Goal: Task Accomplishment & Management: Complete application form

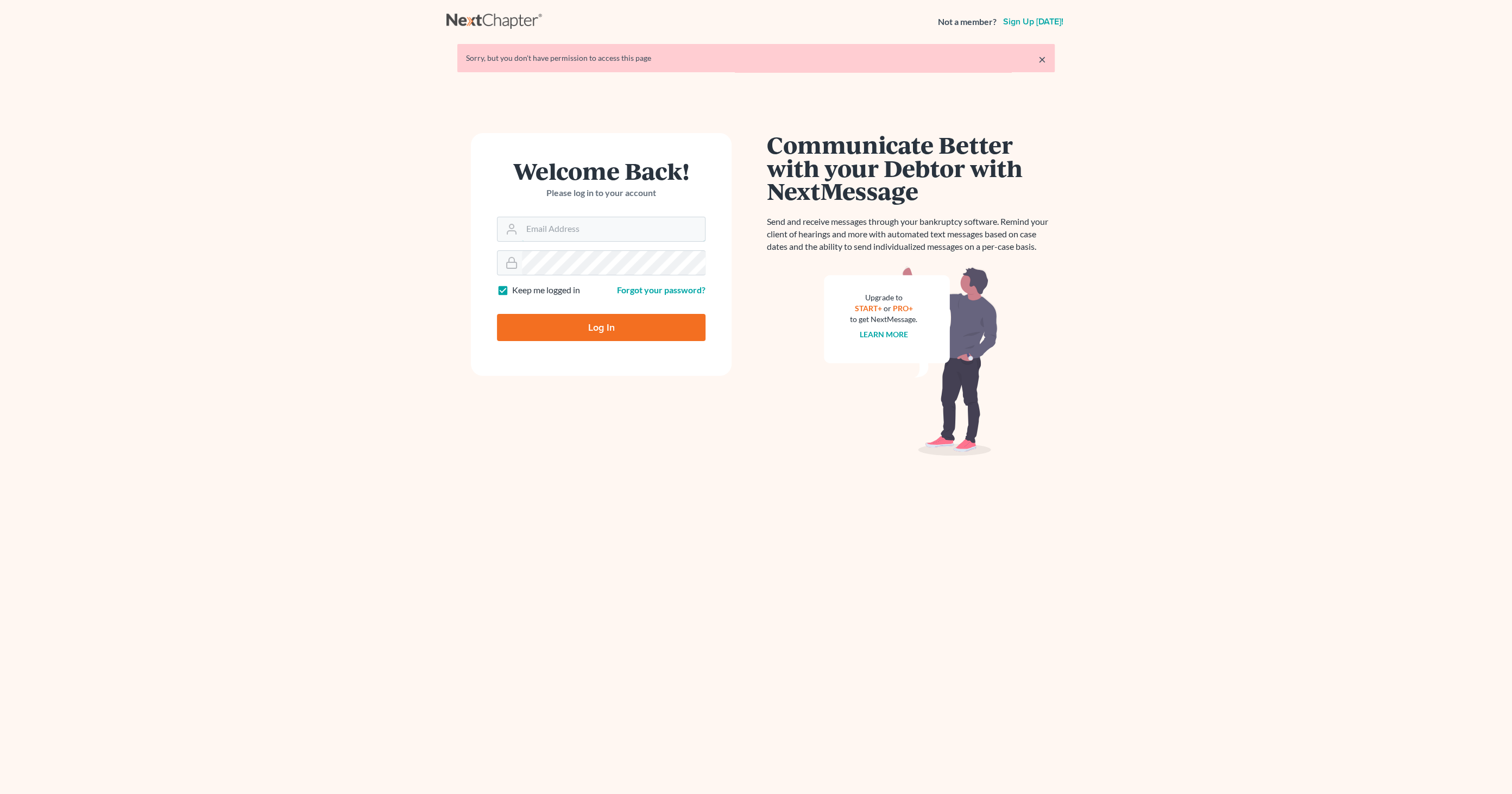
type input "[EMAIL_ADDRESS][DOMAIN_NAME]"
click at [589, 323] on input "Log In" at bounding box center [601, 327] width 209 height 27
type input "Thinking..."
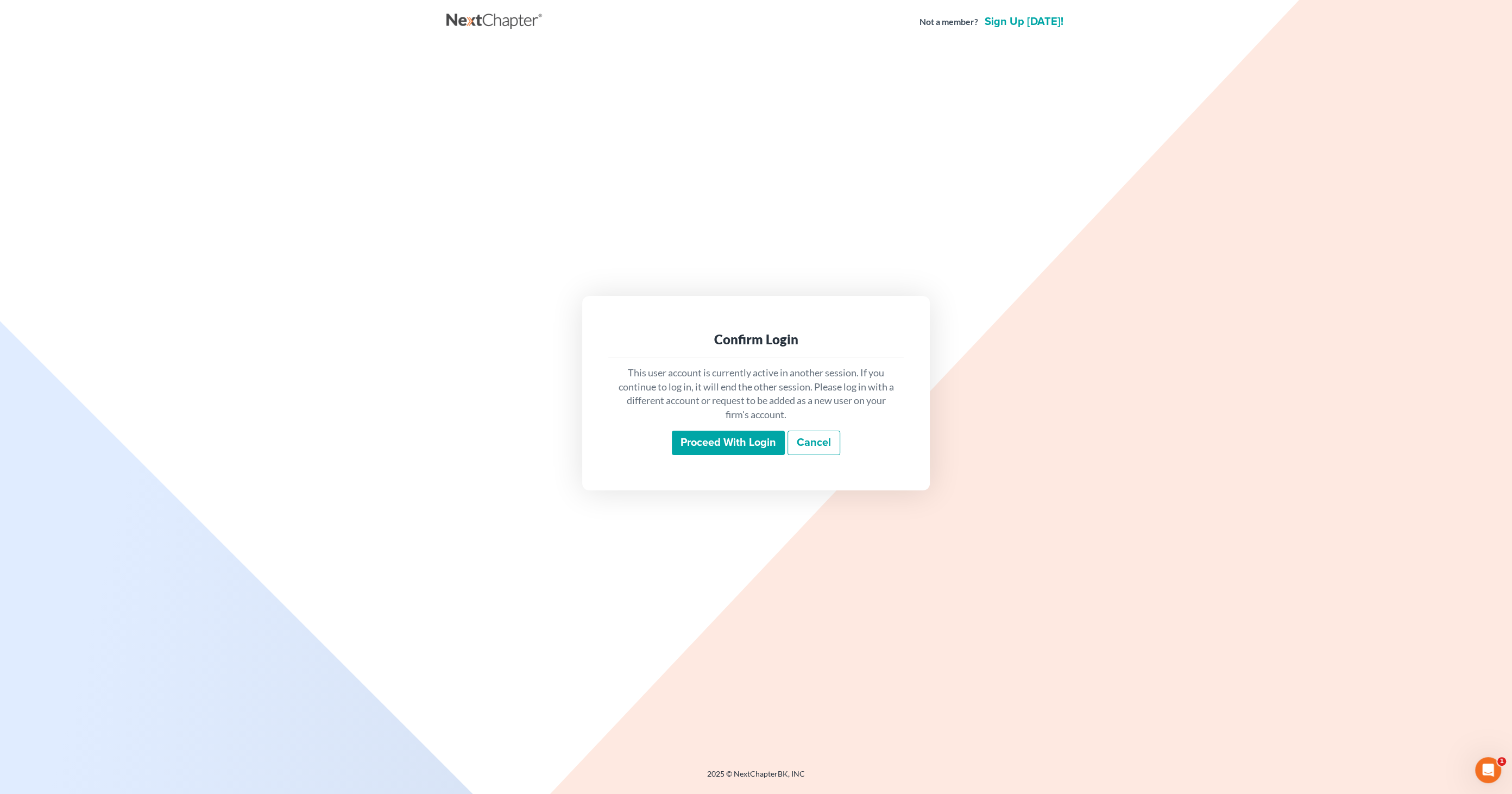
click at [711, 443] on input "Proceed with login" at bounding box center [728, 443] width 113 height 25
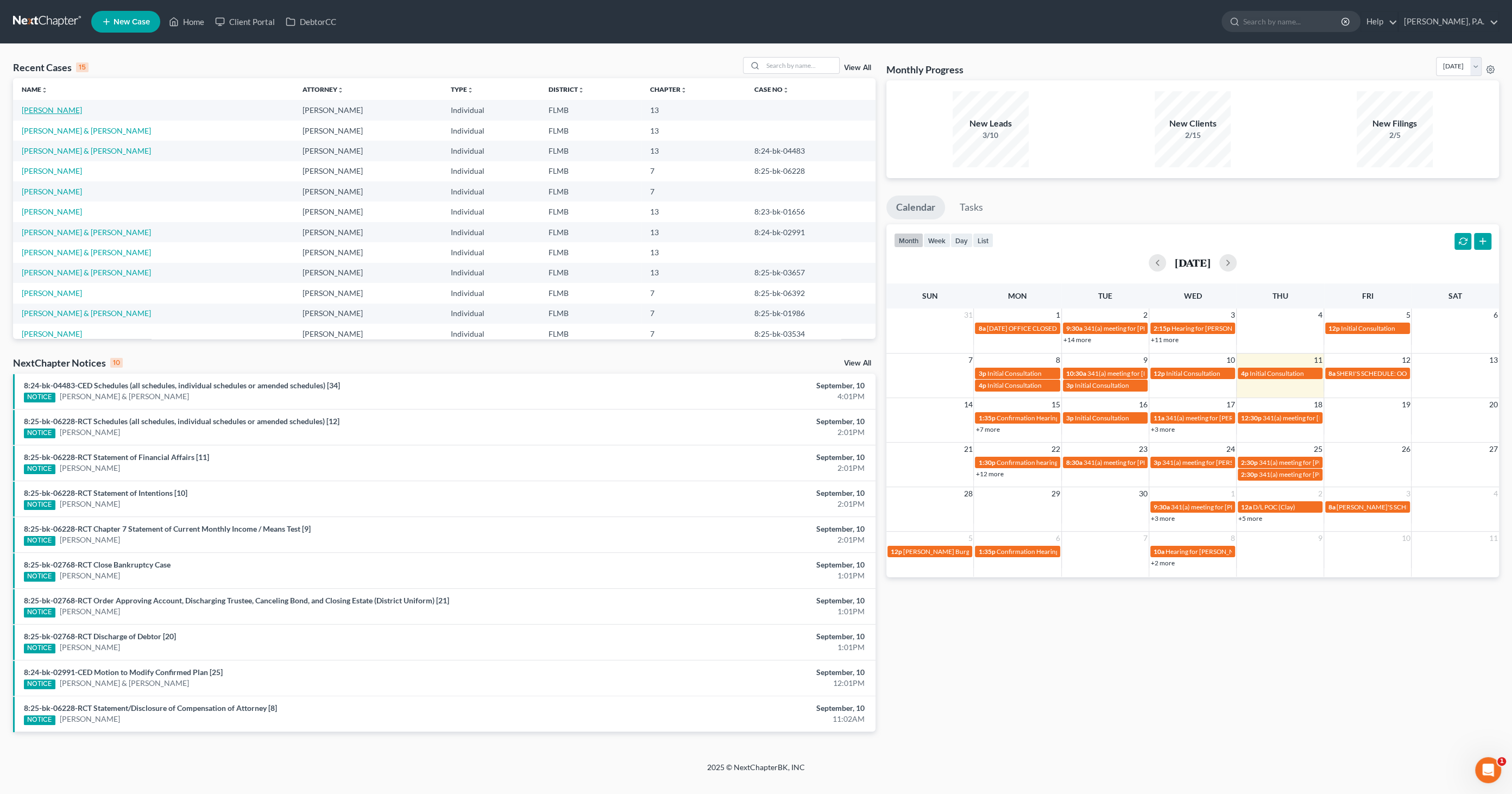
click at [53, 107] on link "[PERSON_NAME]" at bounding box center [52, 110] width 60 height 10
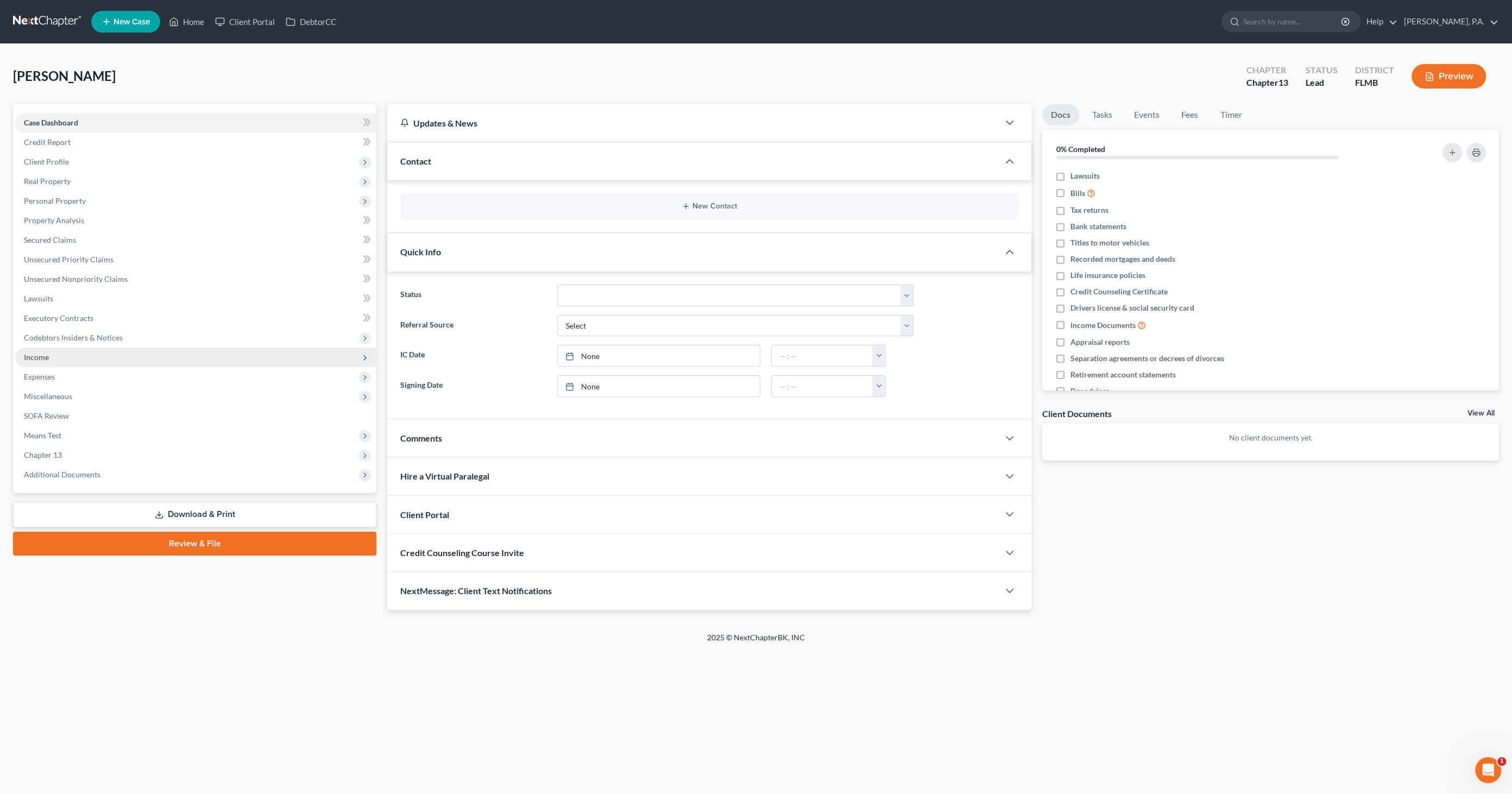
click at [56, 355] on span "Income" at bounding box center [195, 358] width 361 height 19
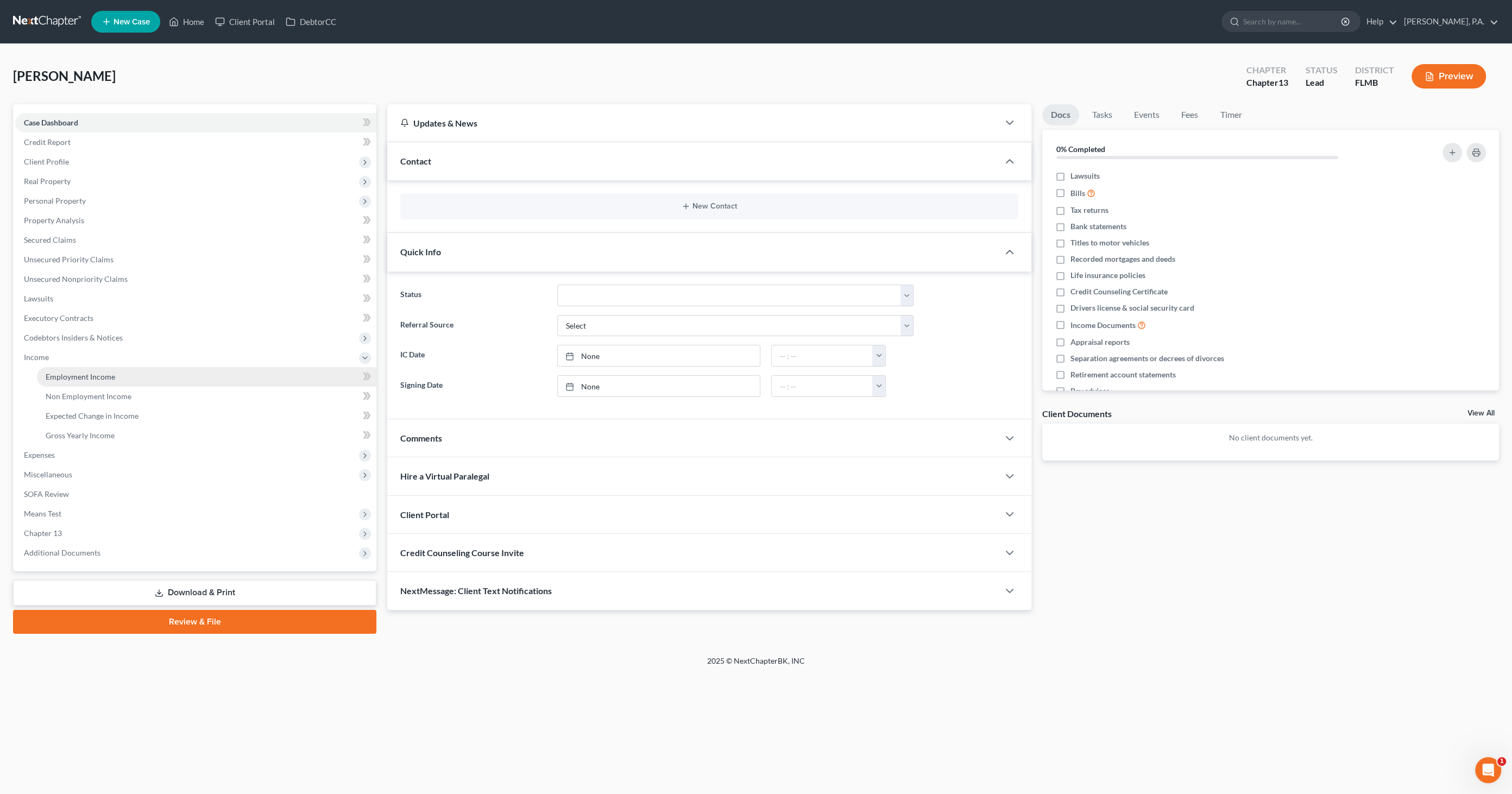
click at [66, 378] on span "Employment Income" at bounding box center [80, 377] width 69 height 10
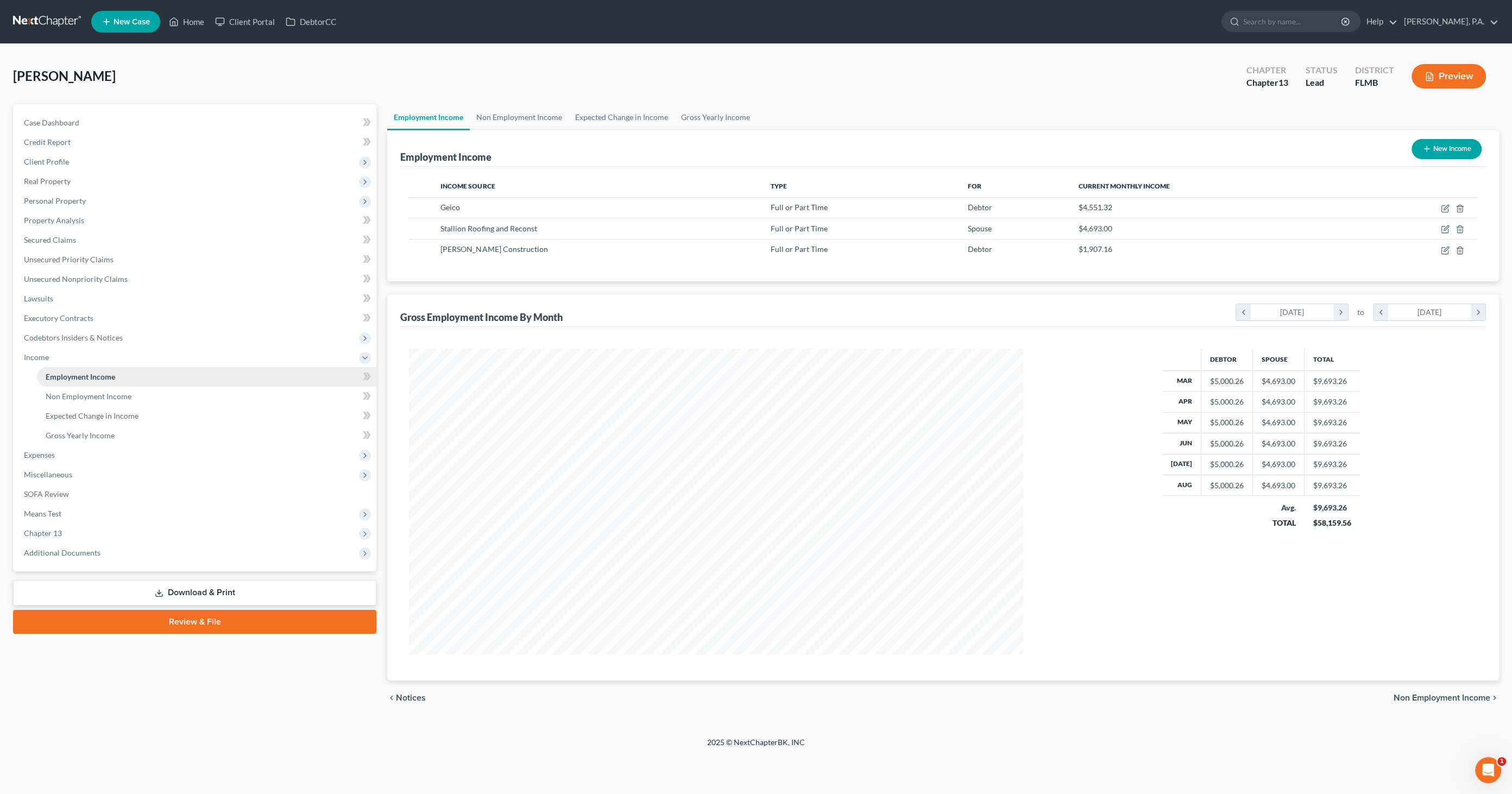
scroll to position [305, 636]
click at [1445, 209] on icon "button" at bounding box center [1445, 209] width 9 height 9
select select "0"
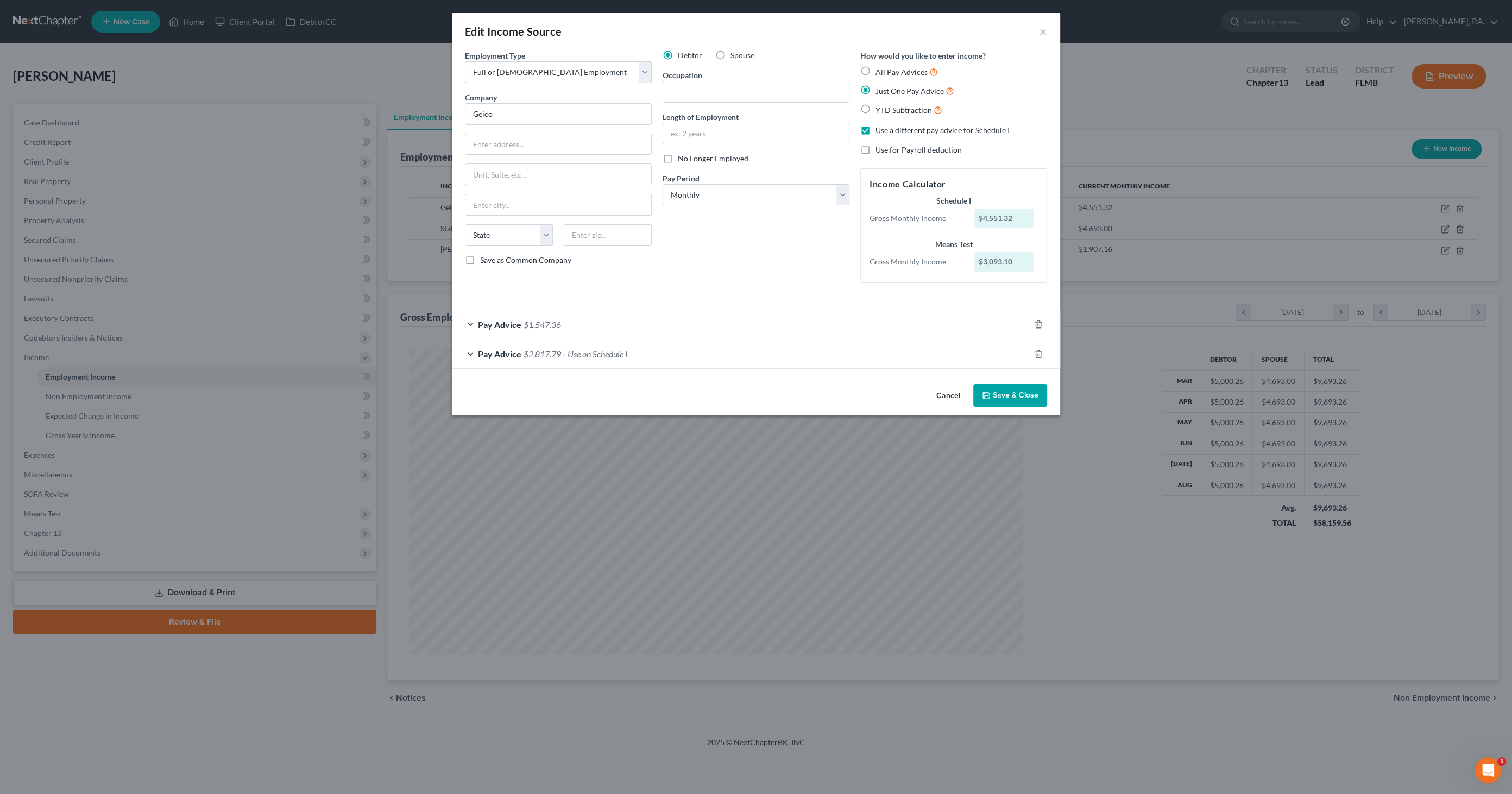
click at [520, 323] on span "Pay Advice" at bounding box center [500, 324] width 44 height 11
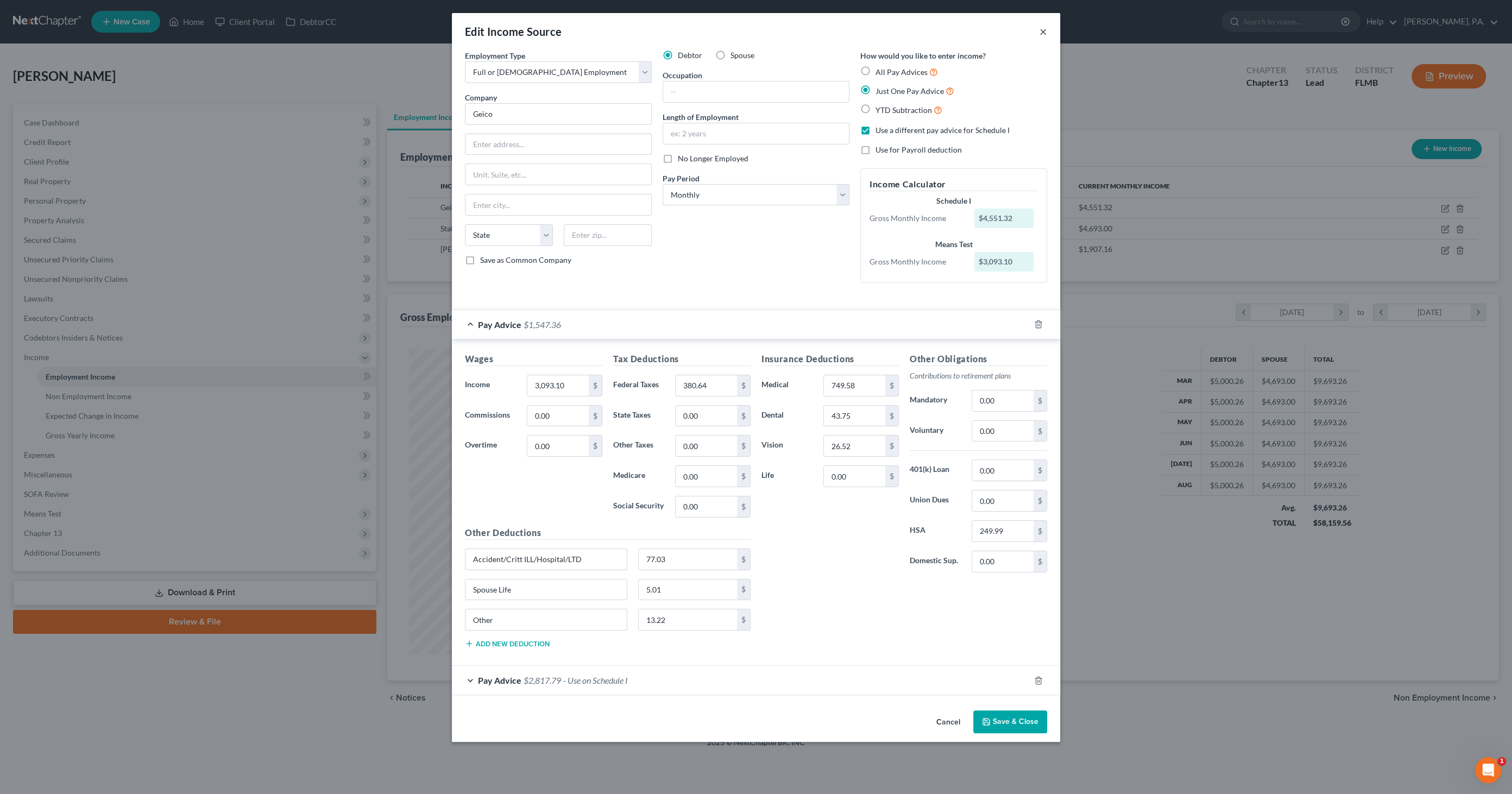
click at [1047, 26] on button "×" at bounding box center [1043, 32] width 8 height 13
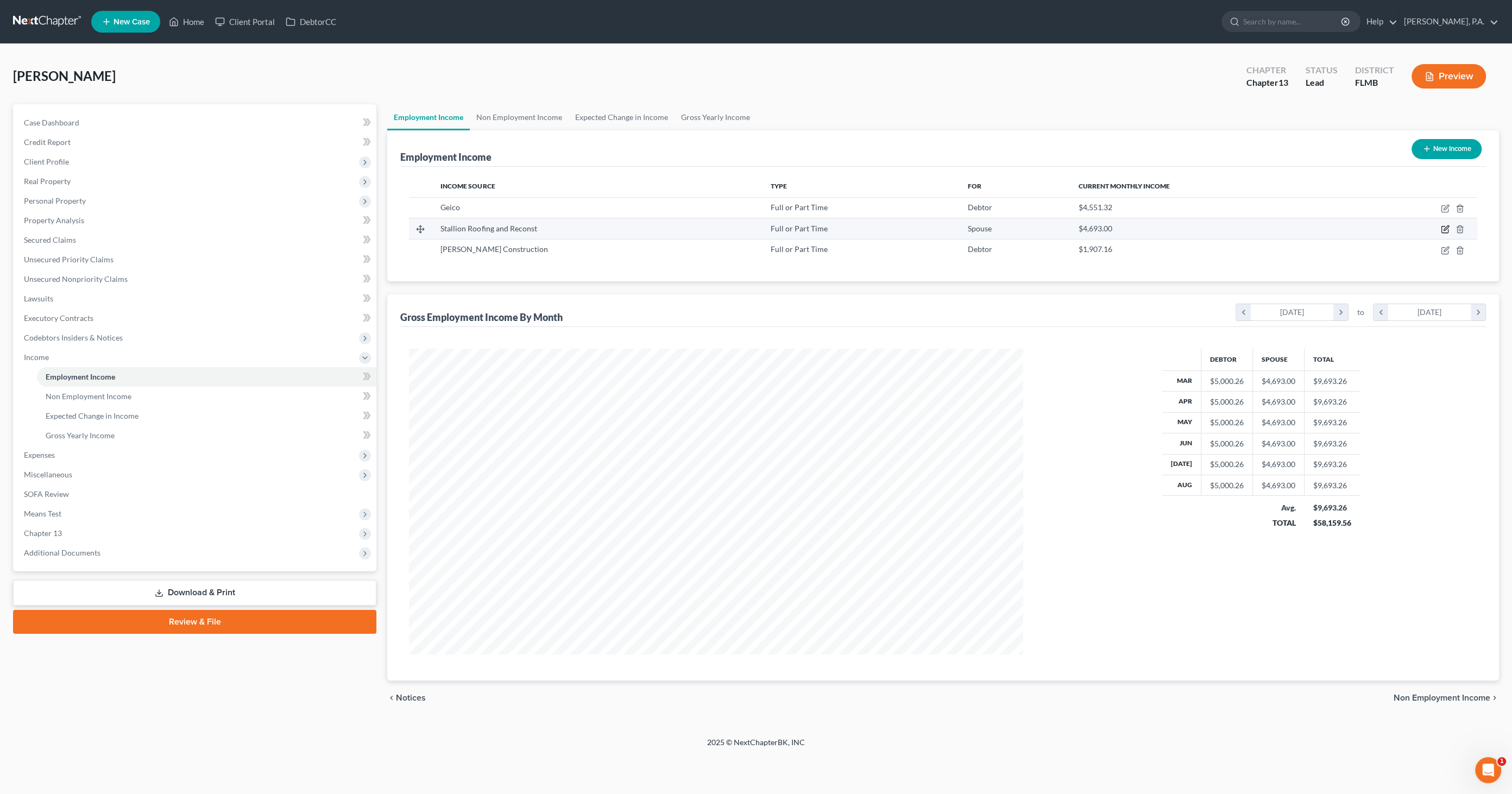
click at [1445, 228] on icon "button" at bounding box center [1445, 230] width 9 height 9
select select "0"
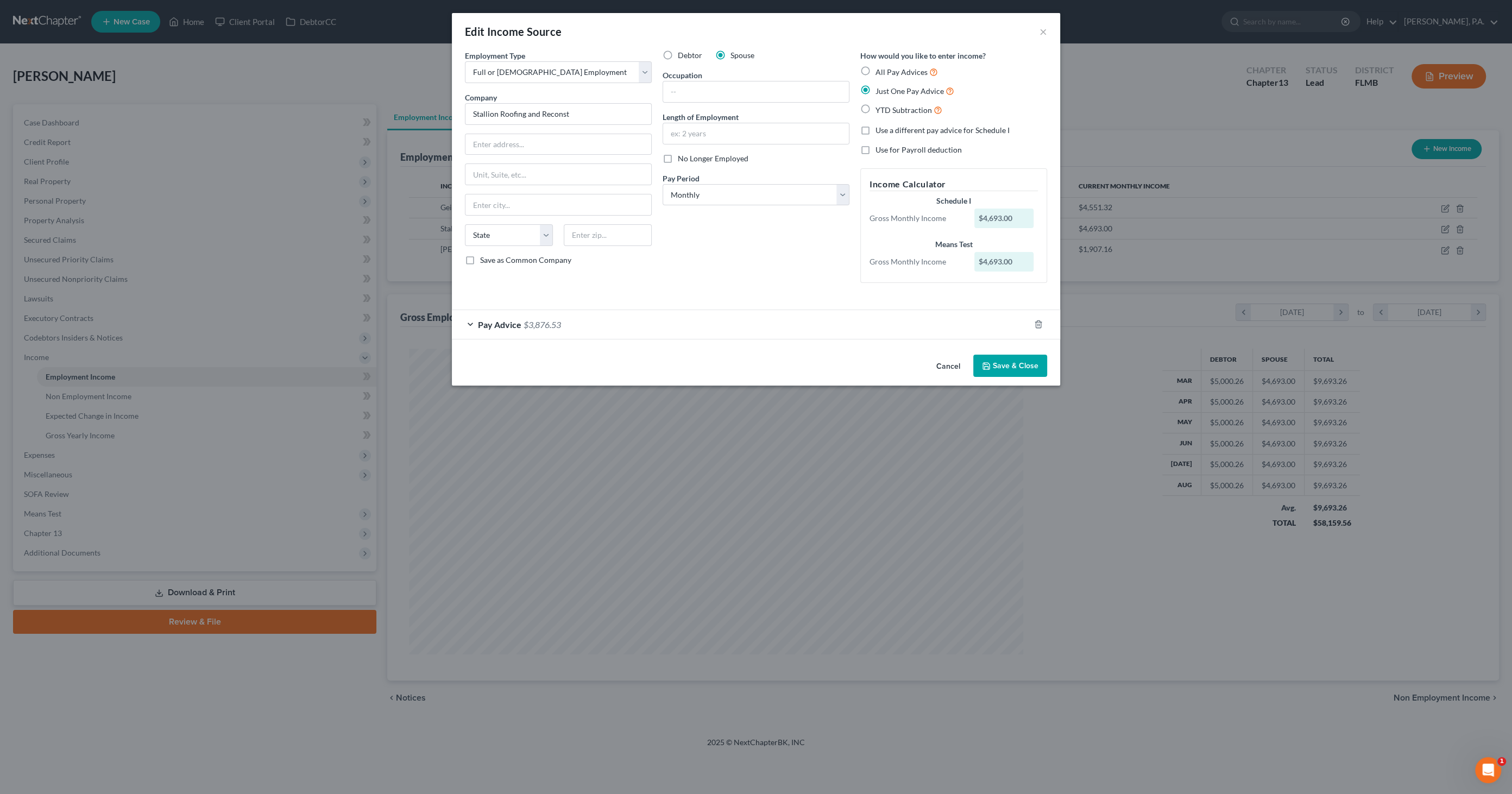
click at [523, 320] on span "$3,876.53" at bounding box center [542, 324] width 38 height 11
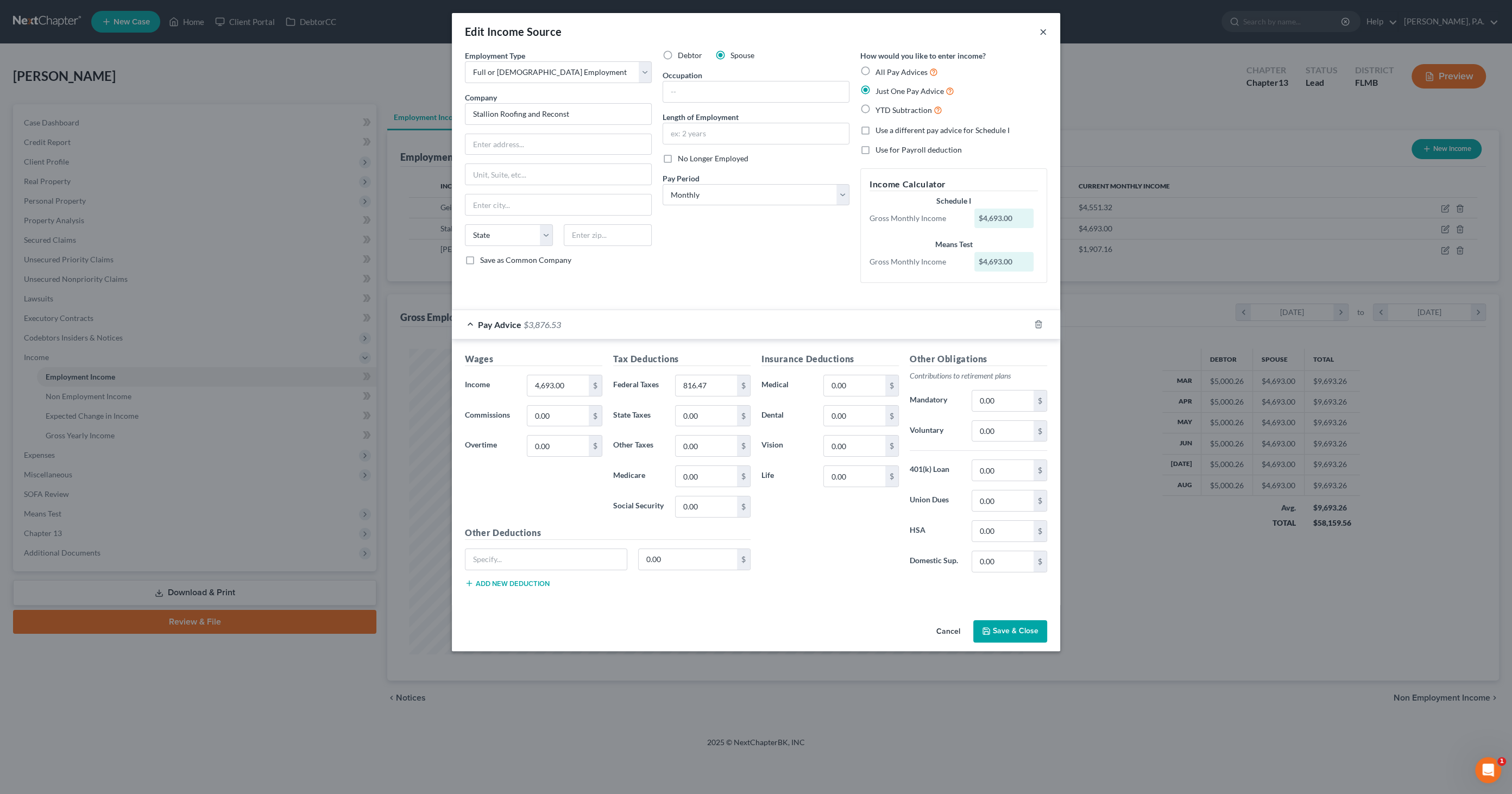
click at [1045, 32] on button "×" at bounding box center [1043, 32] width 8 height 13
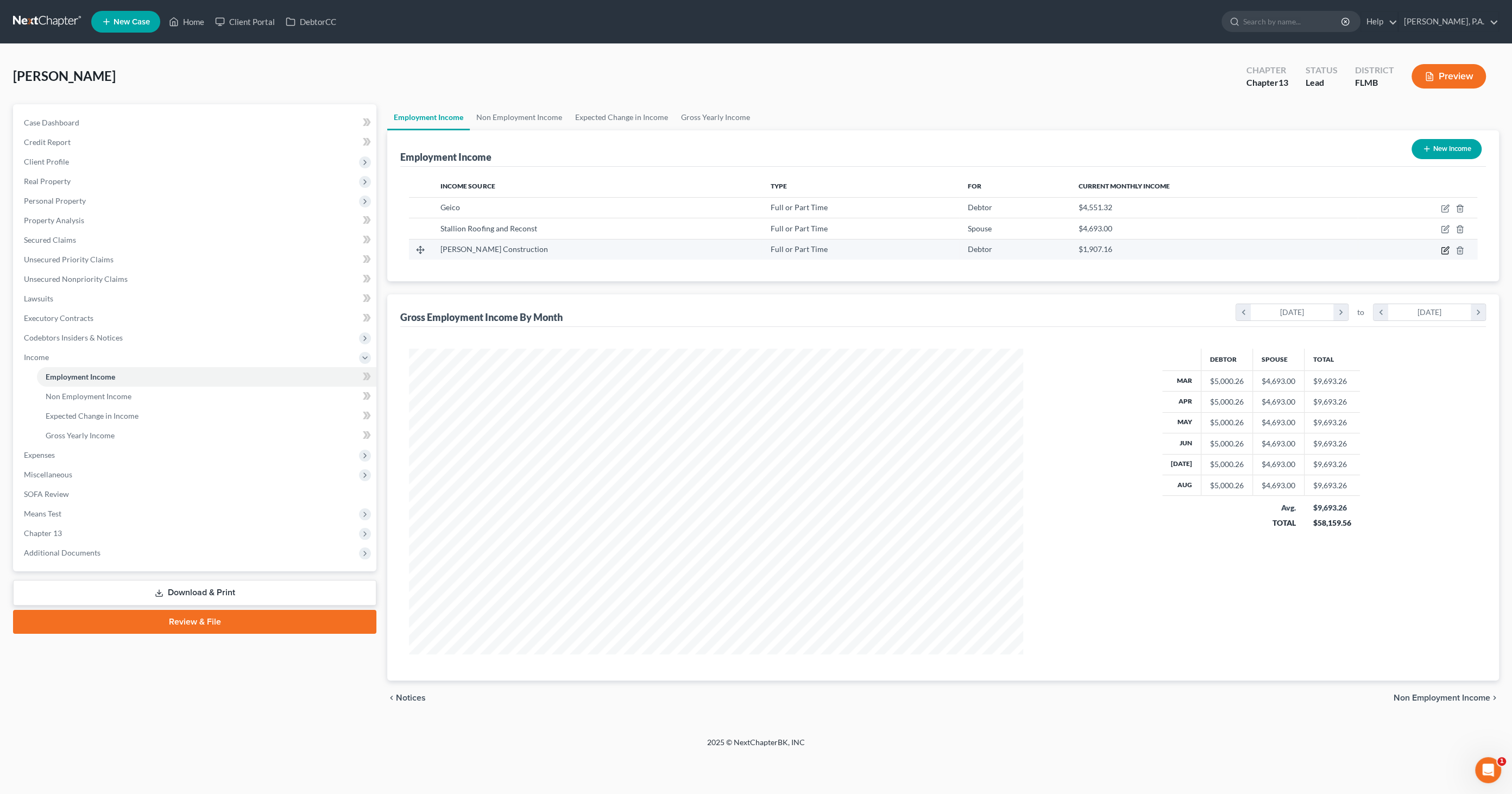
click at [1445, 246] on icon "button" at bounding box center [1445, 251] width 9 height 9
select select "0"
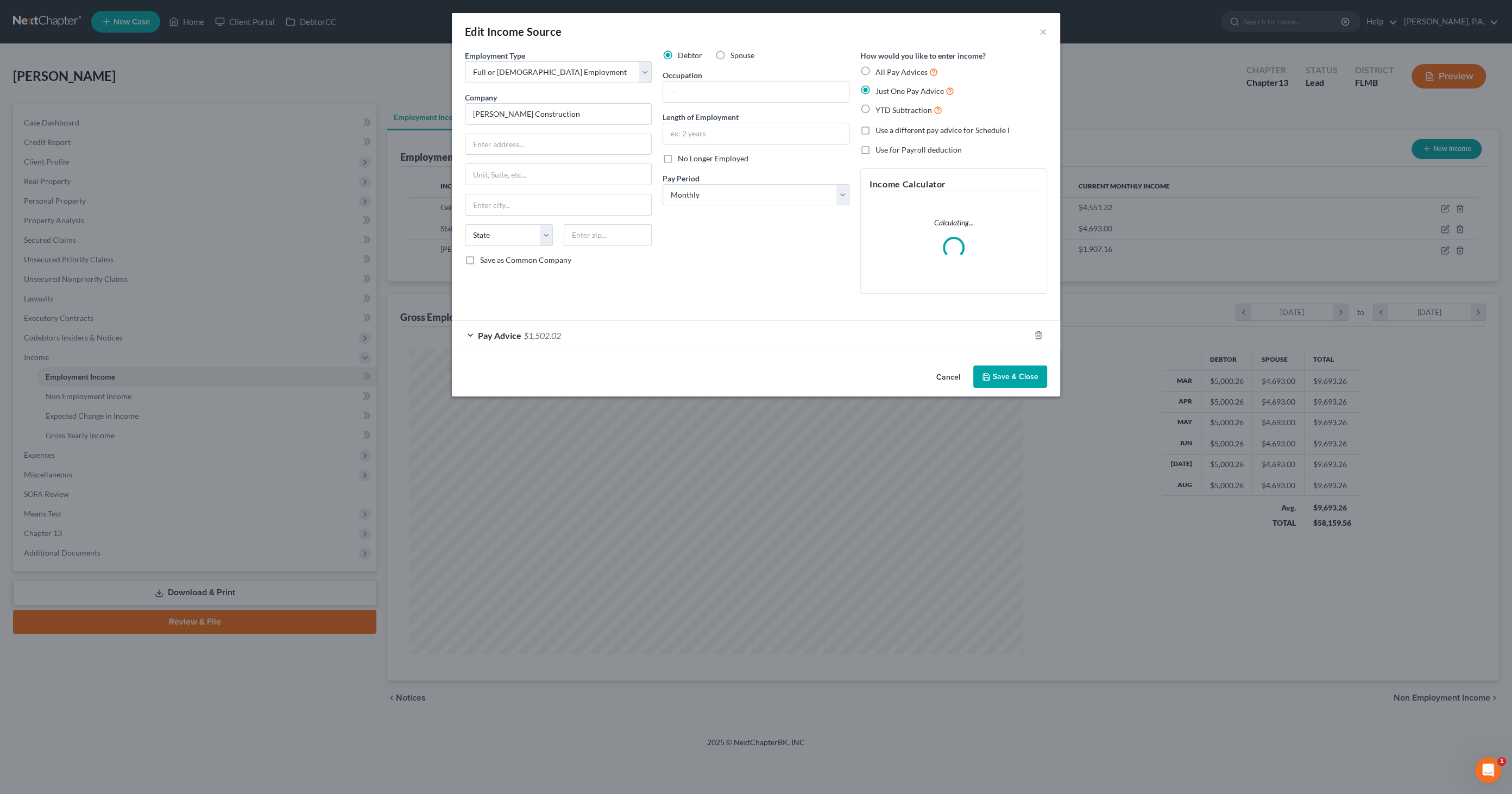
click at [731, 58] on label "Spouse" at bounding box center [742, 55] width 24 height 11
click at [735, 57] on input "Spouse" at bounding box center [739, 53] width 7 height 7
radio input "true"
click at [499, 333] on span "Pay Advice" at bounding box center [500, 336] width 44 height 11
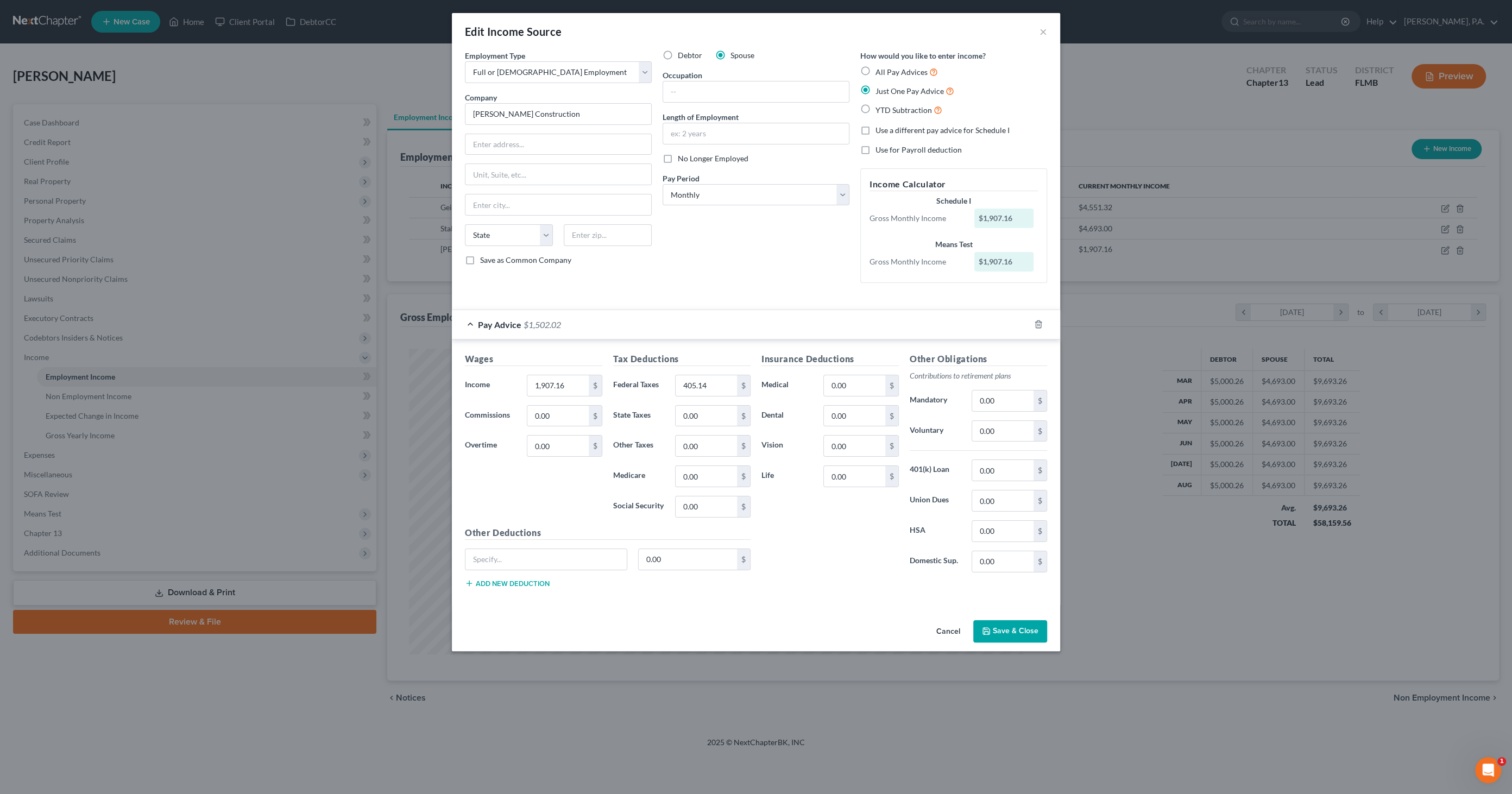
click at [779, 629] on div "Cancel Save & Close" at bounding box center [756, 634] width 608 height 36
click at [1010, 629] on button "Save & Close" at bounding box center [1011, 632] width 74 height 23
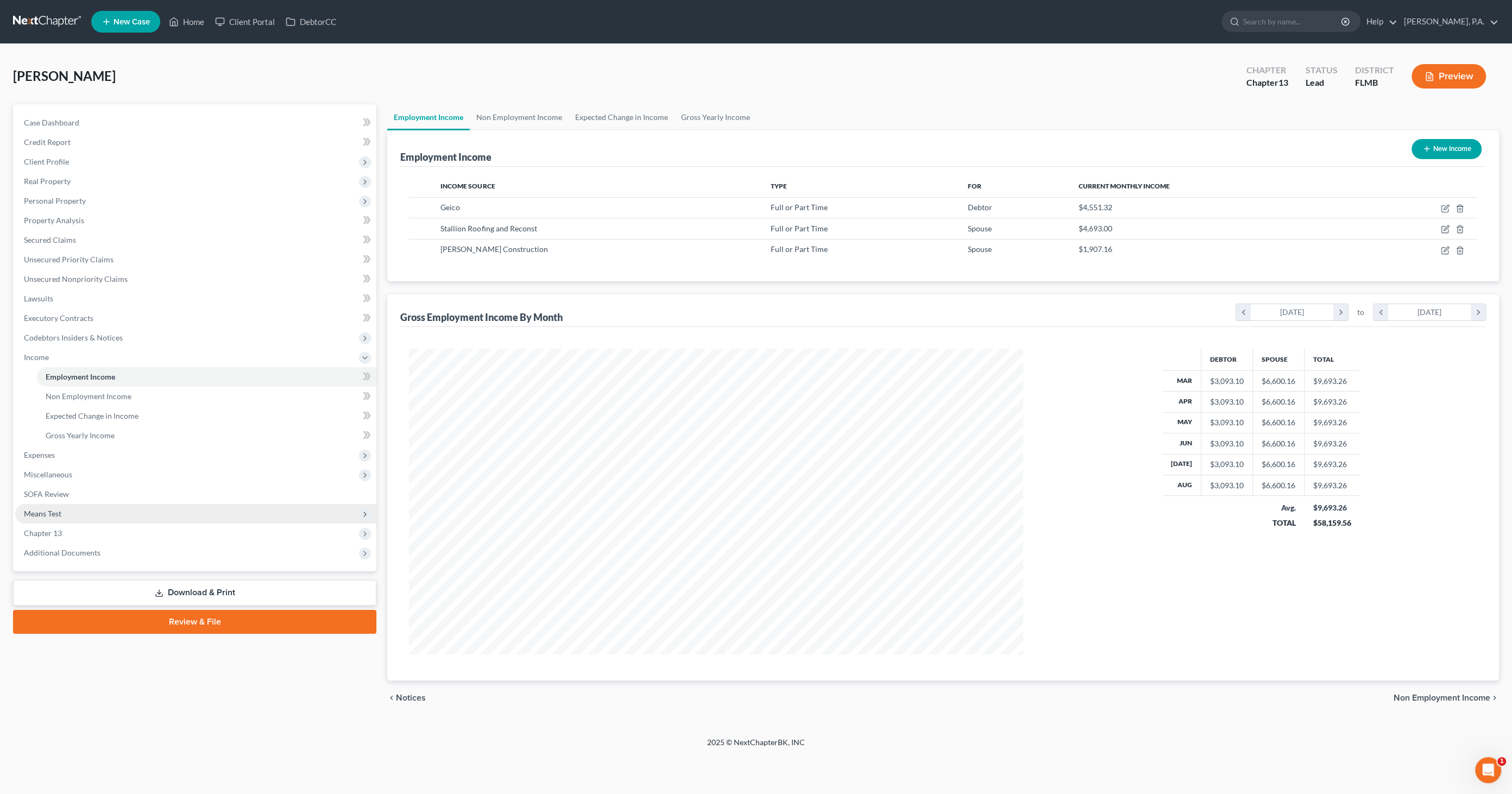
click at [67, 517] on span "Means Test" at bounding box center [195, 514] width 361 height 19
click at [1455, 75] on button "Preview" at bounding box center [1449, 76] width 75 height 25
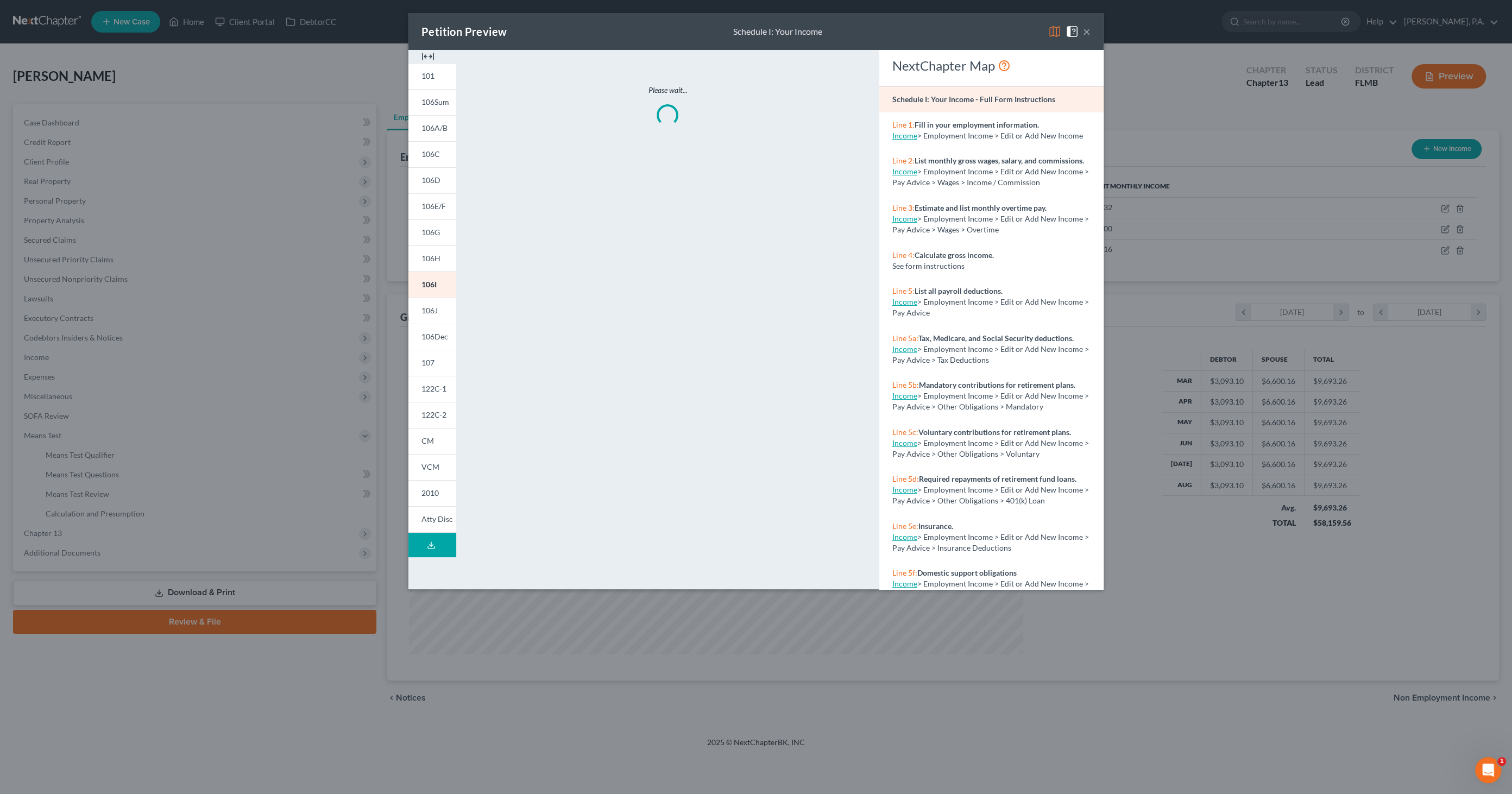
click at [428, 55] on img at bounding box center [428, 56] width 13 height 13
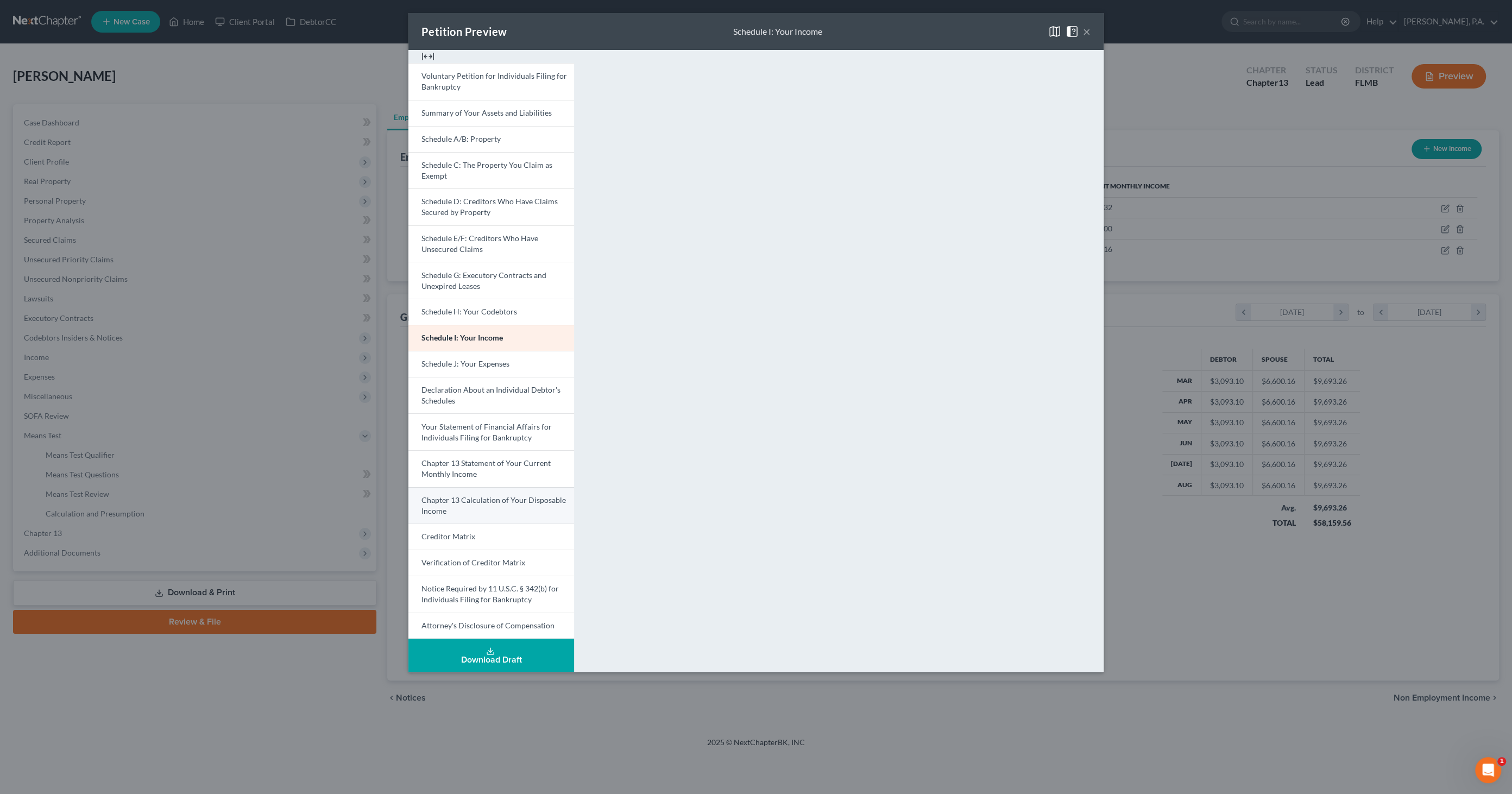
click at [491, 509] on link "Chapter 13 Calculation of Your Disposable Income" at bounding box center [491, 506] width 166 height 37
click at [1088, 30] on button "×" at bounding box center [1087, 32] width 8 height 13
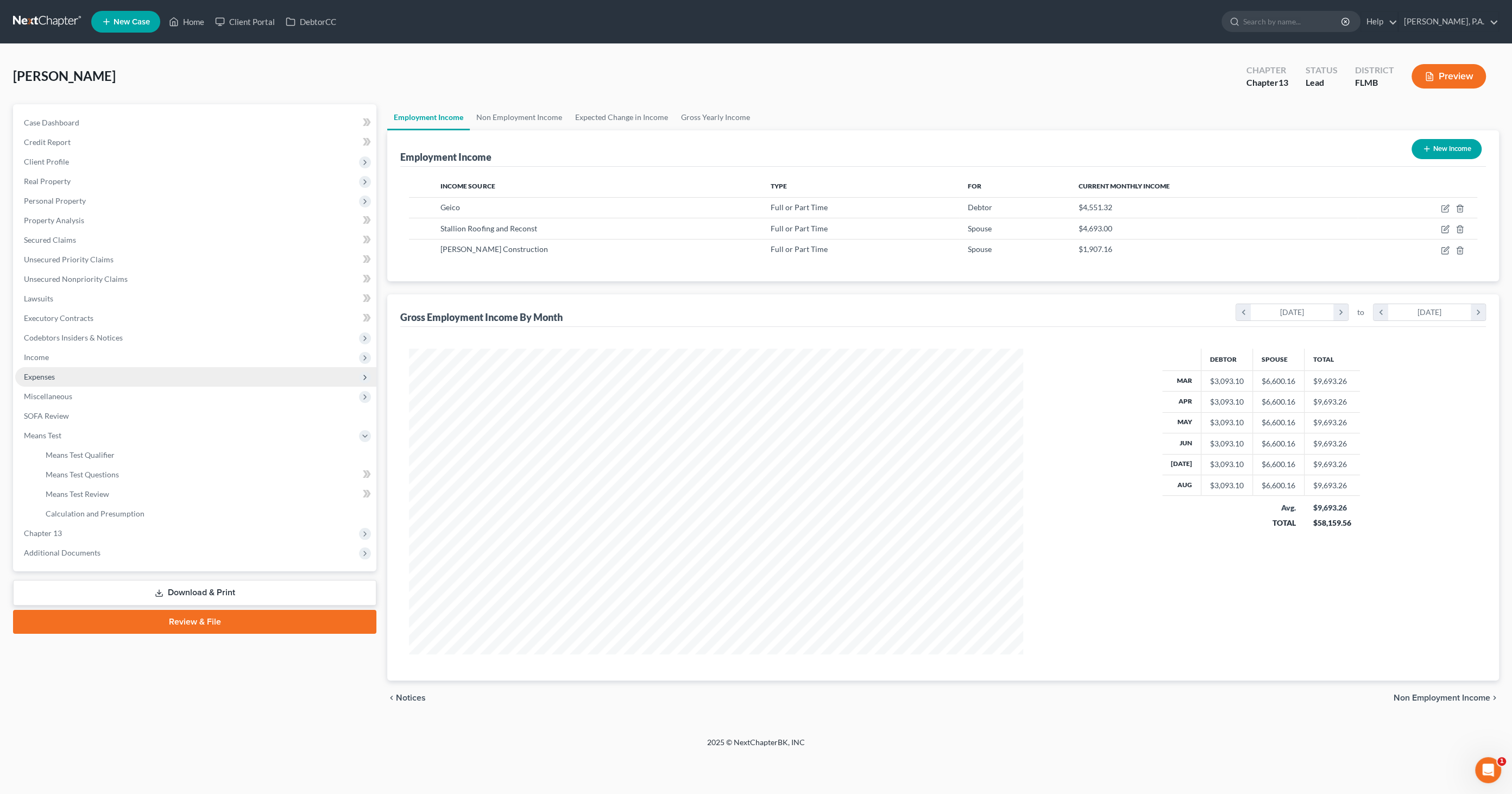
click at [45, 373] on span "Expenses" at bounding box center [39, 377] width 31 height 10
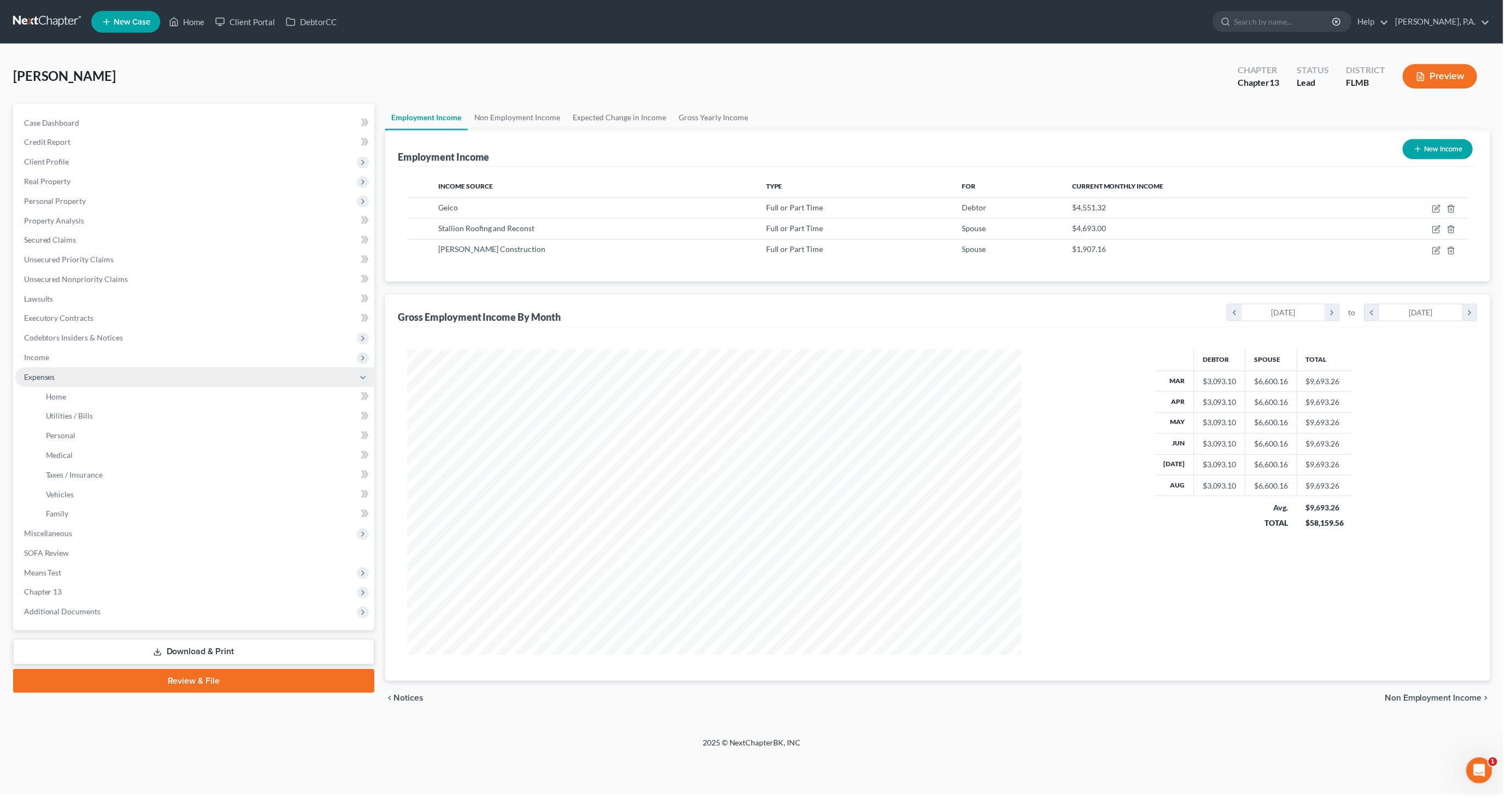
scroll to position [546284, 545787]
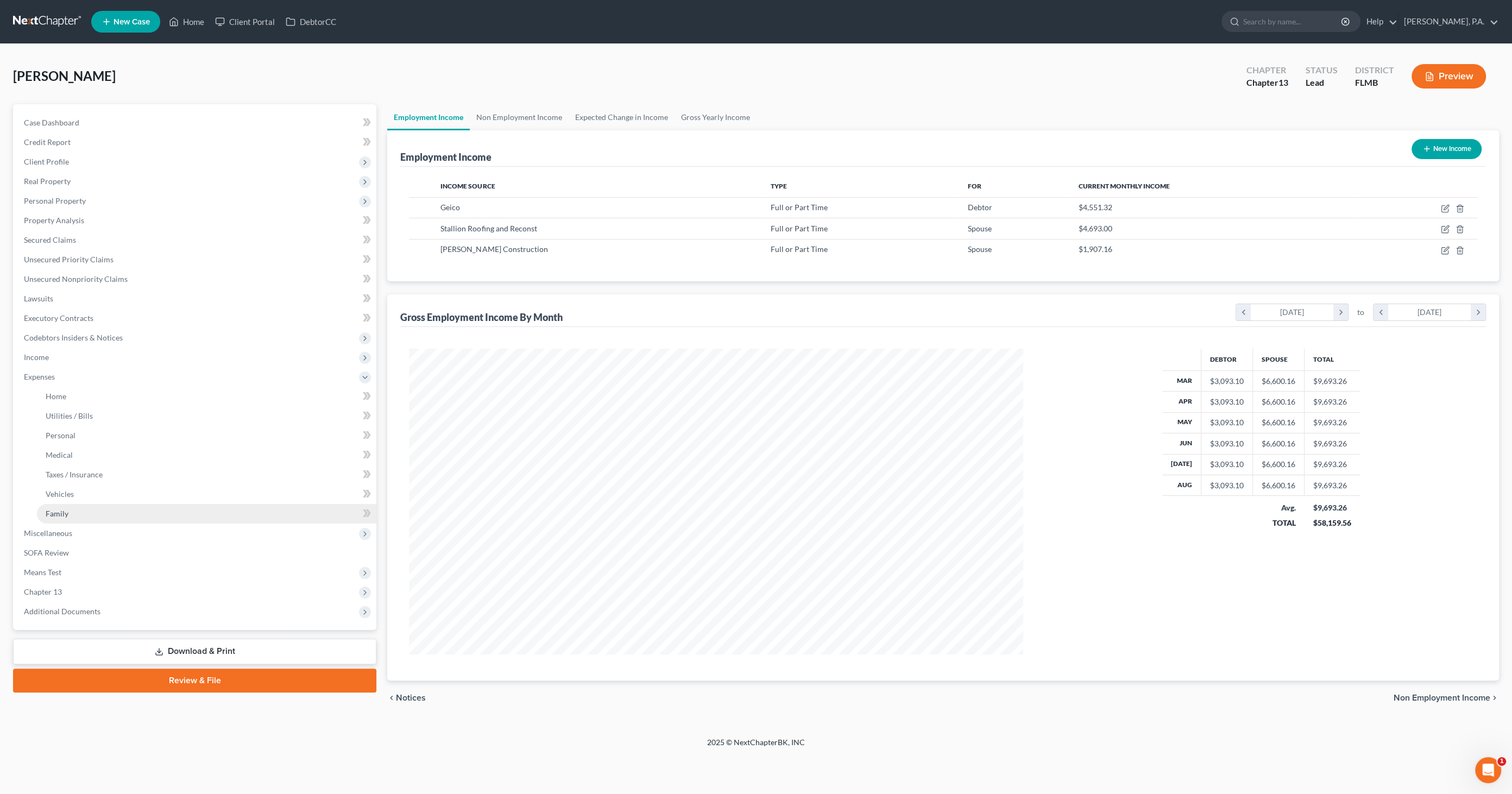
click at [75, 519] on link "Family" at bounding box center [206, 514] width 339 height 19
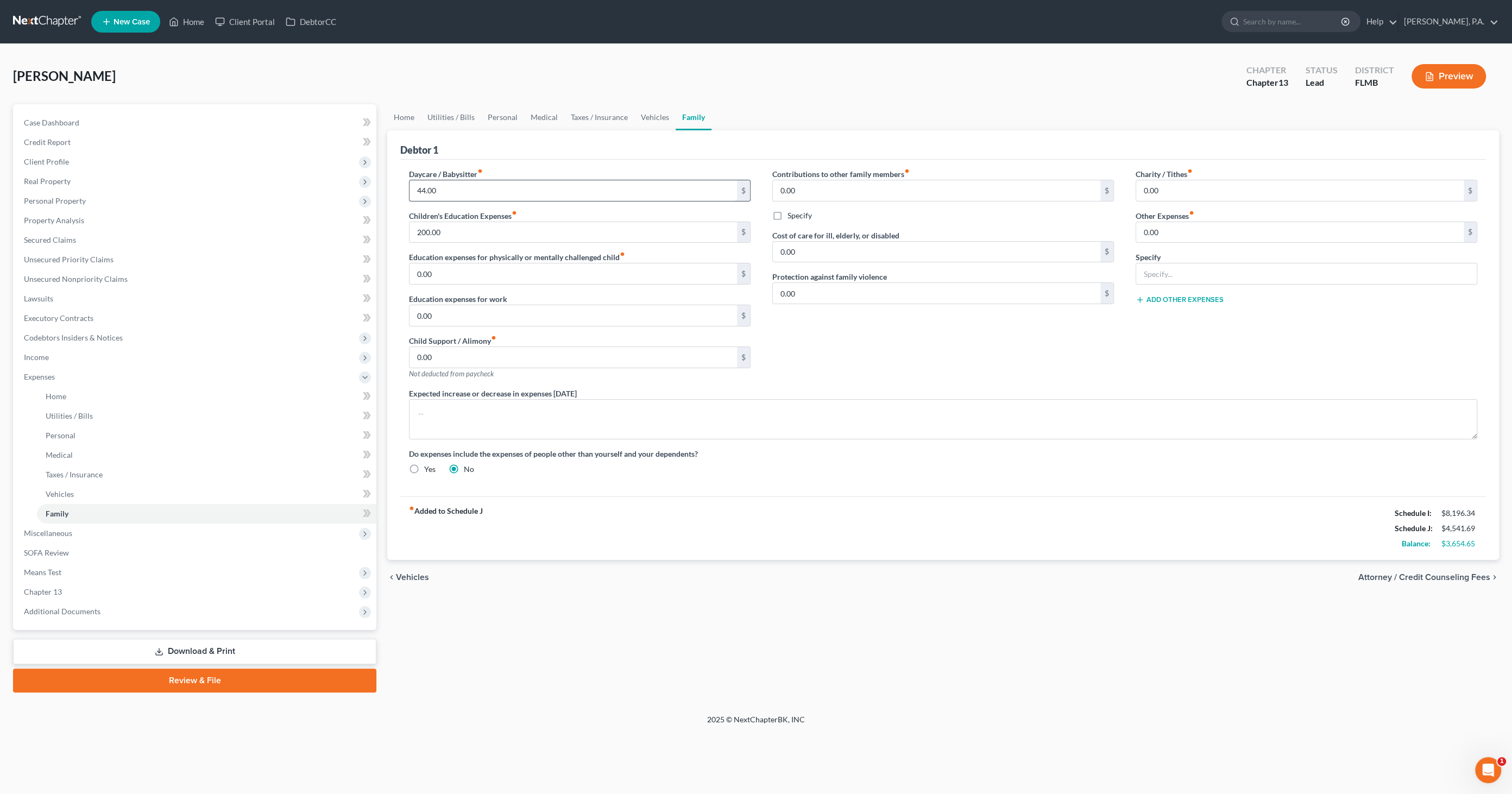
click at [443, 188] on input "44.00" at bounding box center [573, 191] width 328 height 21
type input "368.33"
click at [613, 213] on div "Children's Education Expenses fiber_manual_record 200.00 $" at bounding box center [580, 227] width 342 height 33
click at [60, 240] on span "Secured Claims" at bounding box center [49, 239] width 52 height 10
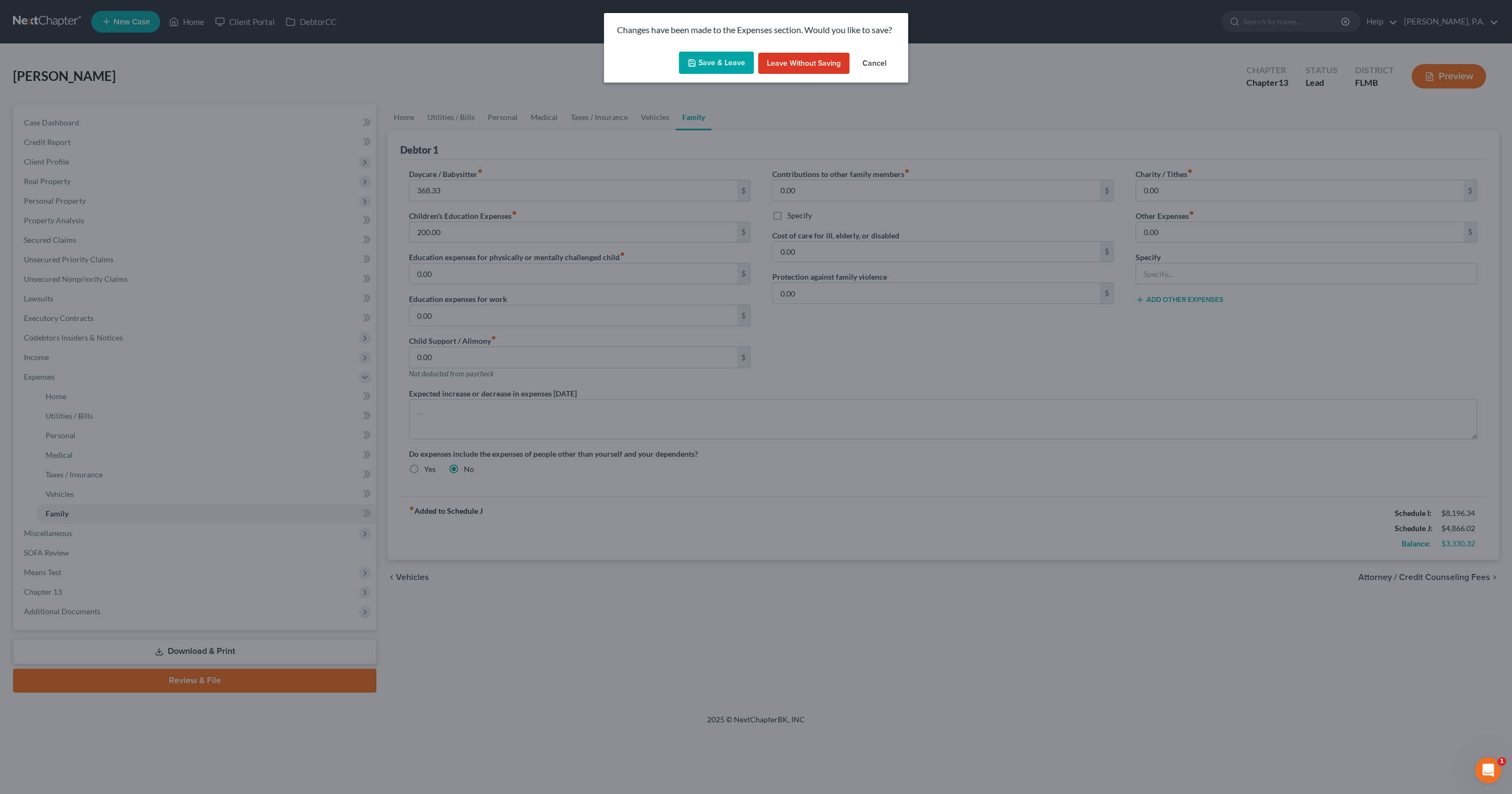
click at [716, 65] on button "Save & Leave" at bounding box center [717, 63] width 75 height 23
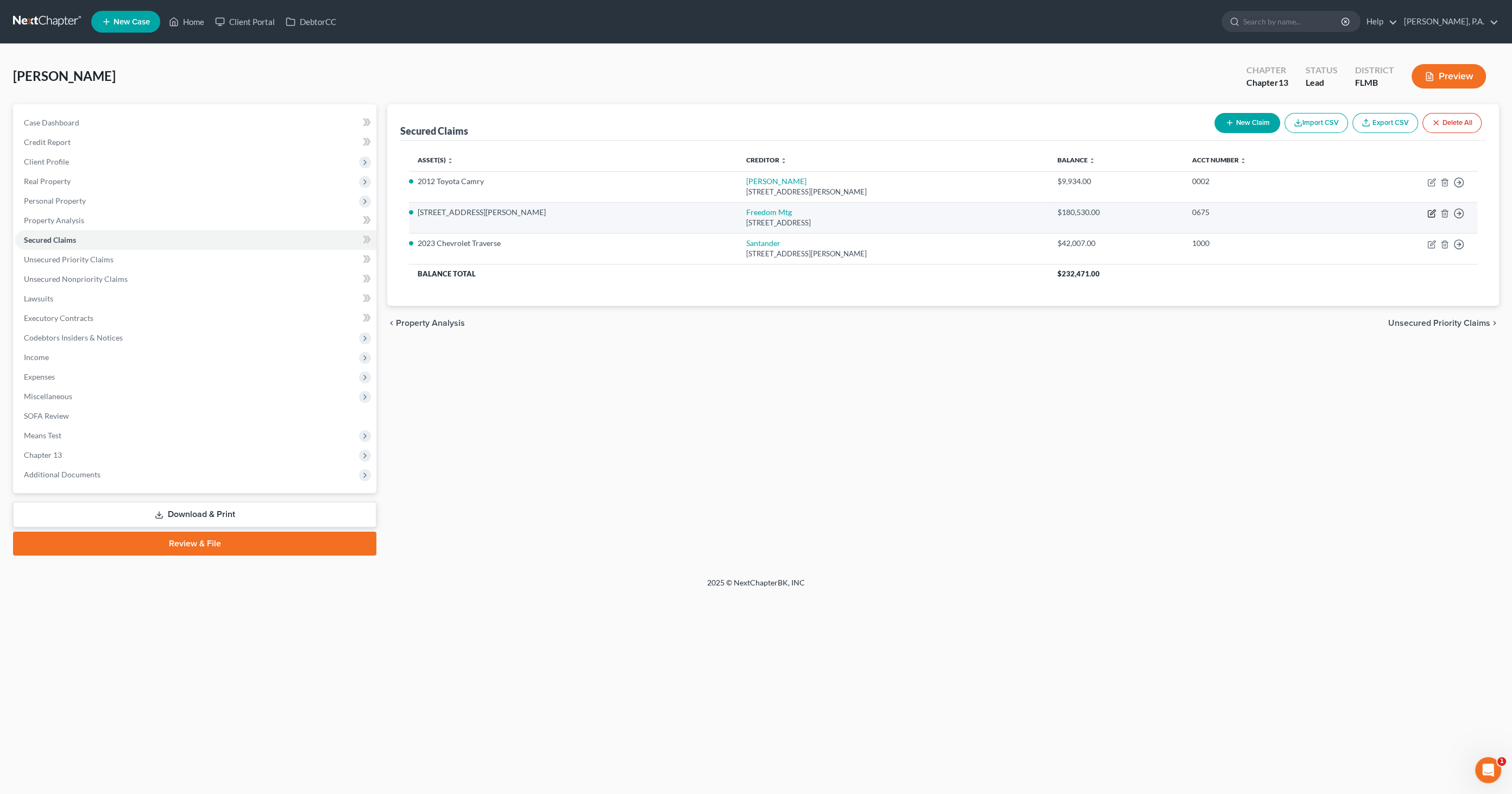
click at [1431, 210] on icon "button" at bounding box center [1432, 214] width 9 height 9
select select "9"
select select "2"
select select "3"
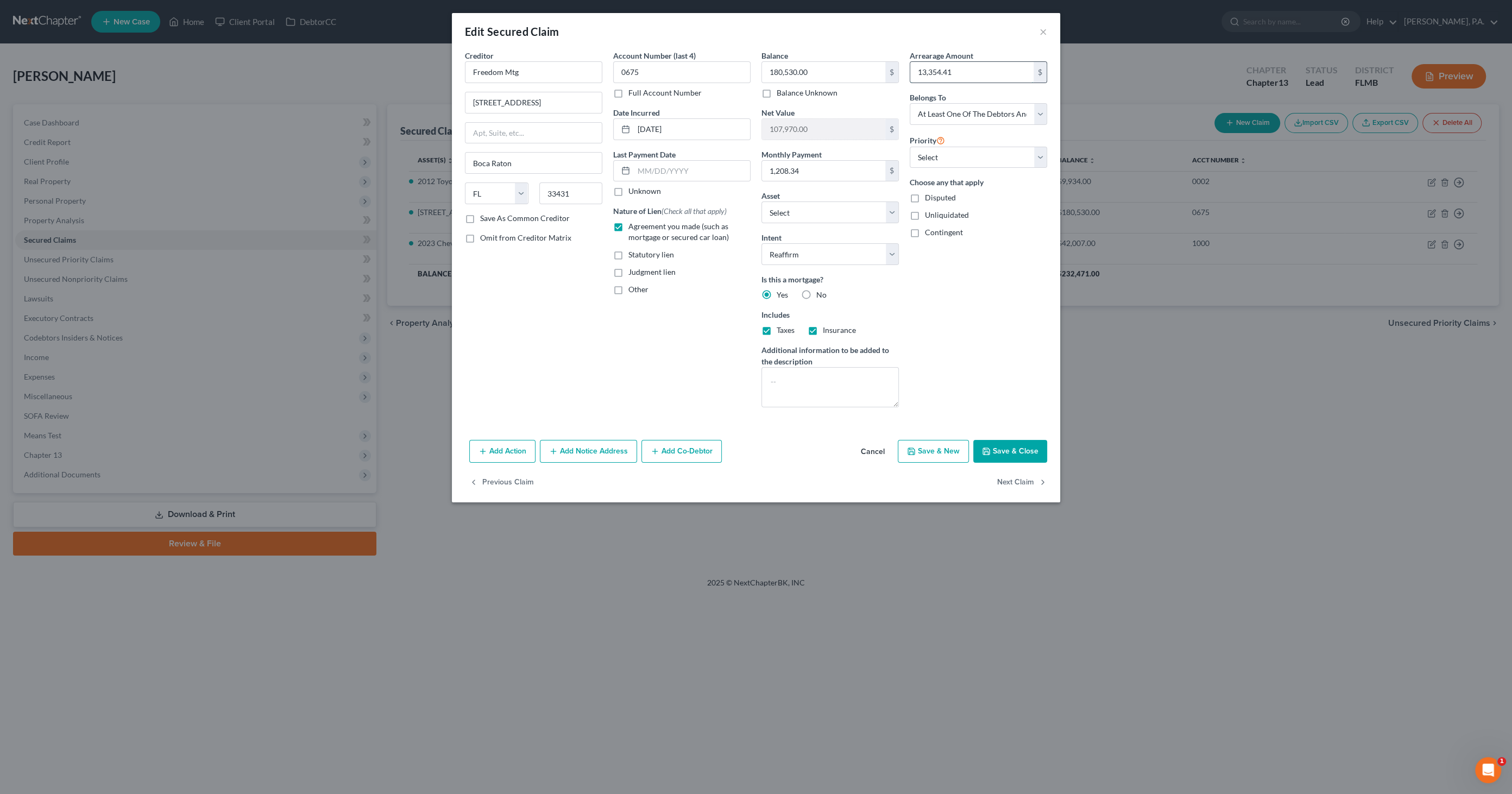
click at [983, 69] on input "13,354.41" at bounding box center [972, 73] width 124 height 21
type input "22,140.13"
click at [831, 174] on input "1,208.34" at bounding box center [824, 171] width 124 height 21
type input "1,209.00"
click at [1021, 449] on button "Save & Close" at bounding box center [1011, 451] width 74 height 23
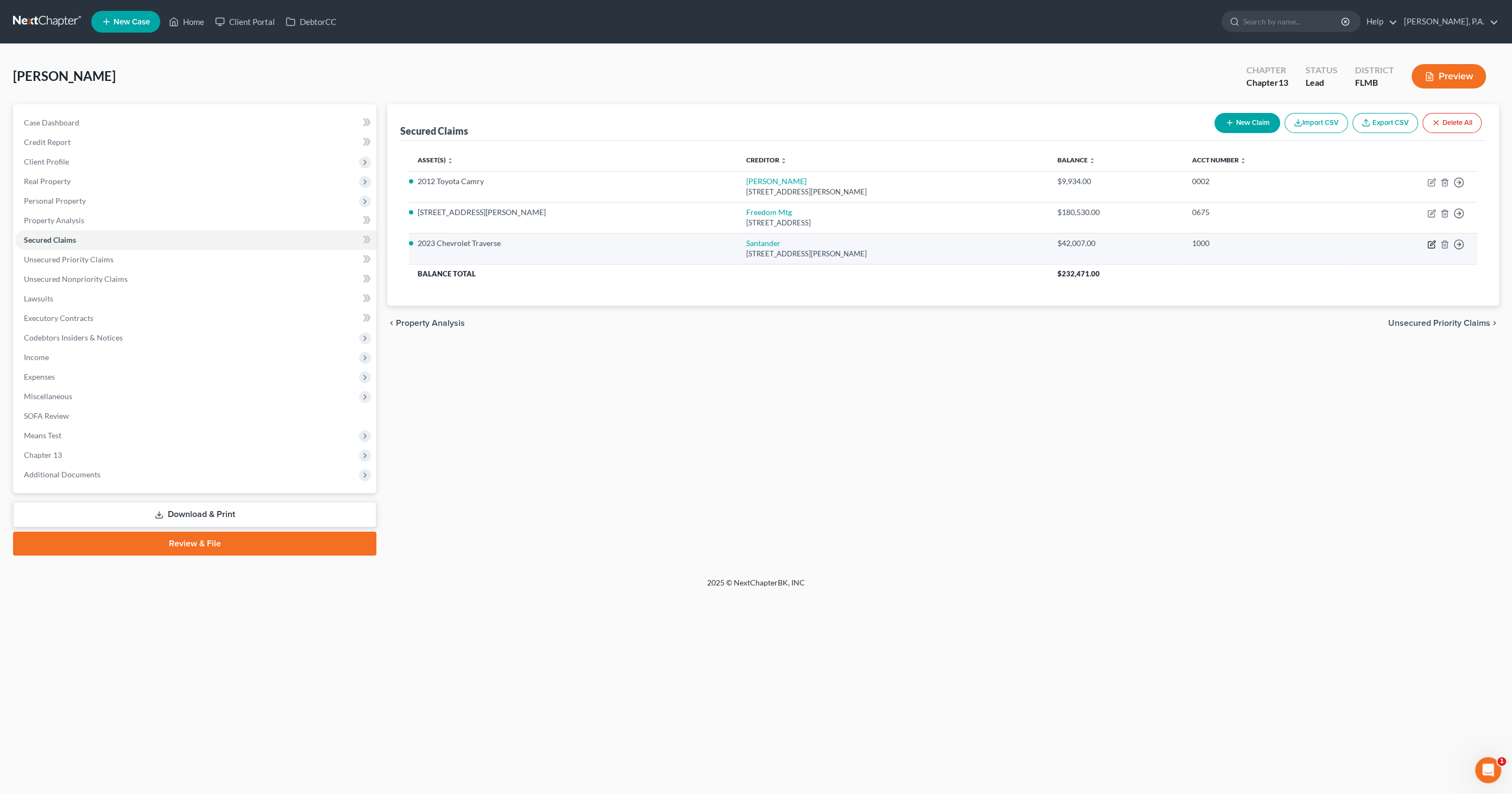
click at [1434, 244] on icon "button" at bounding box center [1432, 245] width 9 height 9
select select "45"
select select "2"
select select "0"
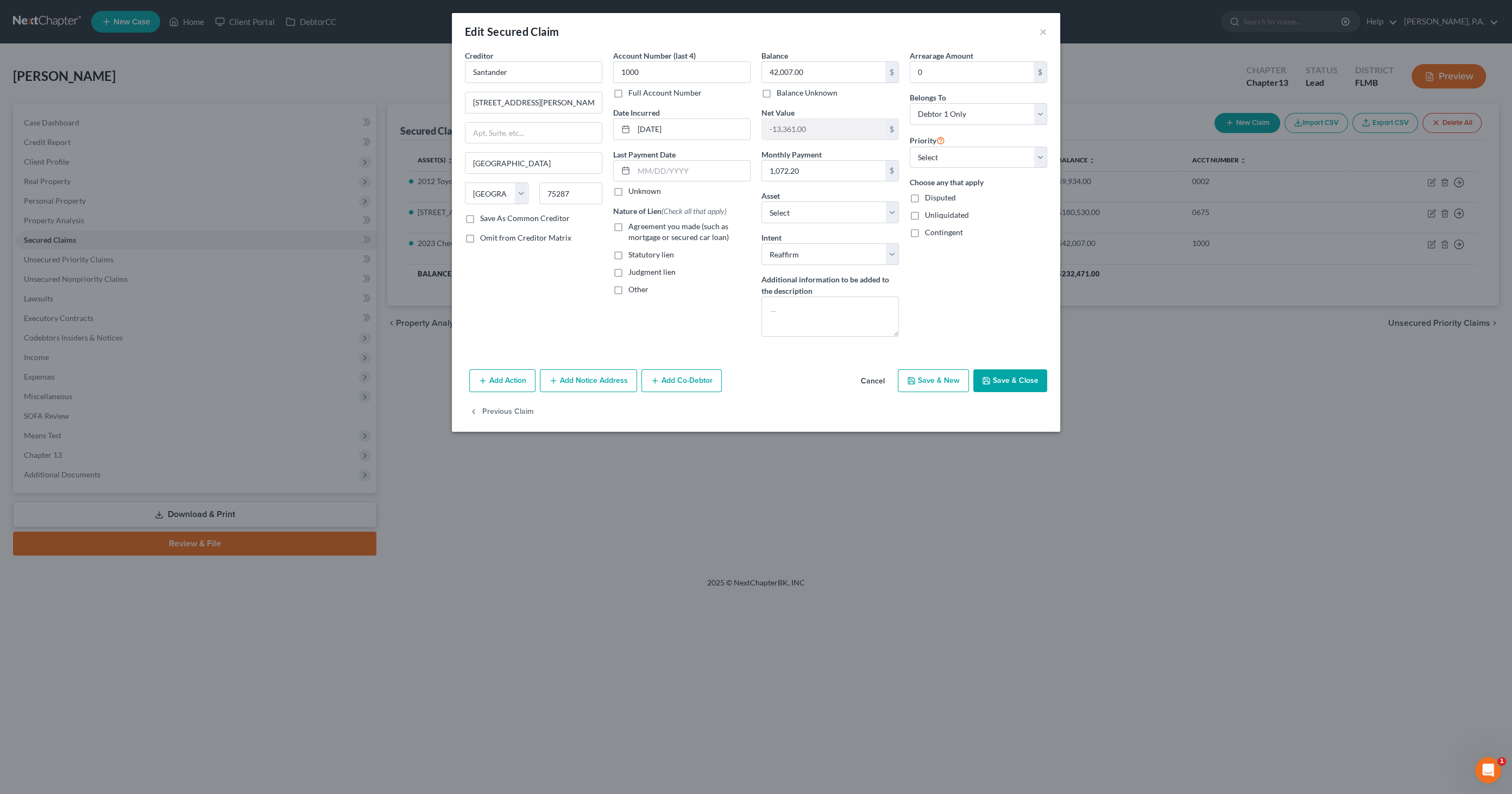
click at [64, 453] on div "Edit Secured Claim × Creditor * Santander 8585 N Stemmons Fw Dallas State AL AK…" at bounding box center [756, 397] width 1512 height 794
click at [880, 375] on button "Cancel" at bounding box center [872, 381] width 41 height 22
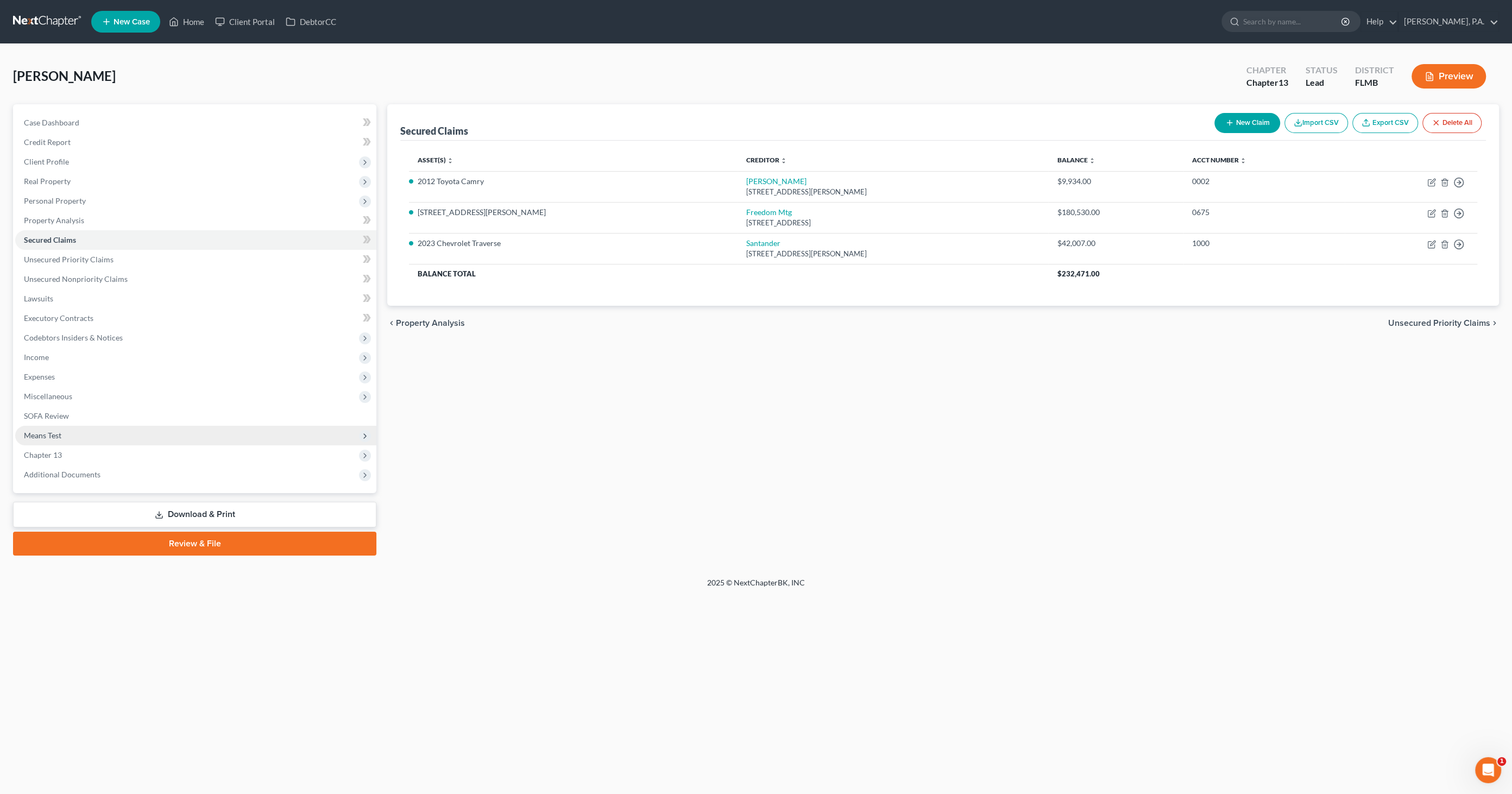
click at [86, 436] on span "Means Test" at bounding box center [195, 436] width 361 height 19
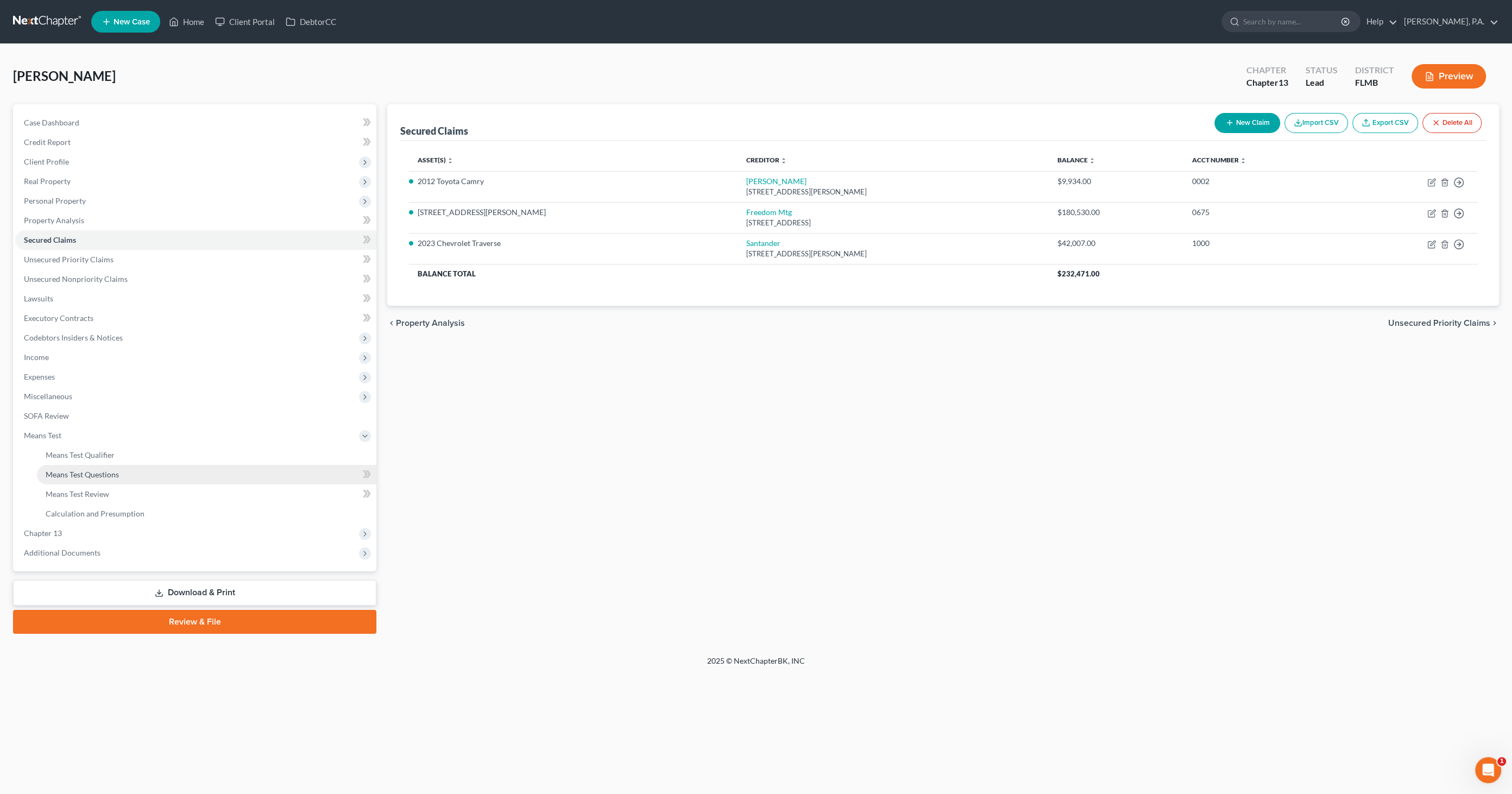
click at [98, 476] on span "Means Test Questions" at bounding box center [82, 474] width 74 height 10
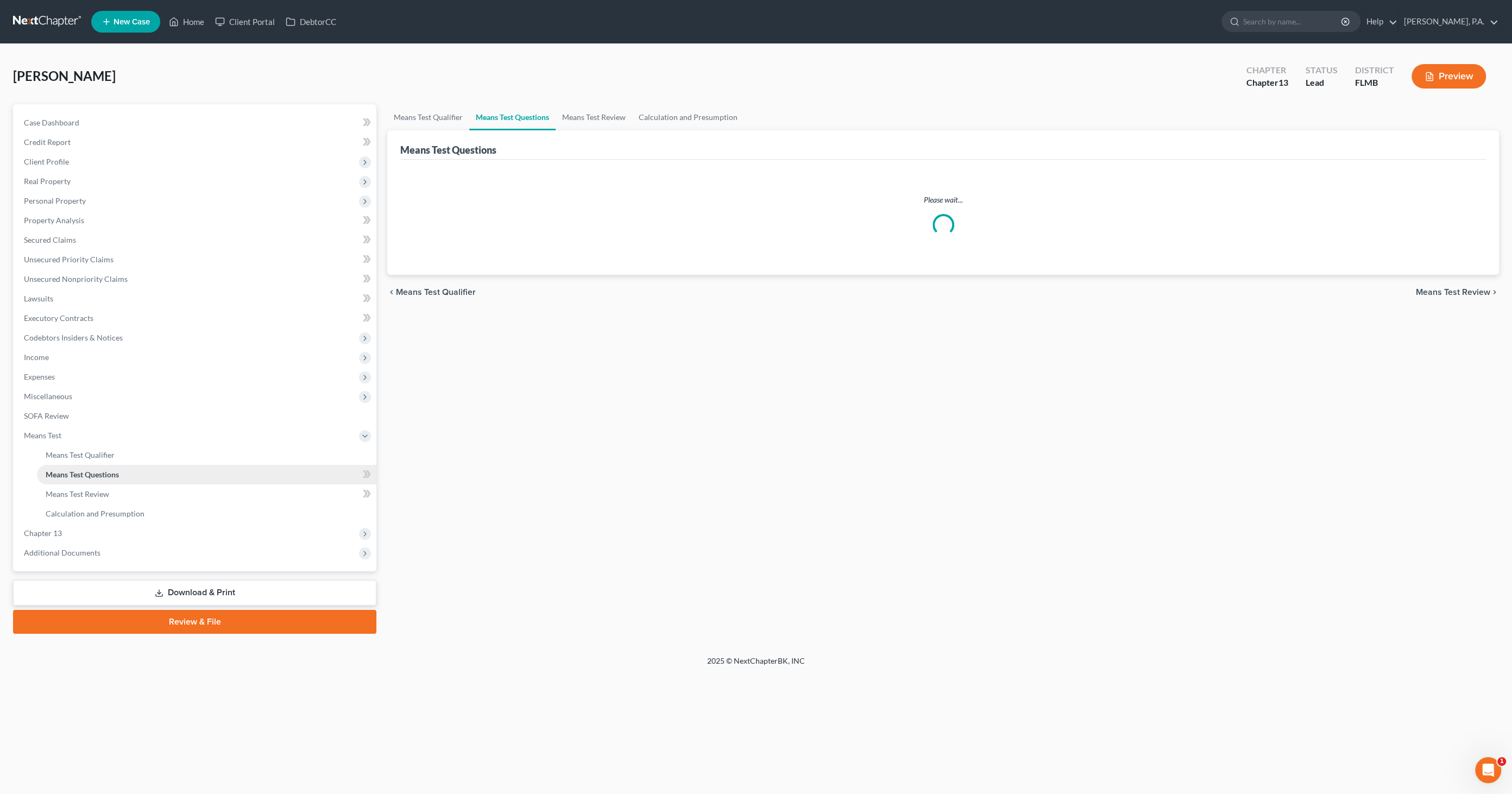
select select "3"
select select "0"
select select "60"
select select "1"
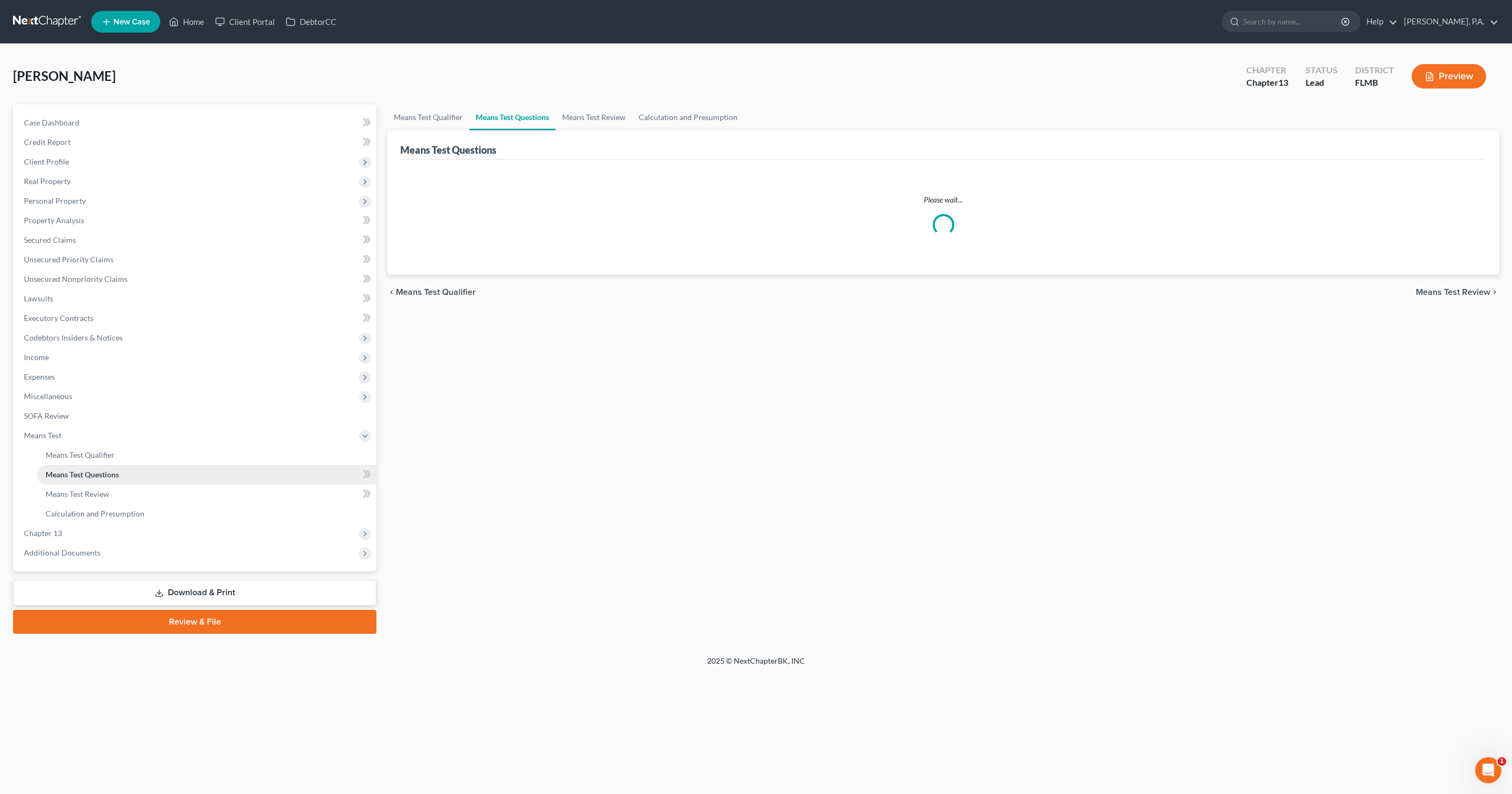
select select "60"
select select "1"
select select "60"
select select "2"
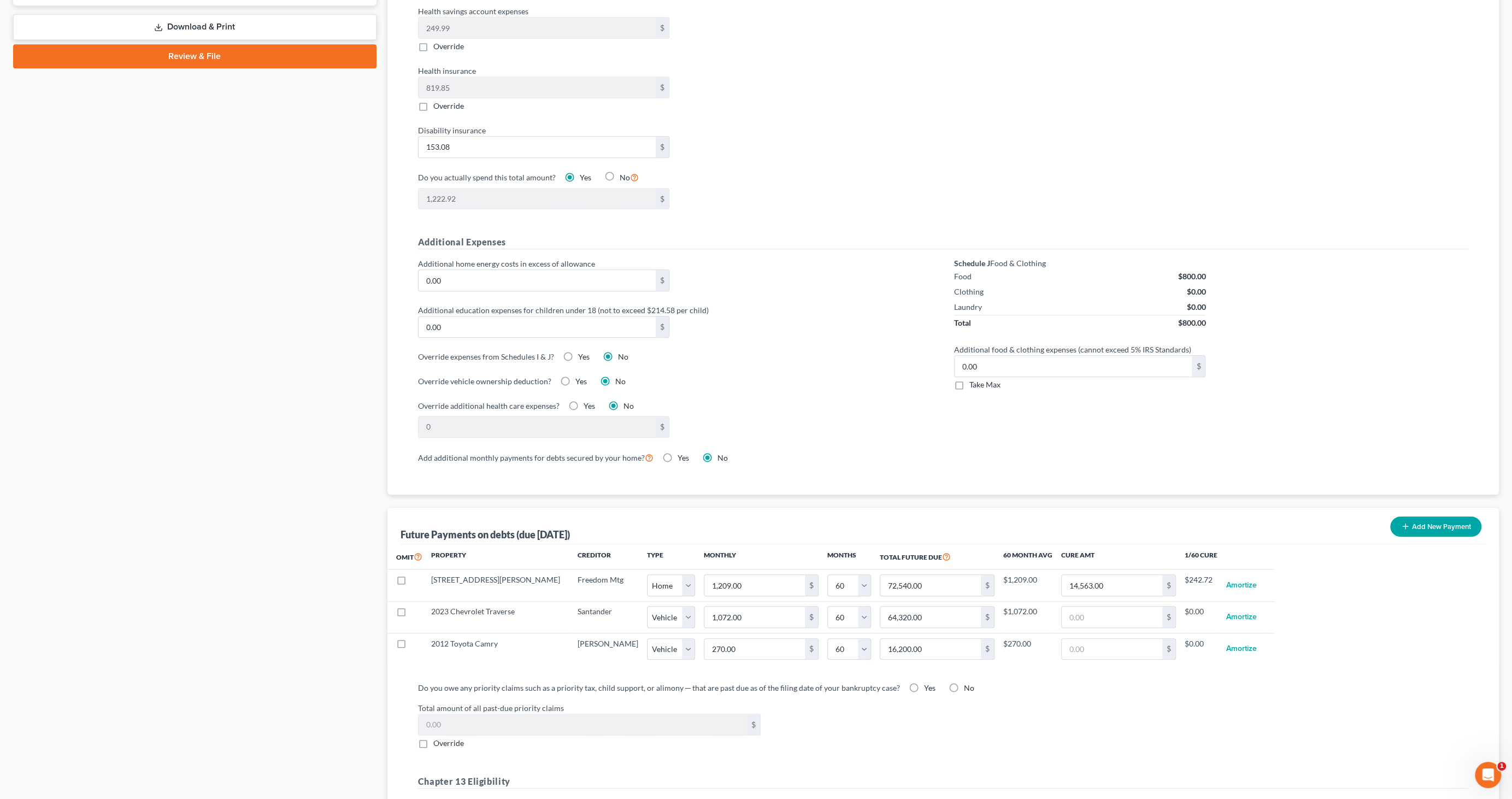
scroll to position [756, 0]
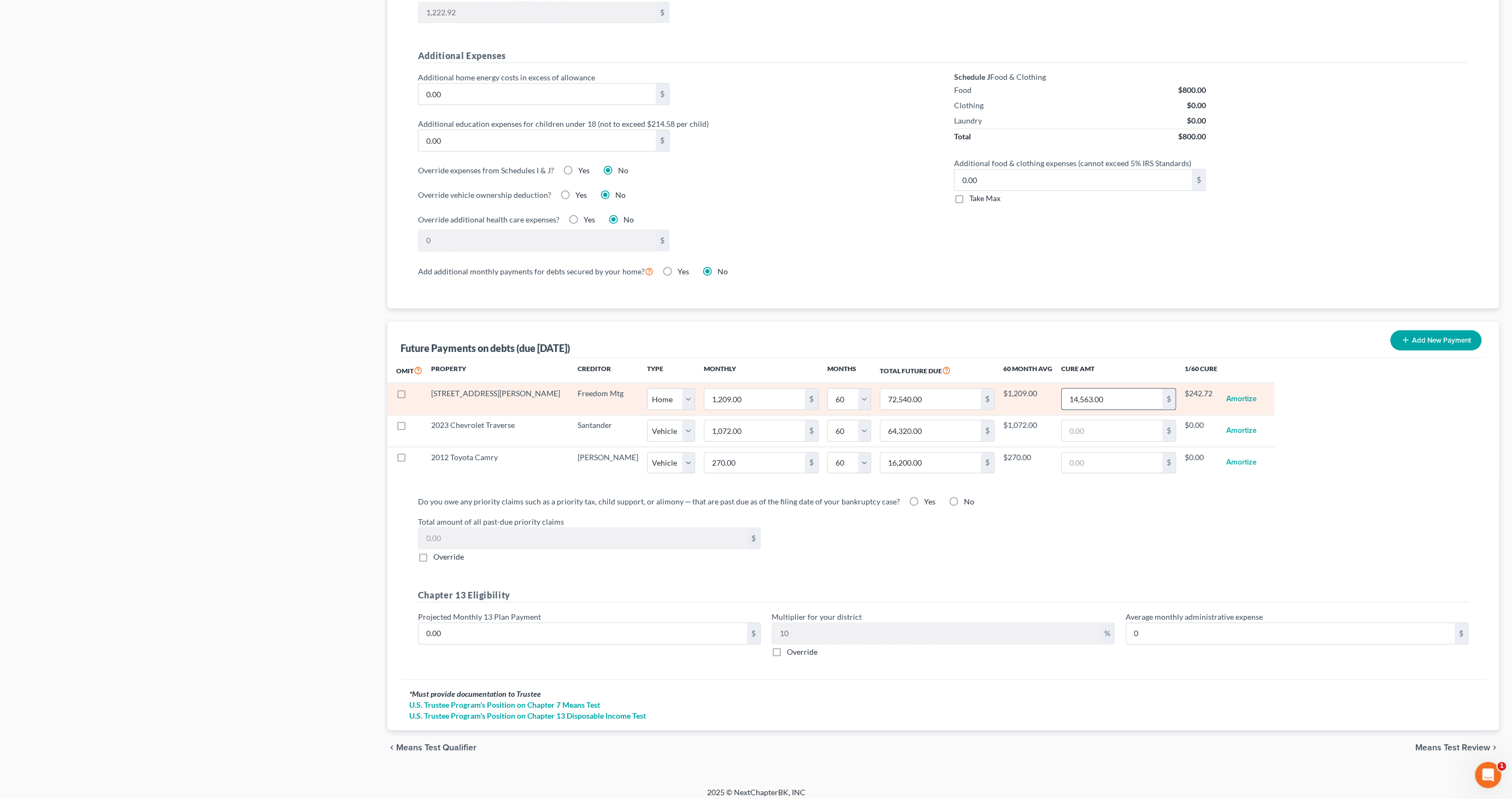
click at [1086, 394] on input "14,563.00" at bounding box center [1112, 400] width 101 height 21
type input "2,214"
select select "0"
select select "60"
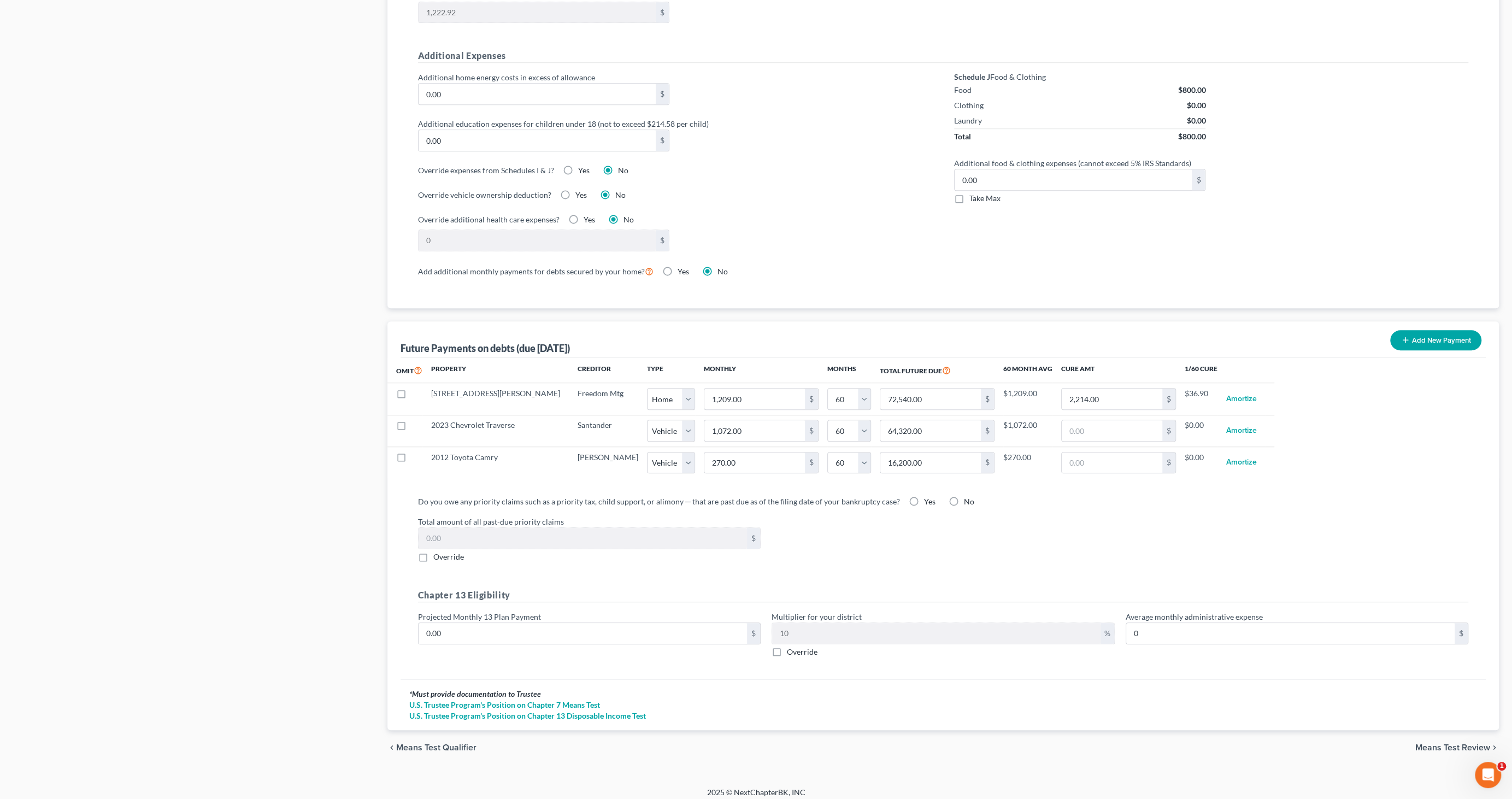
select select "0"
select select "60"
select select "0"
select select "60"
select select "0"
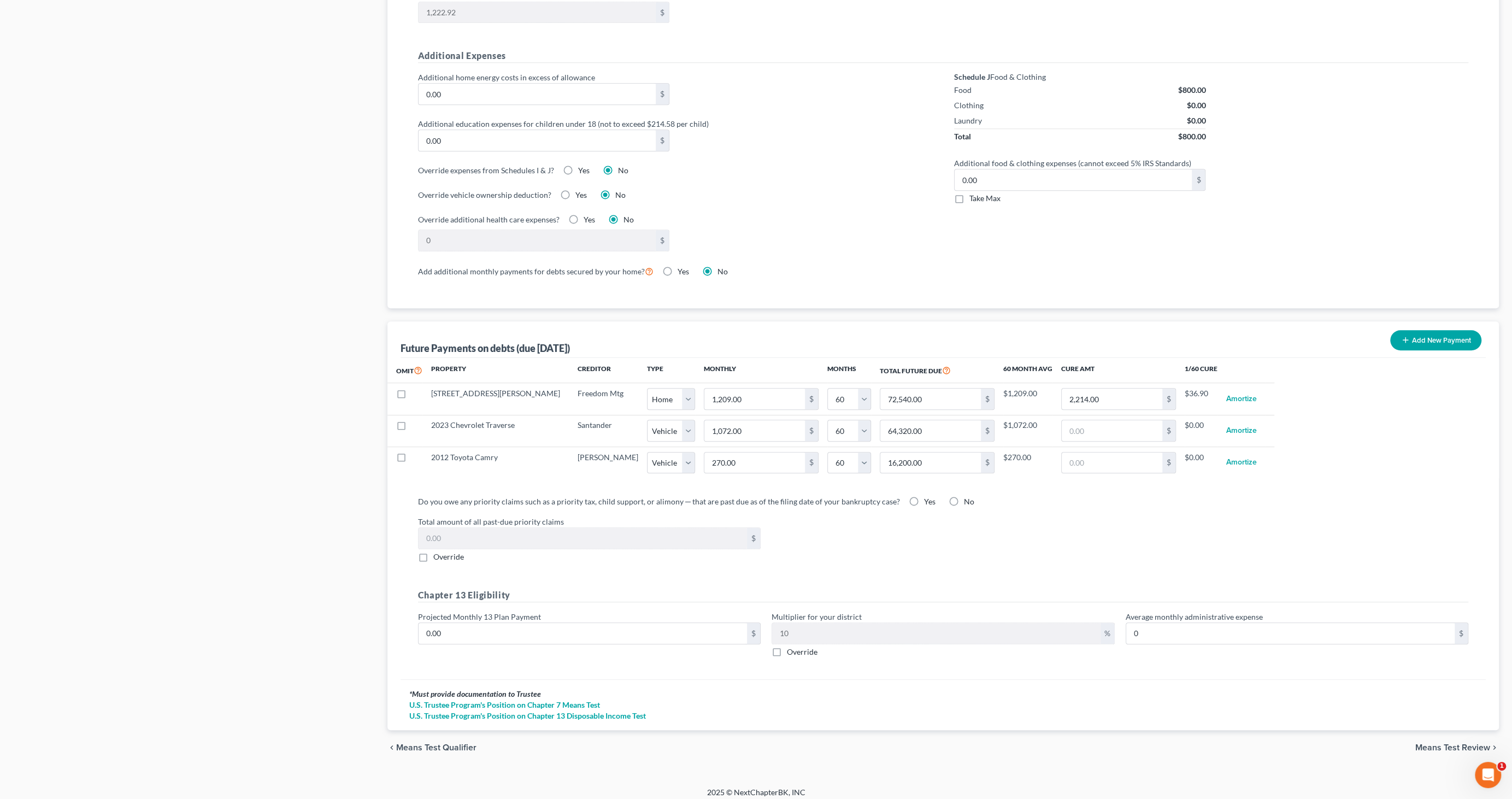
select select "60"
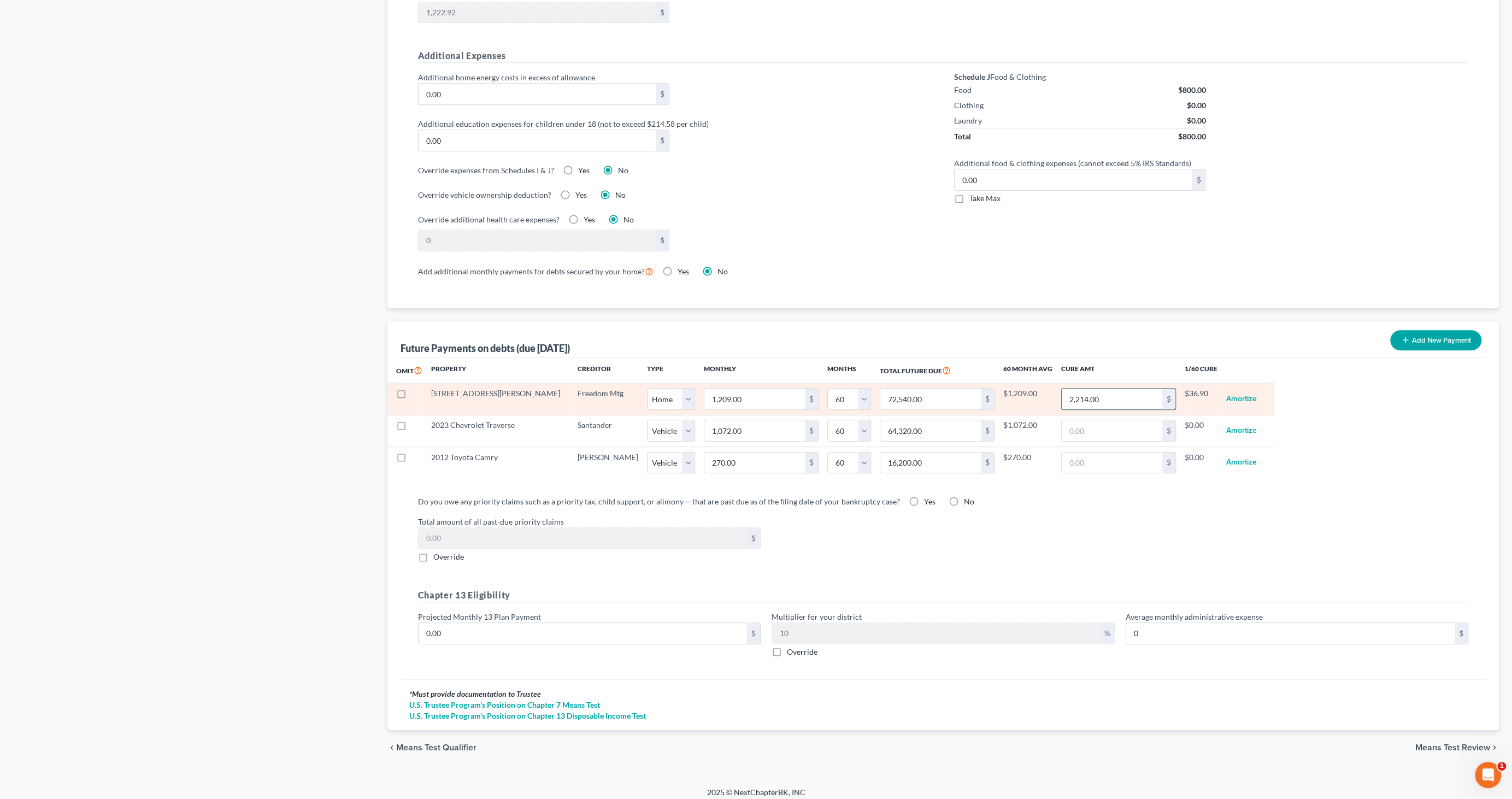
click at [1070, 391] on input "2,214.00" at bounding box center [1112, 400] width 101 height 21
type input "2,214"
select select "0"
select select "60"
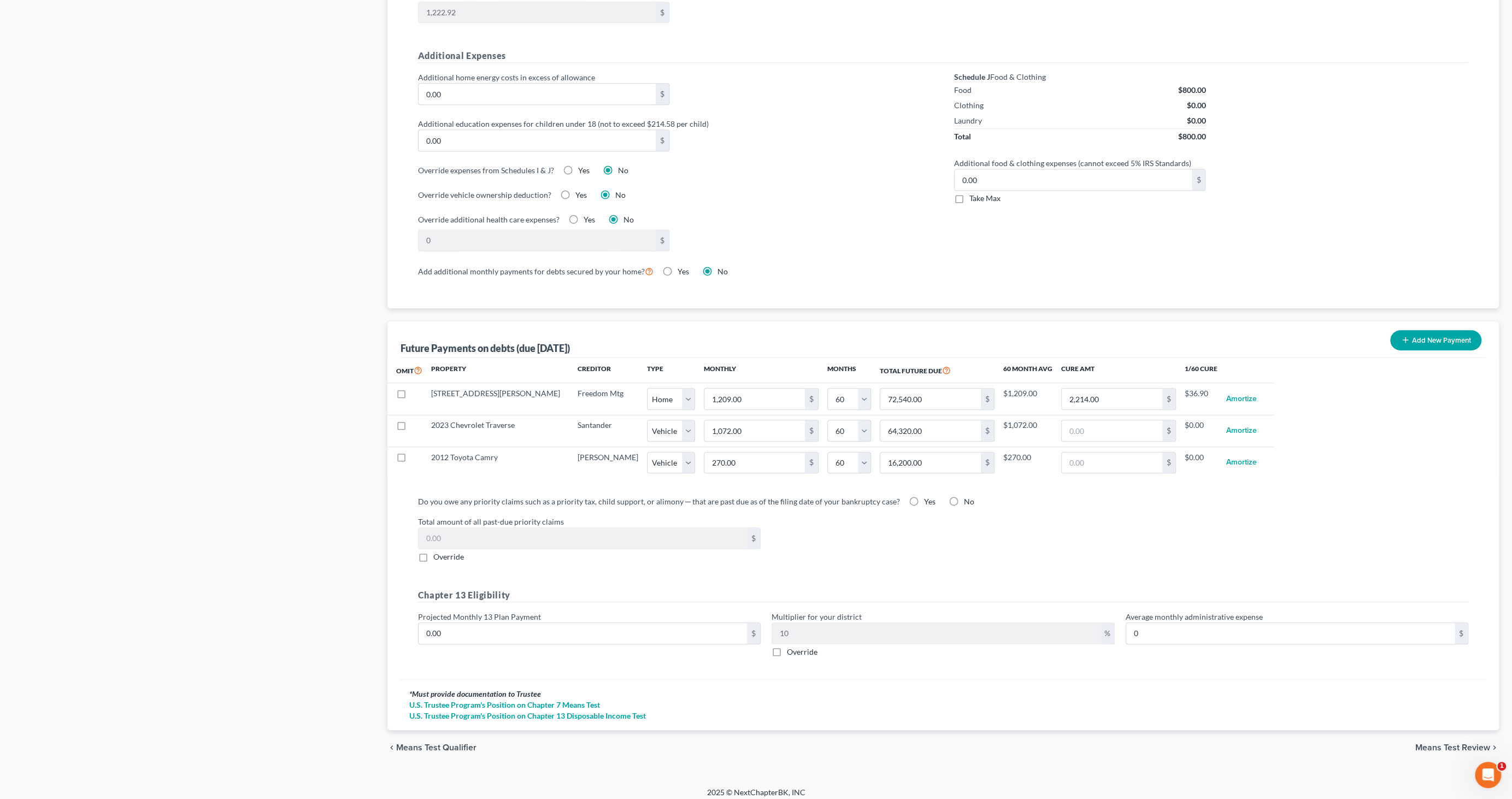
select select "0"
select select "60"
select select "0"
select select "60"
select select "0"
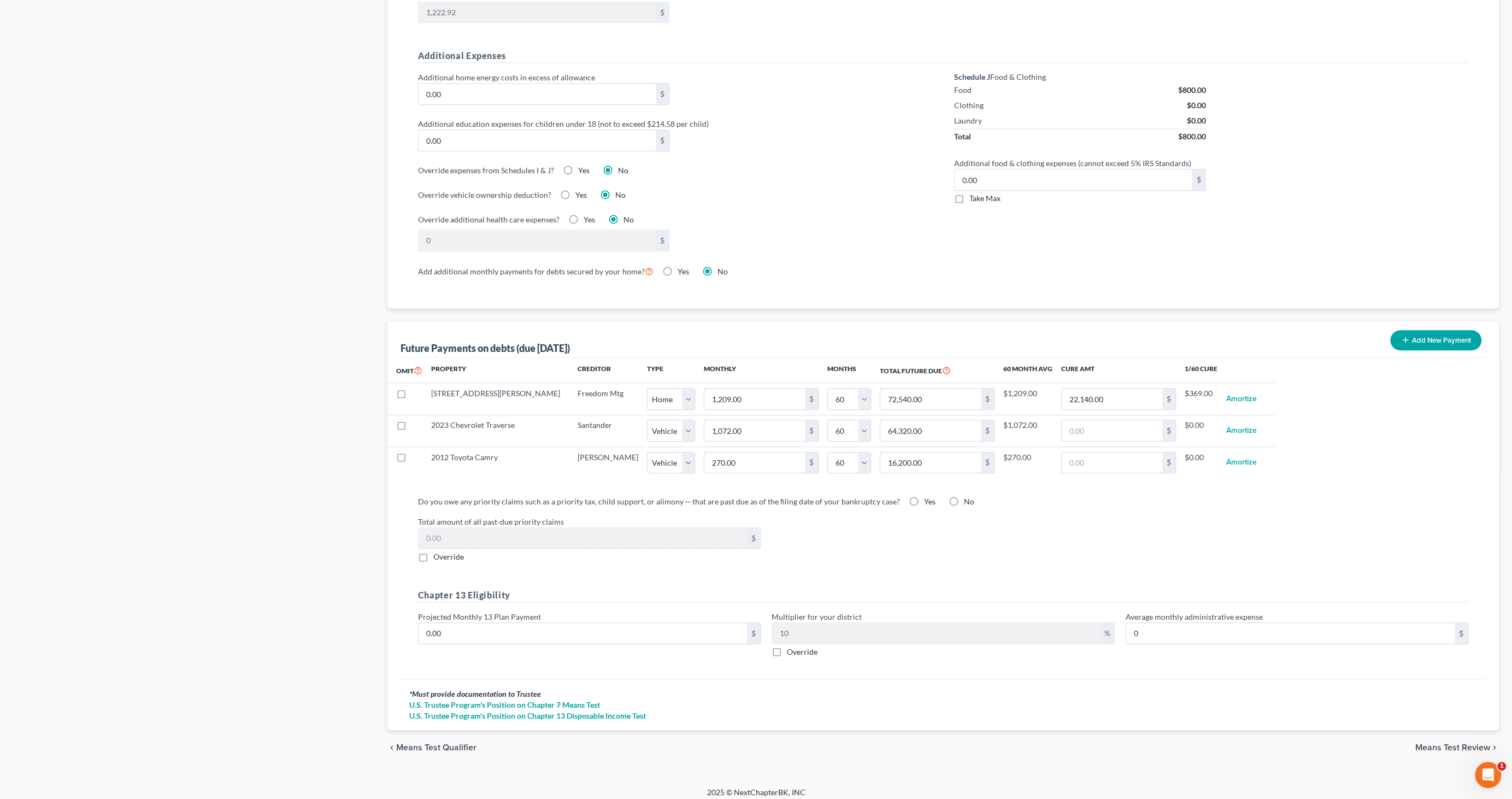
select select "60"
select select "0"
select select "60"
click at [1072, 391] on input "22,140.00" at bounding box center [1112, 400] width 101 height 21
type input "22,141"
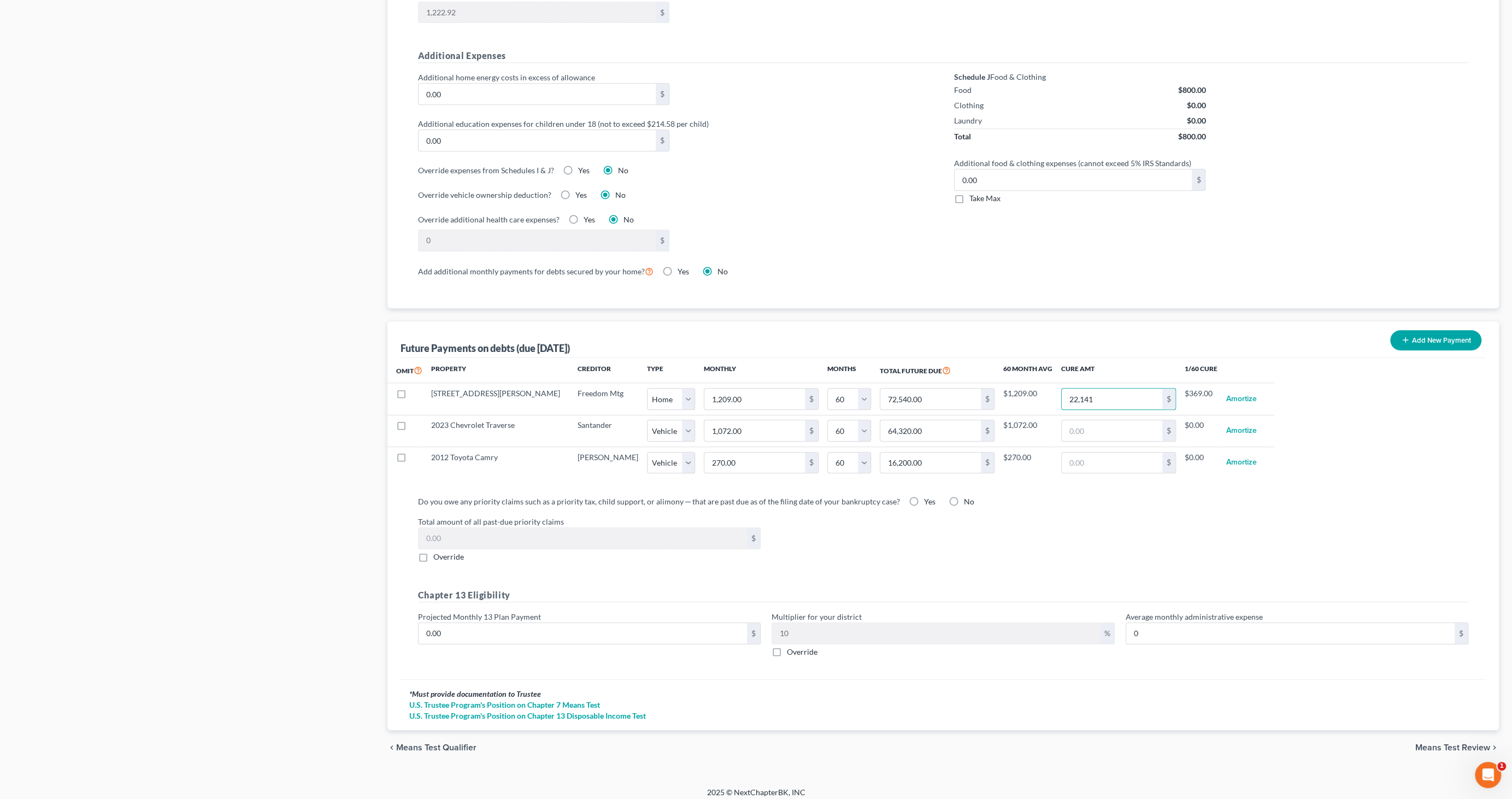
select select "0"
select select "60"
select select "0"
select select "60"
select select "0"
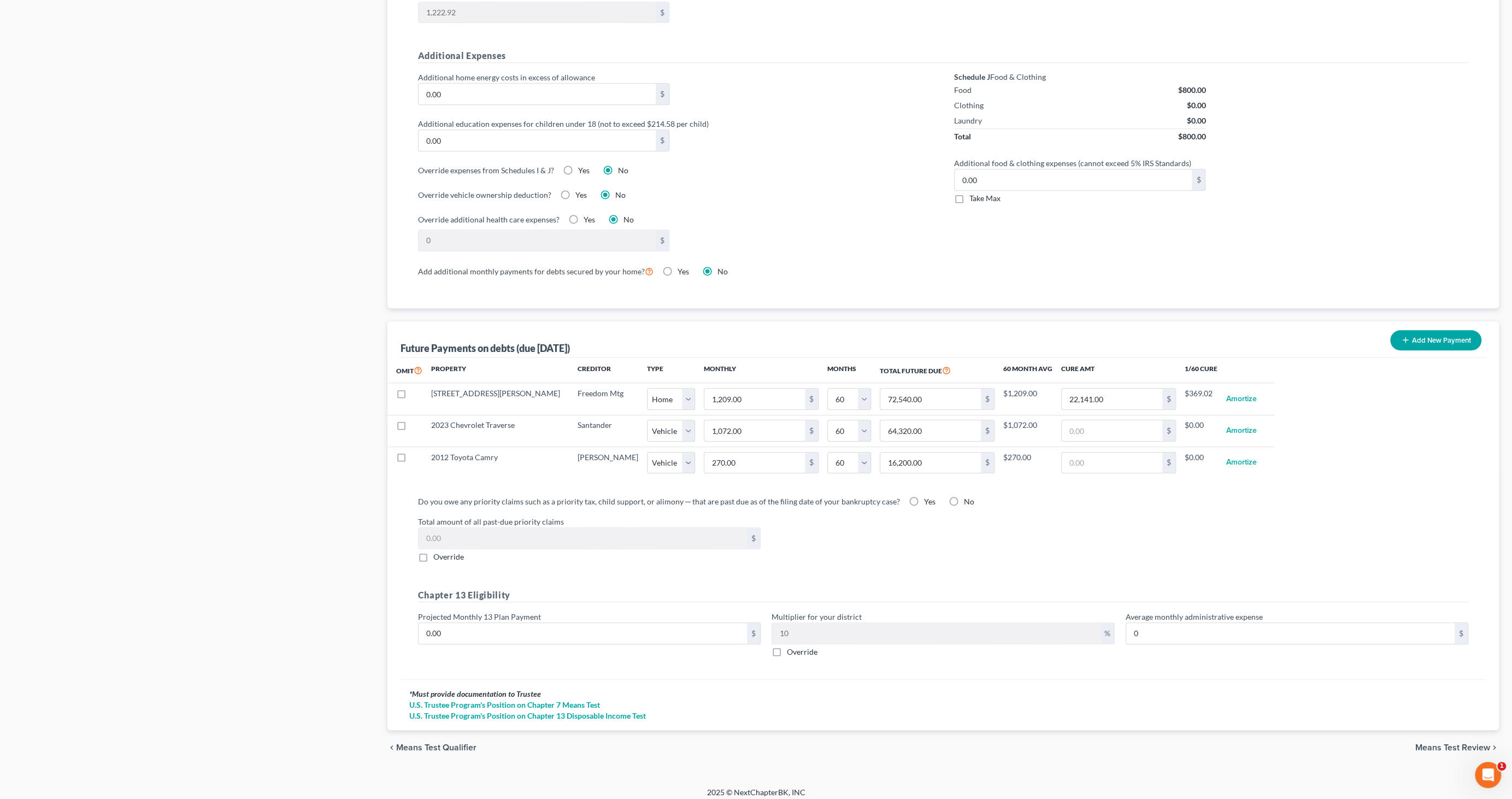
select select "60"
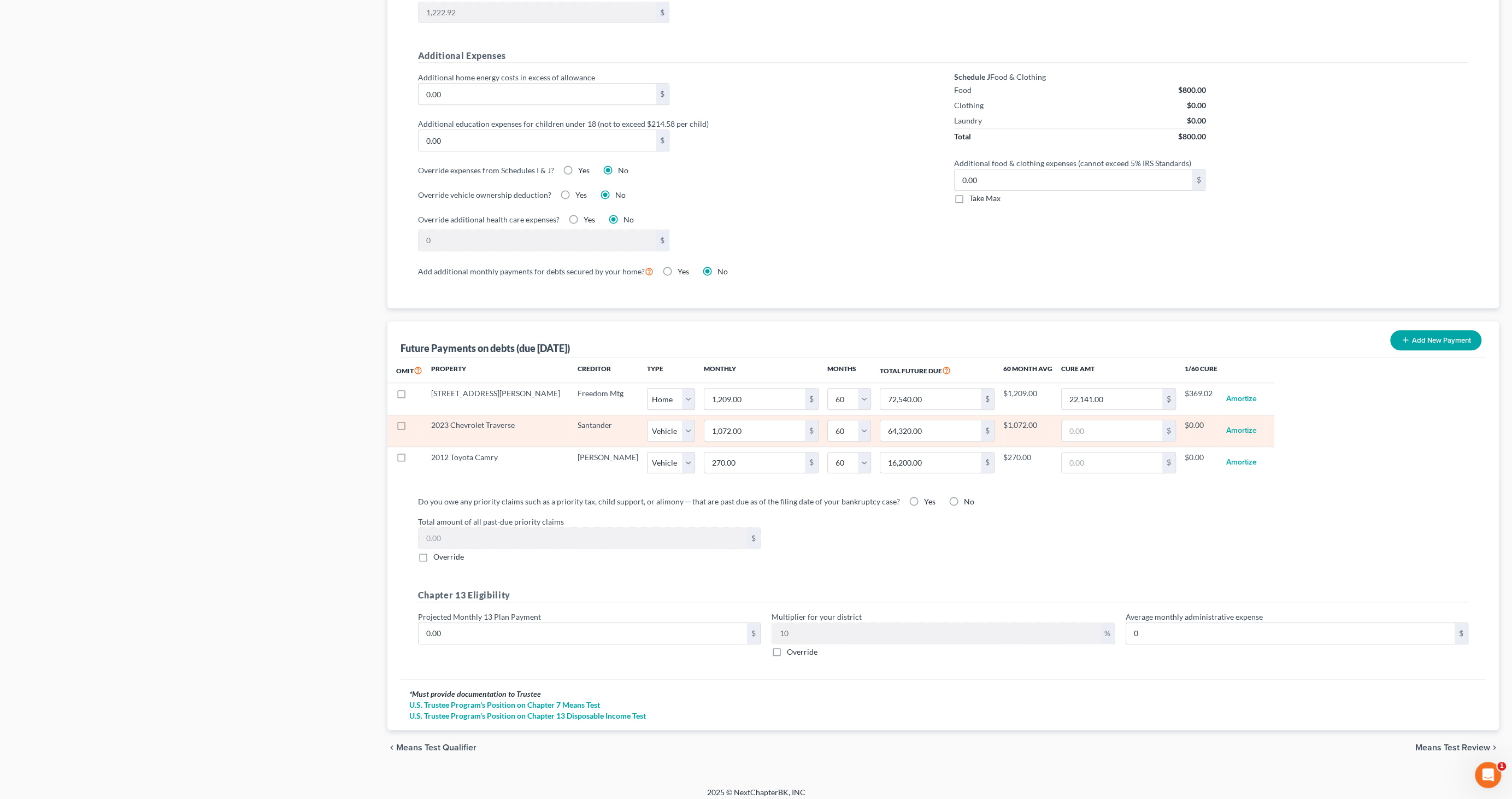
click at [1218, 423] on td "Amortize" at bounding box center [1241, 430] width 48 height 32
click at [1226, 423] on button "Amortize" at bounding box center [1241, 430] width 31 height 22
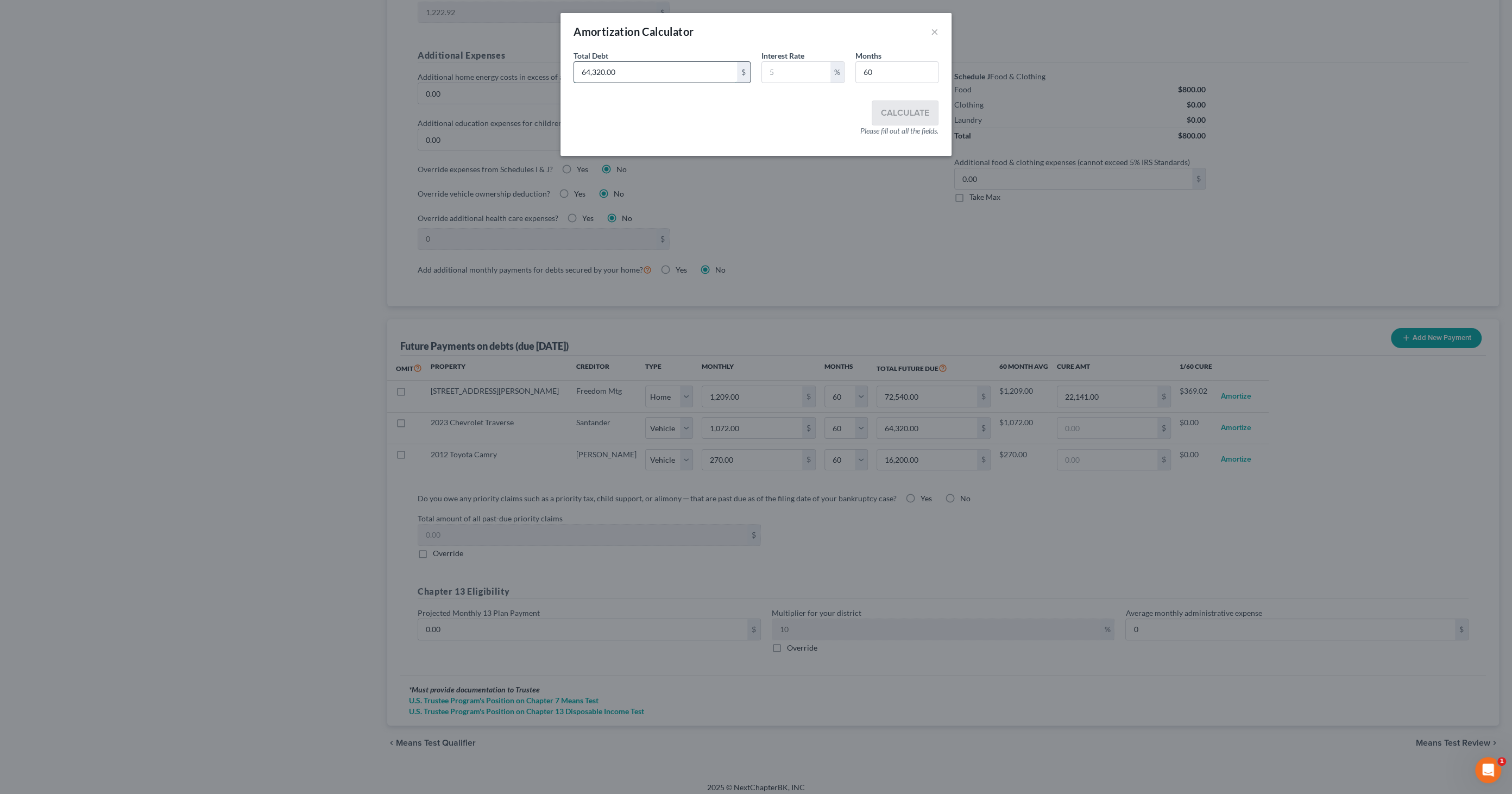
click at [644, 79] on input "64,320.00" at bounding box center [656, 73] width 163 height 21
type input "38,652.95"
click at [783, 76] on input "text" at bounding box center [797, 73] width 68 height 21
type input "9.5"
click at [895, 110] on button "Calculate" at bounding box center [905, 112] width 66 height 24
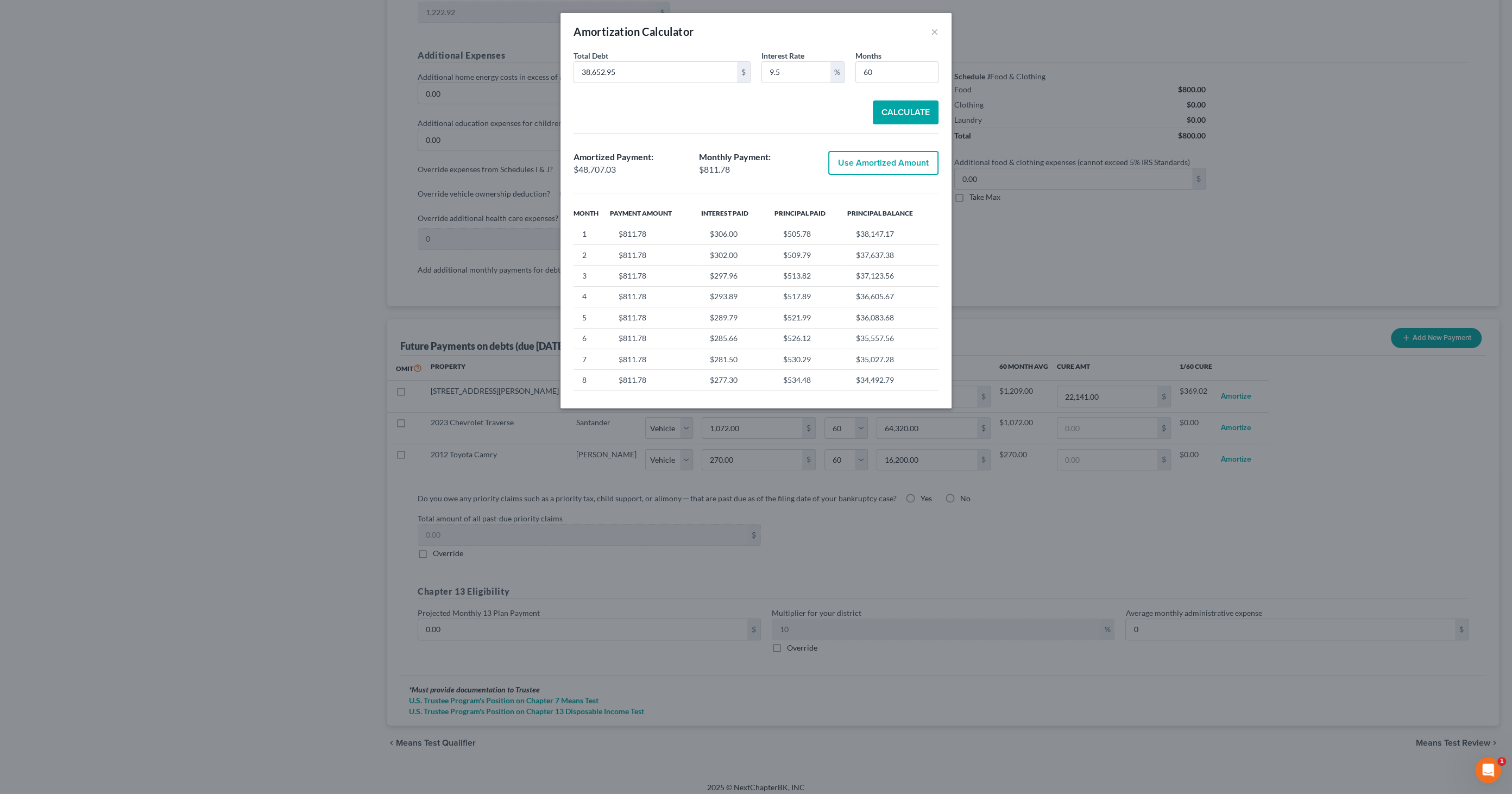
click at [884, 161] on button "Use Amortized Amount" at bounding box center [884, 162] width 110 height 24
type input "811.78"
type input "48,707.03"
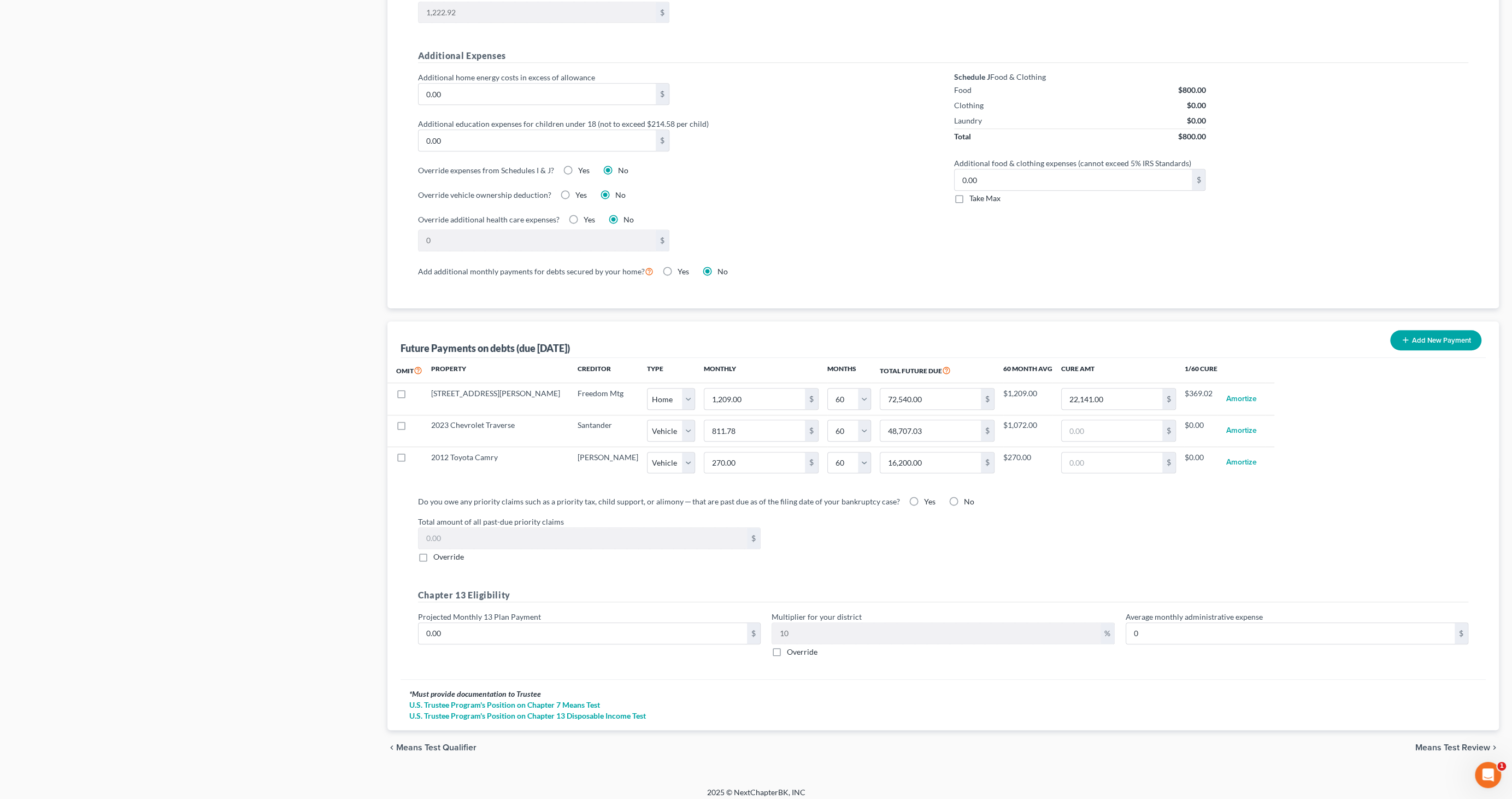
select select "1"
select select "60"
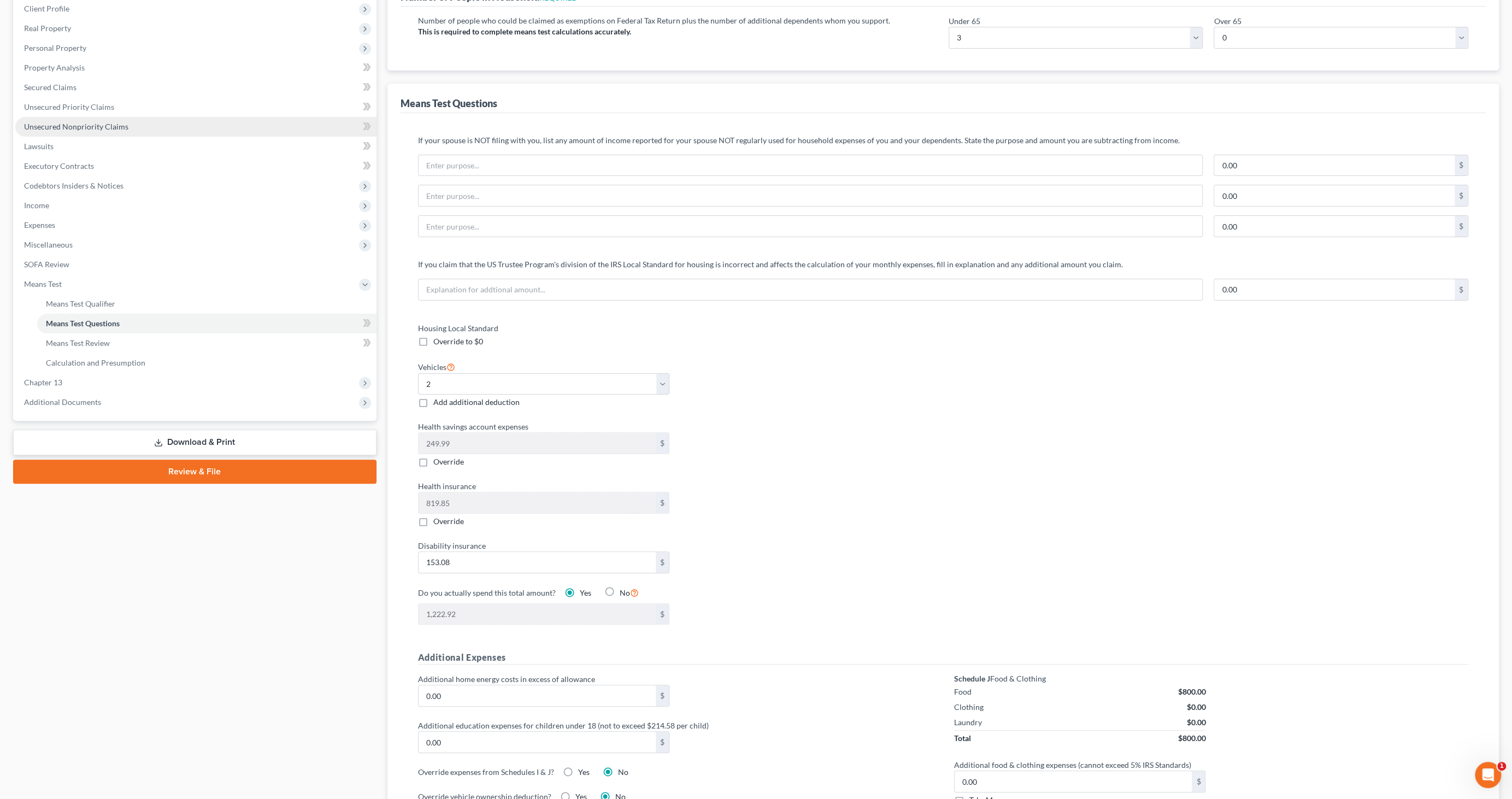
scroll to position [149, 0]
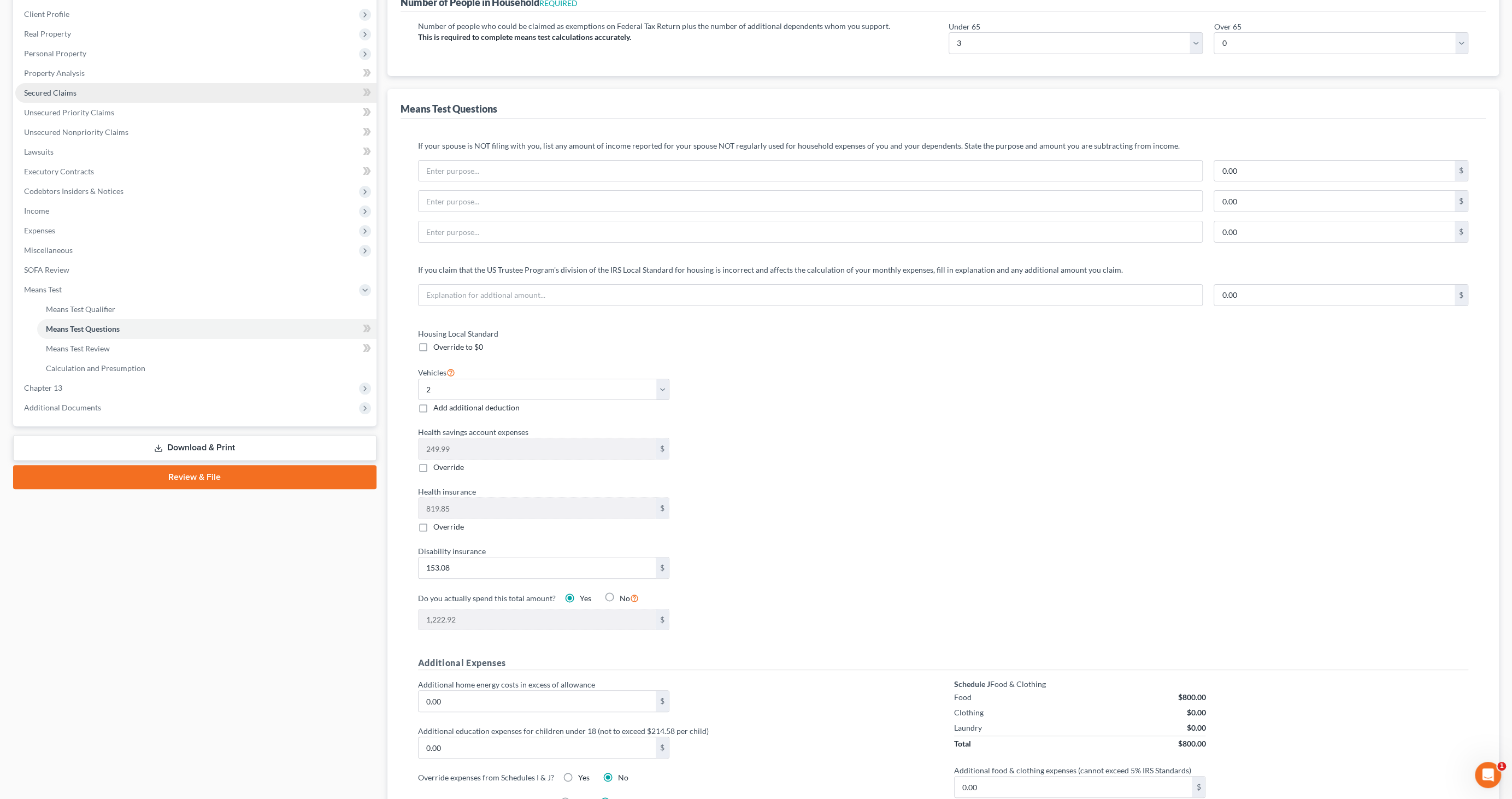
click at [53, 92] on span "Secured Claims" at bounding box center [49, 93] width 52 height 10
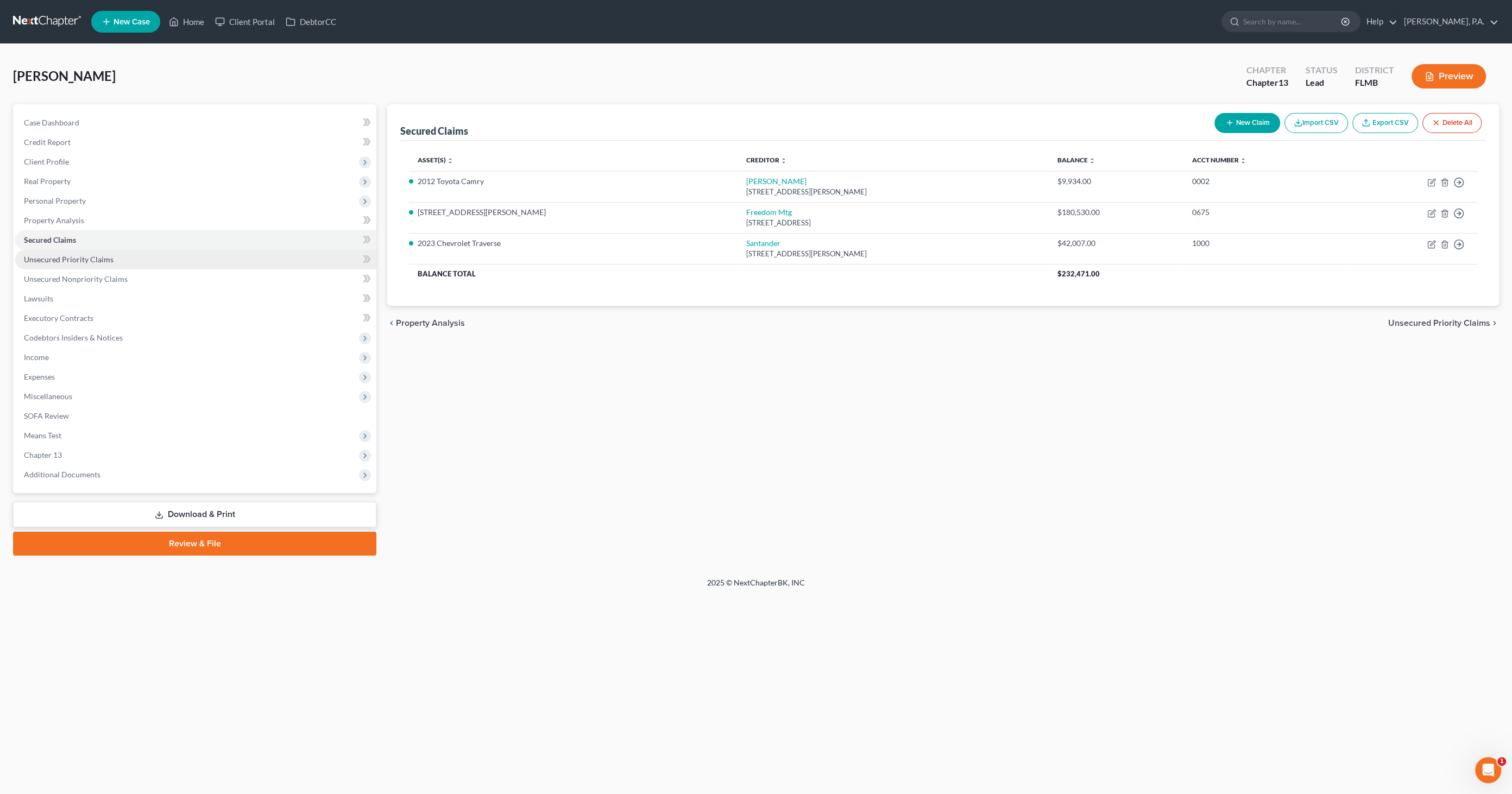
click at [67, 265] on link "Unsecured Priority Claims" at bounding box center [195, 259] width 361 height 19
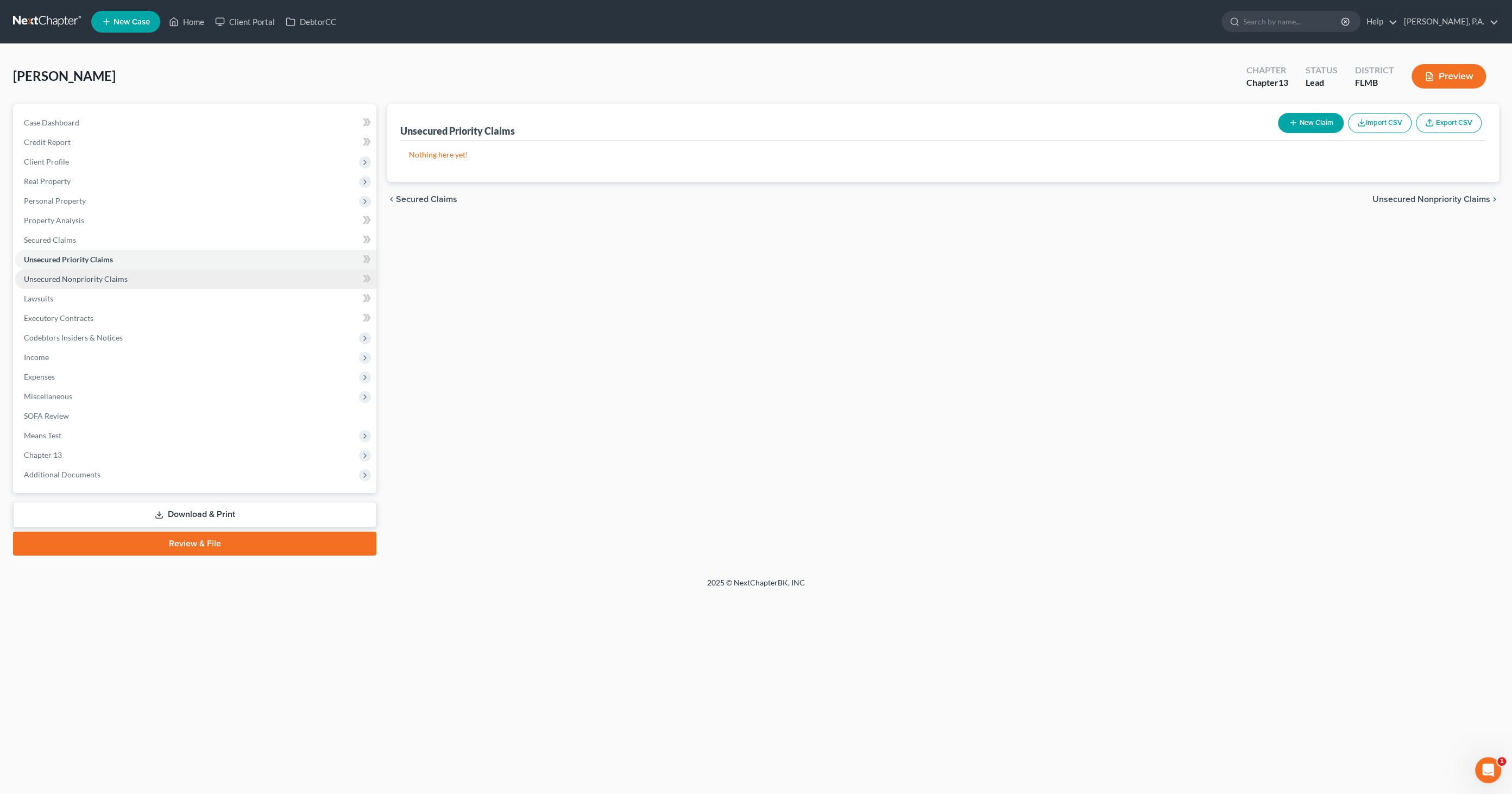
click at [67, 276] on span "Unsecured Nonpriority Claims" at bounding box center [75, 279] width 103 height 10
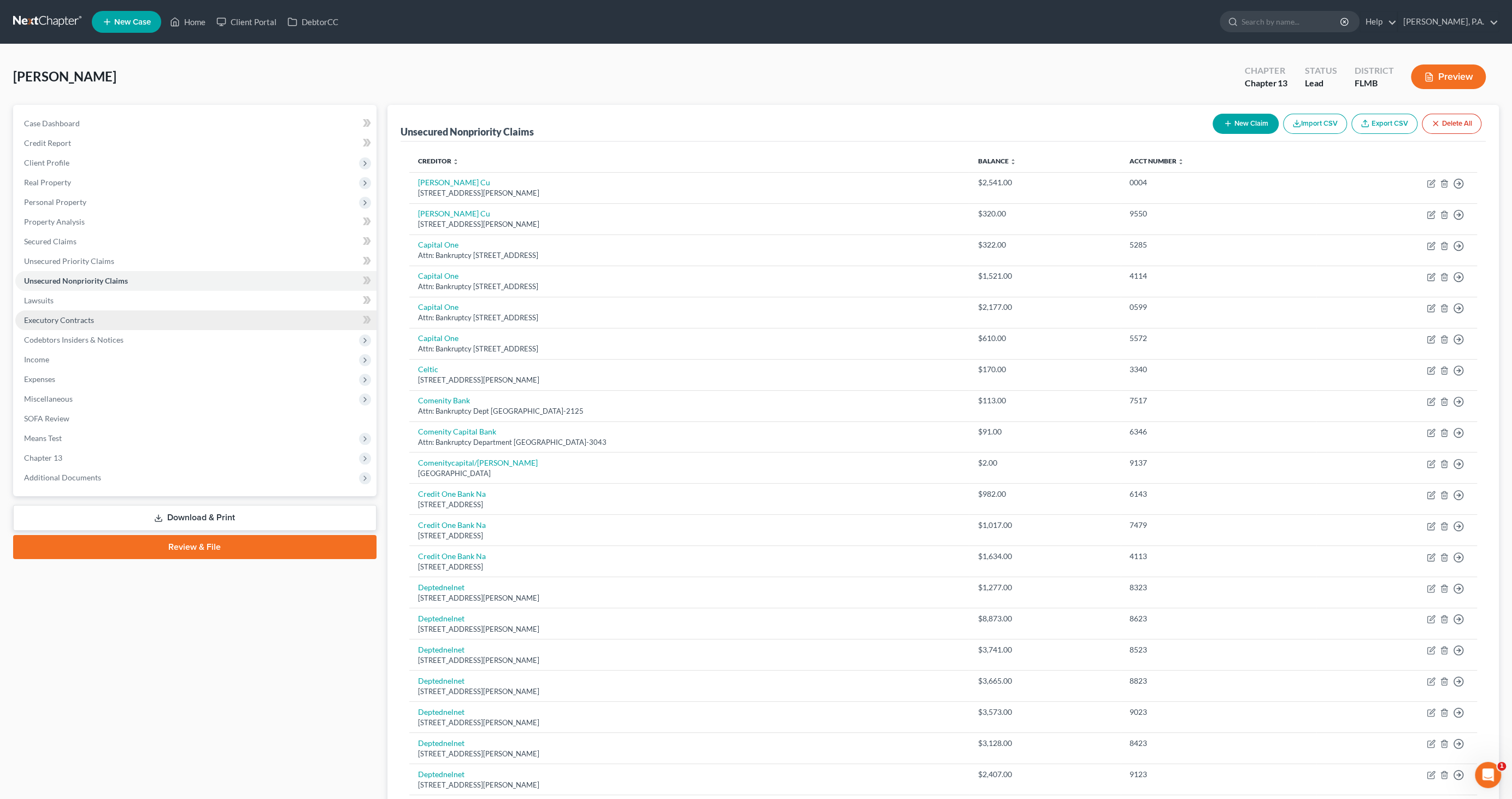
click at [60, 316] on span "Executory Contracts" at bounding box center [58, 320] width 70 height 10
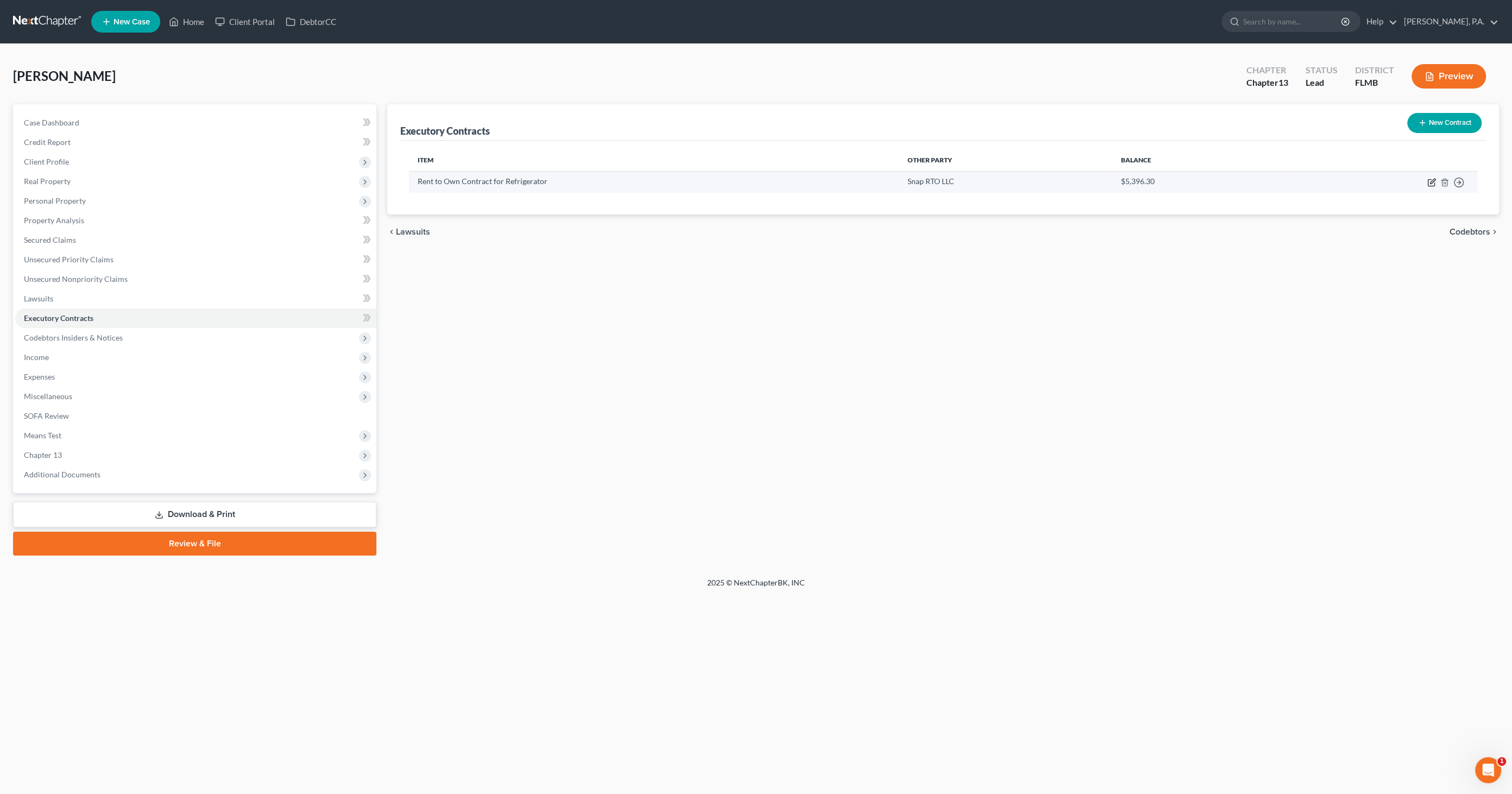
click at [1434, 181] on icon "button" at bounding box center [1433, 181] width 5 height 5
select select "3"
select select "46"
select select "0"
select select "2"
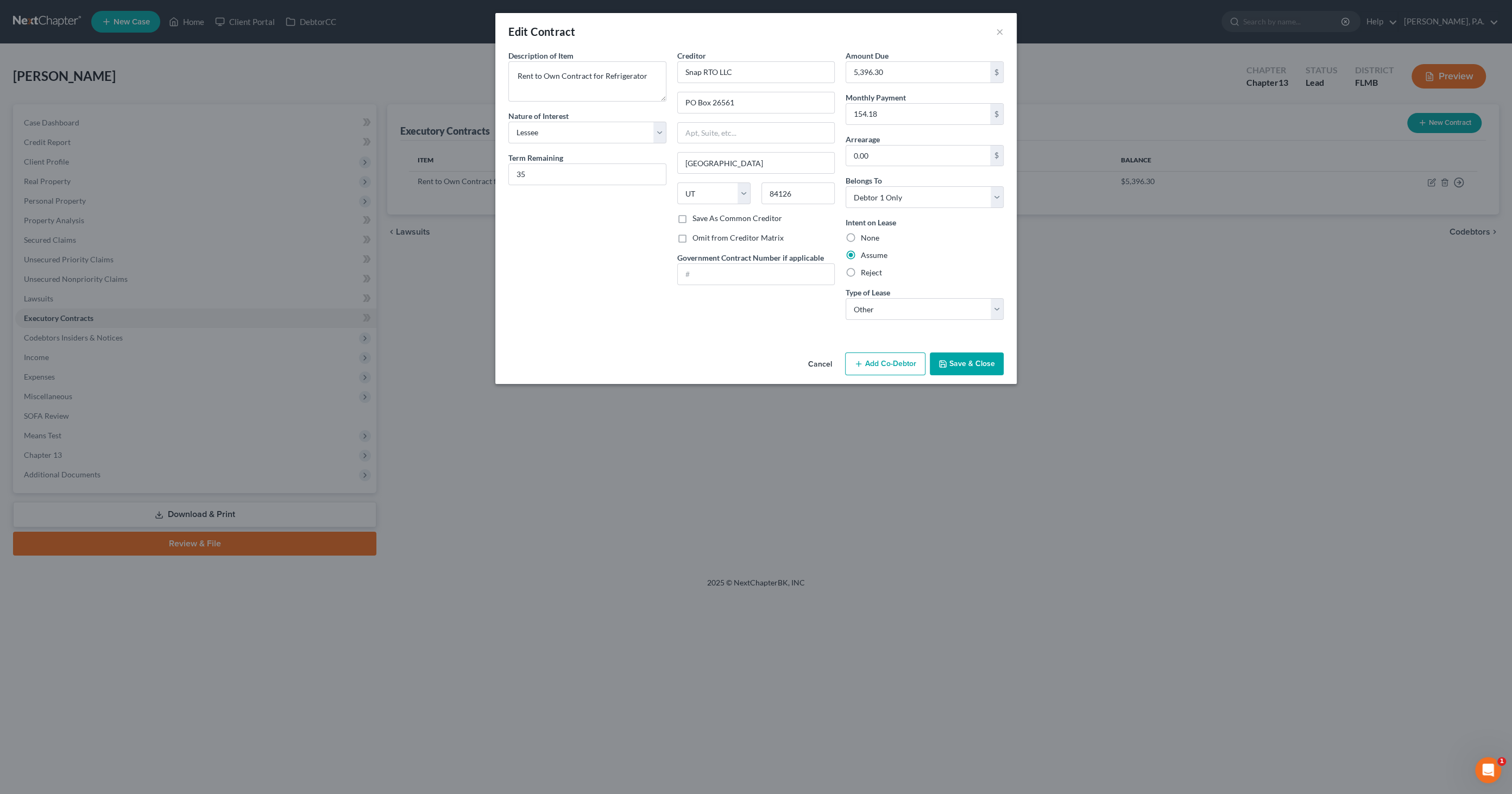
click at [811, 353] on button "Cancel" at bounding box center [820, 364] width 41 height 22
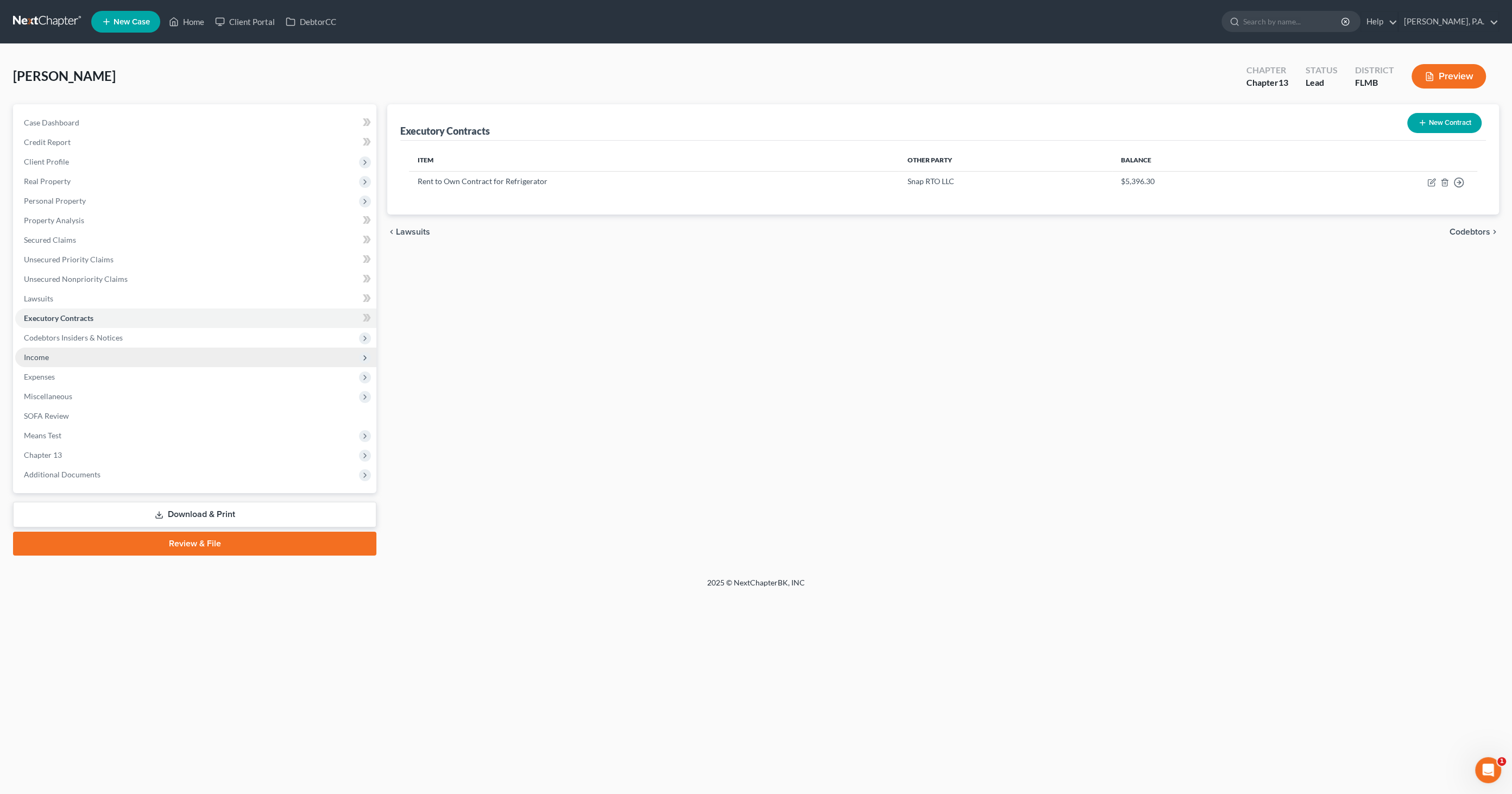
click at [41, 360] on span "Income" at bounding box center [36, 357] width 25 height 10
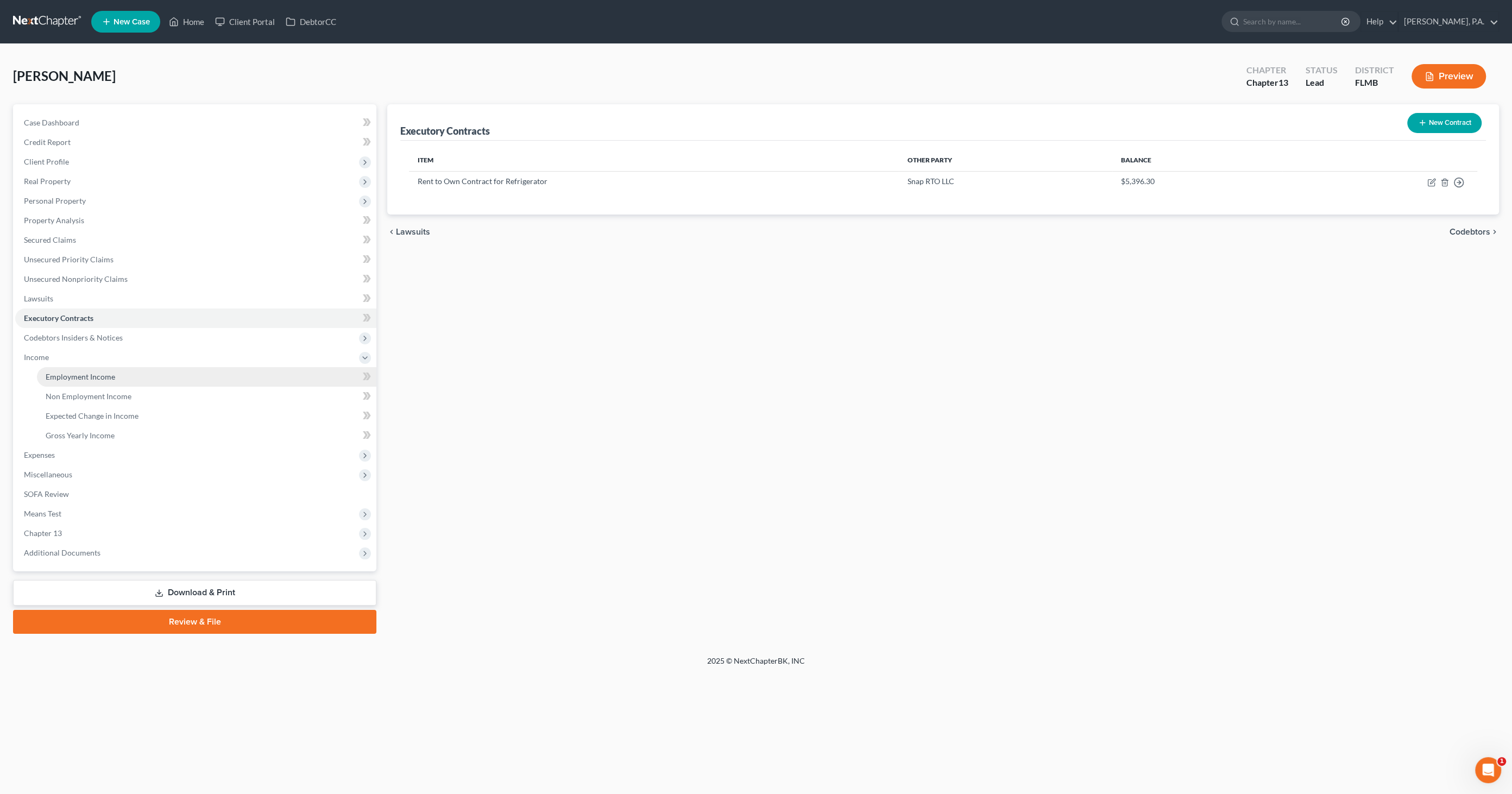
click at [51, 379] on span "Employment Income" at bounding box center [80, 377] width 69 height 10
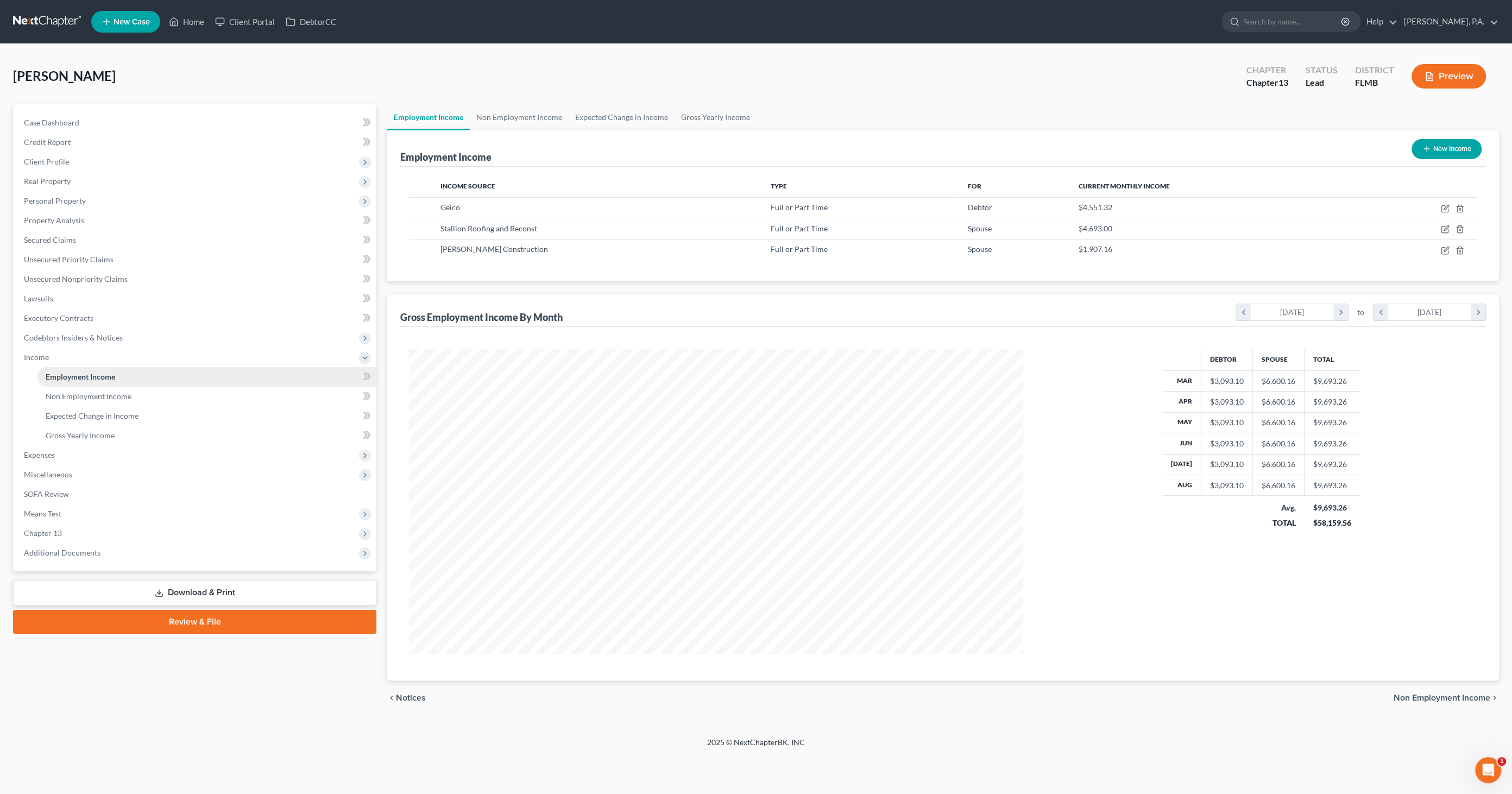
scroll to position [305, 636]
click at [1447, 205] on icon "button" at bounding box center [1446, 208] width 5 height 5
select select "0"
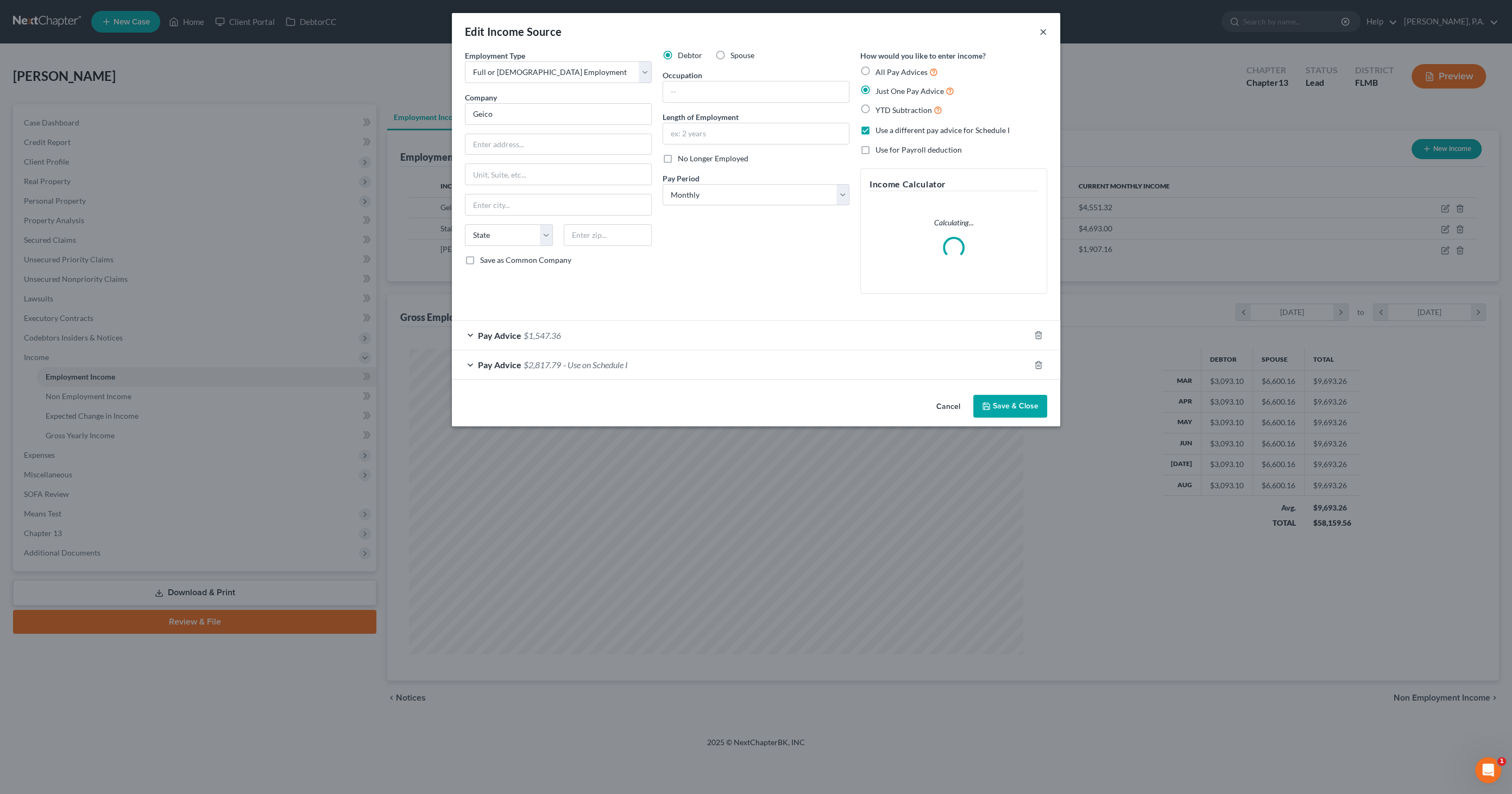
click at [1042, 26] on button "×" at bounding box center [1043, 32] width 8 height 13
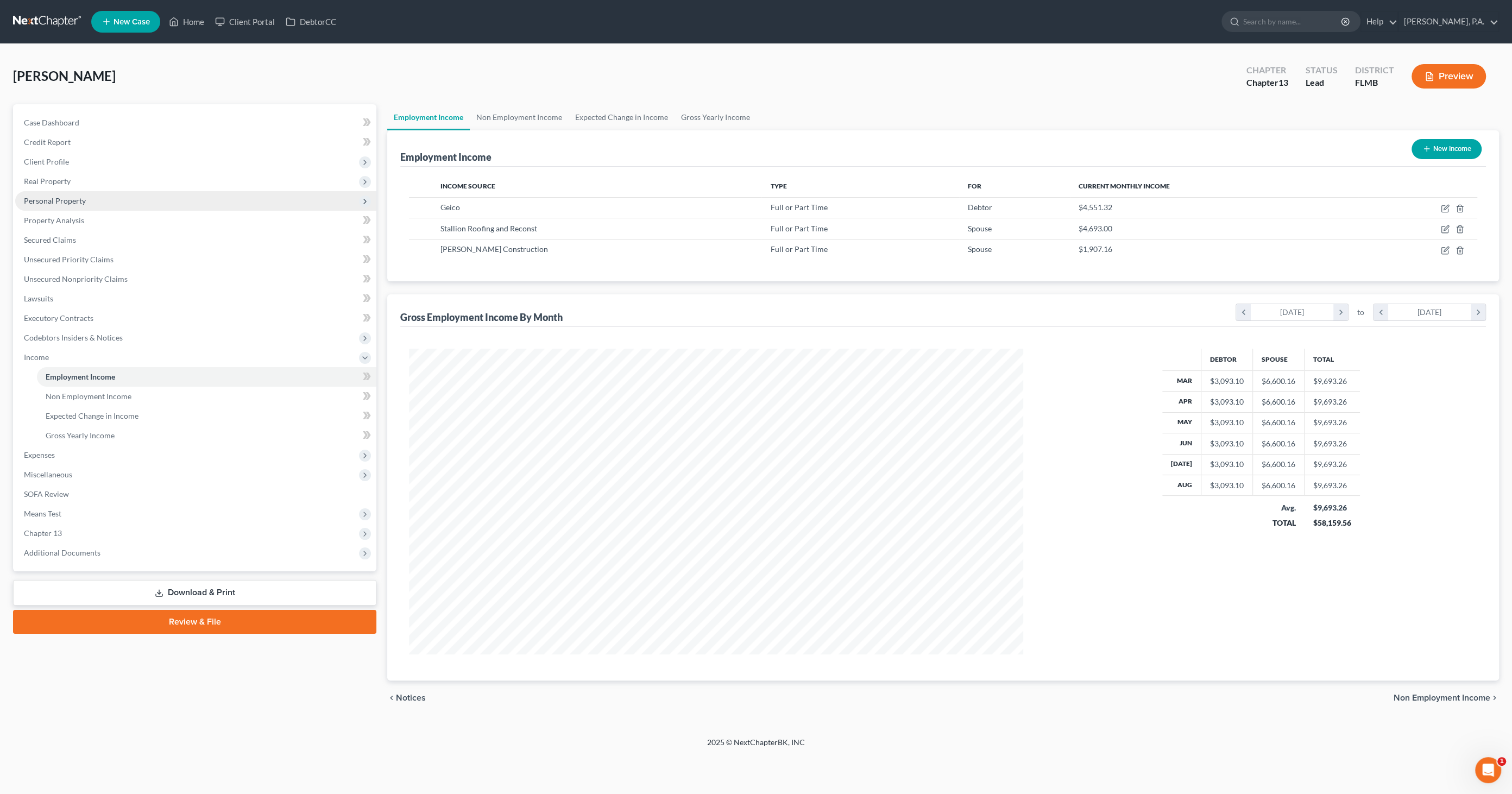
click at [50, 203] on span "Personal Property" at bounding box center [54, 201] width 62 height 10
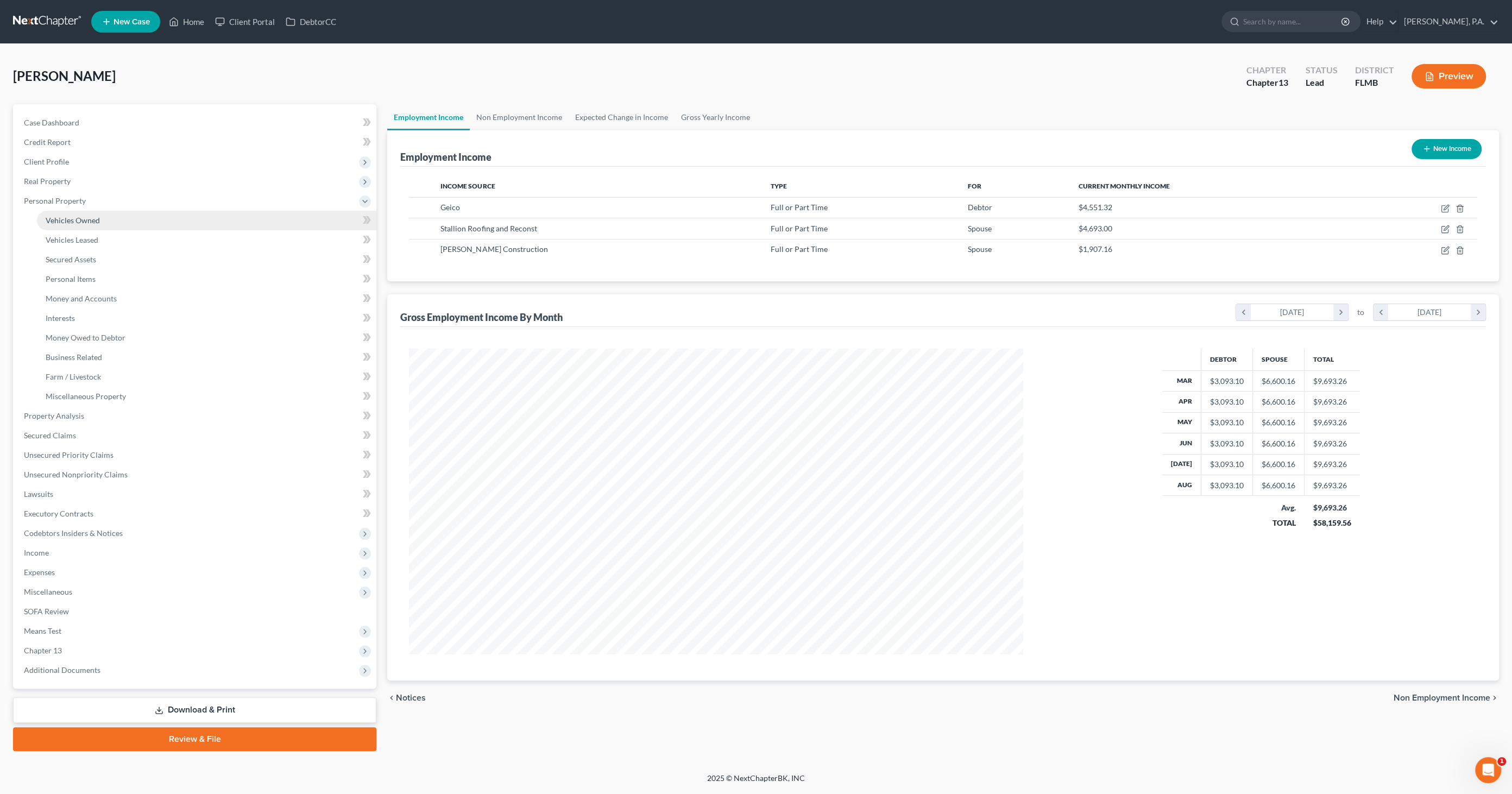
click at [62, 228] on link "Vehicles Owned" at bounding box center [206, 220] width 339 height 19
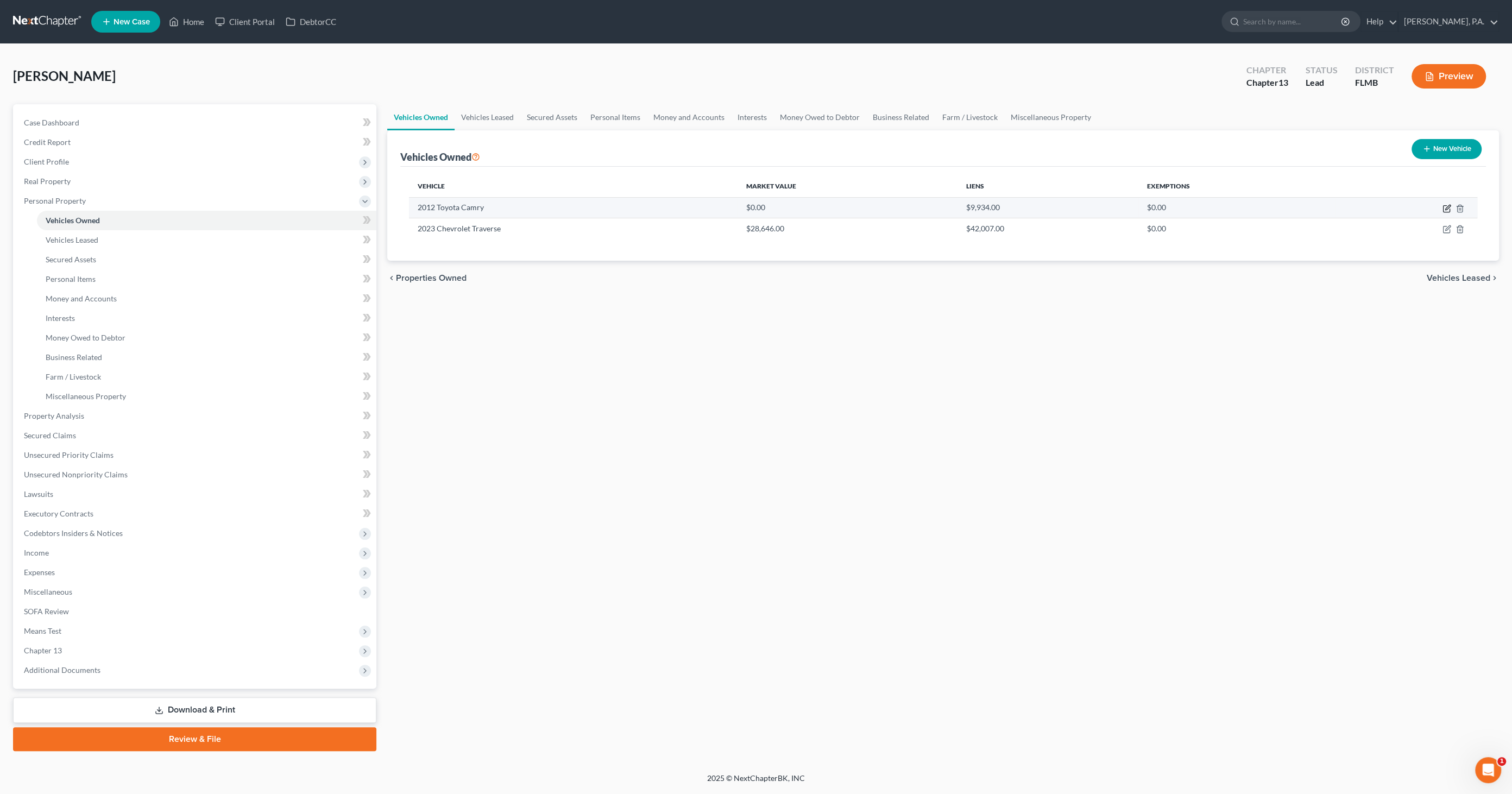
click at [1444, 207] on icon "button" at bounding box center [1447, 209] width 9 height 9
select select "0"
select select "14"
select select "3"
select select "0"
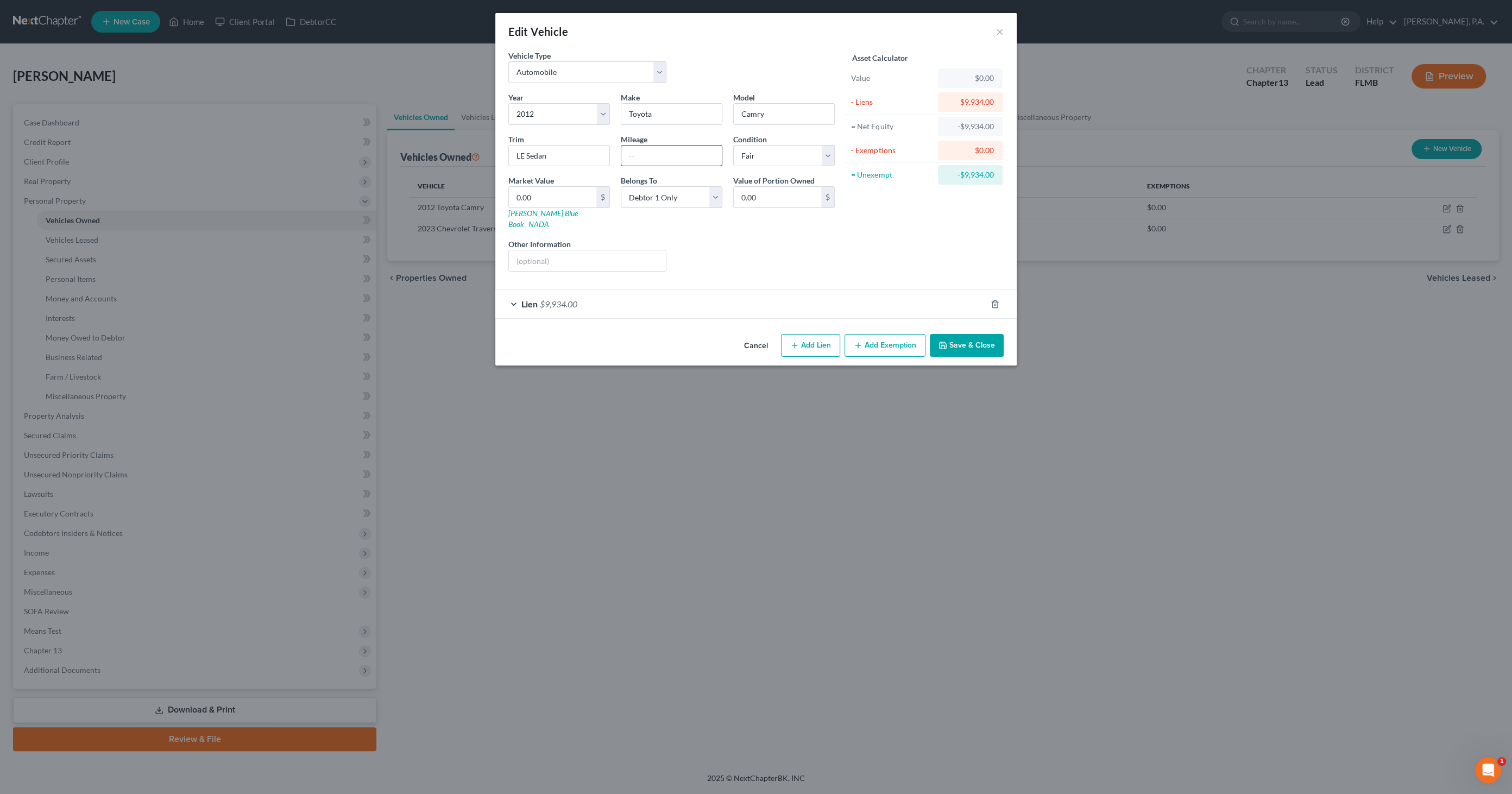
click at [640, 154] on input "text" at bounding box center [671, 156] width 101 height 21
type input "160000"
click at [558, 197] on input "0.00" at bounding box center [553, 197] width 88 height 21
type input "5"
type input "5.00"
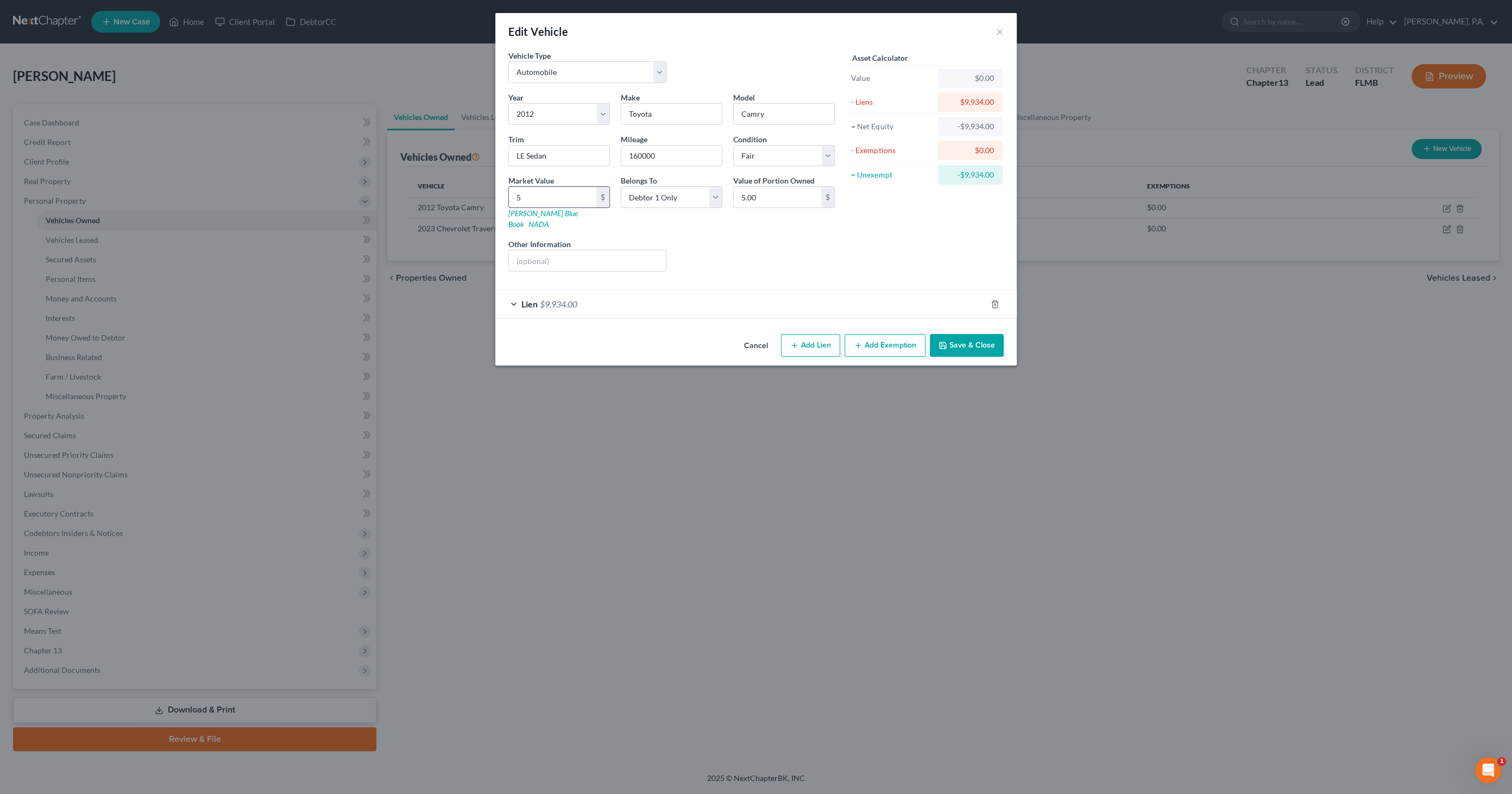
type input "50"
type input "50.00"
type input "508"
type input "508.00"
type input "5088"
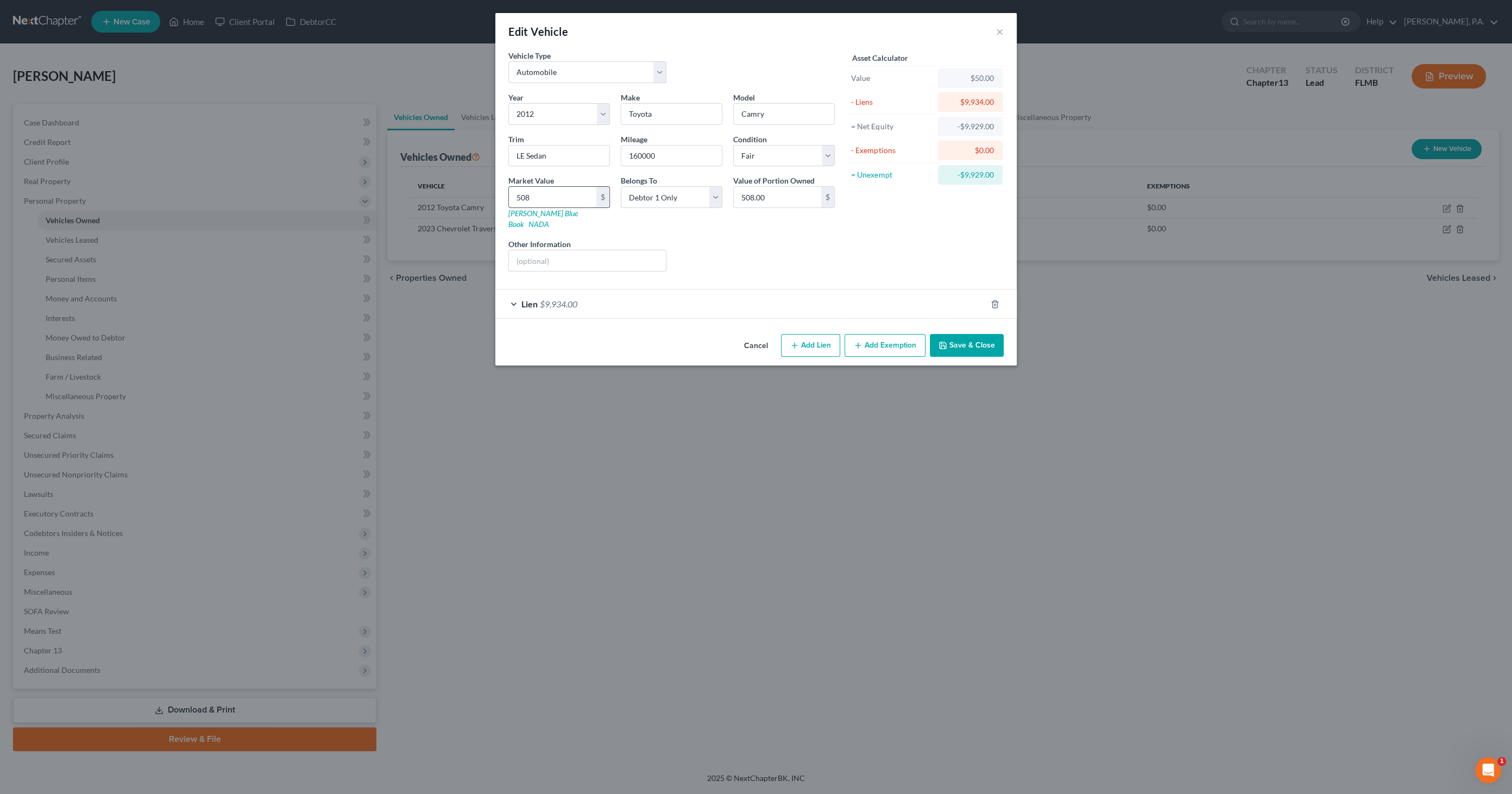
type input "5,088.00"
click at [594, 251] on input "text" at bounding box center [587, 261] width 157 height 21
type input "Kelly Blue Book Private Party Value"
click at [980, 336] on button "Save & Close" at bounding box center [967, 345] width 74 height 23
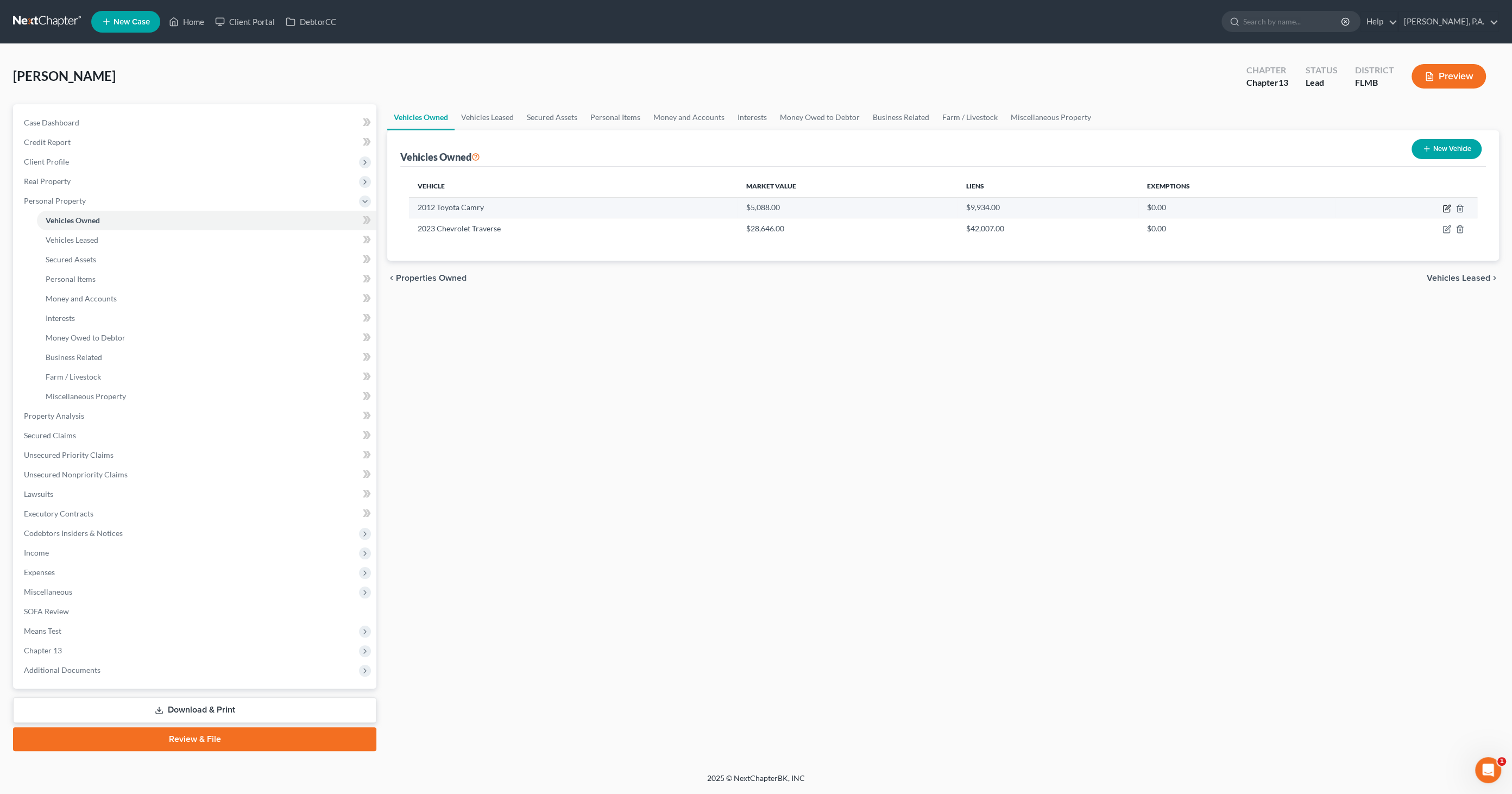
click at [1443, 209] on icon "button" at bounding box center [1447, 209] width 9 height 9
select select "0"
select select "14"
select select "3"
select select "0"
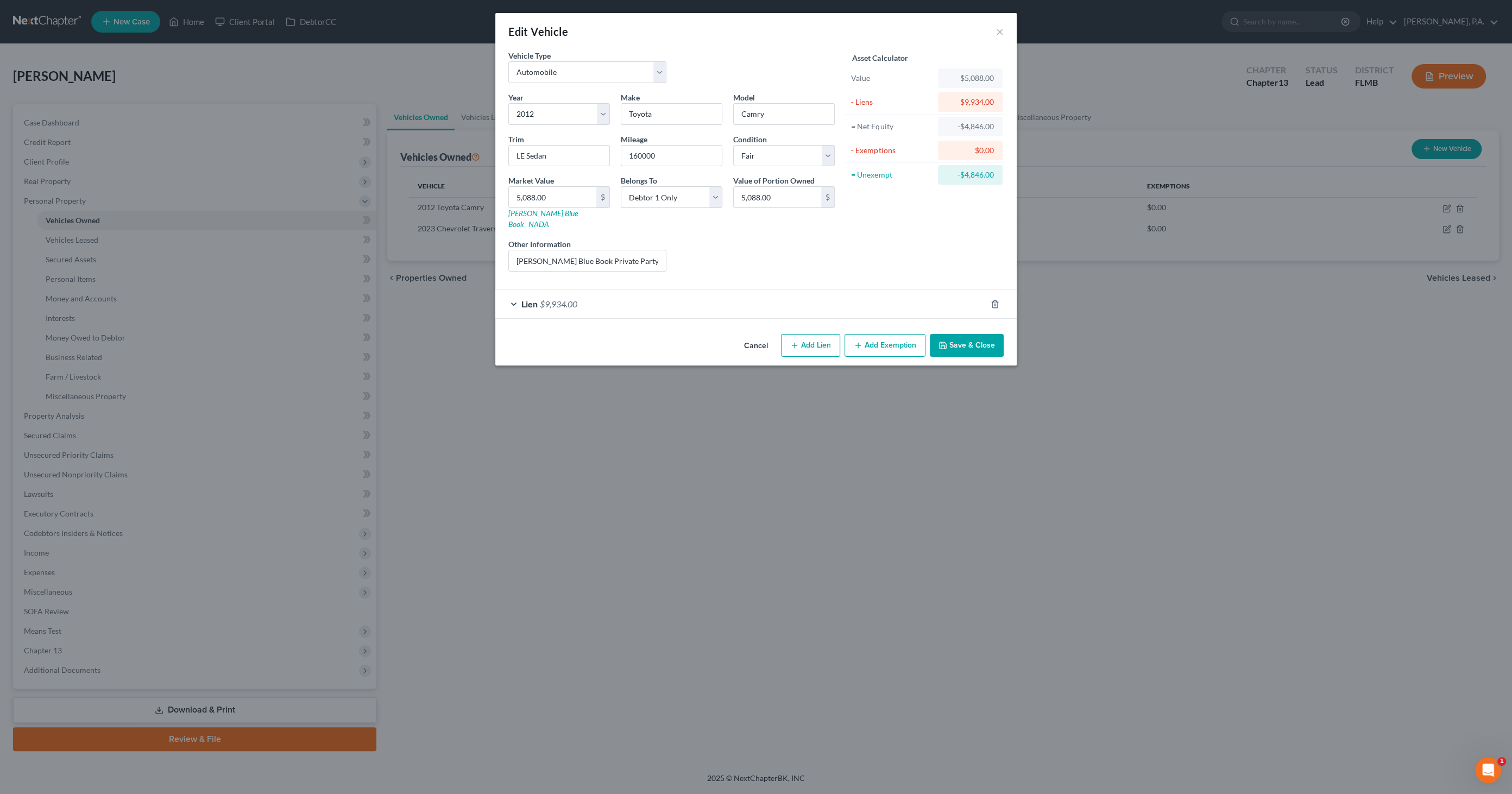
click at [742, 335] on button "Cancel" at bounding box center [756, 345] width 41 height 22
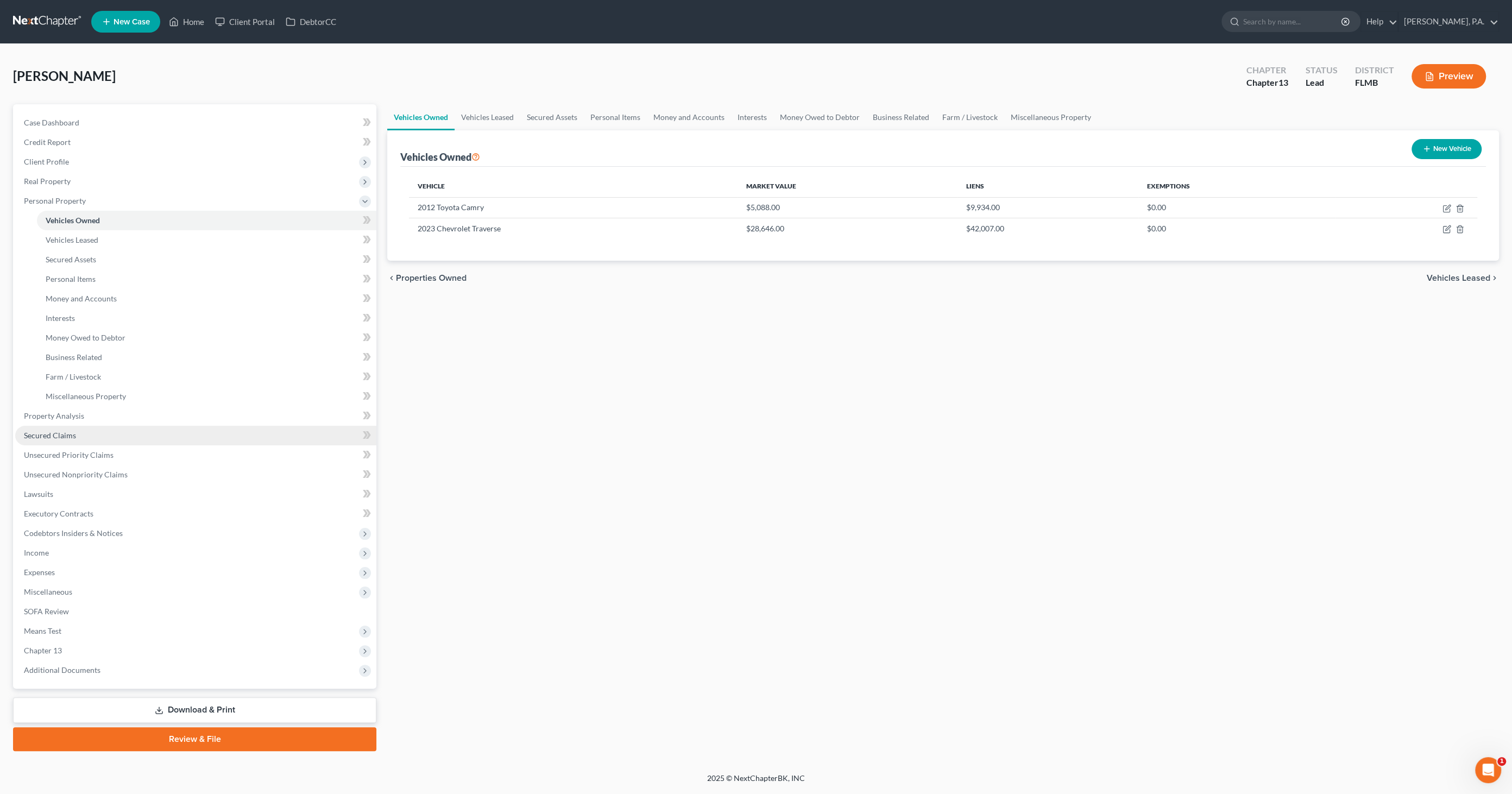
click at [26, 436] on span "Secured Claims" at bounding box center [49, 435] width 52 height 10
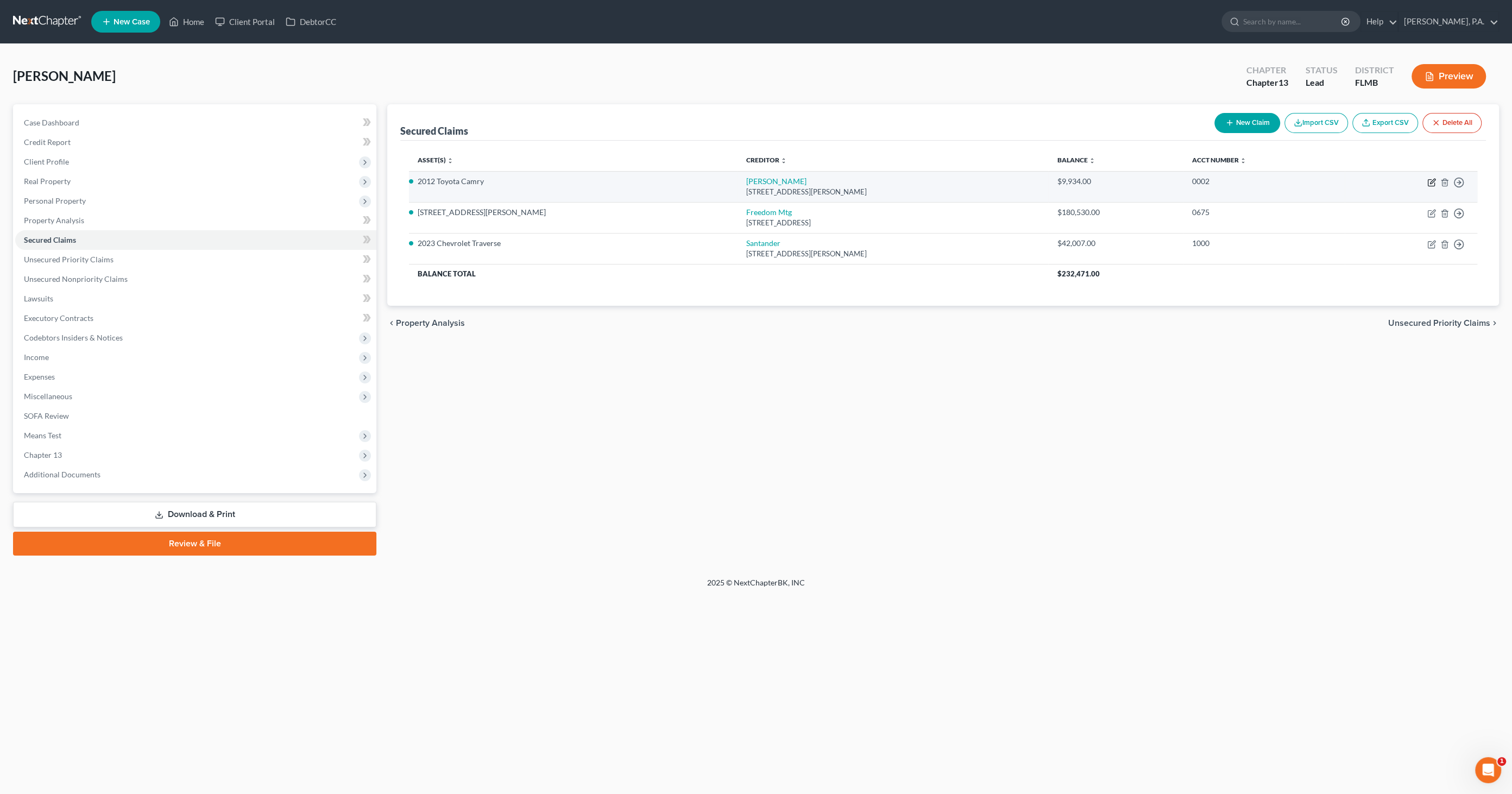
click at [1432, 184] on icon "button" at bounding box center [1432, 182] width 9 height 9
select select "14"
select select "13"
select select "2"
select select "0"
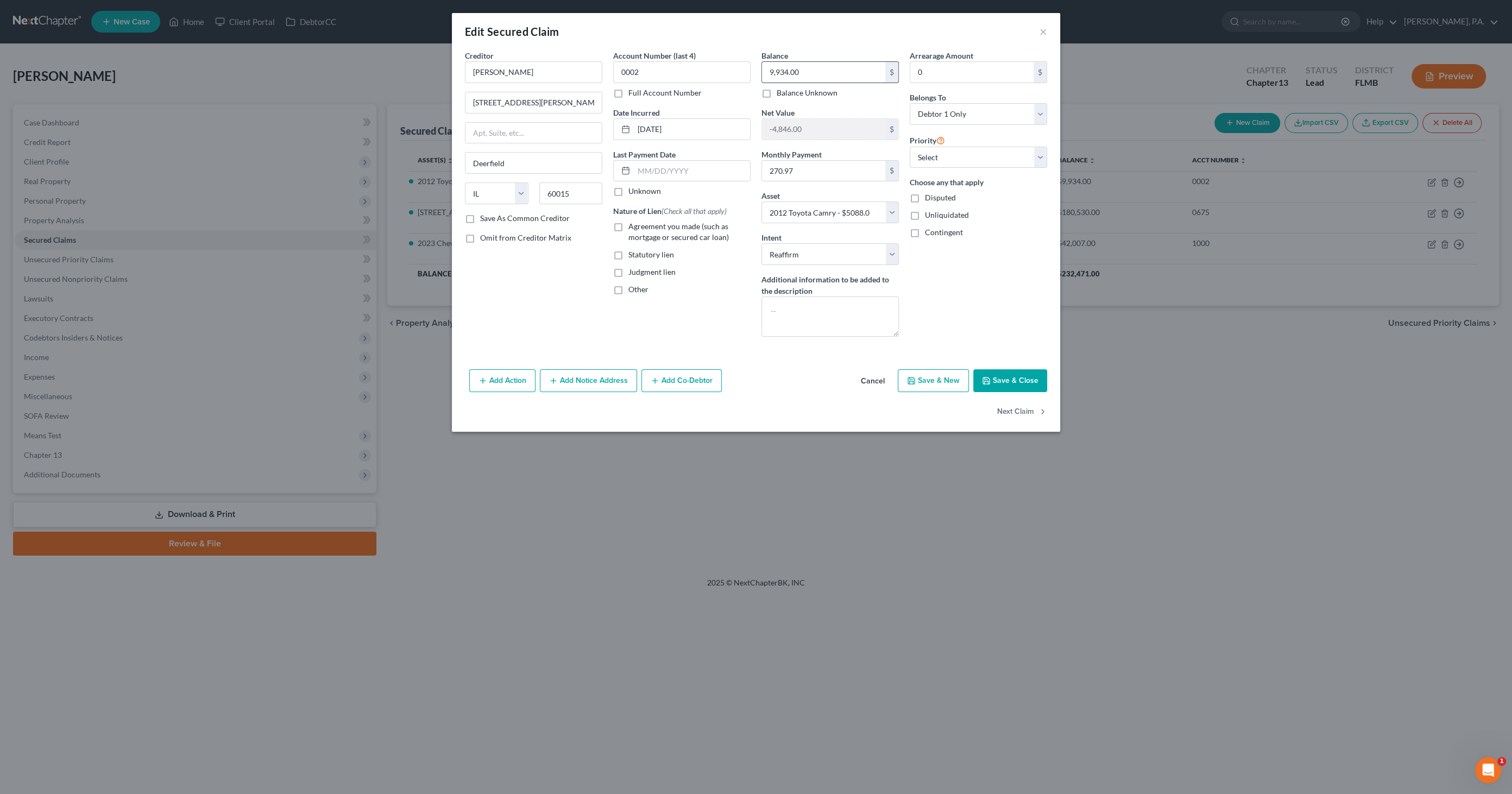
click at [820, 76] on input "9,934.00" at bounding box center [824, 73] width 124 height 21
type input "9,350.47"
click at [1005, 376] on button "Save & Close" at bounding box center [1011, 380] width 74 height 23
select select
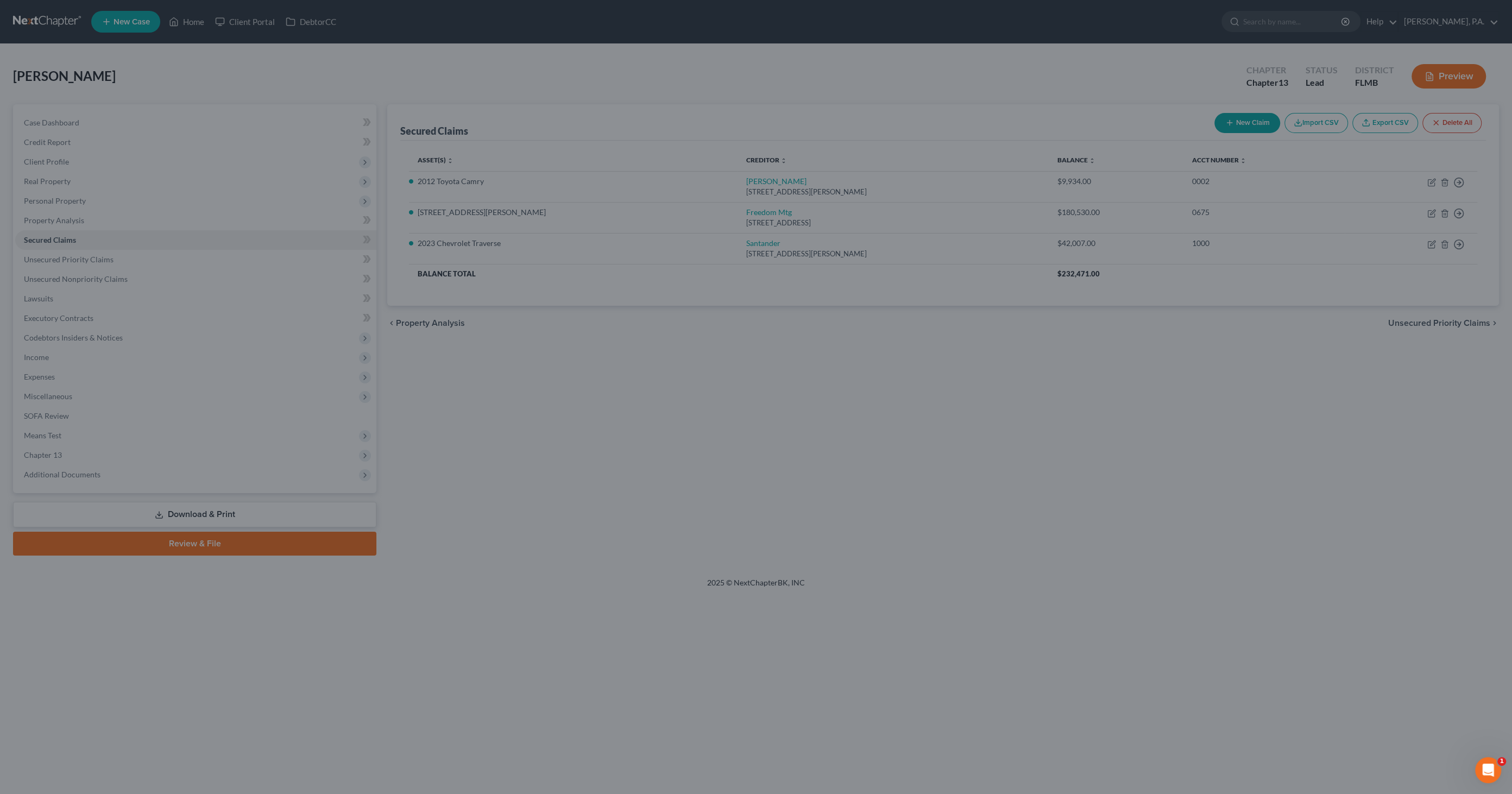
type input "-4,262.47"
select select "13"
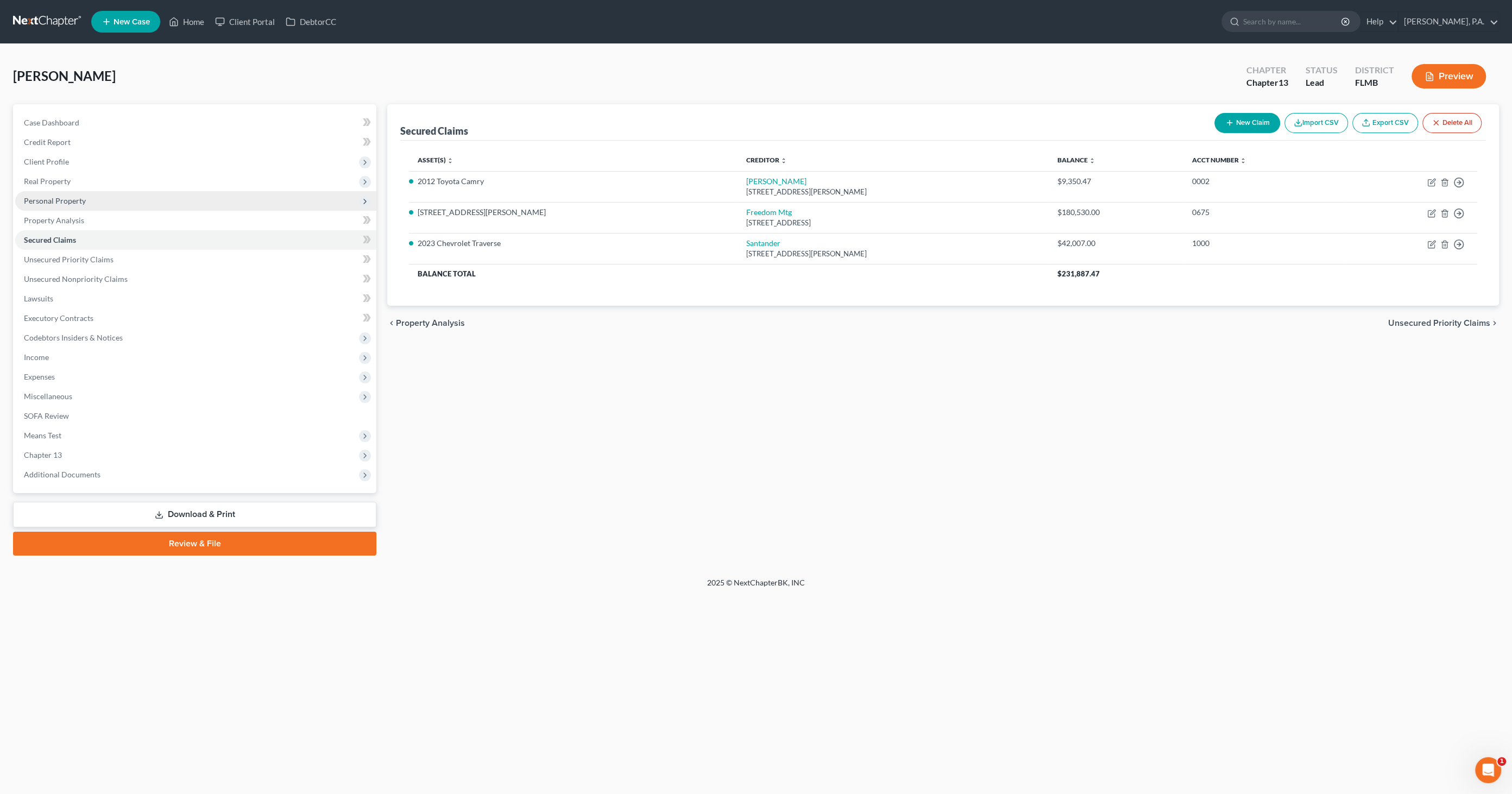
click at [53, 201] on span "Personal Property" at bounding box center [54, 201] width 62 height 10
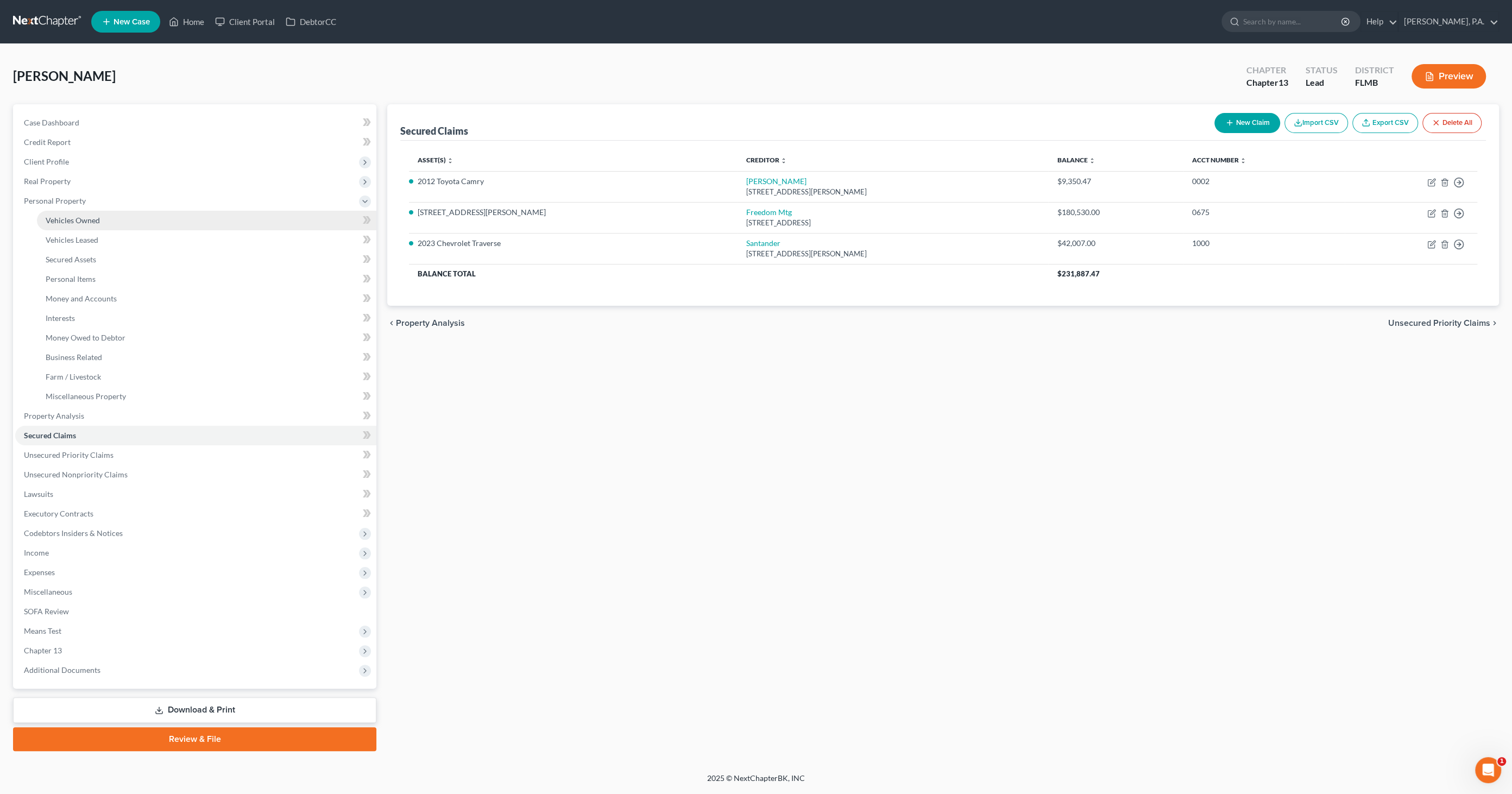
click at [56, 222] on span "Vehicles Owned" at bounding box center [73, 220] width 54 height 10
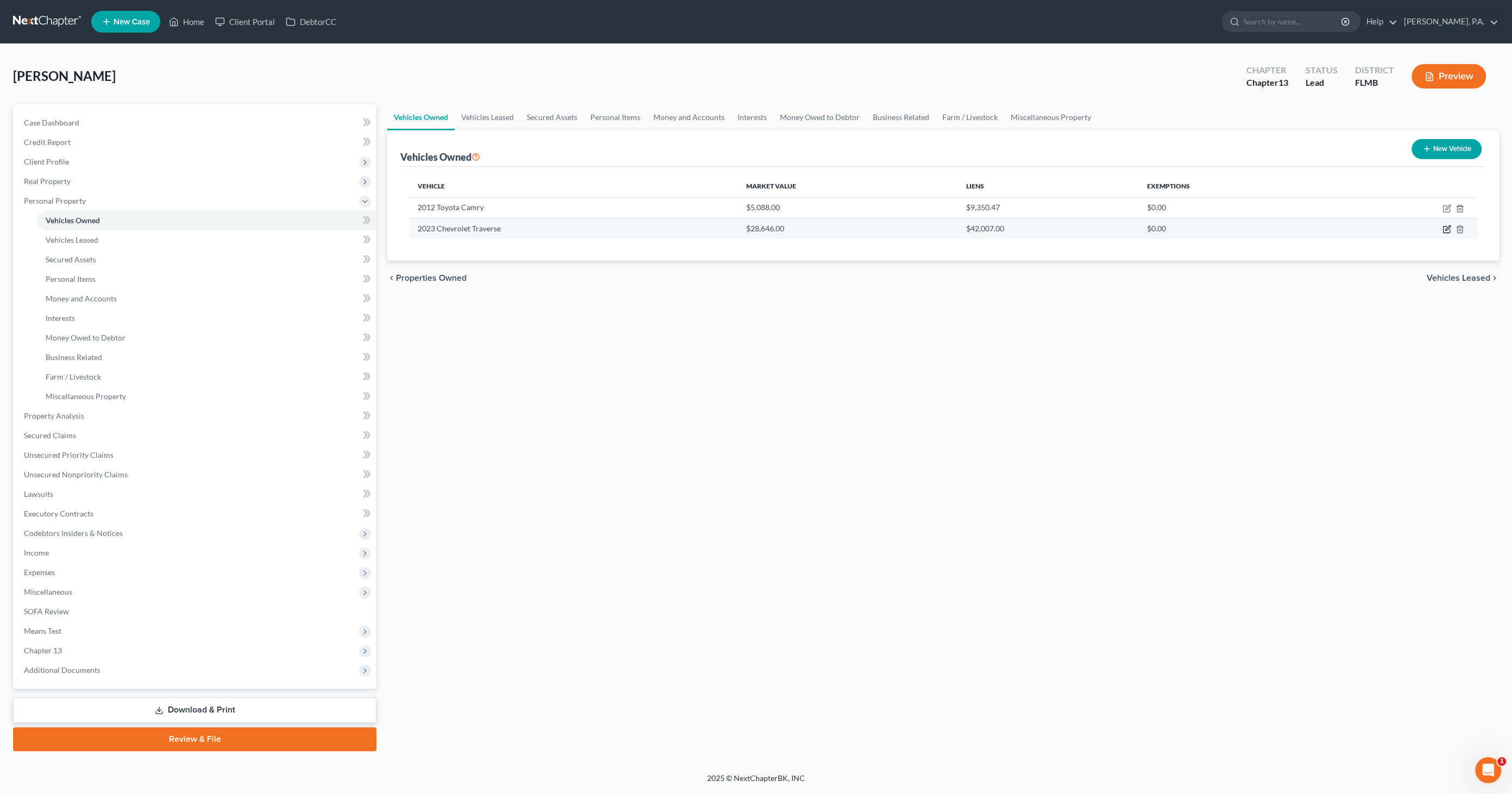
click at [1445, 229] on icon "button" at bounding box center [1448, 229] width 5 height 5
select select "0"
select select "3"
select select "2"
select select "0"
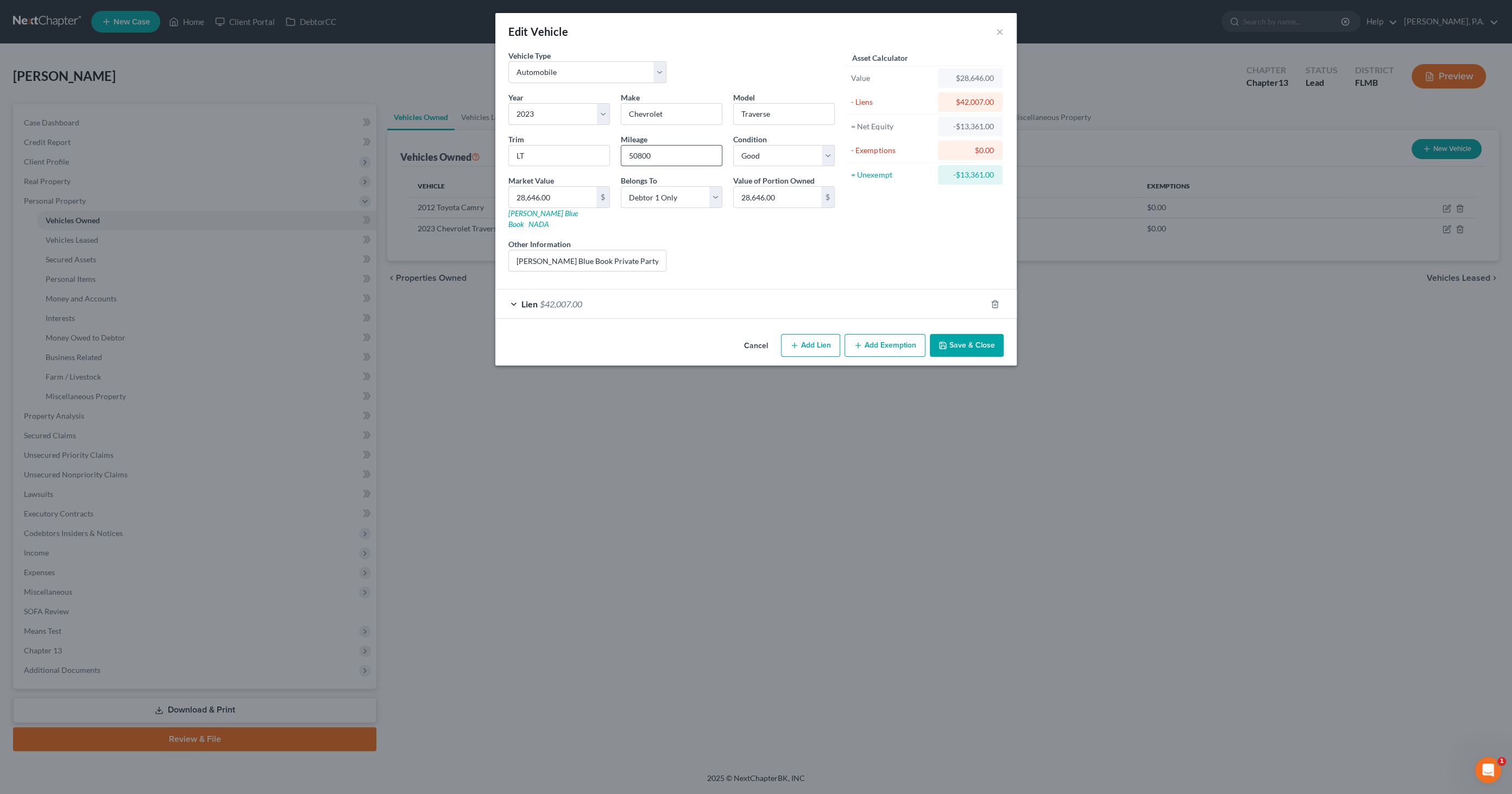
click at [672, 152] on input "50800" at bounding box center [671, 156] width 101 height 21
drag, startPoint x: 672, startPoint y: 152, endPoint x: 556, endPoint y: 142, distance: 116.4
click at [556, 142] on div "Year Select 2026 2025 2024 2023 2022 2021 2020 2019 2018 2017 2016 2015 2014 20…" at bounding box center [671, 186] width 337 height 188
type input "63000"
click at [593, 198] on input "28,646.00" at bounding box center [553, 197] width 88 height 21
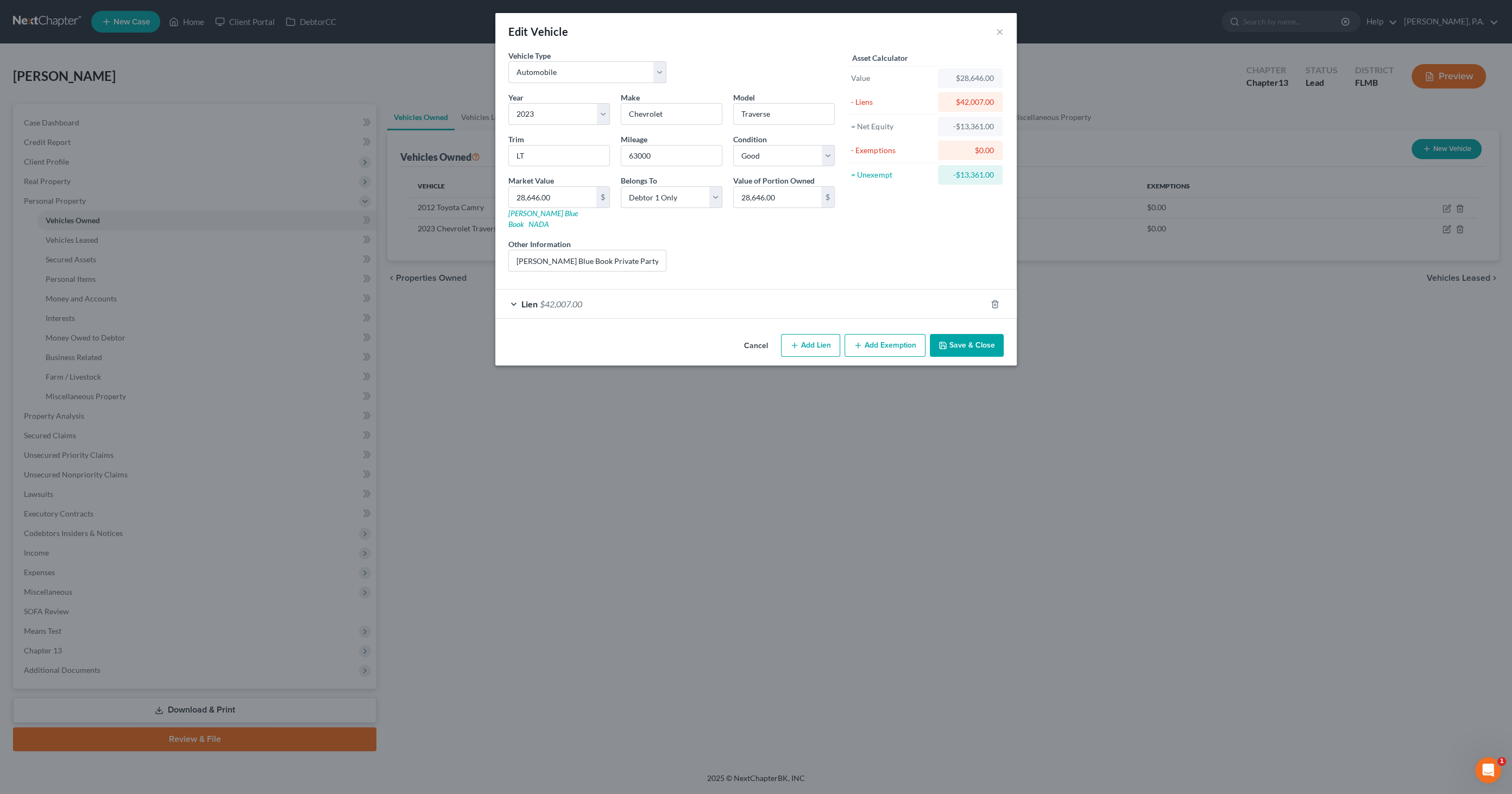
click at [651, 238] on div "Other Information Kelly Blue Book Private Party Value" at bounding box center [587, 255] width 169 height 33
click at [580, 195] on input "28,646.00" at bounding box center [553, 197] width 88 height 21
type input "2"
type input "2.00"
type input "26"
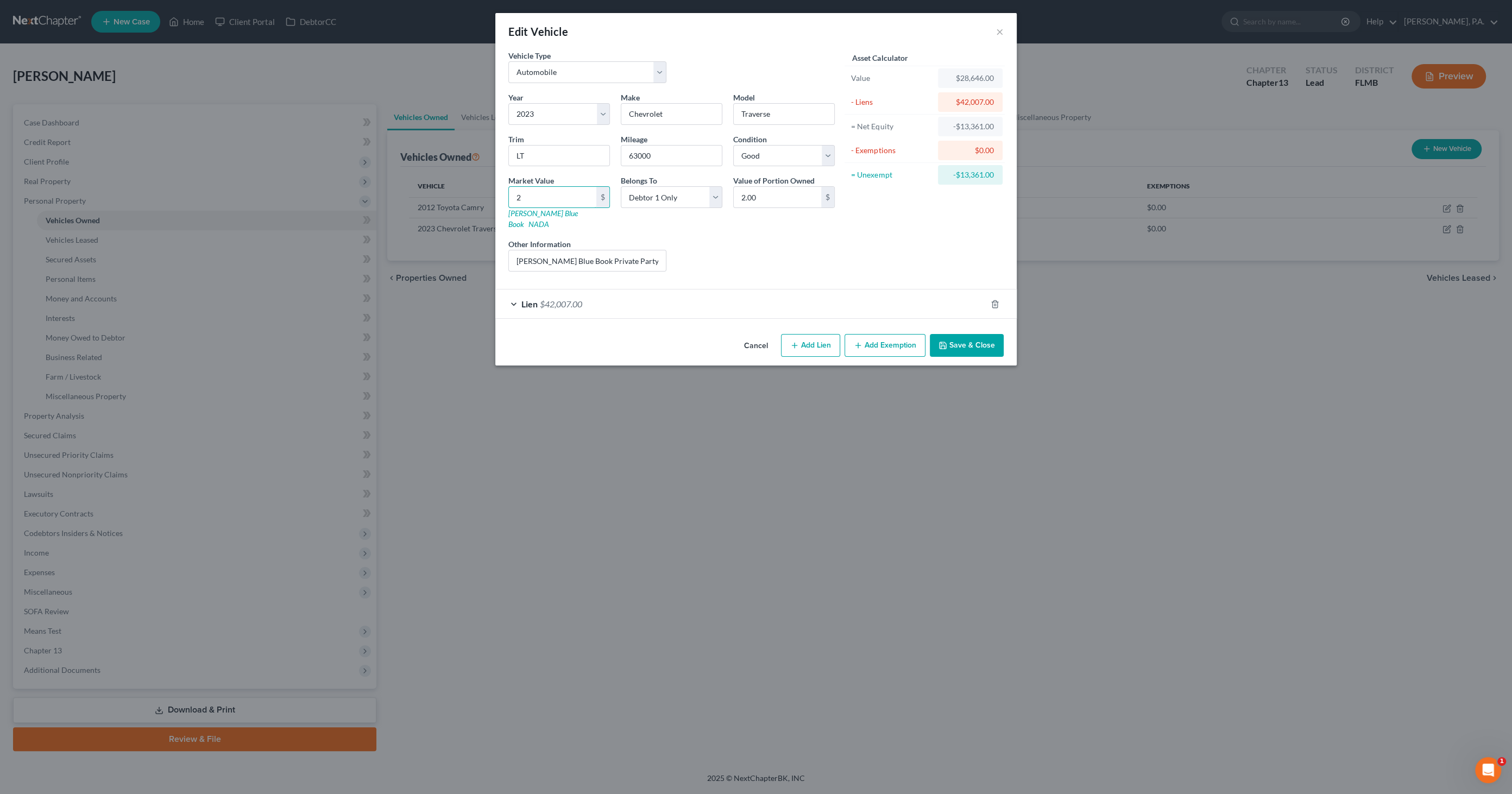
type input "26.00"
type input "260"
type input "260.00"
type input "2604"
type input "2,604.00"
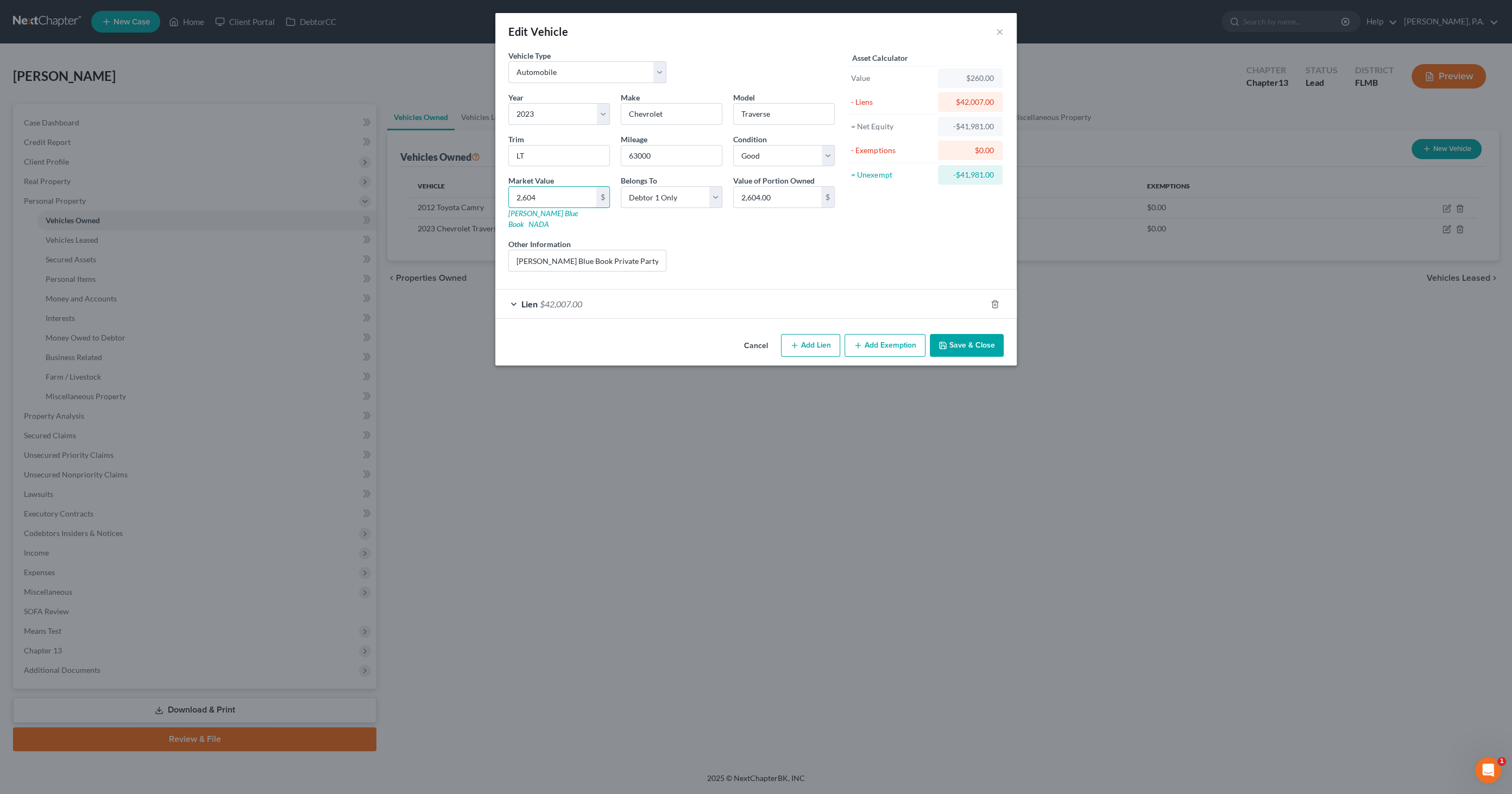
type input "2,6046"
type input "26,046.00"
type input "26,046"
click at [963, 334] on button "Save & Close" at bounding box center [967, 345] width 74 height 23
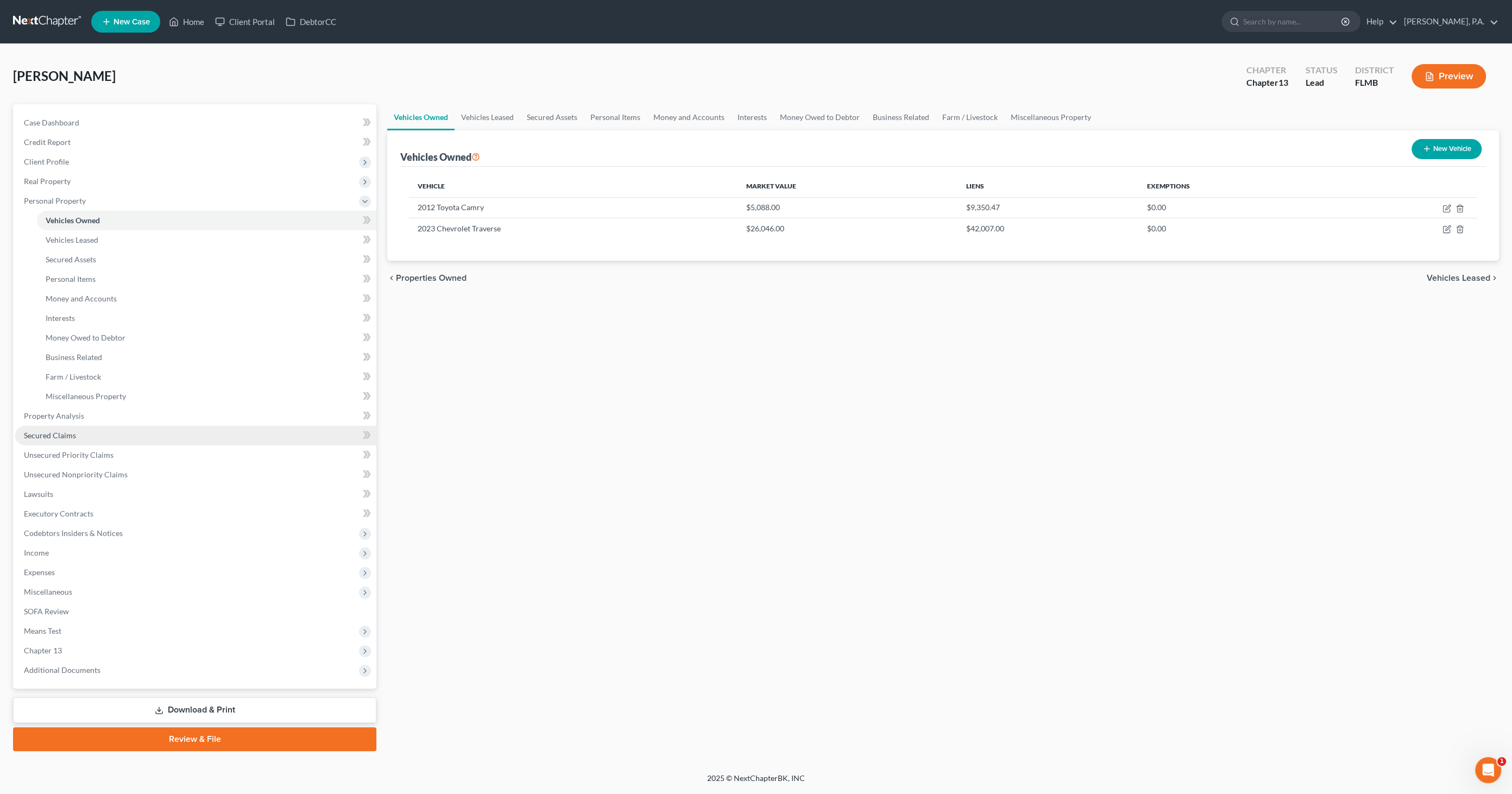
click at [73, 437] on span "Secured Claims" at bounding box center [49, 435] width 52 height 10
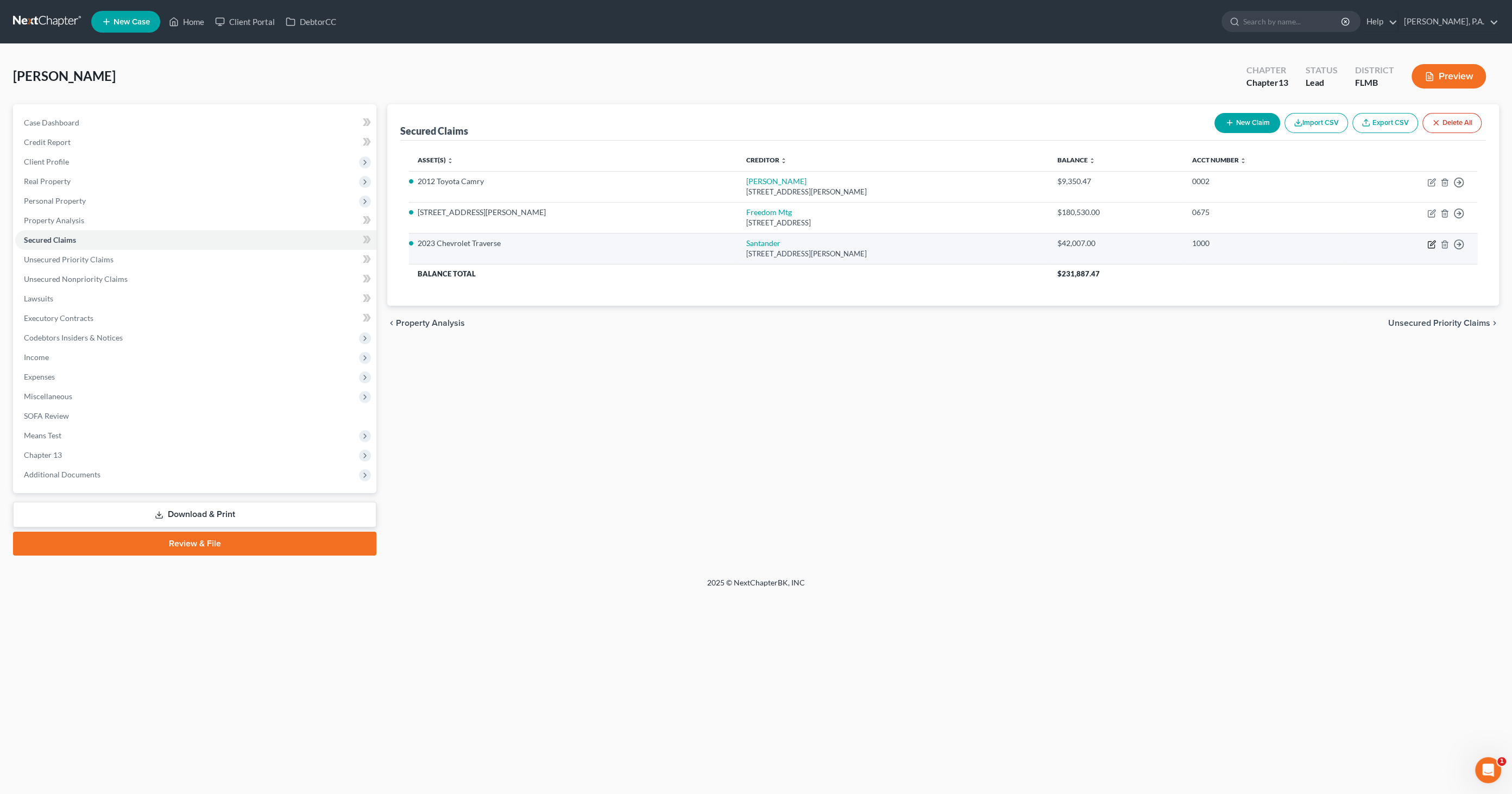
click at [1430, 243] on icon "button" at bounding box center [1432, 245] width 9 height 9
select select "45"
select select "2"
select select "0"
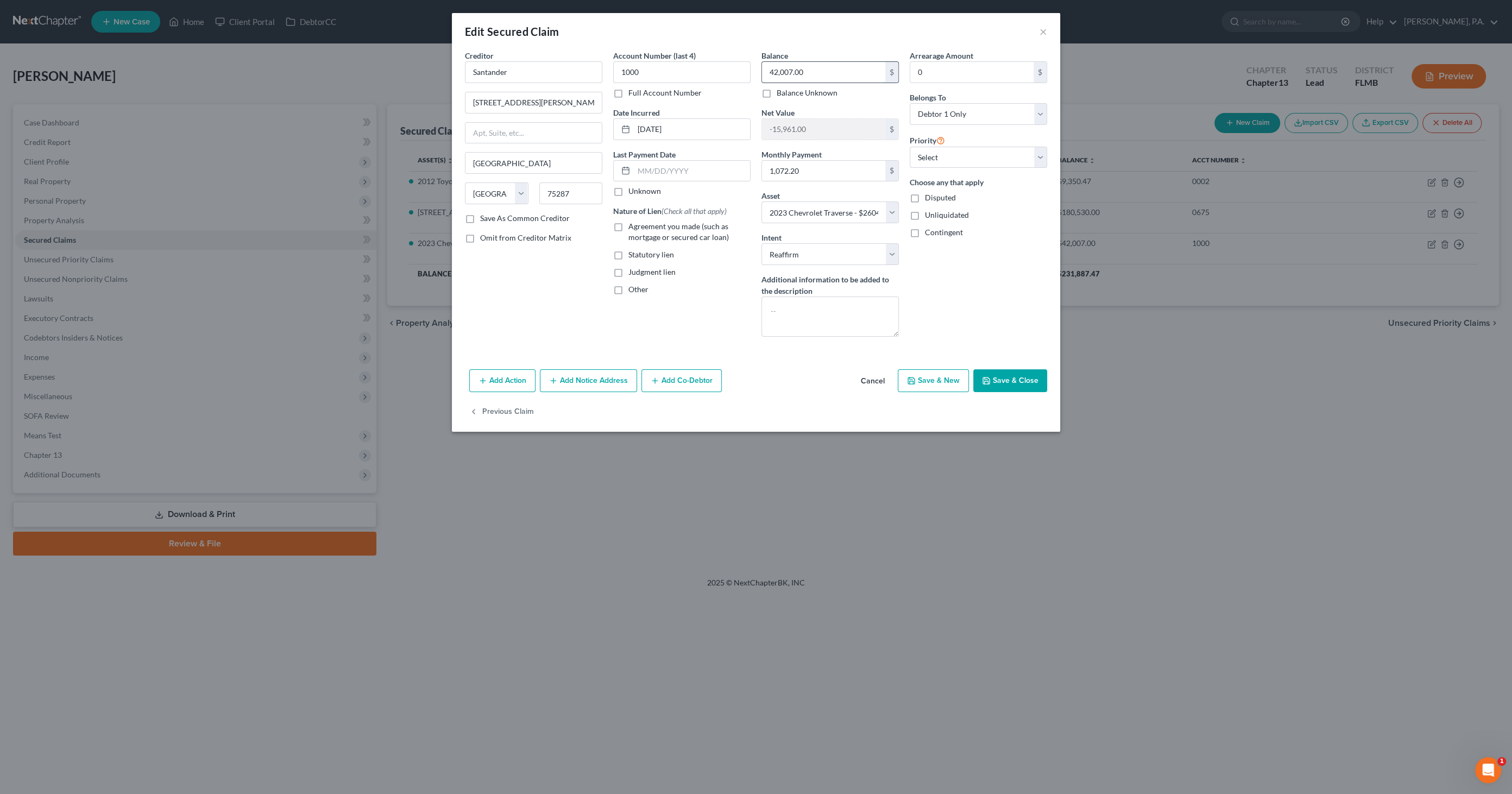
click at [813, 71] on input "42,007.00" at bounding box center [824, 73] width 124 height 21
type input "38,652.95"
click at [701, 230] on label "Agreement you made (such as mortgage or secured car loan)" at bounding box center [689, 231] width 122 height 22
click at [640, 228] on input "Agreement you made (such as mortgage or secured car loan)" at bounding box center [636, 224] width 7 height 7
checkbox input "true"
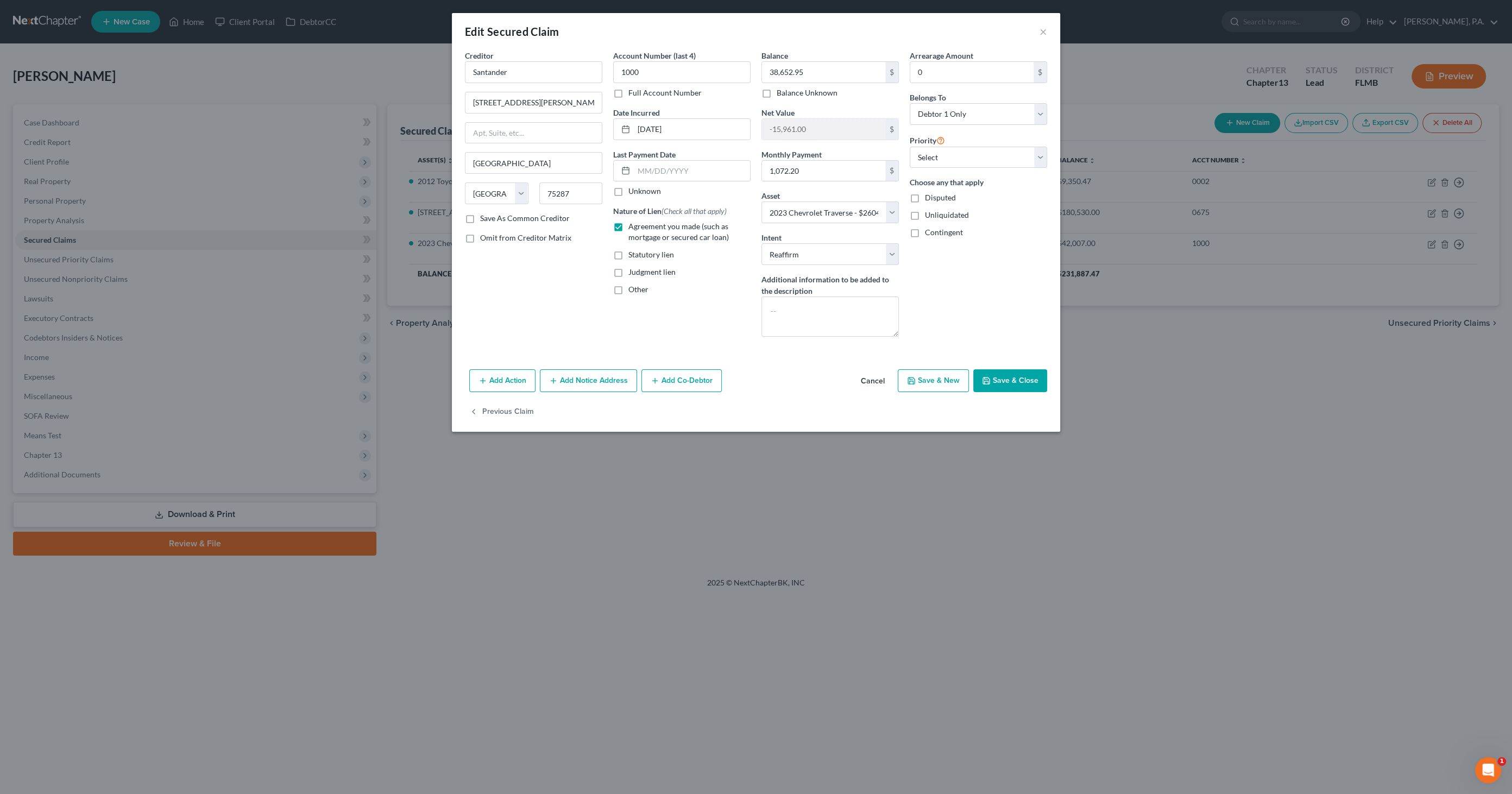
click at [1022, 381] on button "Save & Close" at bounding box center [1011, 380] width 74 height 23
select select
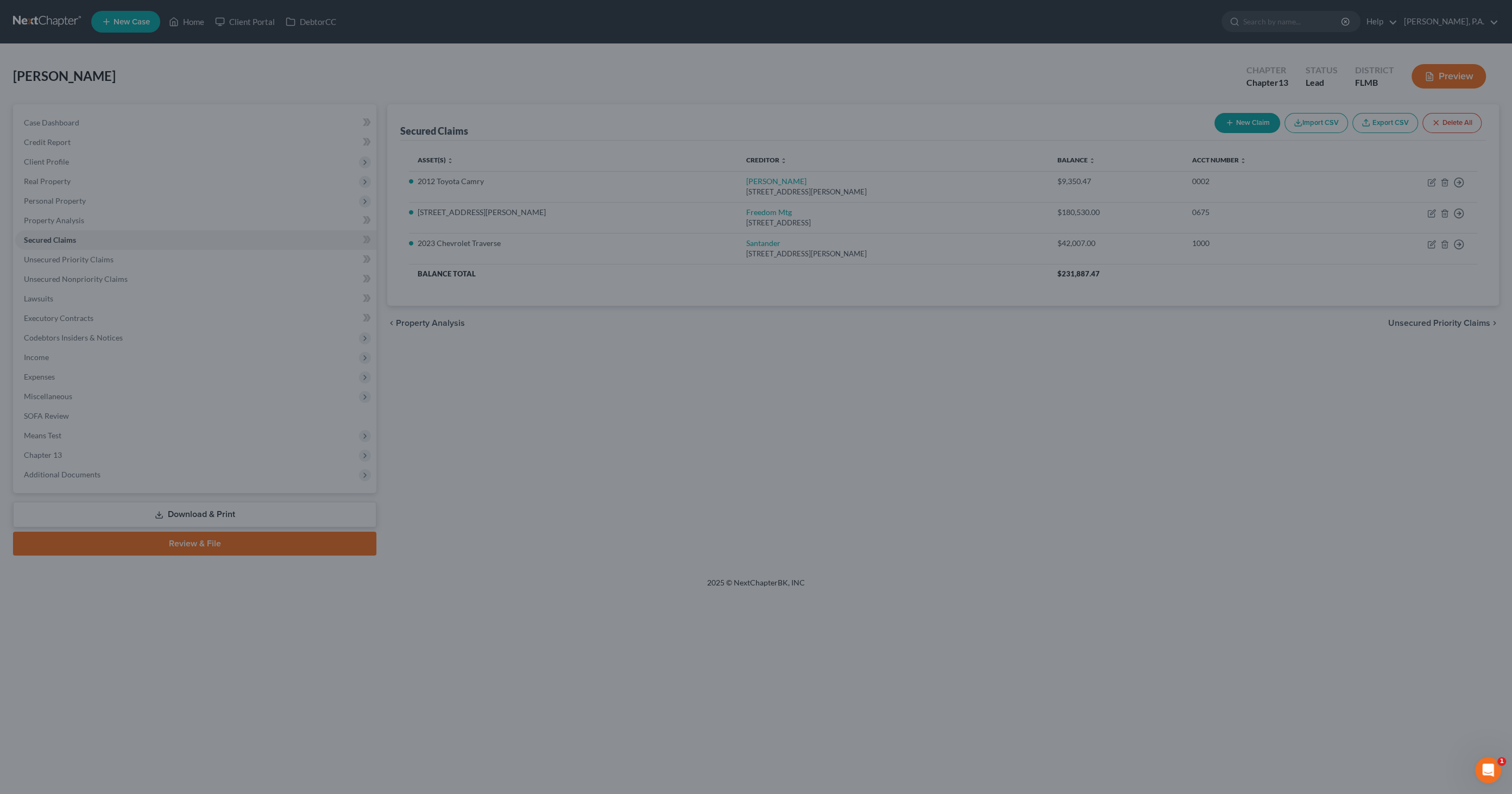
type input "-12,606.95"
select select "2"
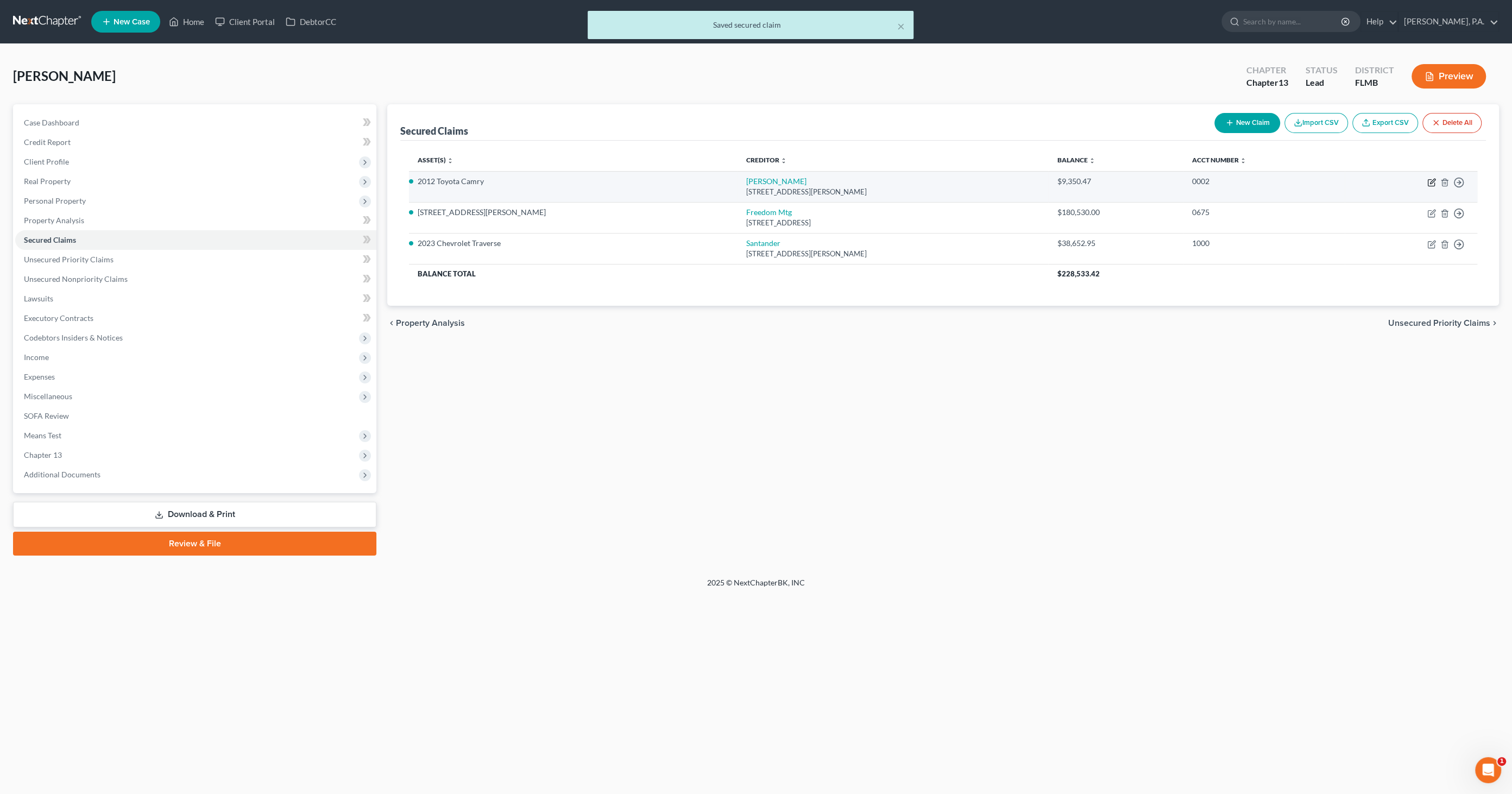
click at [1428, 181] on icon "button" at bounding box center [1432, 182] width 9 height 9
select select "14"
select select "2"
select select "0"
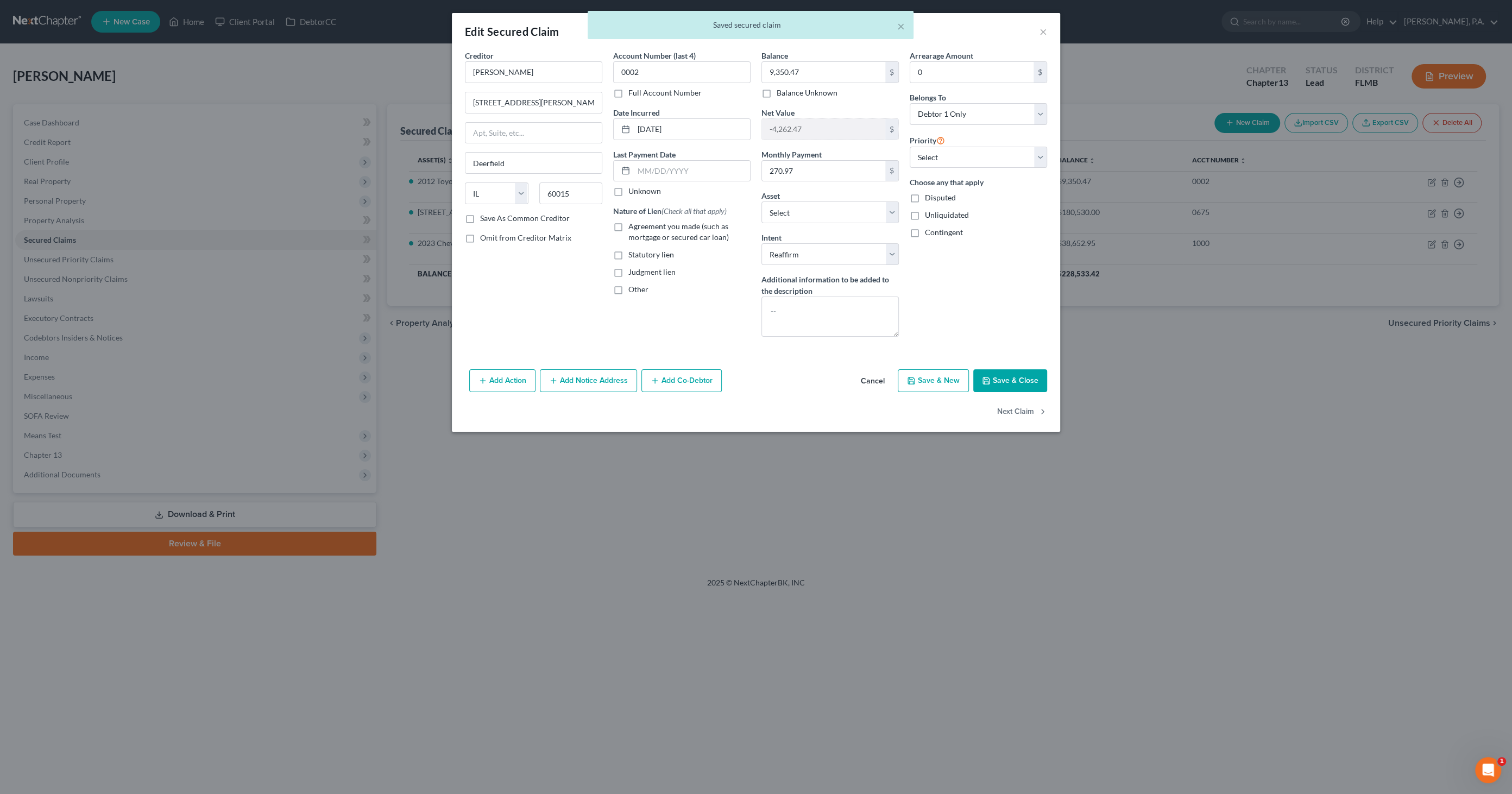
click at [679, 234] on span "Agreement you made (such as mortgage or secured car loan)" at bounding box center [678, 231] width 101 height 20
click at [640, 228] on input "Agreement you made (such as mortgage or secured car loan)" at bounding box center [636, 224] width 7 height 7
checkbox input "true"
click at [1011, 375] on button "Save & Close" at bounding box center [1011, 380] width 74 height 23
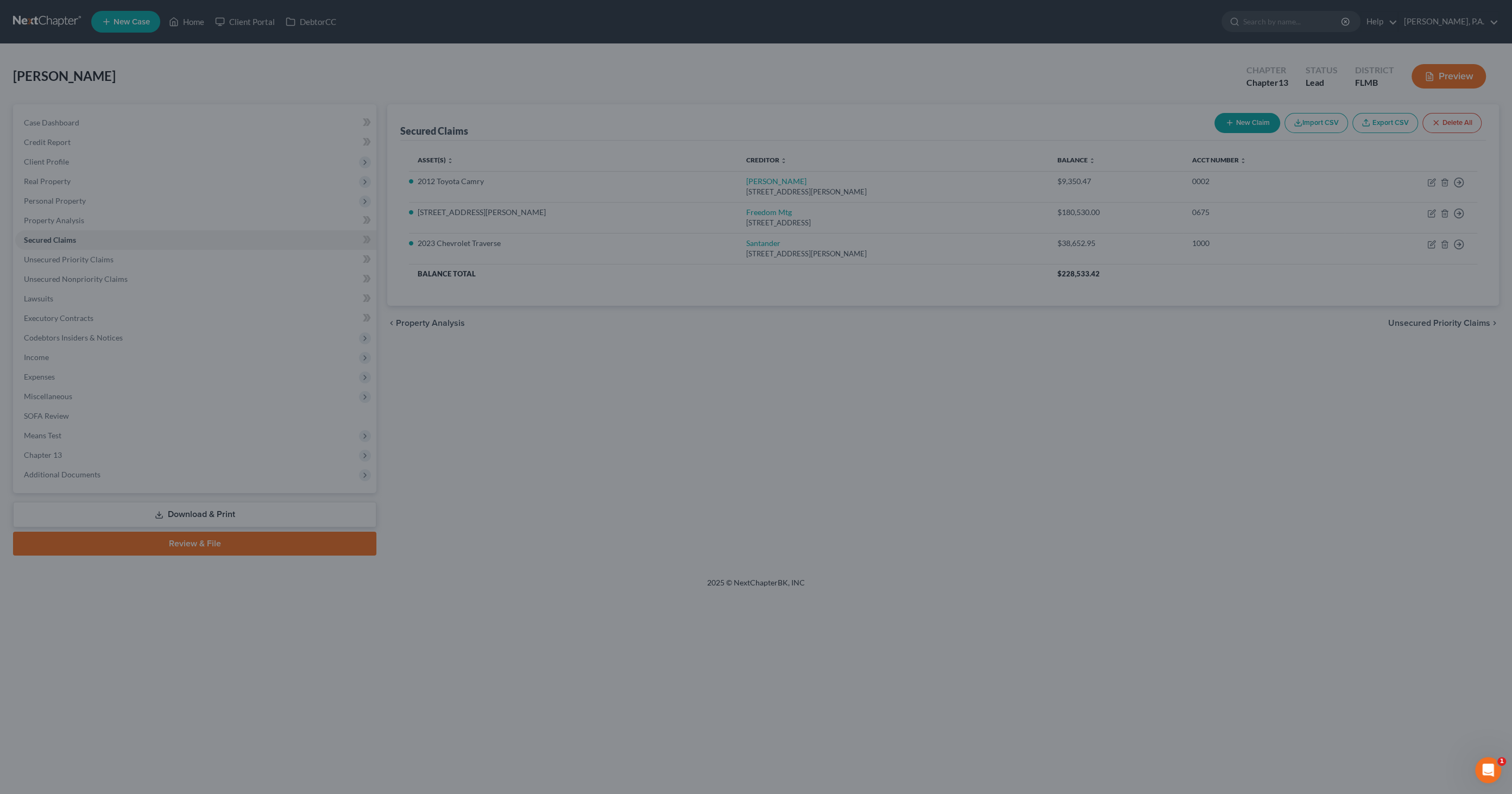
select select "14"
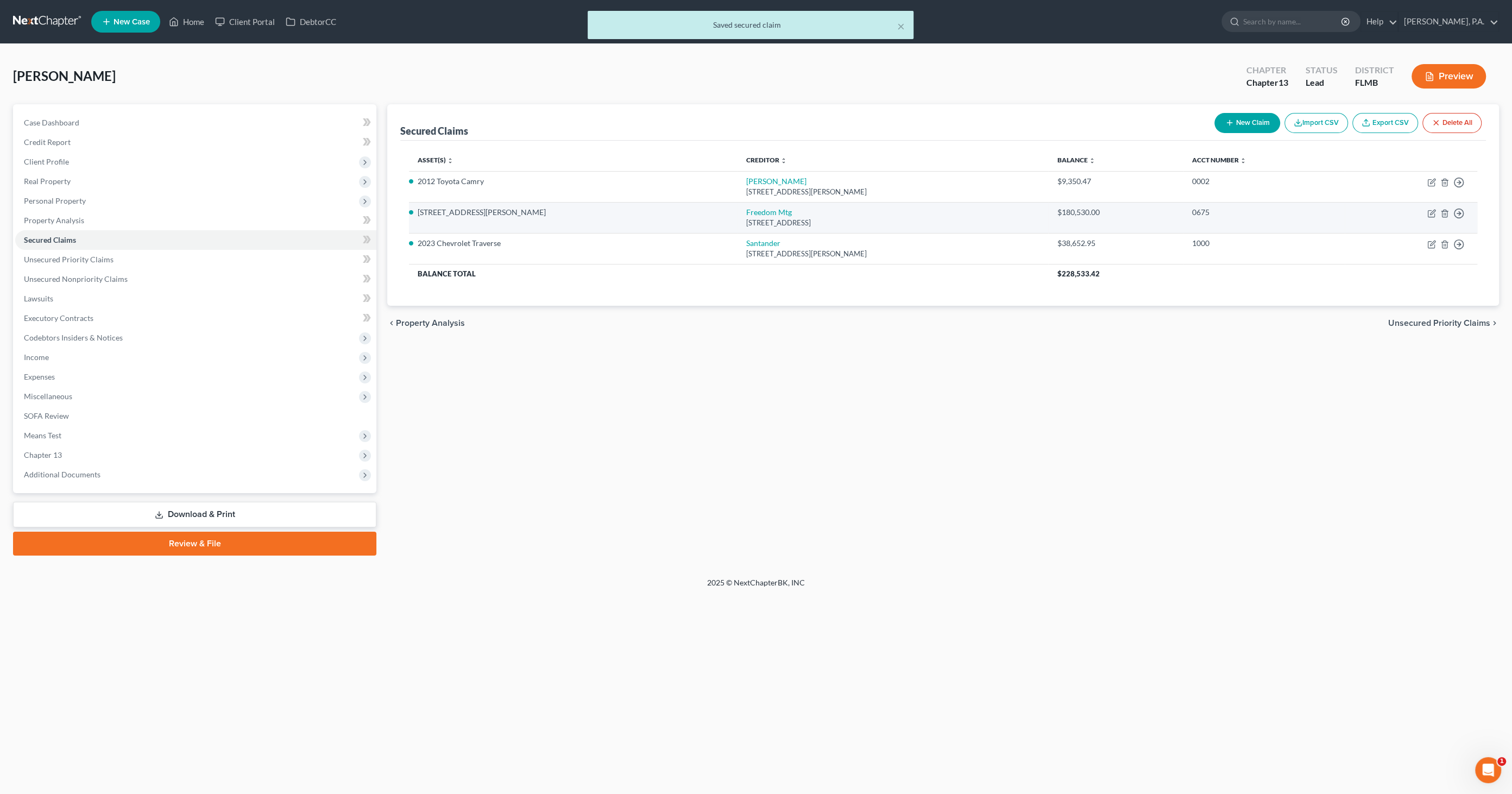
click at [1437, 214] on td "Move to E Move to F Move to G Move to Notice Only" at bounding box center [1411, 217] width 132 height 31
click at [1428, 213] on icon "button" at bounding box center [1432, 214] width 9 height 9
select select "9"
select select "11"
select select "2"
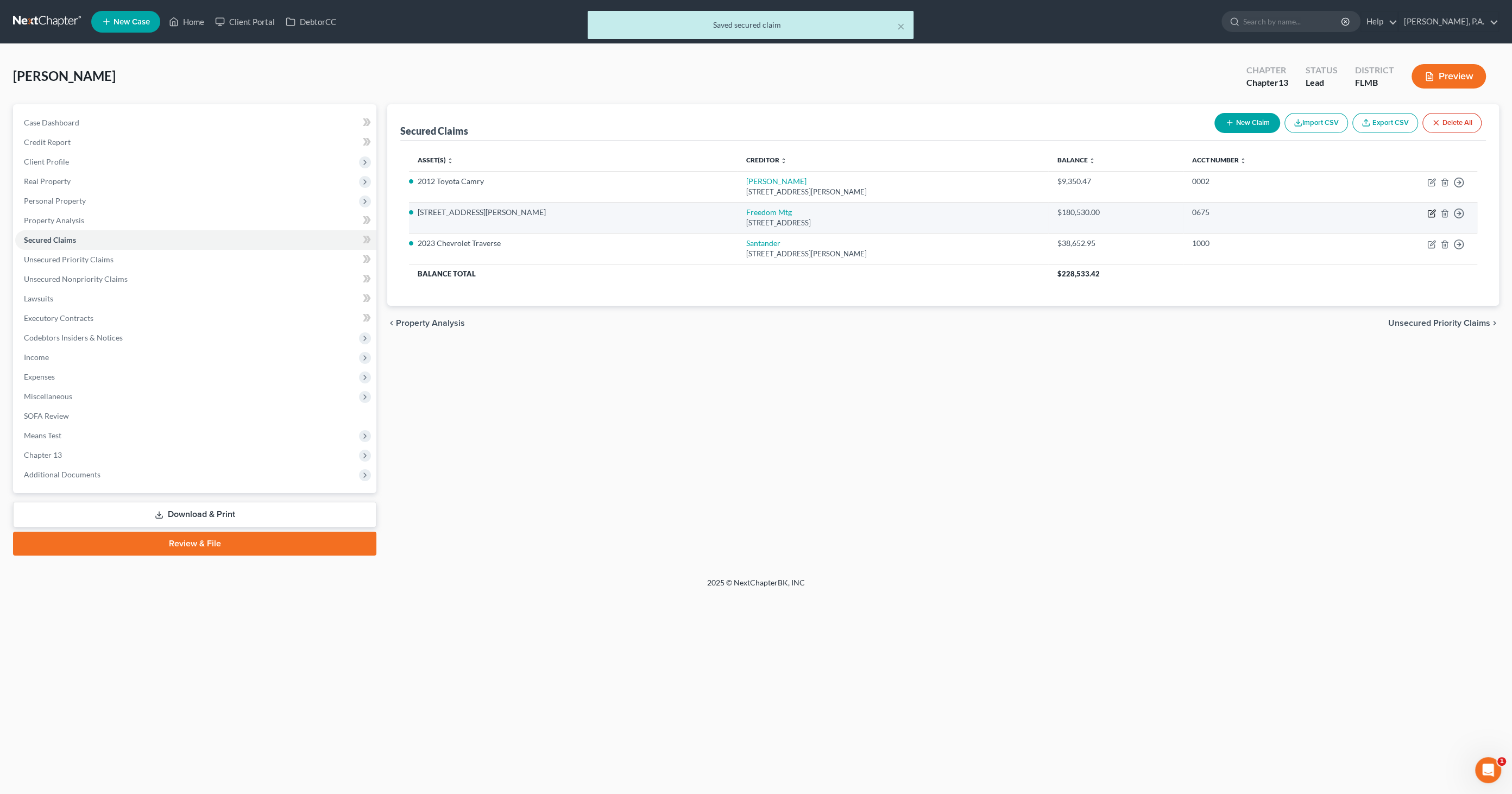
select select "3"
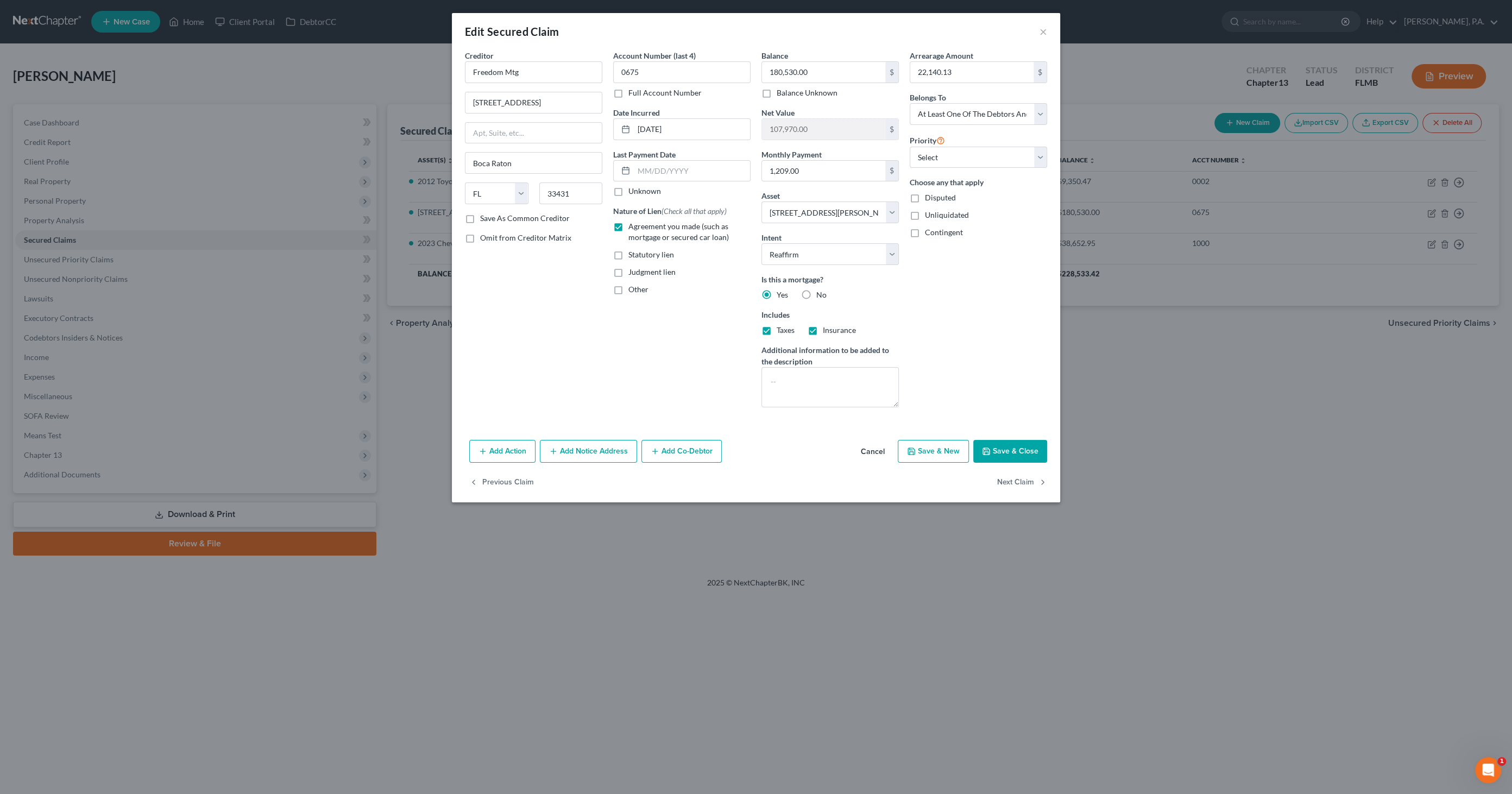
click at [1001, 447] on button "Save & Close" at bounding box center [1011, 451] width 74 height 23
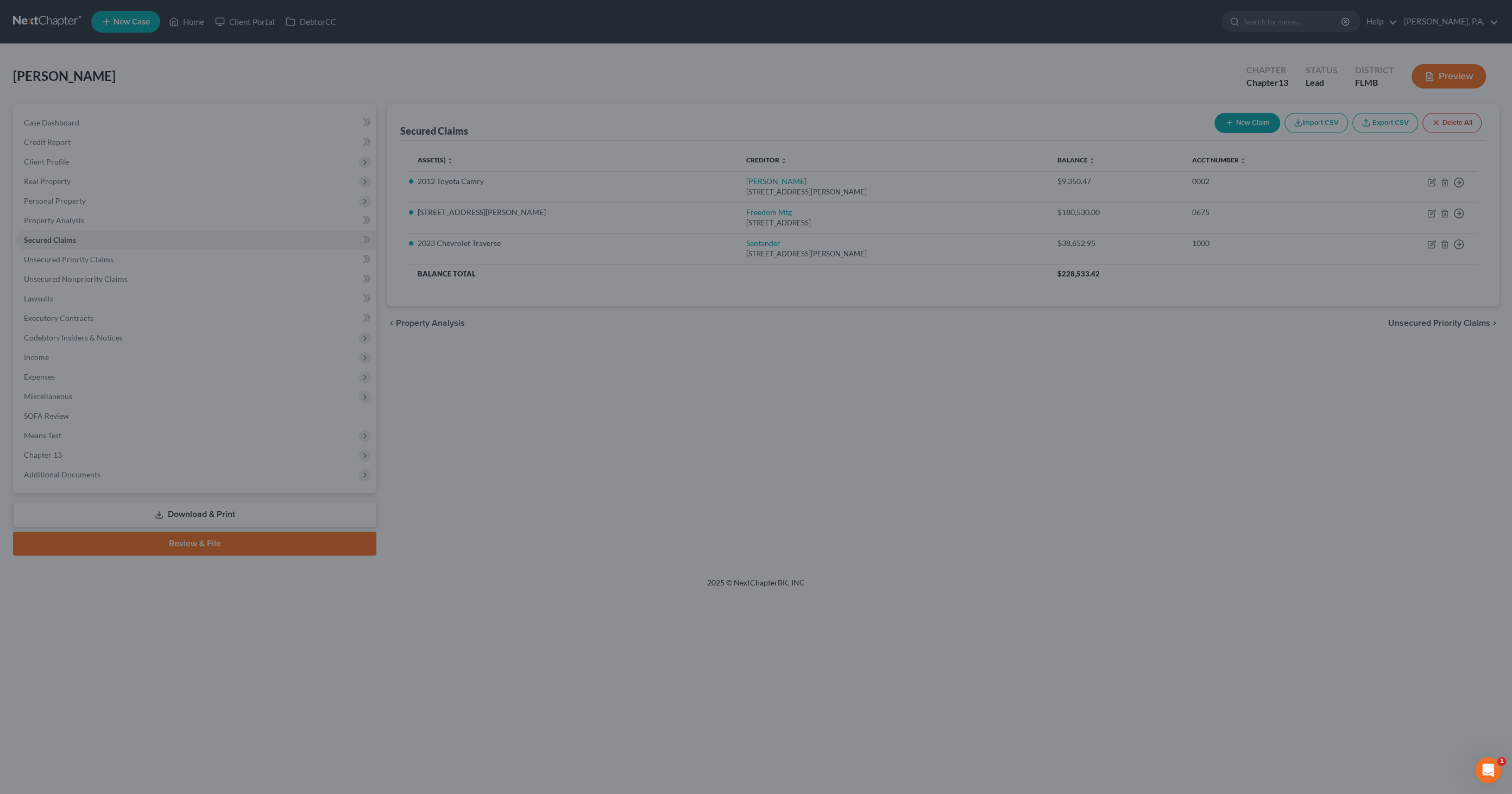
select select "11"
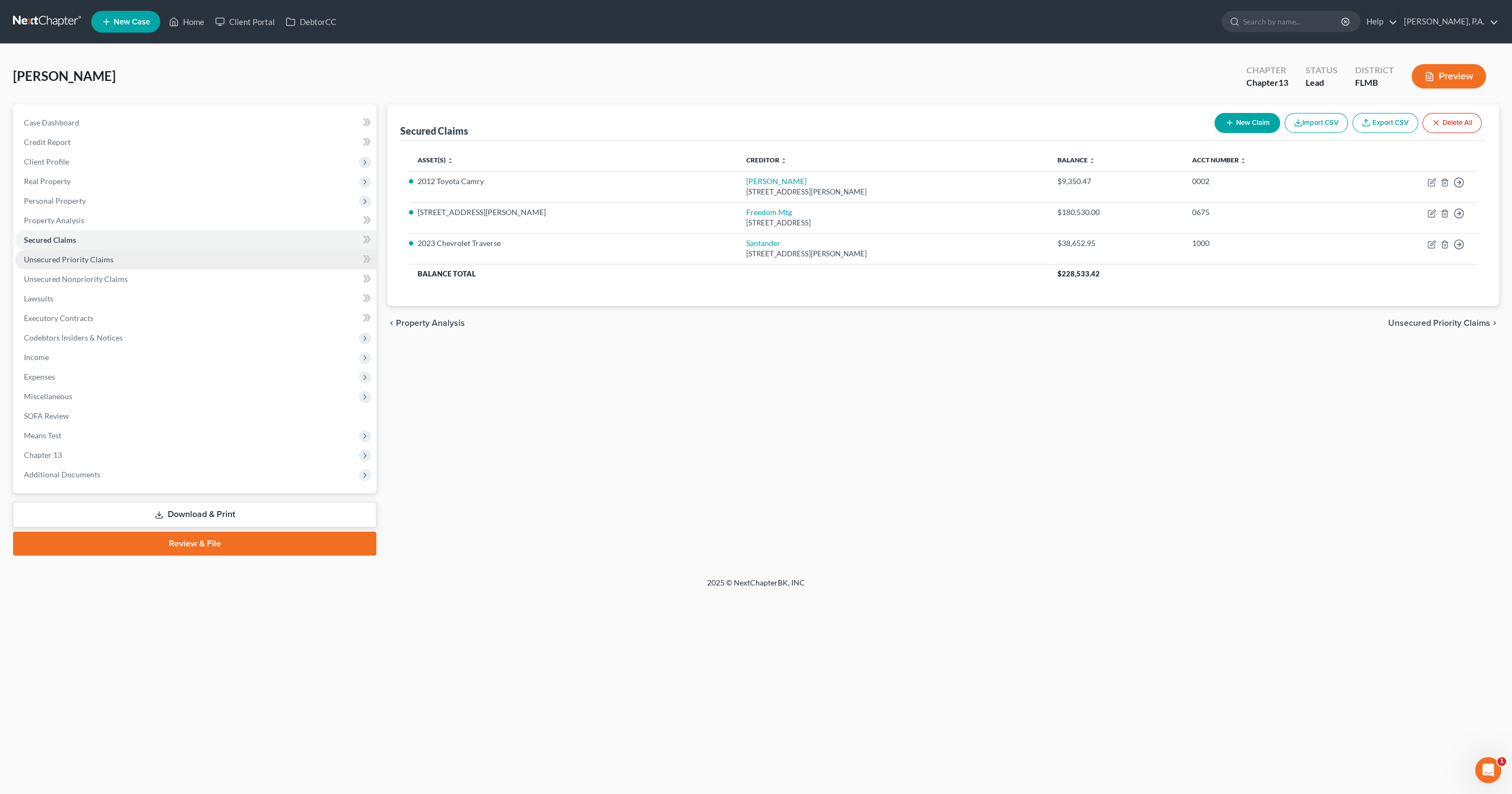
click at [76, 262] on span "Unsecured Priority Claims" at bounding box center [68, 259] width 89 height 10
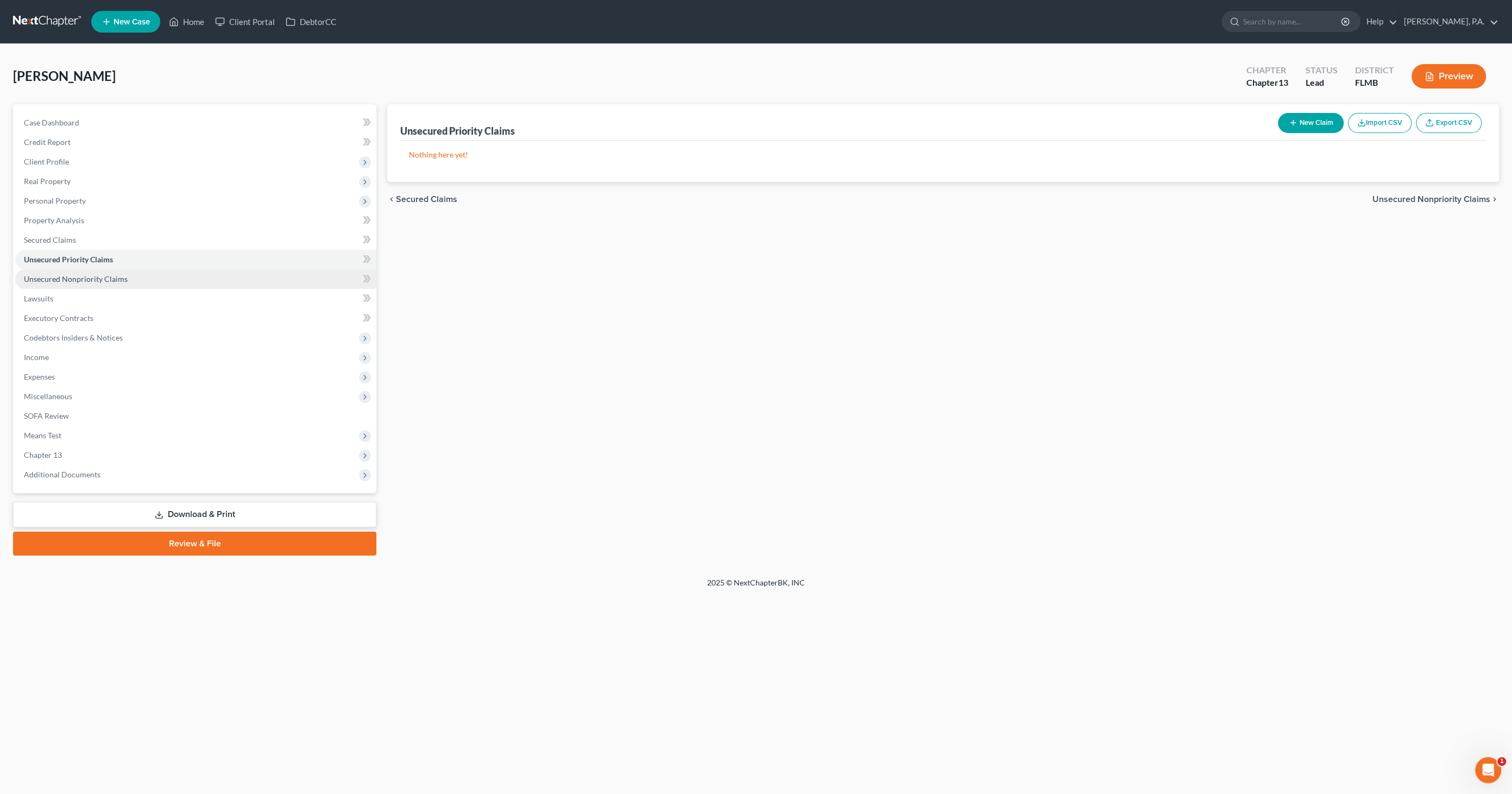
click at [88, 282] on span "Unsecured Nonpriority Claims" at bounding box center [75, 279] width 103 height 10
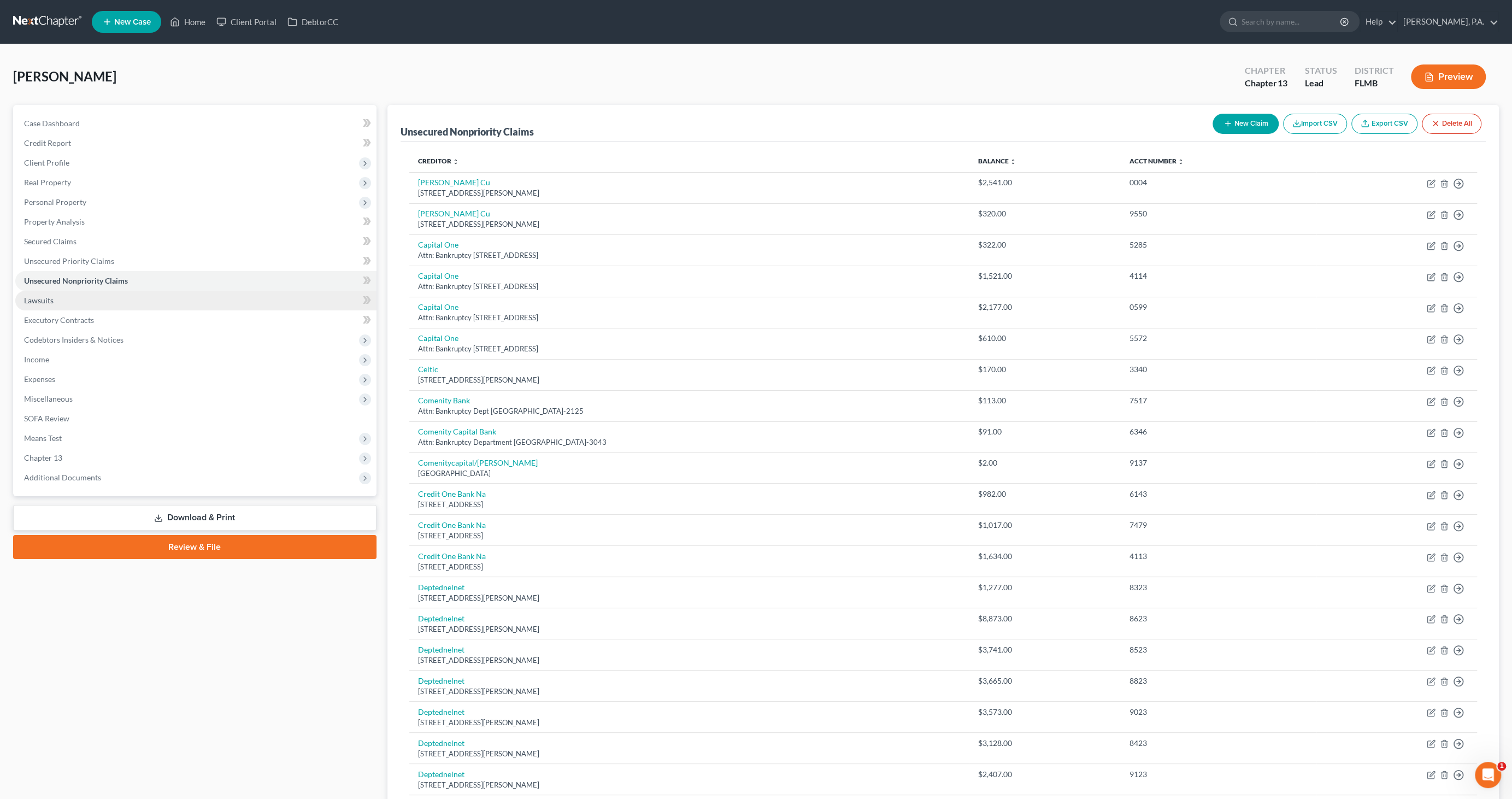
click at [72, 300] on link "Lawsuits" at bounding box center [196, 301] width 361 height 19
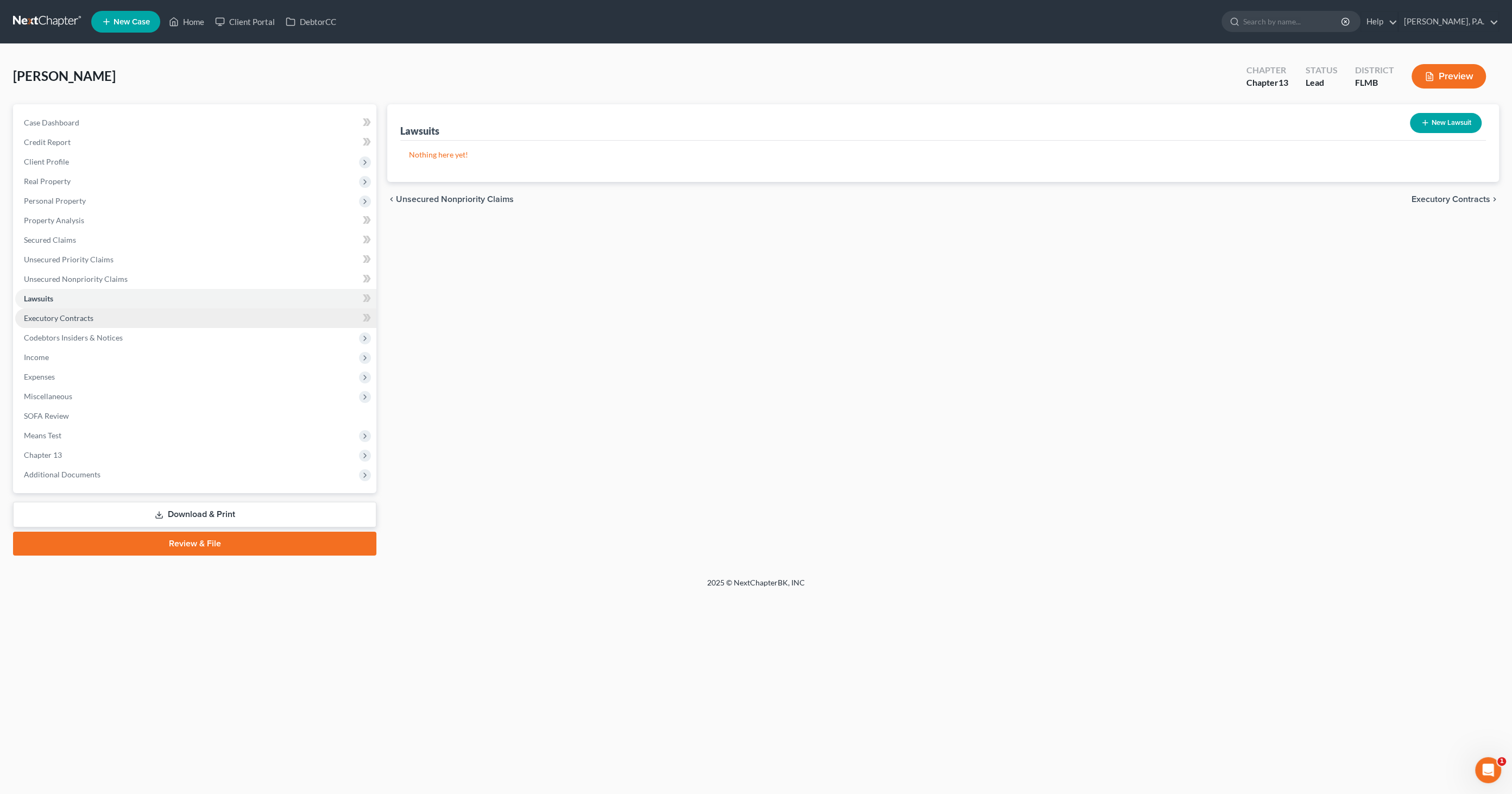
click at [67, 315] on span "Executory Contracts" at bounding box center [58, 318] width 69 height 10
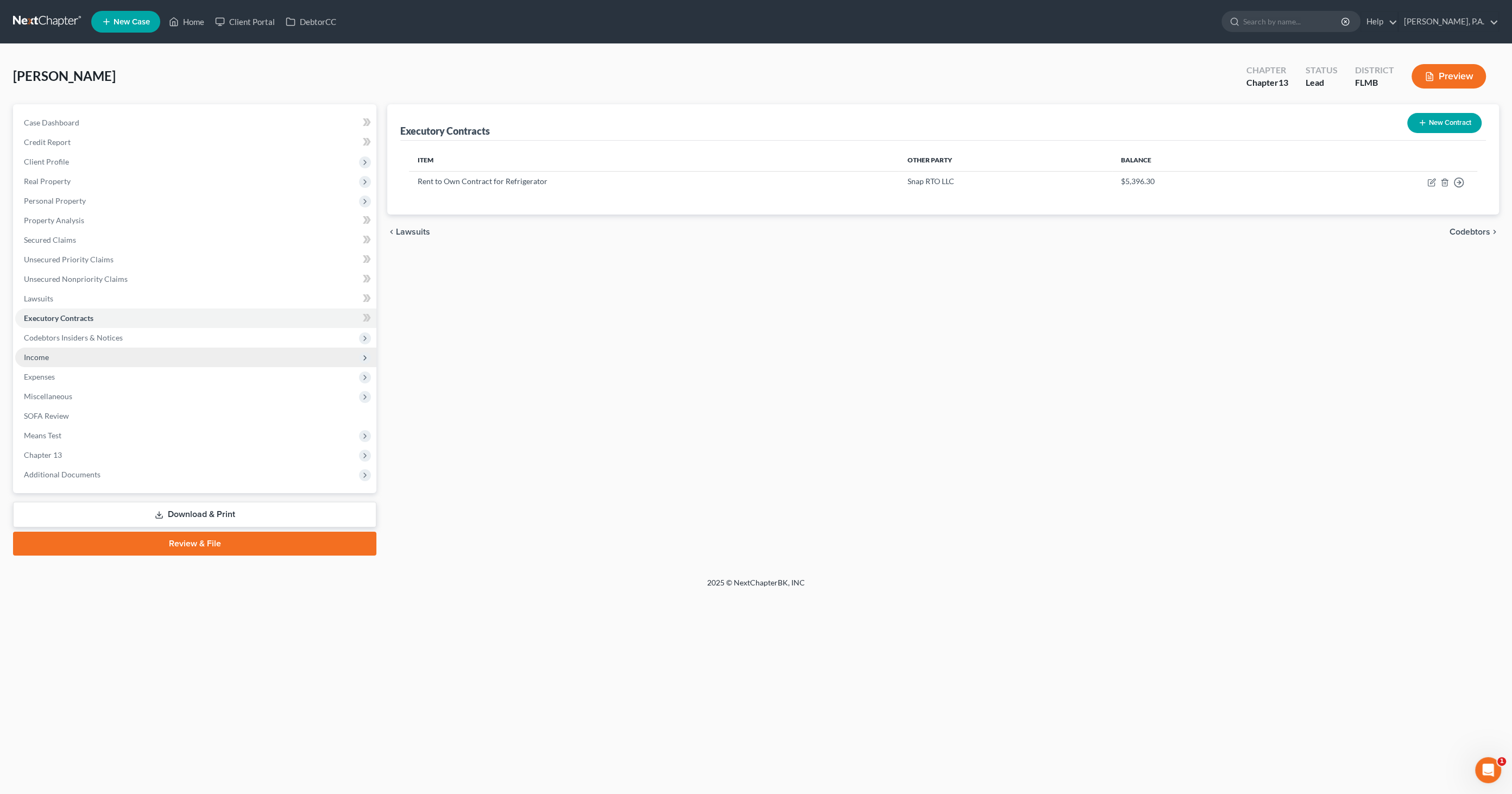
click at [60, 355] on span "Income" at bounding box center [195, 358] width 361 height 19
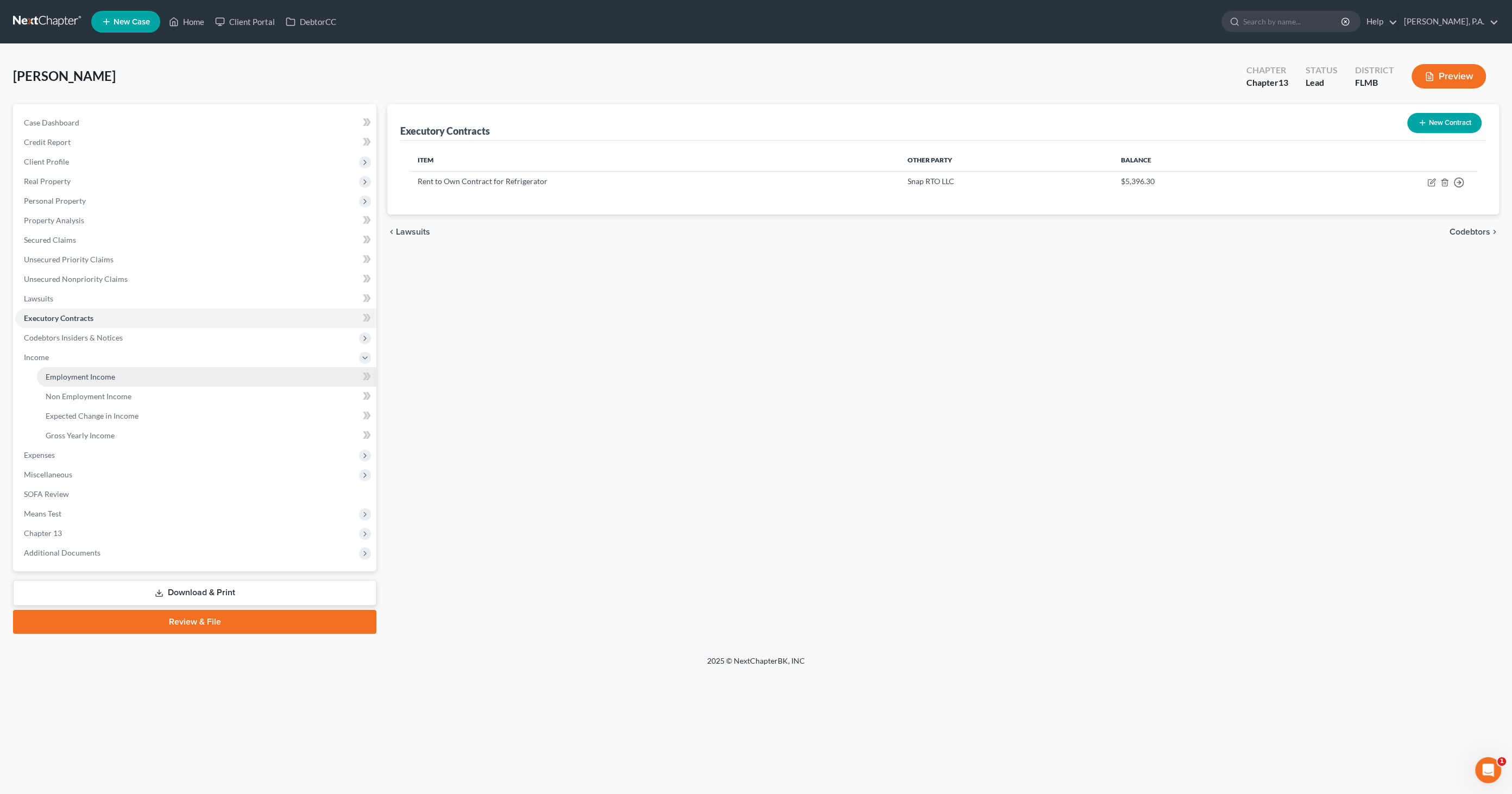
click at [68, 372] on span "Employment Income" at bounding box center [80, 377] width 69 height 10
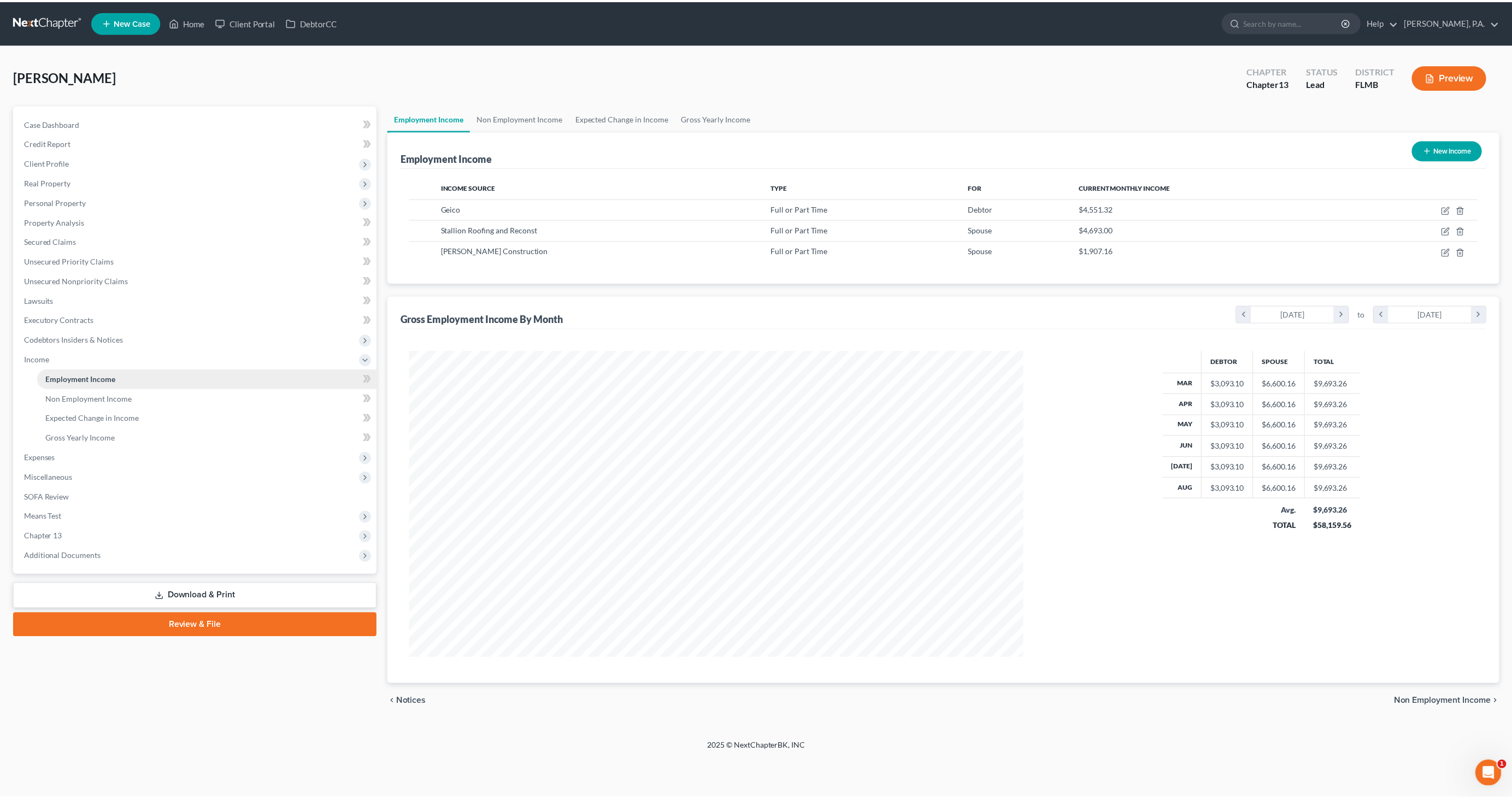
scroll to position [307, 640]
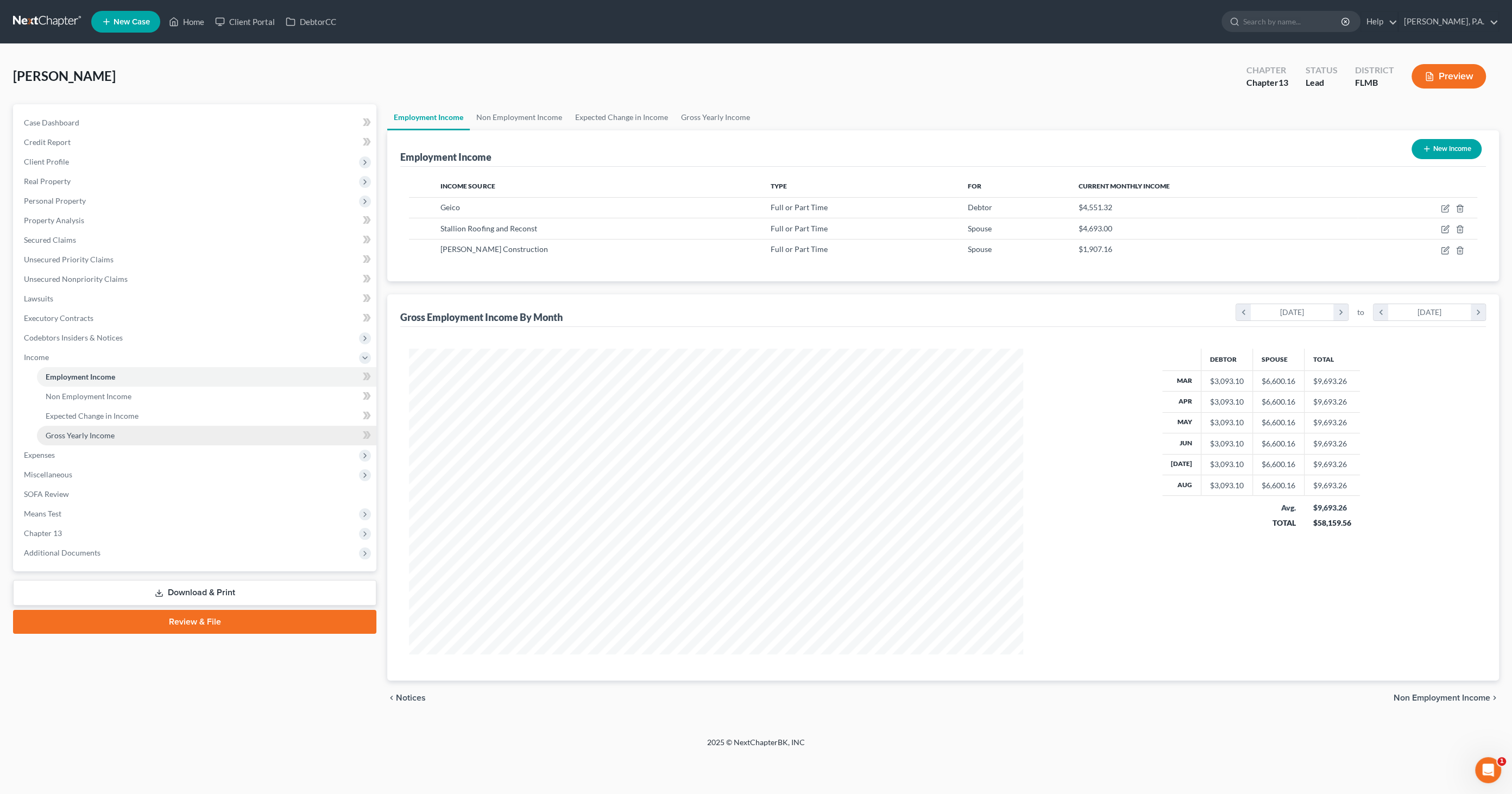
click at [67, 430] on span "Gross Yearly Income" at bounding box center [80, 435] width 69 height 10
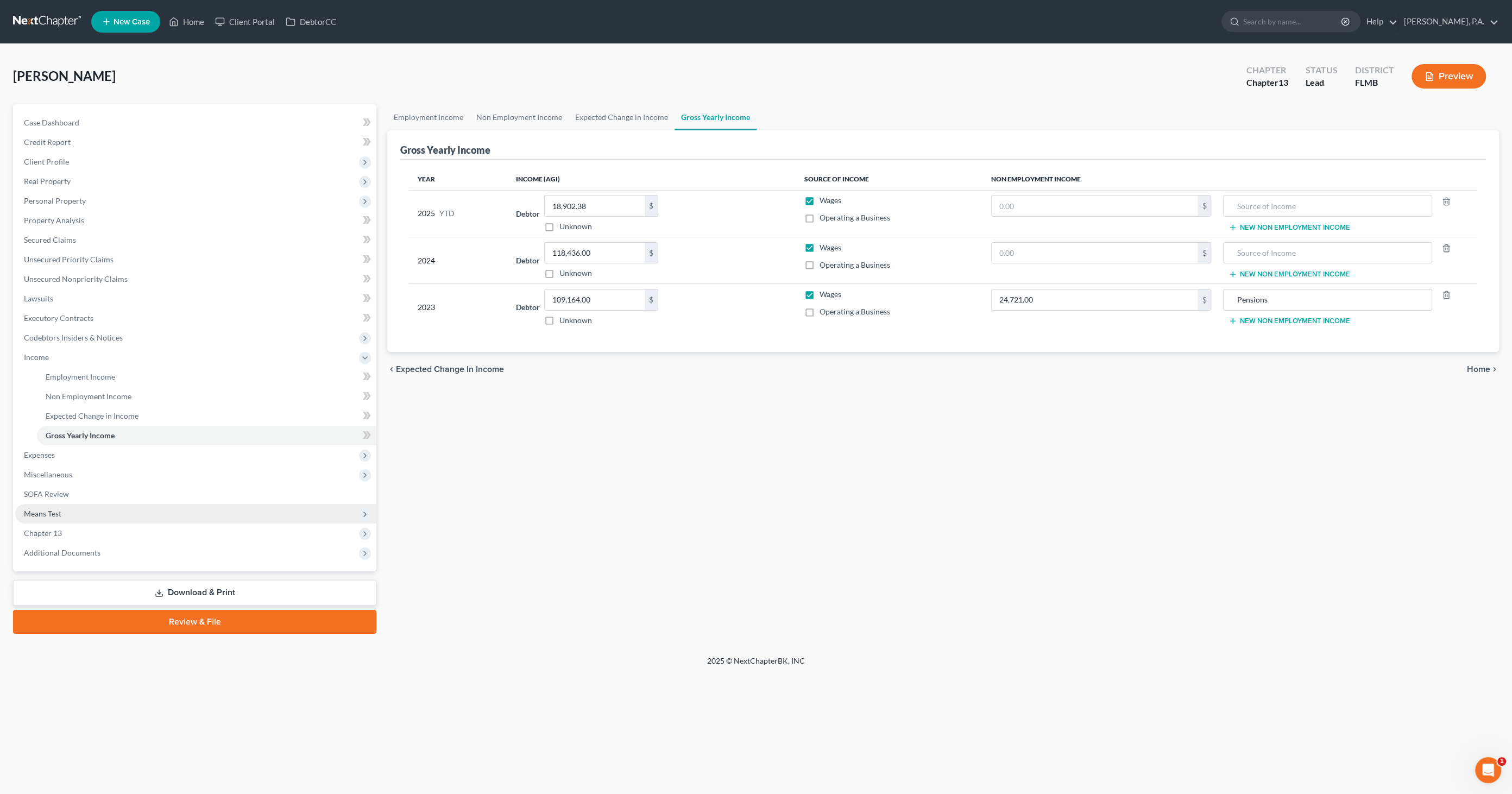
click at [82, 512] on span "Means Test" at bounding box center [195, 514] width 361 height 19
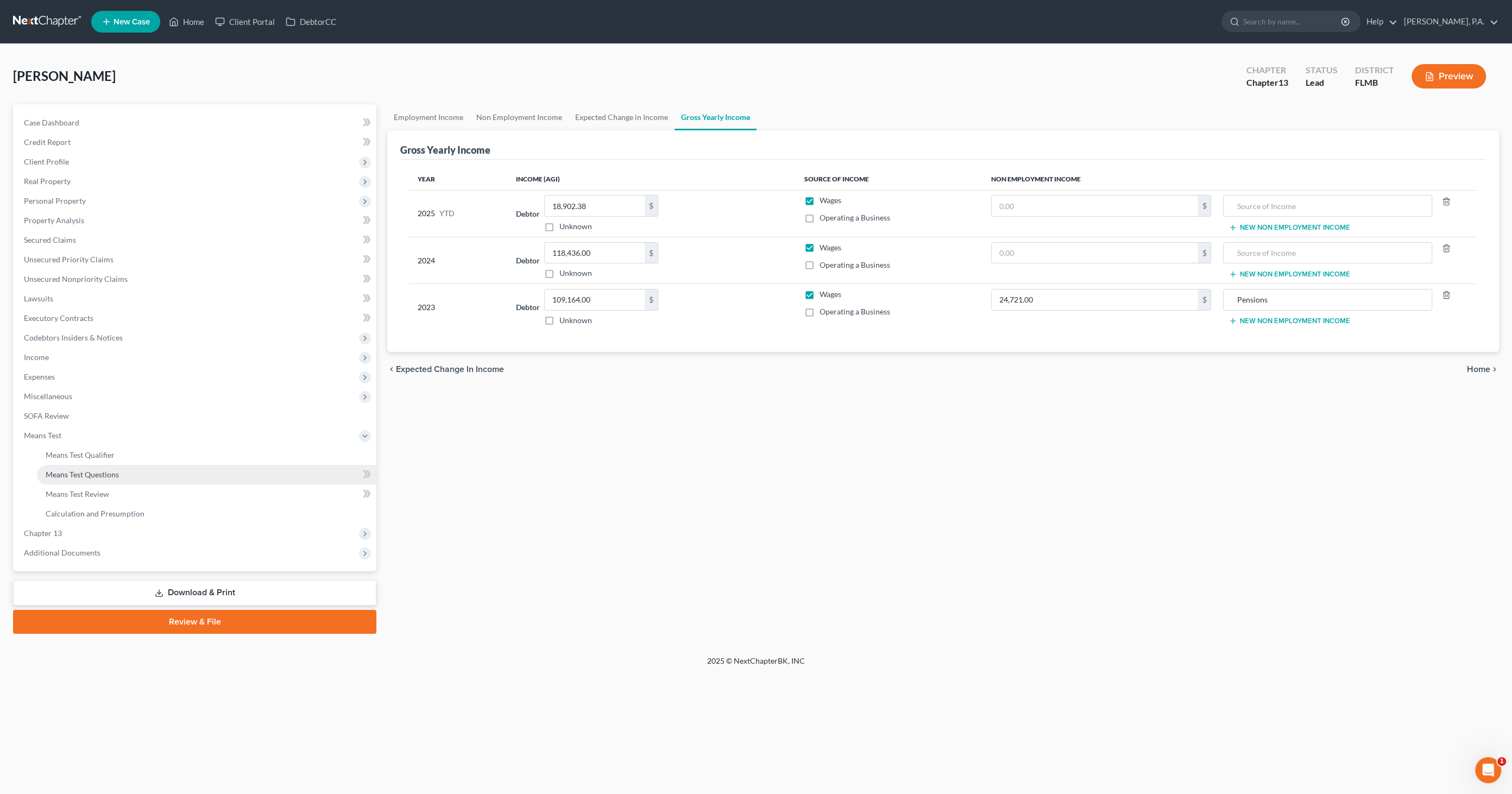
click at [91, 478] on span "Means Test Questions" at bounding box center [82, 474] width 74 height 10
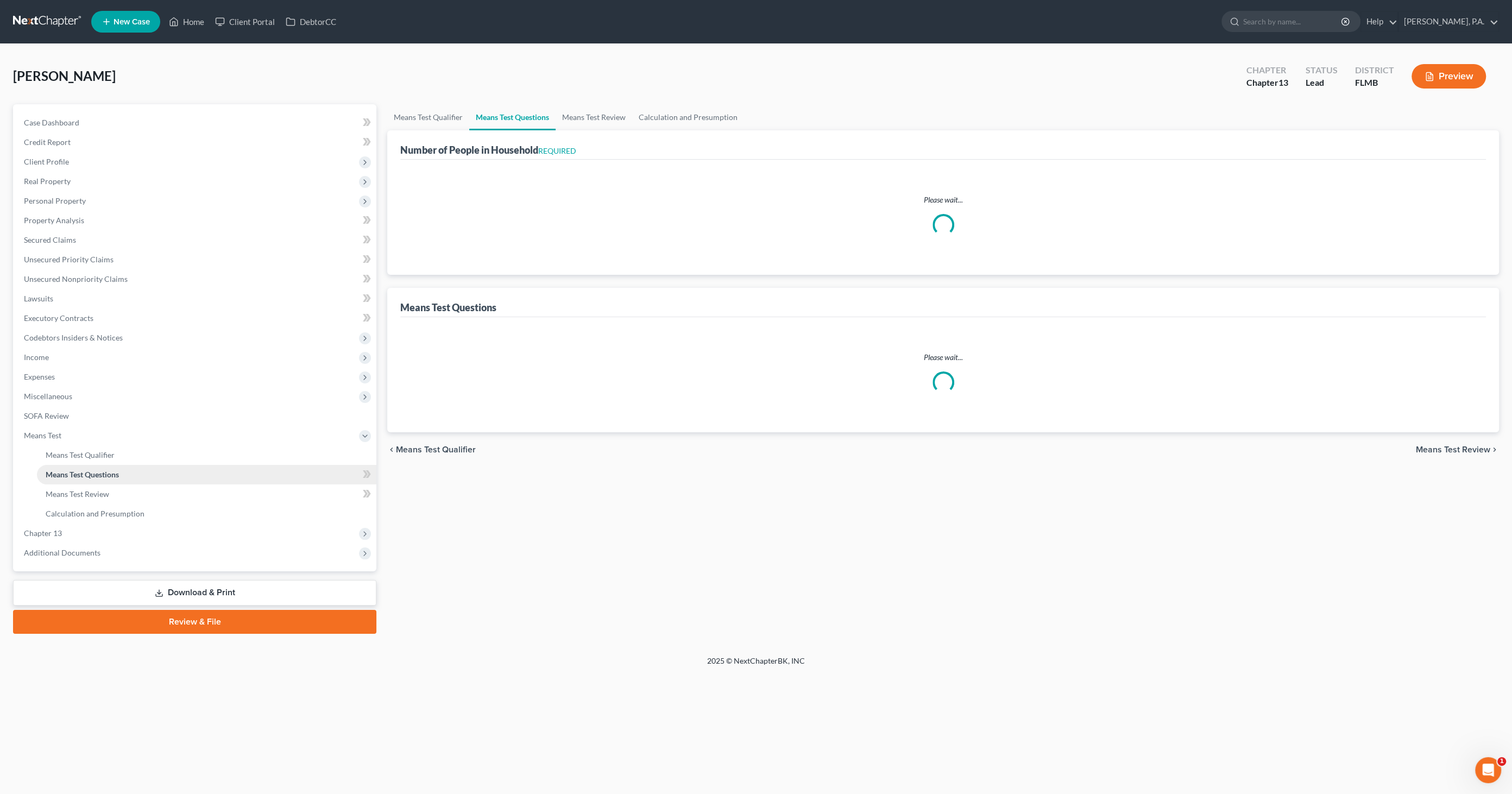
select select "0"
select select "60"
select select "1"
select select "60"
select select "1"
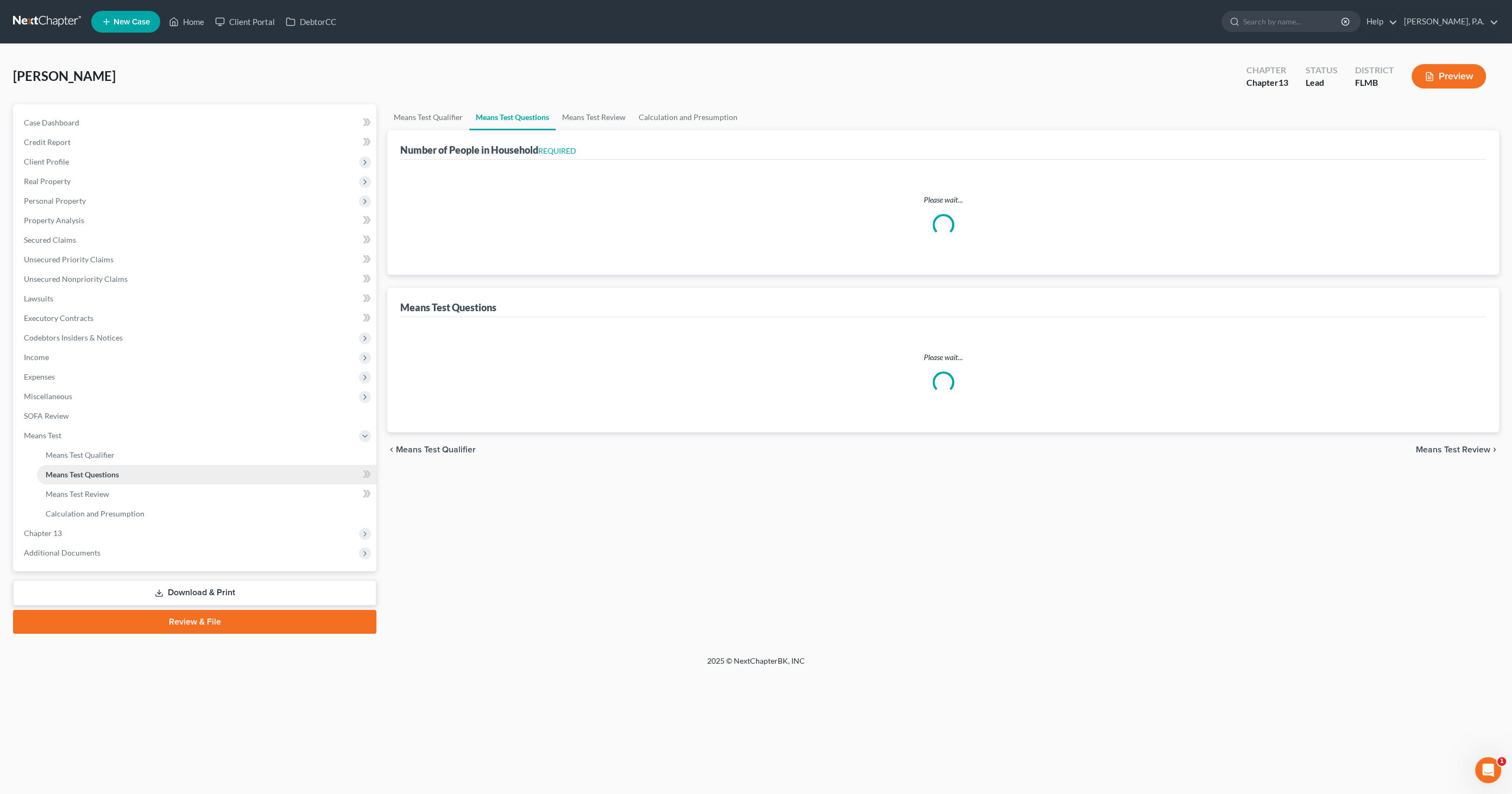
select select "60"
select select "2"
select select "3"
select select "0"
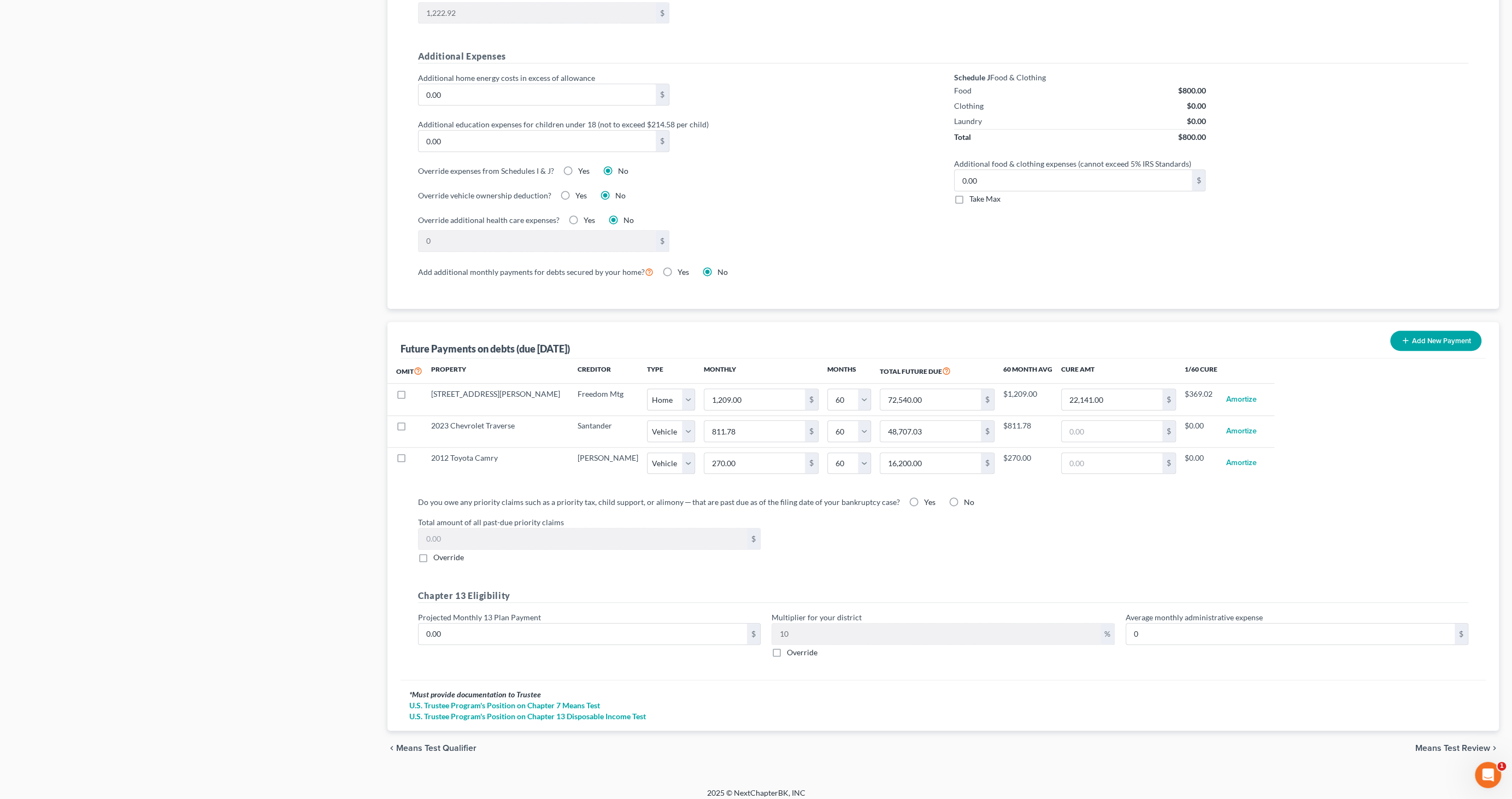
scroll to position [756, 0]
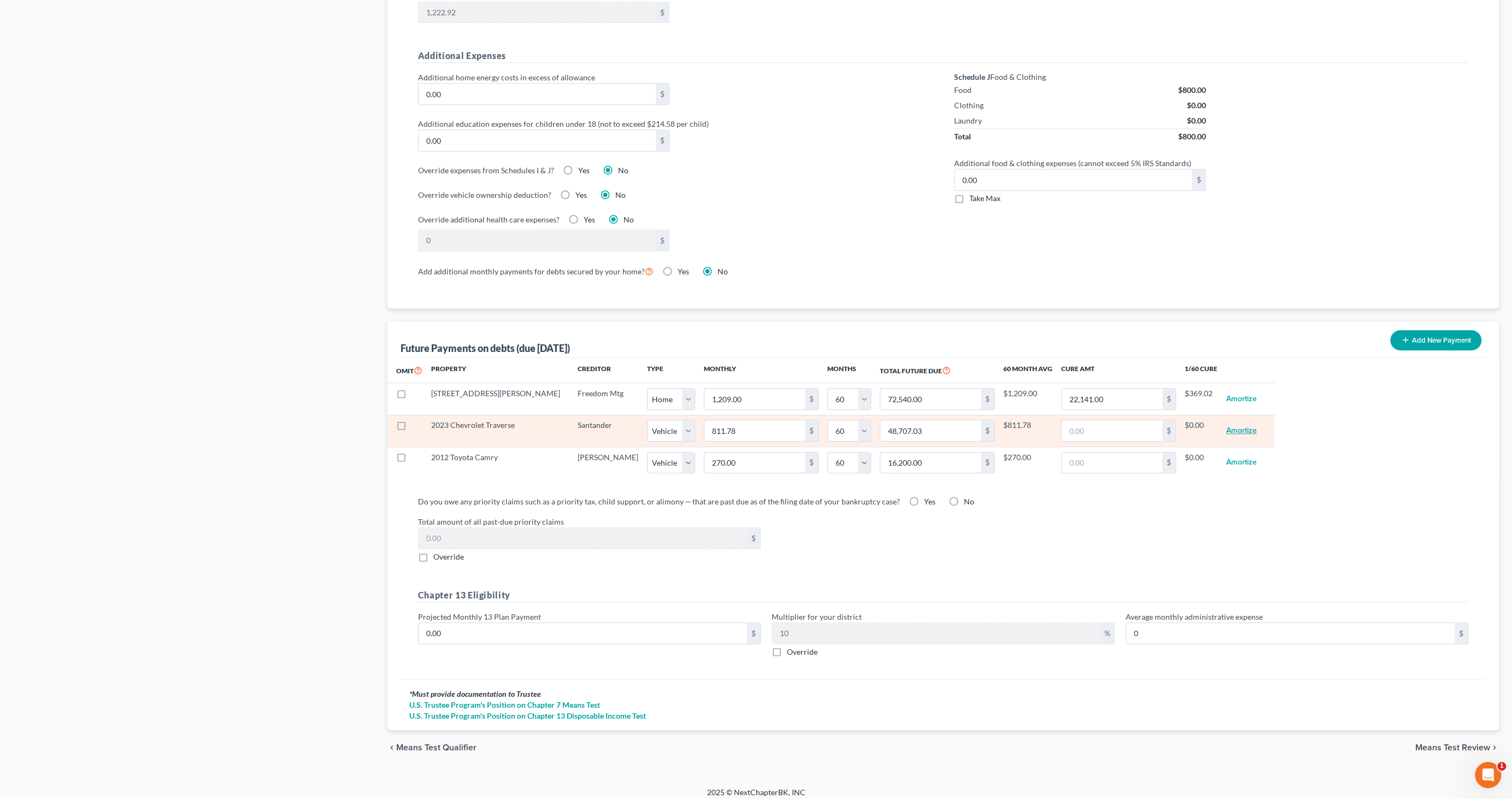
click at [1226, 426] on button "Amortize" at bounding box center [1241, 430] width 31 height 22
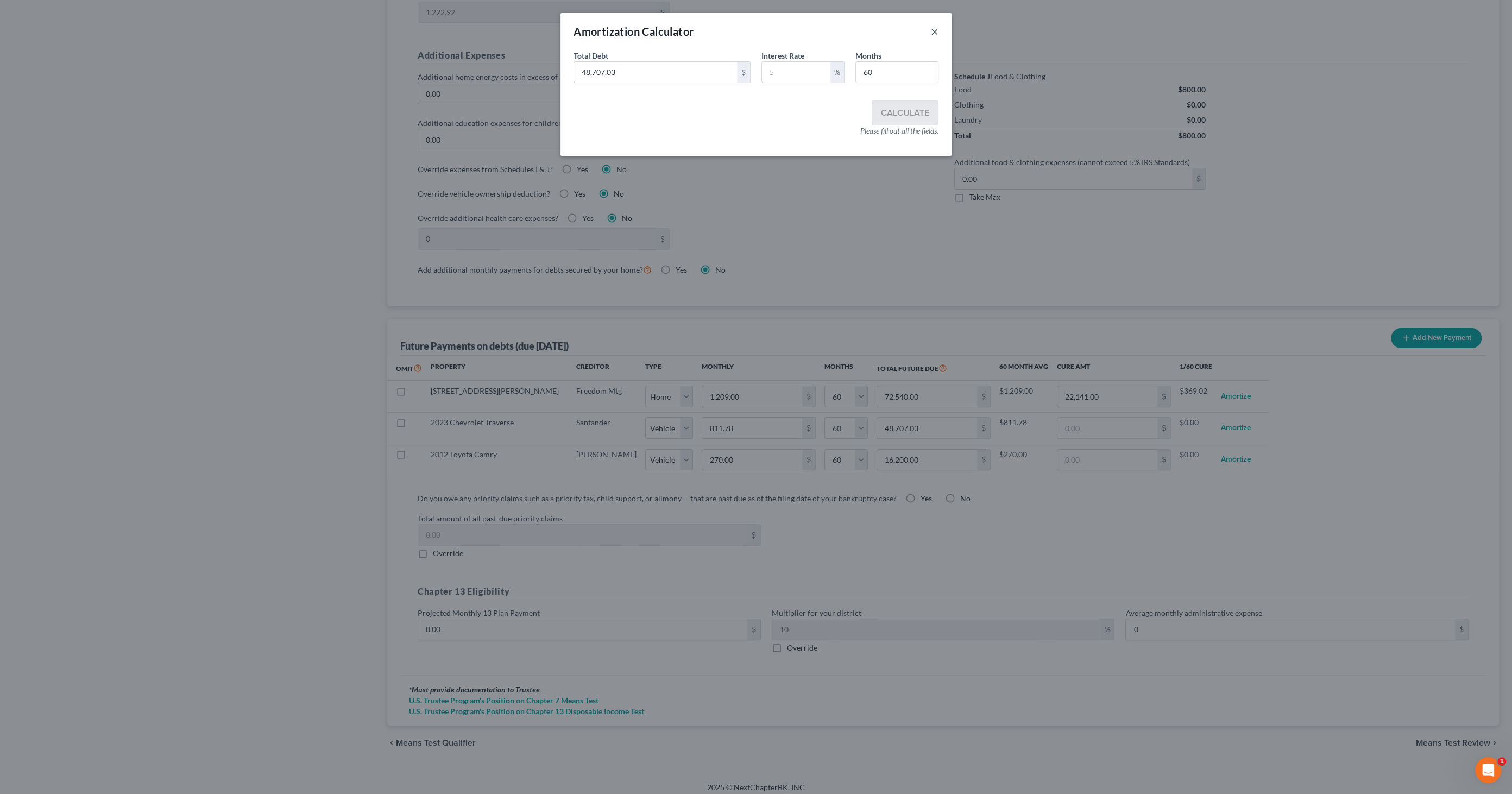
click at [933, 26] on button "×" at bounding box center [934, 32] width 8 height 13
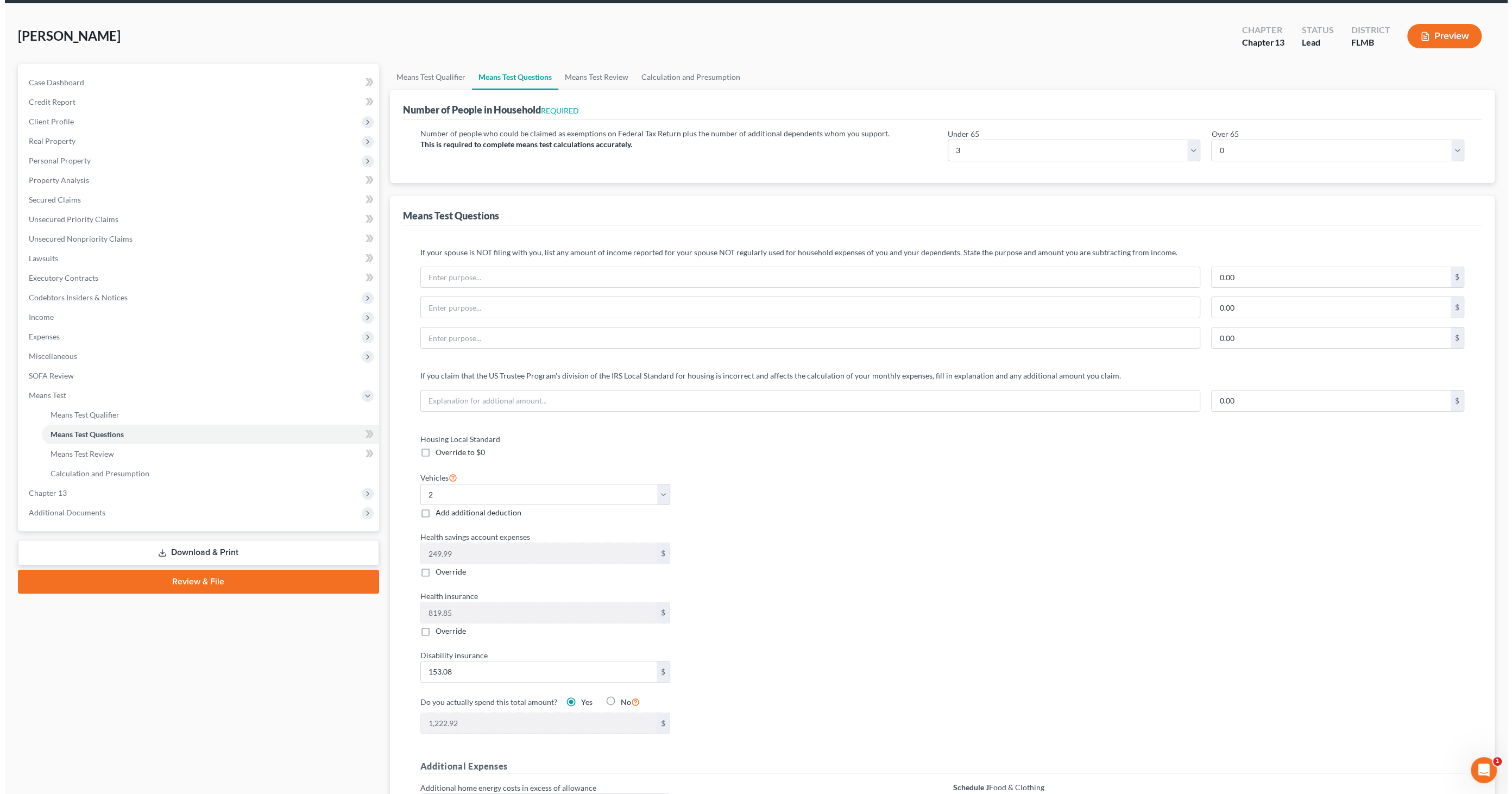
scroll to position [0, 0]
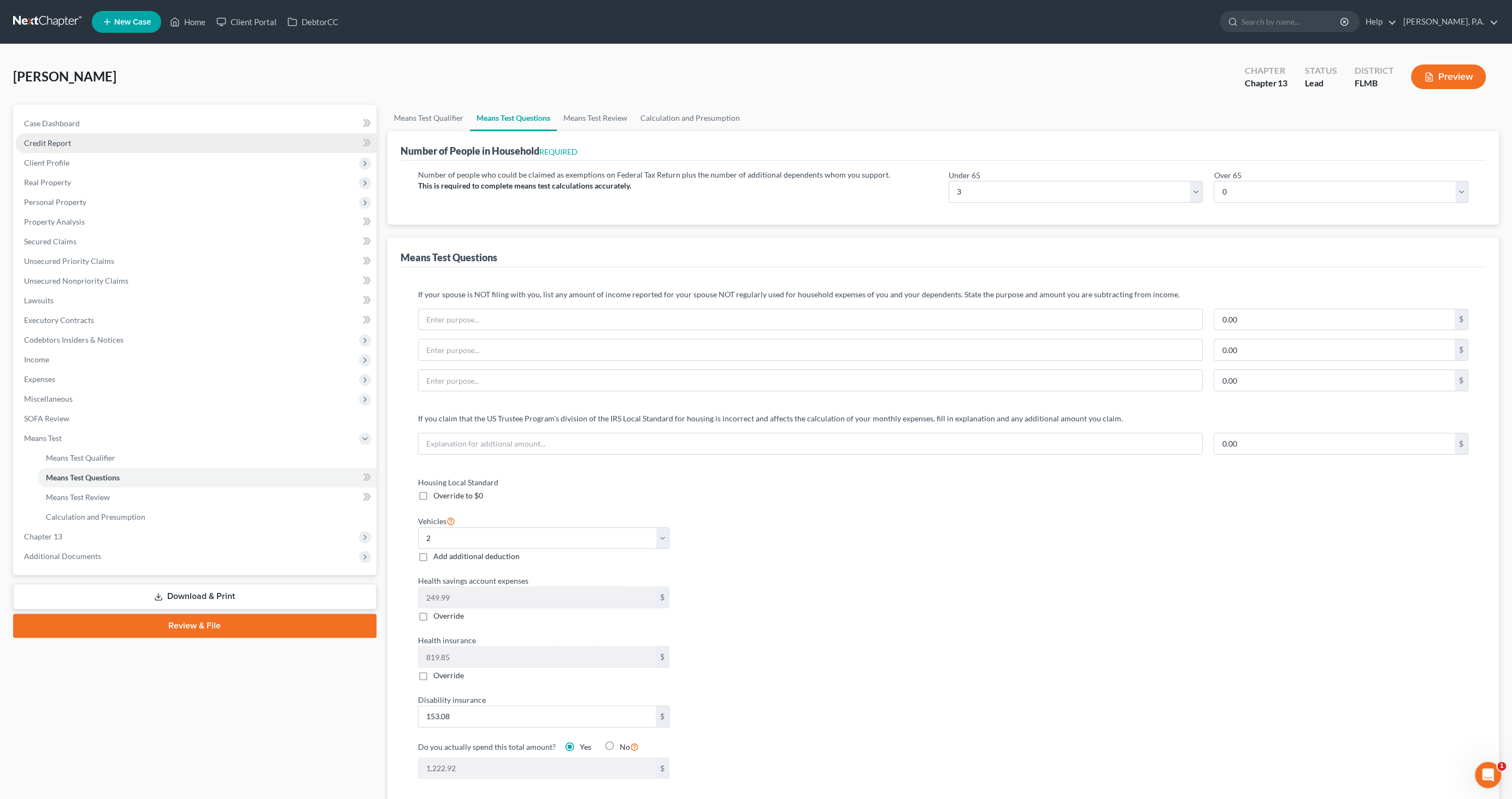
click at [41, 141] on span "Credit Report" at bounding box center [47, 143] width 47 height 10
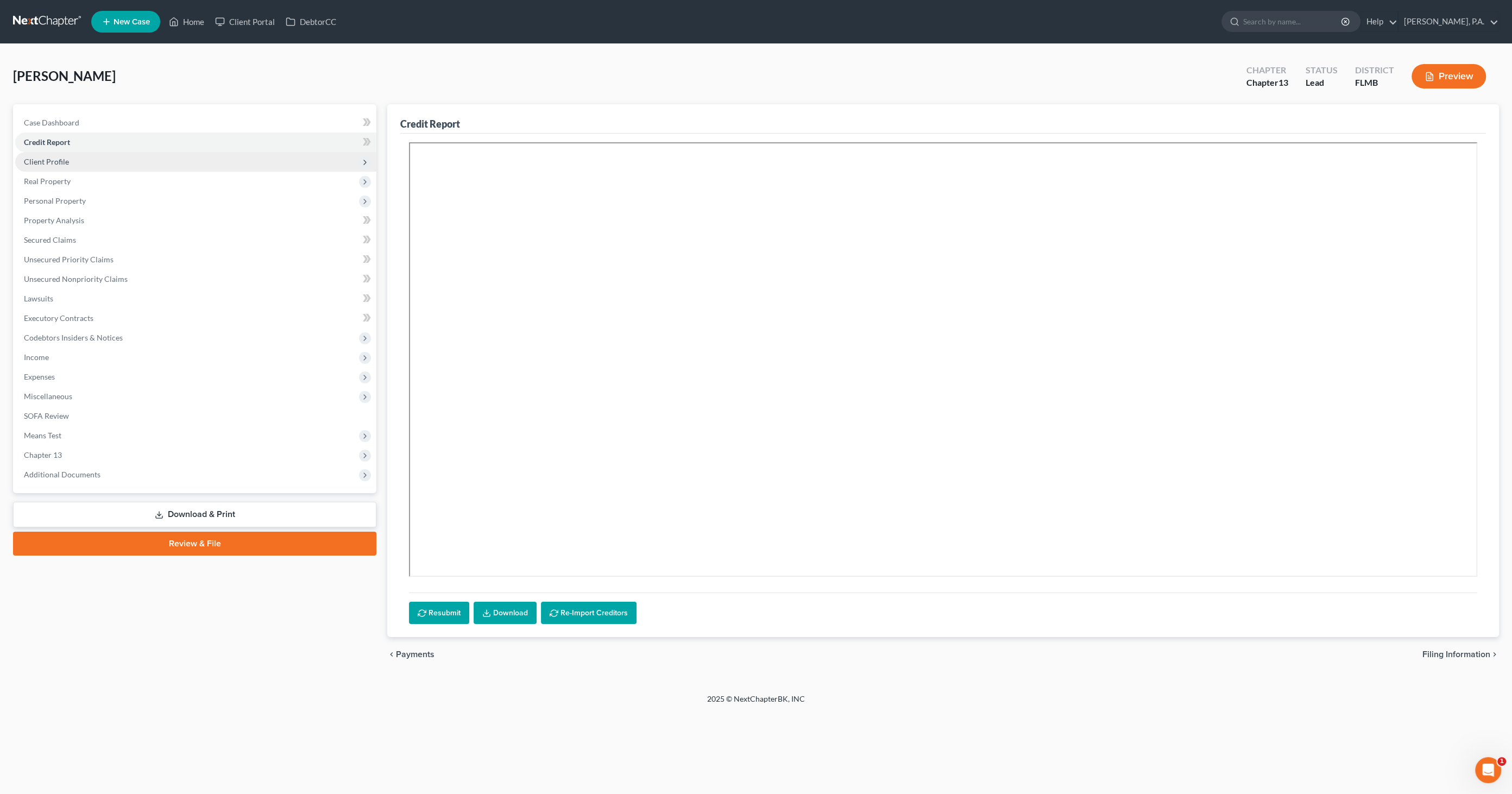
click at [39, 160] on span "Client Profile" at bounding box center [46, 161] width 45 height 10
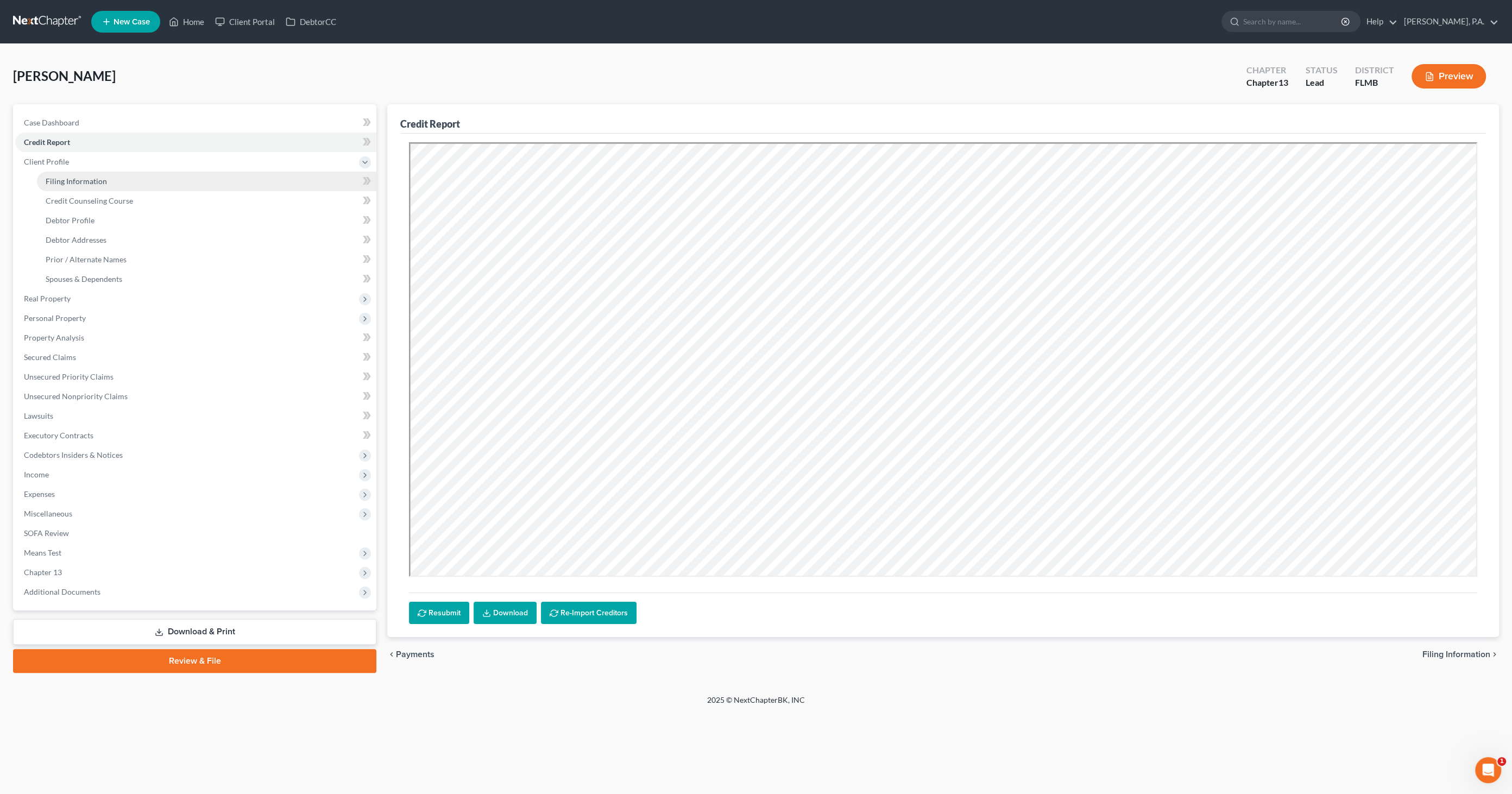
click at [55, 176] on span "Filing Information" at bounding box center [76, 181] width 61 height 10
select select "1"
select select "0"
select select "3"
select select "9"
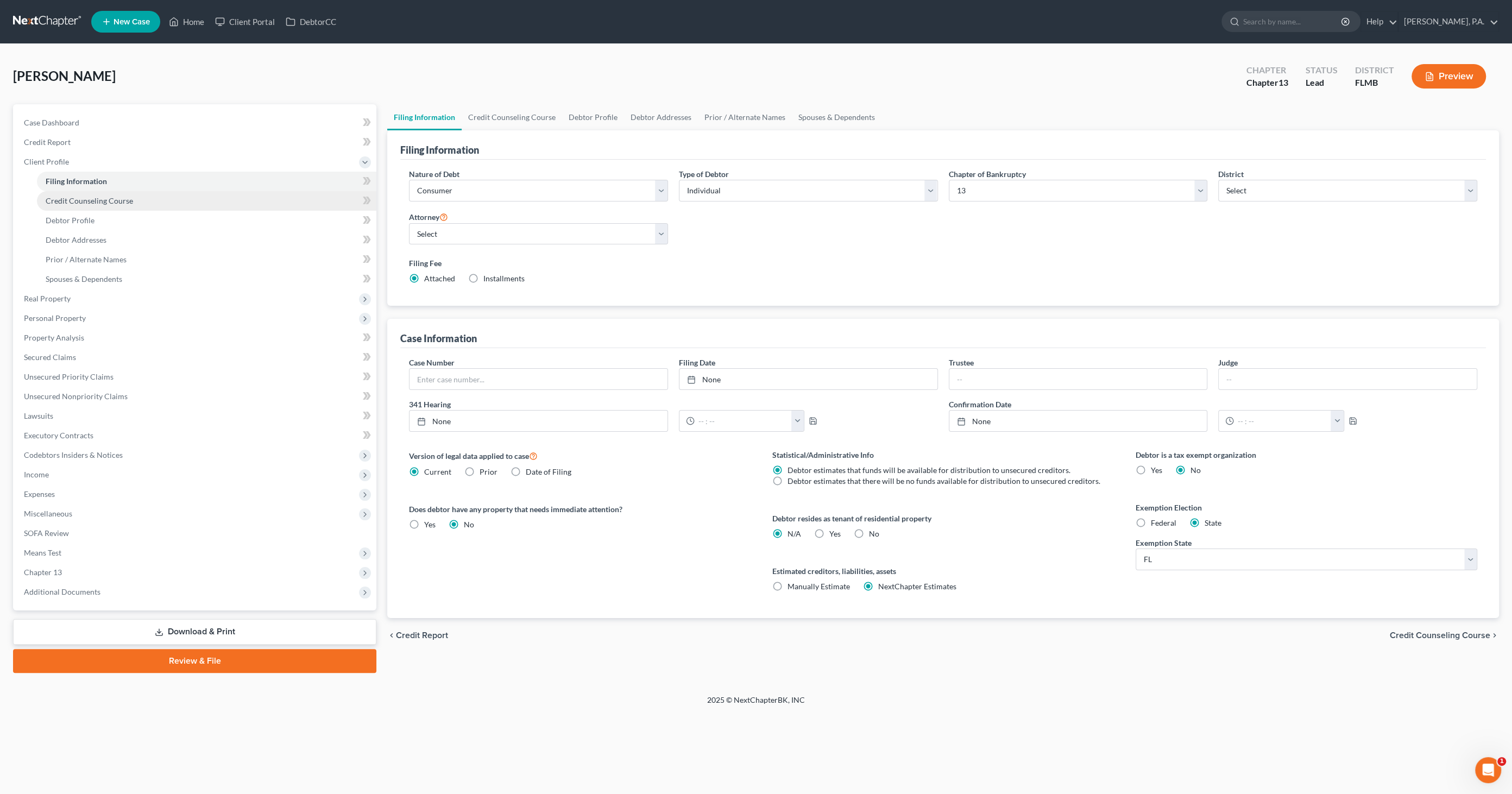
click at [58, 199] on span "Credit Counseling Course" at bounding box center [89, 201] width 88 height 10
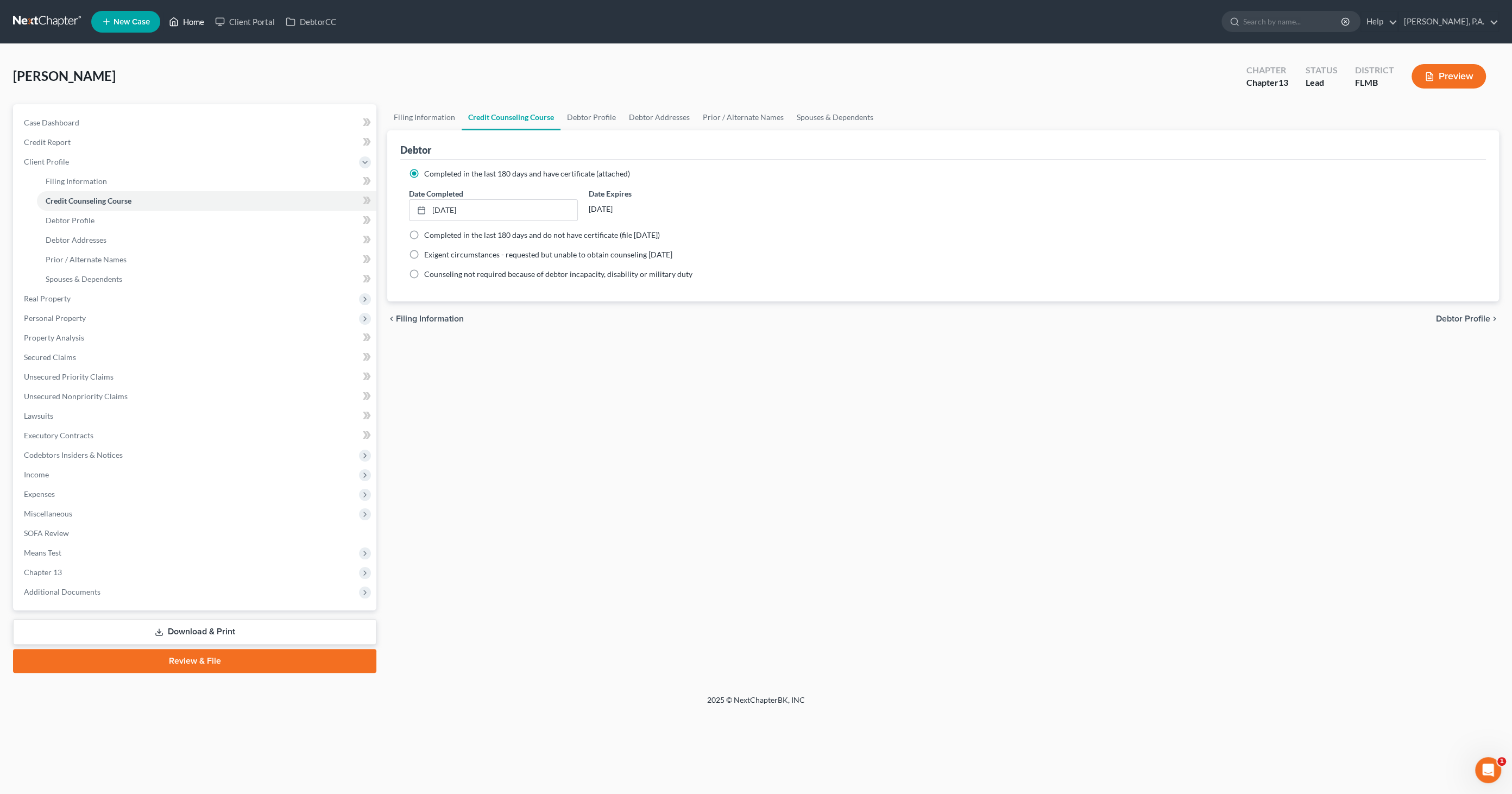
click at [194, 21] on link "Home" at bounding box center [187, 22] width 46 height 19
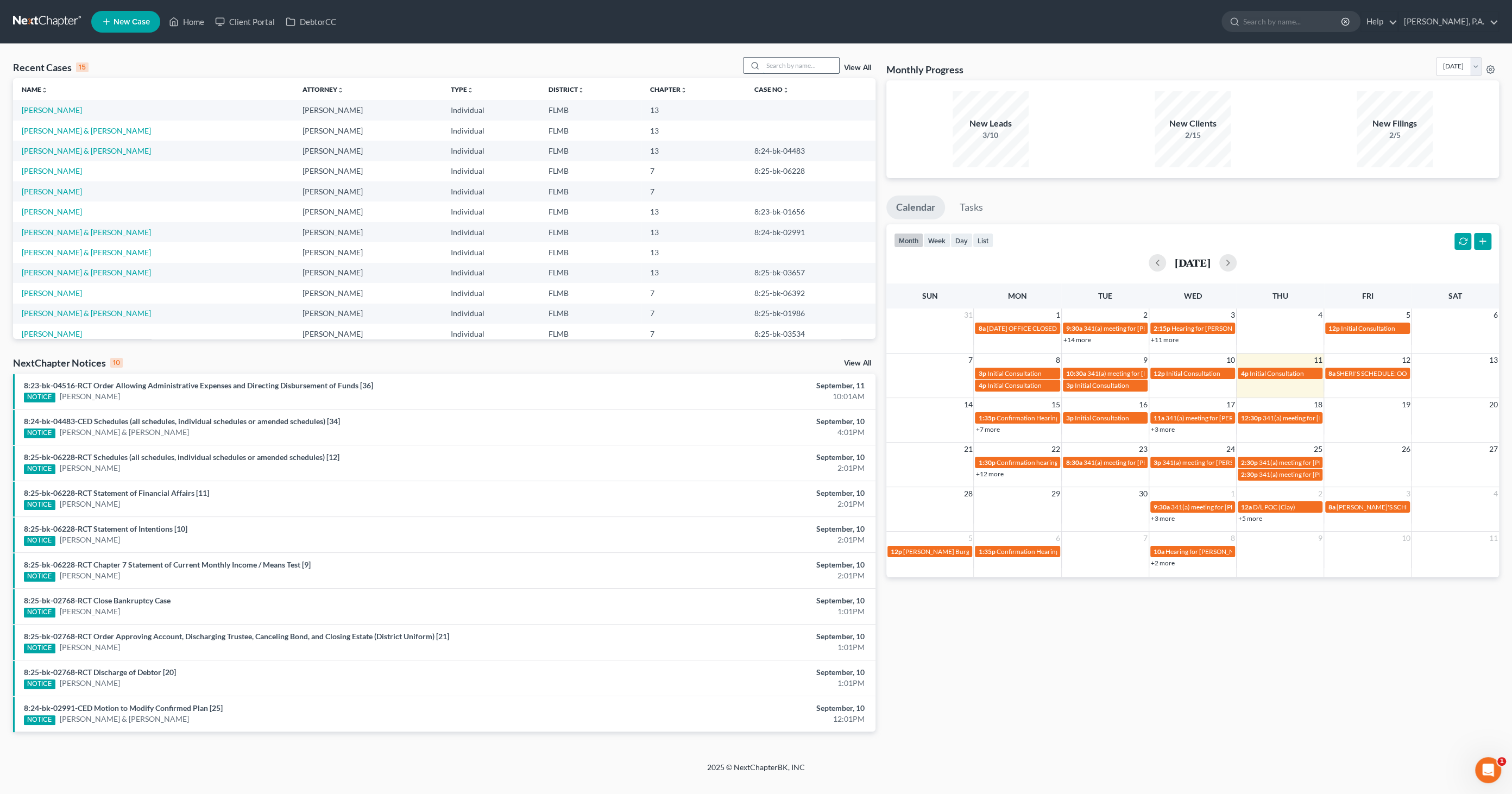
click at [789, 69] on input "search" at bounding box center [801, 66] width 76 height 16
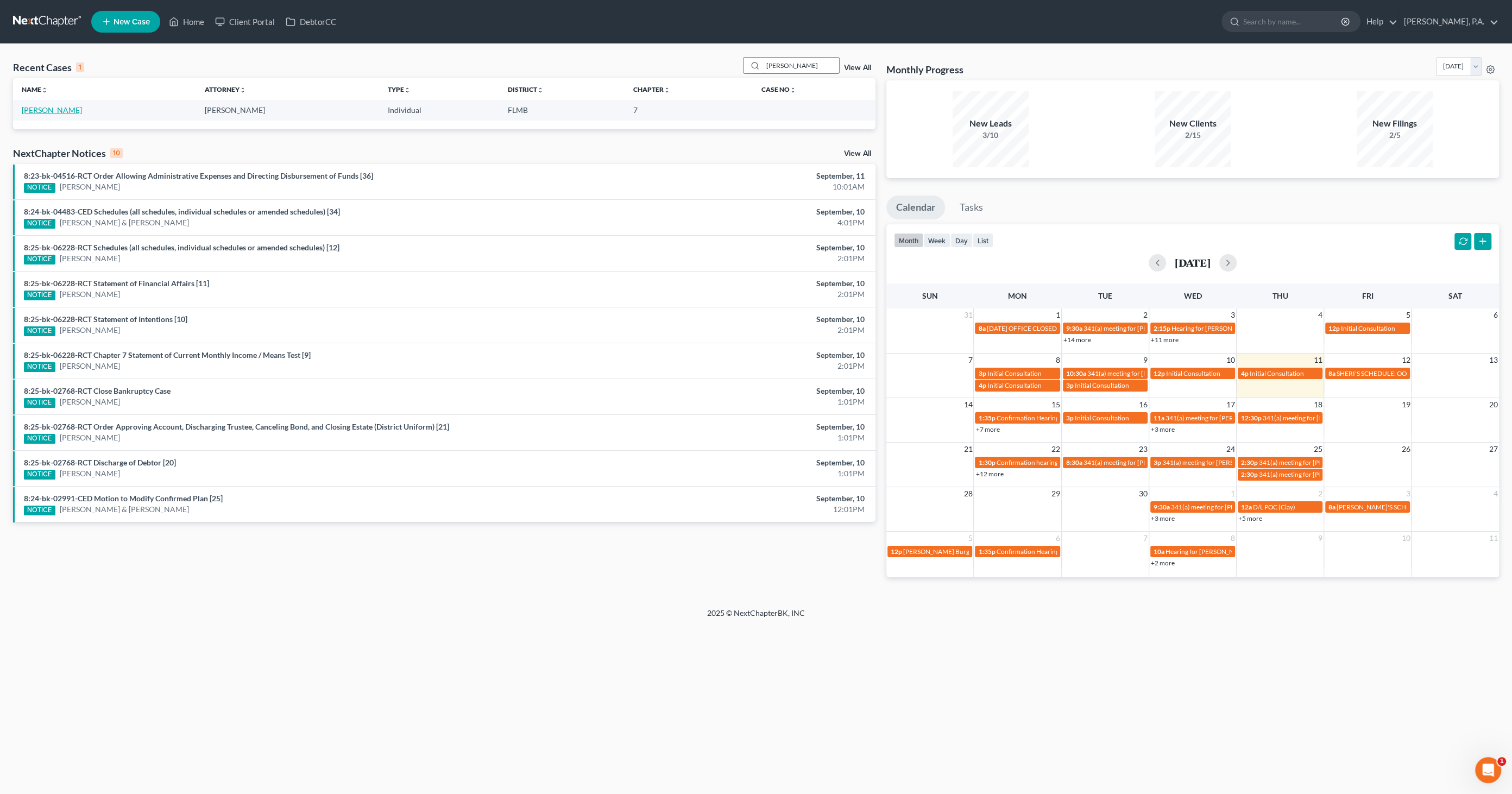
type input "loatman"
click at [53, 111] on link "[PERSON_NAME]" at bounding box center [52, 110] width 60 height 10
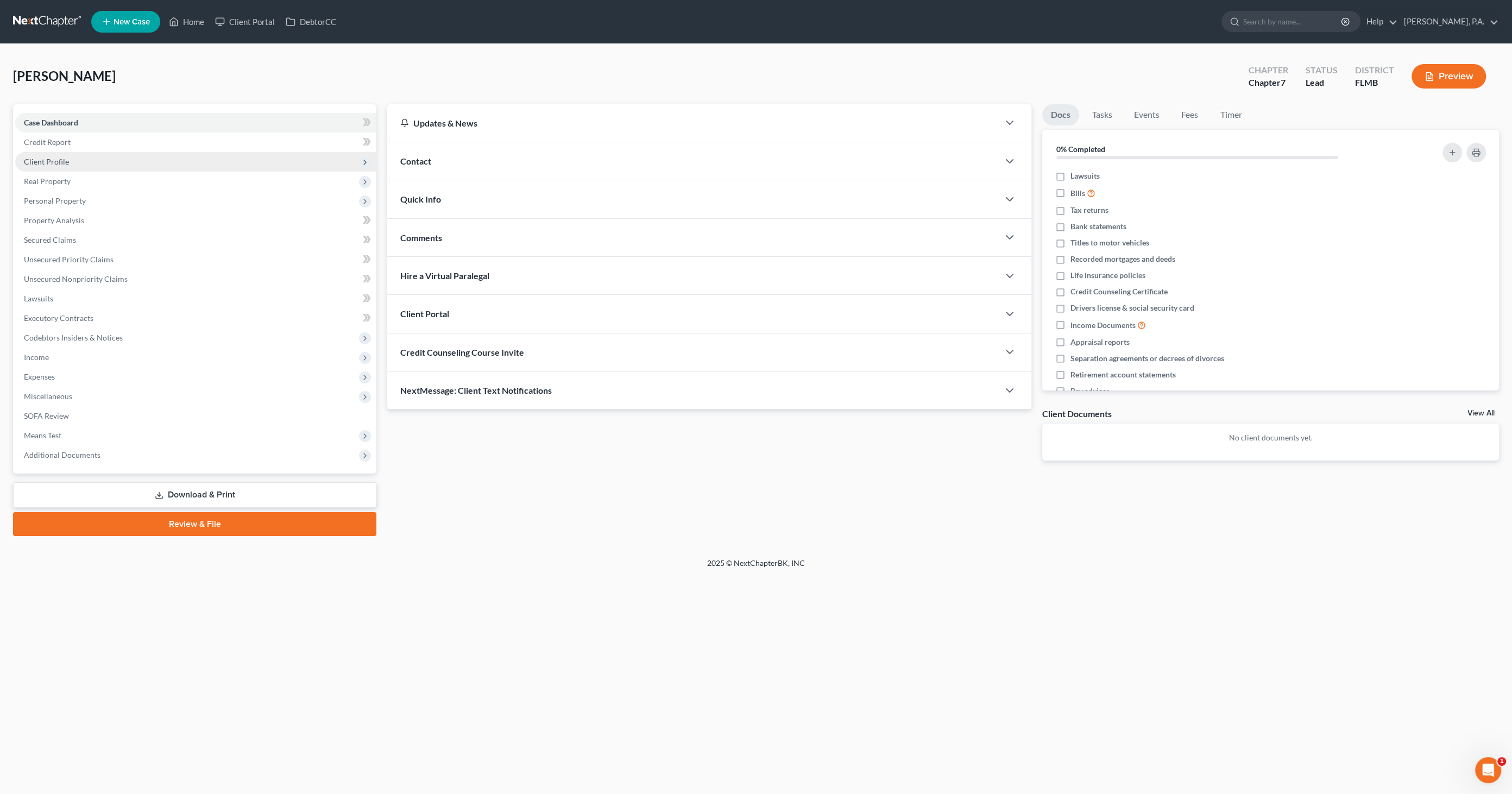
click at [49, 160] on span "Client Profile" at bounding box center [46, 161] width 45 height 10
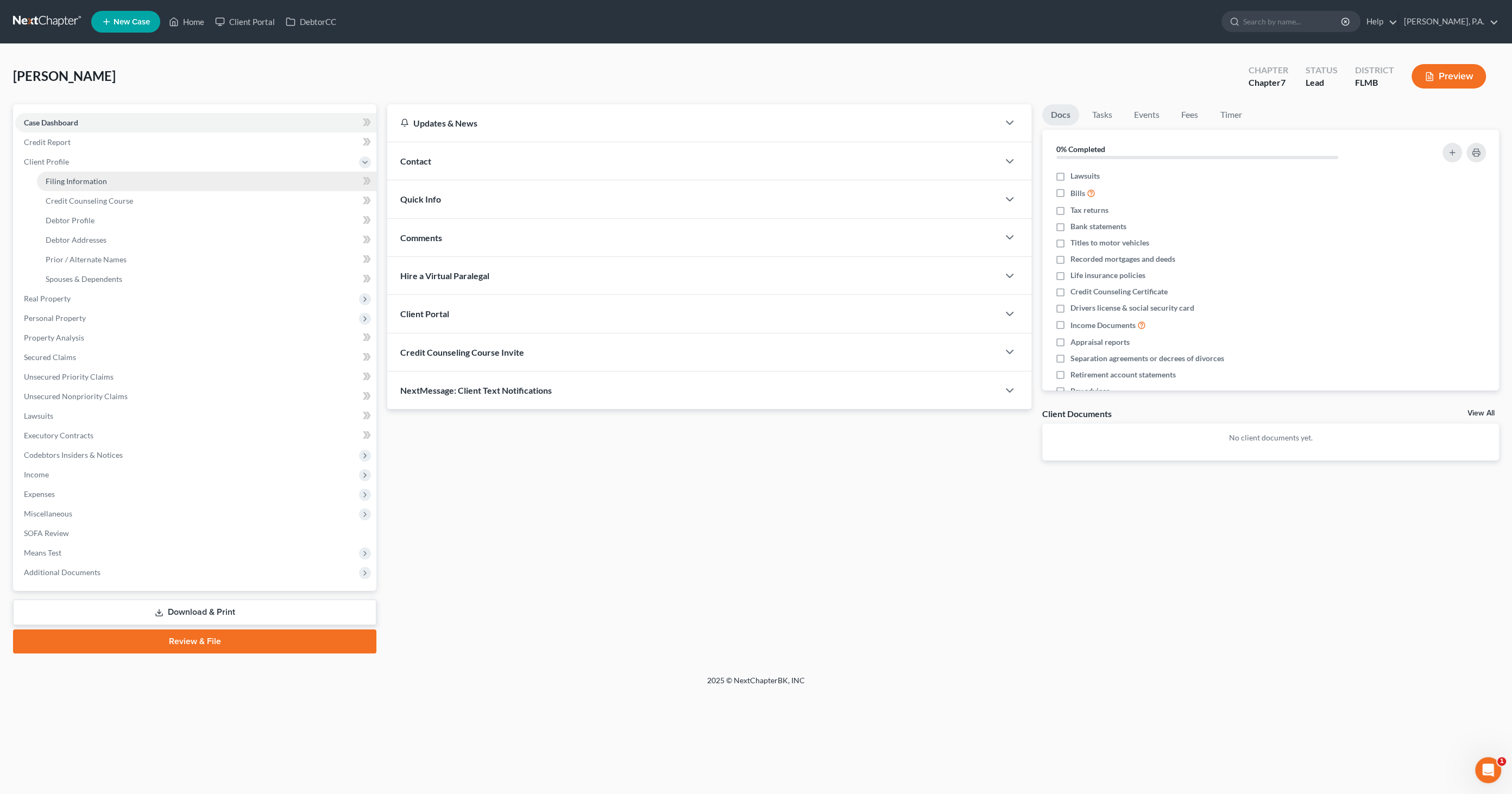
click at [58, 178] on span "Filing Information" at bounding box center [76, 181] width 61 height 10
select select "1"
select select "0"
select select "15"
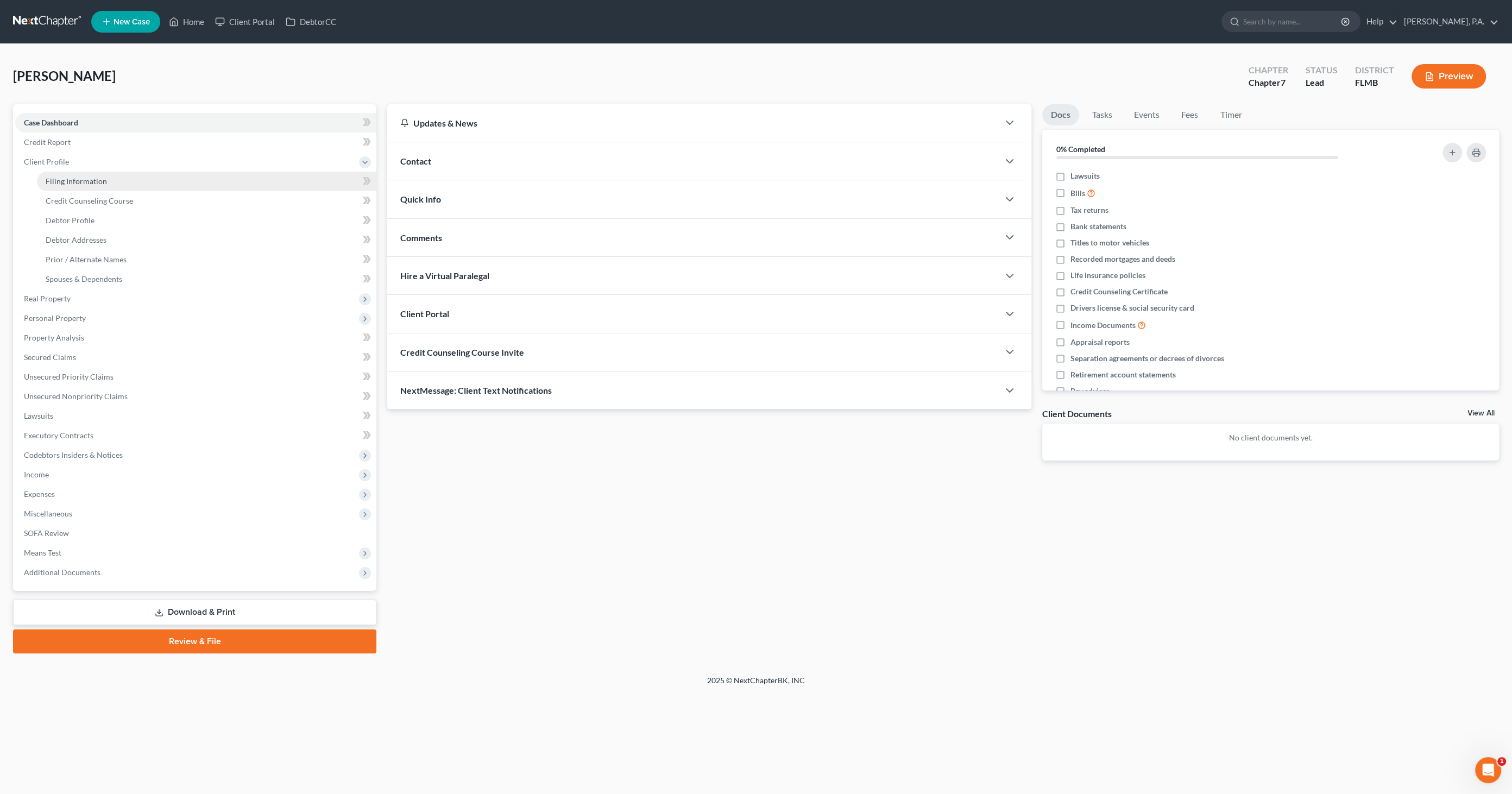
select select "0"
select select "9"
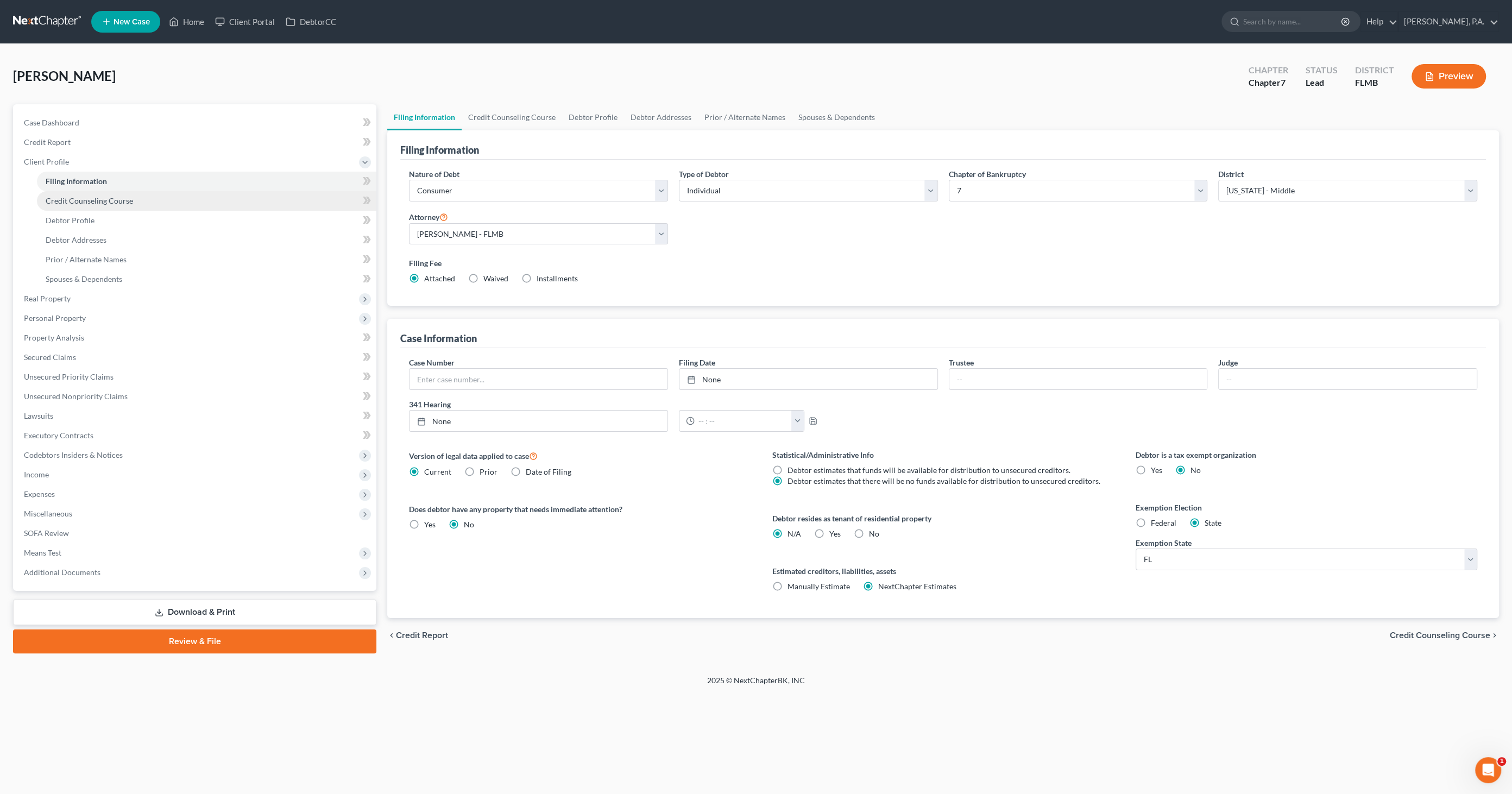
click at [108, 202] on span "Credit Counseling Course" at bounding box center [89, 201] width 88 height 10
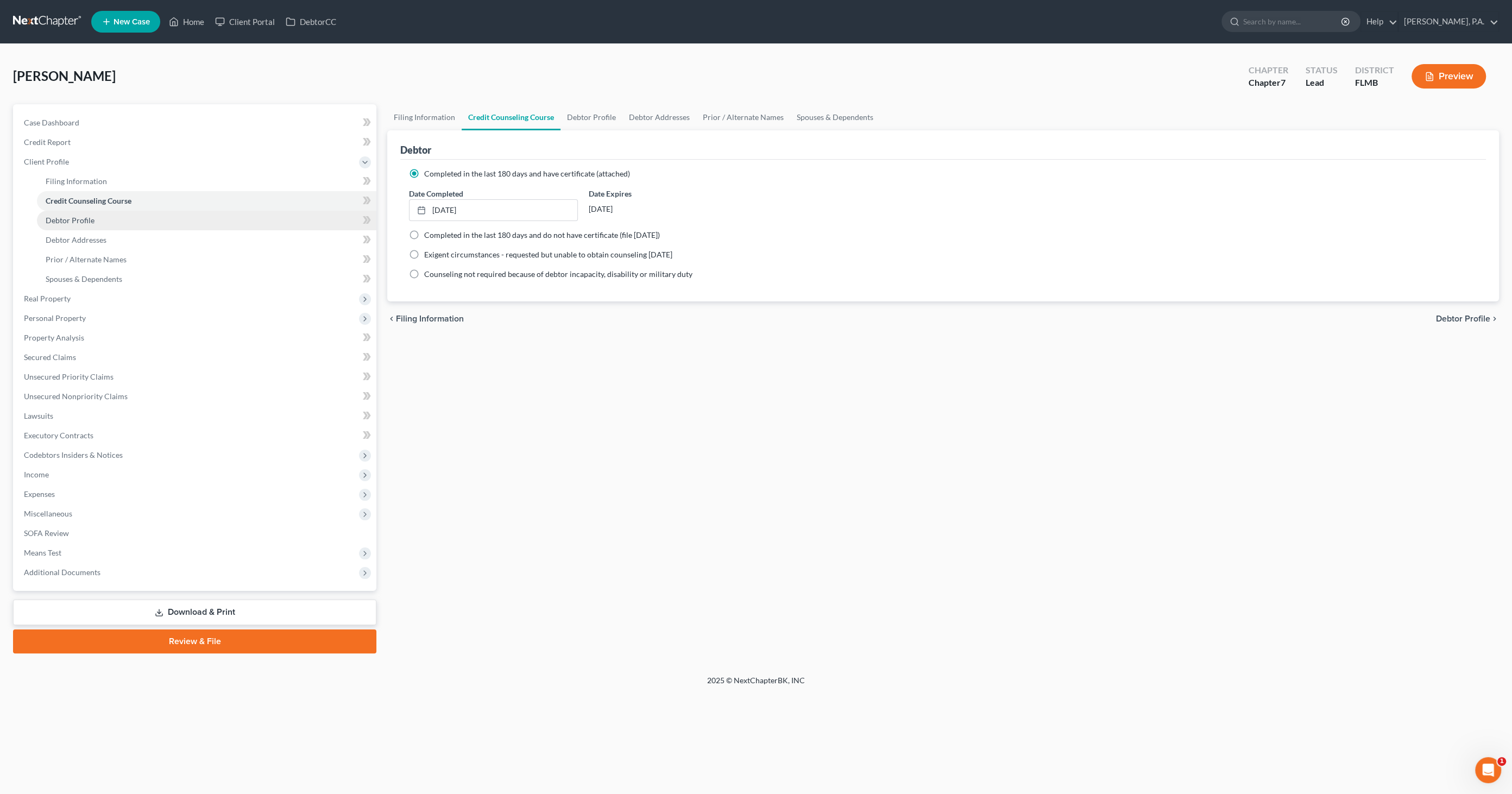
click at [92, 216] on span "Debtor Profile" at bounding box center [70, 220] width 49 height 10
select select "0"
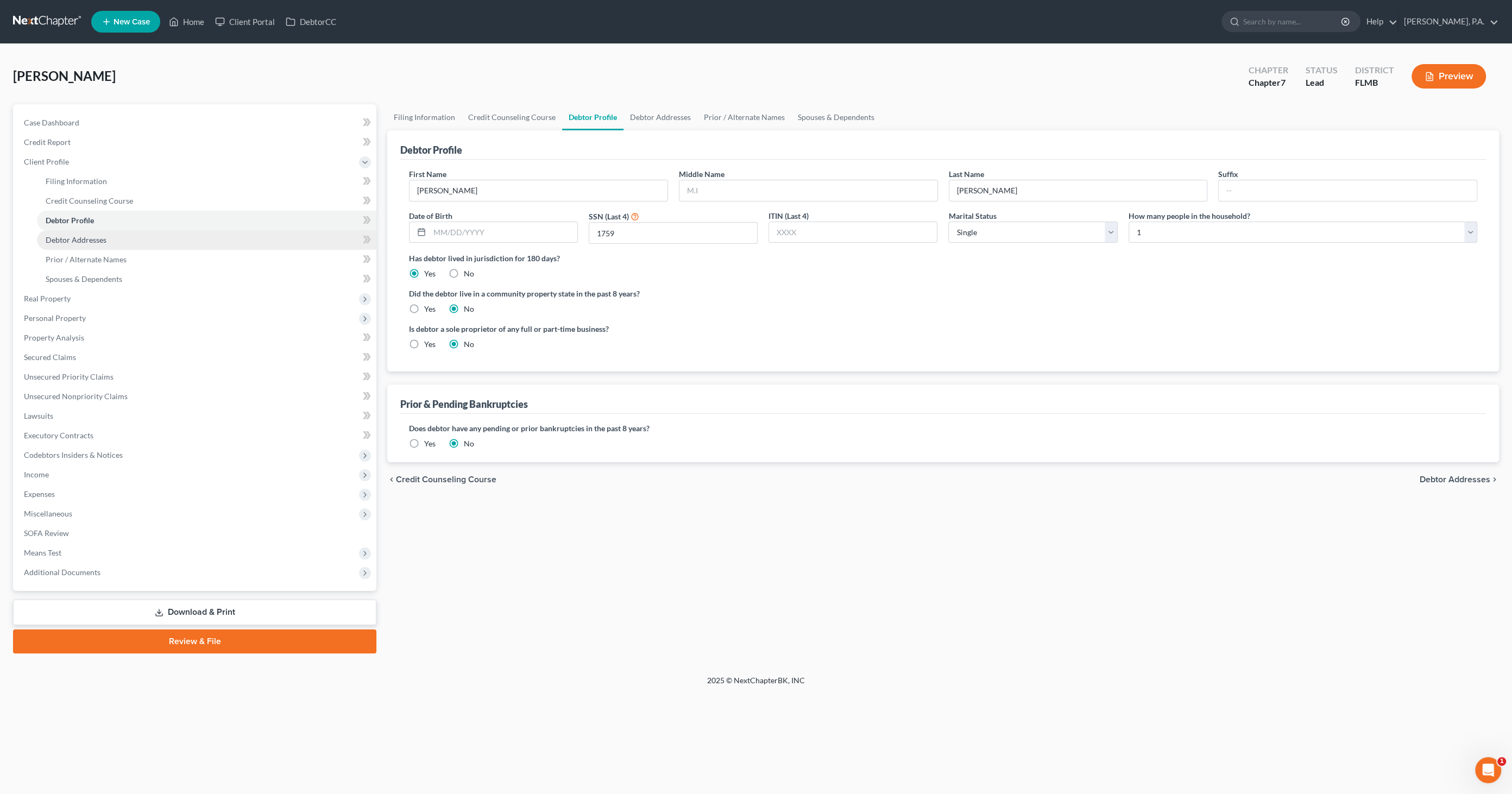
click at [71, 234] on link "Debtor Addresses" at bounding box center [206, 240] width 339 height 19
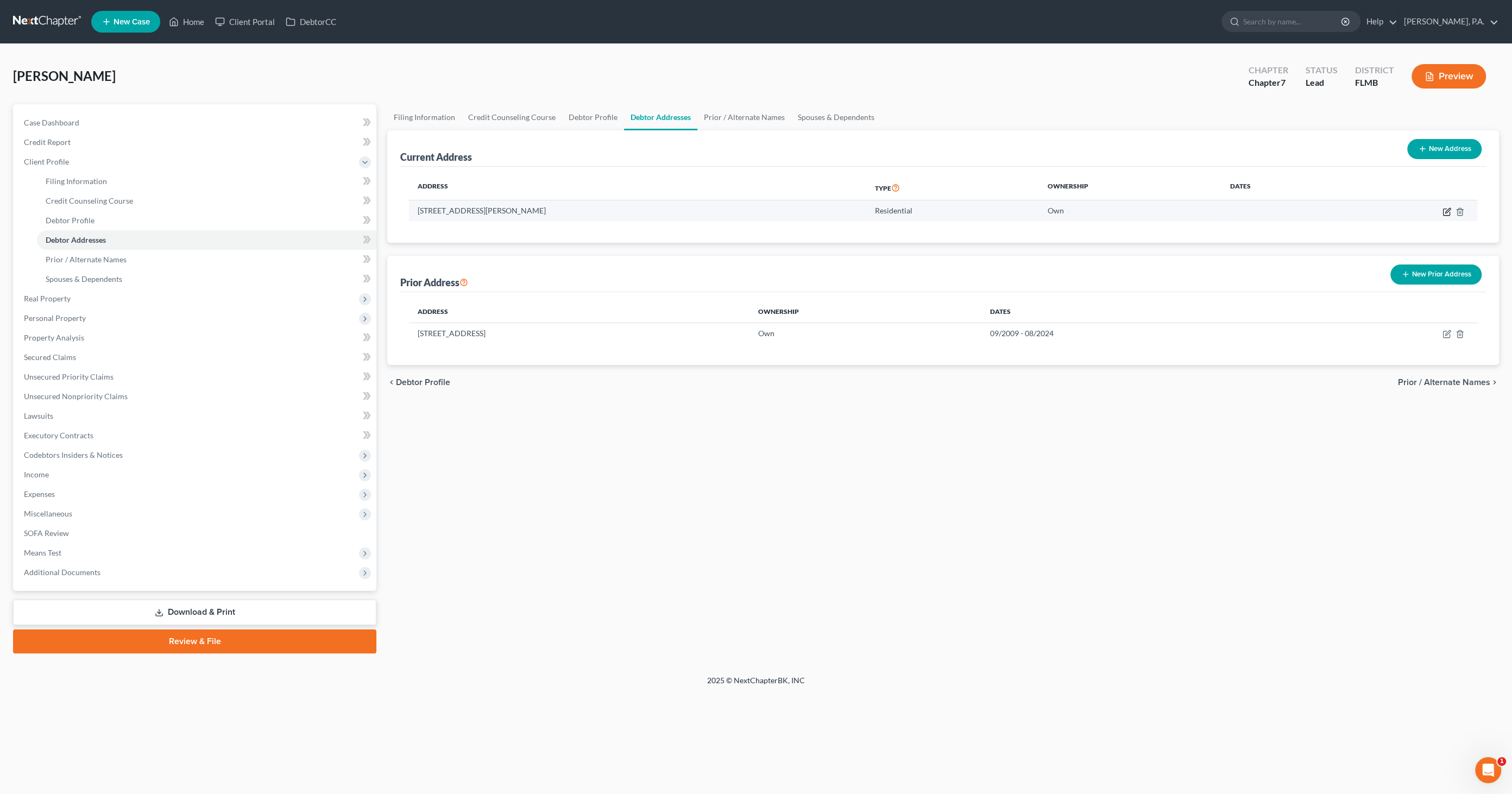
click at [1447, 210] on icon "button" at bounding box center [1447, 212] width 9 height 9
select select "9"
select select "0"
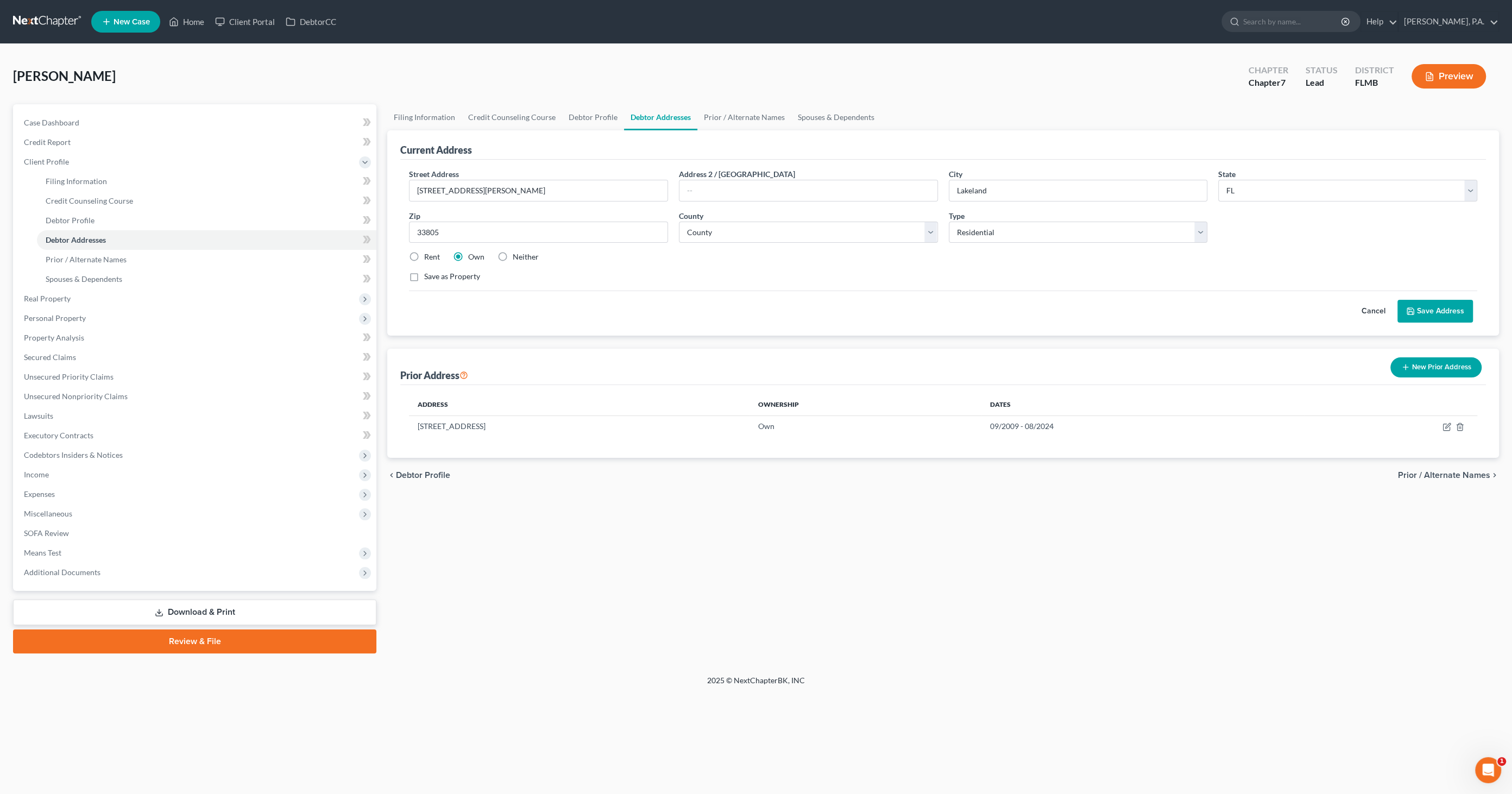
click at [432, 253] on label "Rent" at bounding box center [432, 257] width 16 height 11
click at [432, 253] on input "Rent" at bounding box center [432, 255] width 7 height 7
radio input "true"
drag, startPoint x: 1432, startPoint y: 310, endPoint x: 1049, endPoint y: 318, distance: 383.1
click at [1049, 318] on div "Cancel Save Address" at bounding box center [943, 307] width 1068 height 32
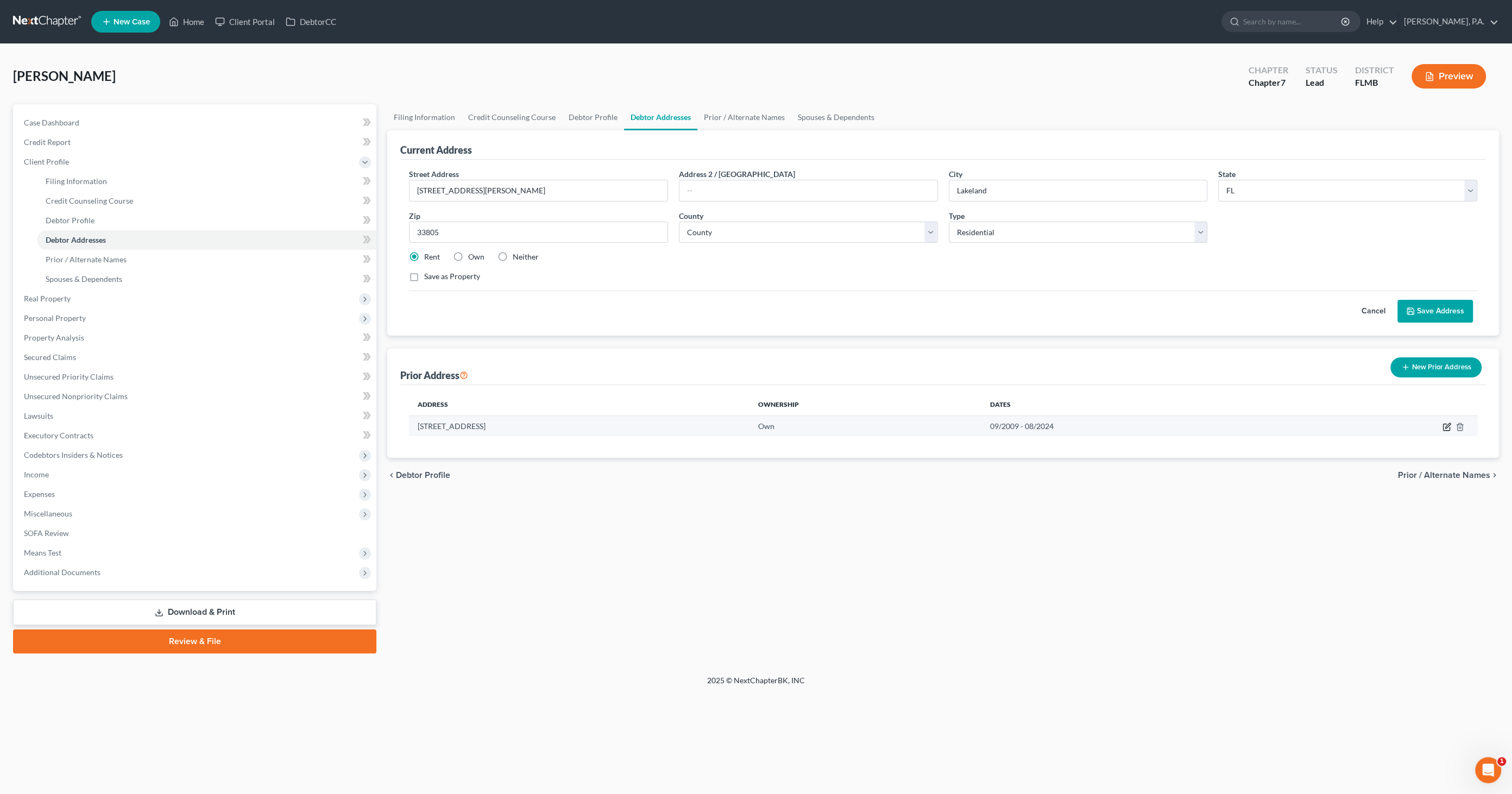
click at [1445, 425] on icon "button" at bounding box center [1447, 427] width 9 height 9
select select "9"
select select "52"
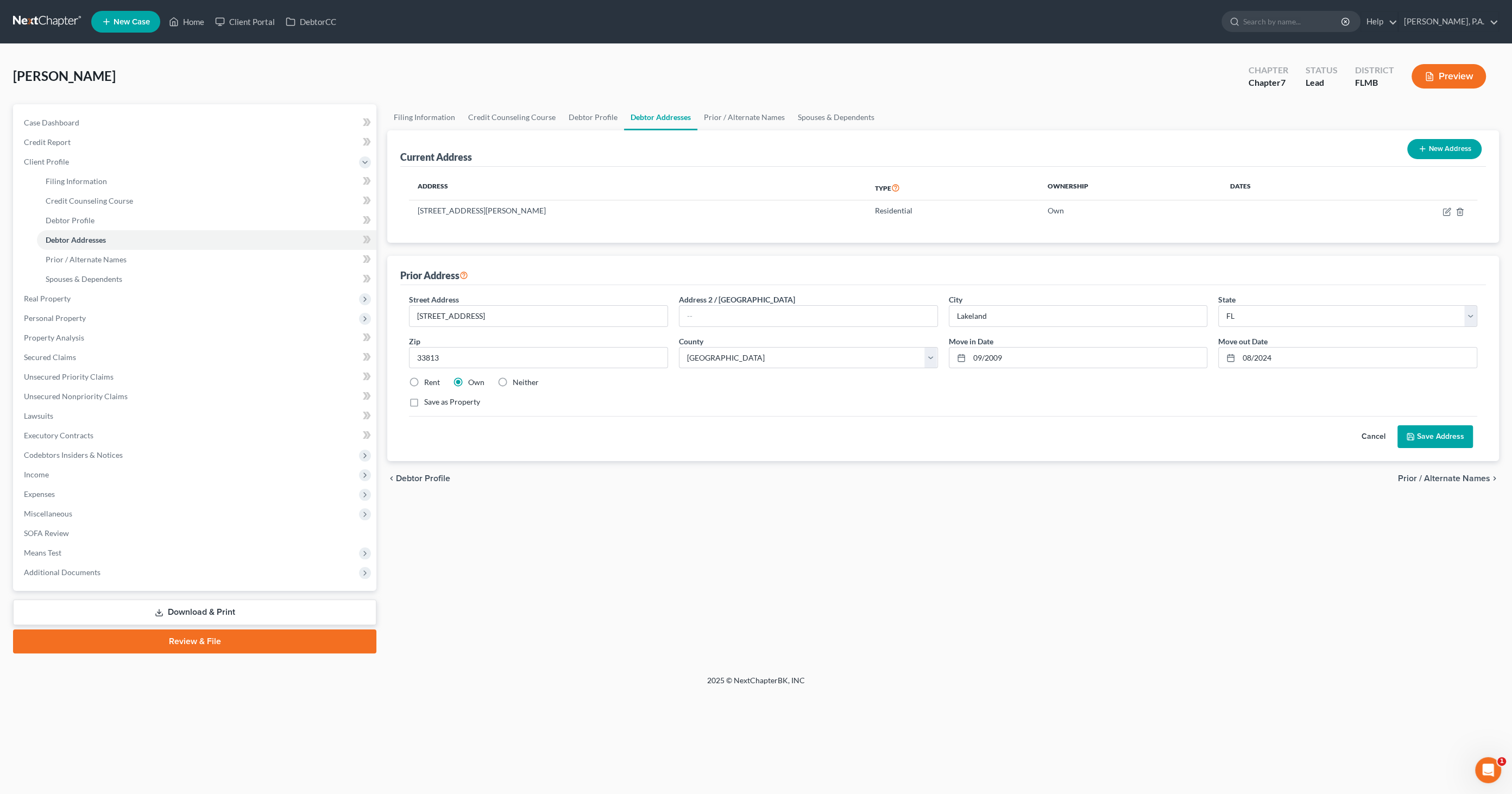
click at [424, 381] on label "Rent" at bounding box center [432, 382] width 16 height 11
click at [429, 381] on input "Rent" at bounding box center [432, 380] width 7 height 7
radio input "true"
click at [1418, 428] on button "Save Address" at bounding box center [1436, 436] width 75 height 23
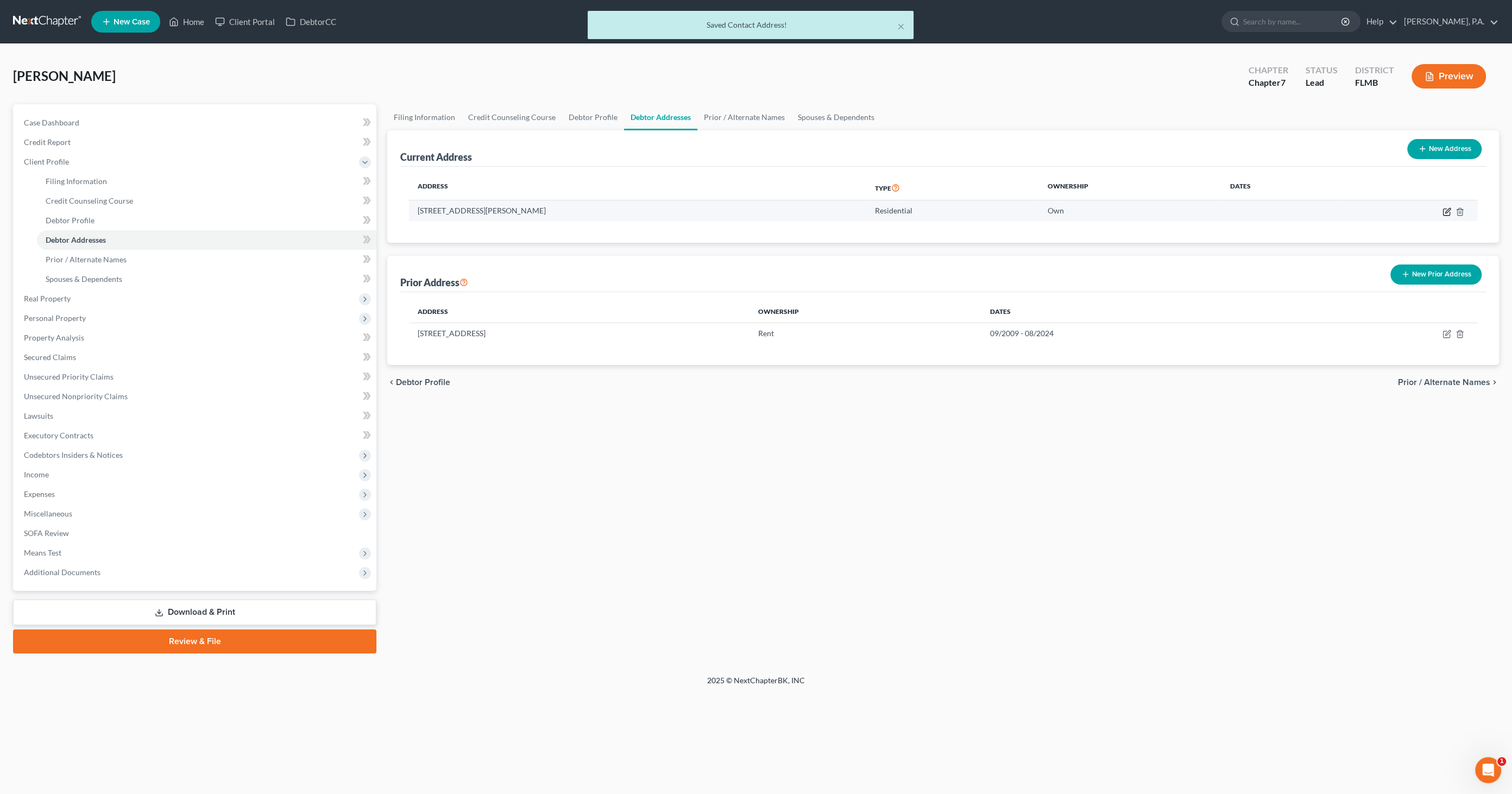
click at [1445, 213] on icon "button" at bounding box center [1447, 212] width 9 height 9
select select "9"
select select "52"
select select "0"
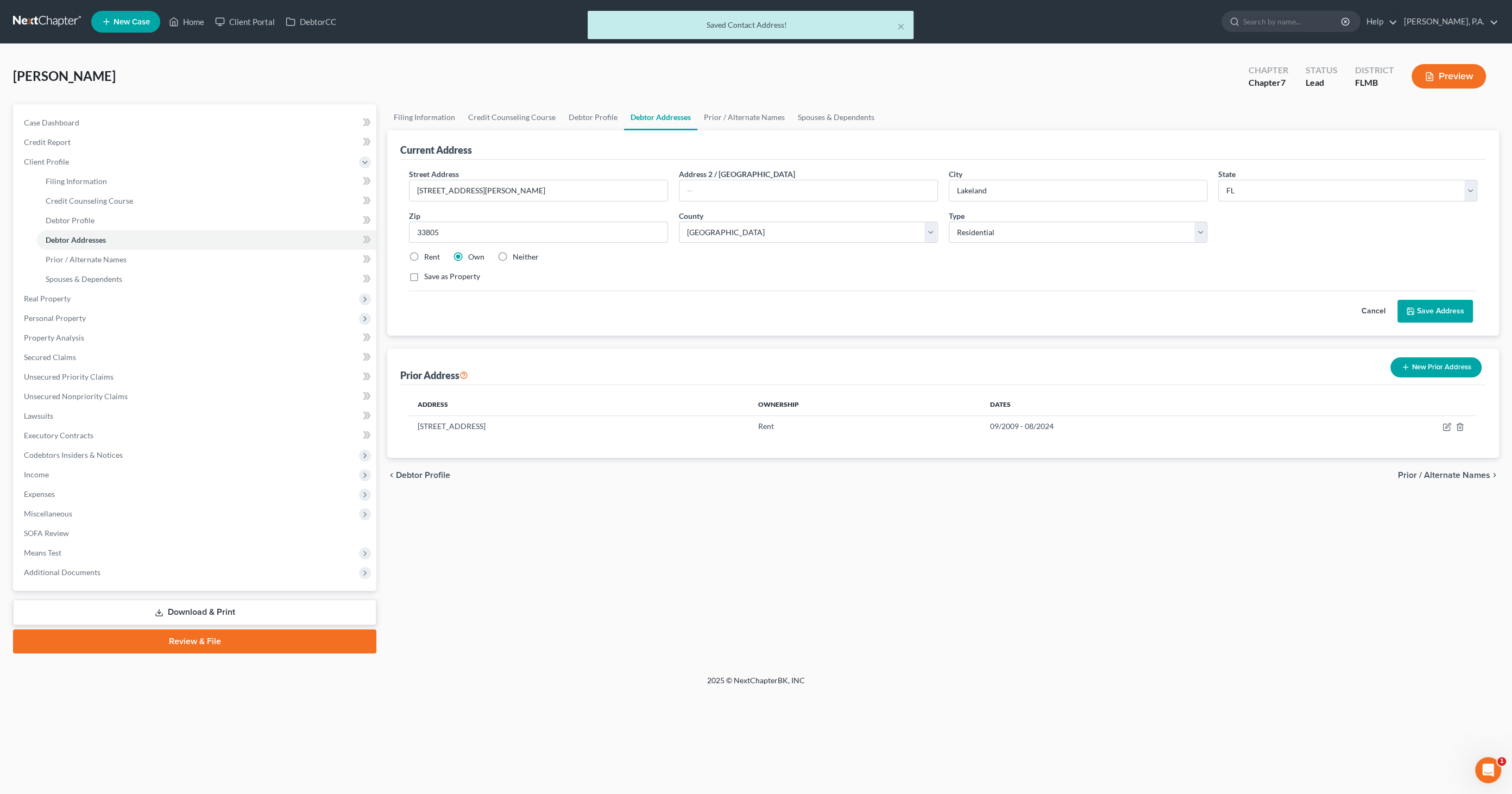
click at [422, 258] on div "Rent" at bounding box center [424, 257] width 31 height 11
click at [424, 253] on label "Rent" at bounding box center [432, 257] width 16 height 11
click at [429, 253] on input "Rent" at bounding box center [432, 255] width 7 height 7
radio input "true"
click at [1447, 306] on button "Save Address" at bounding box center [1436, 311] width 75 height 23
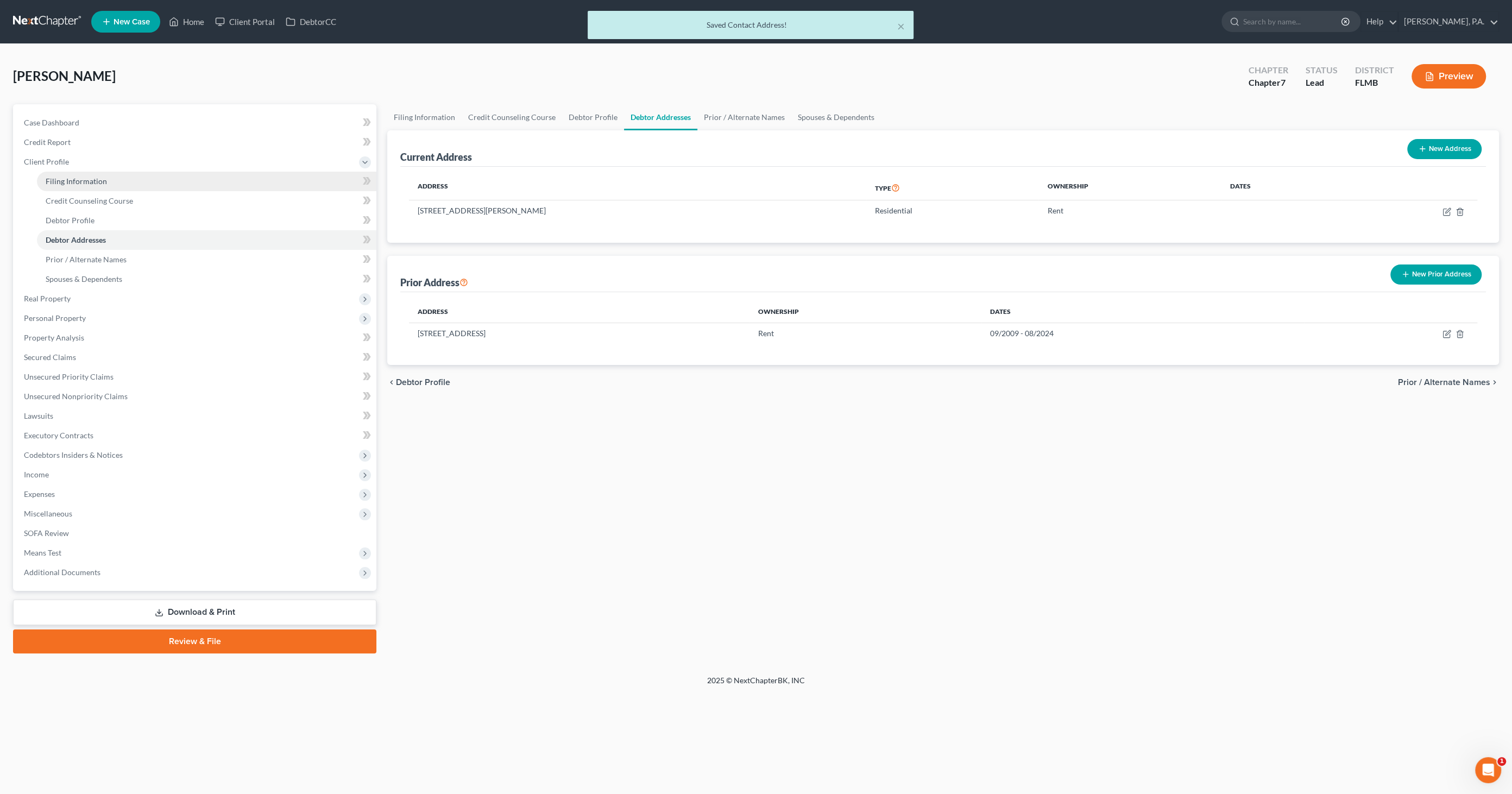
click at [67, 180] on span "Filing Information" at bounding box center [76, 181] width 61 height 10
select select "1"
select select "0"
select select "15"
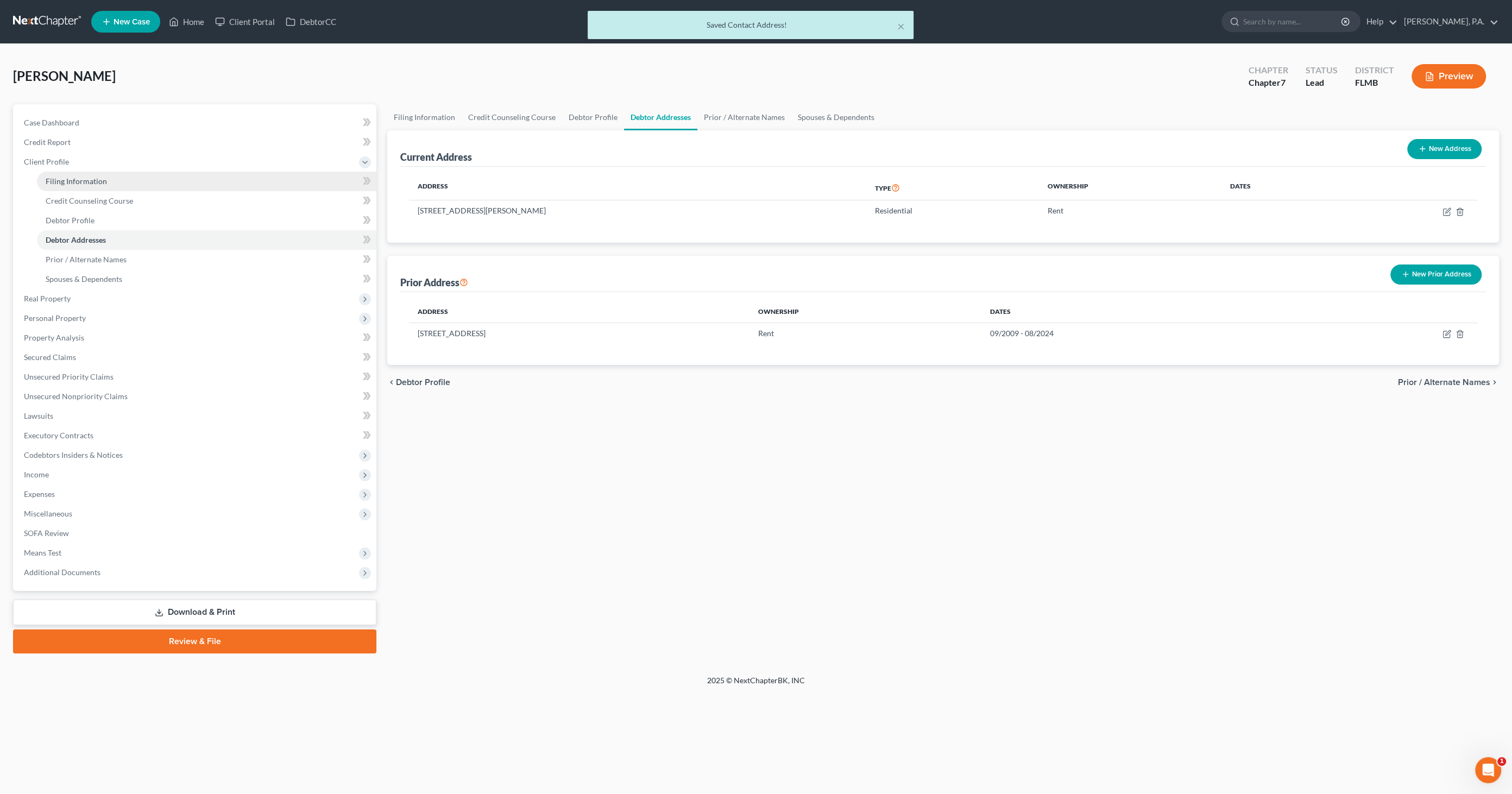
select select "0"
select select "9"
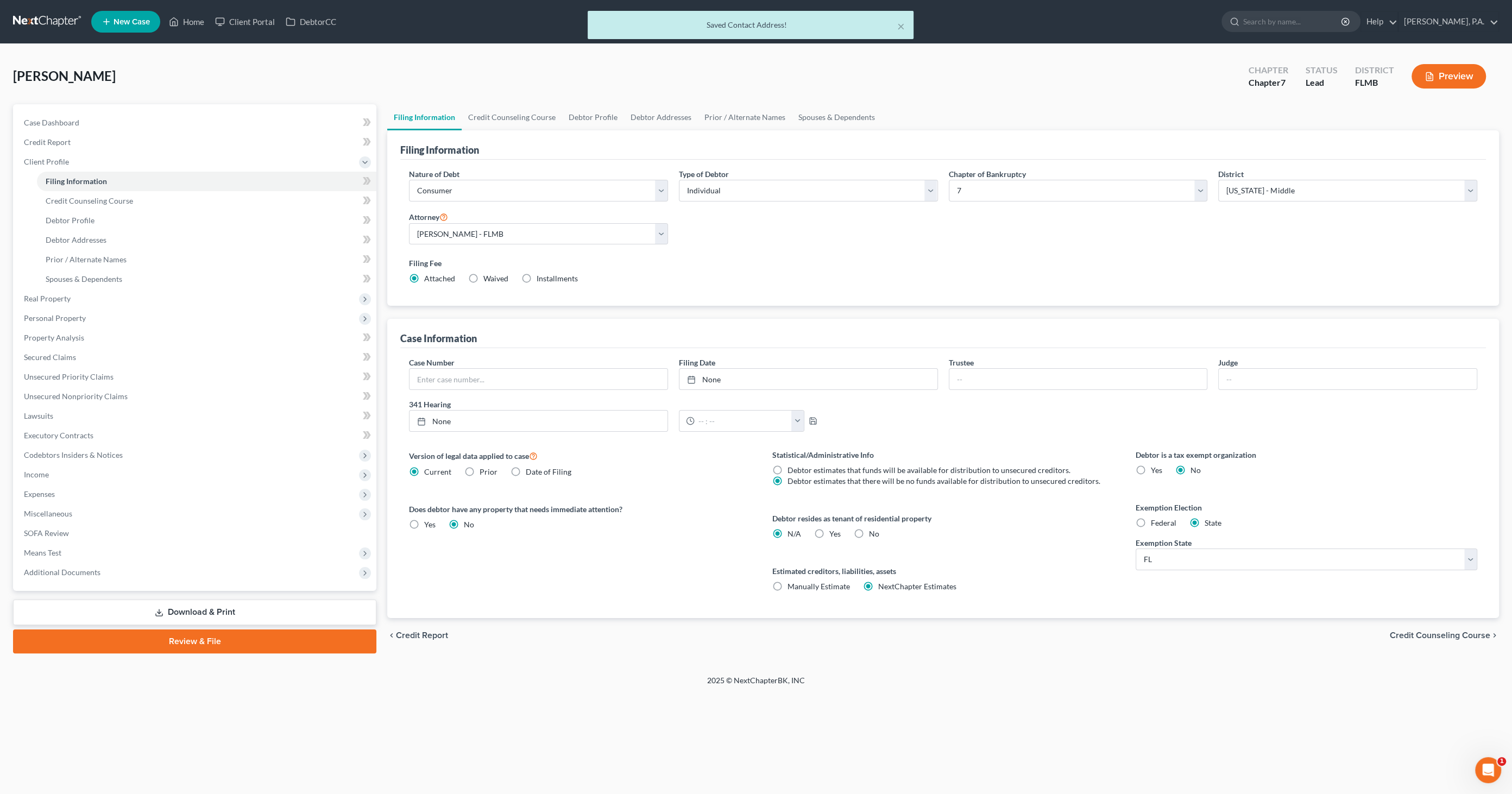
click at [833, 529] on span "Yes" at bounding box center [834, 534] width 11 height 10
click at [834, 529] on input "Yes Yes" at bounding box center [837, 532] width 7 height 7
radio input "true"
radio input "false"
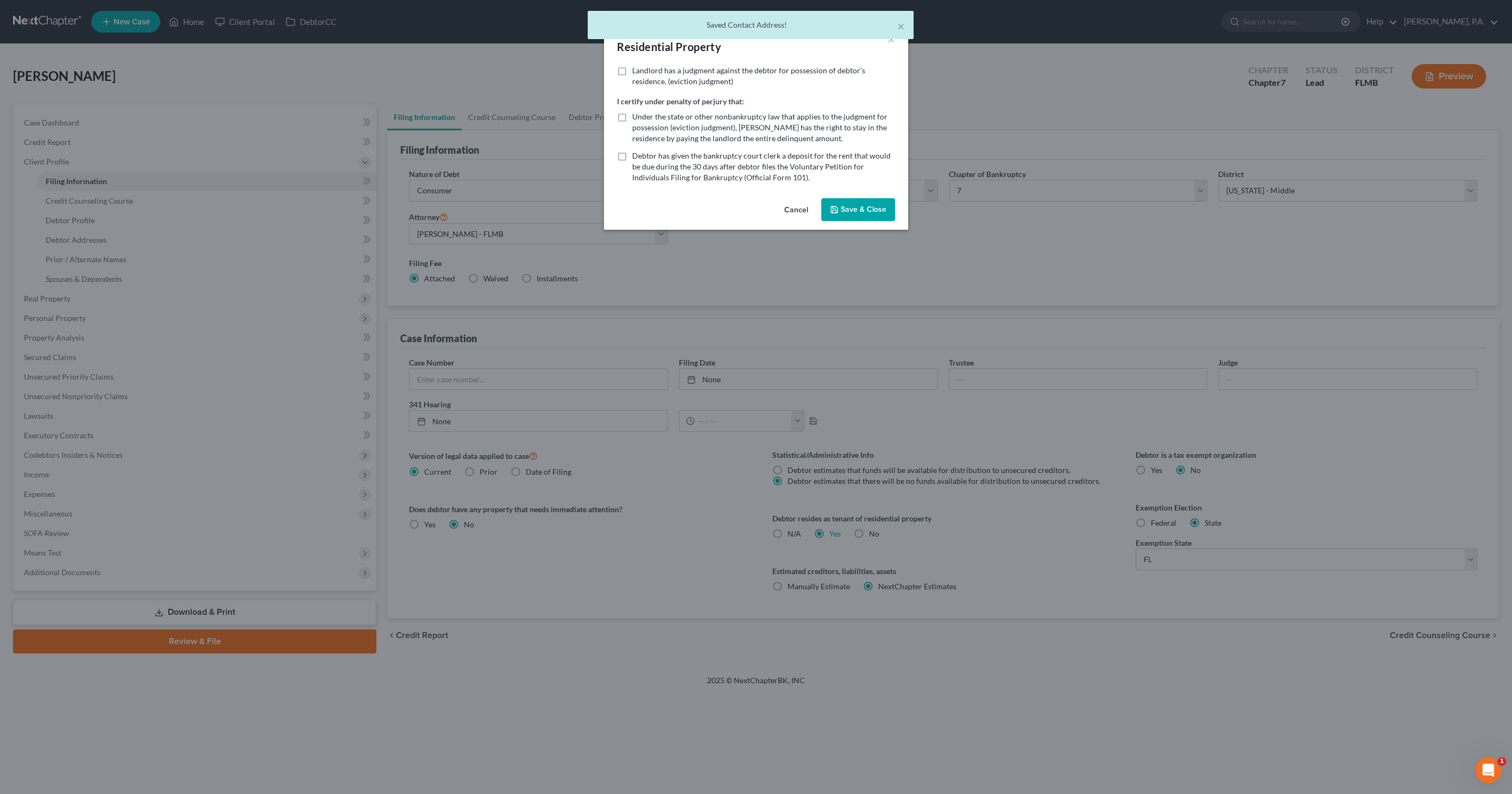
click at [865, 215] on button "Save & Close" at bounding box center [858, 209] width 74 height 23
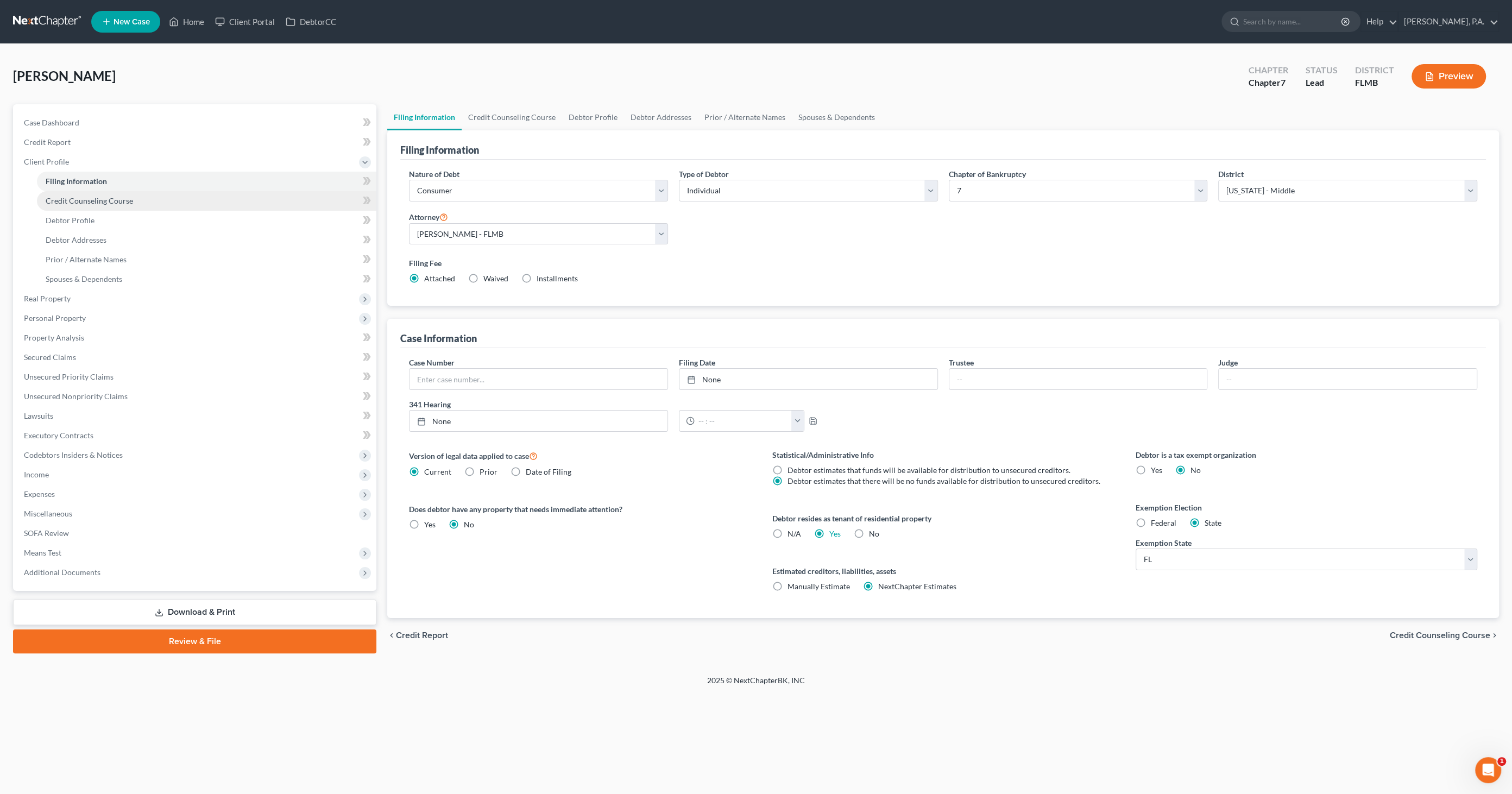
click at [87, 196] on span "Credit Counseling Course" at bounding box center [89, 201] width 88 height 10
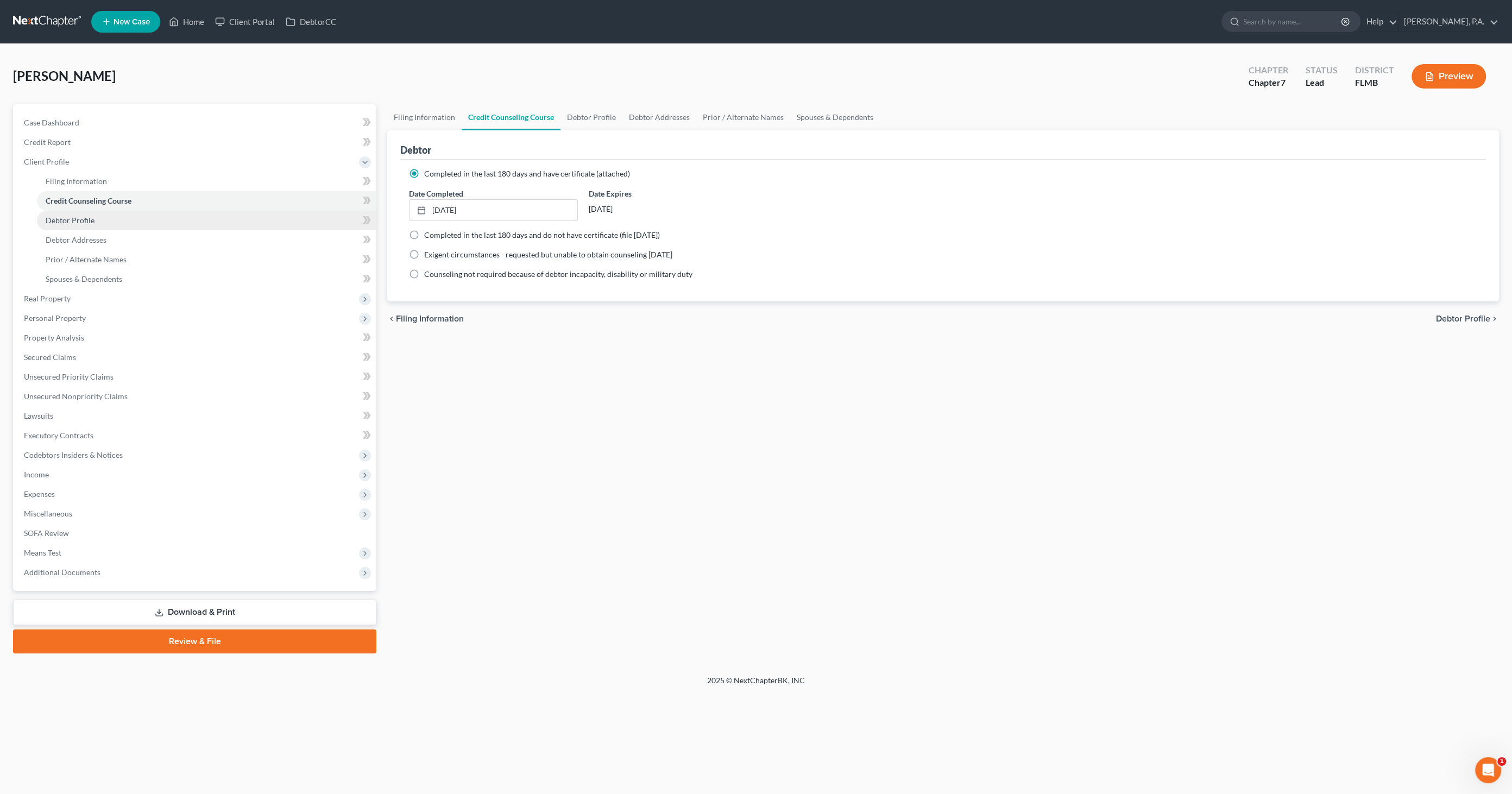
click at [71, 218] on span "Debtor Profile" at bounding box center [70, 220] width 49 height 10
select select "0"
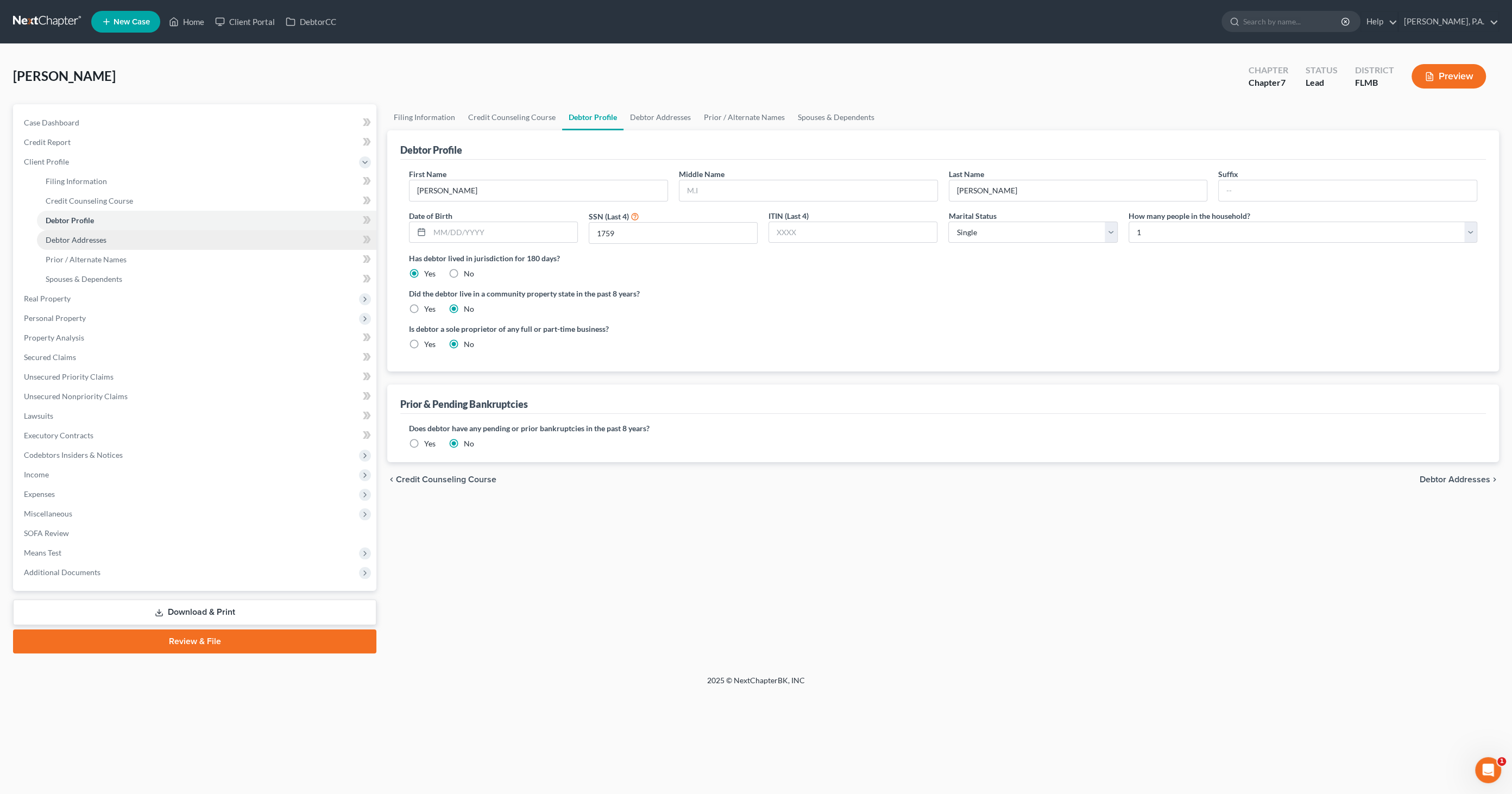
click at [67, 236] on span "Debtor Addresses" at bounding box center [75, 239] width 60 height 10
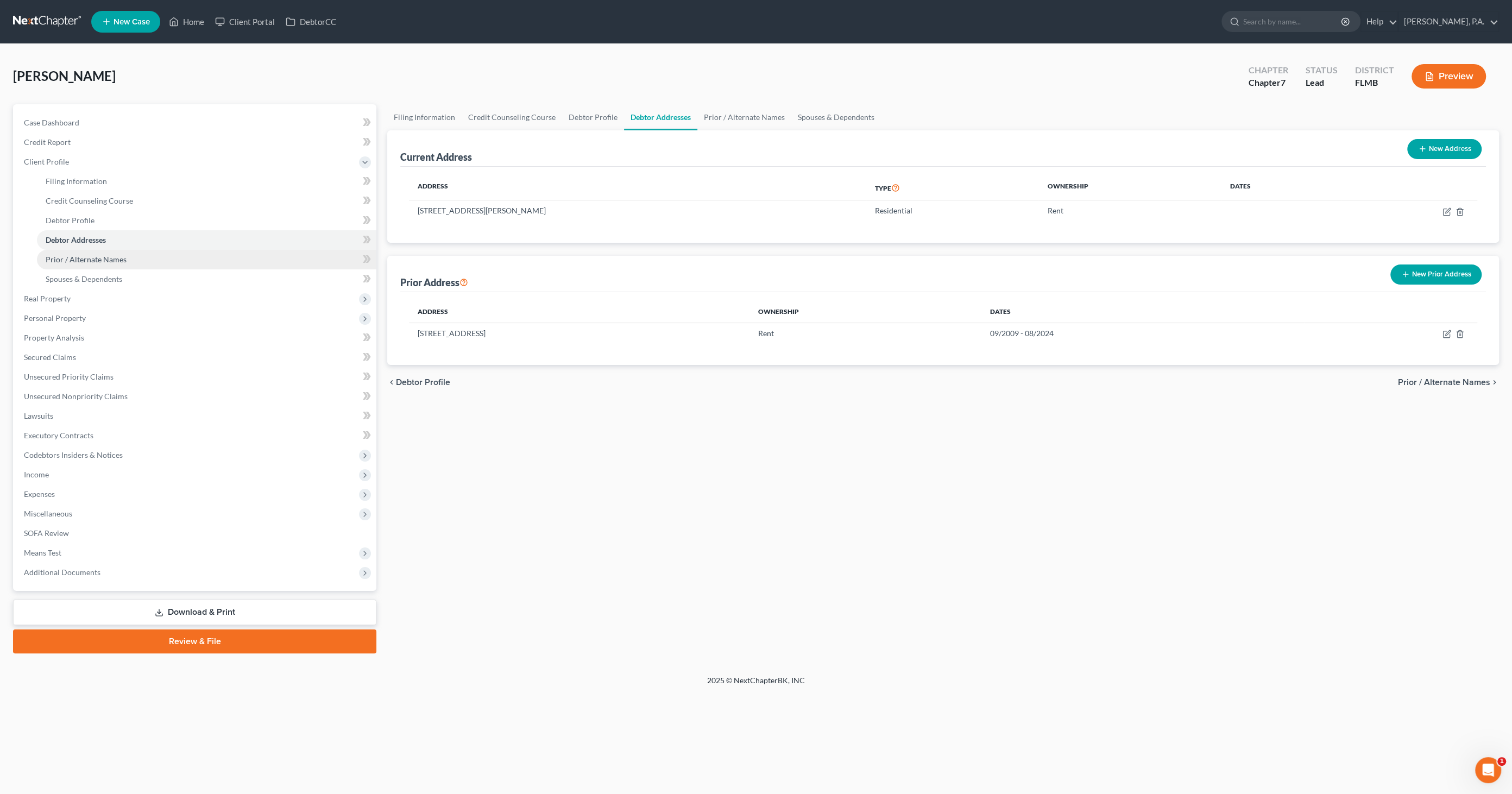
click at [78, 263] on span "Prior / Alternate Names" at bounding box center [86, 259] width 81 height 10
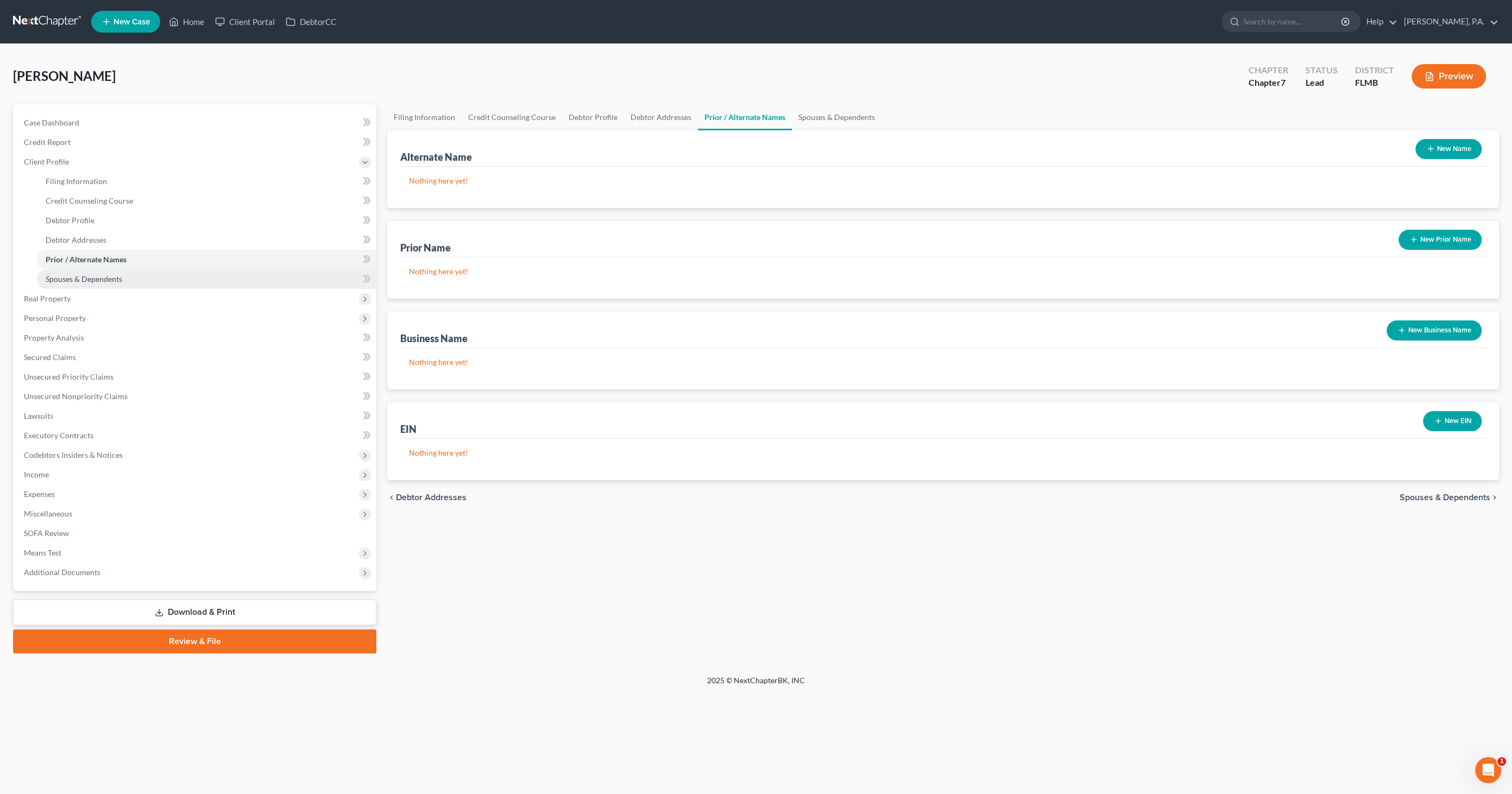
click at [71, 278] on span "Spouses & Dependents" at bounding box center [83, 279] width 76 height 10
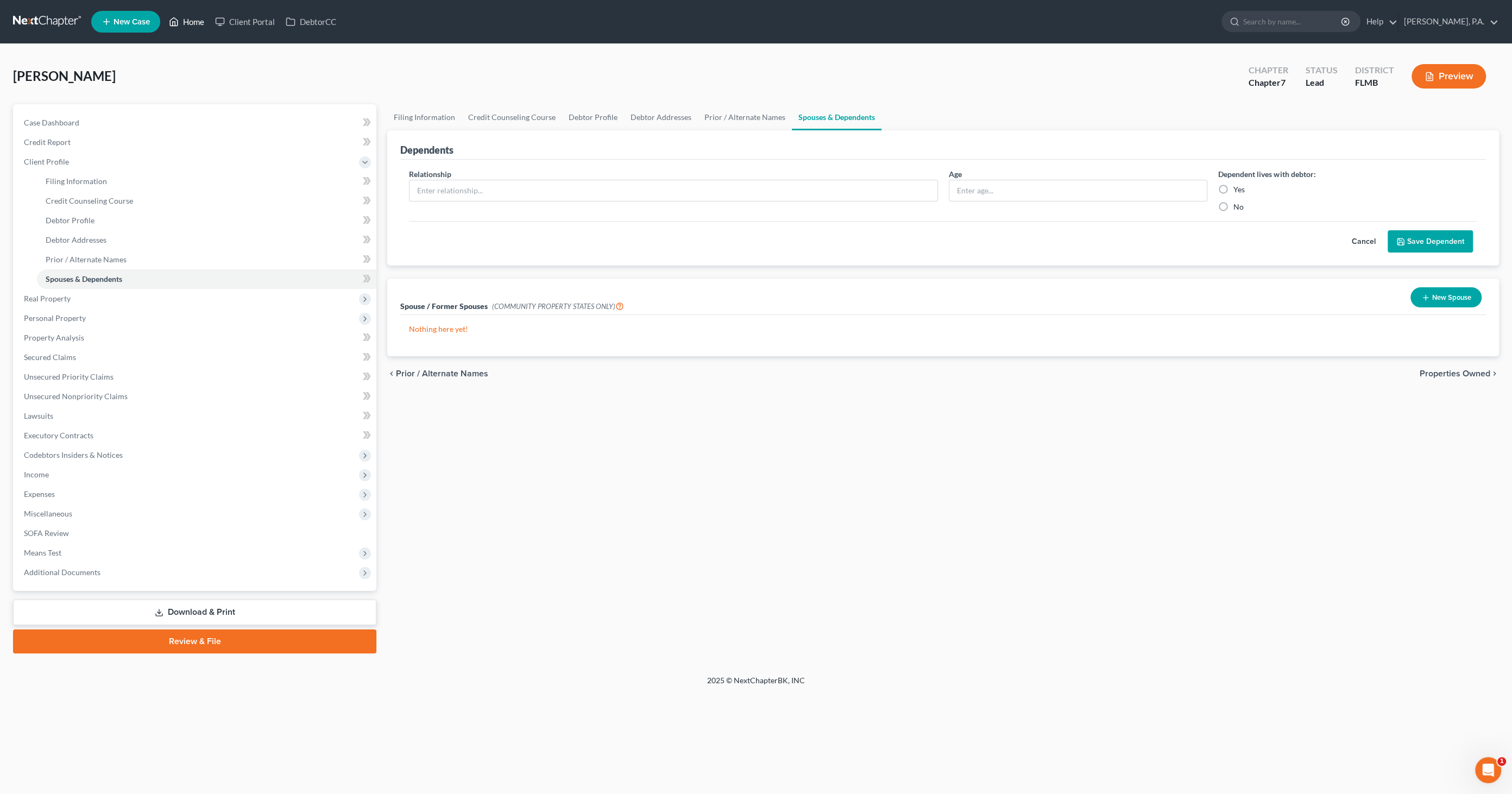
click at [182, 20] on link "Home" at bounding box center [187, 22] width 46 height 19
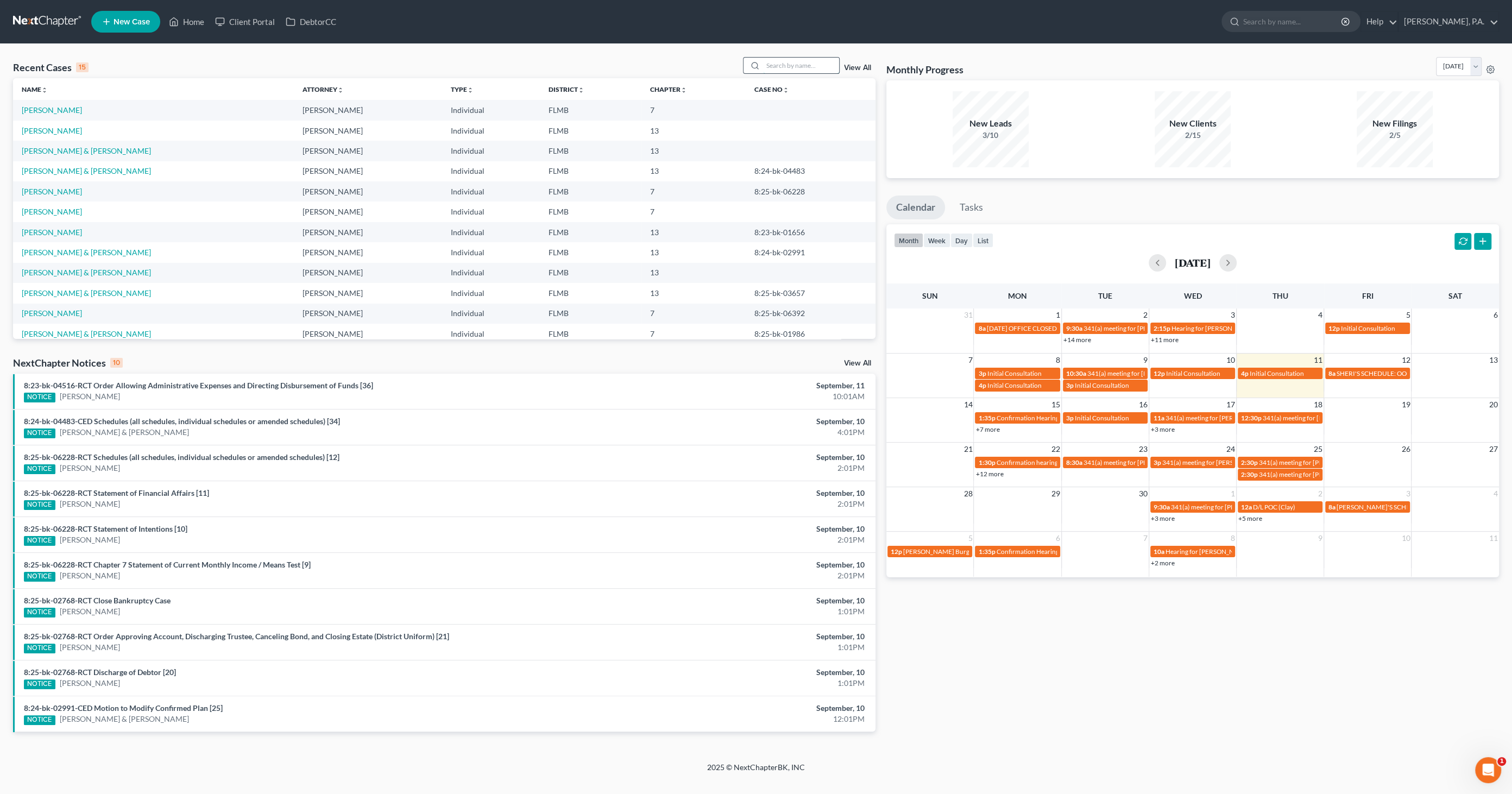
click at [809, 65] on input "search" at bounding box center [801, 66] width 76 height 16
click at [784, 67] on input "search" at bounding box center [801, 66] width 76 height 16
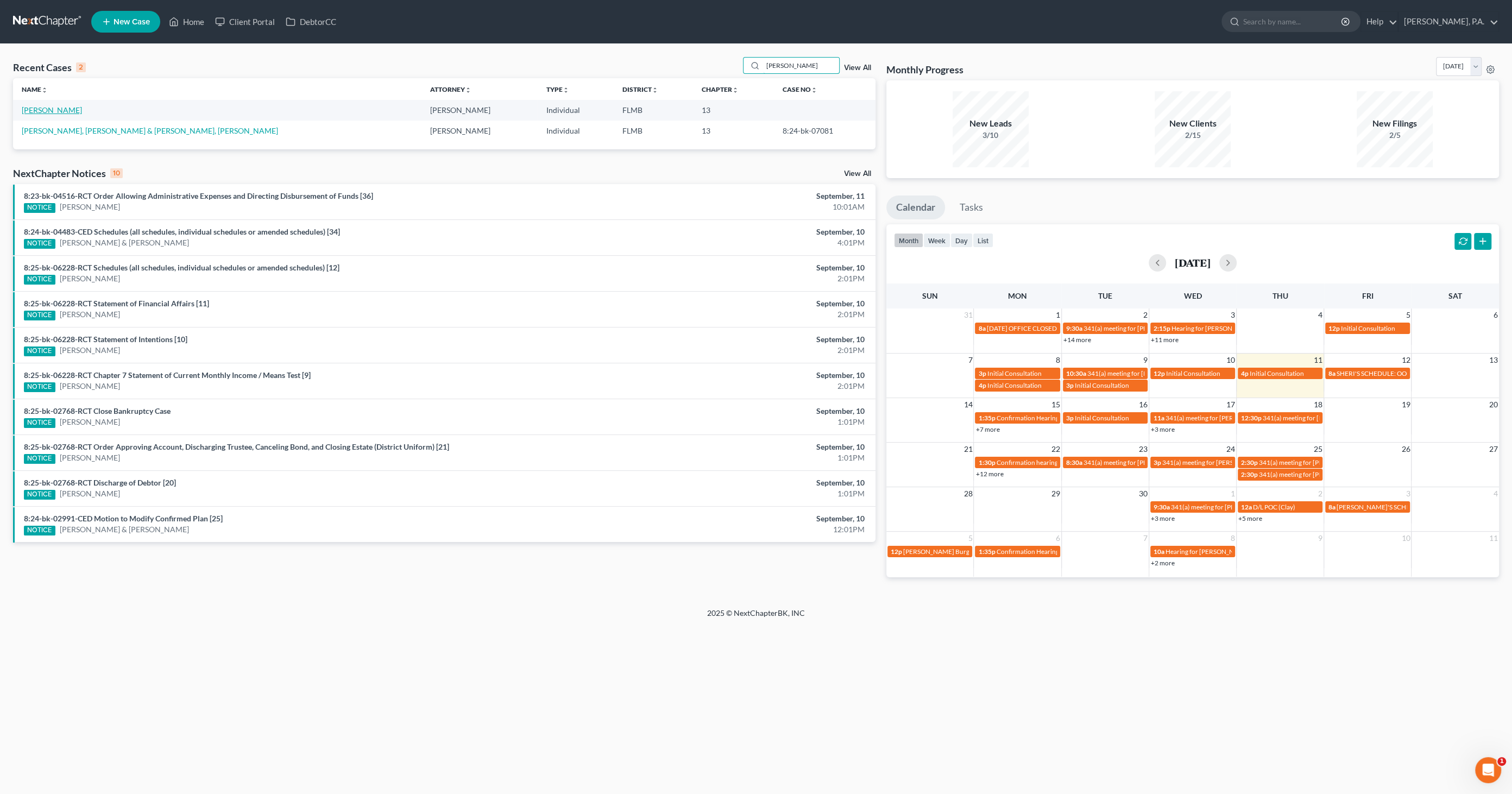
type input "ortiz"
click at [58, 111] on link "[PERSON_NAME]" at bounding box center [52, 110] width 60 height 10
select select "10"
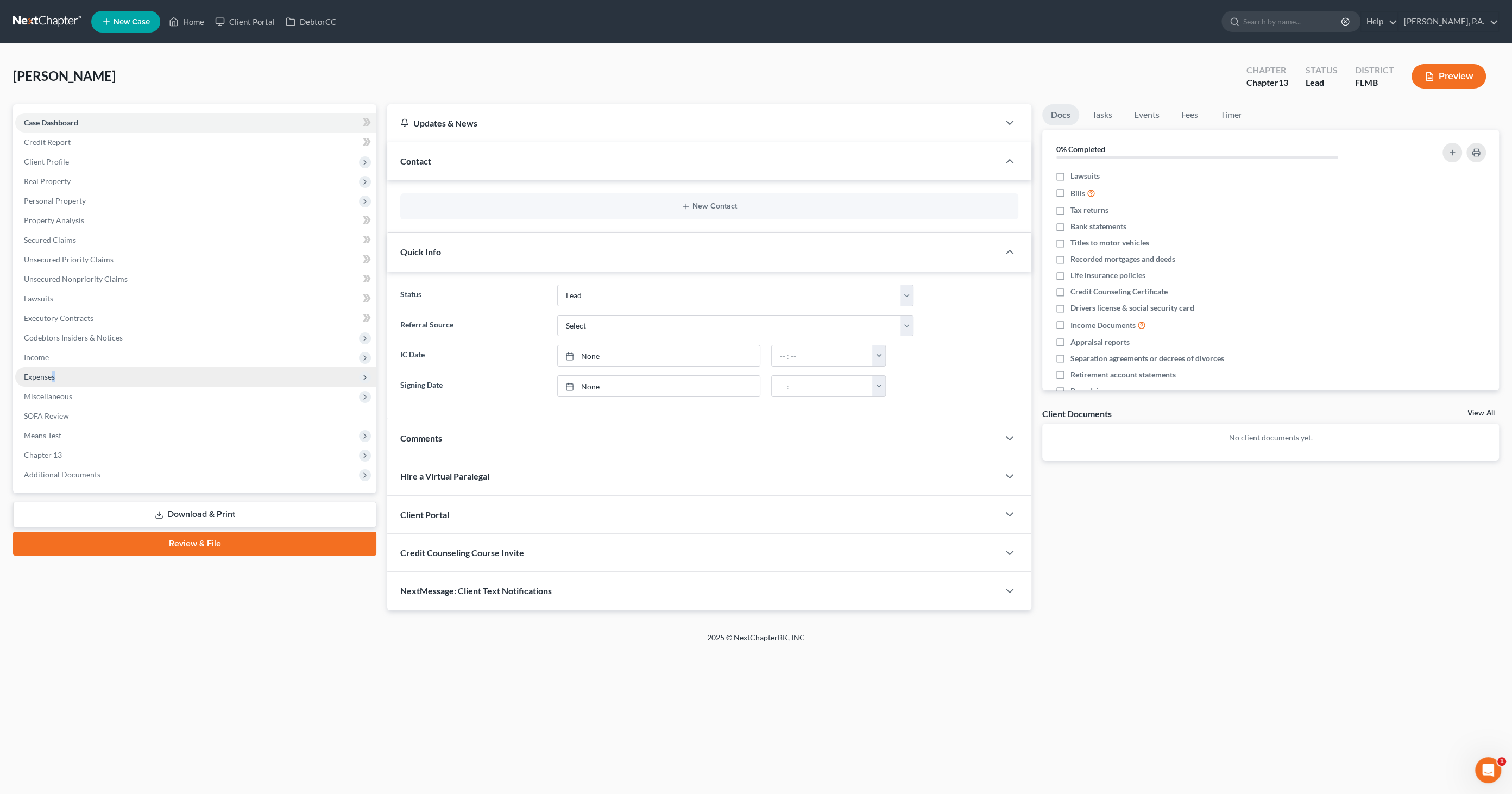
click at [54, 370] on span "Expenses" at bounding box center [195, 377] width 361 height 19
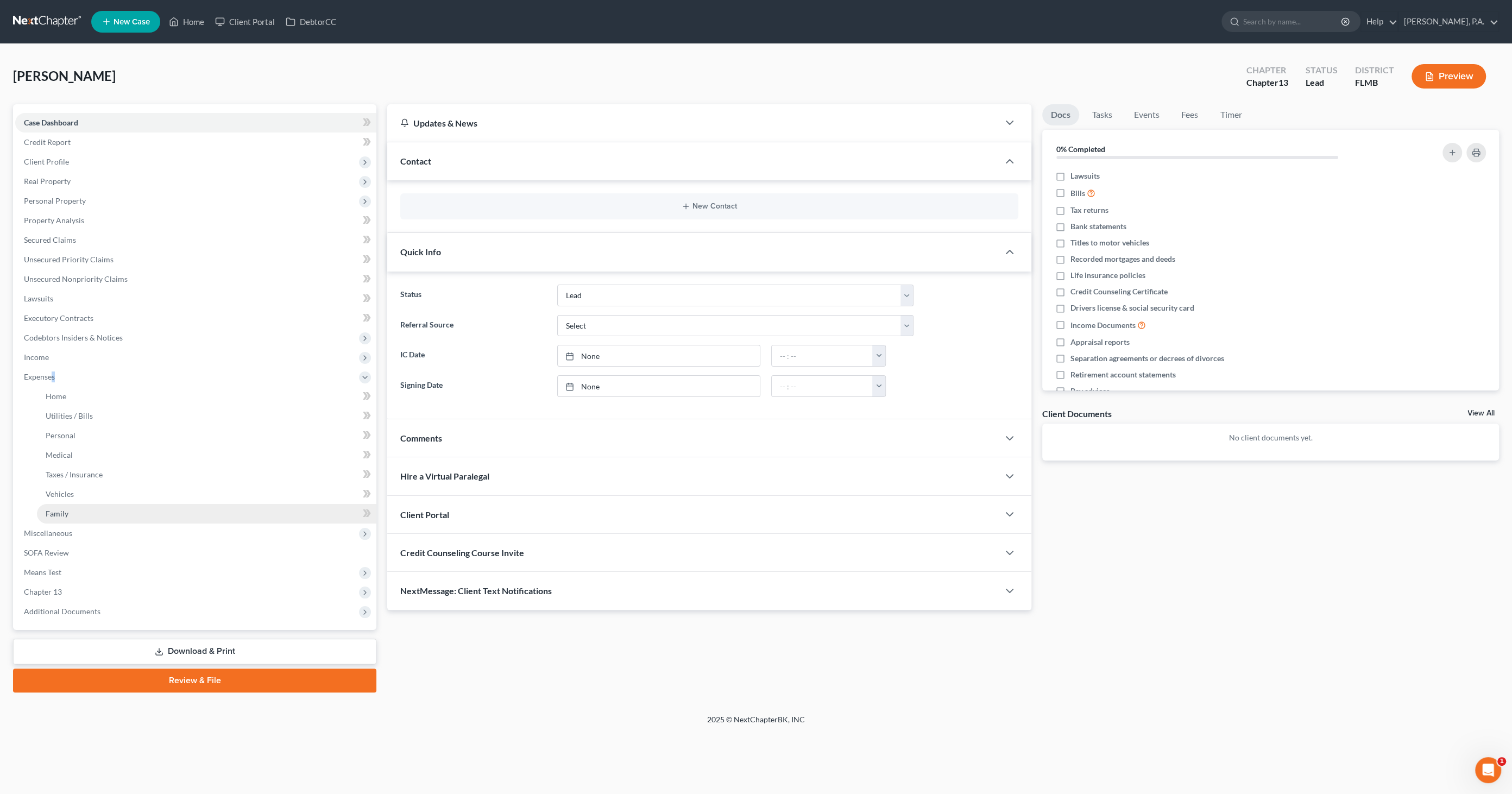
click at [71, 506] on link "Family" at bounding box center [206, 514] width 339 height 19
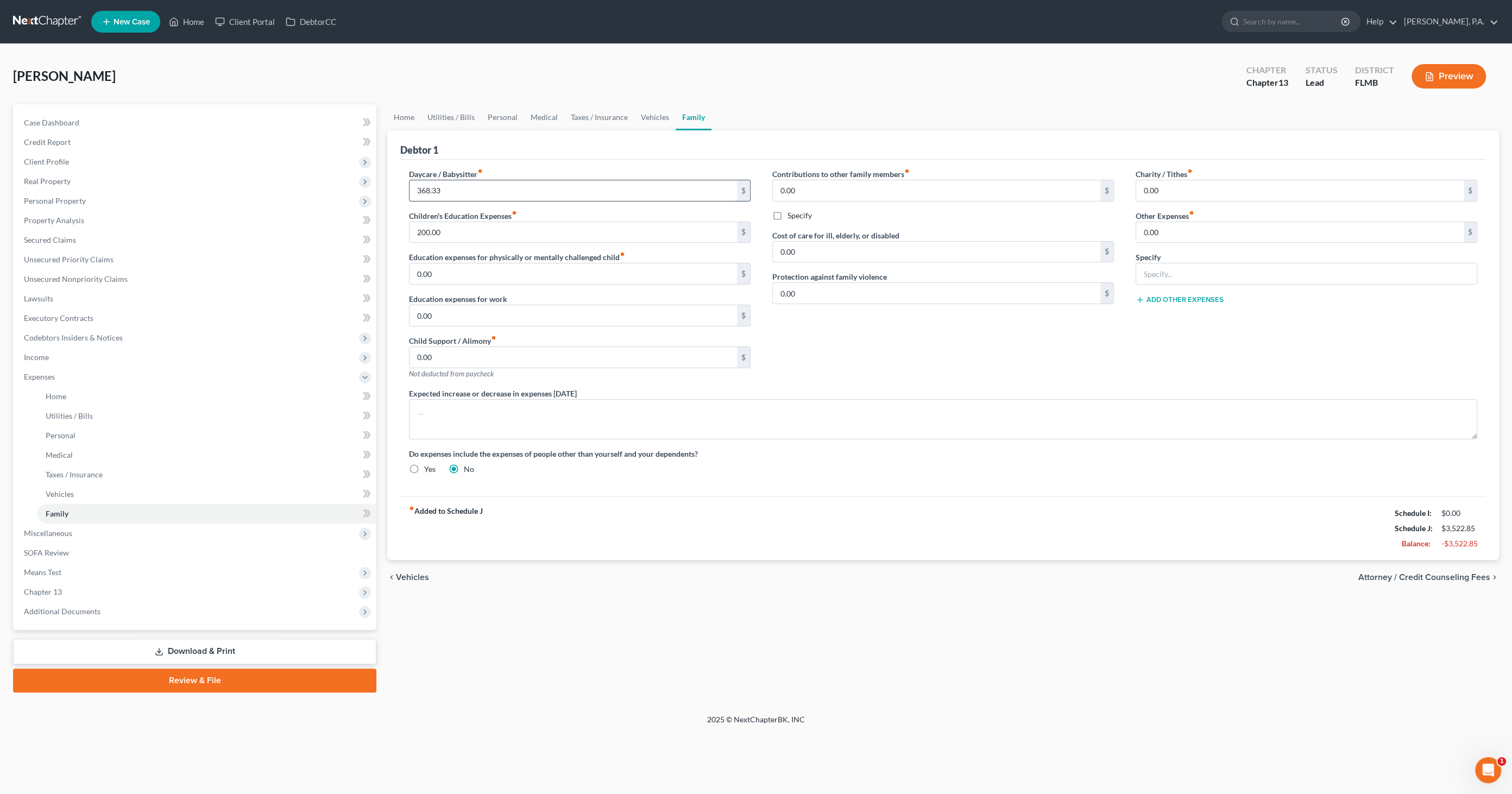
click at [458, 185] on input "368.33" at bounding box center [573, 191] width 328 height 21
type input "385.83"
click at [476, 225] on input "200.00" at bounding box center [573, 232] width 328 height 21
click at [871, 337] on div "Contributions to other family members fiber_manual_record 0.00 $ Specify Cost o…" at bounding box center [943, 278] width 364 height 219
click at [54, 532] on span "Miscellaneous" at bounding box center [47, 533] width 48 height 10
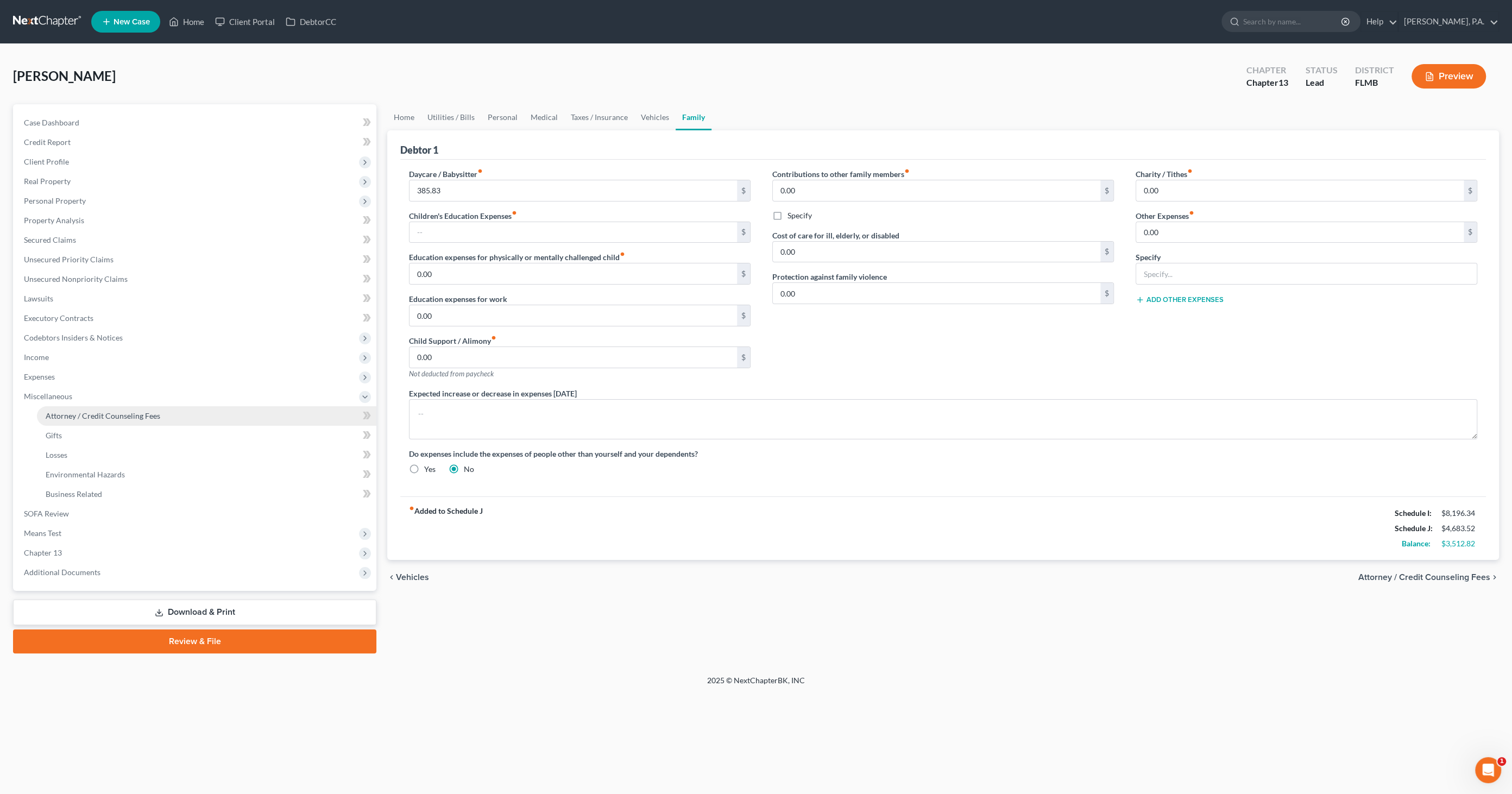
click at [69, 414] on span "Attorney / Credit Counseling Fees" at bounding box center [103, 415] width 115 height 10
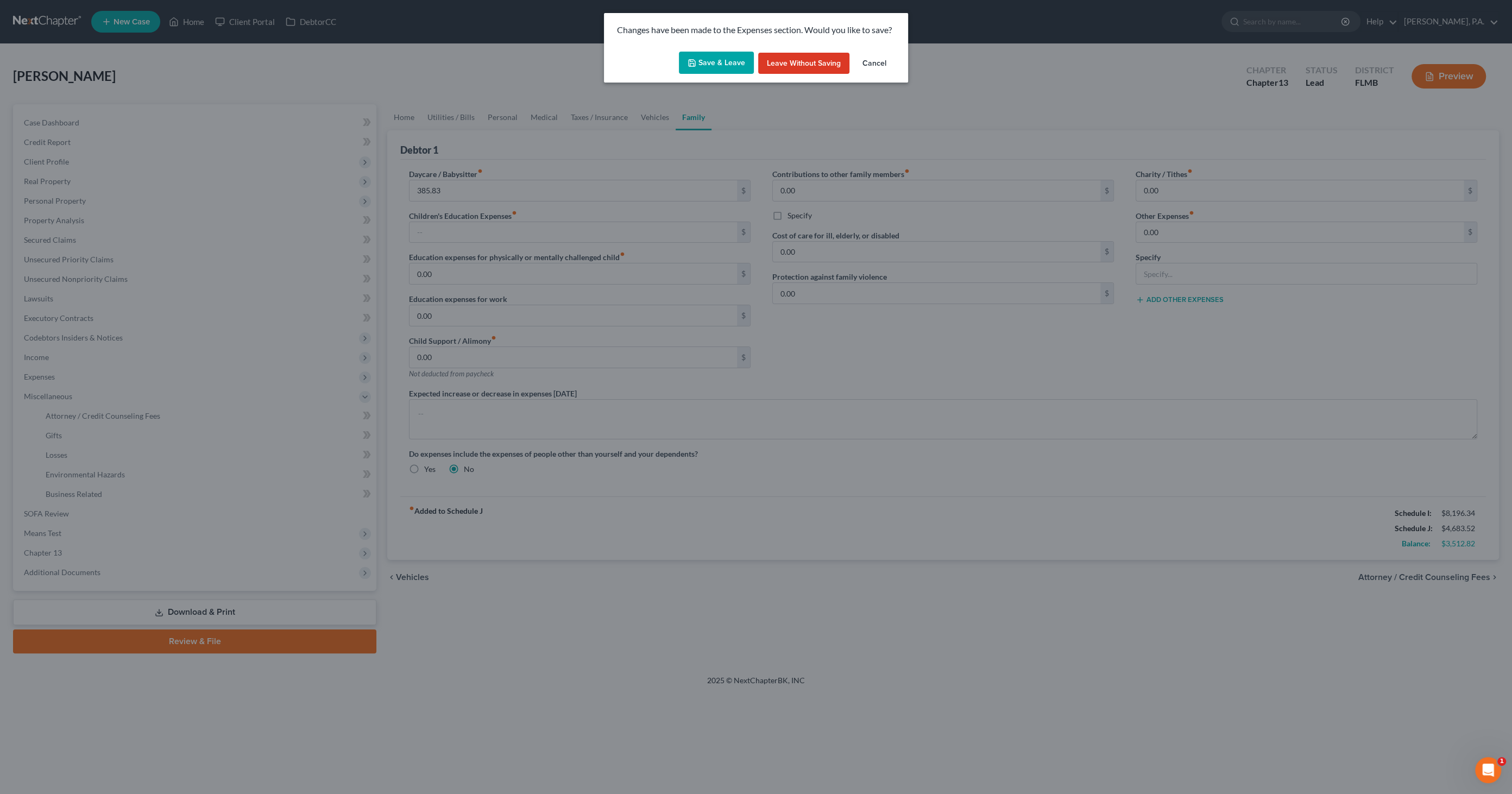
click at [714, 64] on button "Save & Leave" at bounding box center [717, 63] width 75 height 23
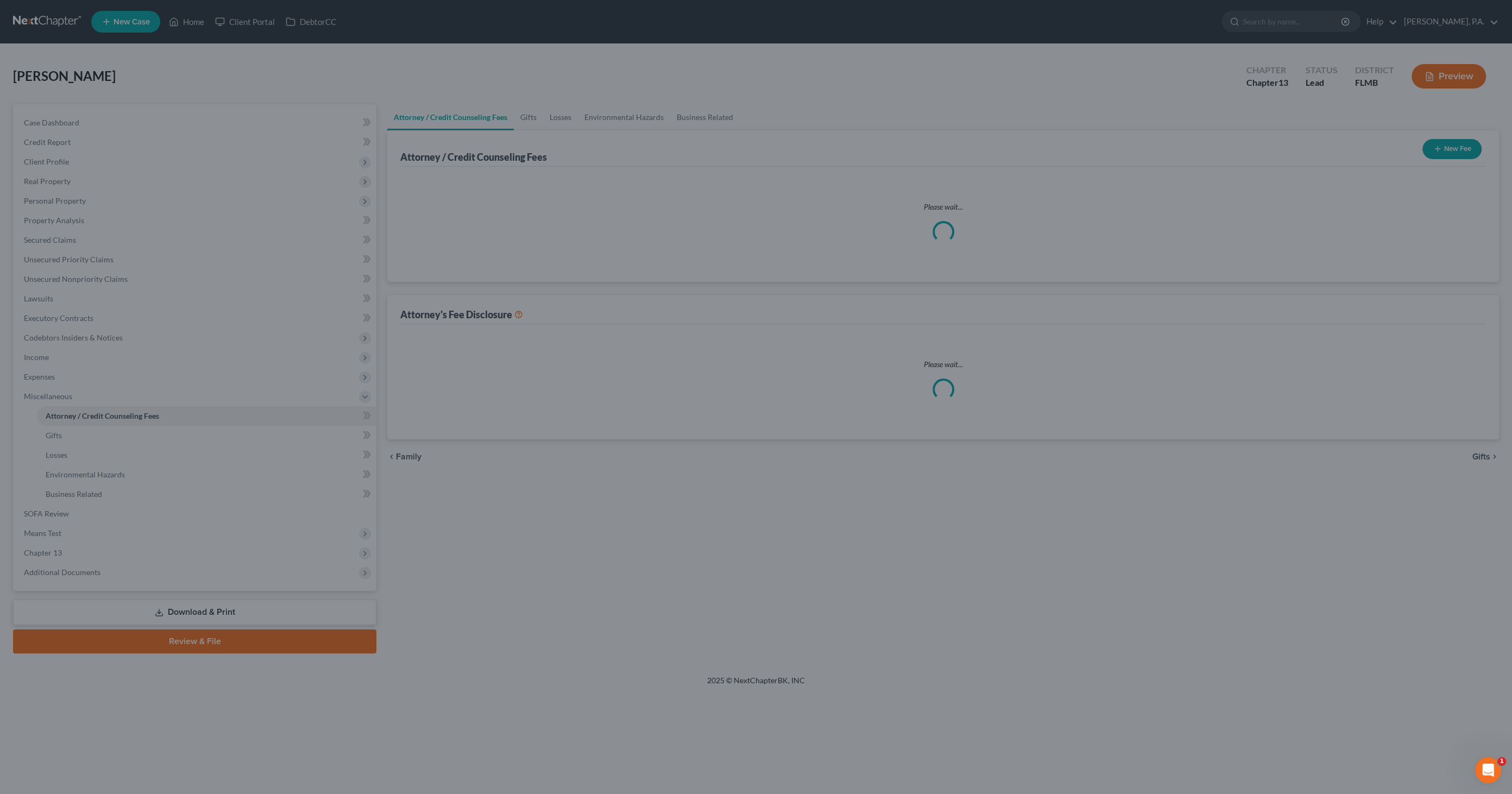
select select "3"
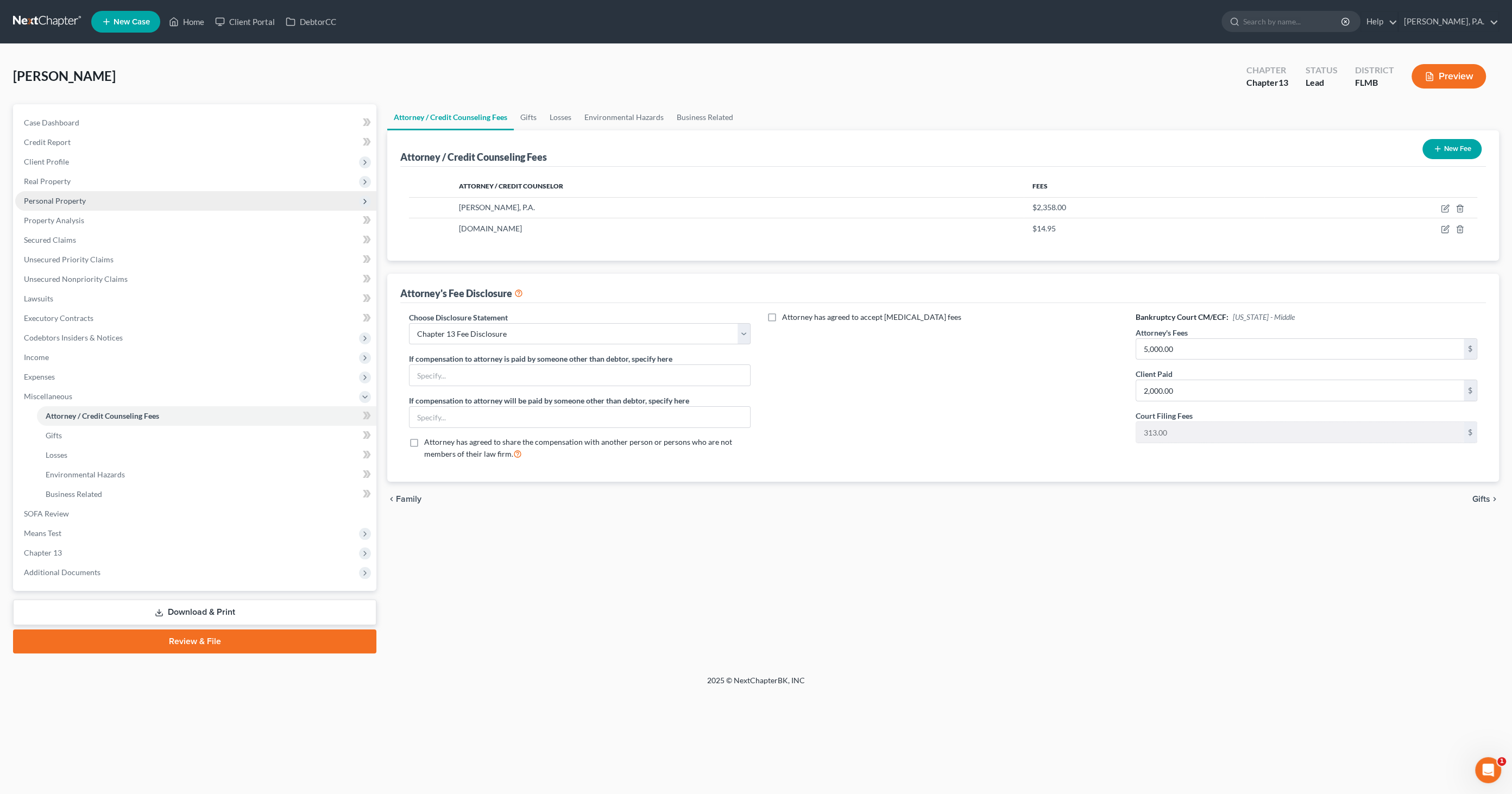
click at [58, 200] on span "Personal Property" at bounding box center [54, 201] width 62 height 10
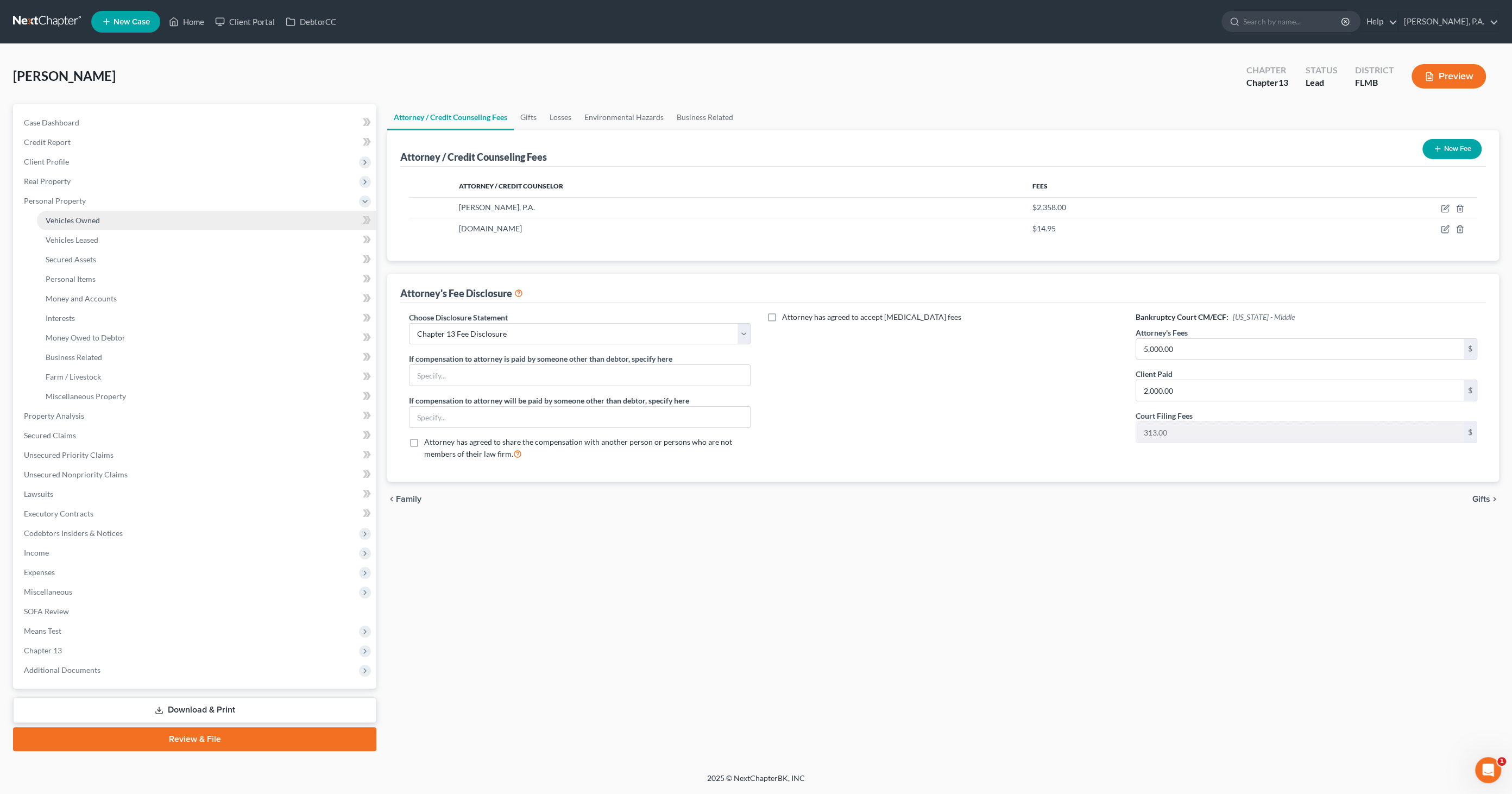
click at [67, 222] on span "Vehicles Owned" at bounding box center [73, 220] width 54 height 10
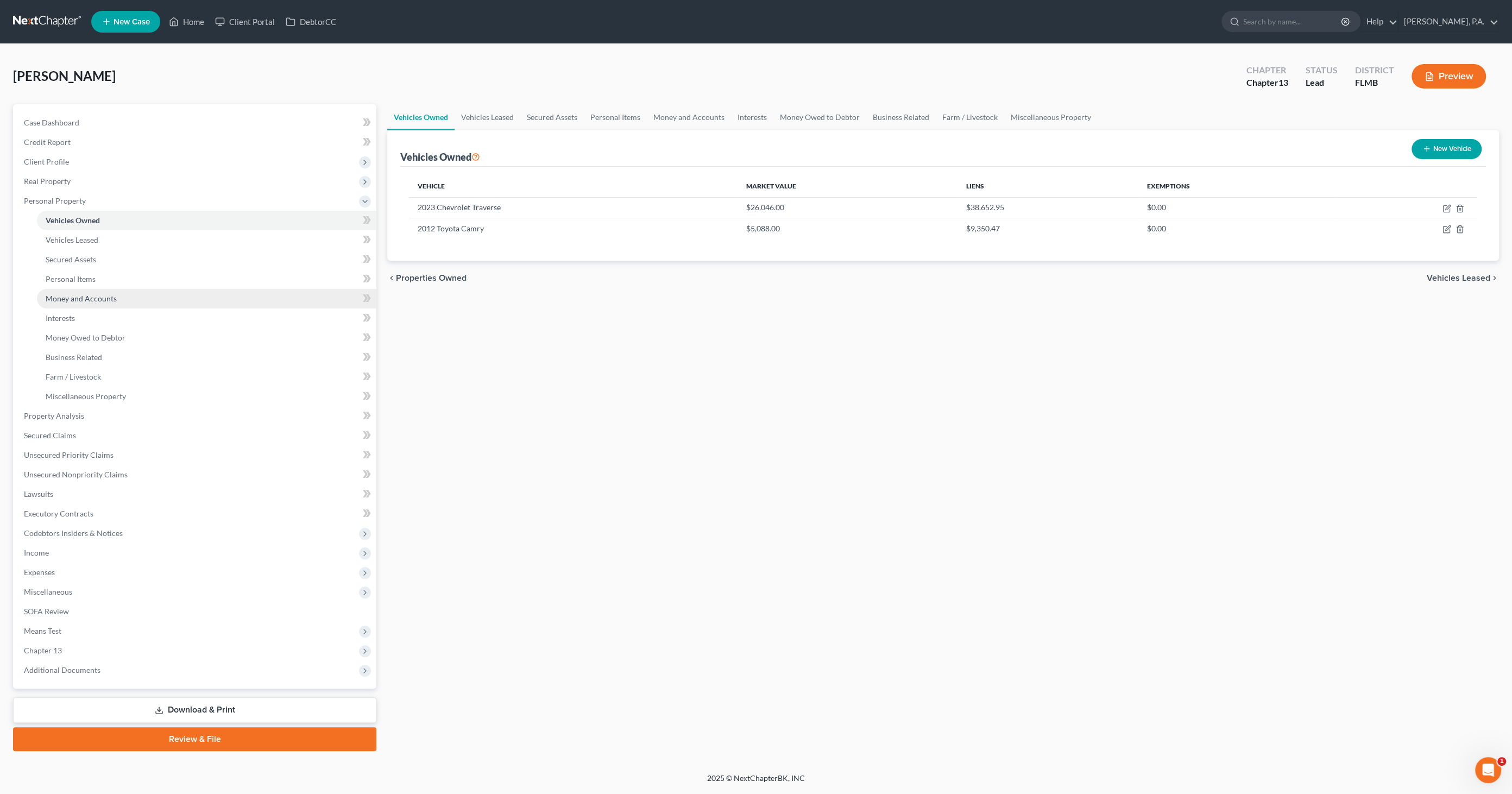
click at [60, 300] on span "Money and Accounts" at bounding box center [81, 298] width 71 height 10
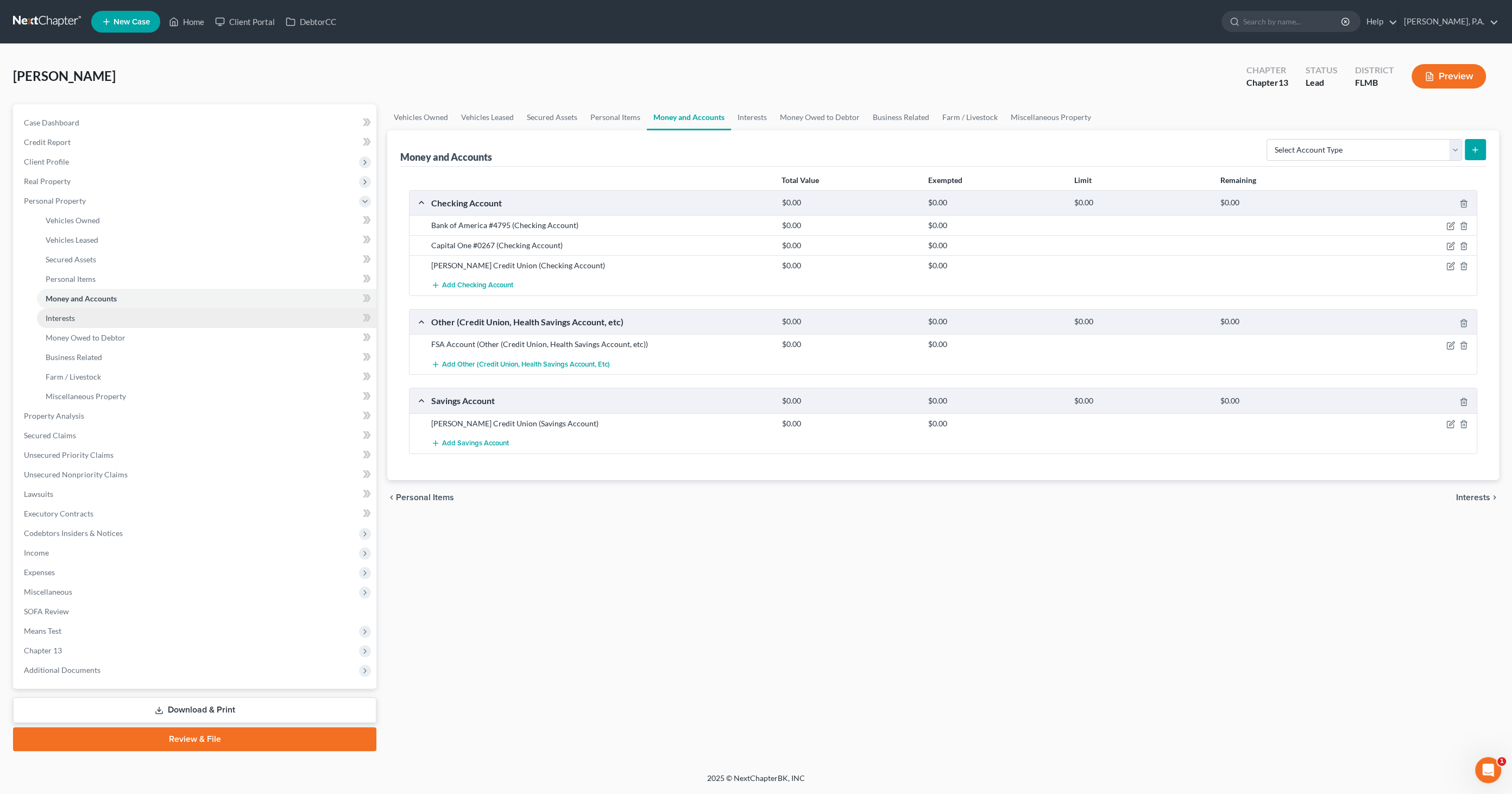
click at [61, 314] on span "Interests" at bounding box center [60, 318] width 29 height 10
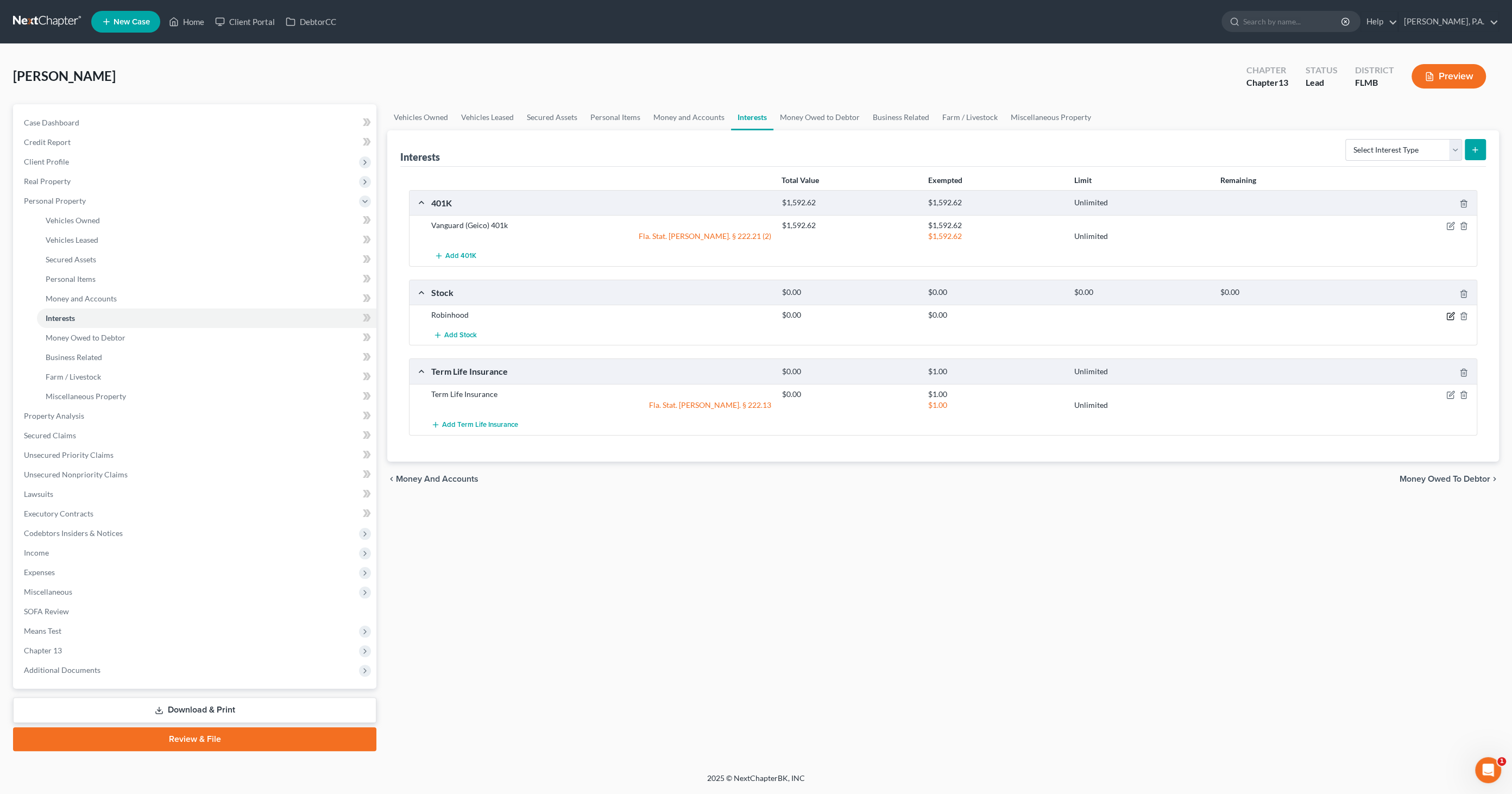
click at [1451, 315] on icon "button" at bounding box center [1452, 316] width 9 height 9
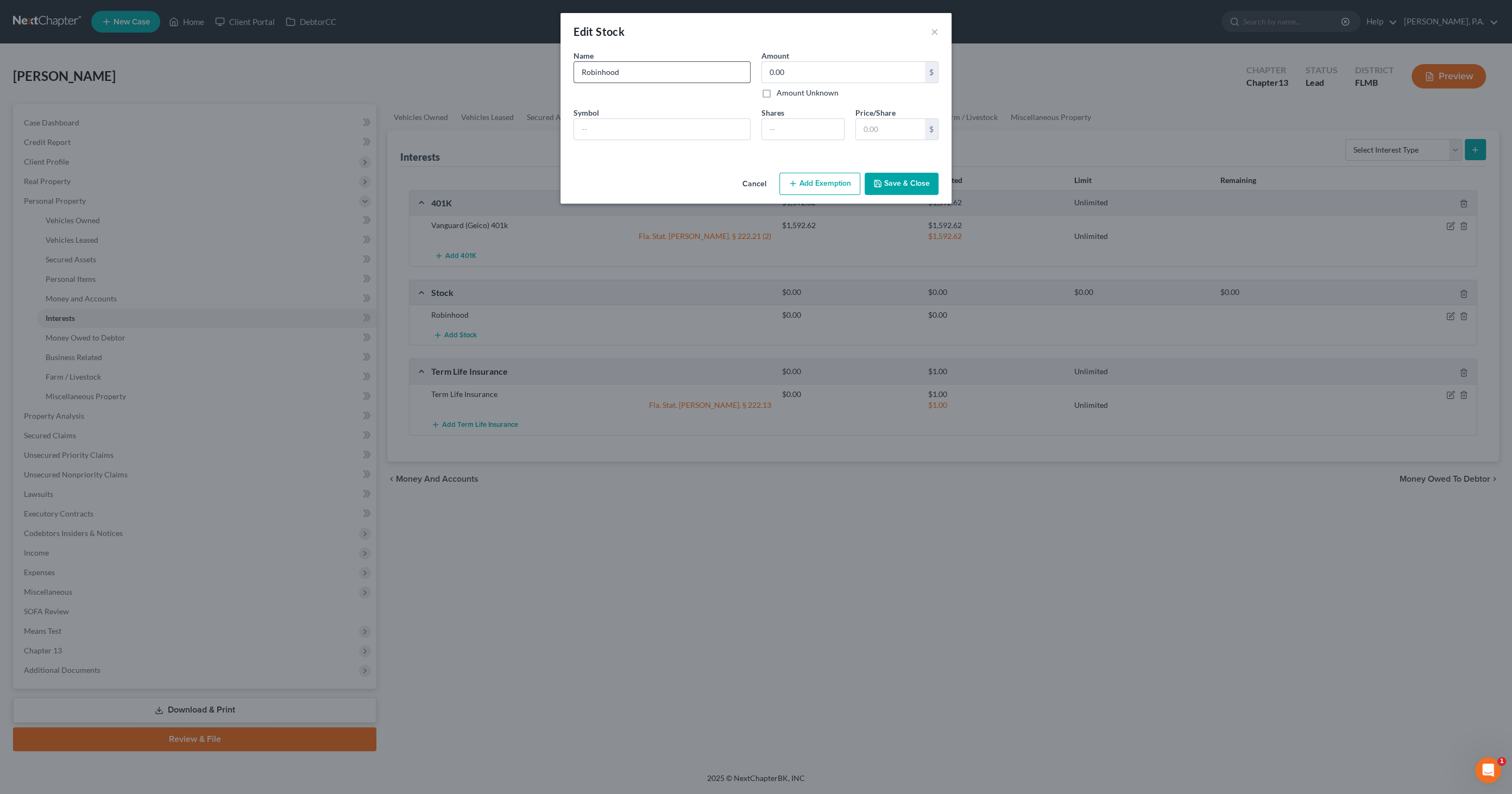
click at [651, 67] on input "Robinhood" at bounding box center [662, 73] width 176 height 21
type input "Robinhood (individual) #8452"
click at [924, 189] on button "Save & Close" at bounding box center [902, 184] width 74 height 23
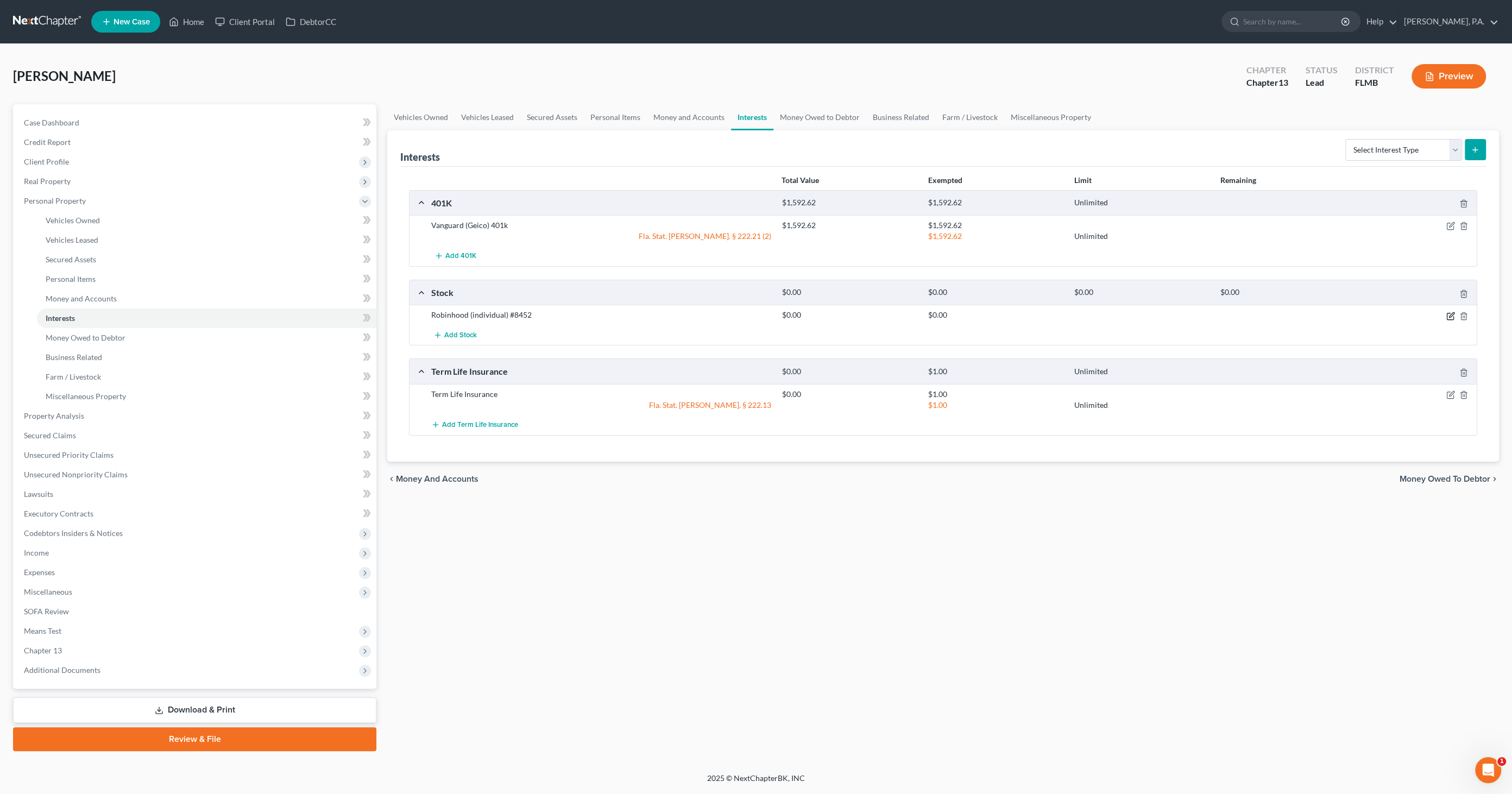
click at [1449, 315] on icon "button" at bounding box center [1452, 316] width 9 height 9
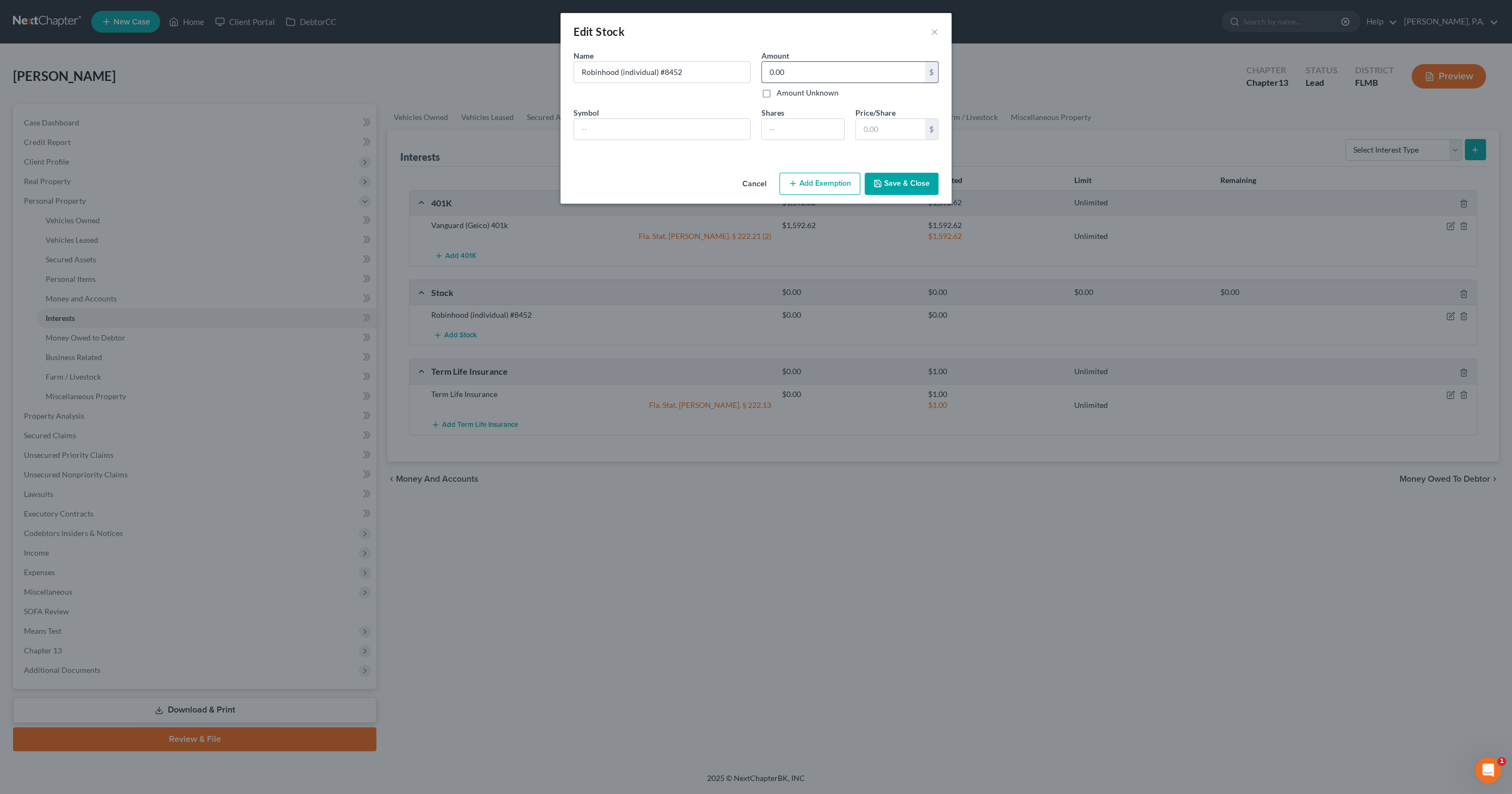
click at [804, 67] on input "0.00" at bounding box center [844, 73] width 163 height 21
type input "123.81"
click at [890, 182] on button "Save & Close" at bounding box center [902, 184] width 74 height 23
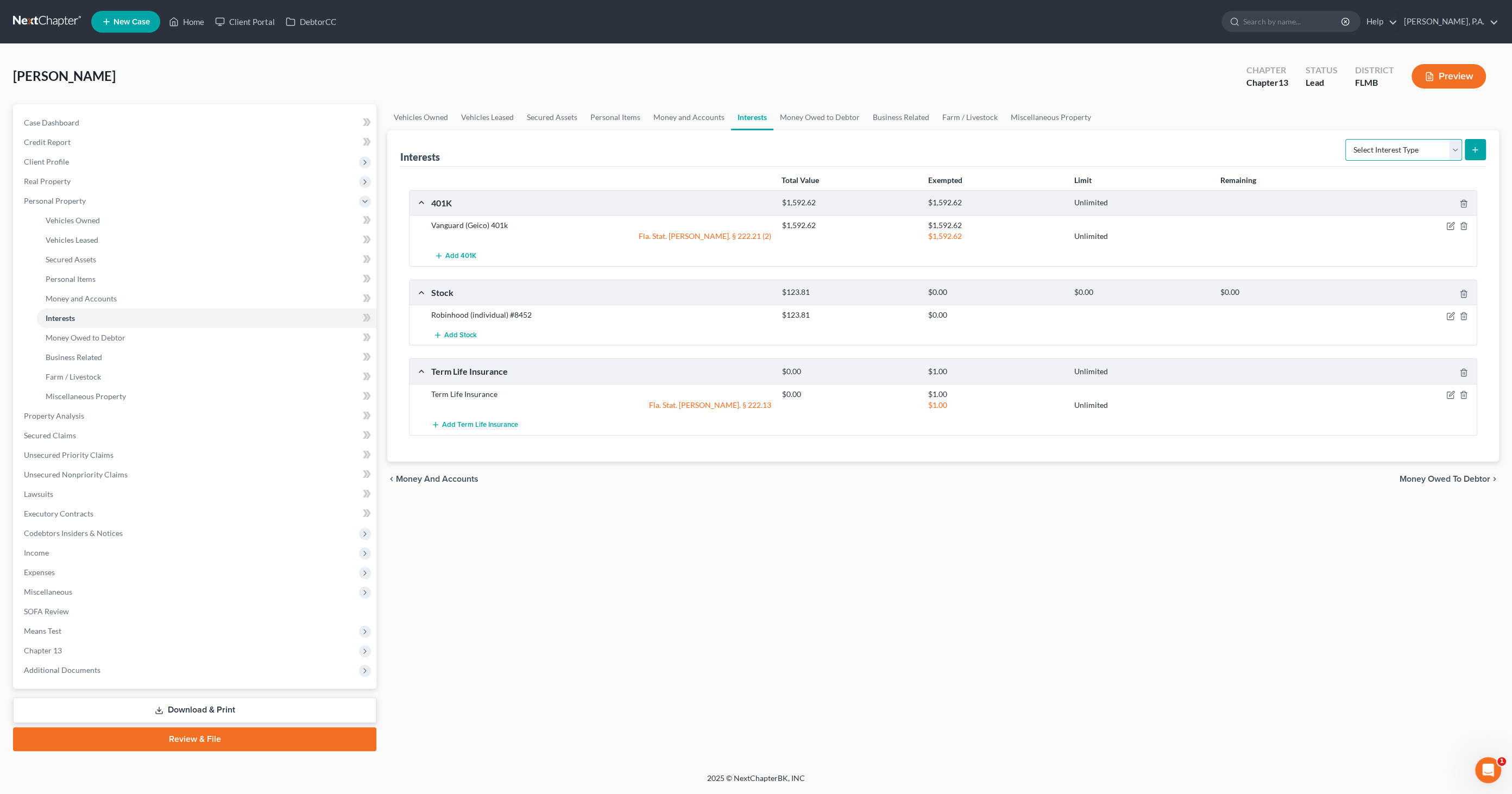
click at [1370, 148] on select "Select Interest Type 401K Annuity Bond Education IRA Government Bond Government…" at bounding box center [1403, 150] width 117 height 22
select select "ira"
click at [1347, 139] on select "Select Interest Type 401K Annuity Bond Education IRA Government Bond Government…" at bounding box center [1403, 150] width 117 height 22
click at [1480, 152] on button "submit" at bounding box center [1476, 150] width 21 height 21
click at [1475, 156] on button "submit" at bounding box center [1476, 150] width 21 height 21
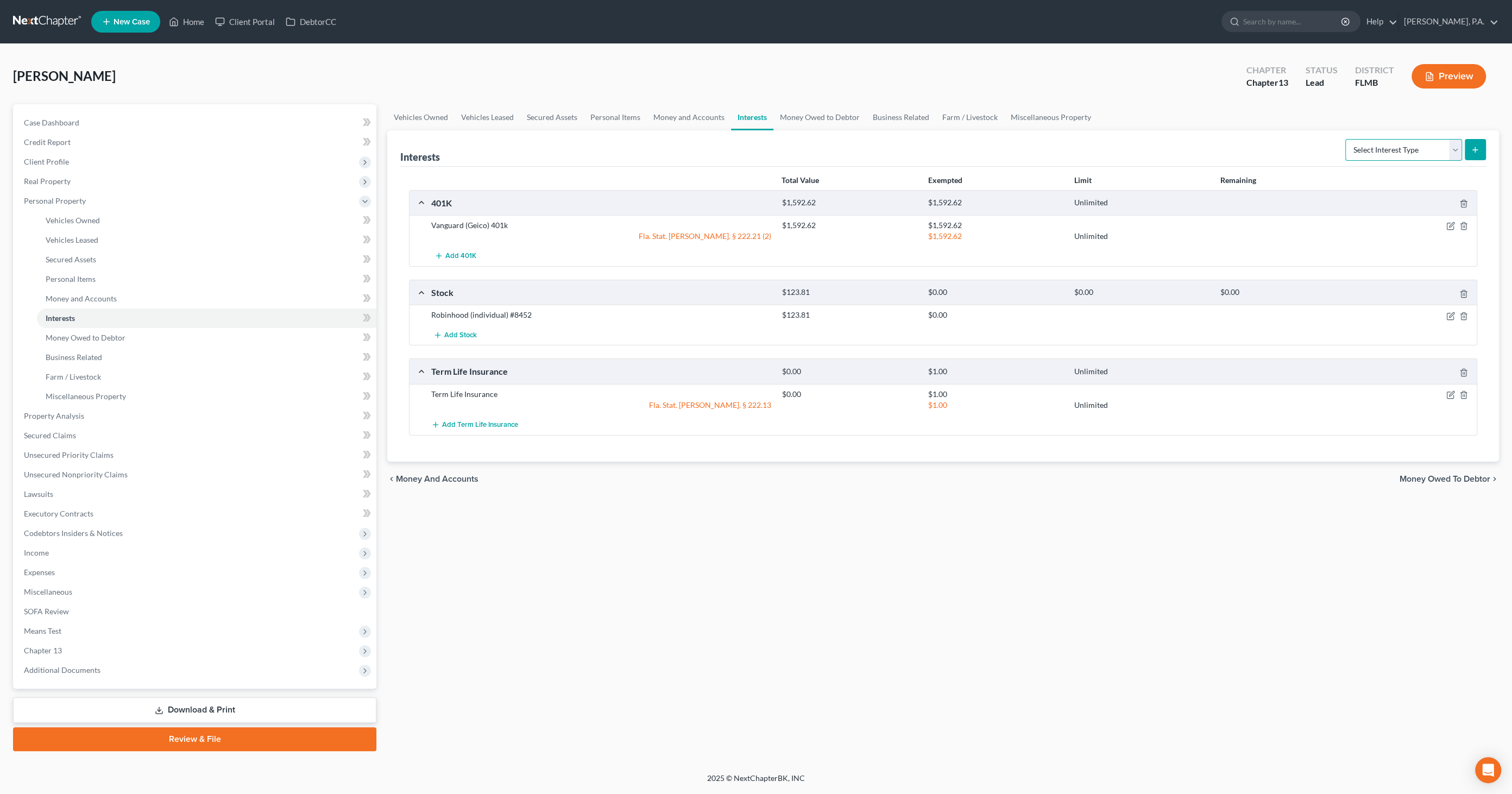
click at [1381, 148] on select "Select Interest Type 401K Annuity Bond Education IRA Government Bond Government…" at bounding box center [1403, 150] width 117 height 22
select select "ira"
click at [1347, 139] on select "Select Interest Type 401K Annuity Bond Education IRA Government Bond Government…" at bounding box center [1403, 150] width 117 height 22
click at [1478, 142] on button "submit" at bounding box center [1476, 150] width 21 height 21
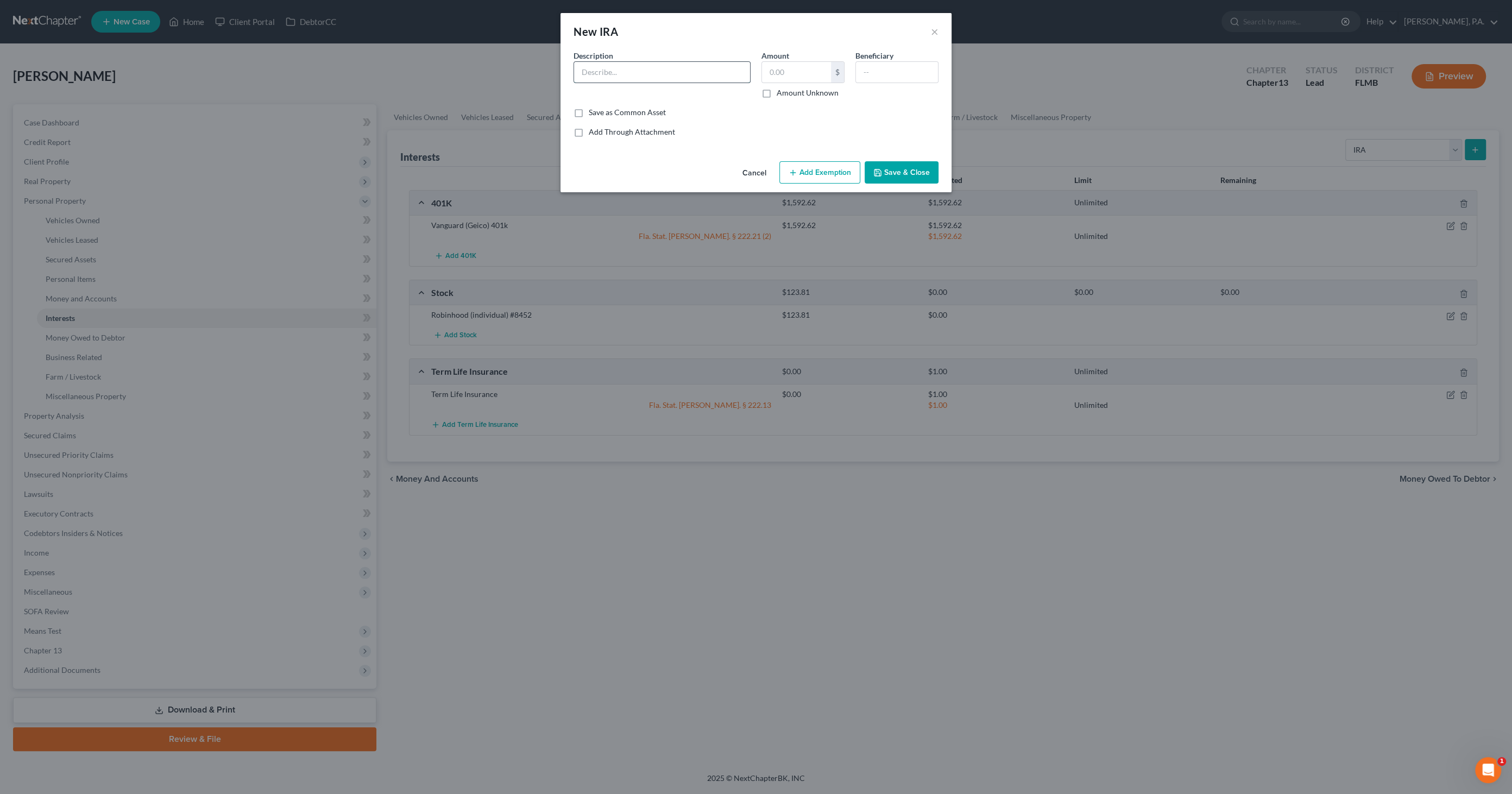
click at [645, 74] on input "text" at bounding box center [662, 73] width 176 height 21
type input "Robinhood IRA #7603"
type input "0.00"
click at [905, 174] on button "Save & Close" at bounding box center [902, 173] width 74 height 23
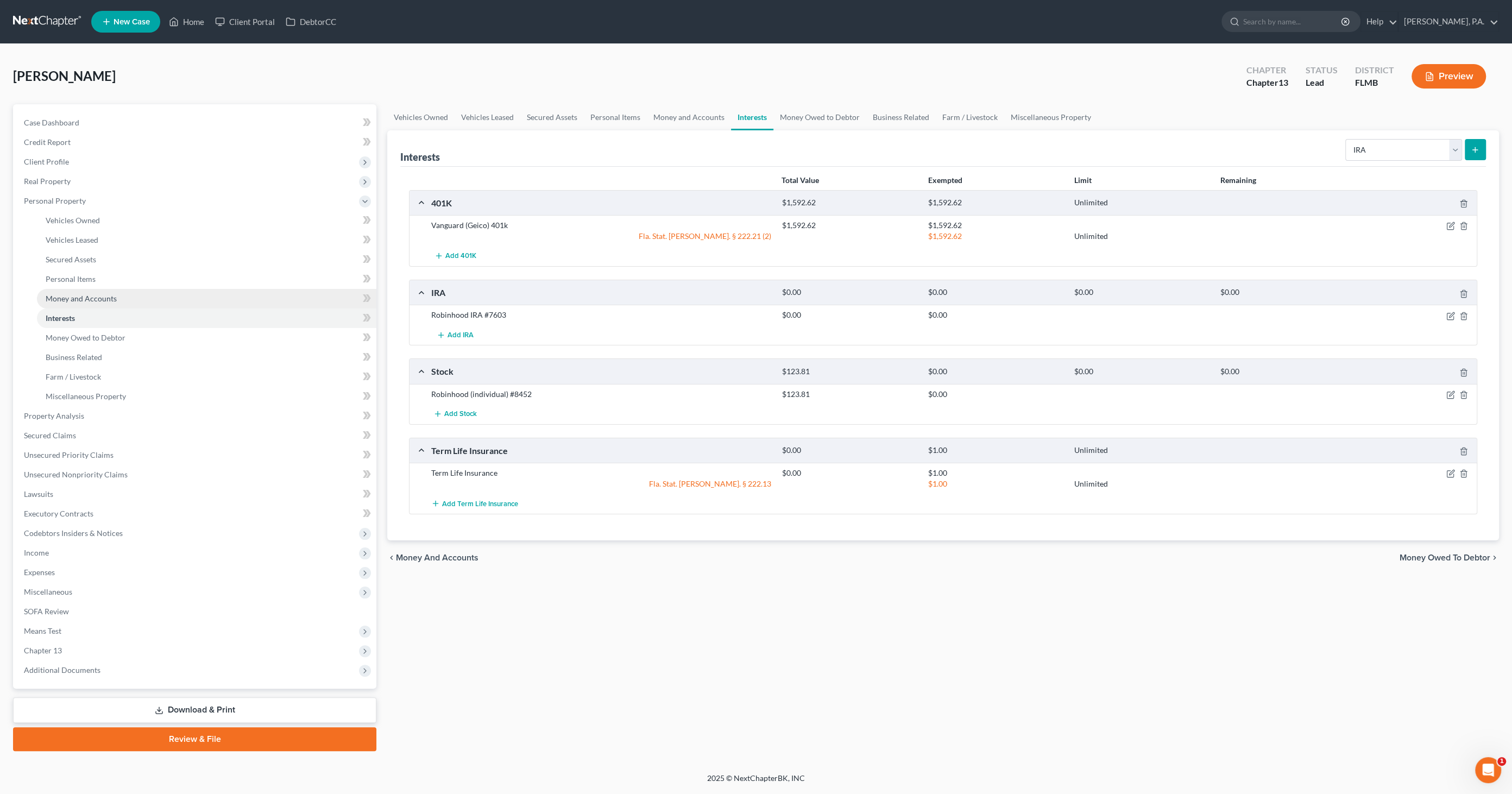
click at [109, 291] on link "Money and Accounts" at bounding box center [206, 299] width 339 height 19
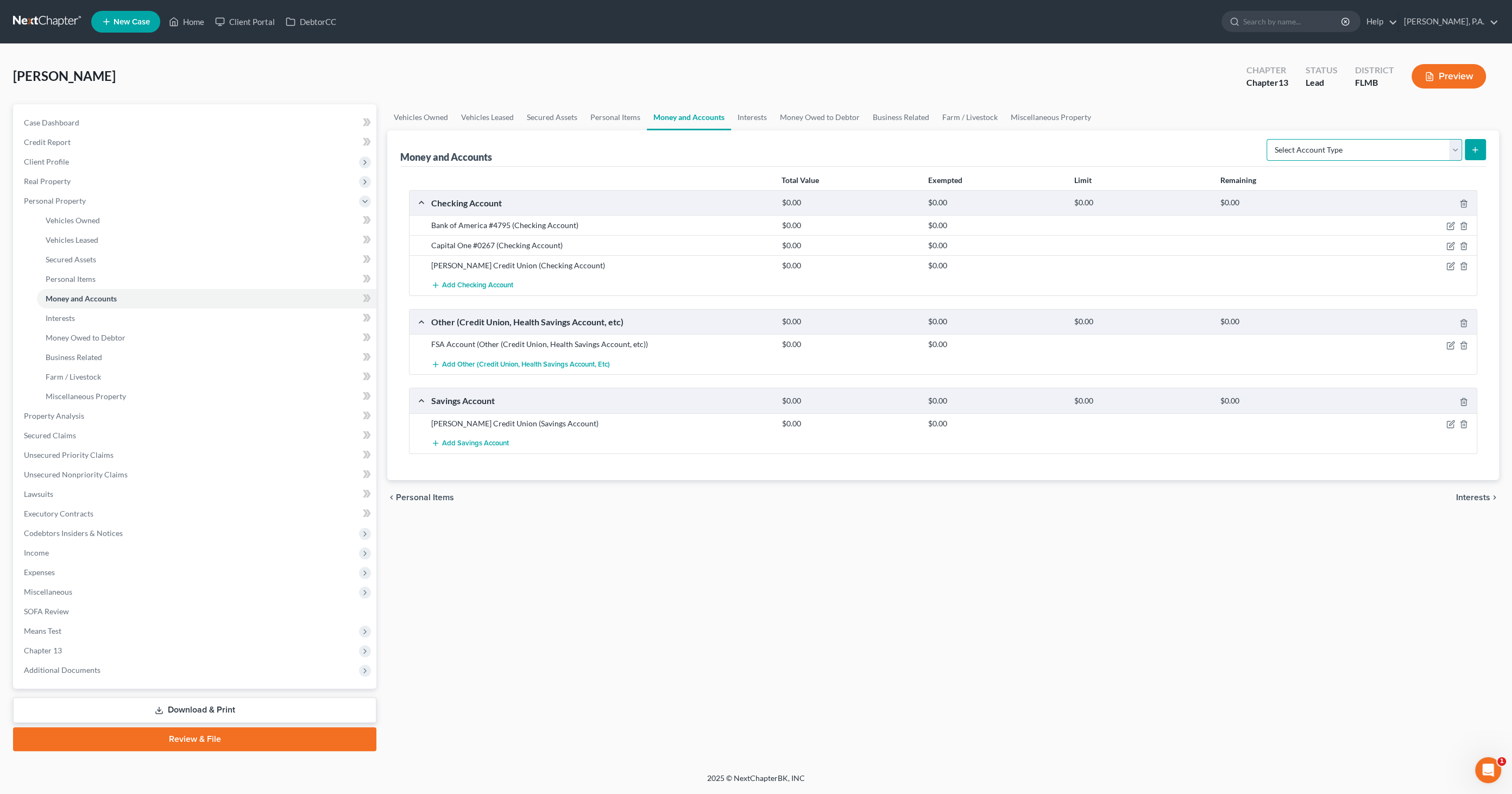
click at [1378, 144] on select "Select Account Type Brokerage Cash on Hand Certificates of Deposit Checking Acc…" at bounding box center [1364, 150] width 195 height 22
select select "other"
click at [1269, 139] on select "Select Account Type Brokerage Cash on Hand Certificates of Deposit Checking Acc…" at bounding box center [1364, 150] width 195 height 22
click at [1475, 143] on button "submit" at bounding box center [1476, 150] width 21 height 21
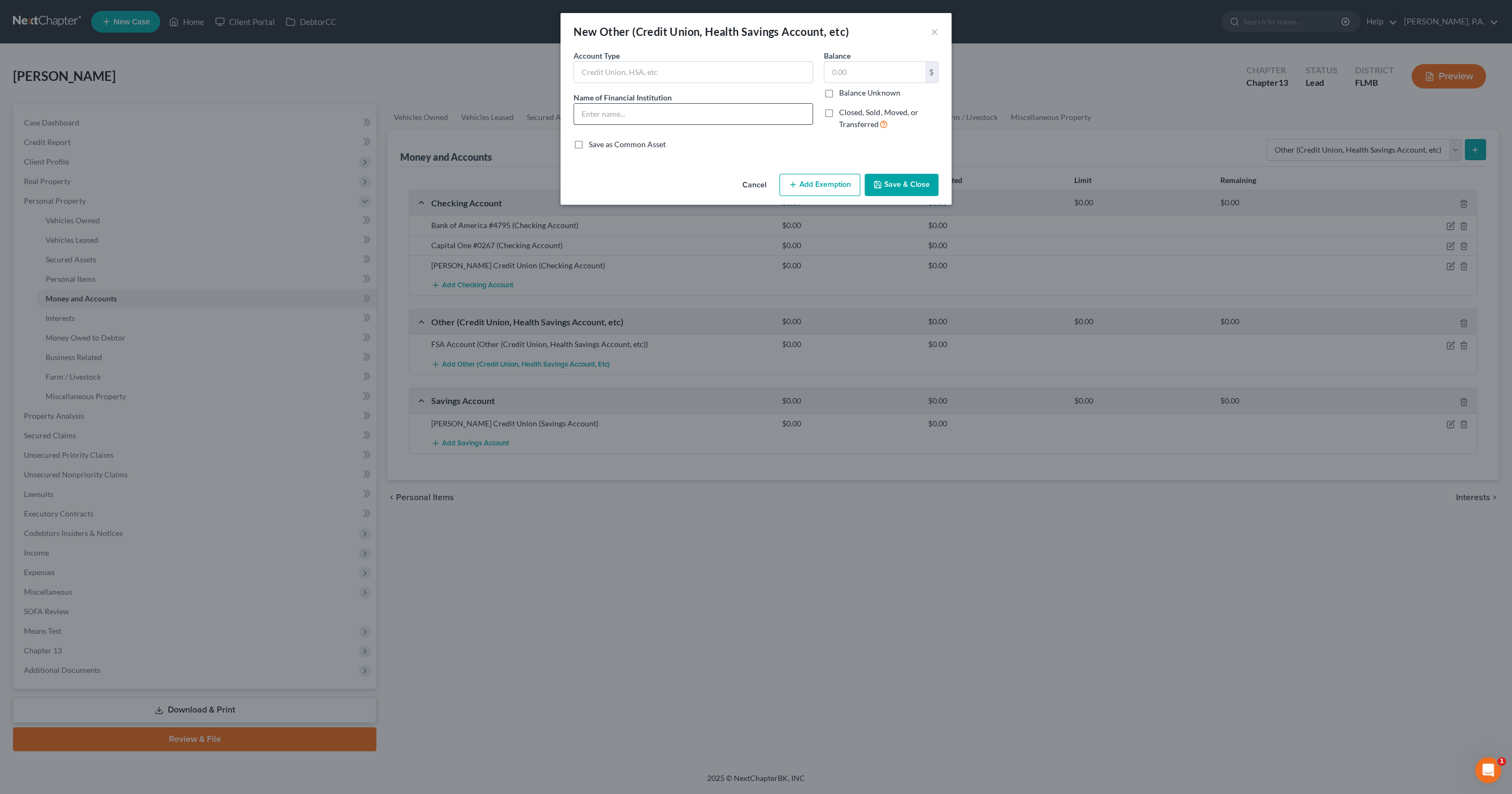
click at [600, 116] on input "text" at bounding box center [693, 114] width 238 height 21
type input "Robinhood (Crypto) #1049"
type input "73.06"
click at [904, 192] on button "Save & Close" at bounding box center [902, 185] width 74 height 23
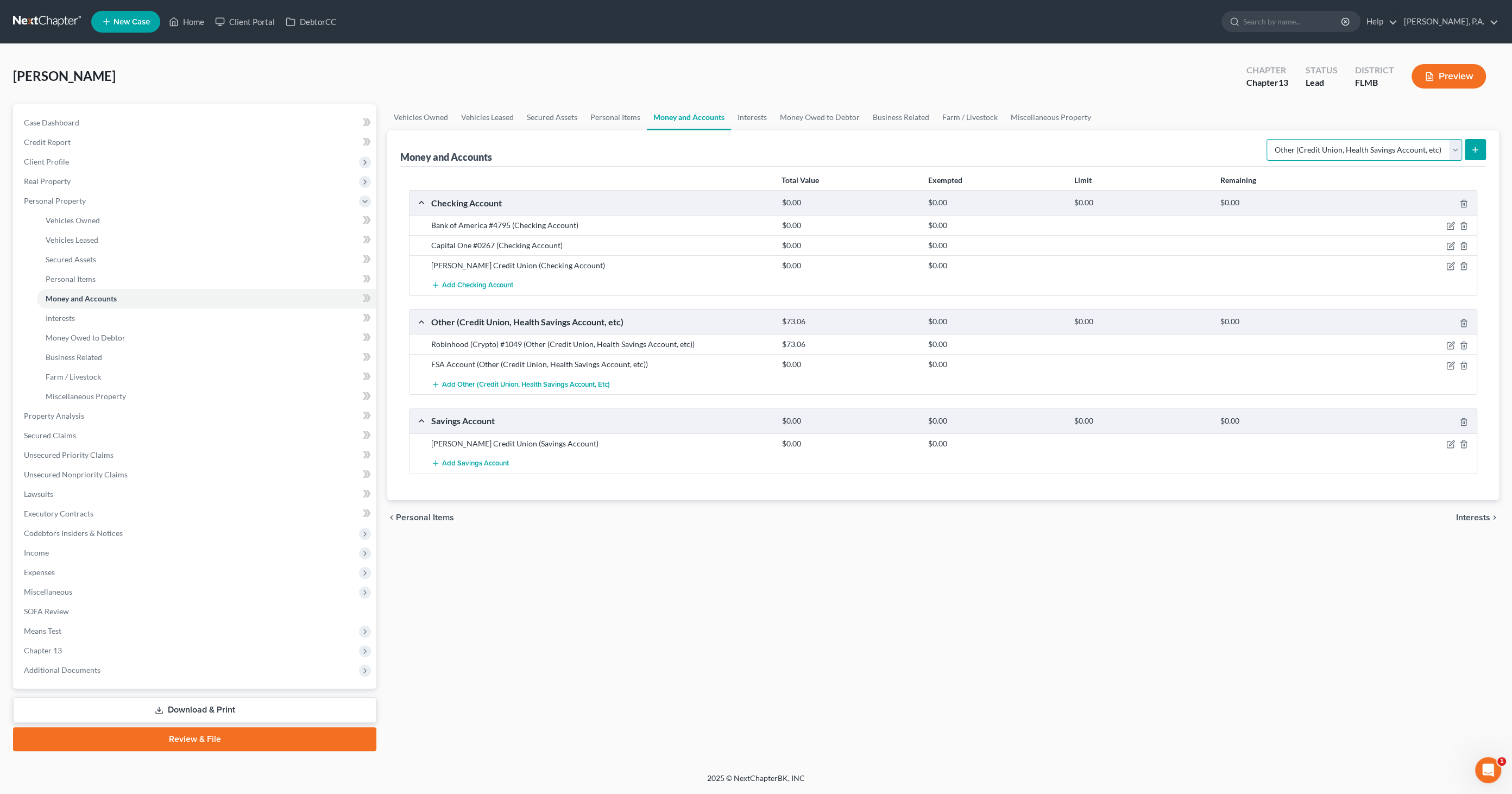
click at [1388, 148] on select "Select Account Type Brokerage Cash on Hand Certificates of Deposit Checking Acc…" at bounding box center [1364, 150] width 195 height 22
click at [1269, 139] on select "Select Account Type Brokerage Cash on Hand Certificates of Deposit Checking Acc…" at bounding box center [1364, 150] width 195 height 22
click at [1479, 149] on icon "submit" at bounding box center [1475, 150] width 9 height 9
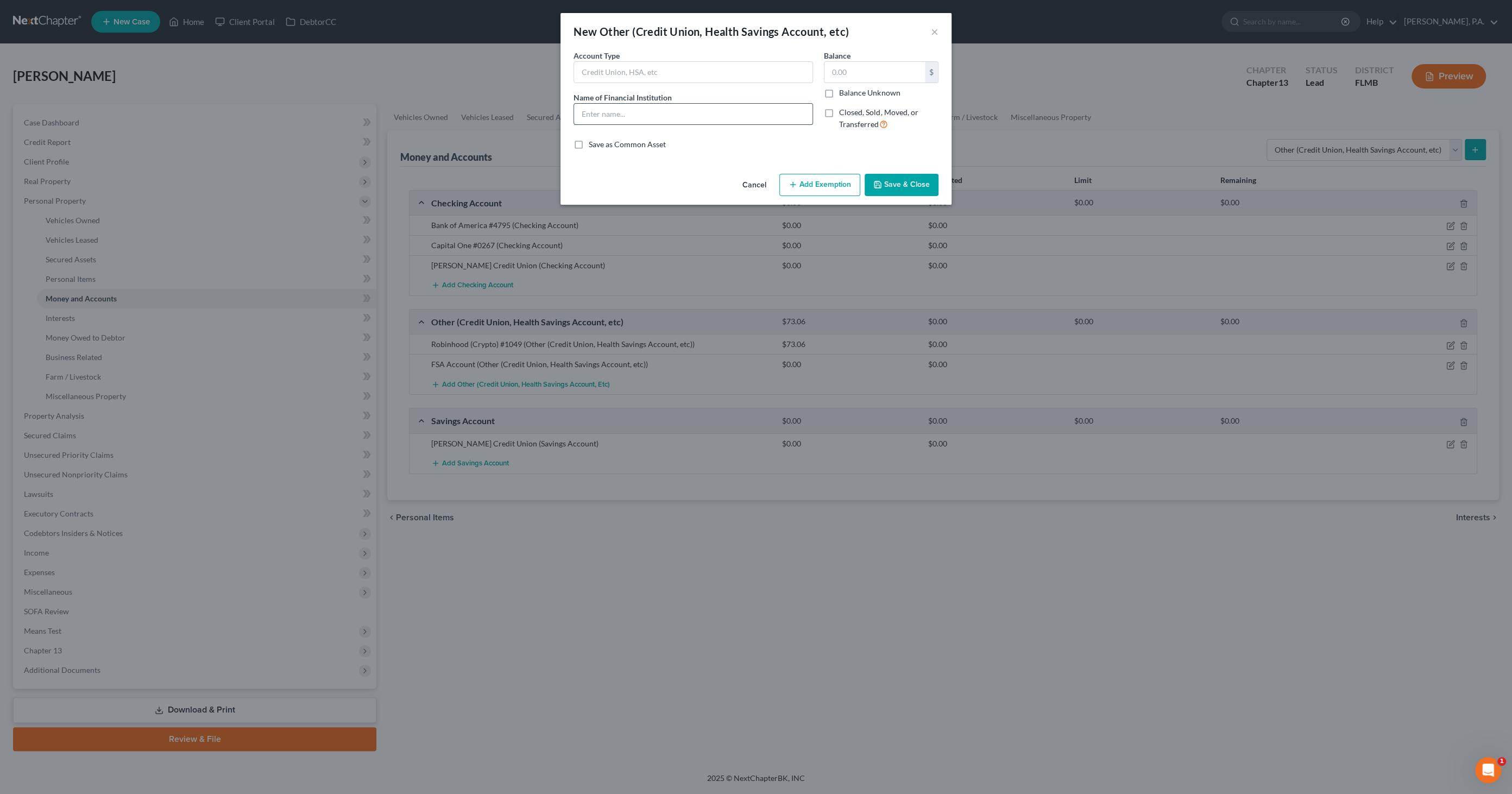
click at [643, 115] on input "text" at bounding box center [693, 114] width 238 height 21
type input "Apple Cash"
click at [897, 178] on button "Save & Close" at bounding box center [902, 185] width 74 height 23
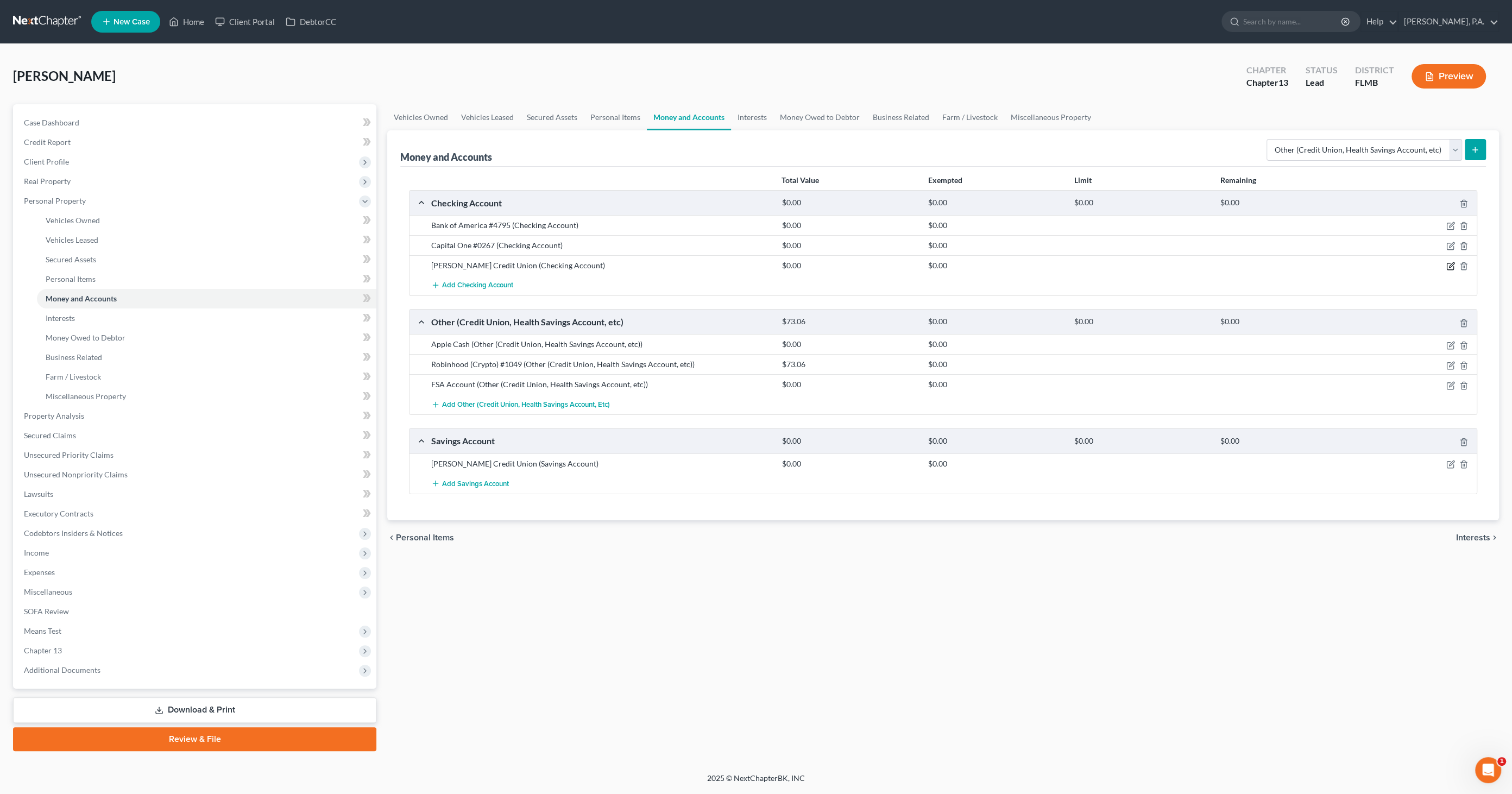
click at [1448, 264] on icon "button" at bounding box center [1452, 266] width 9 height 9
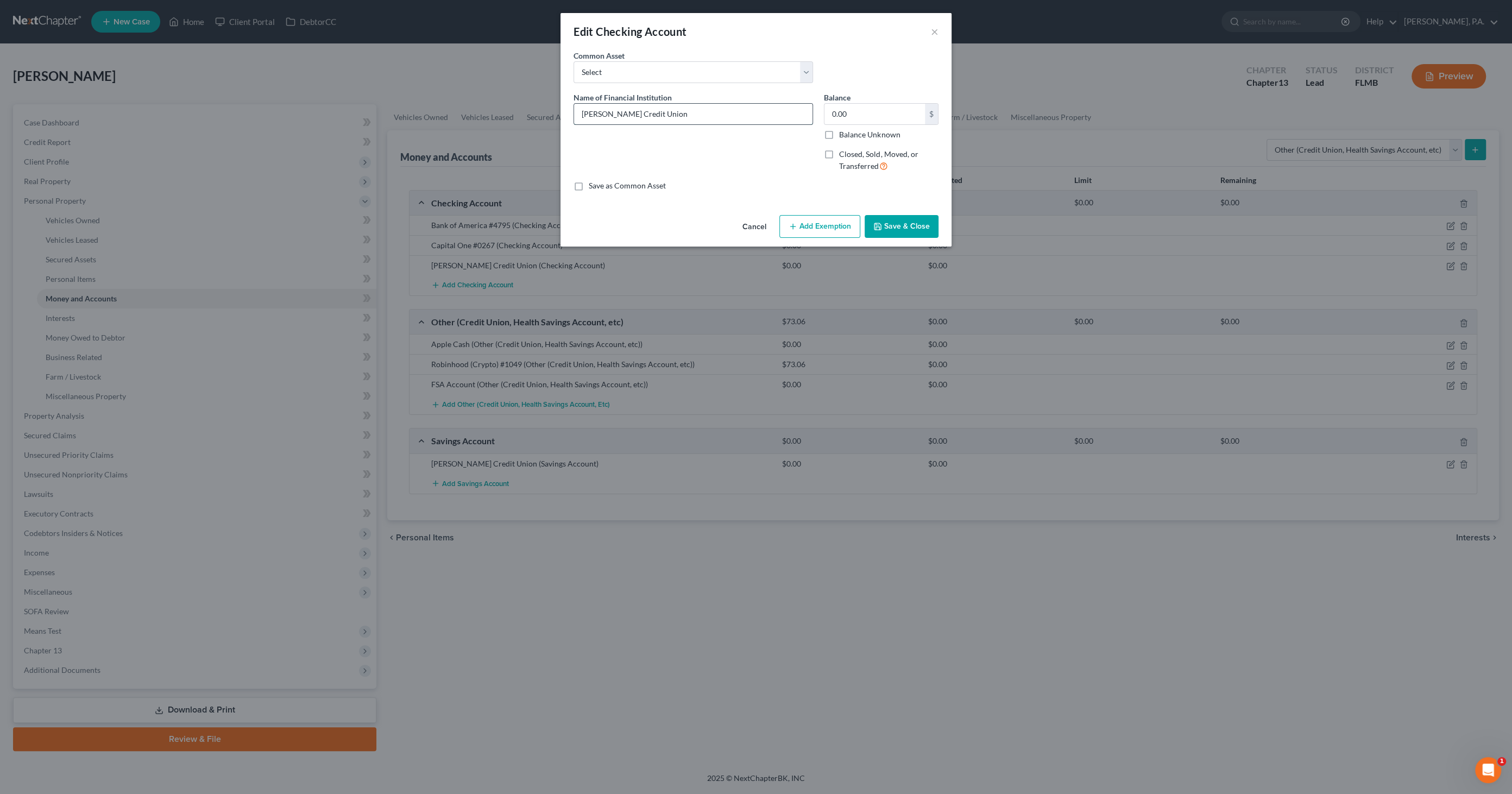
click at [682, 119] on input "Baxter Credit Union" at bounding box center [693, 114] width 238 height 21
type input "Baxter Credit Union (negative)"
click at [895, 225] on button "Save & Close" at bounding box center [902, 226] width 74 height 23
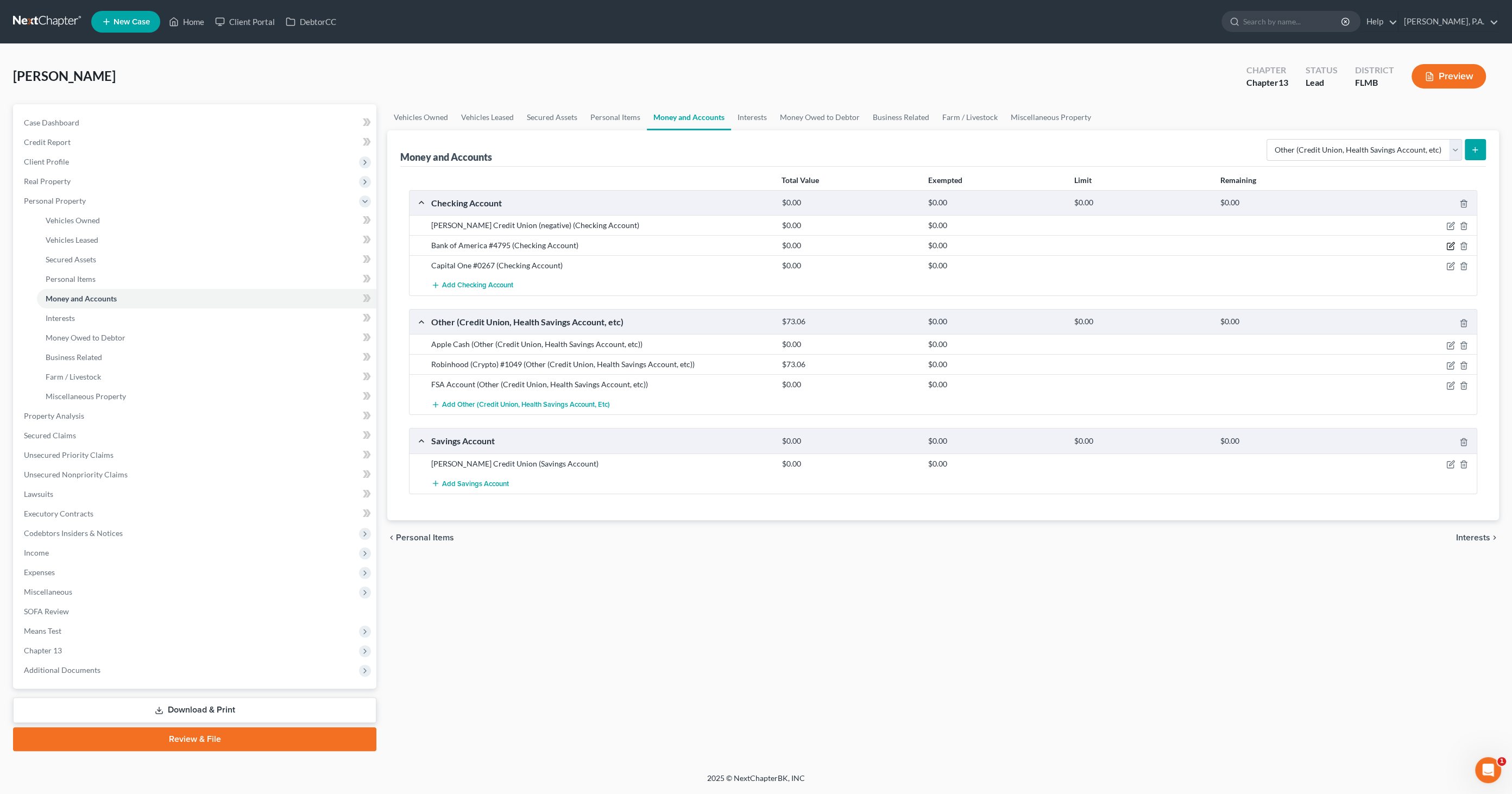
click at [1451, 242] on icon "button" at bounding box center [1452, 246] width 9 height 9
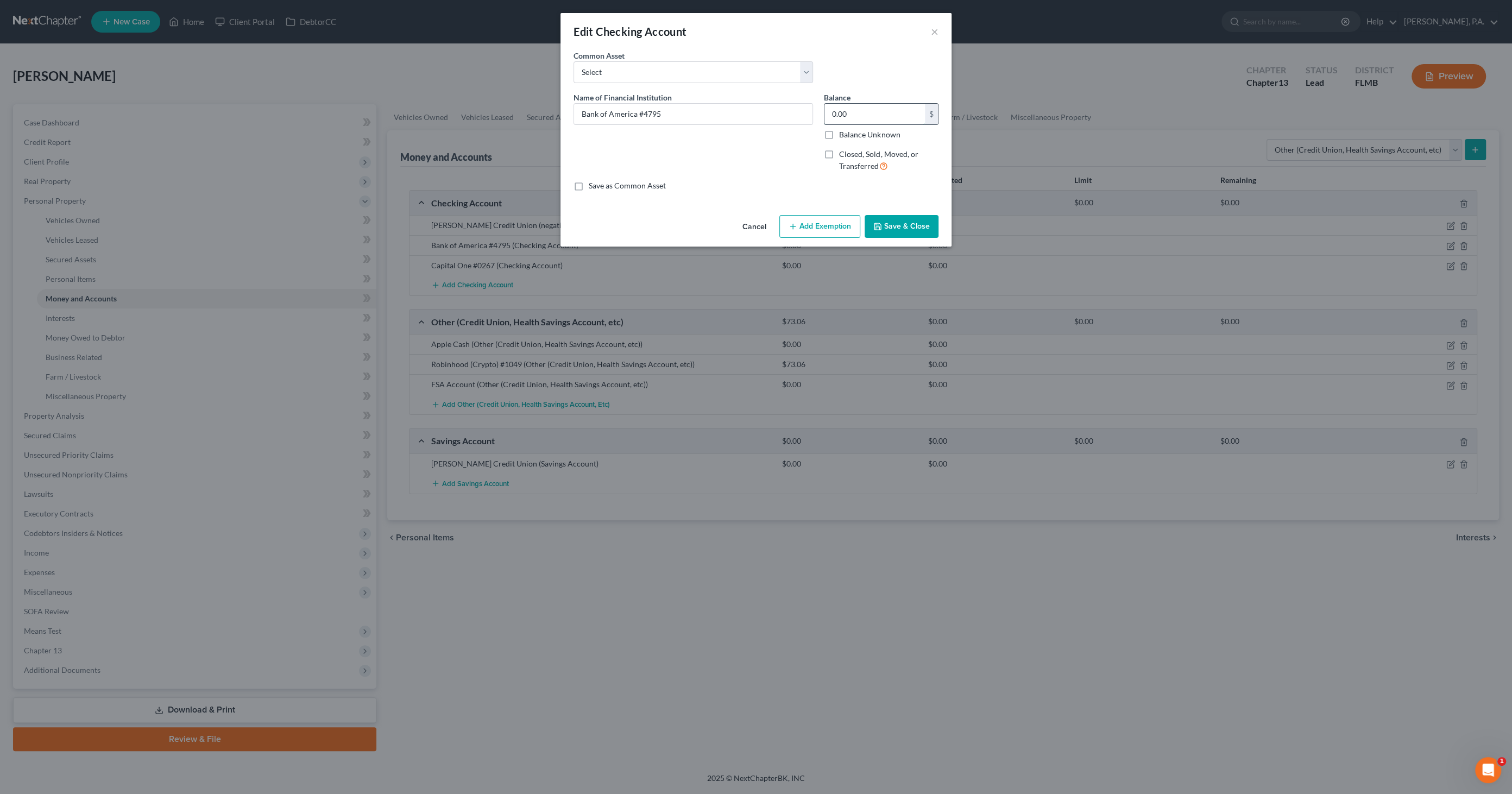
click at [894, 115] on input "0.00" at bounding box center [875, 114] width 101 height 21
type input "917.92"
click at [907, 222] on button "Save & Close" at bounding box center [902, 226] width 74 height 23
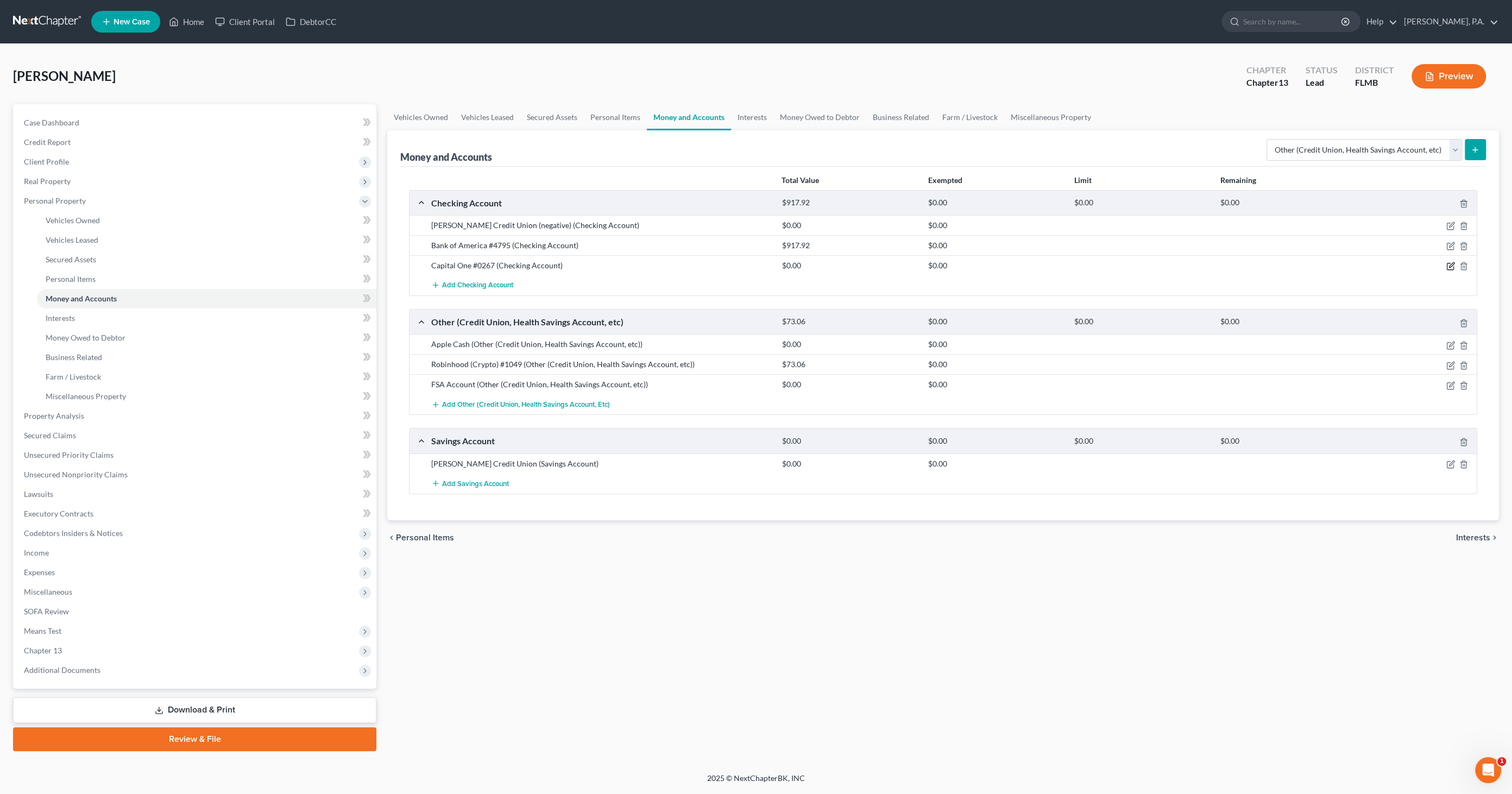
click at [1449, 264] on icon "button" at bounding box center [1452, 266] width 9 height 9
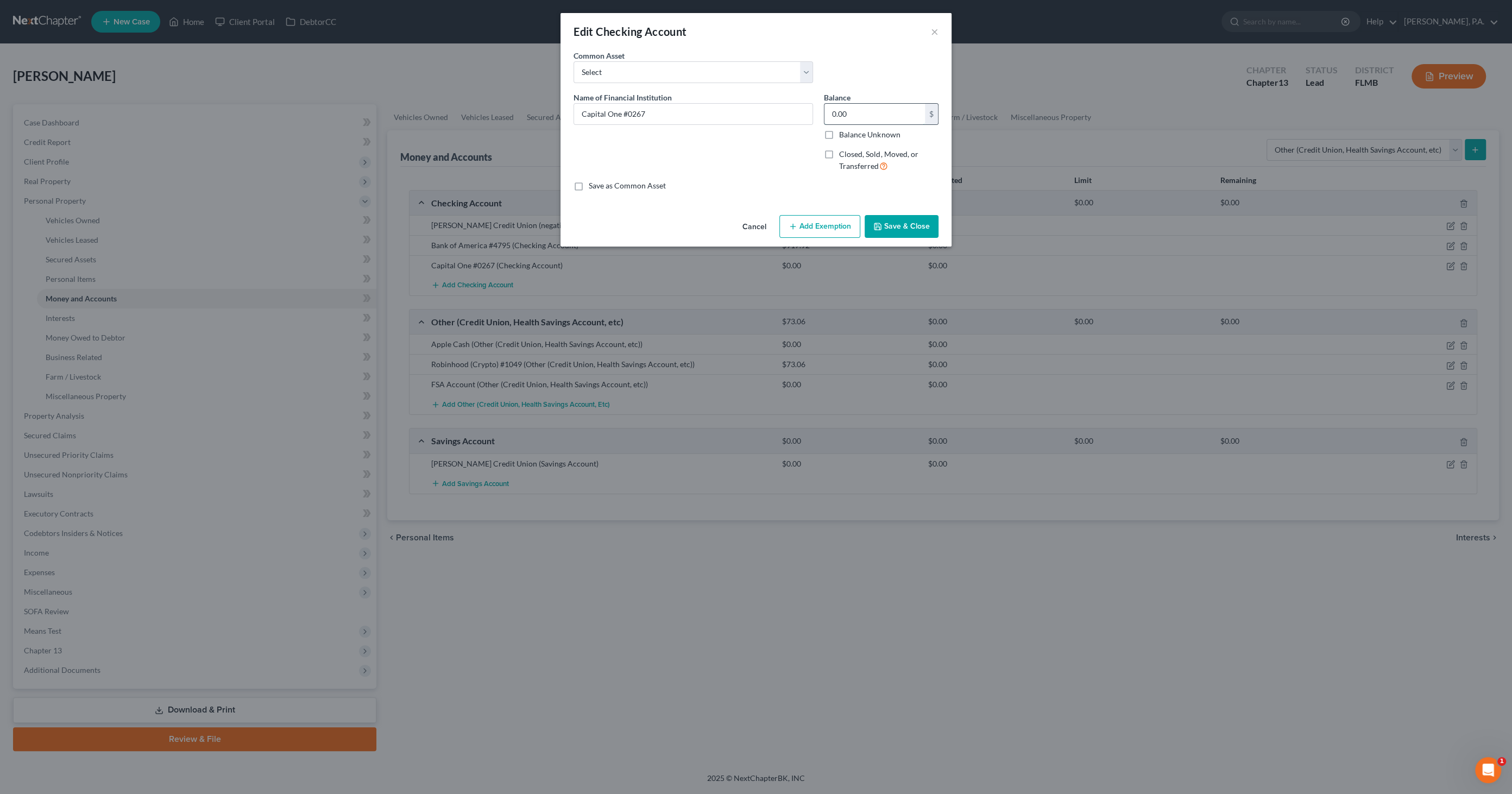
click at [861, 114] on input "0.00" at bounding box center [875, 114] width 101 height 21
type input "37.99"
click at [890, 225] on button "Save & Close" at bounding box center [902, 226] width 74 height 23
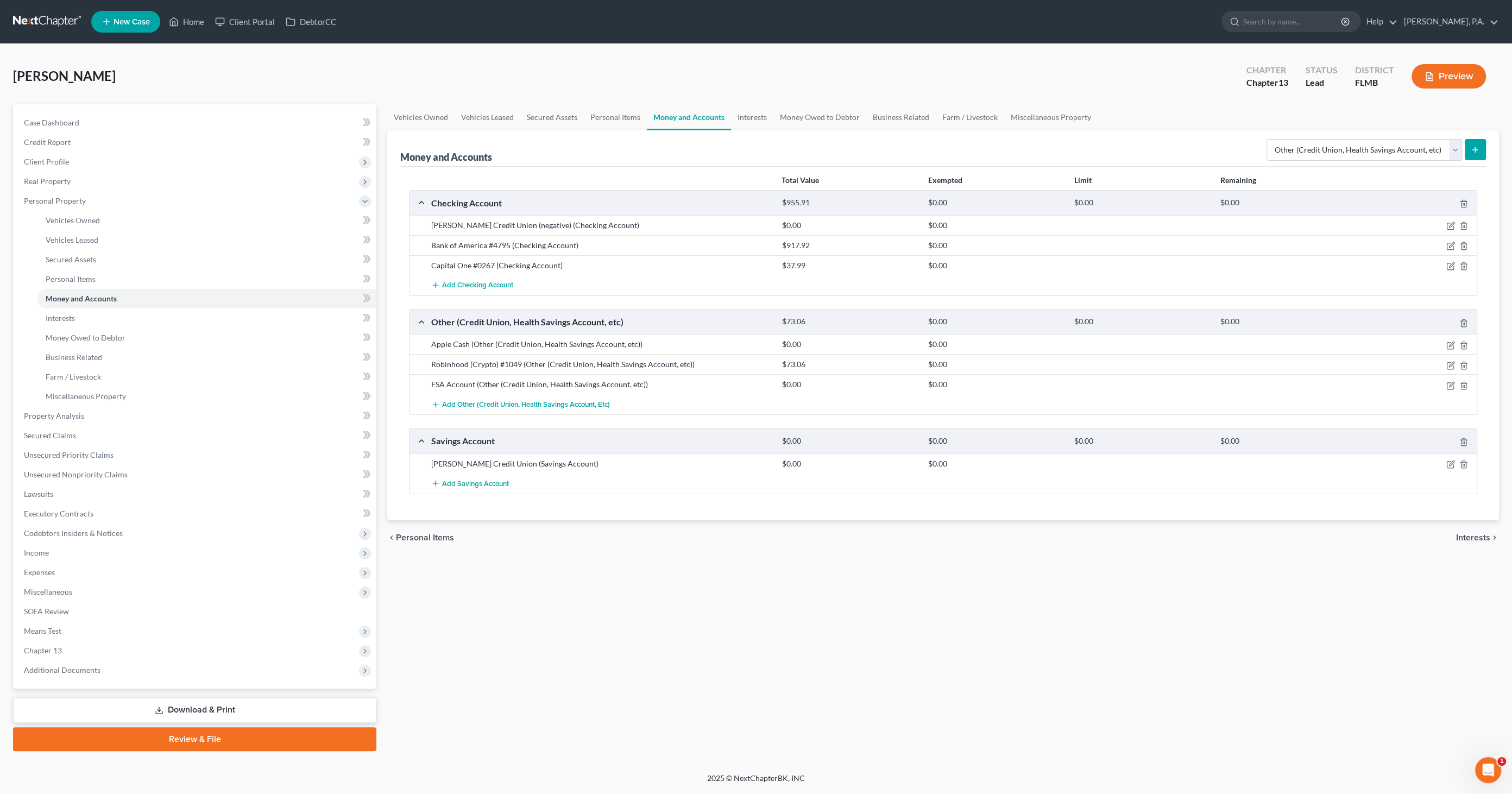
click at [1476, 150] on line "submit" at bounding box center [1476, 150] width 5 height 0
click at [1454, 150] on select "Select Account Type Brokerage Cash on Hand Certificates of Deposit Checking Acc…" at bounding box center [1364, 150] width 195 height 22
select select "other"
click at [1269, 139] on select "Select Account Type Brokerage Cash on Hand Certificates of Deposit Checking Acc…" at bounding box center [1364, 150] width 195 height 22
click at [1481, 144] on button "submit" at bounding box center [1476, 150] width 21 height 21
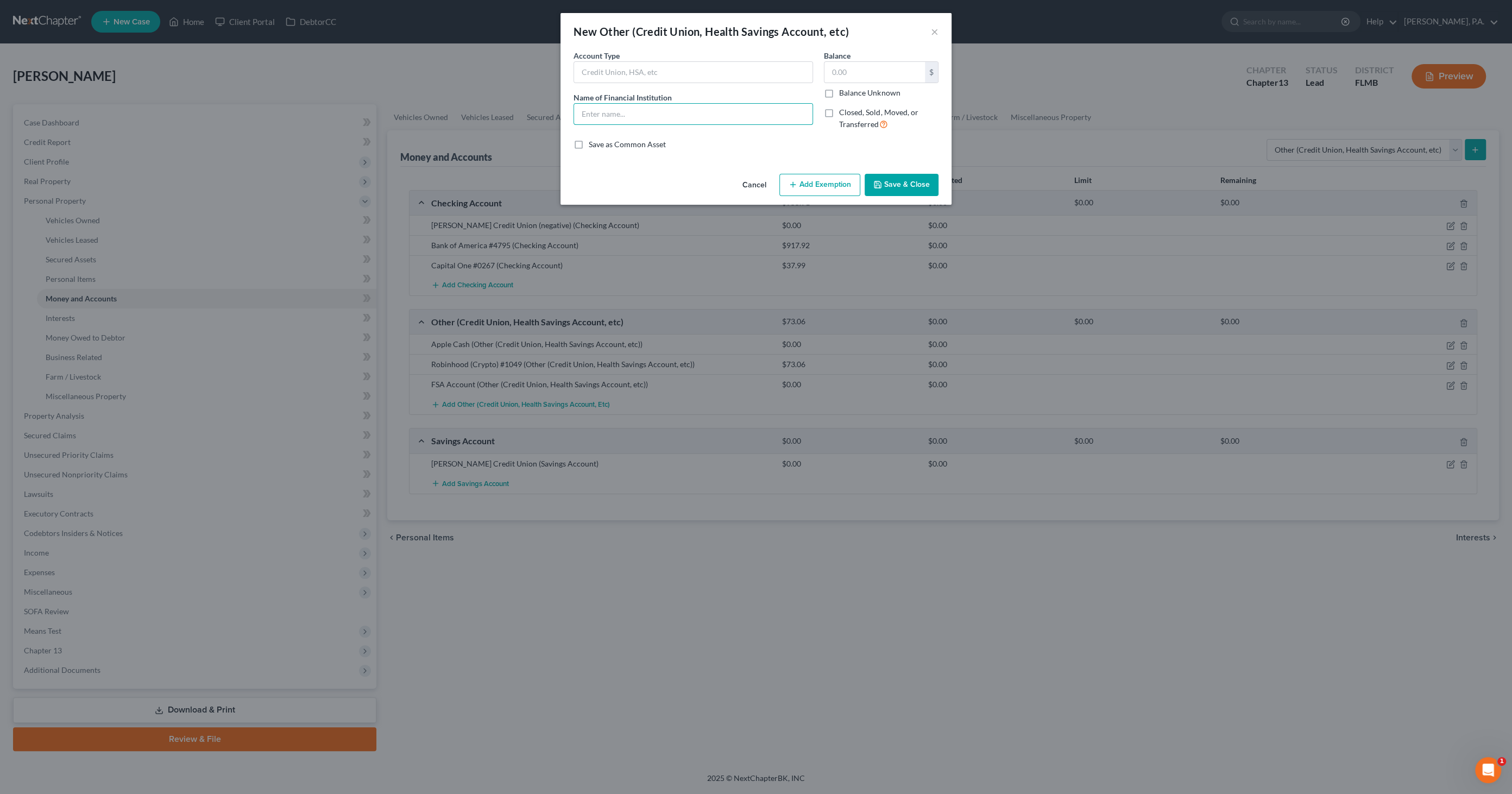
drag, startPoint x: 626, startPoint y: 110, endPoint x: 624, endPoint y: 102, distance: 8.2
click at [626, 110] on input "text" at bounding box center [693, 114] width 238 height 21
type input "Cash App"
type input "0.00"
click at [888, 181] on button "Save & Close" at bounding box center [902, 185] width 74 height 23
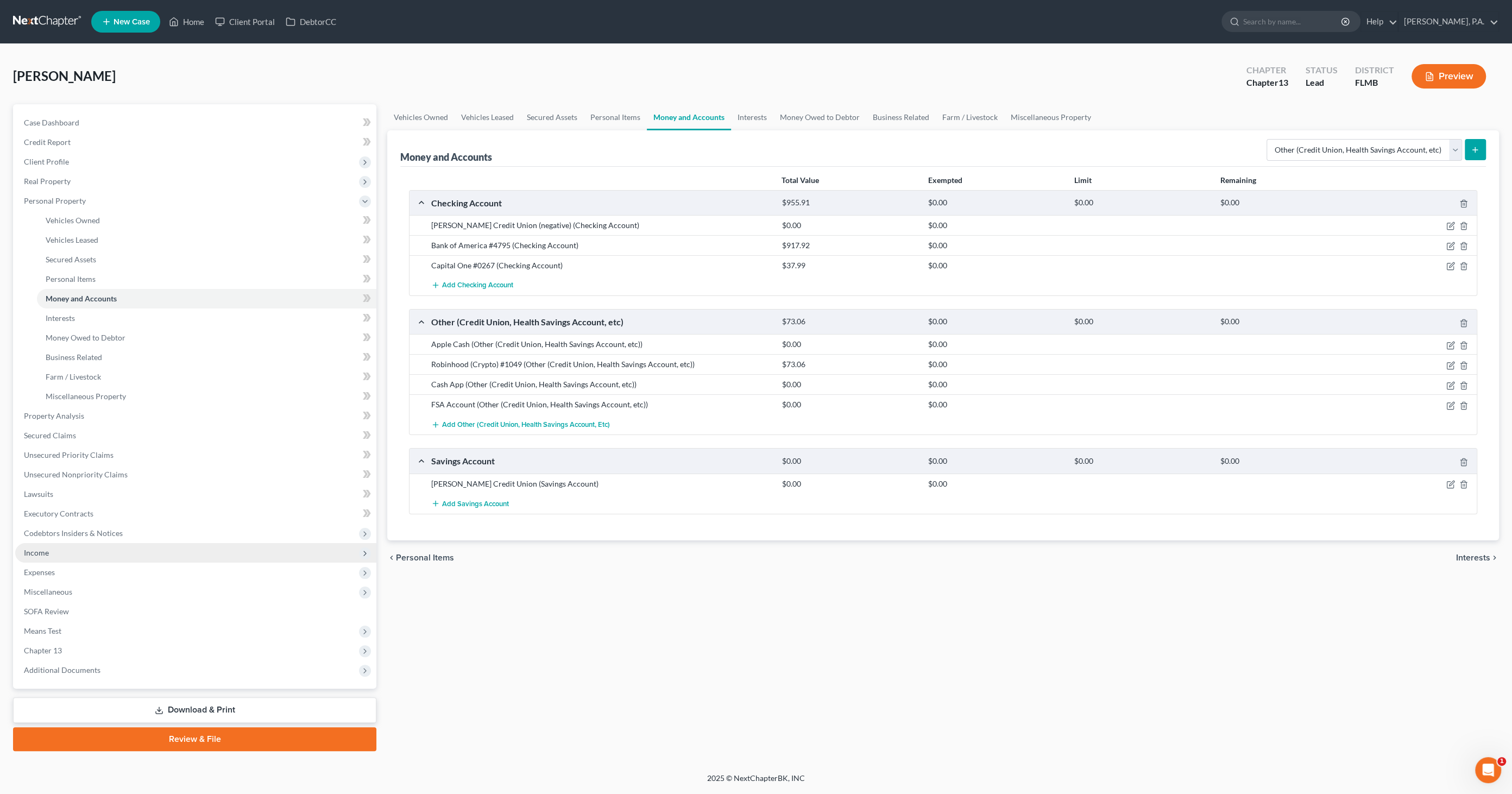
click at [50, 554] on span "Income" at bounding box center [195, 553] width 361 height 19
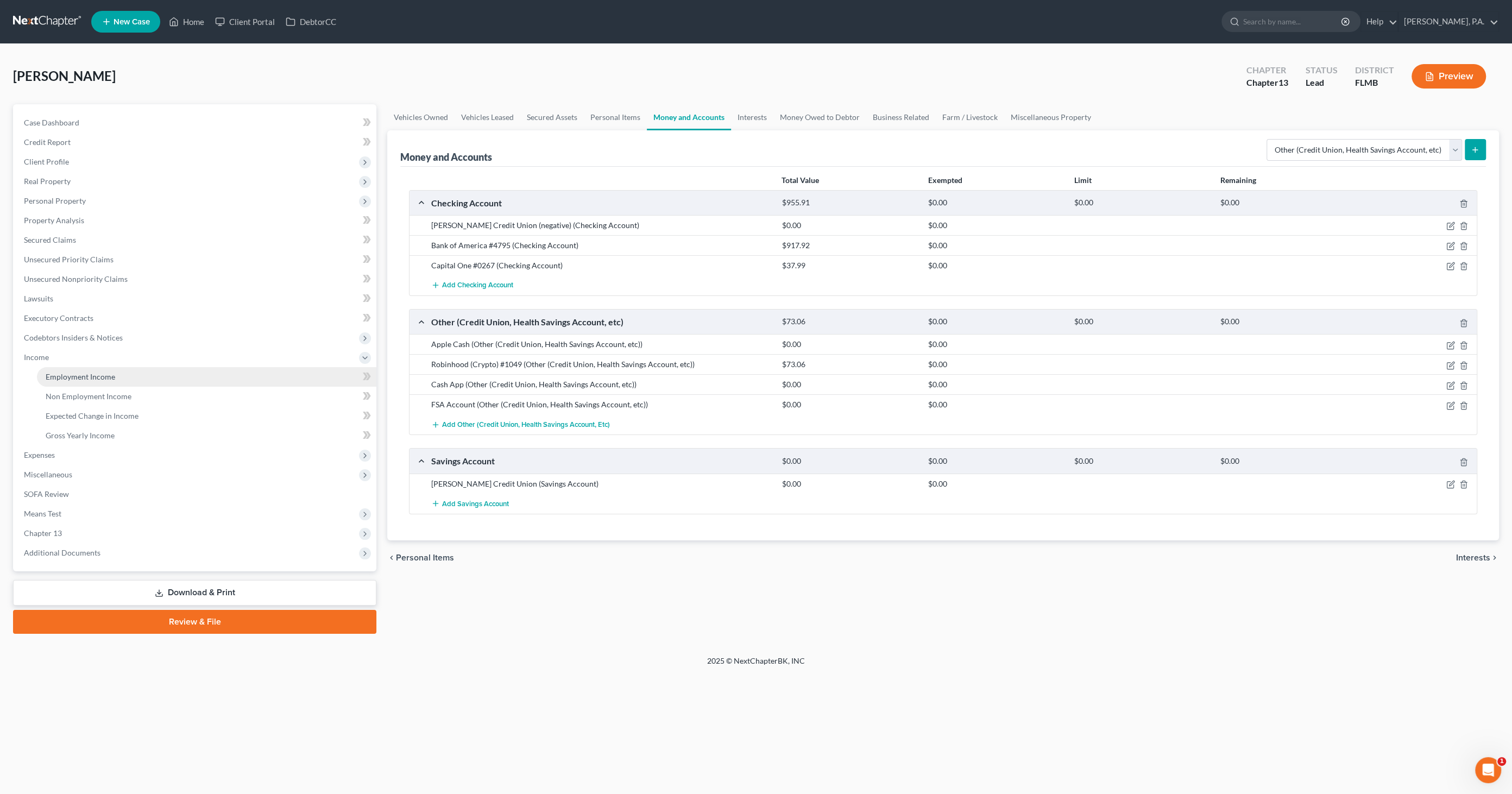
click at [78, 372] on span "Employment Income" at bounding box center [80, 377] width 69 height 10
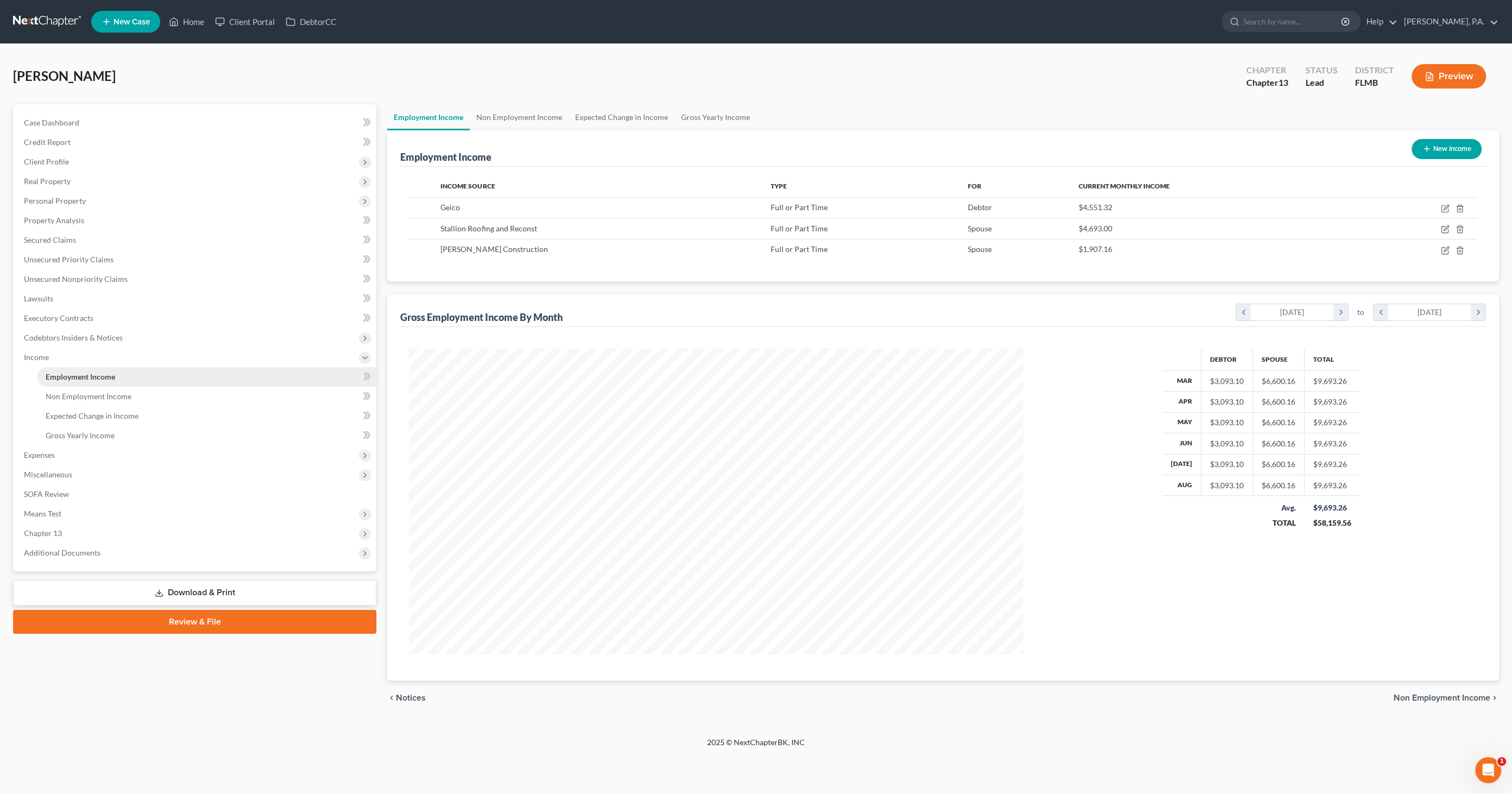
scroll to position [305, 636]
click at [1443, 208] on icon "button" at bounding box center [1445, 209] width 9 height 9
select select "0"
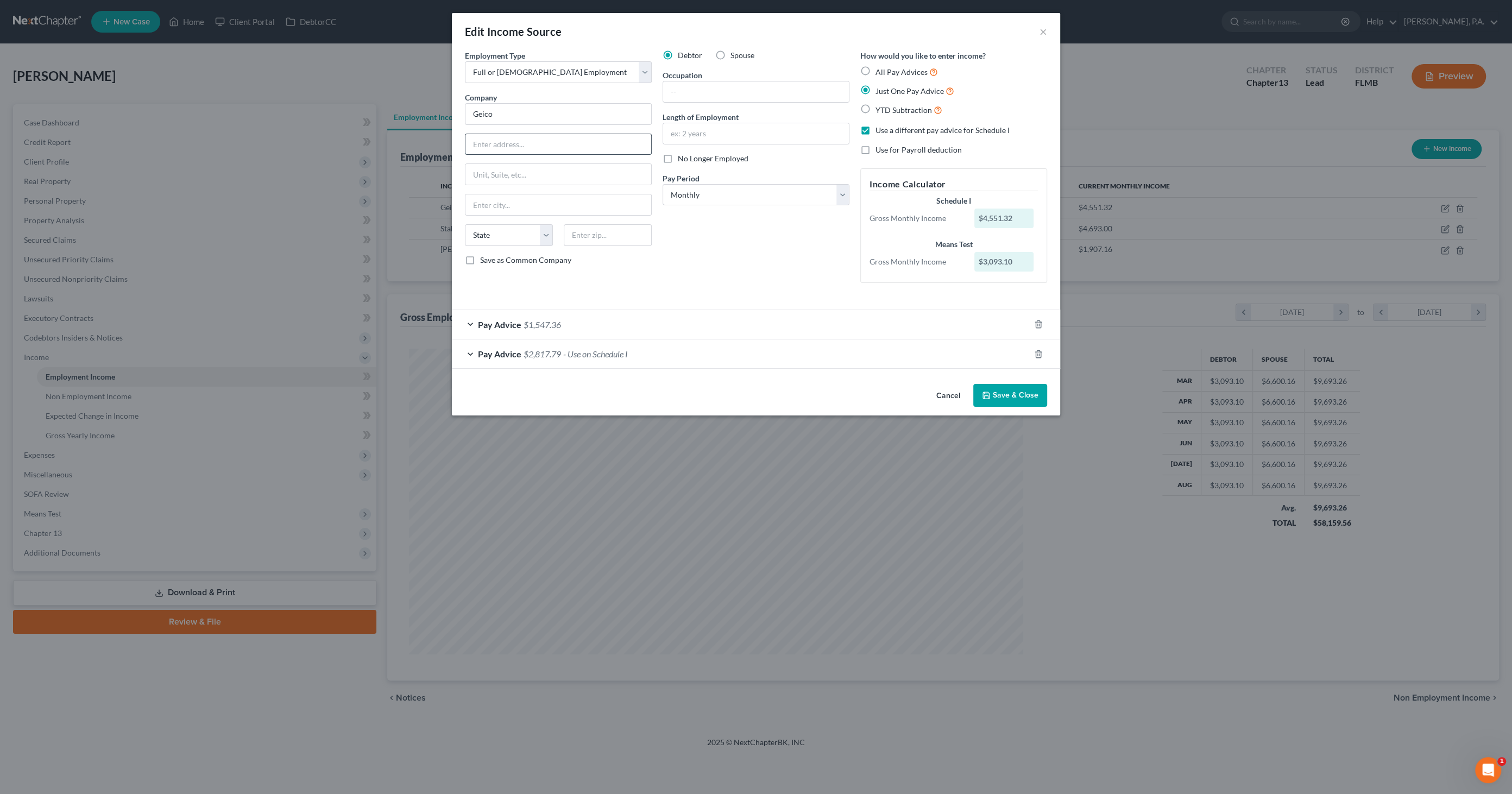
drag, startPoint x: 489, startPoint y: 139, endPoint x: 504, endPoint y: 141, distance: 15.1
click at [489, 139] on input "text" at bounding box center [558, 145] width 186 height 21
click at [495, 144] on input "text" at bounding box center [558, 145] width 186 height 21
type input "[STREET_ADDRESS][PERSON_NAME]"
type input "Lakeland"
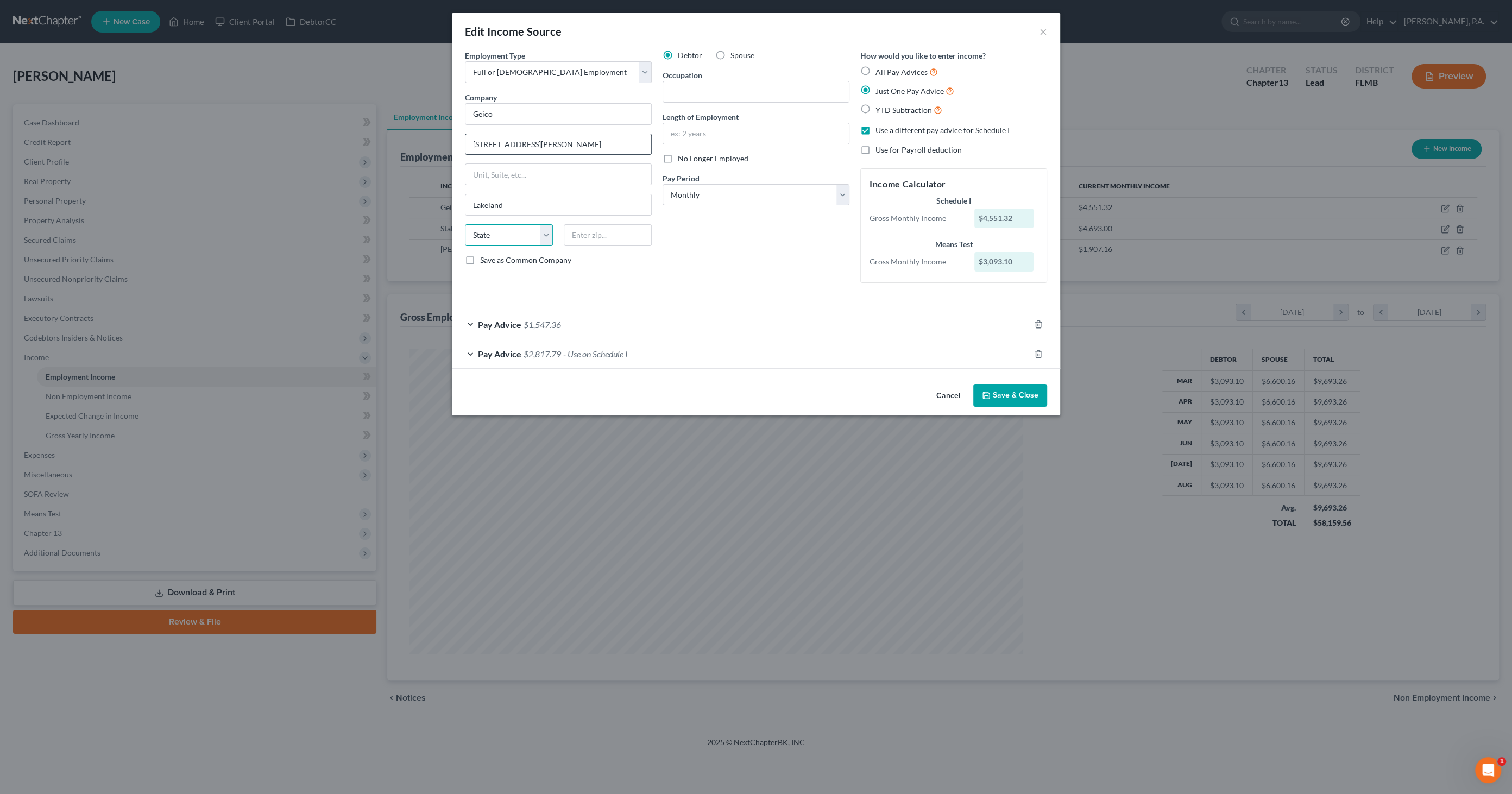
select select "9"
type input "33811"
click at [676, 89] on input "text" at bounding box center [756, 92] width 186 height 21
type input "PIP Response/Demand Examiner"
type input "09/2023"
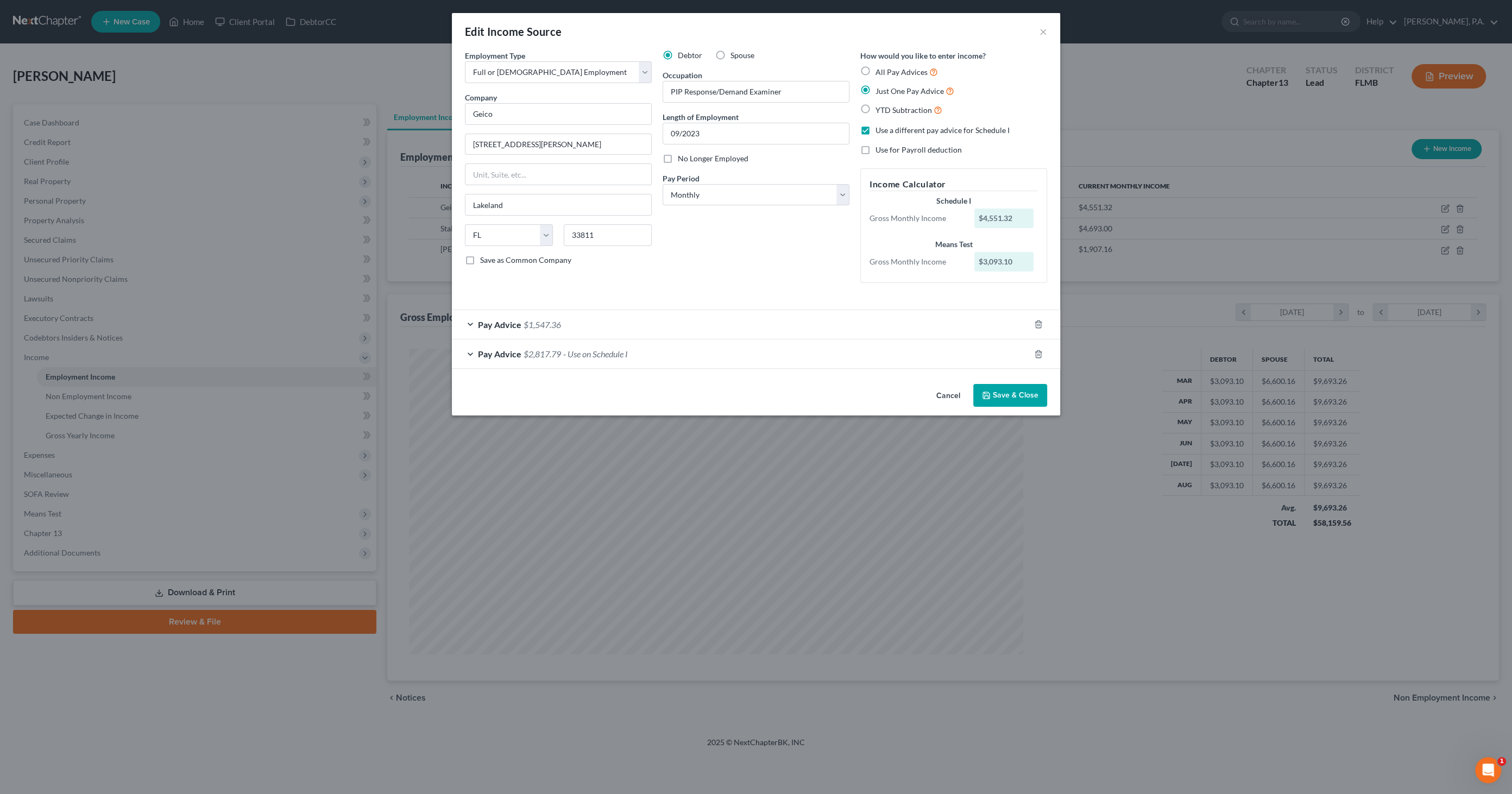
click at [1040, 401] on button "Save & Close" at bounding box center [1011, 395] width 74 height 23
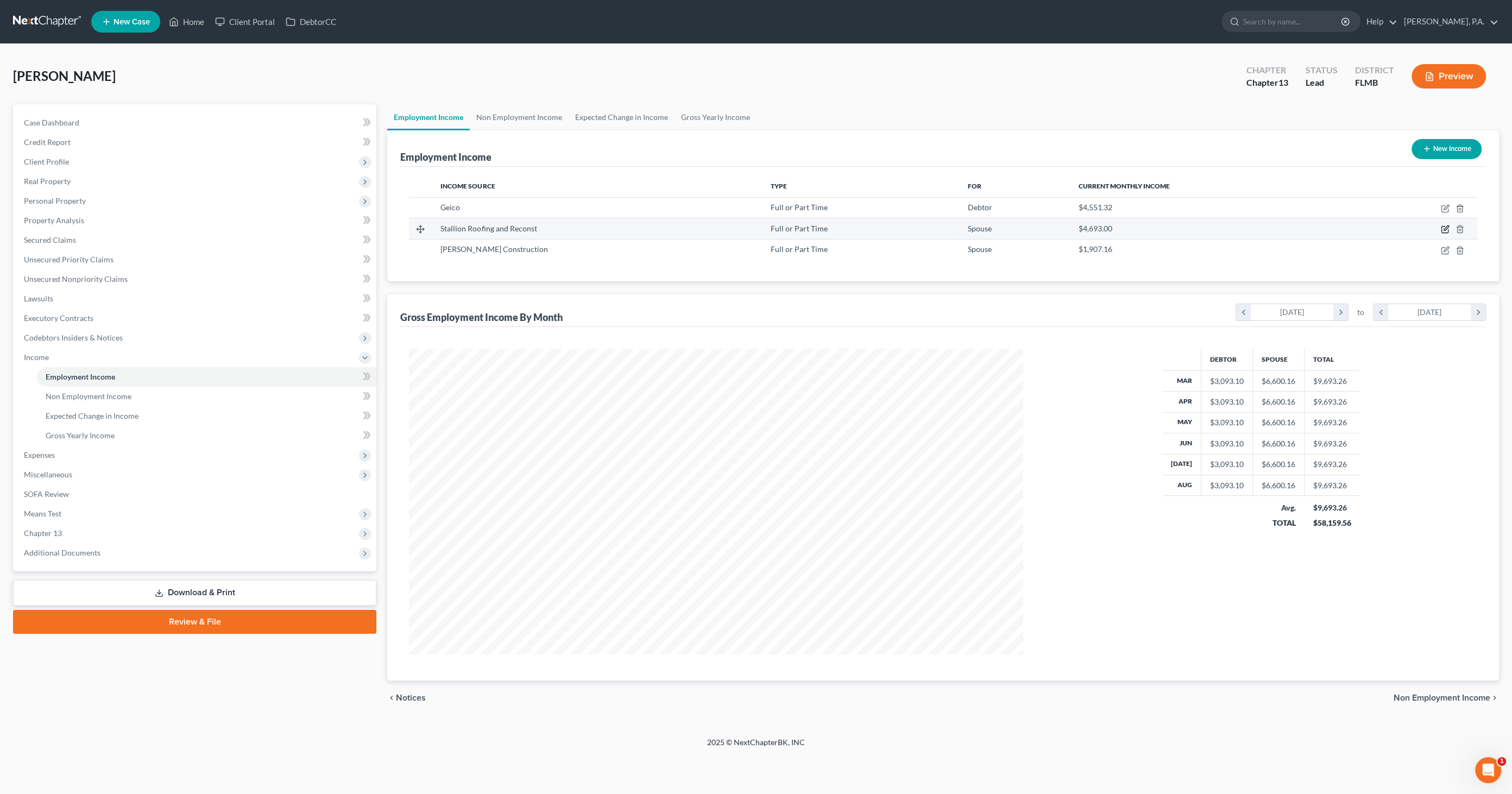
click at [1445, 228] on icon "button" at bounding box center [1445, 230] width 9 height 9
select select "0"
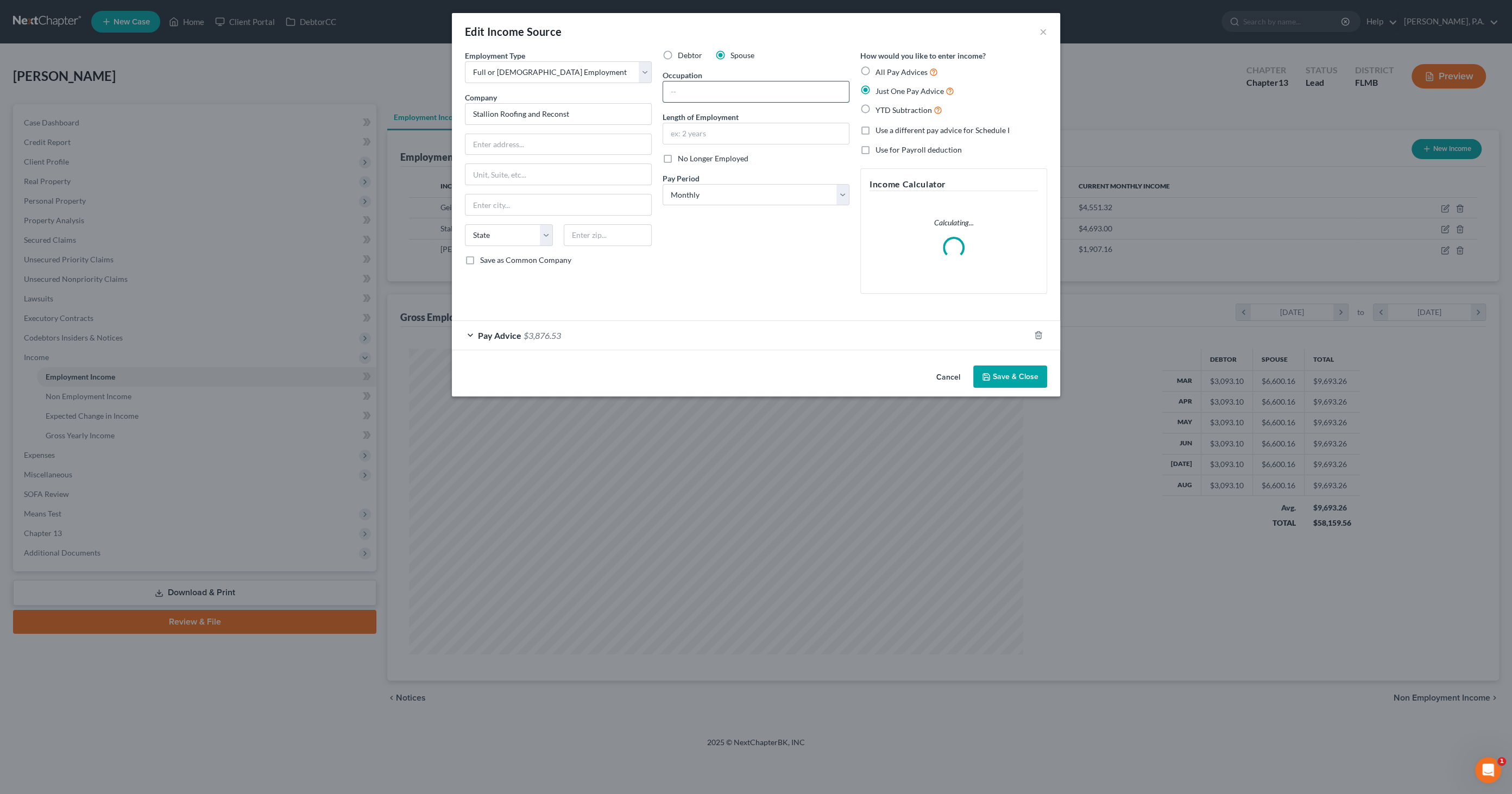
click at [713, 95] on input "text" at bounding box center [756, 92] width 186 height 21
type input "Roofing"
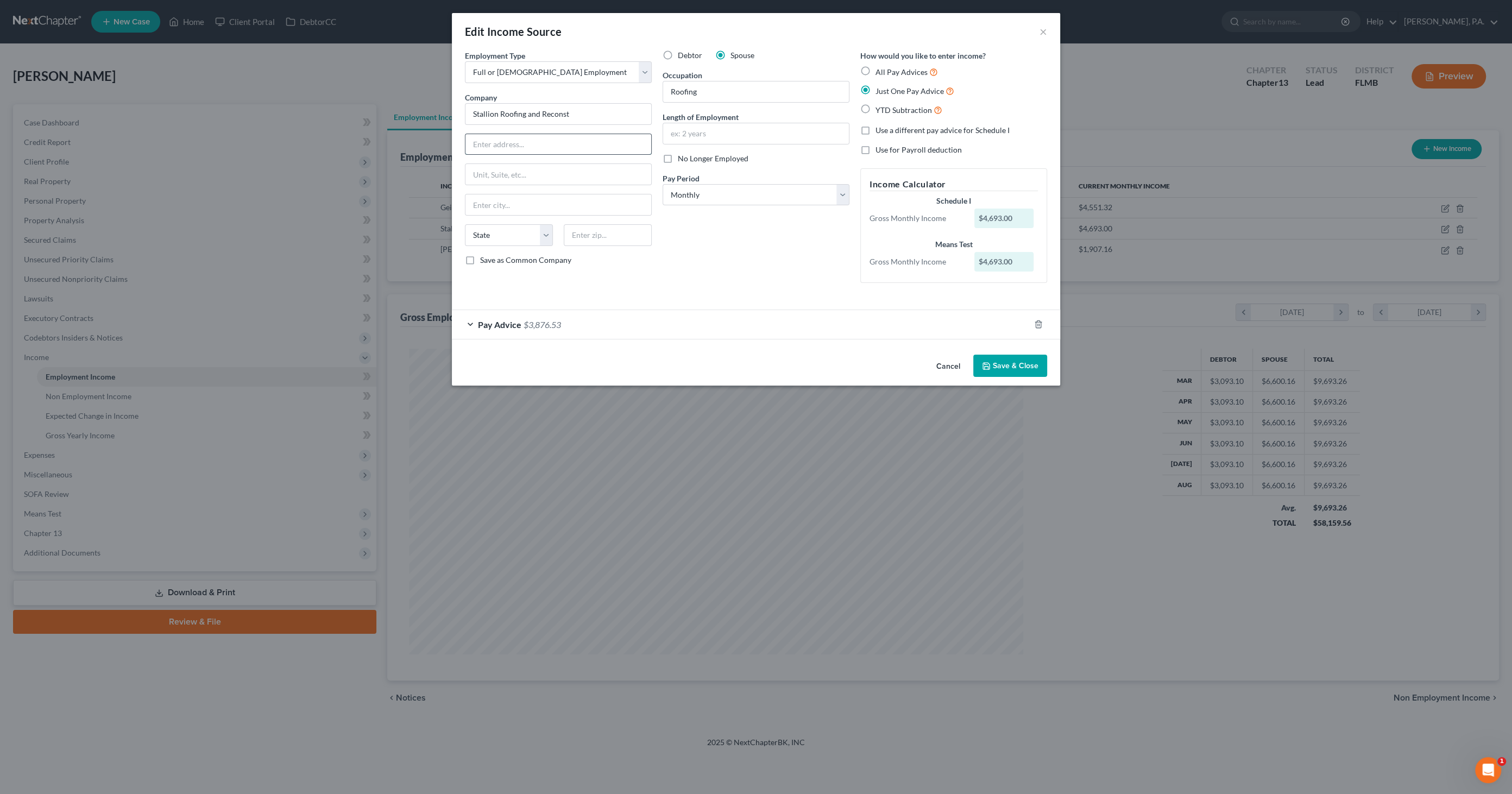
click at [505, 146] on input "text" at bounding box center [558, 145] width 186 height 21
click at [502, 139] on input "text" at bounding box center [558, 145] width 186 height 21
click at [511, 138] on input "text" at bounding box center [558, 145] width 186 height 21
type input "201 Hampden Rd"
type input "[GEOGRAPHIC_DATA]"
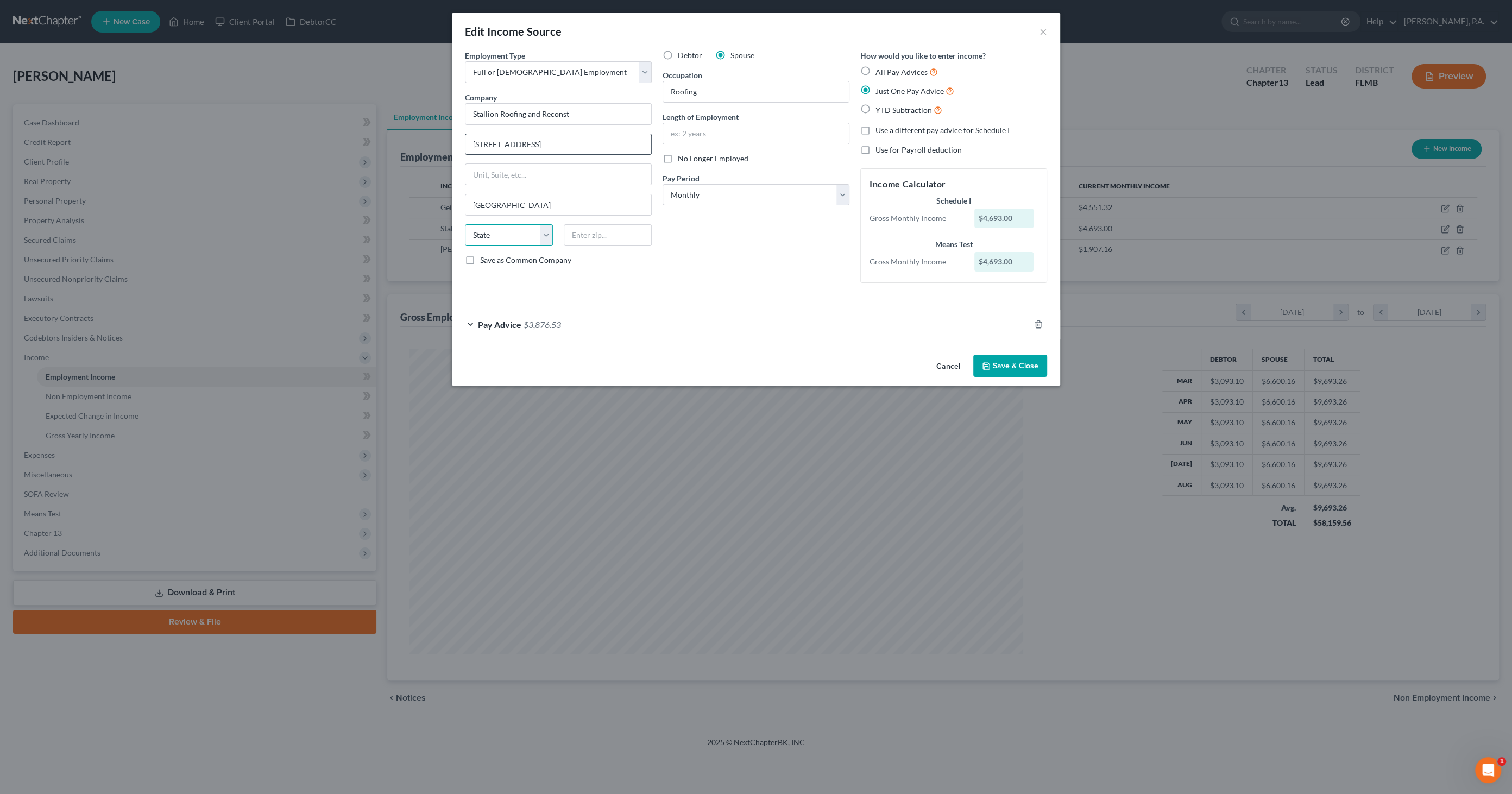
select select "9"
type input "33884"
click at [1011, 361] on button "Save & Close" at bounding box center [1011, 366] width 74 height 23
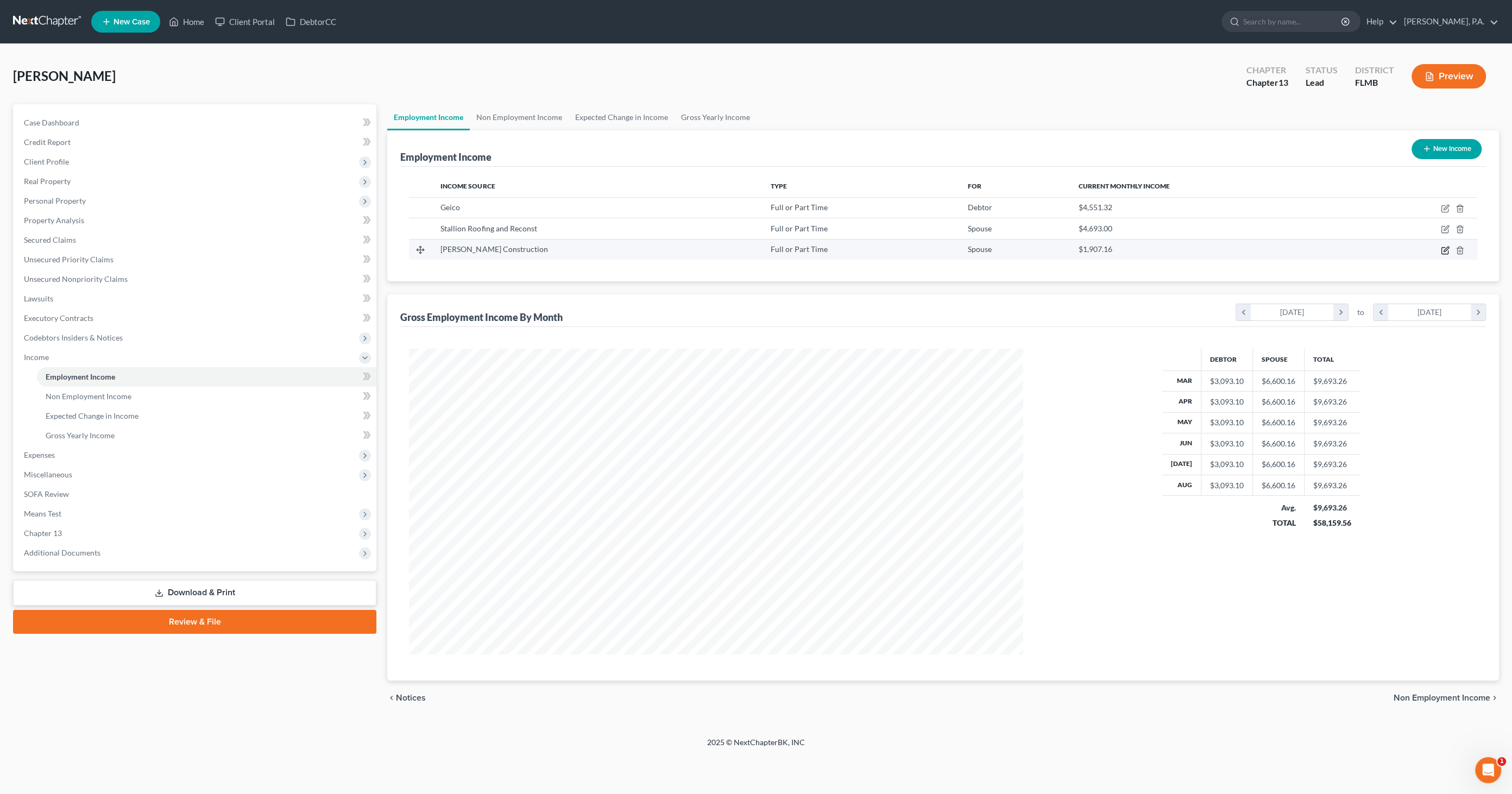
click at [1447, 246] on icon "button" at bounding box center [1445, 251] width 9 height 9
select select "0"
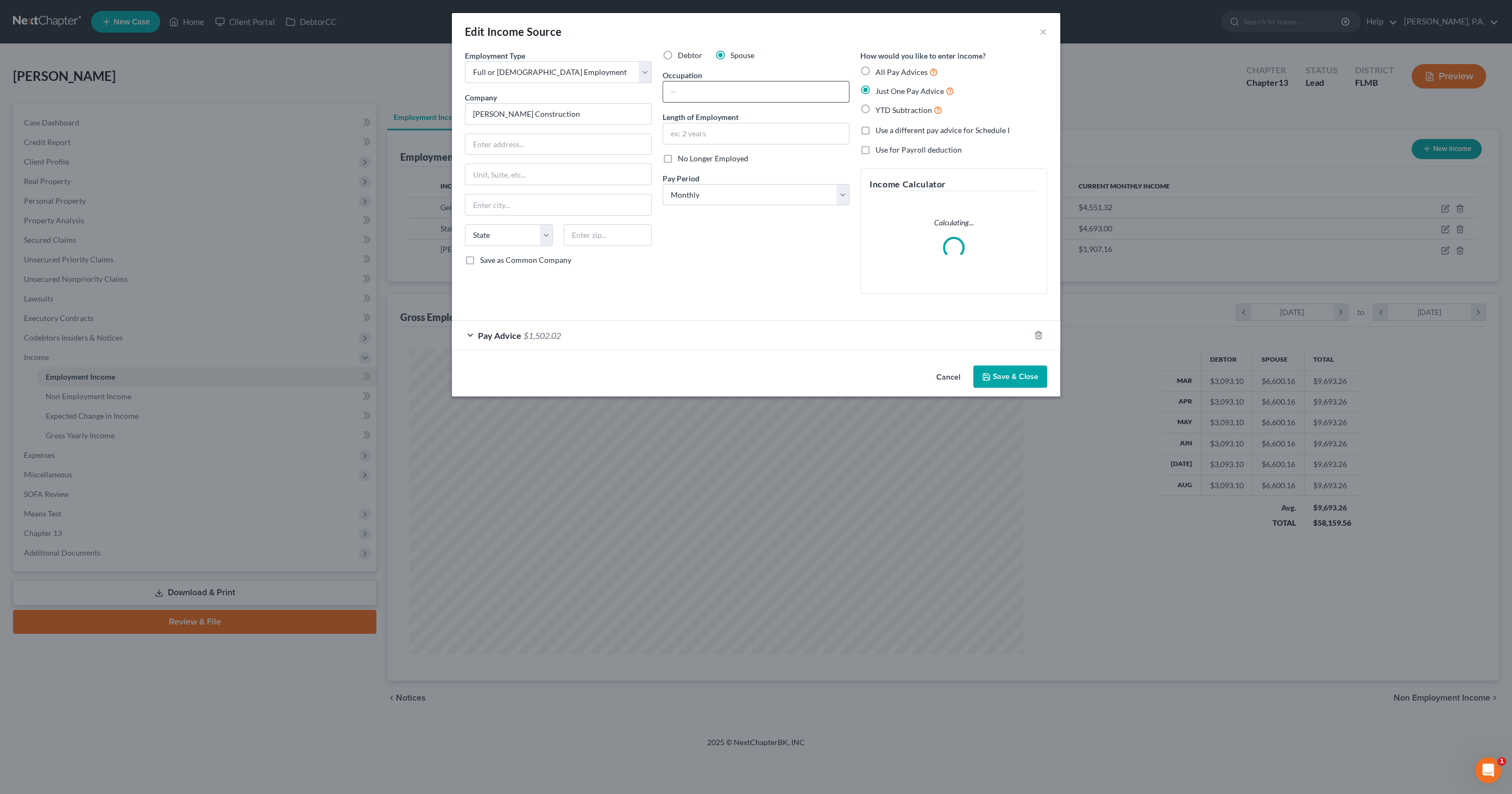
click at [750, 90] on input "text" at bounding box center [756, 92] width 186 height 21
type input "Roofer"
drag, startPoint x: 551, startPoint y: 141, endPoint x: 558, endPoint y: 146, distance: 8.6
click at [550, 141] on input "text" at bounding box center [558, 145] width 186 height 21
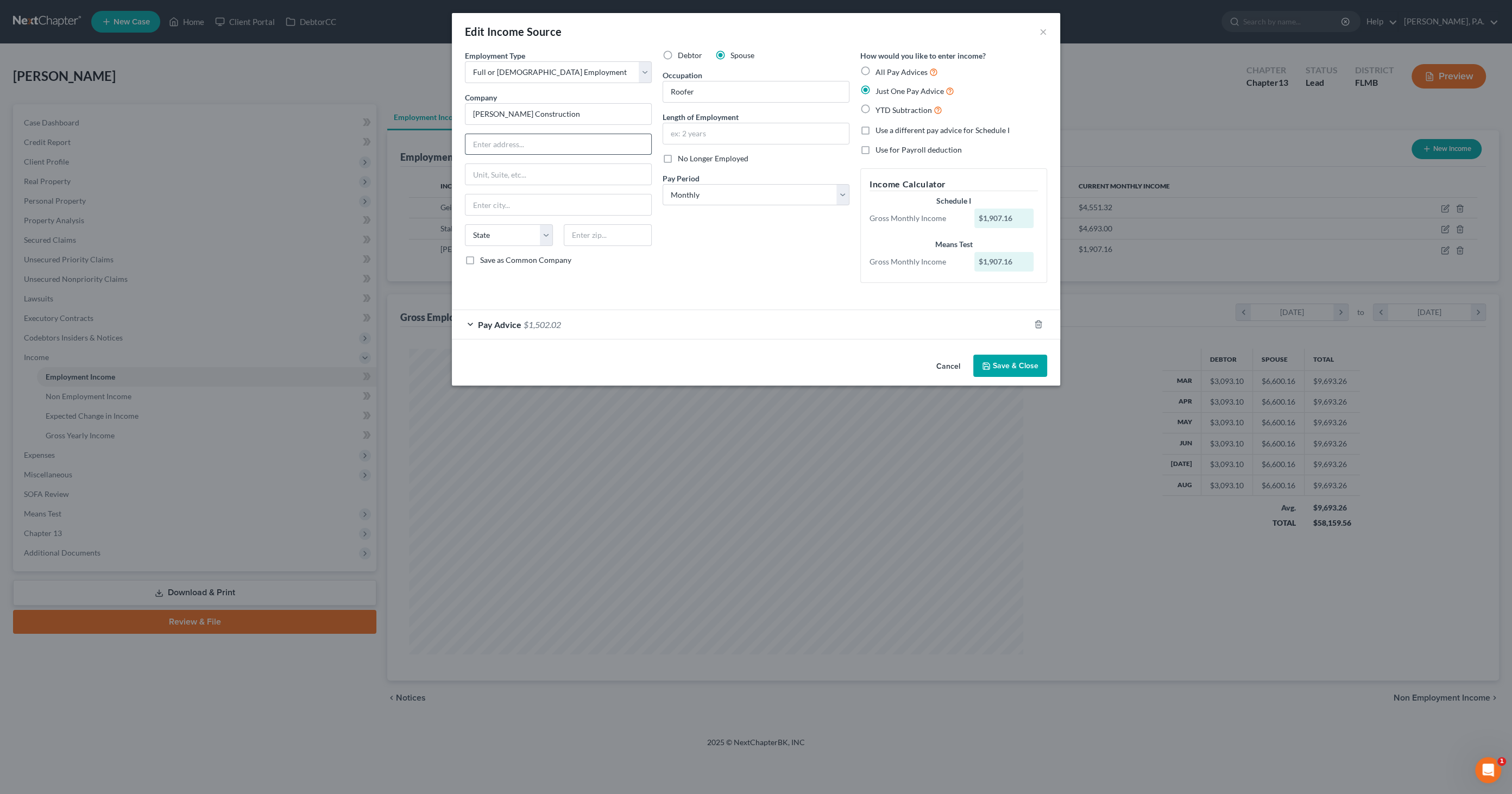
click at [499, 144] on input "text" at bounding box center [558, 145] width 186 height 21
type input "1990 N Scenic Hwy"
type input "Babson Park"
select select "9"
type input "33827"
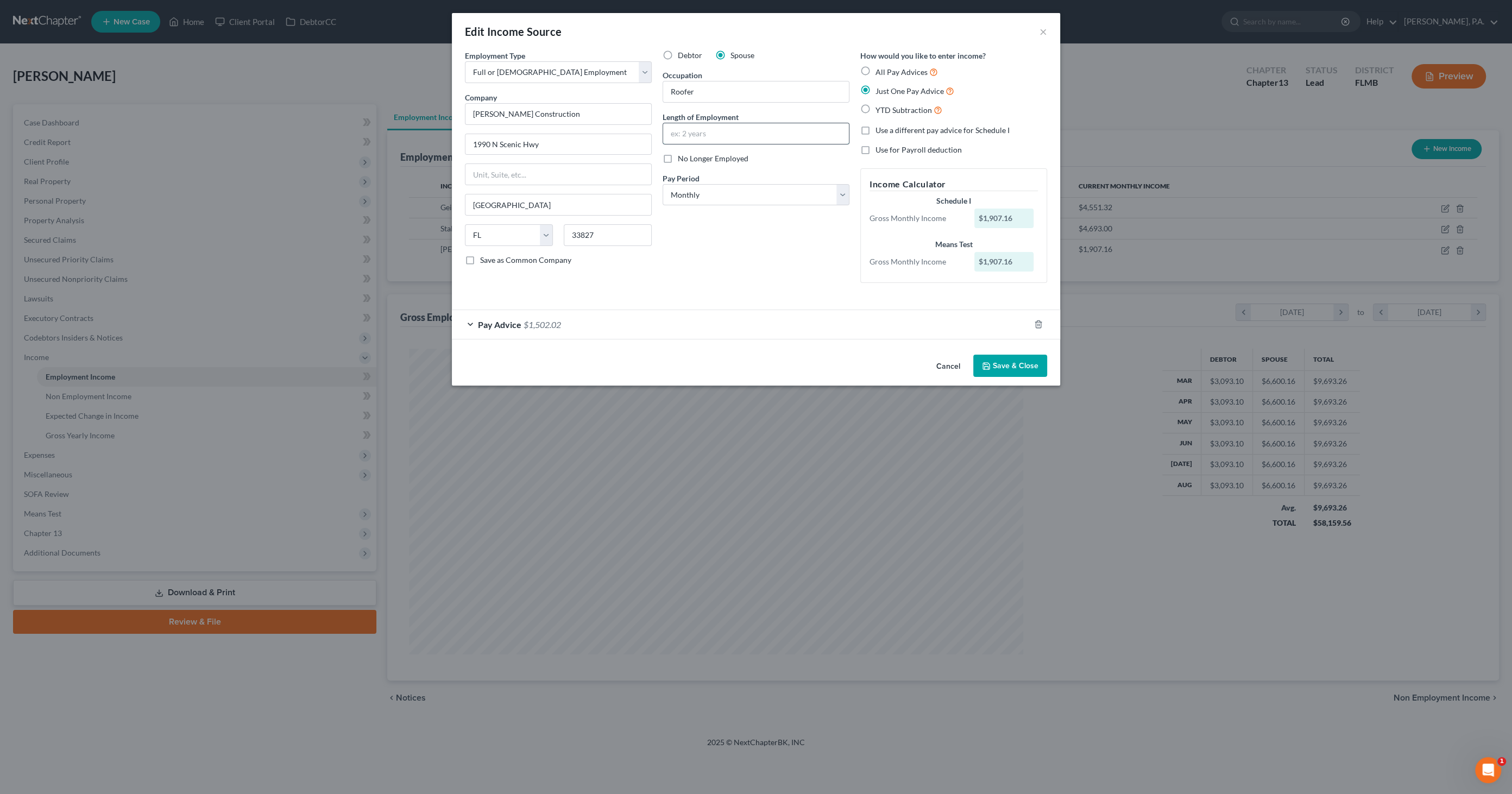
click at [714, 129] on input "text" at bounding box center [756, 134] width 186 height 21
click at [998, 367] on button "Save & Close" at bounding box center [1011, 366] width 74 height 23
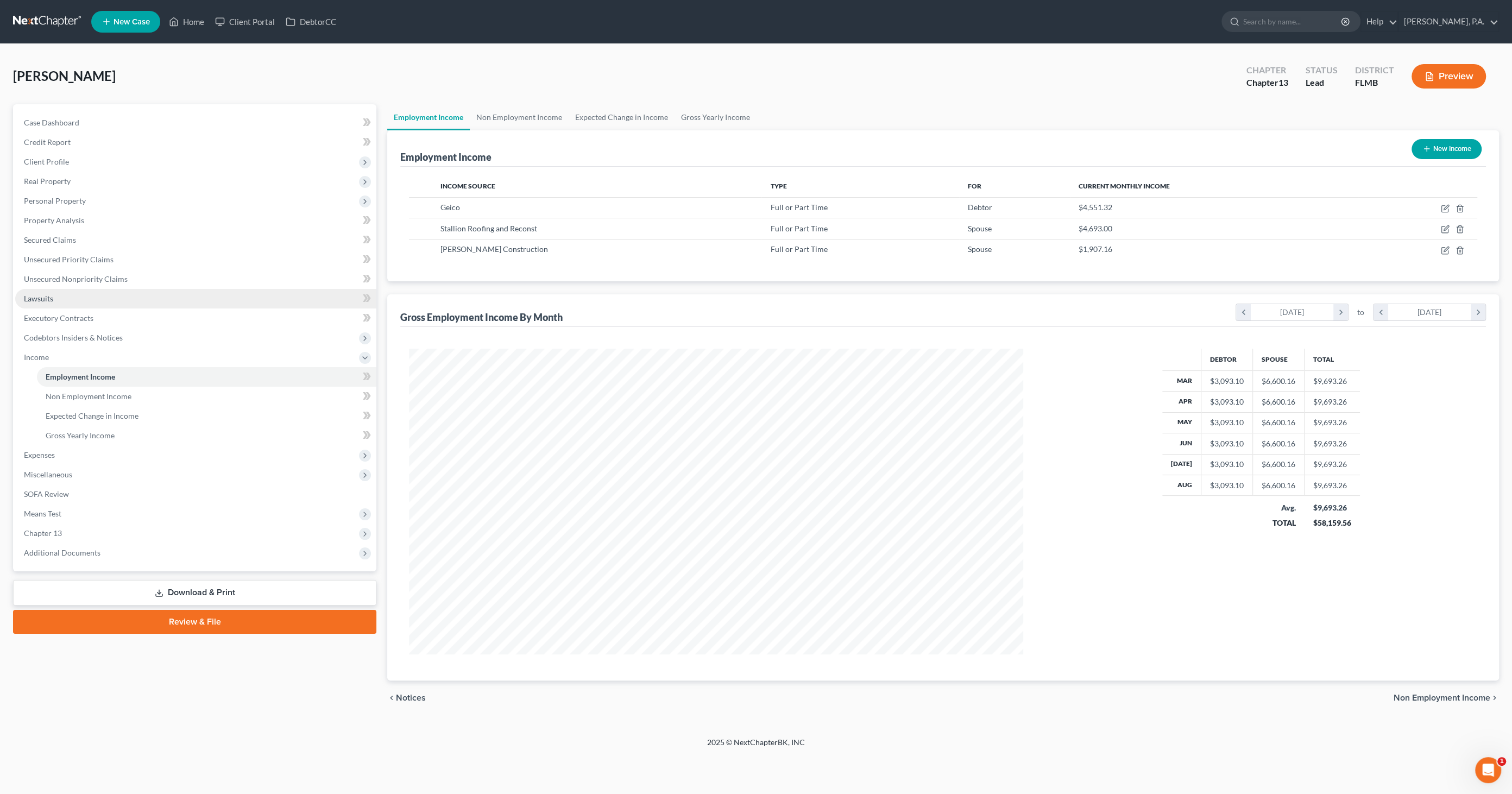
click at [52, 303] on link "Lawsuits" at bounding box center [195, 299] width 361 height 19
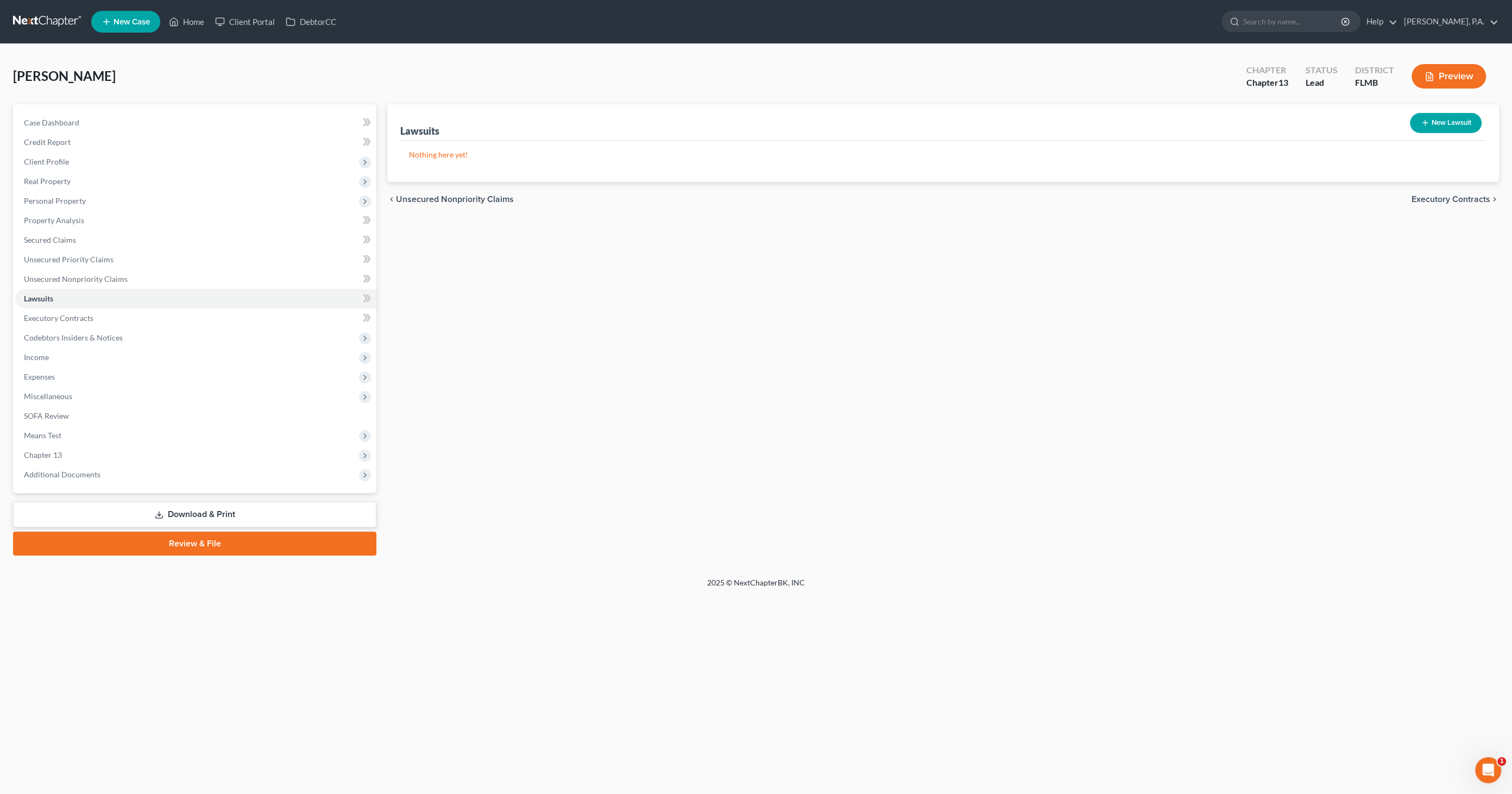
click at [1435, 121] on button "New Lawsuit" at bounding box center [1446, 123] width 72 height 20
select select "0"
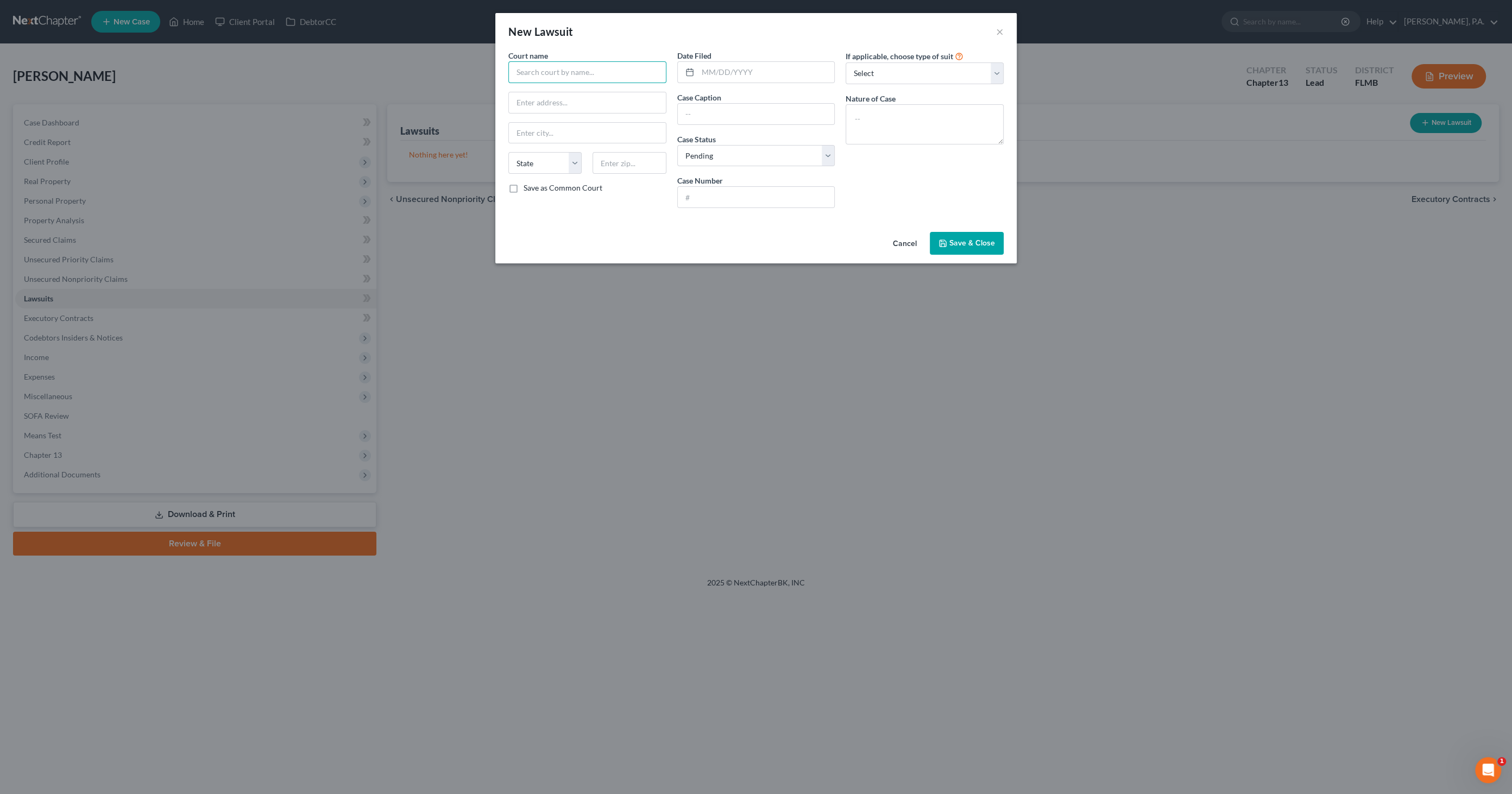
click at [582, 67] on input "text" at bounding box center [587, 72] width 158 height 22
click at [573, 92] on div "Polk County Clerk of Court" at bounding box center [573, 91] width 113 height 11
type input "Polk County Clerk of Court"
type input "255 North Broadway Street"
type input "Bartow"
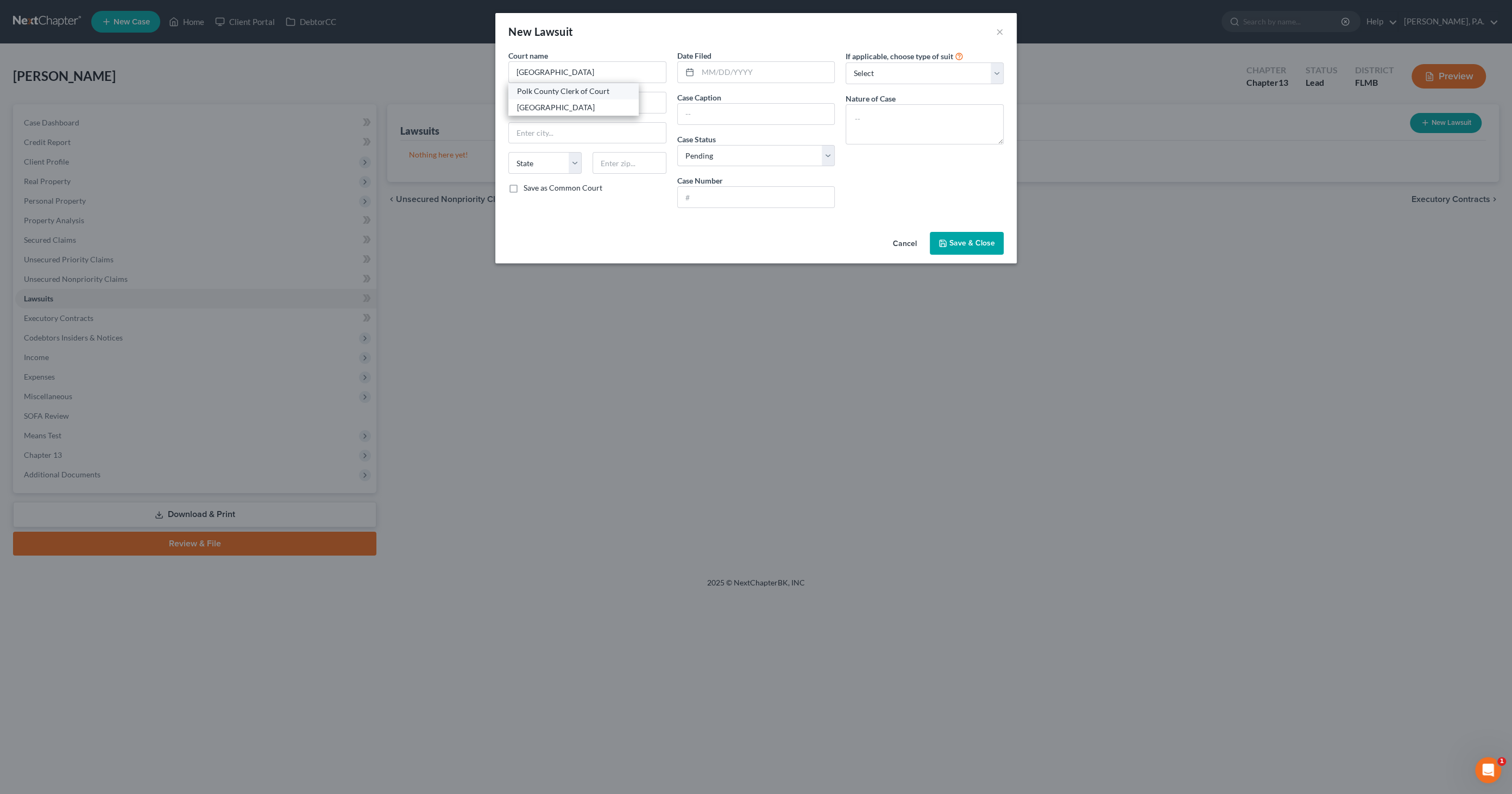
select select "9"
type input "33830"
click at [718, 69] on input "text" at bounding box center [766, 73] width 137 height 21
type input "[DATE]"
click at [816, 110] on input "Freedom Mortgage Corporation vs" at bounding box center [756, 114] width 157 height 21
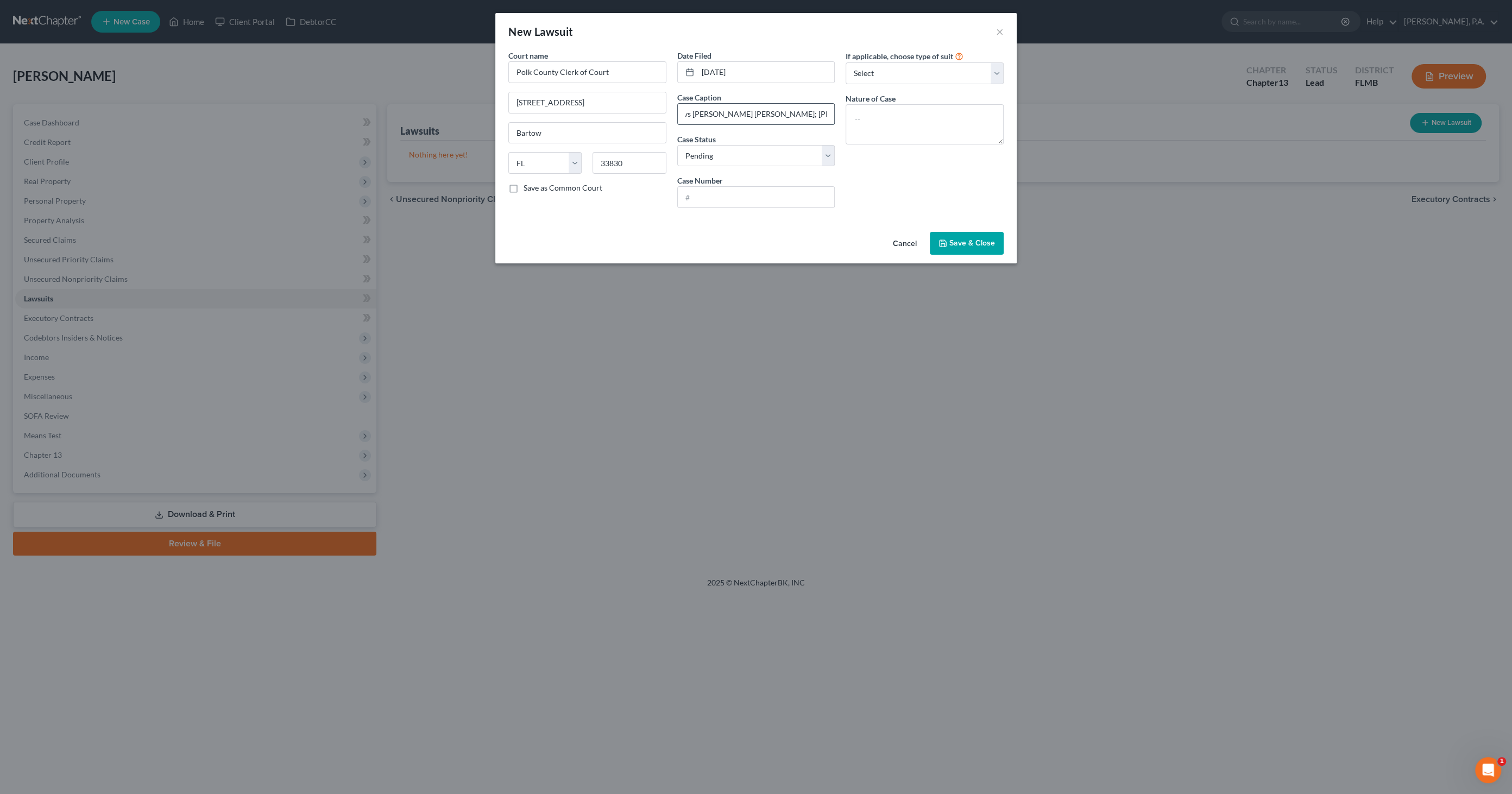
scroll to position [0, 116]
type input "Freedom Mortgage Corporation vs [PERSON_NAME] [PERSON_NAME]; [PERSON_NAME]"
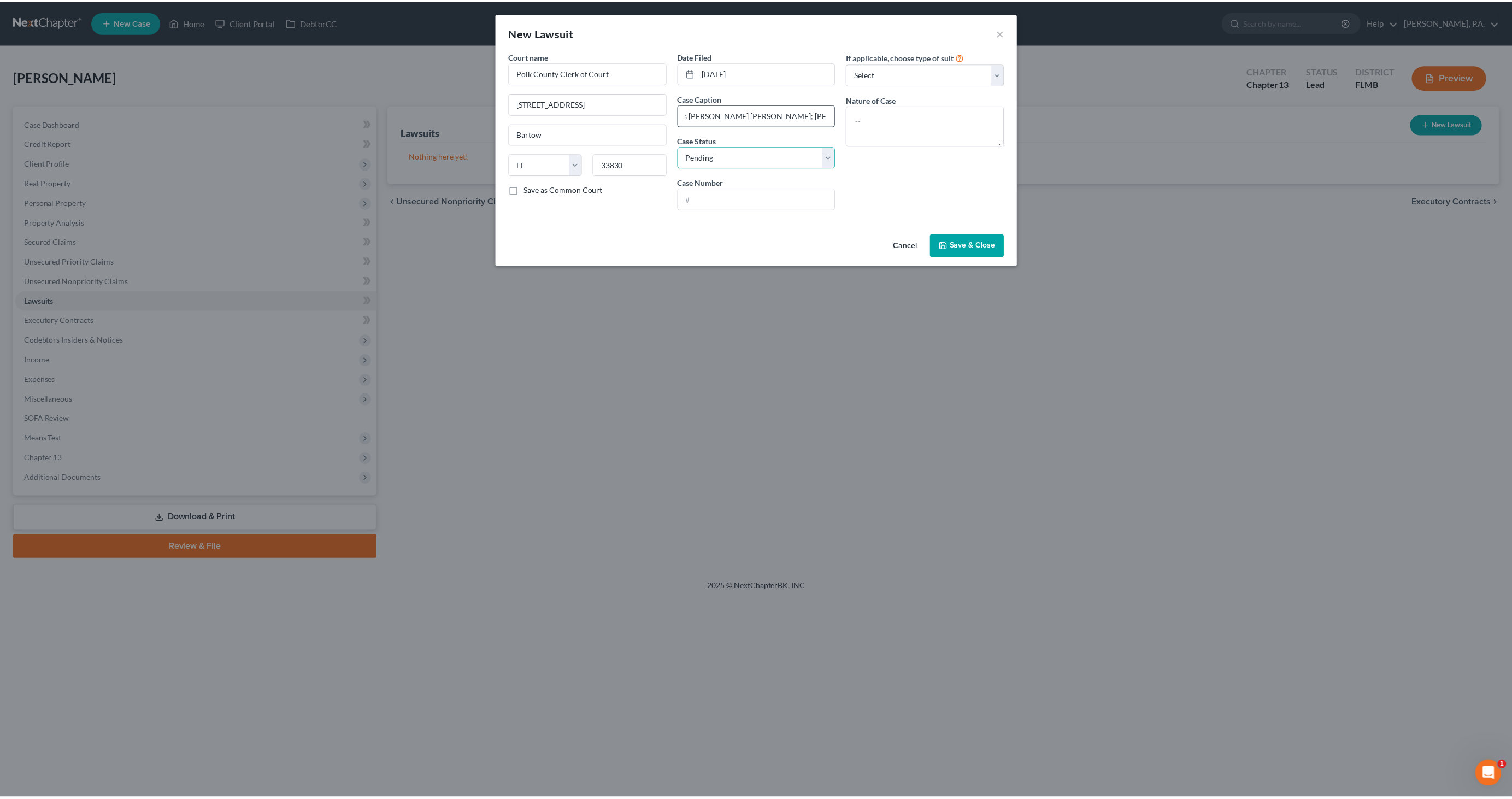
scroll to position [0, 0]
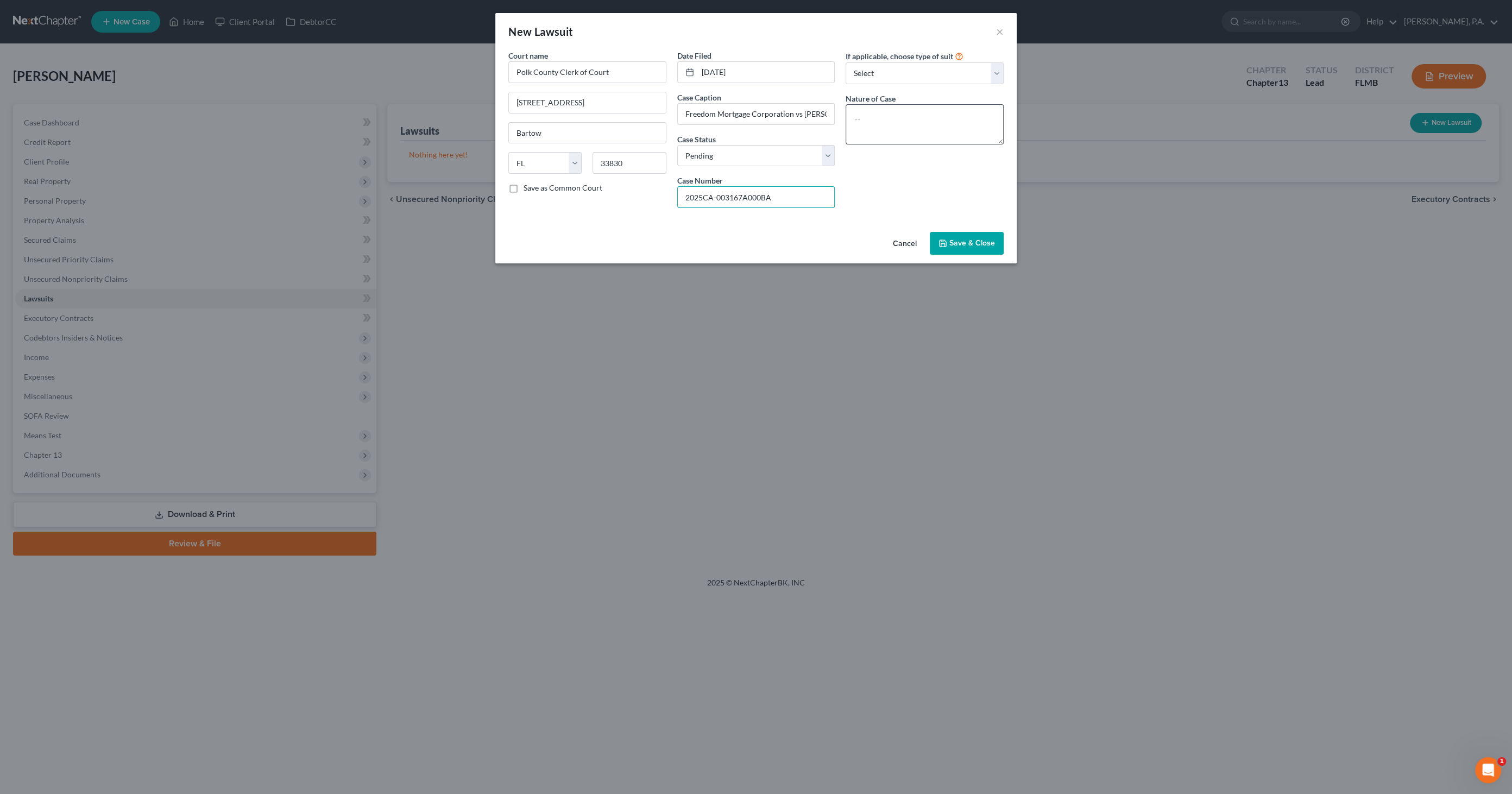
type input "2025CA-003167A000BA"
click at [877, 115] on textarea at bounding box center [925, 124] width 158 height 40
type textarea "Foreclosure"
click at [960, 240] on span "Save & Close" at bounding box center [972, 243] width 46 height 10
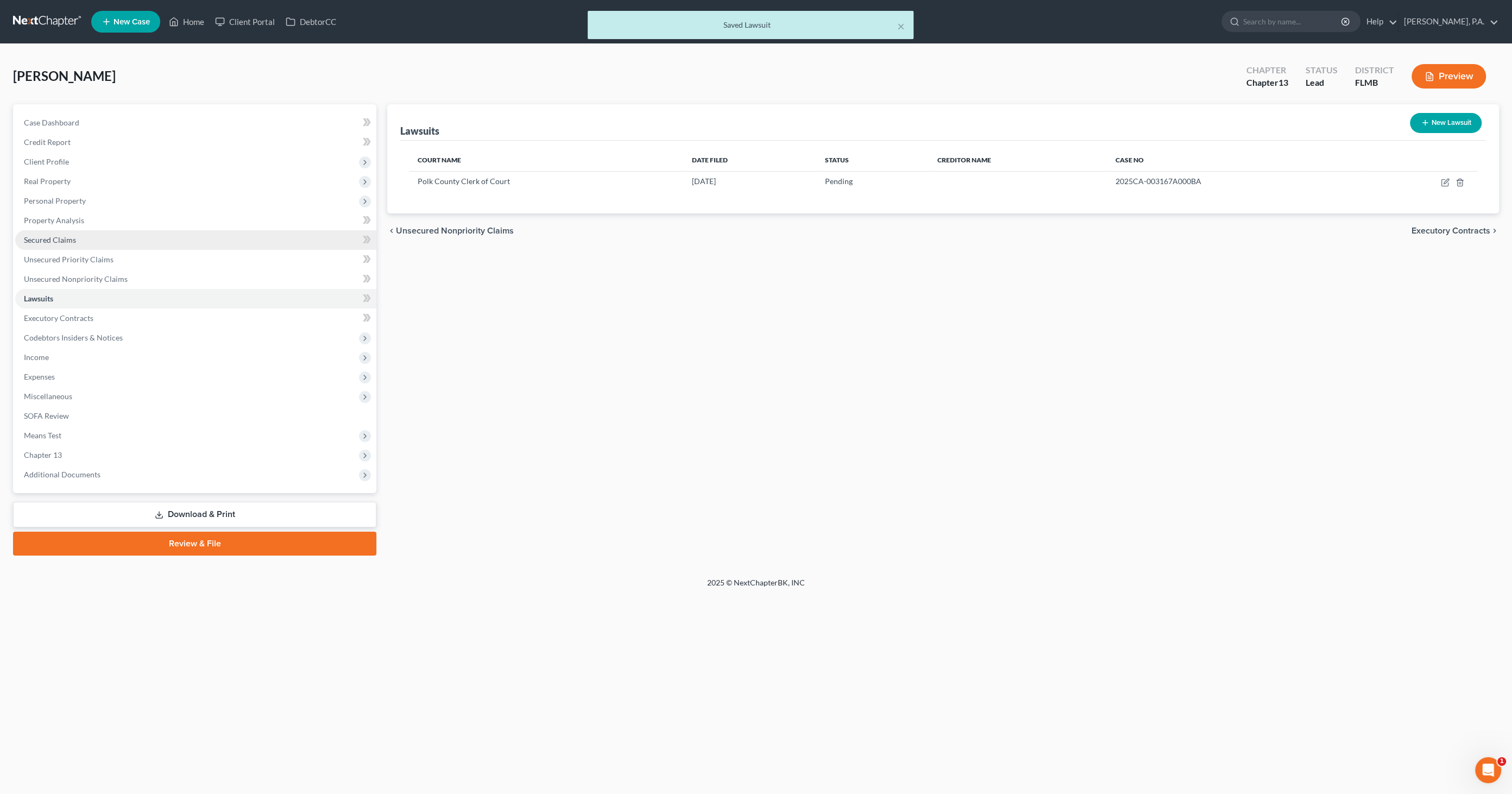
click at [72, 239] on span "Secured Claims" at bounding box center [49, 239] width 52 height 10
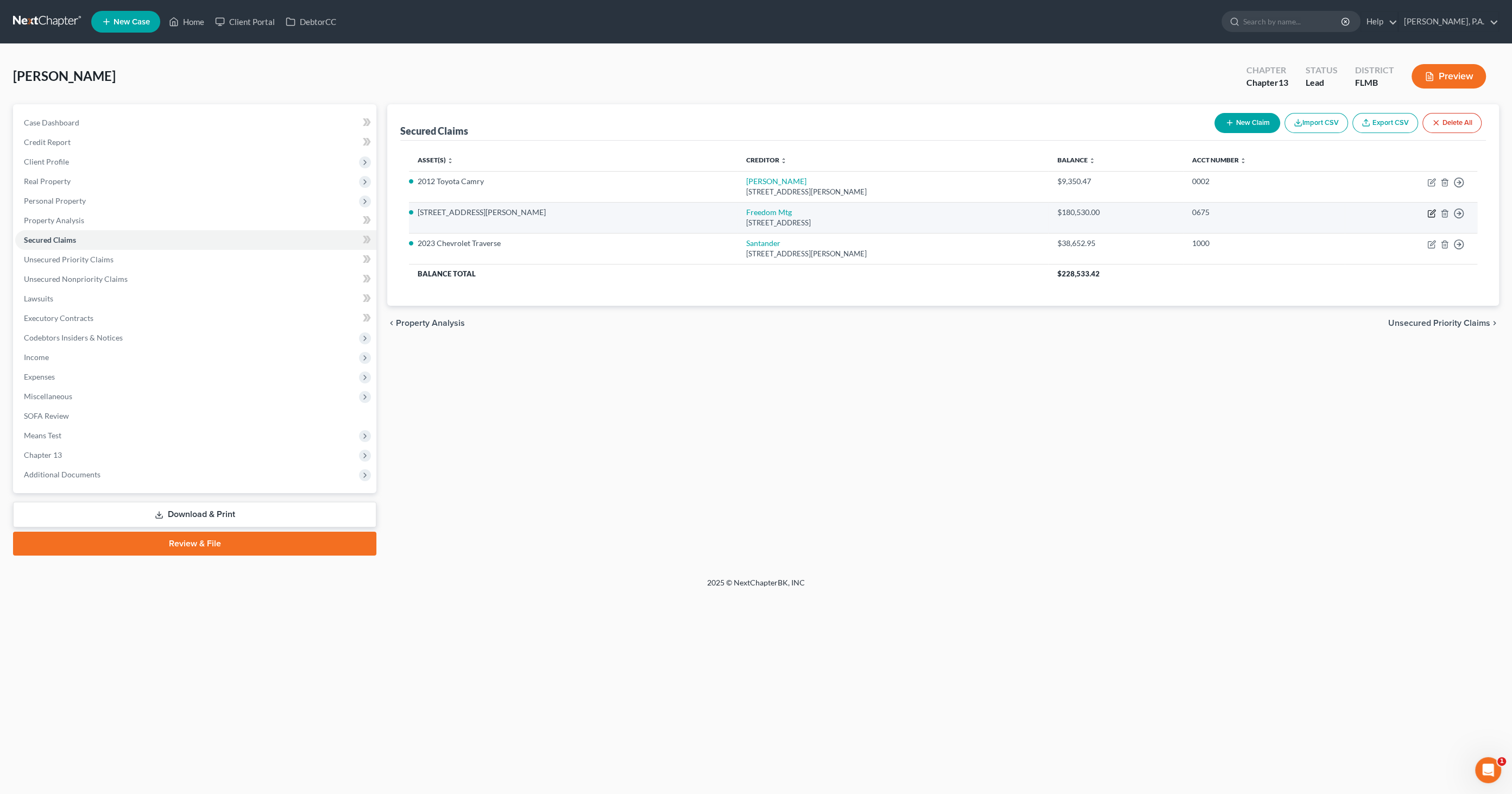
click at [1433, 214] on icon "button" at bounding box center [1432, 214] width 9 height 9
select select "9"
select select "2"
select select "3"
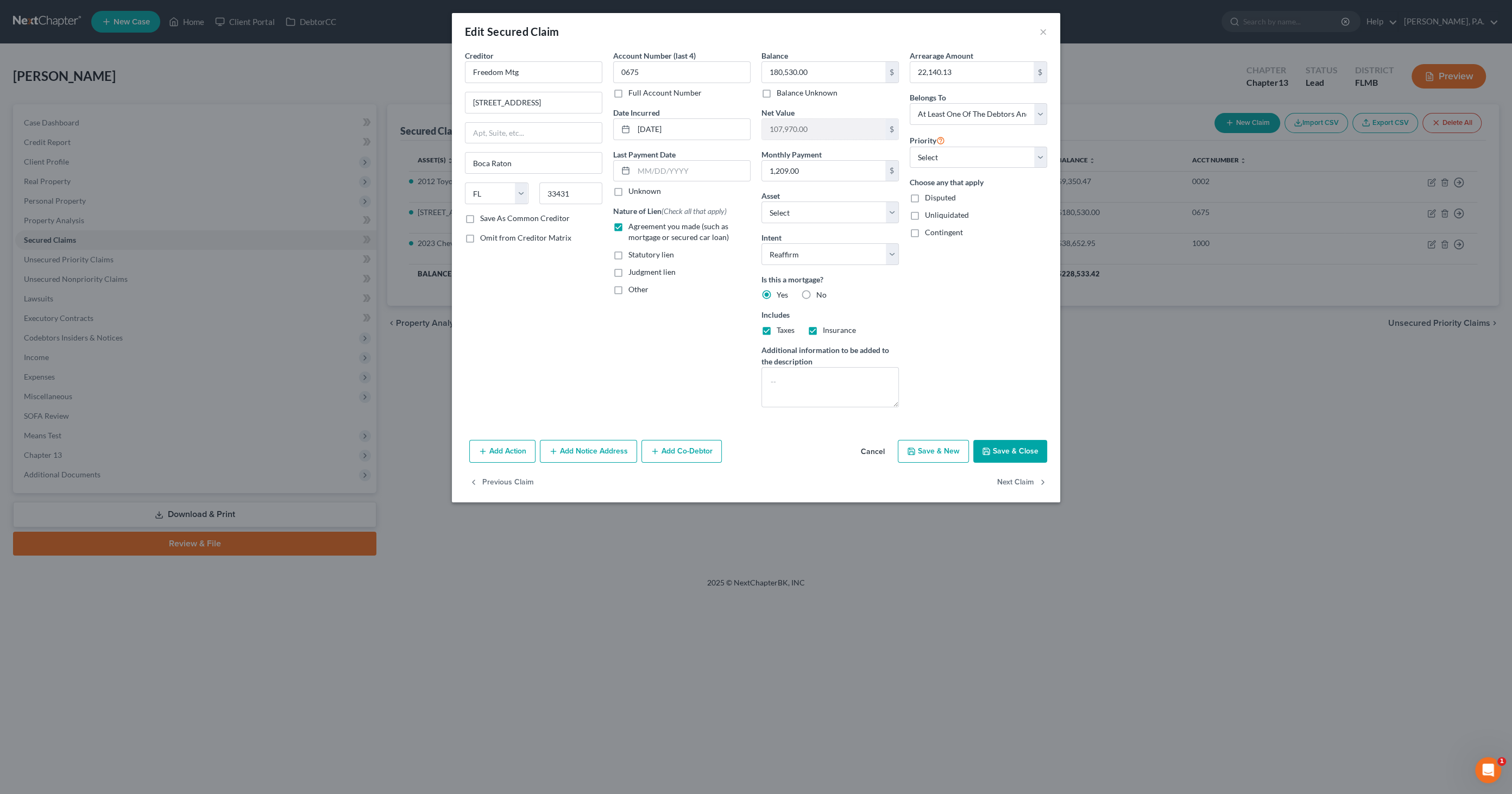
click at [618, 453] on button "Add Notice Address" at bounding box center [588, 451] width 97 height 23
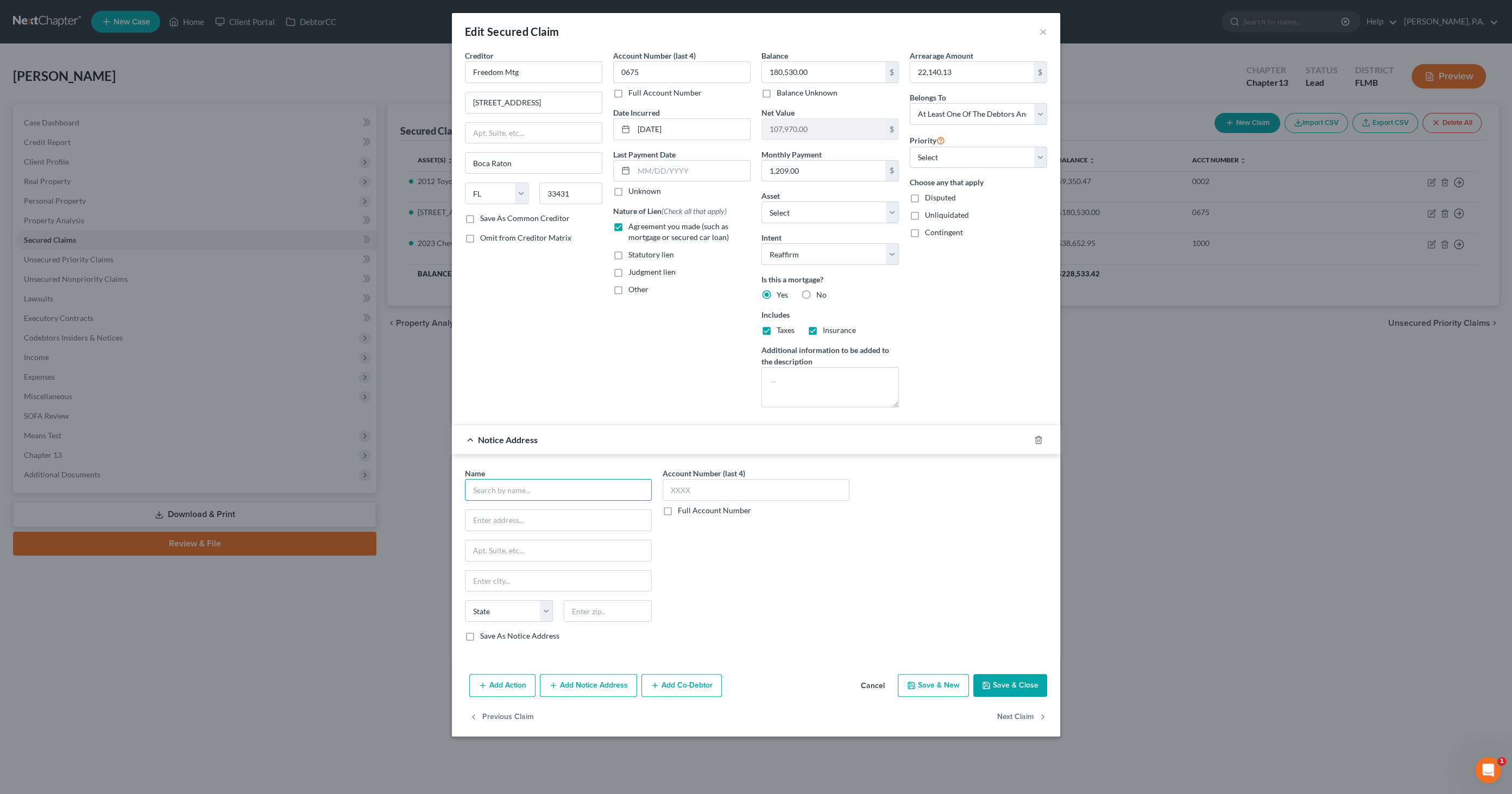
click at [521, 486] on input "text" at bounding box center [558, 490] width 187 height 22
type input "[PERSON_NAME] & [PERSON_NAME], PLLC"
type input "[STREET_ADDRESS]"
type input "Suite 900"
type input "[GEOGRAPHIC_DATA]"
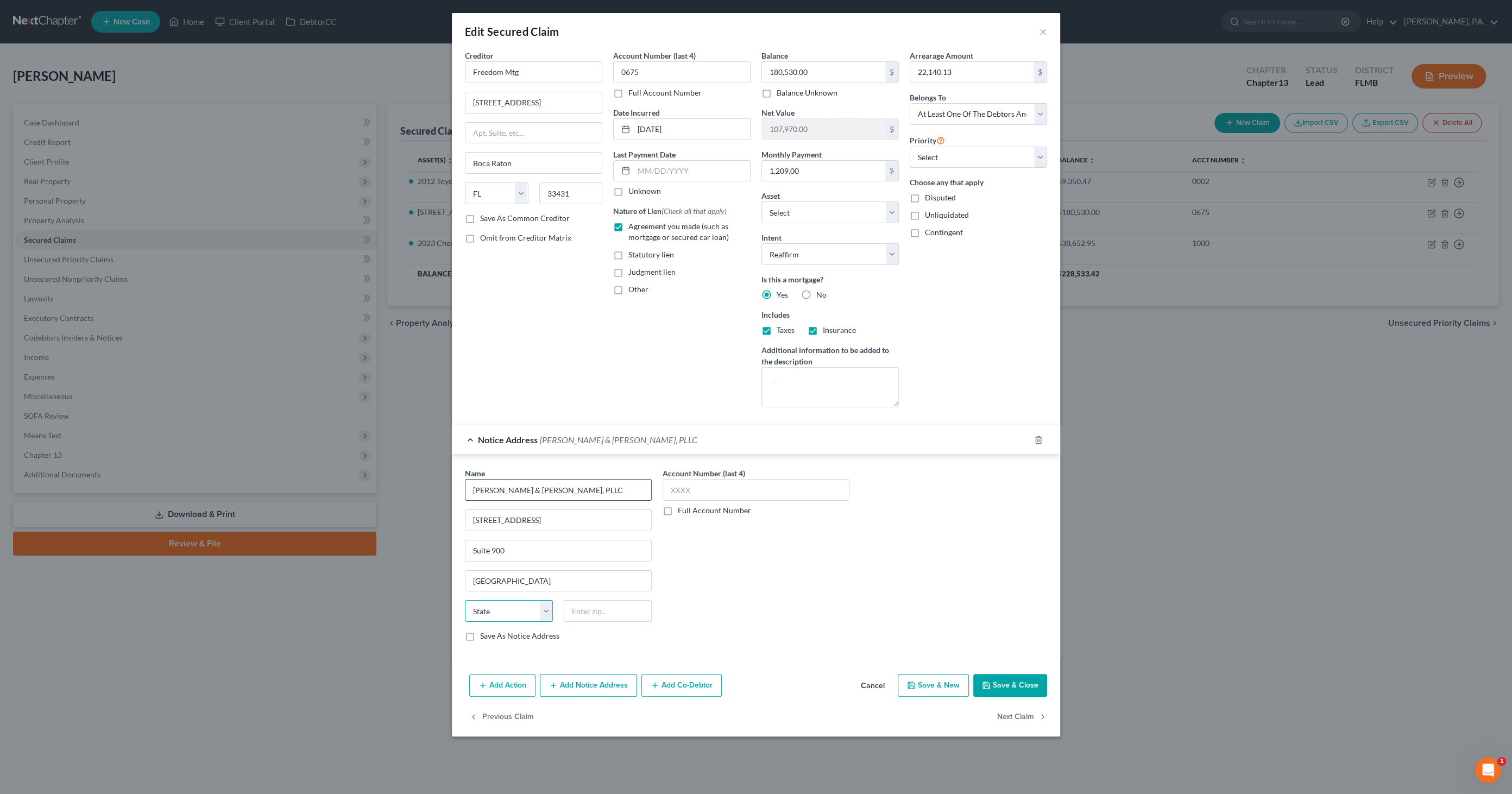
select select "9"
type input "33071"
click at [1014, 681] on button "Save & Close" at bounding box center [1011, 685] width 74 height 23
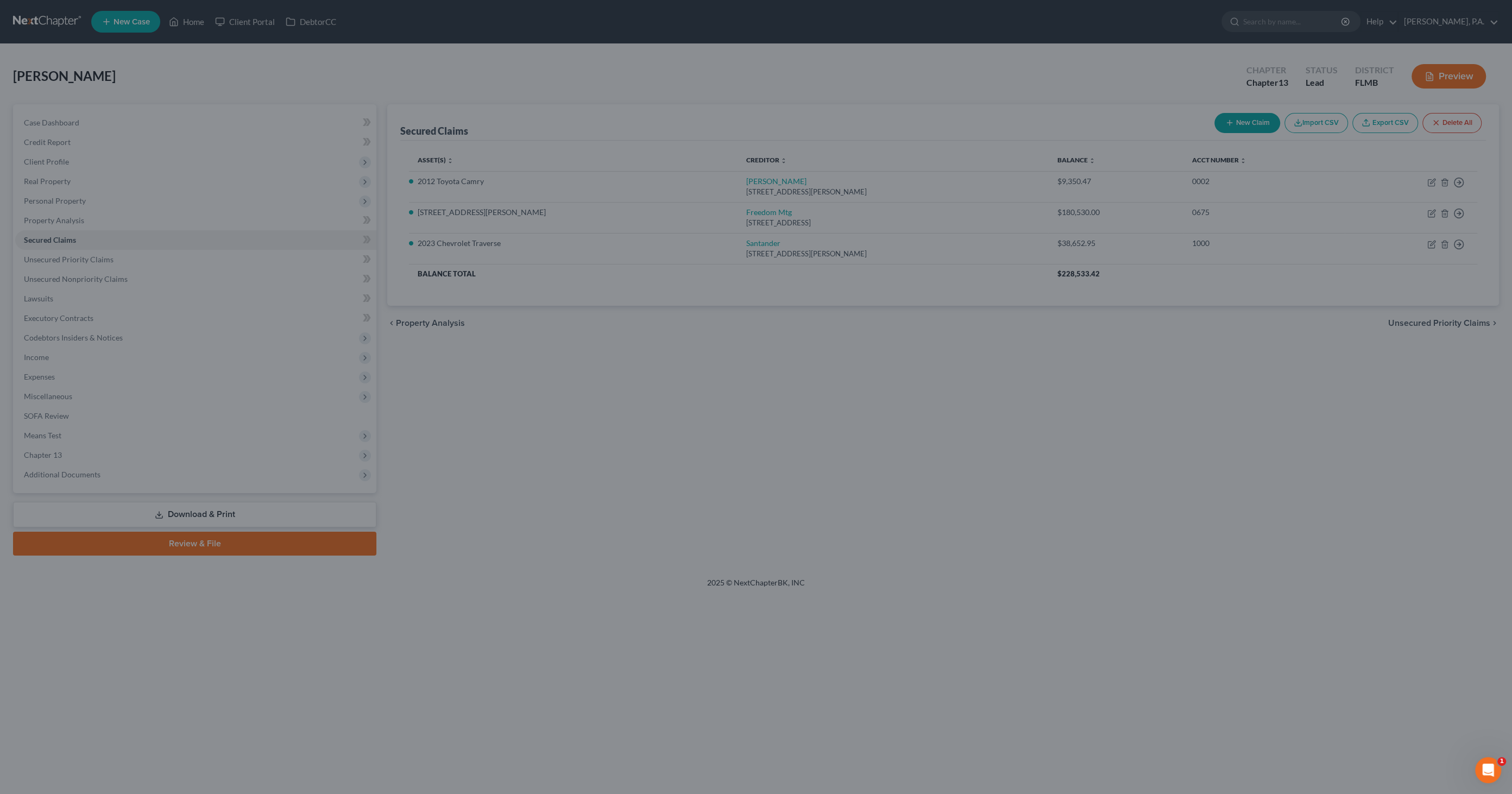
type input "Pompano Beach"
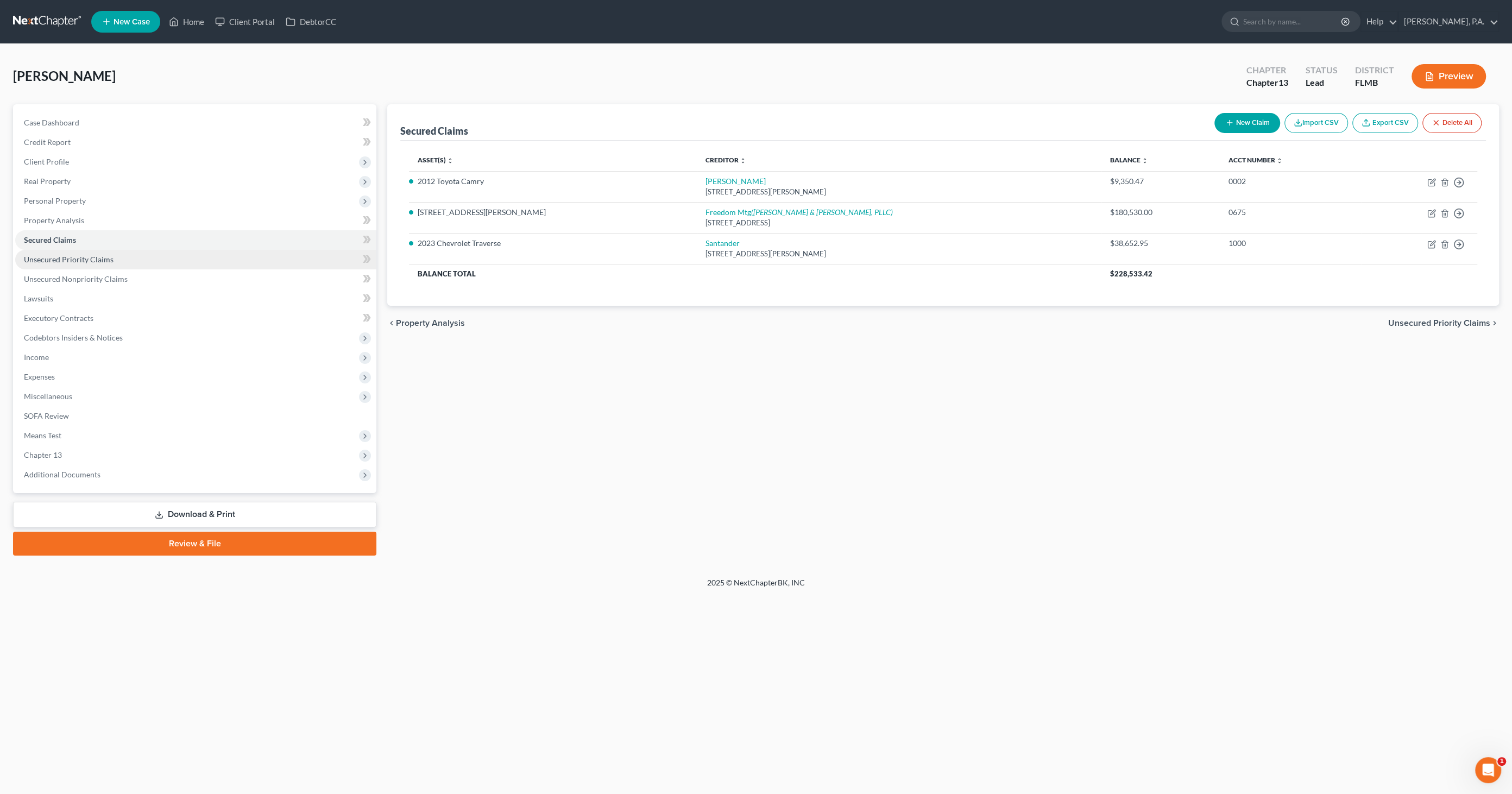
click at [60, 260] on span "Unsecured Priority Claims" at bounding box center [68, 259] width 89 height 10
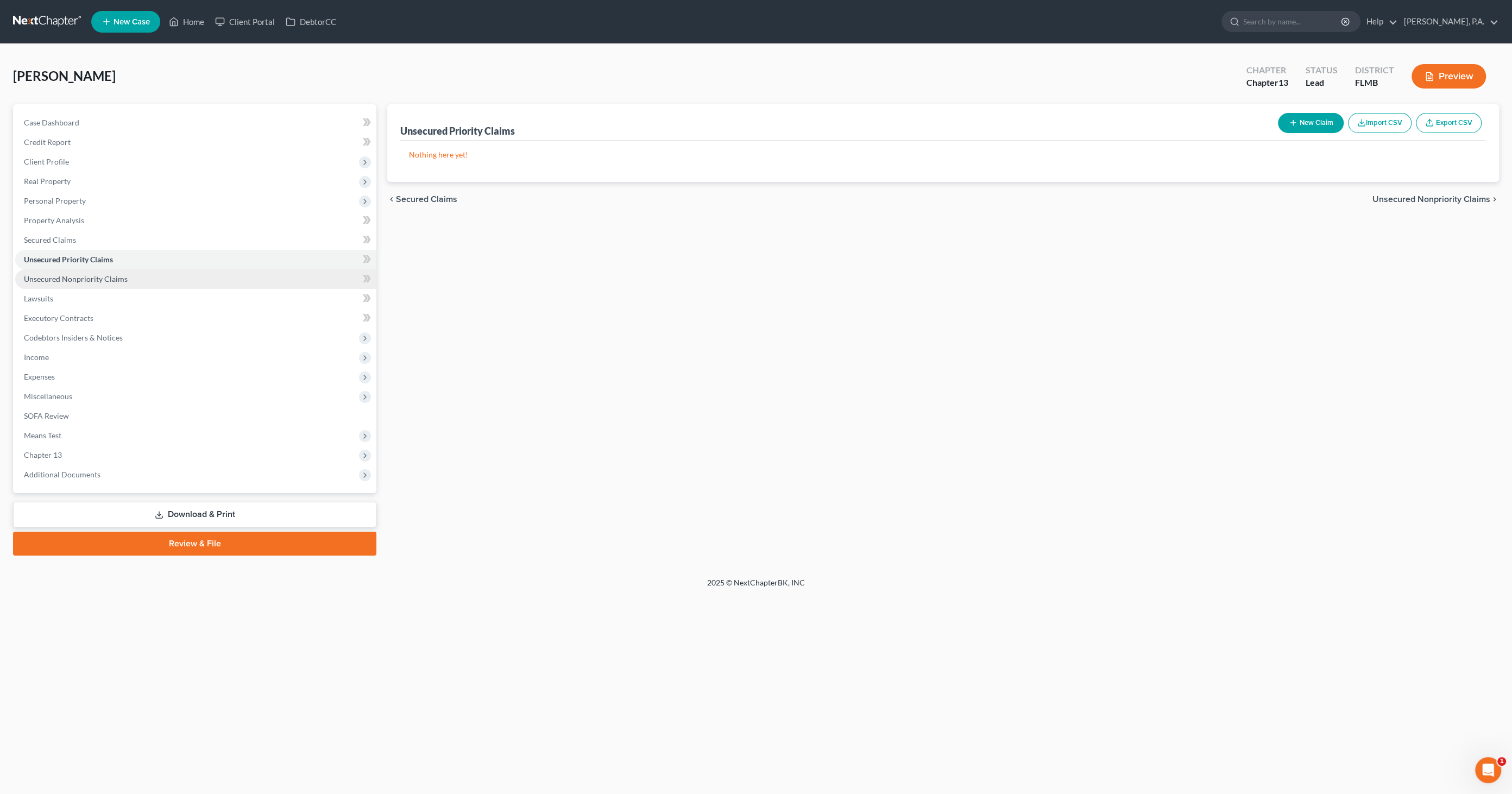
click at [60, 273] on link "Unsecured Nonpriority Claims" at bounding box center [195, 279] width 361 height 19
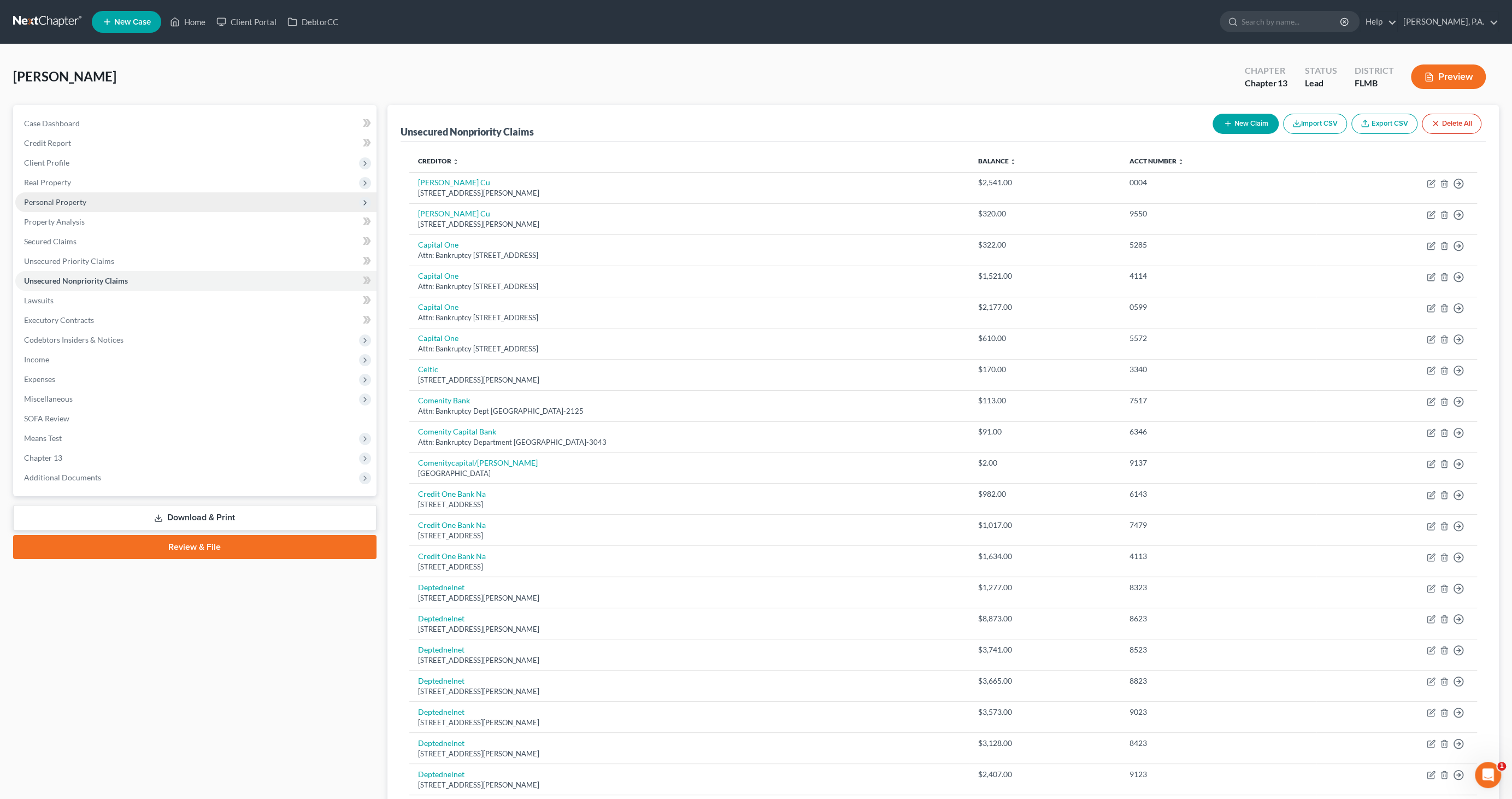
click at [52, 201] on span "Personal Property" at bounding box center [55, 202] width 63 height 10
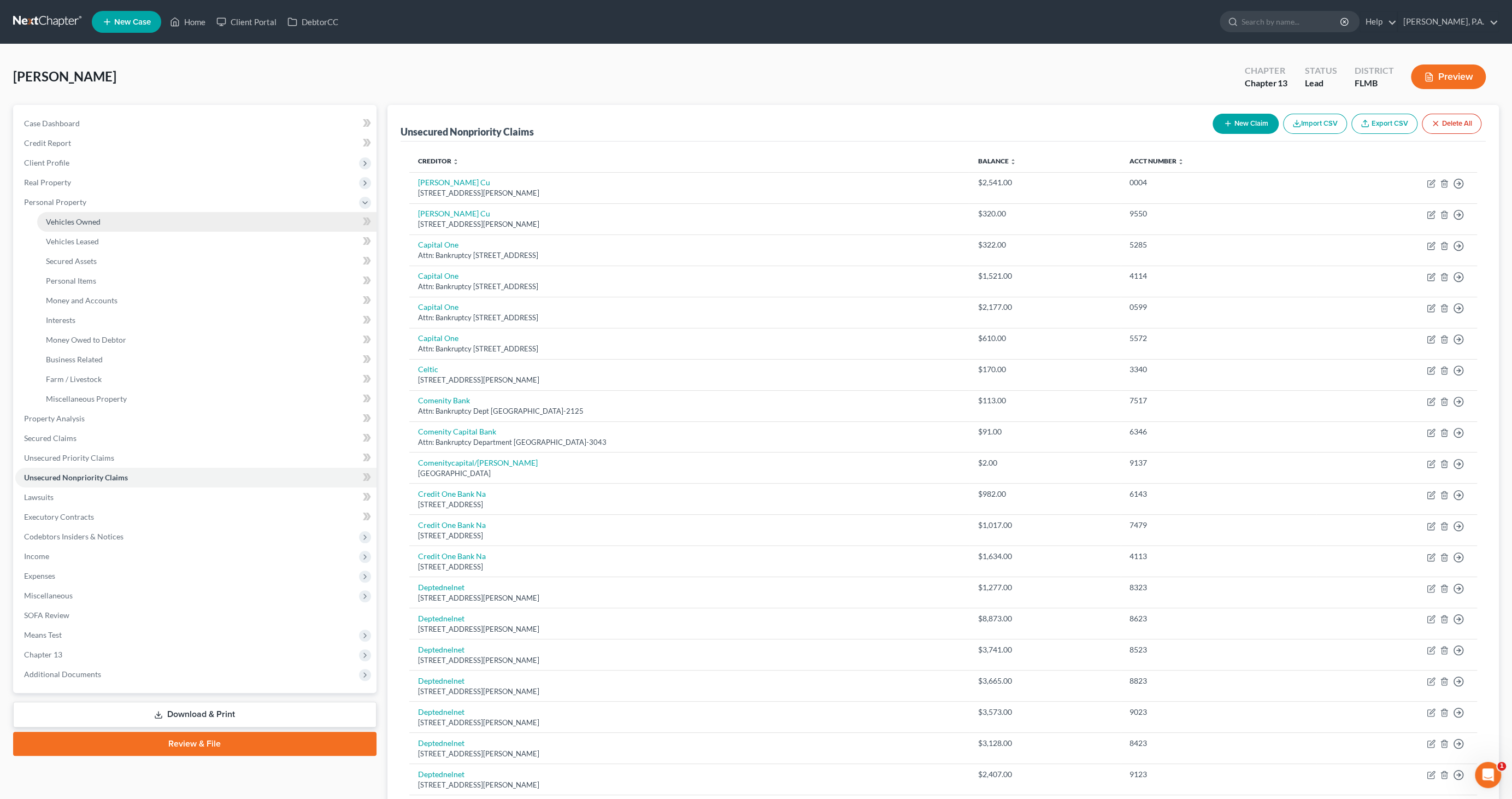
click at [58, 220] on span "Vehicles Owned" at bounding box center [73, 221] width 55 height 10
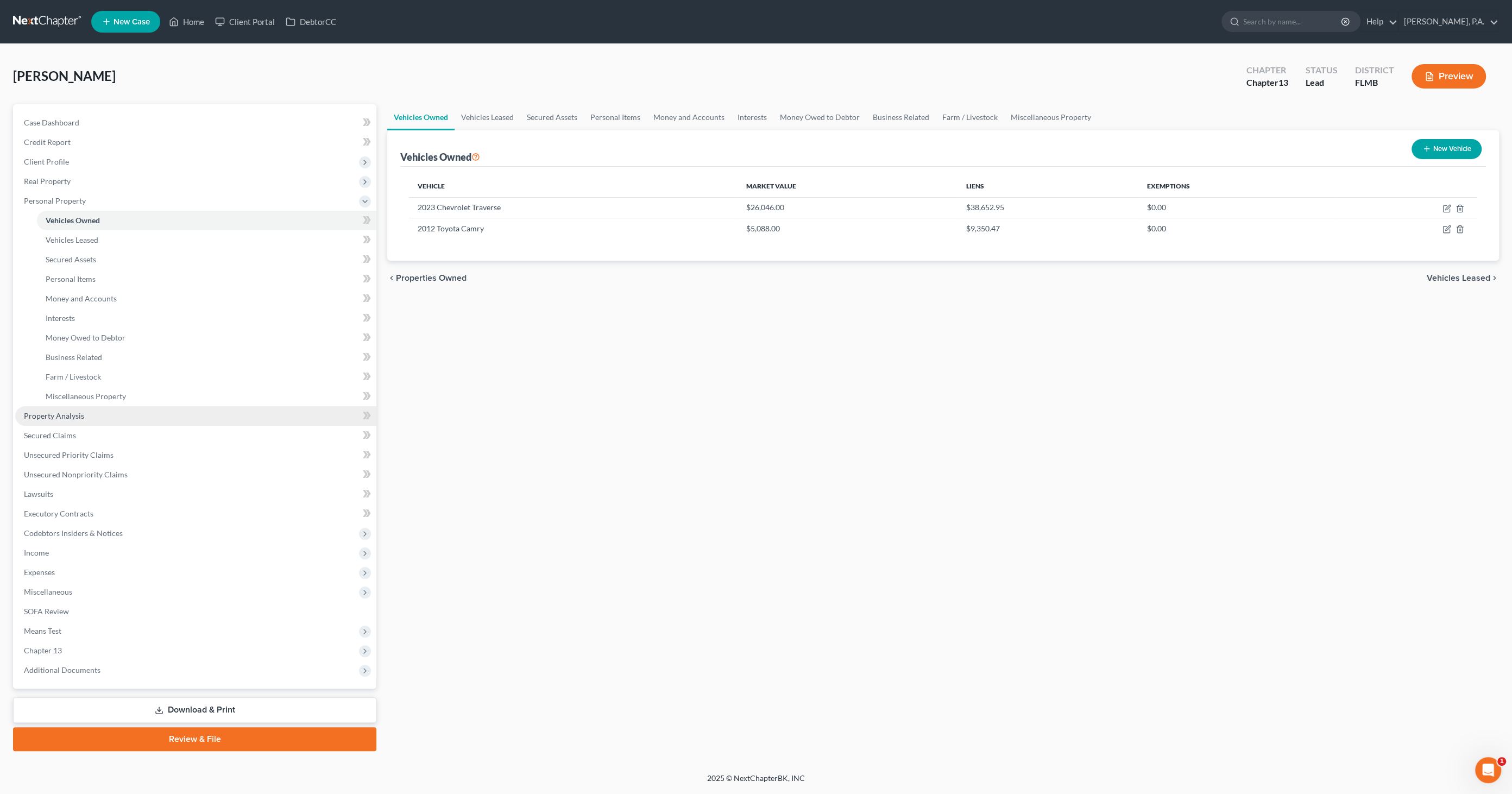
click at [66, 414] on span "Property Analysis" at bounding box center [53, 415] width 60 height 10
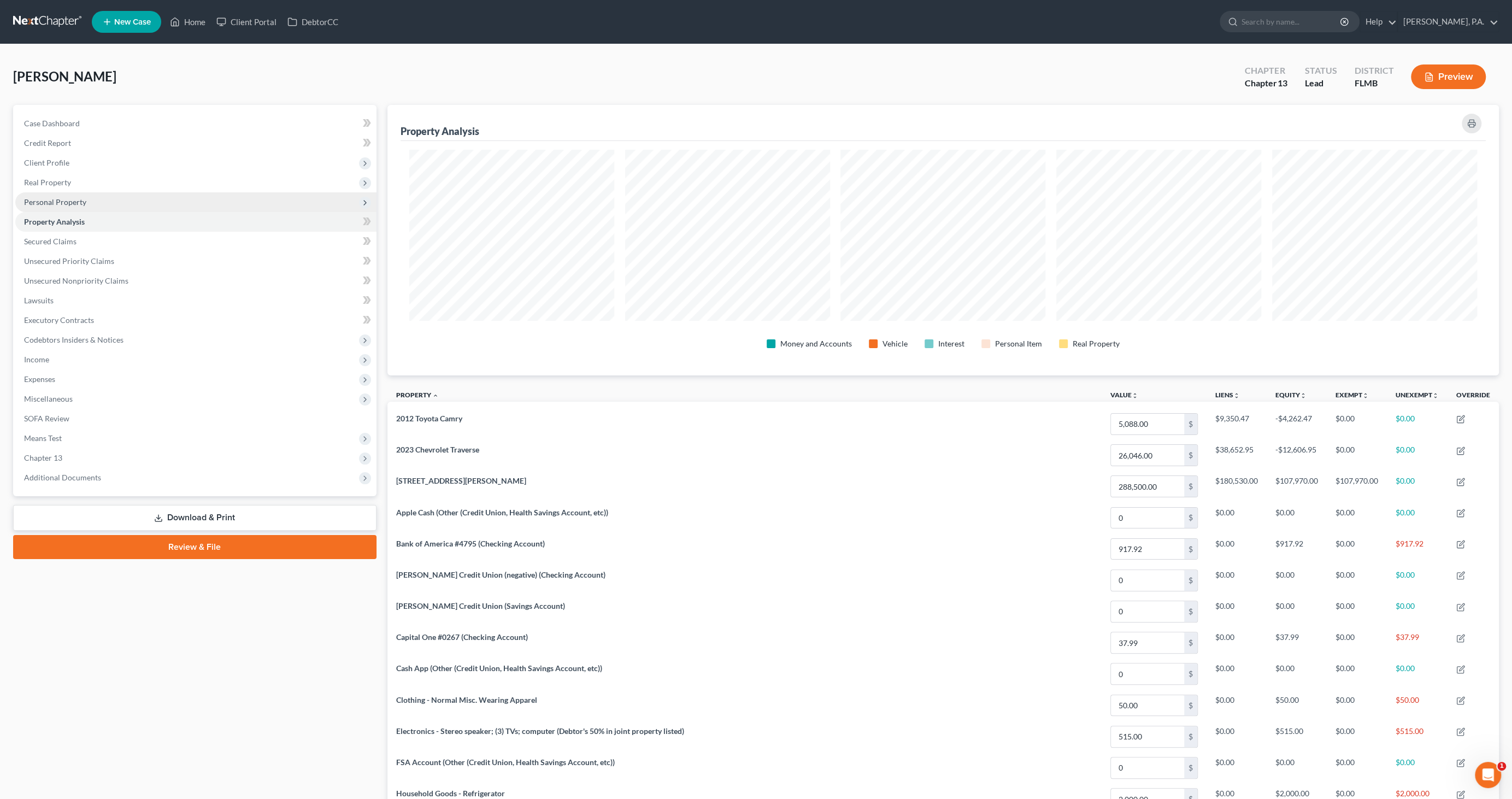
click at [55, 198] on span "Personal Property" at bounding box center [55, 202] width 63 height 10
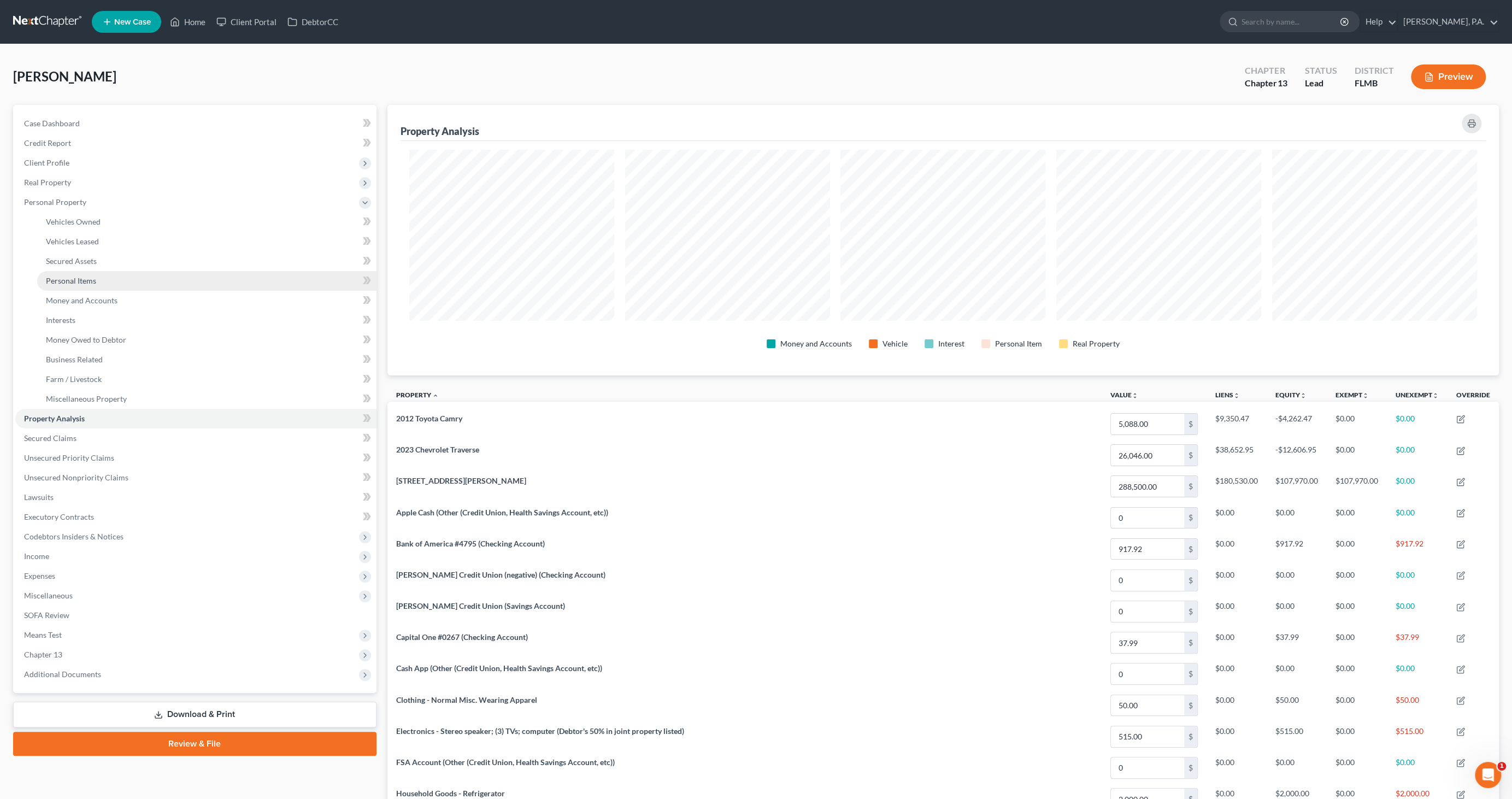
click at [78, 286] on link "Personal Items" at bounding box center [206, 280] width 339 height 19
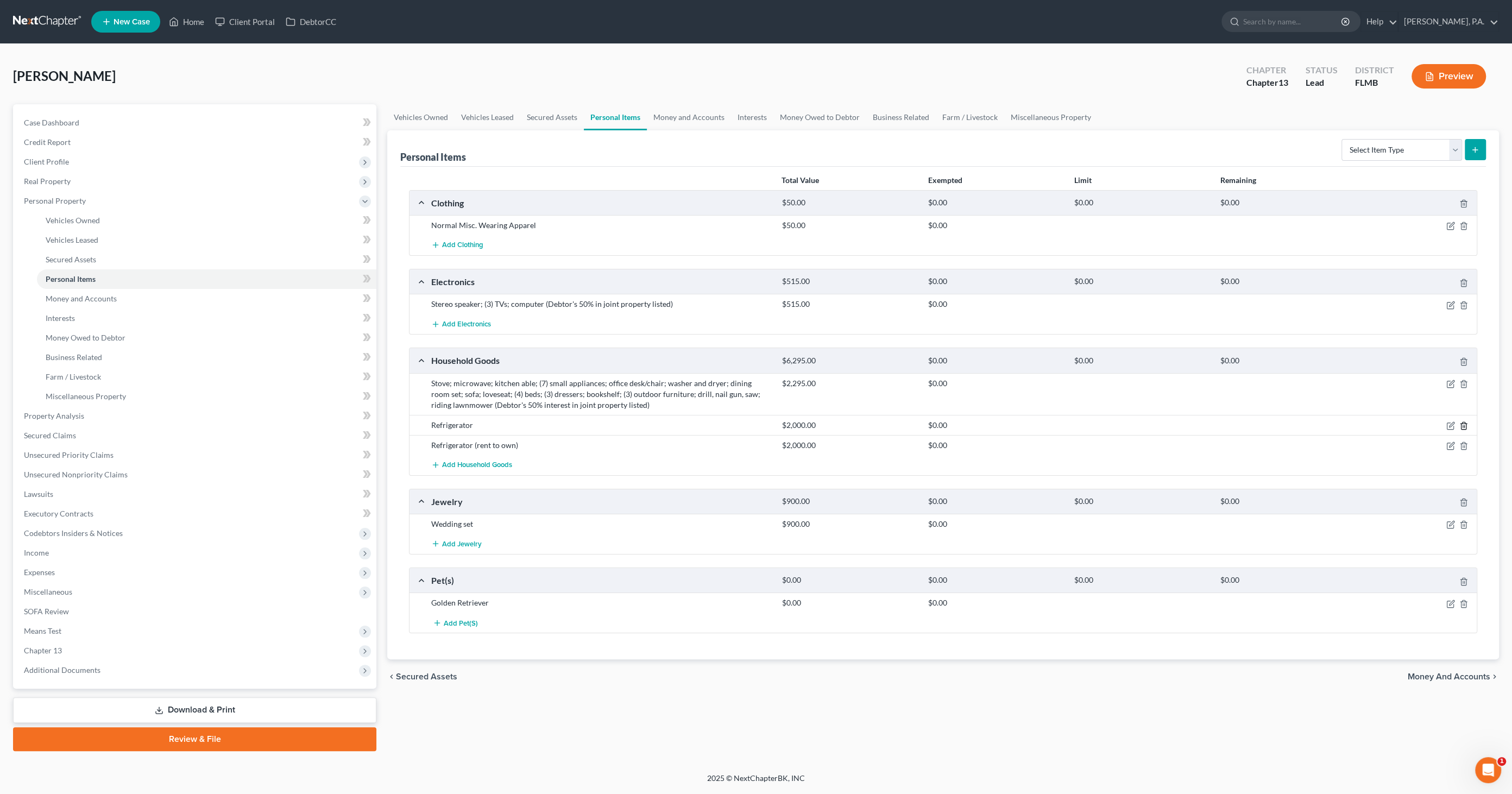
click at [1465, 425] on line "button" at bounding box center [1465, 426] width 0 height 2
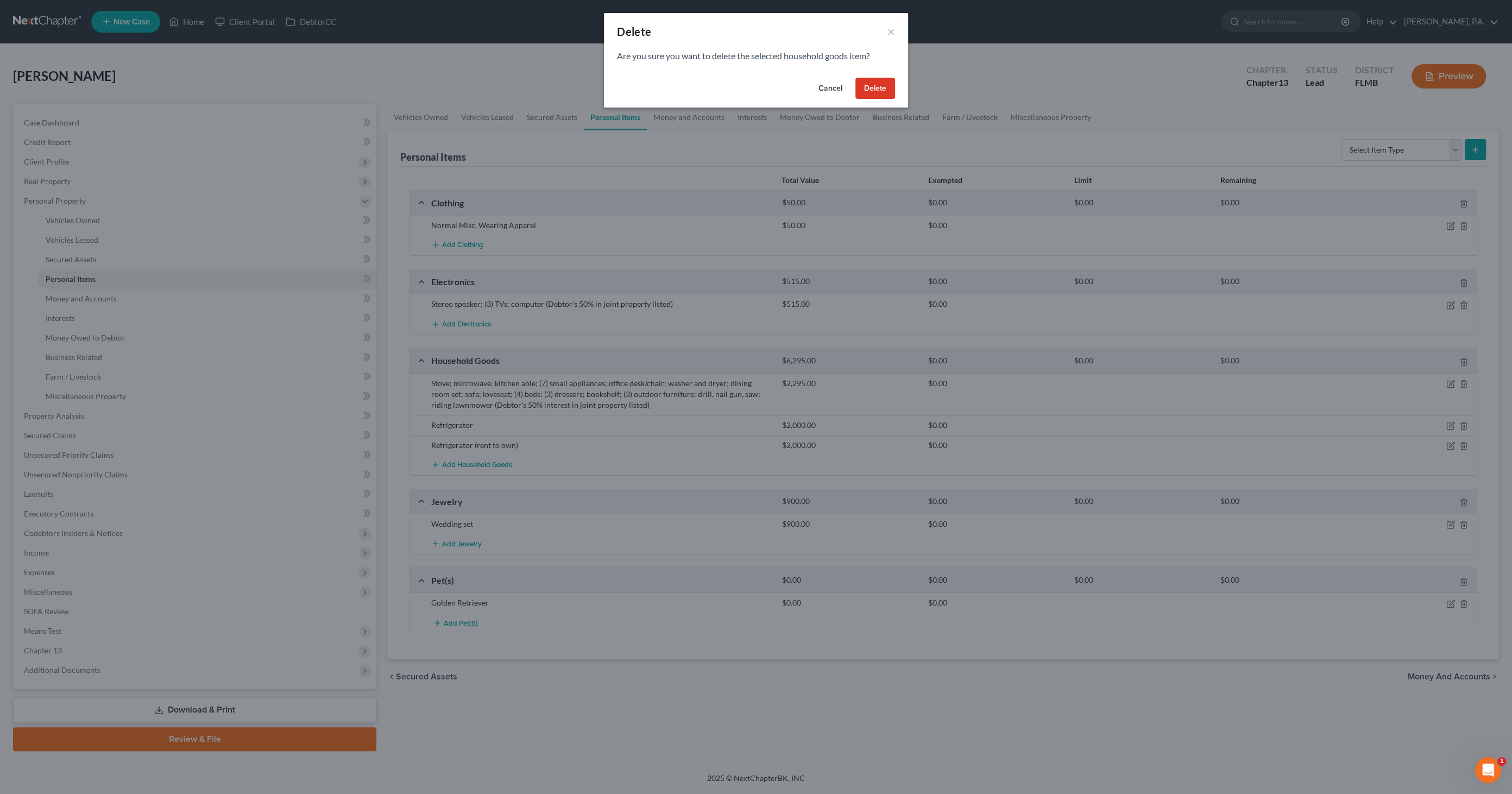
click at [871, 82] on button "Delete" at bounding box center [875, 89] width 39 height 22
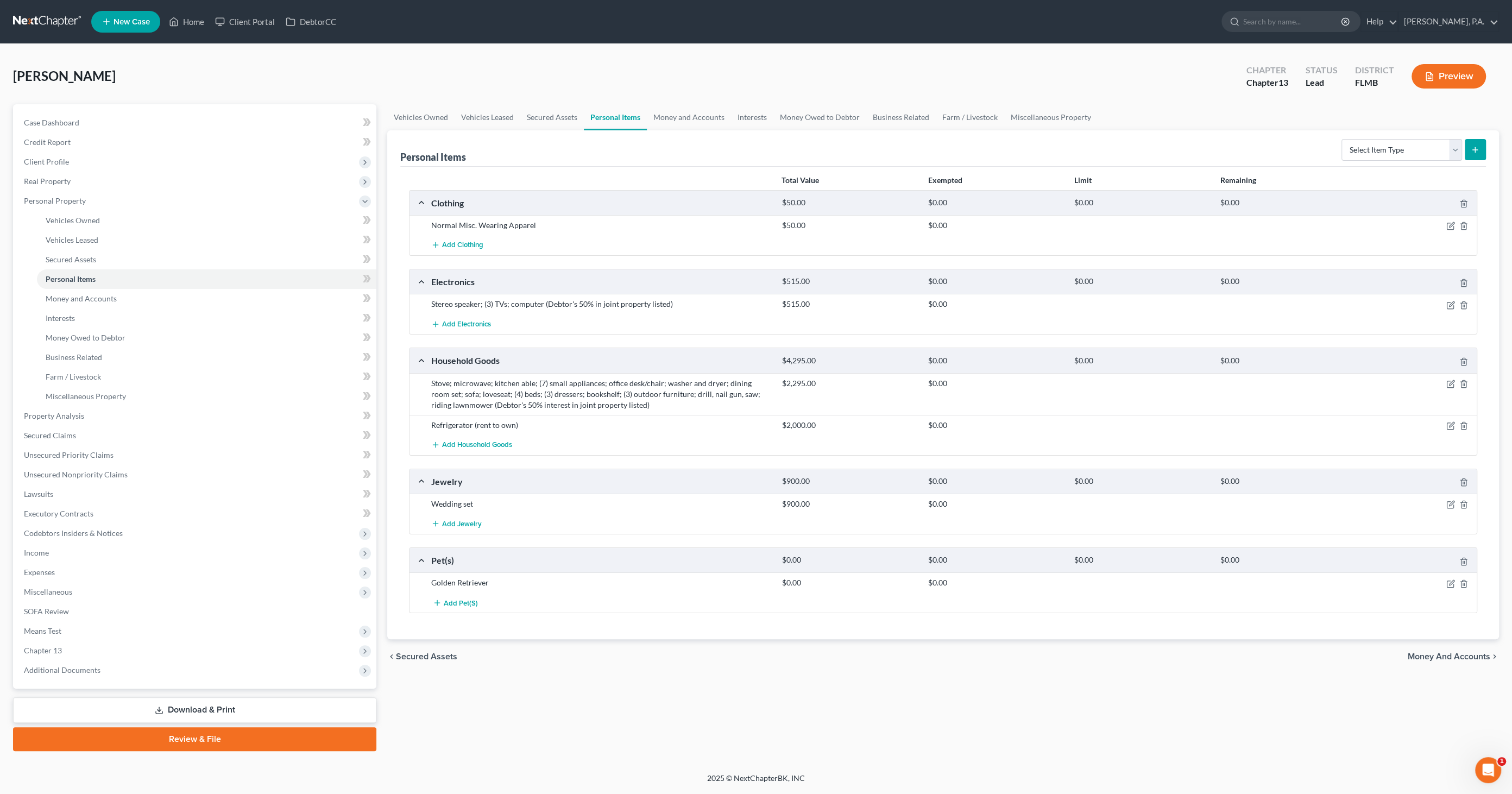
click at [488, 423] on div "Refrigerator (rent to own)" at bounding box center [601, 425] width 351 height 11
click at [1452, 422] on icon "button" at bounding box center [1452, 426] width 9 height 9
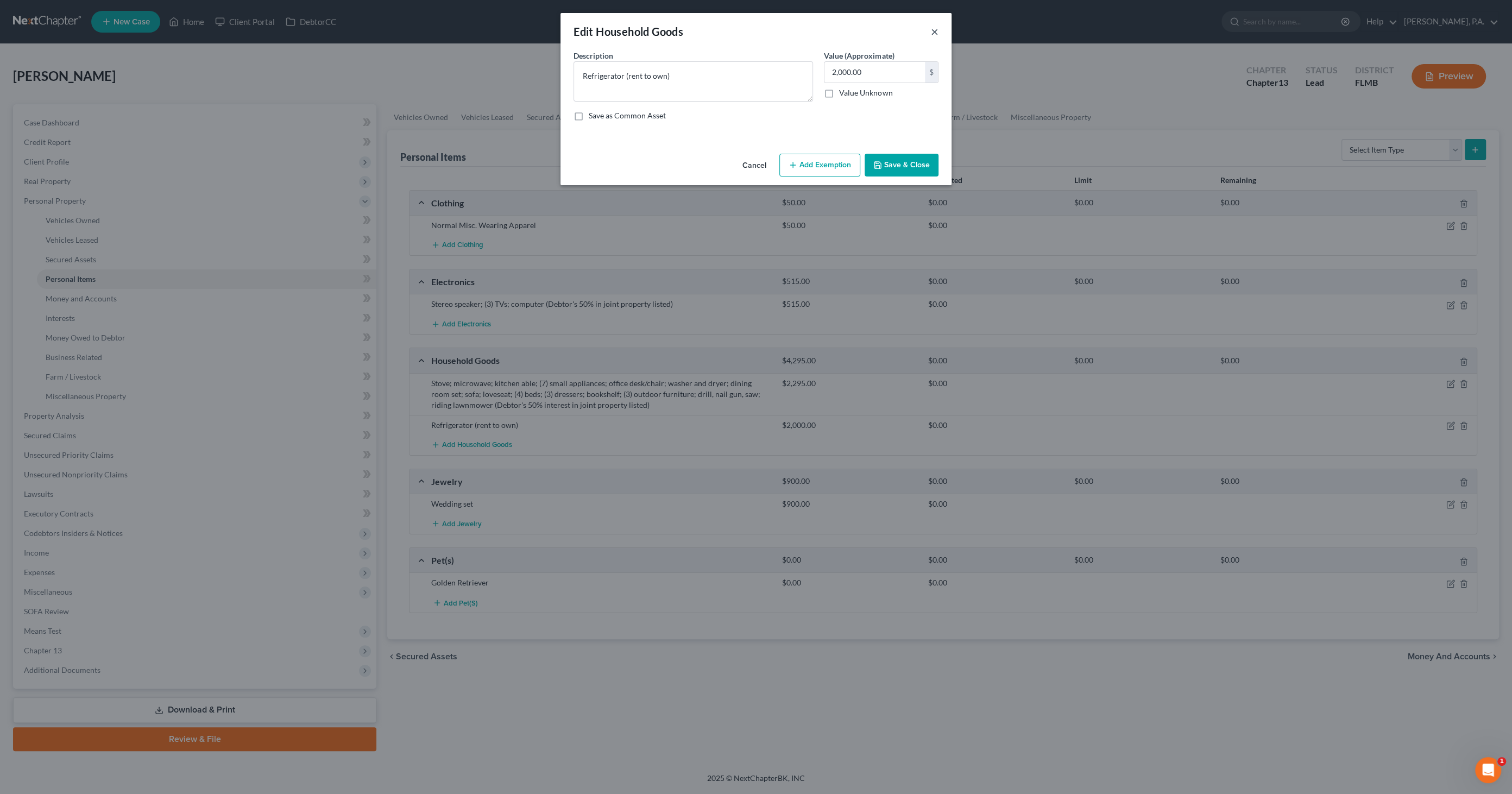
click at [938, 32] on button "×" at bounding box center [934, 32] width 8 height 13
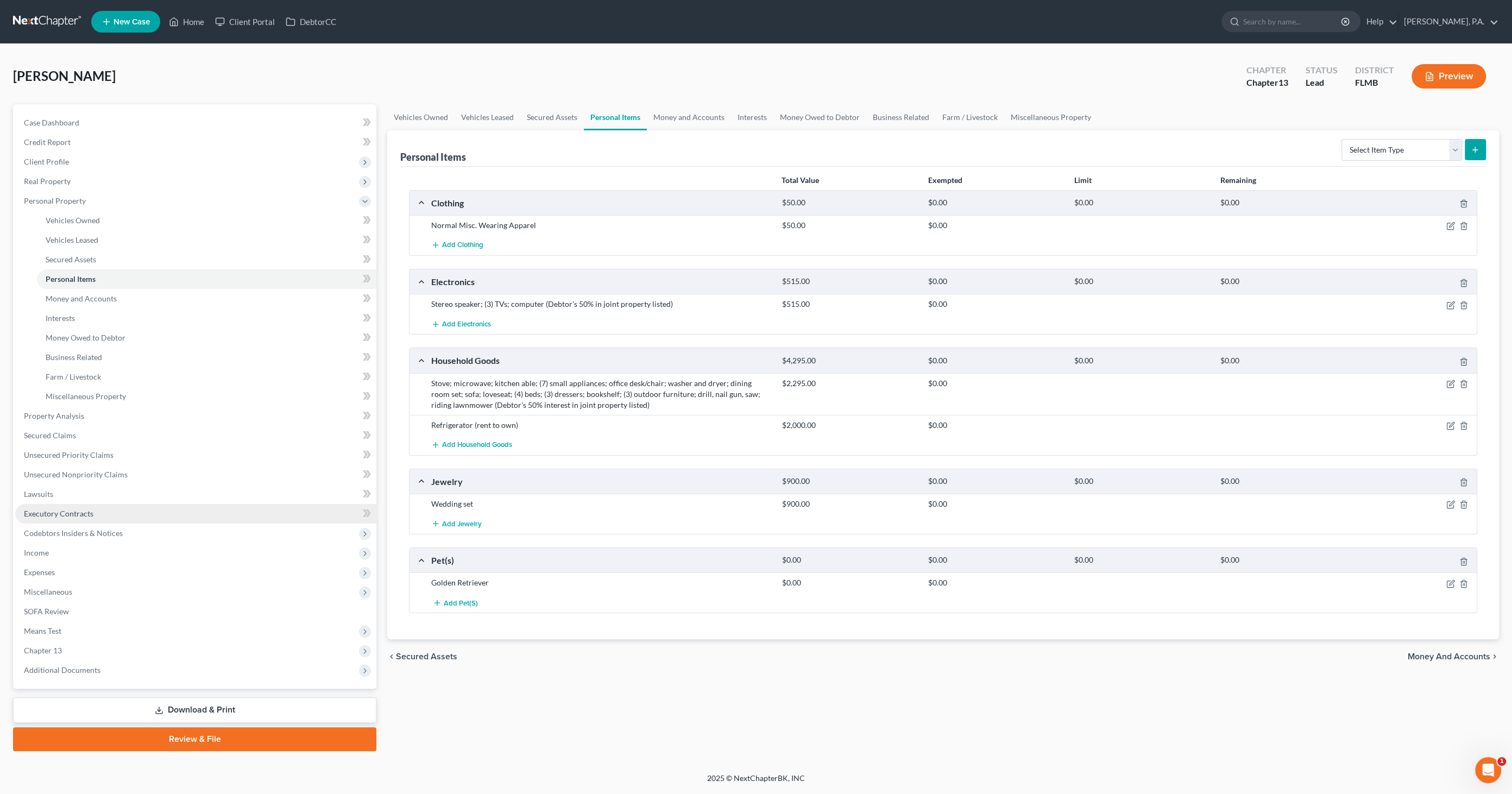
click at [60, 511] on span "Executory Contracts" at bounding box center [58, 514] width 69 height 10
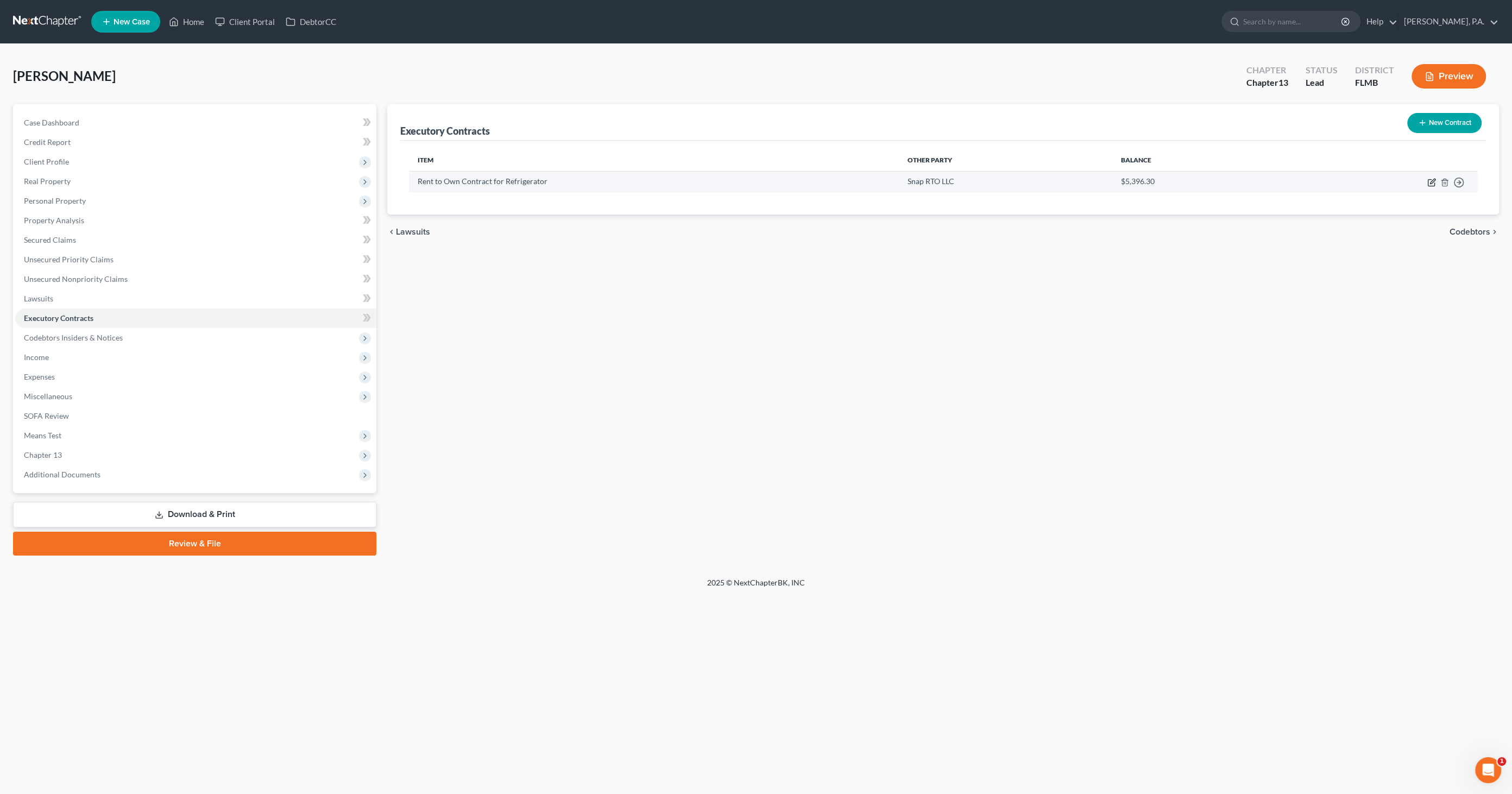
click at [1428, 178] on icon "button" at bounding box center [1432, 182] width 9 height 9
select select "3"
select select "46"
select select "0"
select select "2"
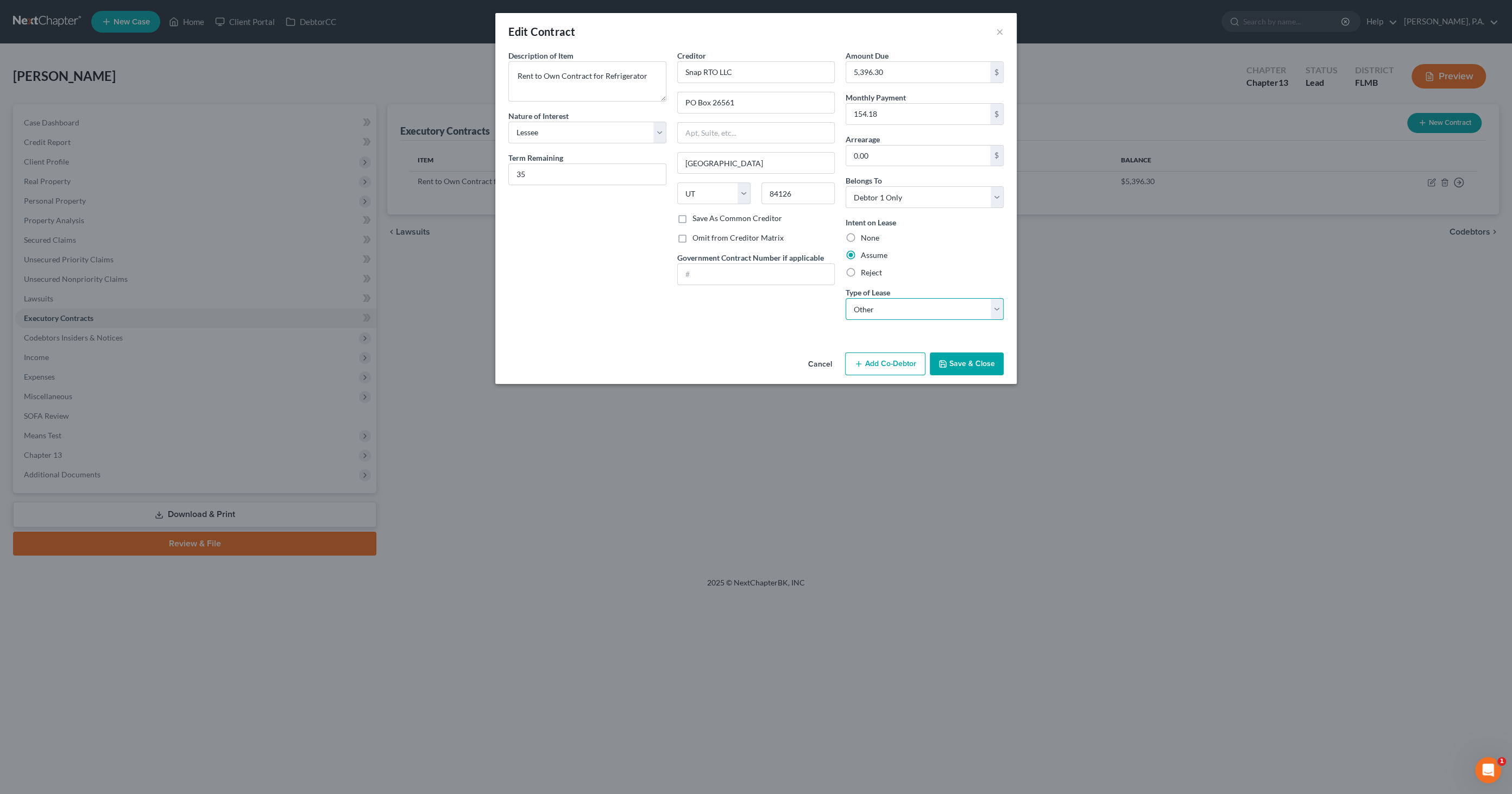
click at [862, 307] on select "Select Real Estate Car Other" at bounding box center [925, 308] width 158 height 22
click at [879, 155] on input "0.00" at bounding box center [919, 156] width 144 height 21
type input "308.36"
click at [924, 235] on div "None" at bounding box center [925, 237] width 158 height 11
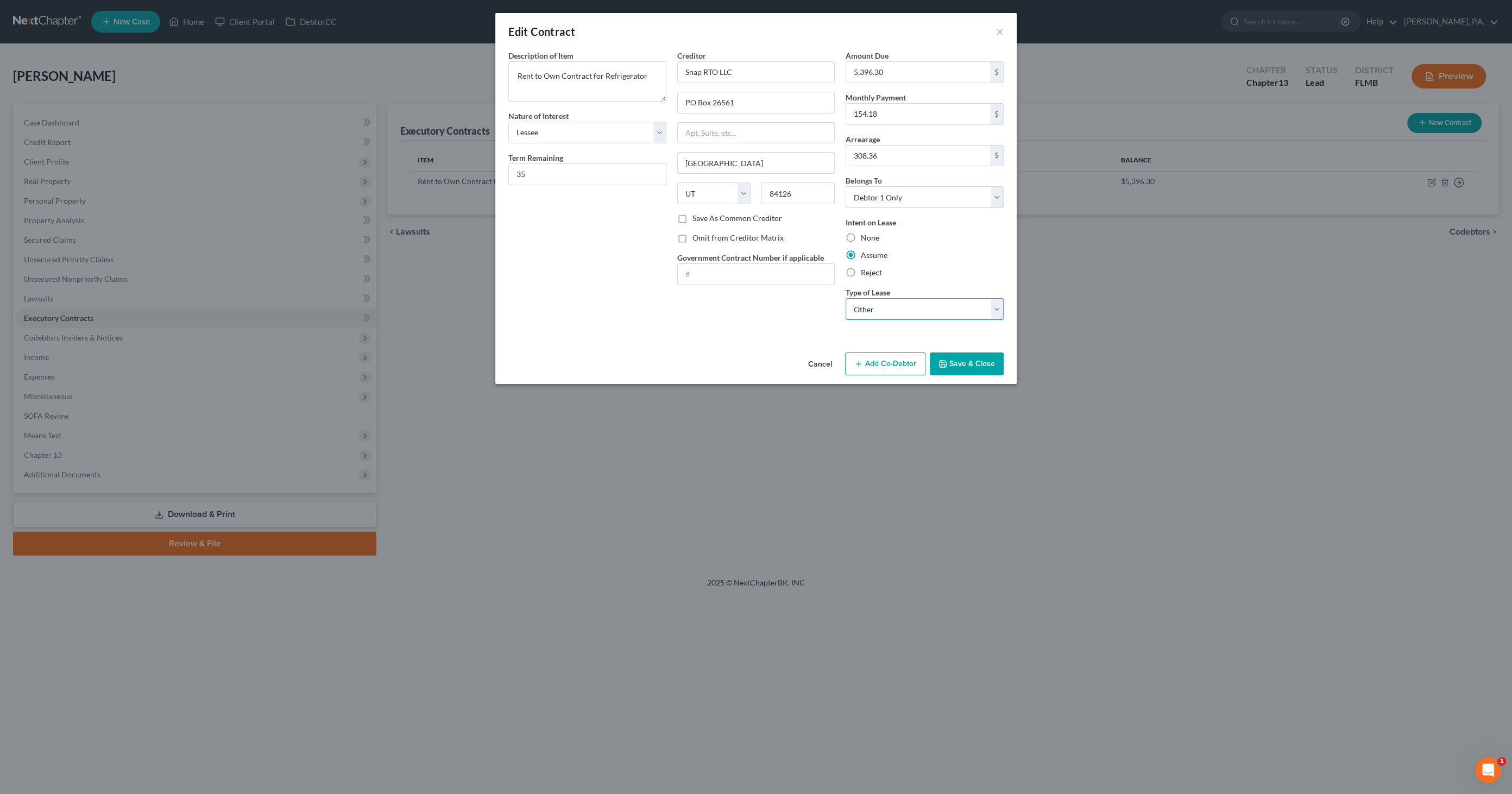
click at [937, 307] on select "Select Real Estate Car Other" at bounding box center [925, 308] width 158 height 22
click at [949, 359] on button "Save & Close" at bounding box center [967, 364] width 74 height 23
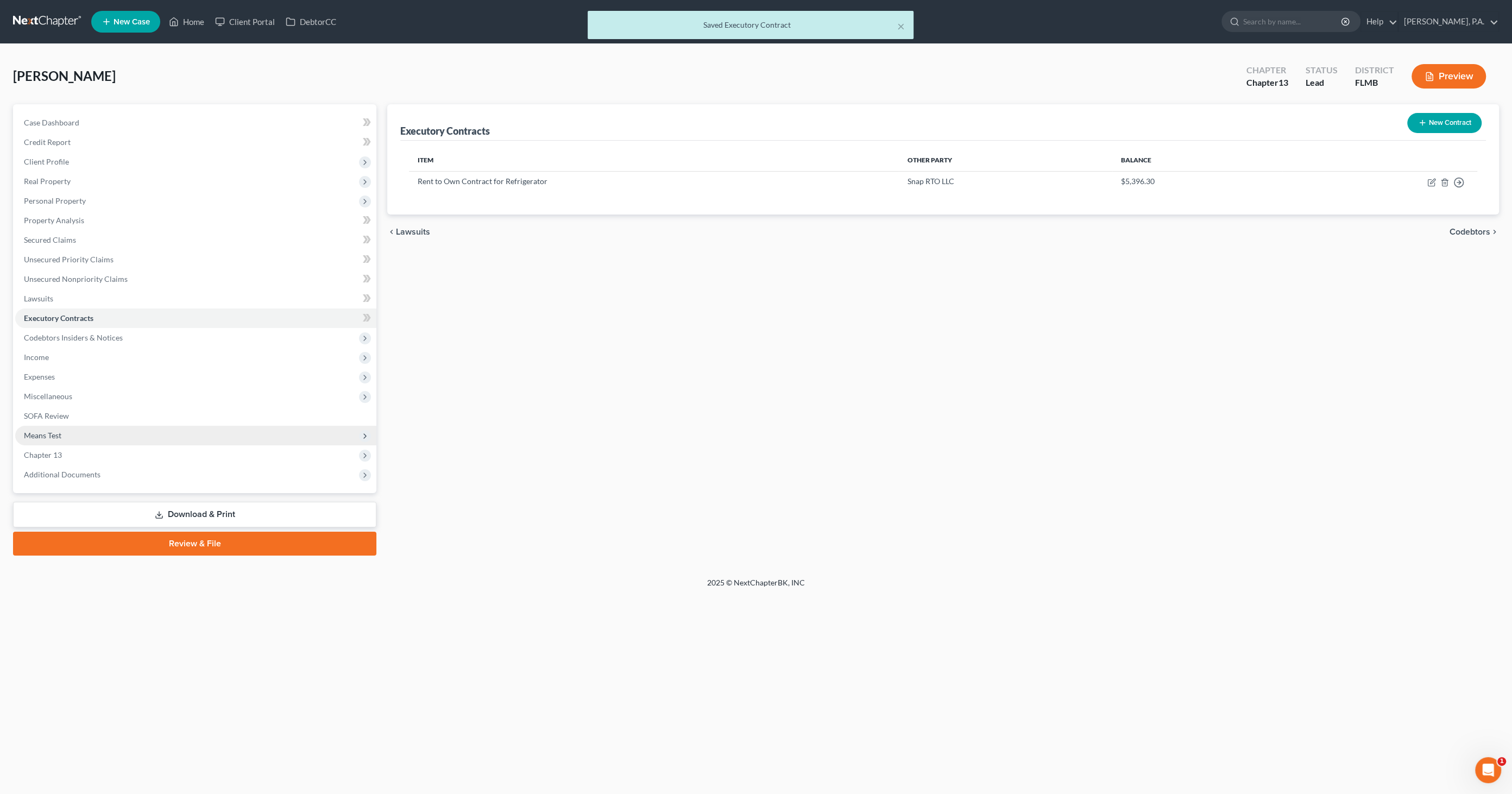
click at [32, 428] on span "Means Test" at bounding box center [195, 436] width 361 height 19
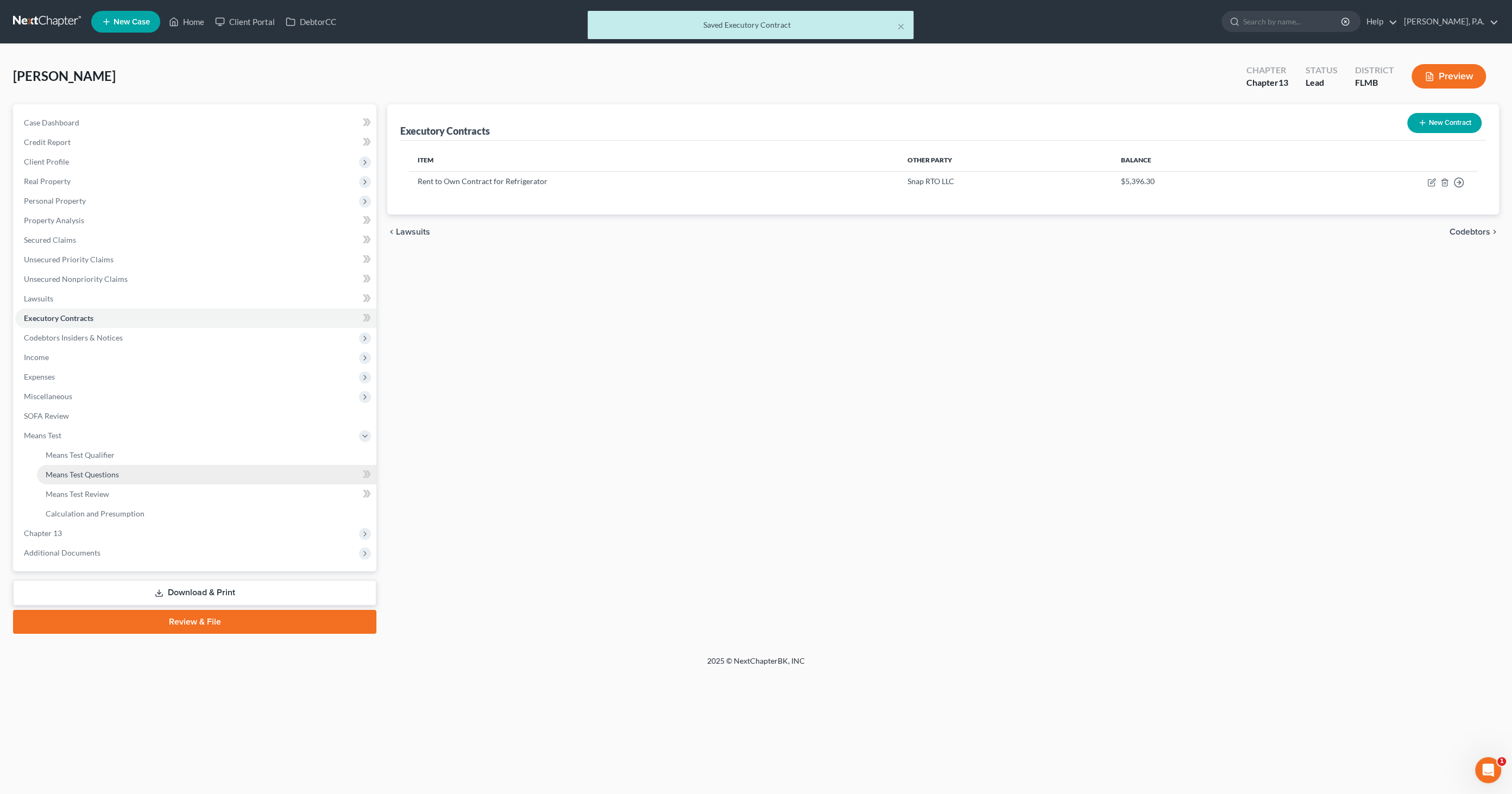
click at [72, 481] on link "Means Test Questions" at bounding box center [206, 475] width 339 height 19
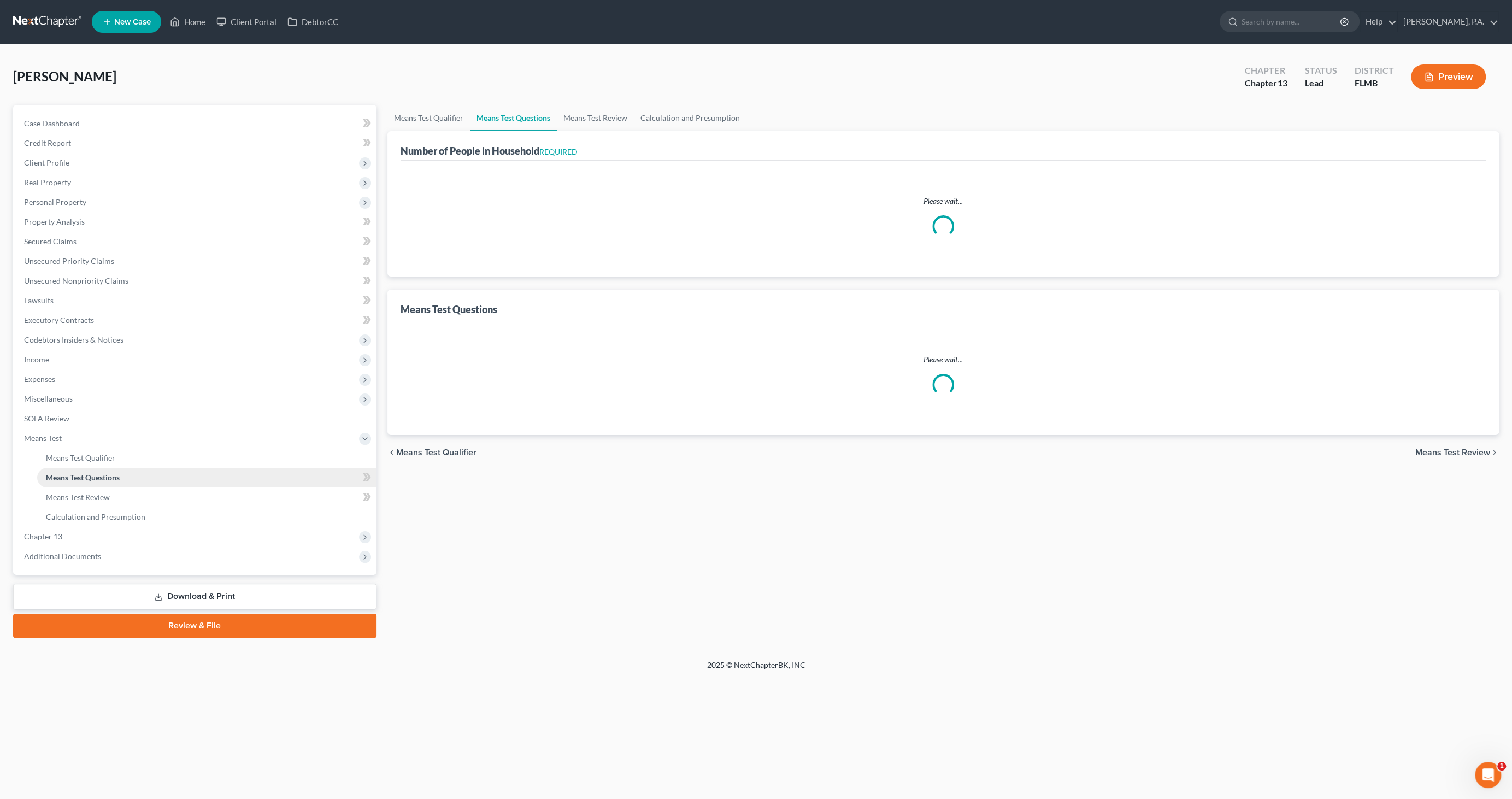
select select "0"
select select "60"
select select "1"
select select "60"
select select "1"
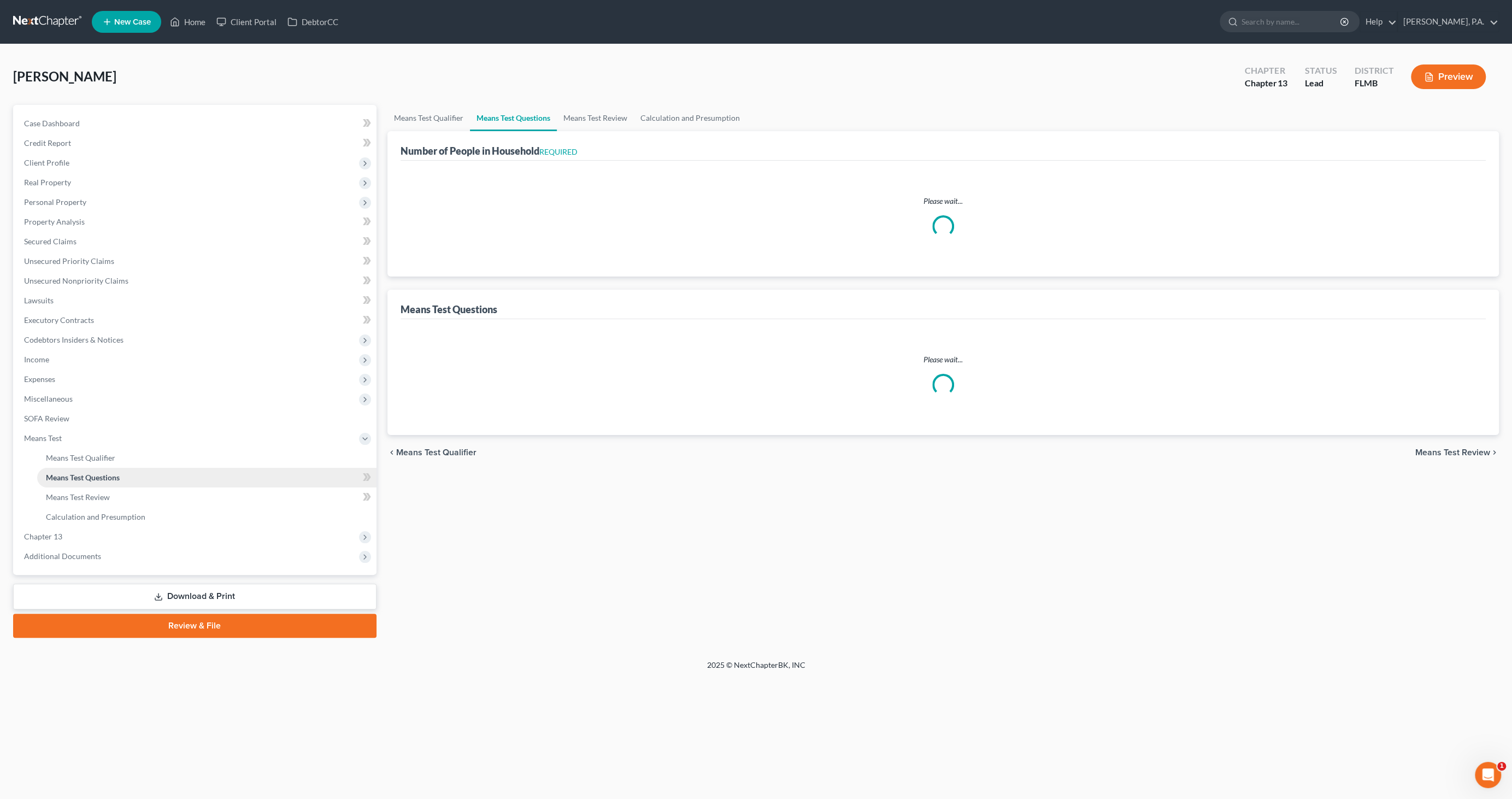
select select "60"
select select "2"
select select "3"
select select "0"
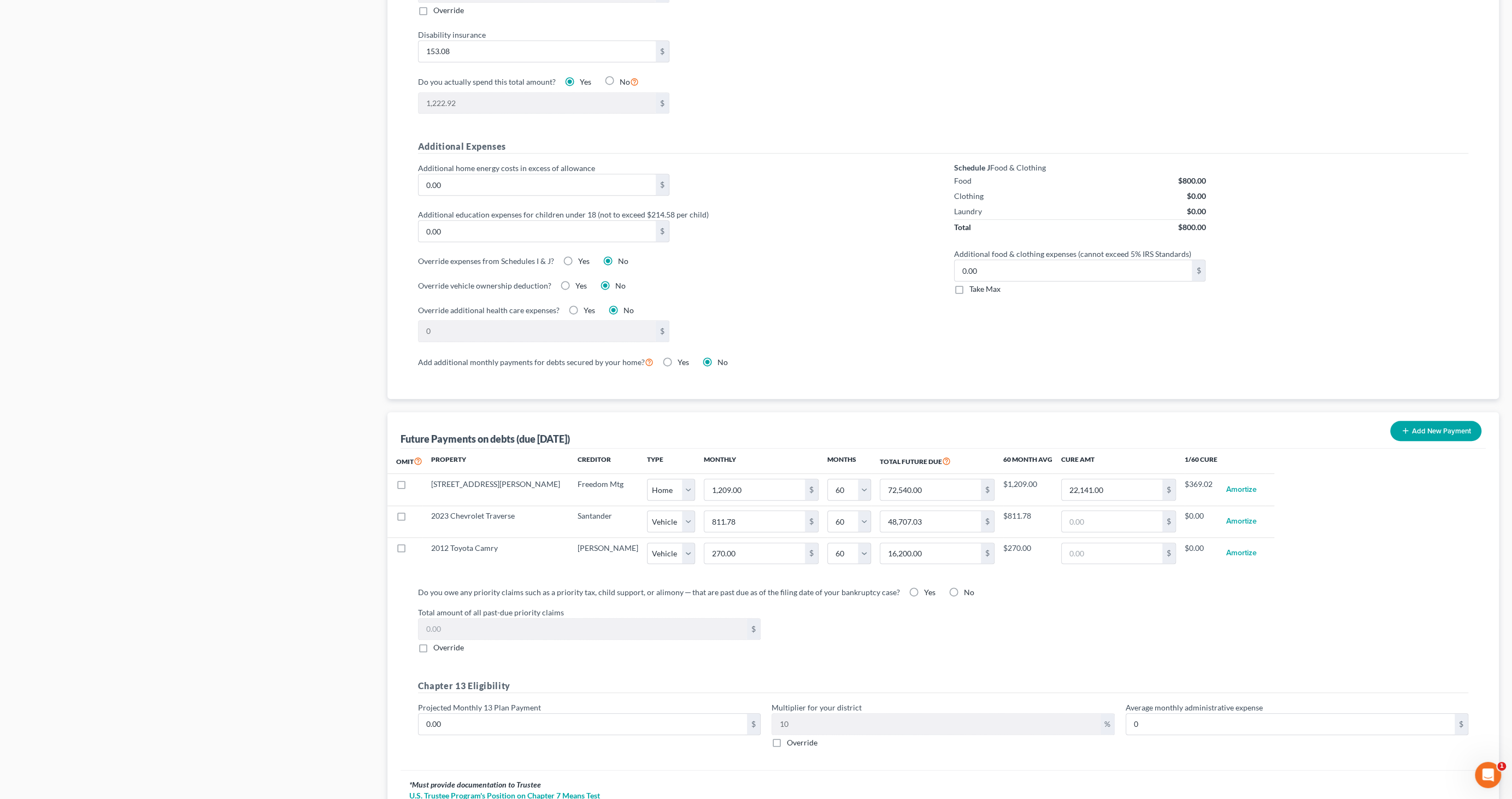
scroll to position [668, 0]
click at [964, 585] on label "No" at bounding box center [969, 590] width 11 height 11
click at [968, 585] on input "No" at bounding box center [972, 588] width 7 height 7
radio input "true"
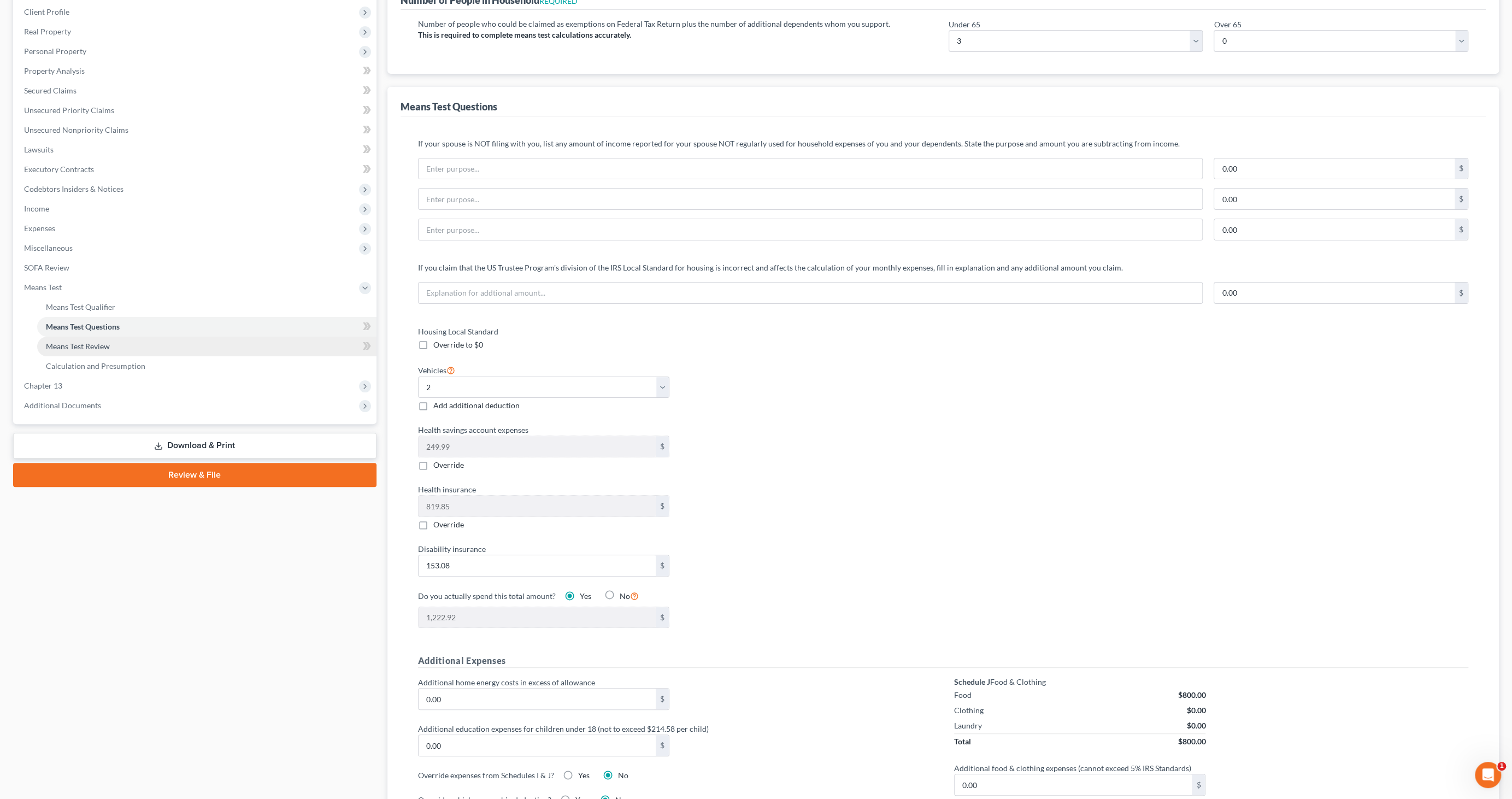
scroll to position [149, 0]
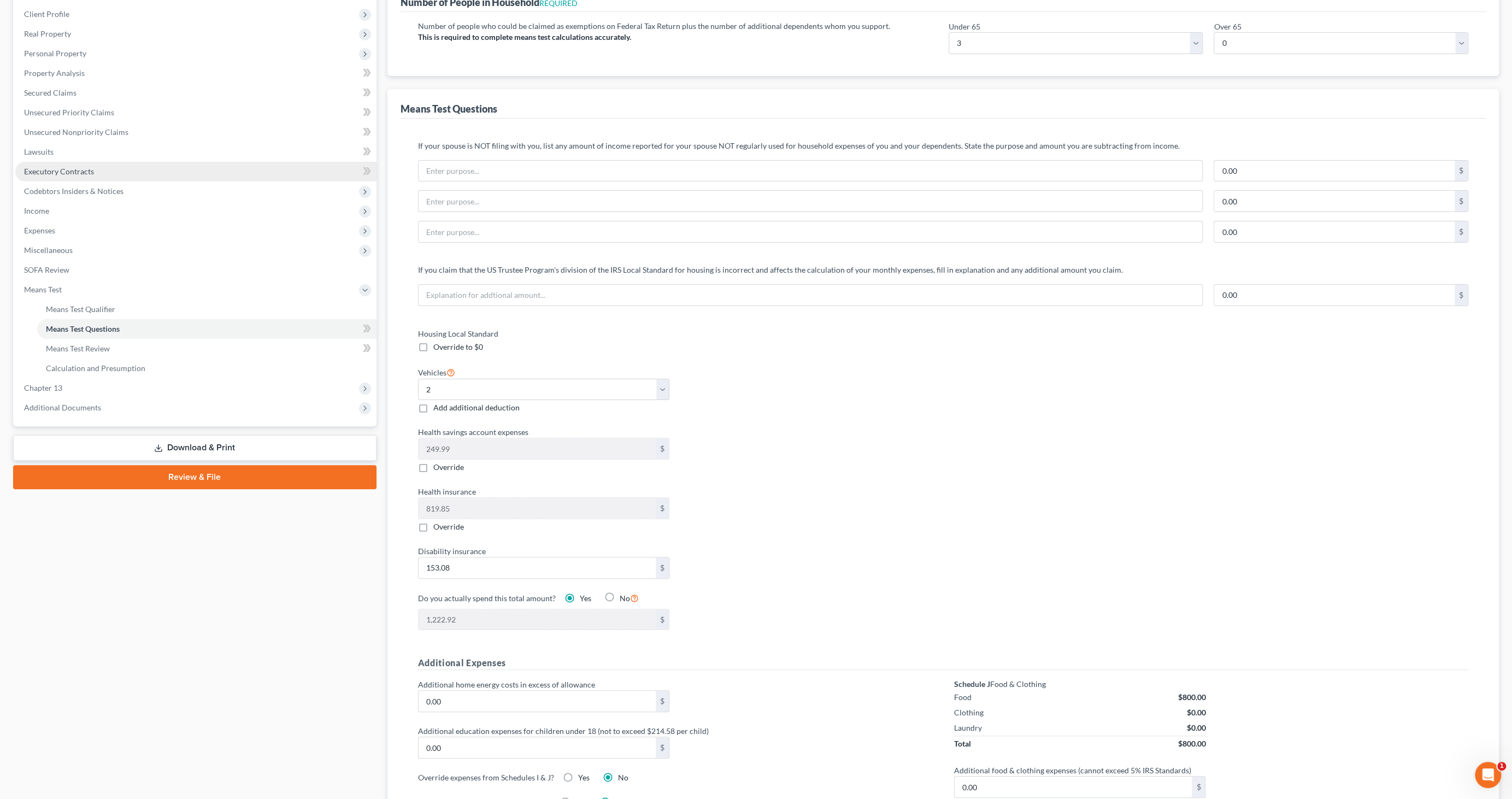
click at [52, 169] on span "Executory Contracts" at bounding box center [58, 171] width 70 height 10
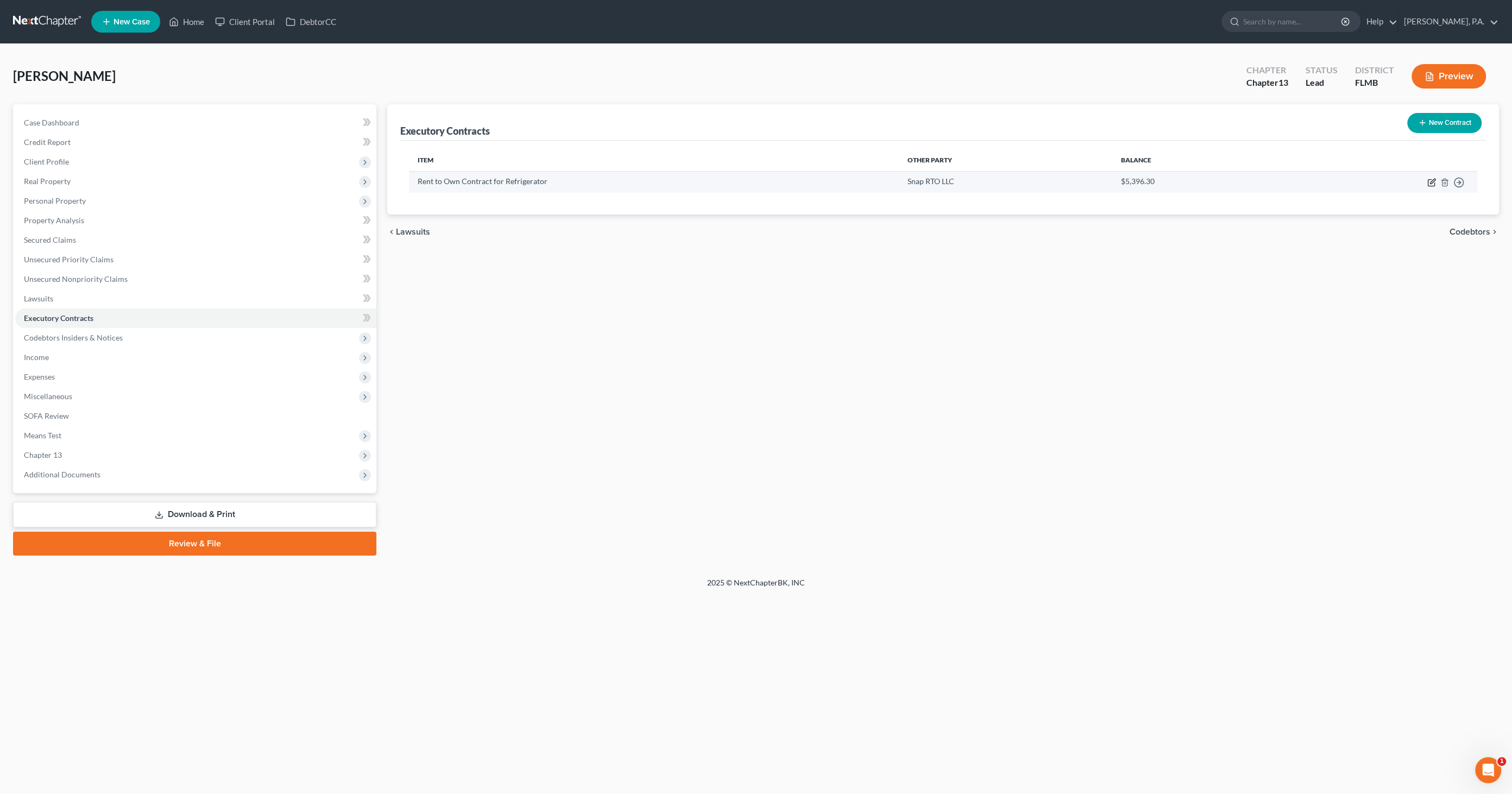
click at [1433, 183] on icon "button" at bounding box center [1432, 182] width 9 height 9
select select "3"
select select "46"
select select "0"
select select "2"
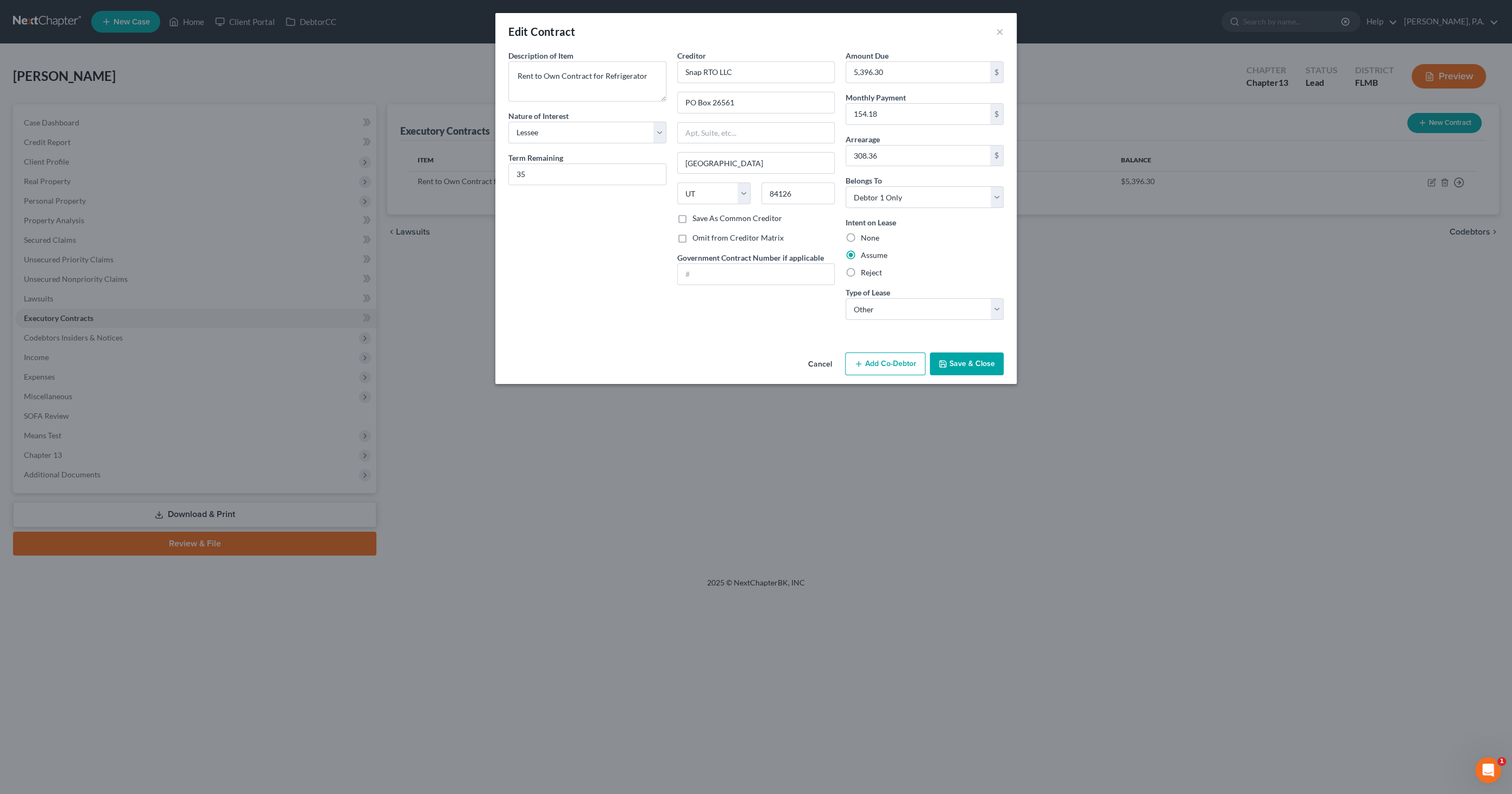
click at [941, 361] on icon "button" at bounding box center [942, 364] width 6 height 6
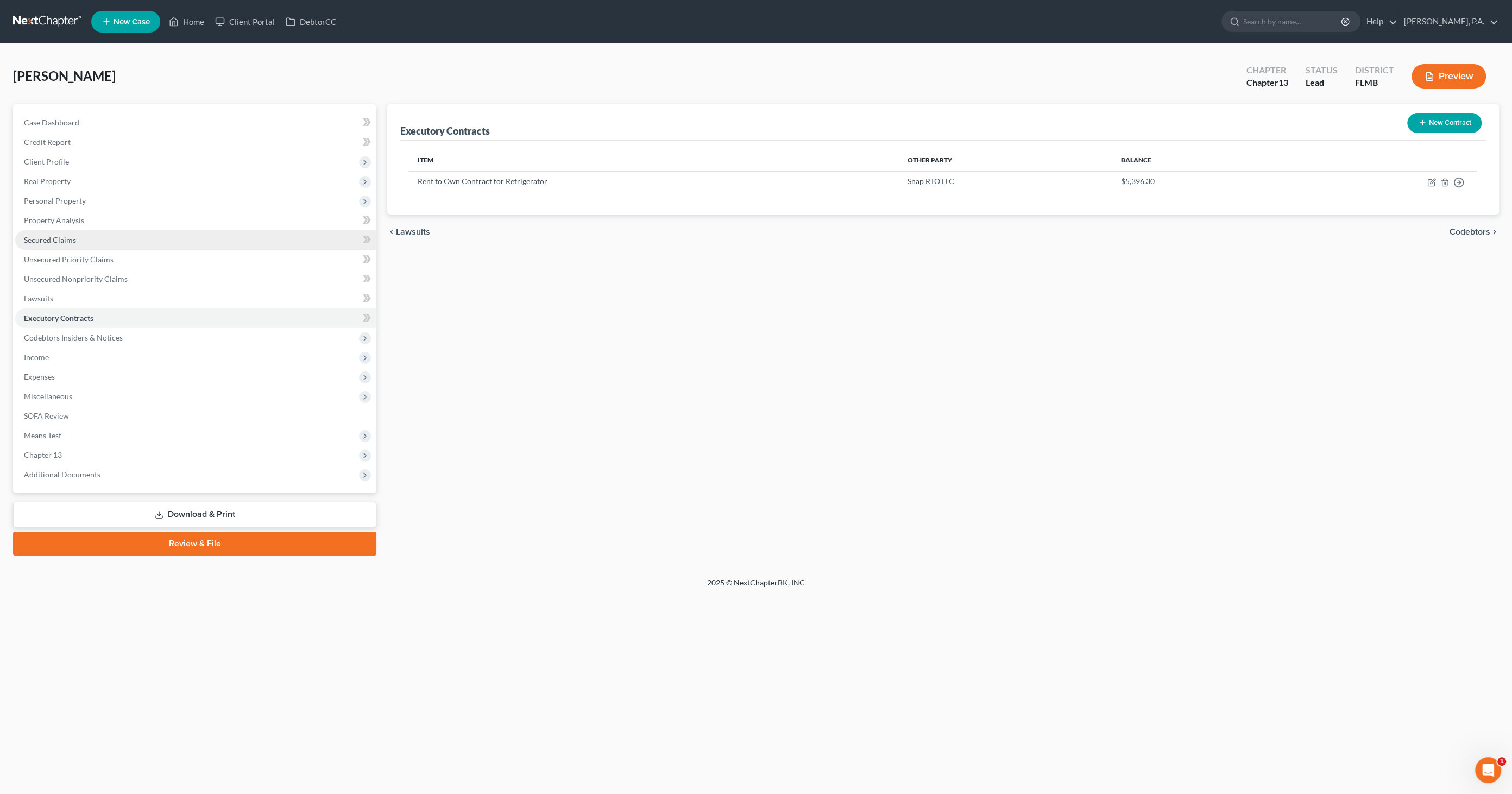
click at [86, 241] on link "Secured Claims" at bounding box center [195, 240] width 361 height 19
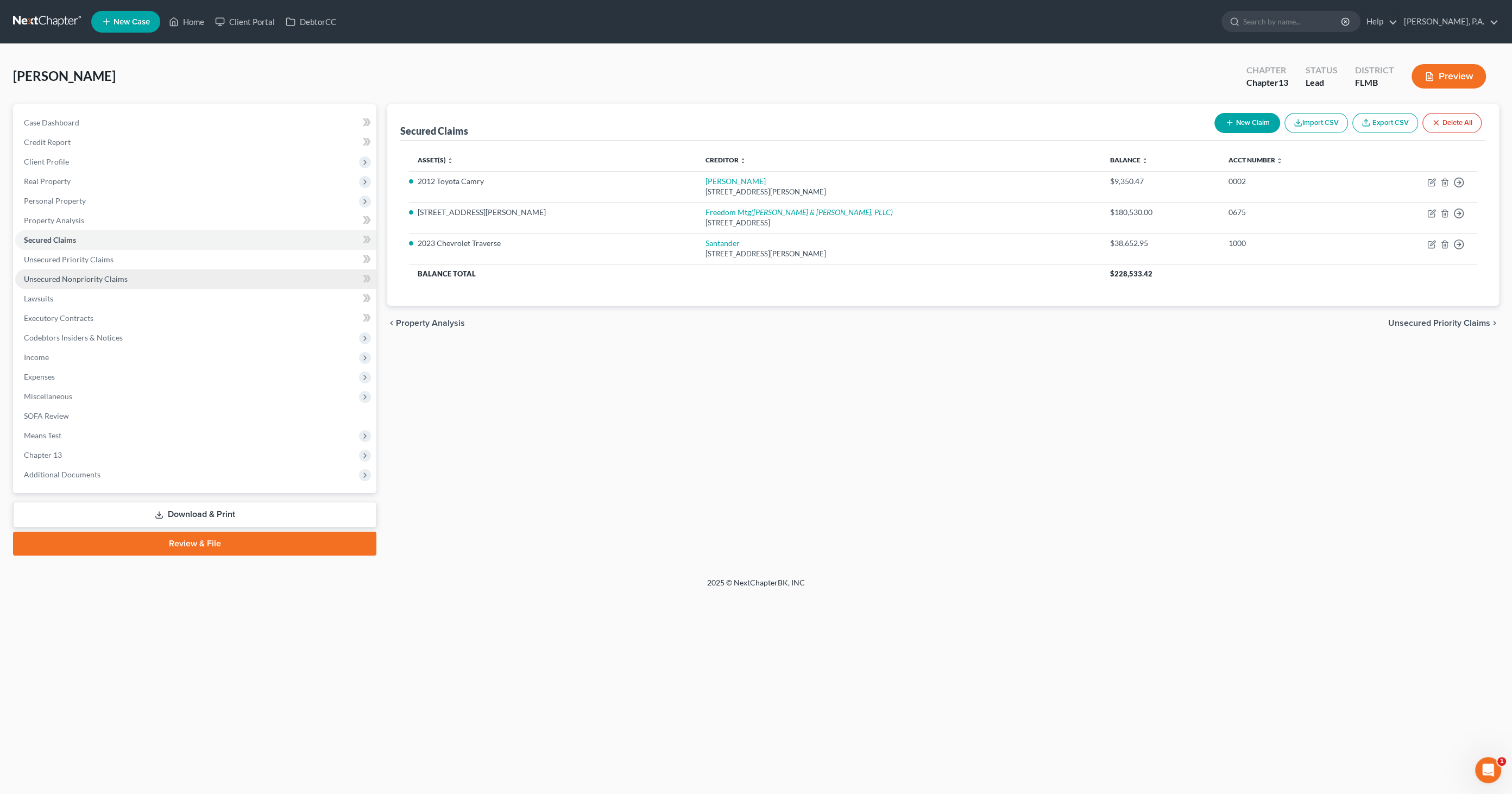
click at [72, 281] on span "Unsecured Nonpriority Claims" at bounding box center [75, 279] width 103 height 10
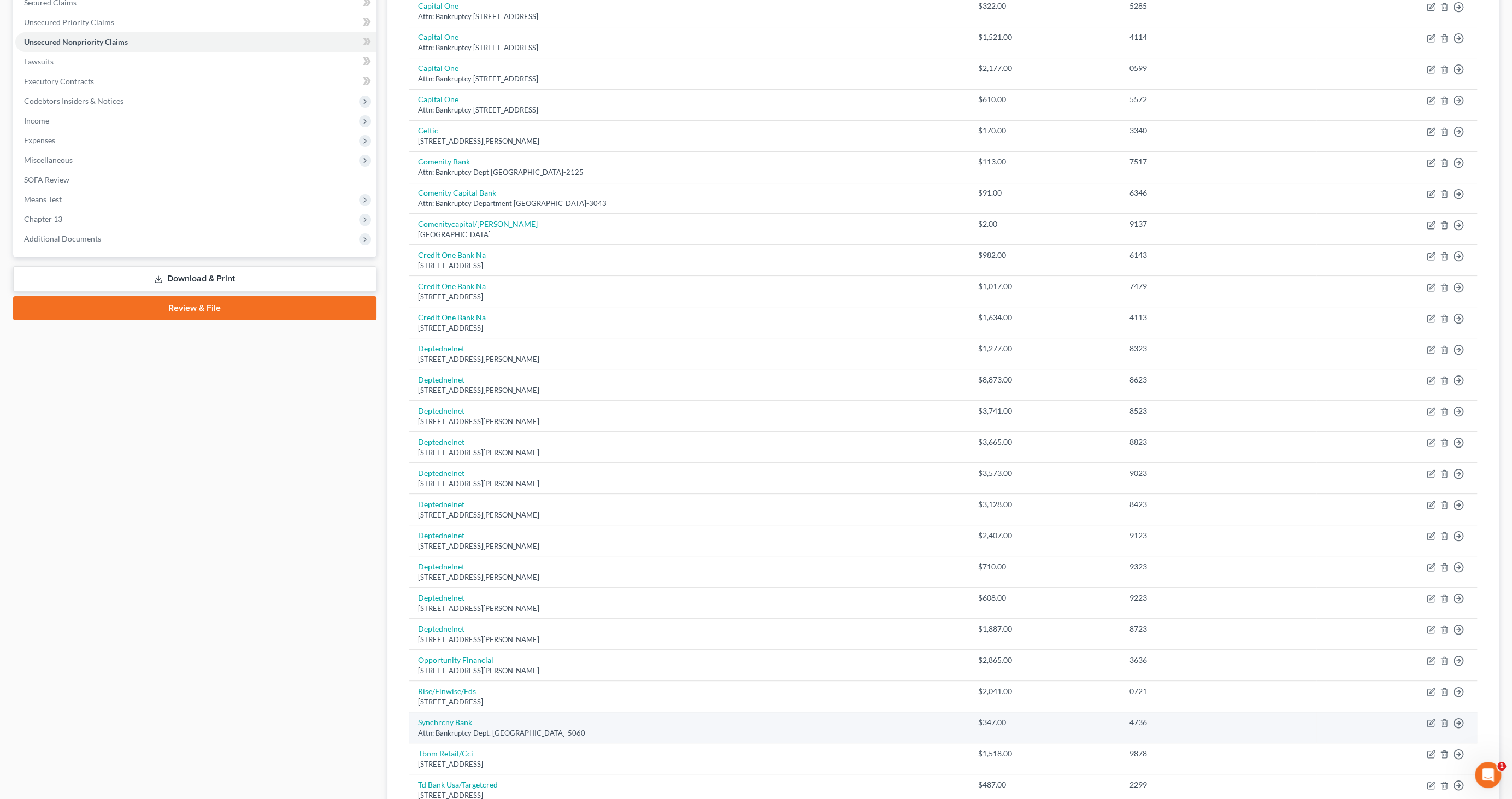
scroll to position [207, 0]
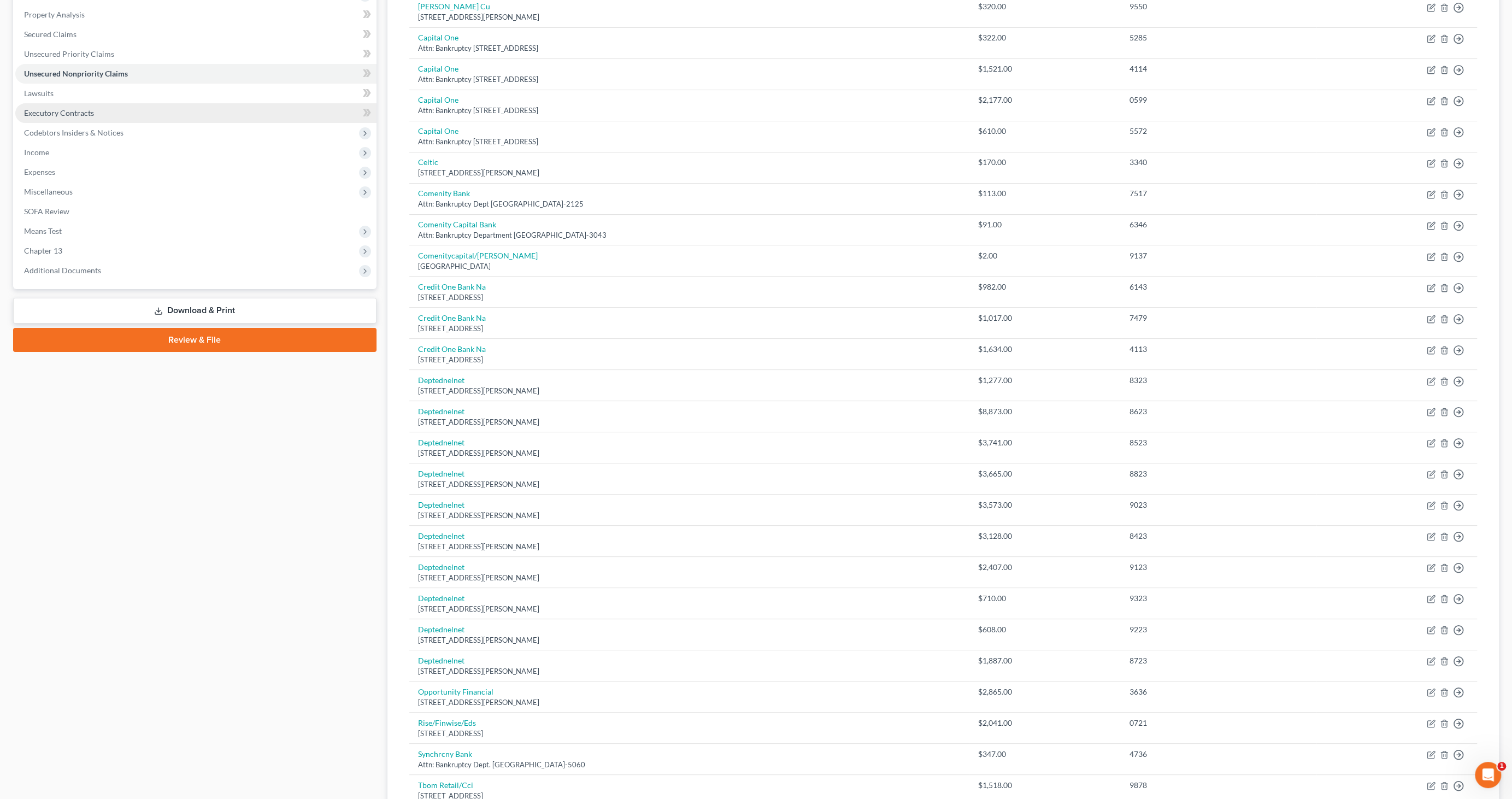
click at [65, 113] on span "Executory Contracts" at bounding box center [58, 113] width 70 height 10
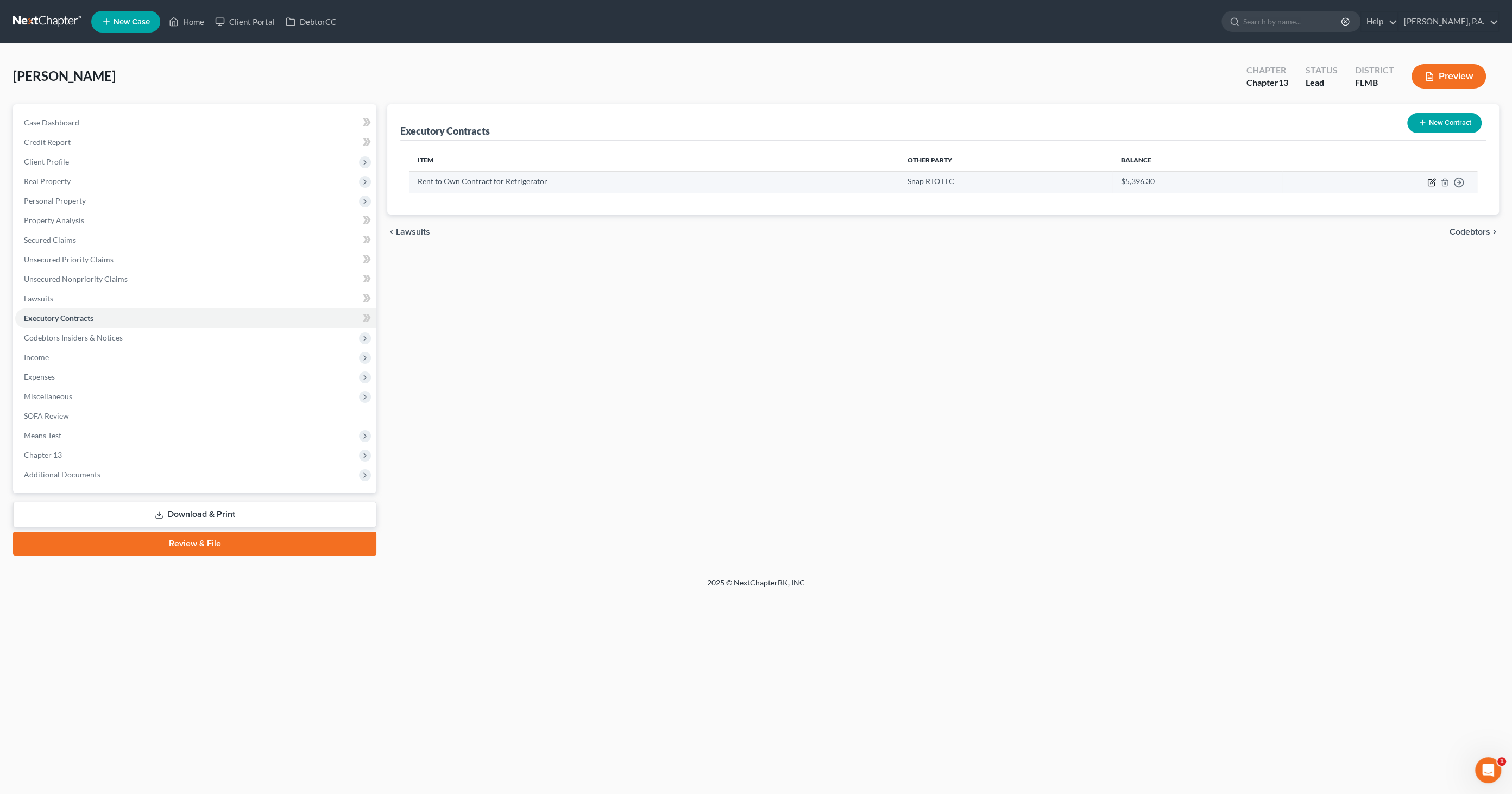
click at [1430, 181] on icon "button" at bounding box center [1433, 181] width 5 height 5
select select "3"
select select "46"
select select "0"
select select "2"
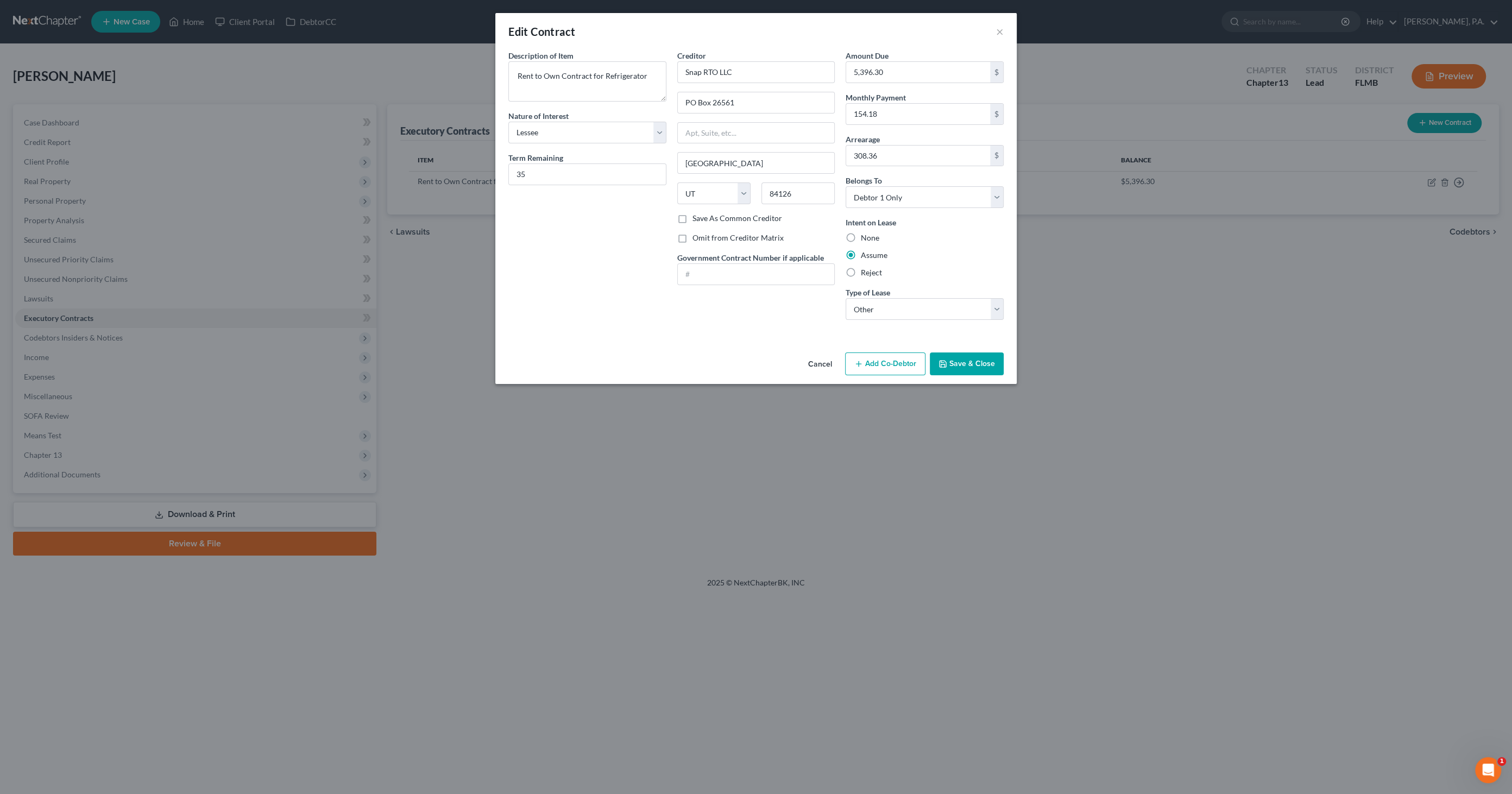
click at [744, 218] on label "Save As Common Creditor" at bounding box center [737, 218] width 89 height 11
click at [704, 218] on input "Save As Common Creditor" at bounding box center [700, 216] width 7 height 7
checkbox input "true"
click at [56, 234] on div "Edit Contract × Description of non-residential real property * Description of I…" at bounding box center [756, 397] width 1512 height 794
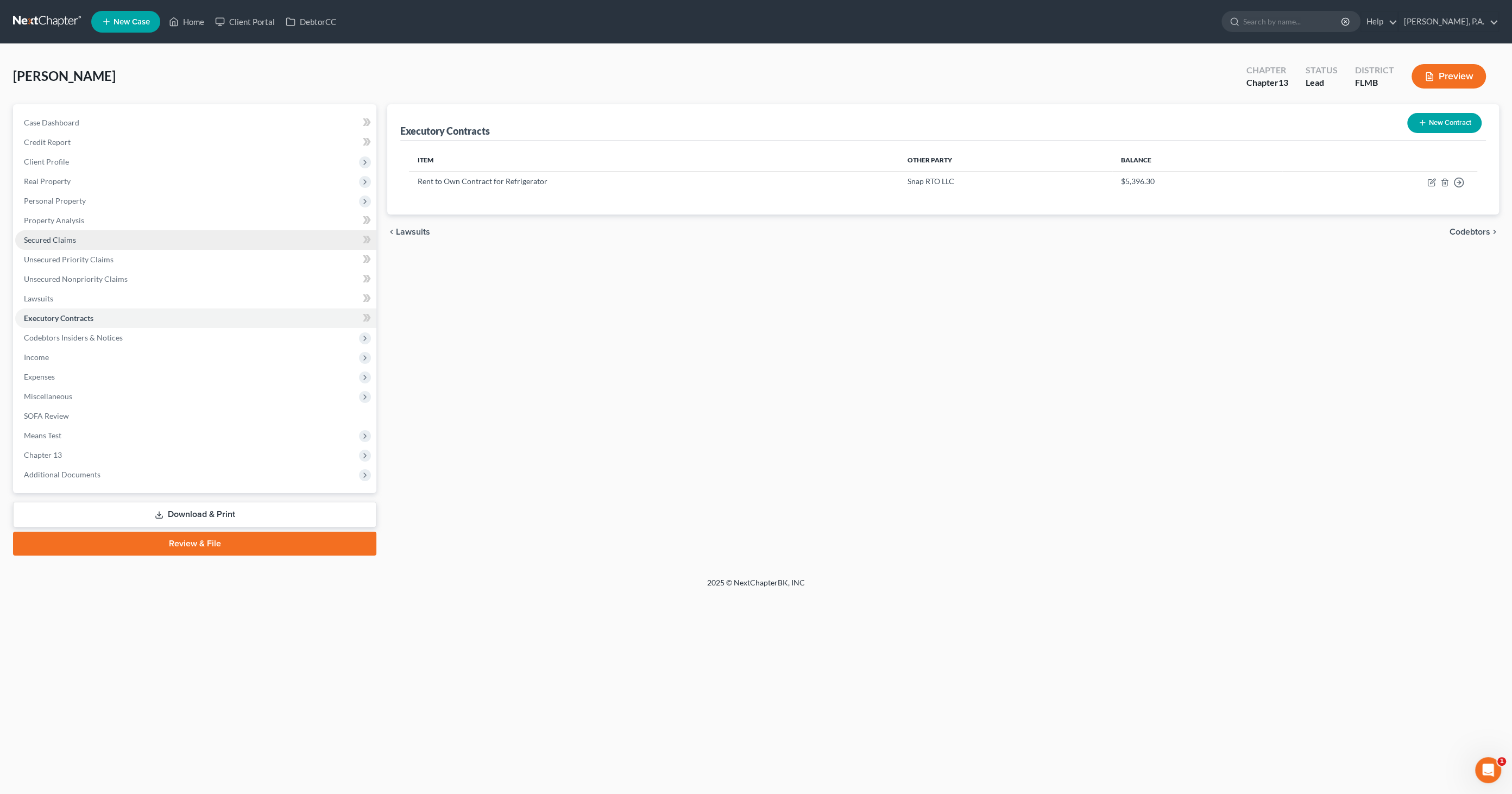
click at [74, 243] on span "Secured Claims" at bounding box center [49, 239] width 52 height 10
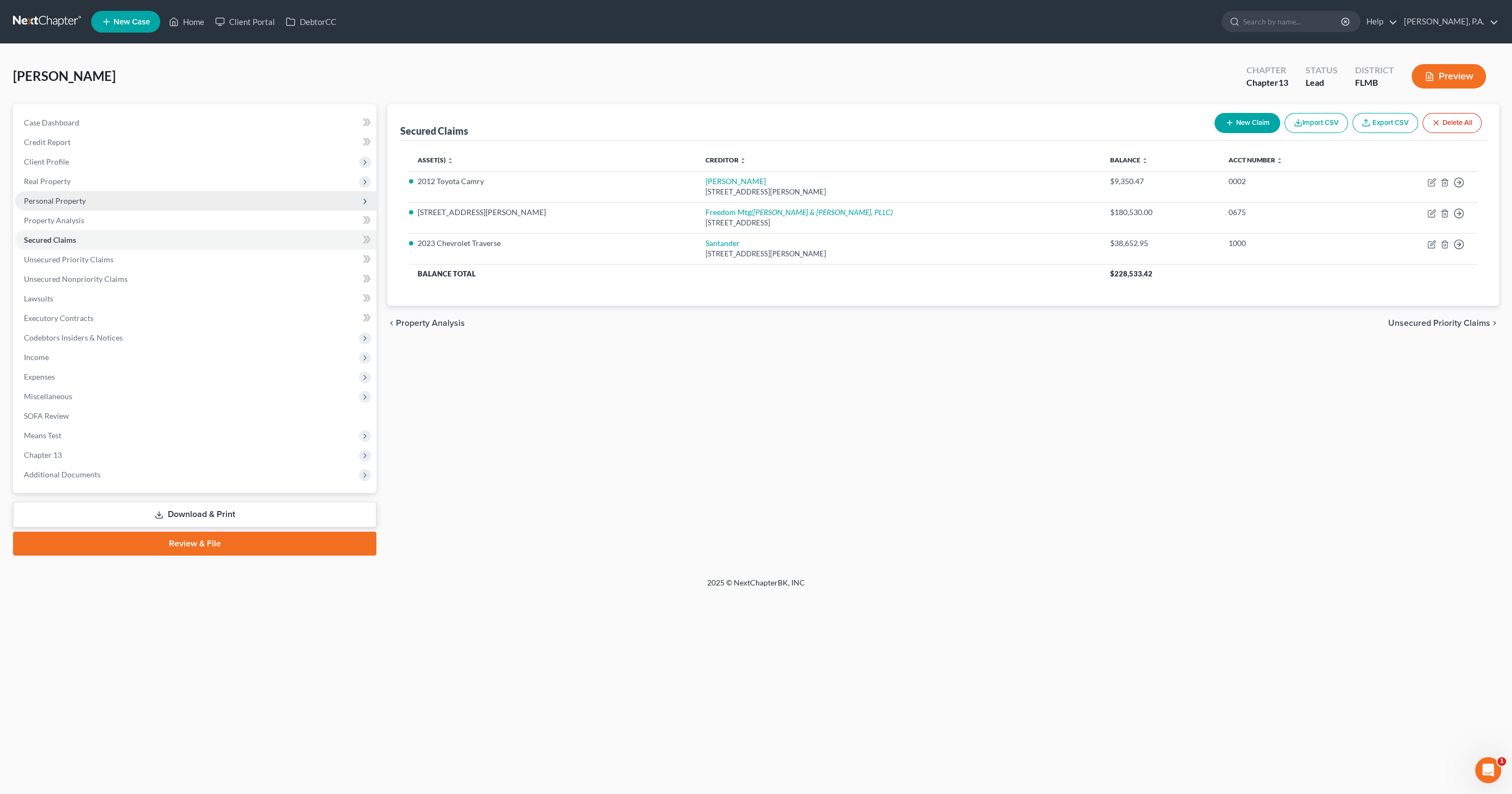
click at [57, 198] on span "Personal Property" at bounding box center [54, 201] width 62 height 10
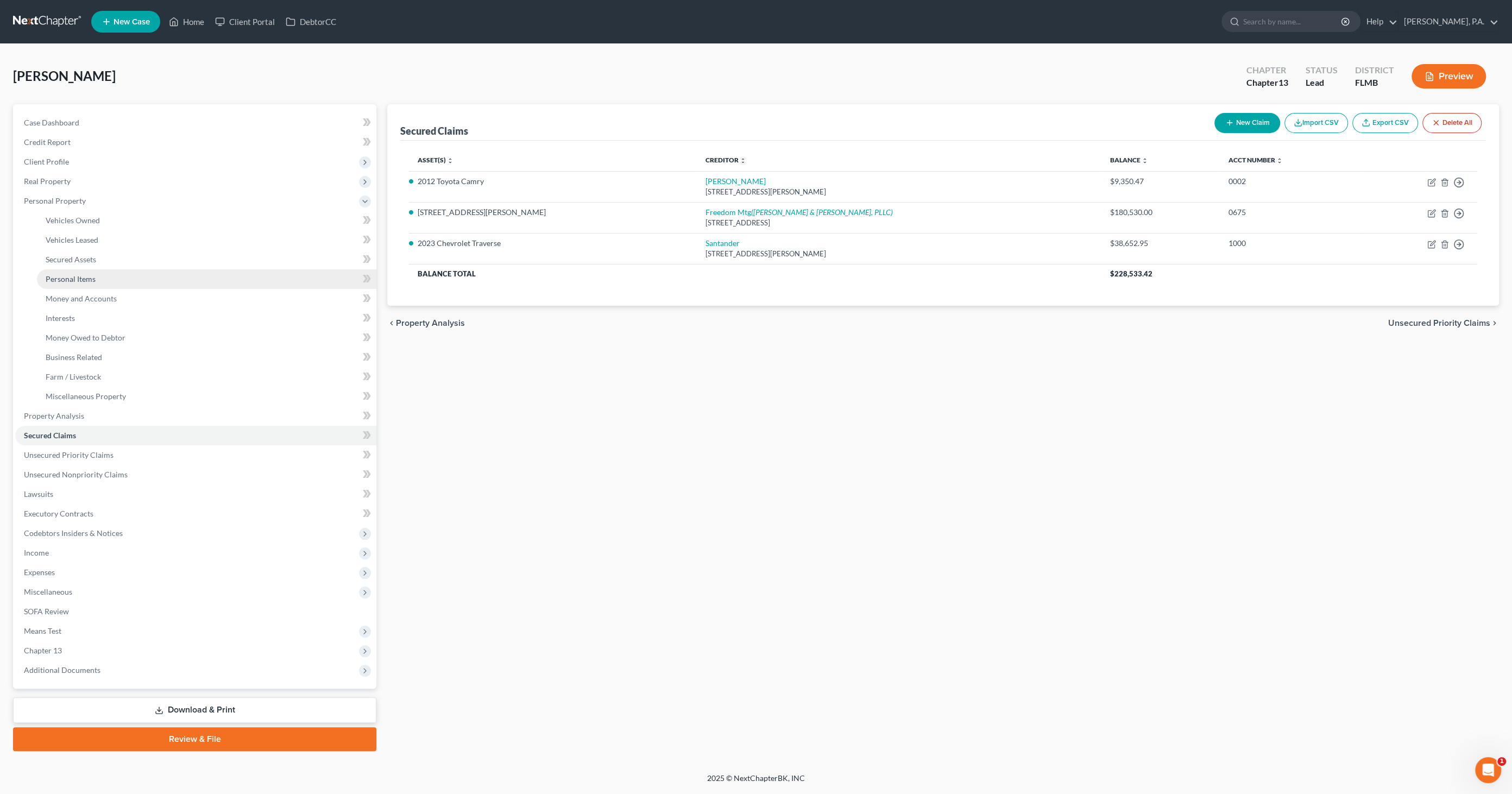
click at [69, 274] on span "Personal Items" at bounding box center [70, 279] width 50 height 10
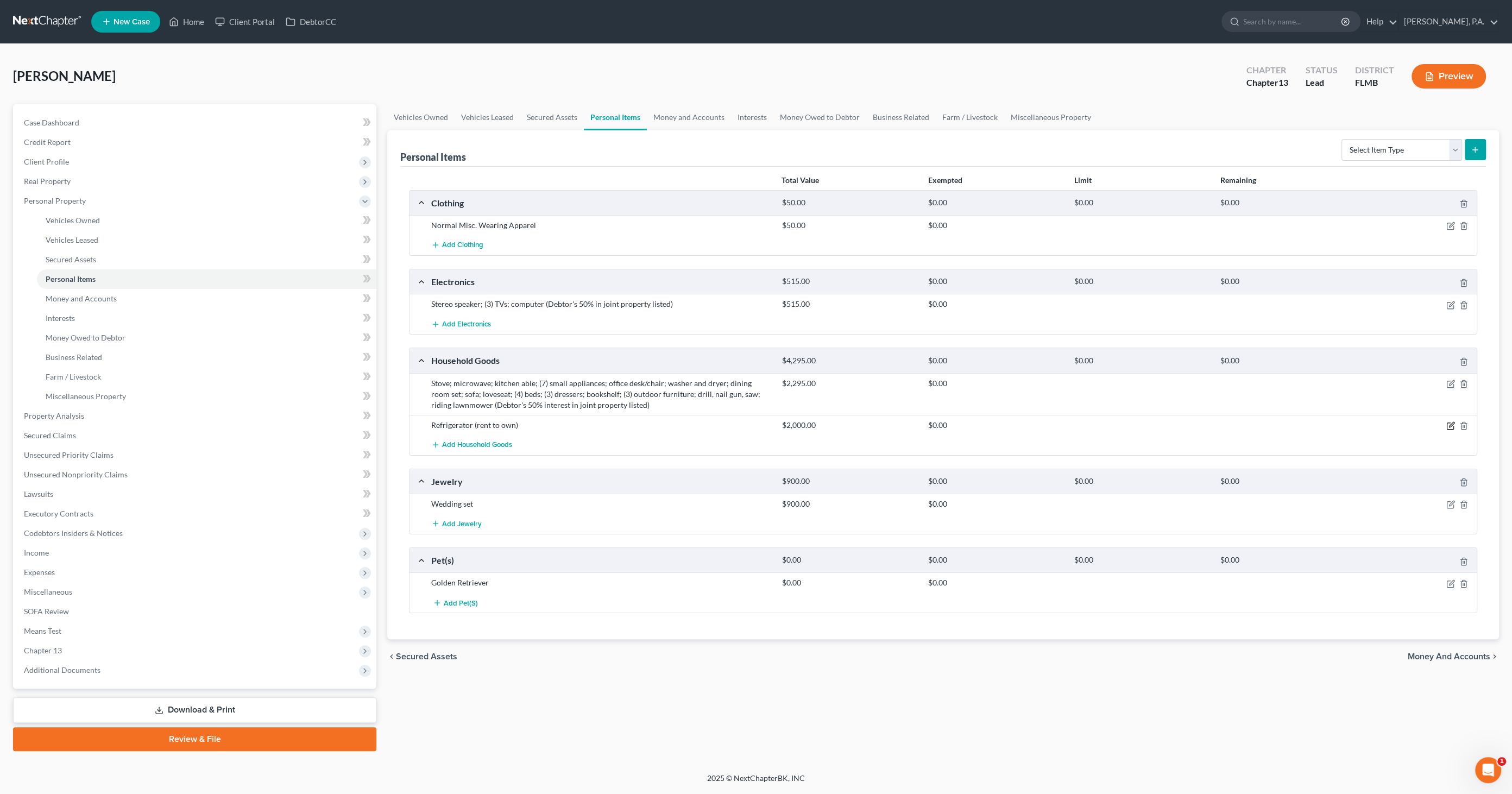
click at [1451, 425] on icon "button" at bounding box center [1452, 426] width 9 height 9
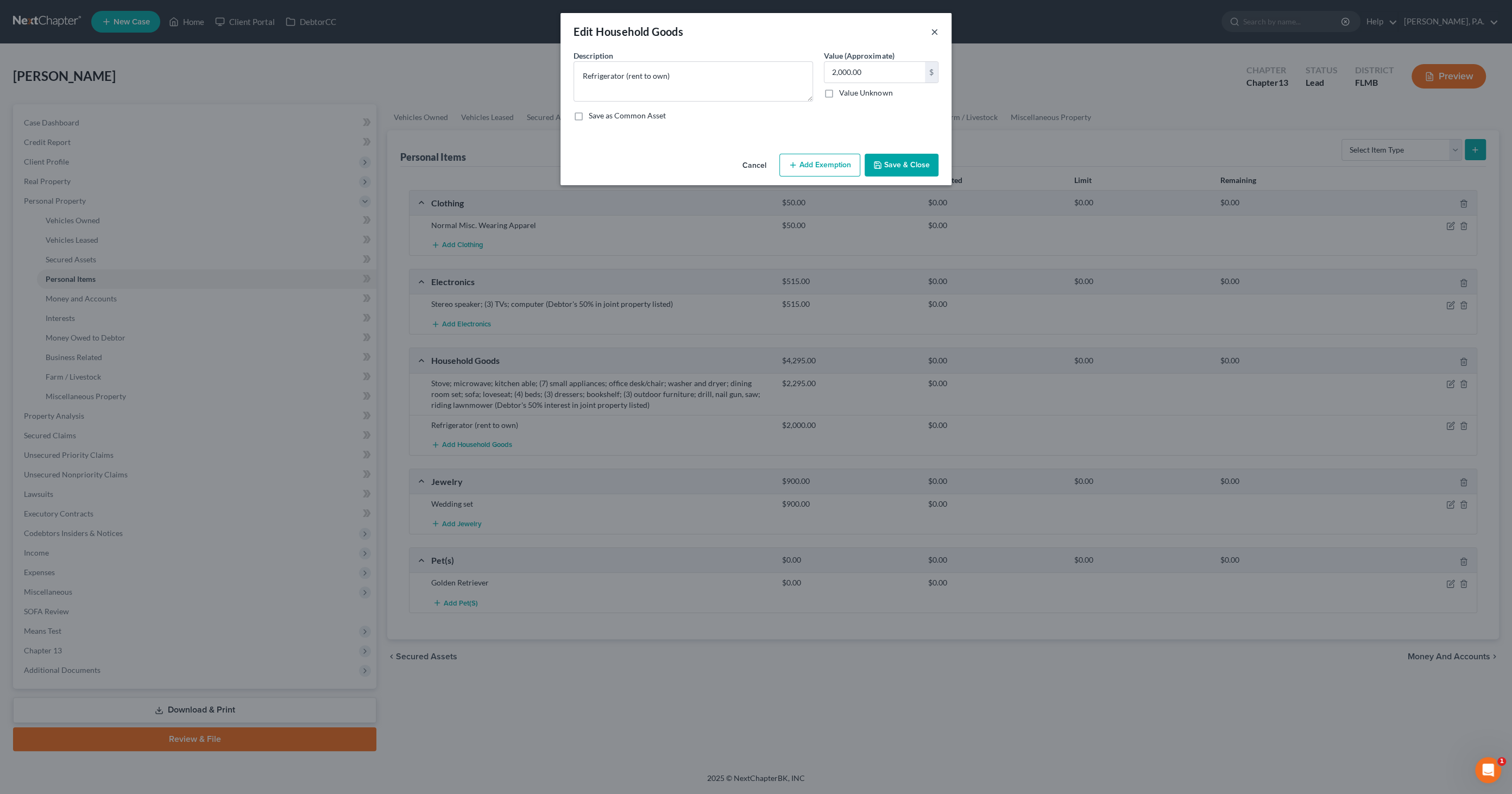
click at [937, 32] on button "×" at bounding box center [934, 32] width 8 height 13
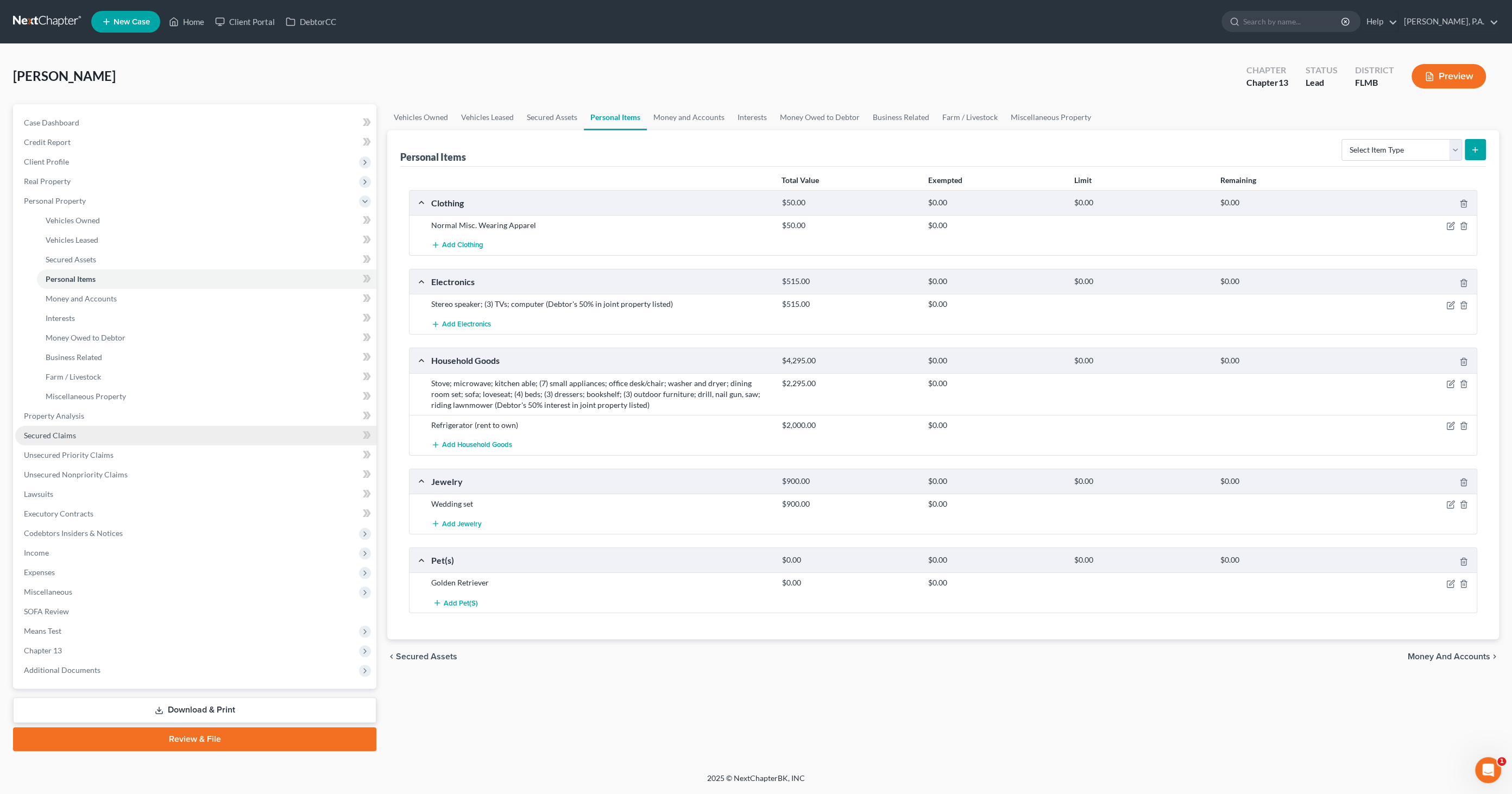
click at [100, 429] on link "Secured Claims" at bounding box center [195, 436] width 361 height 19
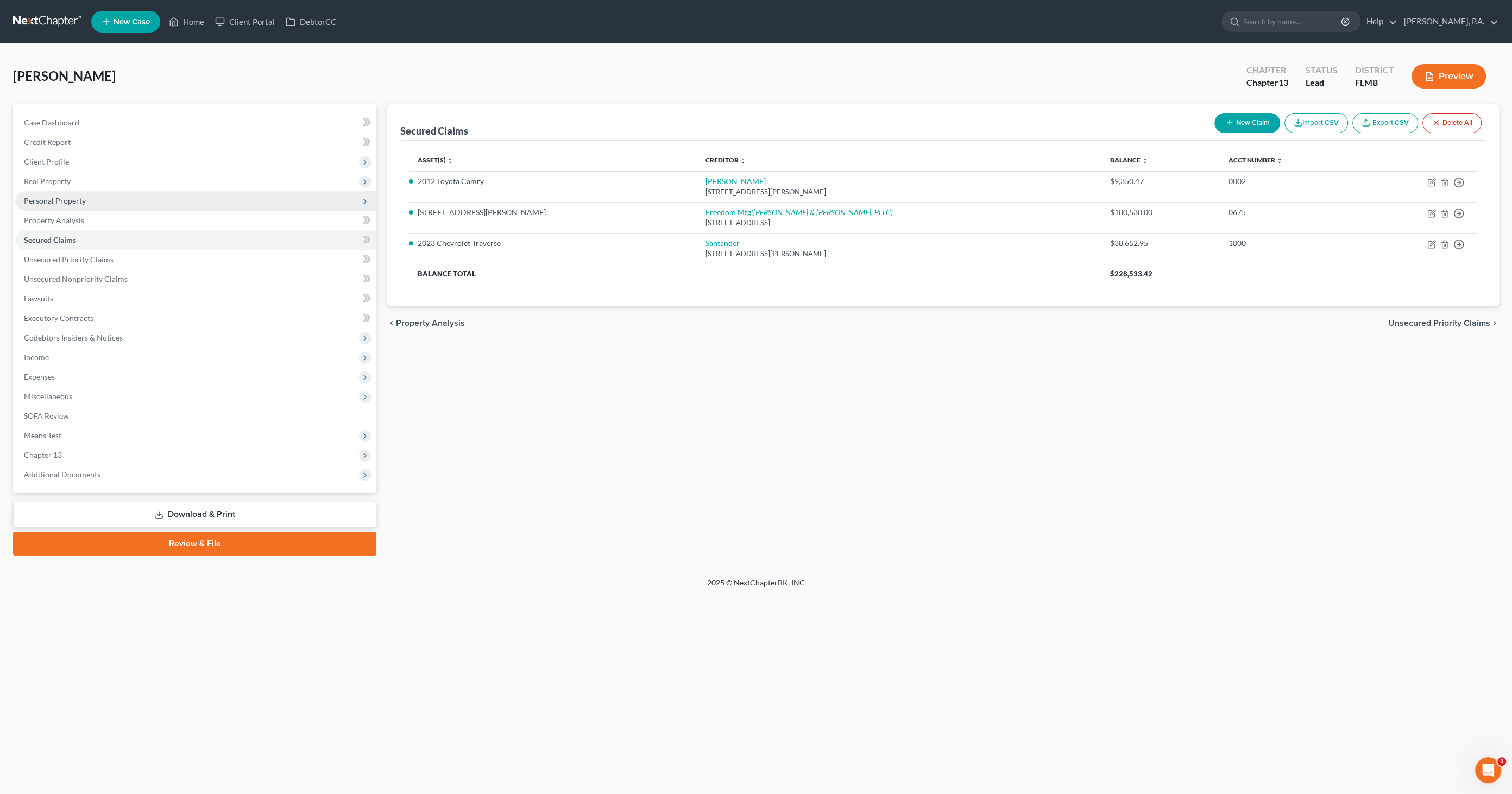
click at [64, 201] on span "Personal Property" at bounding box center [54, 201] width 62 height 10
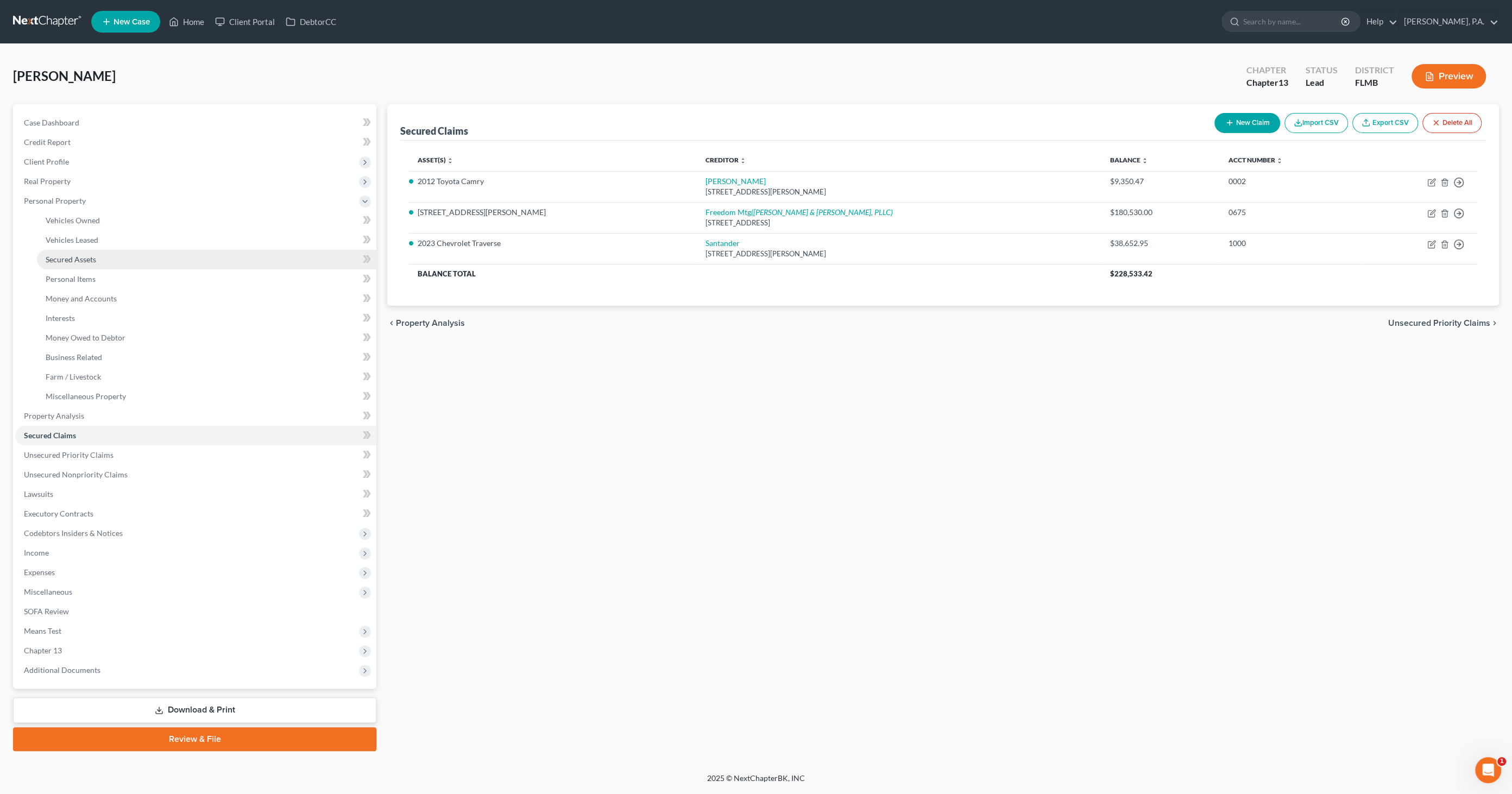
click at [92, 259] on span "Secured Assets" at bounding box center [71, 259] width 51 height 10
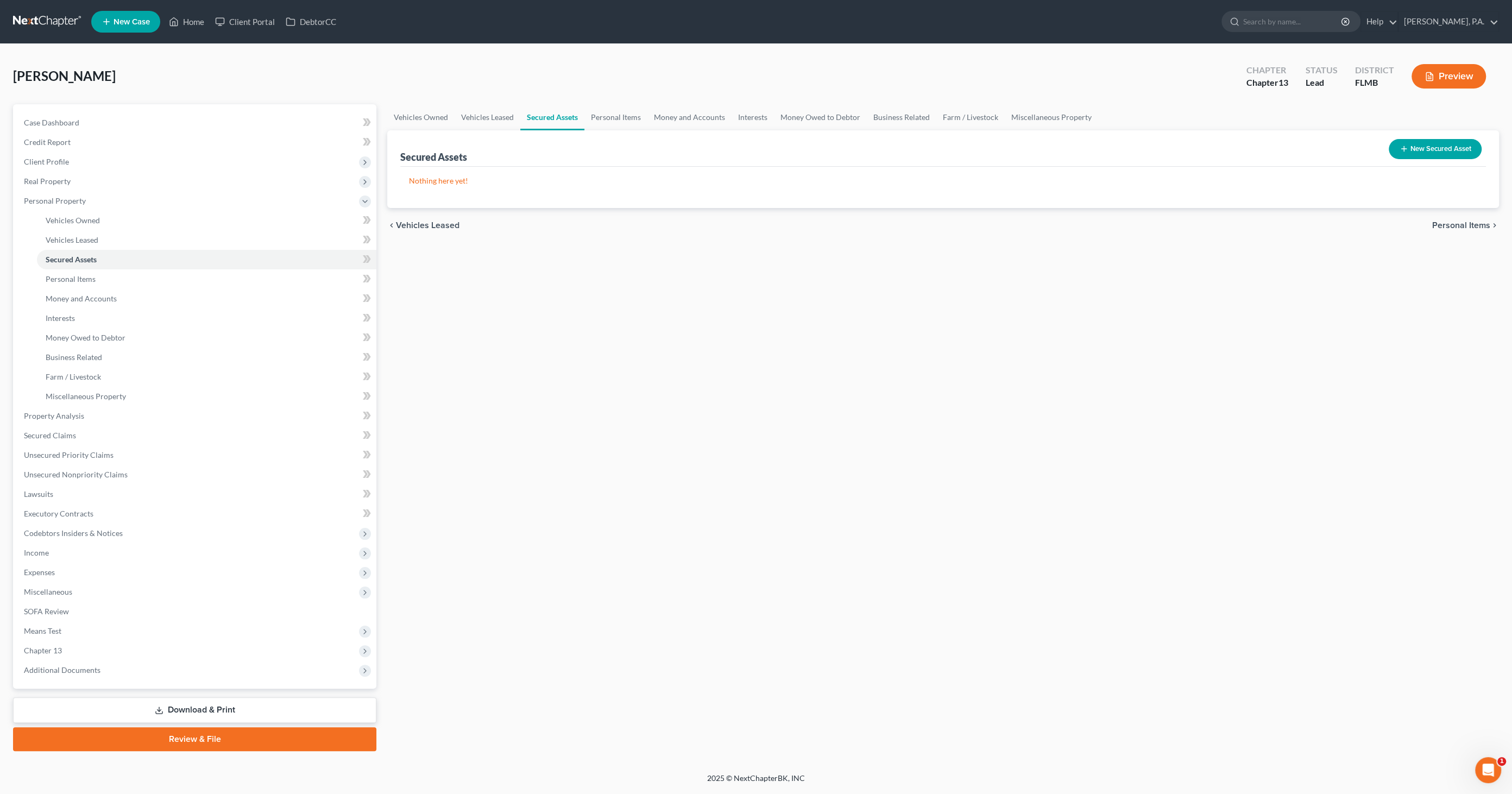
click at [1433, 151] on button "New Secured Asset" at bounding box center [1436, 149] width 93 height 20
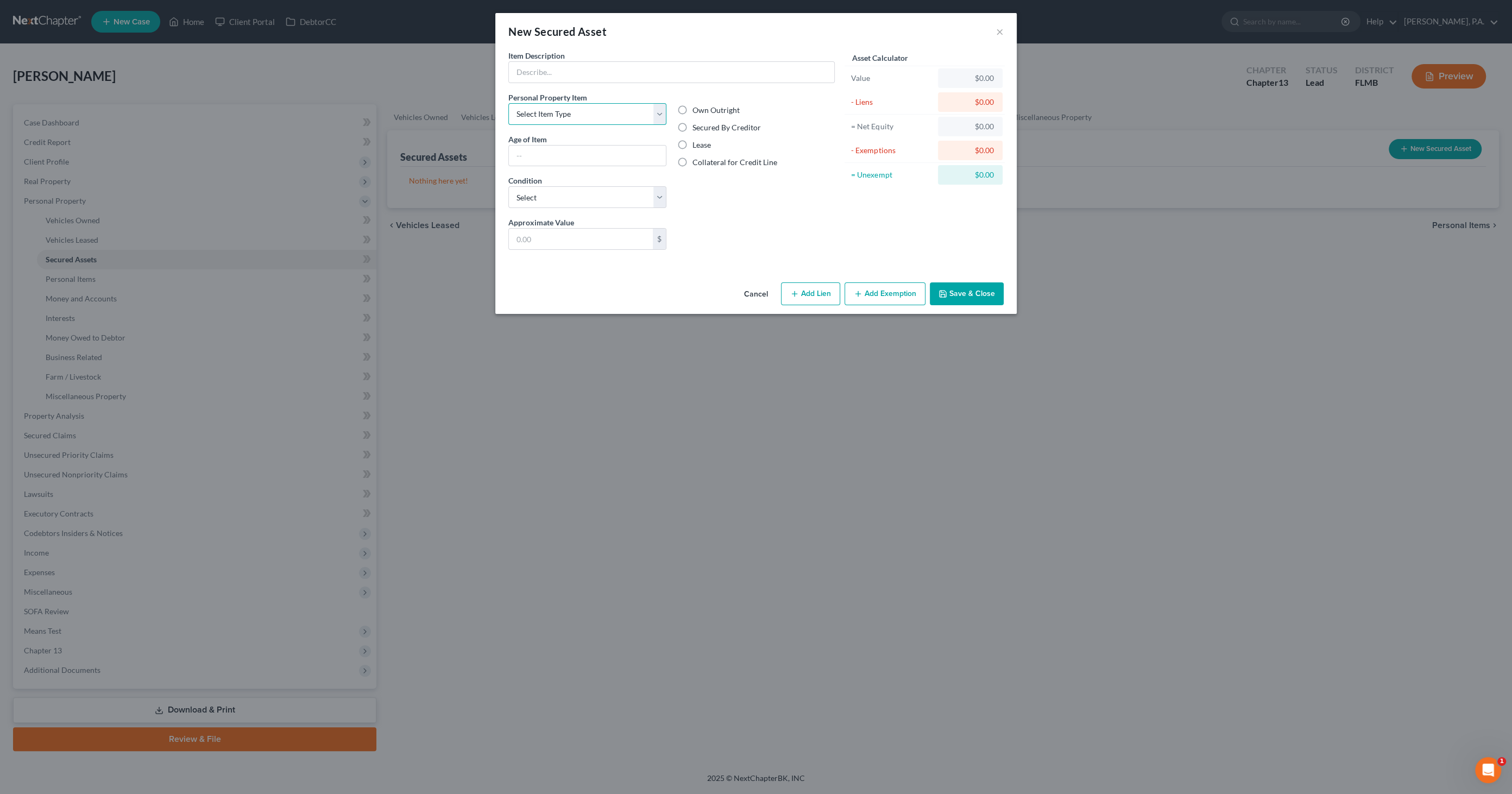
click at [571, 114] on select "Select Item Type Clothing Collectibles Of Value Electronics Firearms Household …" at bounding box center [587, 114] width 158 height 22
click at [567, 74] on input "text" at bounding box center [671, 73] width 325 height 21
type input "Refrigerator"
click at [593, 117] on select "Select Item Type Clothing Collectibles Of Value Electronics Firearms Household …" at bounding box center [587, 114] width 158 height 22
select select "household_goods"
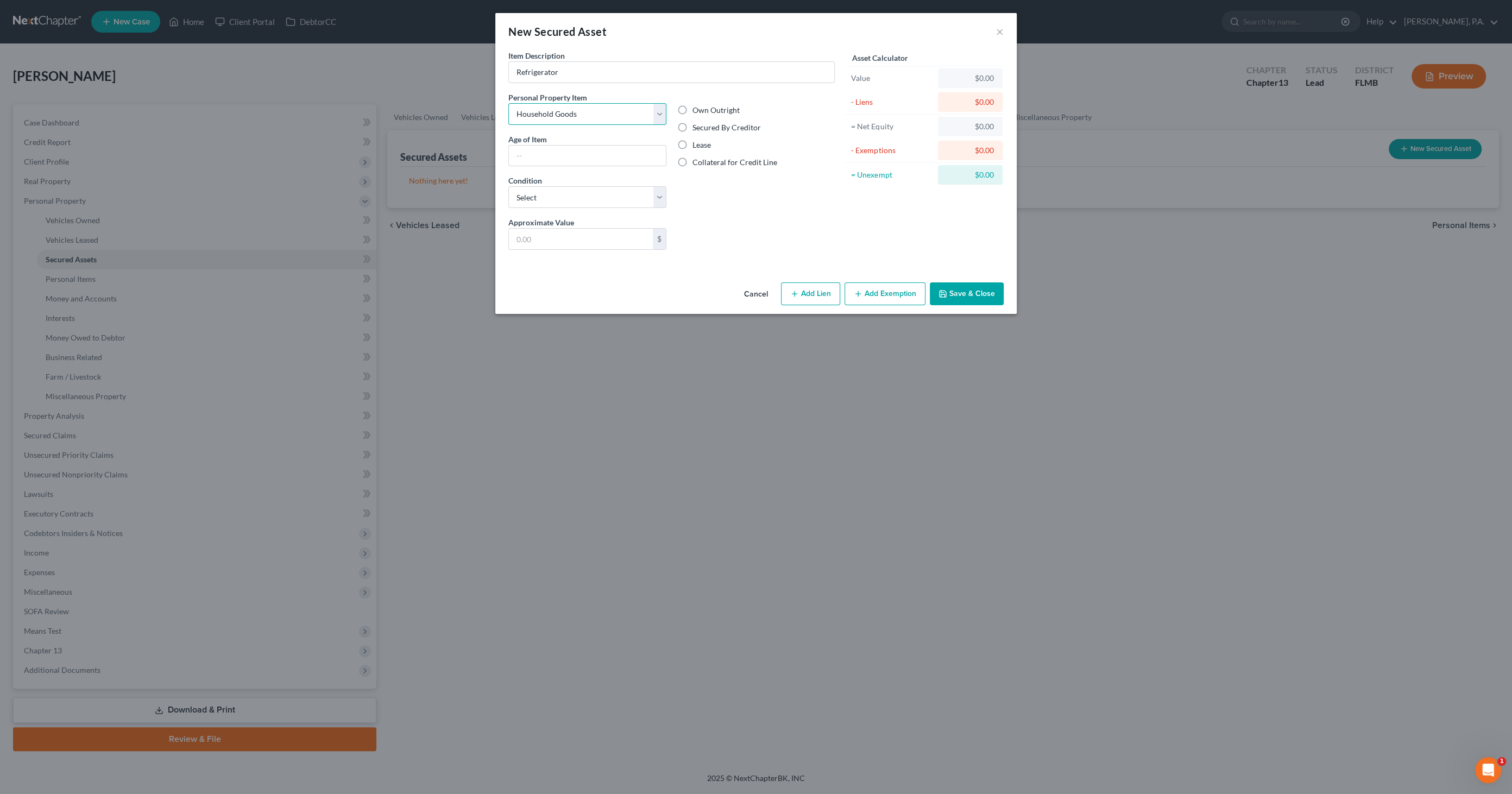
click at [508, 103] on select "Select Item Type Clothing Collectibles Of Value Electronics Firearms Household …" at bounding box center [587, 114] width 158 height 22
click at [693, 141] on label "Lease" at bounding box center [701, 145] width 18 height 11
click at [697, 141] on input "Lease" at bounding box center [700, 143] width 7 height 7
radio input "true"
click at [588, 196] on select "Select Excellent Very Good Good Fair Poor" at bounding box center [587, 197] width 158 height 22
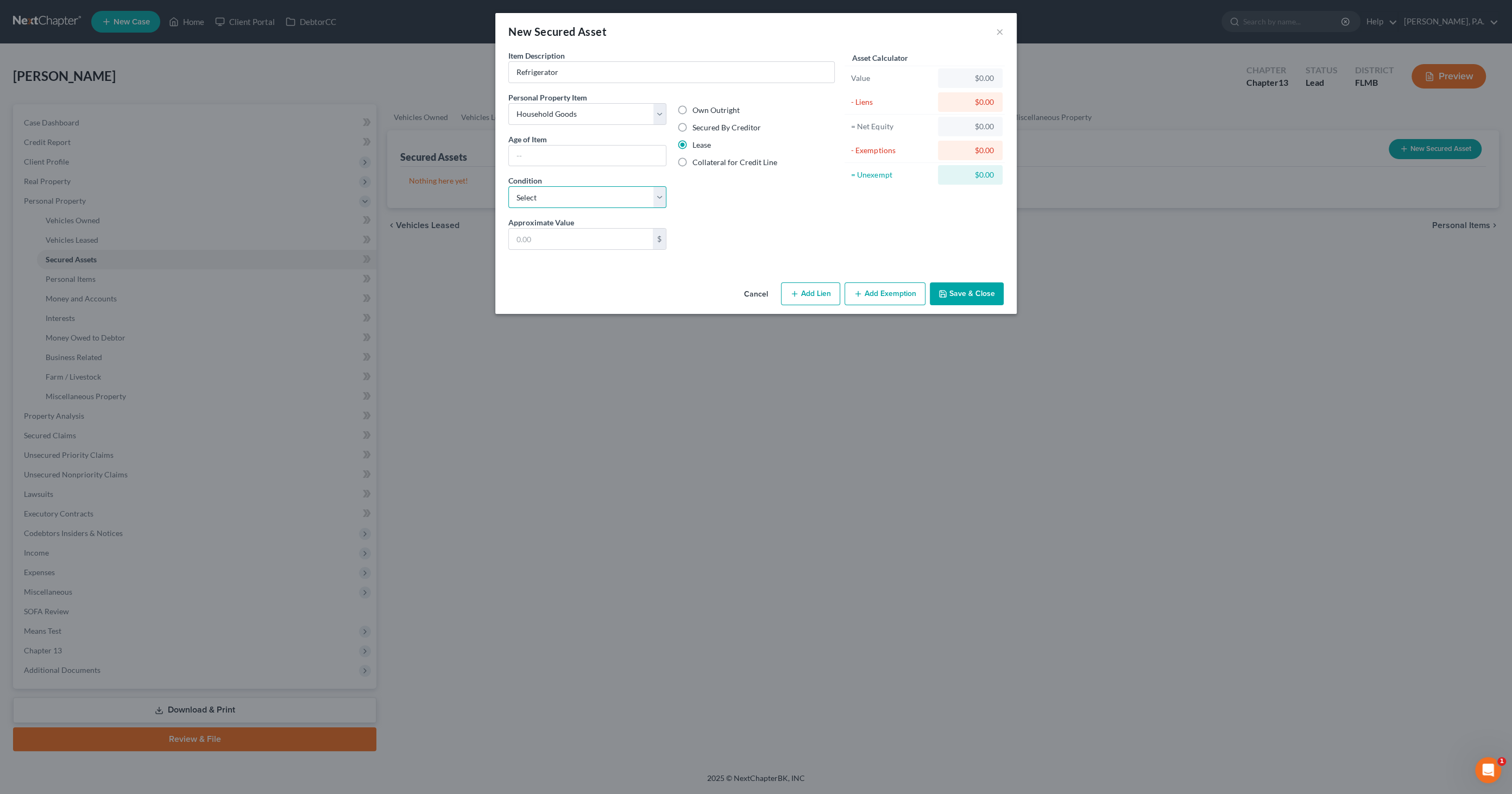
select select "2"
click at [508, 187] on select "Select Excellent Very Good Good Fair Poor" at bounding box center [587, 197] width 158 height 22
click at [584, 245] on input "text" at bounding box center [581, 239] width 144 height 21
type input "2,000.00"
click at [797, 294] on line "button" at bounding box center [795, 294] width 5 height 0
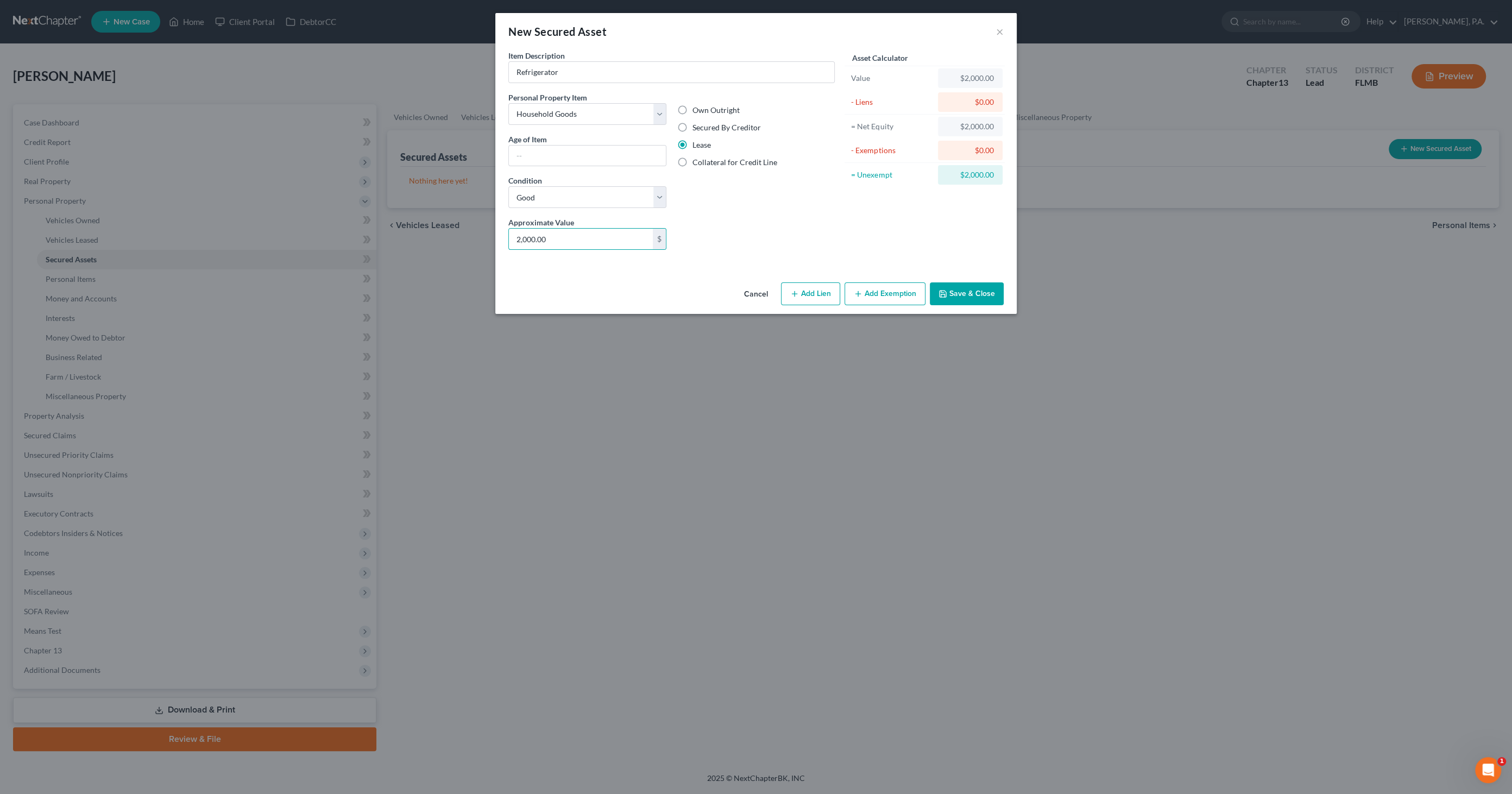
select select "0"
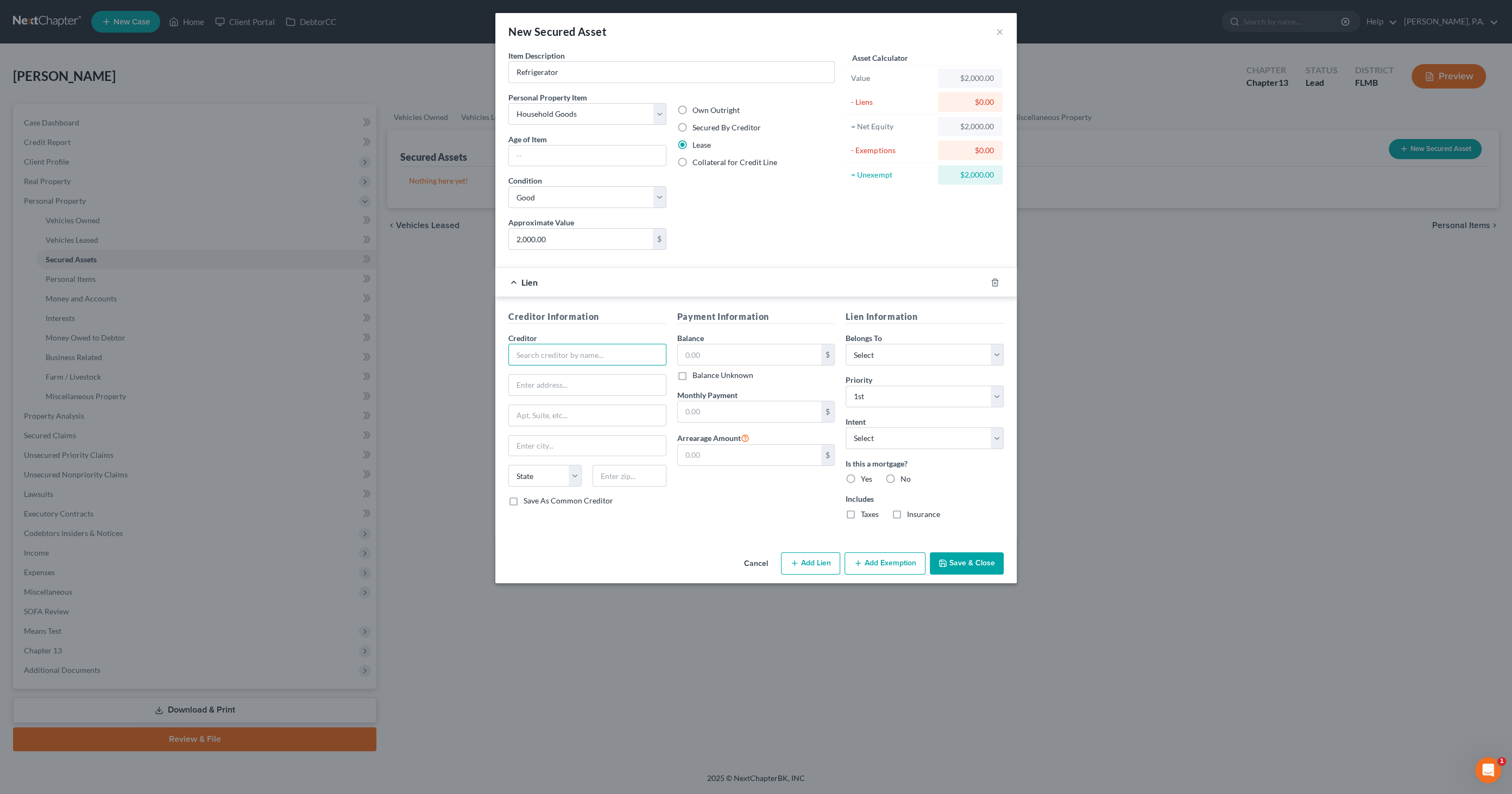
click at [566, 357] on input "text" at bounding box center [587, 354] width 158 height 22
type input "n"
type input "snap"
click at [756, 564] on button "Cancel" at bounding box center [756, 564] width 41 height 22
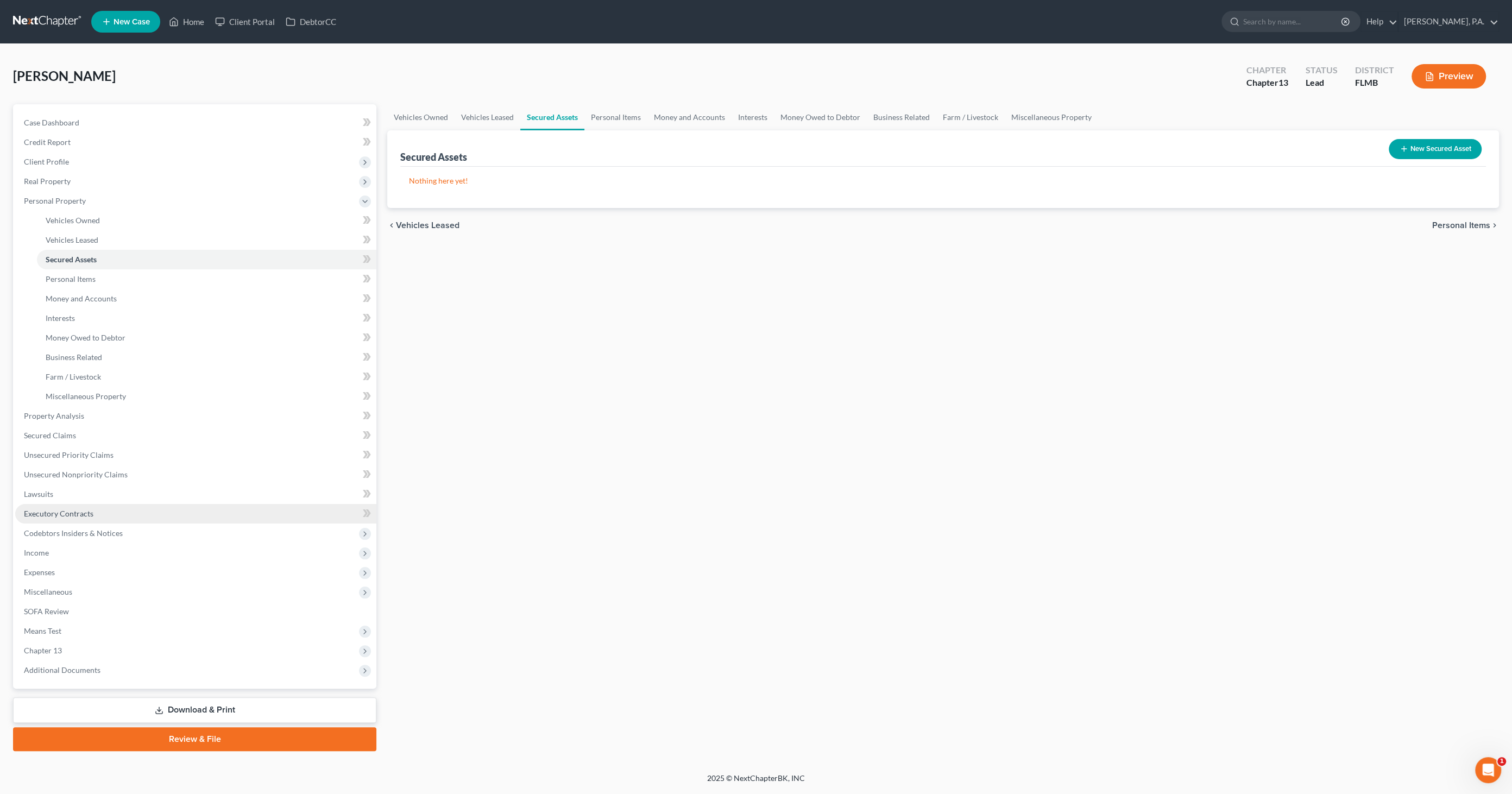
click at [83, 512] on span "Executory Contracts" at bounding box center [58, 514] width 69 height 10
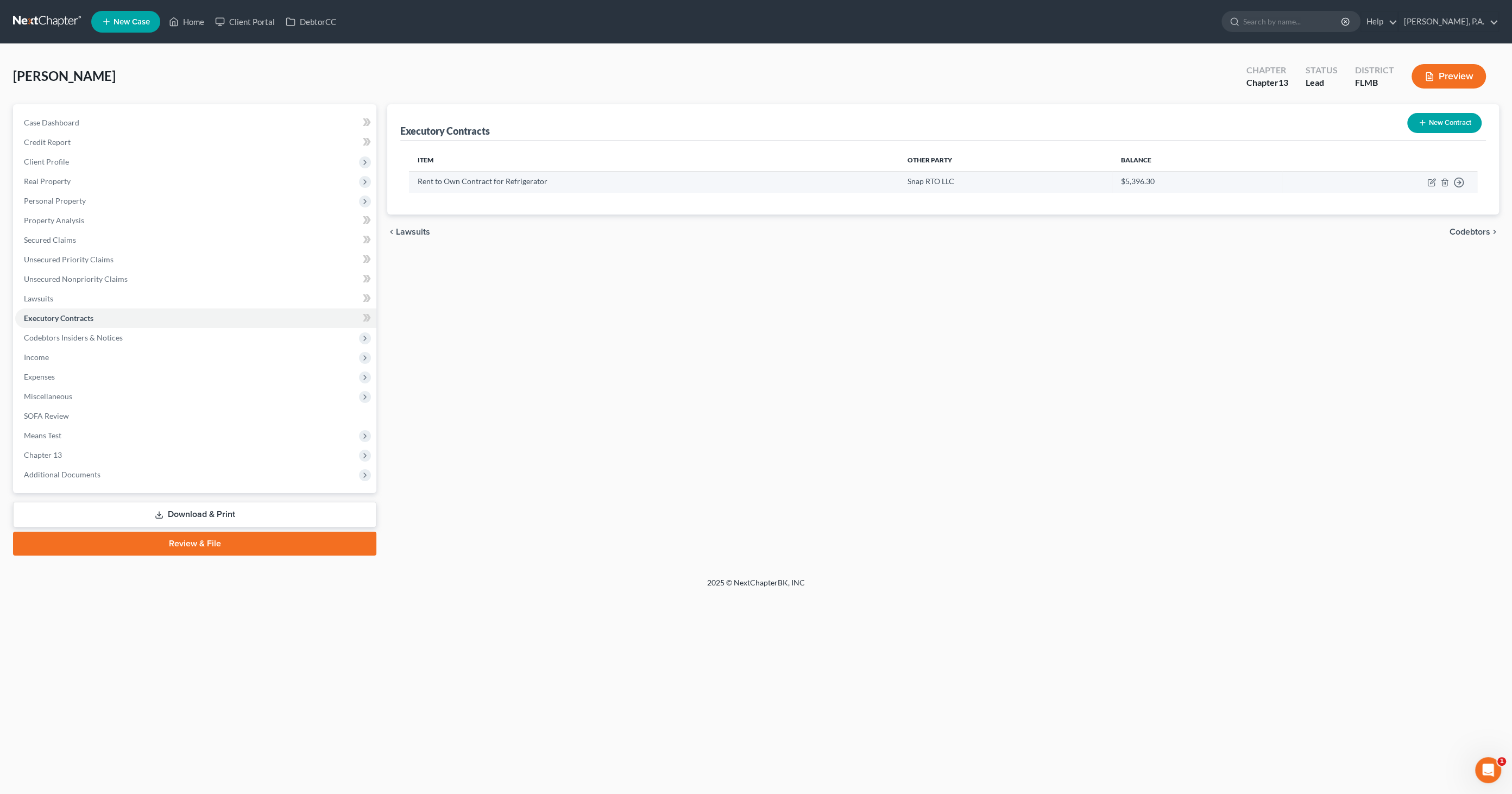
click at [1425, 179] on td "Move to D Move to E Move to F Move to Notice Only" at bounding box center [1380, 181] width 195 height 21
click at [1430, 180] on icon "button" at bounding box center [1432, 182] width 9 height 9
select select "3"
select select "46"
select select "0"
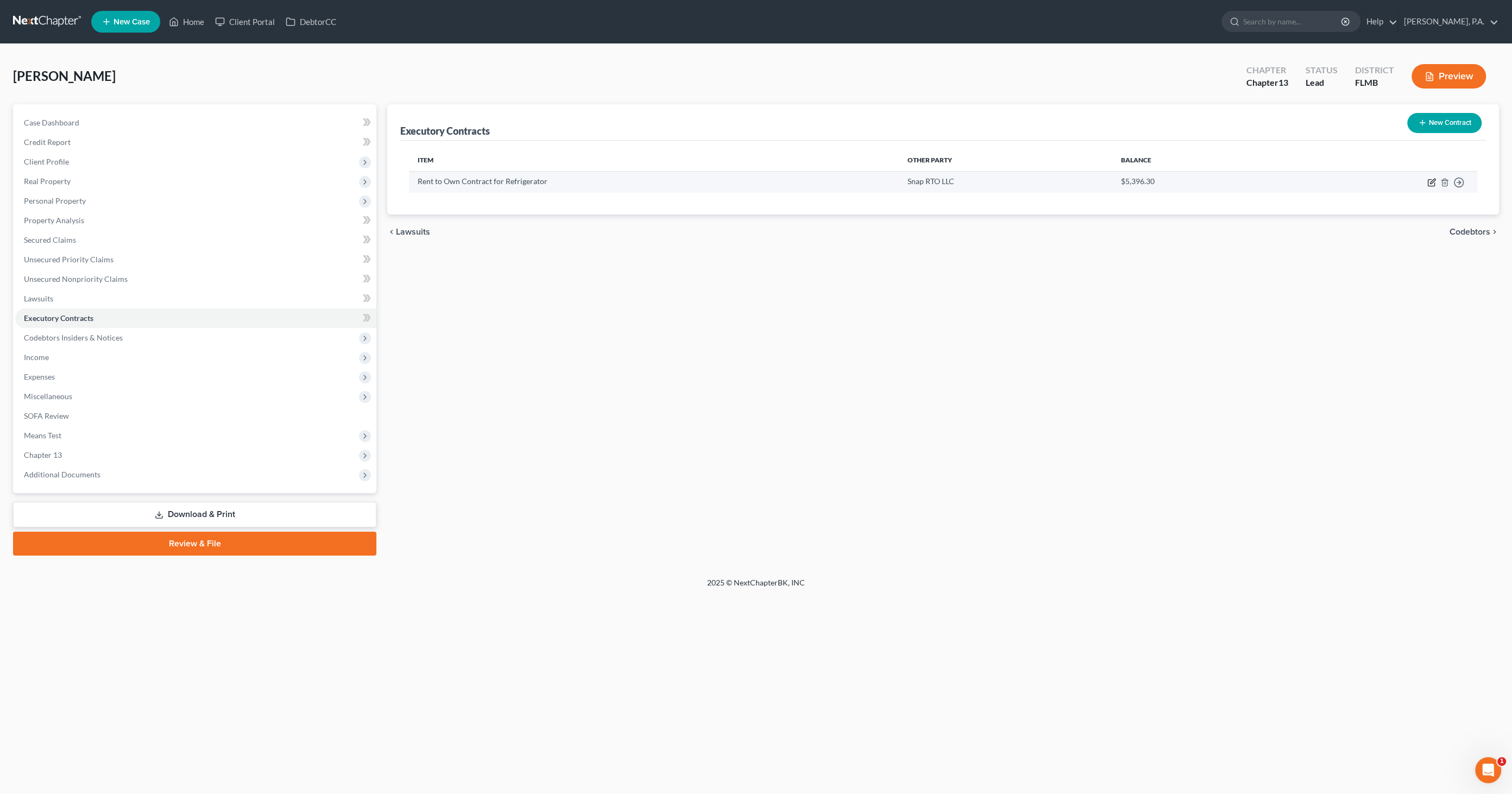
select select "2"
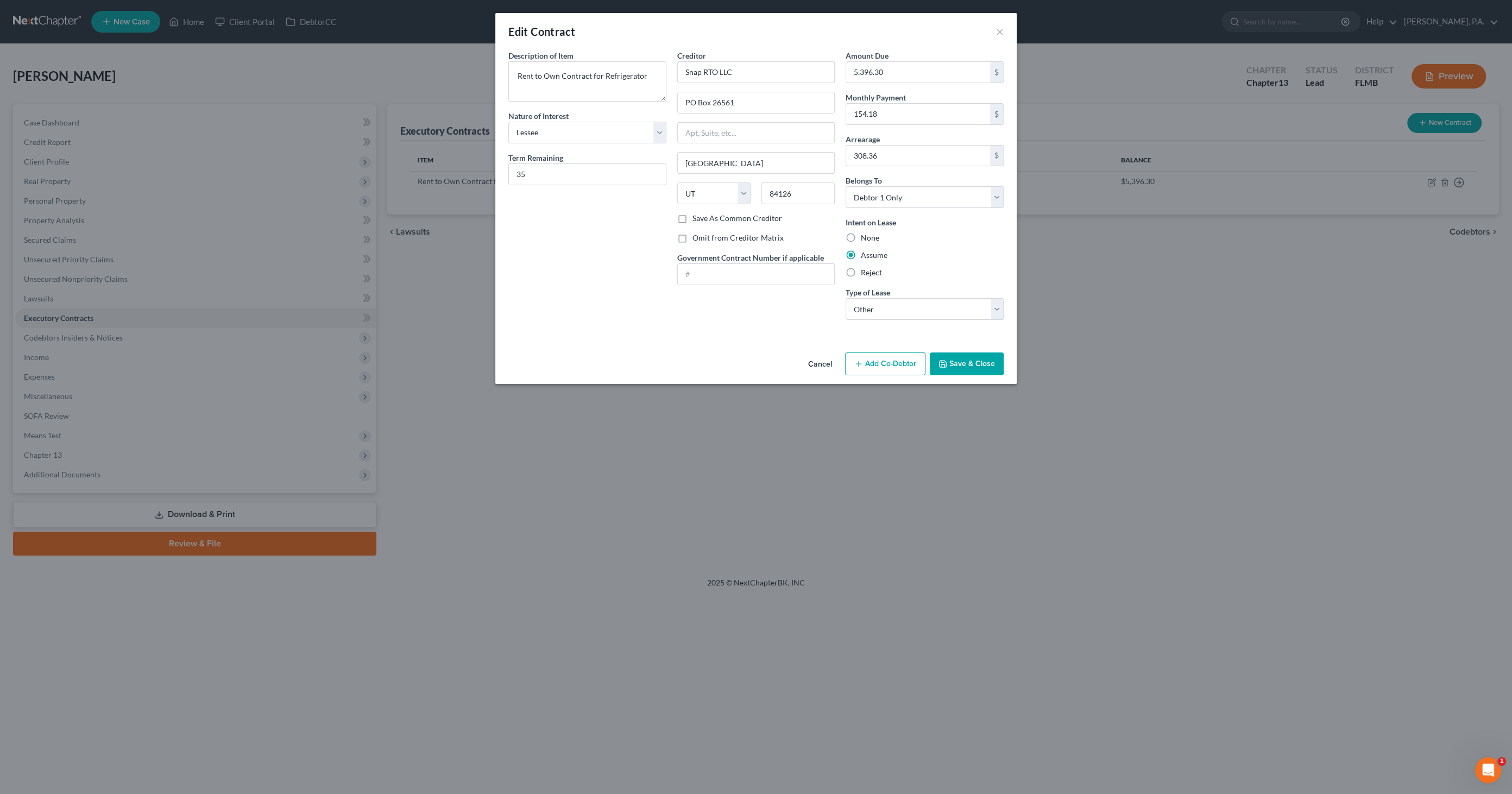
click at [728, 216] on label "Save As Common Creditor" at bounding box center [737, 218] width 89 height 11
click at [704, 216] on input "Save As Common Creditor" at bounding box center [700, 216] width 7 height 7
checkbox input "true"
click at [956, 362] on button "Save & Close" at bounding box center [967, 364] width 74 height 23
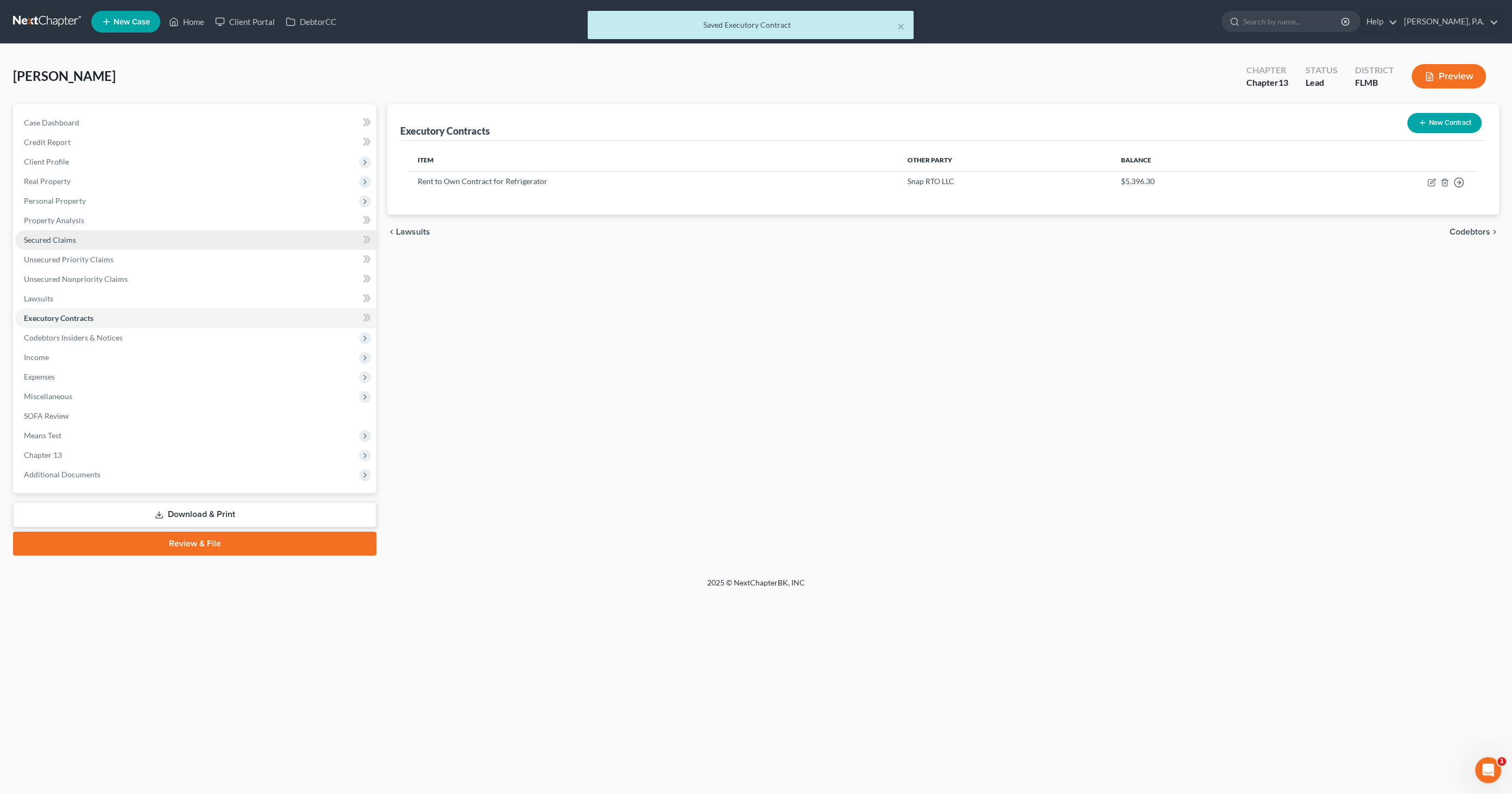
click at [60, 239] on span "Secured Claims" at bounding box center [49, 239] width 52 height 10
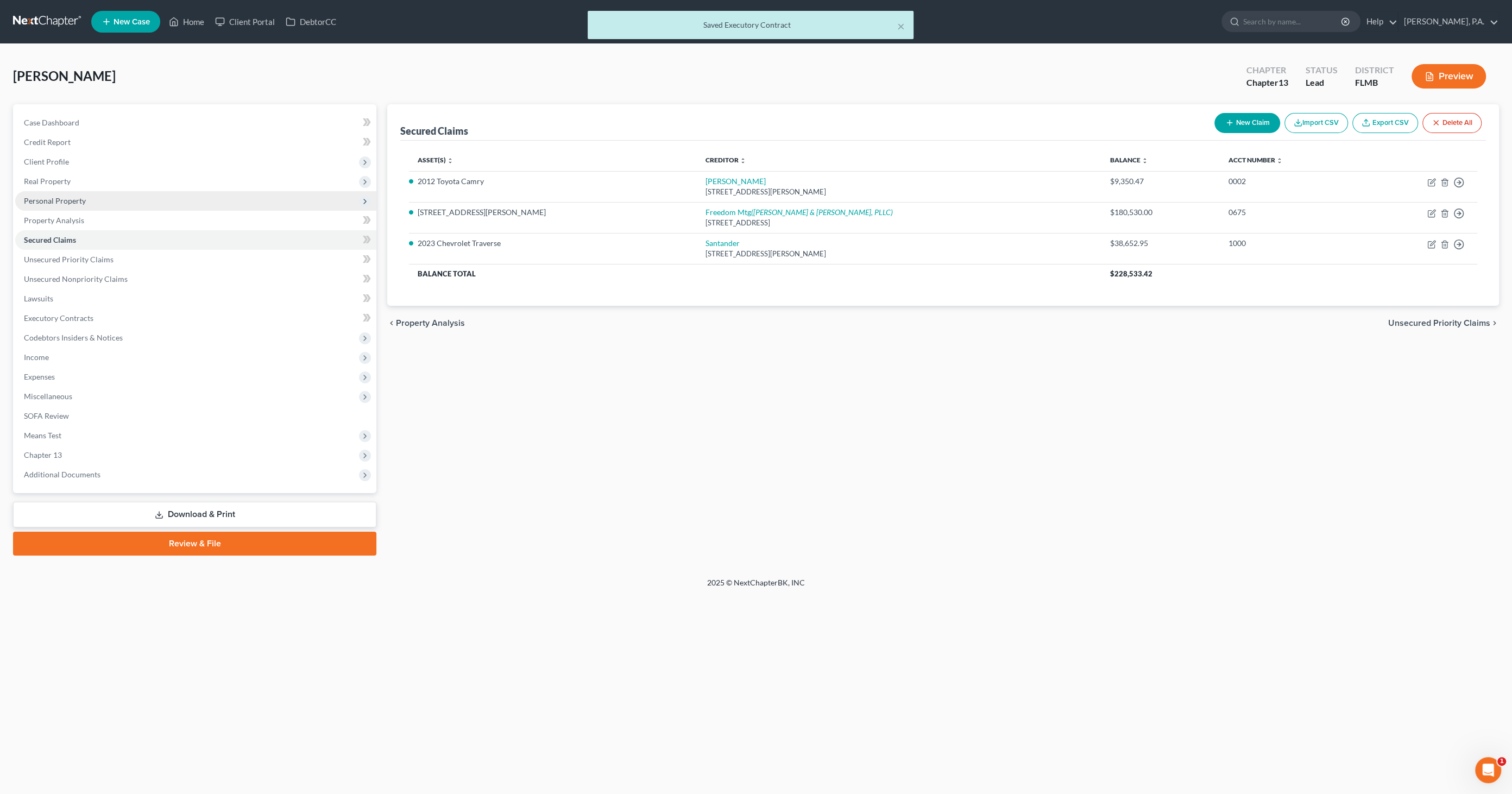
click at [53, 202] on span "Personal Property" at bounding box center [54, 201] width 62 height 10
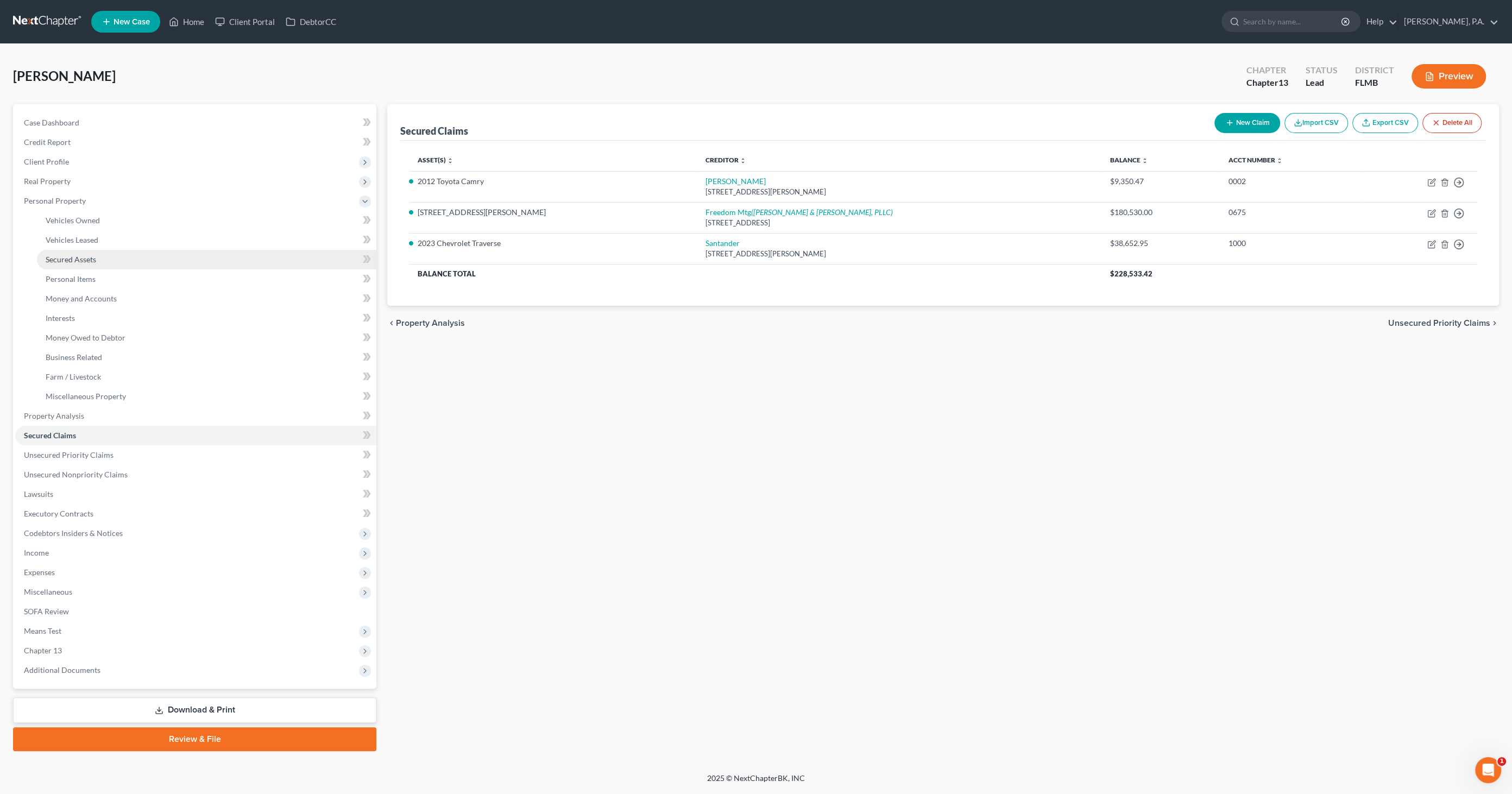
click at [82, 259] on span "Secured Assets" at bounding box center [71, 259] width 51 height 10
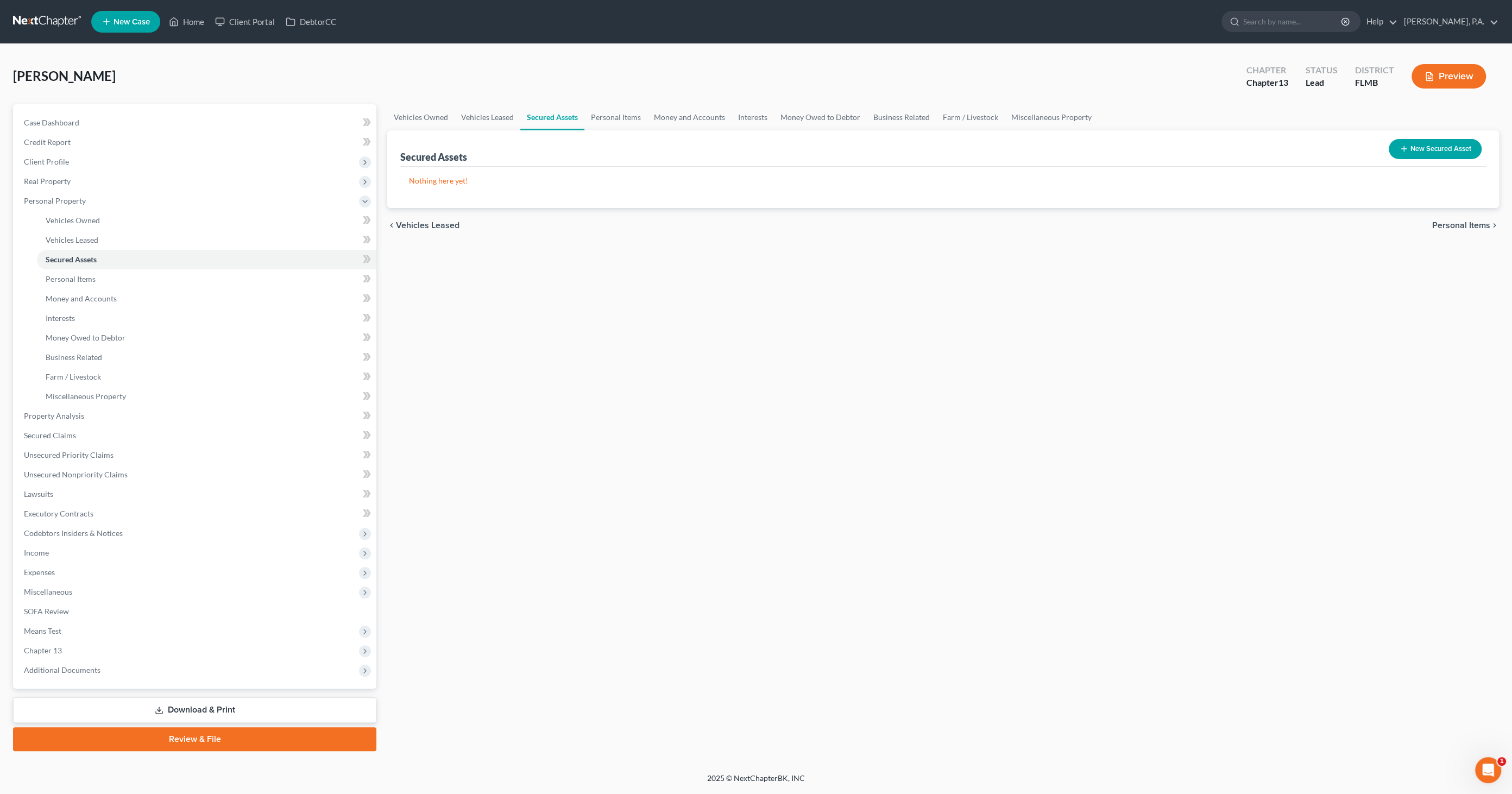
click at [1449, 144] on button "New Secured Asset" at bounding box center [1436, 149] width 93 height 20
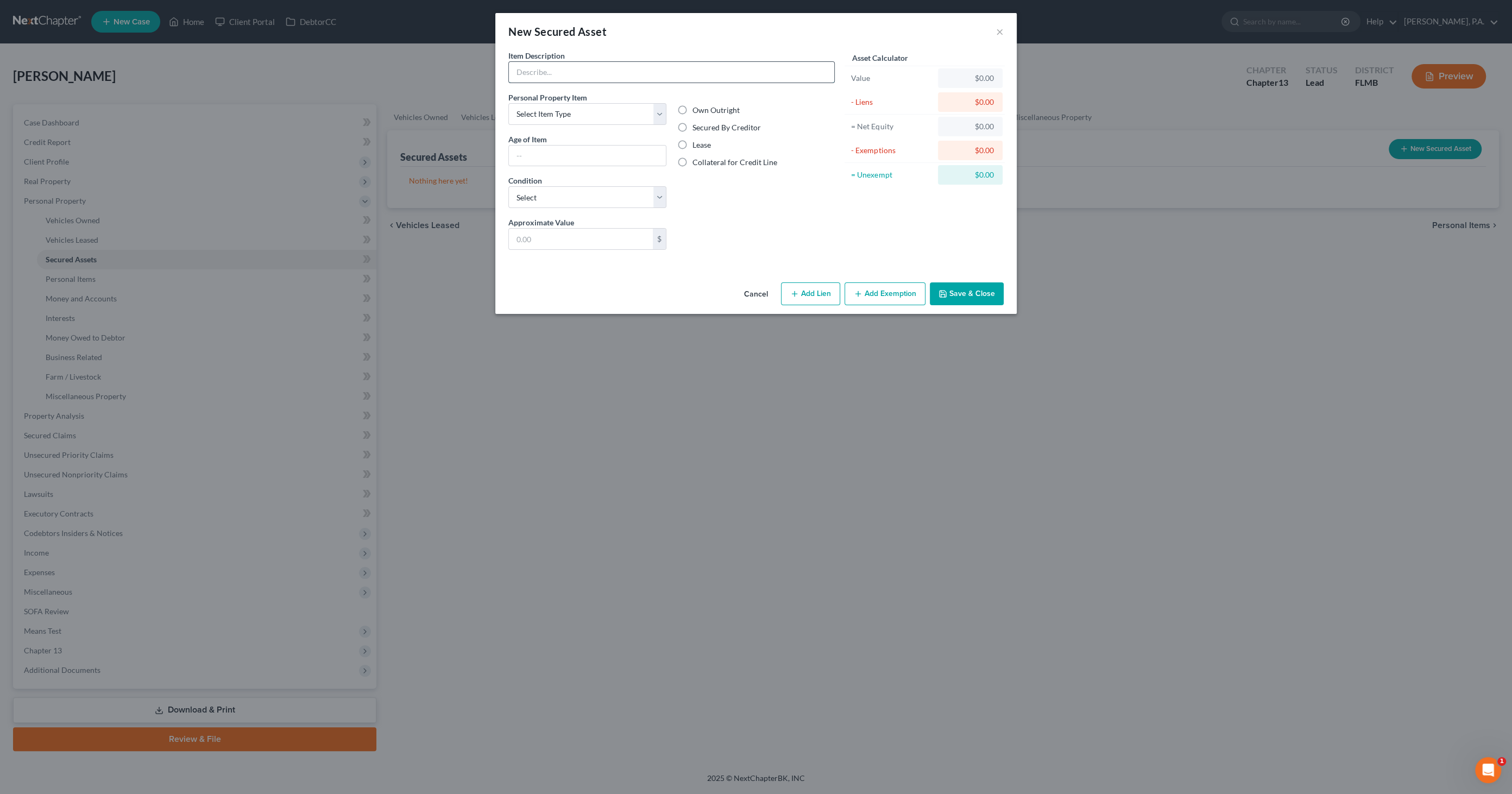
click at [542, 73] on input "text" at bounding box center [671, 73] width 325 height 21
type input "Refrigerator"
type input "2,000.00"
click at [586, 117] on select "Select Item Type Clothing Collectibles Of Value Electronics Firearms Household …" at bounding box center [587, 114] width 158 height 22
select select "household_goods"
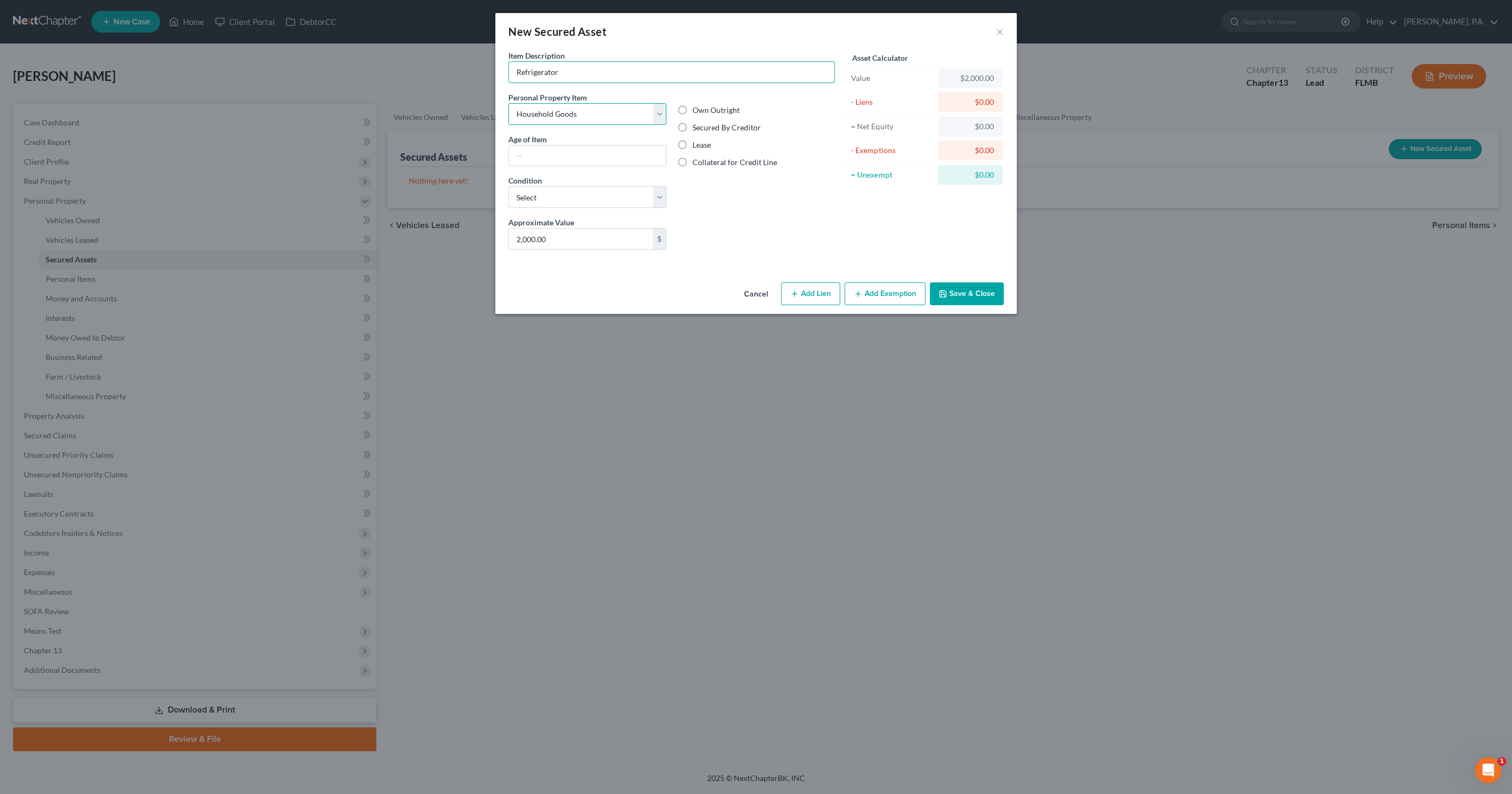
click at [508, 103] on select "Select Item Type Clothing Collectibles Of Value Electronics Firearms Household …" at bounding box center [587, 114] width 158 height 22
click at [692, 144] on label "Lease" at bounding box center [701, 145] width 18 height 11
click at [697, 144] on input "Lease" at bounding box center [700, 143] width 7 height 7
radio input "true"
click at [623, 196] on select "Select Excellent Very Good Good Fair Poor" at bounding box center [587, 197] width 158 height 22
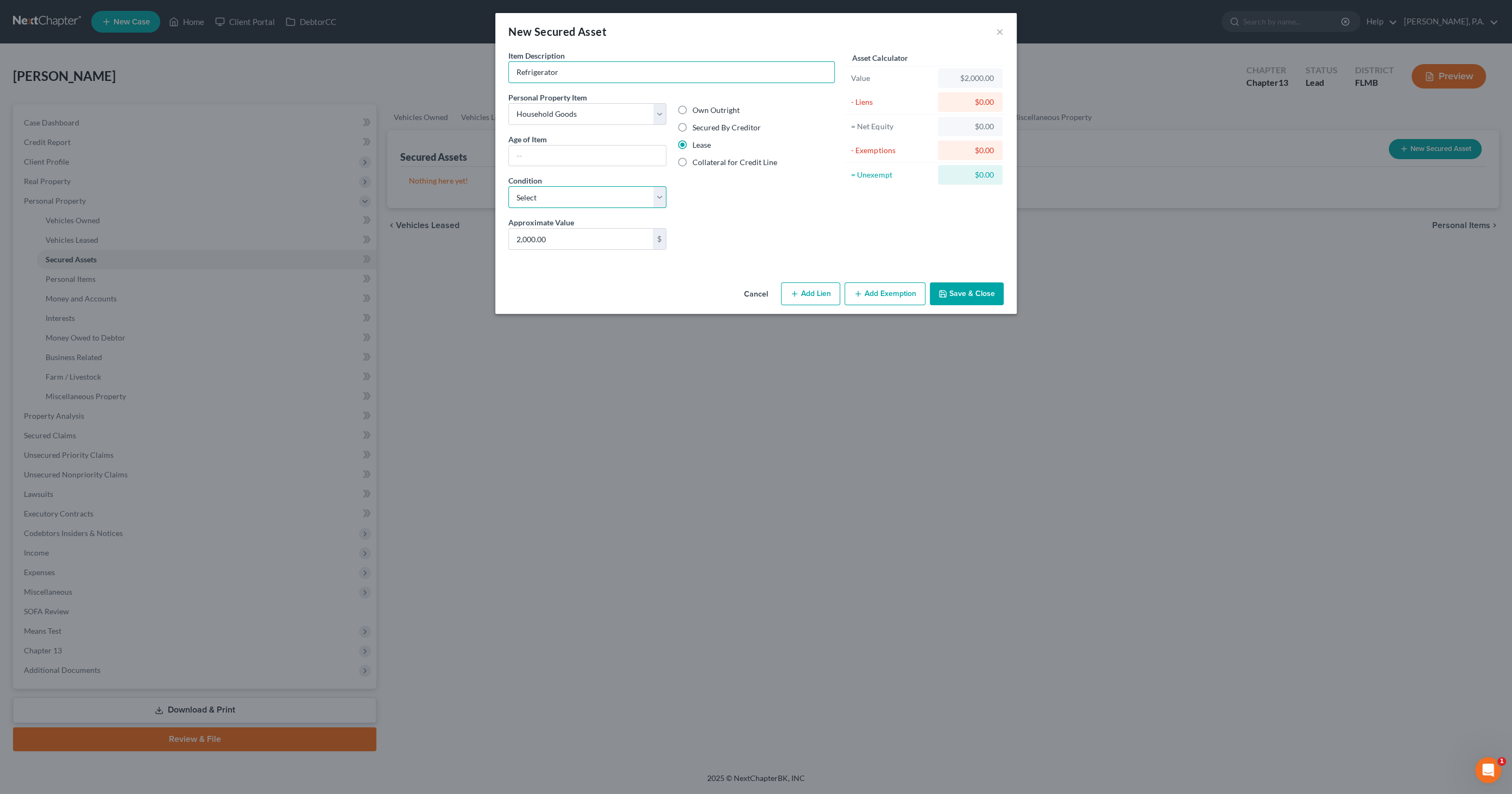
select select "2"
click at [508, 187] on select "Select Excellent Very Good Good Fair Poor" at bounding box center [587, 197] width 158 height 22
click at [813, 292] on button "Add Lien" at bounding box center [811, 294] width 60 height 23
select select "0"
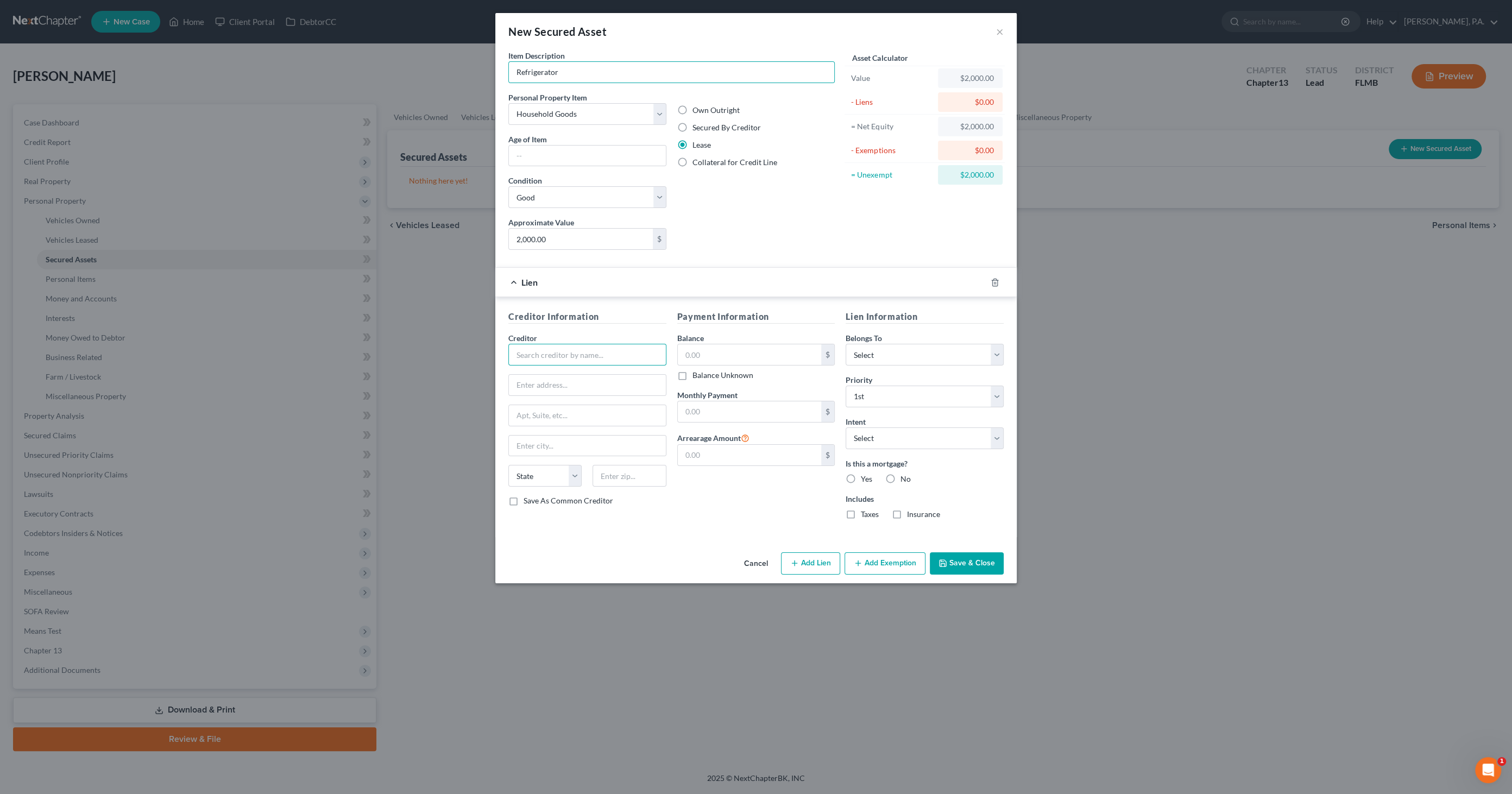
click at [539, 349] on input "text" at bounding box center [587, 354] width 158 height 22
click at [553, 435] on div "Snap RTO LLC" at bounding box center [573, 439] width 113 height 11
type input "Snap RTO LLC"
type input "PO Box 26561"
type input "Salt Lake City"
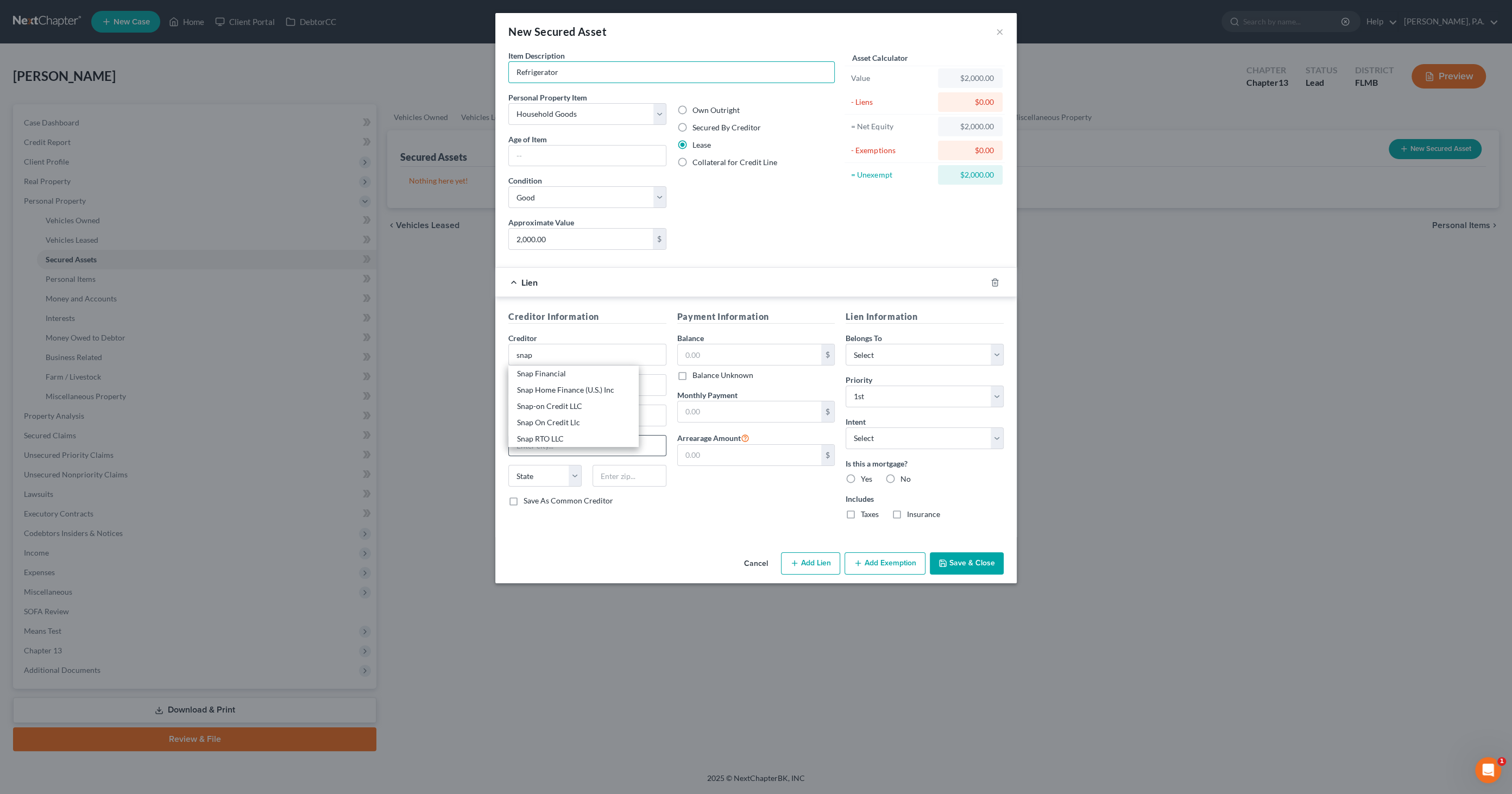
select select "46"
type input "84126"
click at [722, 351] on input "text" at bounding box center [749, 355] width 144 height 21
type input "5,396.30"
click at [716, 411] on input "text" at bounding box center [749, 412] width 144 height 21
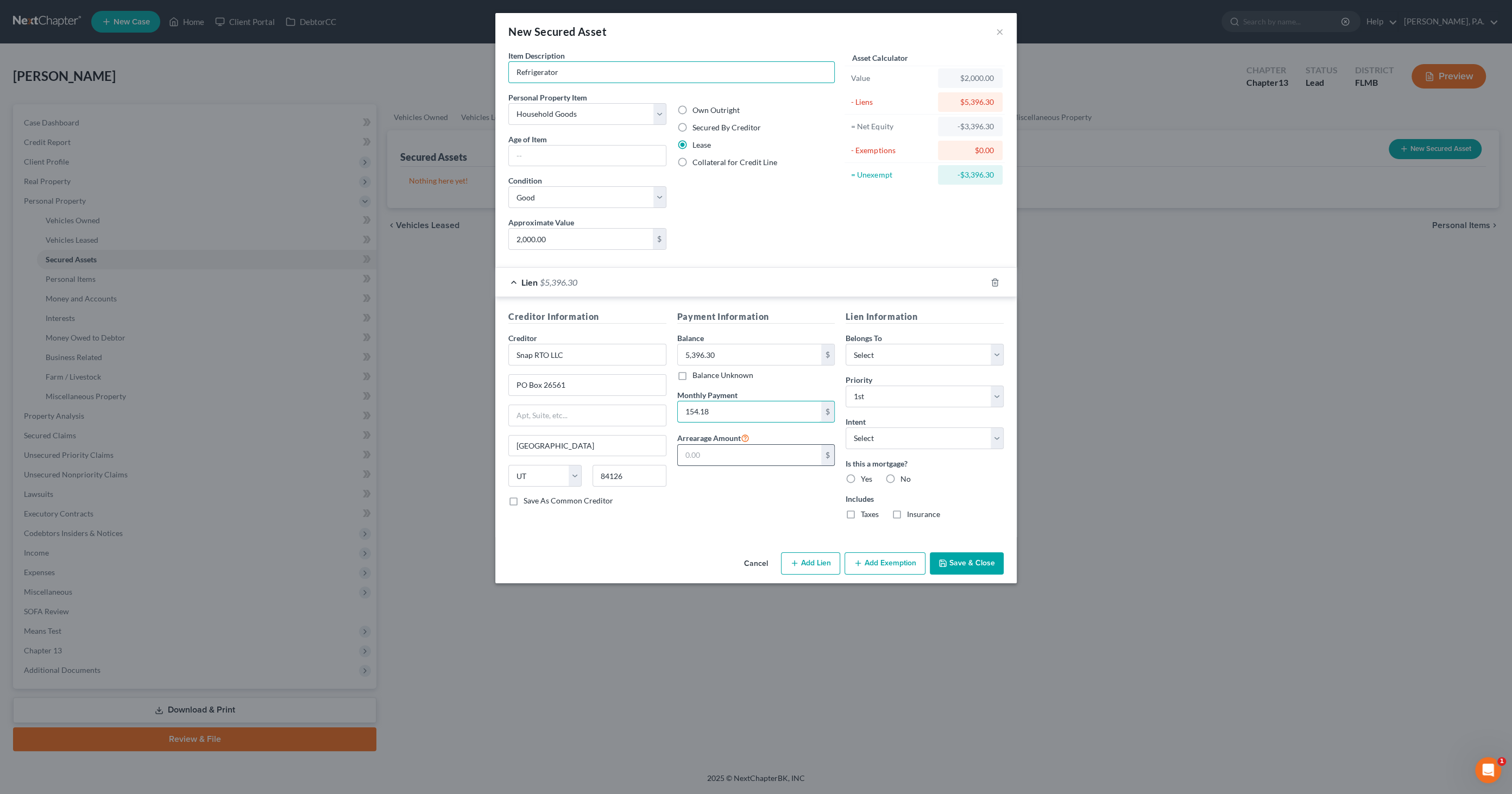
type input "154.18"
type input "308.36"
click at [892, 345] on select "Select Debtor 1 Only Debtor 2 Only Debtor 1 And Debtor 2 Only At Least One Of T…" at bounding box center [925, 354] width 158 height 22
select select "0"
click at [846, 344] on select "Select Debtor 1 Only Debtor 2 Only Debtor 1 And Debtor 2 Only At Least One Of T…" at bounding box center [925, 354] width 158 height 22
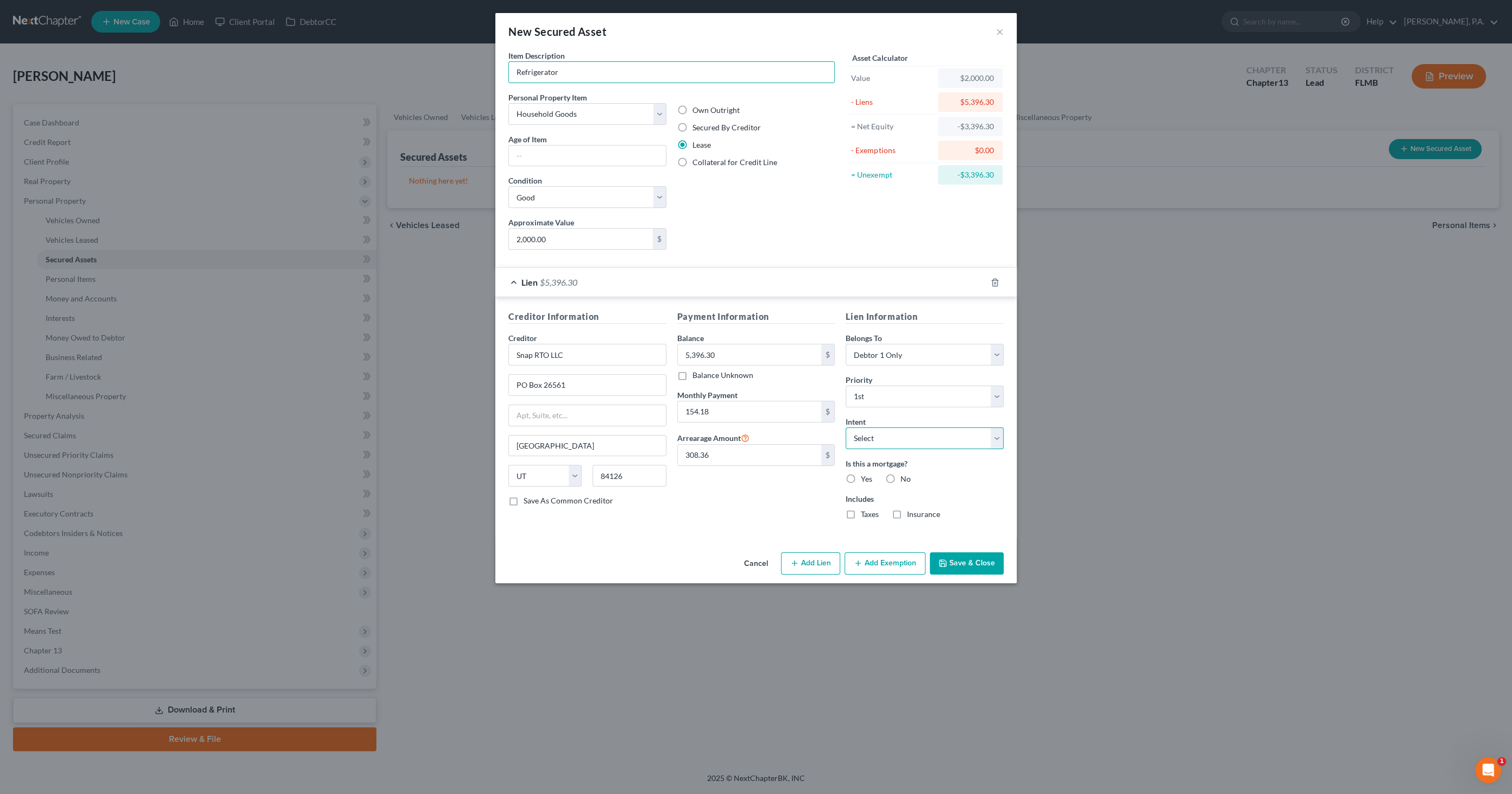
click at [889, 435] on select "Select Surrender Redeem Reaffirm Avoid Other" at bounding box center [925, 438] width 158 height 22
select select "2"
click at [846, 428] on select "Select Surrender Redeem Reaffirm Avoid Other" at bounding box center [925, 438] width 158 height 22
click at [899, 475] on div "No" at bounding box center [898, 479] width 25 height 11
click at [901, 477] on label "No" at bounding box center [906, 479] width 11 height 11
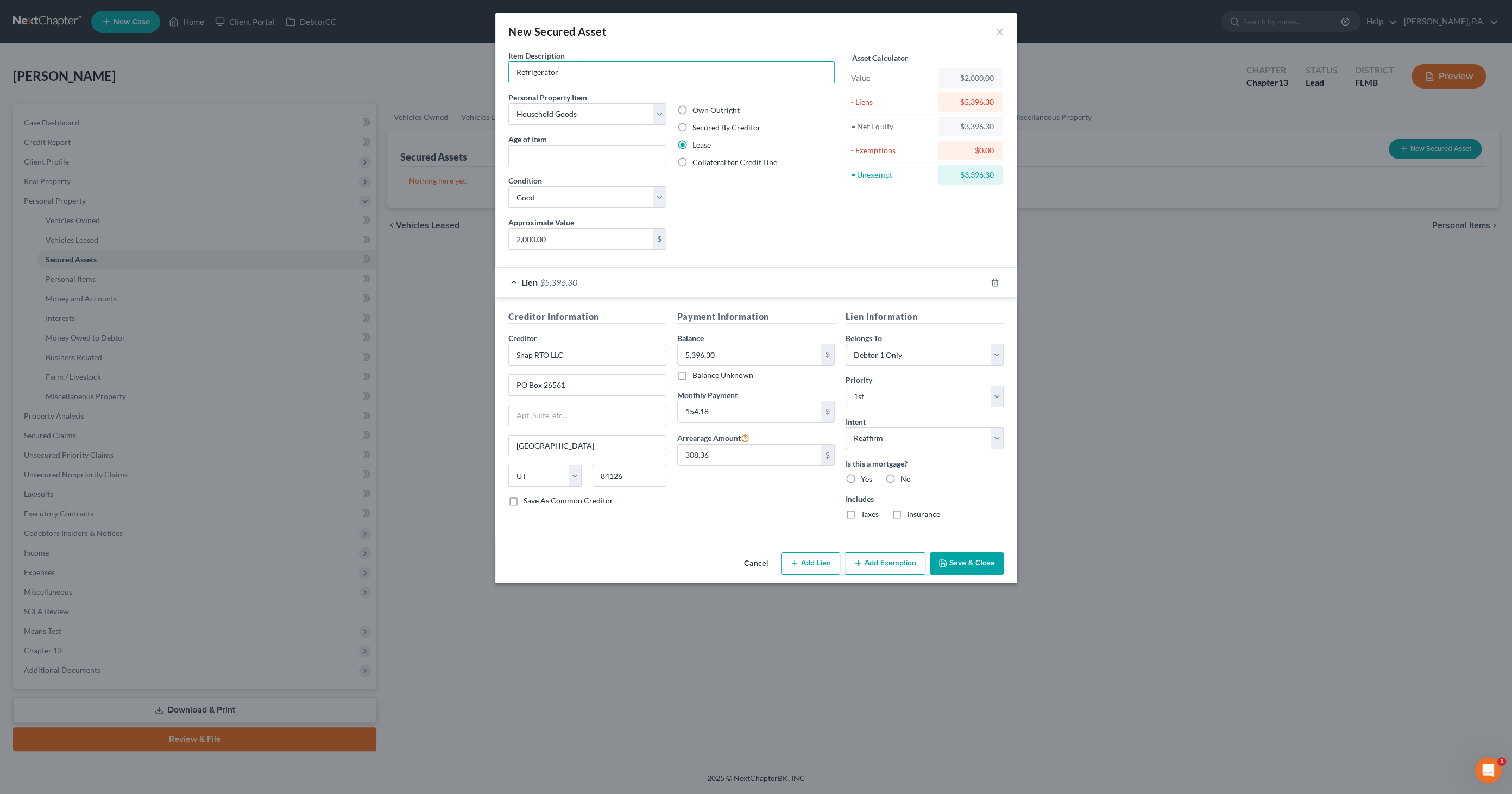
click at [905, 477] on input "No" at bounding box center [909, 477] width 7 height 7
radio input "true"
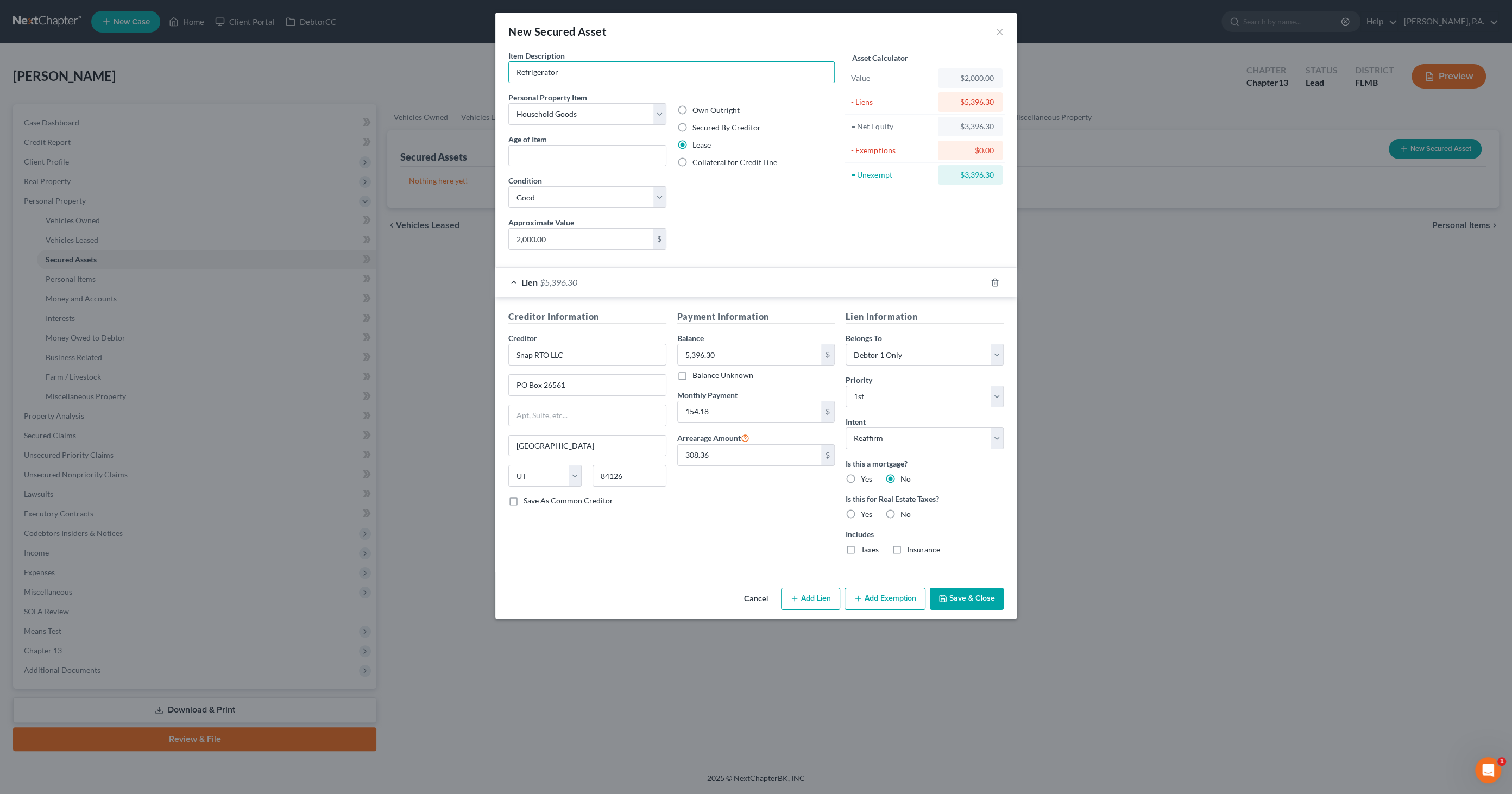
click at [901, 512] on label "No" at bounding box center [906, 514] width 11 height 11
click at [905, 512] on input "No" at bounding box center [909, 513] width 7 height 7
radio input "true"
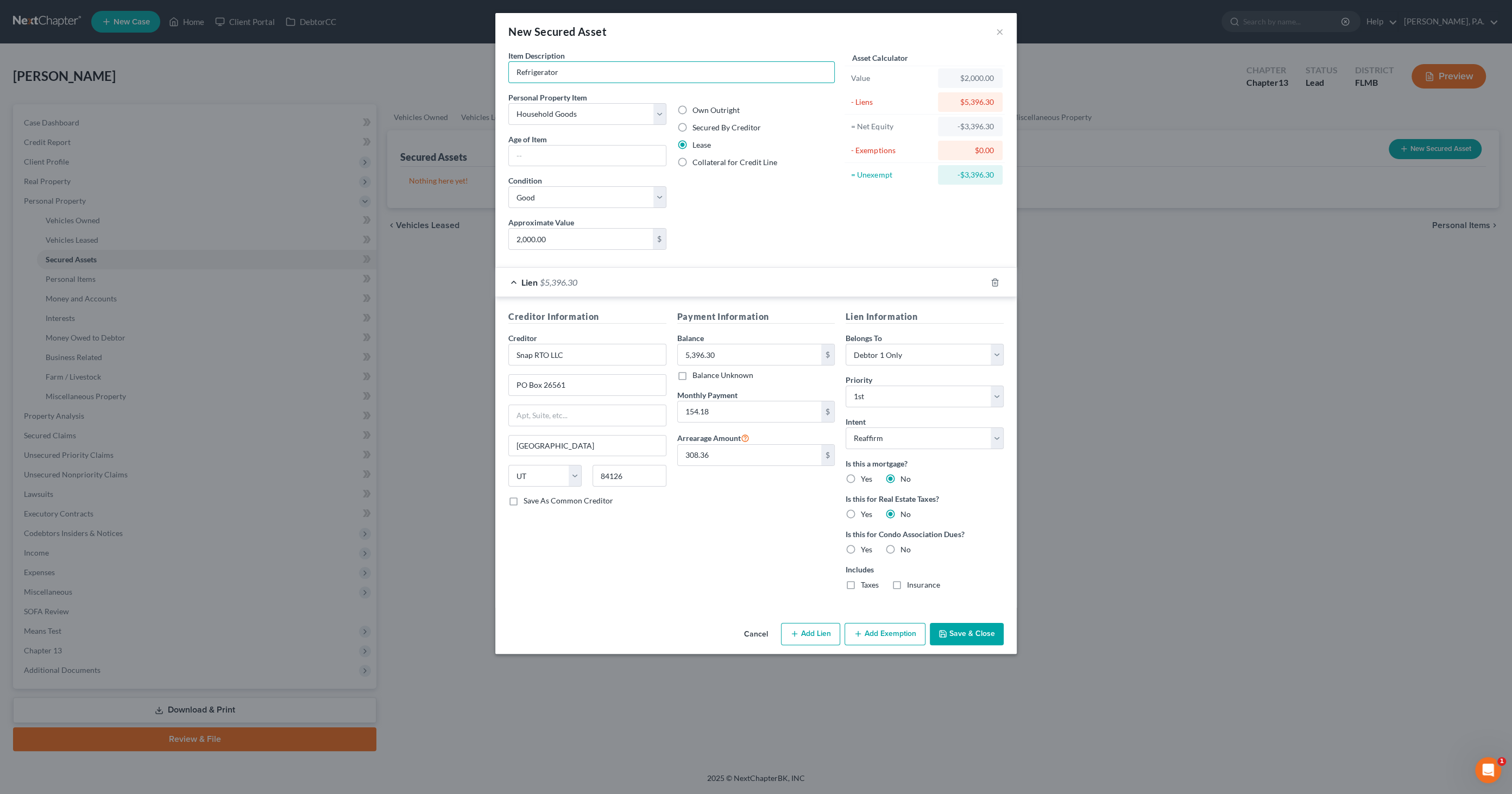
click at [901, 547] on label "No" at bounding box center [906, 549] width 11 height 11
click at [905, 547] on input "No" at bounding box center [909, 548] width 7 height 7
radio input "true"
click at [954, 630] on button "Save & Close" at bounding box center [967, 634] width 74 height 23
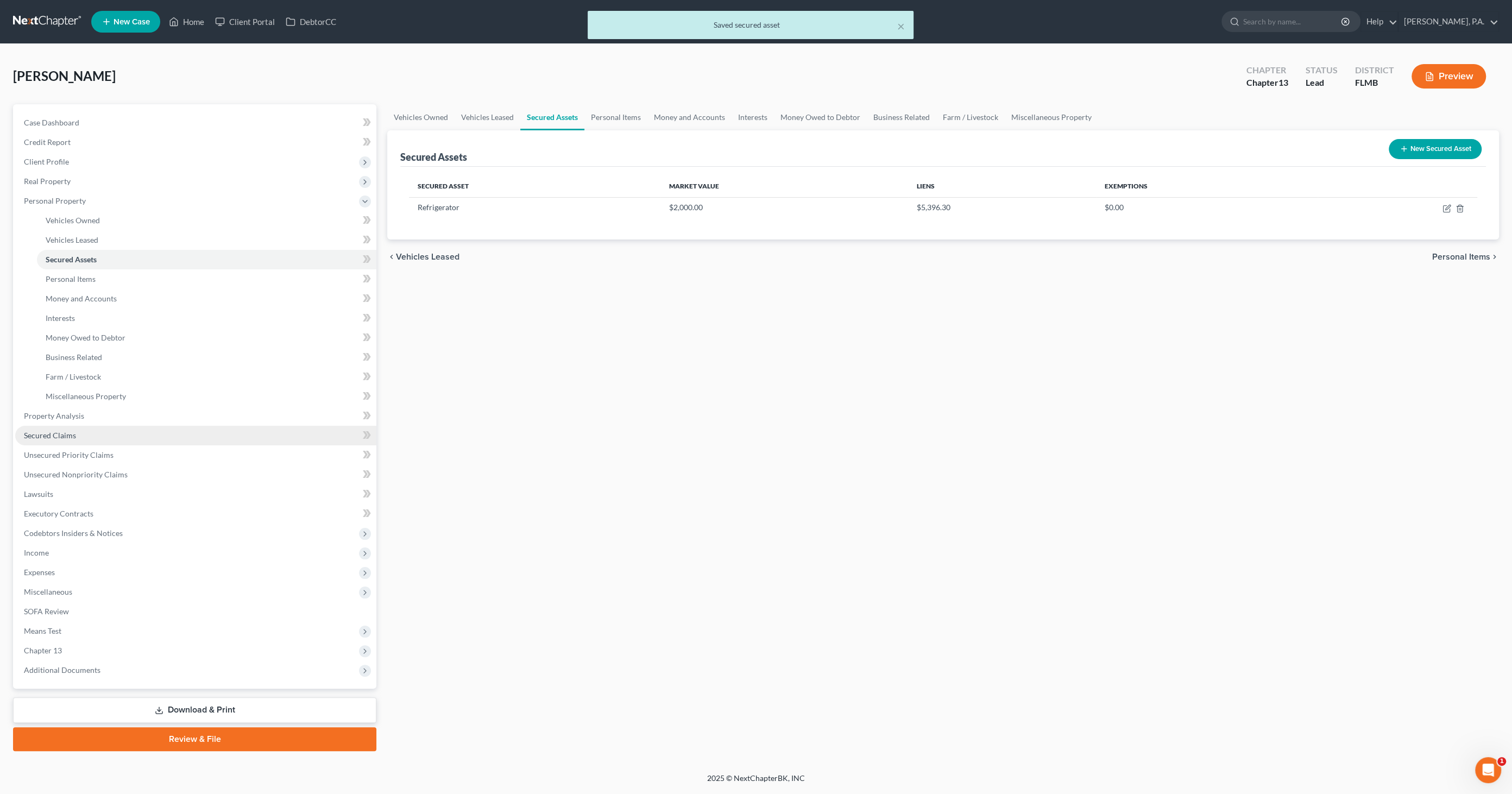
click at [71, 441] on link "Secured Claims" at bounding box center [195, 436] width 361 height 19
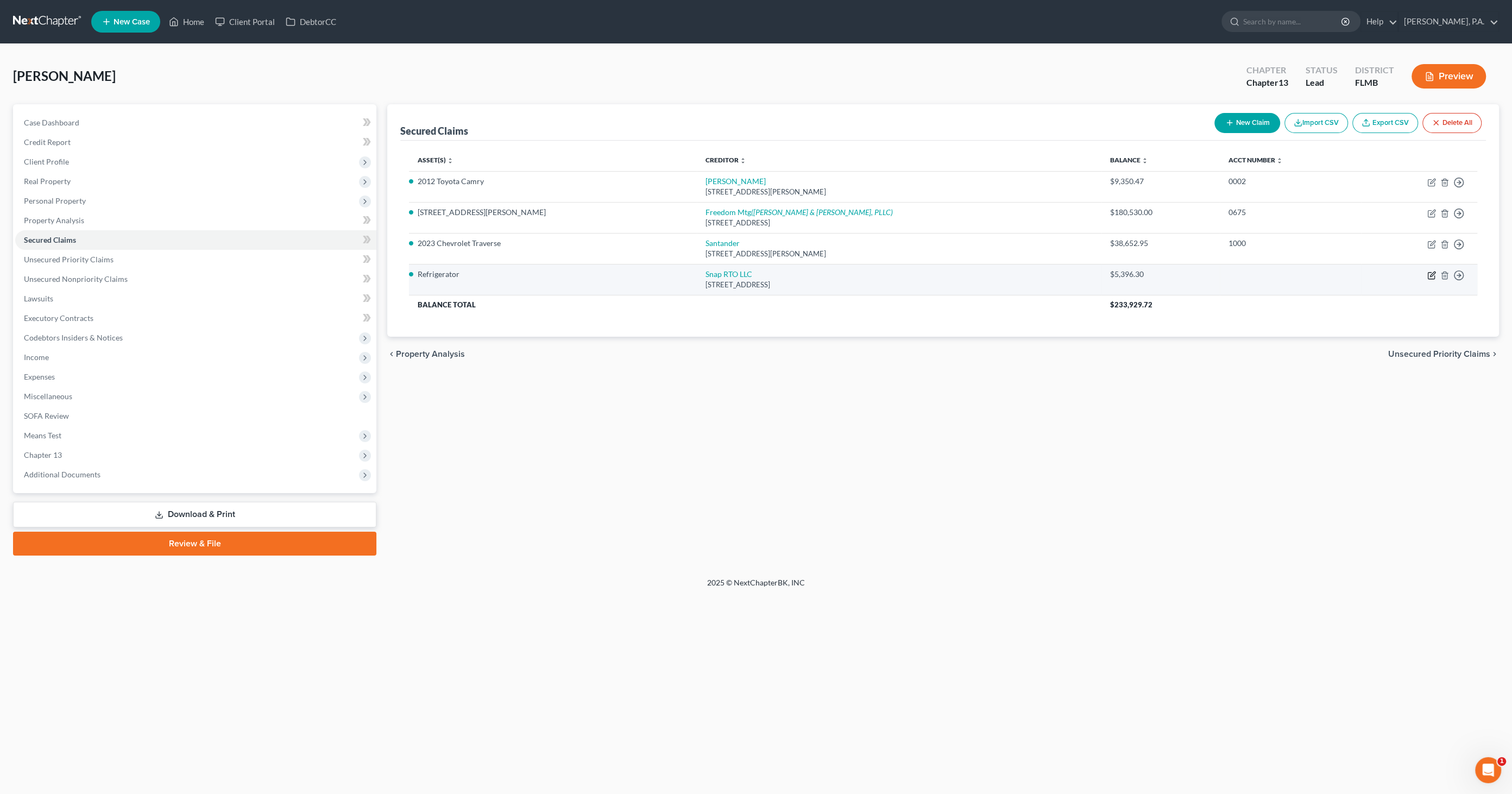
click at [1430, 273] on icon "button" at bounding box center [1432, 275] width 9 height 9
select select "46"
select select "2"
select select "0"
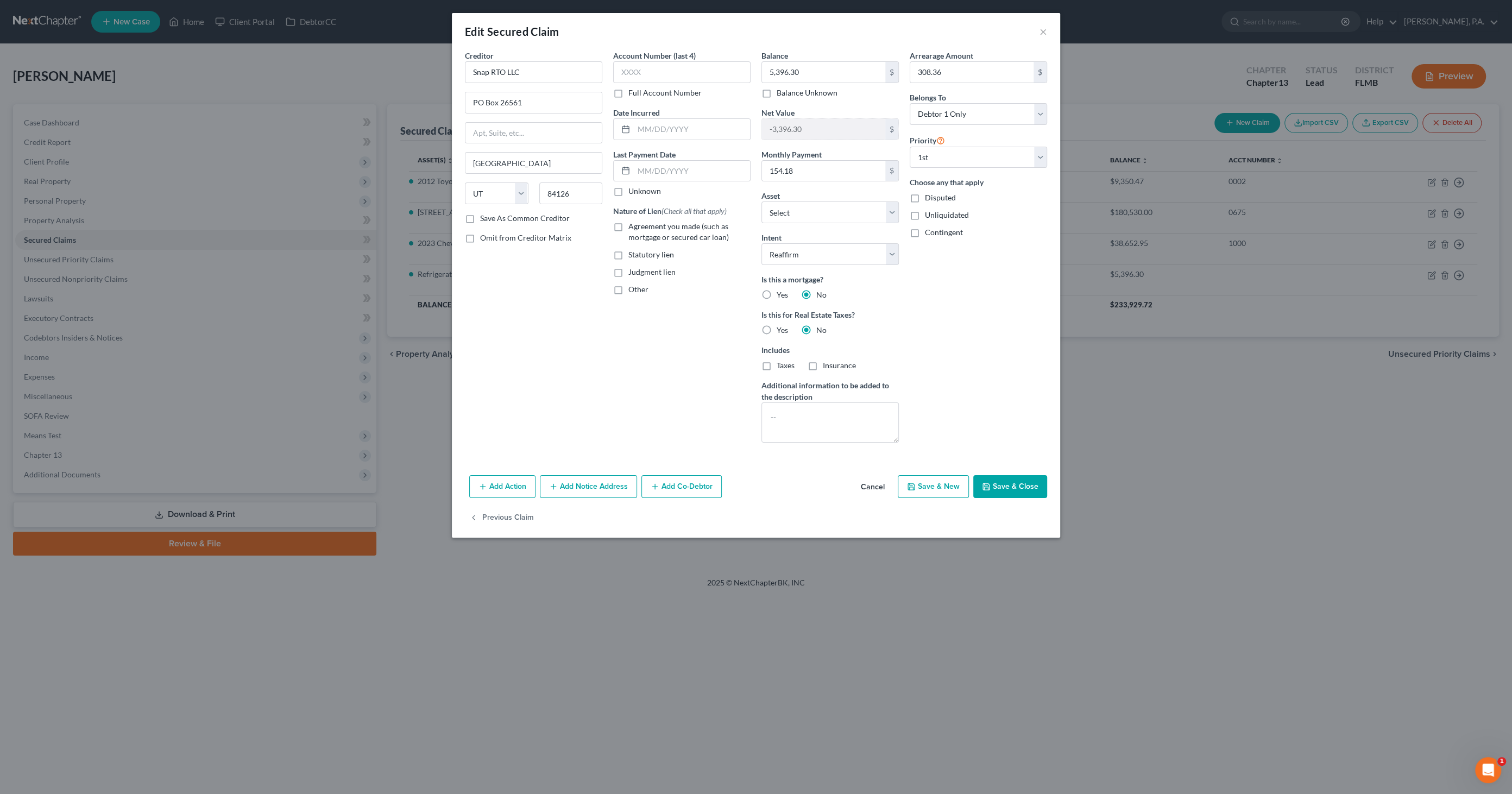
click at [657, 230] on span "Agreement you made (such as mortgage or secured car loan)" at bounding box center [678, 231] width 101 height 20
click at [640, 228] on input "Agreement you made (such as mortgage or secured car loan)" at bounding box center [636, 224] width 7 height 7
checkbox input "true"
click at [1012, 488] on button "Save & Close" at bounding box center [1011, 486] width 74 height 23
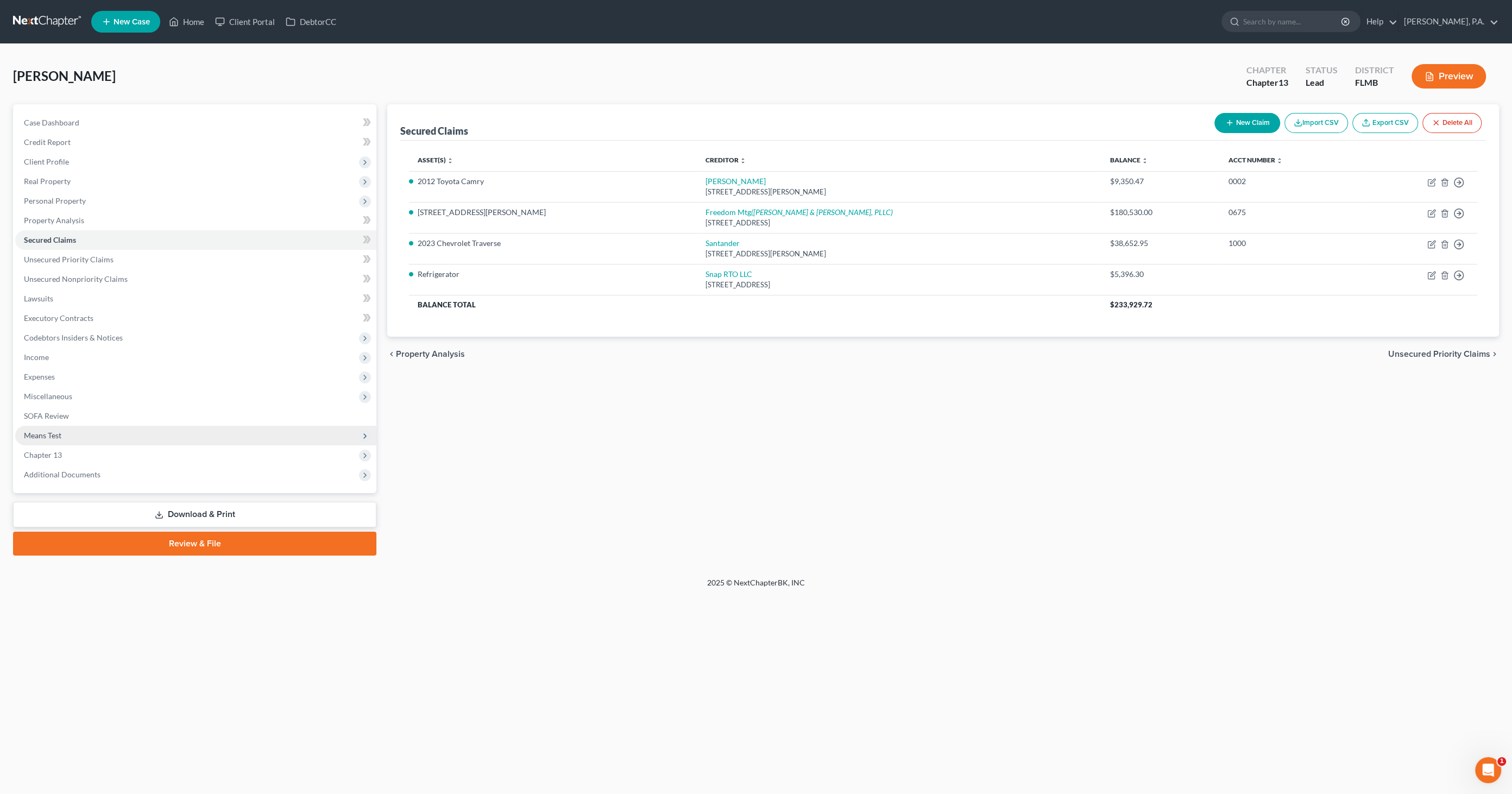
click at [53, 436] on span "Means Test" at bounding box center [42, 435] width 38 height 10
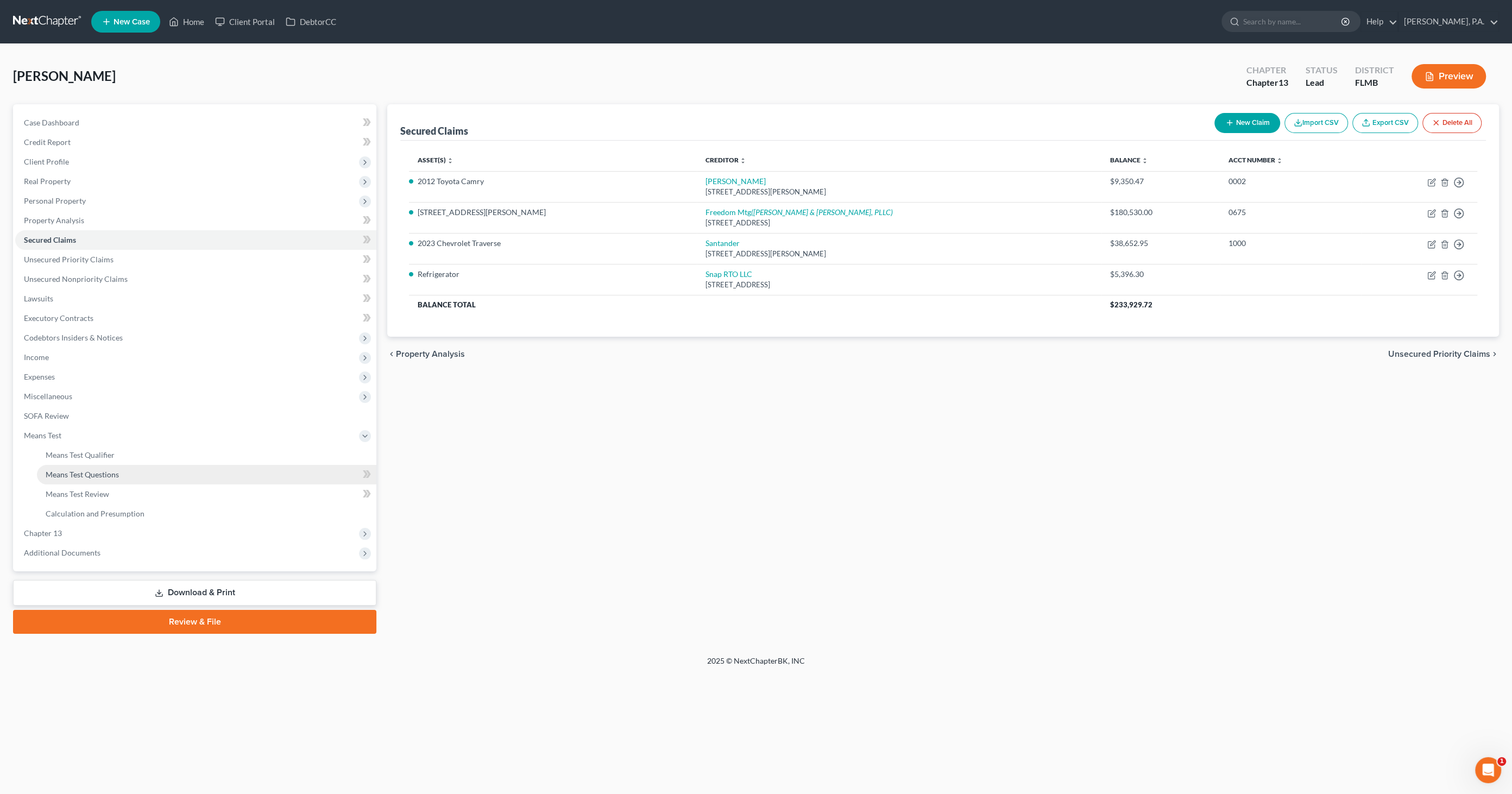
click at [82, 478] on span "Means Test Questions" at bounding box center [82, 474] width 74 height 10
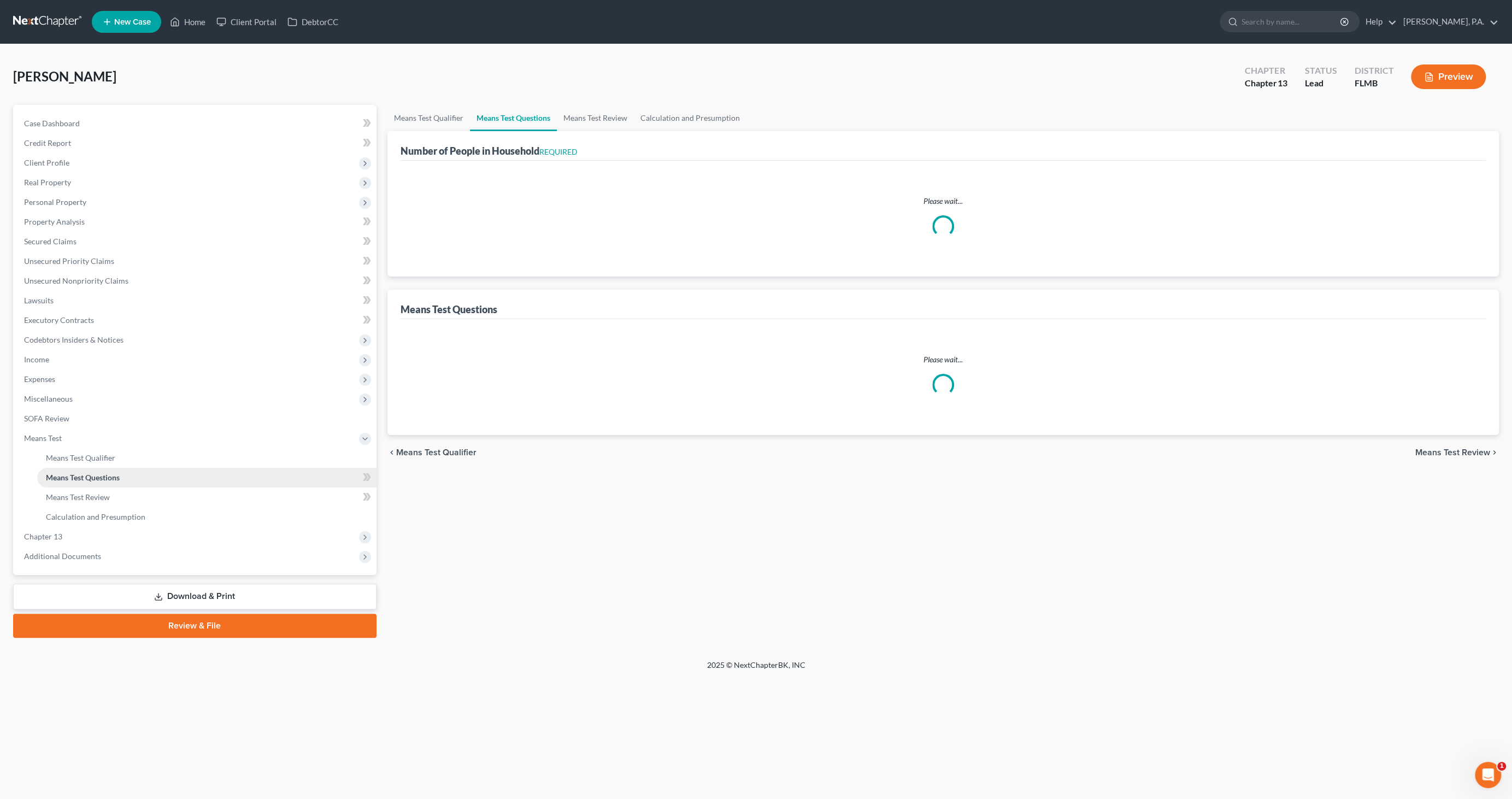
select select "0"
select select "60"
select select "1"
select select "60"
select select "1"
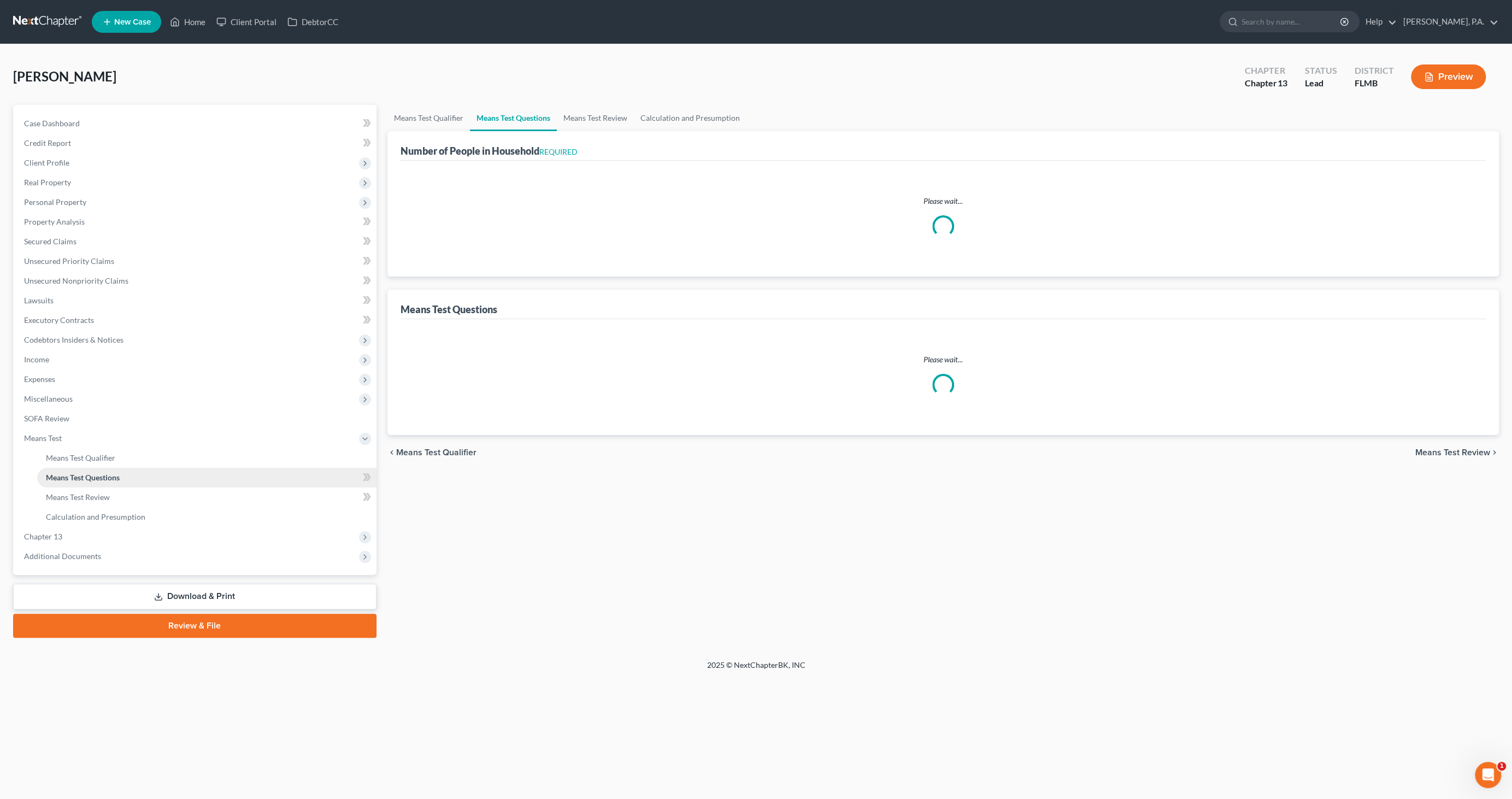
select select "60"
select select "2"
select select "3"
select select "0"
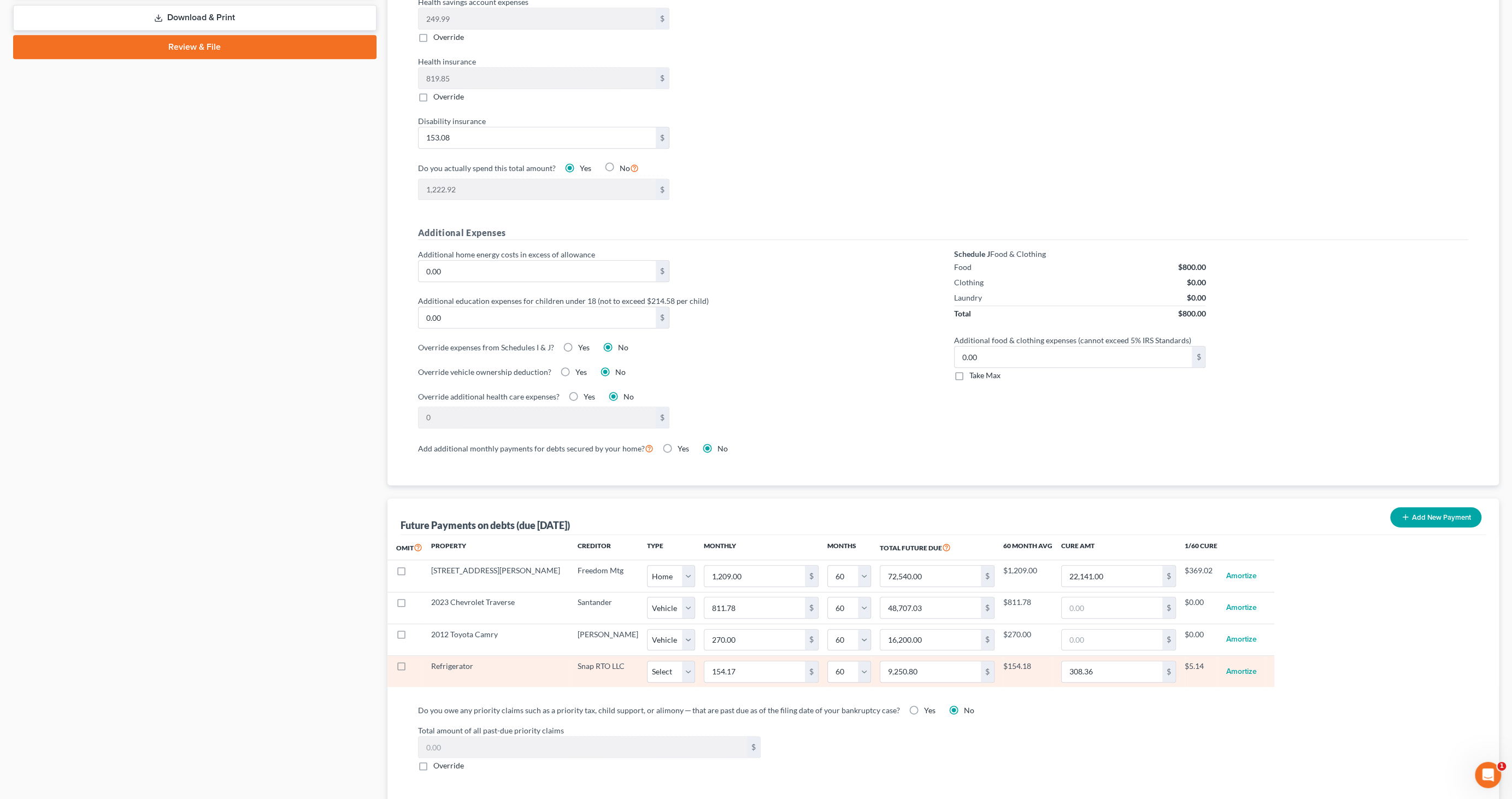
scroll to position [788, 0]
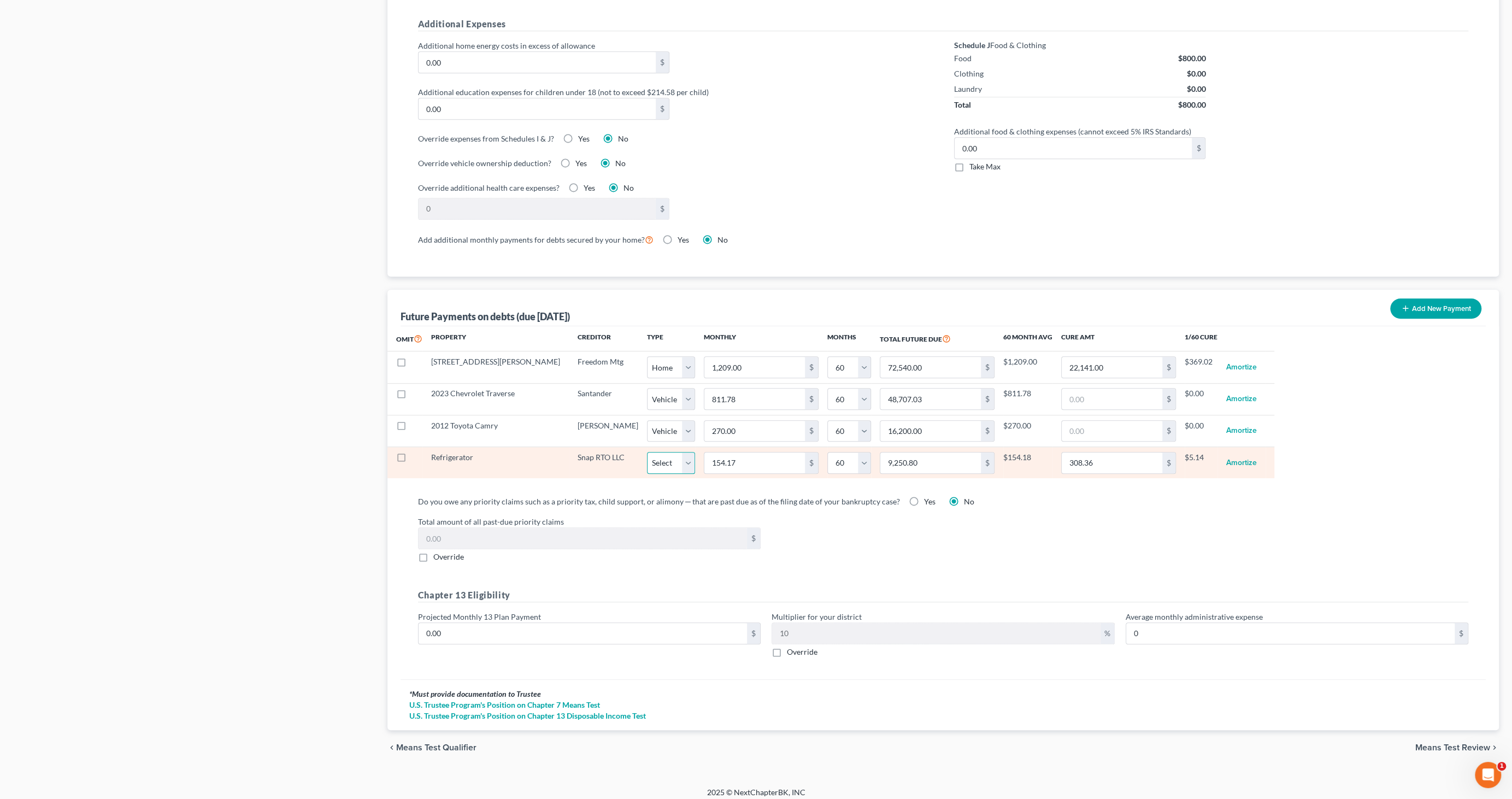
click at [647, 452] on select "Select Home Vehicle Other" at bounding box center [671, 463] width 48 height 22
select select "2"
click at [647, 452] on select "Select Home Vehicle Other" at bounding box center [671, 463] width 48 height 22
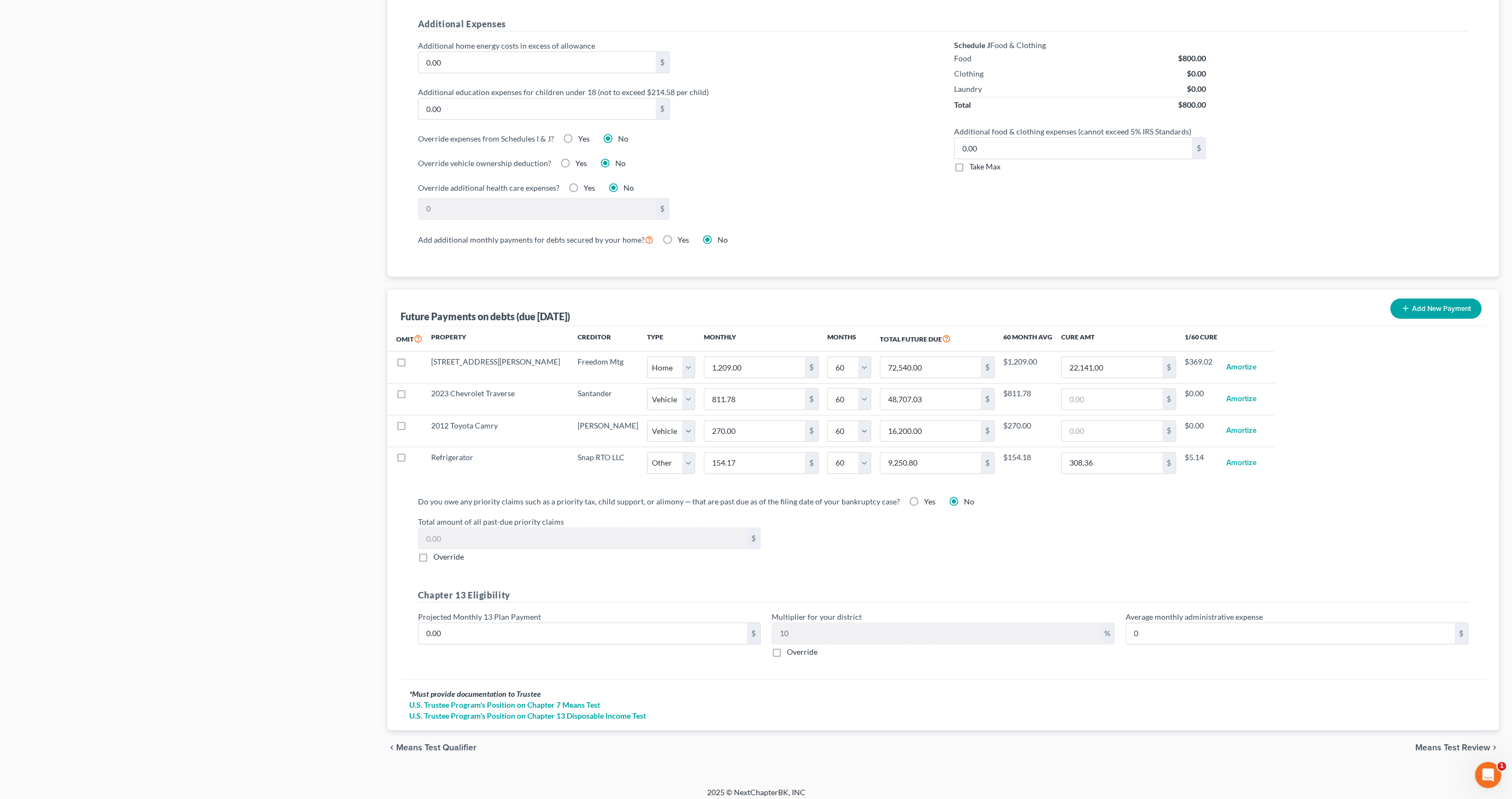
select select "2"
select select "60"
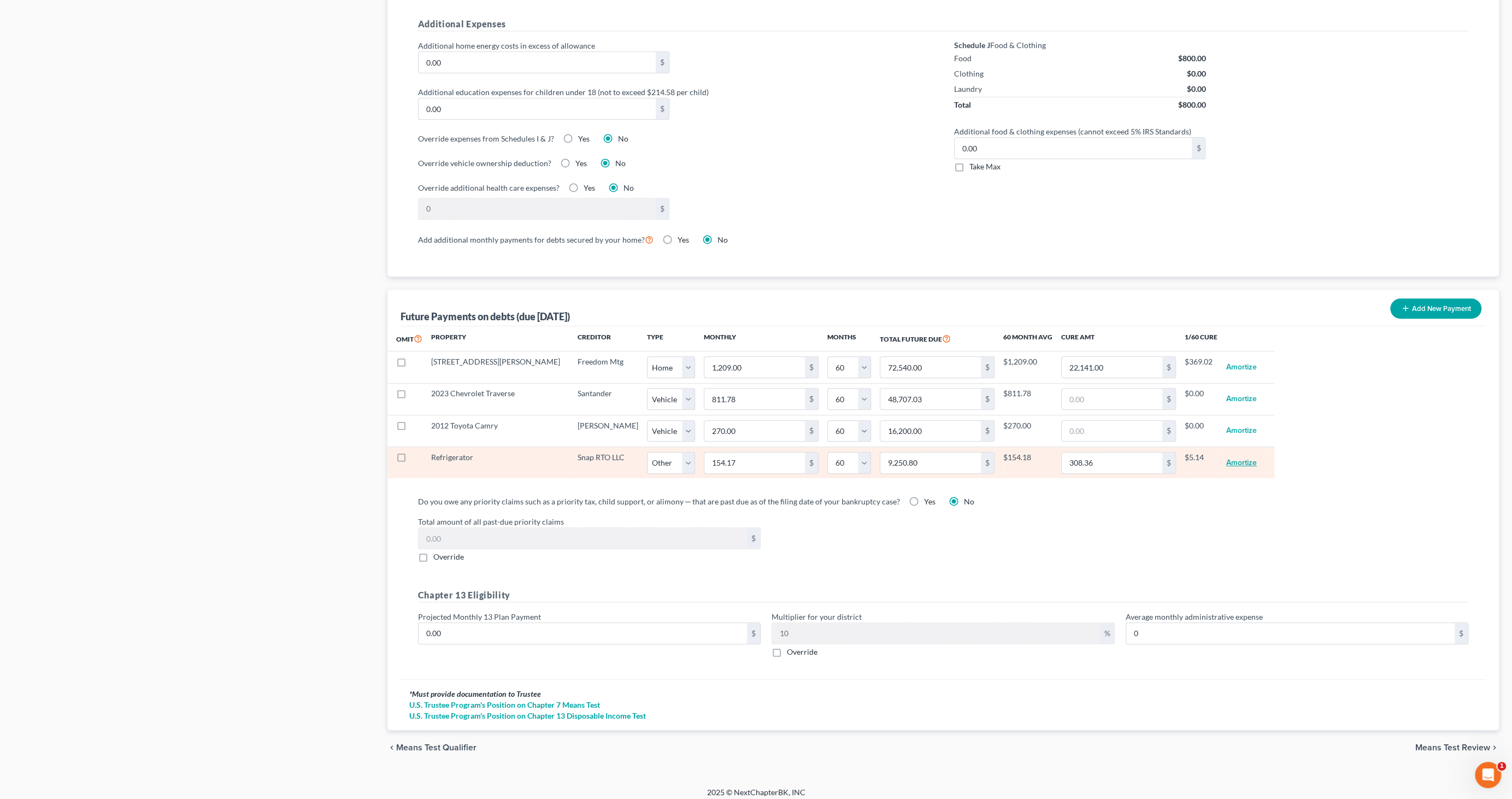
click at [1226, 453] on button "Amortize" at bounding box center [1241, 463] width 31 height 22
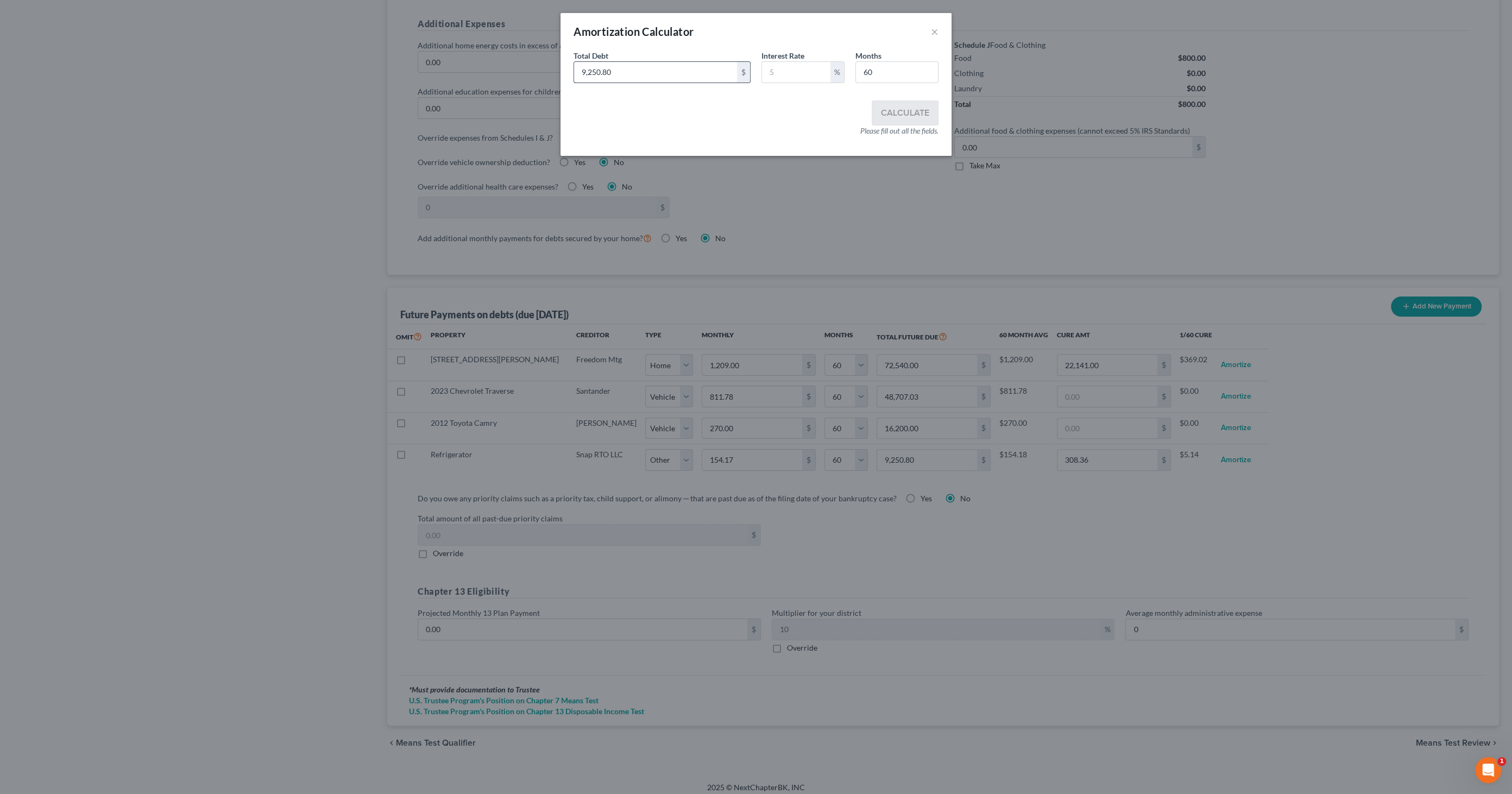
click at [635, 71] on input "9,250.80" at bounding box center [656, 73] width 163 height 21
type input "5,396.30"
type input "9.5"
click at [883, 107] on button "Calculate" at bounding box center [905, 112] width 66 height 24
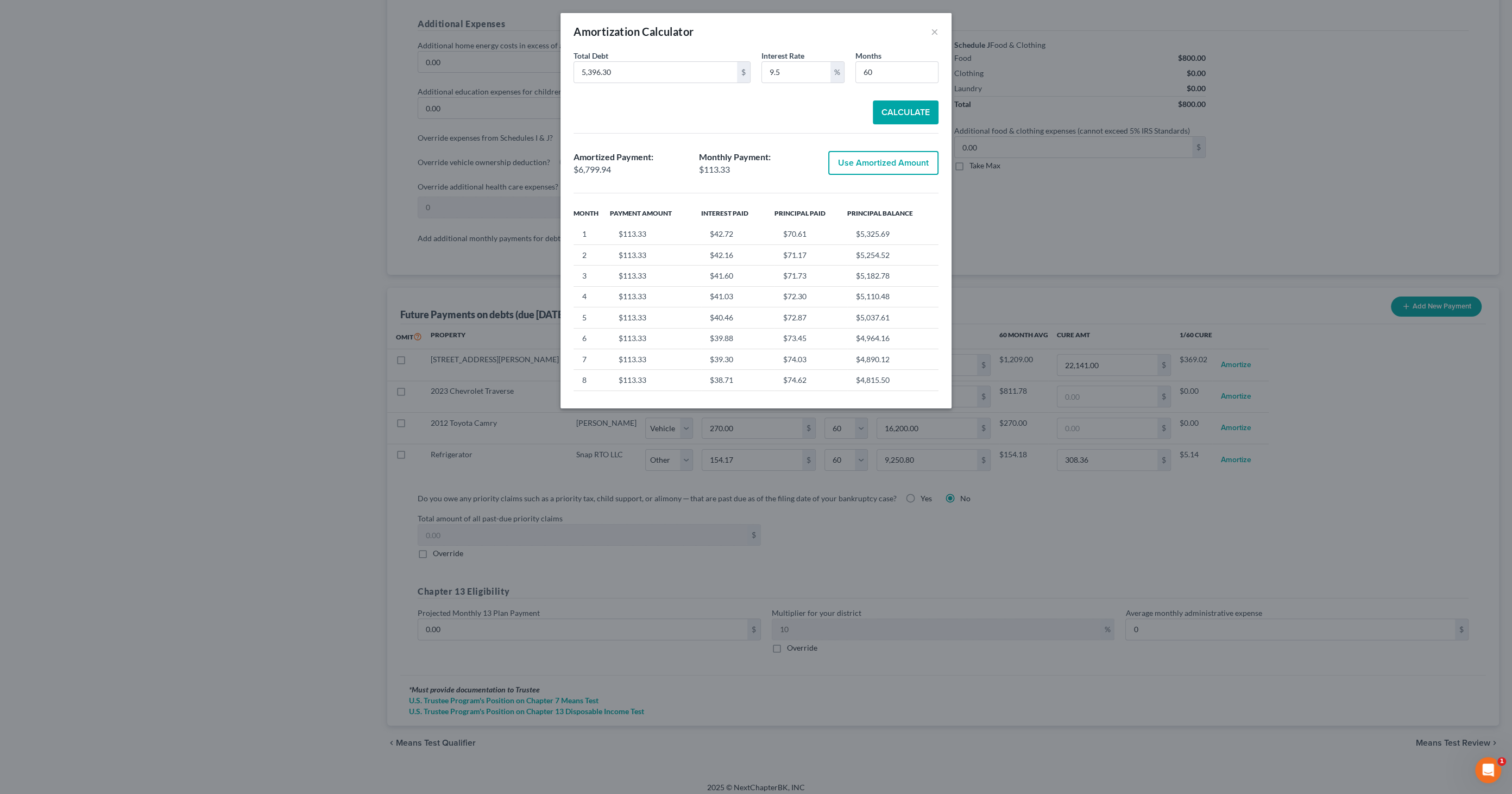
click at [859, 156] on button "Use Amortized Amount" at bounding box center [884, 162] width 110 height 24
type input "113.33"
type input "6,799.94"
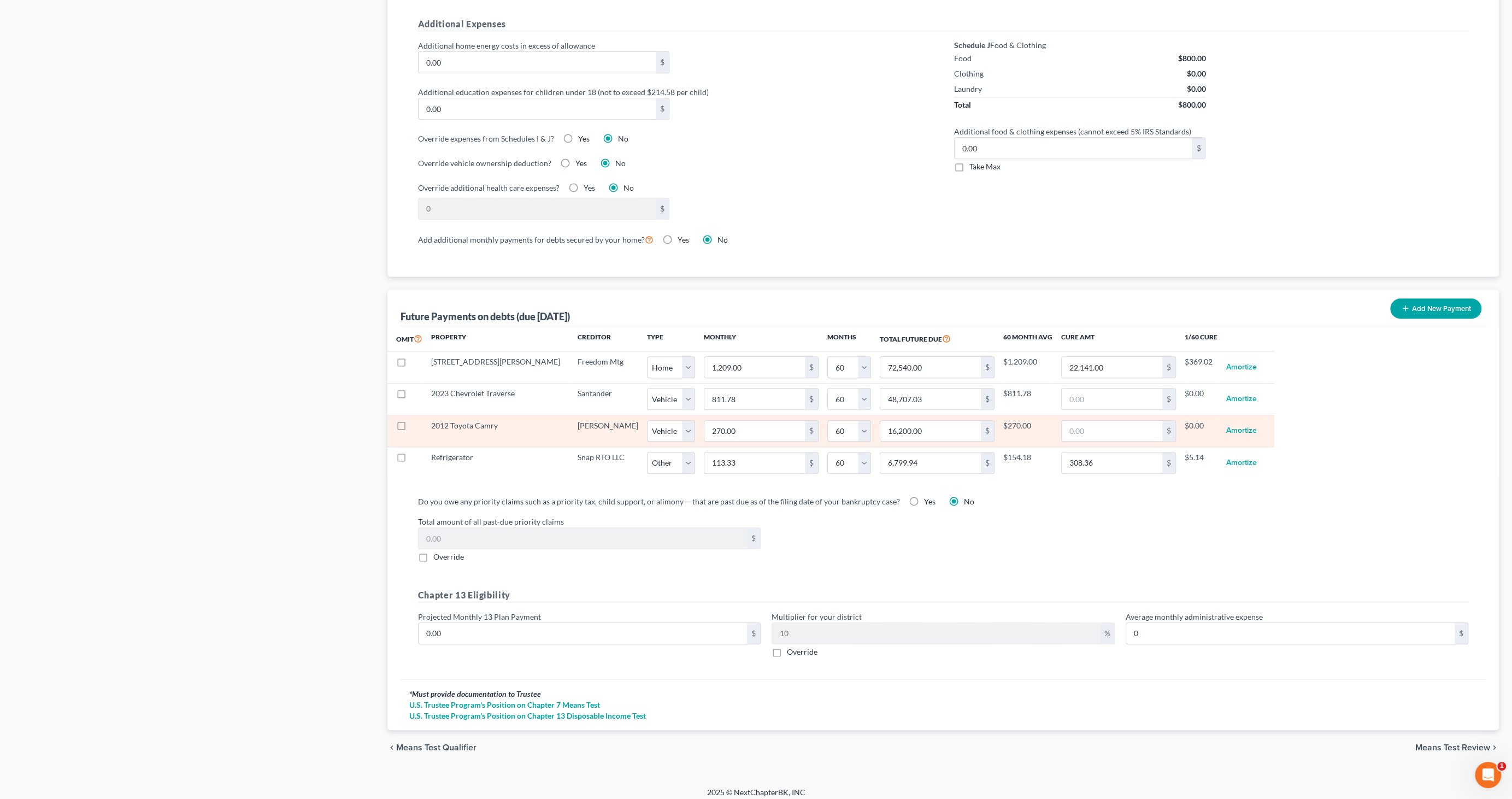
select select "2"
select select "60"
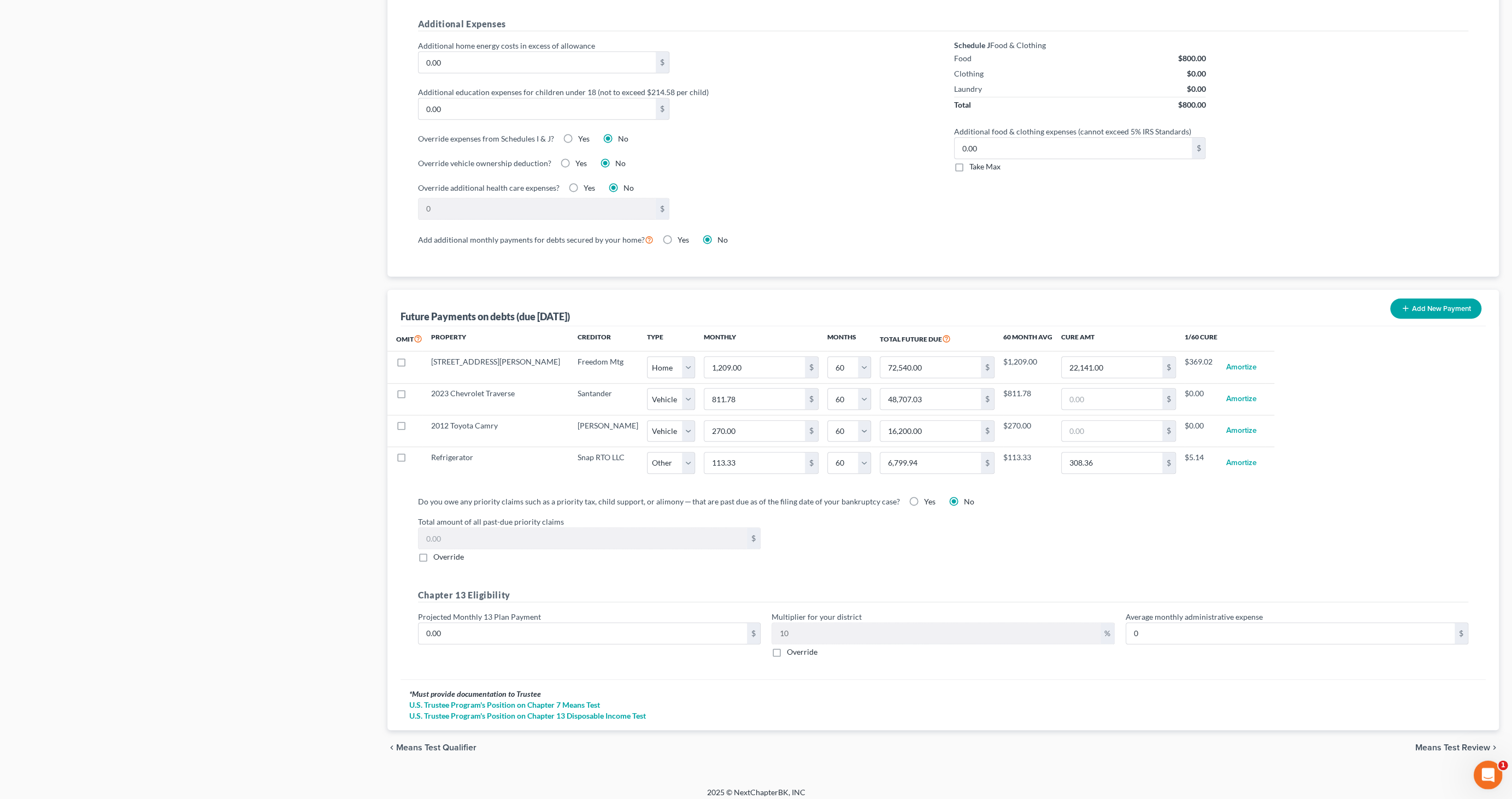
click at [1495, 772] on div "Open Intercom Messenger" at bounding box center [1486, 773] width 36 height 36
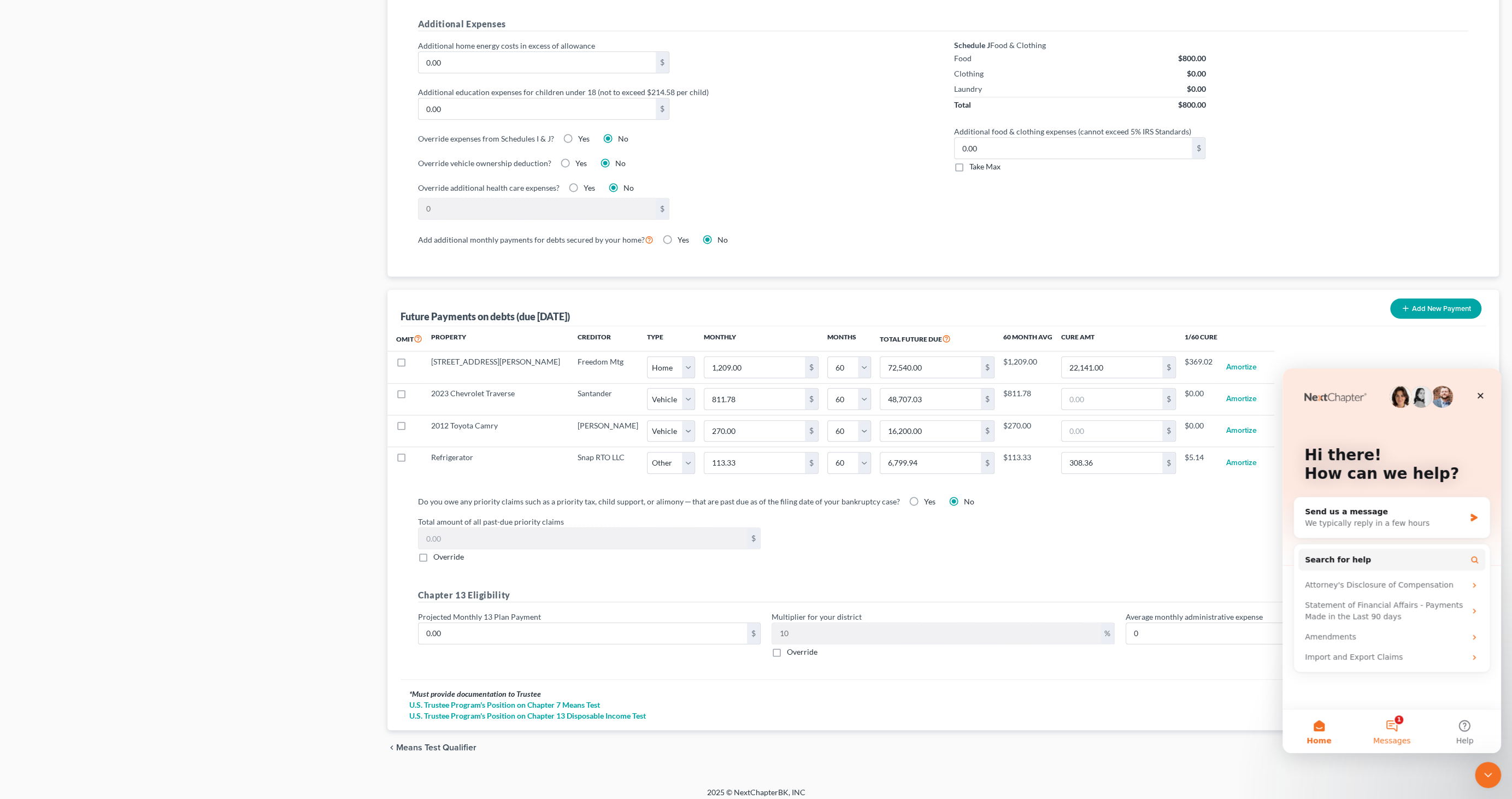
click at [1388, 728] on button "1 Messages" at bounding box center [1391, 731] width 72 height 44
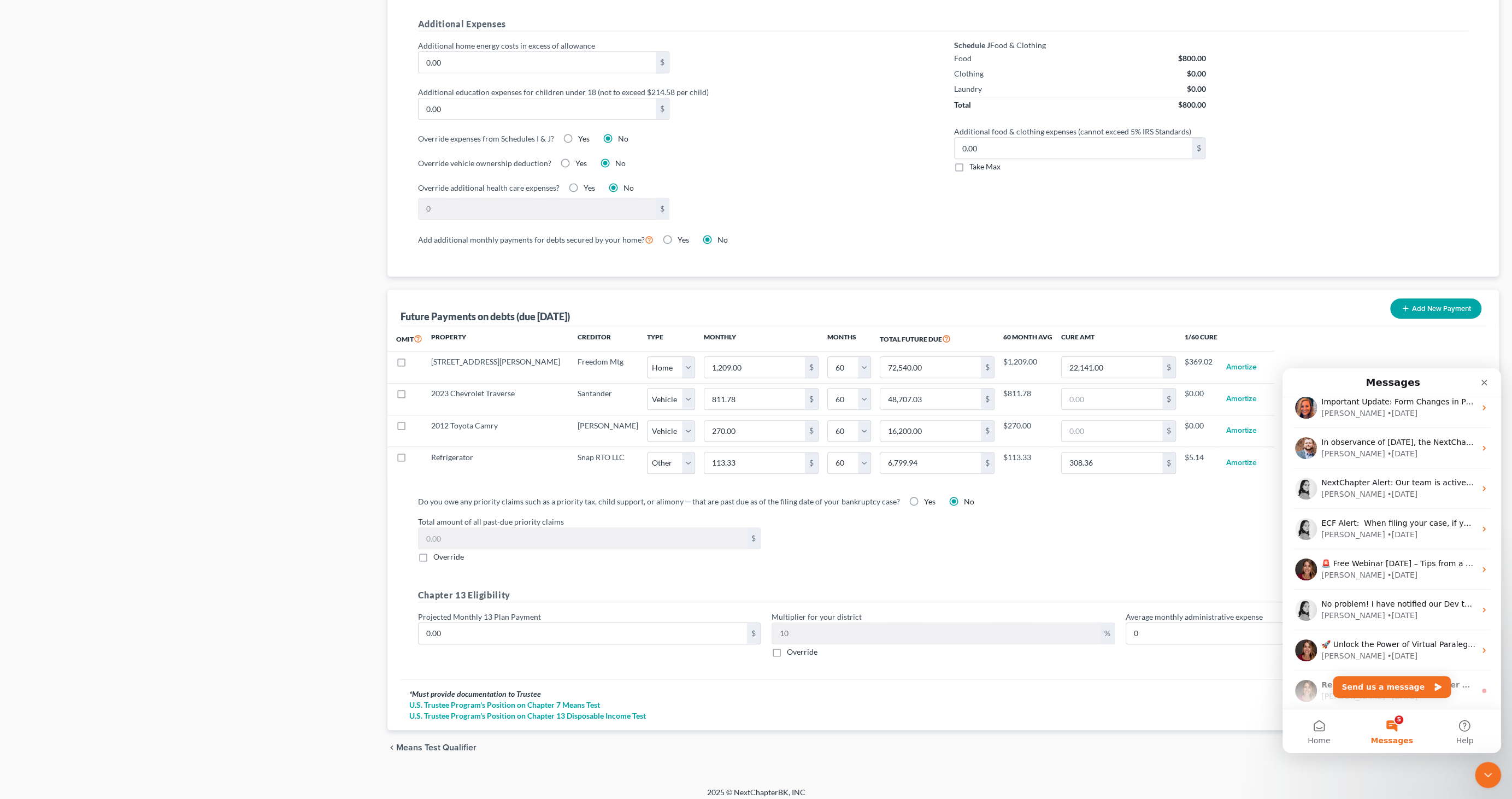
scroll to position [318, 0]
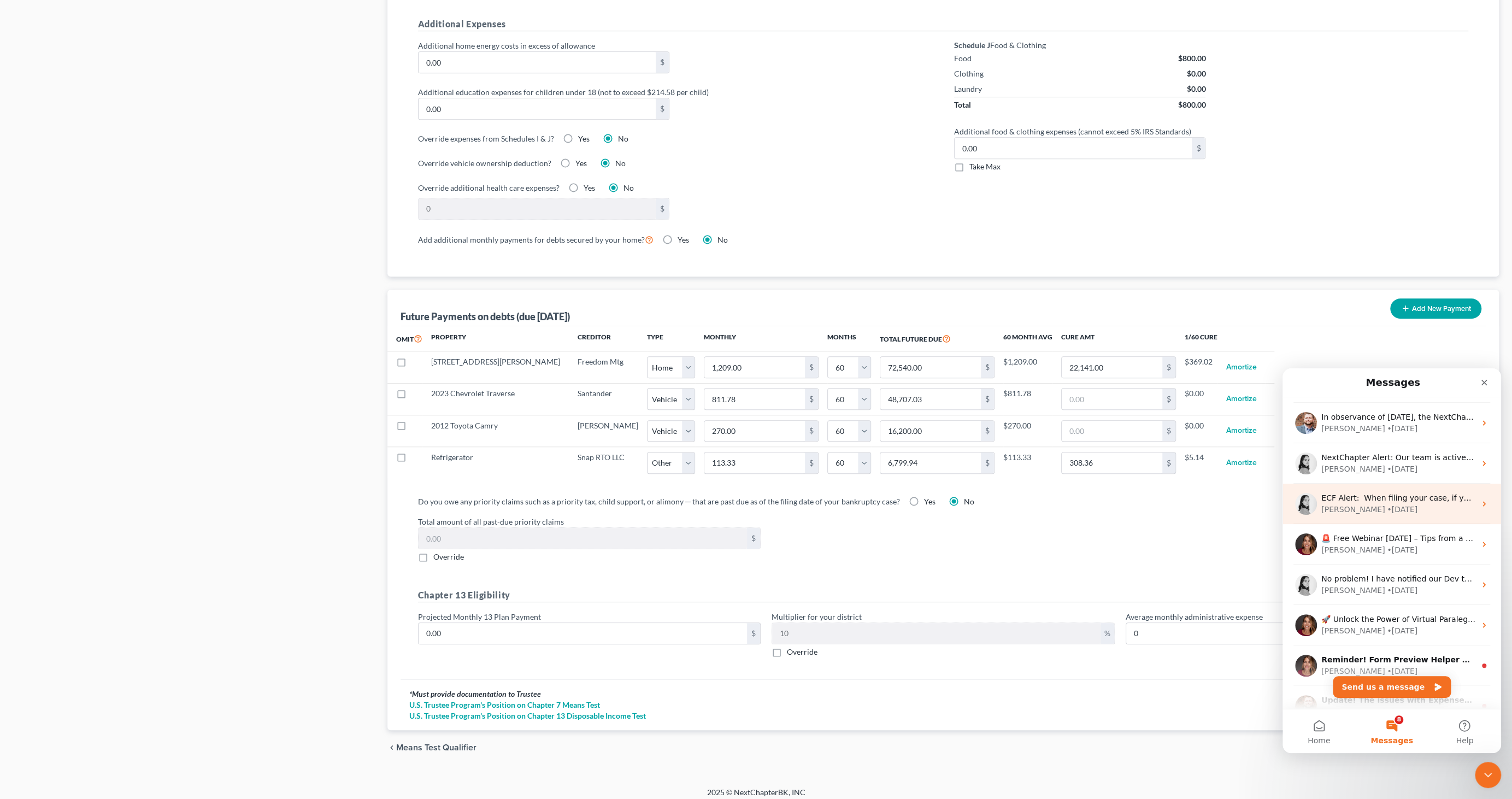
click at [1479, 502] on icon "Intercom messenger" at bounding box center [1484, 504] width 9 height 9
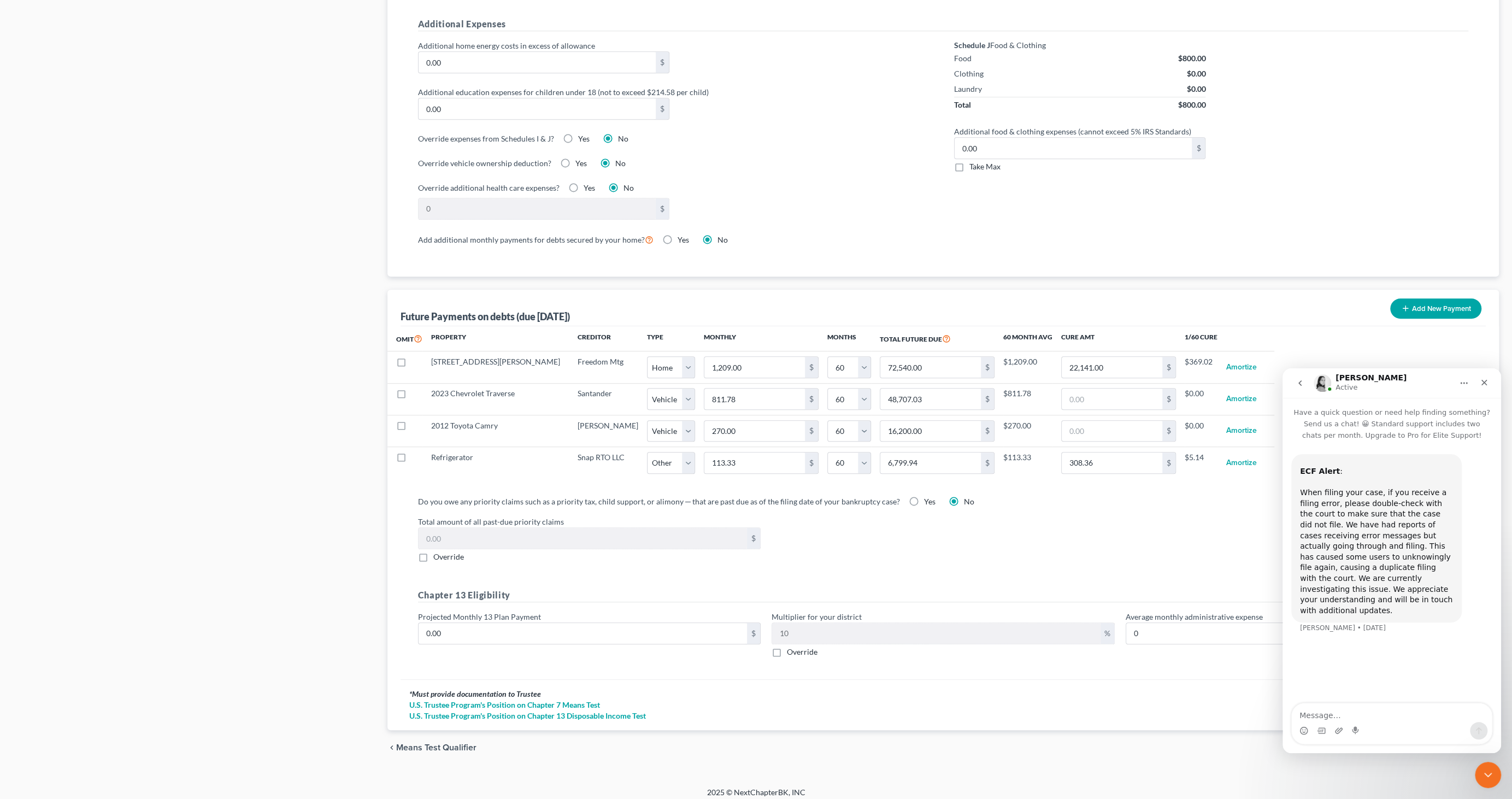
click at [1302, 383] on icon "go back" at bounding box center [1300, 384] width 9 height 9
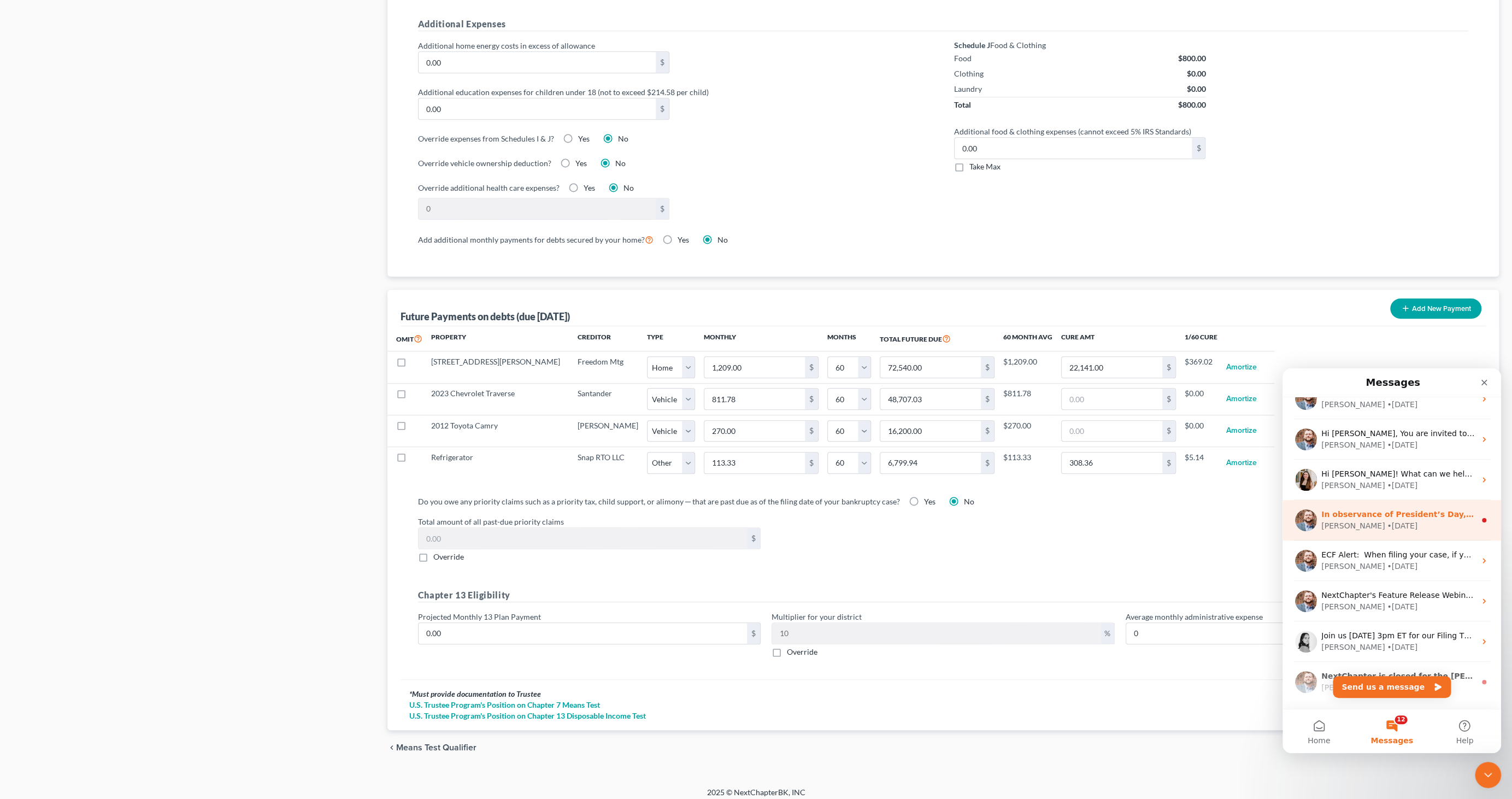
scroll to position [789, 0]
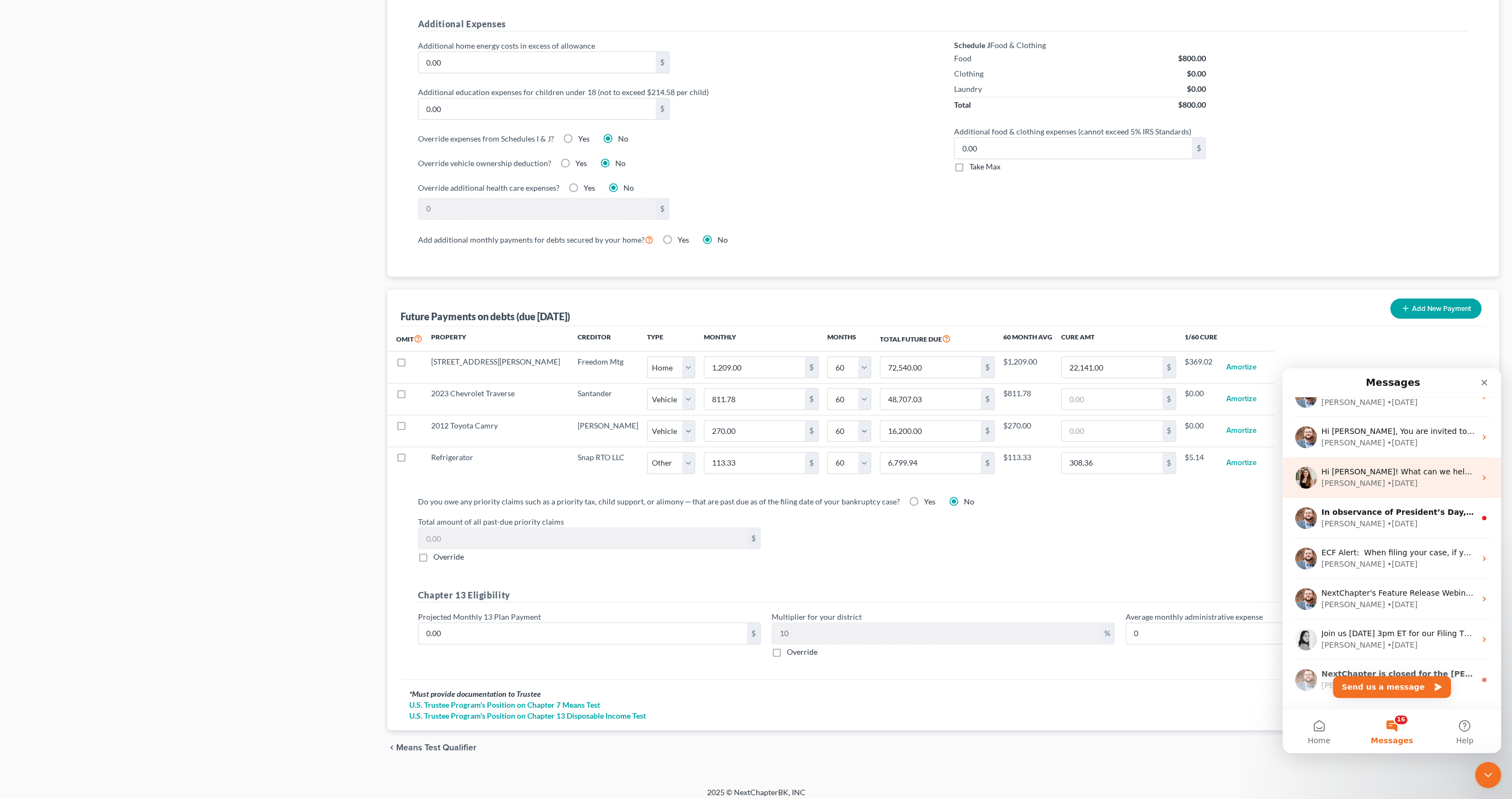
click at [1479, 476] on icon "Intercom messenger" at bounding box center [1484, 478] width 9 height 9
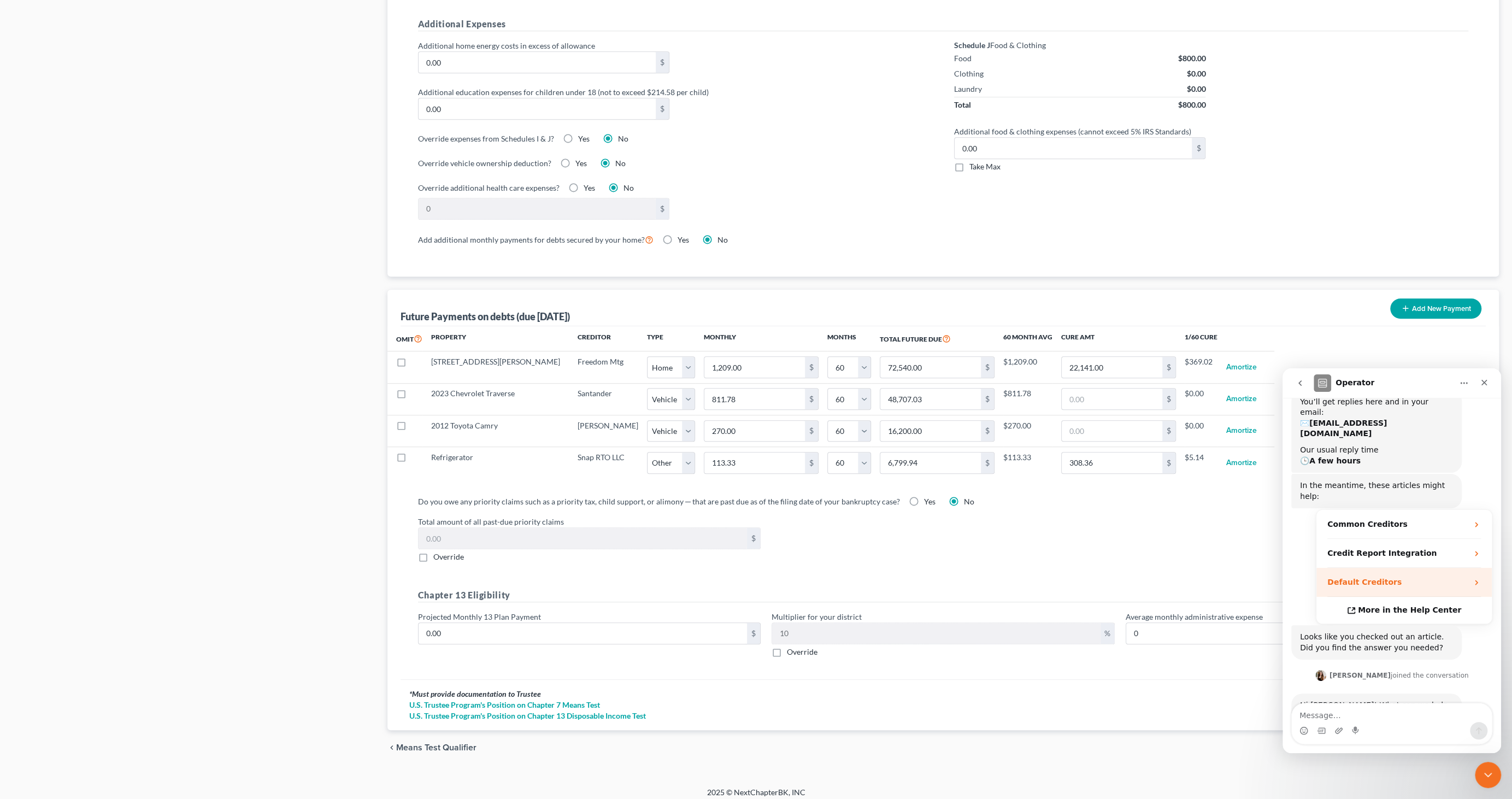
scroll to position [101, 0]
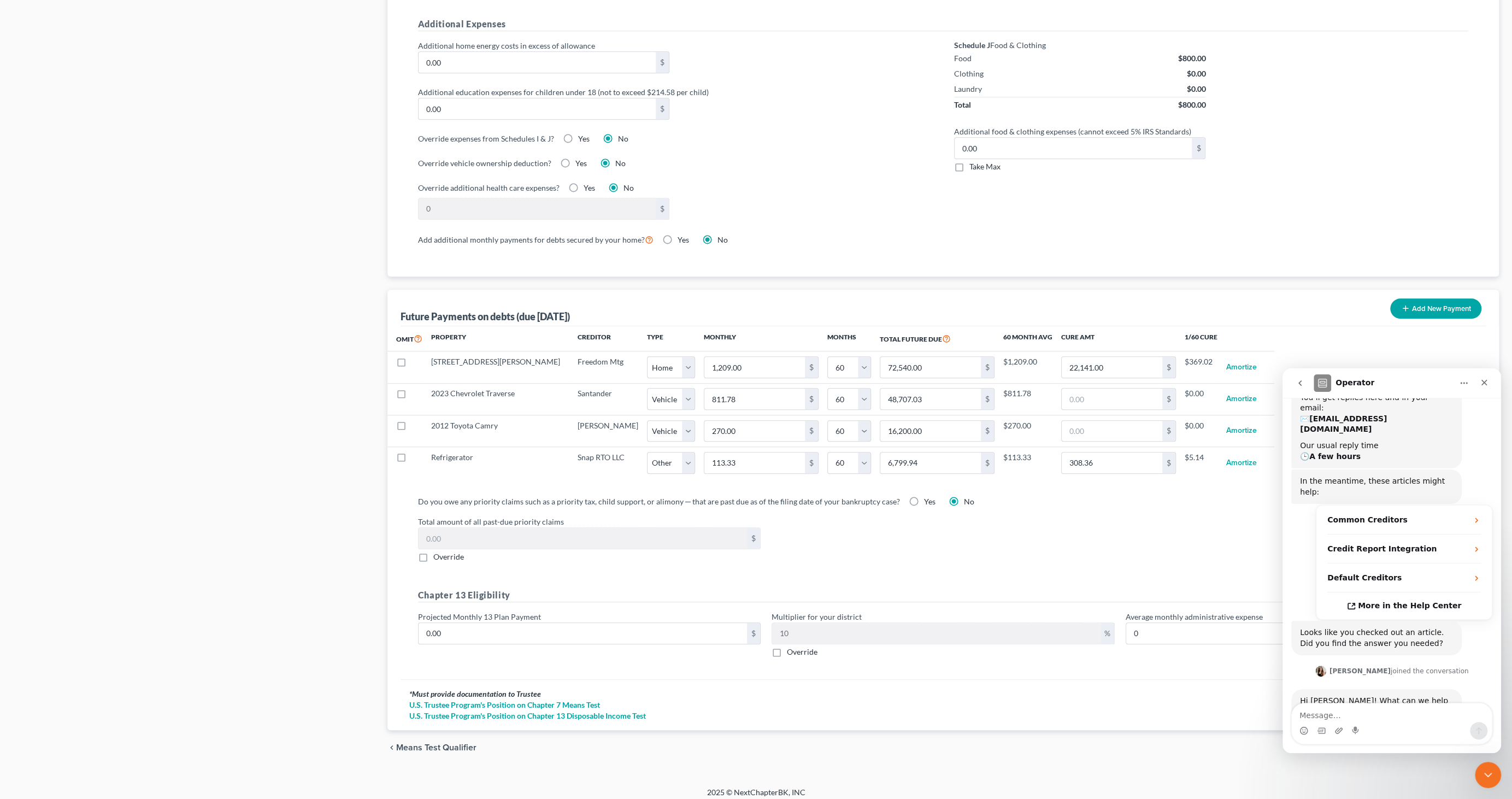
click at [1301, 379] on icon "go back" at bounding box center [1300, 384] width 9 height 9
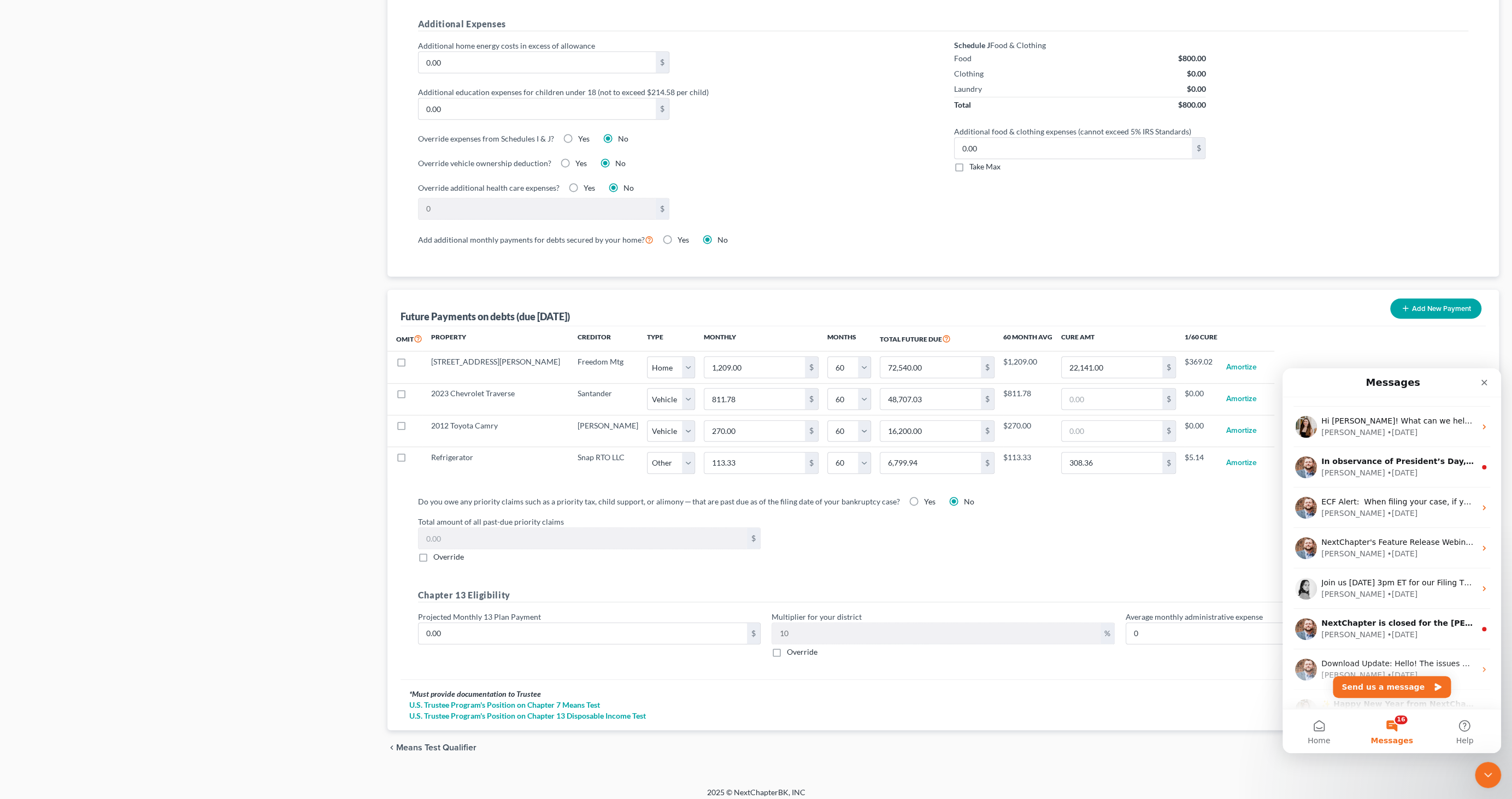
scroll to position [850, 0]
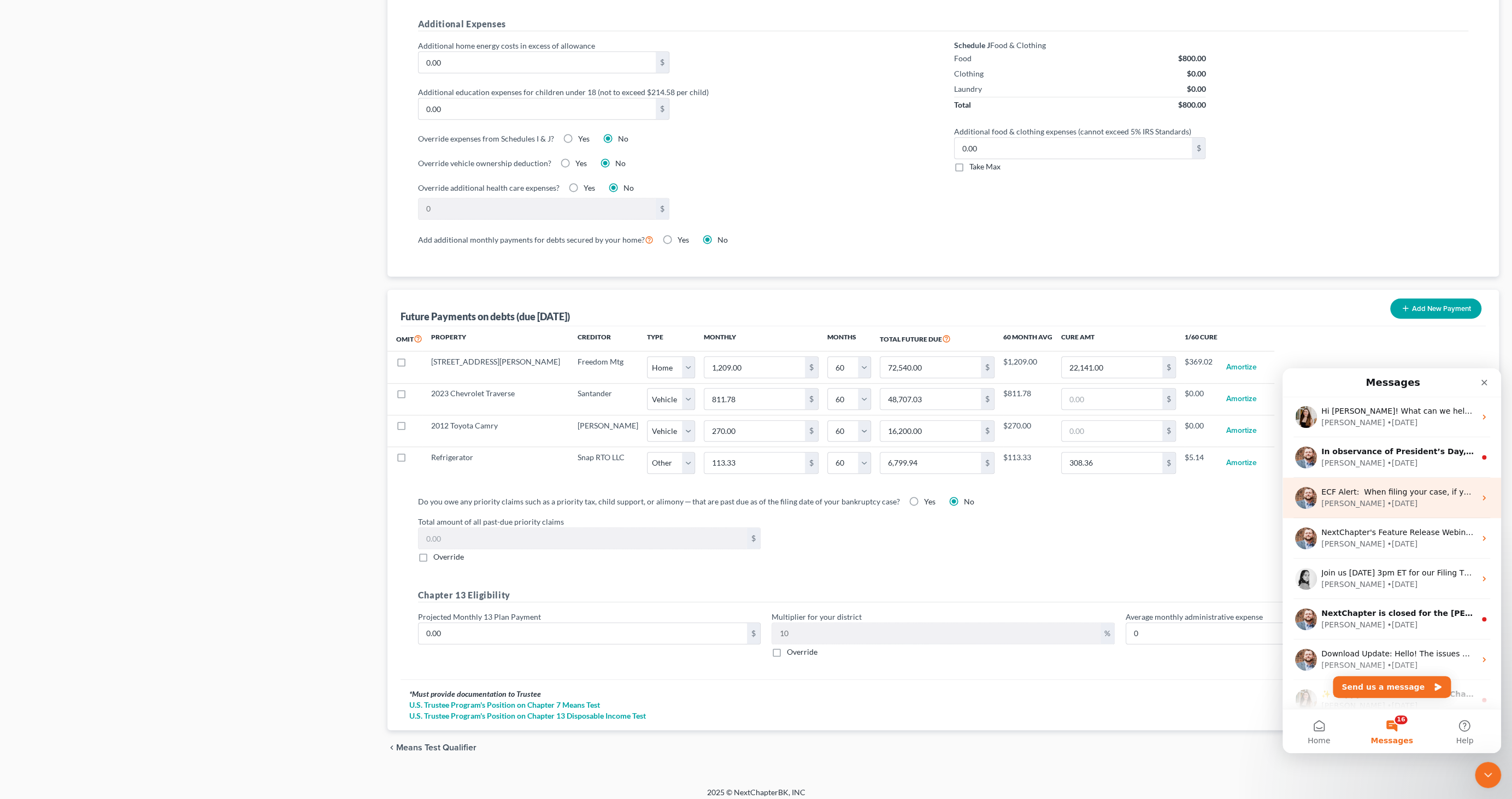
click at [1407, 505] on div "James • 29w ago" at bounding box center [1398, 504] width 154 height 11
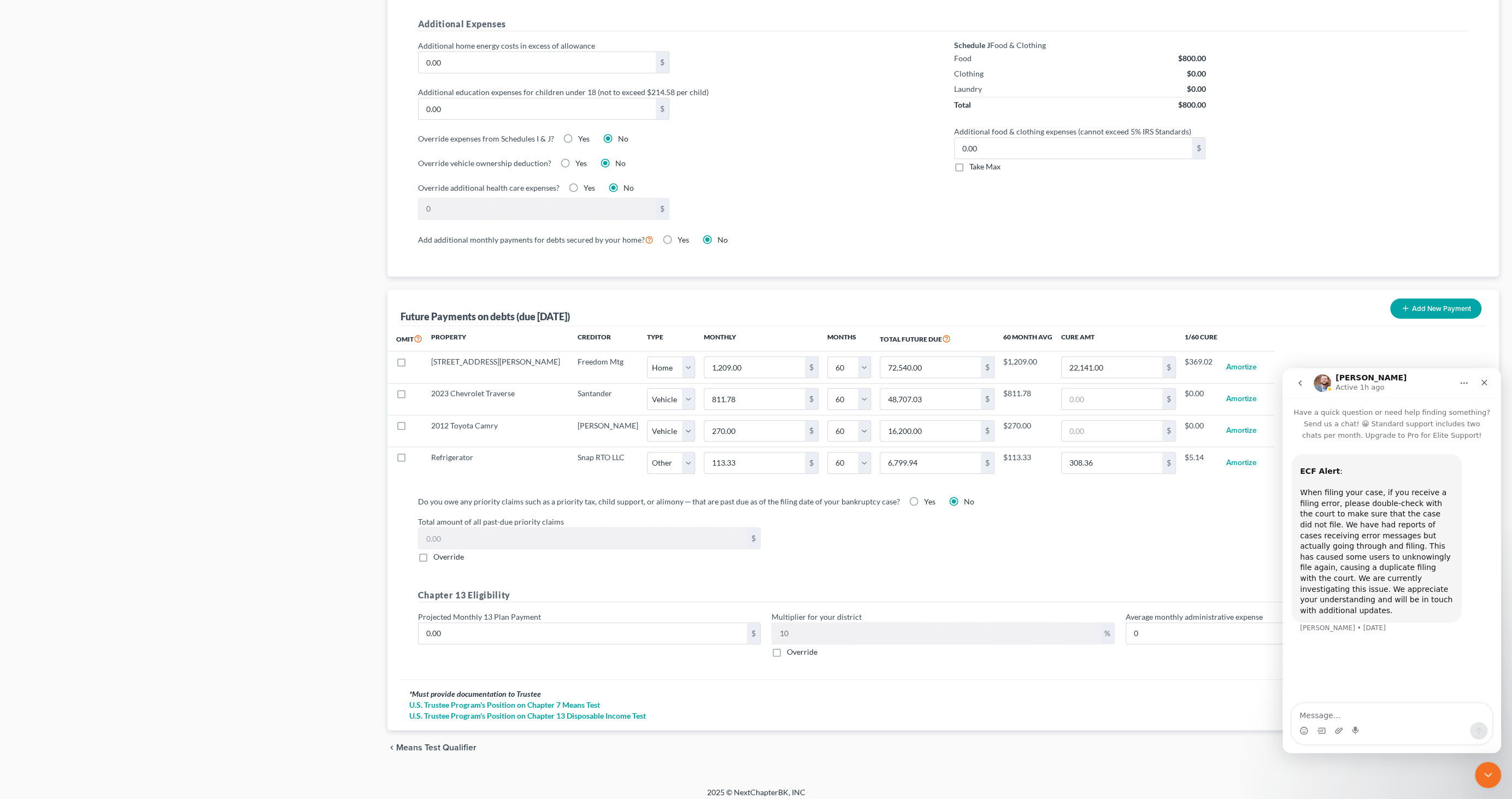
click at [1298, 386] on icon "go back" at bounding box center [1300, 384] width 9 height 9
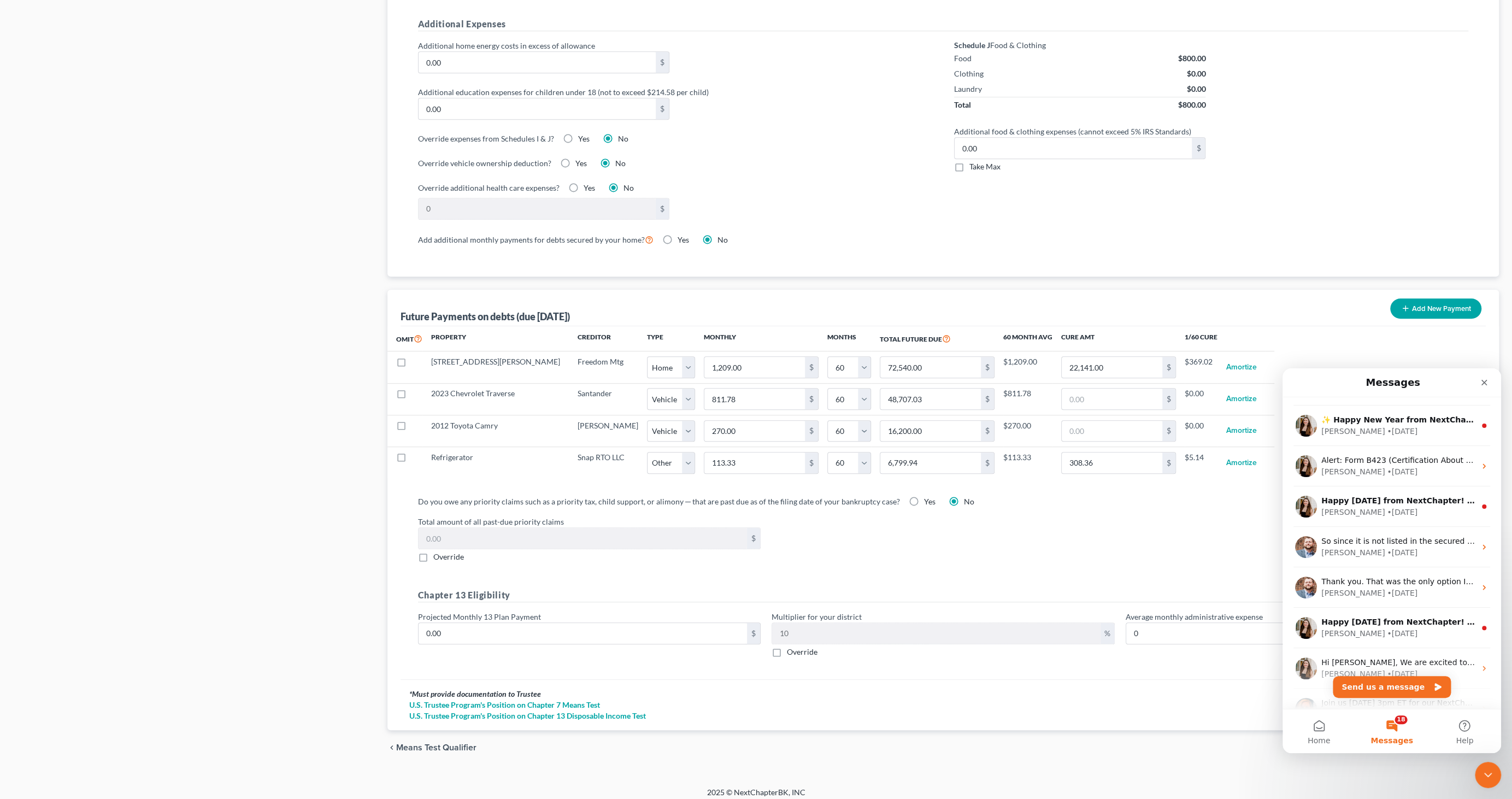
scroll to position [1154, 0]
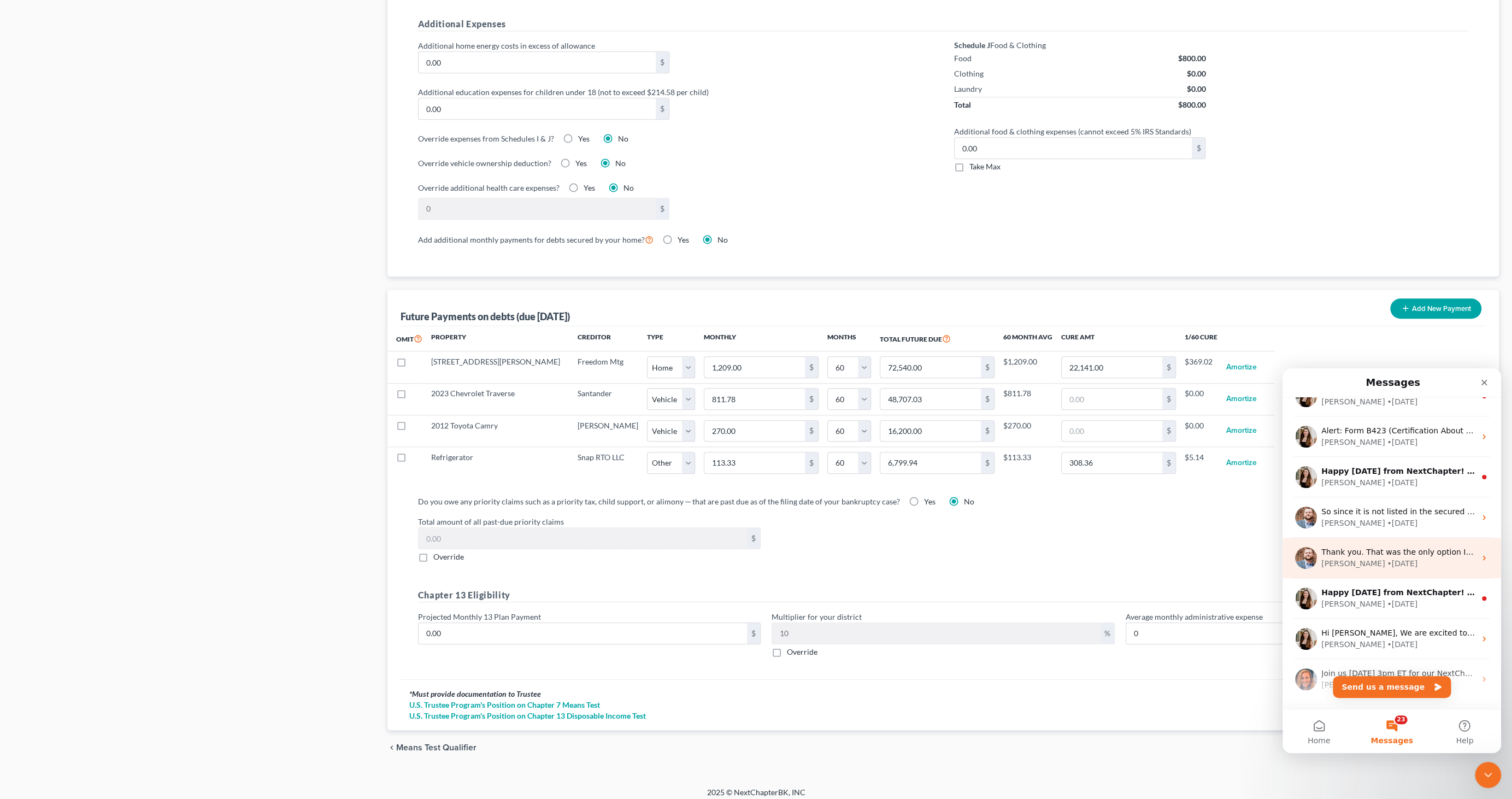
click at [1479, 556] on icon "Intercom messenger" at bounding box center [1484, 558] width 9 height 9
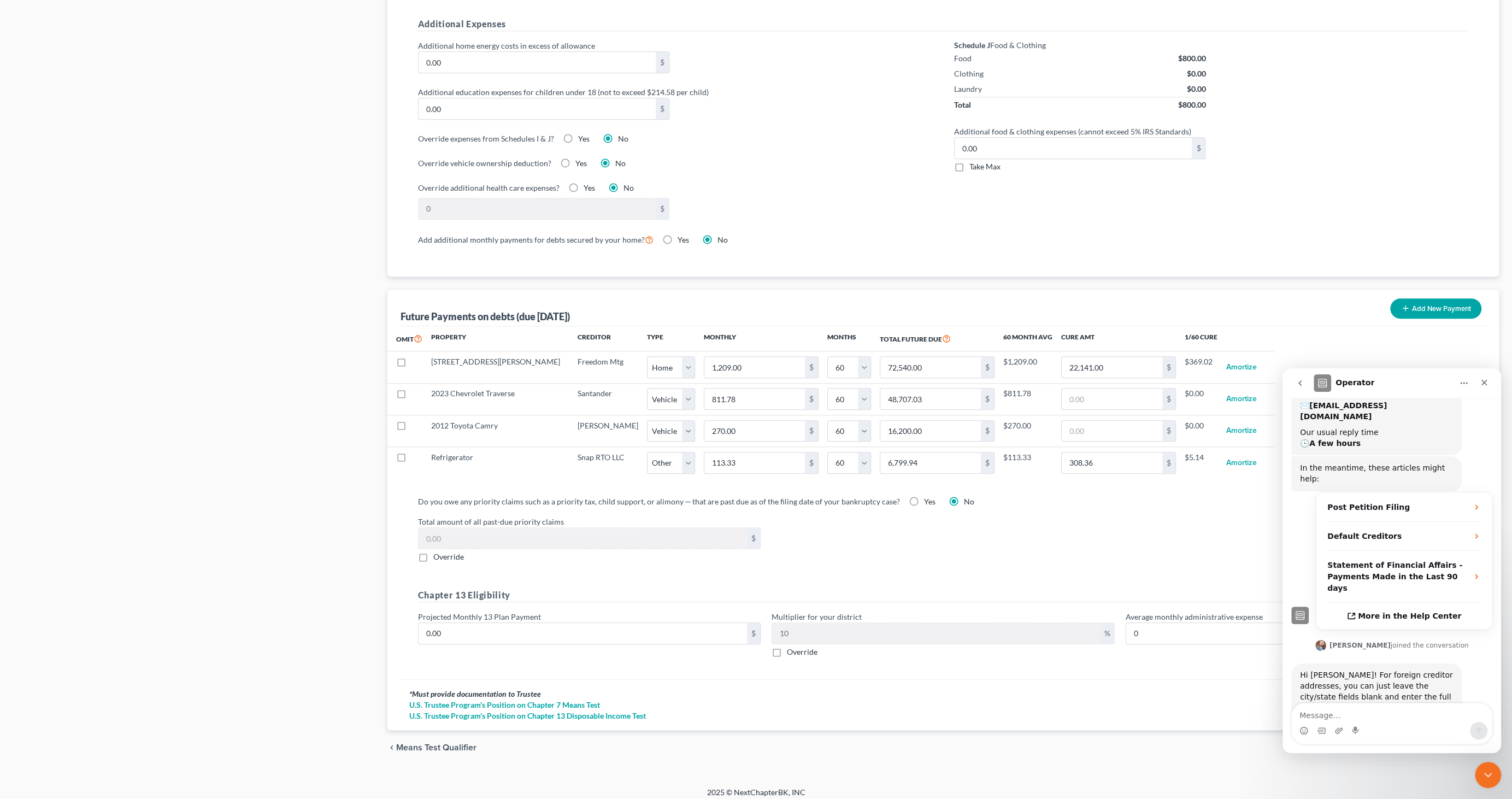
scroll to position [173, 0]
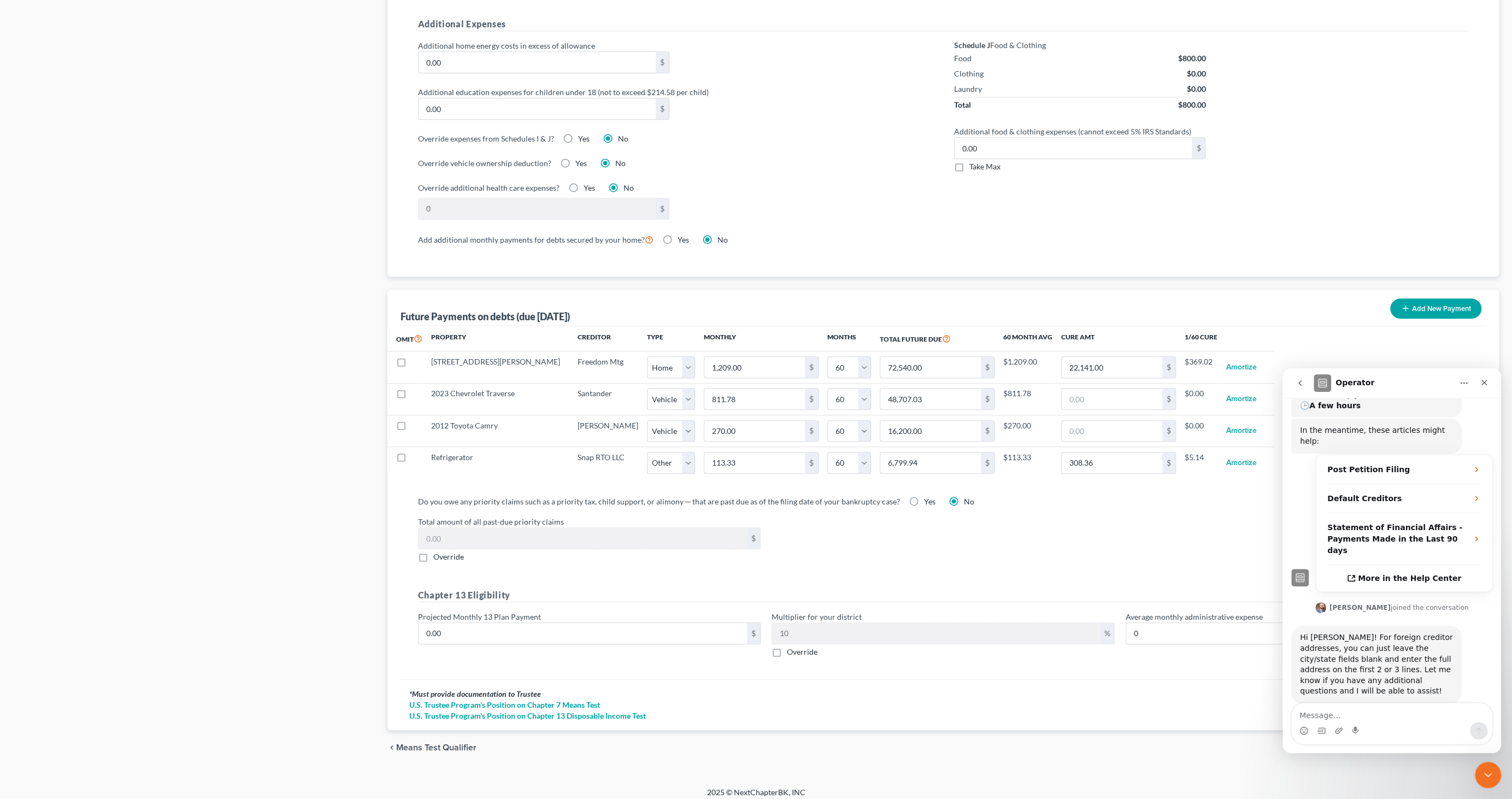
click at [1300, 382] on icon "go back" at bounding box center [1300, 383] width 4 height 5
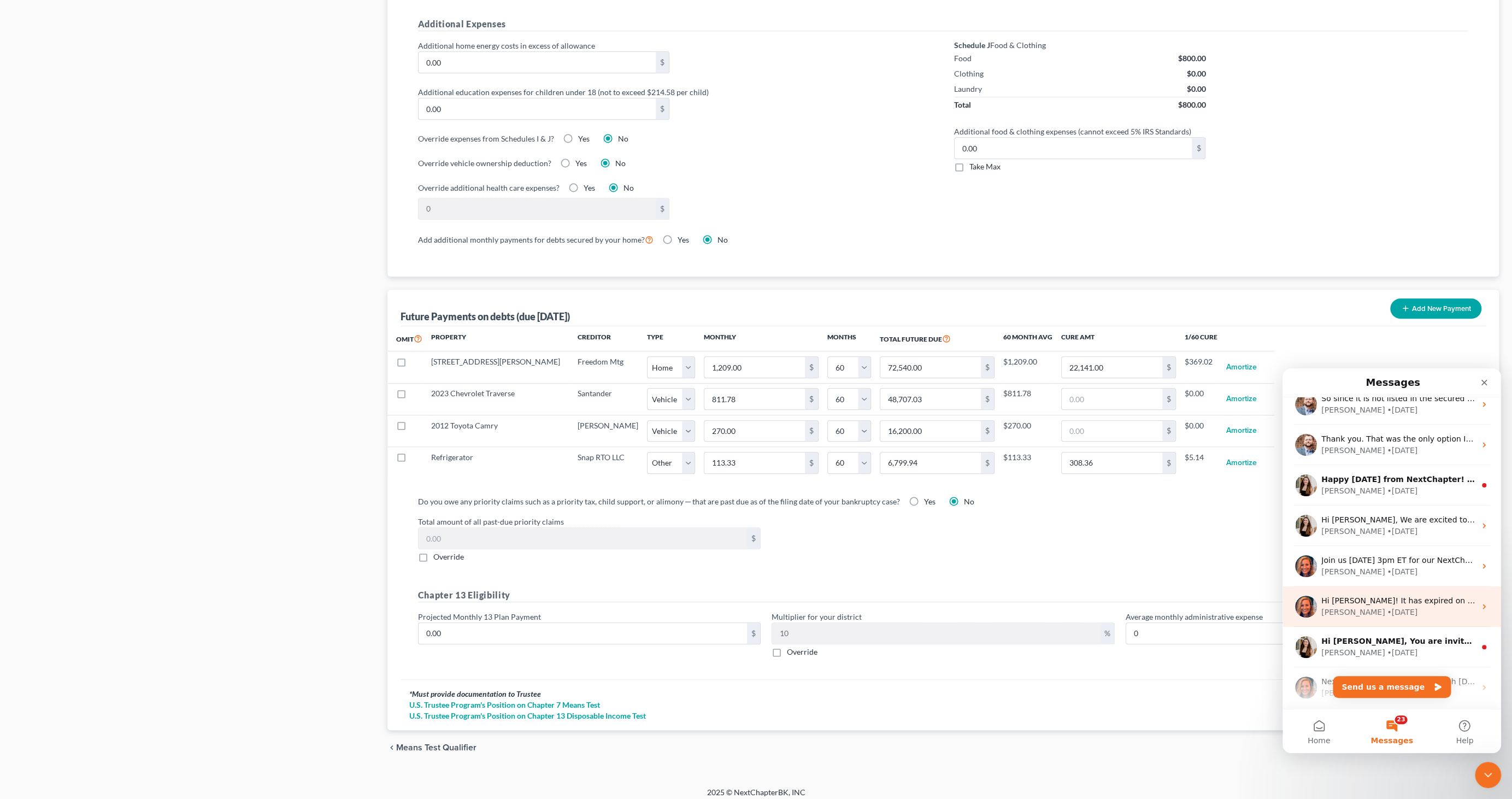
scroll to position [1275, 0]
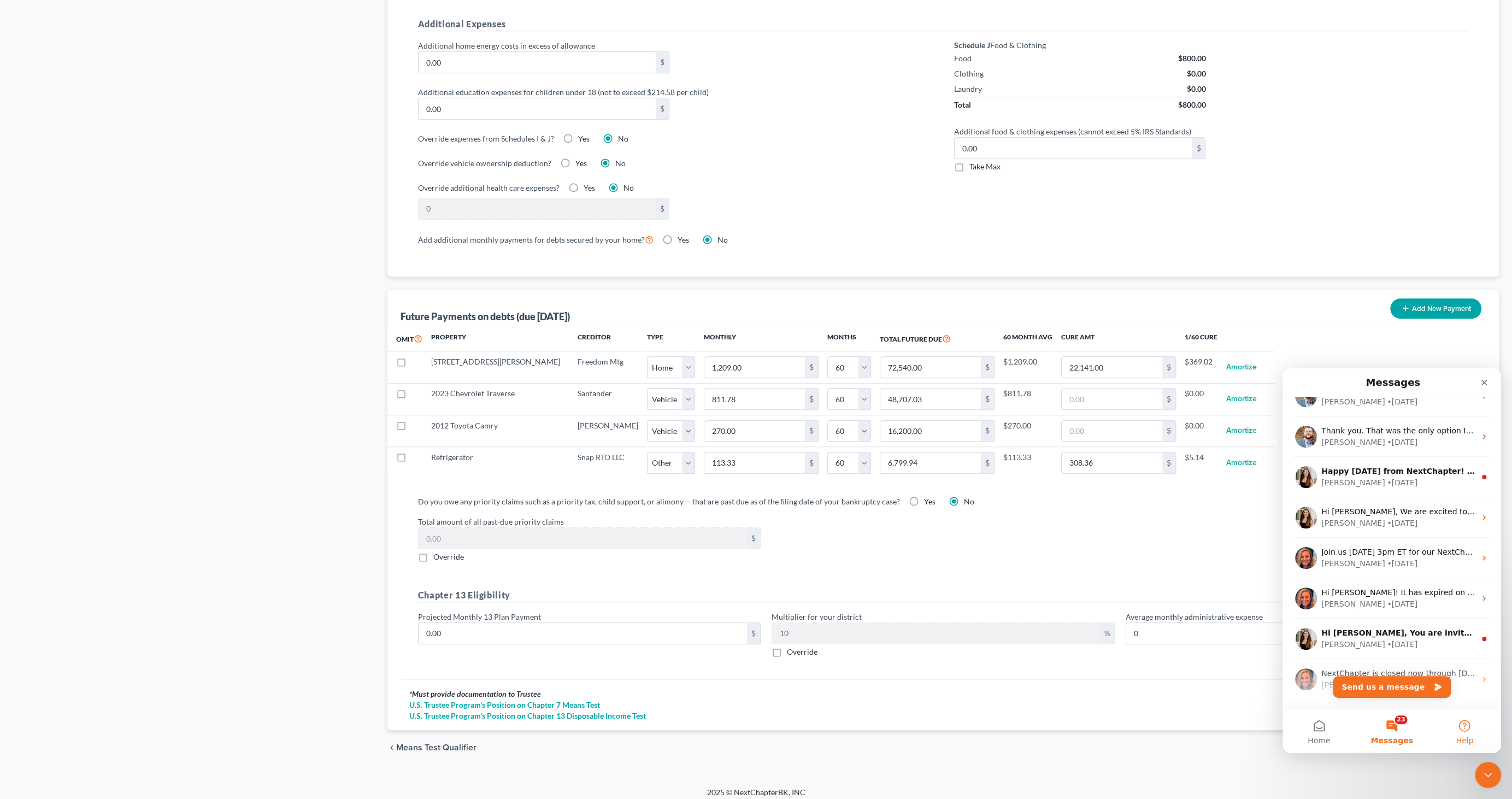
click at [1464, 725] on button "Help" at bounding box center [1464, 731] width 72 height 44
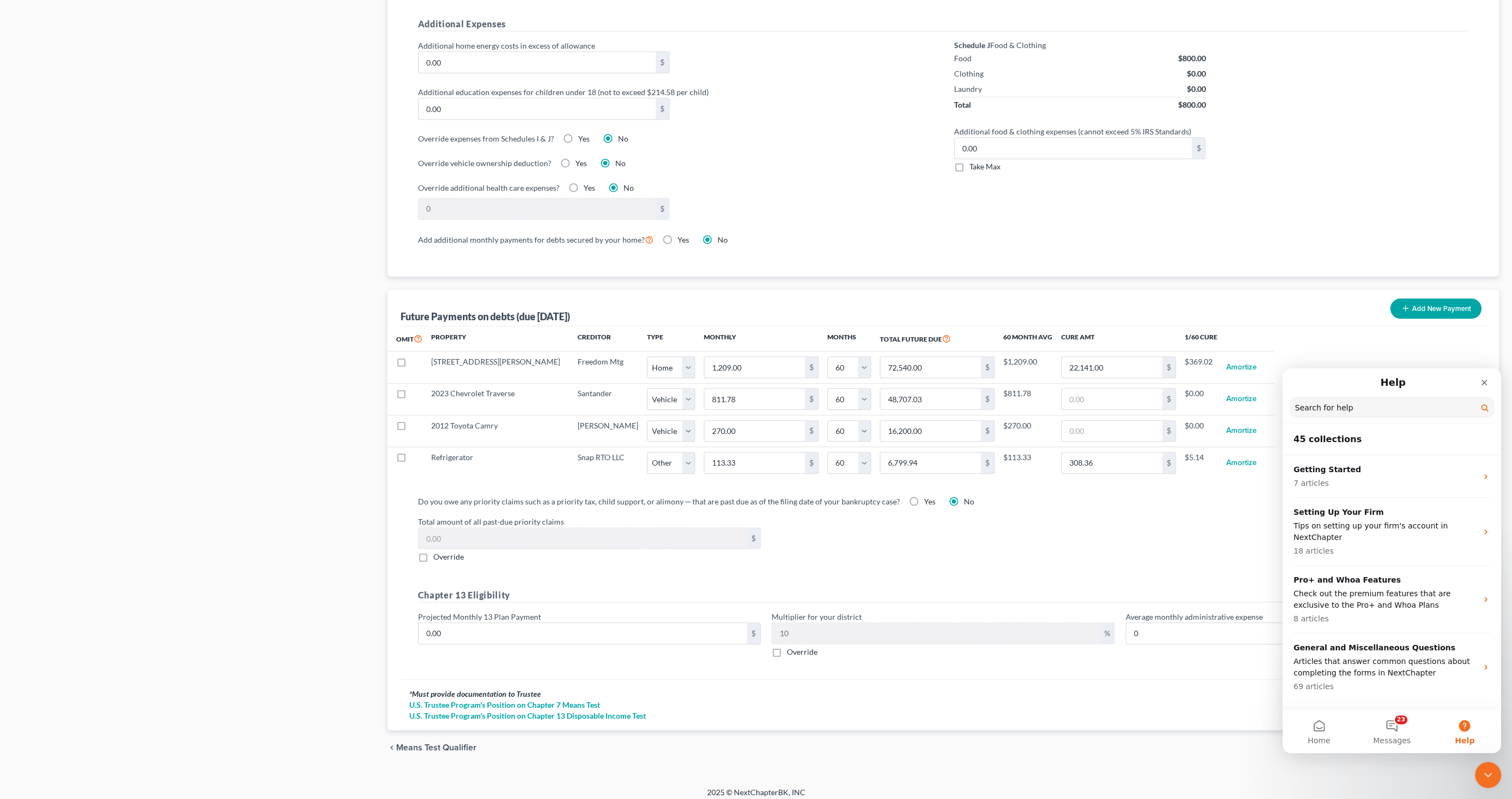
click at [1330, 407] on input "Search for help" at bounding box center [1392, 407] width 205 height 21
type input "add lease to means test"
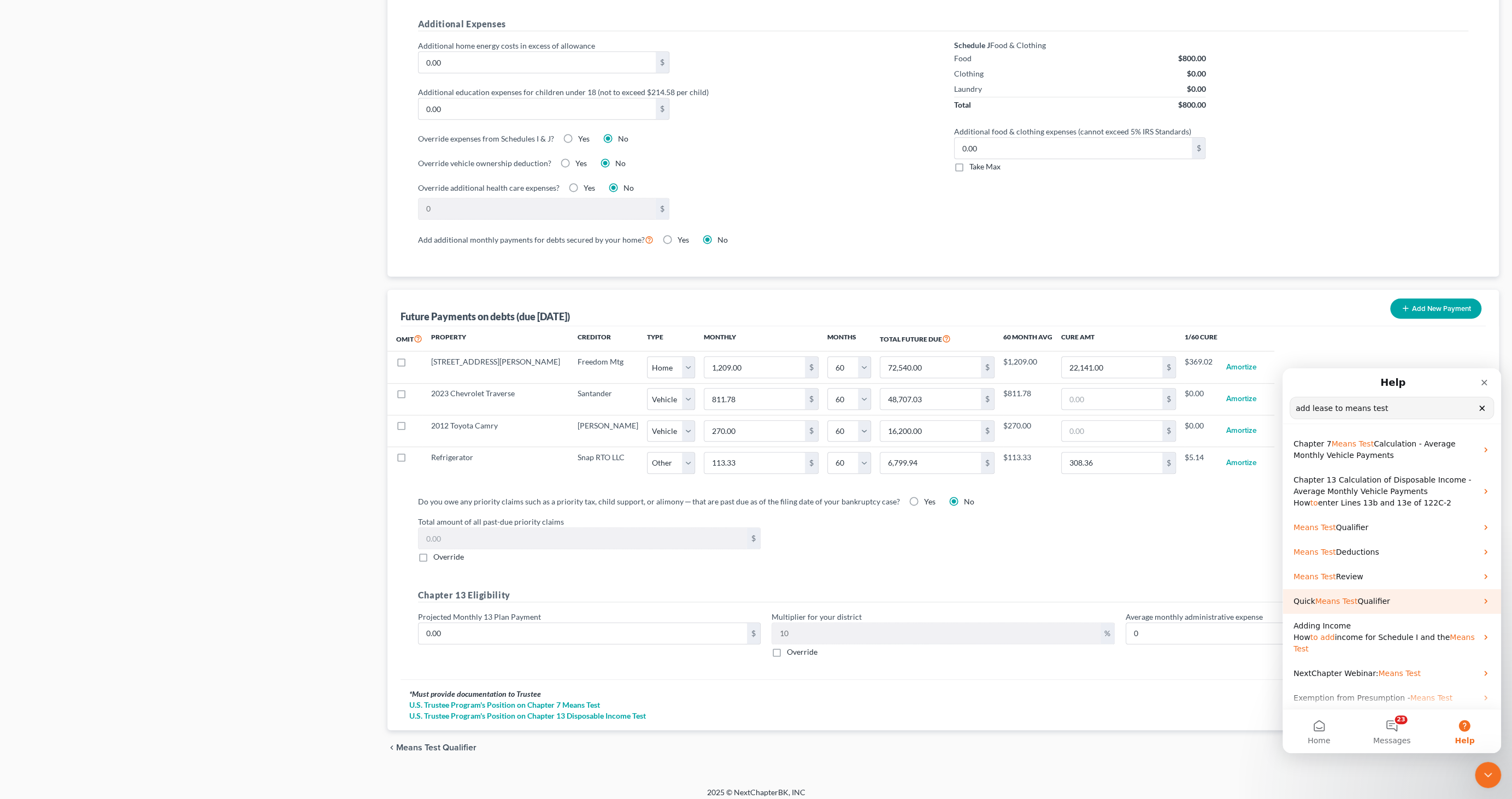
scroll to position [49, 0]
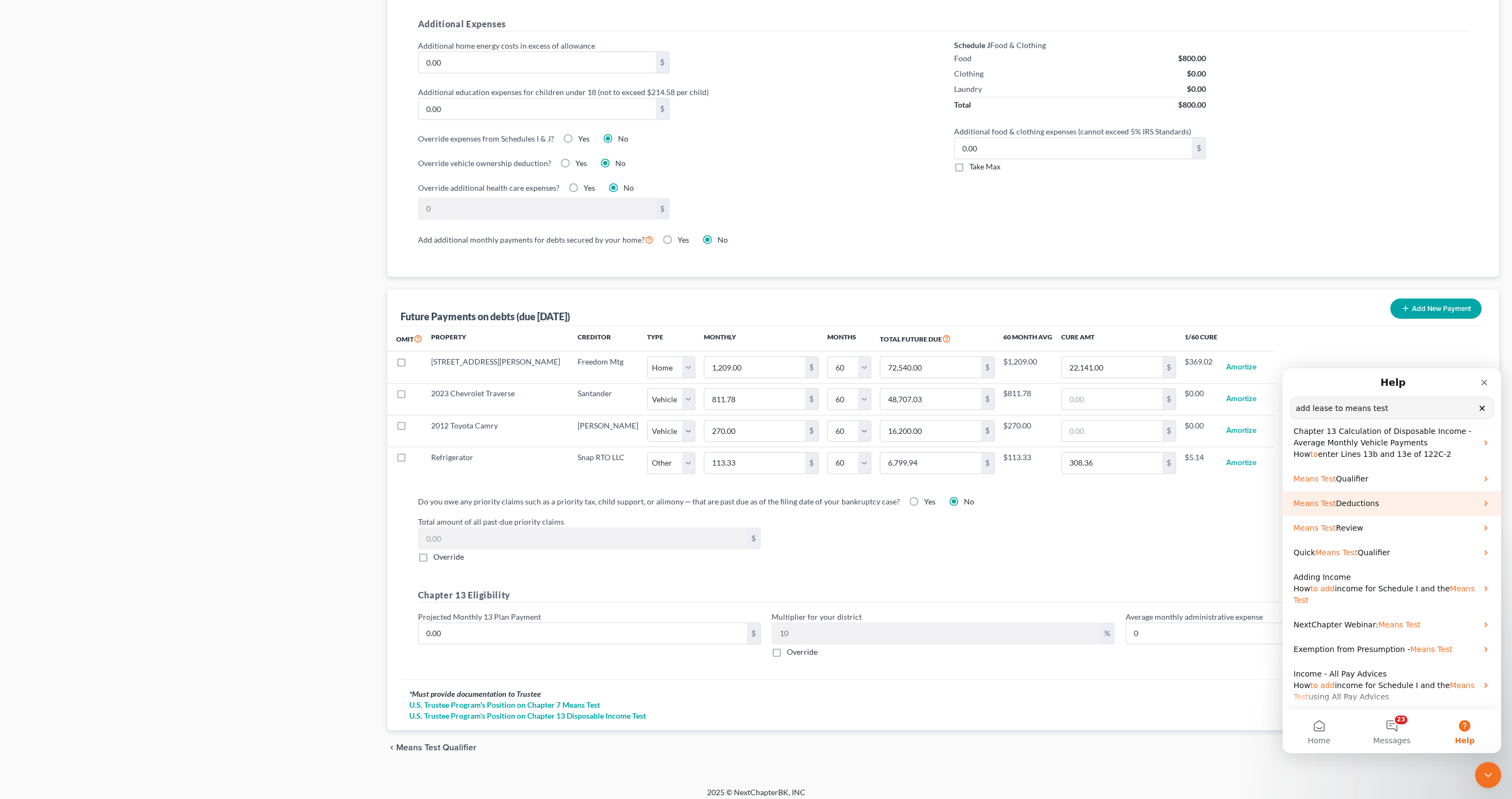
click at [1341, 507] on span "Deductions" at bounding box center [1357, 504] width 43 height 9
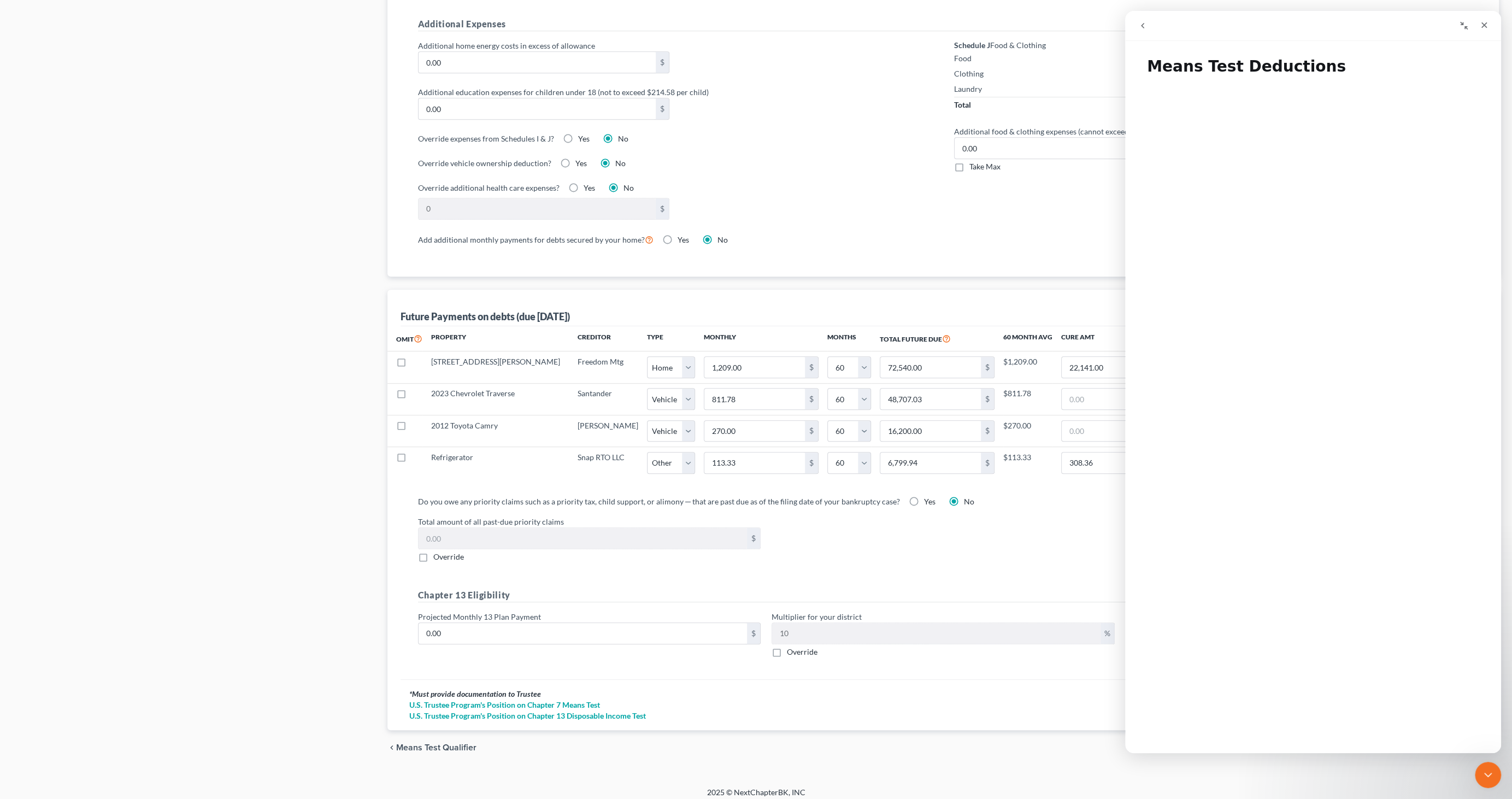
click at [1136, 24] on button "go back" at bounding box center [1143, 26] width 21 height 21
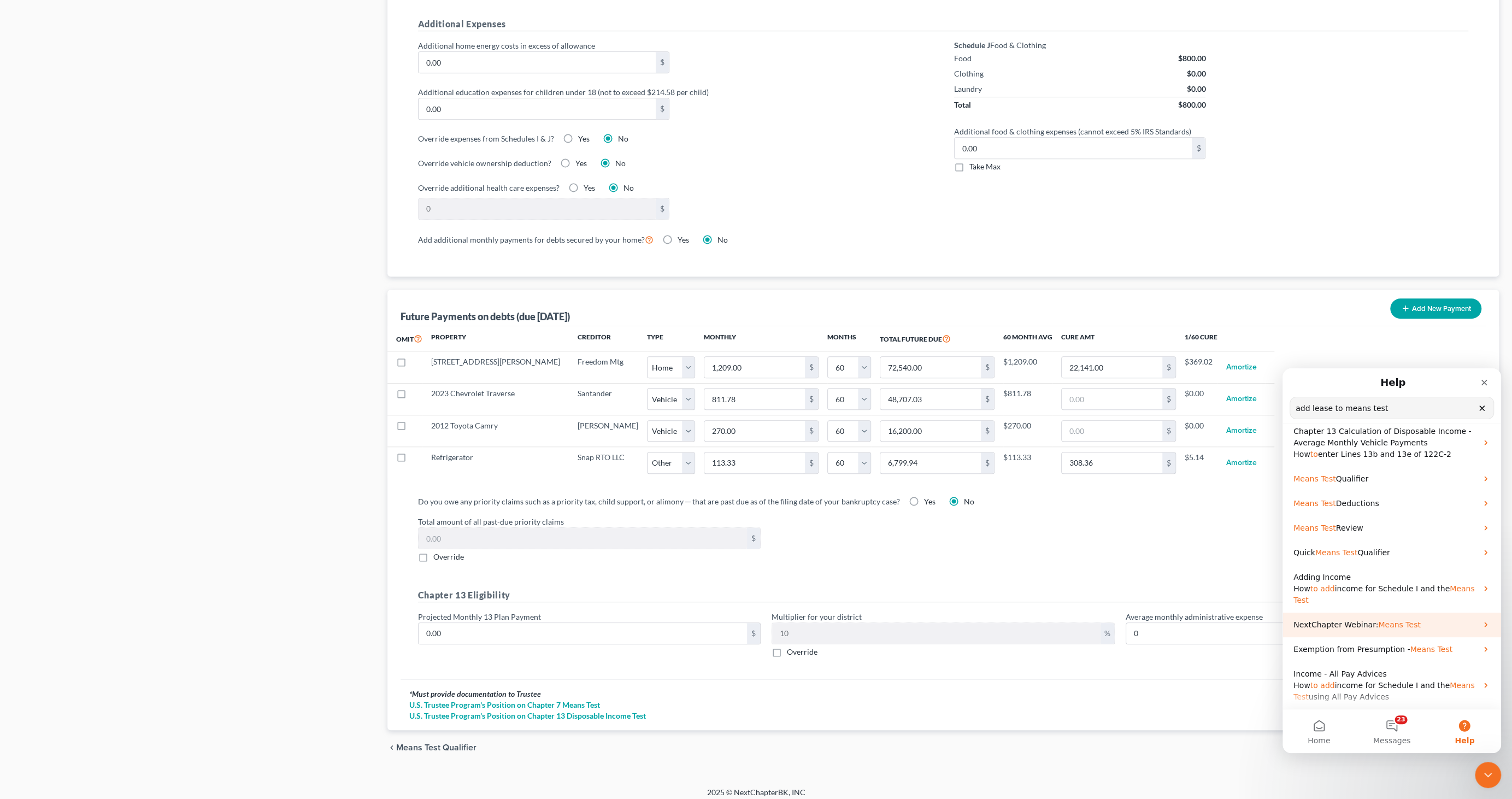
click at [1379, 624] on span "Means" at bounding box center [1390, 624] width 25 height 9
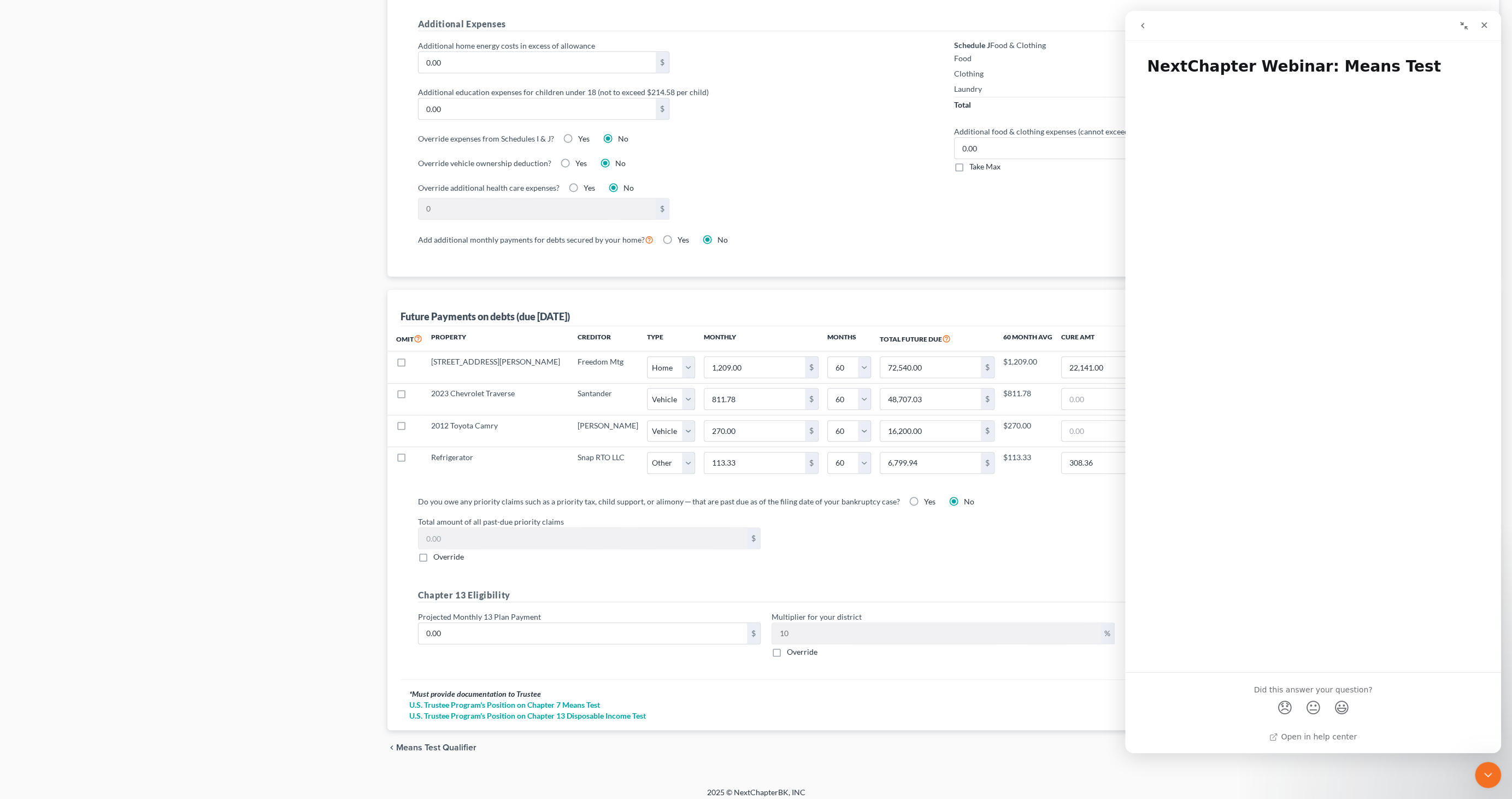
drag, startPoint x: 1144, startPoint y: 22, endPoint x: 1177, endPoint y: 54, distance: 46.0
click at [1147, 22] on button "go back" at bounding box center [1143, 26] width 21 height 21
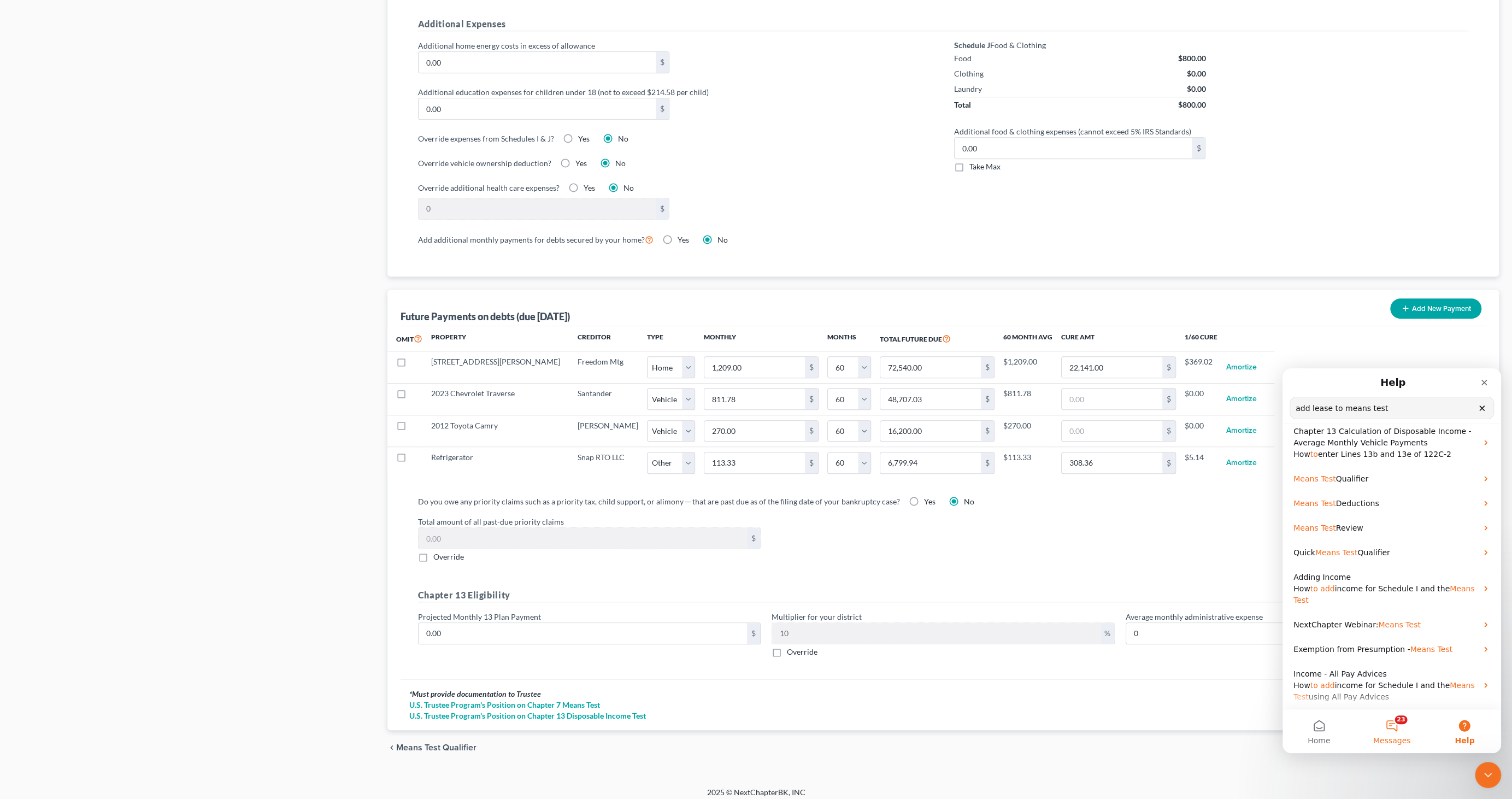
click at [1390, 725] on button "23 Messages" at bounding box center [1391, 731] width 72 height 44
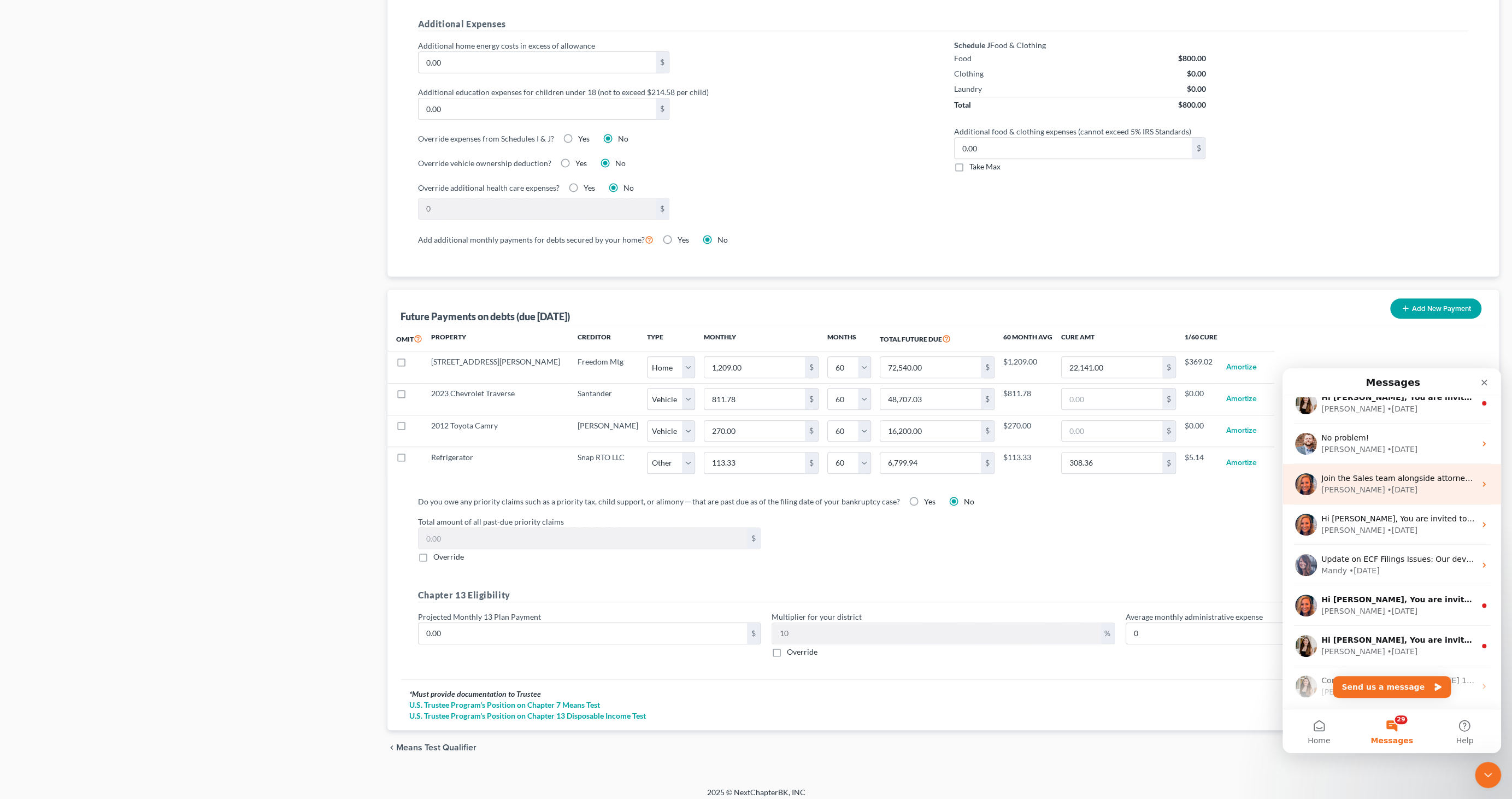
scroll to position [2906, 0]
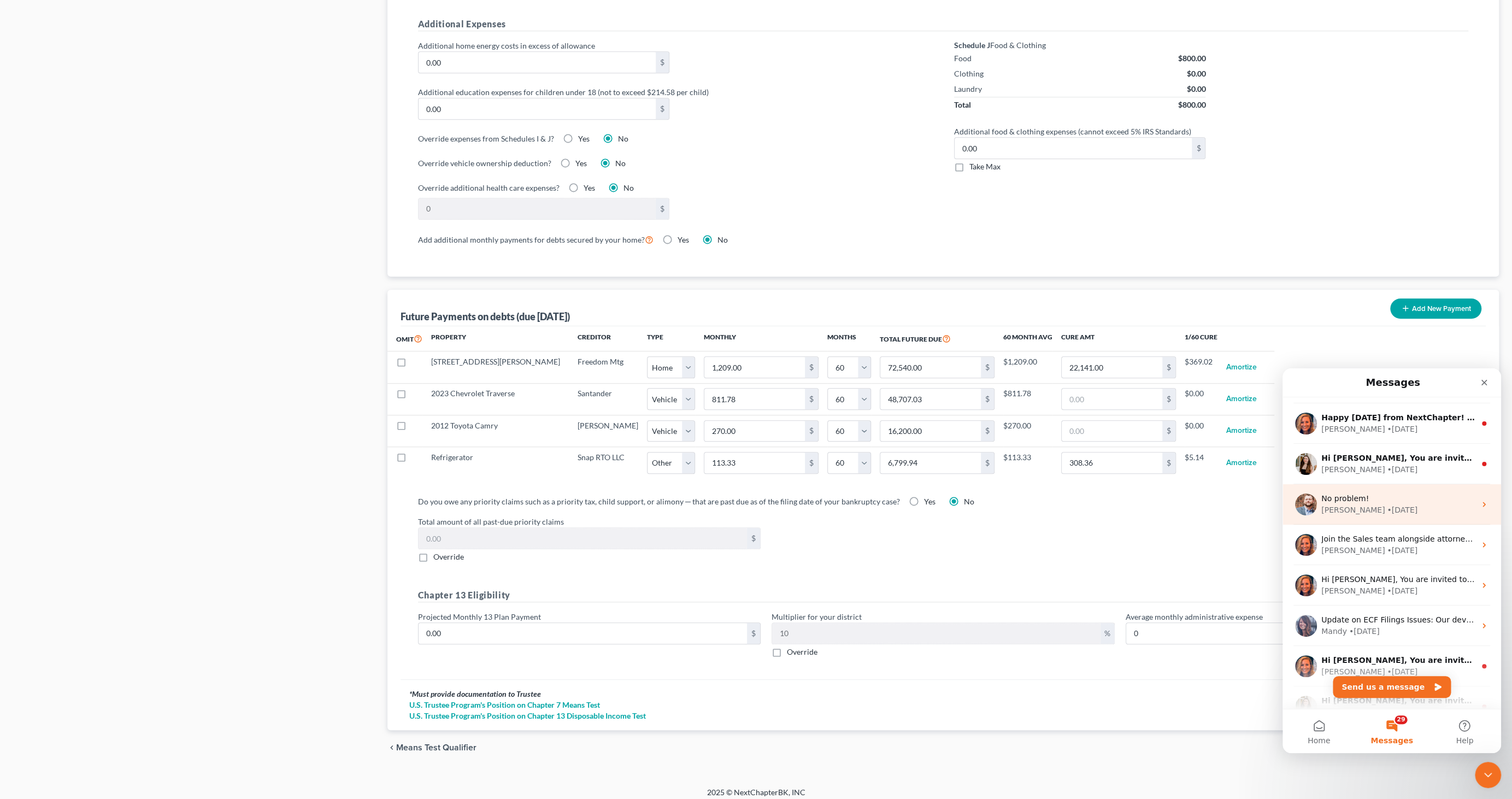
click at [1402, 502] on div "No problem!" at bounding box center [1398, 498] width 154 height 11
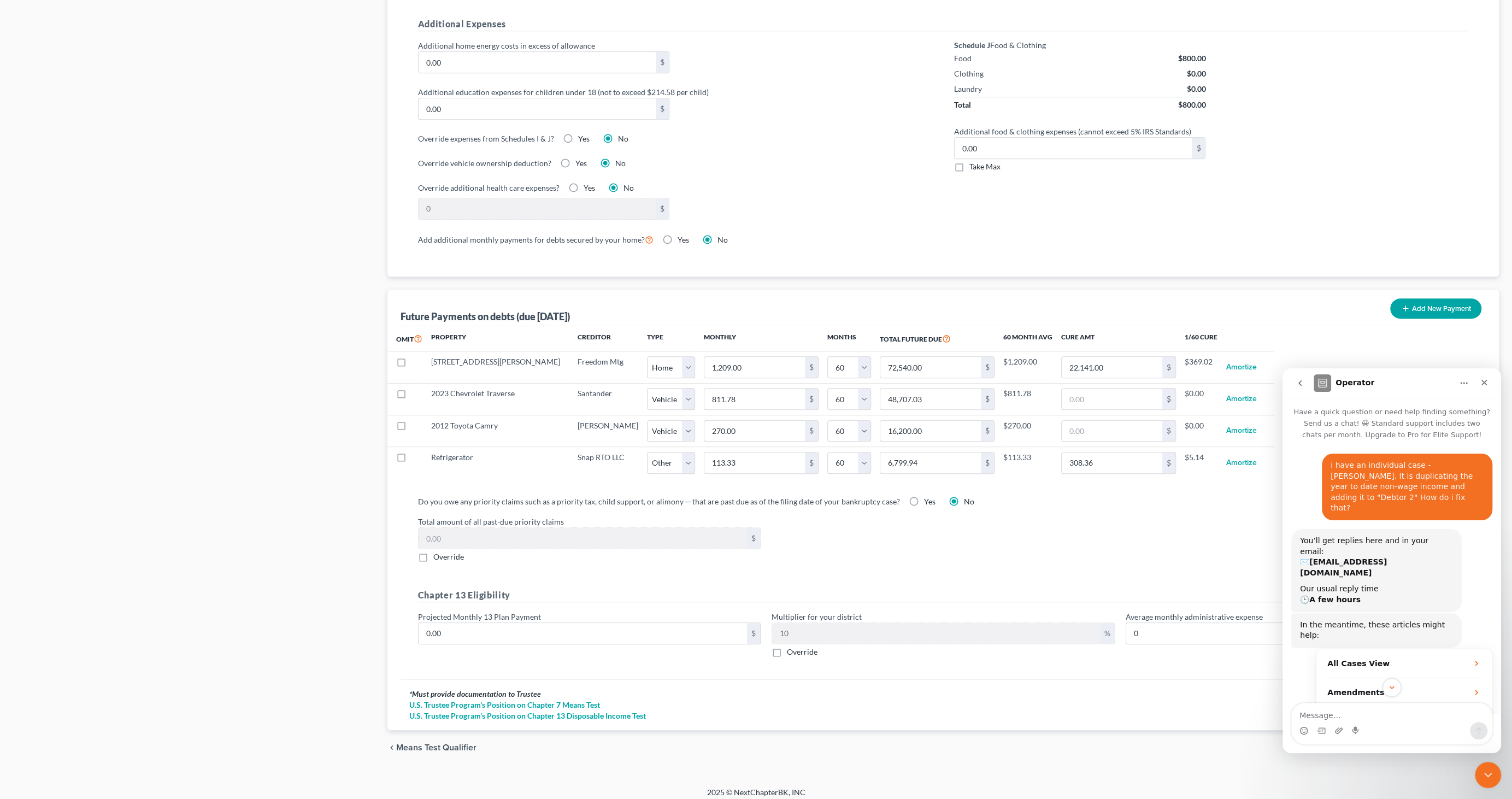
scroll to position [0, 0]
click at [1296, 383] on icon "go back" at bounding box center [1300, 384] width 9 height 9
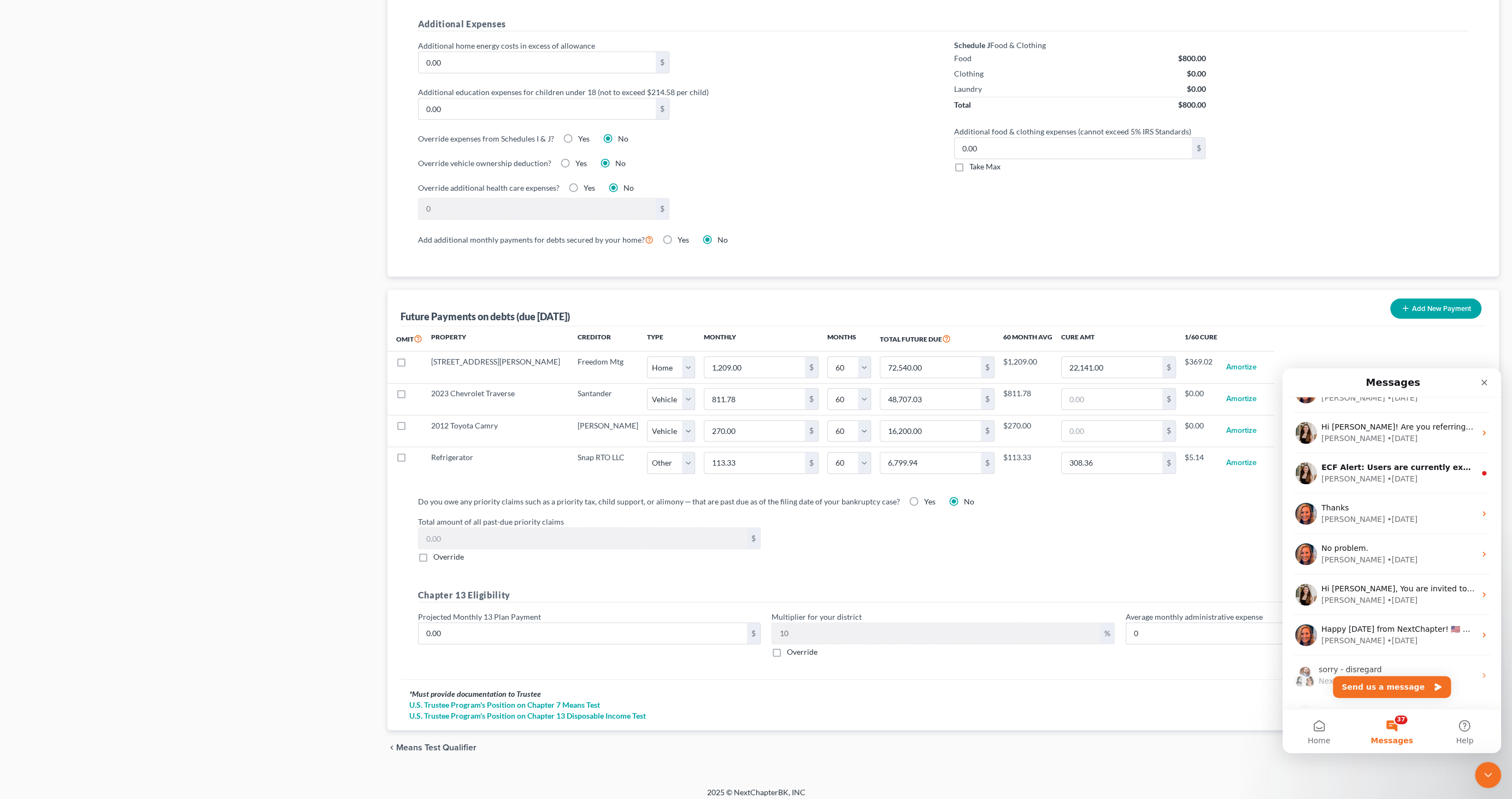
scroll to position [3834, 0]
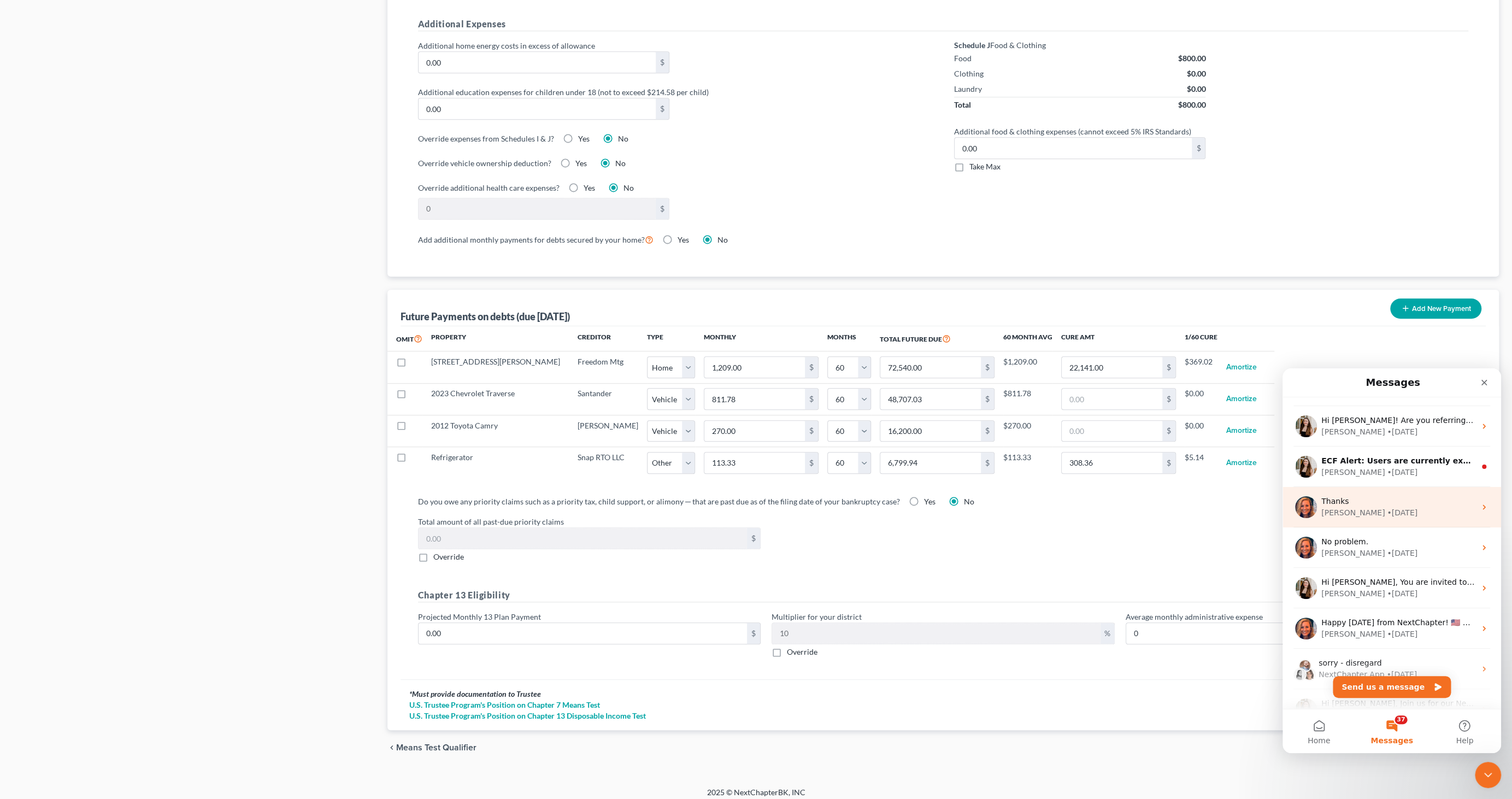
click at [1387, 510] on div "• 118w ago" at bounding box center [1402, 512] width 31 height 11
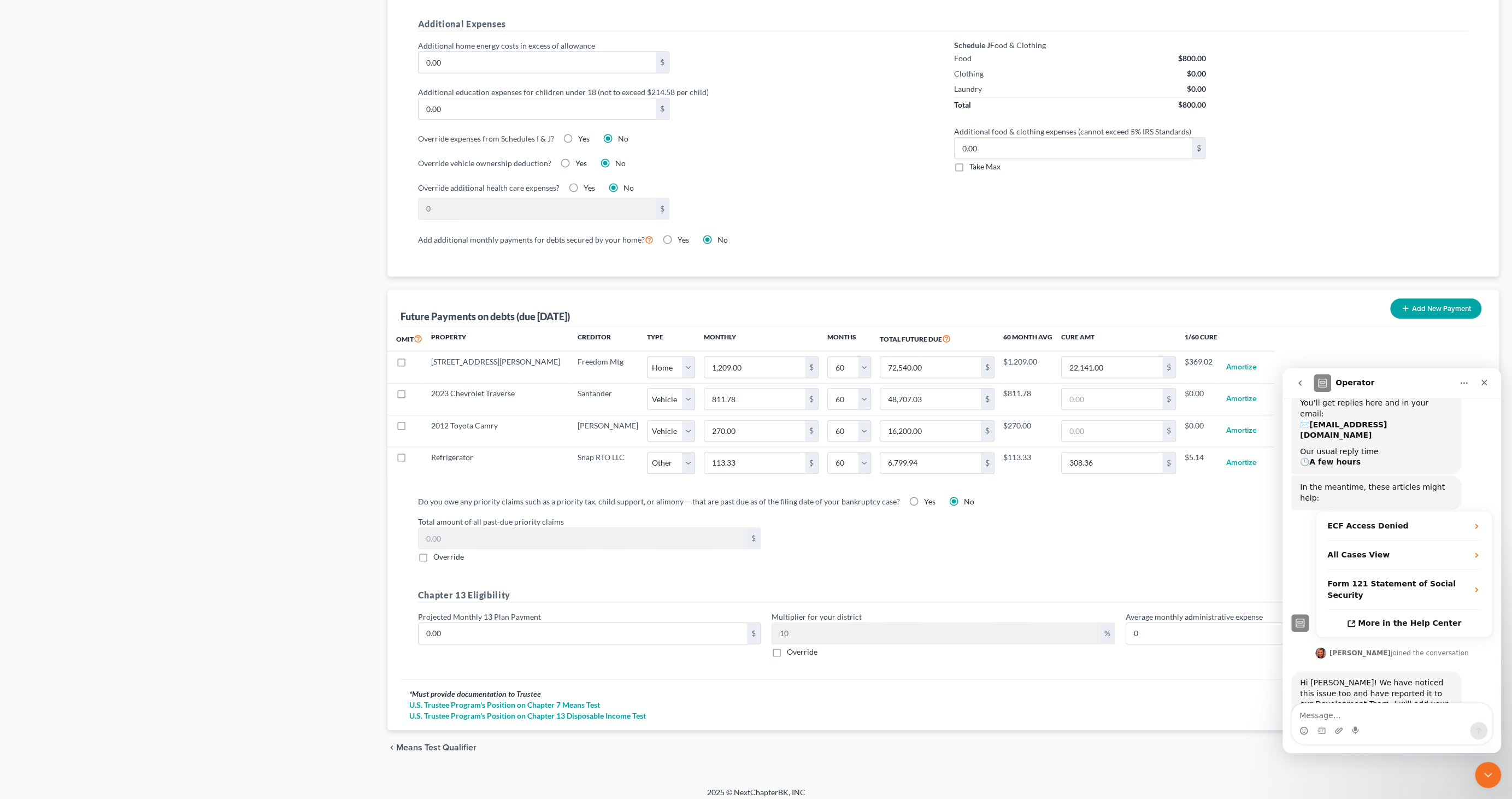
scroll to position [152, 0]
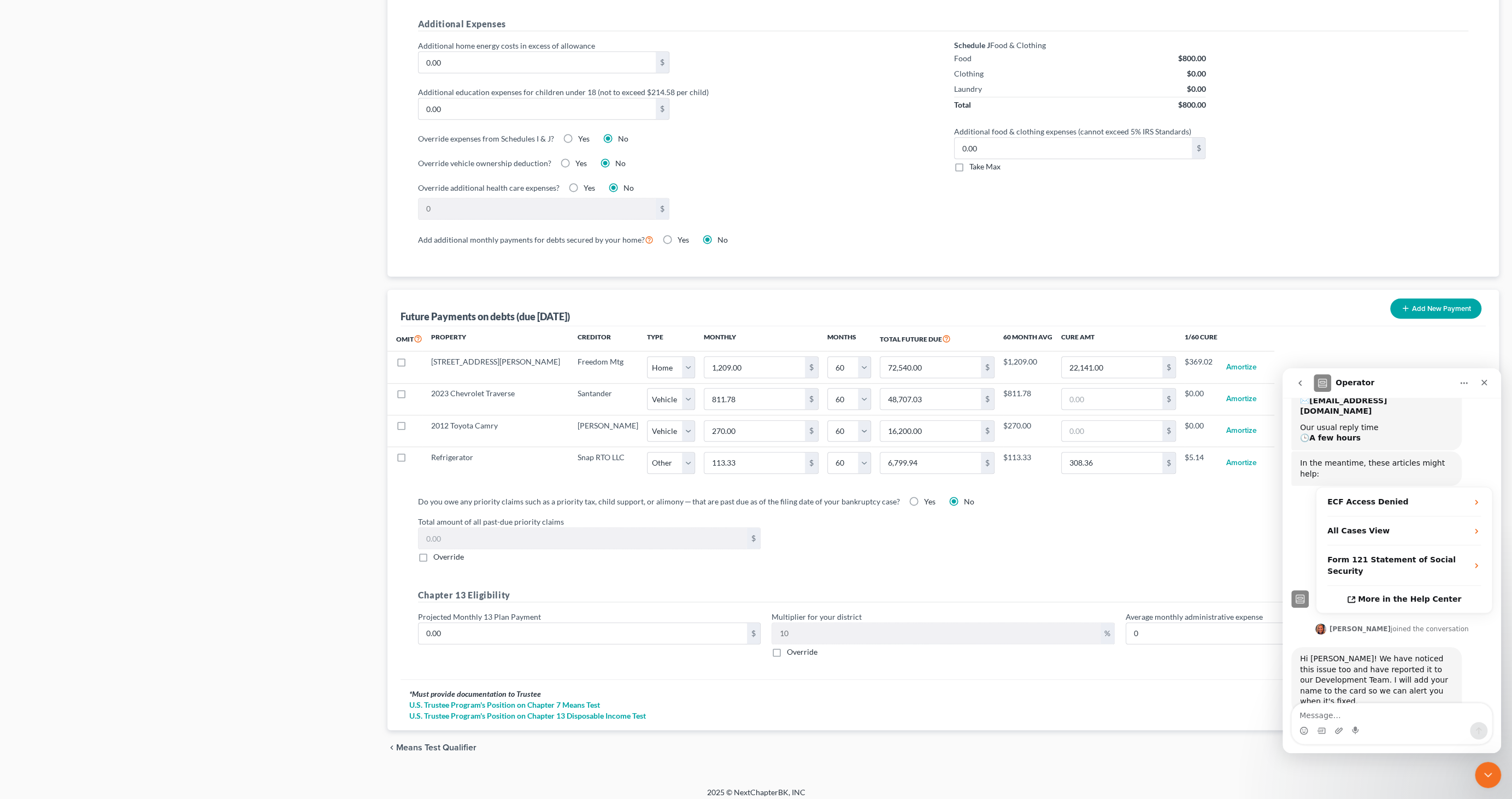
click at [1292, 377] on button "go back" at bounding box center [1300, 384] width 21 height 21
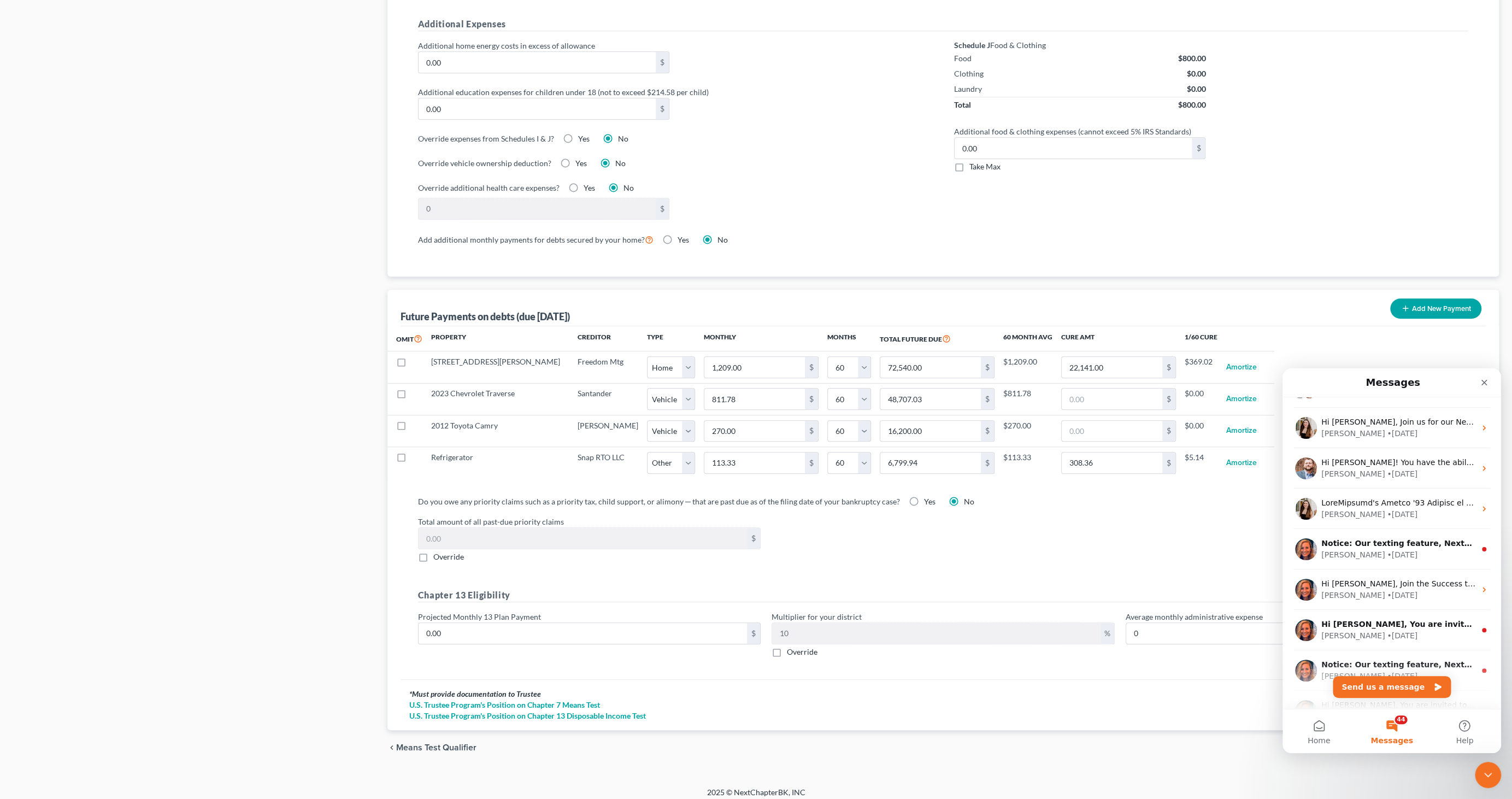
scroll to position [4088, 0]
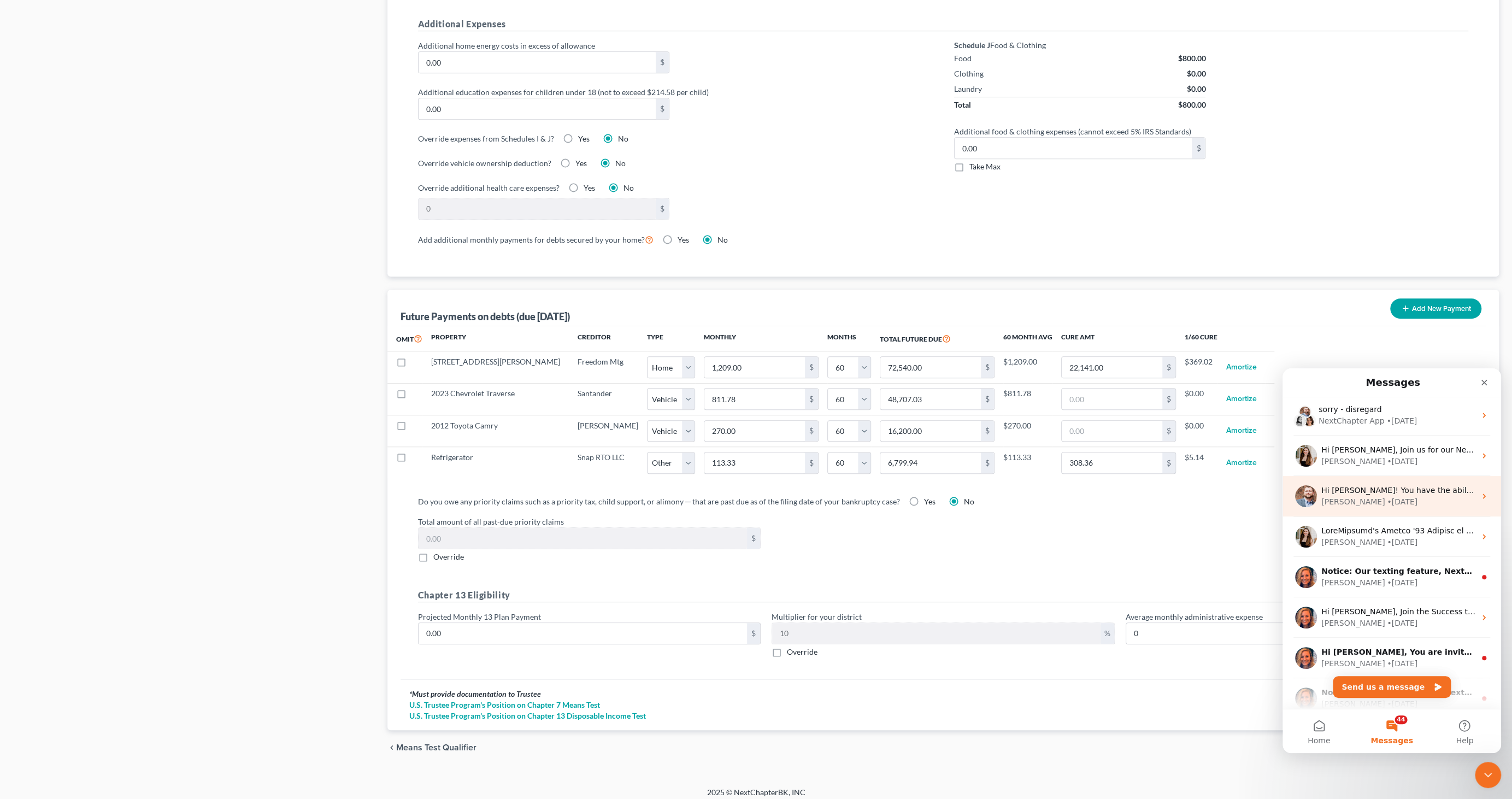
click at [1387, 497] on div "• 124w ago" at bounding box center [1402, 502] width 31 height 11
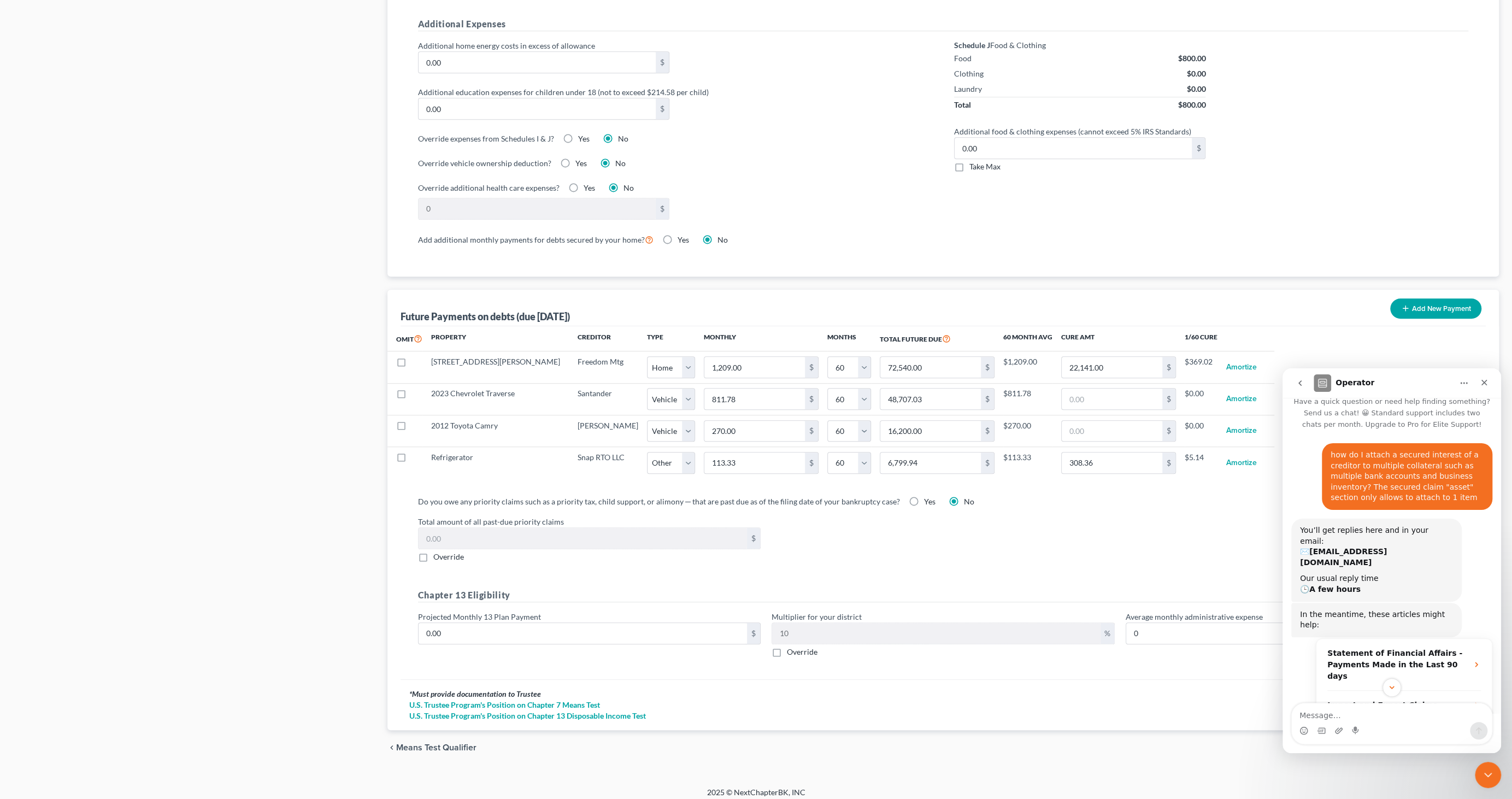
scroll to position [0, 0]
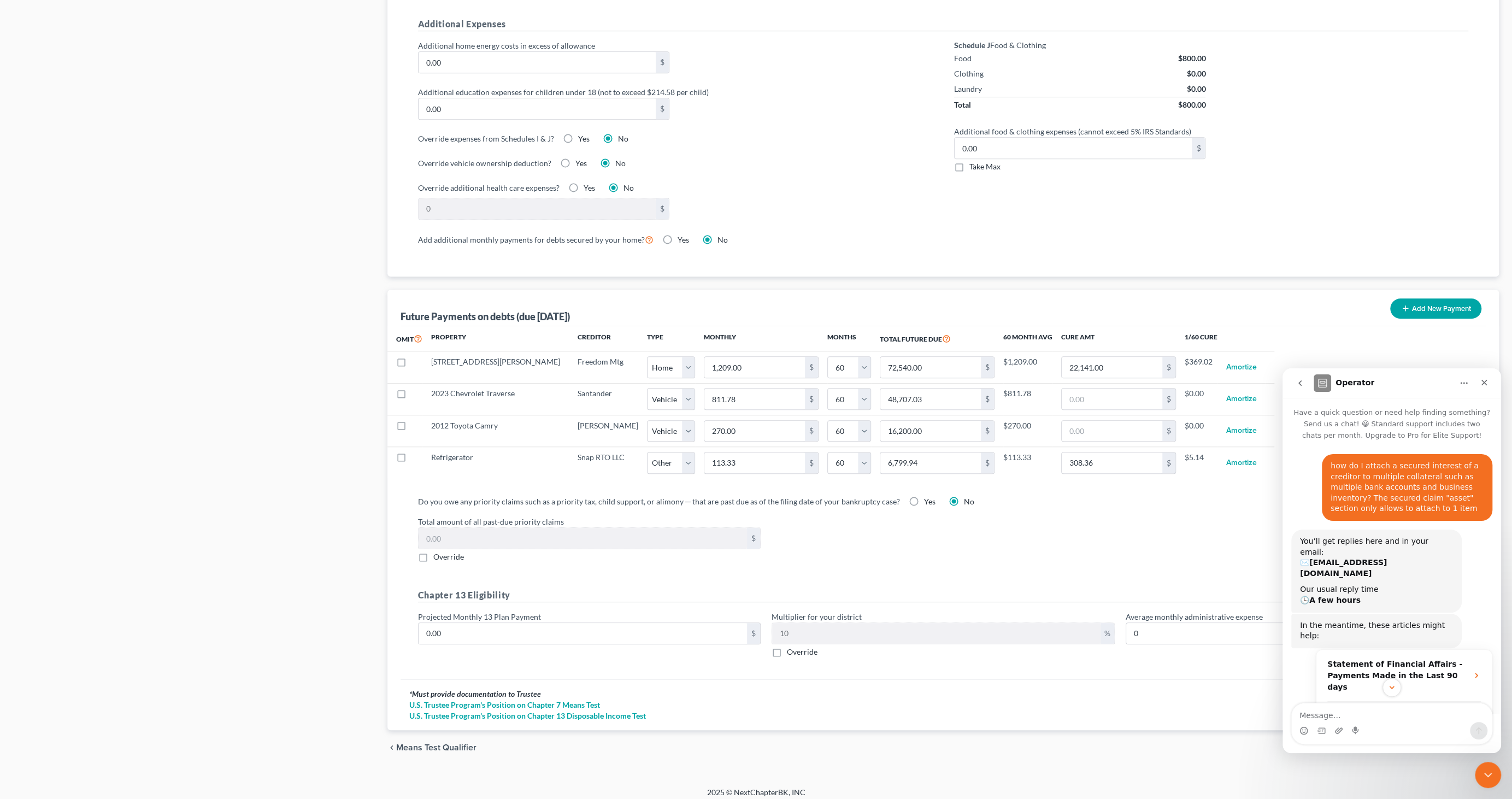
click at [1468, 383] on icon "Home" at bounding box center [1464, 384] width 9 height 9
click at [1353, 380] on h1 "Operator" at bounding box center [1355, 383] width 39 height 8
click at [1319, 380] on img "Intercom messenger" at bounding box center [1322, 384] width 18 height 18
click at [1299, 382] on icon "go back" at bounding box center [1300, 384] width 9 height 9
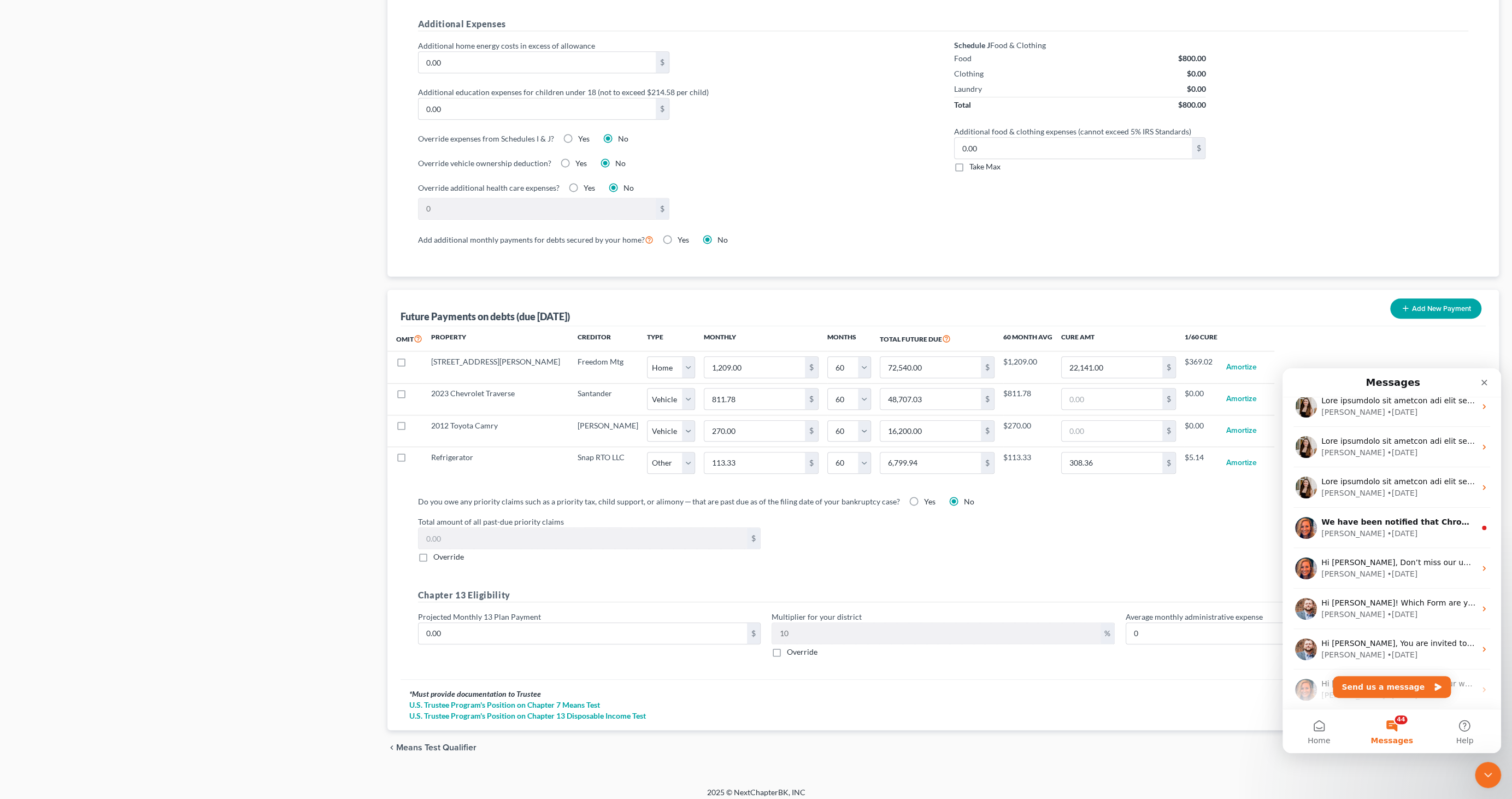
scroll to position [6364, 0]
drag, startPoint x: 1500, startPoint y: 412, endPoint x: 2801, endPoint y: 1086, distance: 1465.2
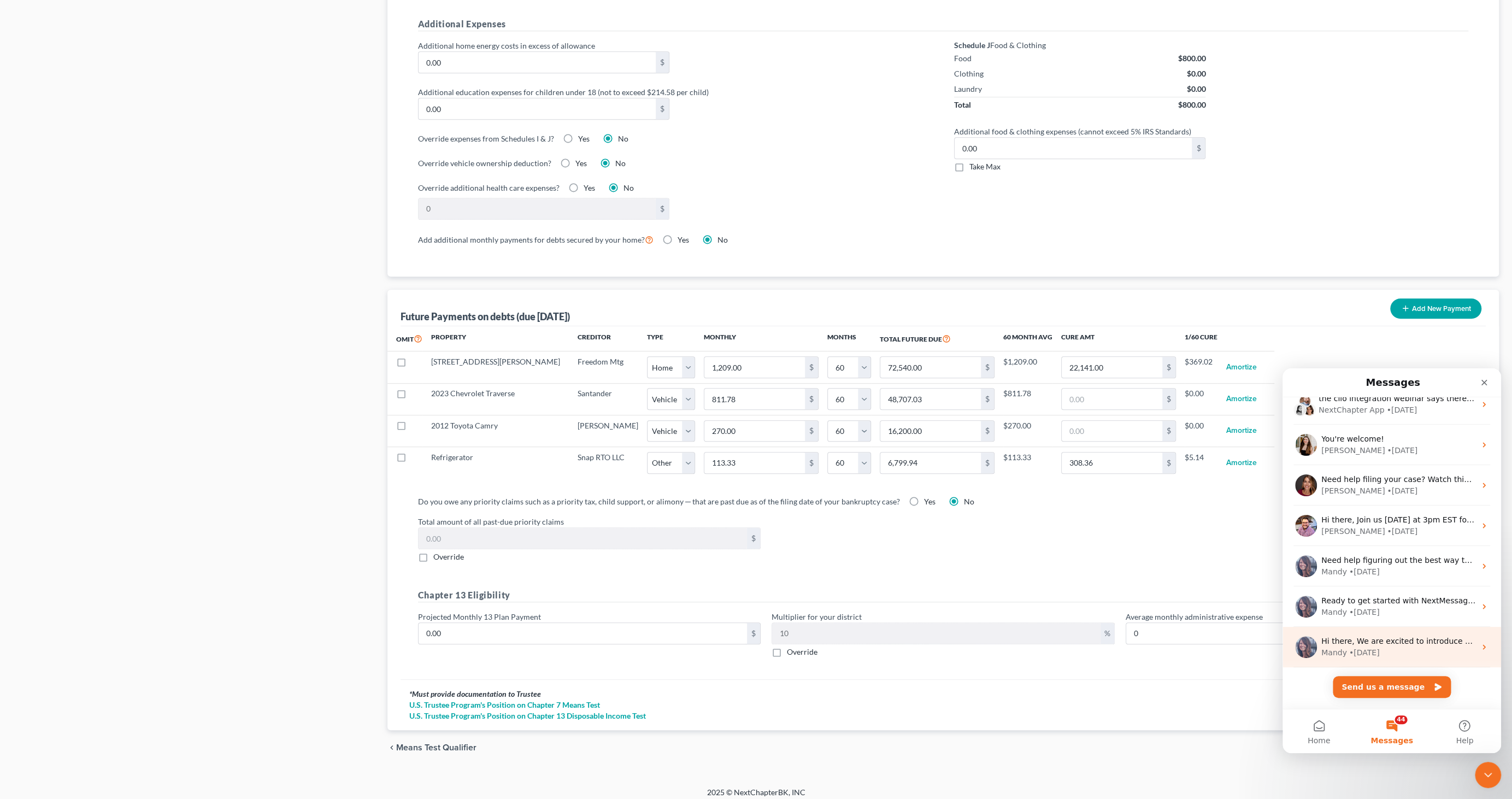
click at [1479, 644] on icon "Intercom messenger" at bounding box center [1484, 647] width 9 height 9
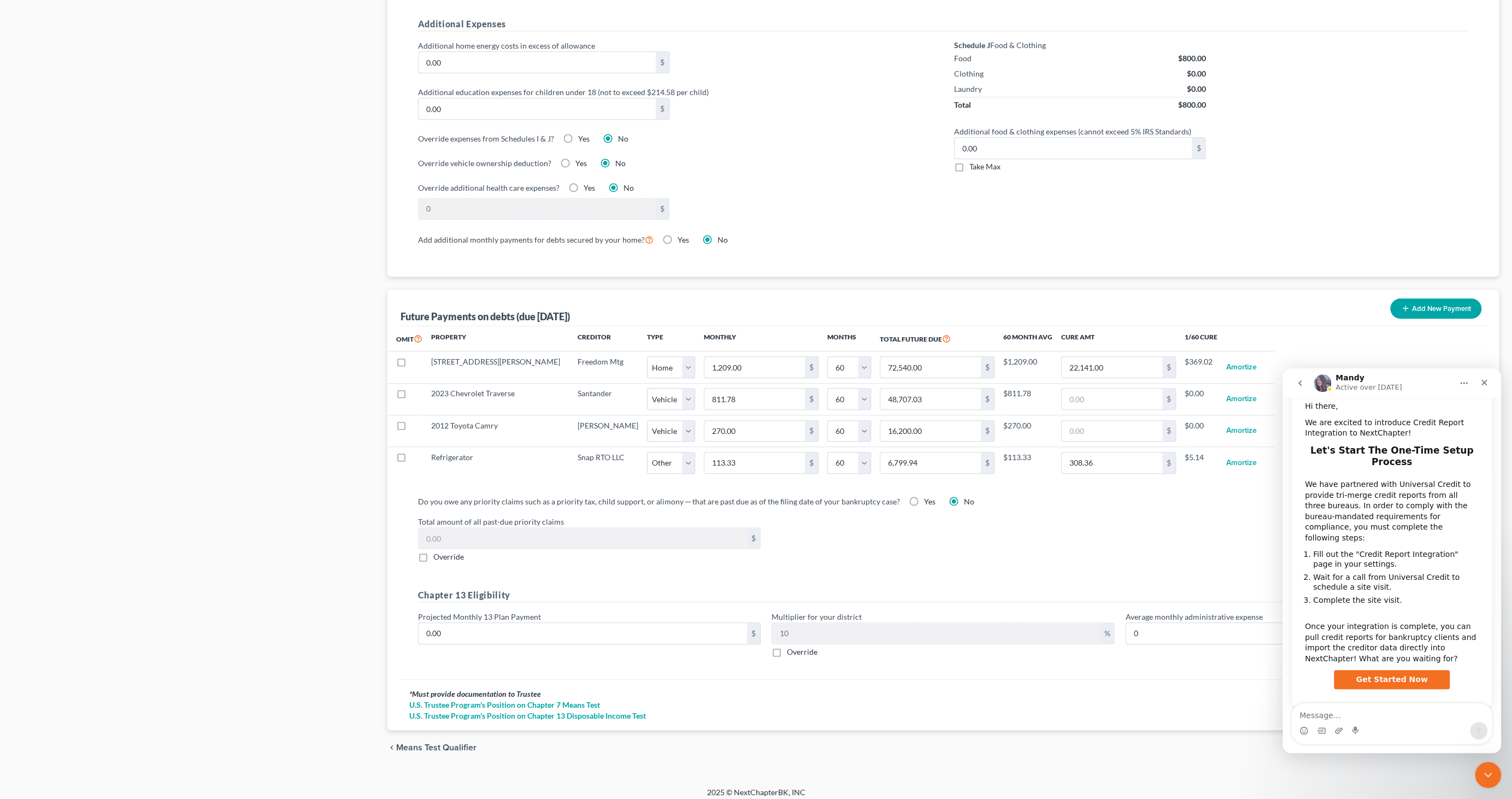
scroll to position [99, 0]
click at [1490, 382] on div "Close" at bounding box center [1484, 383] width 19 height 19
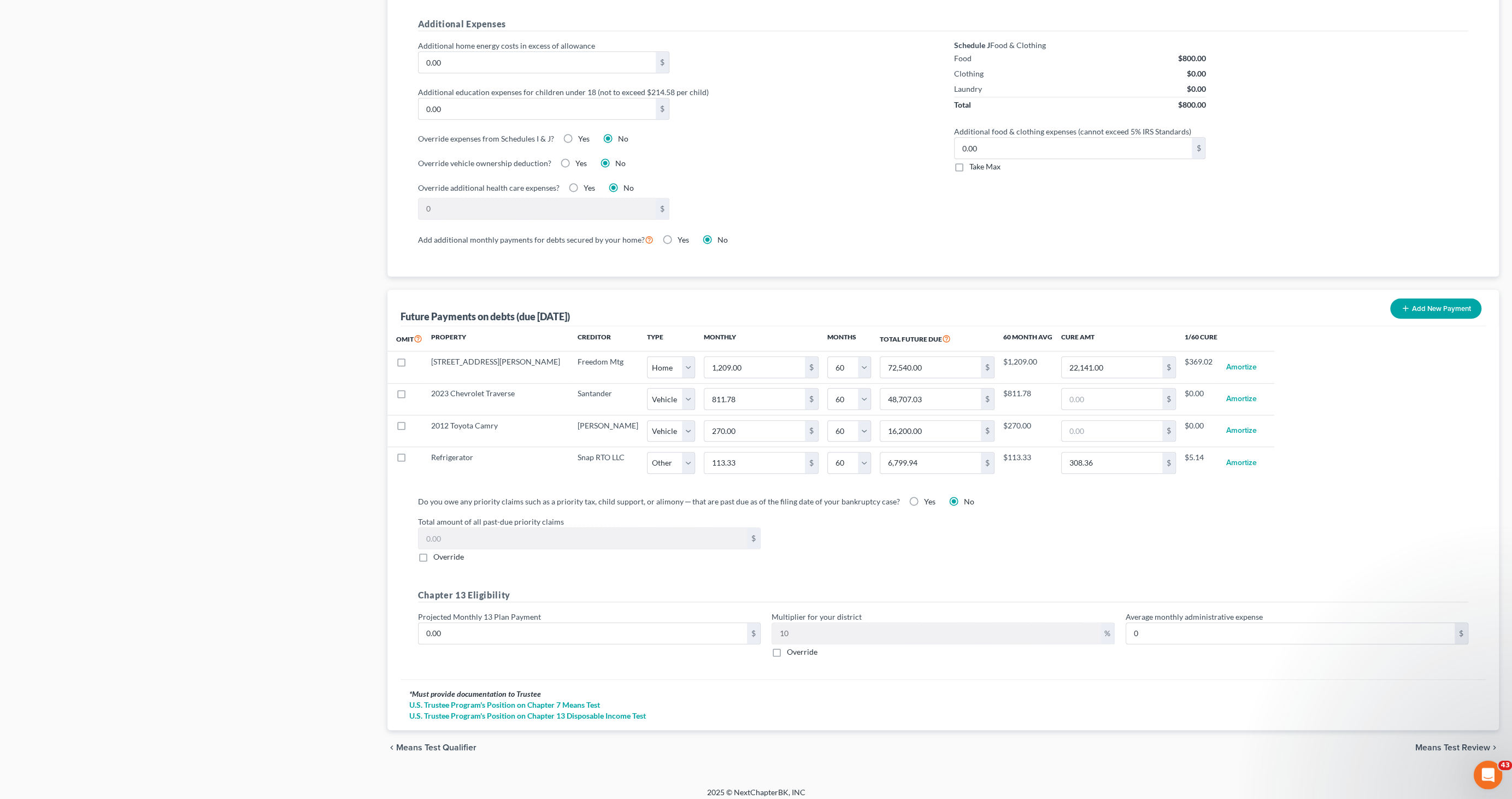
click at [1479, 779] on div "Open Intercom Messenger" at bounding box center [1486, 773] width 36 height 36
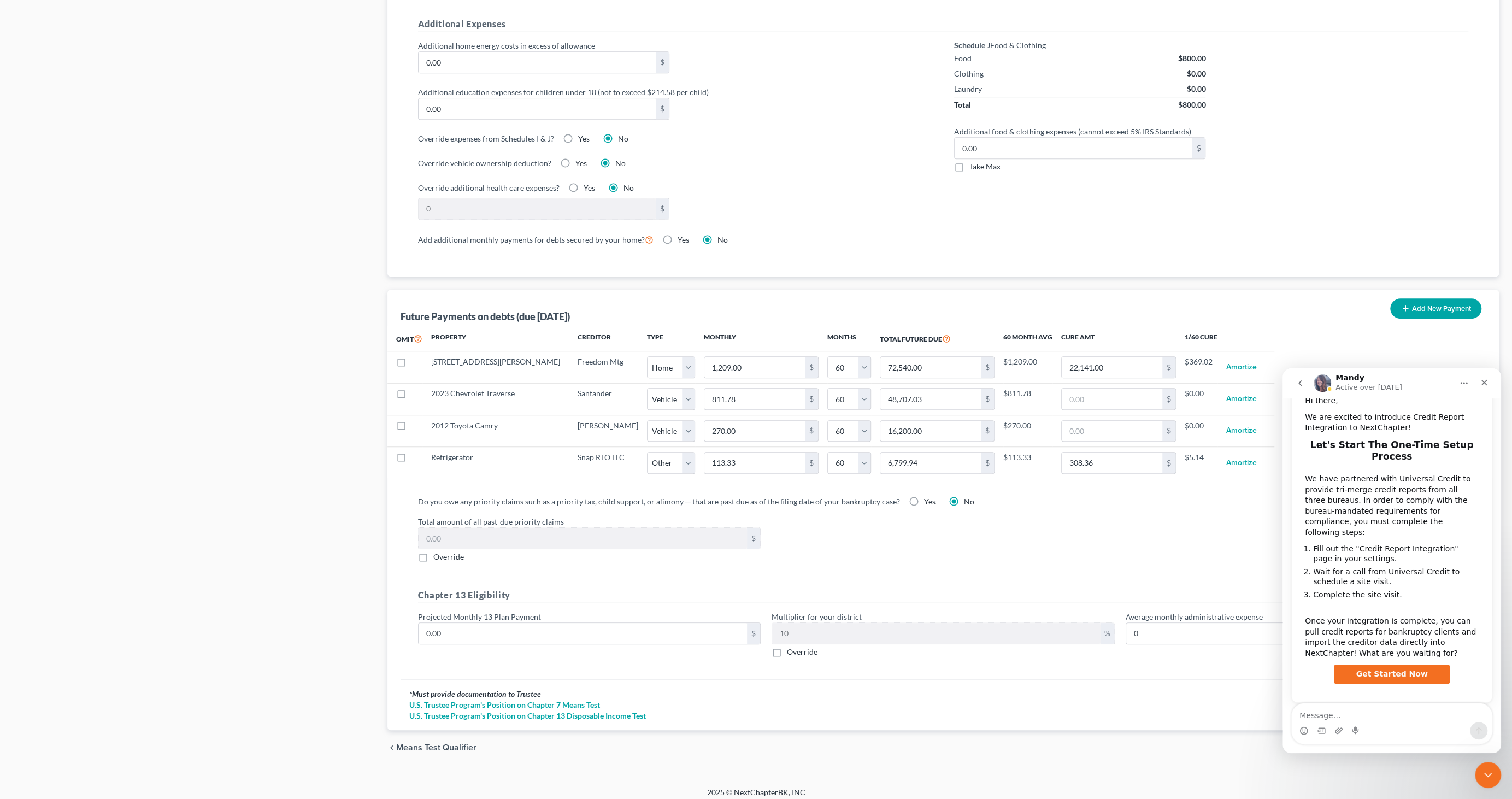
click at [1292, 382] on button "go back" at bounding box center [1300, 384] width 21 height 21
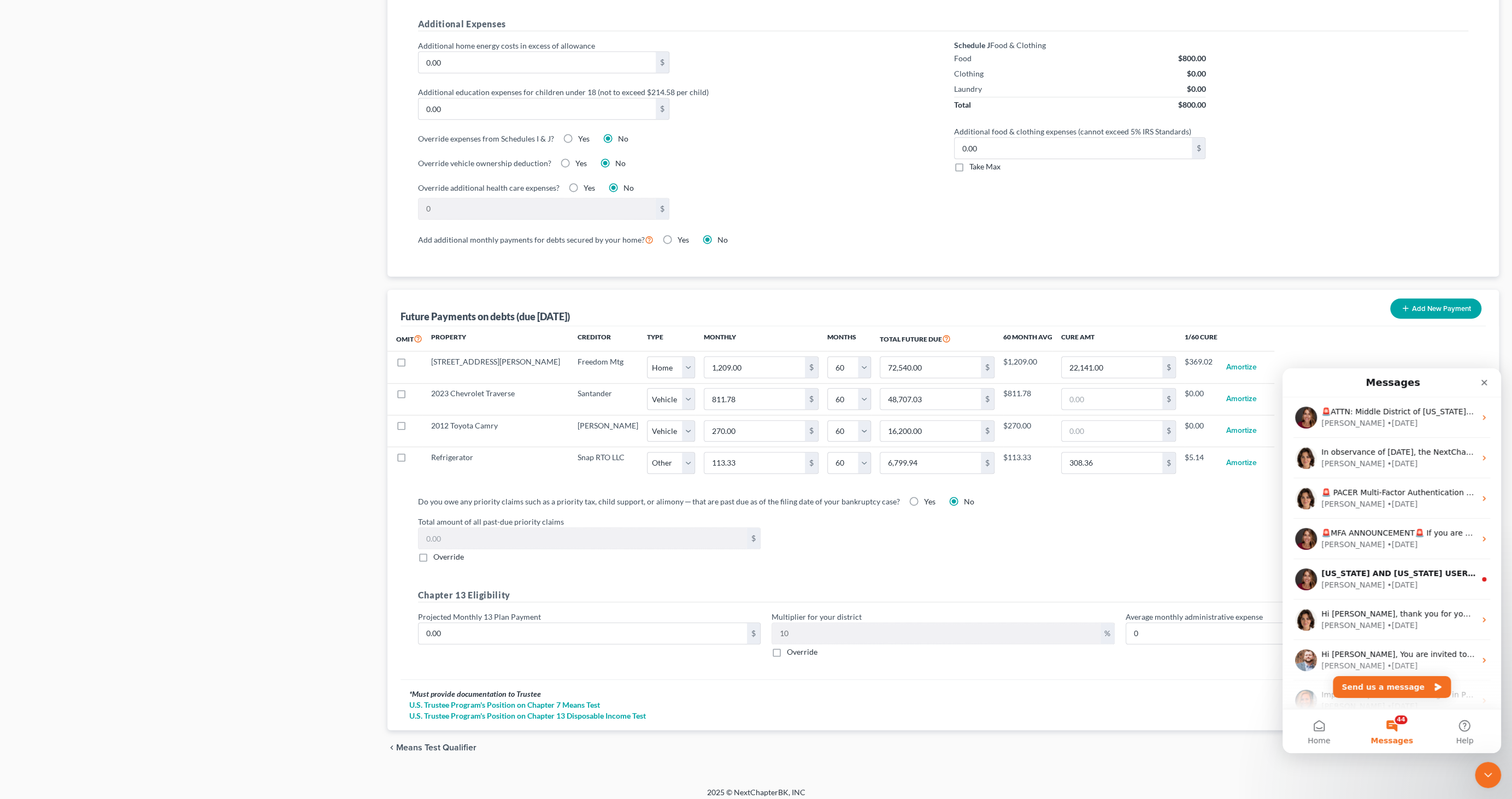
scroll to position [0, 0]
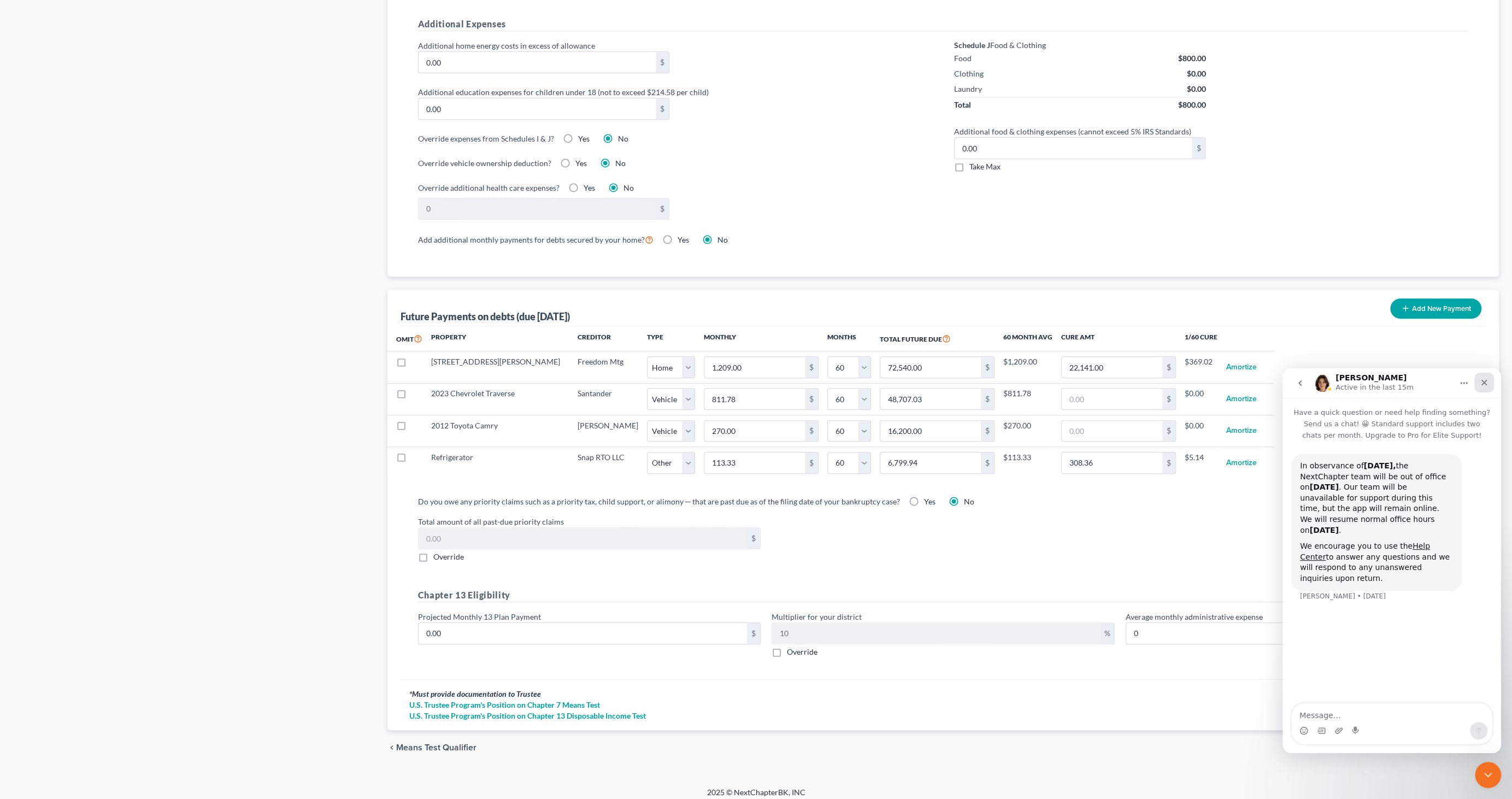
click at [1486, 384] on icon "Close" at bounding box center [1484, 383] width 6 height 6
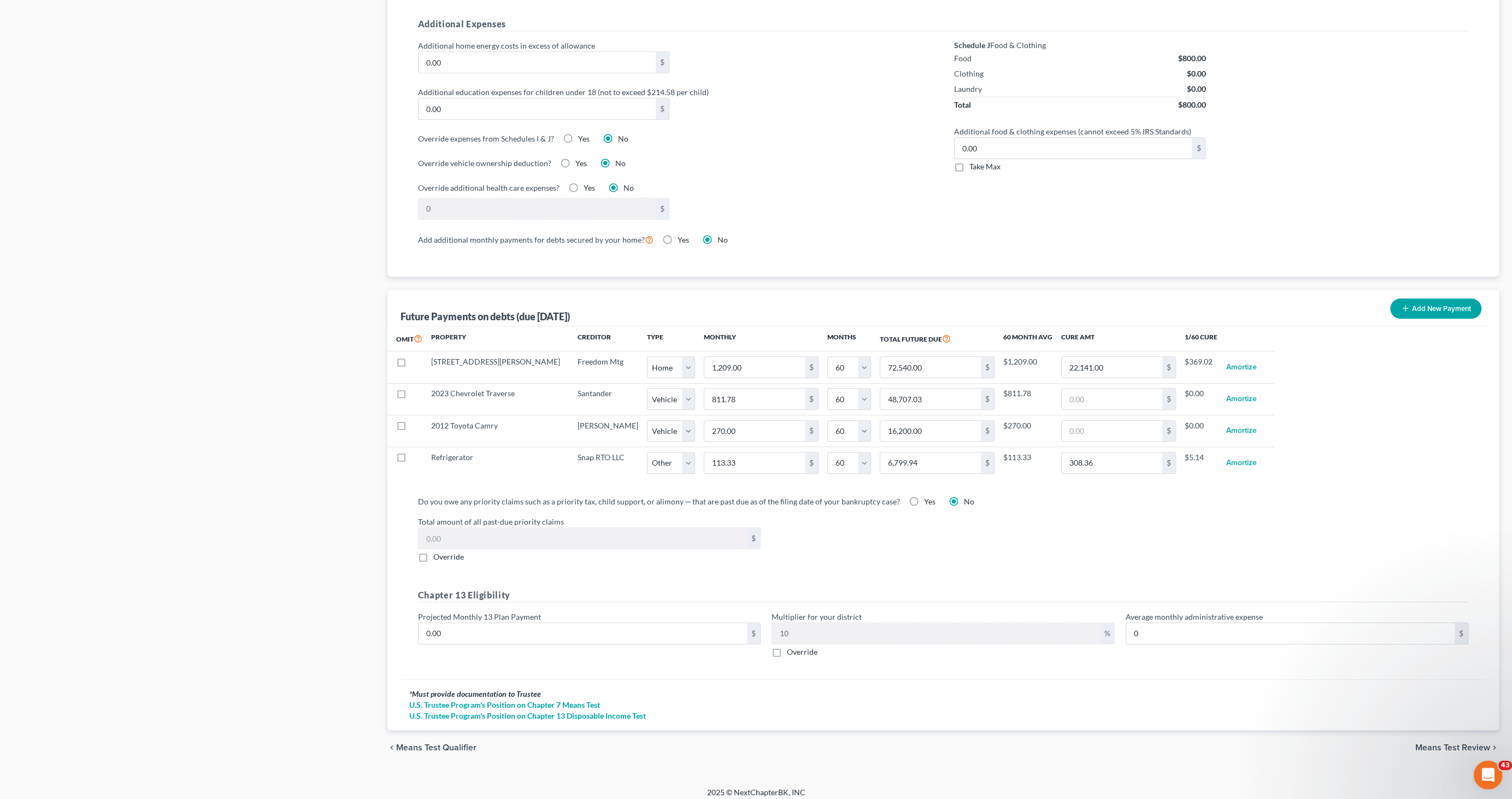
click at [1481, 773] on icon "Open Intercom Messenger" at bounding box center [1486, 773] width 18 height 18
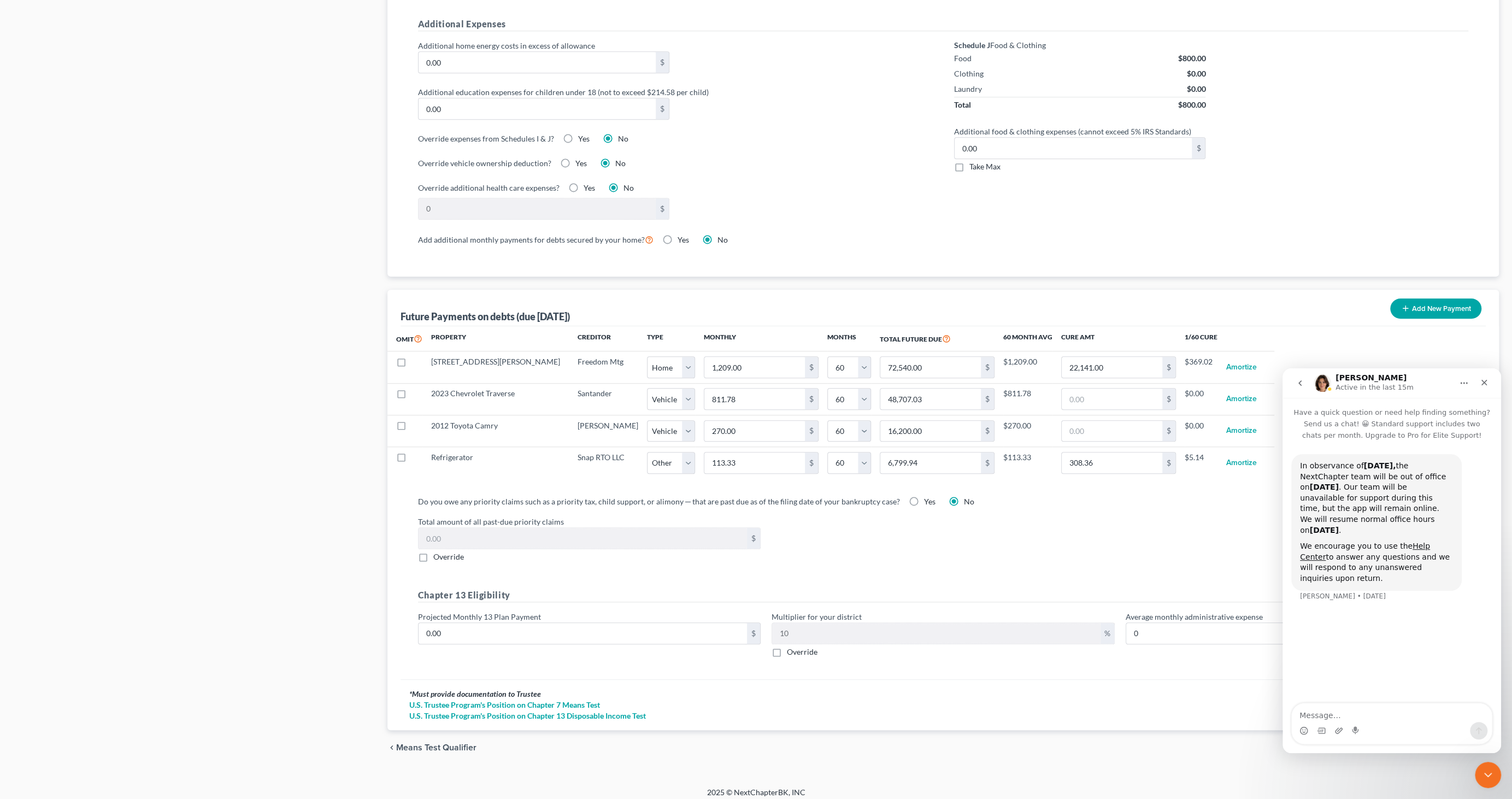
click at [1296, 385] on icon "go back" at bounding box center [1300, 384] width 9 height 9
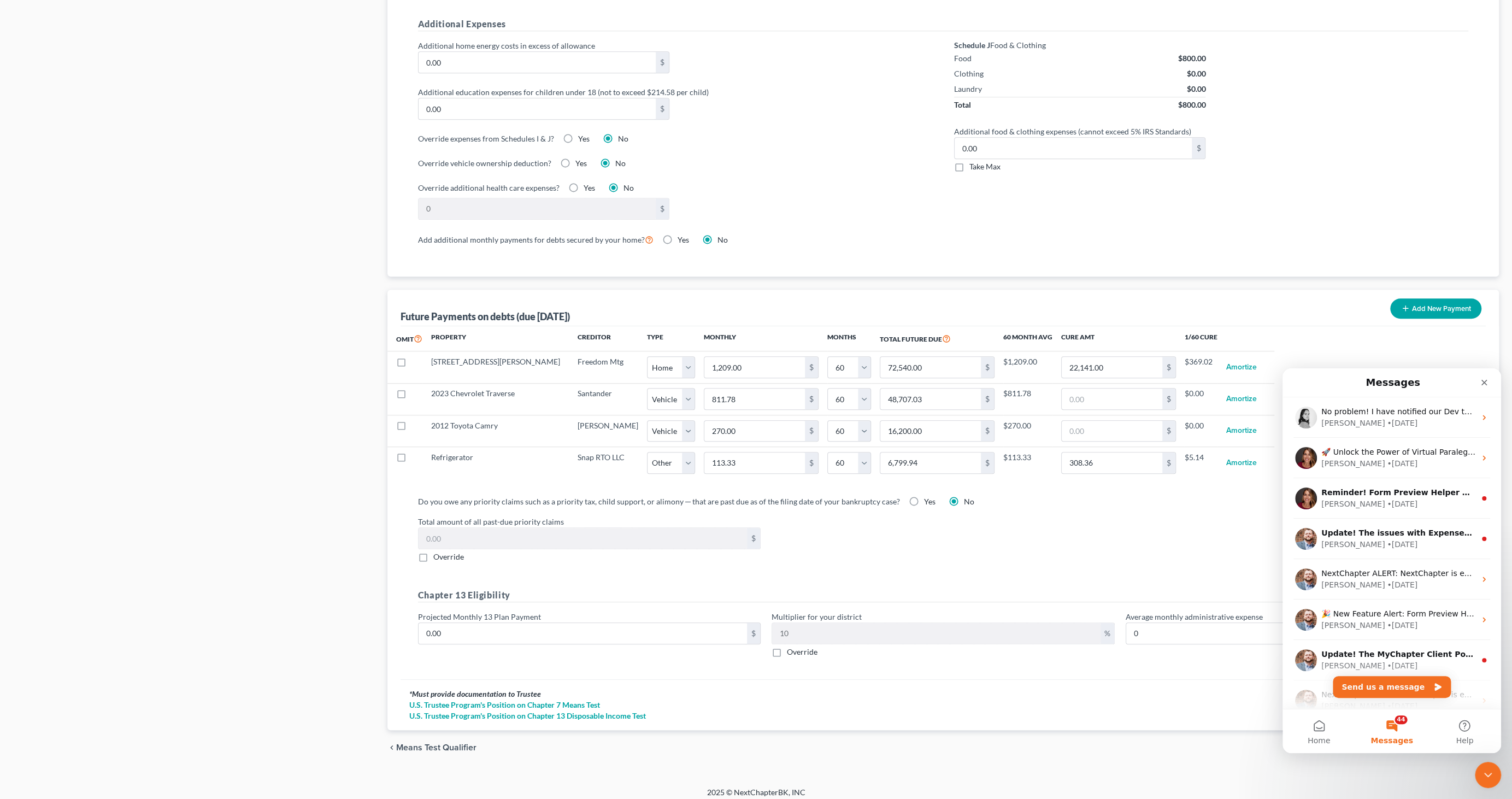
scroll to position [547, 0]
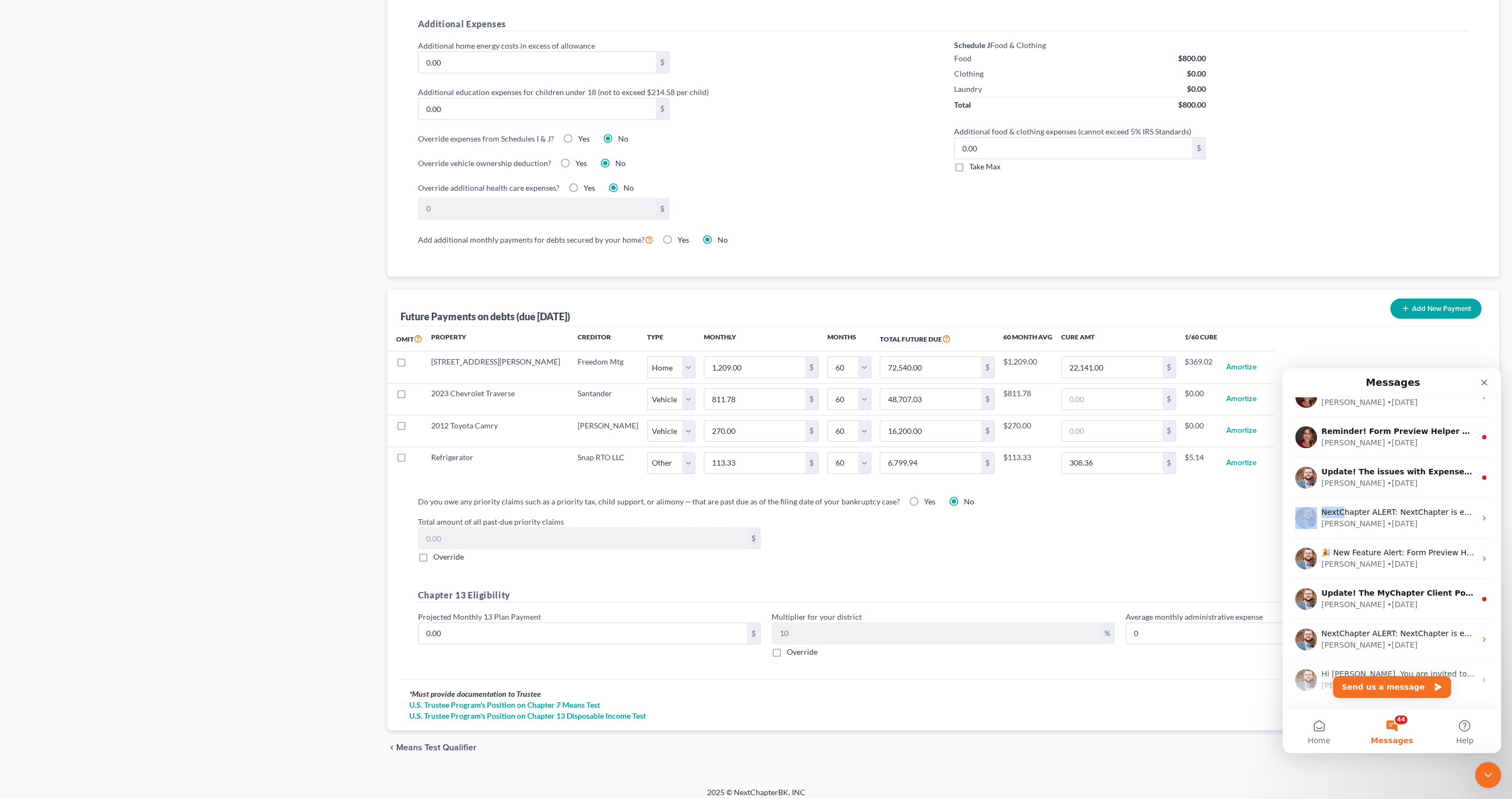
drag, startPoint x: 1341, startPoint y: 516, endPoint x: 1166, endPoint y: 519, distance: 175.0
click at [1283, 519] on html "Messages 🚨ATTN: Middle District of Florida The court has added a new Credit Cou…" at bounding box center [1392, 561] width 219 height 385
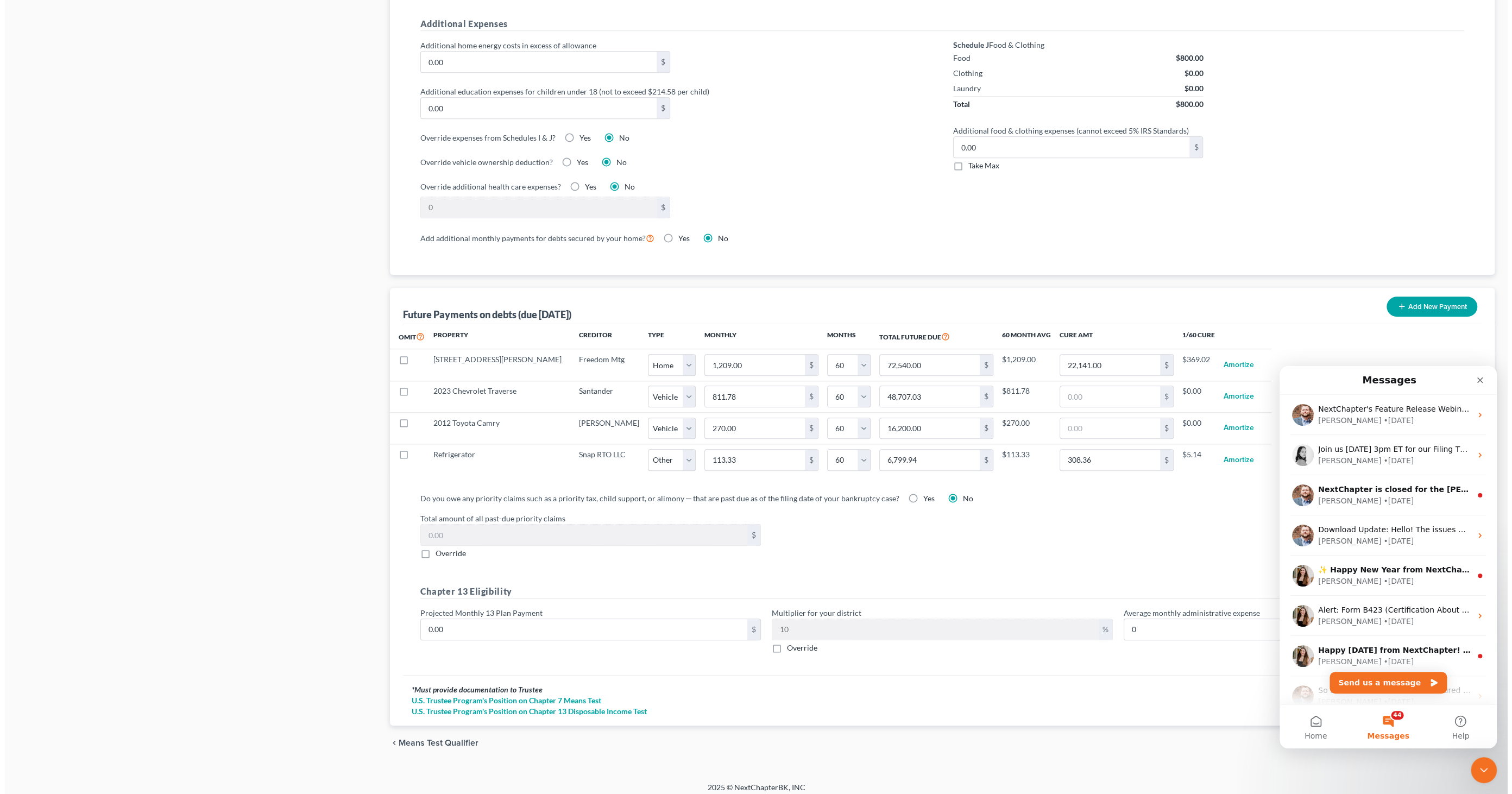
scroll to position [974, 0]
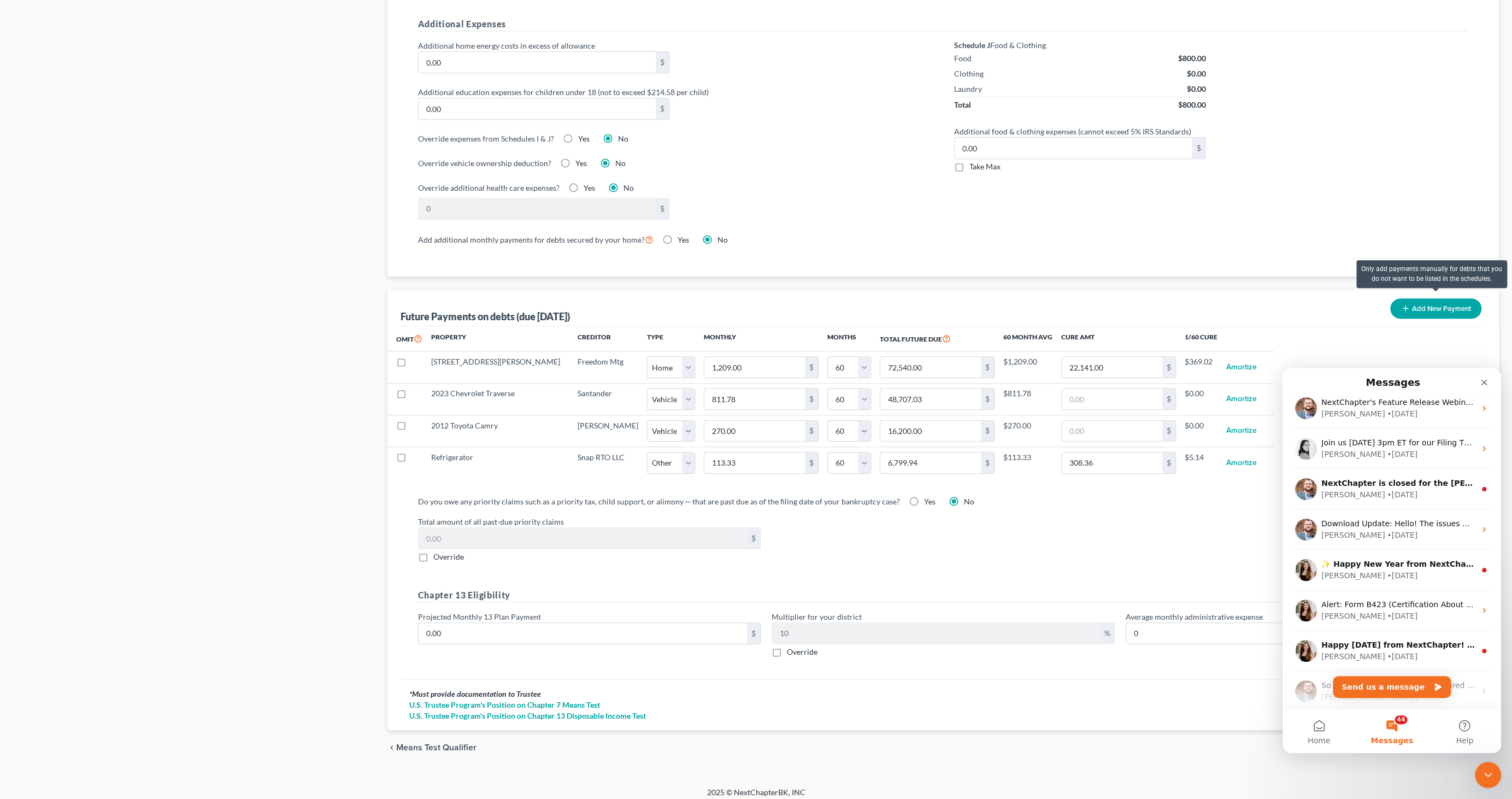
click at [1433, 302] on button "Add New Payment" at bounding box center [1436, 308] width 92 height 20
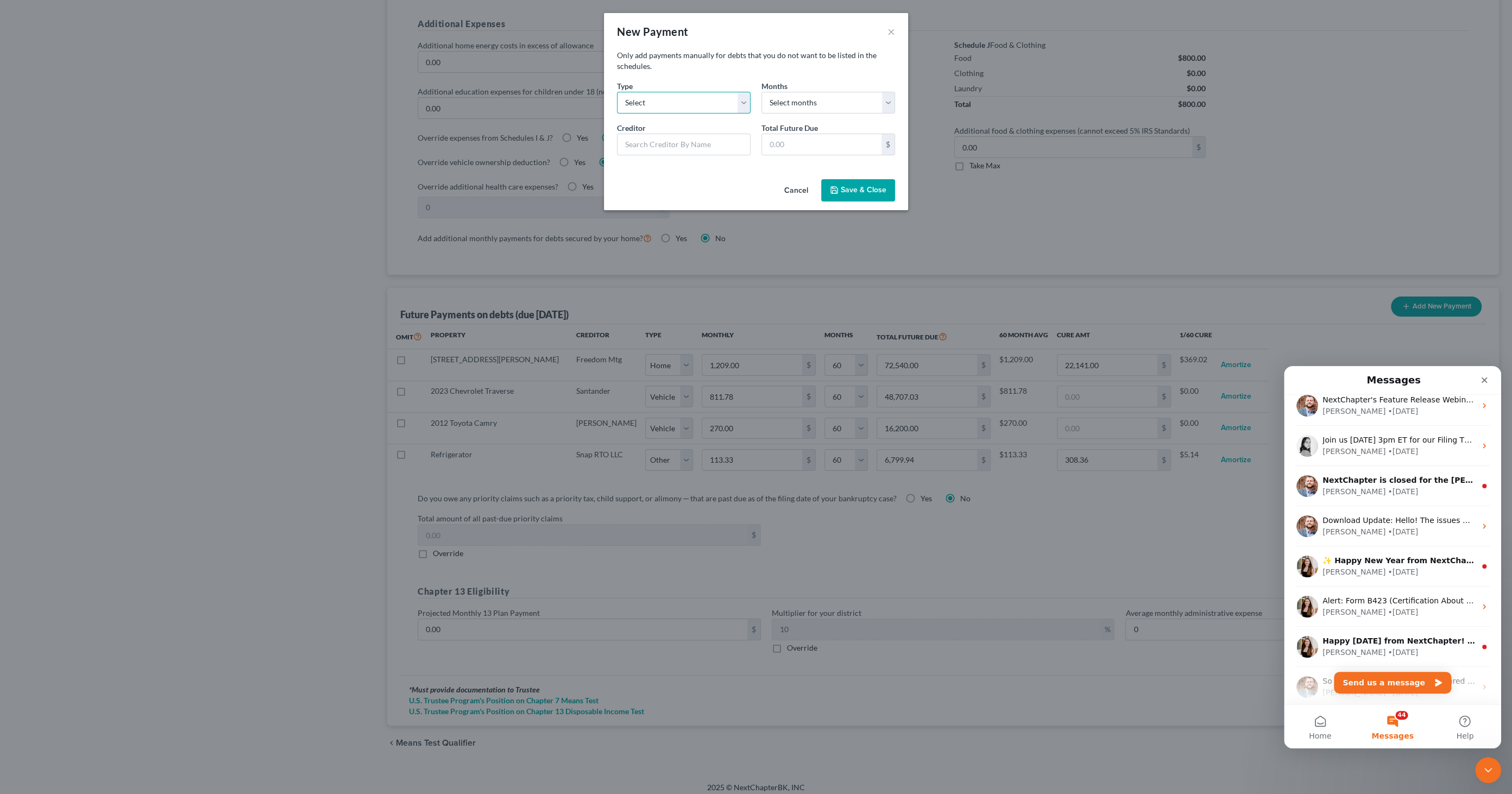
click at [630, 98] on select "Select Home Vehicle Other" at bounding box center [684, 103] width 133 height 22
select select "2"
click at [617, 92] on select "Select Home Vehicle Other" at bounding box center [684, 103] width 133 height 22
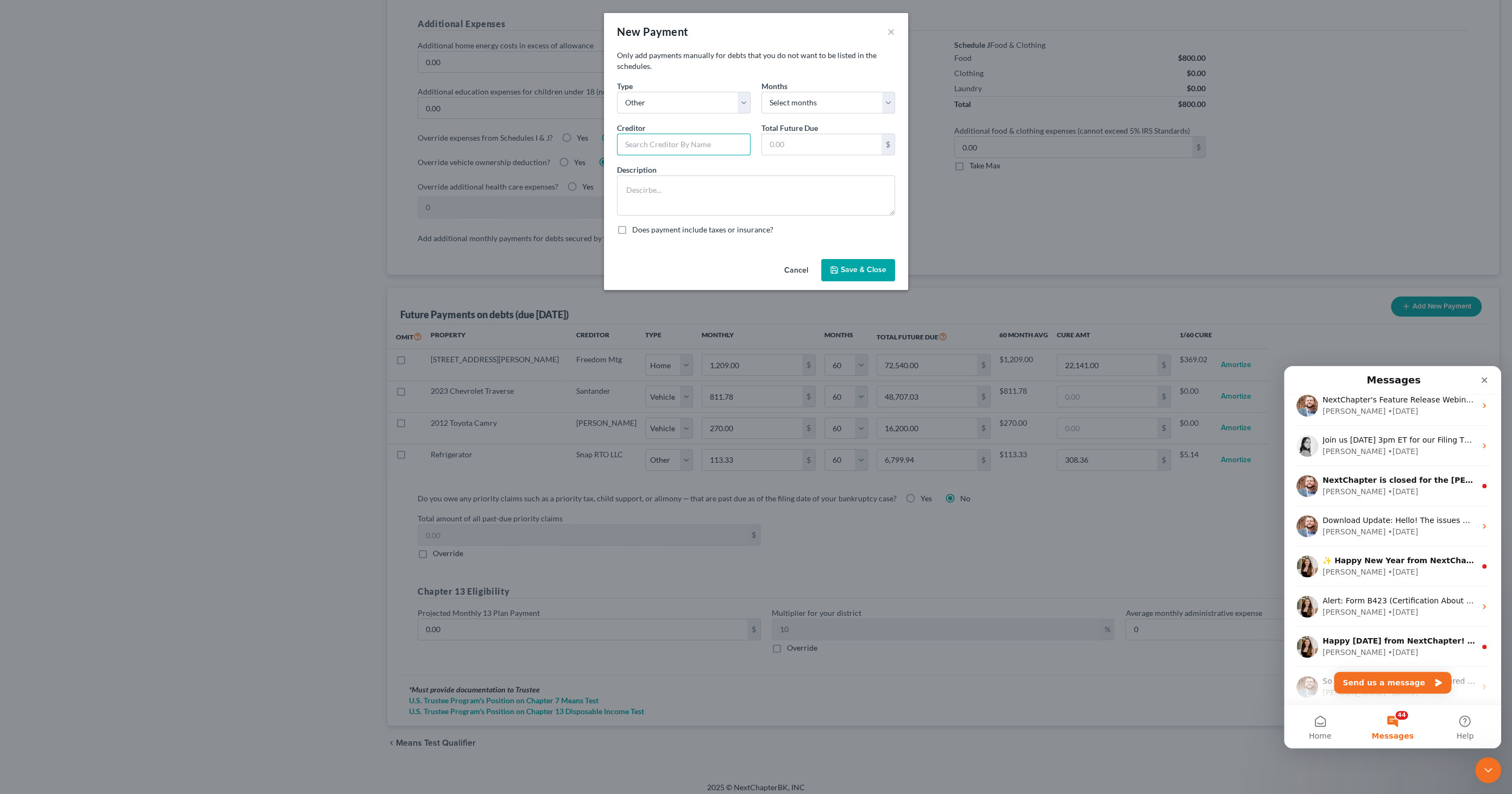
click at [716, 144] on input "text" at bounding box center [684, 144] width 133 height 22
click at [809, 105] on select "Select months 0 1 2 3 4 5 6 7 8 9 10 11 12 13 14 15 16 17 18 19 20 21 22 23 24 …" at bounding box center [828, 103] width 133 height 22
click at [635, 142] on input "text" at bounding box center [684, 144] width 133 height 22
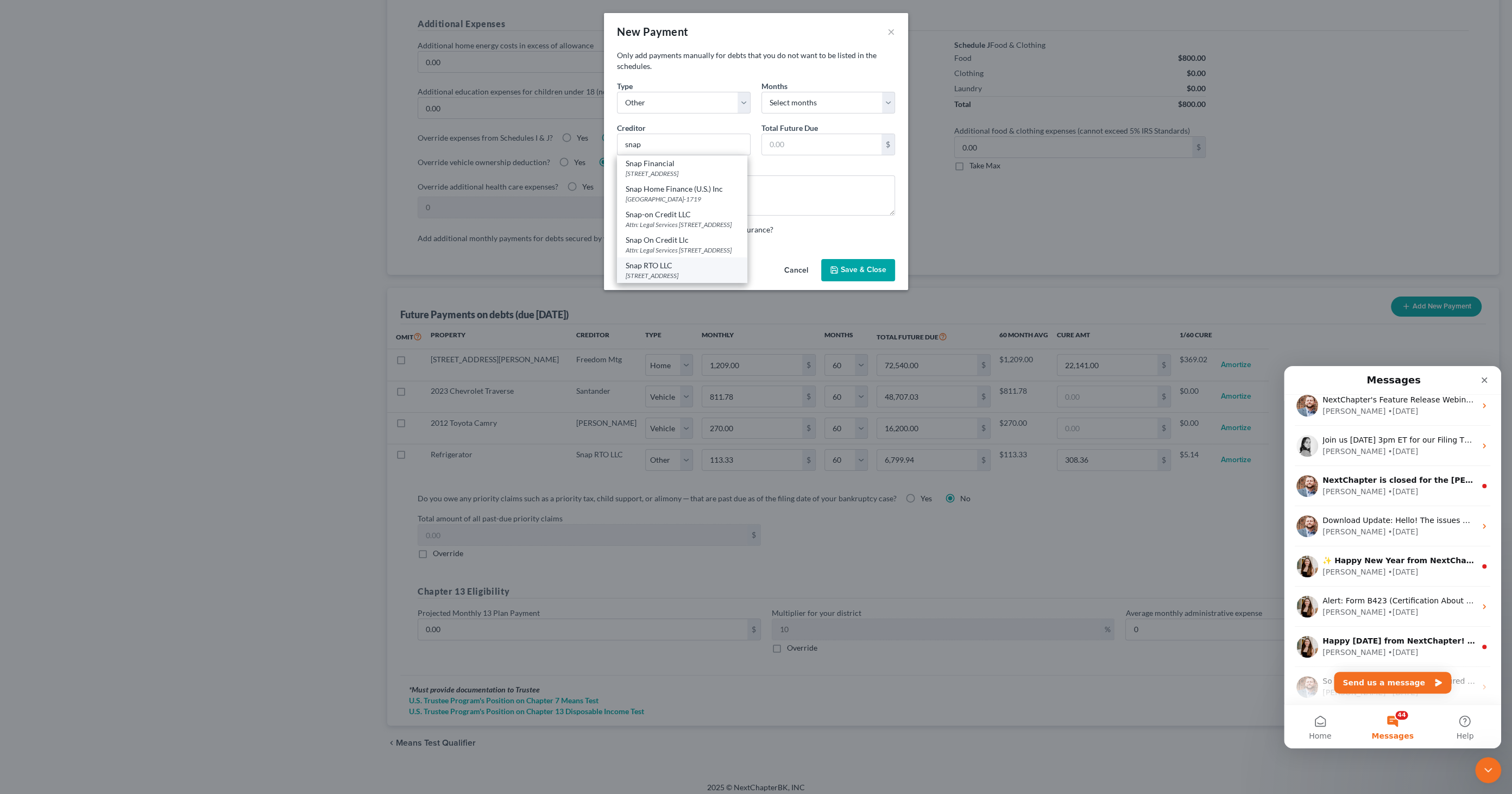
click at [685, 271] on div "Snap RTO LLC" at bounding box center [682, 266] width 113 height 11
type input "Snap RTO LLC"
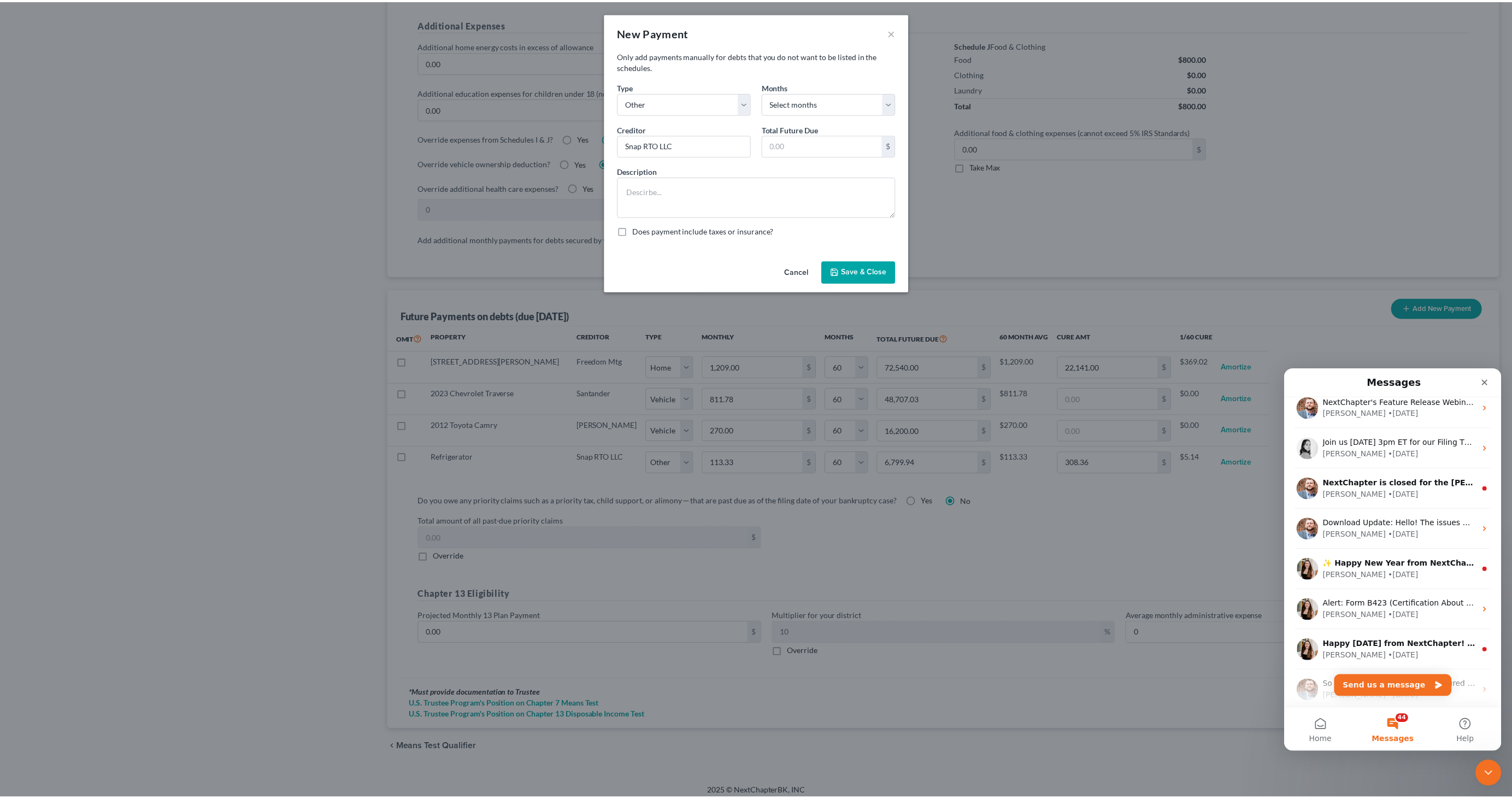
scroll to position [0, 0]
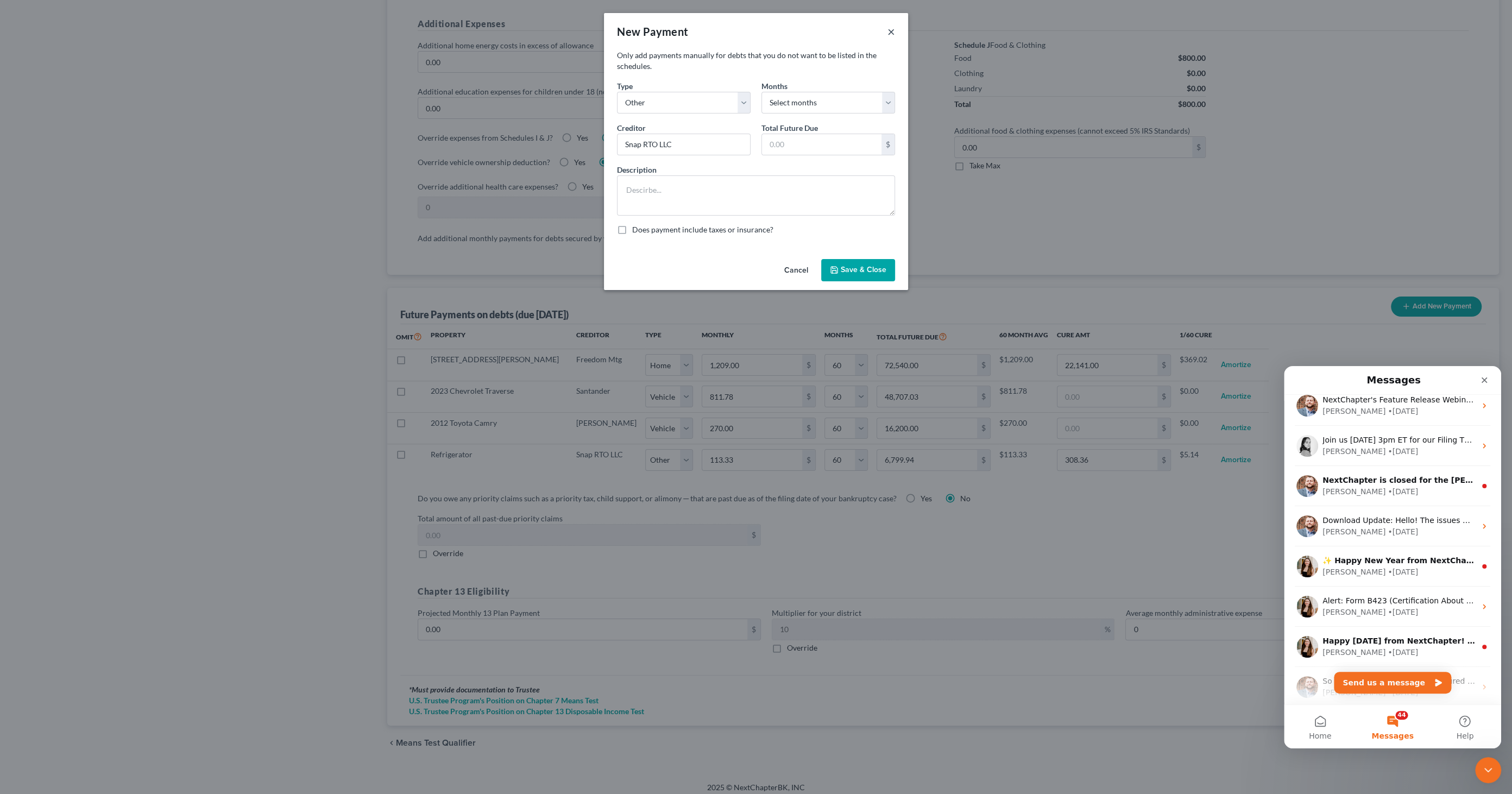
click at [888, 26] on button "×" at bounding box center [891, 32] width 8 height 13
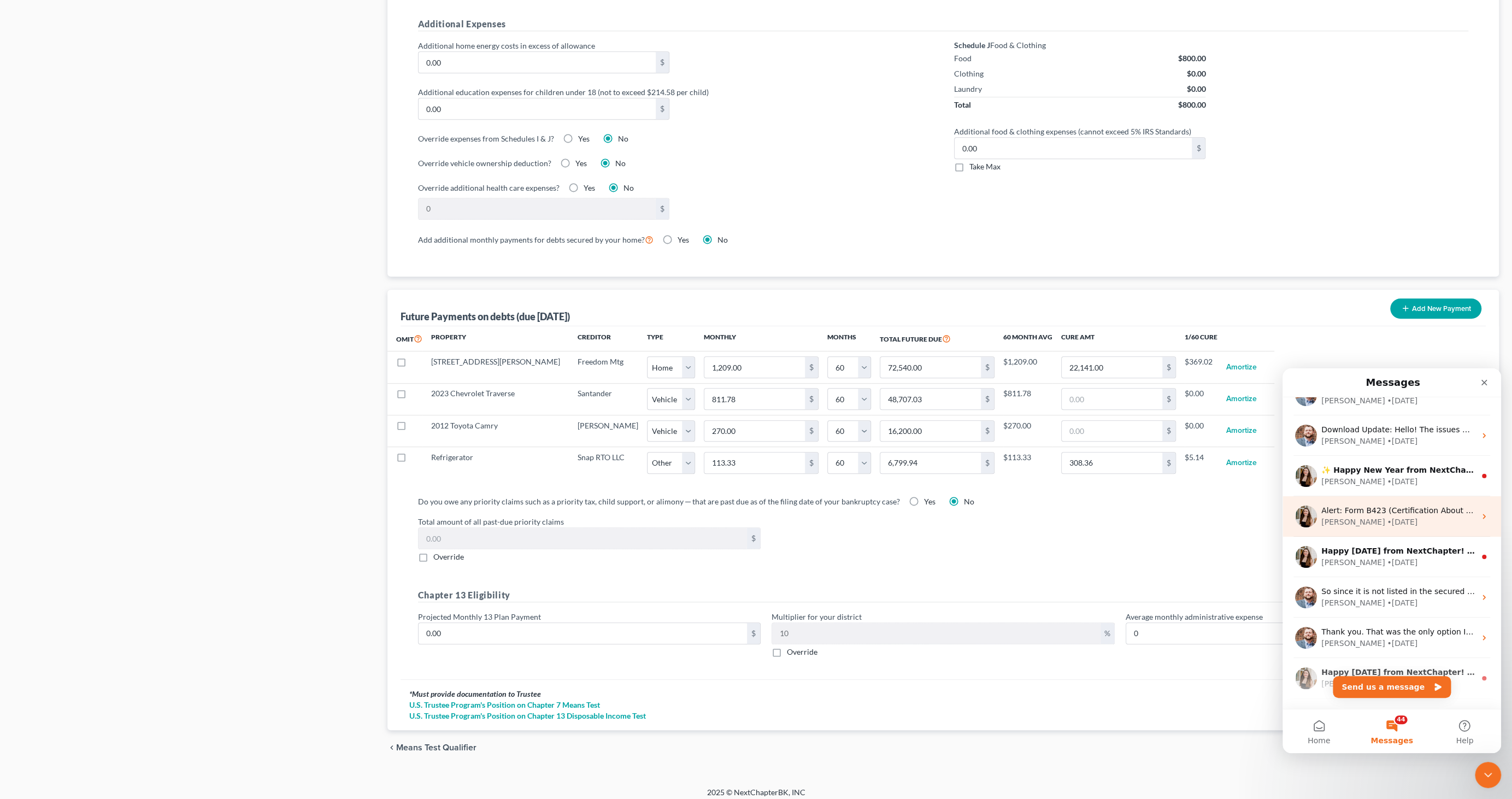
scroll to position [1101, 0]
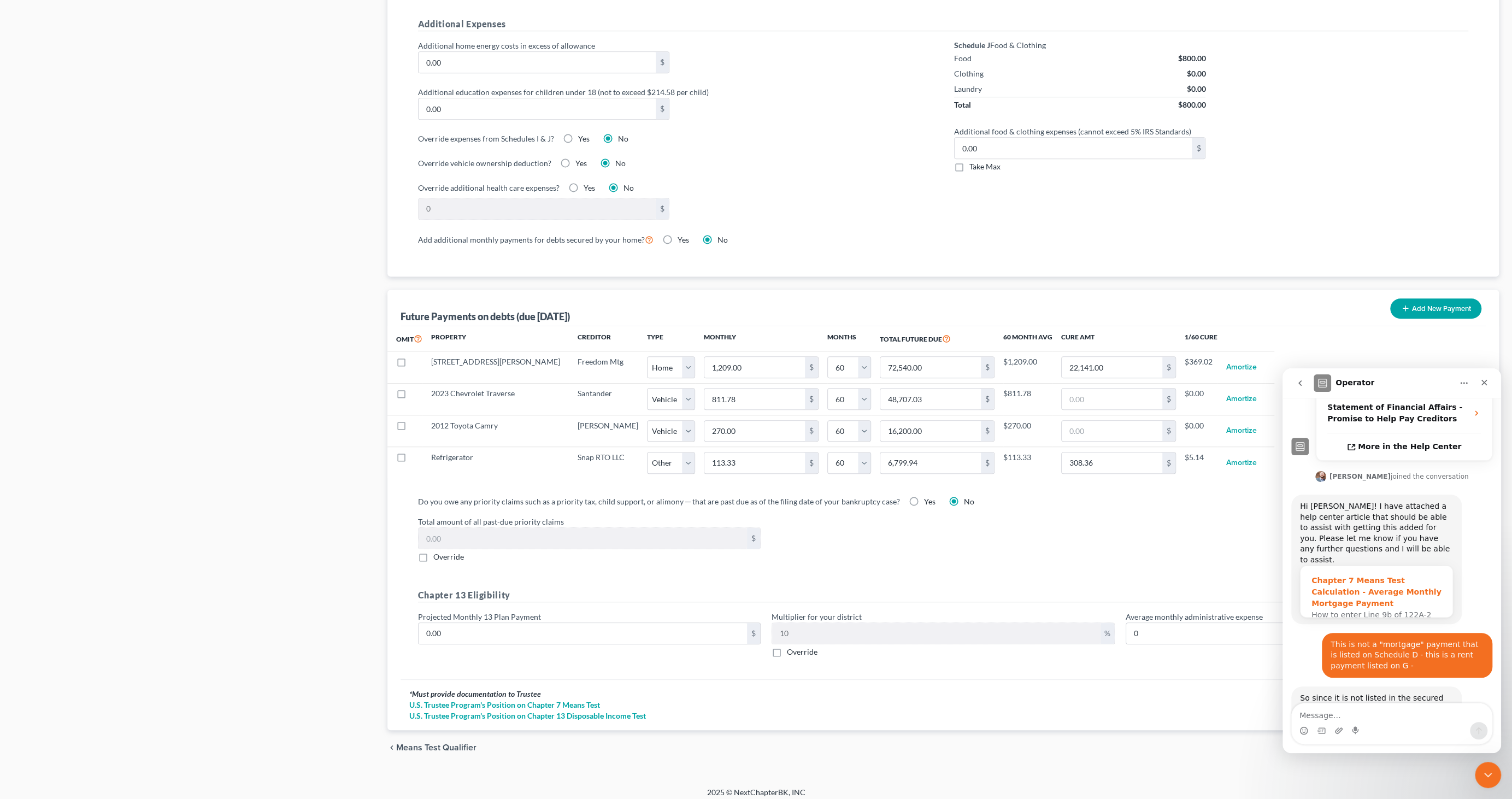
scroll to position [366, 0]
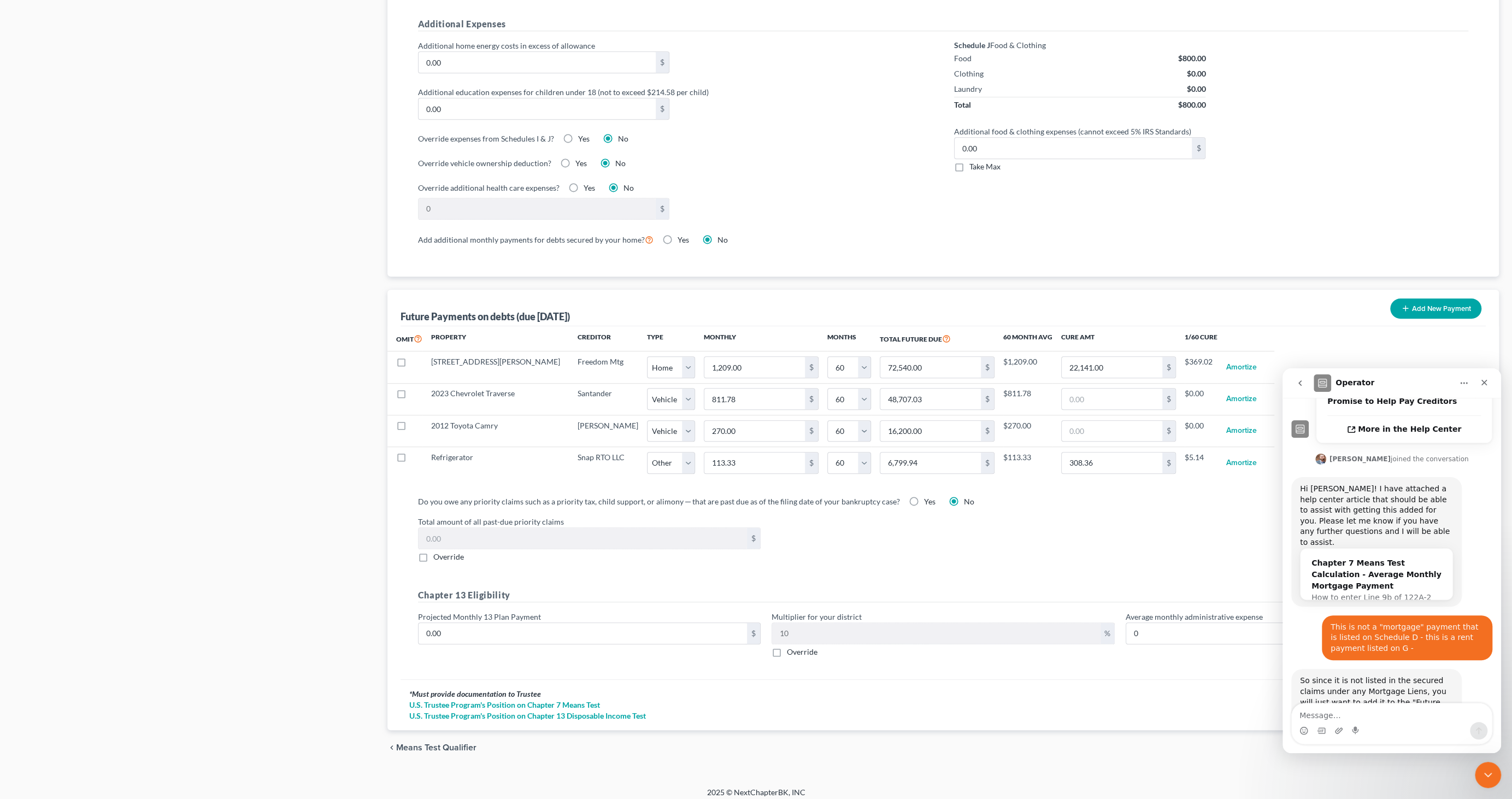
click at [1441, 167] on div "Additional food & clothing expenses (cannot exceed 5% IRS Standards) 0.00 $ Tak…" at bounding box center [1211, 149] width 525 height 47
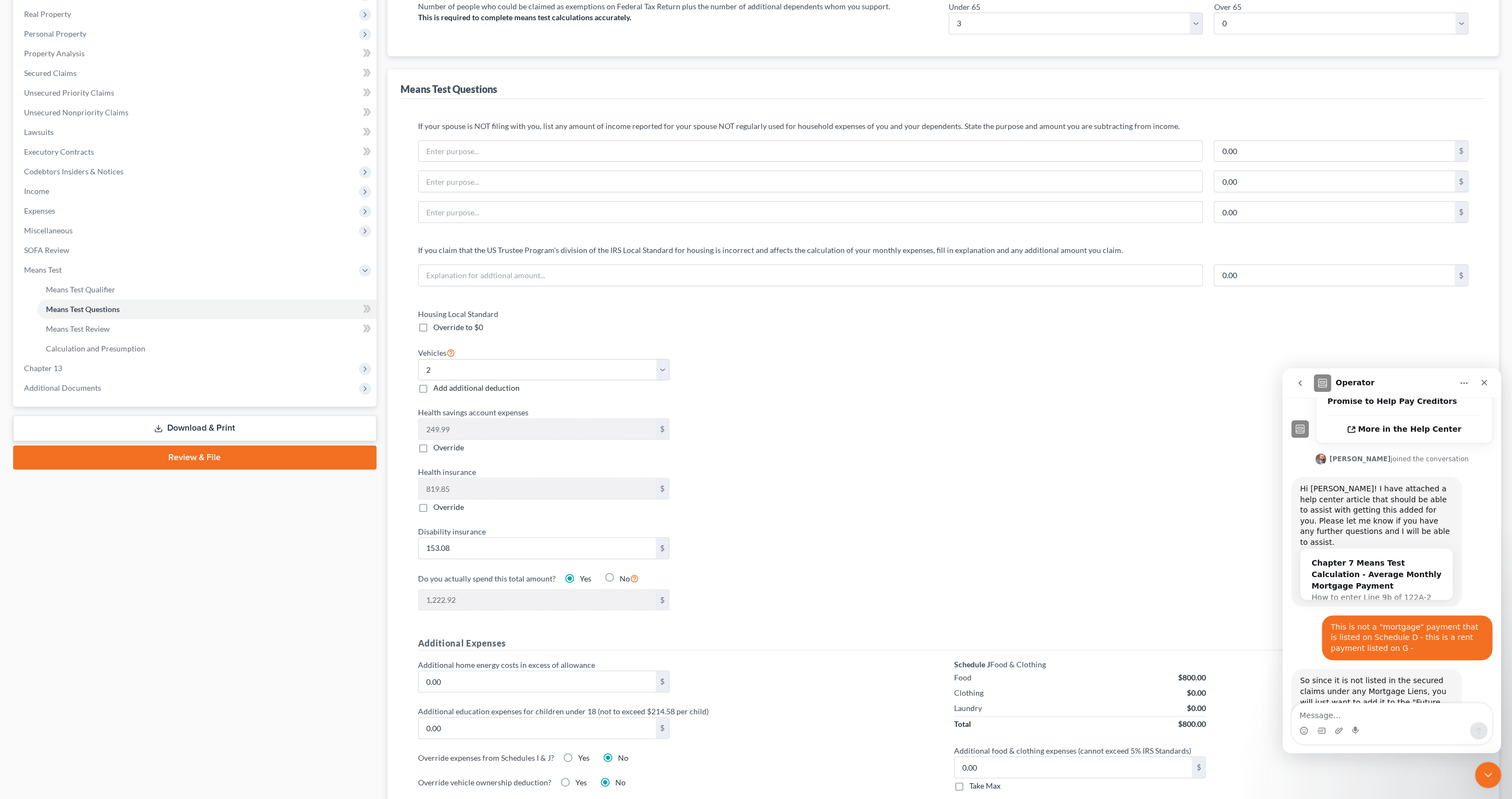
scroll to position [0, 0]
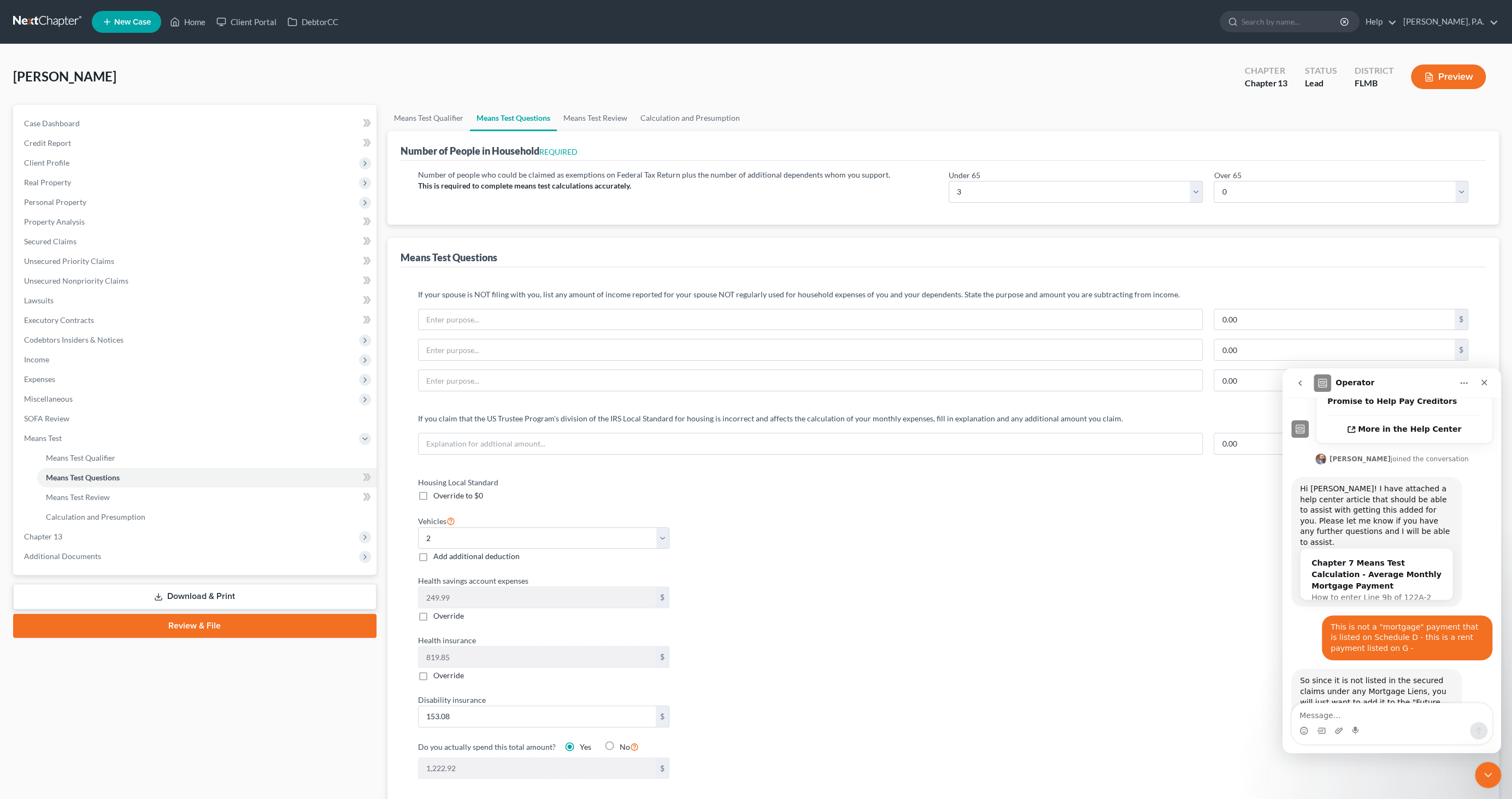
click at [1451, 63] on div "Preview" at bounding box center [1450, 78] width 97 height 33
click at [1449, 77] on button "Preview" at bounding box center [1448, 77] width 75 height 25
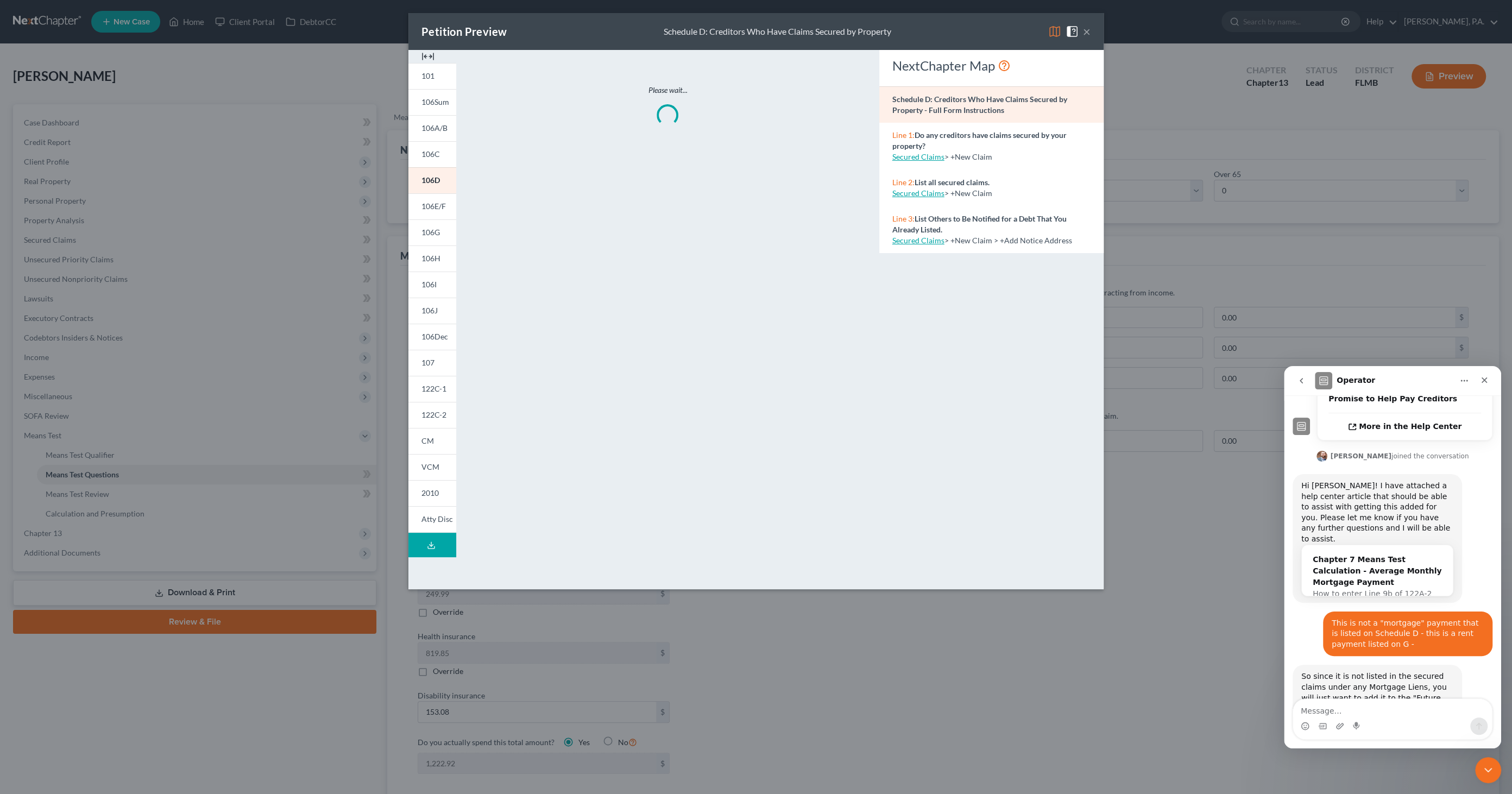
click at [428, 55] on img at bounding box center [428, 56] width 13 height 13
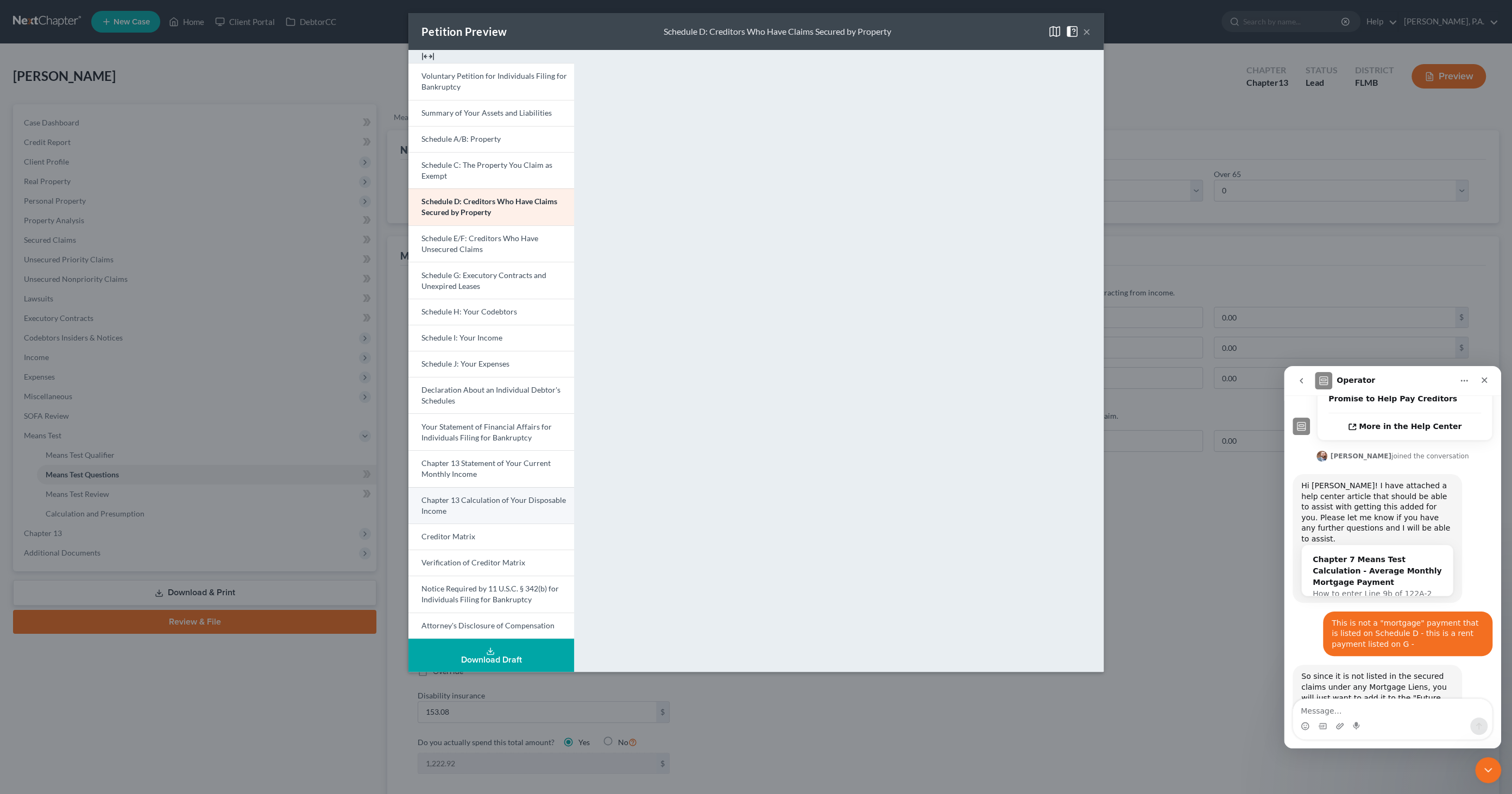
click at [473, 507] on link "Chapter 13 Calculation of Your Disposable Income" at bounding box center [491, 506] width 166 height 37
click at [1090, 32] on button "×" at bounding box center [1087, 32] width 8 height 13
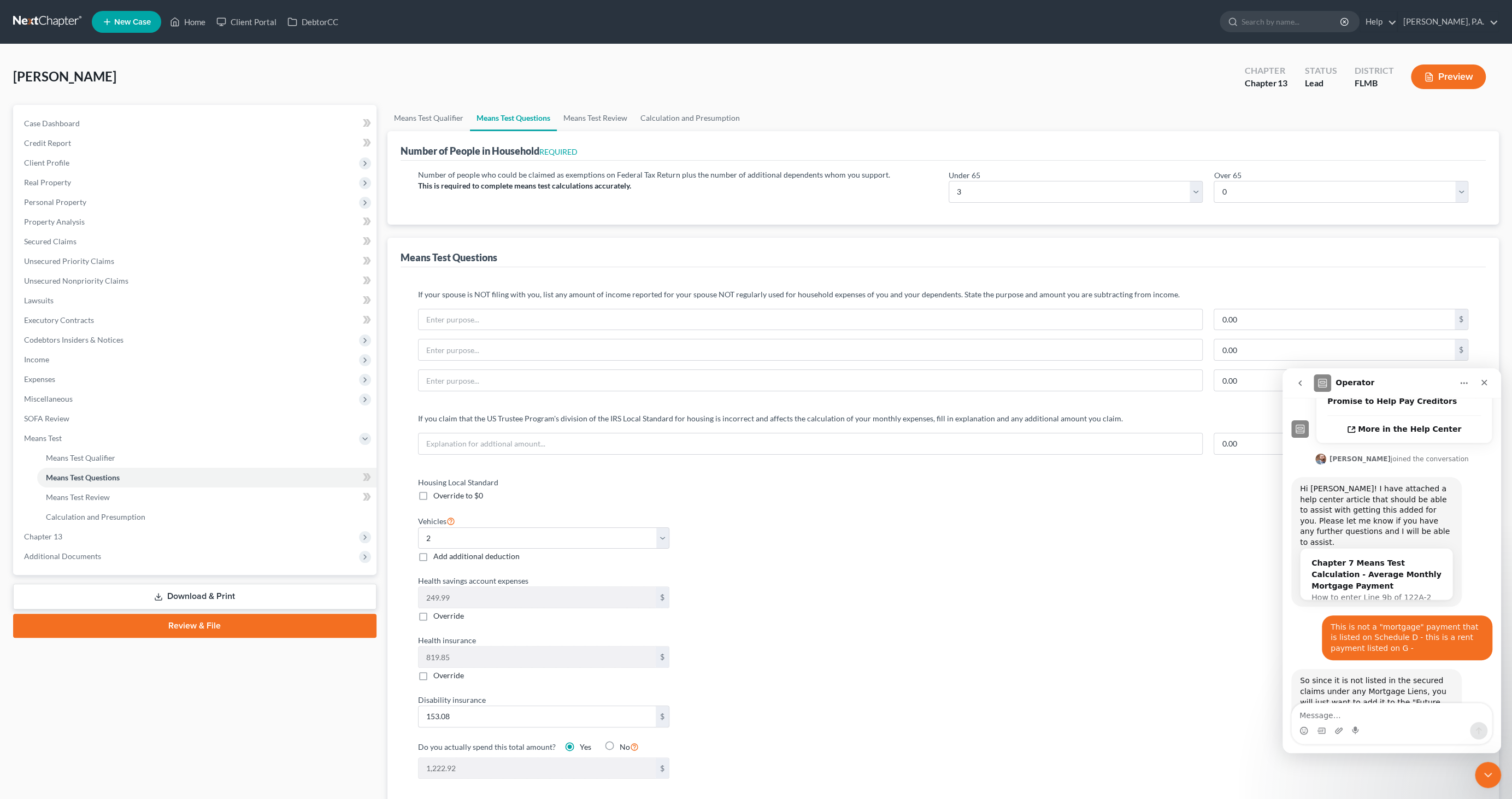
click at [1454, 79] on button "Preview" at bounding box center [1448, 77] width 75 height 25
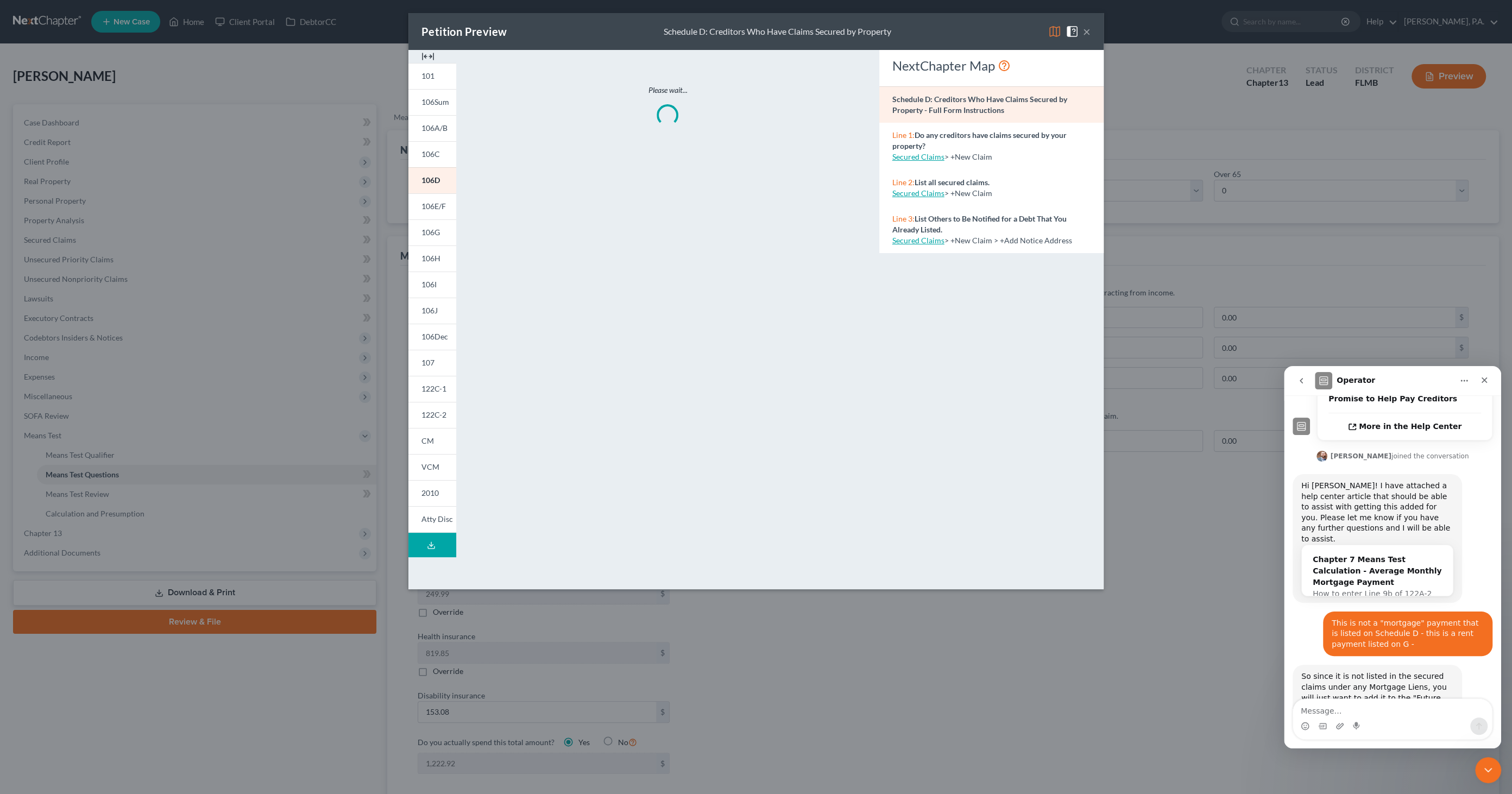
click at [425, 50] on img at bounding box center [428, 56] width 13 height 13
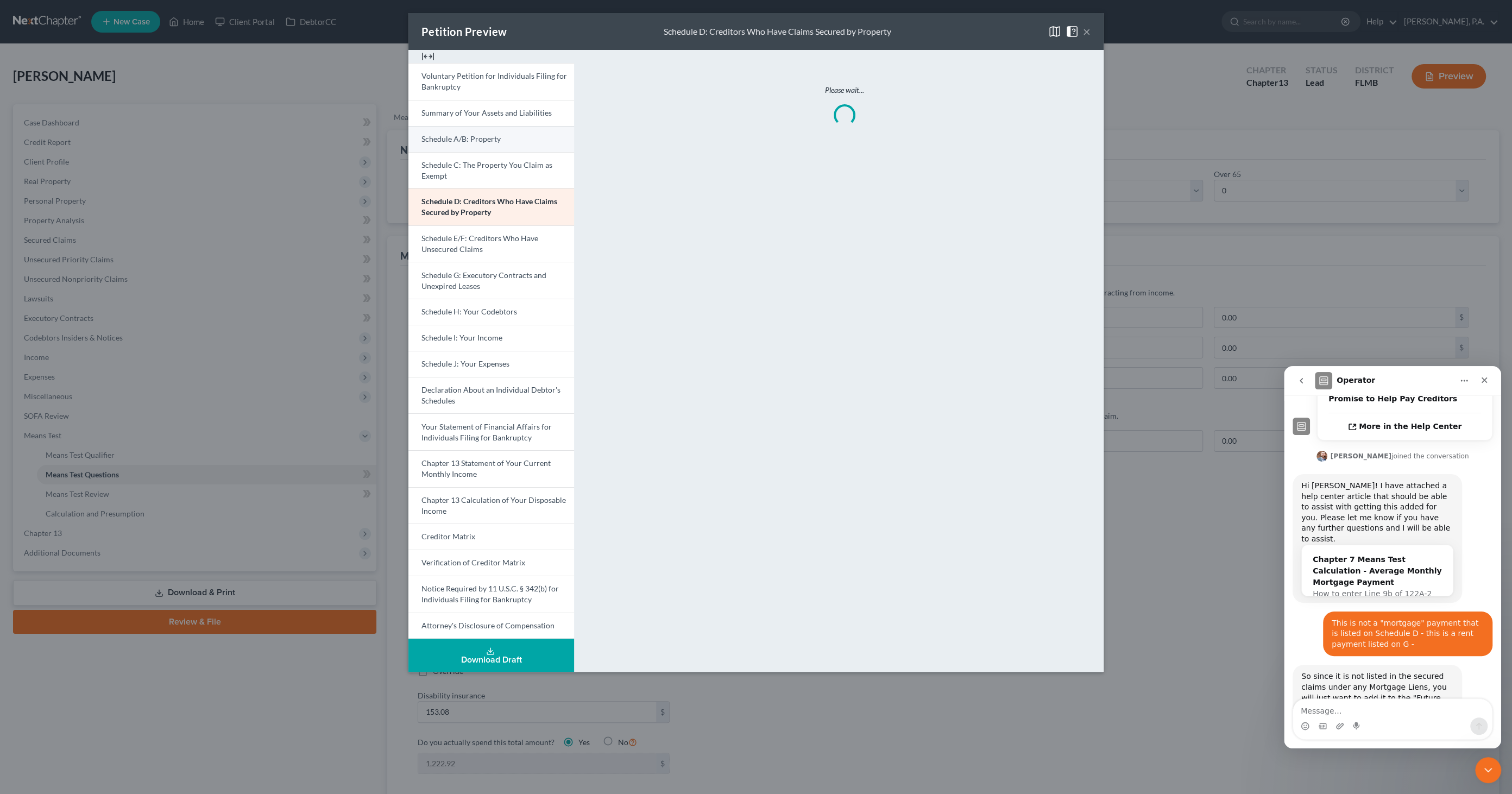
click at [453, 134] on span "Schedule A/B: Property" at bounding box center [461, 138] width 79 height 10
click at [493, 209] on link "Schedule D: Creditors Who Have Claims Secured by Property" at bounding box center [491, 207] width 166 height 37
click at [53, 219] on div "Petition Preview Schedule D: Creditors Who Have Claims Secured by Property × Vo…" at bounding box center [756, 397] width 1512 height 794
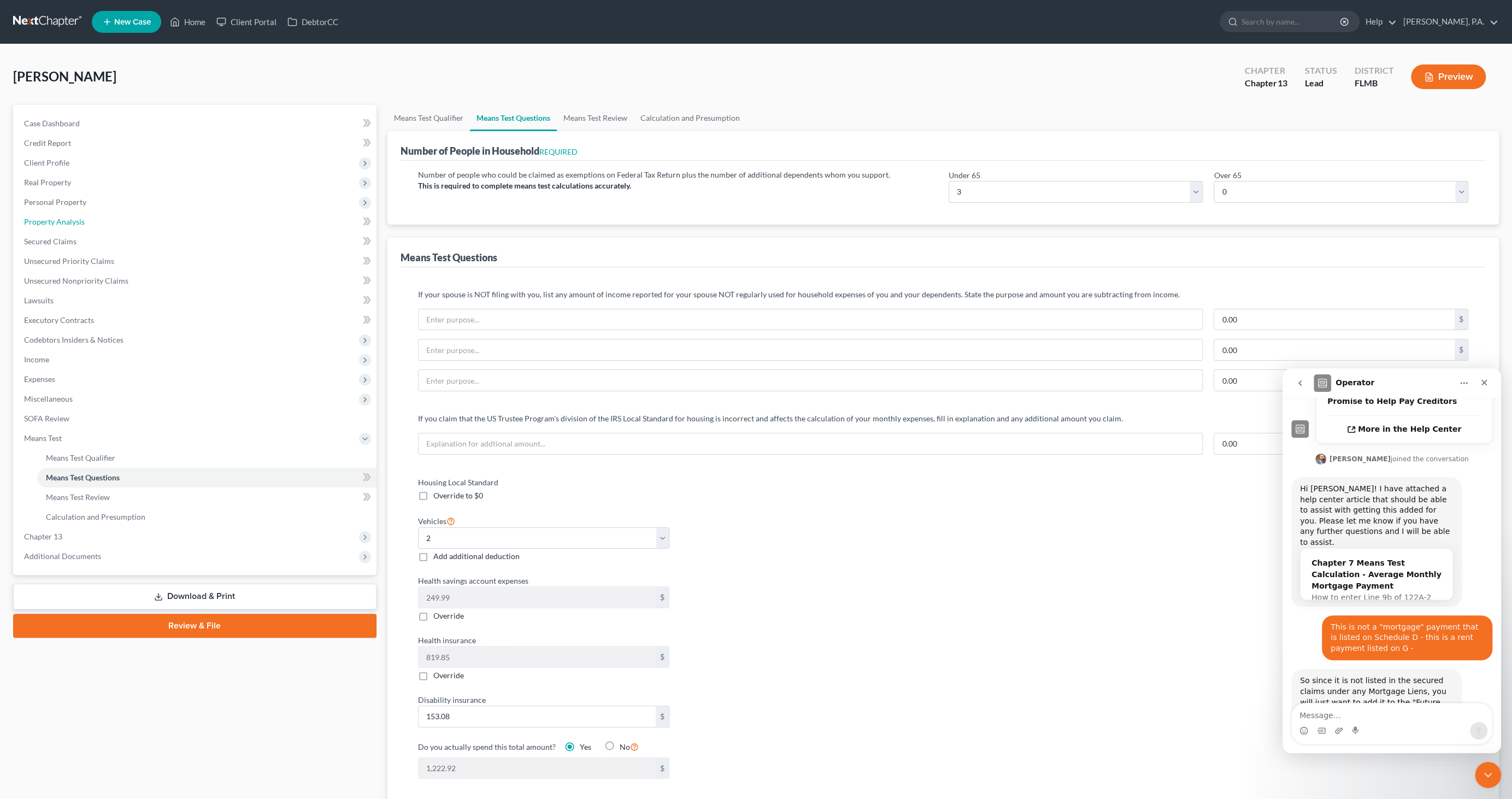
click at [54, 220] on span "Property Analysis" at bounding box center [54, 221] width 61 height 10
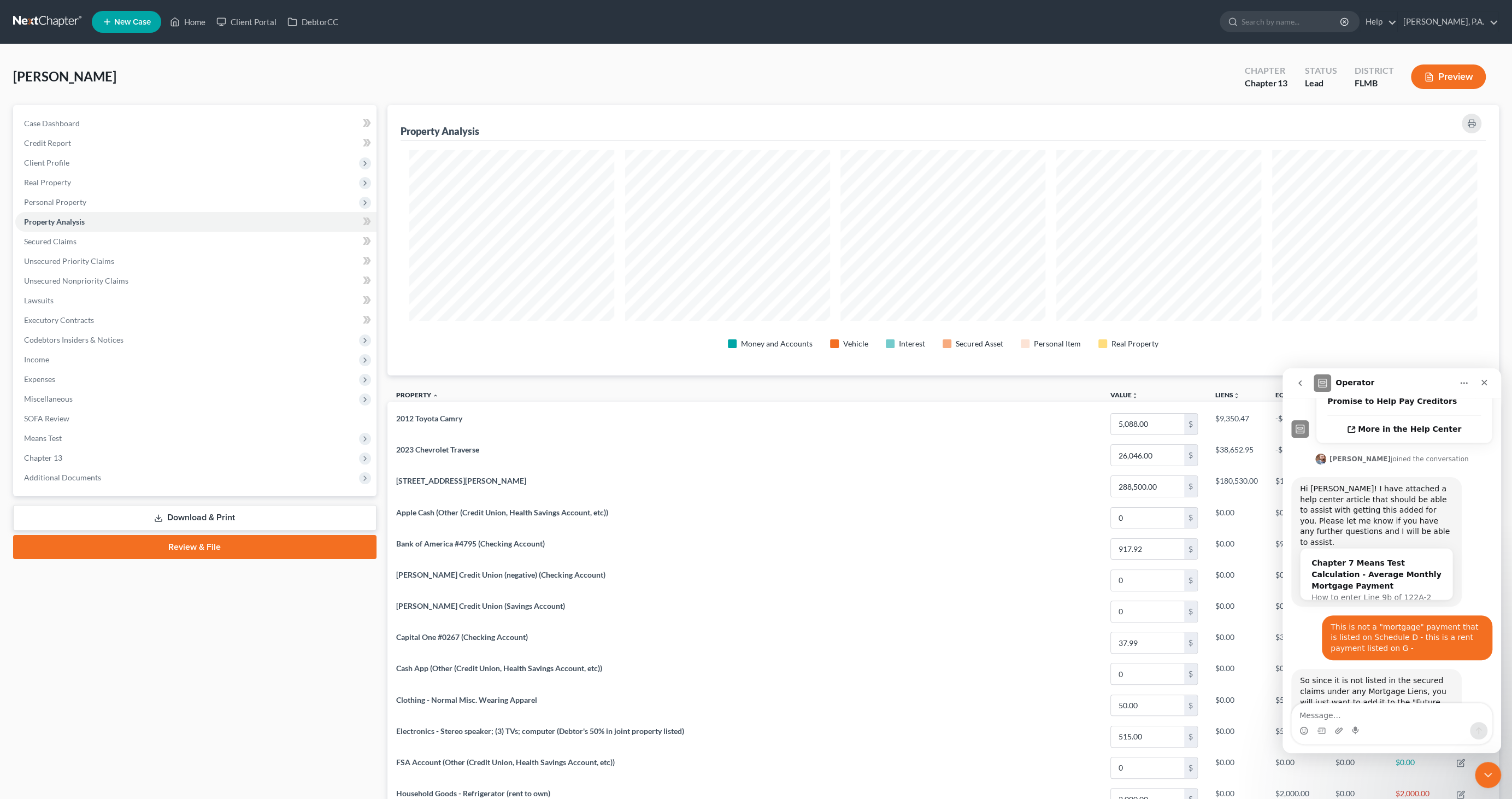
scroll to position [270, 1112]
click at [1488, 383] on icon "Close" at bounding box center [1484, 383] width 9 height 9
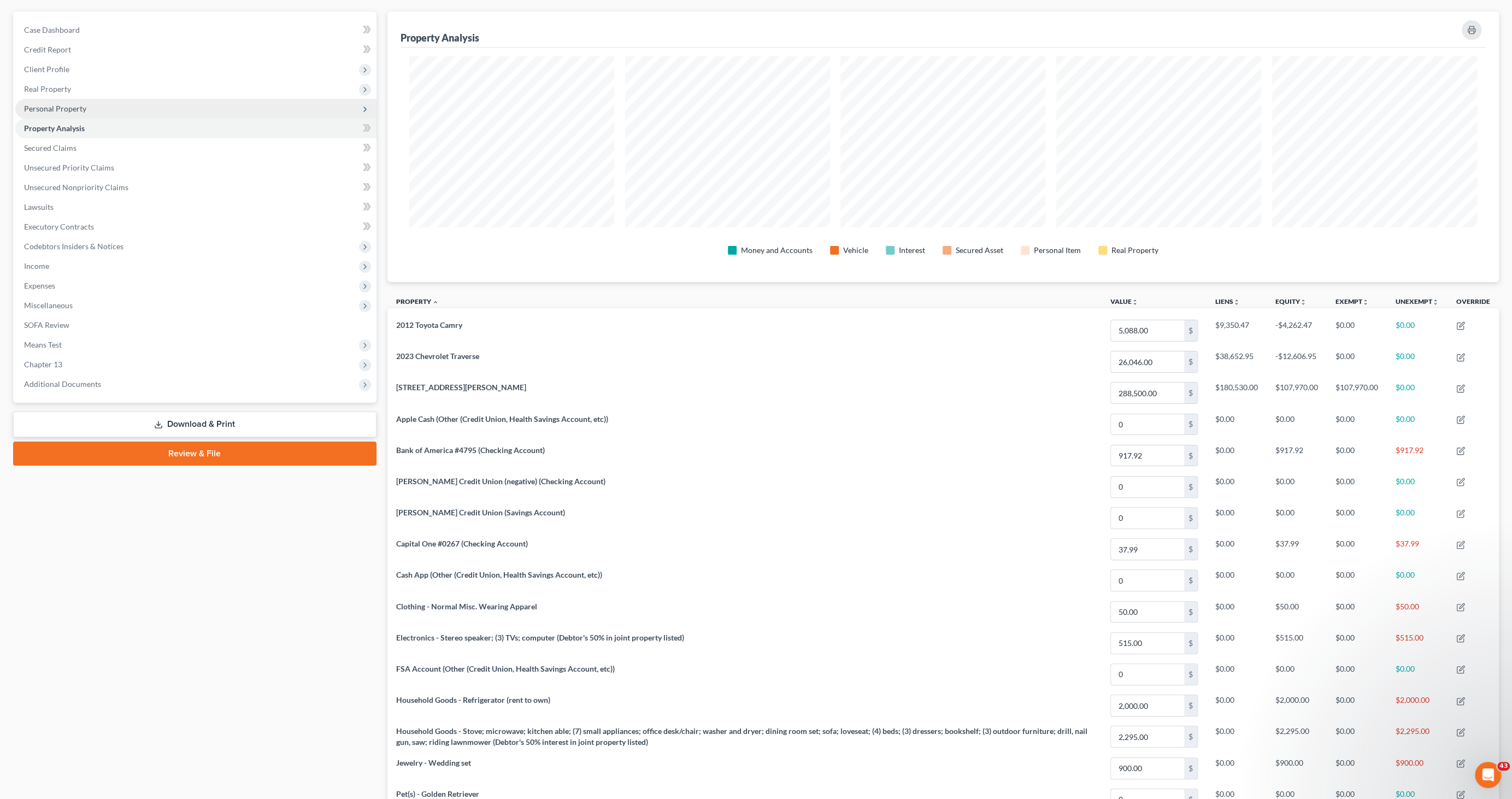
scroll to position [61, 0]
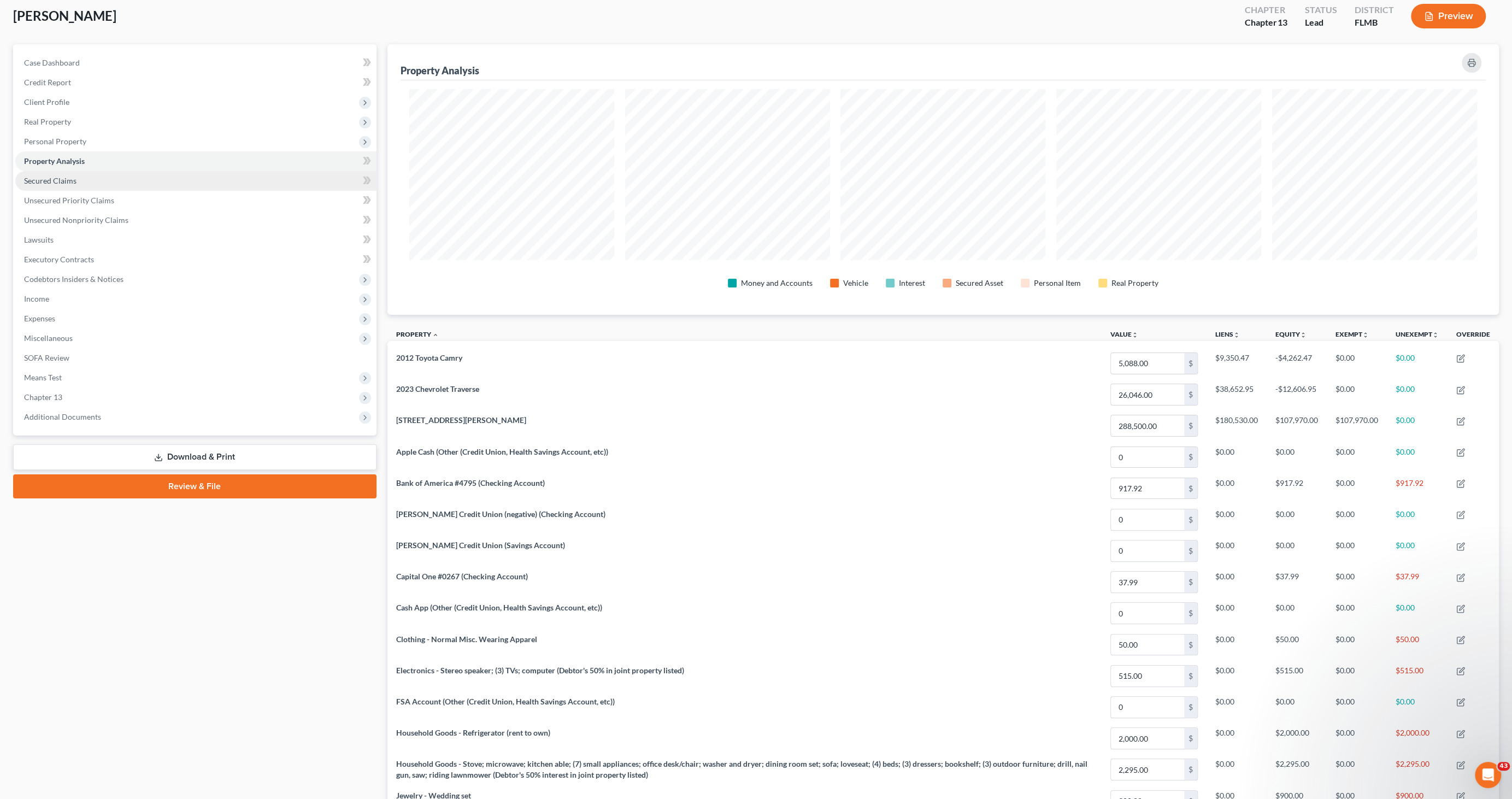
click at [63, 183] on span "Secured Claims" at bounding box center [49, 181] width 52 height 10
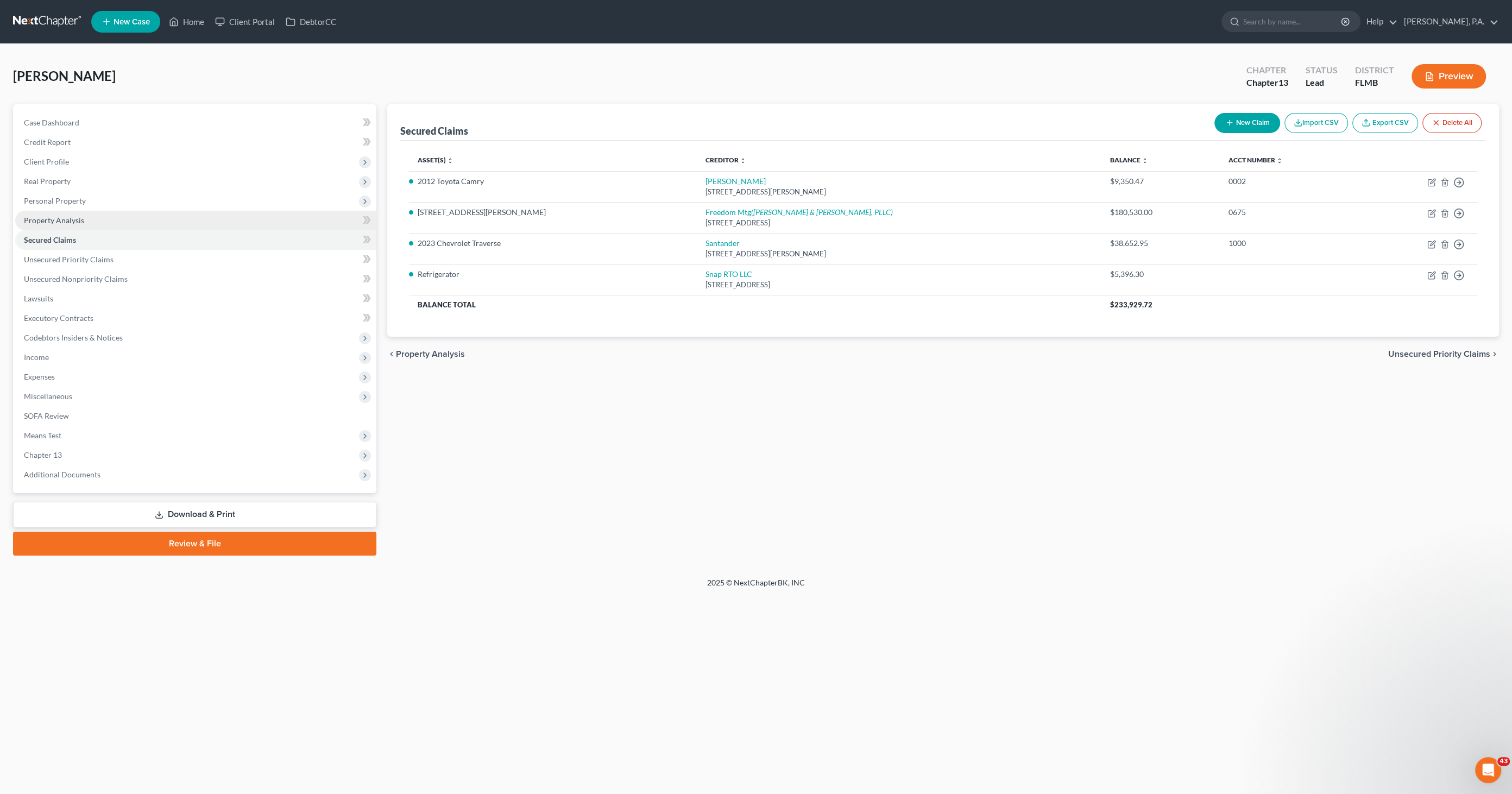
click at [76, 225] on link "Property Analysis" at bounding box center [195, 220] width 361 height 19
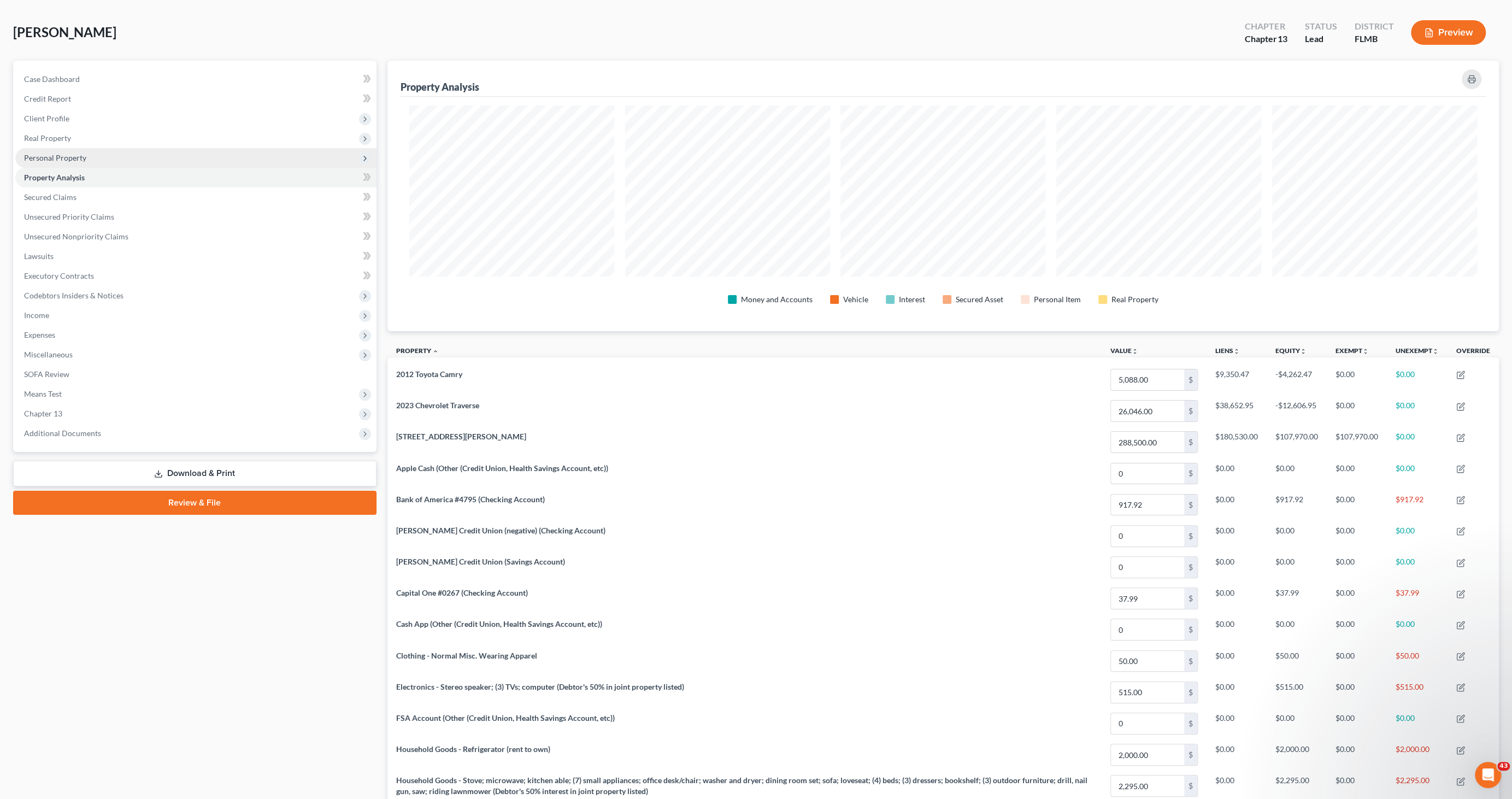
scroll to position [33, 0]
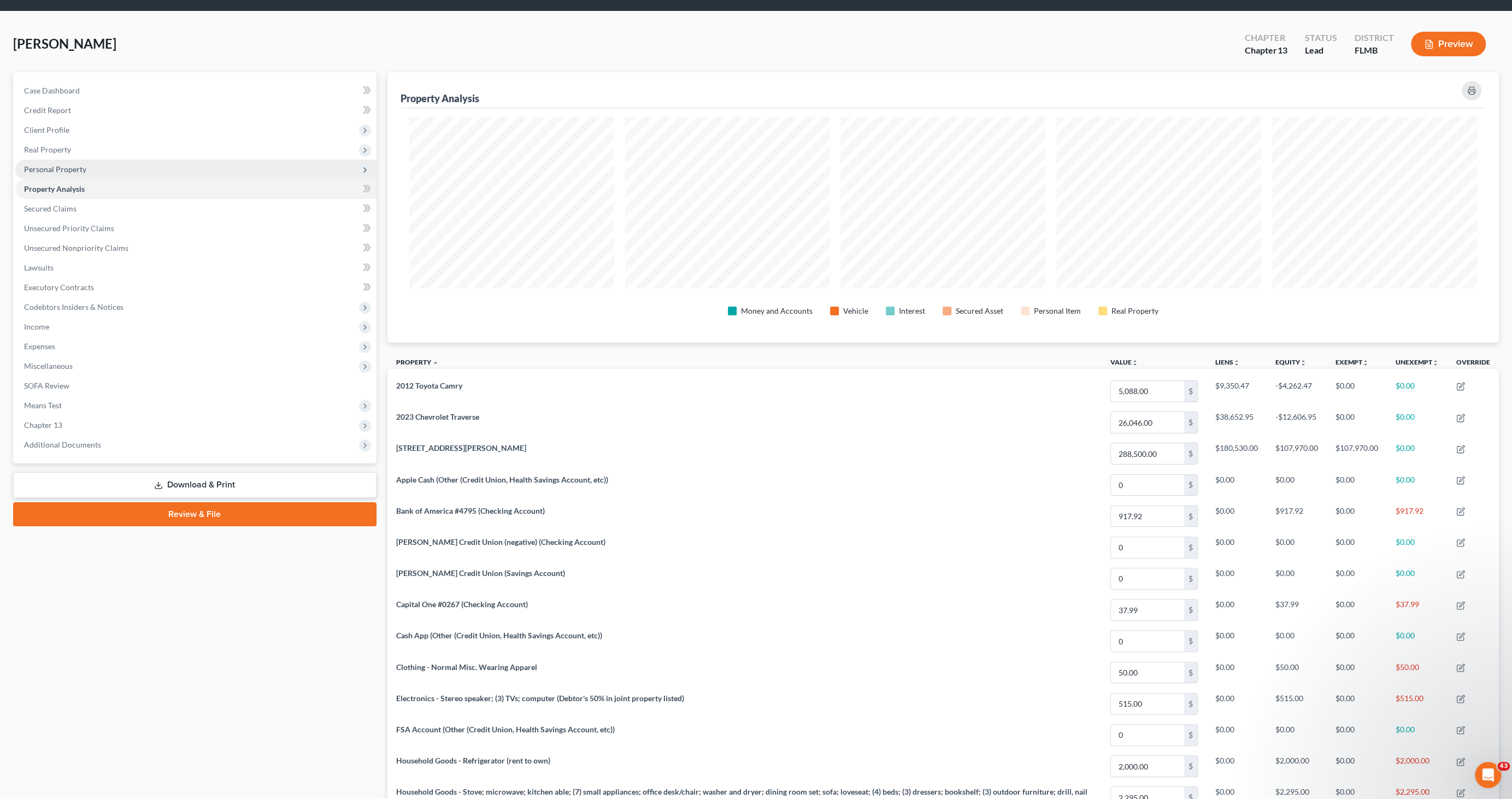
click at [78, 168] on span "Personal Property" at bounding box center [55, 169] width 63 height 10
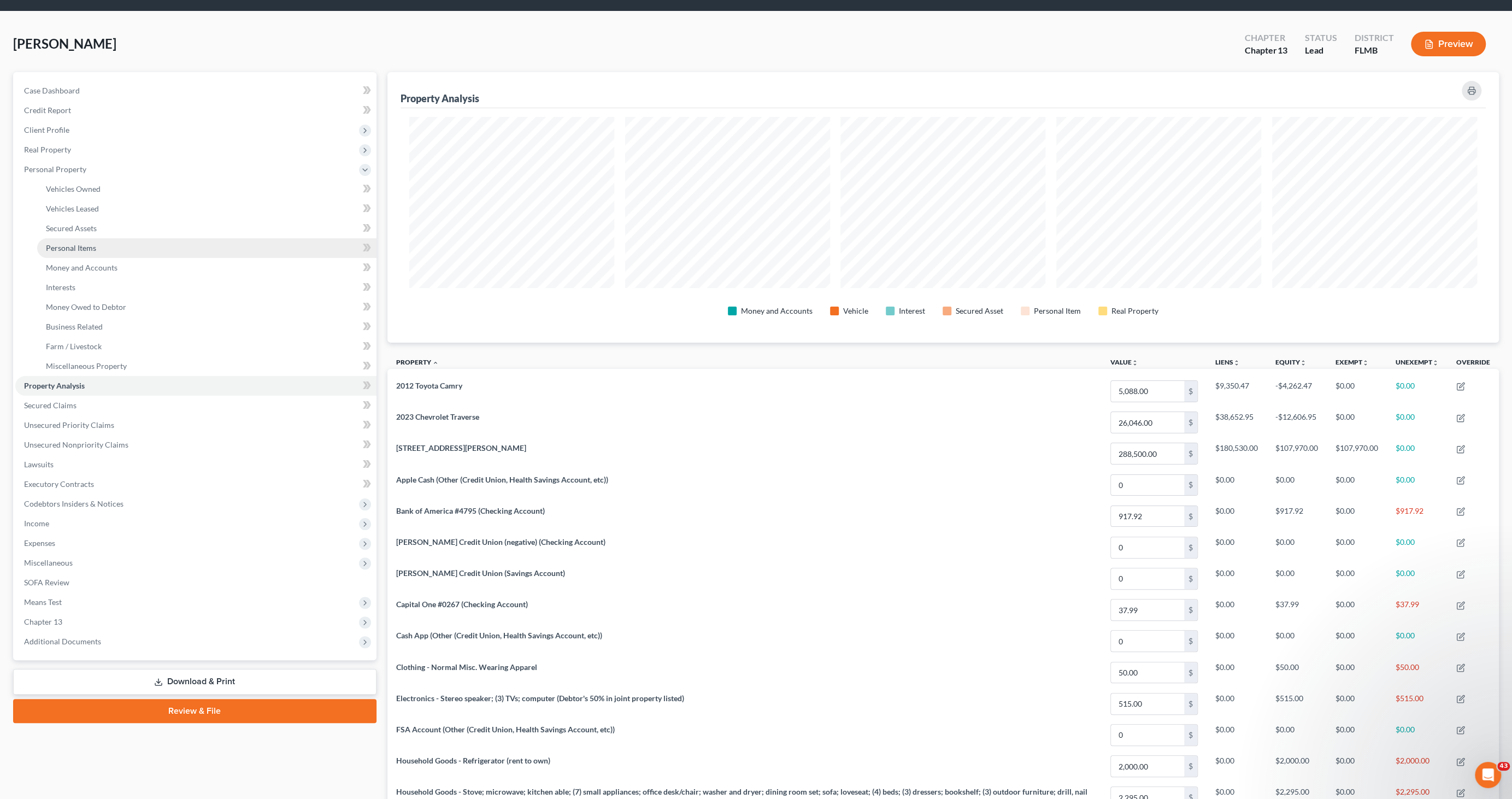
click at [79, 251] on span "Personal Items" at bounding box center [71, 248] width 50 height 10
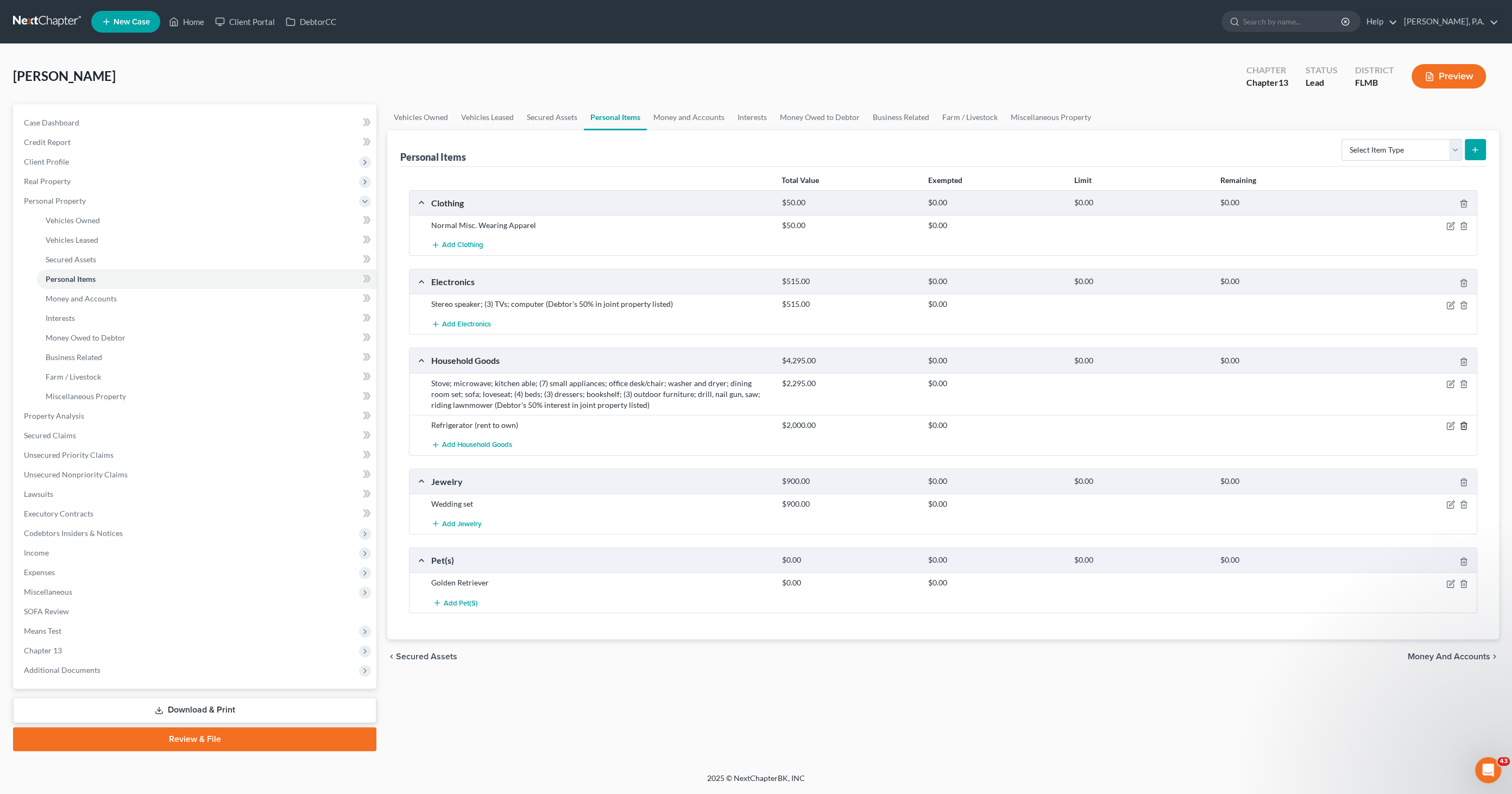
click at [1464, 425] on line "button" at bounding box center [1464, 426] width 0 height 2
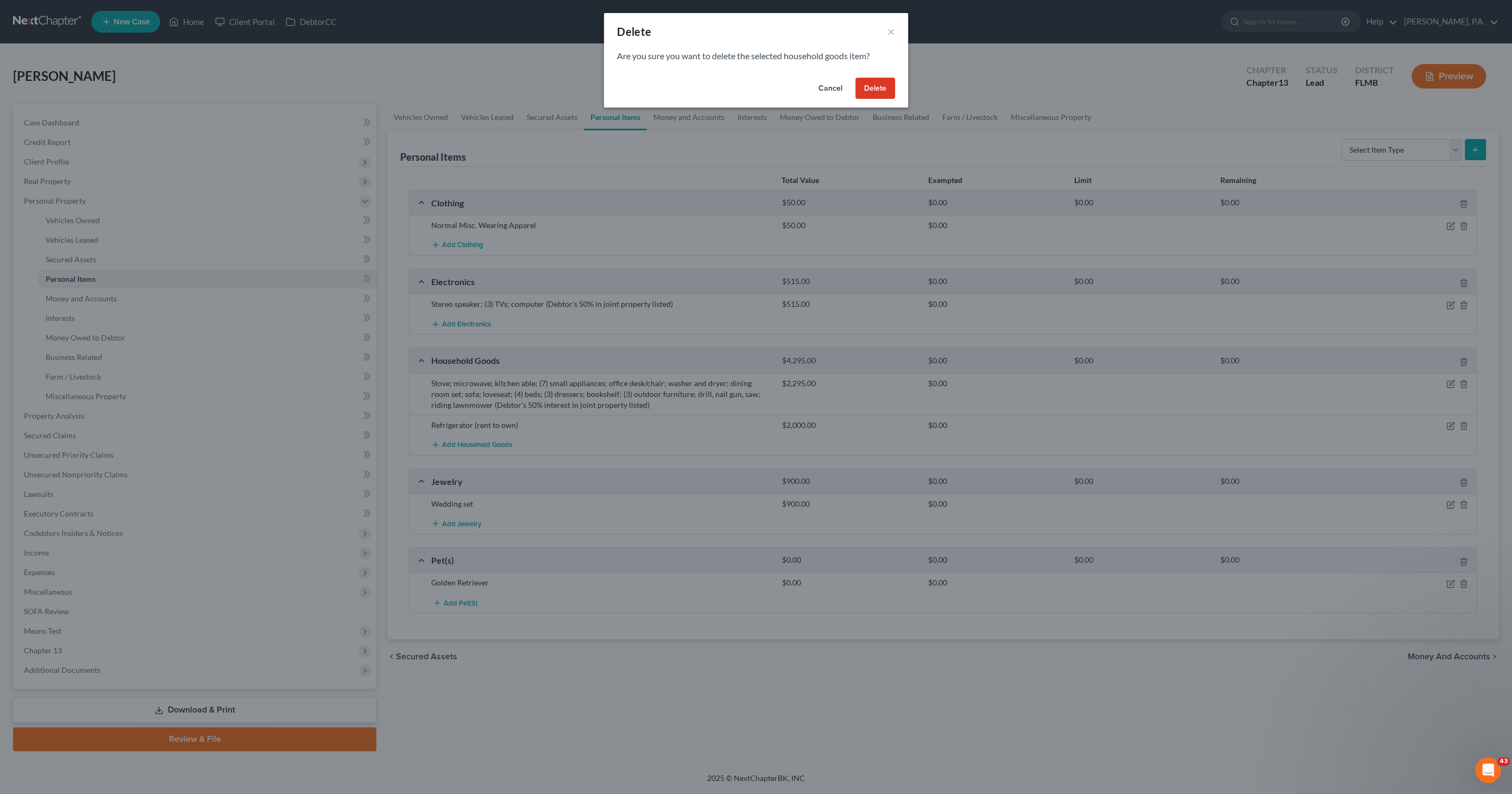
click at [870, 91] on button "Delete" at bounding box center [875, 89] width 39 height 22
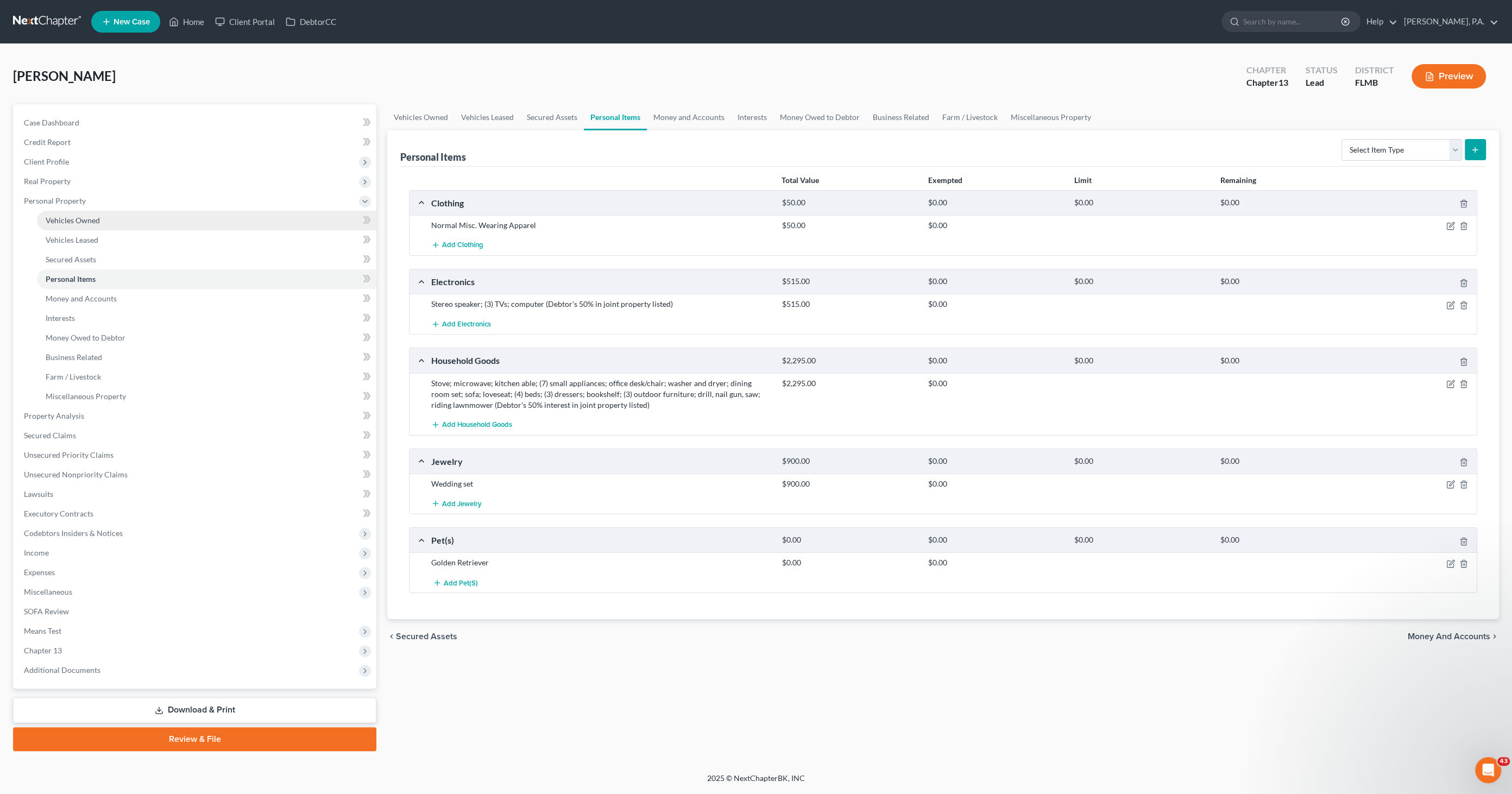
click at [90, 225] on link "Vehicles Owned" at bounding box center [206, 220] width 339 height 19
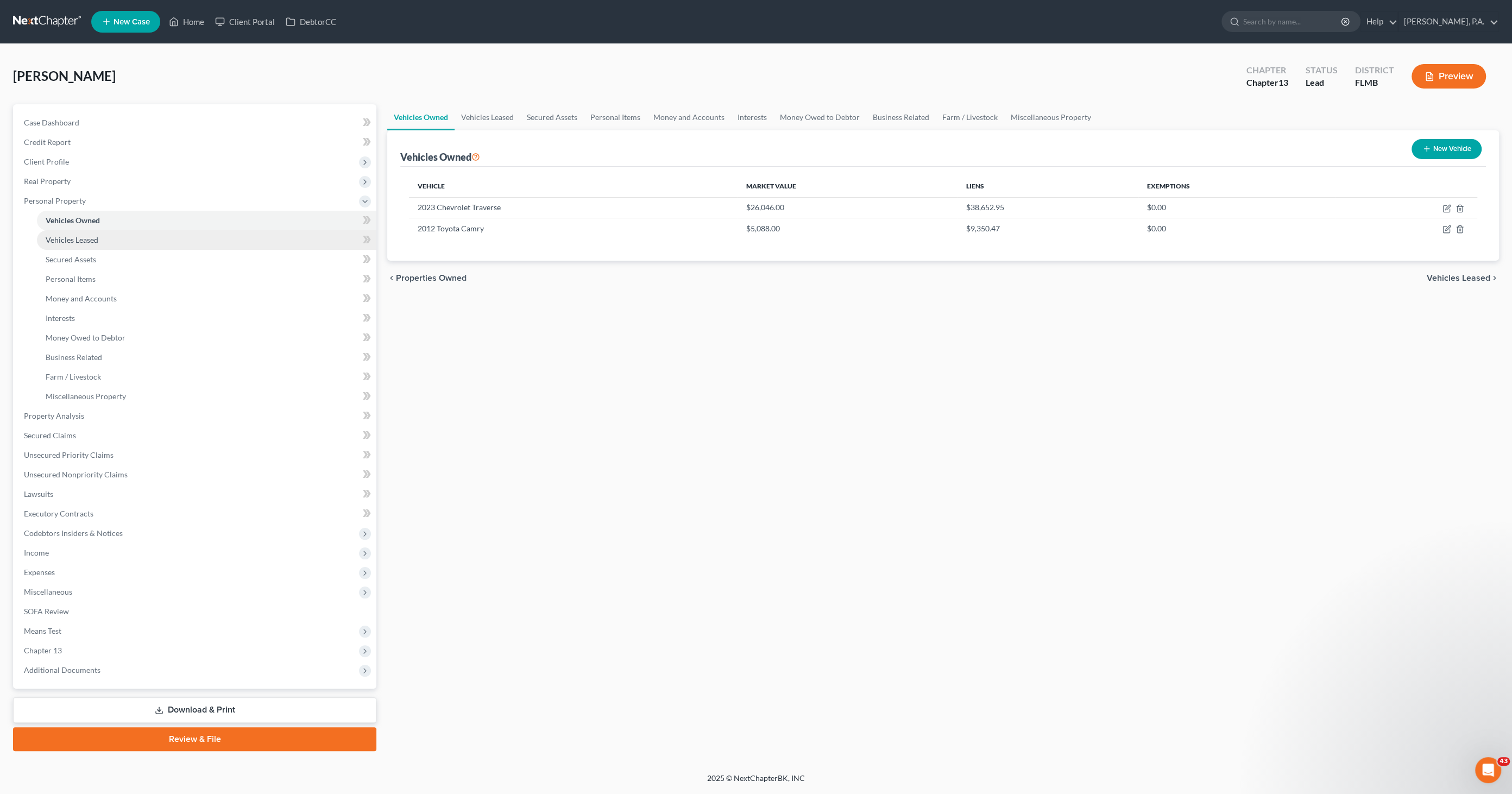
click at [89, 240] on span "Vehicles Leased" at bounding box center [72, 239] width 53 height 10
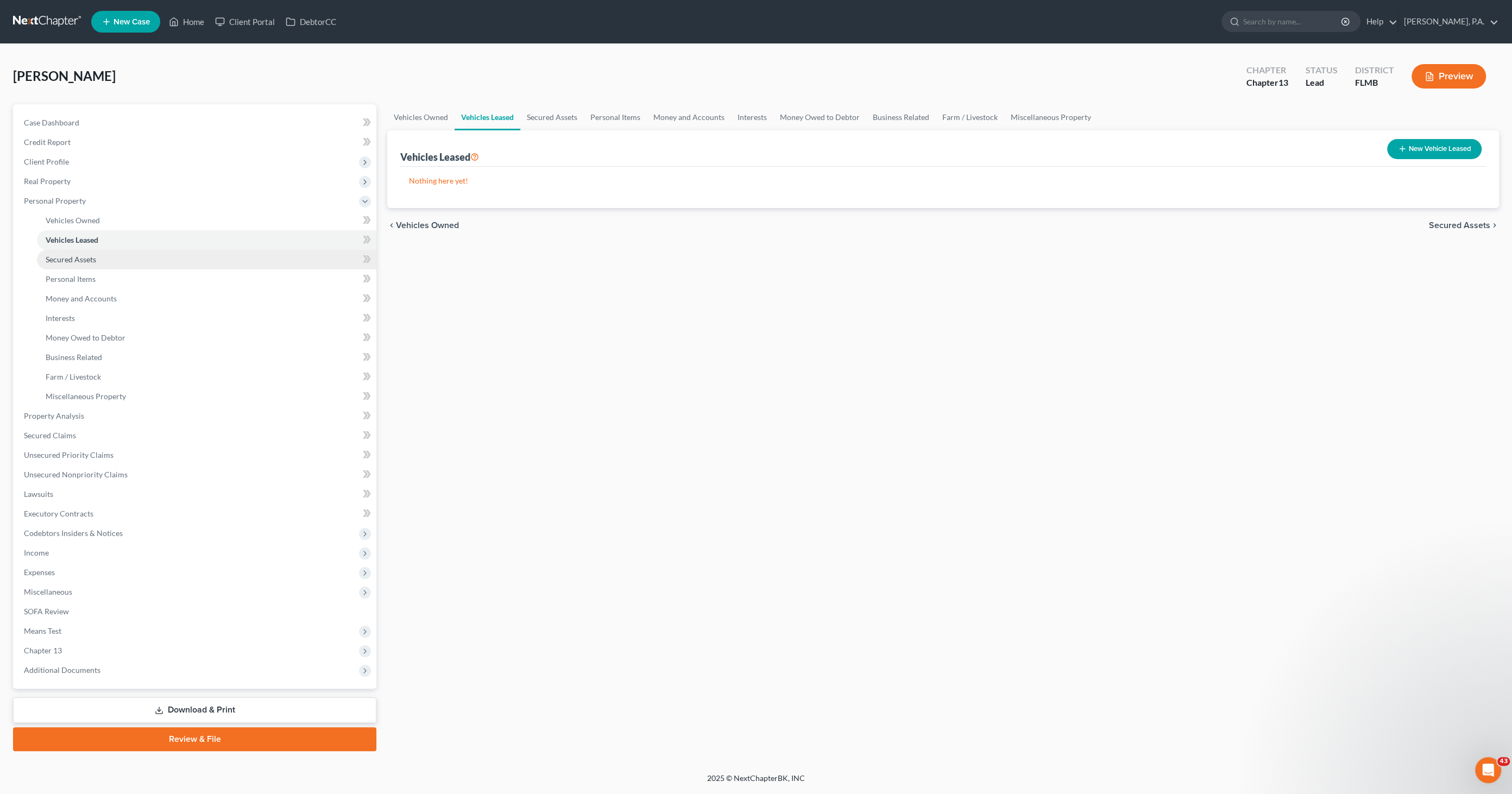
click at [85, 259] on span "Secured Assets" at bounding box center [71, 259] width 51 height 10
click at [94, 237] on span "Vehicles Leased" at bounding box center [72, 239] width 53 height 10
click at [93, 258] on span "Secured Assets" at bounding box center [71, 259] width 51 height 10
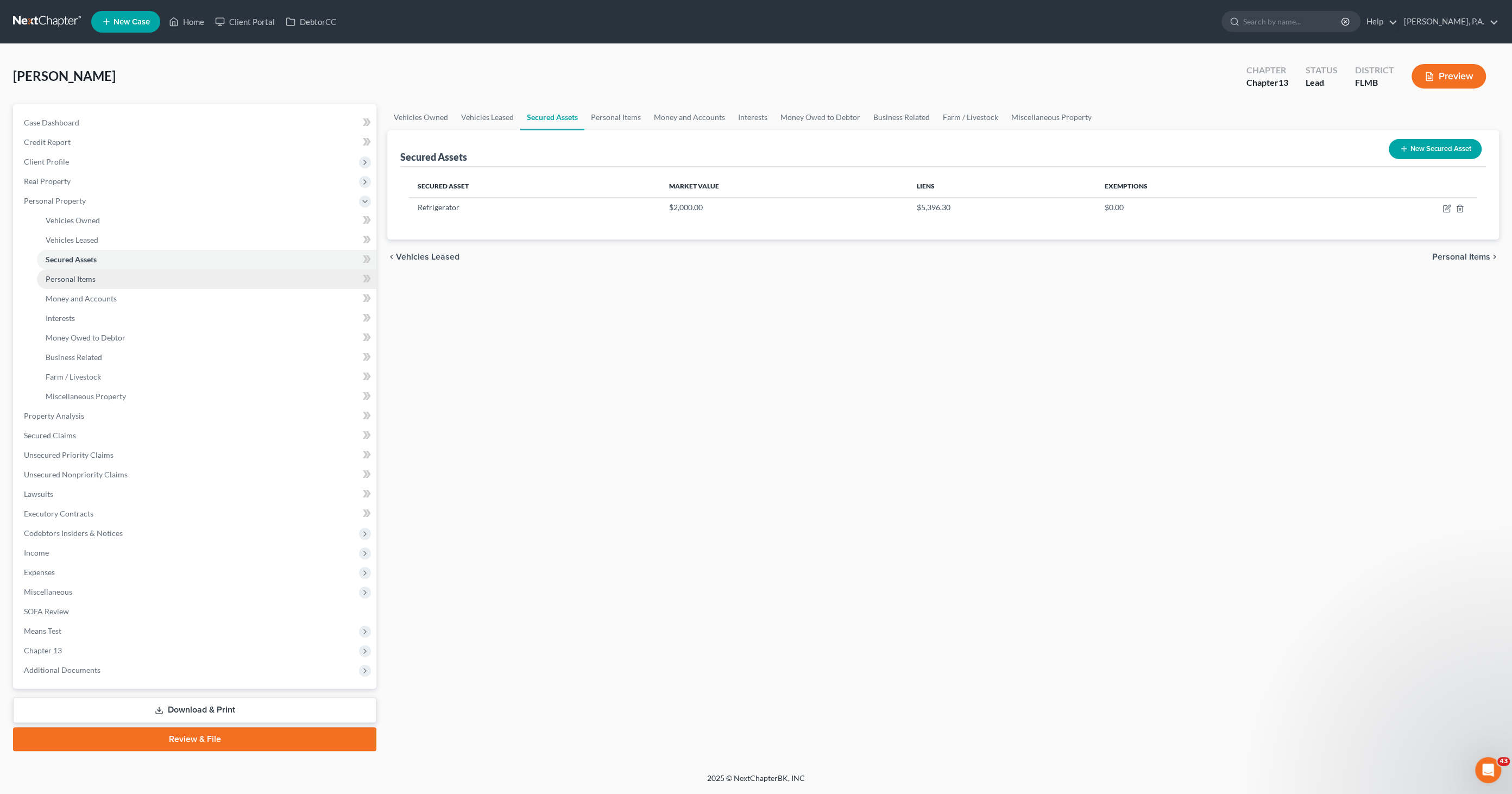
click at [89, 280] on span "Personal Items" at bounding box center [70, 279] width 50 height 10
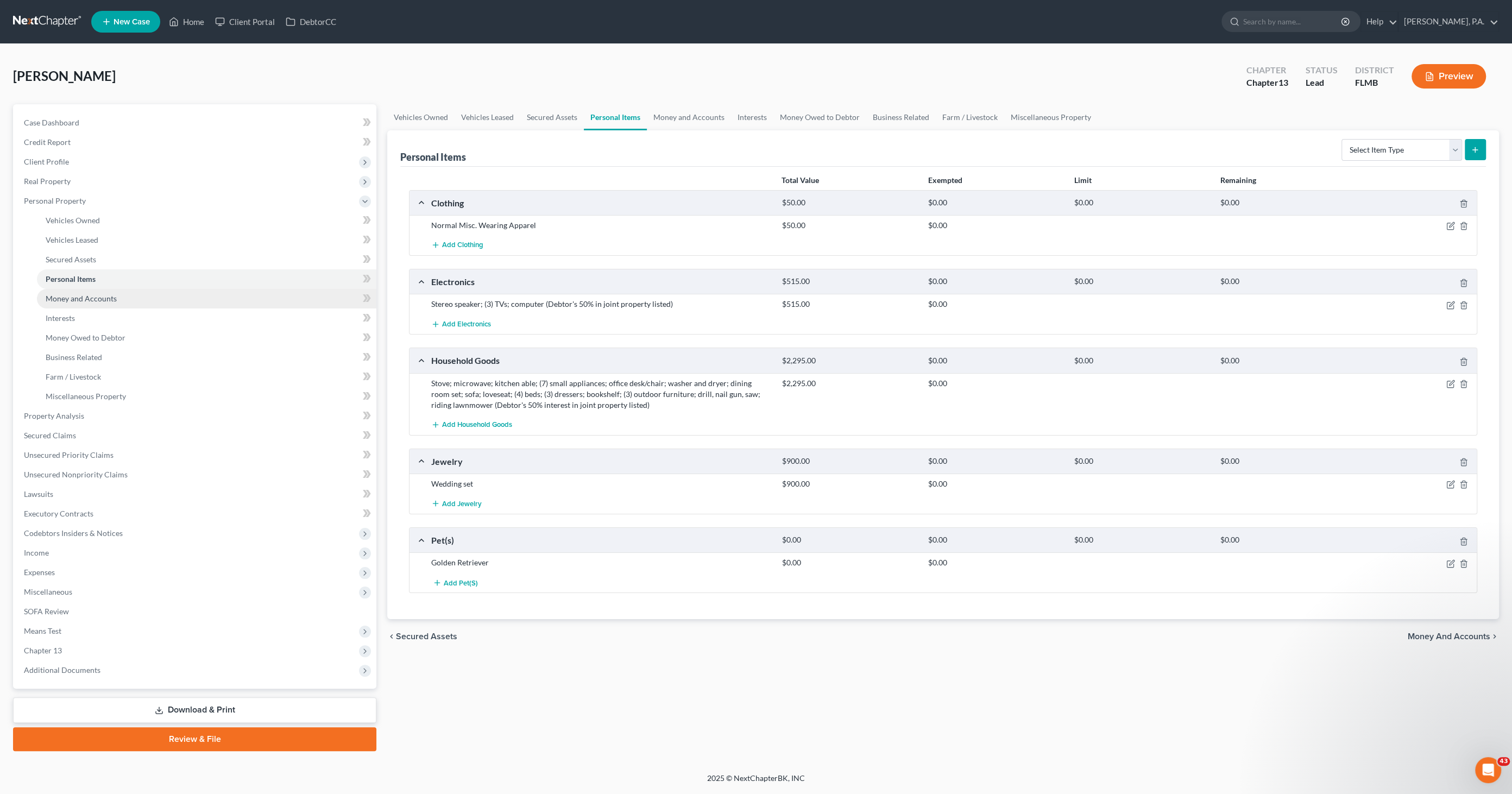
click at [84, 298] on span "Money and Accounts" at bounding box center [81, 298] width 71 height 10
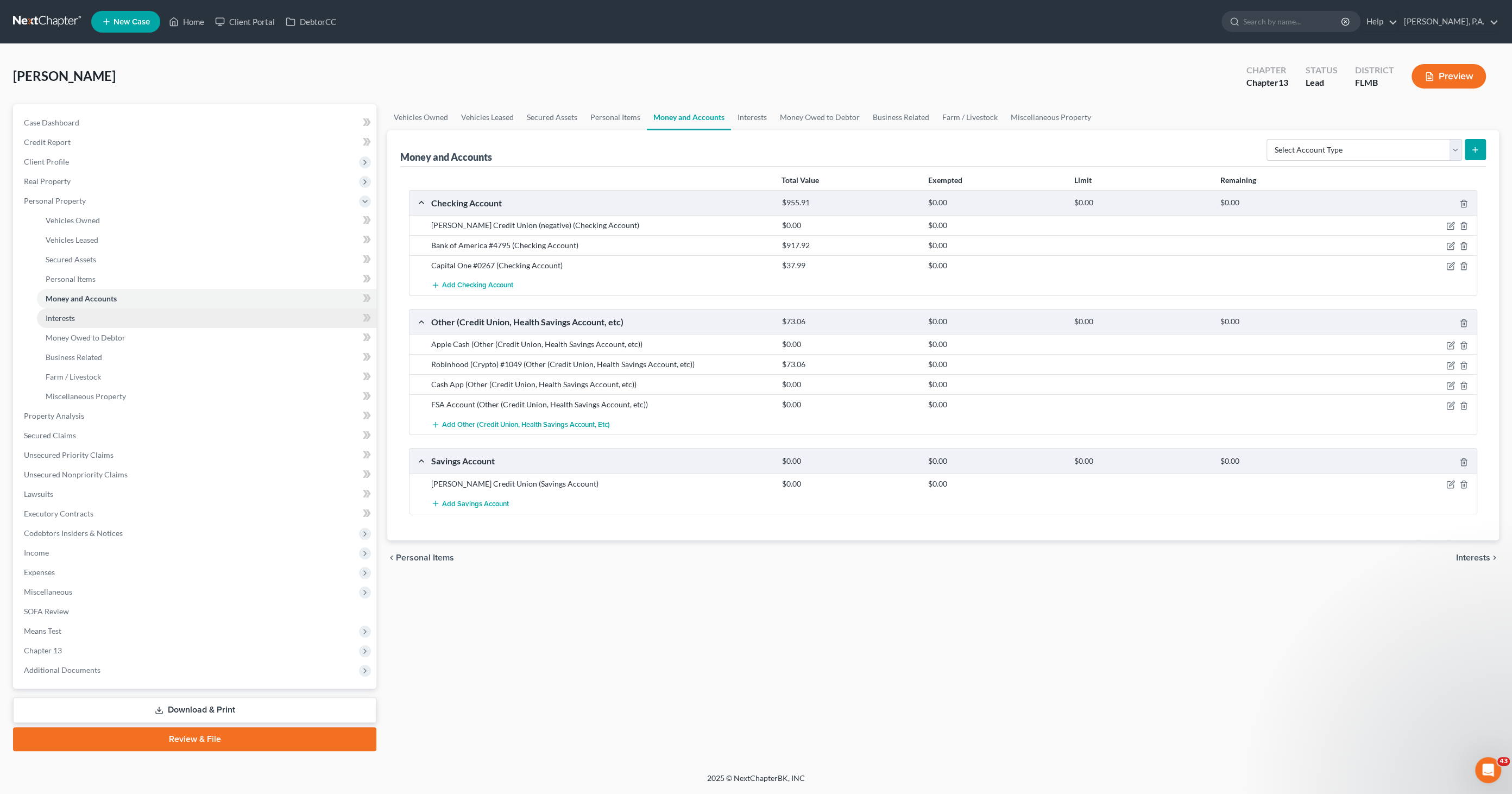
click at [62, 321] on span "Interests" at bounding box center [60, 318] width 29 height 10
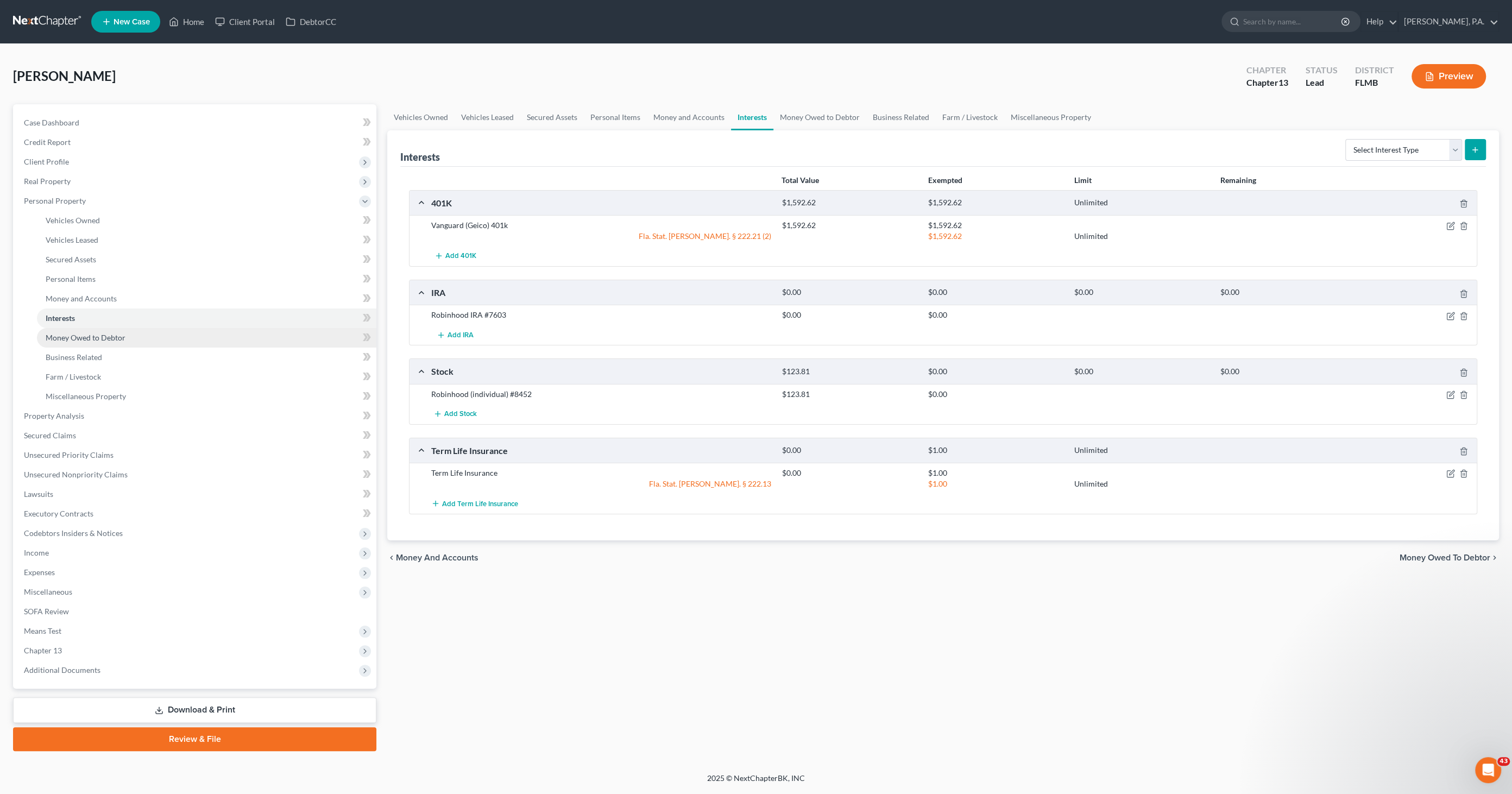
click at [64, 337] on span "Money Owed to Debtor" at bounding box center [85, 337] width 80 height 10
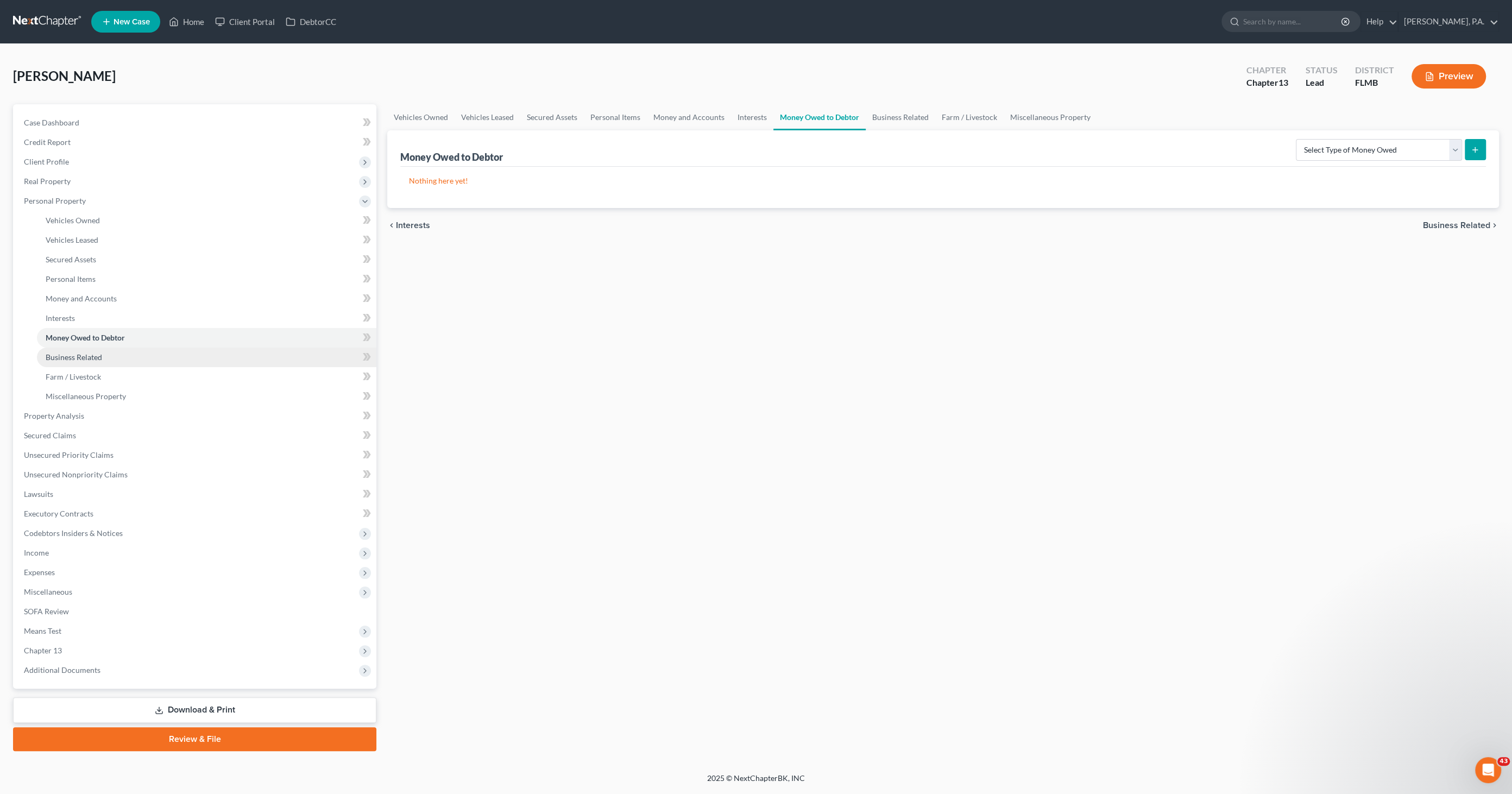
click at [60, 357] on span "Business Related" at bounding box center [74, 357] width 56 height 10
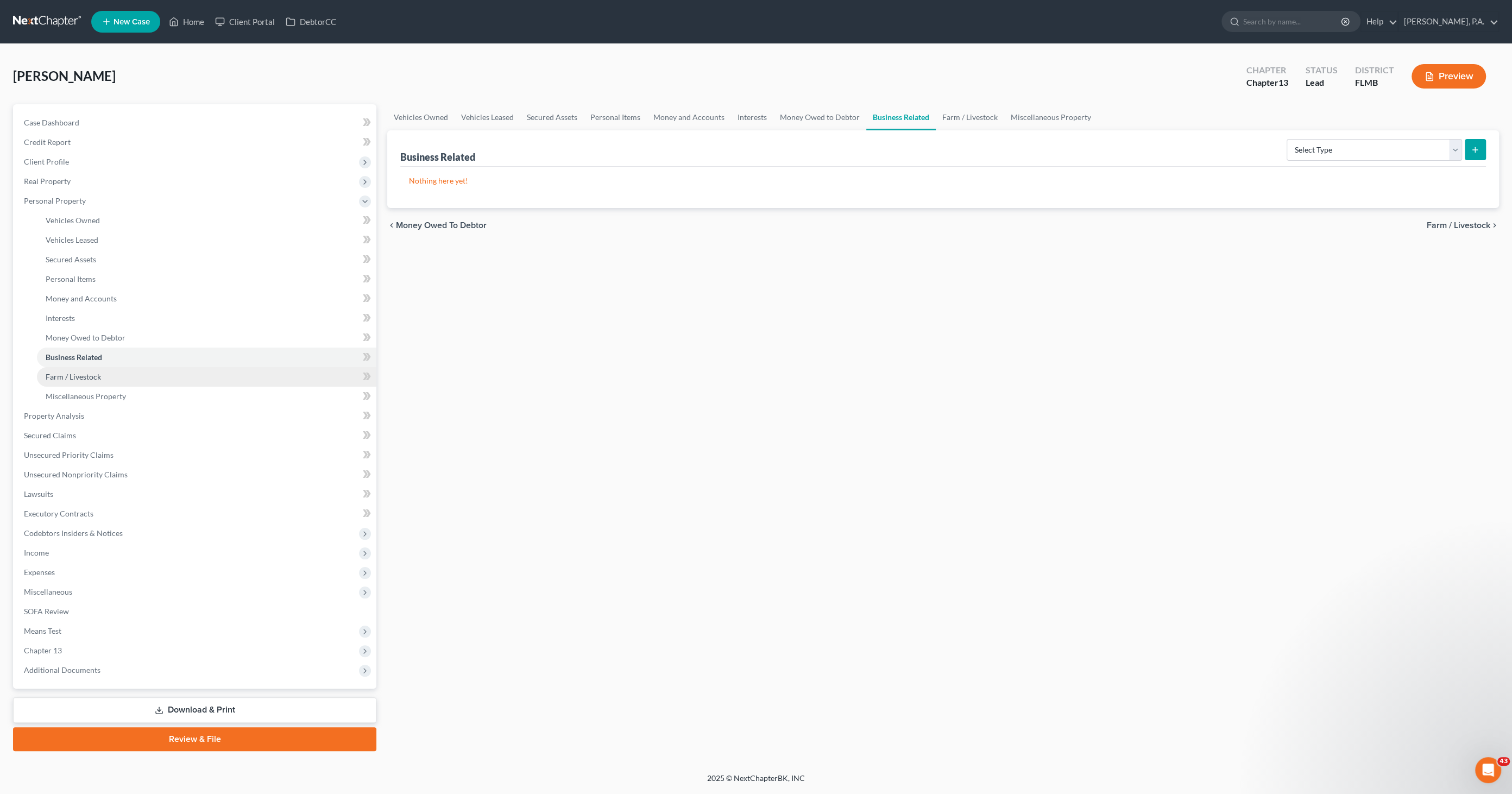
click at [70, 377] on span "Farm / Livestock" at bounding box center [73, 377] width 55 height 10
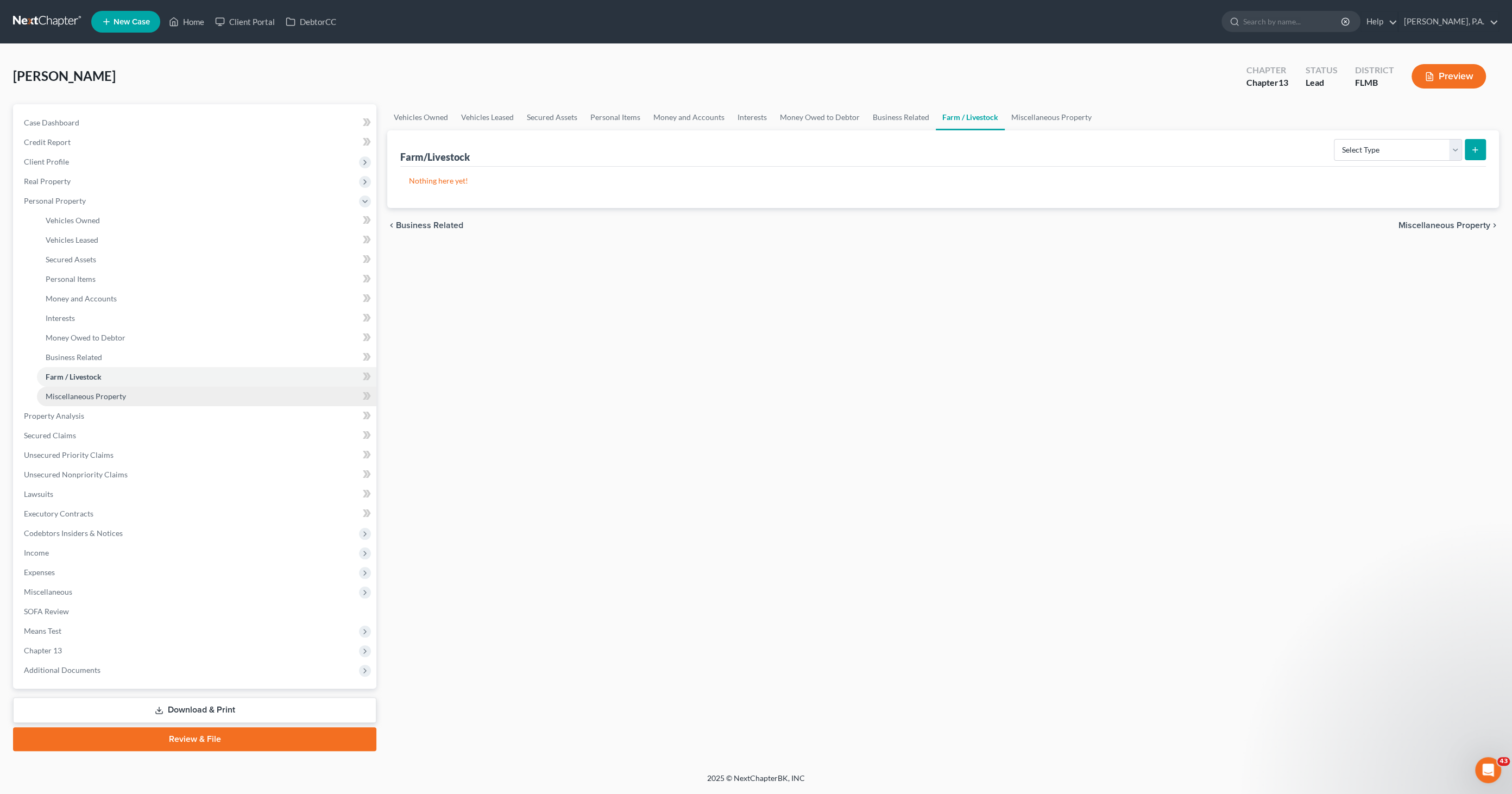
click at [72, 393] on span "Miscellaneous Property" at bounding box center [86, 396] width 81 height 10
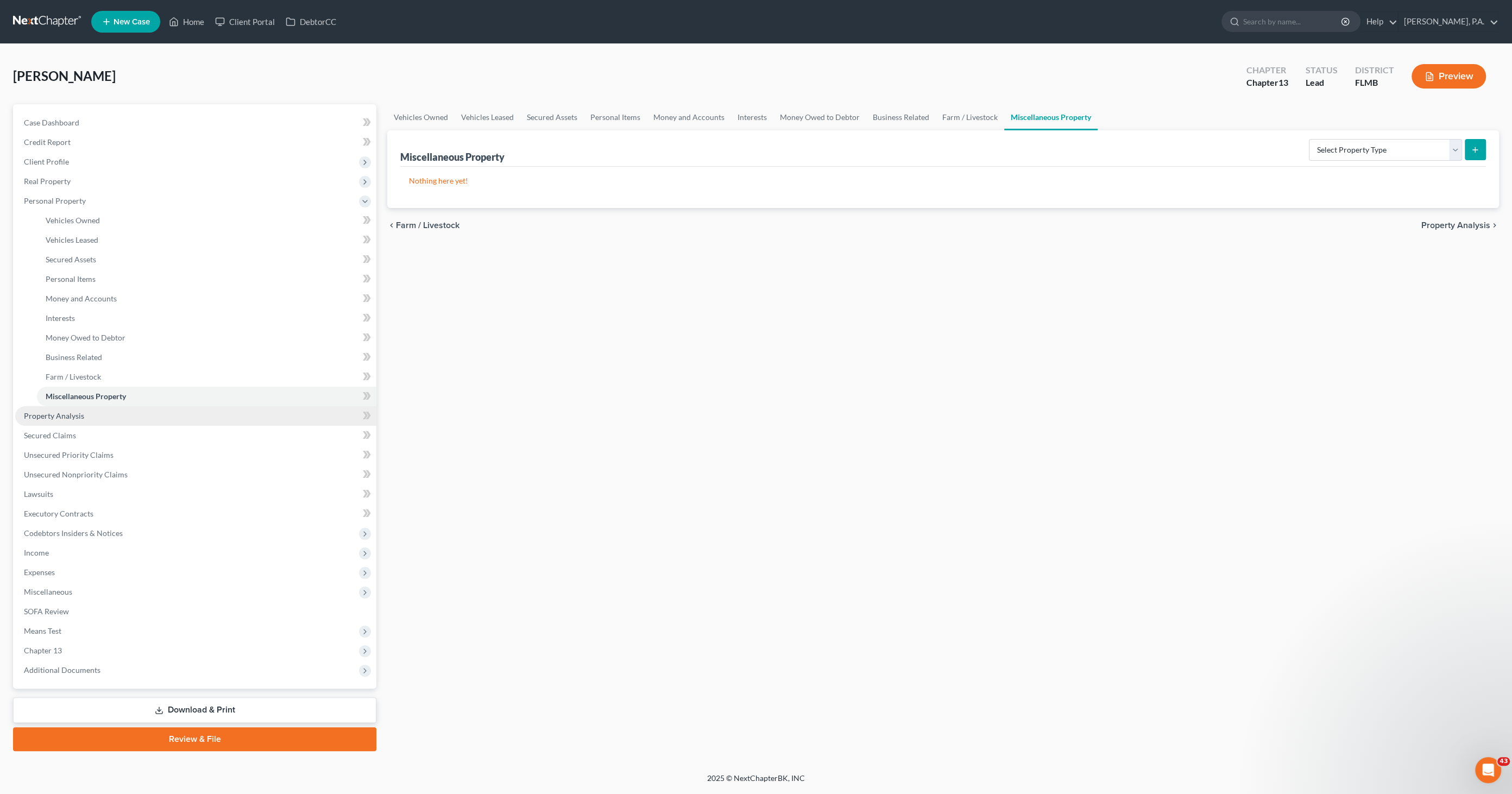
click at [66, 414] on span "Property Analysis" at bounding box center [53, 415] width 60 height 10
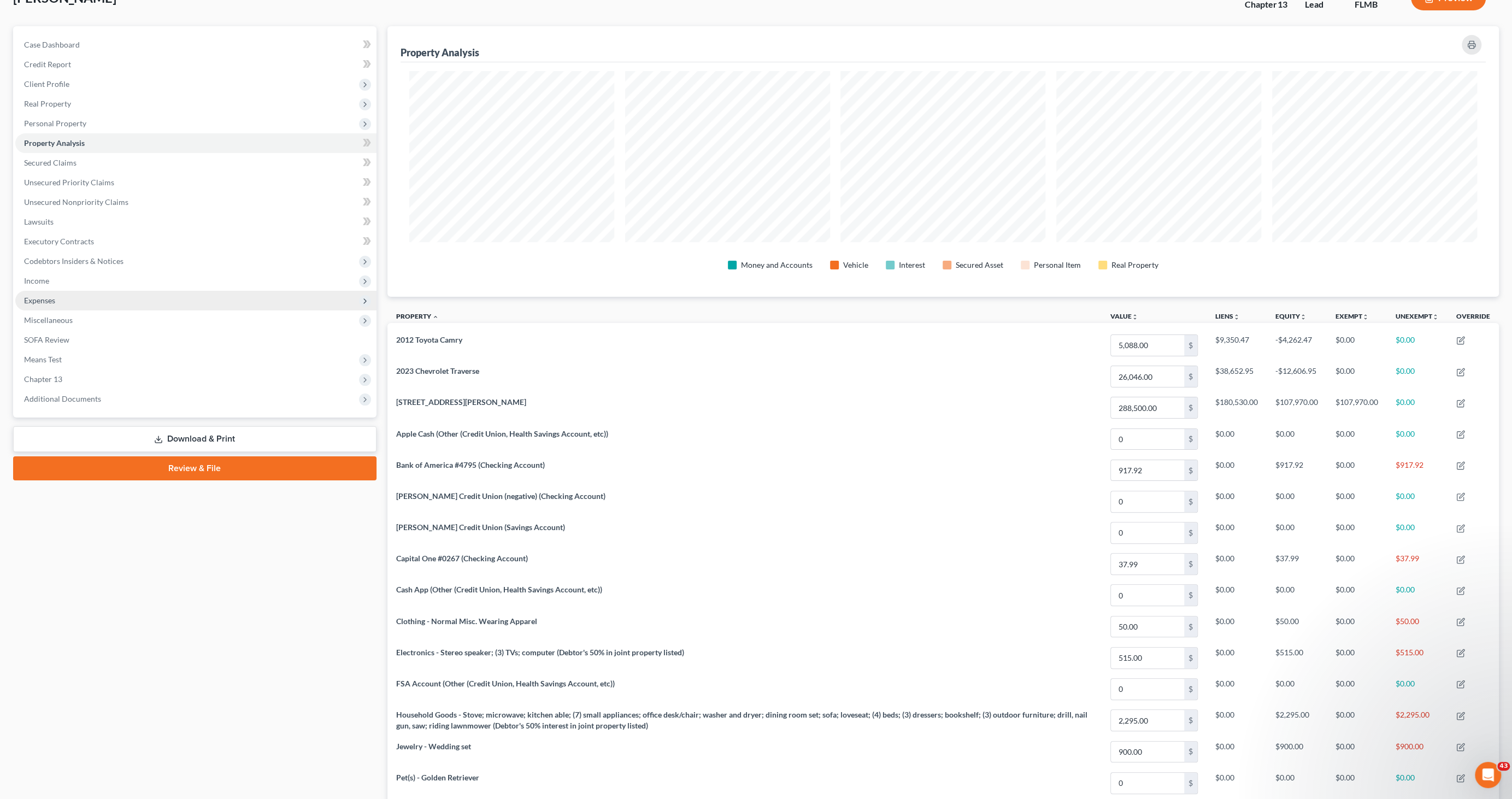
scroll to position [61, 0]
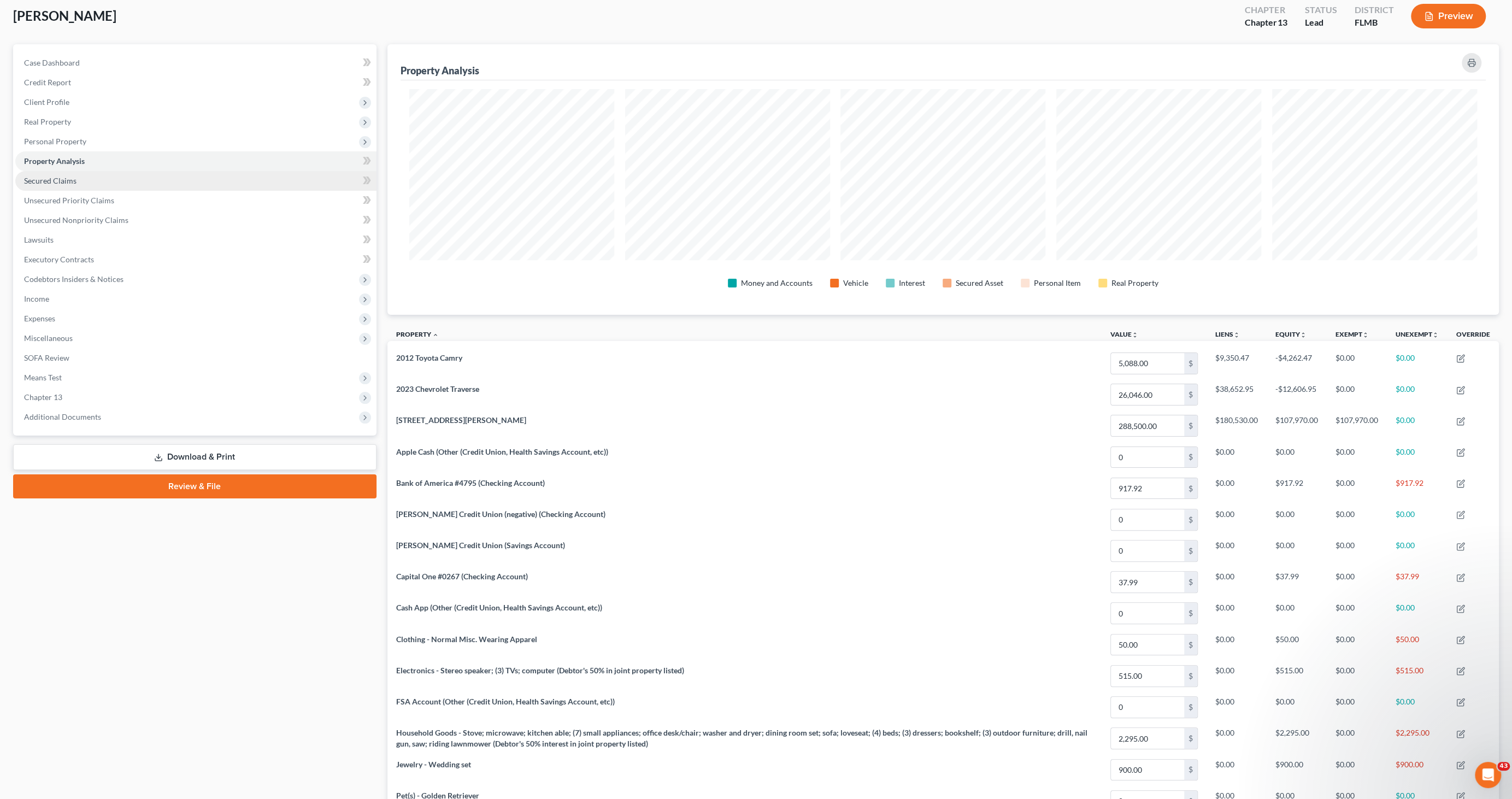
click at [64, 180] on span "Secured Claims" at bounding box center [49, 181] width 52 height 10
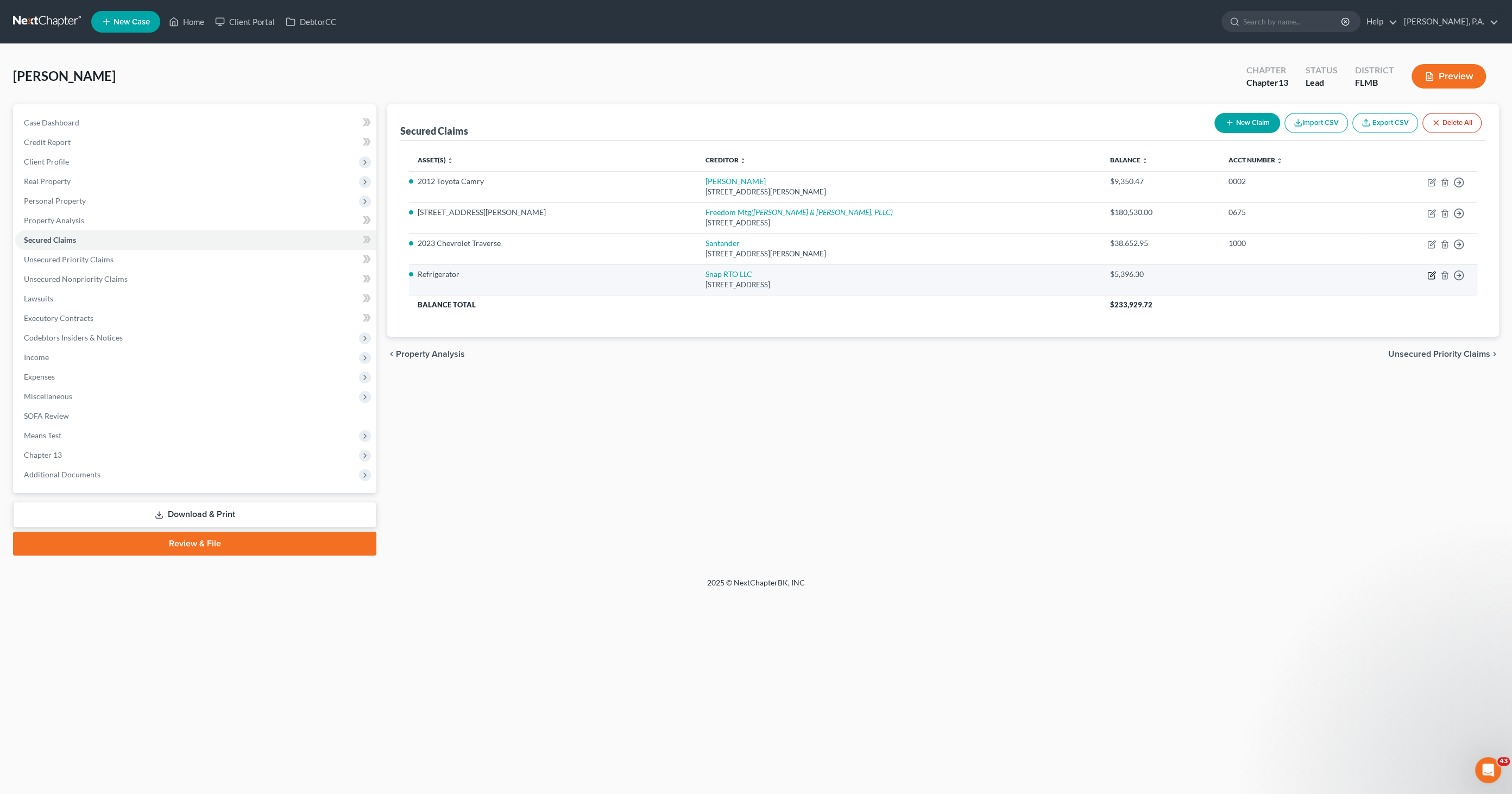
click at [1430, 276] on icon "button" at bounding box center [1432, 275] width 9 height 9
select select "46"
select select "2"
select select "0"
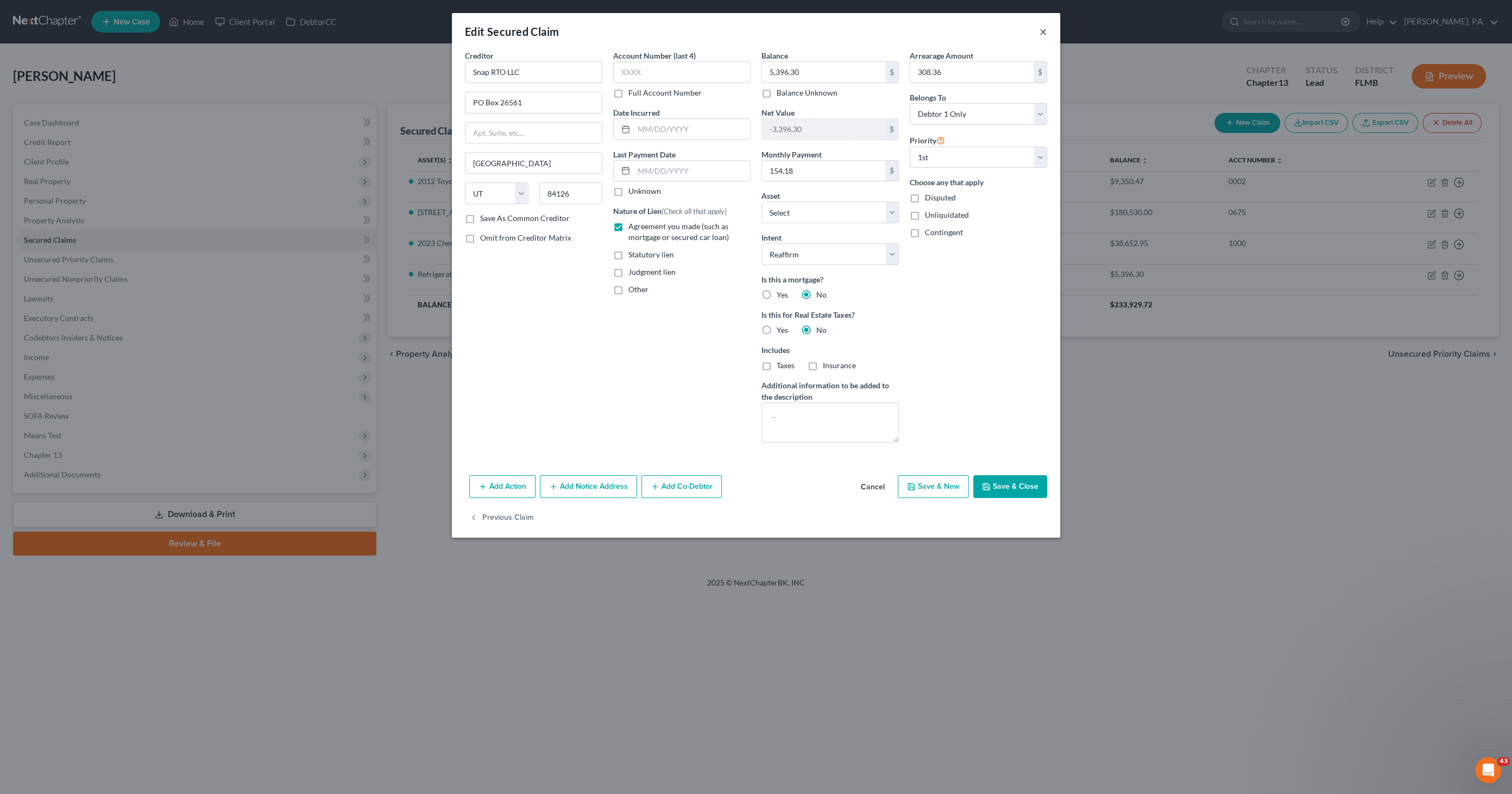
click at [1045, 29] on button "×" at bounding box center [1043, 32] width 8 height 13
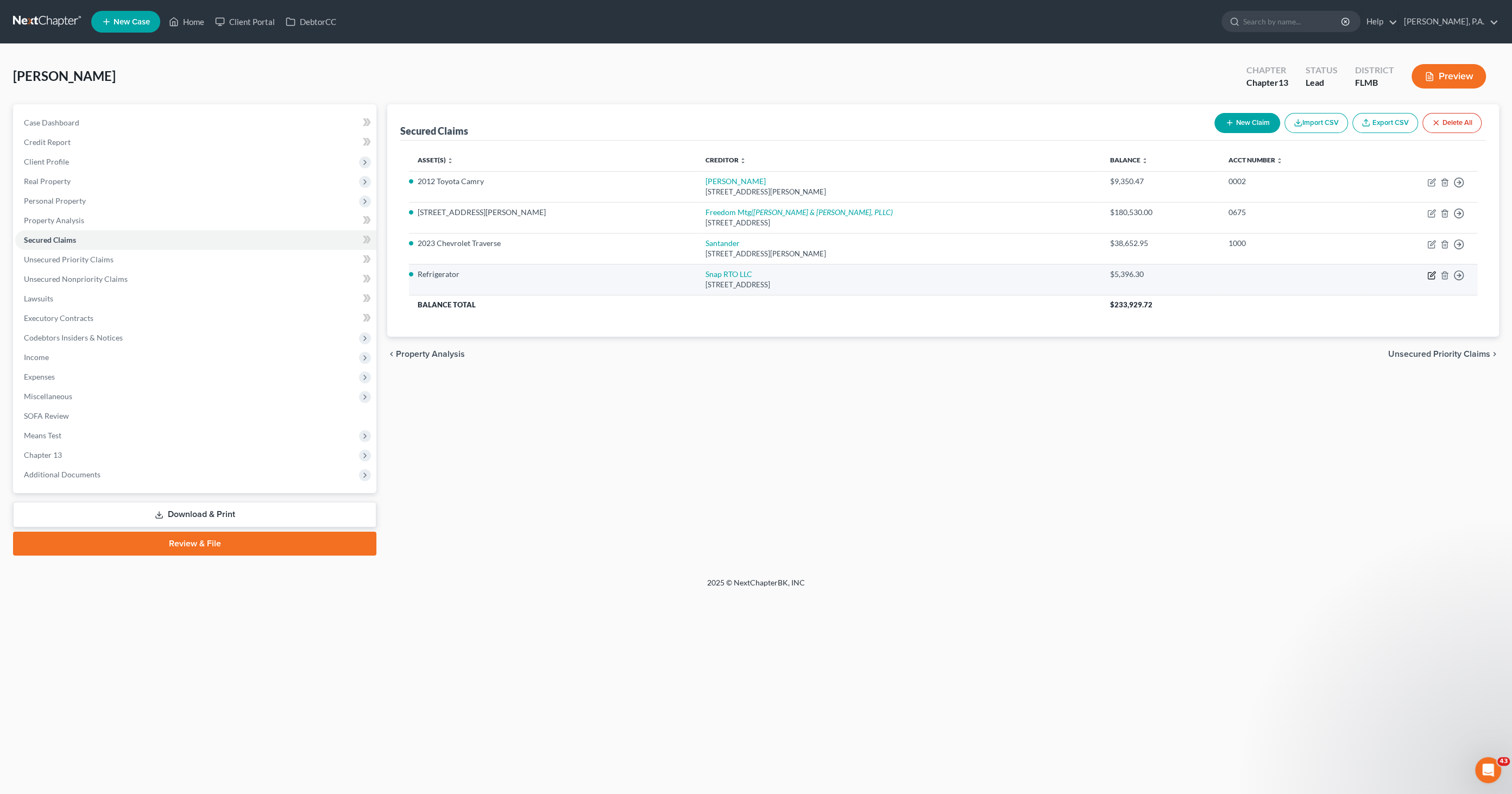
click at [1433, 278] on icon "button" at bounding box center [1432, 275] width 9 height 9
select select "46"
select select "10"
select select "2"
select select "0"
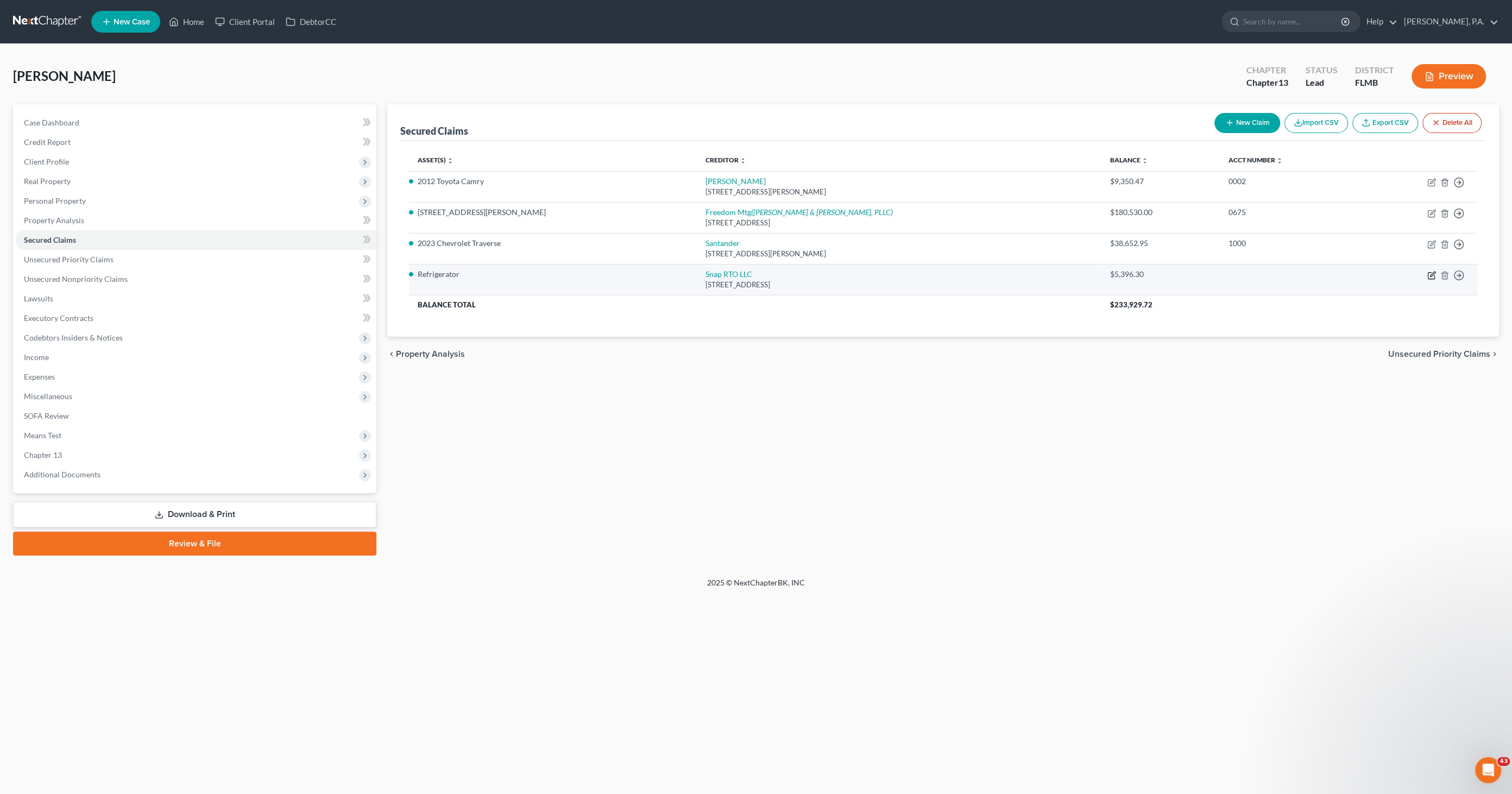
select select "0"
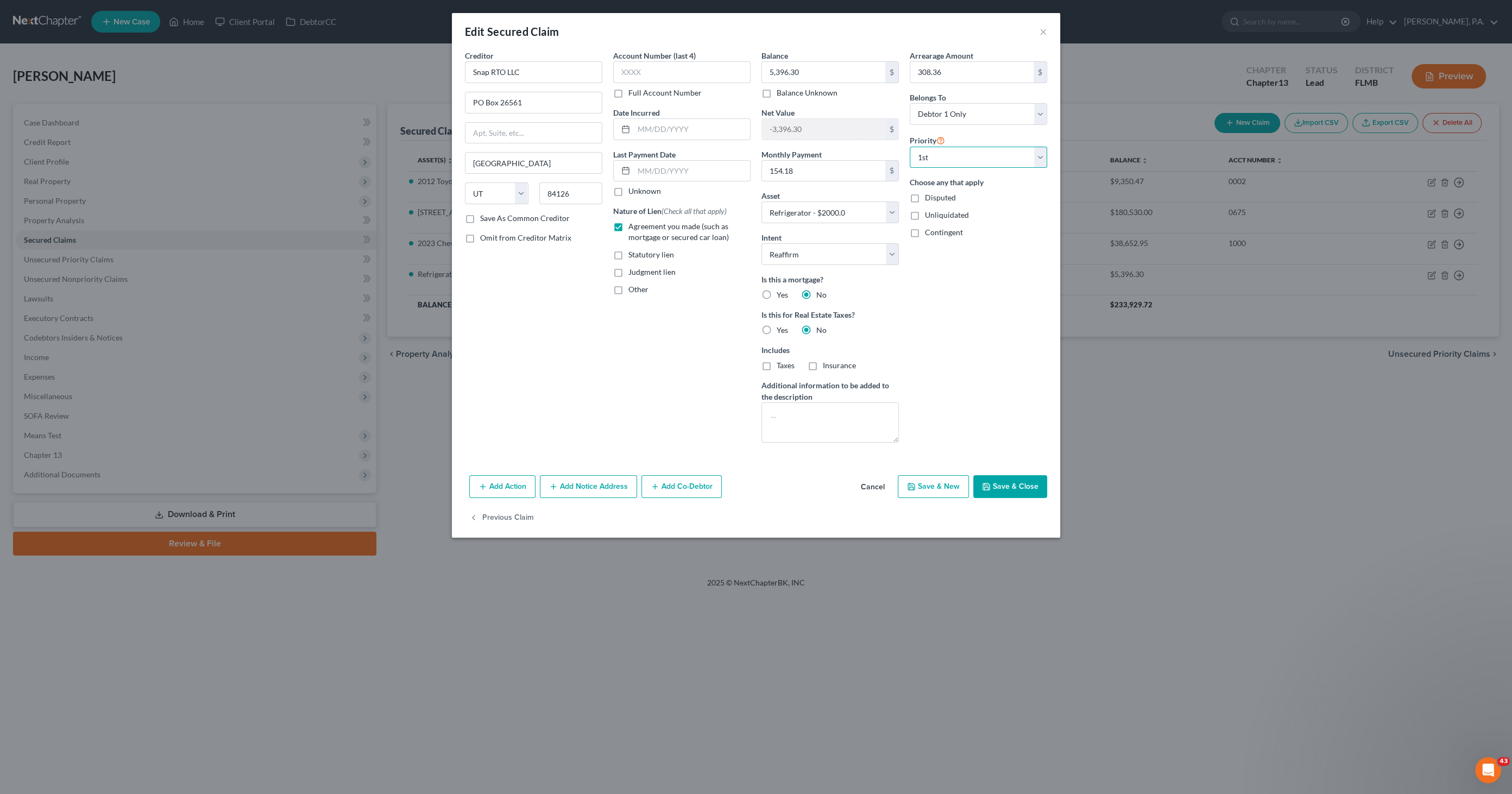
click at [994, 152] on select "Select 1st 2nd 3rd 4th 5th 6th 7th 8th 9th 10th 11th 12th 13th 14th 15th 16th 1…" at bounding box center [978, 157] width 138 height 22
select select
click at [910, 146] on select "Select 1st 2nd 3rd 4th 5th 6th 7th 8th 9th 10th 11th 12th 13th 14th 15th 16th 1…" at bounding box center [978, 157] width 138 height 22
click at [1017, 487] on button "Save & Close" at bounding box center [1011, 486] width 74 height 23
select select
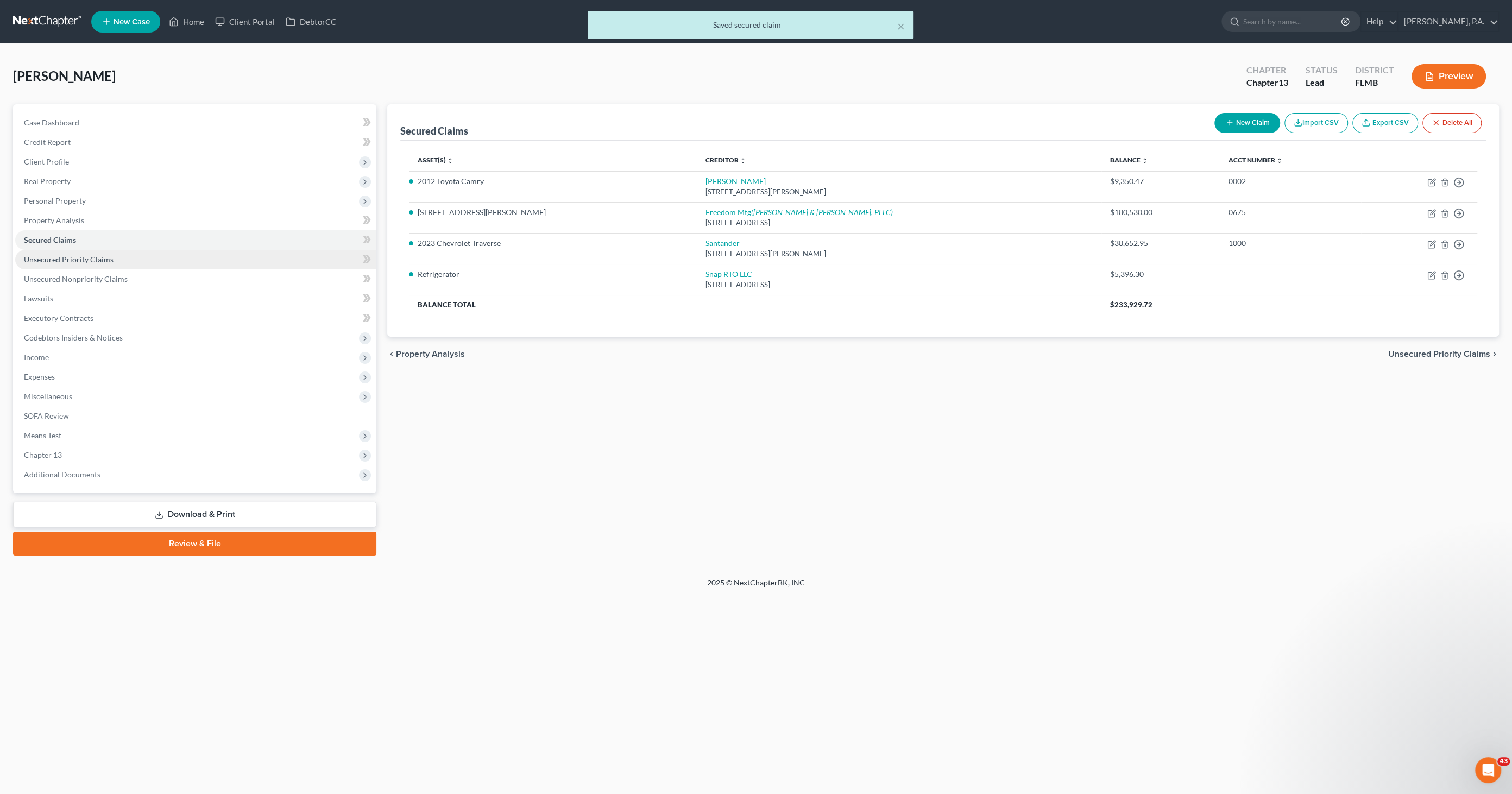
click at [79, 262] on span "Unsecured Priority Claims" at bounding box center [68, 259] width 89 height 10
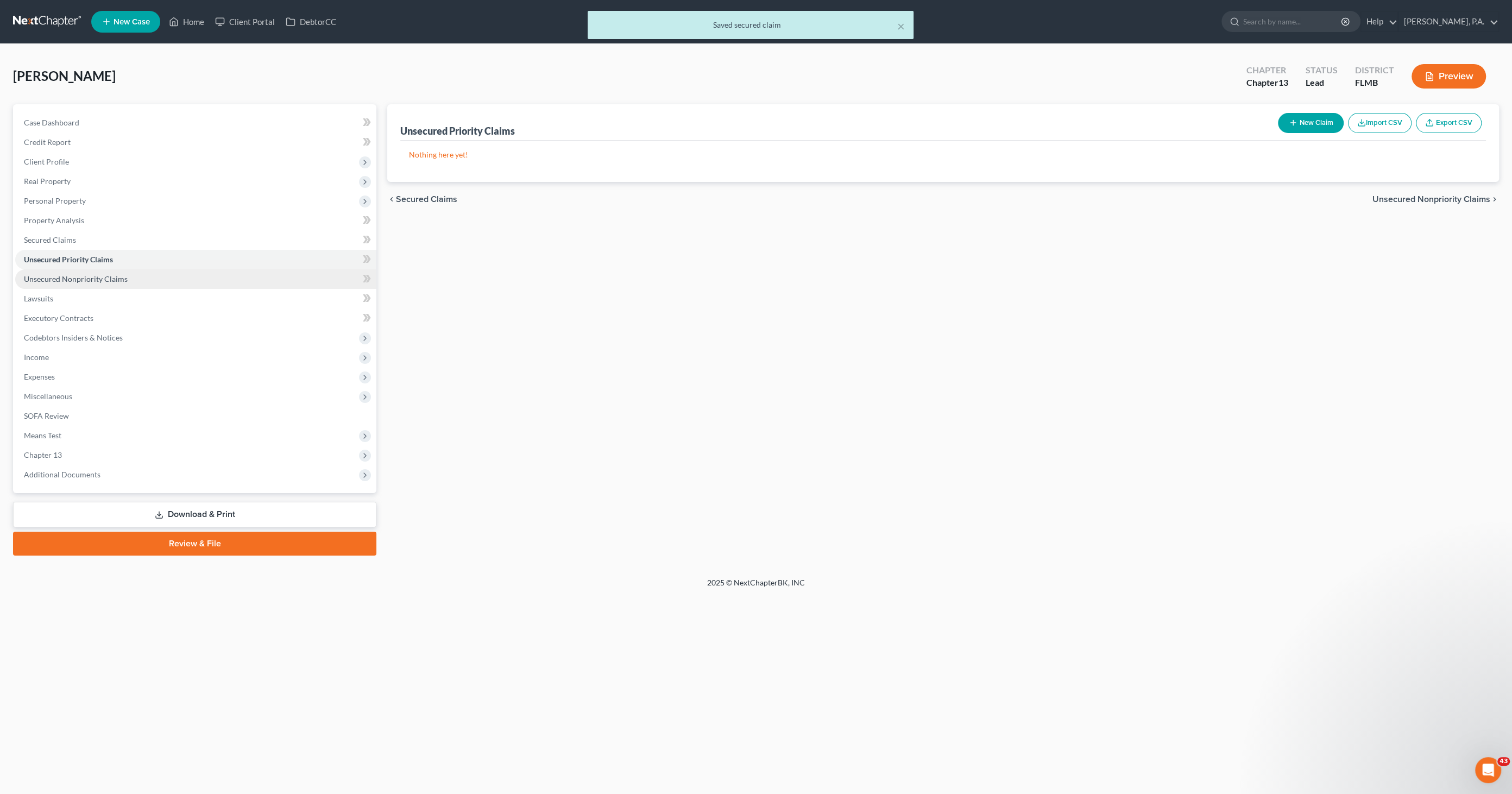
click at [82, 280] on span "Unsecured Nonpriority Claims" at bounding box center [75, 279] width 103 height 10
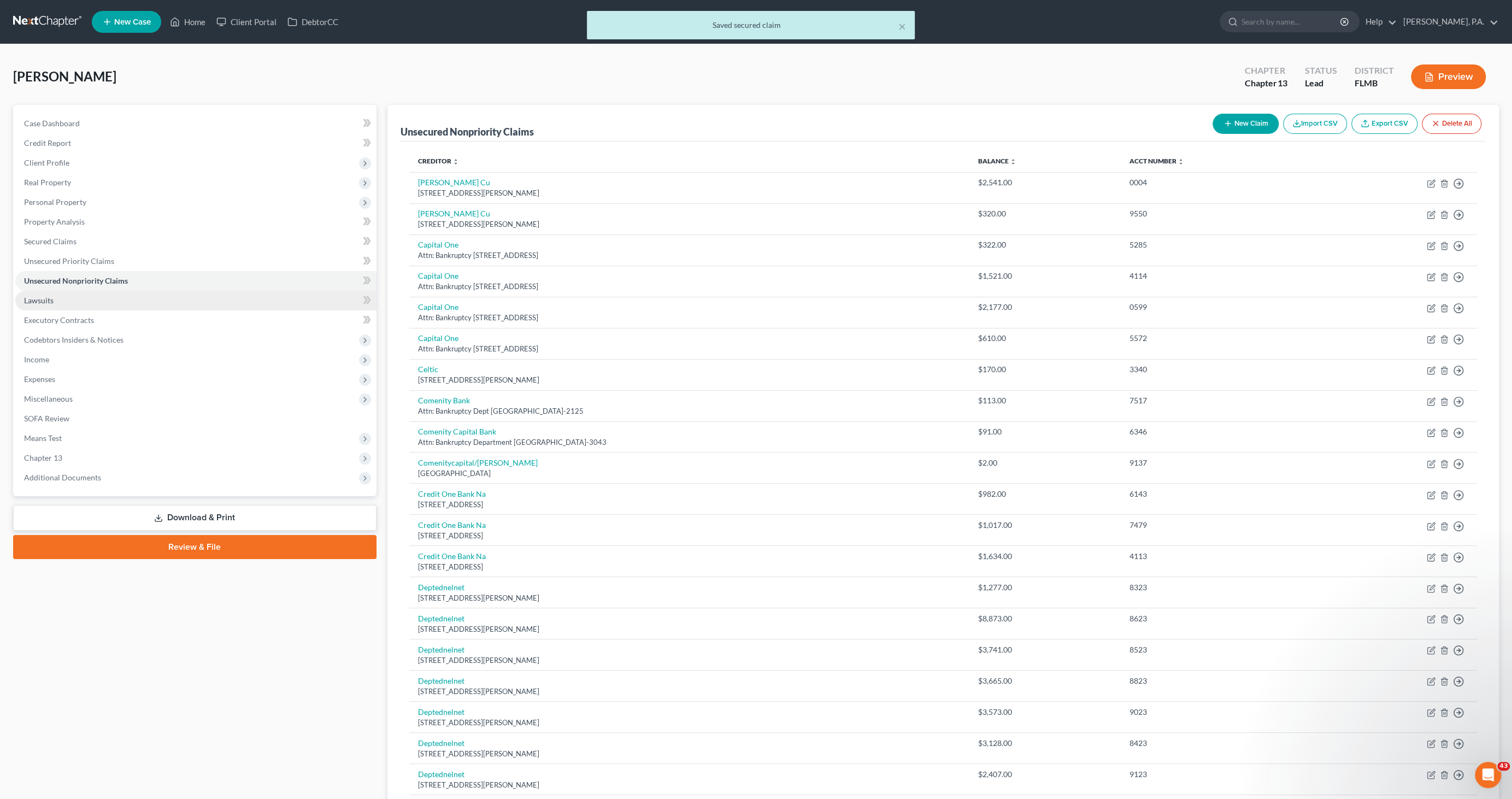
click at [63, 297] on link "Lawsuits" at bounding box center [196, 301] width 361 height 19
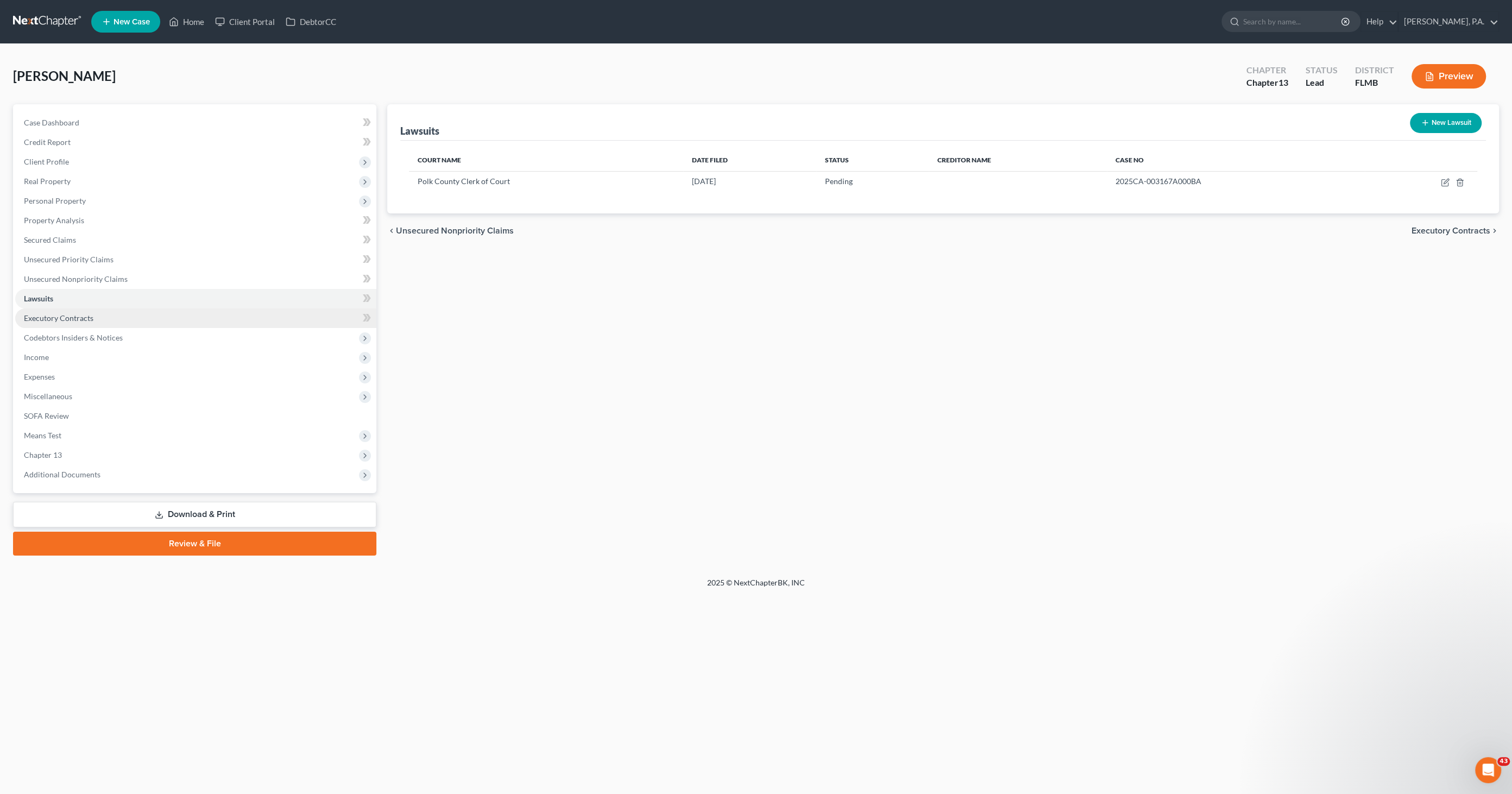
click at [62, 315] on span "Executory Contracts" at bounding box center [58, 318] width 69 height 10
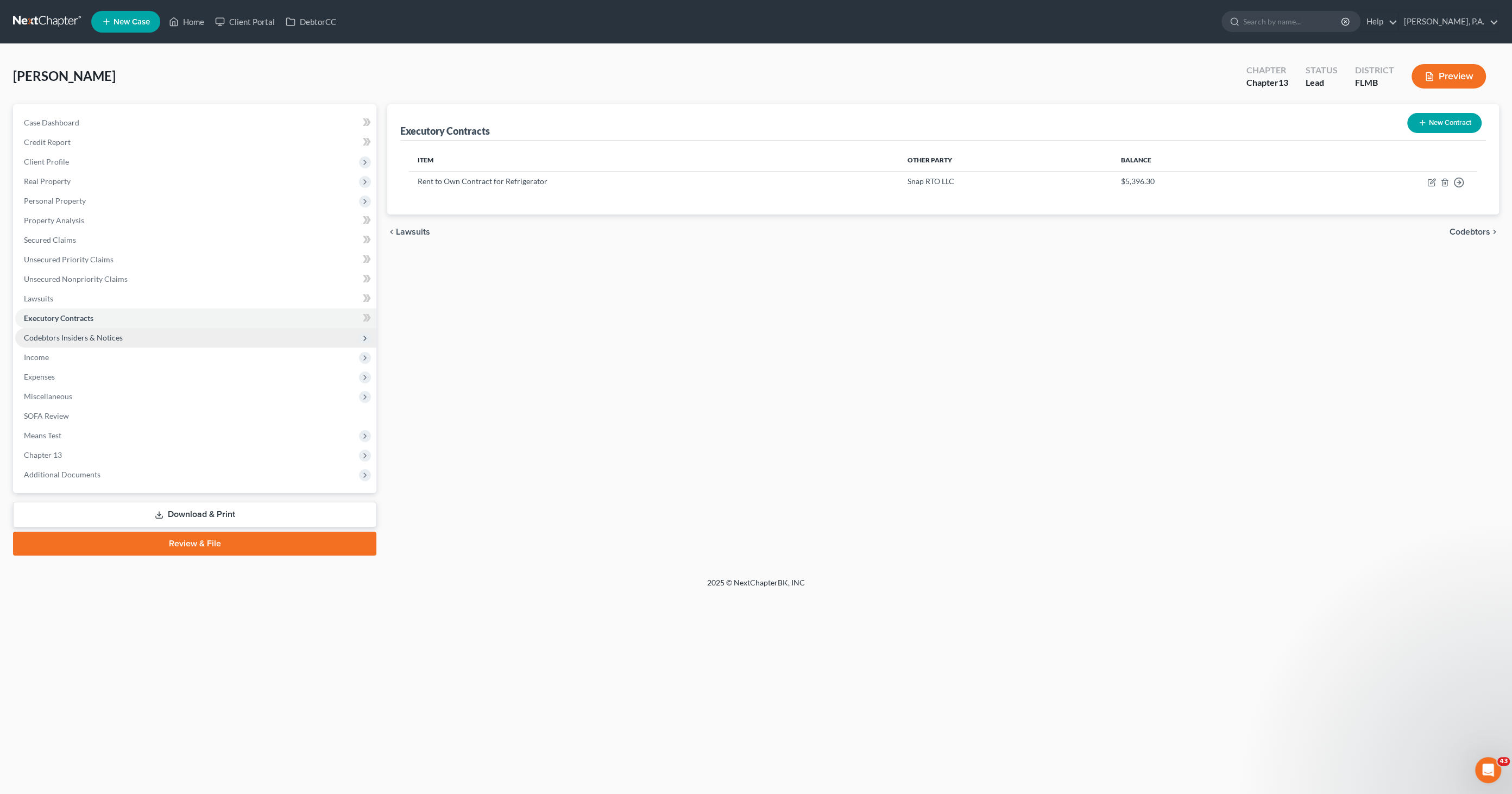
click at [65, 331] on span "Codebtors Insiders & Notices" at bounding box center [195, 337] width 361 height 19
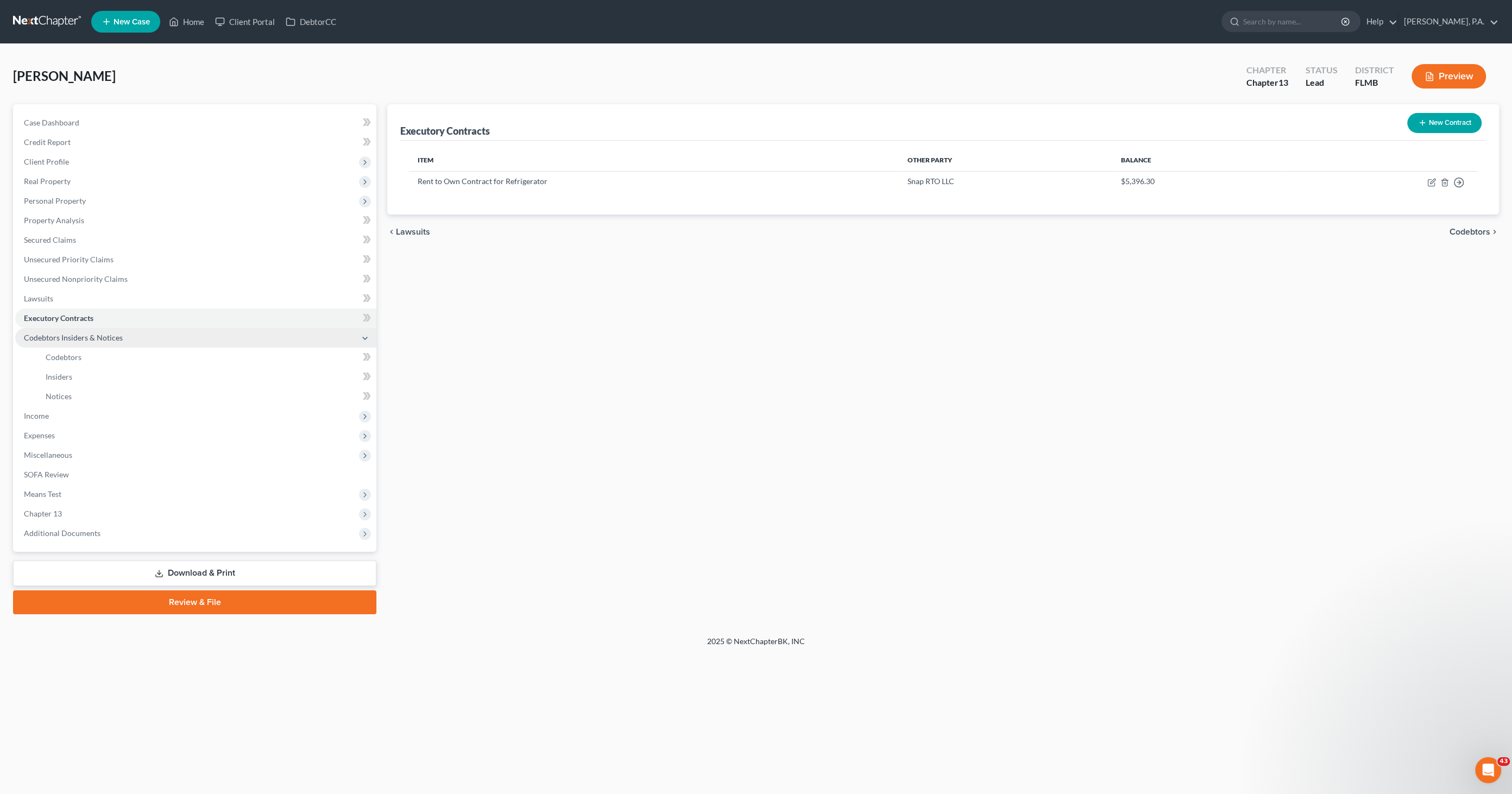
click at [76, 338] on span "Codebtors Insiders & Notices" at bounding box center [73, 337] width 99 height 10
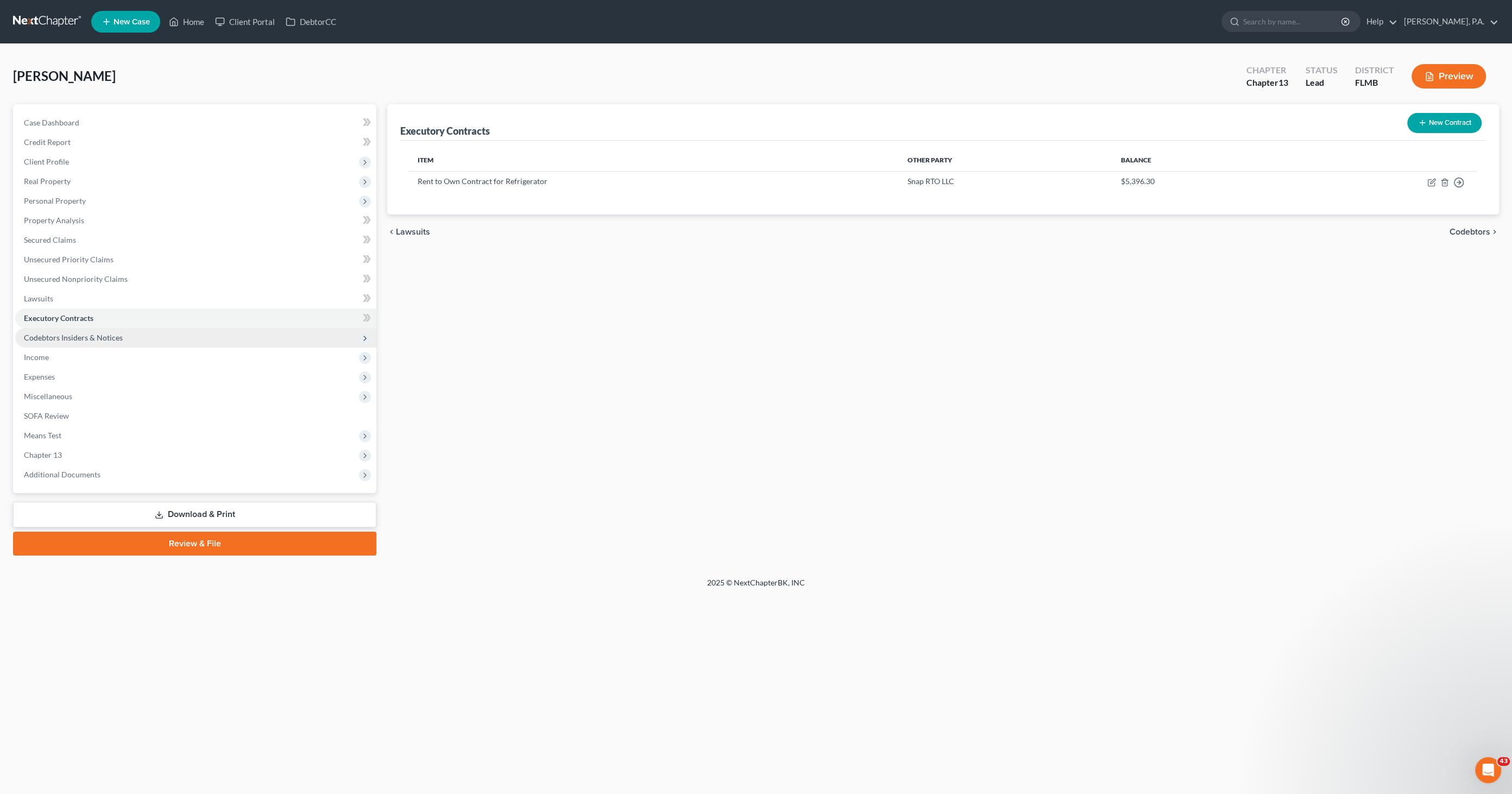
click at [74, 334] on span "Codebtors Insiders & Notices" at bounding box center [73, 337] width 99 height 10
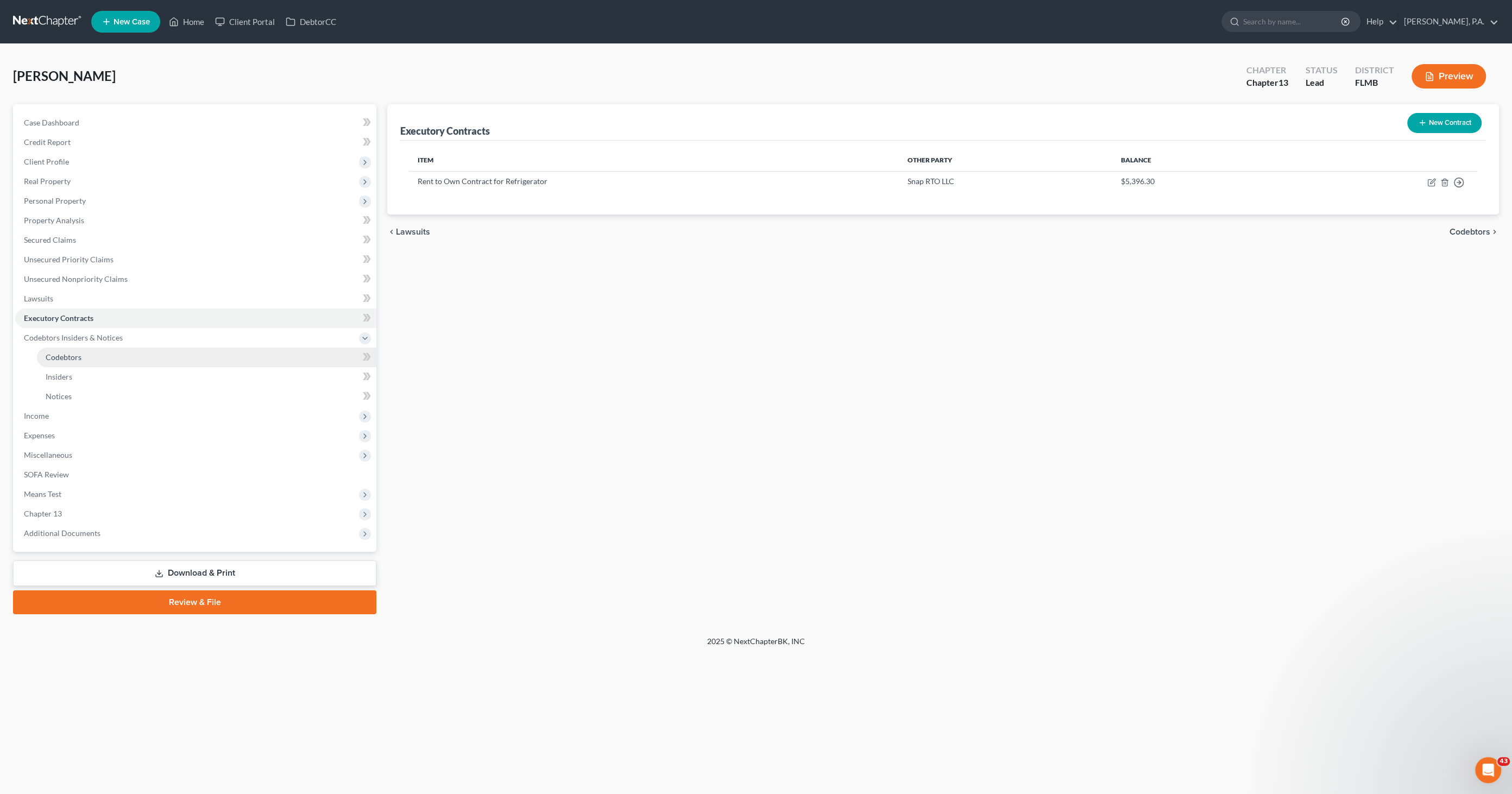
click at [67, 357] on span "Codebtors" at bounding box center [63, 357] width 36 height 10
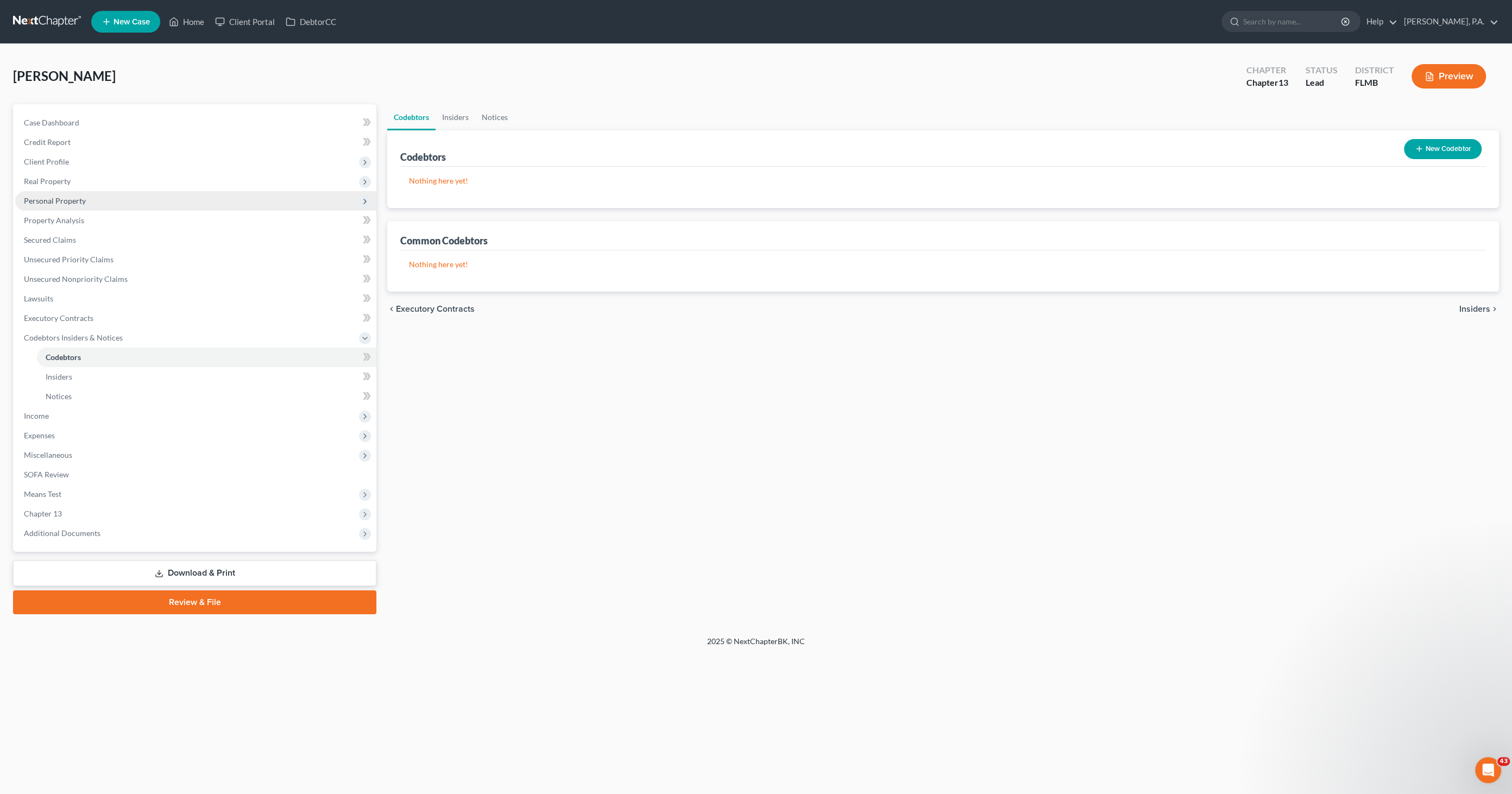
click at [66, 198] on span "Personal Property" at bounding box center [54, 201] width 62 height 10
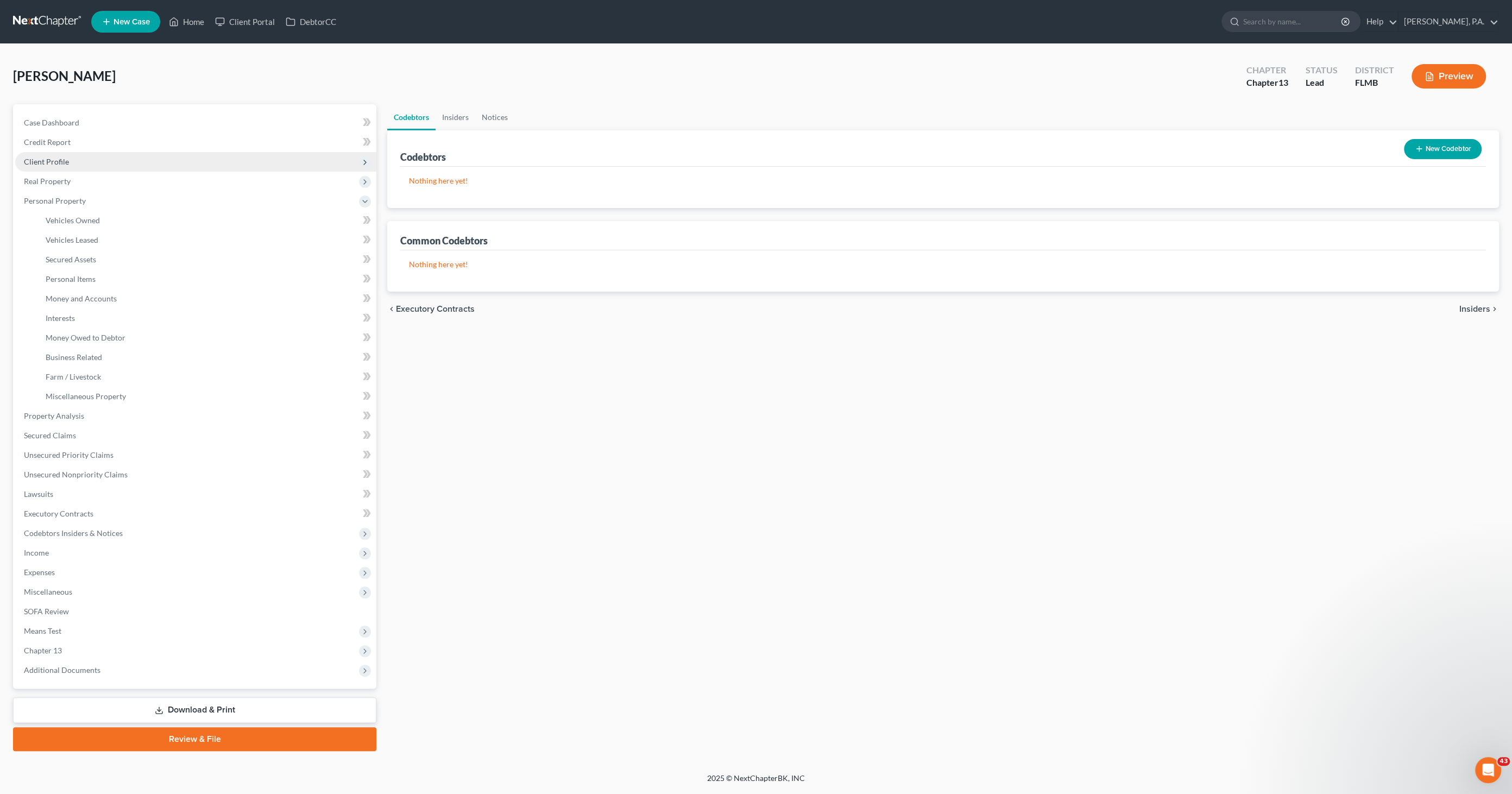
click at [57, 158] on span "Client Profile" at bounding box center [46, 161] width 45 height 10
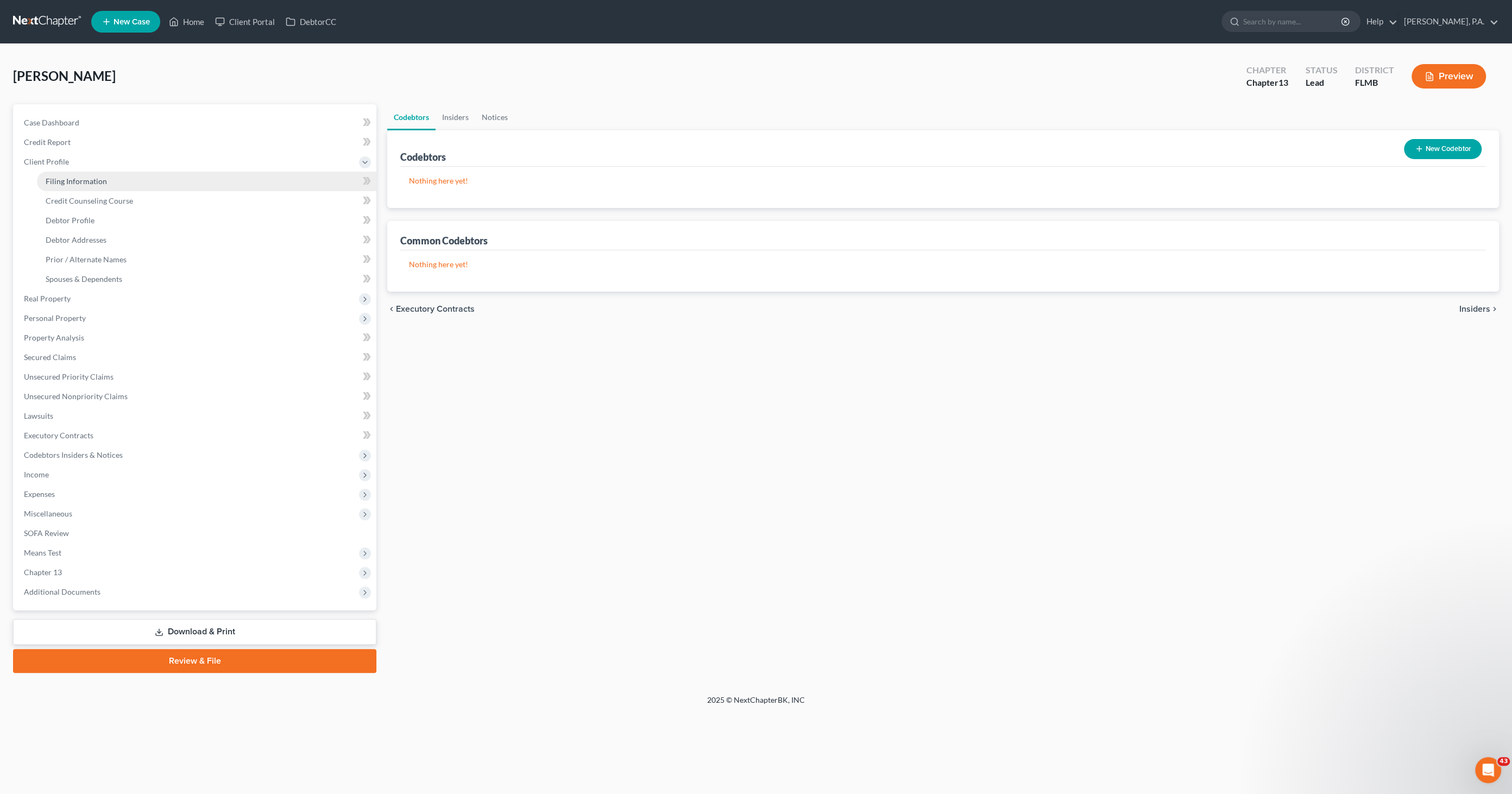
click at [67, 176] on span "Filing Information" at bounding box center [76, 181] width 61 height 10
select select "1"
select select "0"
select select "3"
select select "9"
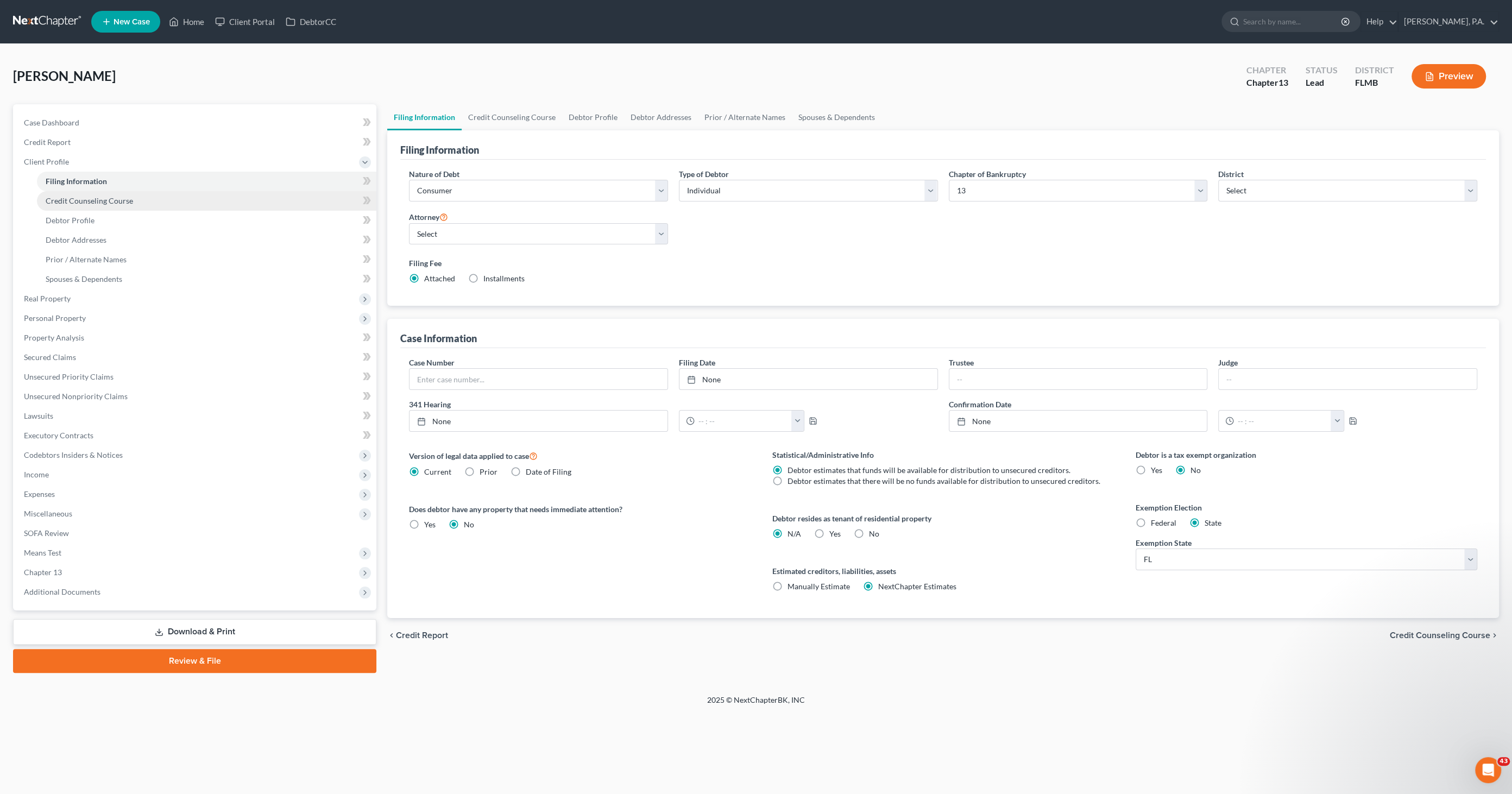
click at [76, 196] on span "Credit Counseling Course" at bounding box center [89, 201] width 88 height 10
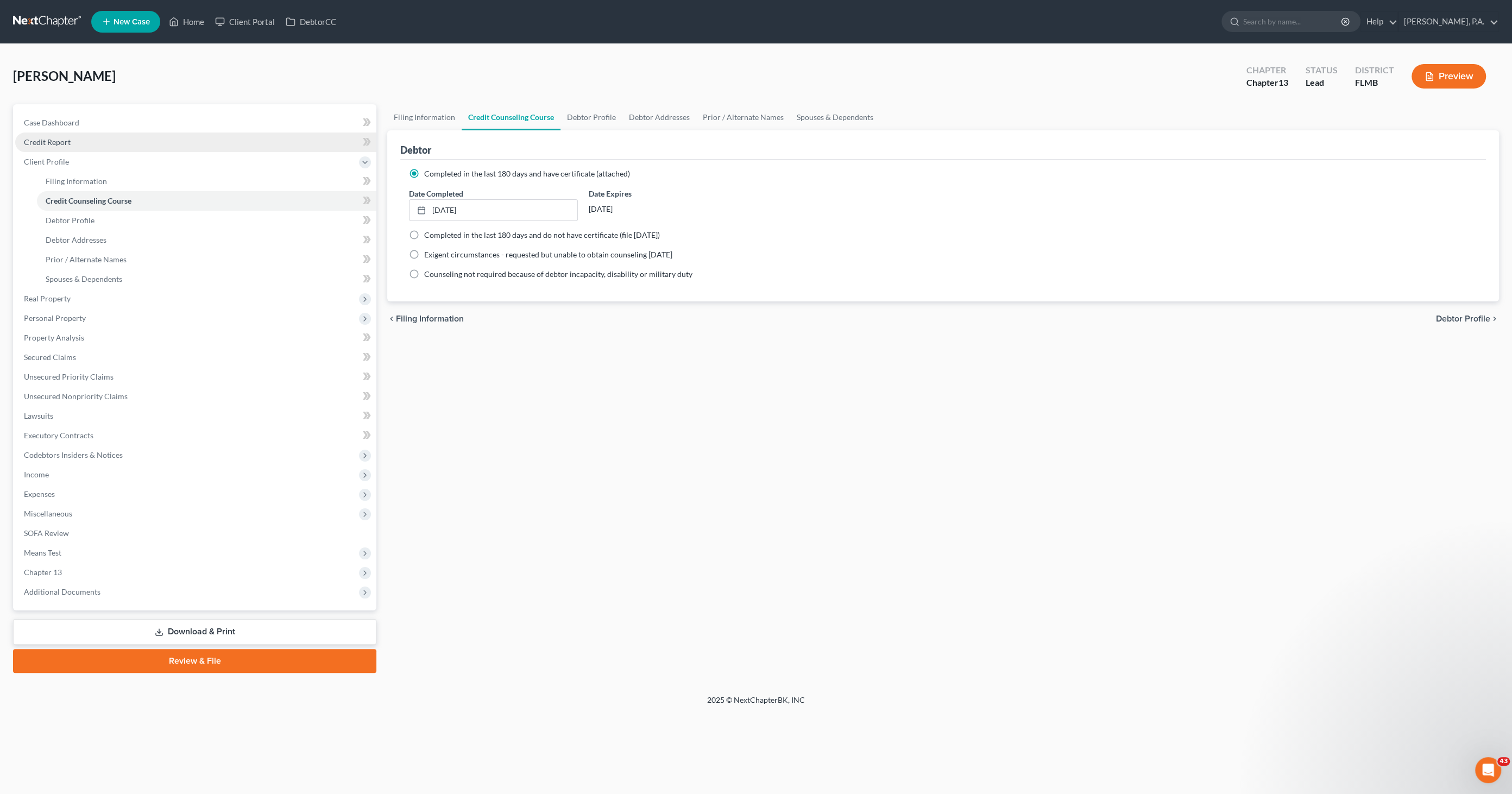
click at [63, 142] on span "Credit Report" at bounding box center [46, 142] width 46 height 10
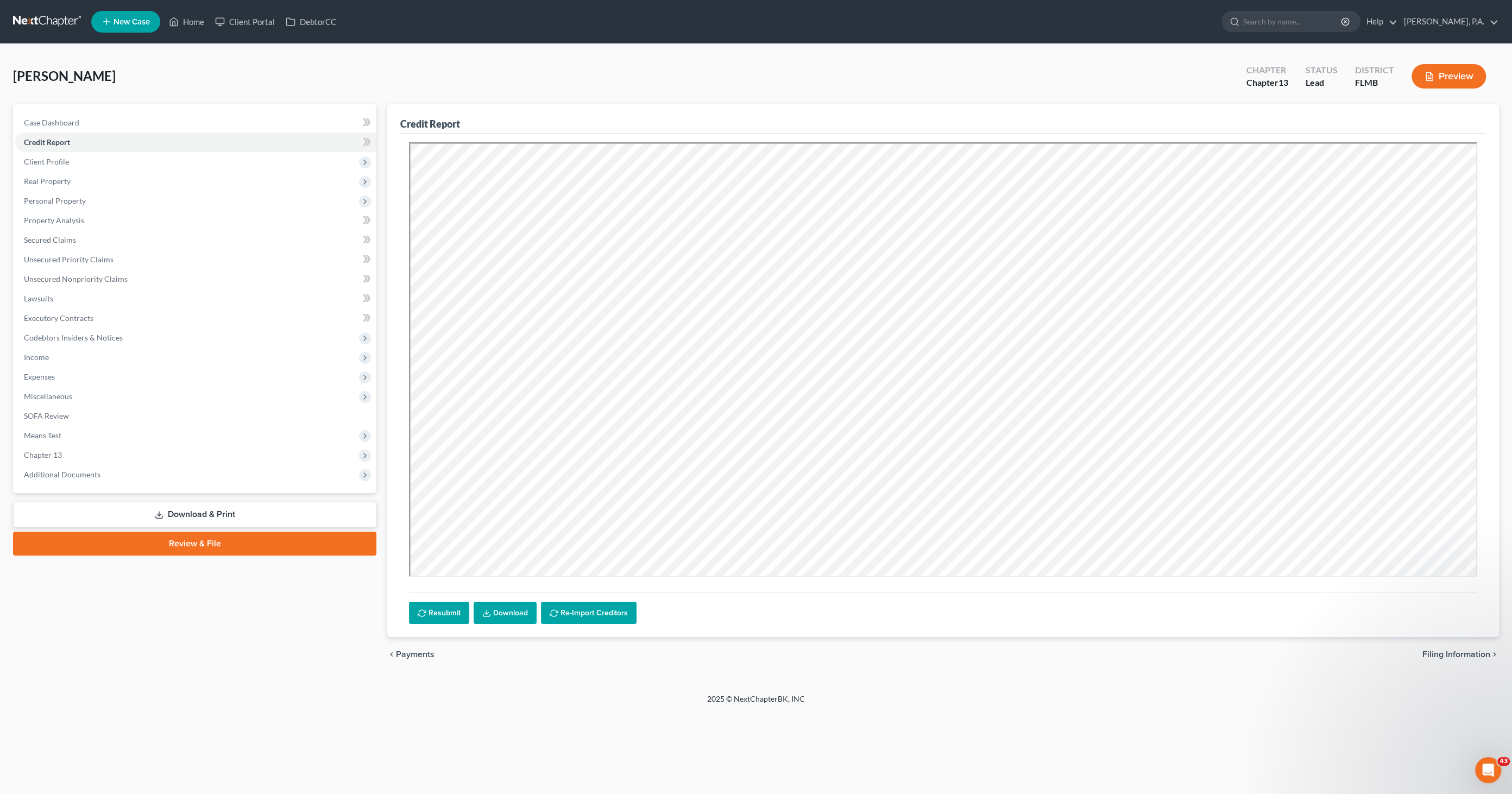
click at [493, 620] on link "Download" at bounding box center [505, 613] width 63 height 23
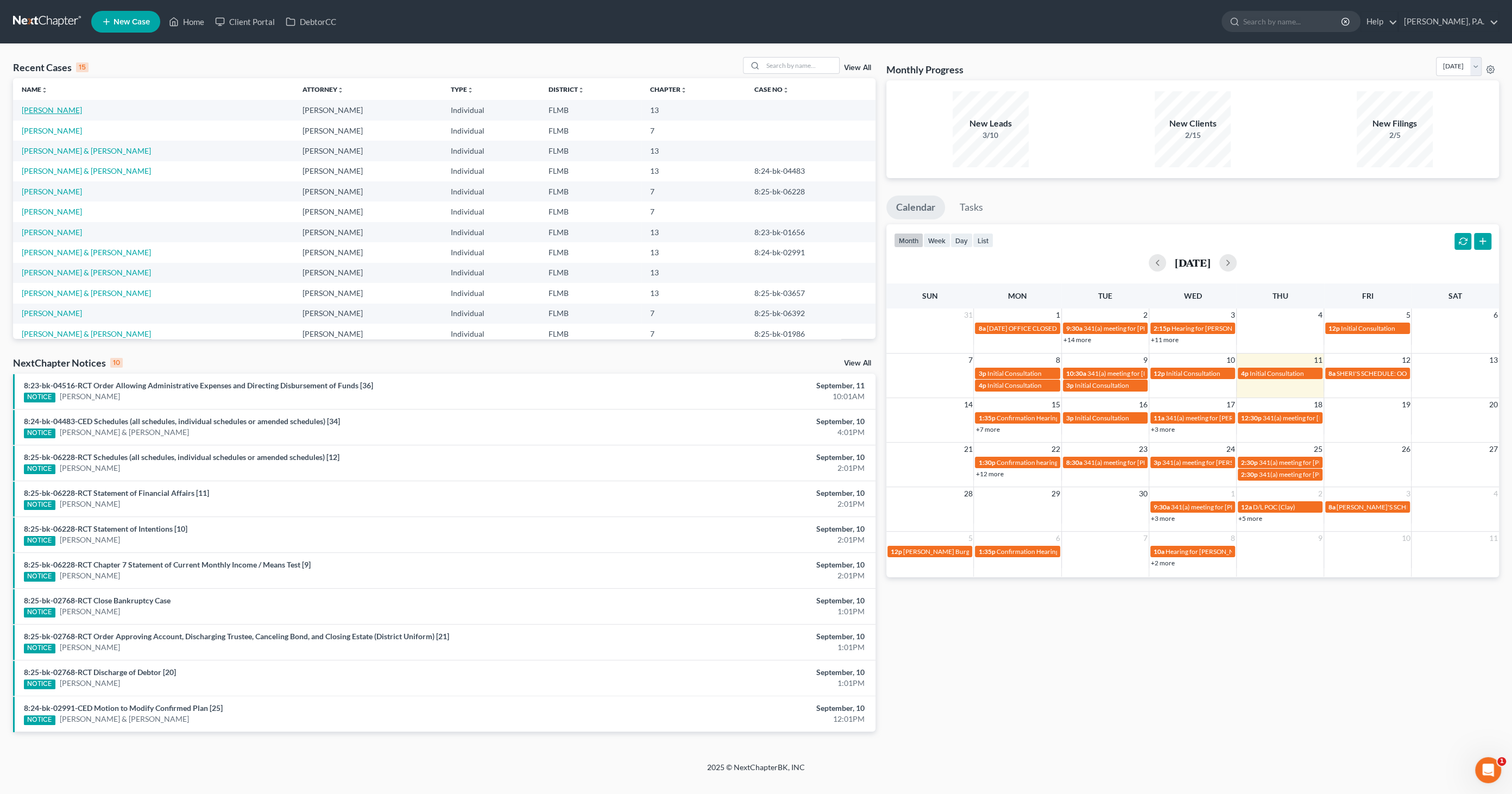
click at [60, 110] on link "[PERSON_NAME]" at bounding box center [52, 110] width 60 height 10
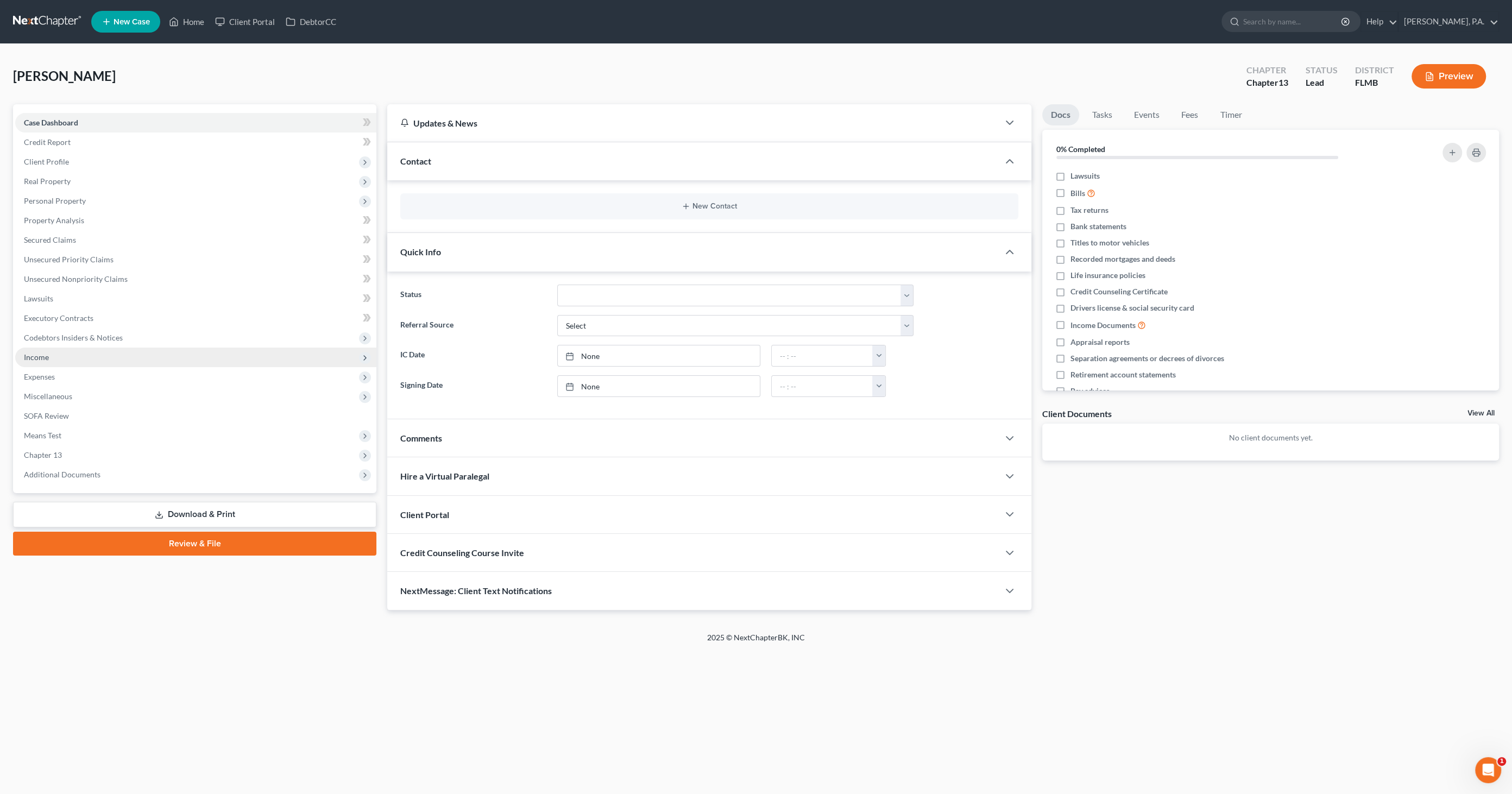
click at [67, 358] on span "Income" at bounding box center [195, 358] width 361 height 19
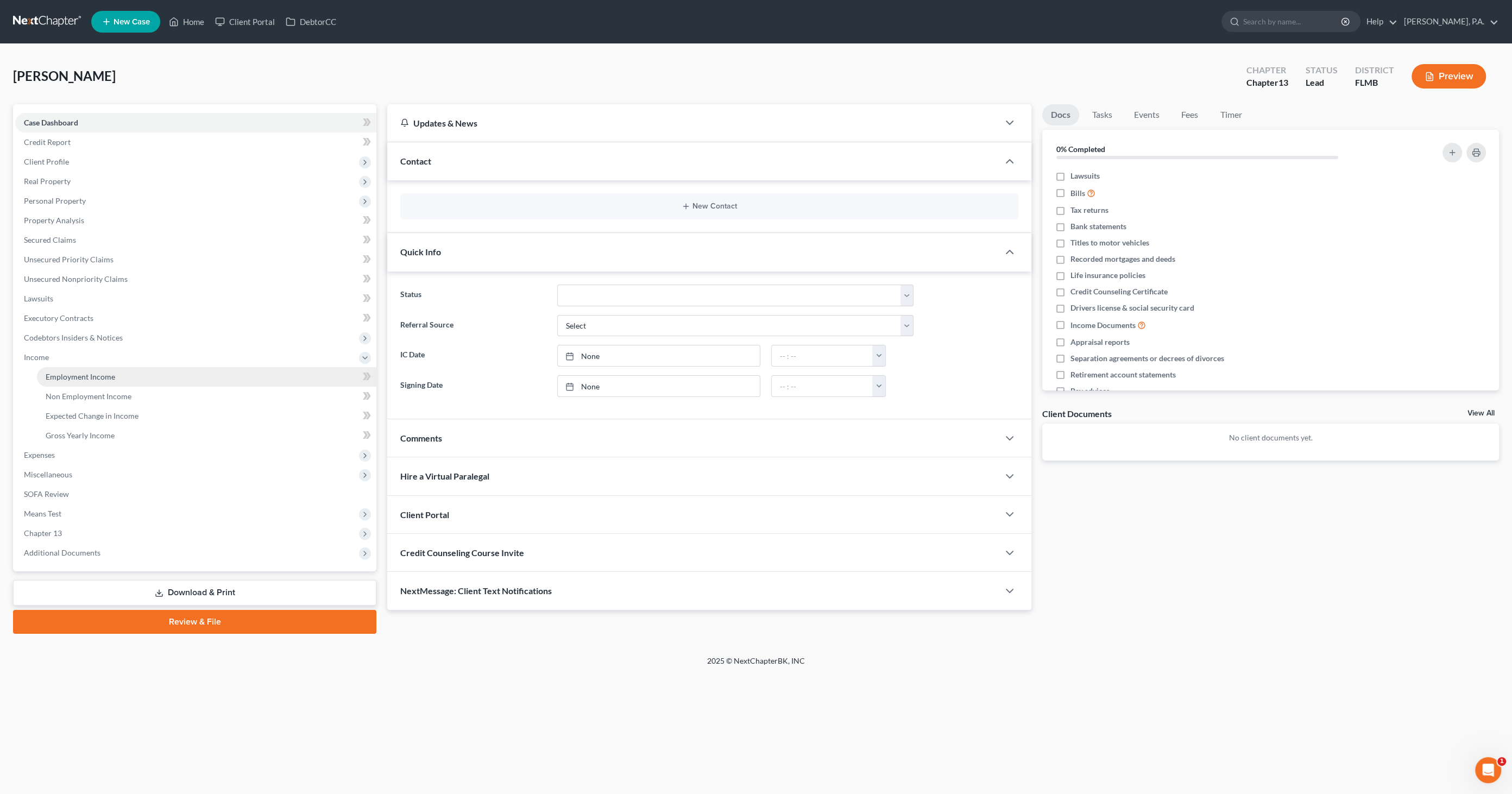
click at [70, 371] on link "Employment Income" at bounding box center [206, 377] width 339 height 19
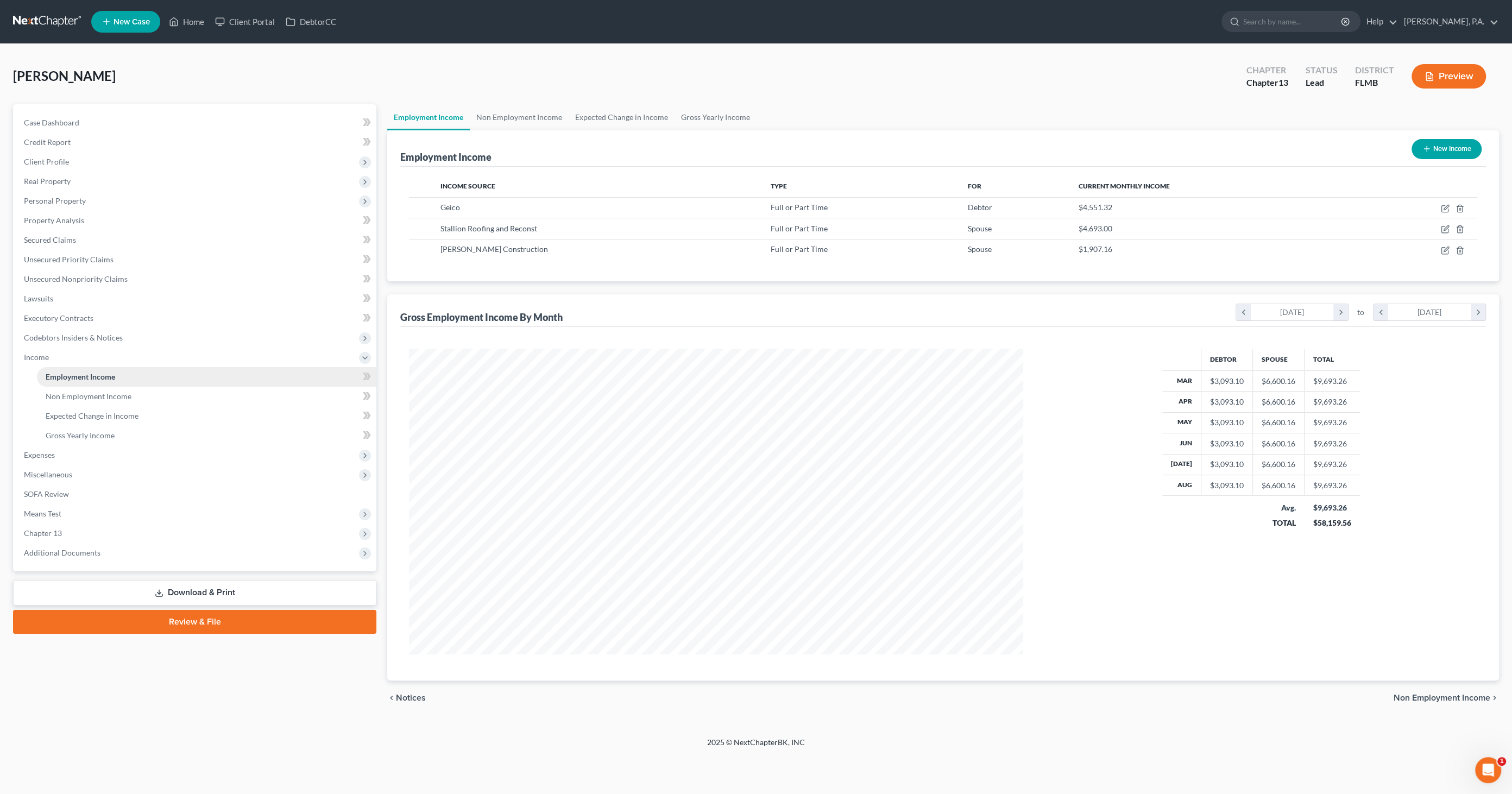
scroll to position [305, 636]
click at [60, 385] on span "Expenses" at bounding box center [195, 455] width 361 height 19
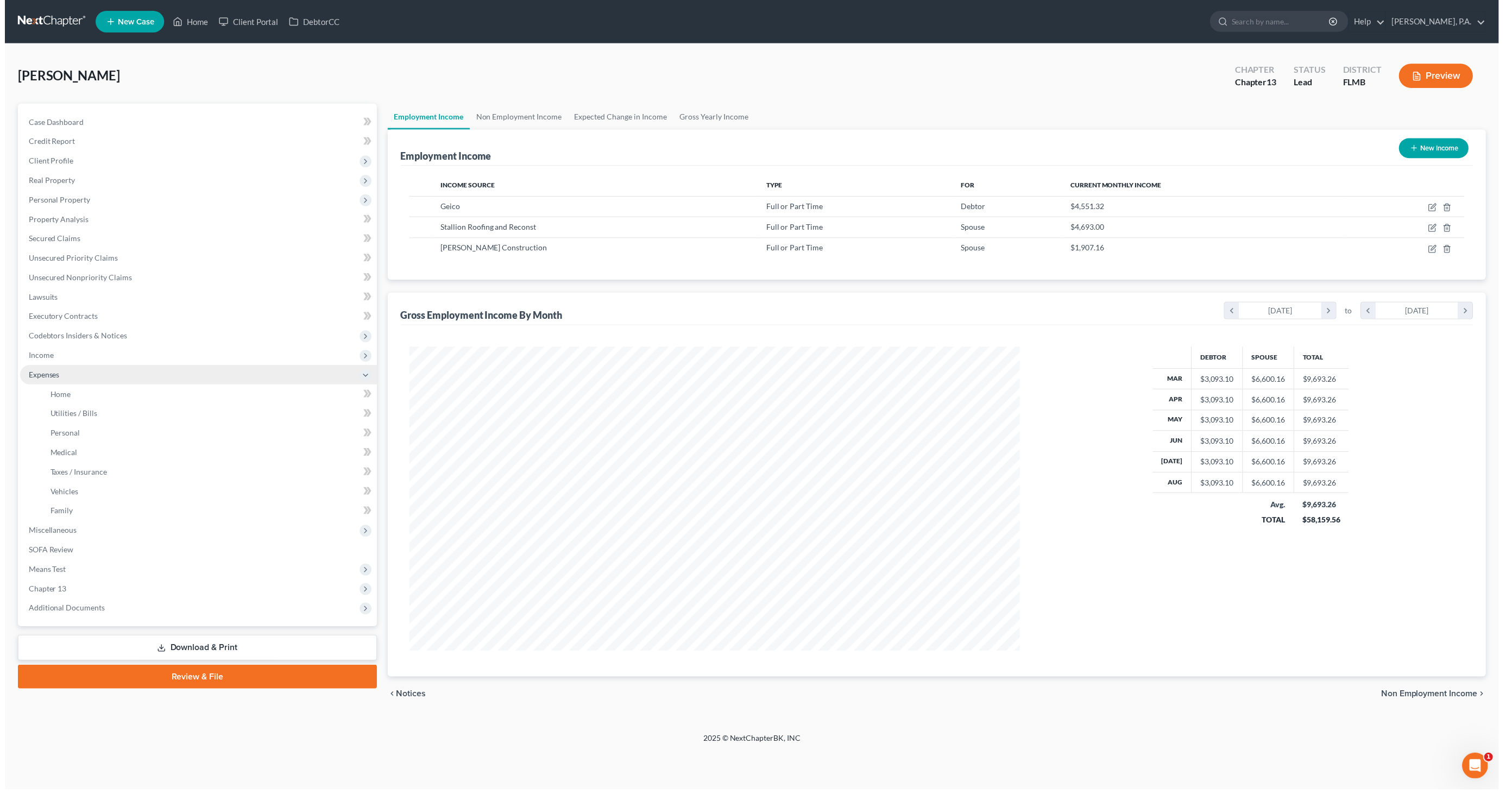
scroll to position [542866, 542623]
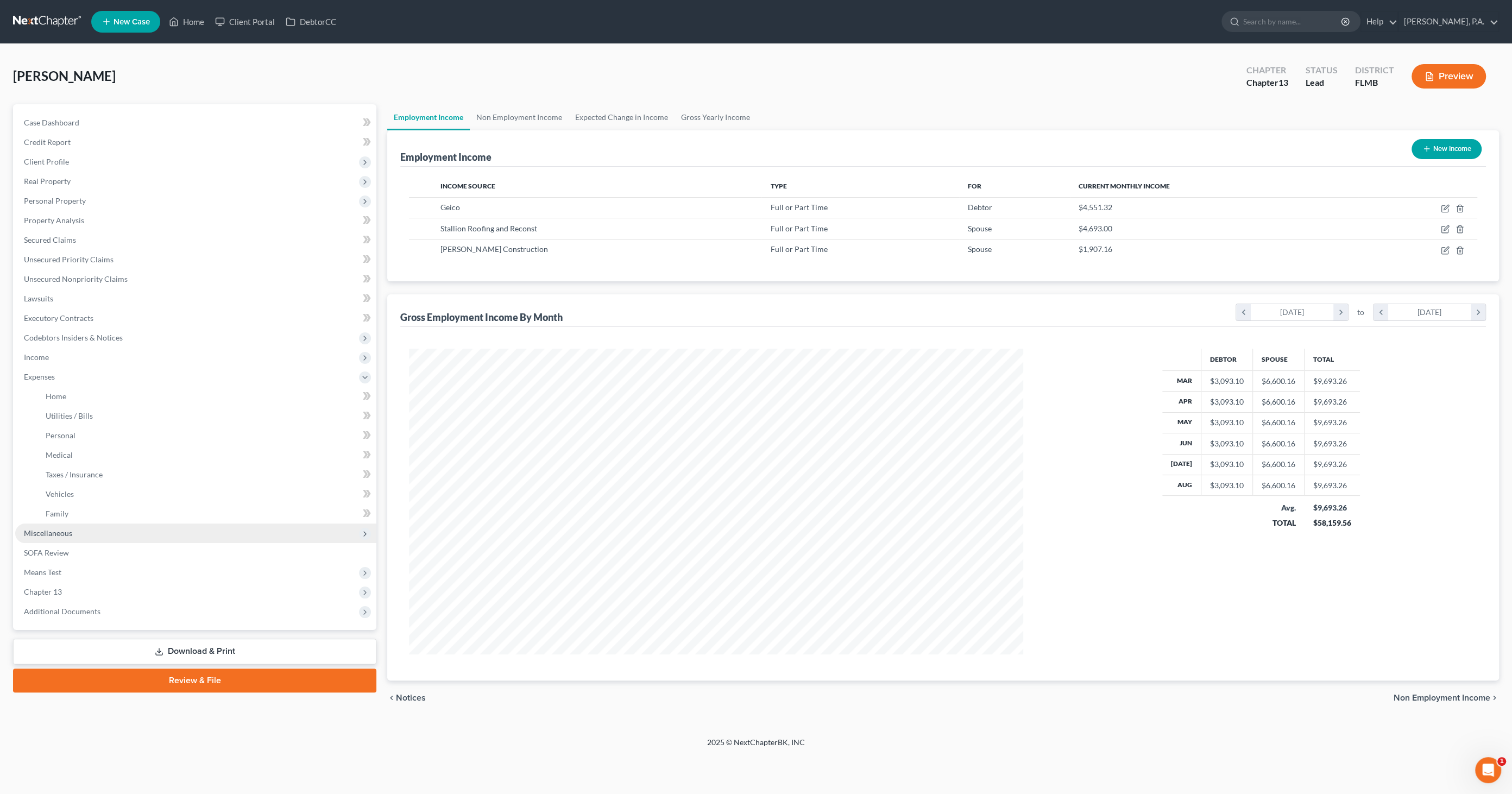
click at [59, 385] on span "Miscellaneous" at bounding box center [47, 533] width 48 height 10
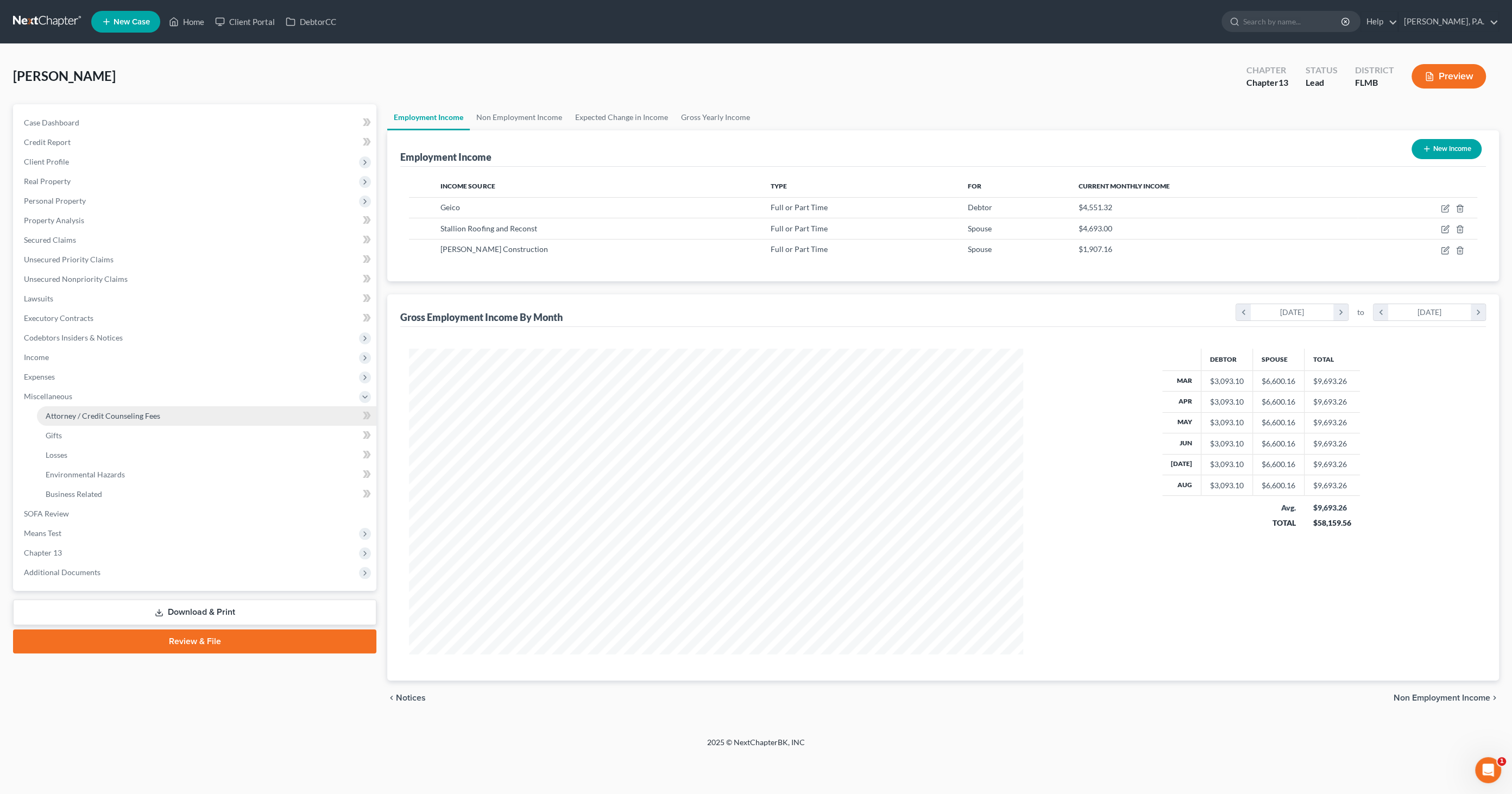
click at [69, 385] on span "Attorney / Credit Counseling Fees" at bounding box center [103, 415] width 115 height 10
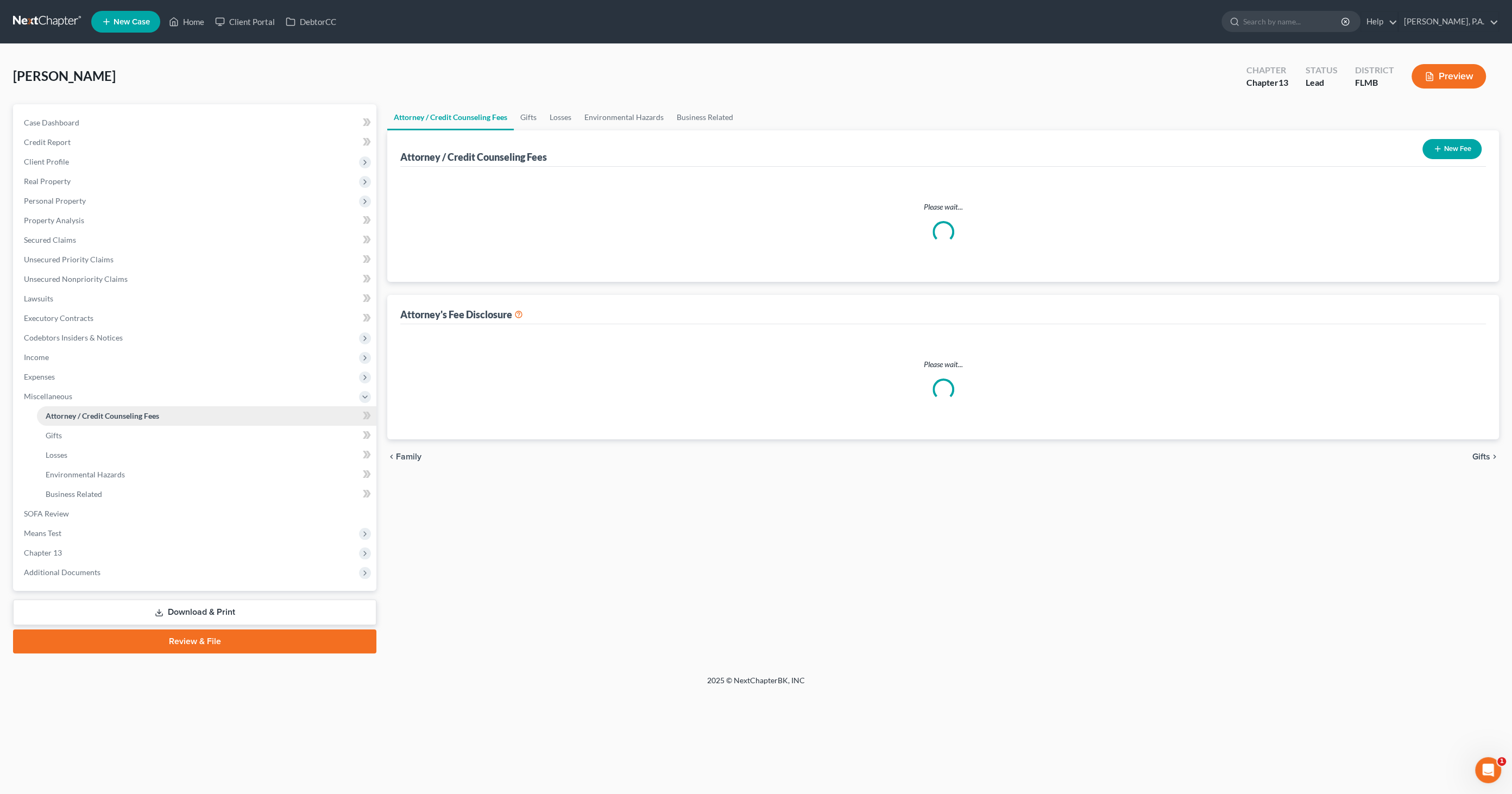
select select "3"
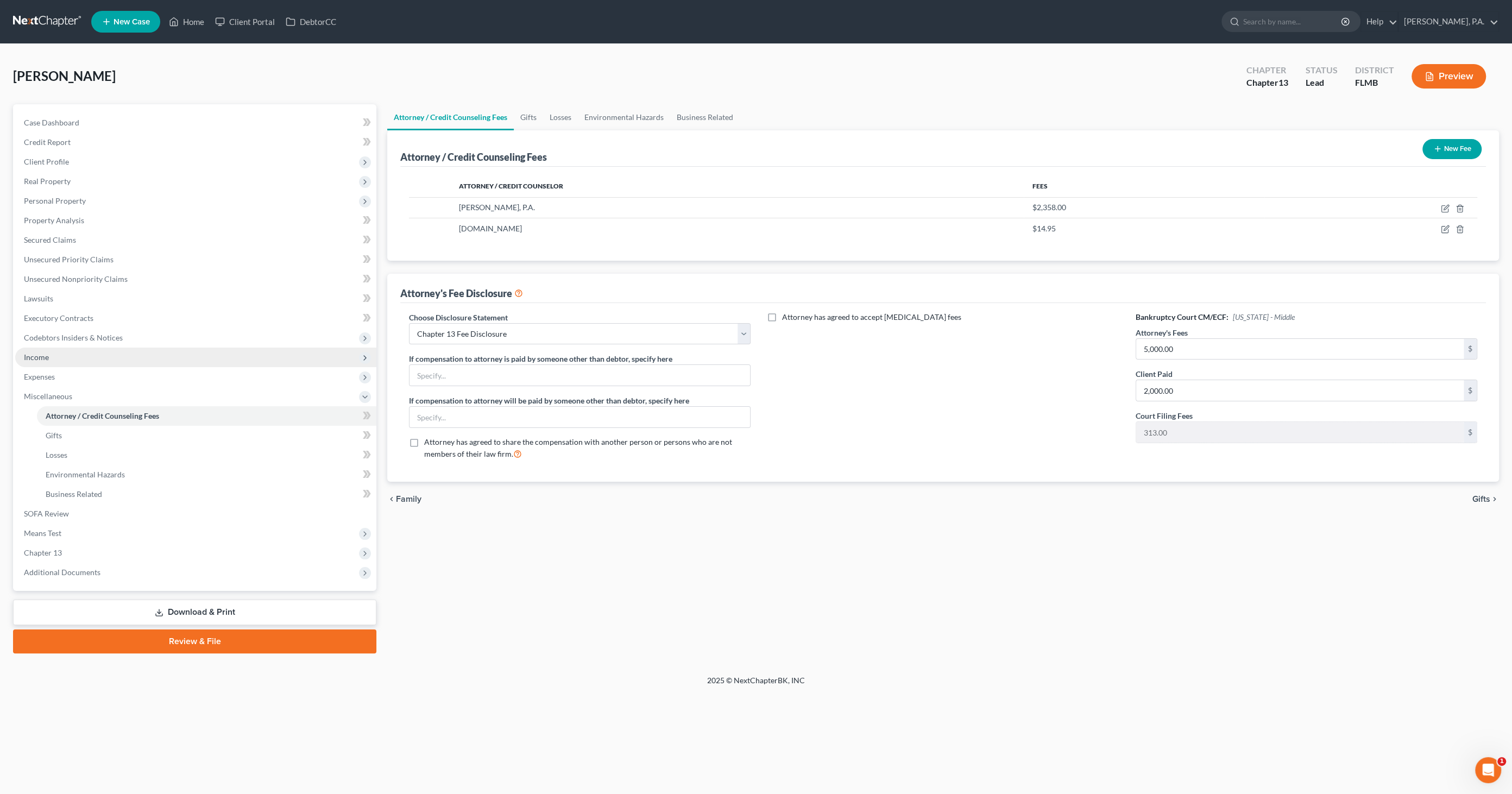
click at [57, 360] on span "Income" at bounding box center [195, 358] width 361 height 19
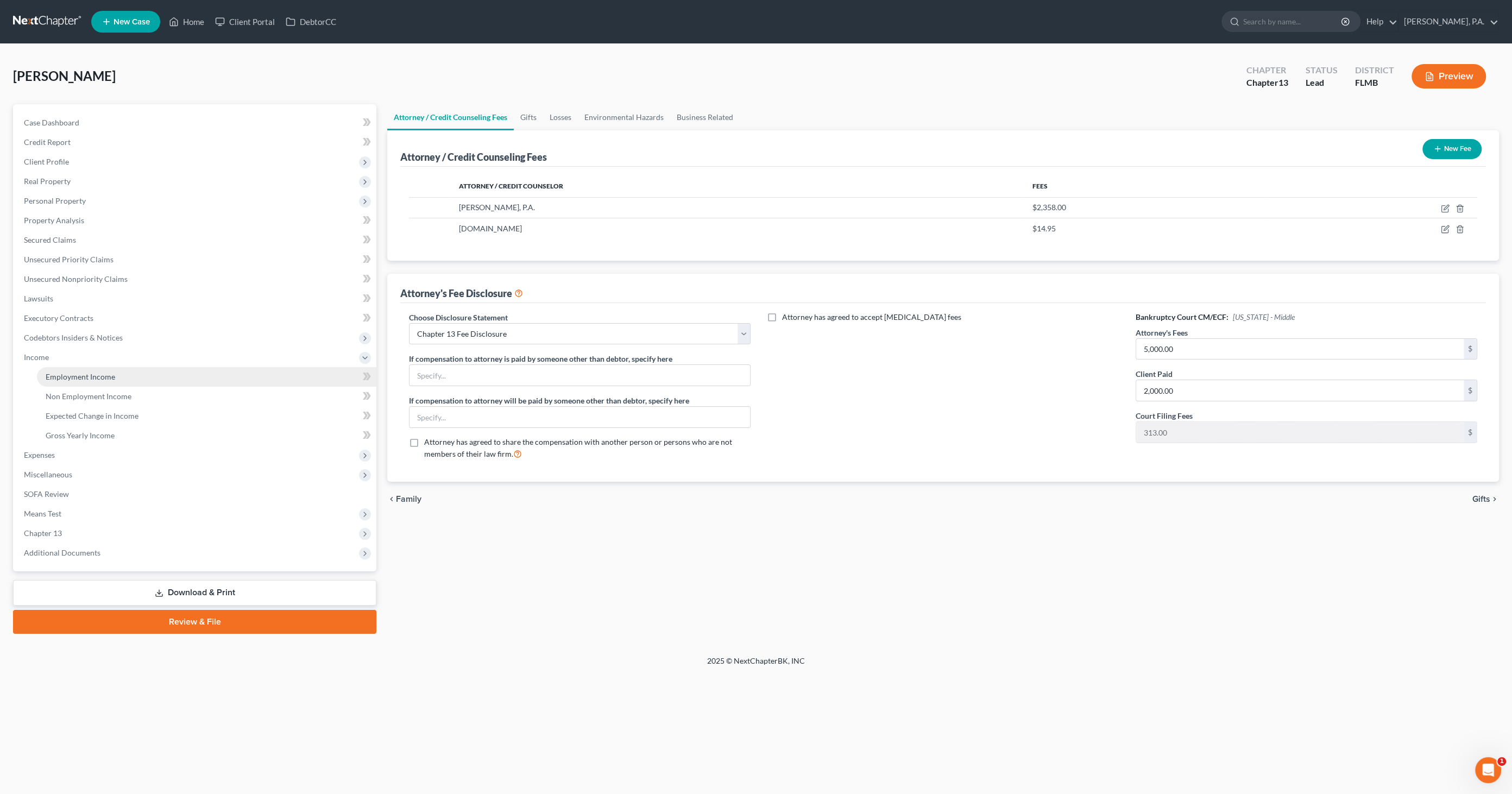
click at [71, 378] on span "Employment Income" at bounding box center [80, 377] width 69 height 10
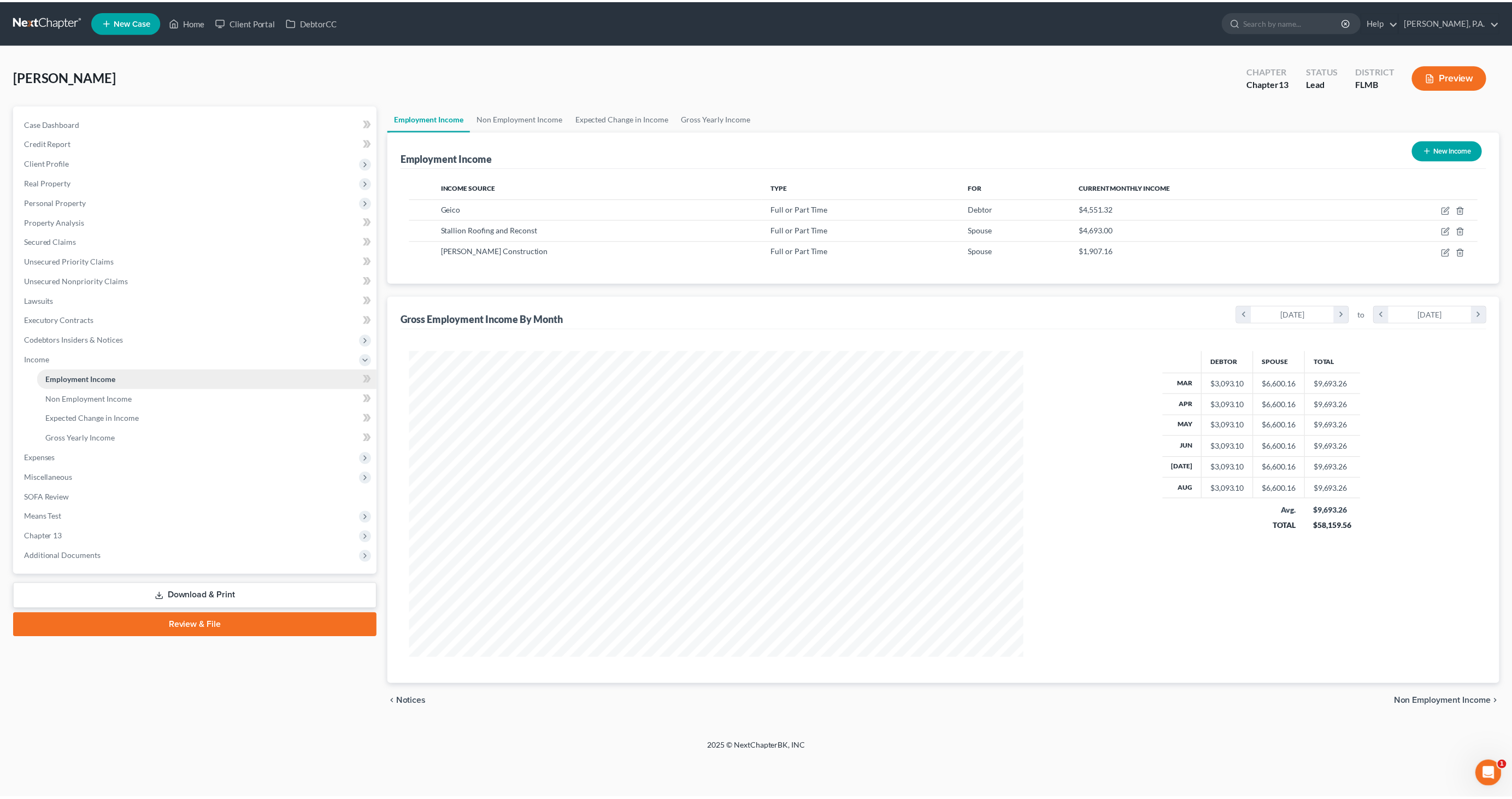
scroll to position [307, 640]
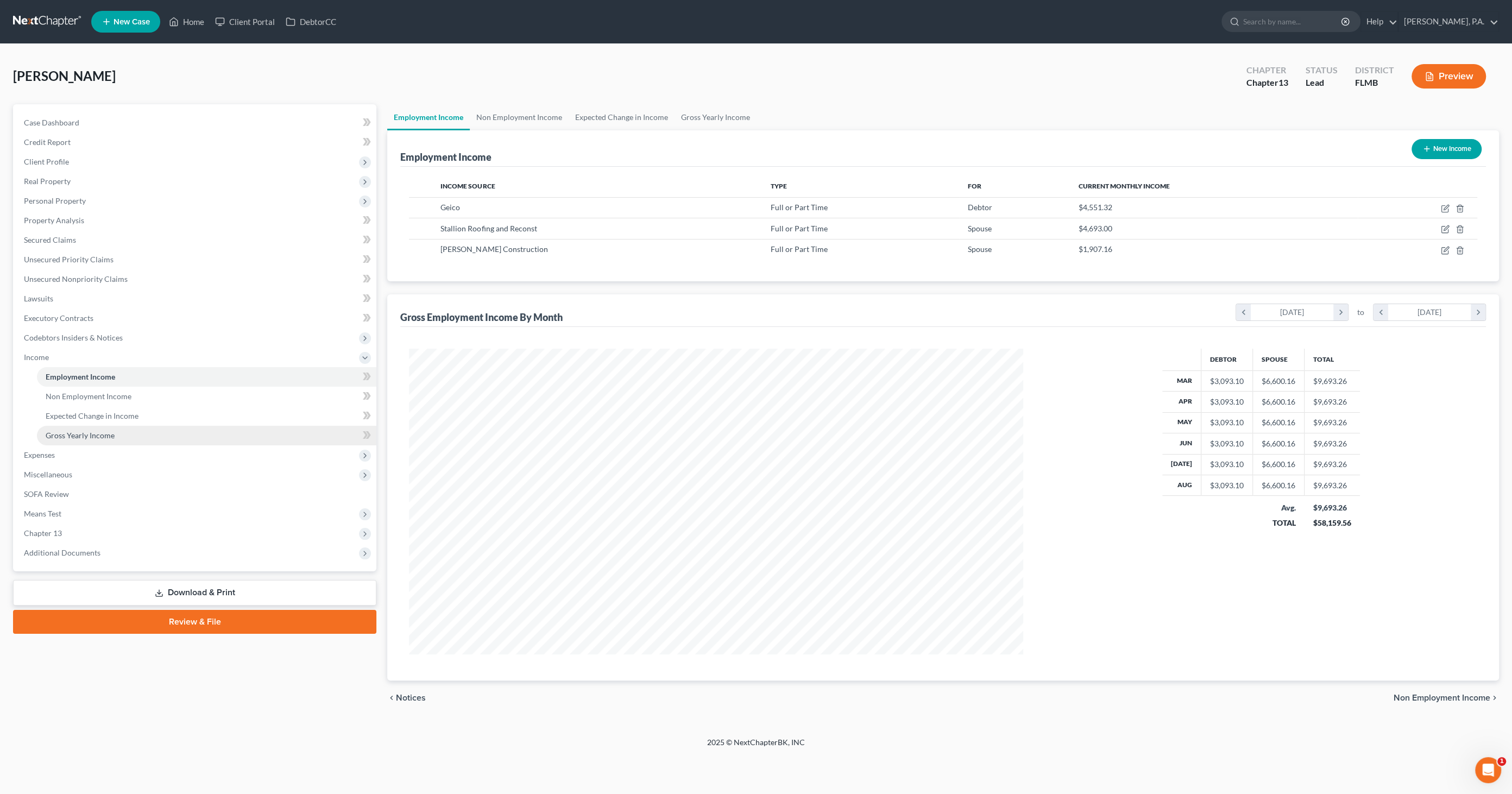
click at [90, 385] on span "Gross Yearly Income" at bounding box center [80, 435] width 69 height 10
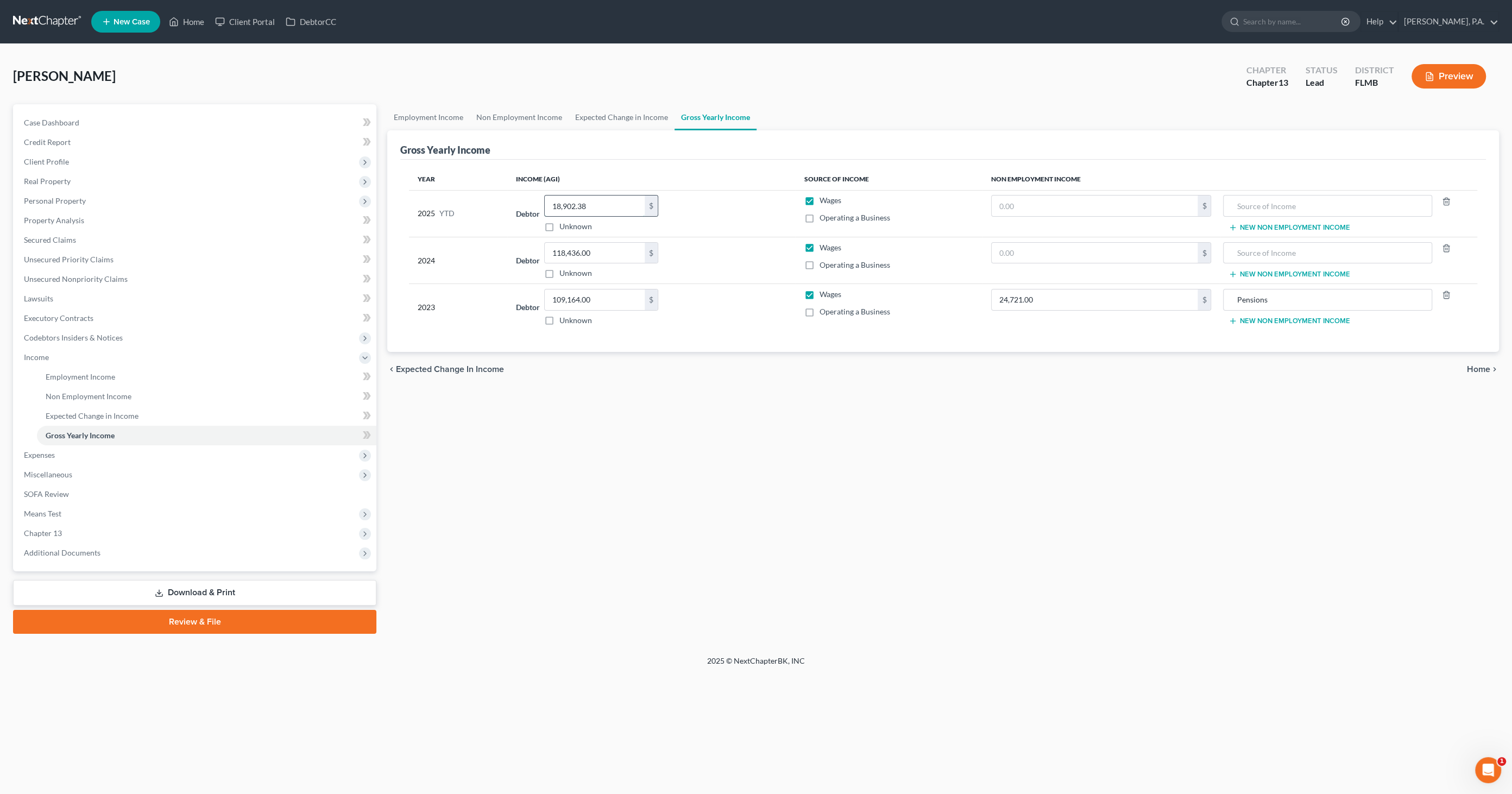
click at [613, 205] on input "18,902.38" at bounding box center [595, 206] width 100 height 21
type input "26,959.29"
click at [46, 385] on span "Expenses" at bounding box center [195, 455] width 361 height 19
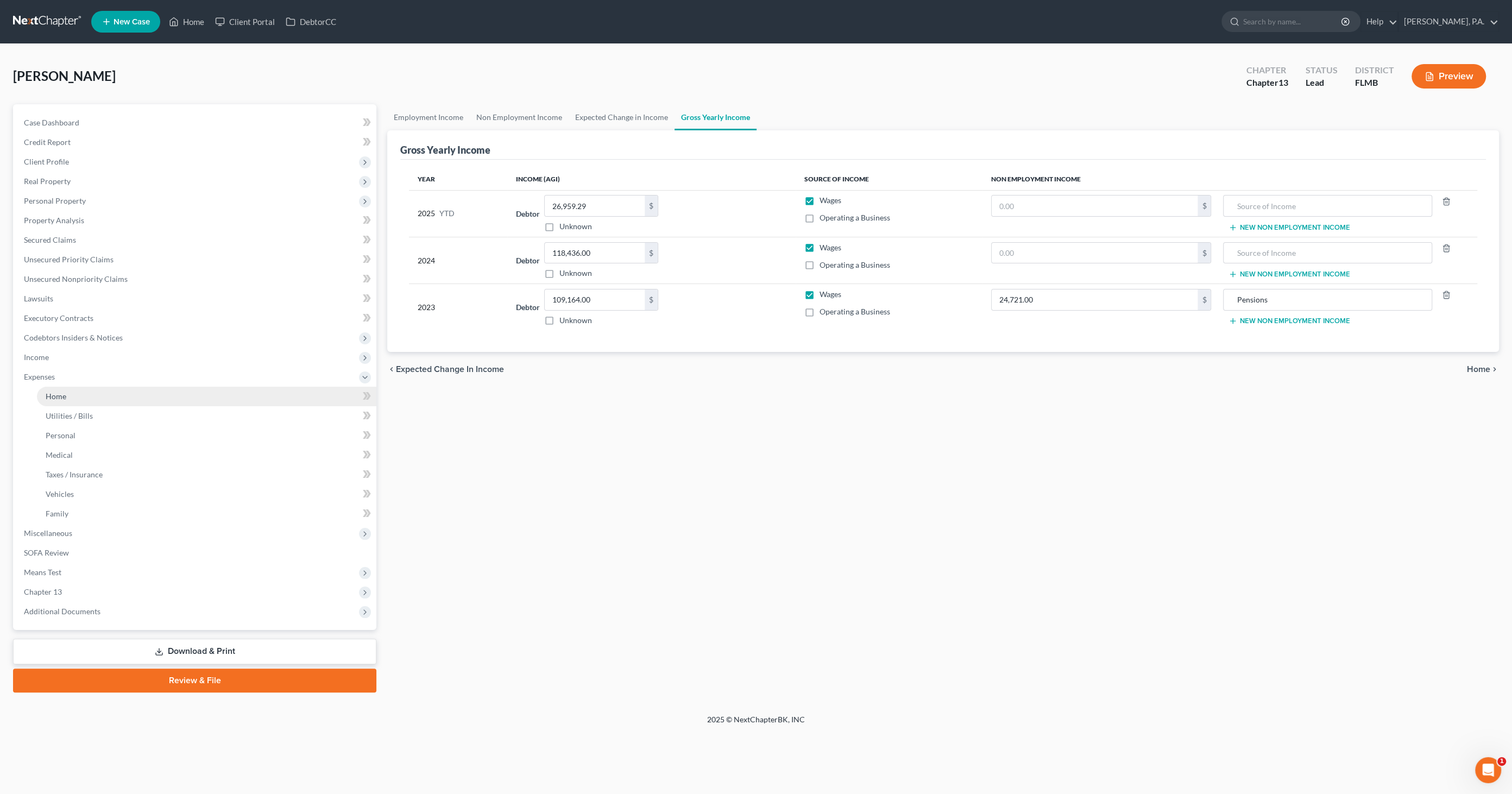
click at [48, 385] on link "Home" at bounding box center [206, 396] width 339 height 19
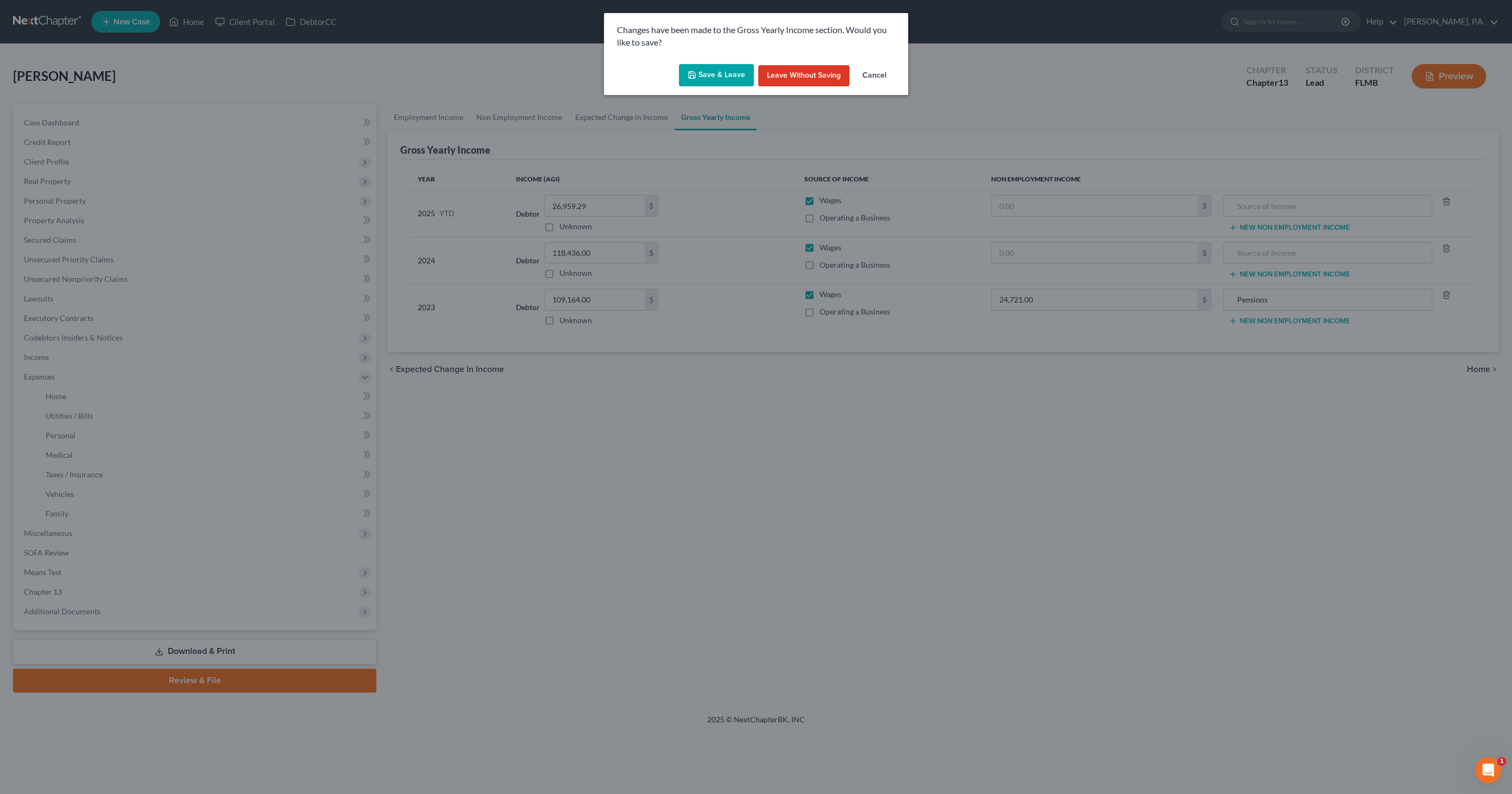
click at [705, 69] on button "Save & Leave" at bounding box center [717, 75] width 75 height 23
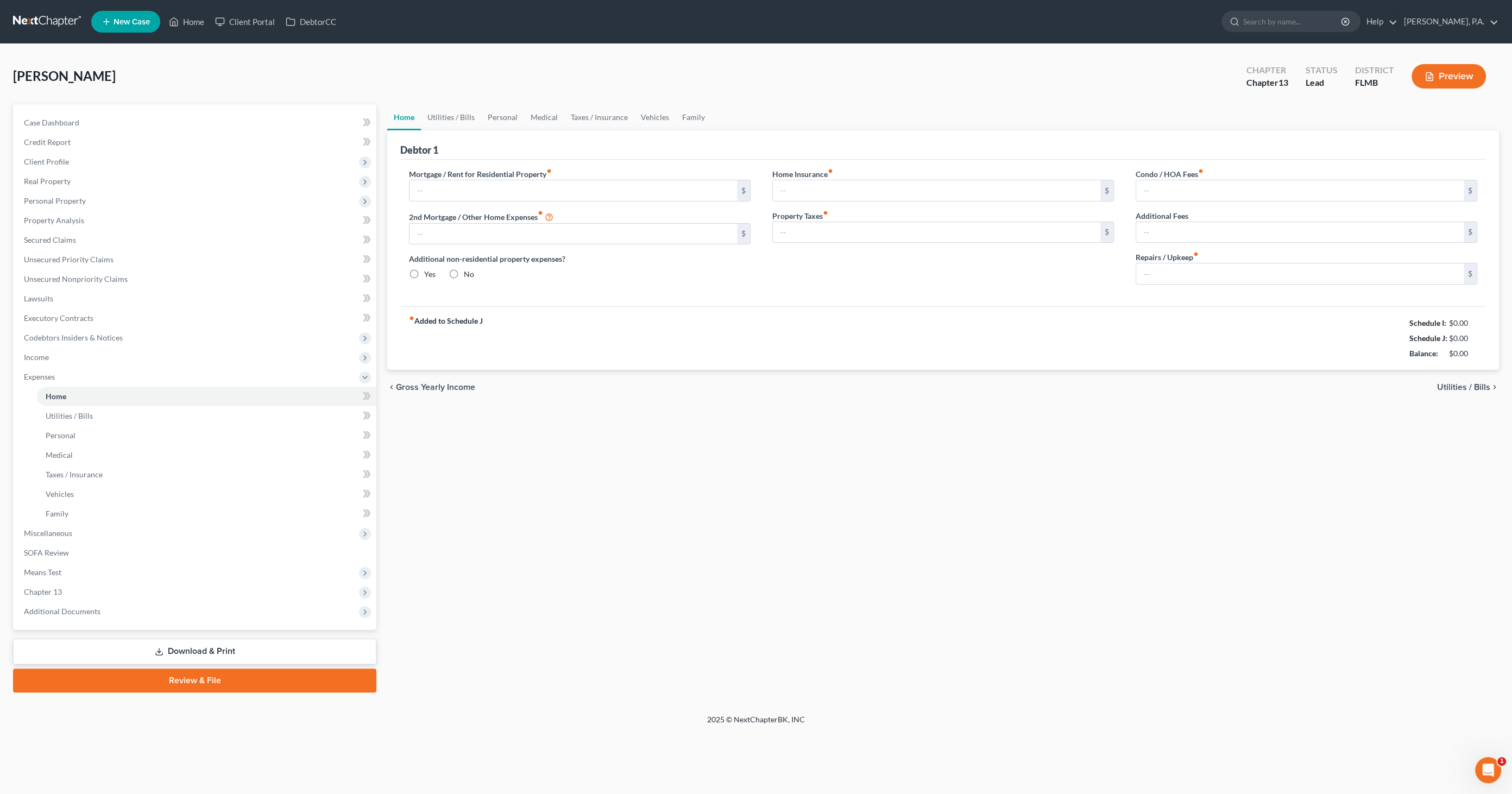
type input "1,208.34"
type input "0.00"
radio input "true"
type input "0.00"
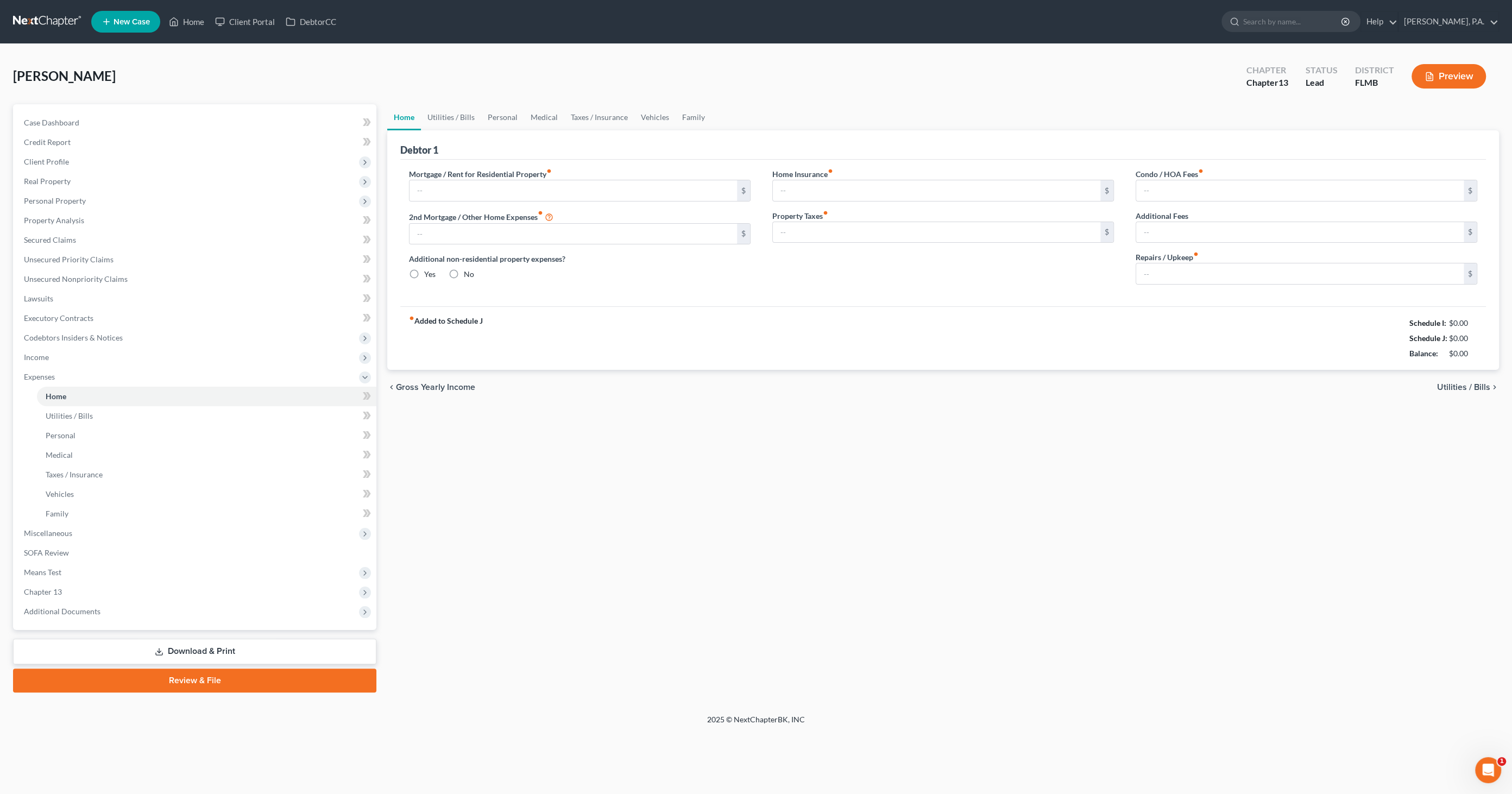
type input "0.00"
click at [95, 385] on span "Miscellaneous" at bounding box center [195, 533] width 361 height 19
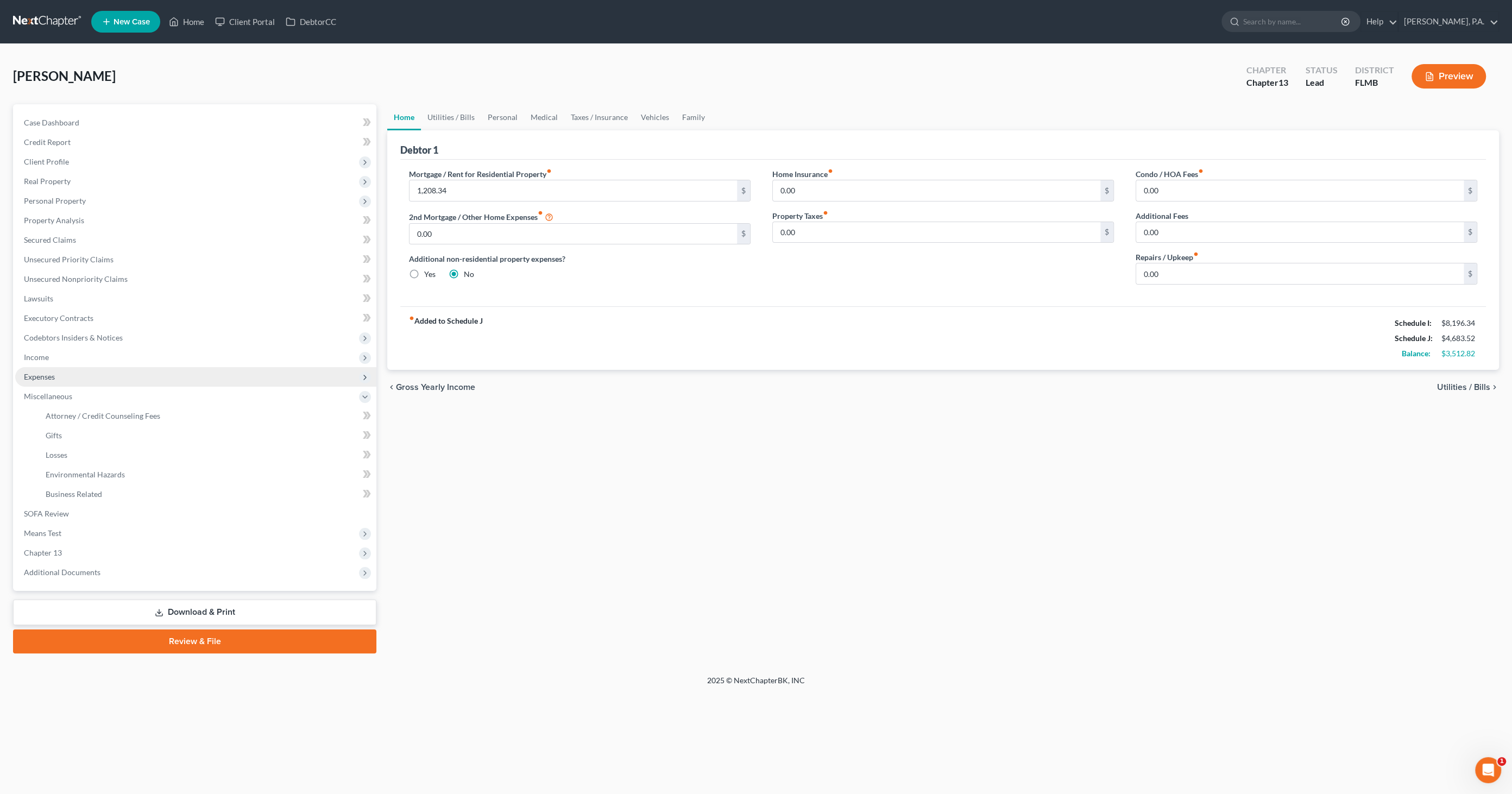
click at [58, 372] on span "Expenses" at bounding box center [195, 377] width 361 height 19
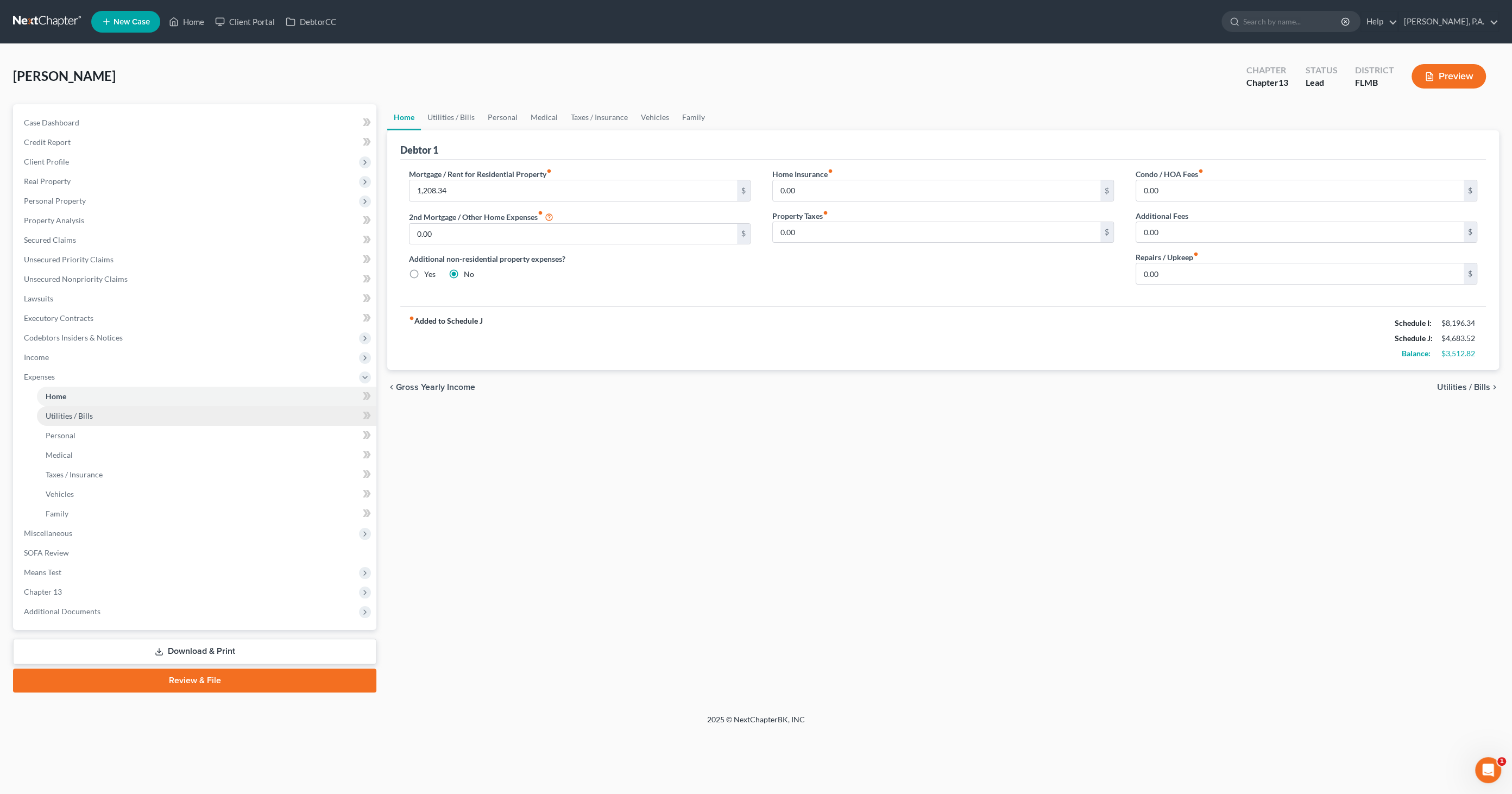
click at [78, 385] on span "Utilities / Bills" at bounding box center [69, 415] width 47 height 10
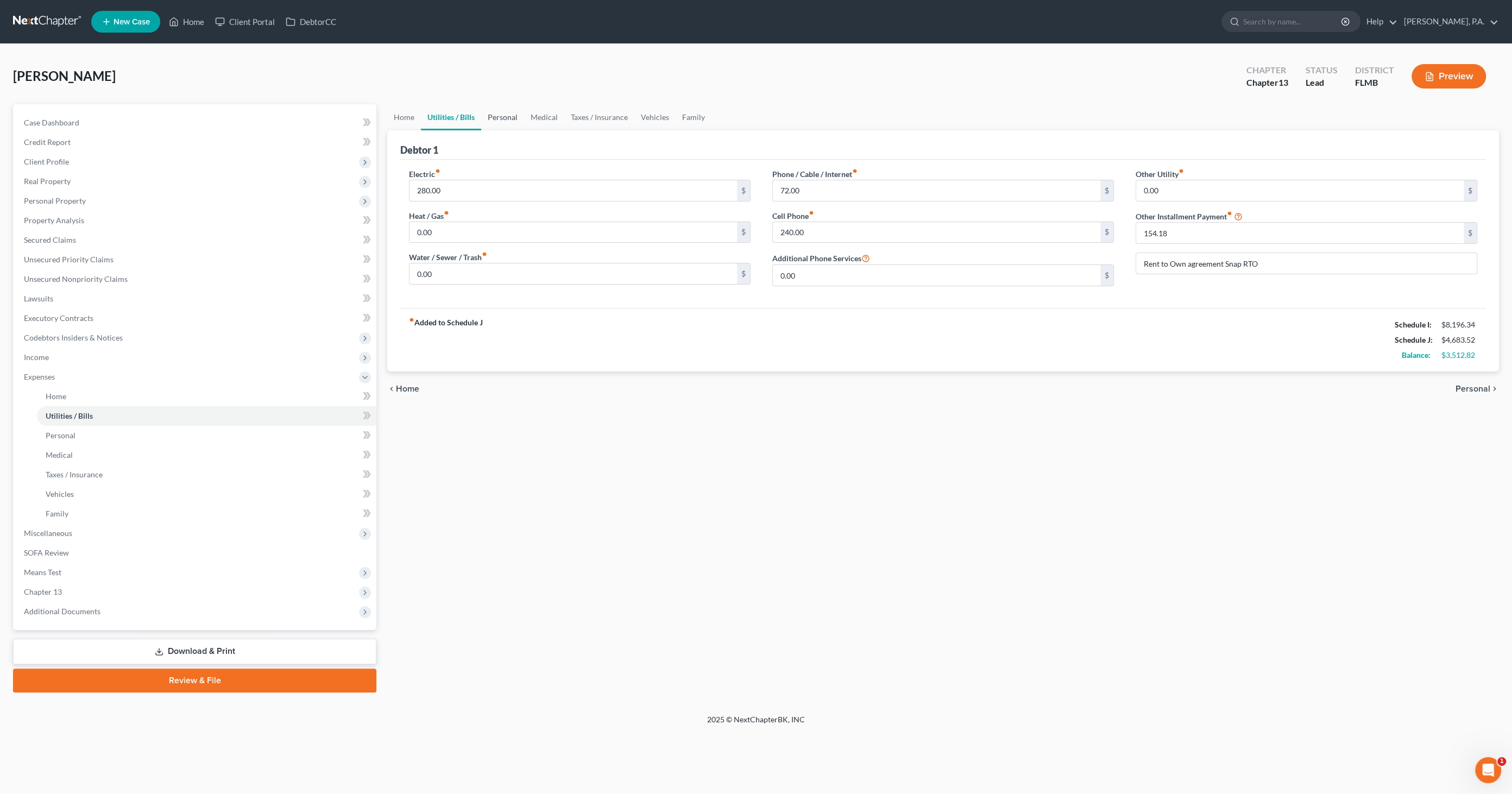
click at [500, 117] on link "Personal" at bounding box center [502, 117] width 43 height 26
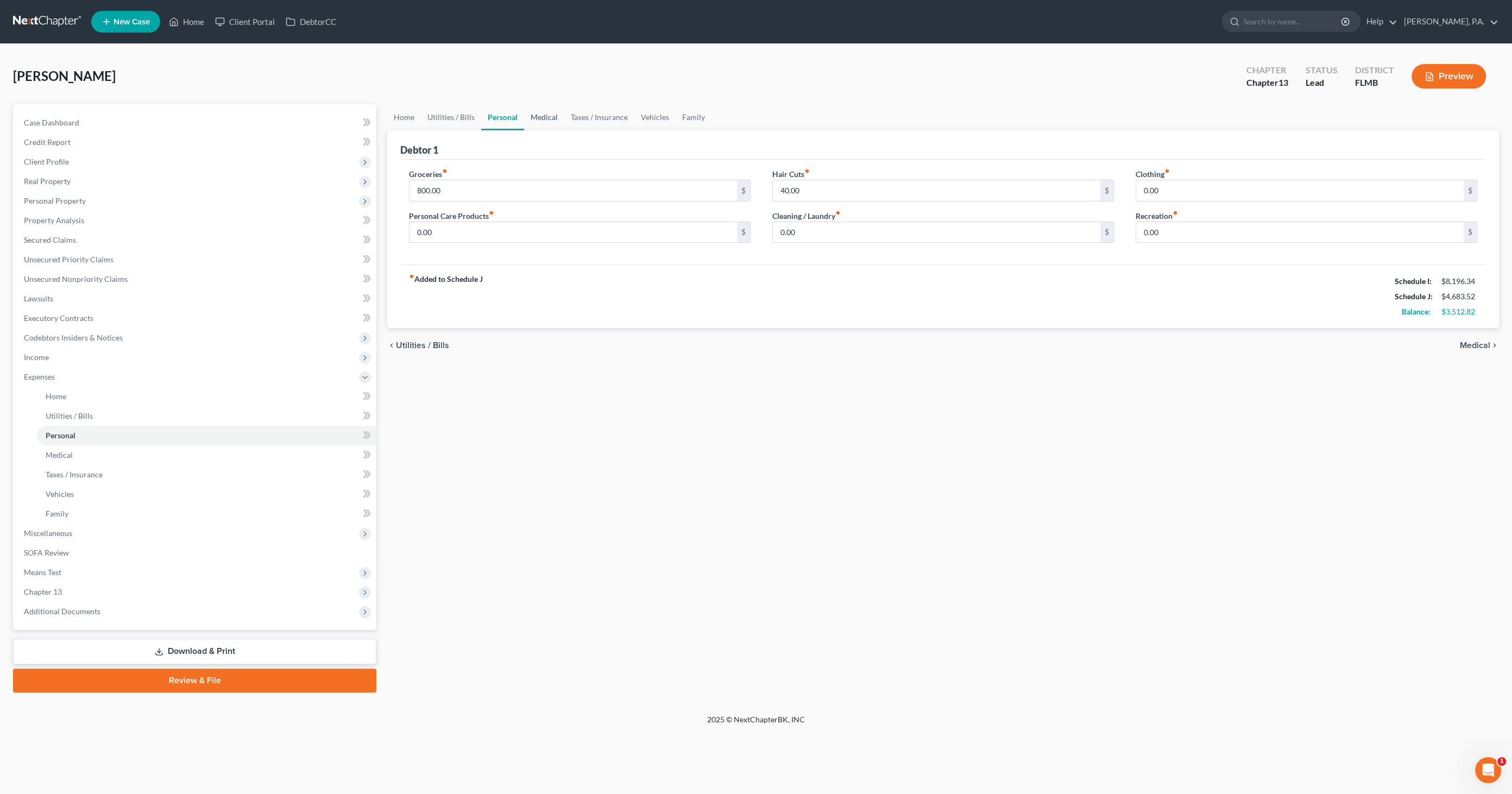
click at [539, 110] on link "Medical" at bounding box center [544, 117] width 40 height 26
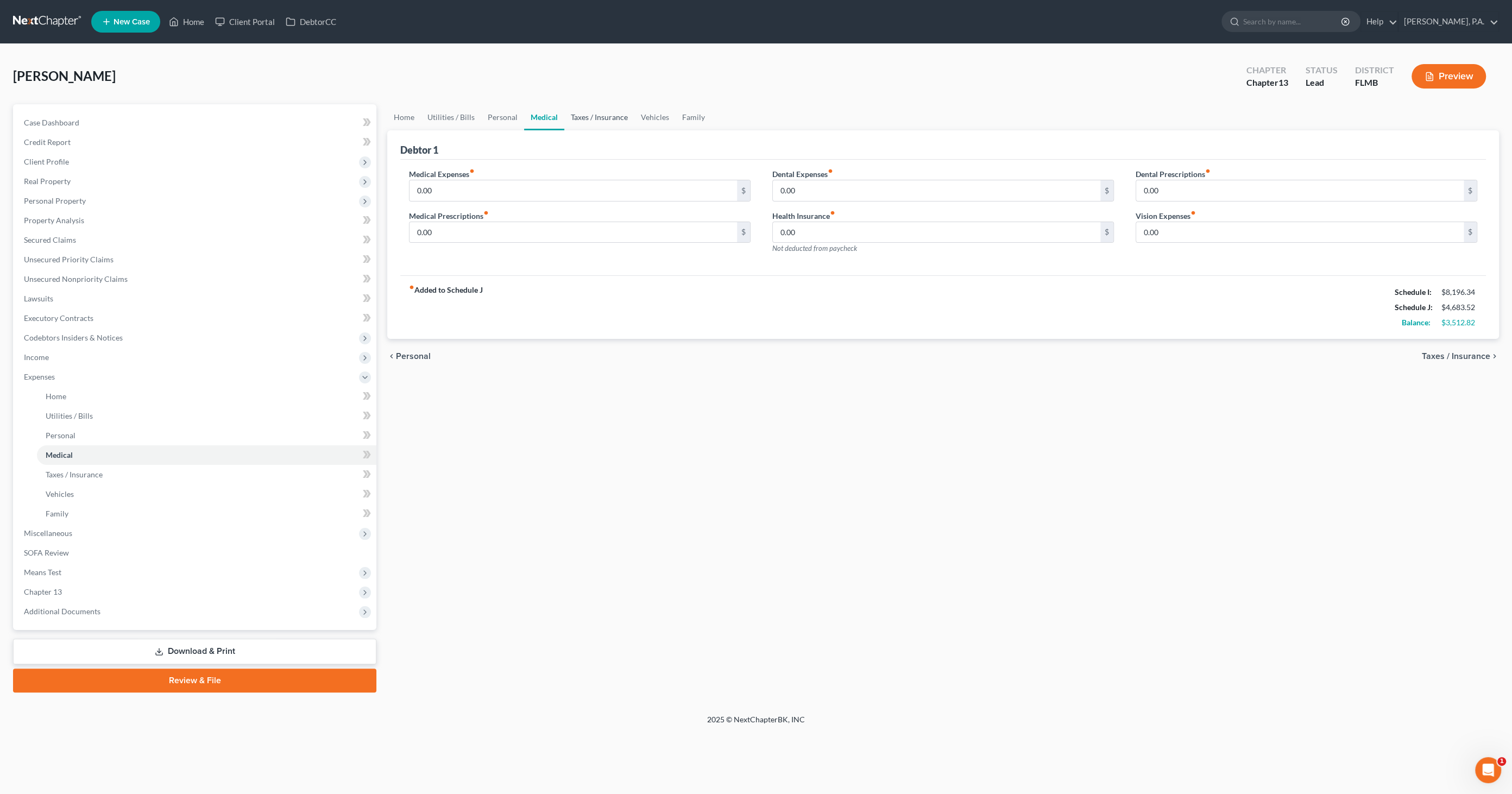
click at [581, 117] on link "Taxes / Insurance" at bounding box center [600, 117] width 70 height 26
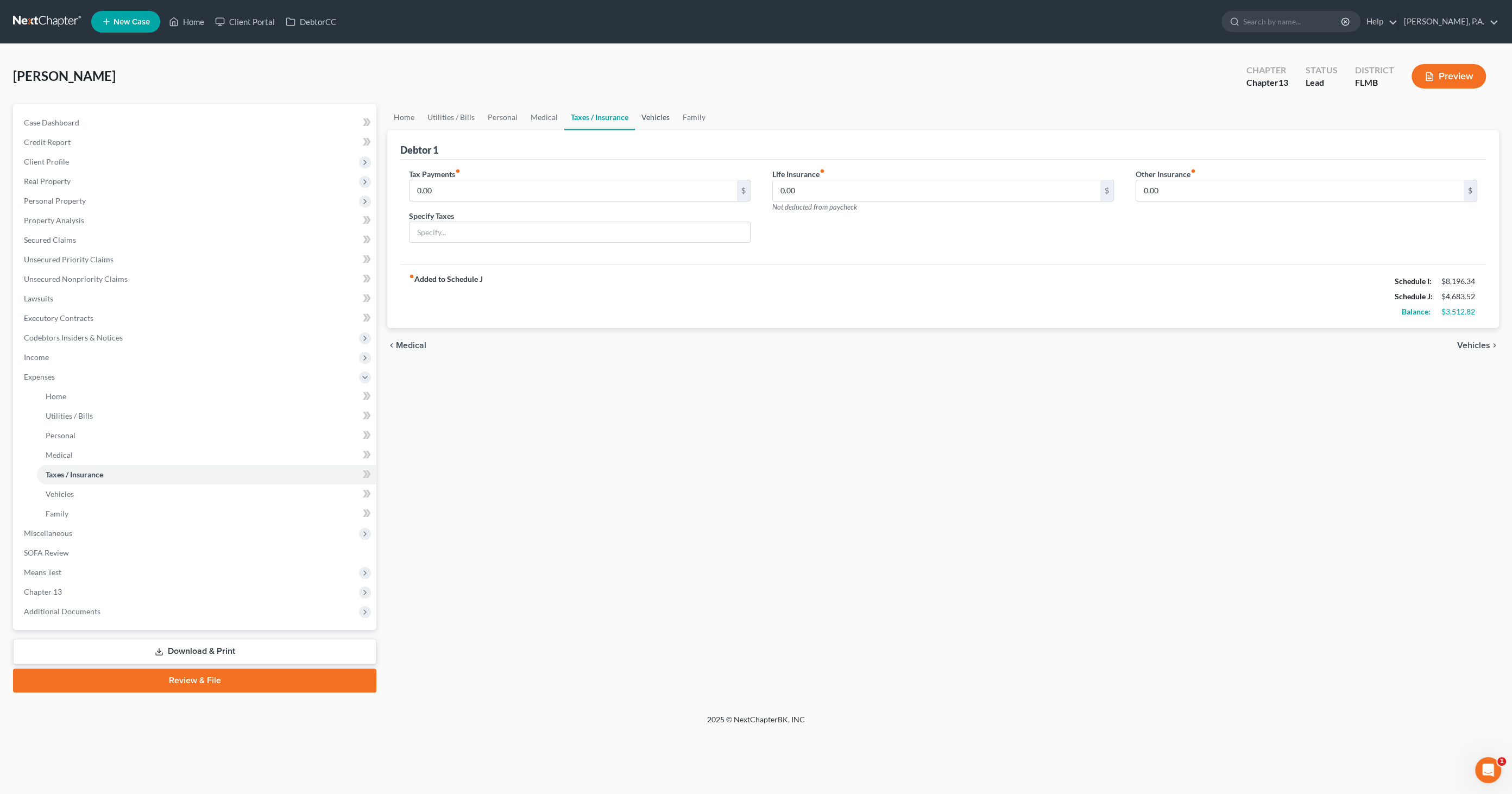
click at [648, 118] on link "Vehicles" at bounding box center [656, 117] width 41 height 26
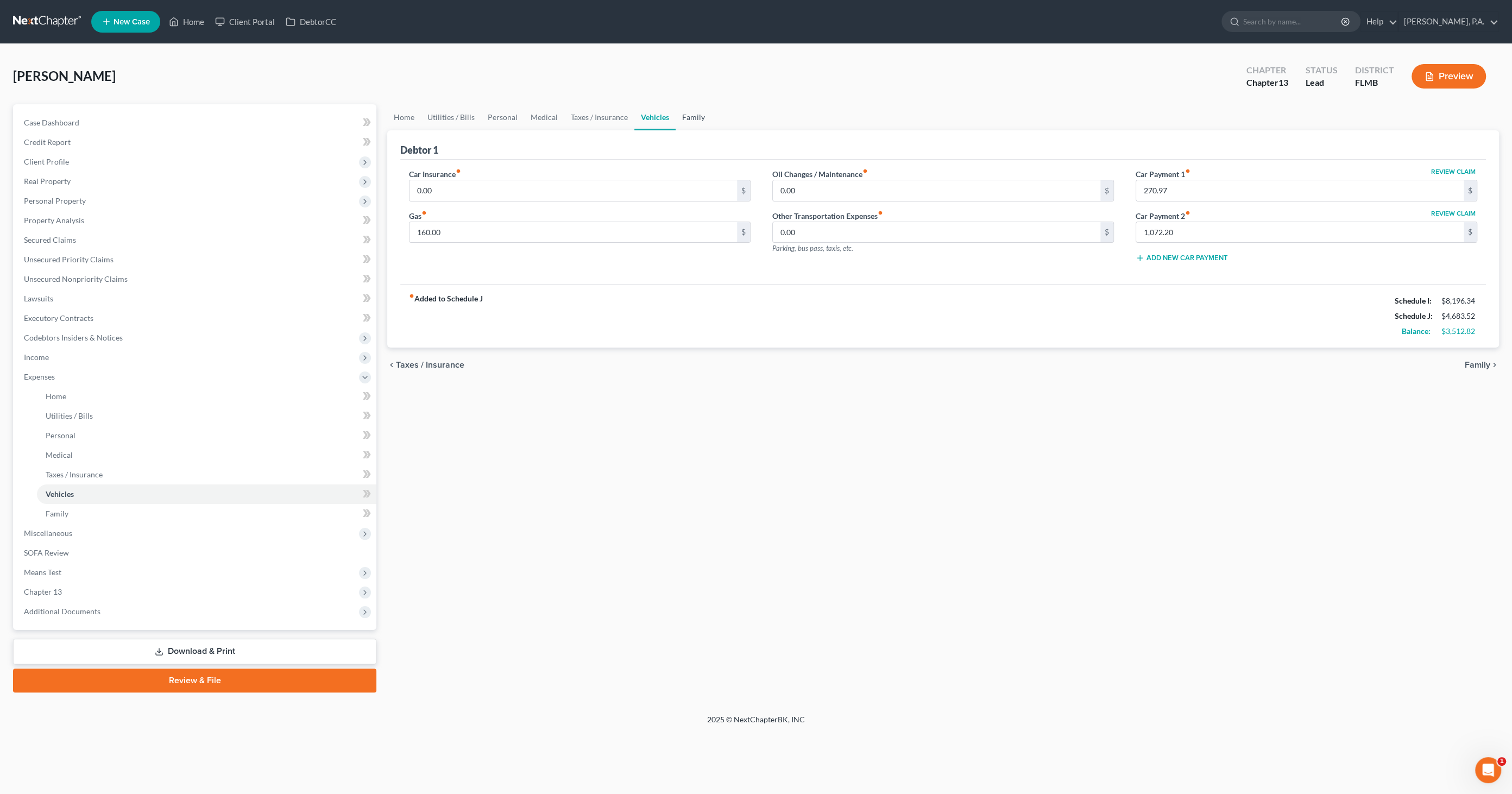
click at [688, 117] on link "Family" at bounding box center [693, 117] width 36 height 26
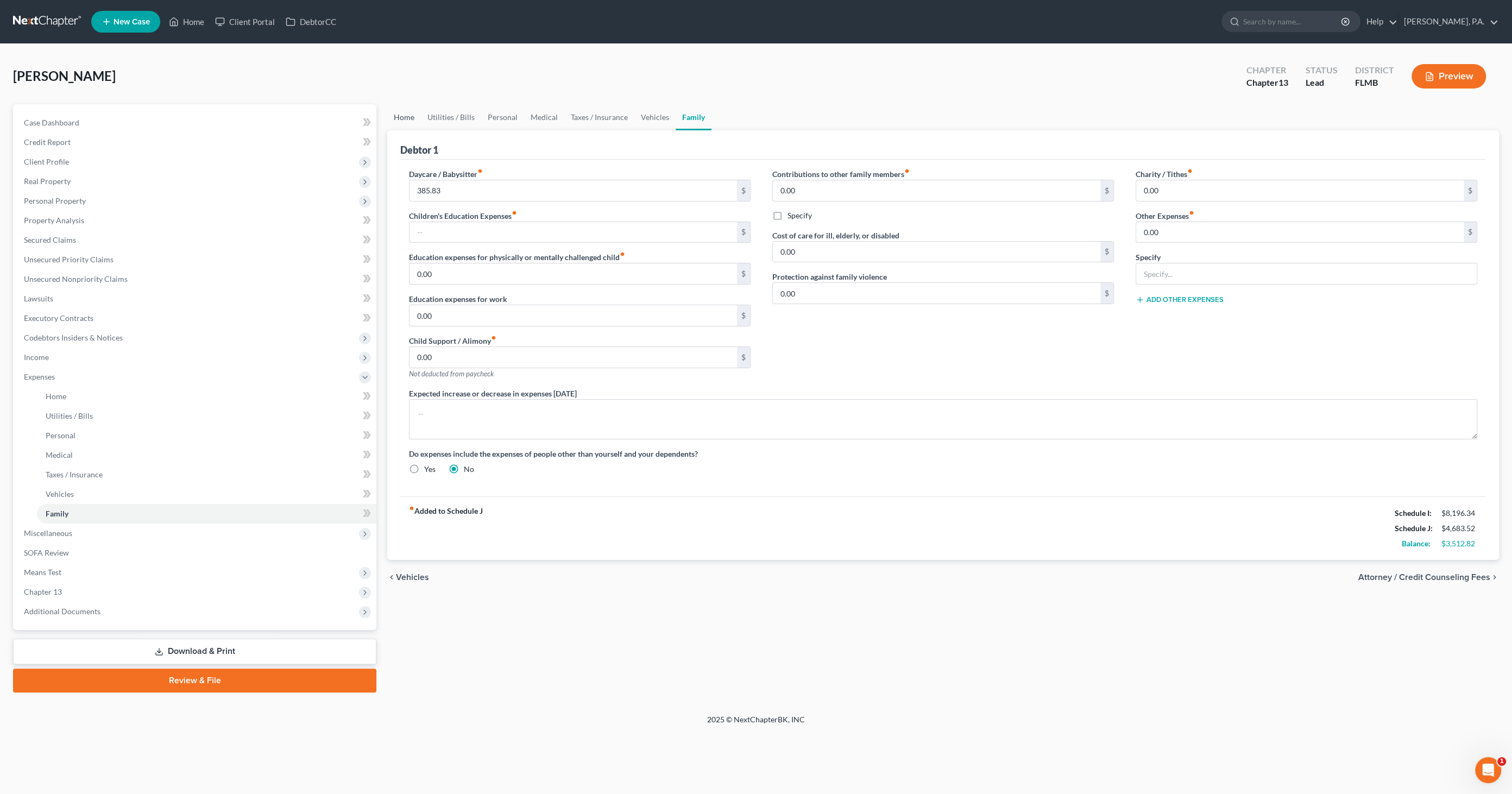
click at [405, 121] on link "Home" at bounding box center [404, 117] width 33 height 26
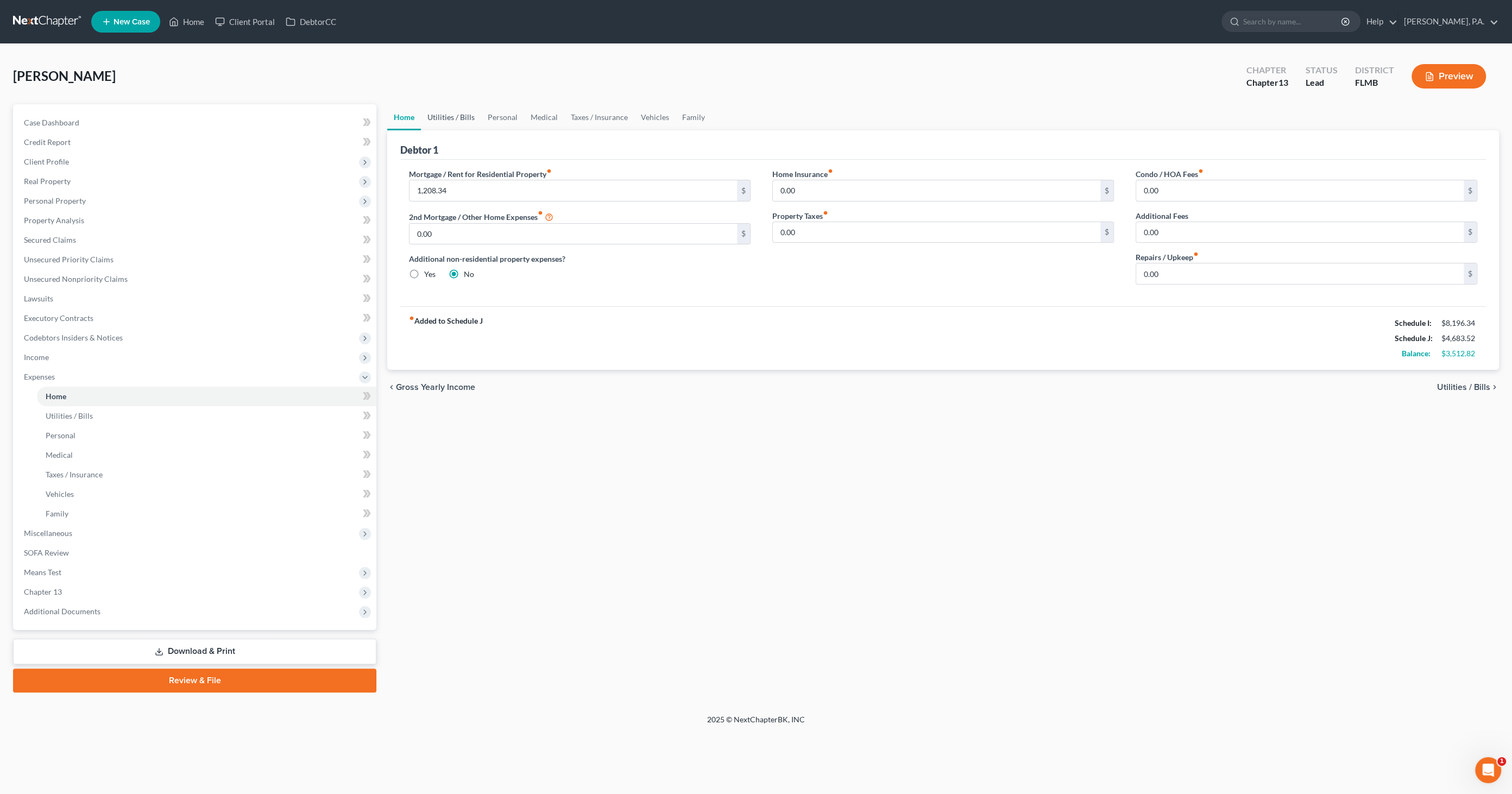
click at [424, 114] on link "Utilities / Bills" at bounding box center [451, 117] width 60 height 26
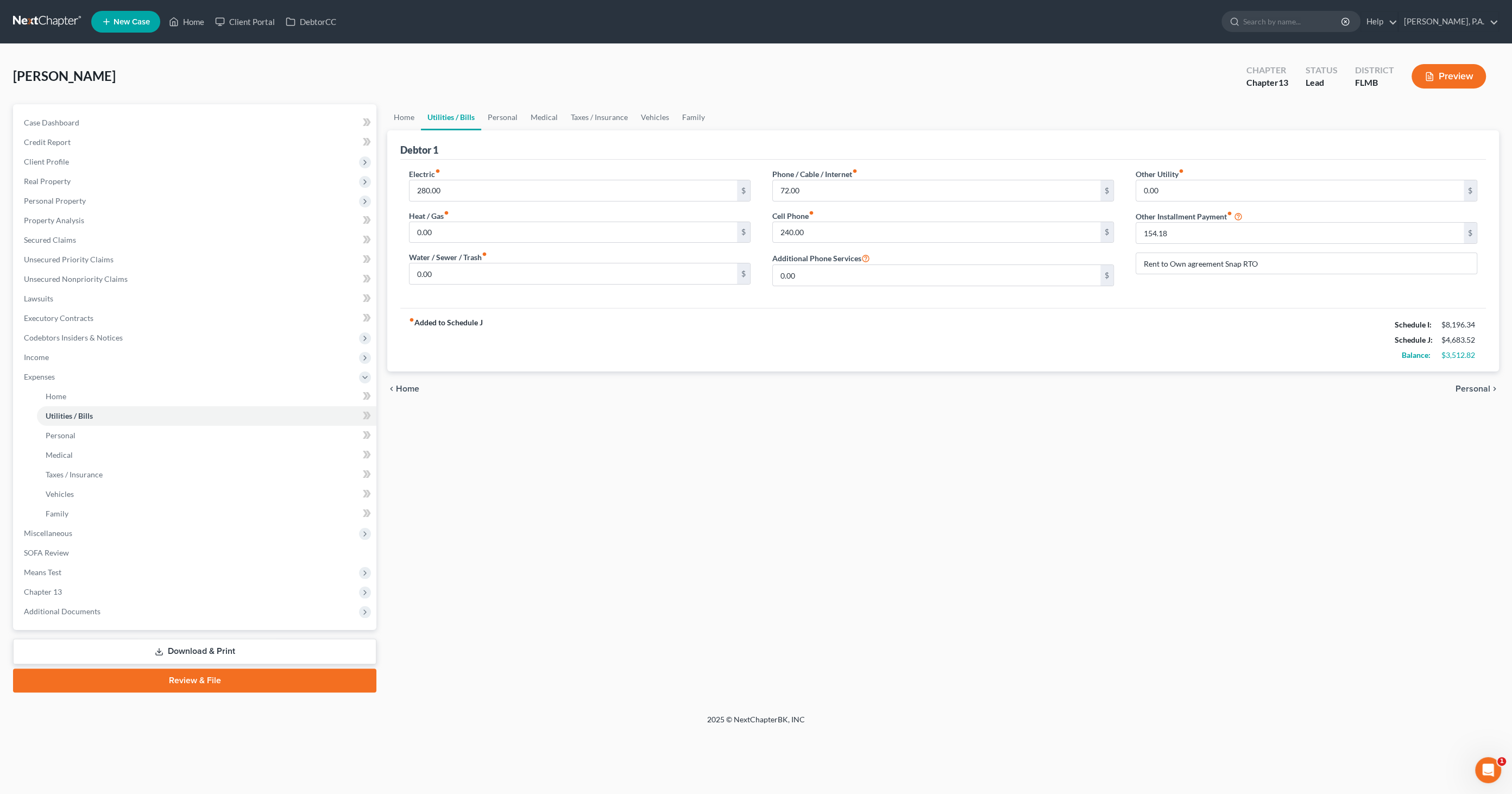
click at [232, 385] on link "Download & Print" at bounding box center [195, 651] width 364 height 25
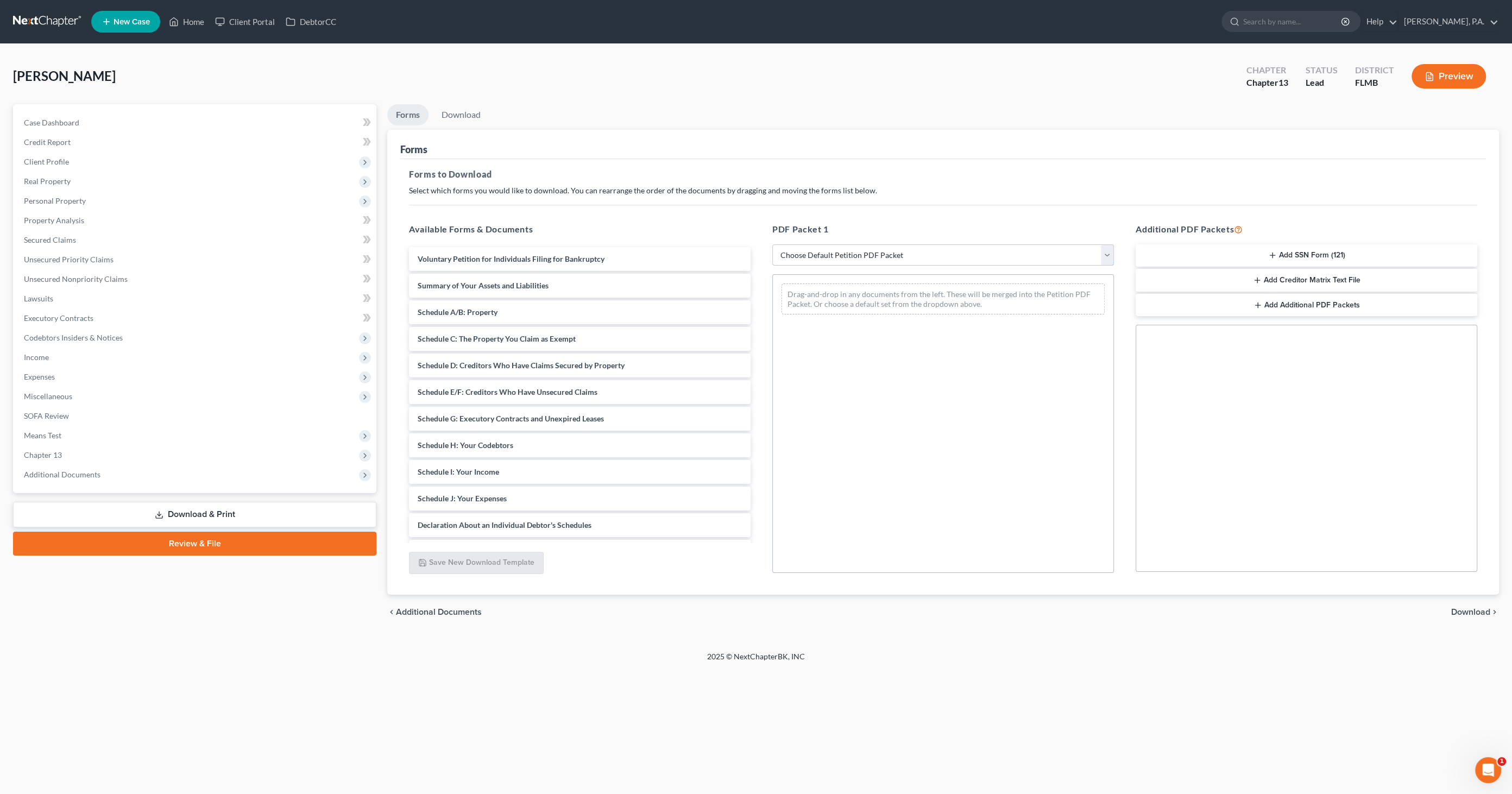
click at [752, 252] on select "Choose Default Petition PDF Packet Complete Bankruptcy Petition (all forms and …" at bounding box center [943, 255] width 342 height 22
select select "0"
click at [752, 245] on select "Choose Default Petition PDF Packet Complete Bankruptcy Petition (all forms and …" at bounding box center [943, 255] width 342 height 22
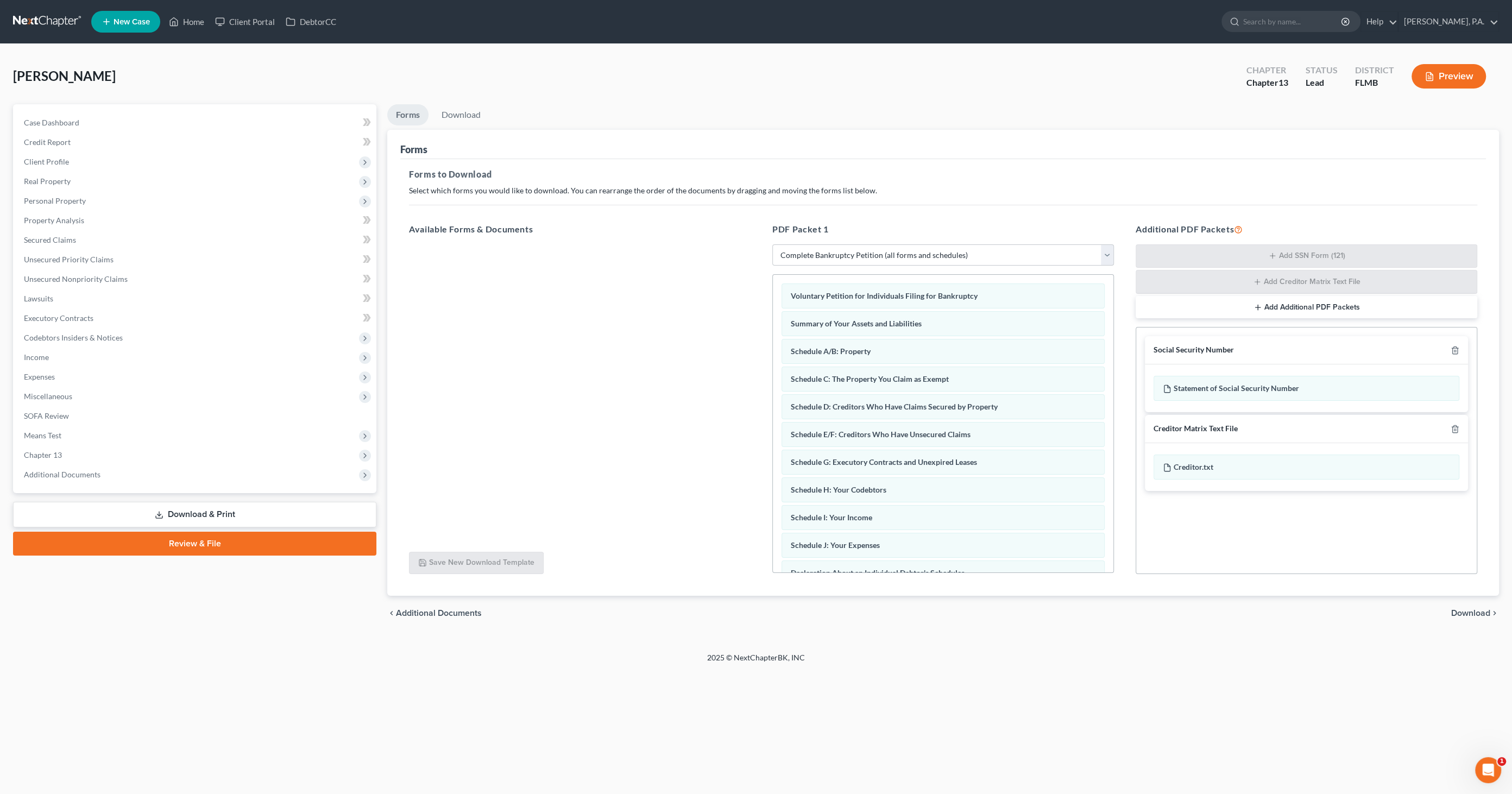
click at [752, 385] on span "Download" at bounding box center [1471, 613] width 39 height 9
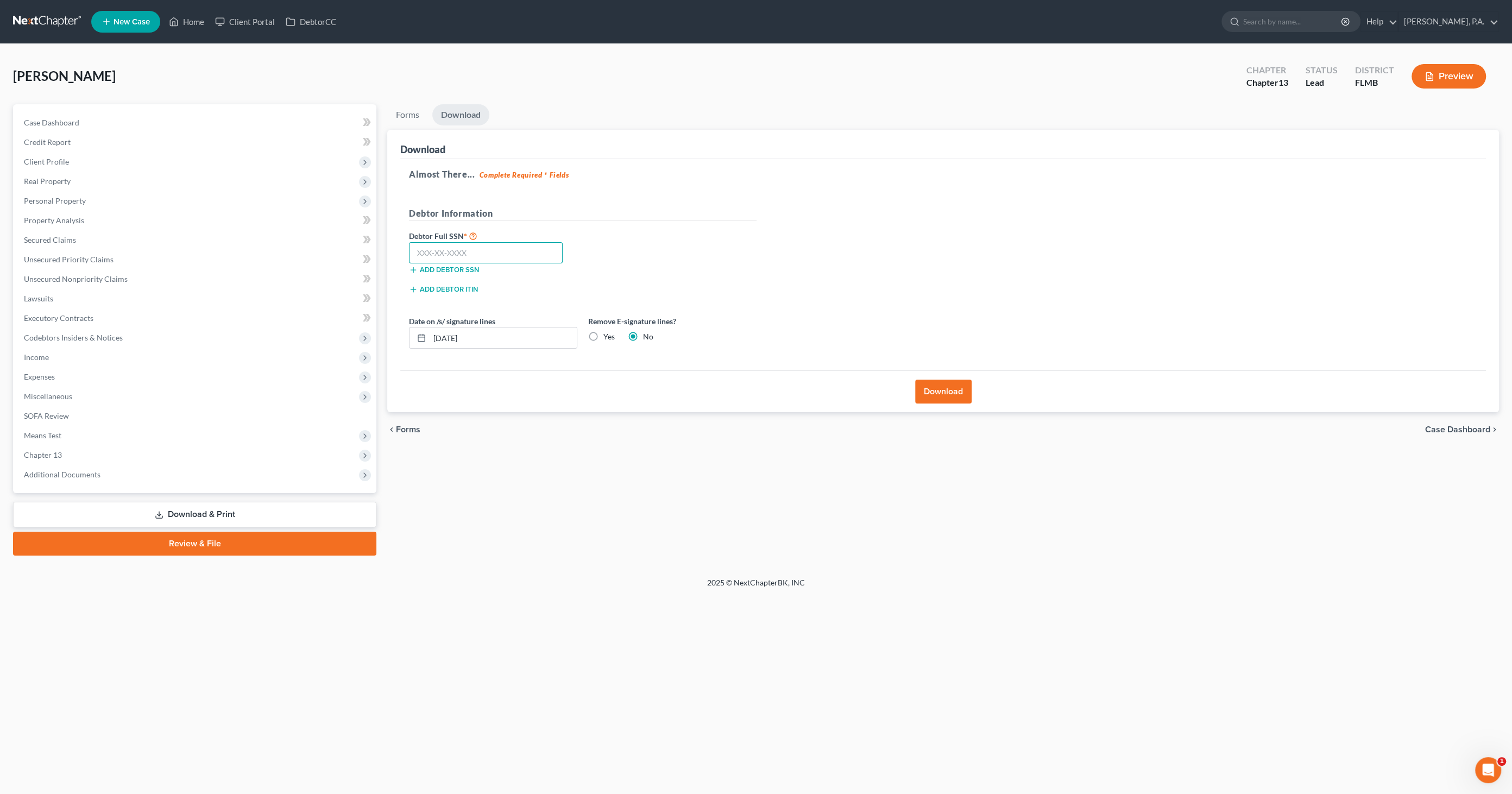
click at [513, 252] on input "text" at bounding box center [486, 252] width 153 height 22
type input "590-03-6222"
click at [604, 335] on label "Yes" at bounding box center [609, 337] width 11 height 11
click at [608, 335] on input "Yes" at bounding box center [612, 335] width 7 height 7
radio input "true"
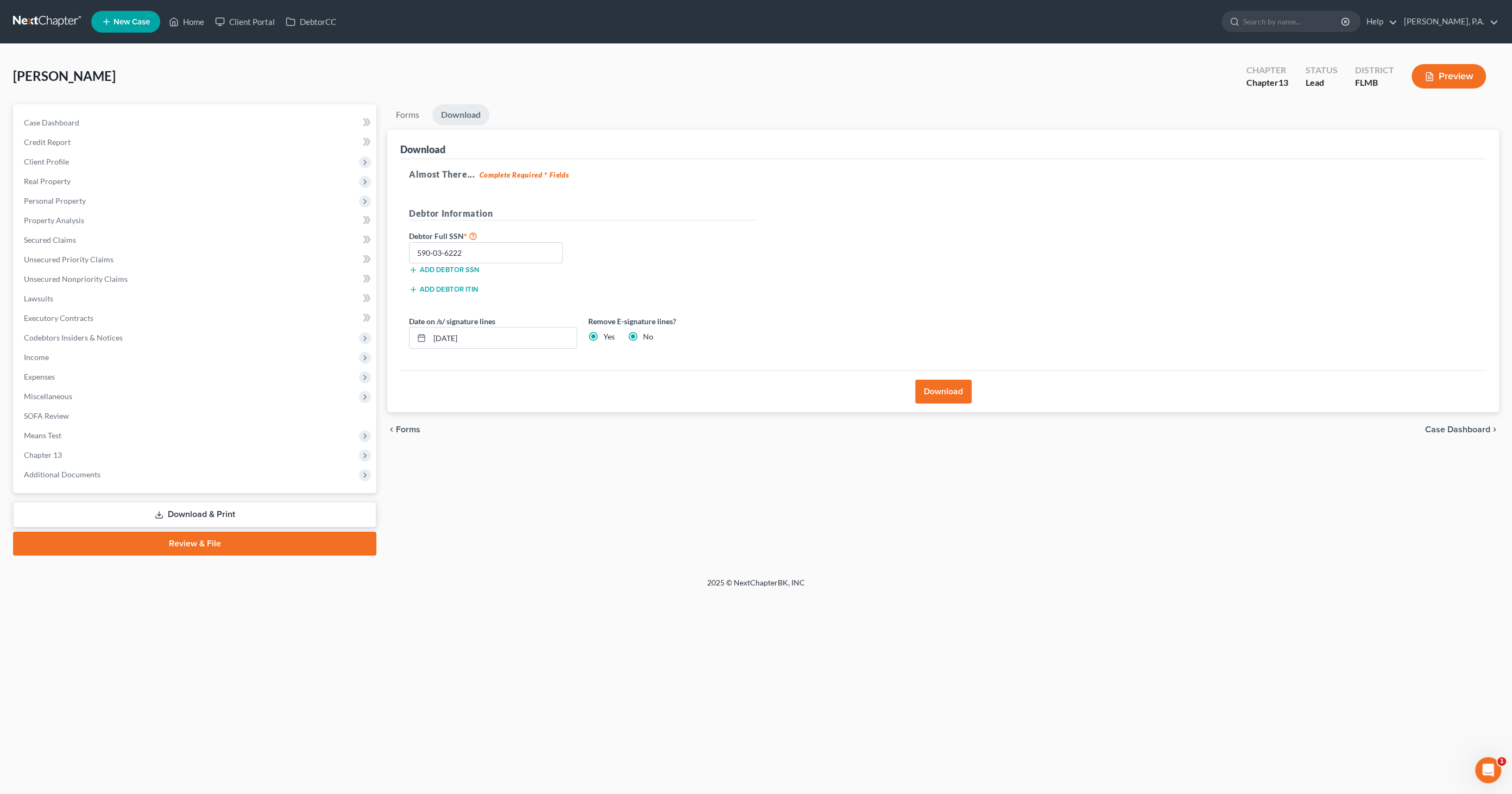
radio input "false"
drag, startPoint x: 500, startPoint y: 341, endPoint x: 390, endPoint y: 337, distance: 110.1
click at [389, 337] on div "Download Almost There... Complete Required * Fields Debtor Information Debtor F…" at bounding box center [943, 271] width 1112 height 283
click at [752, 385] on button "Download" at bounding box center [943, 391] width 56 height 24
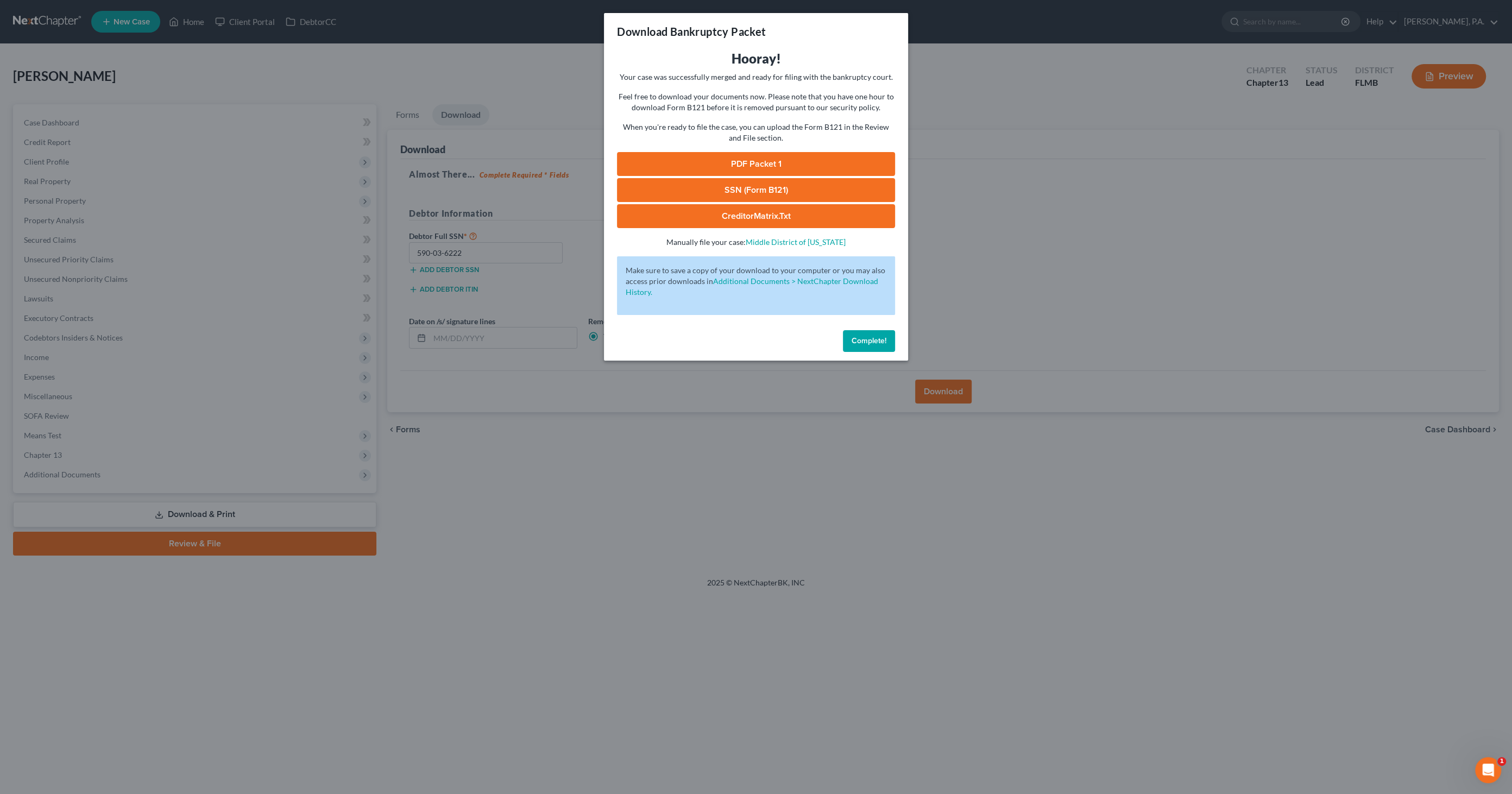
click at [742, 160] on link "PDF Packet 1" at bounding box center [756, 164] width 278 height 24
click at [752, 341] on span "Complete!" at bounding box center [870, 341] width 35 height 10
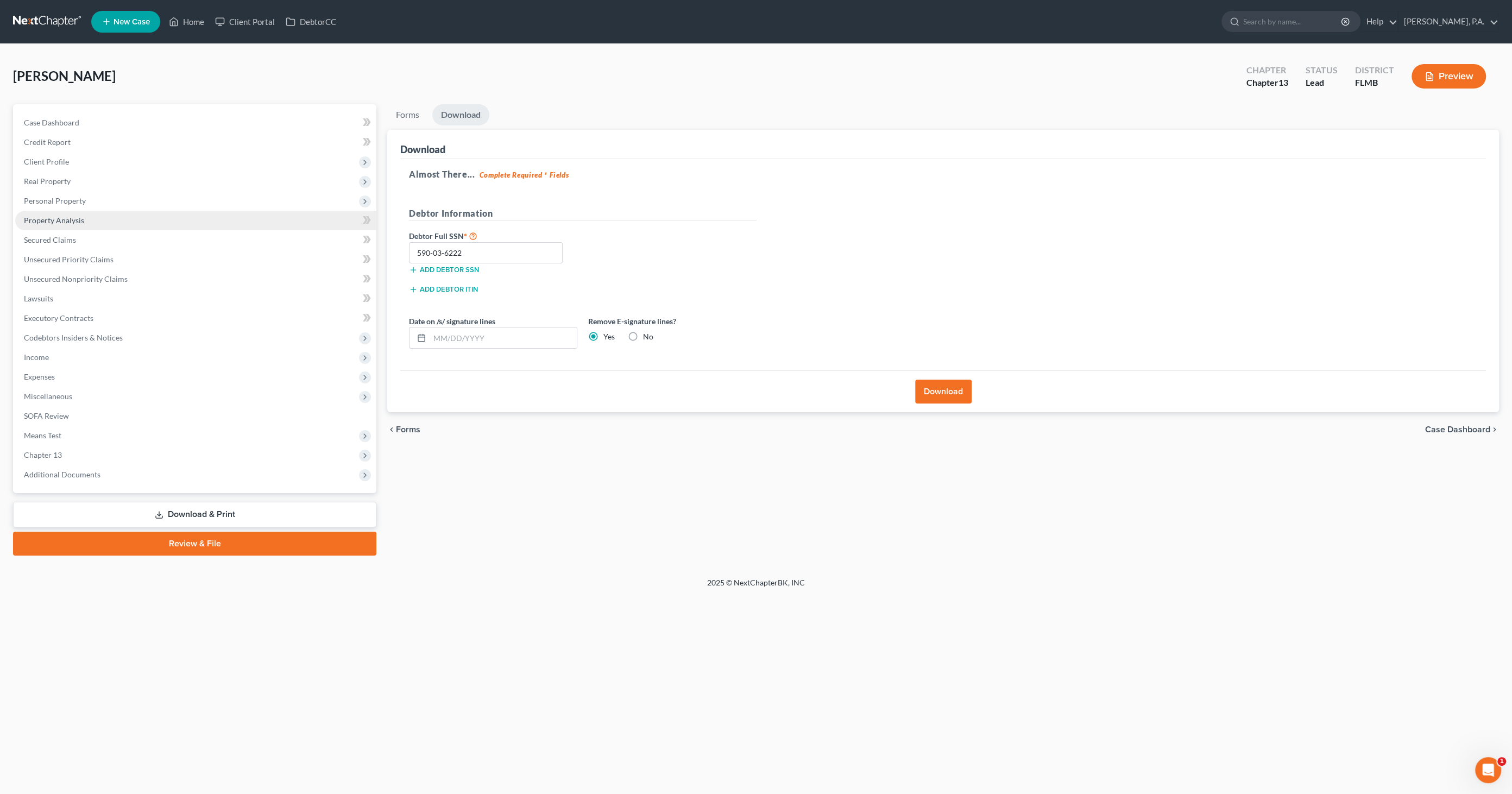
click at [46, 224] on link "Property Analysis" at bounding box center [195, 220] width 361 height 19
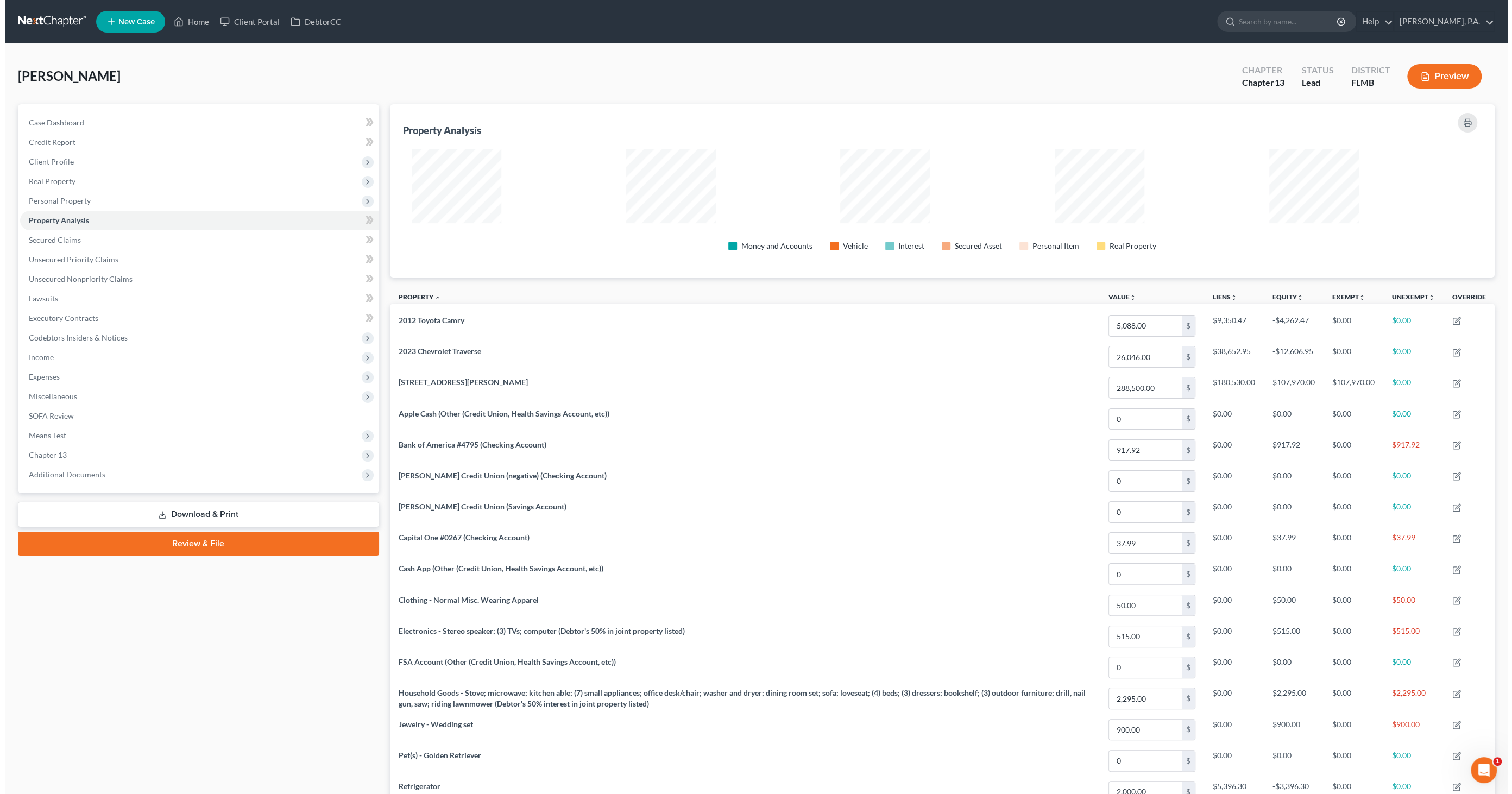
scroll to position [268, 1105]
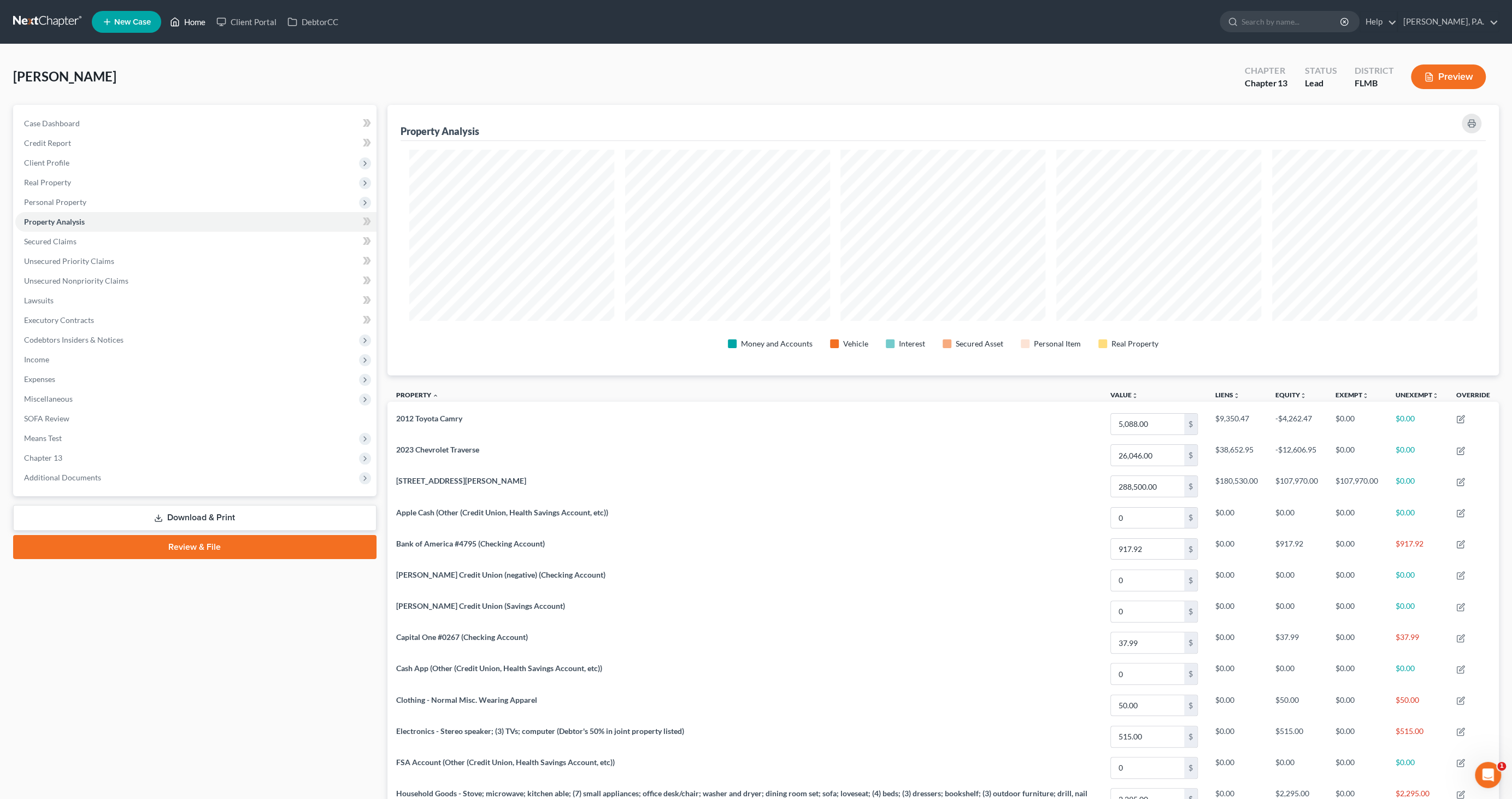
click at [200, 21] on link "Home" at bounding box center [188, 22] width 47 height 19
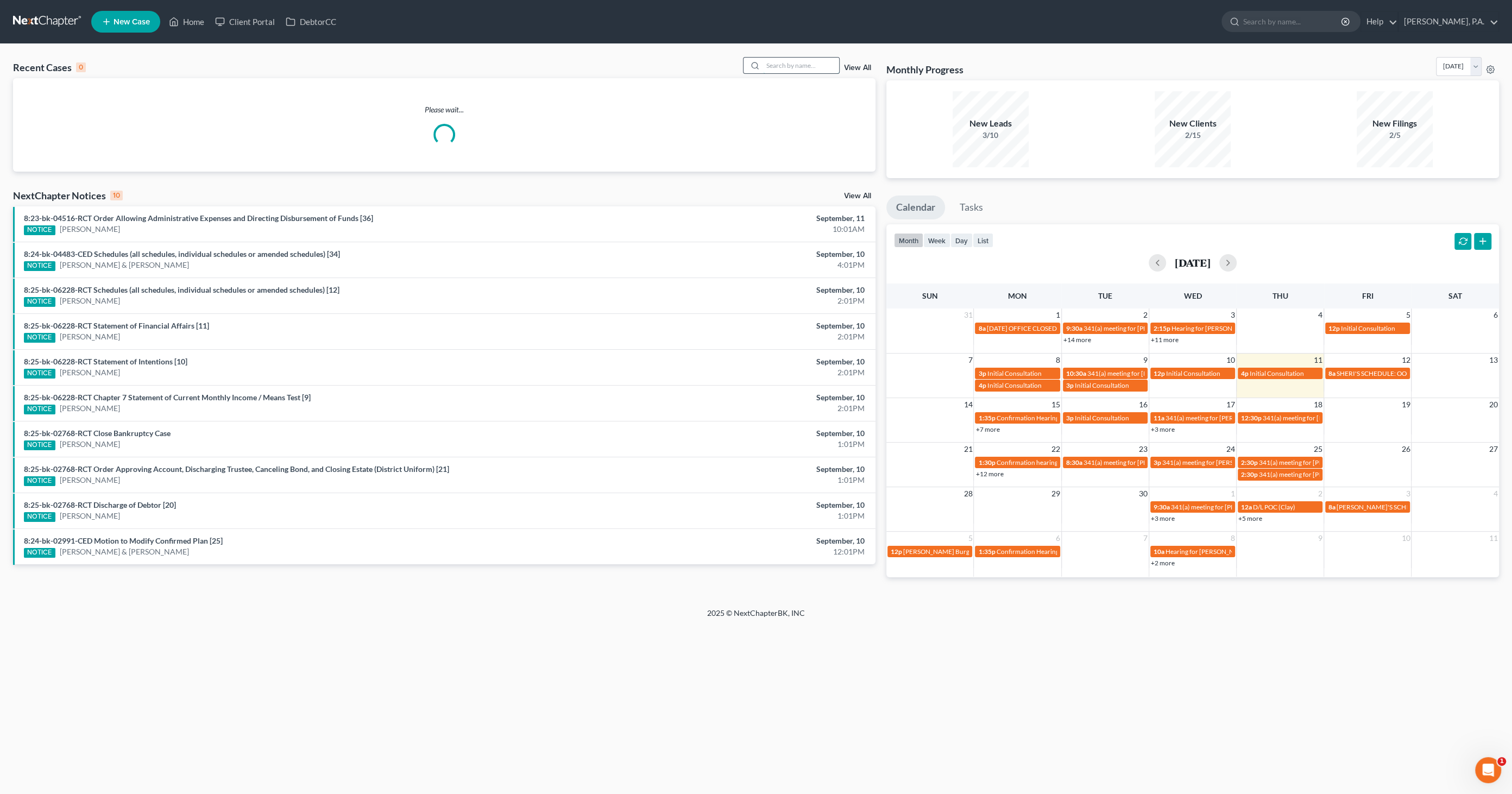
click at [752, 65] on input "search" at bounding box center [801, 66] width 76 height 16
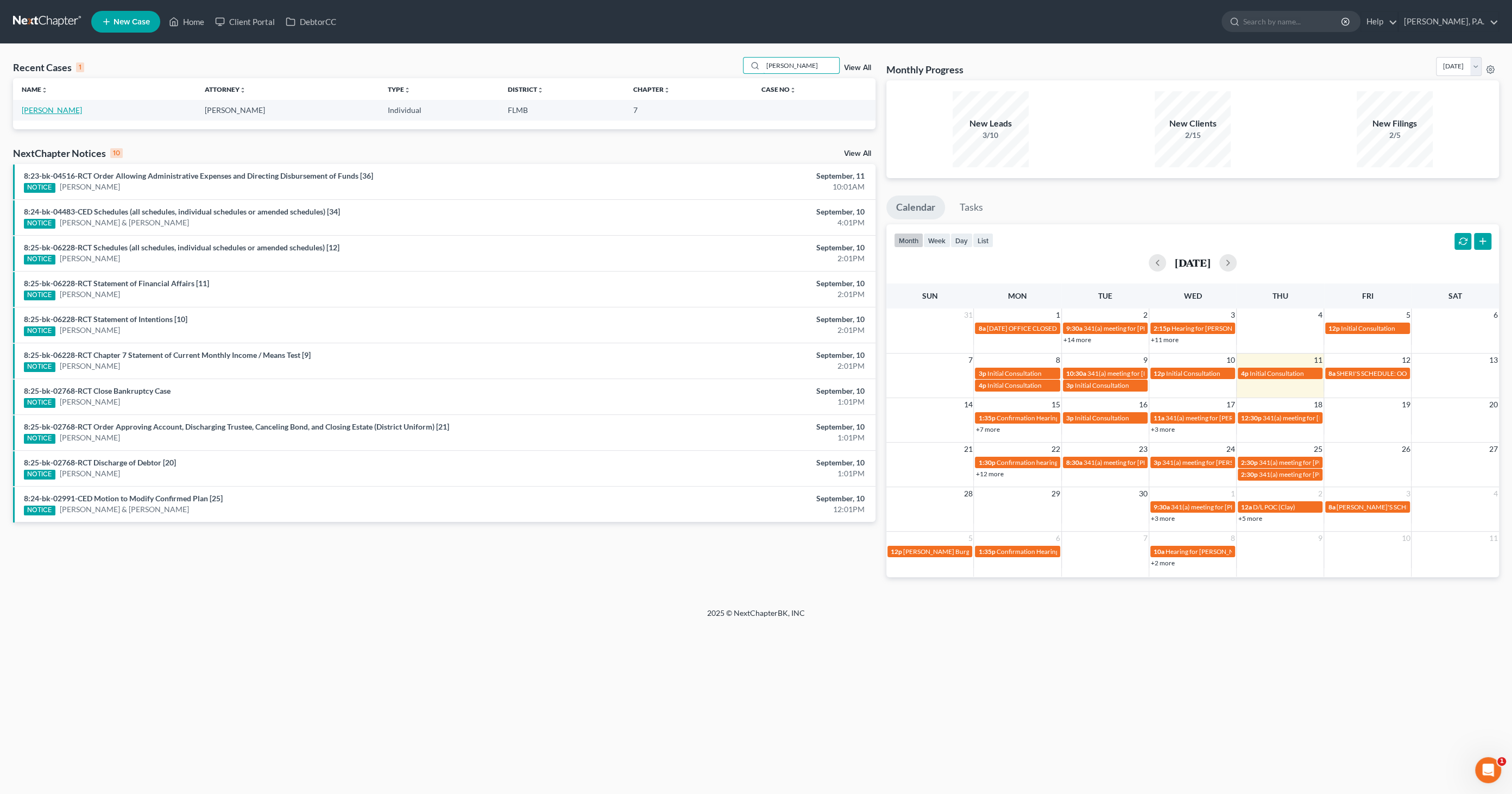
type input "[PERSON_NAME]"
click at [64, 109] on link "[PERSON_NAME]" at bounding box center [52, 110] width 60 height 10
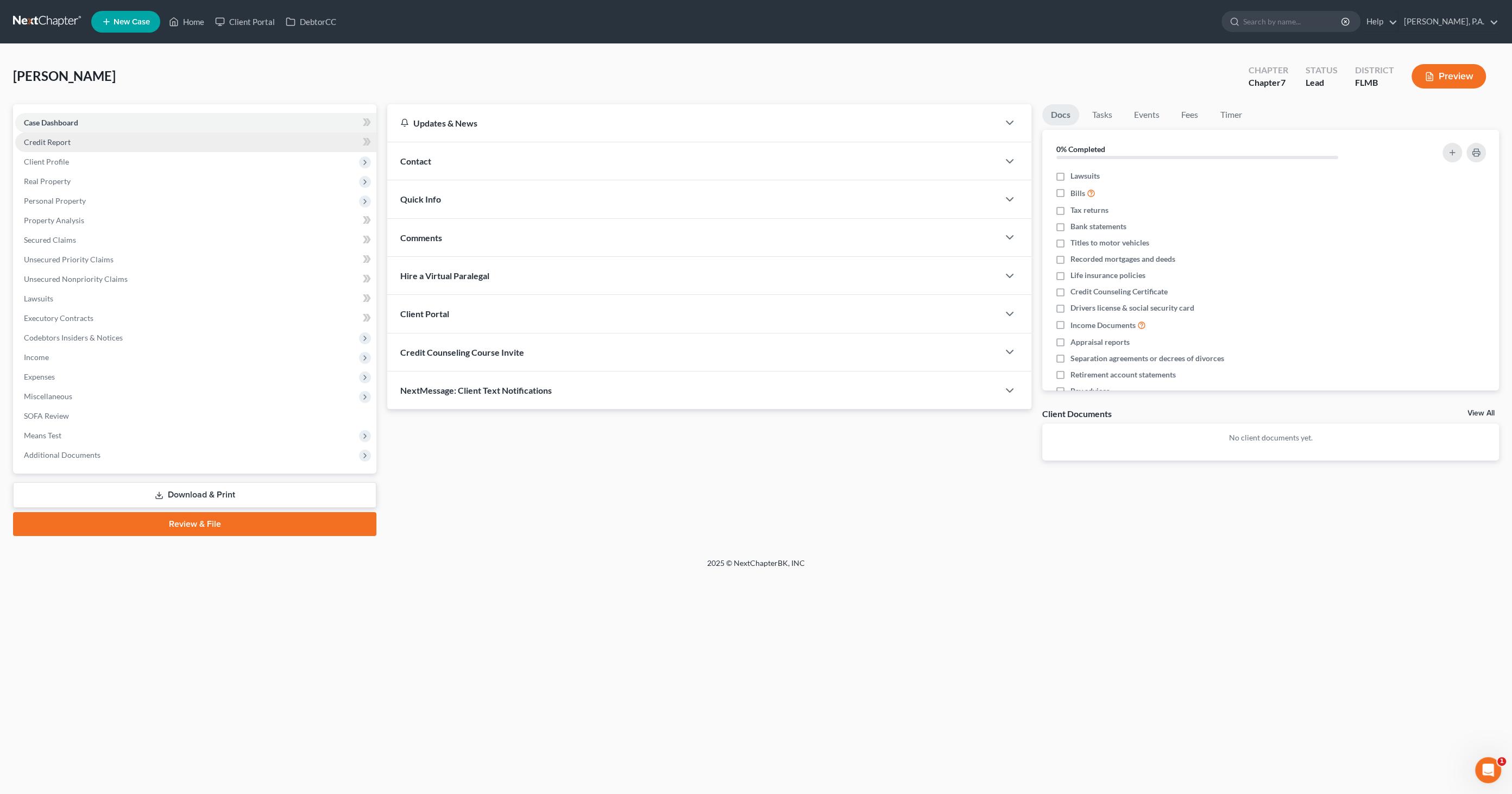
click at [60, 141] on span "Credit Report" at bounding box center [46, 142] width 46 height 10
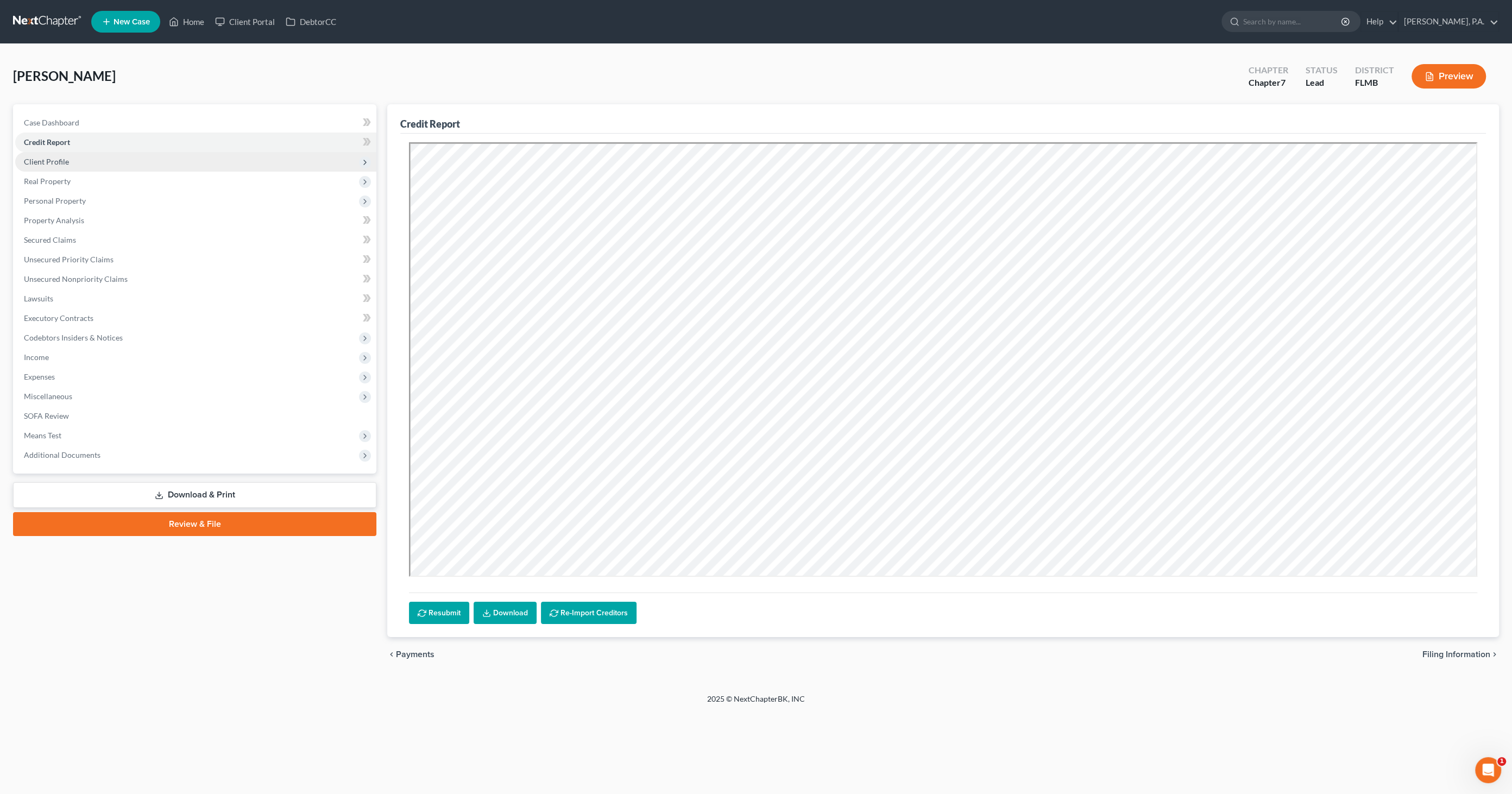
click at [56, 158] on span "Client Profile" at bounding box center [46, 161] width 45 height 10
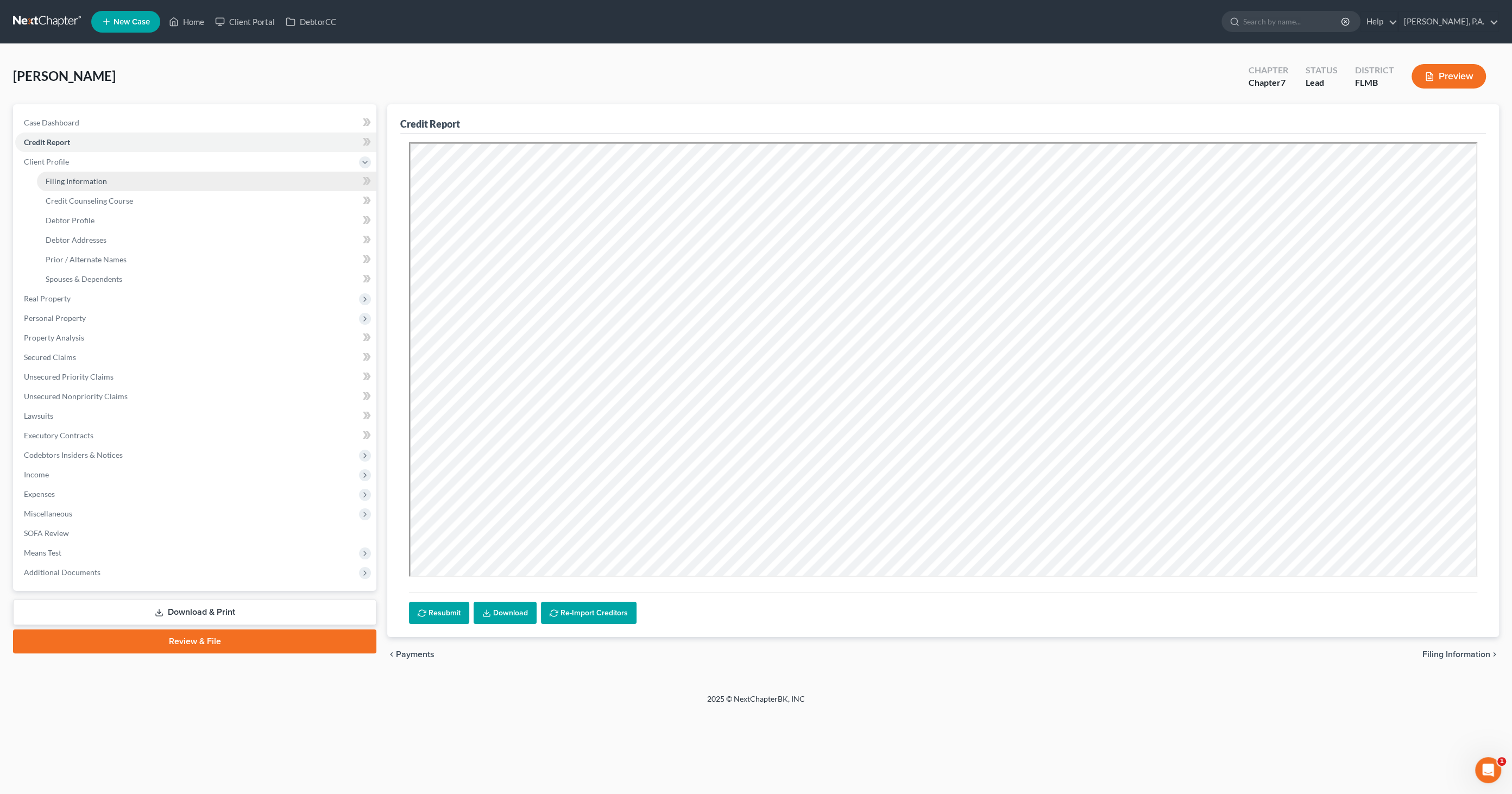
click at [65, 178] on span "Filing Information" at bounding box center [76, 181] width 61 height 10
select select "1"
select select "0"
select select "9"
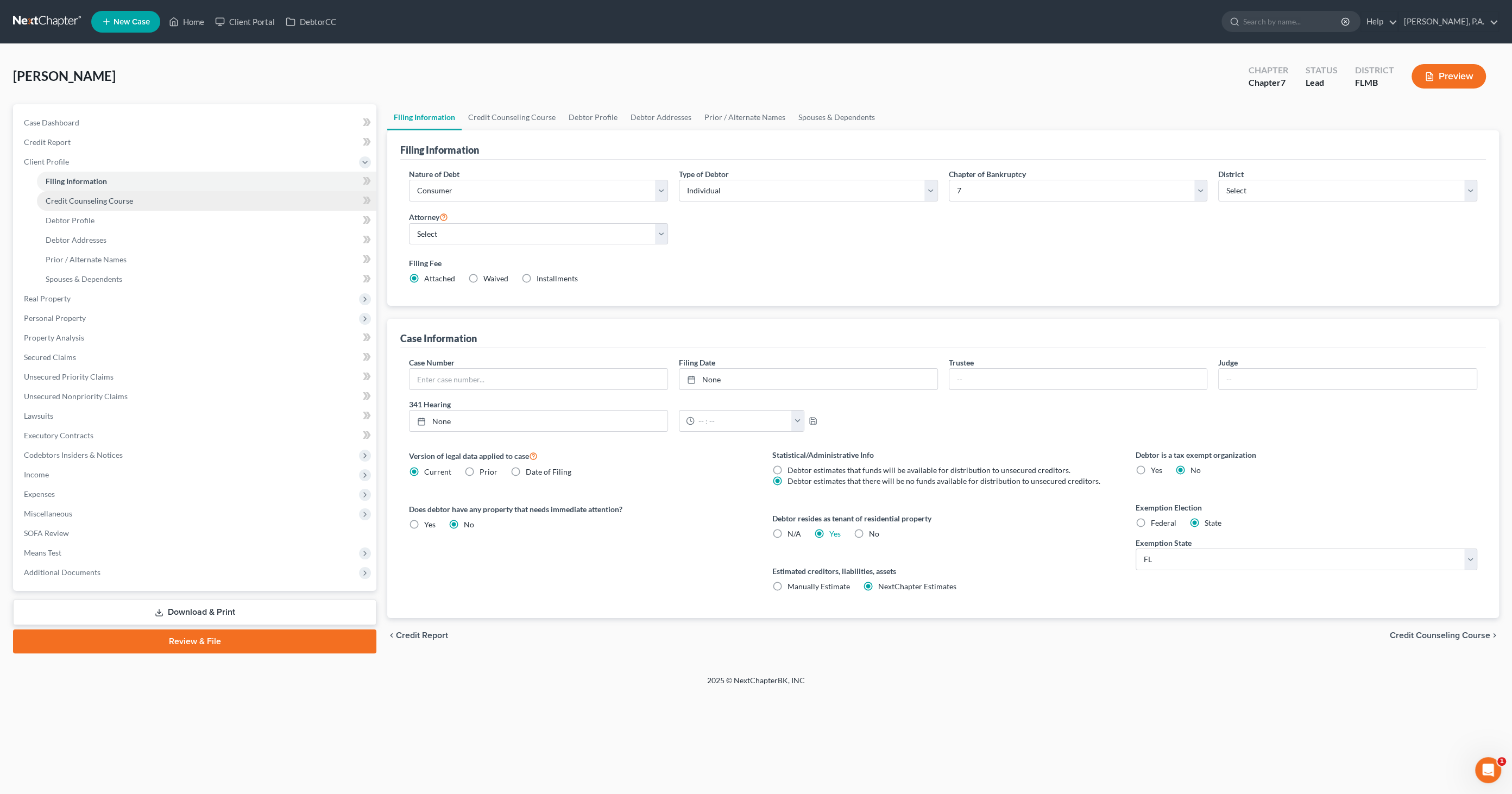
click at [75, 201] on span "Credit Counseling Course" at bounding box center [89, 201] width 88 height 10
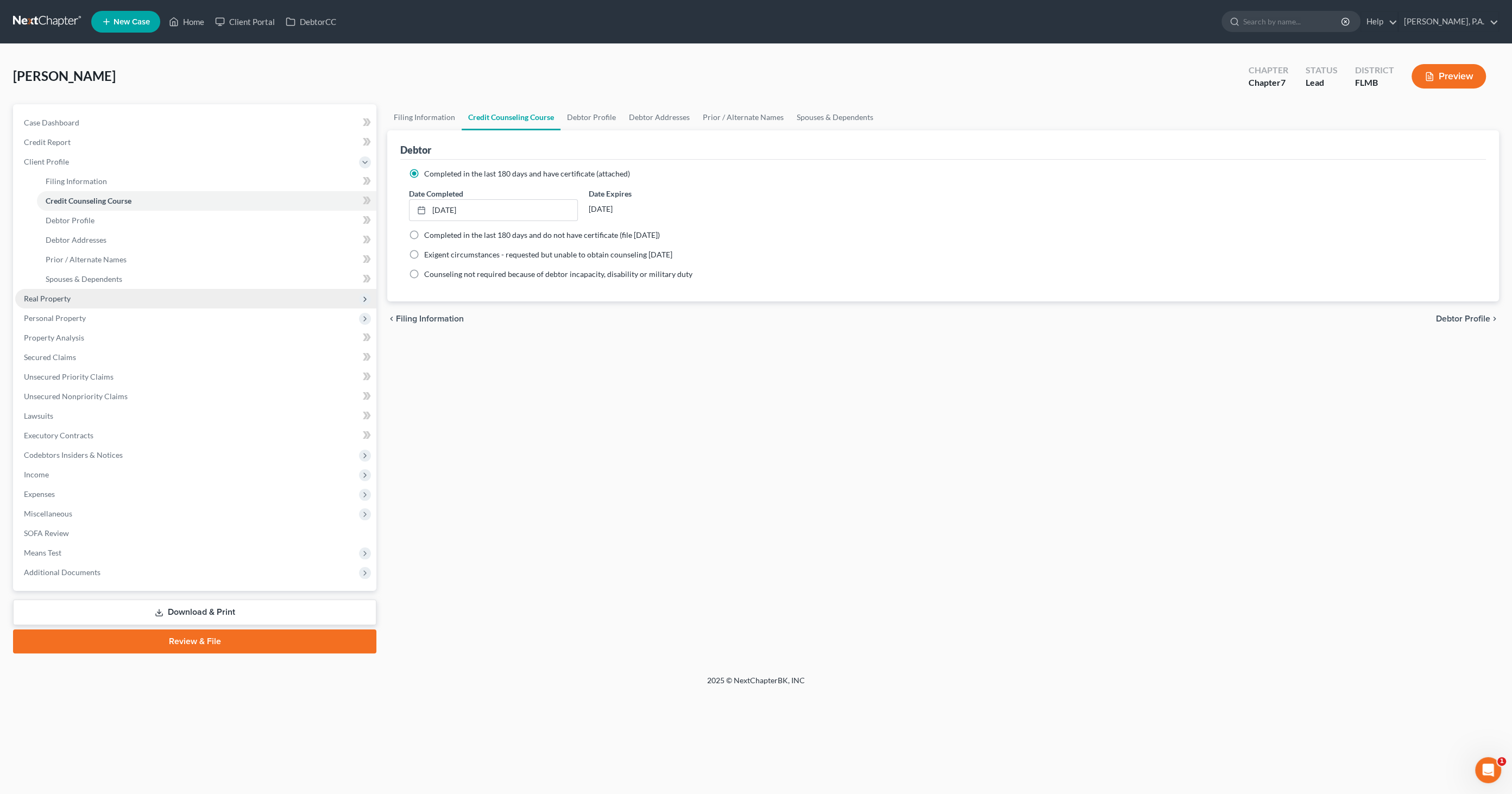
click at [71, 300] on span "Real Property" at bounding box center [195, 299] width 361 height 19
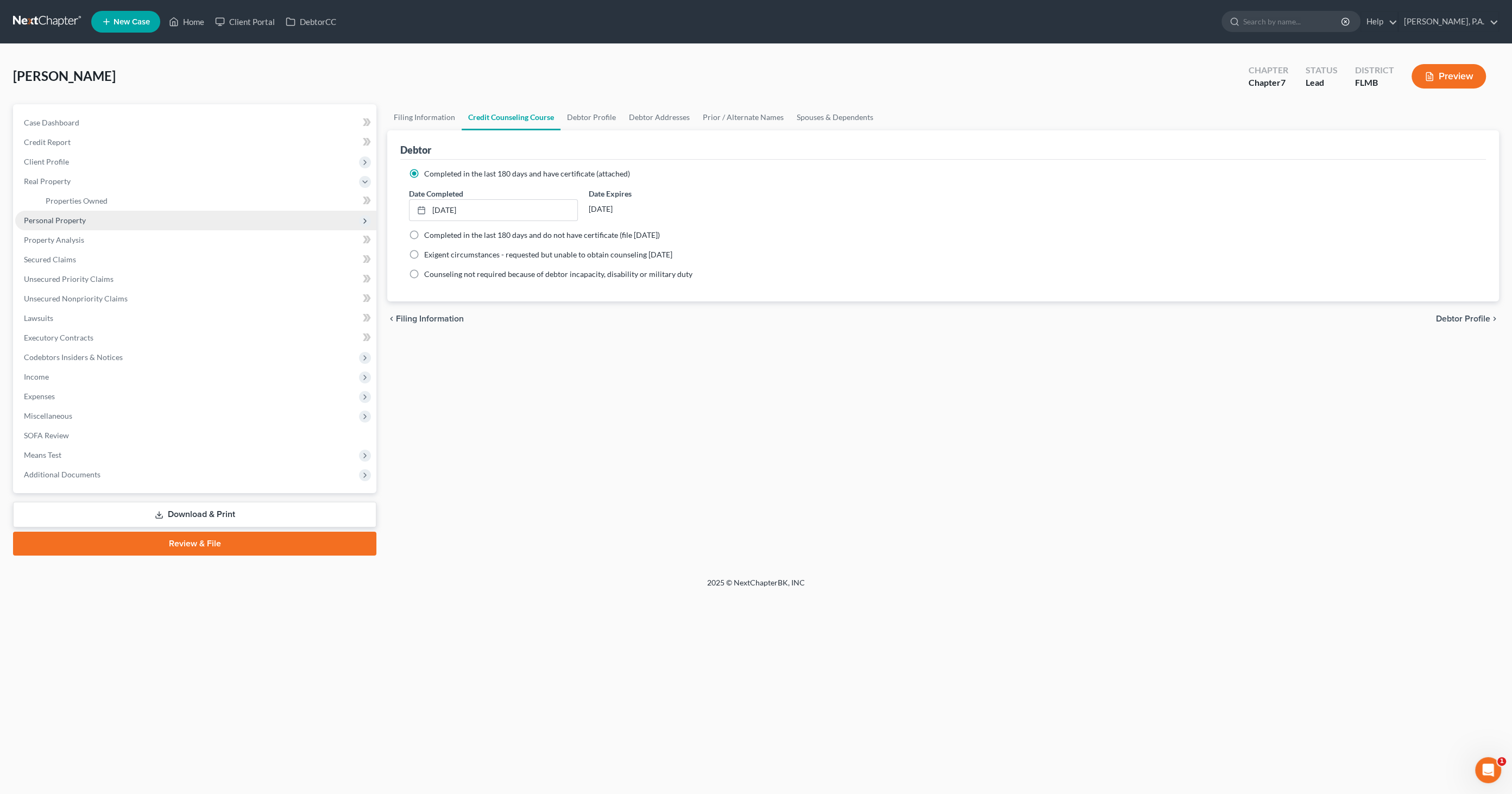
click at [67, 217] on span "Personal Property" at bounding box center [54, 220] width 62 height 10
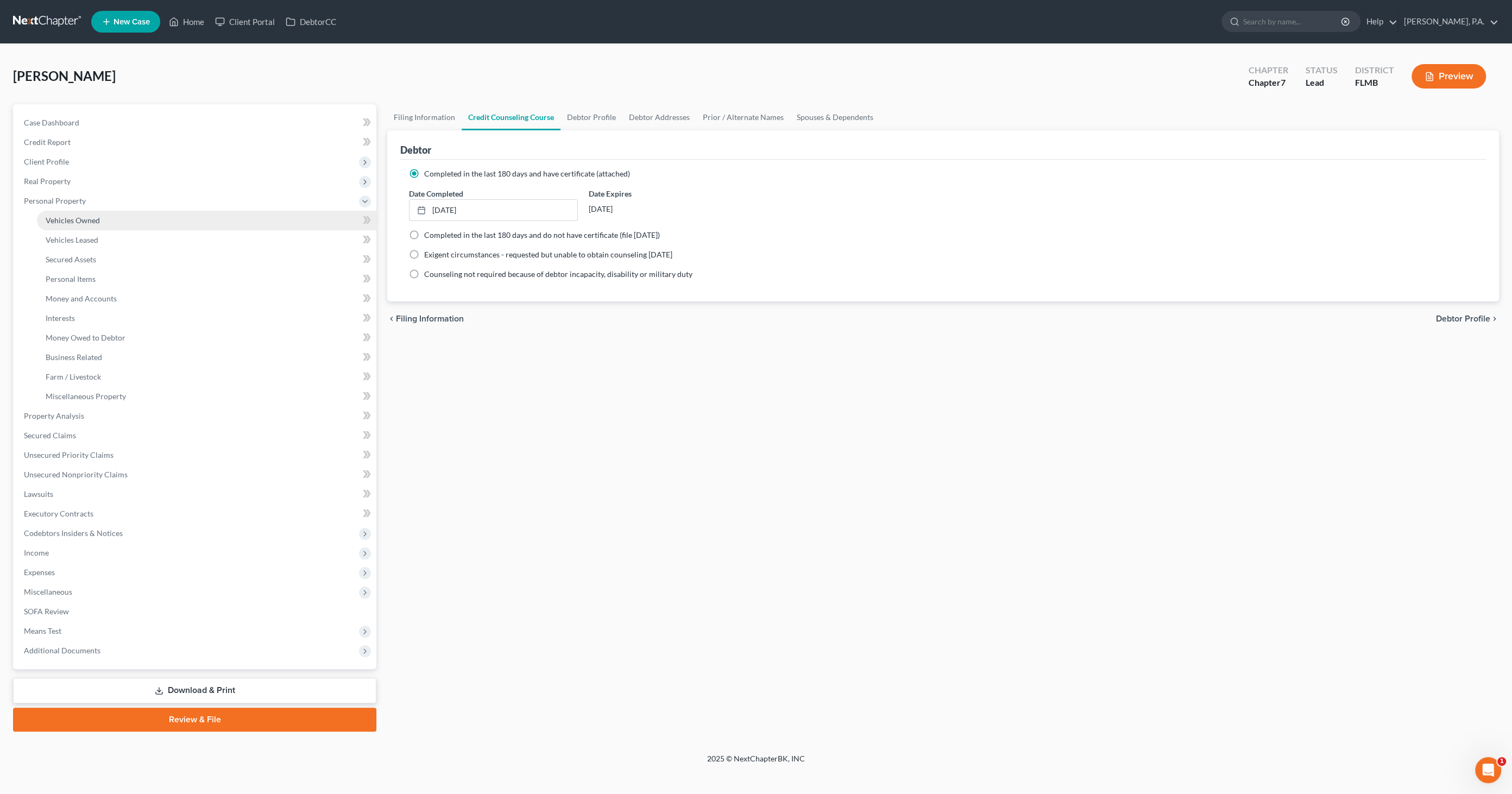
click at [71, 222] on span "Vehicles Owned" at bounding box center [73, 220] width 54 height 10
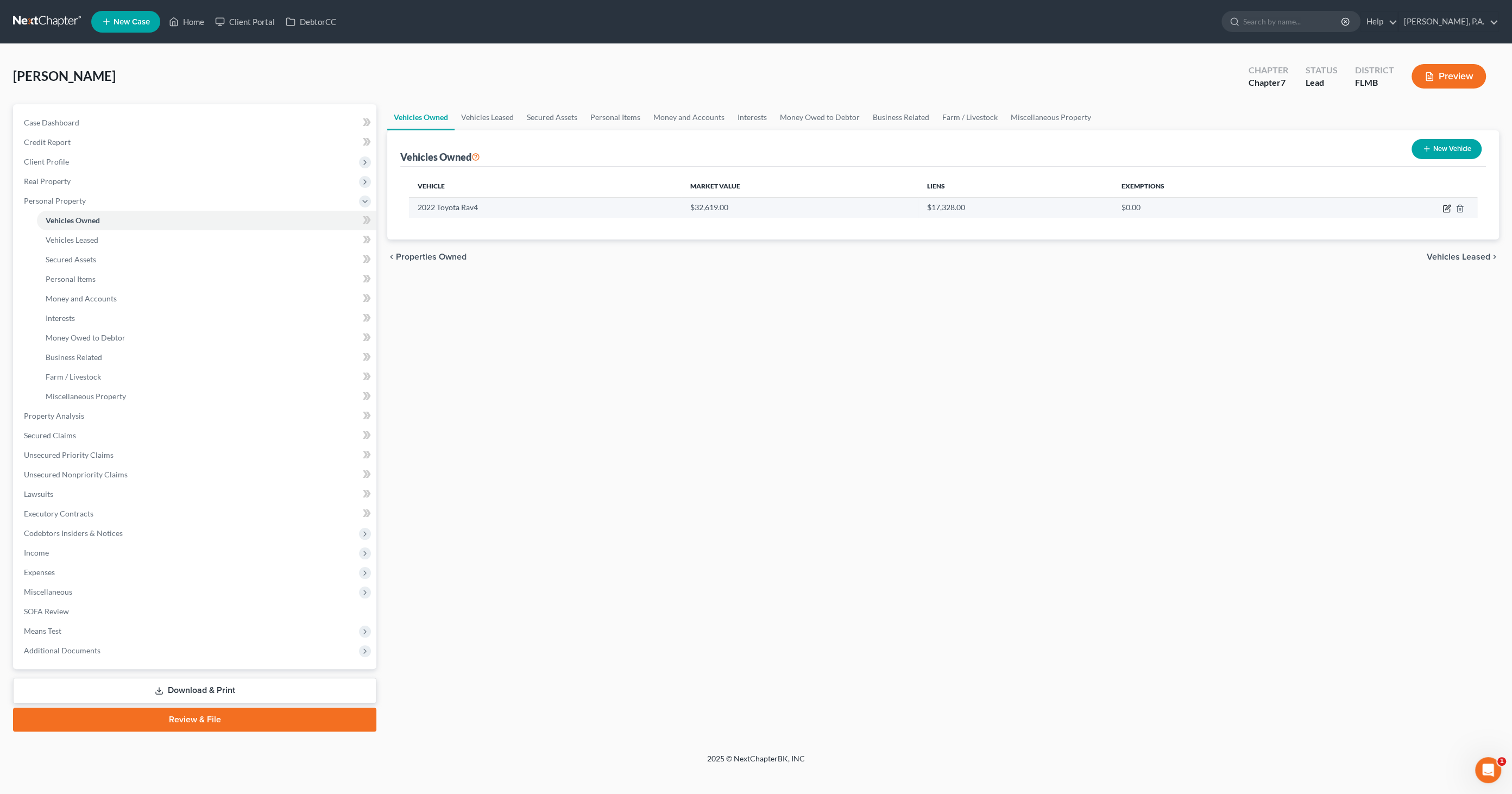
click at [752, 204] on icon "button" at bounding box center [1447, 209] width 9 height 9
select select "0"
select select "4"
select select "3"
select select "0"
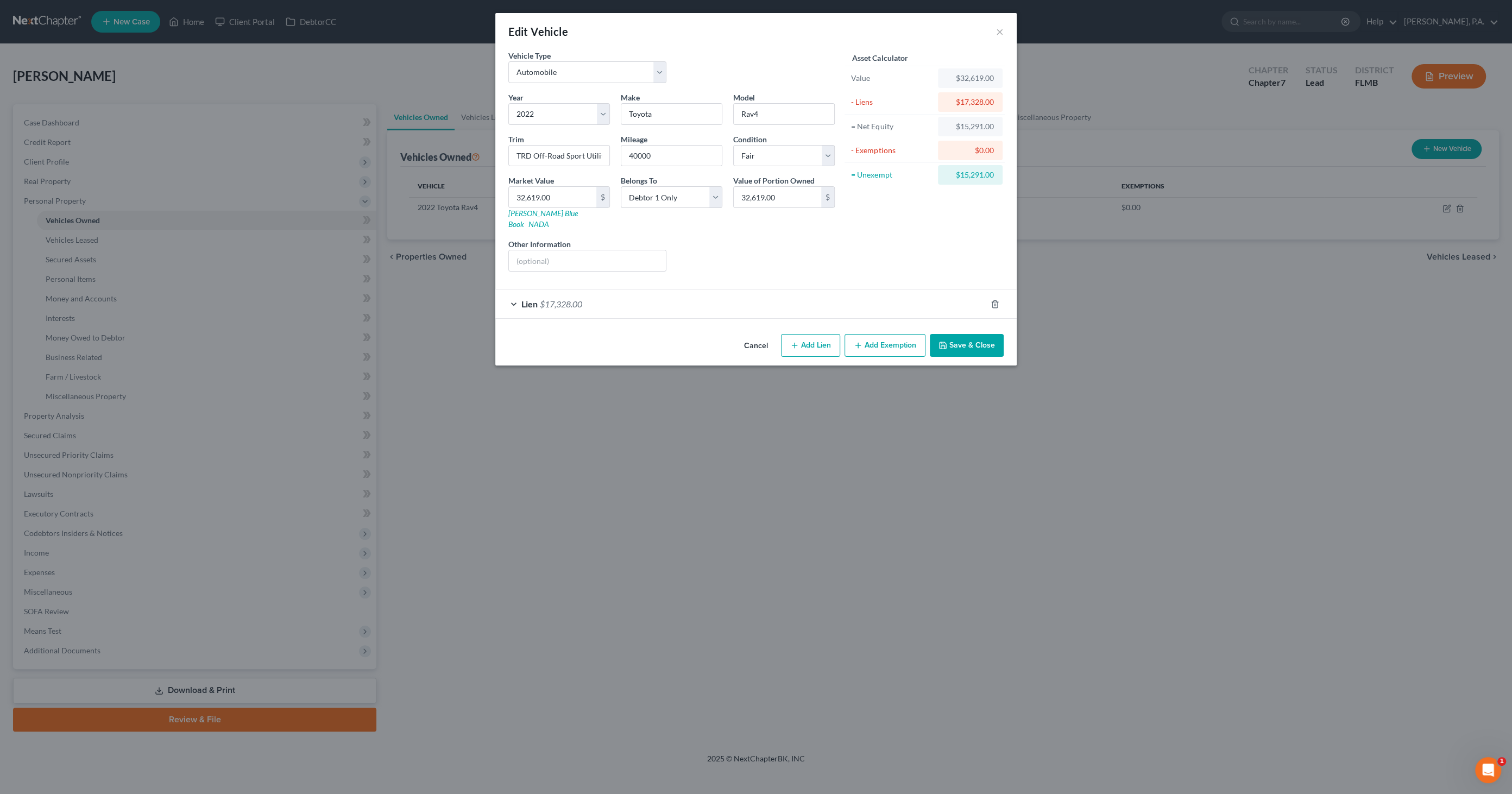
click at [752, 335] on button "Cancel" at bounding box center [756, 345] width 41 height 22
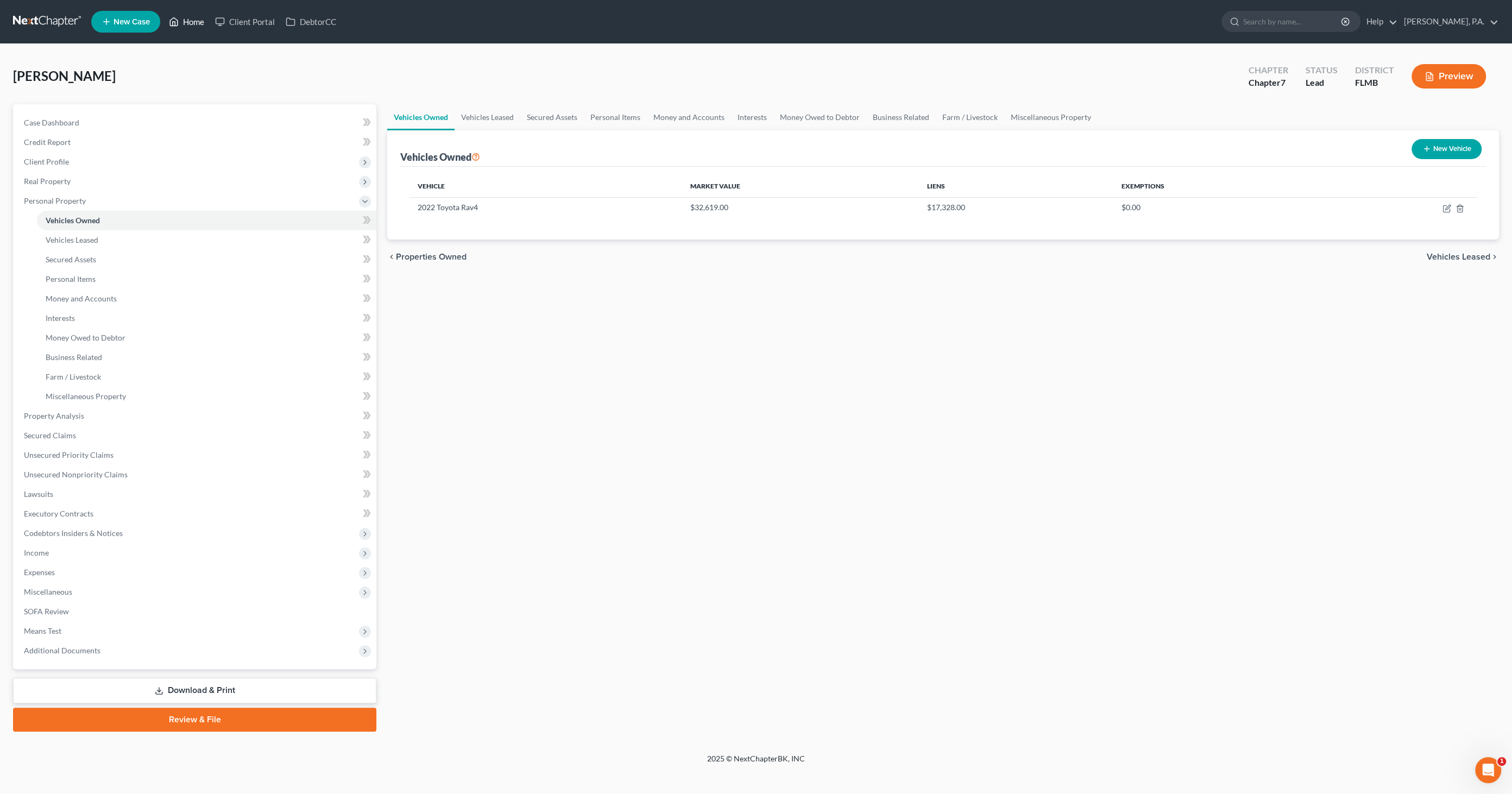
click at [193, 17] on link "Home" at bounding box center [187, 22] width 46 height 19
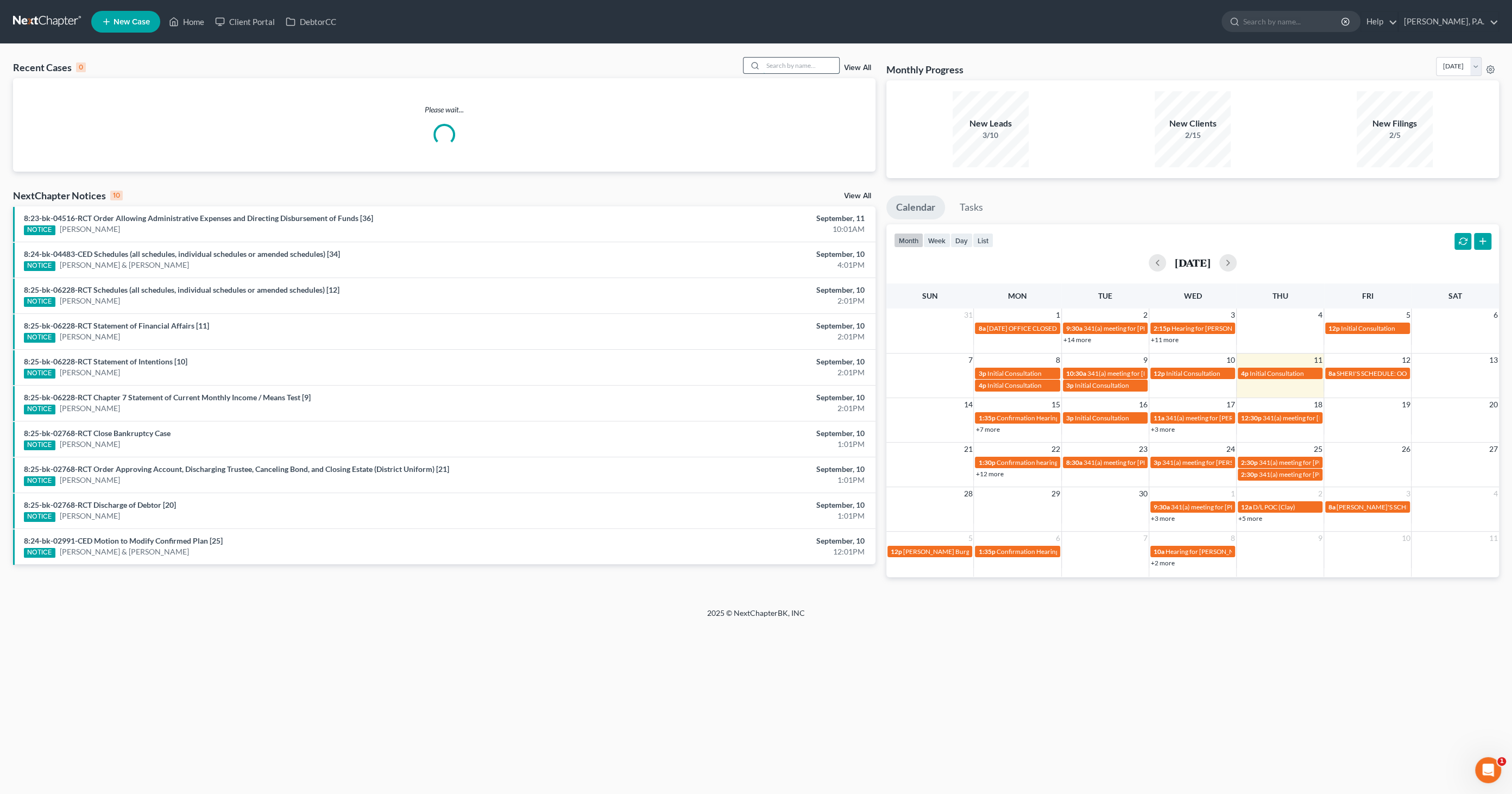
click at [752, 67] on input "search" at bounding box center [801, 66] width 76 height 16
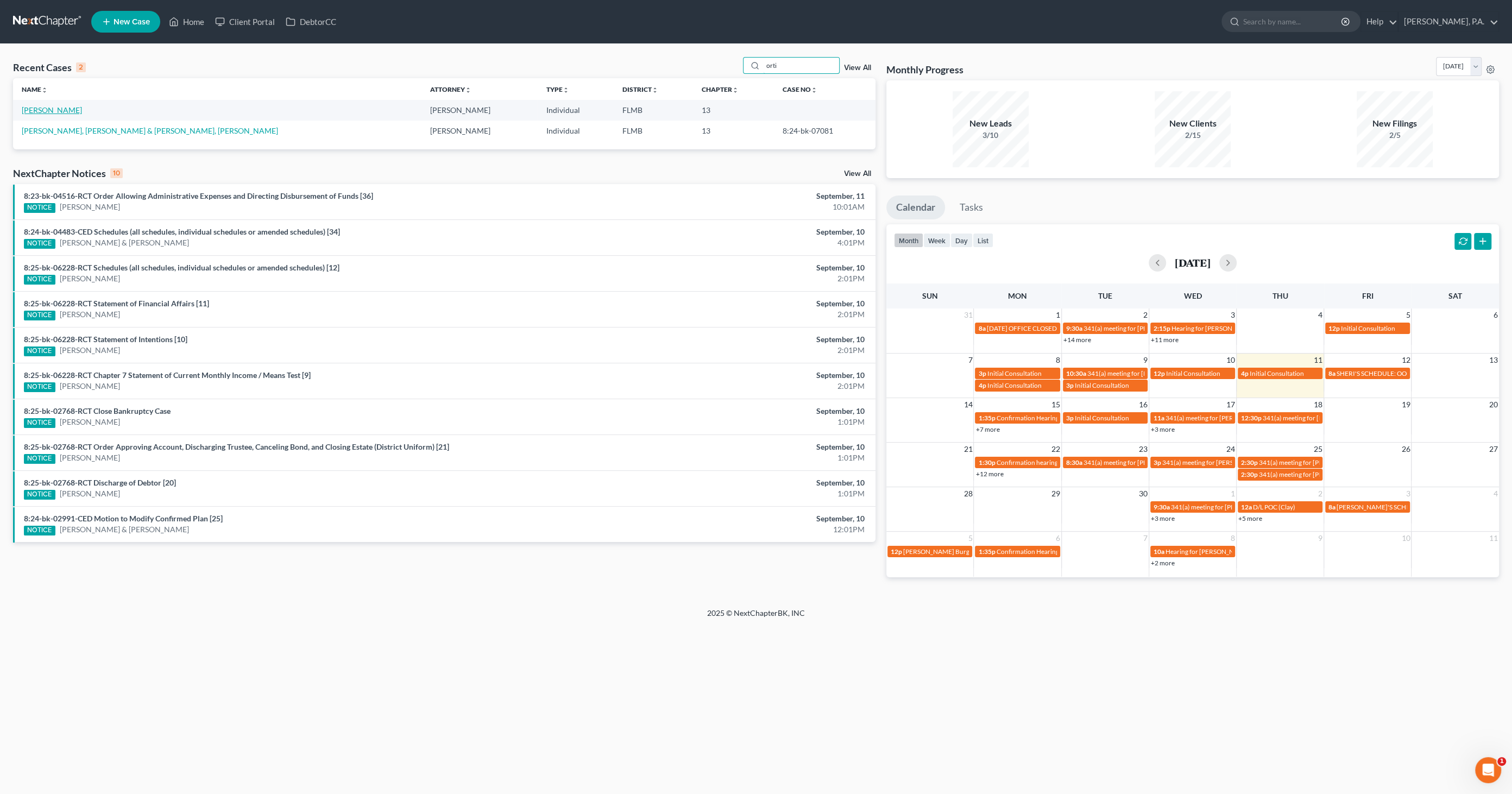
type input "orti"
click at [52, 110] on link "[PERSON_NAME]" at bounding box center [52, 110] width 60 height 10
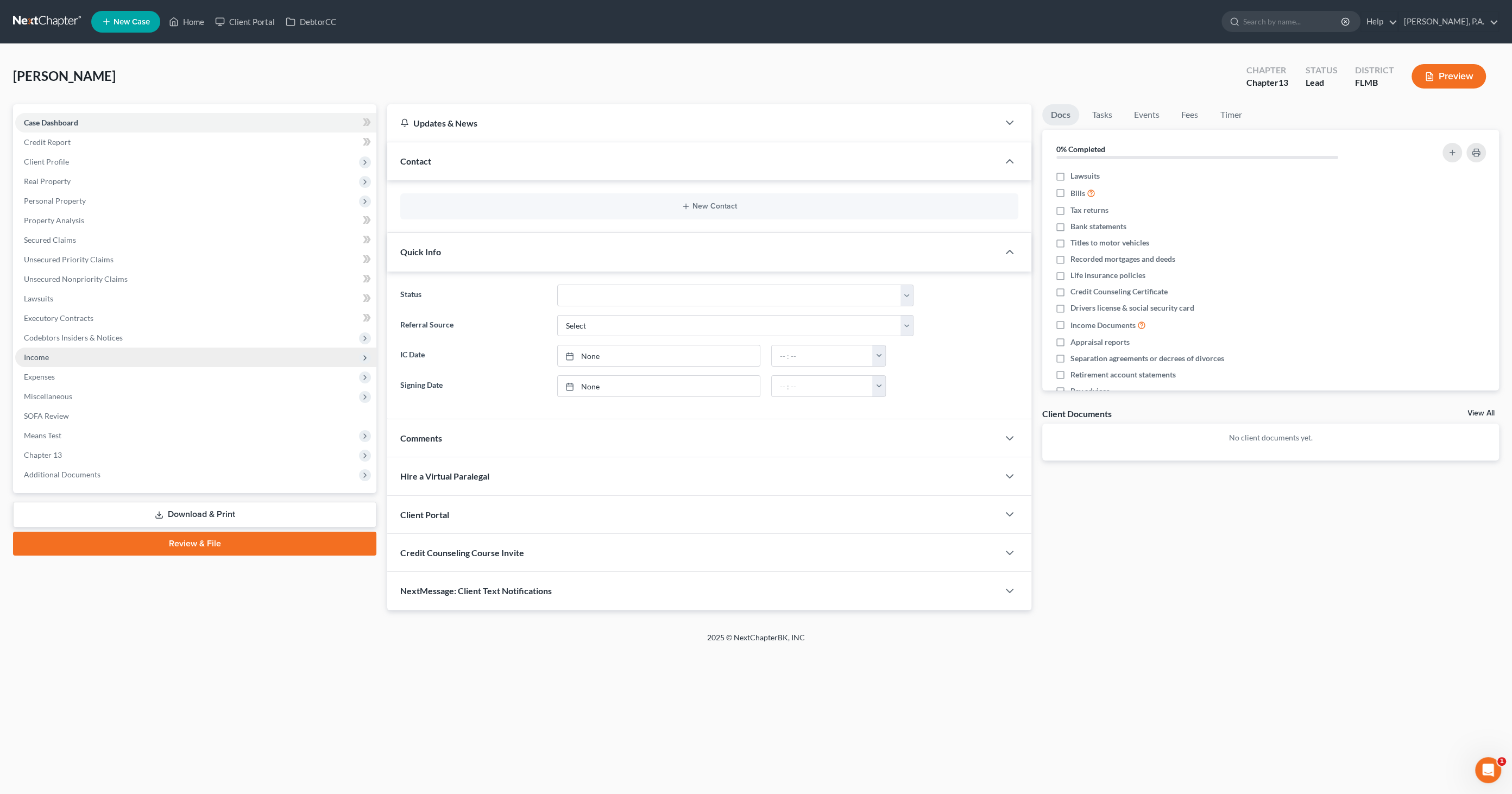
click at [64, 353] on span "Income" at bounding box center [195, 358] width 361 height 19
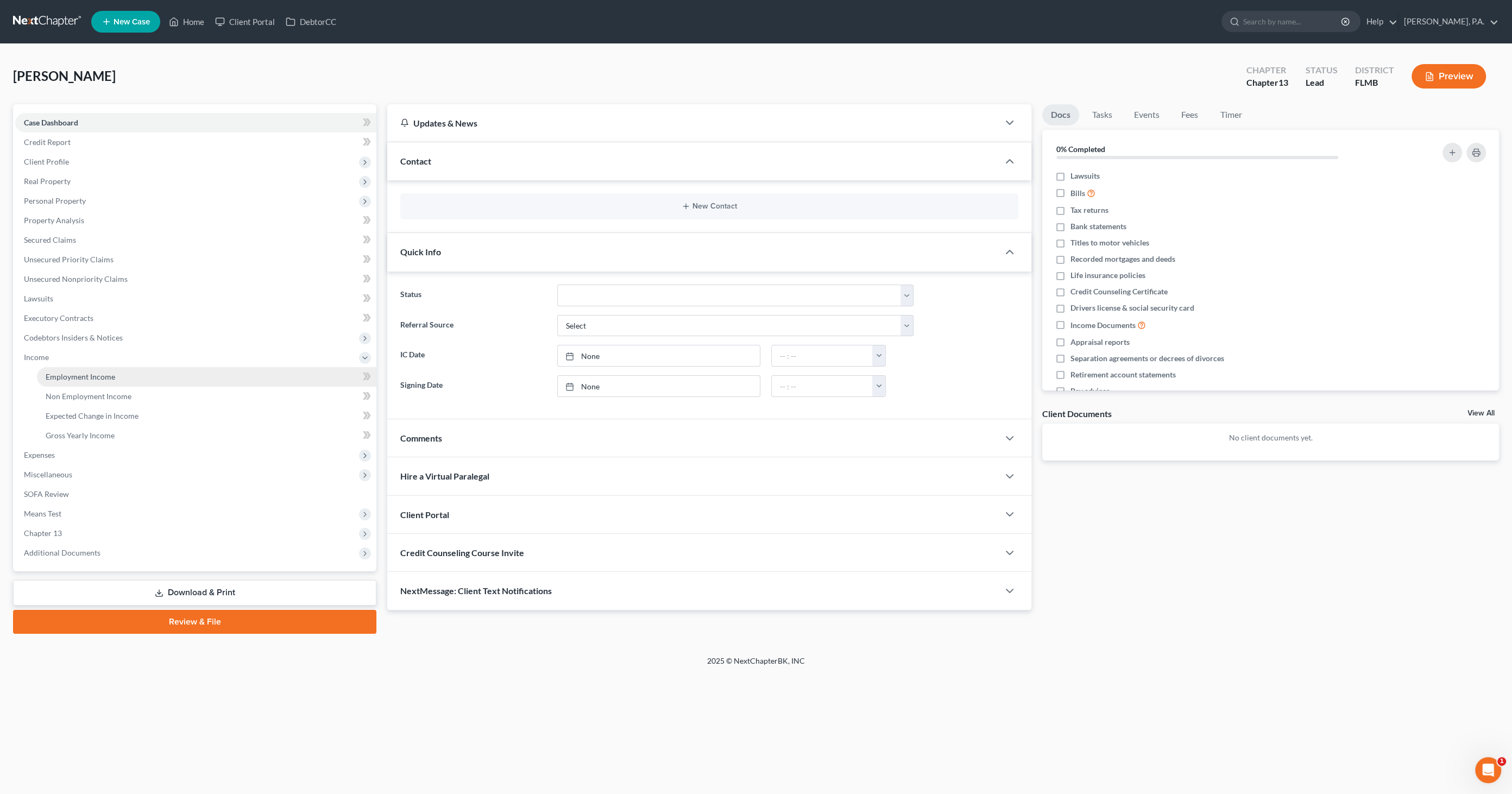
click at [72, 372] on span "Employment Income" at bounding box center [80, 377] width 69 height 10
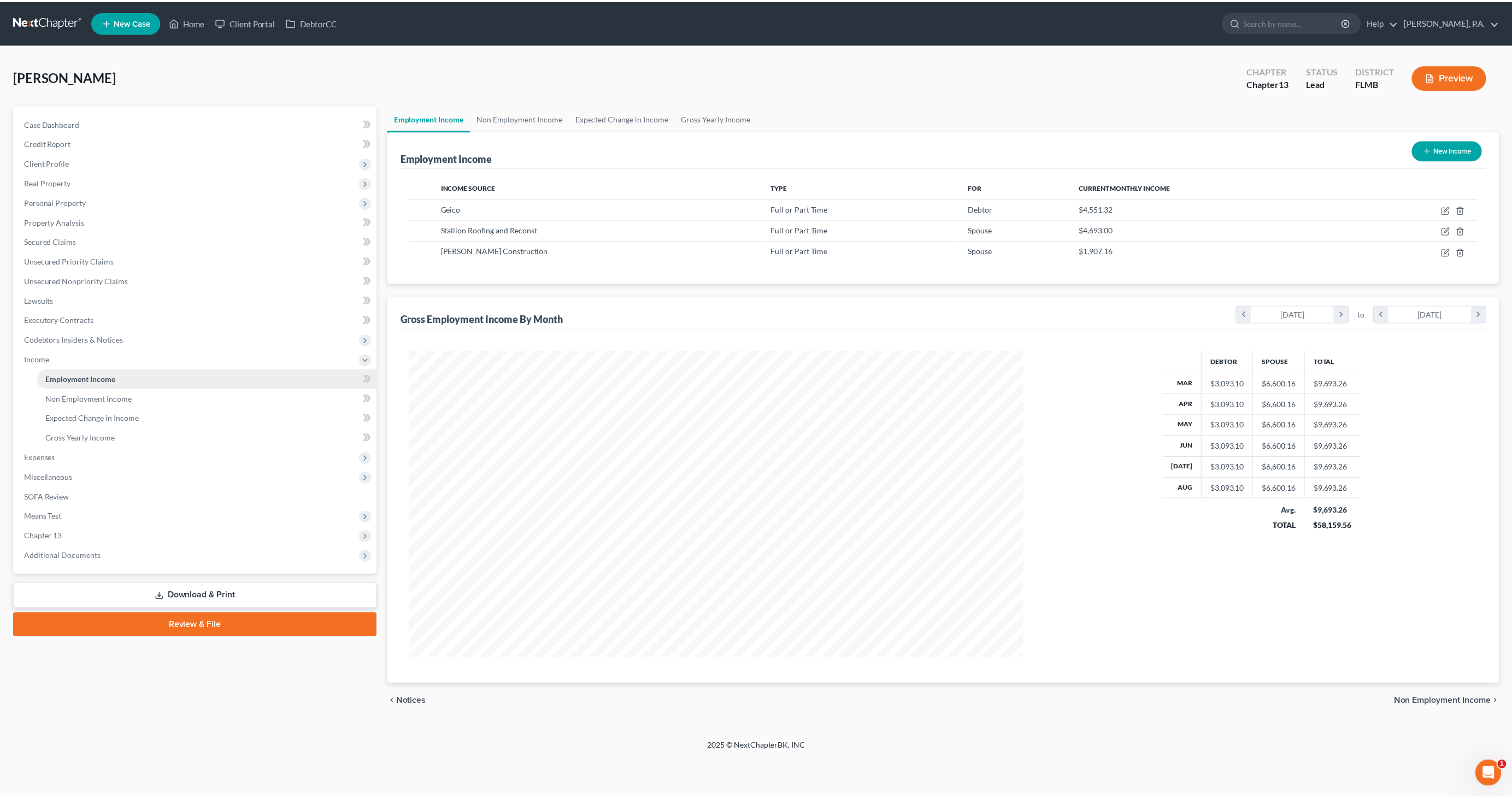
scroll to position [307, 640]
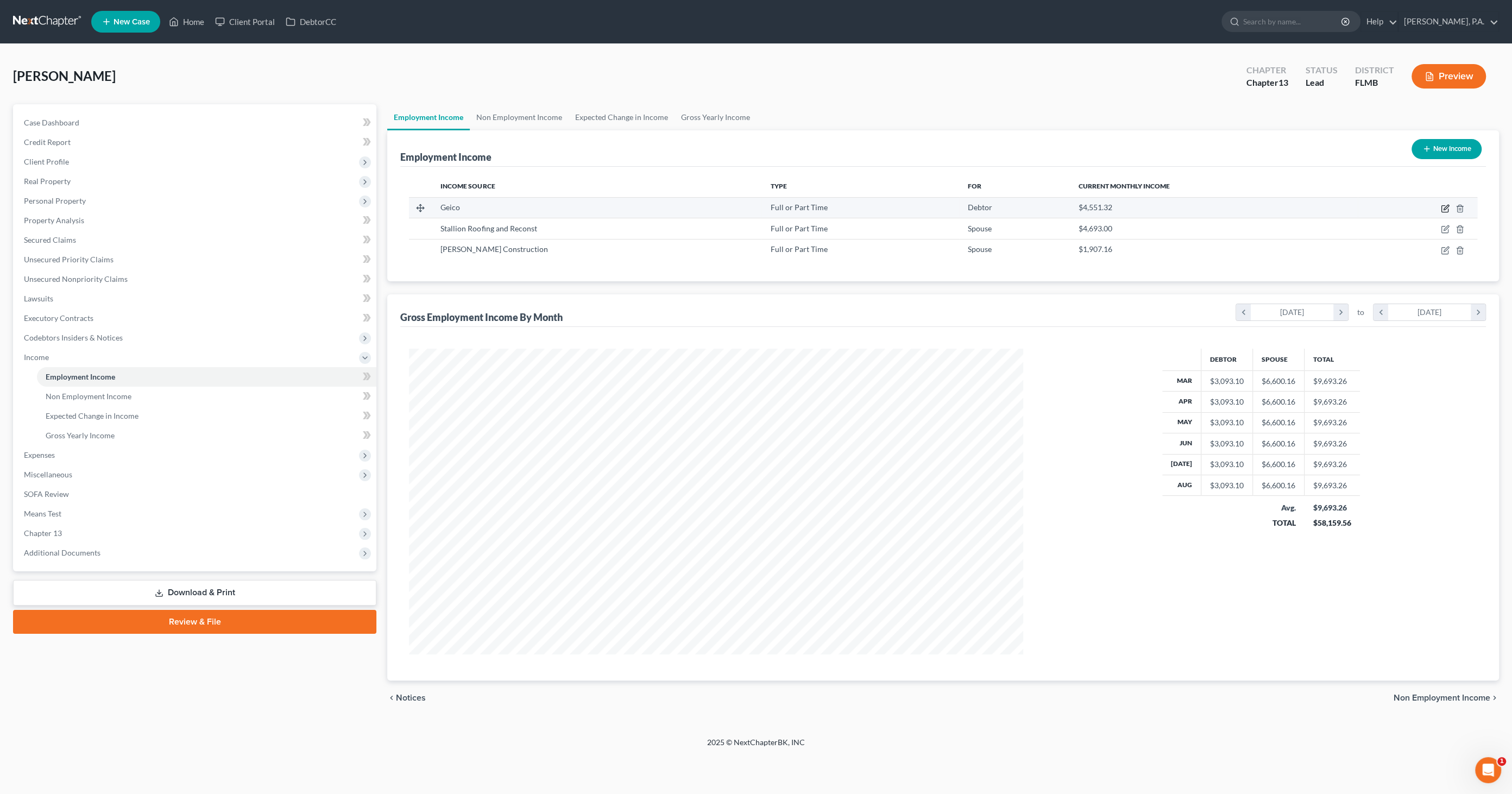
click at [752, 206] on icon "button" at bounding box center [1445, 209] width 6 height 6
select select "0"
select select "9"
select select "0"
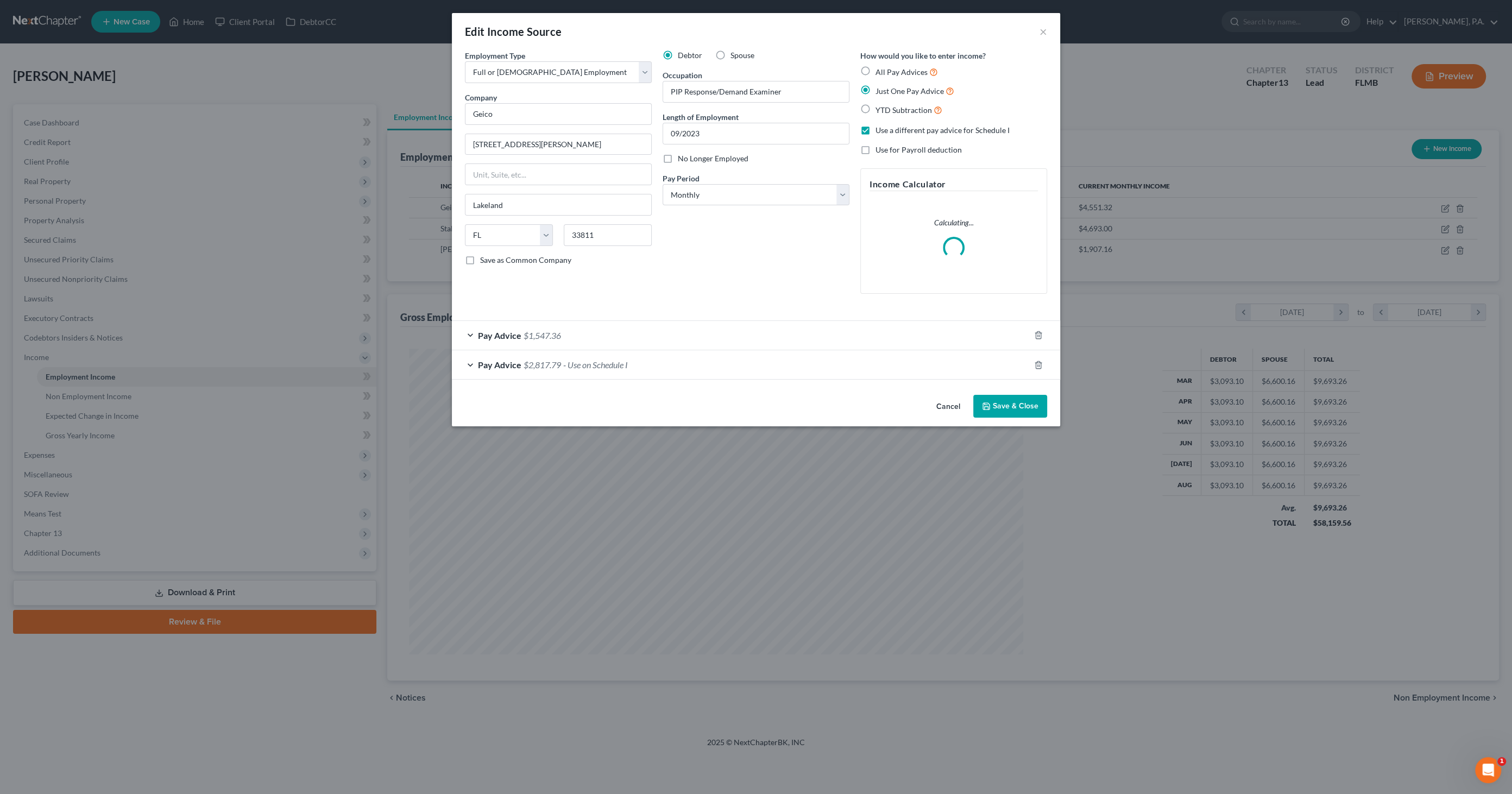
click at [502, 335] on span "Pay Advice" at bounding box center [500, 336] width 44 height 11
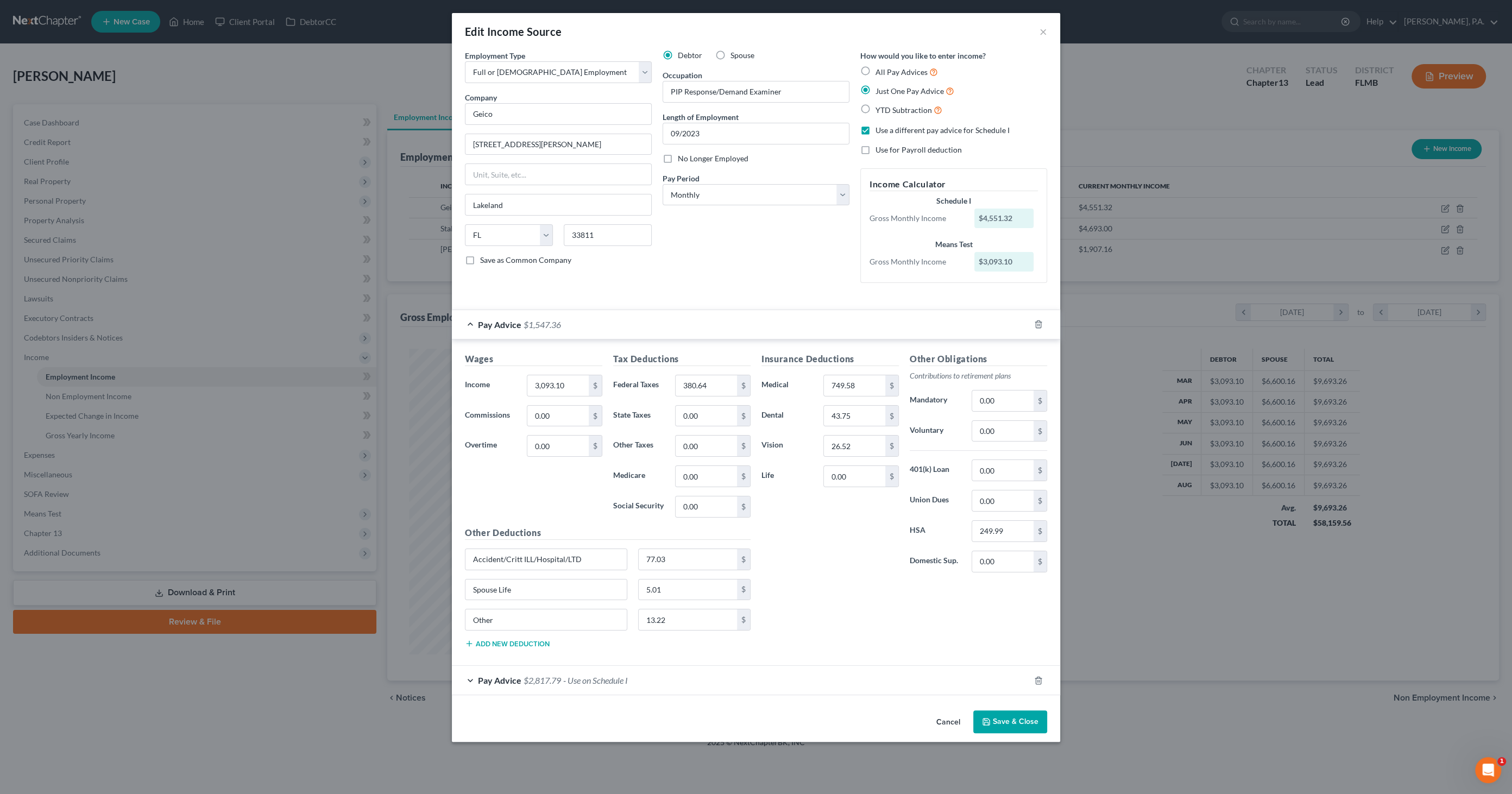
click at [752, 385] on button "Cancel" at bounding box center [948, 722] width 41 height 22
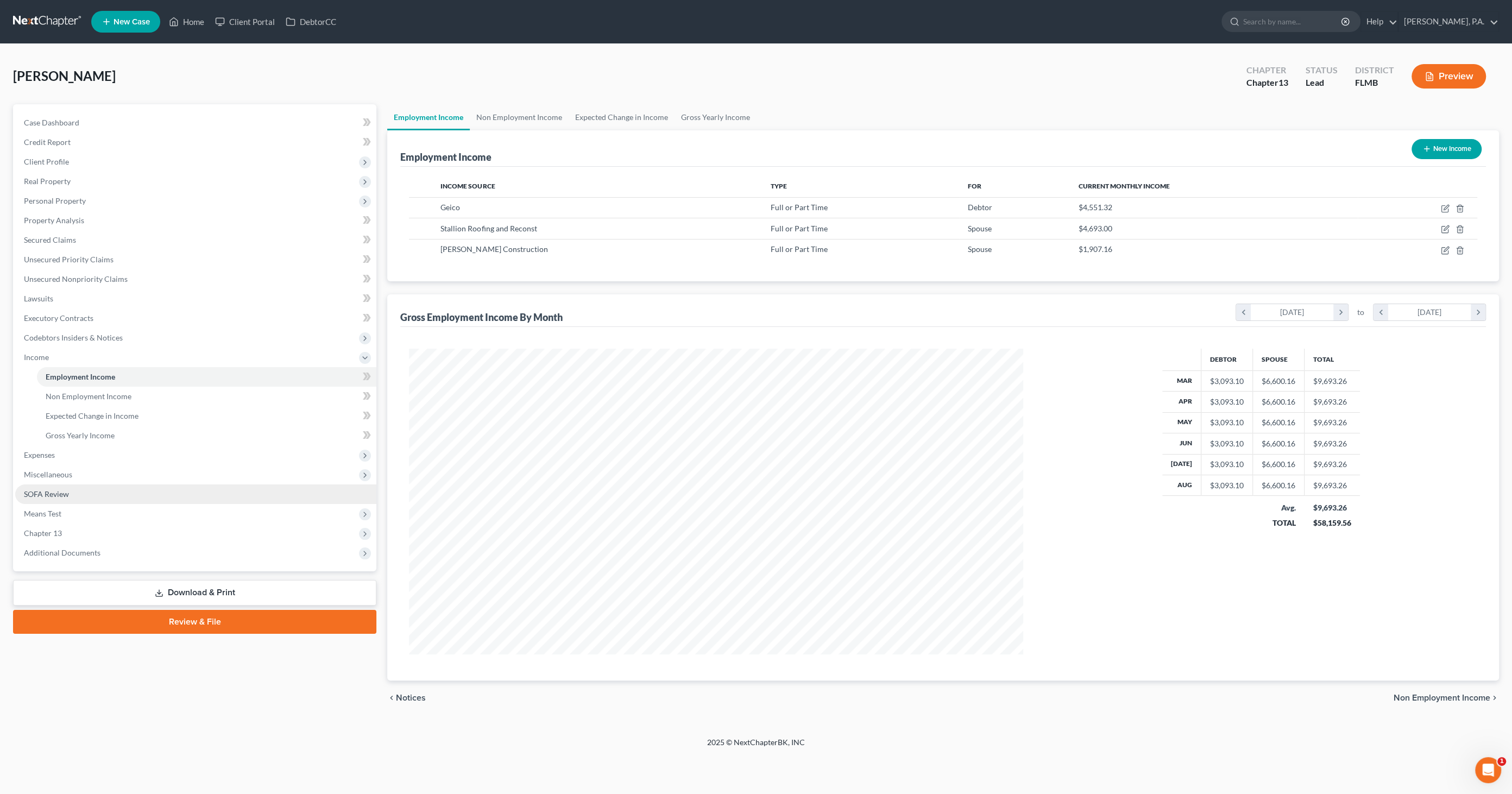
click at [60, 385] on span "SOFA Review" at bounding box center [46, 493] width 45 height 10
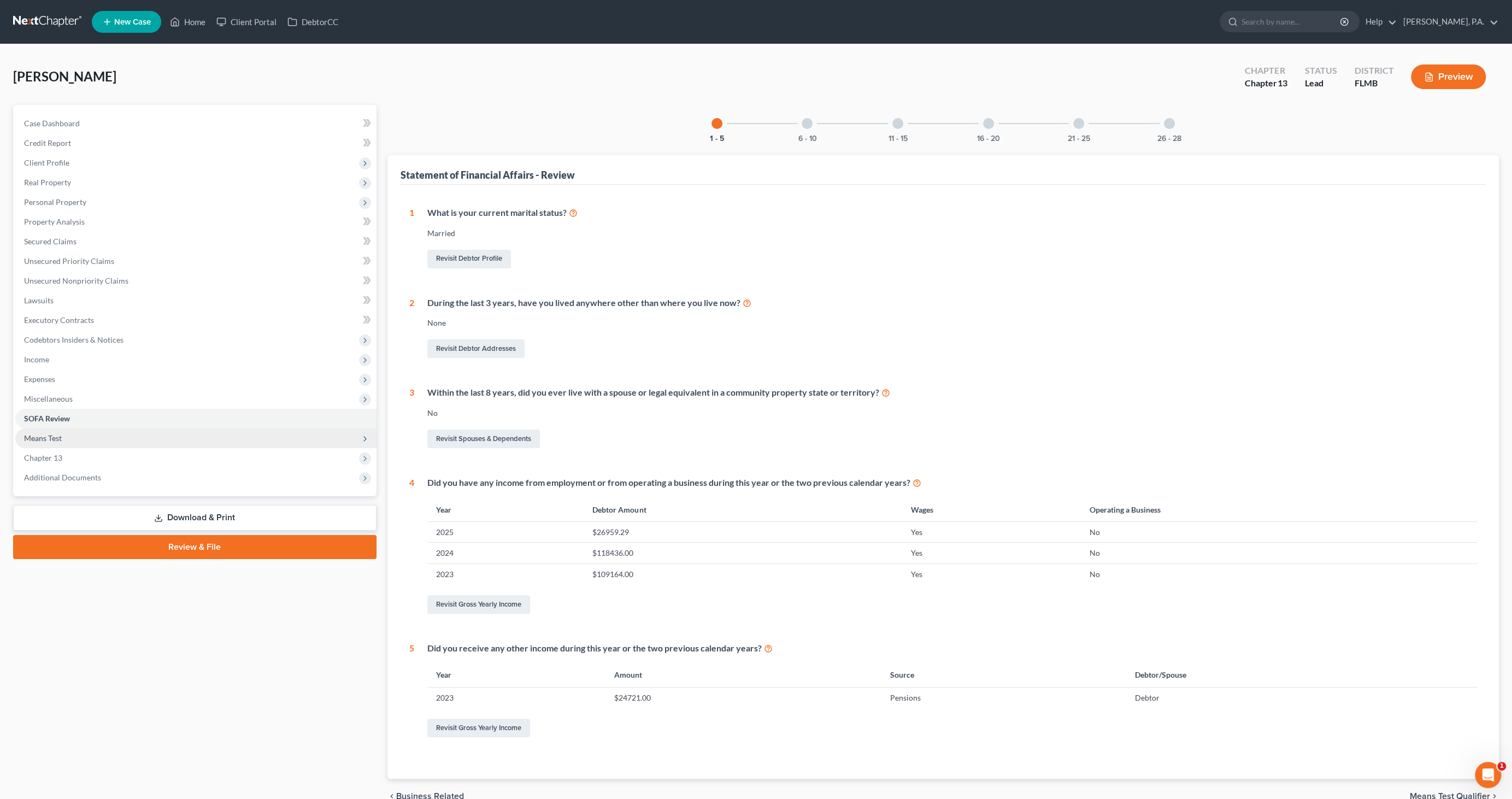
click at [49, 387] on span "Means Test" at bounding box center [42, 437] width 38 height 10
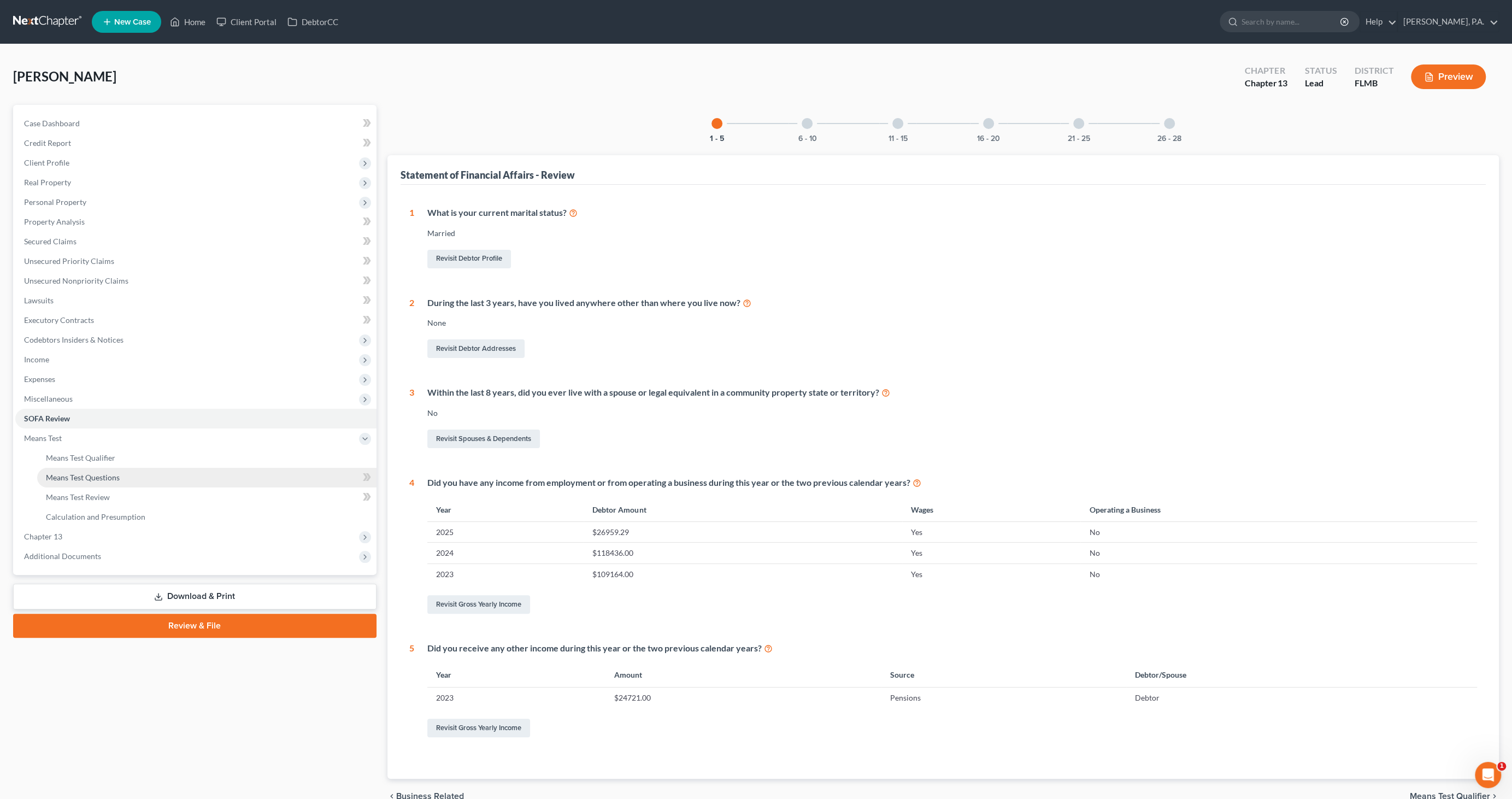
click at [88, 387] on span "Means Test Questions" at bounding box center [83, 477] width 74 height 10
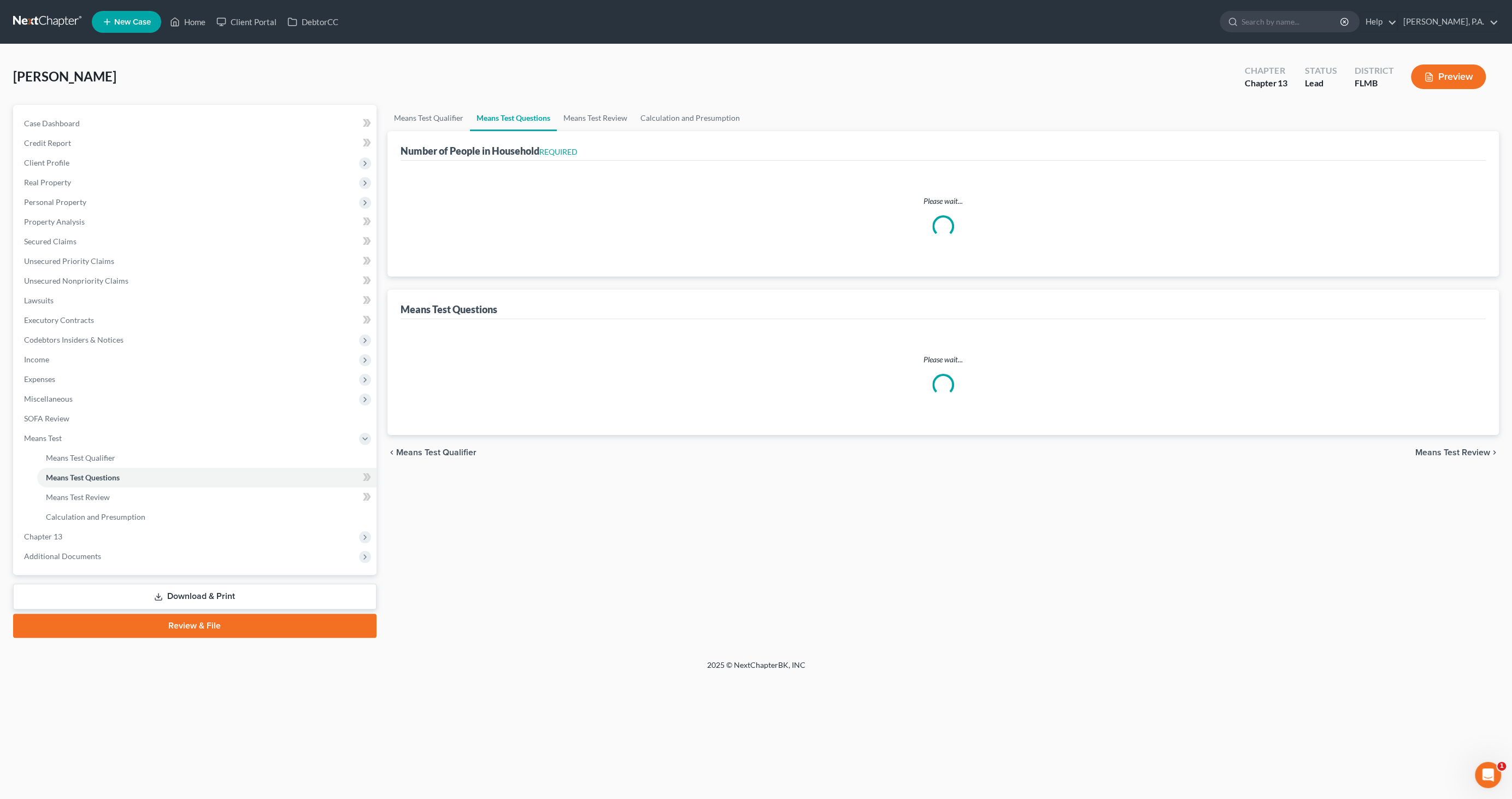
select select "0"
select select "60"
select select "1"
select select "60"
select select "1"
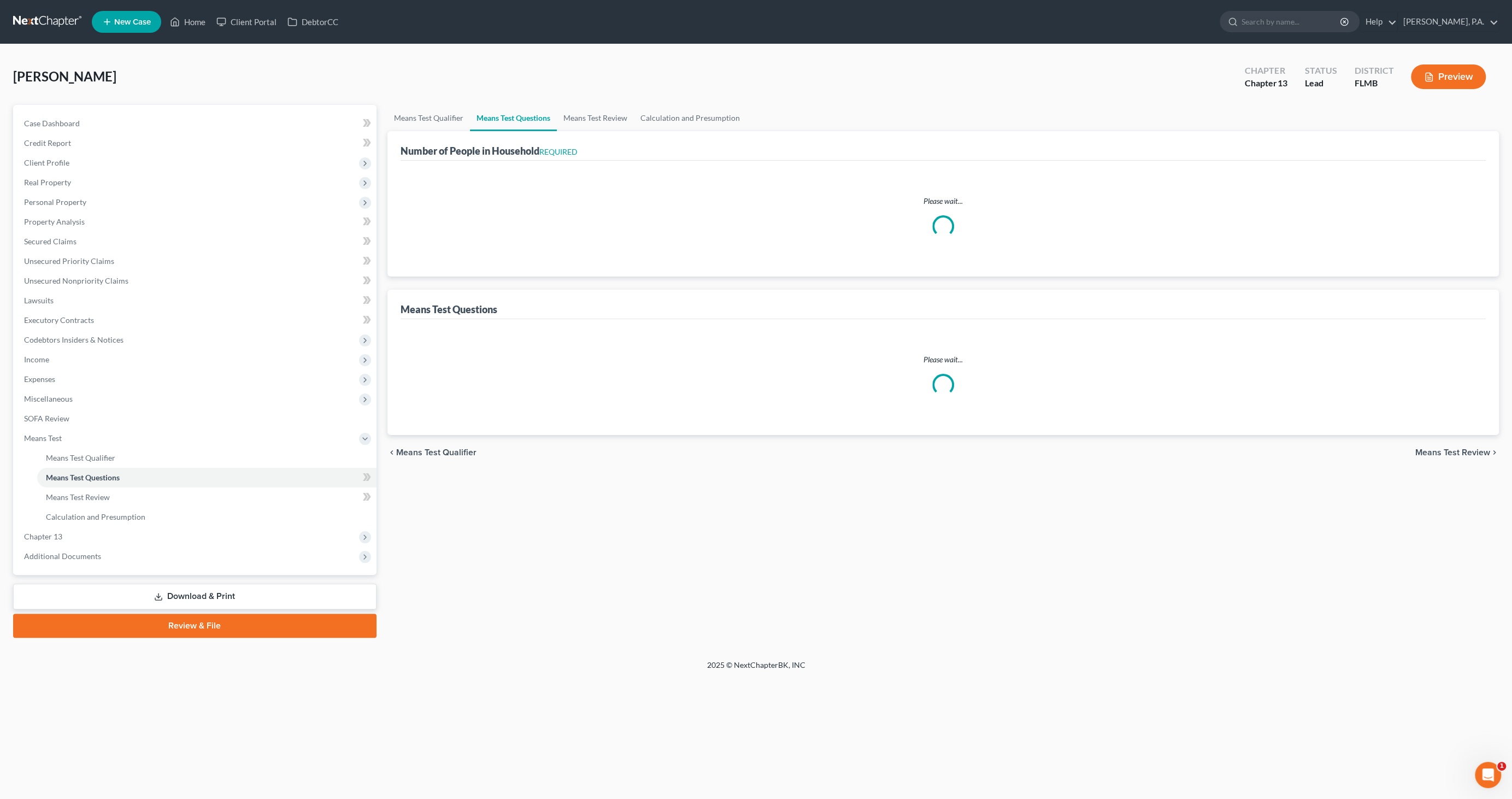
select select "60"
select select "2"
select select "3"
select select "0"
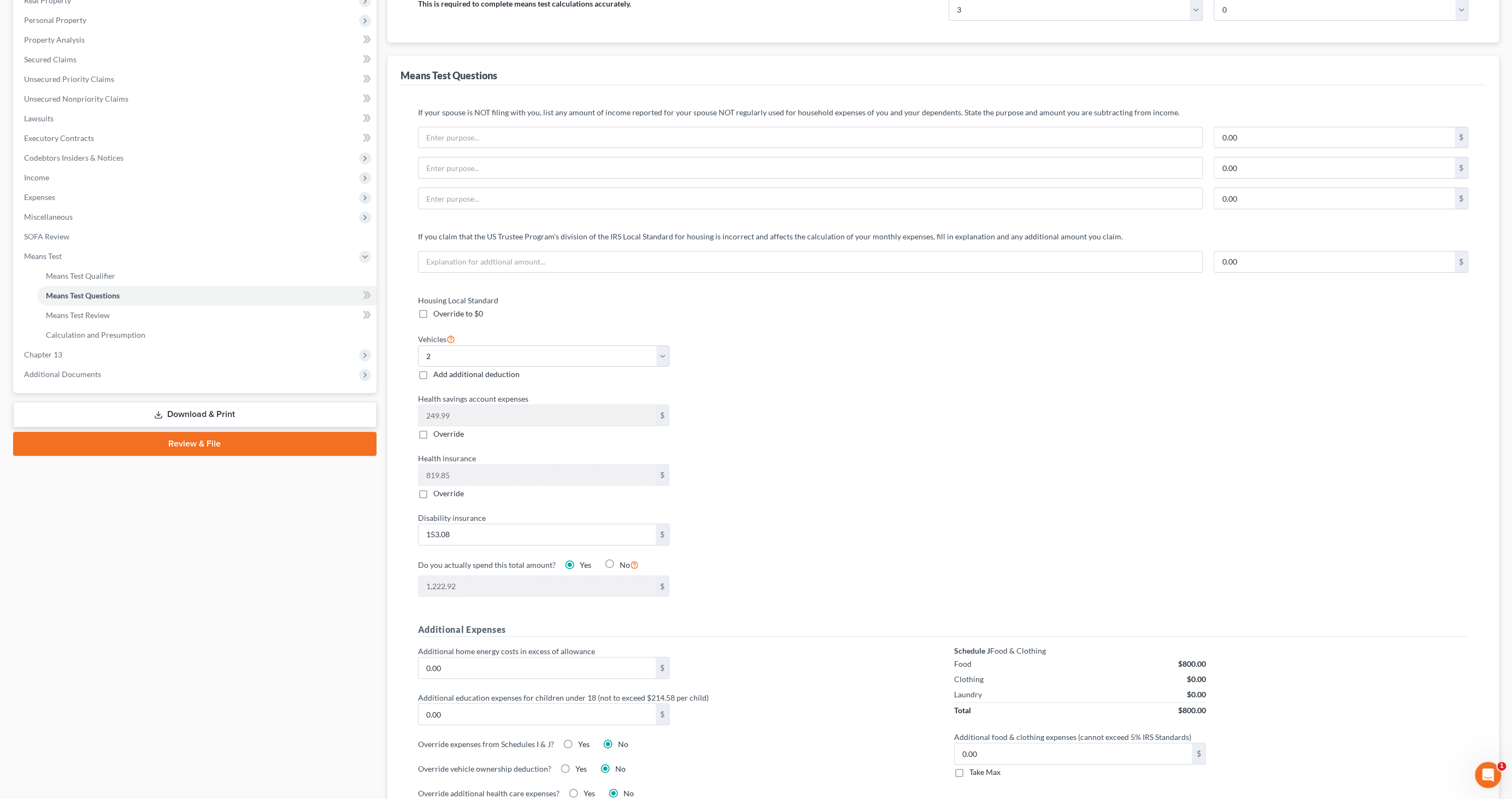
scroll to position [243, 0]
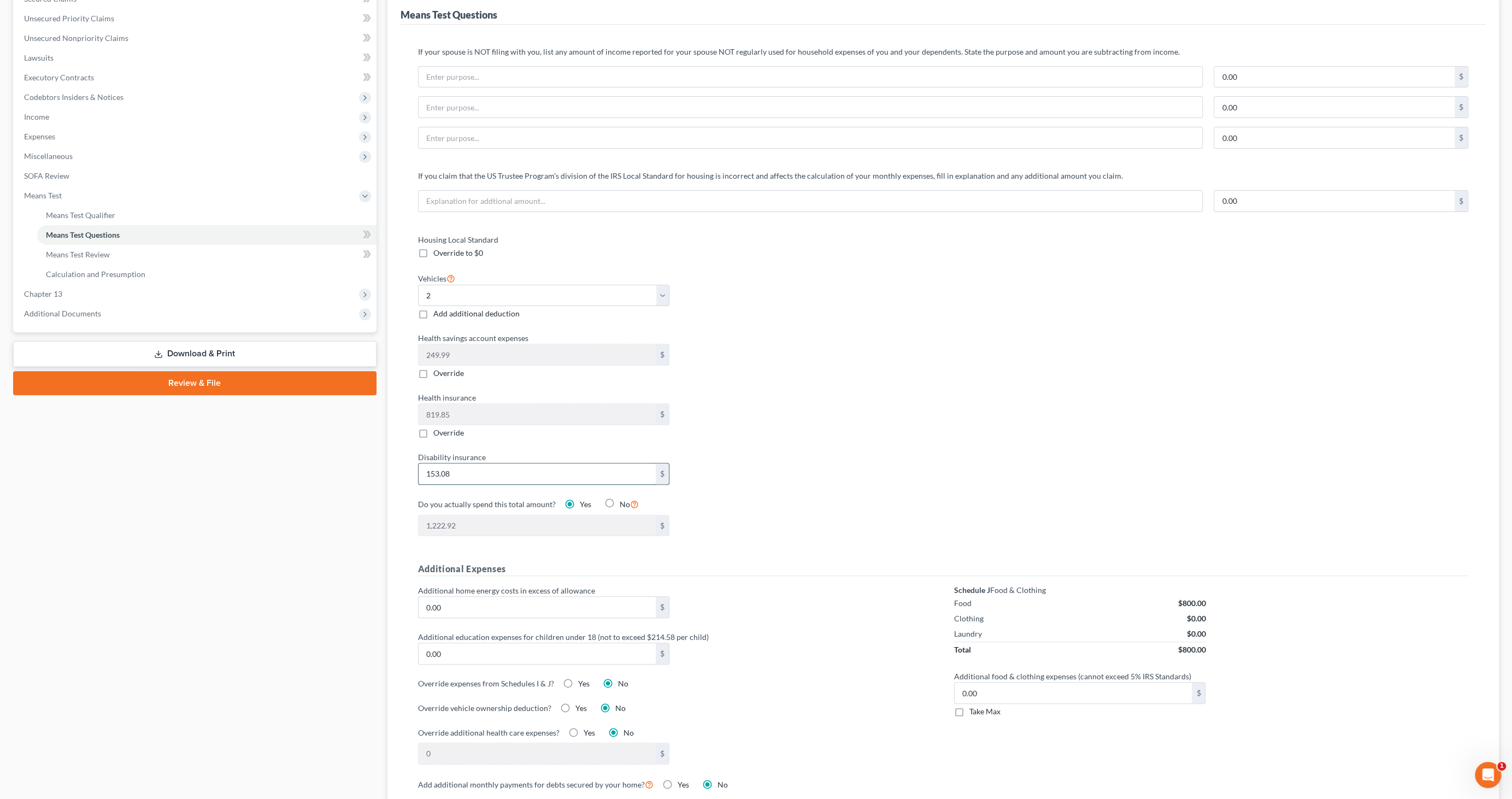
click at [480, 387] on input "153.08" at bounding box center [538, 474] width 238 height 21
type input "7"
type input "1,076.84"
type input "77"
type input "1,146.84"
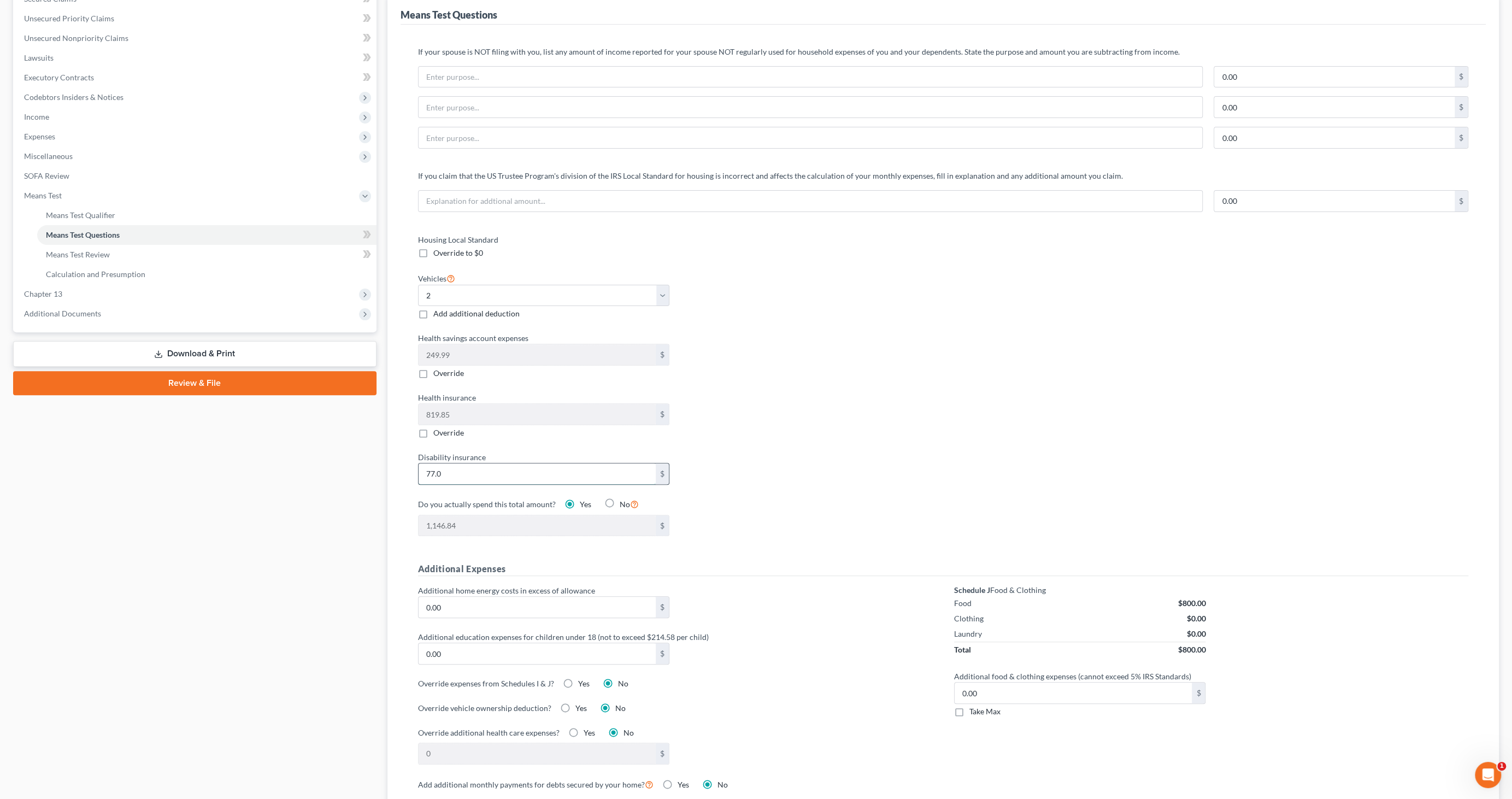
type input "77.03"
type input "1,146.87"
type input "77.03"
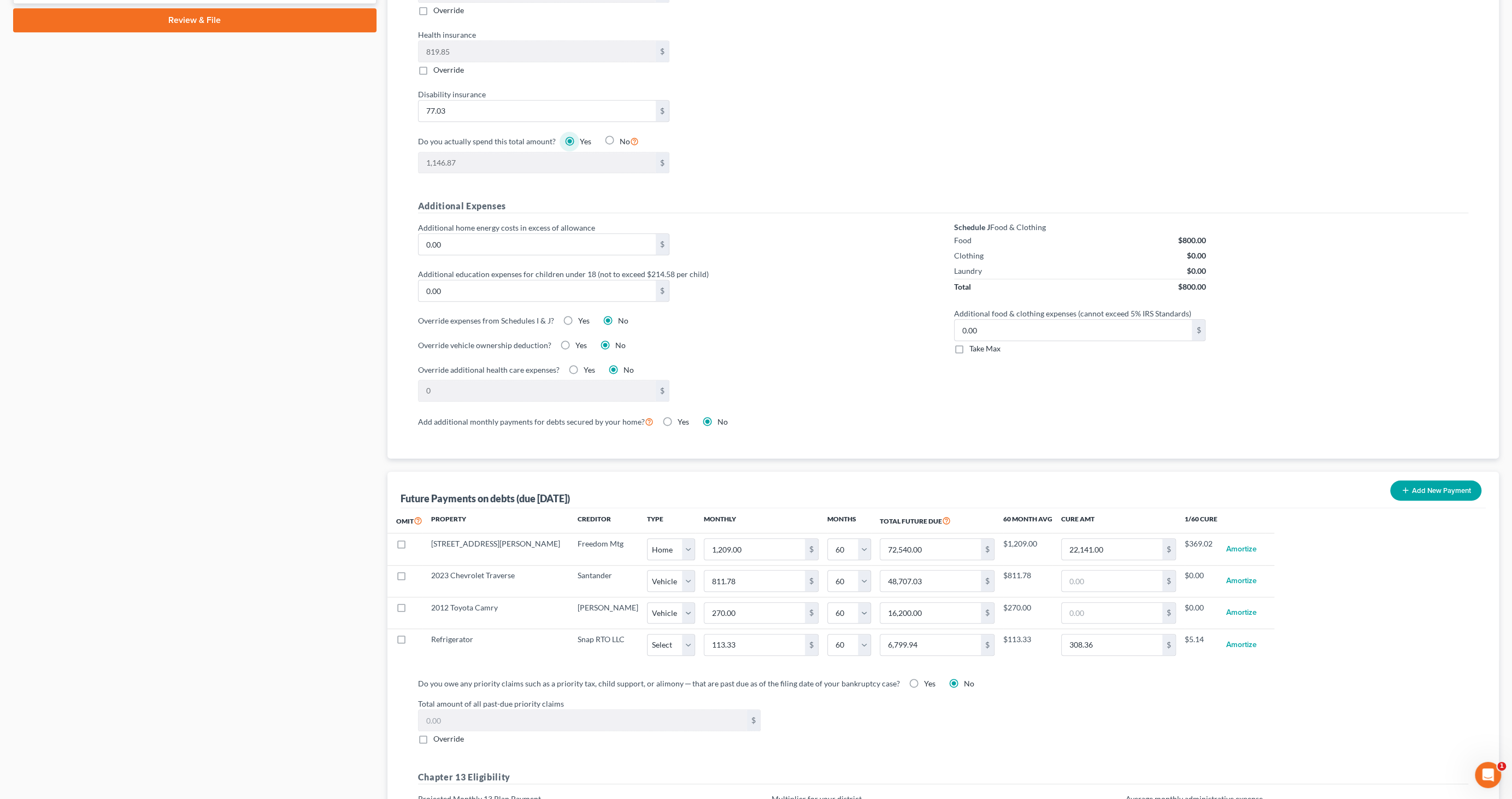
scroll to position [362, 0]
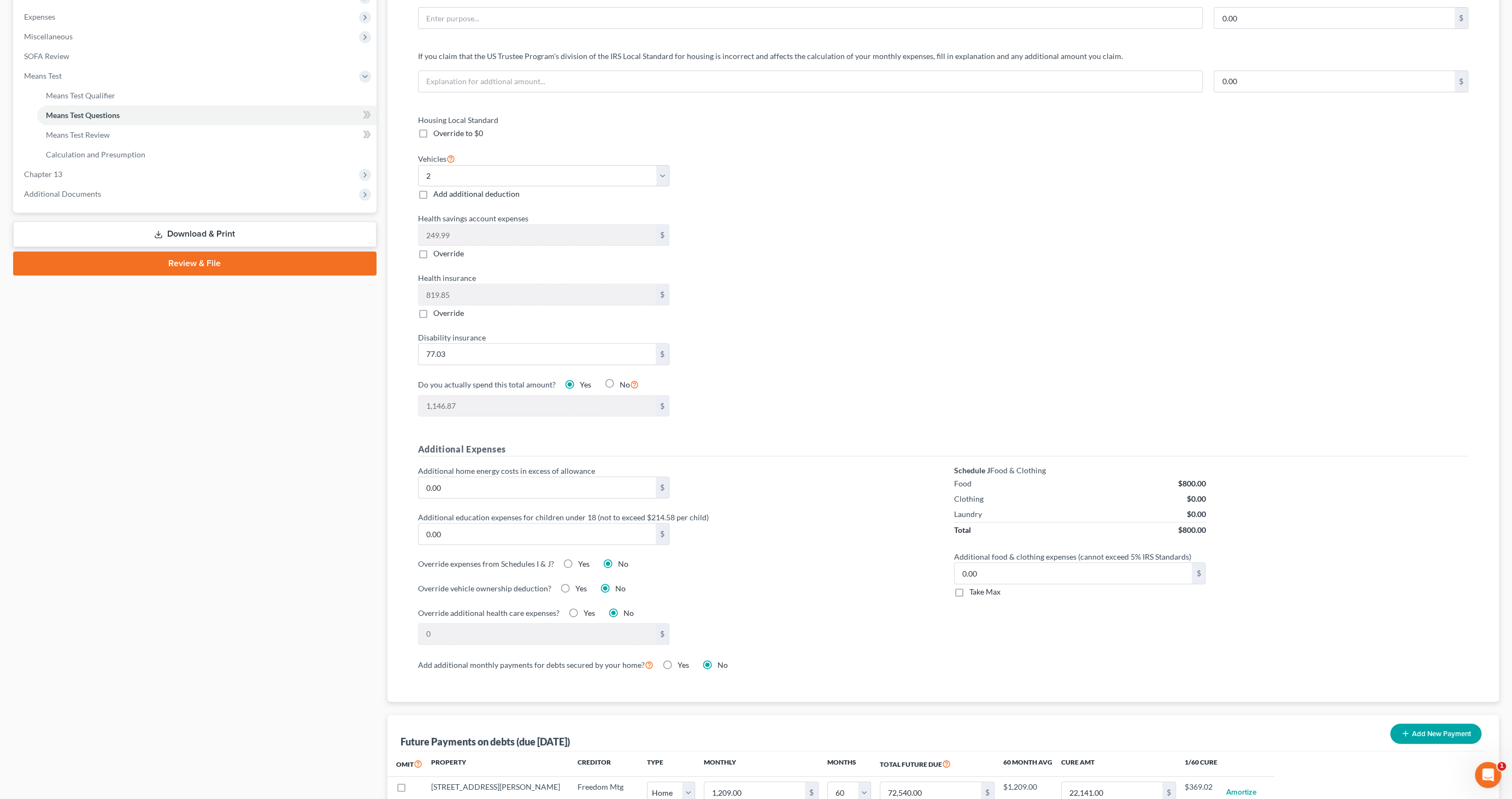
click at [215, 228] on link "Download & Print" at bounding box center [195, 234] width 363 height 26
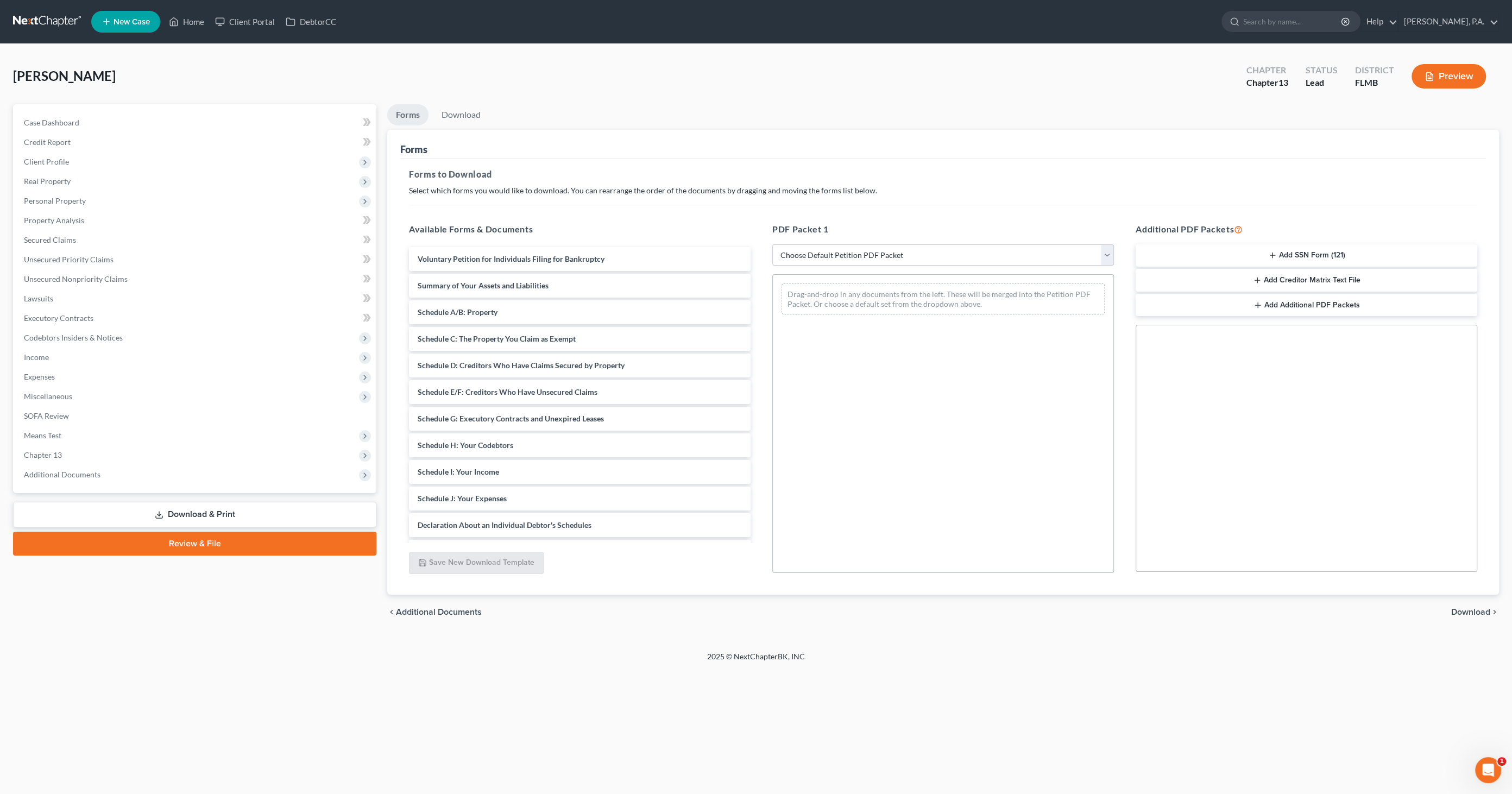
click at [245, 385] on link "Download & Print" at bounding box center [195, 514] width 364 height 25
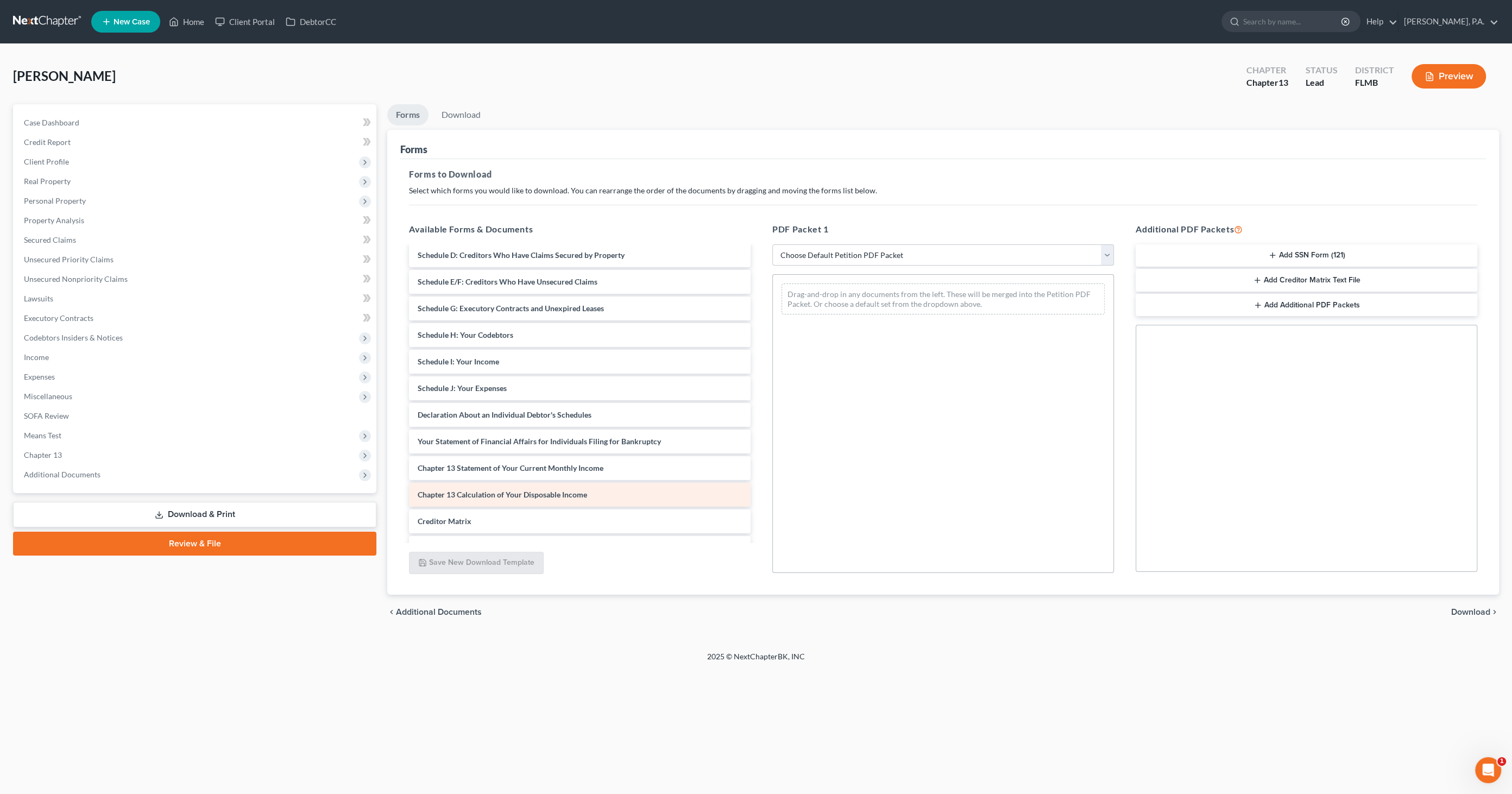
scroll to position [182, 0]
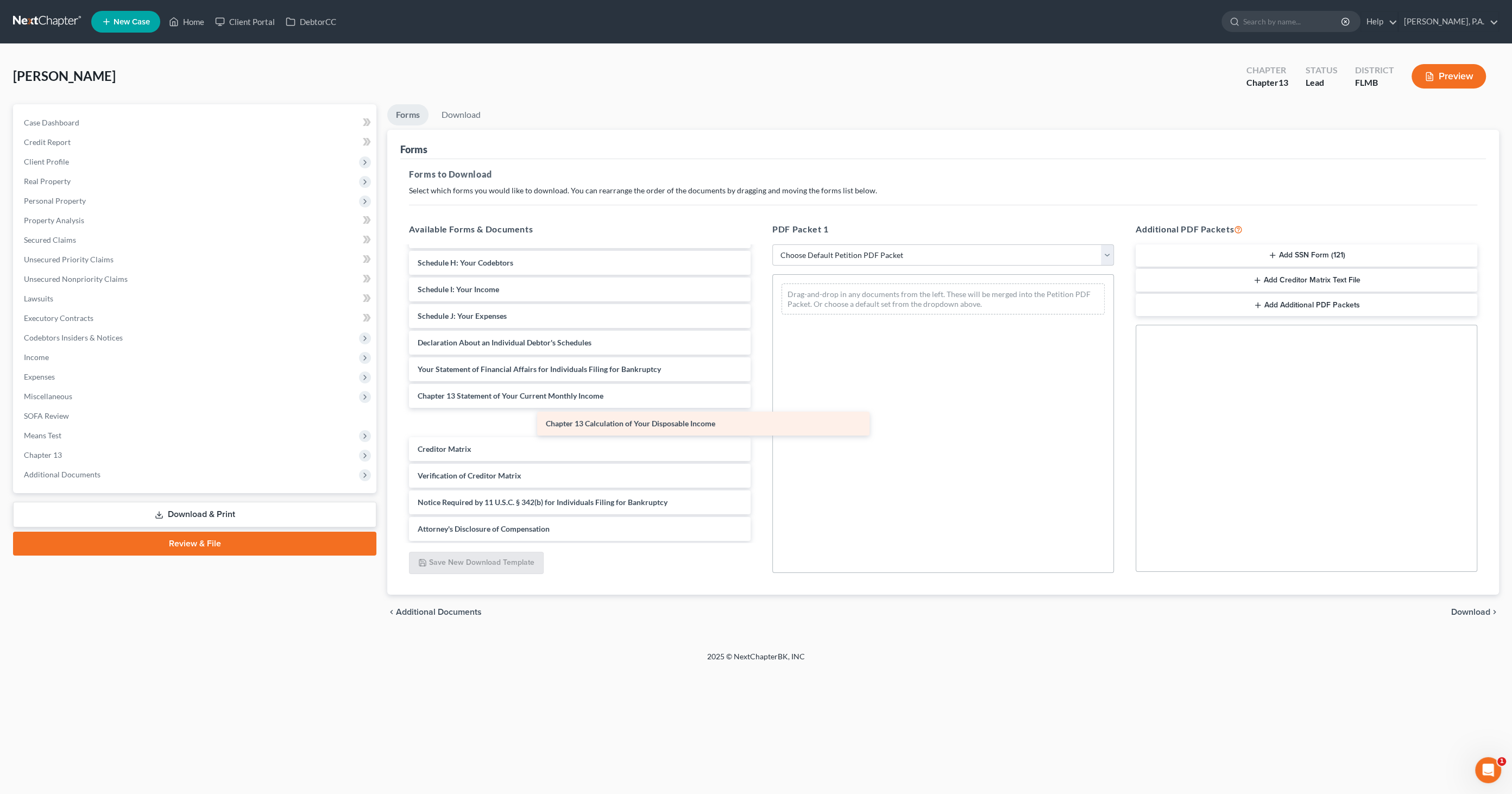
drag, startPoint x: 500, startPoint y: 423, endPoint x: 803, endPoint y: 403, distance: 303.7
click at [752, 385] on div "Chapter 13 Calculation of Your Disposable Income Voluntary Petition for Individ…" at bounding box center [580, 303] width 359 height 477
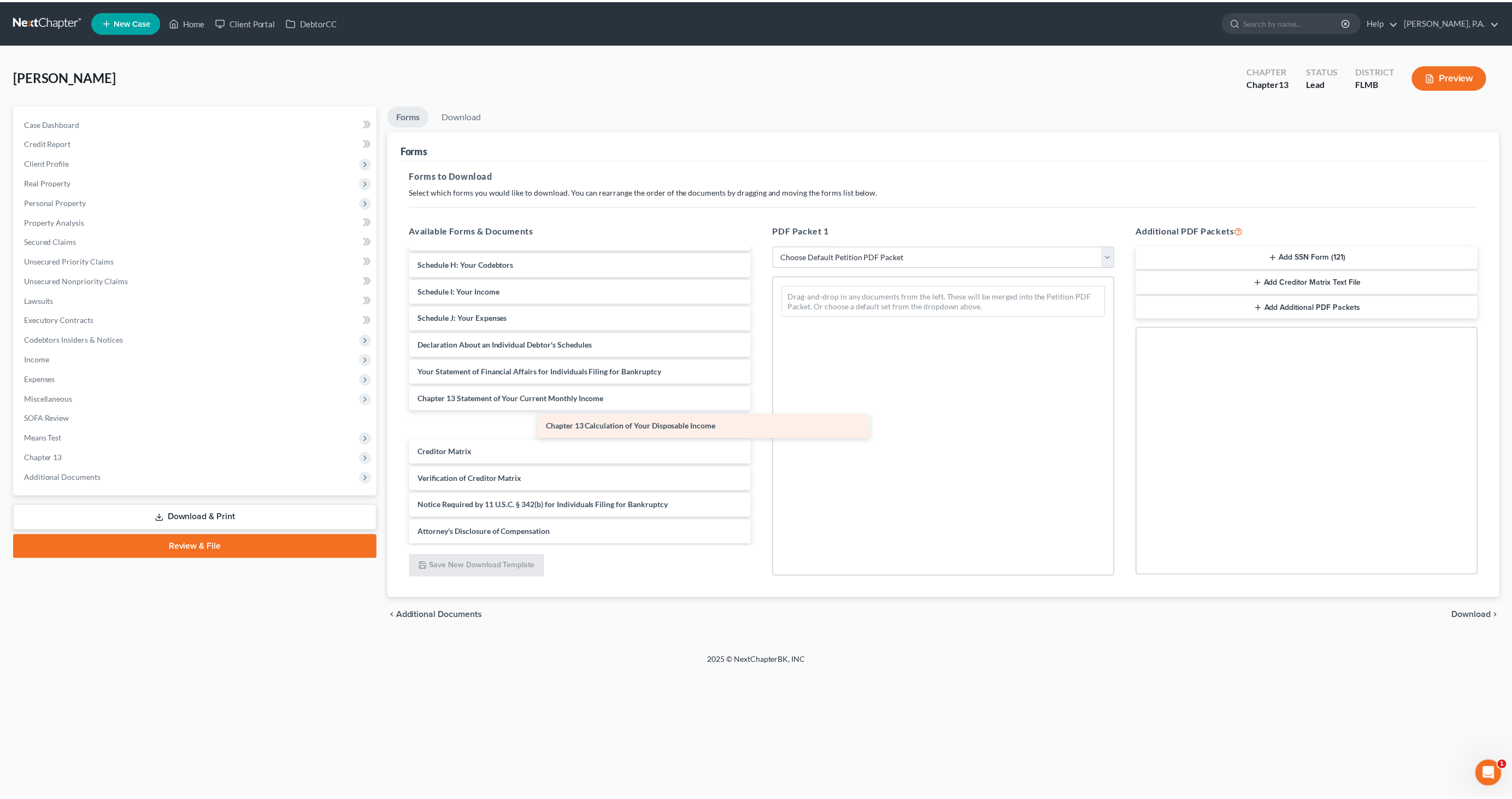
scroll to position [157, 0]
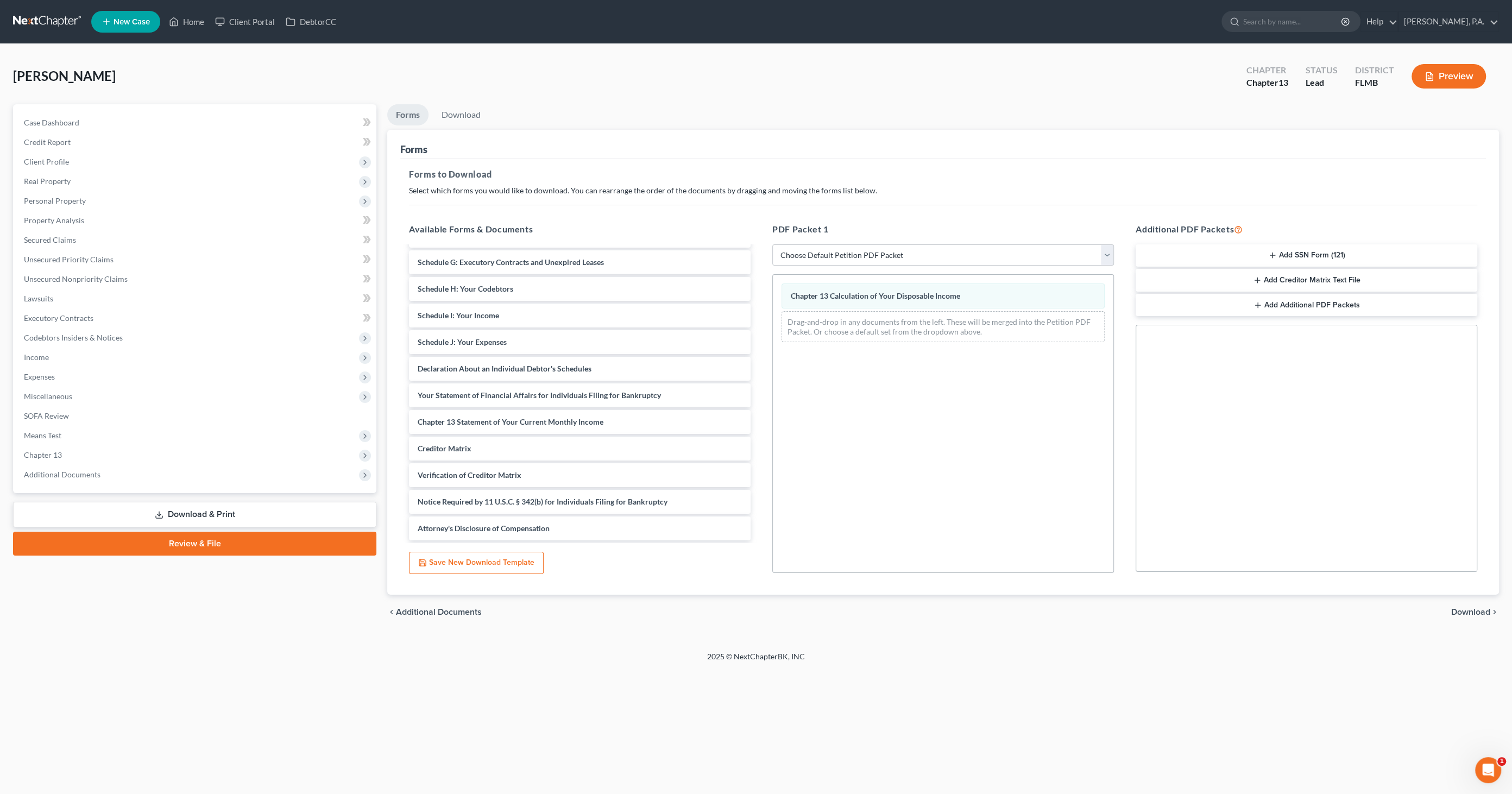
click at [752, 385] on span "Download" at bounding box center [1471, 613] width 39 height 9
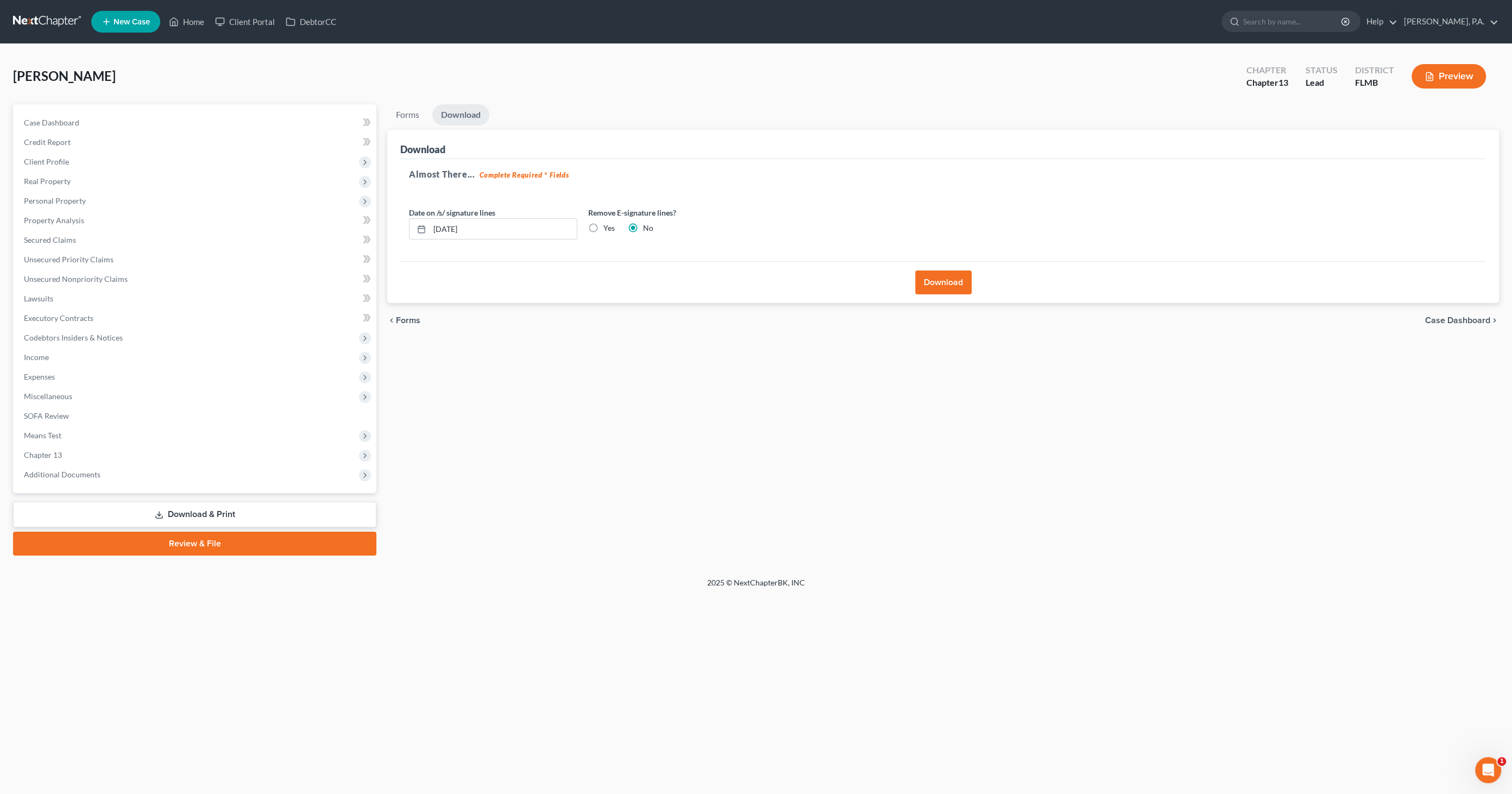
click at [752, 282] on button "Download" at bounding box center [943, 282] width 56 height 24
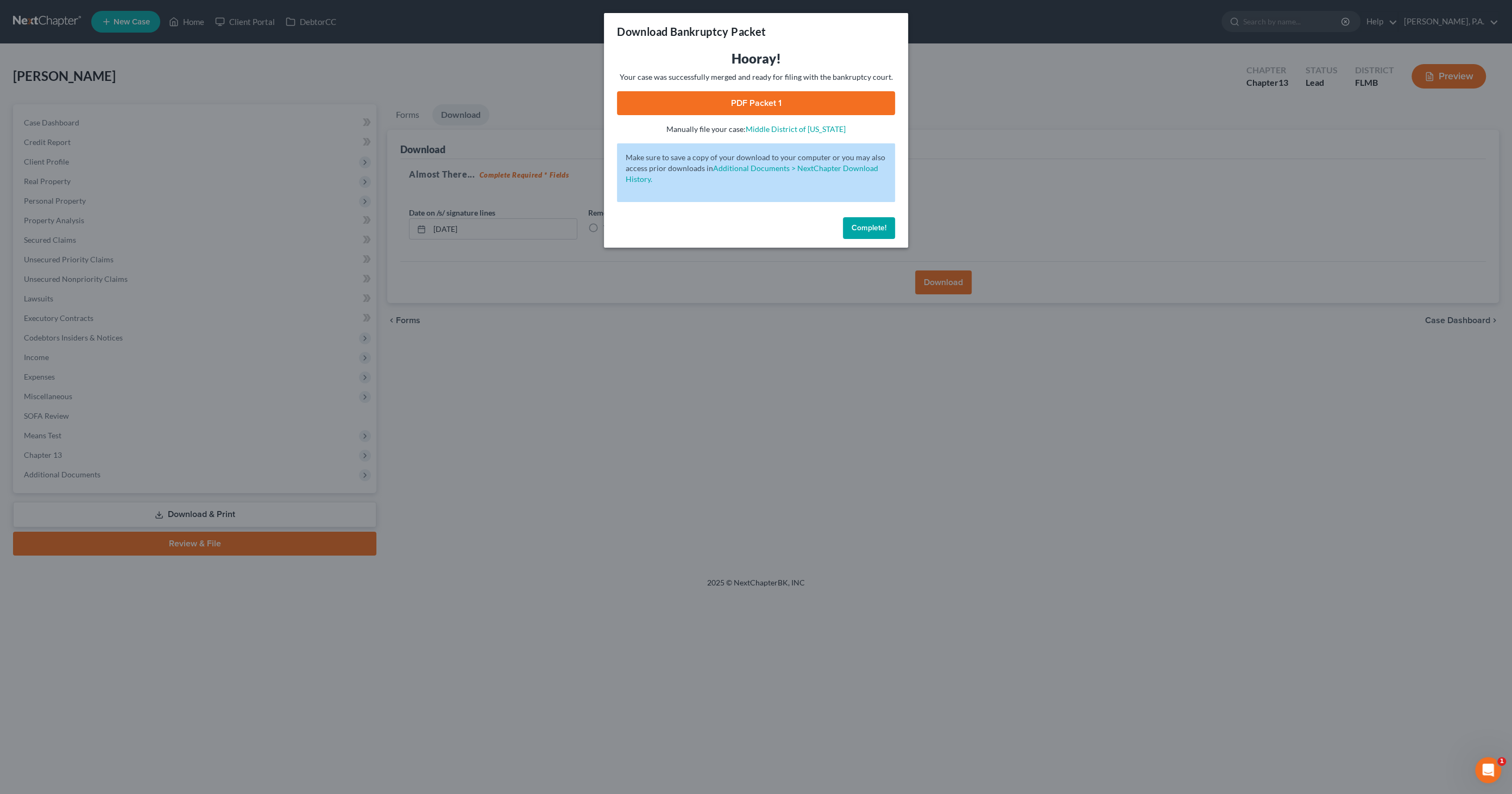
click at [752, 230] on span "Complete!" at bounding box center [870, 228] width 35 height 10
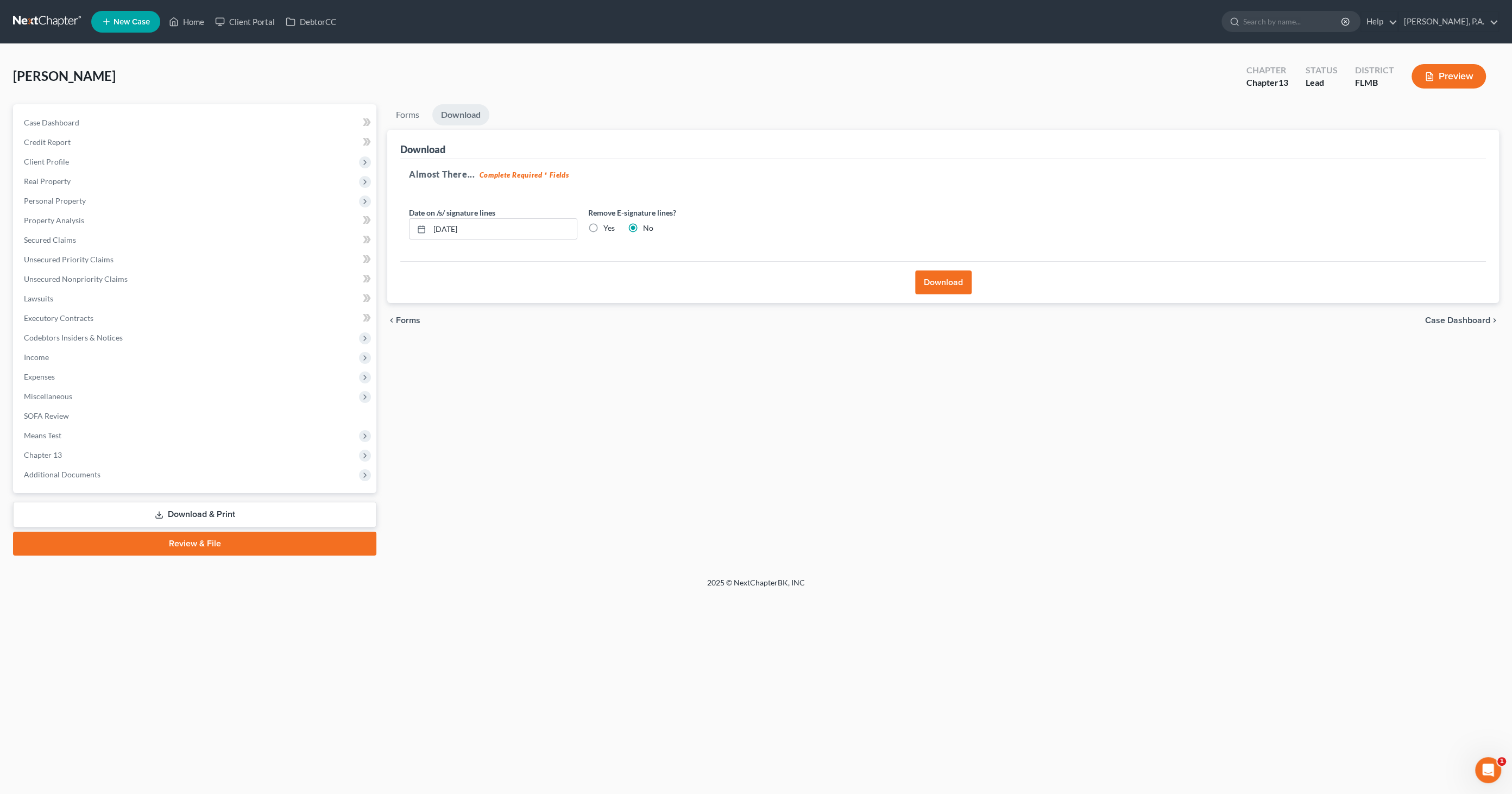
click at [604, 230] on label "Yes" at bounding box center [609, 228] width 11 height 11
click at [608, 230] on input "Yes" at bounding box center [612, 226] width 7 height 7
radio input "true"
radio input "false"
click at [752, 291] on button "Download" at bounding box center [943, 282] width 56 height 24
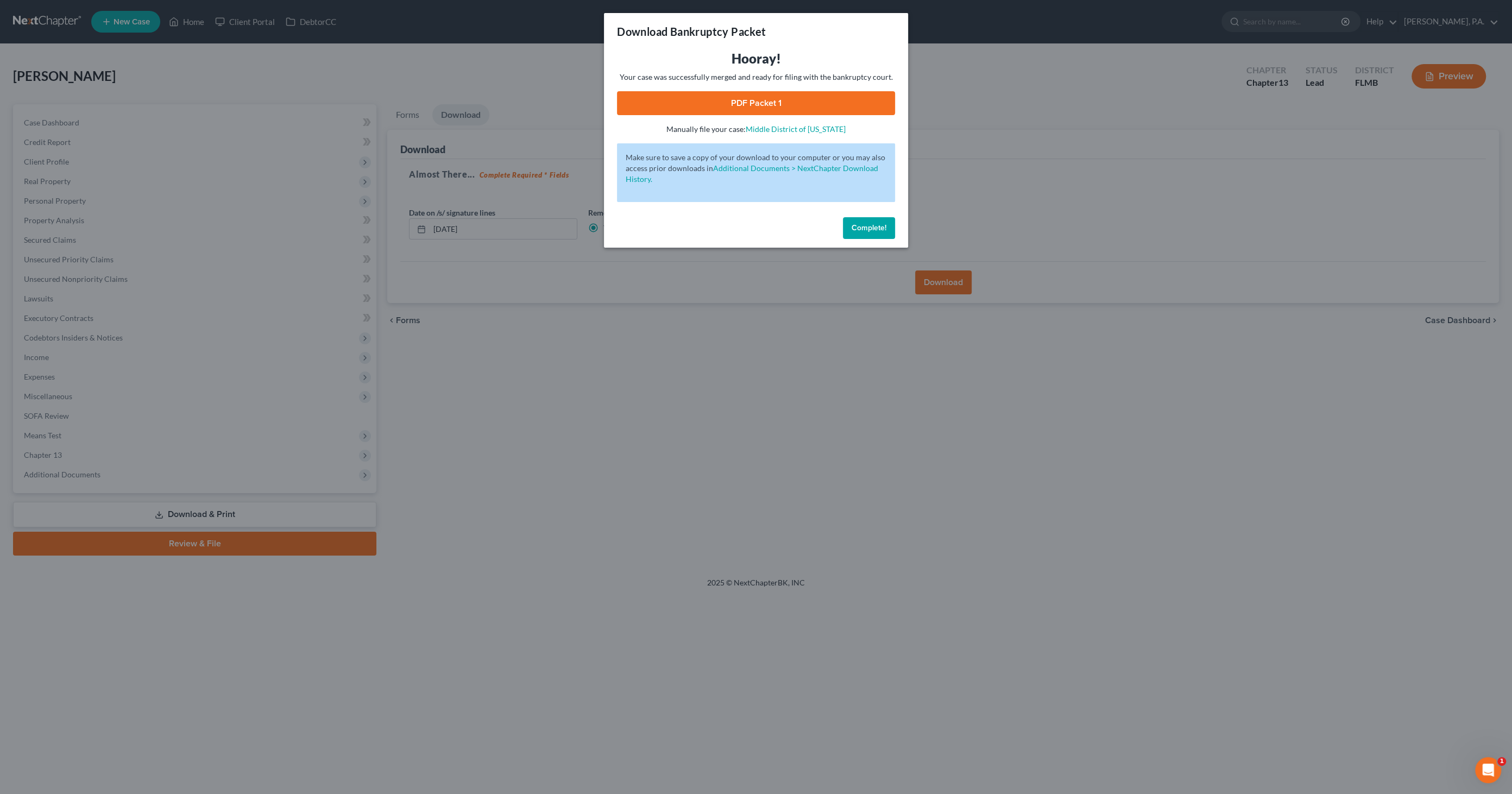
click at [752, 106] on link "PDF Packet 1" at bounding box center [756, 103] width 278 height 24
click at [752, 236] on button "Complete!" at bounding box center [869, 228] width 52 height 22
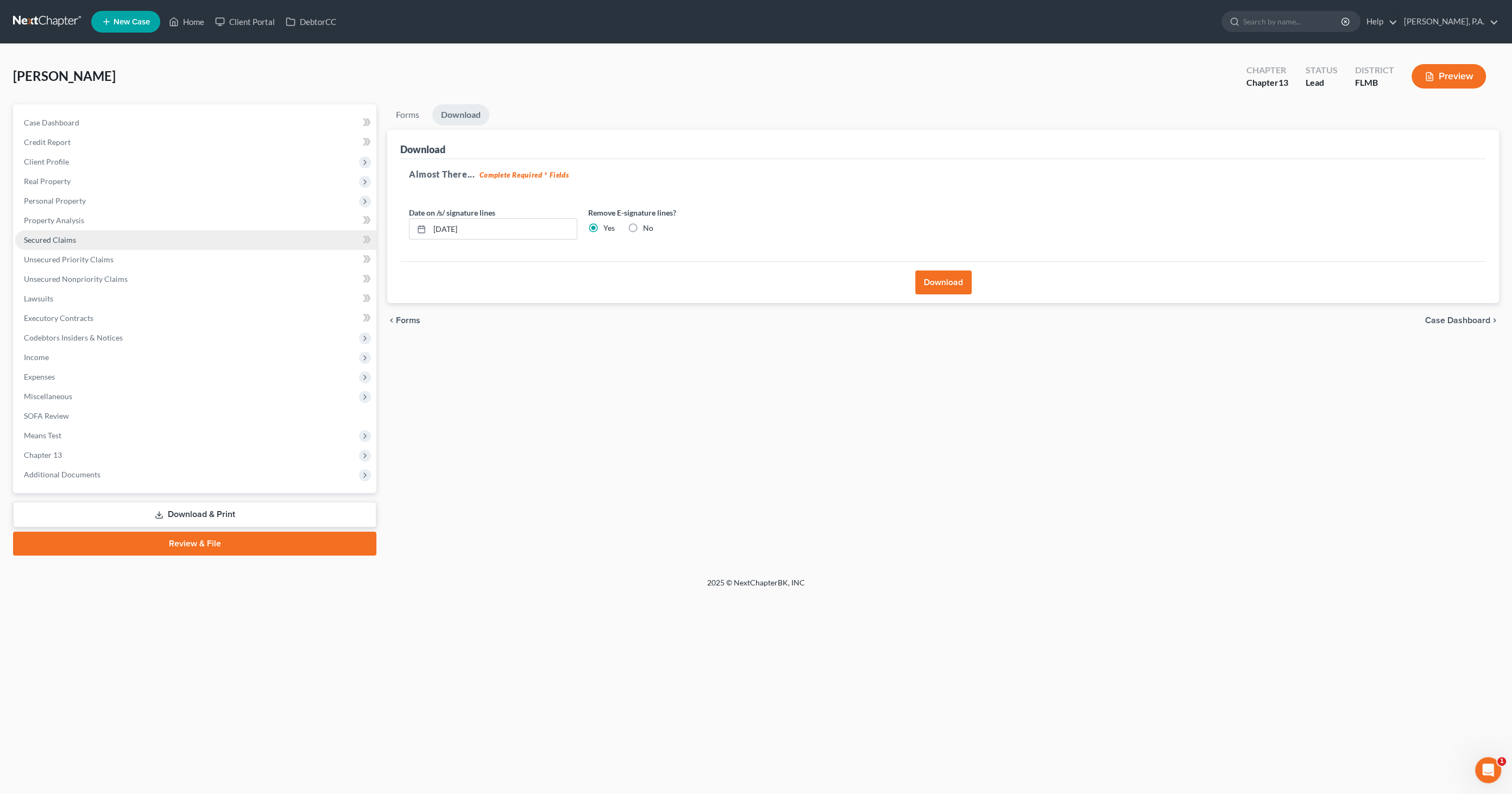
click at [58, 237] on span "Secured Claims" at bounding box center [49, 239] width 52 height 10
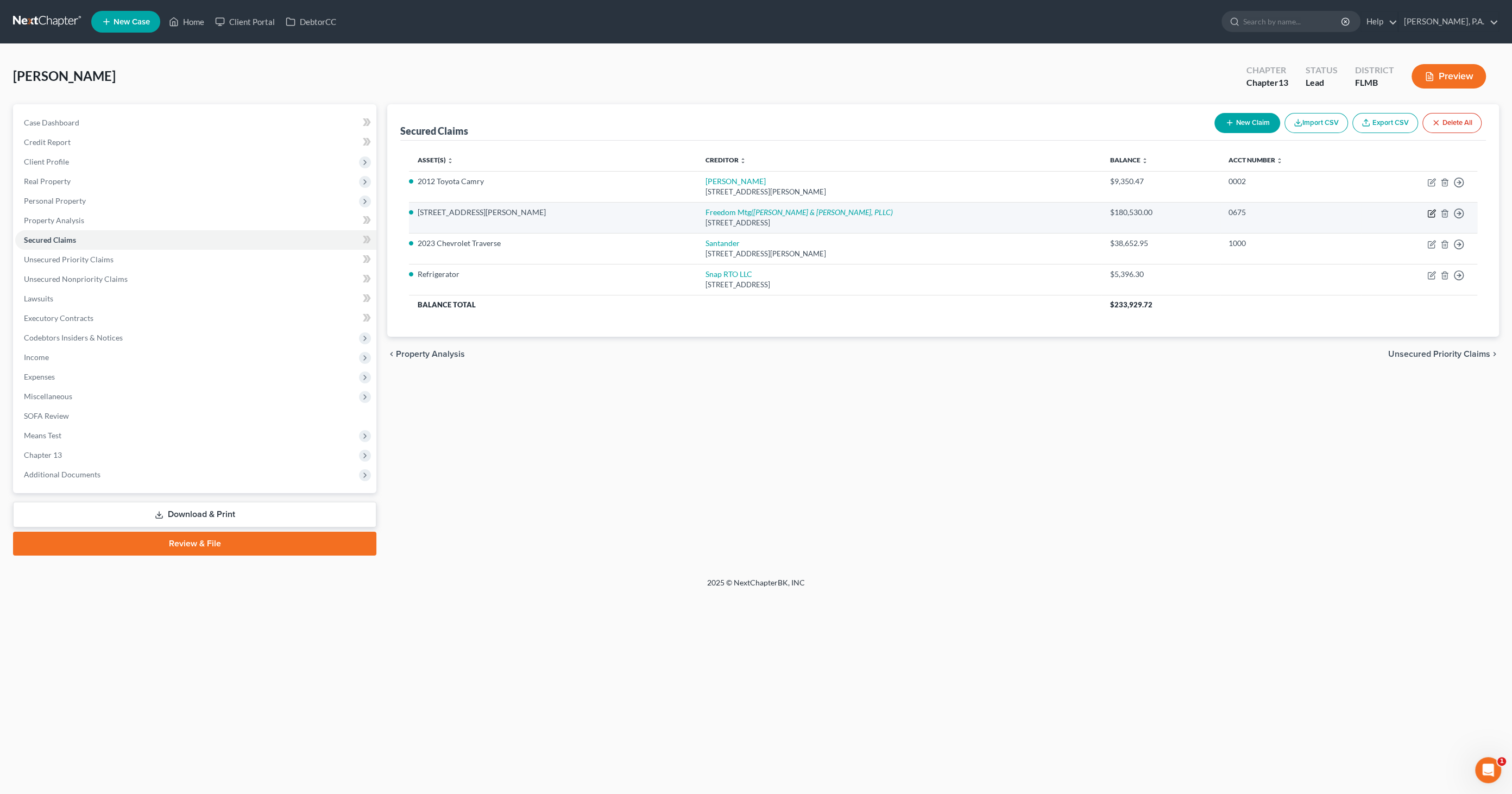
click at [752, 215] on icon "button" at bounding box center [1432, 214] width 9 height 9
select select "9"
select select "2"
select select "3"
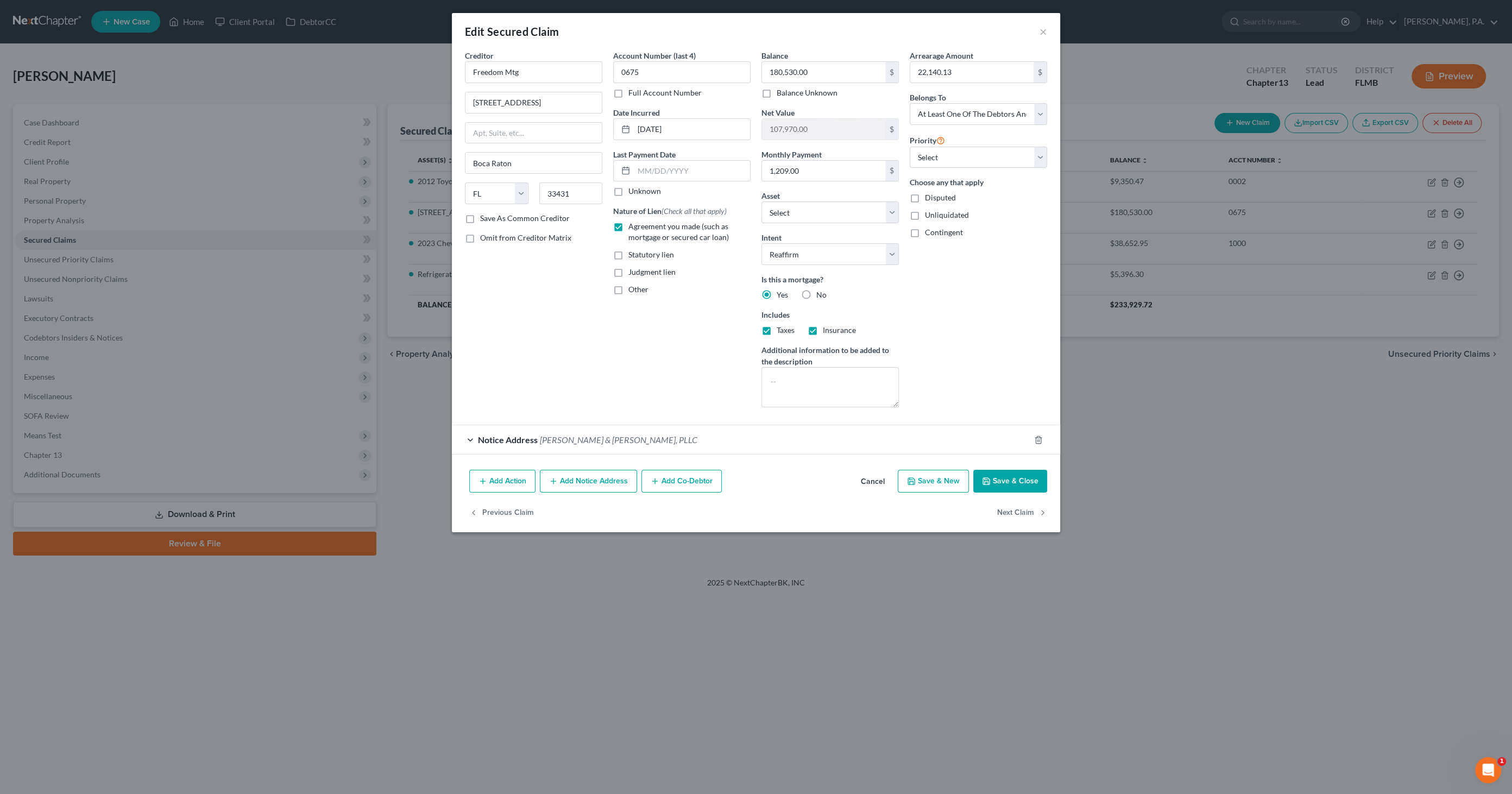
click at [752, 385] on button "Cancel" at bounding box center [872, 481] width 41 height 22
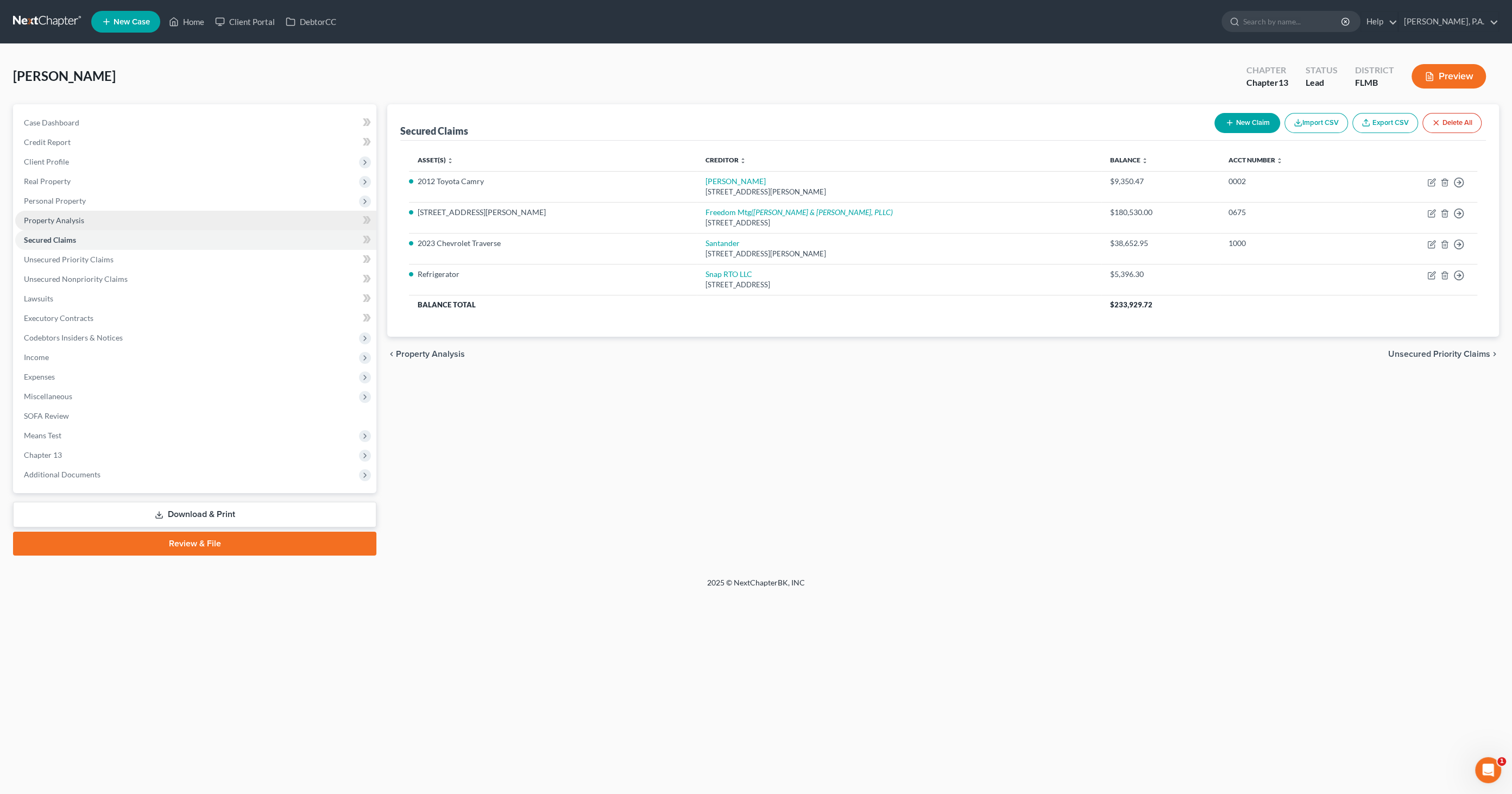
click at [69, 218] on span "Property Analysis" at bounding box center [53, 220] width 60 height 10
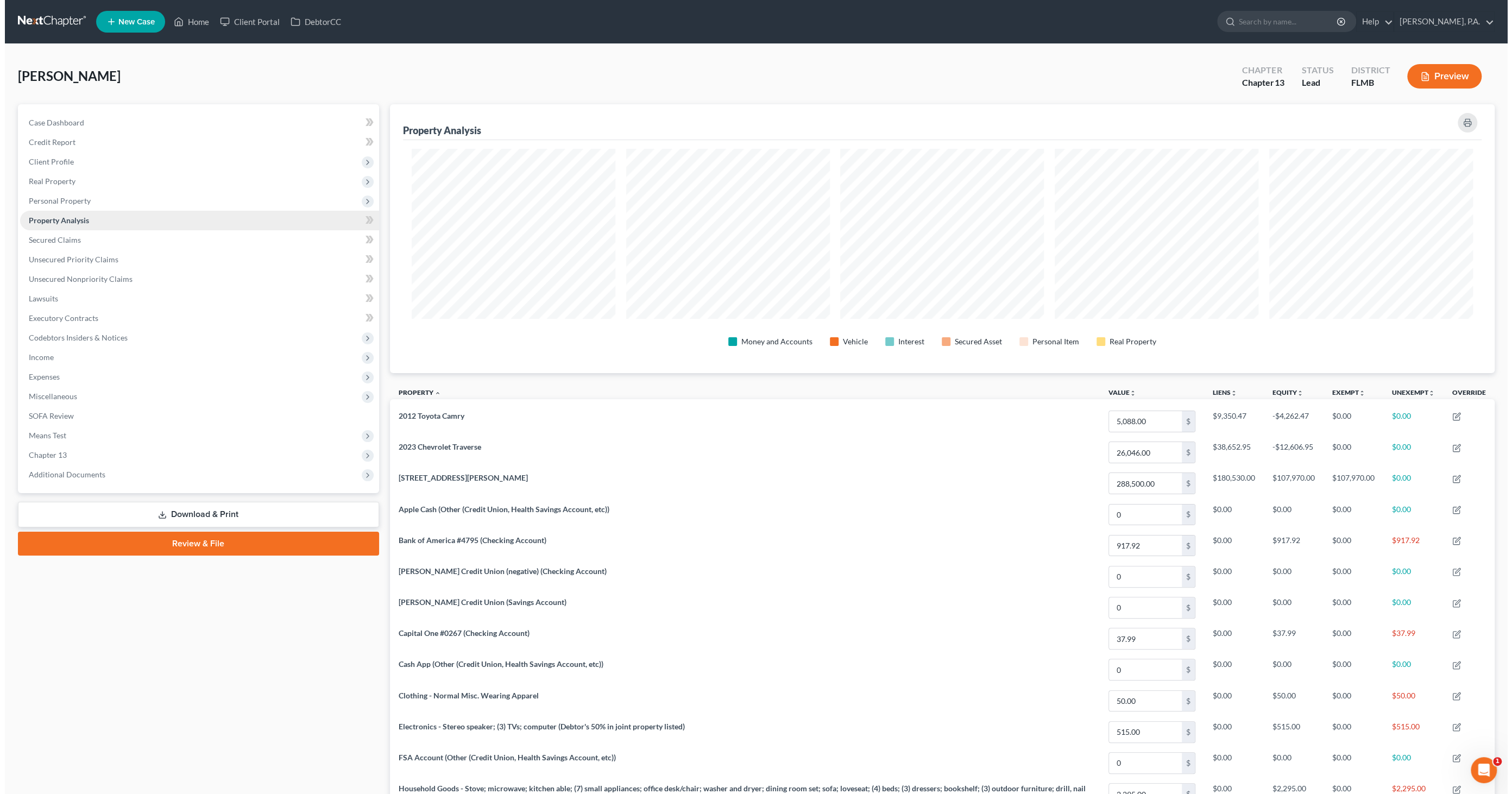
scroll to position [268, 1105]
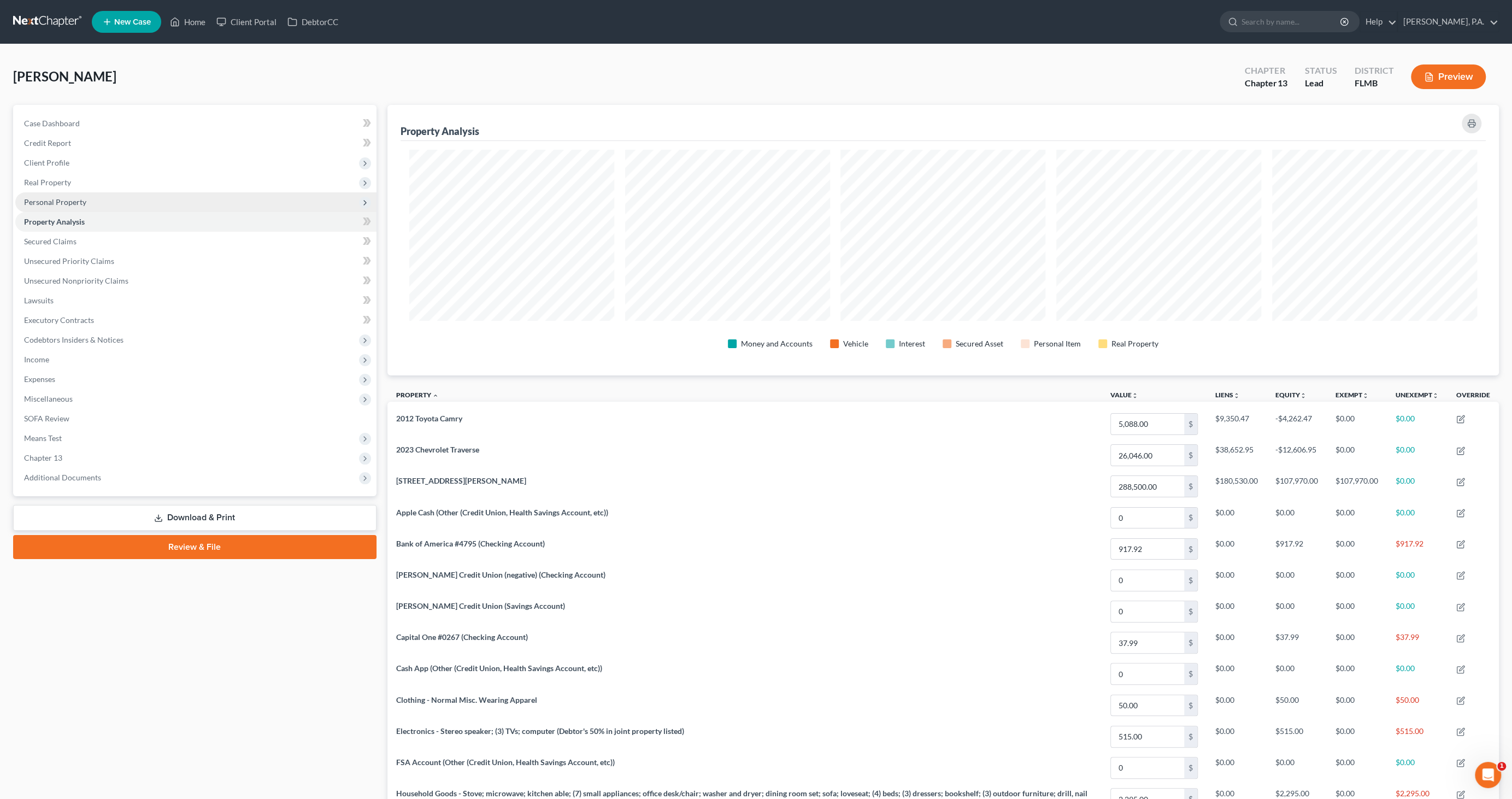
click at [70, 199] on span "Personal Property" at bounding box center [55, 202] width 63 height 10
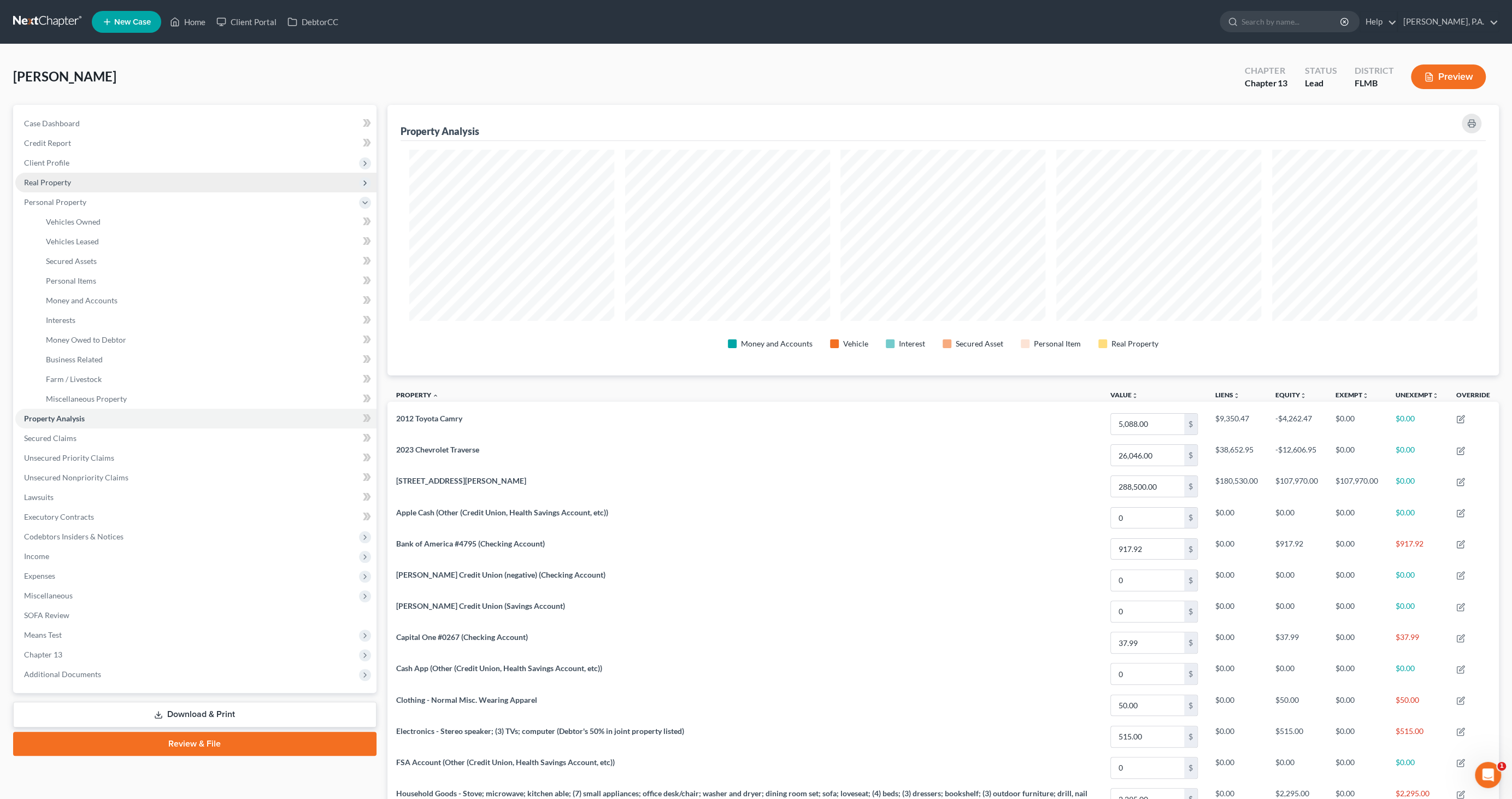
click at [69, 183] on span "Real Property" at bounding box center [47, 182] width 47 height 10
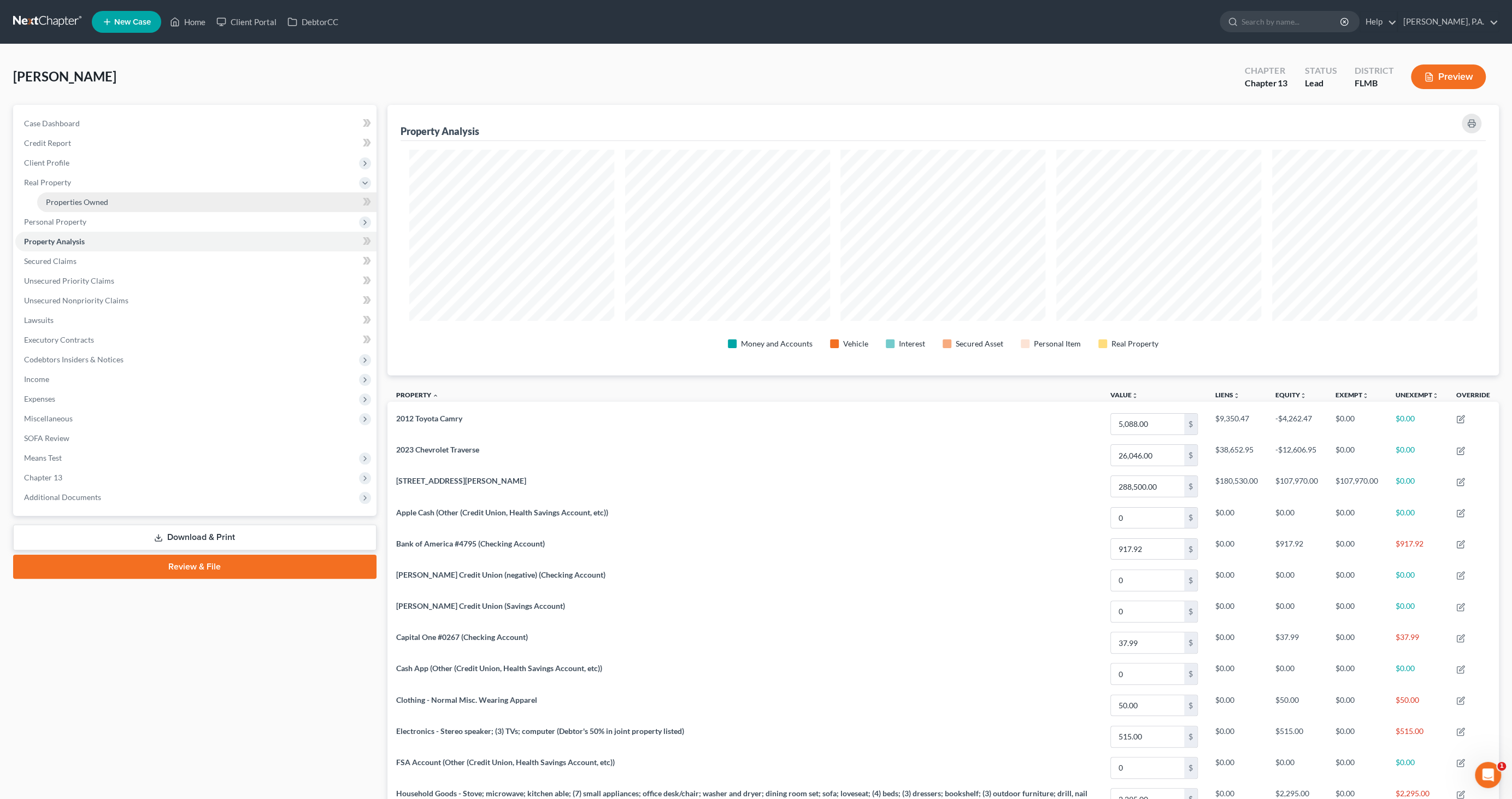
click at [72, 198] on span "Properties Owned" at bounding box center [77, 202] width 63 height 10
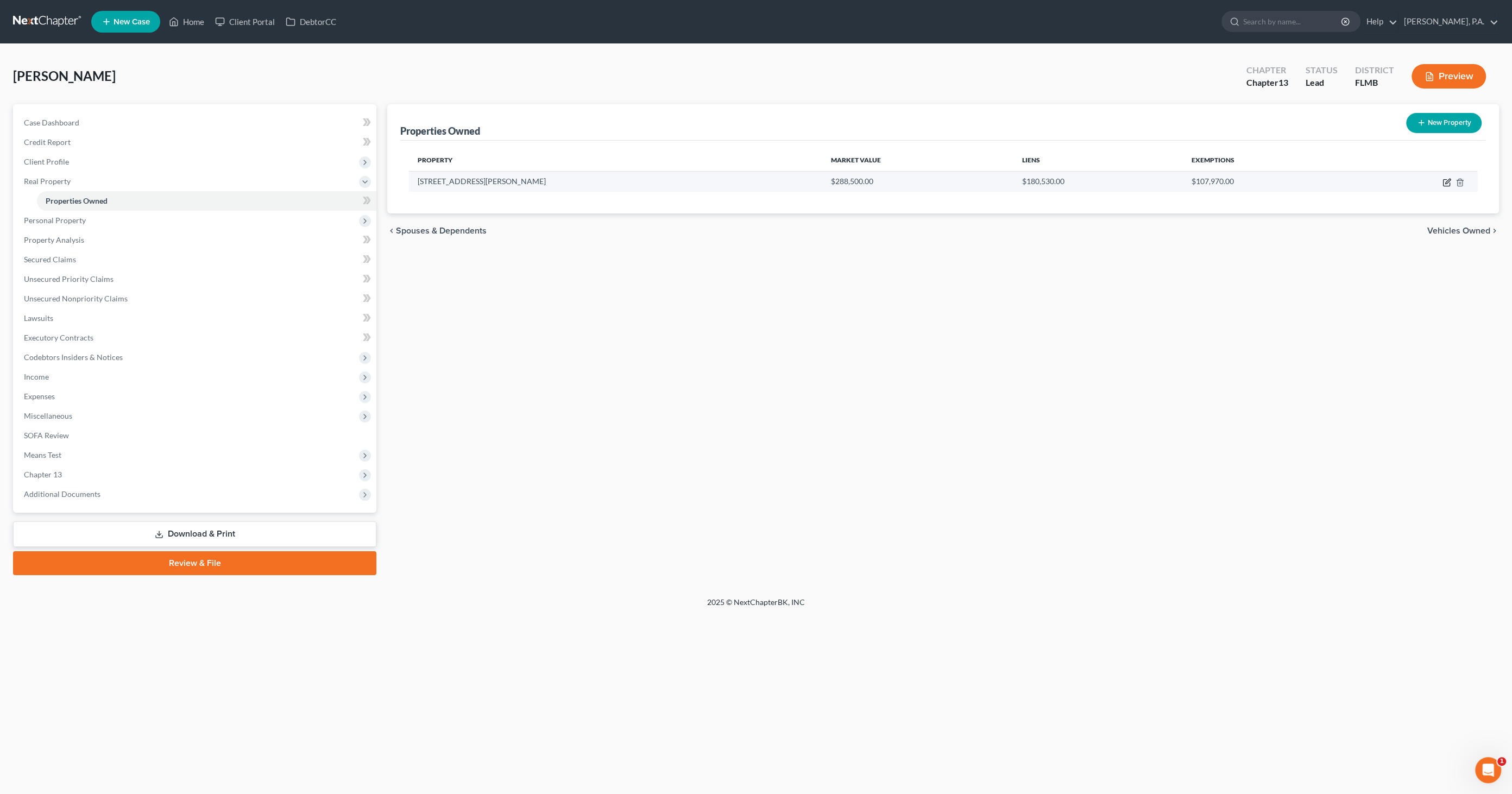
click at [752, 180] on icon "button" at bounding box center [1447, 182] width 9 height 9
select select "9"
select select "3"
select select "5"
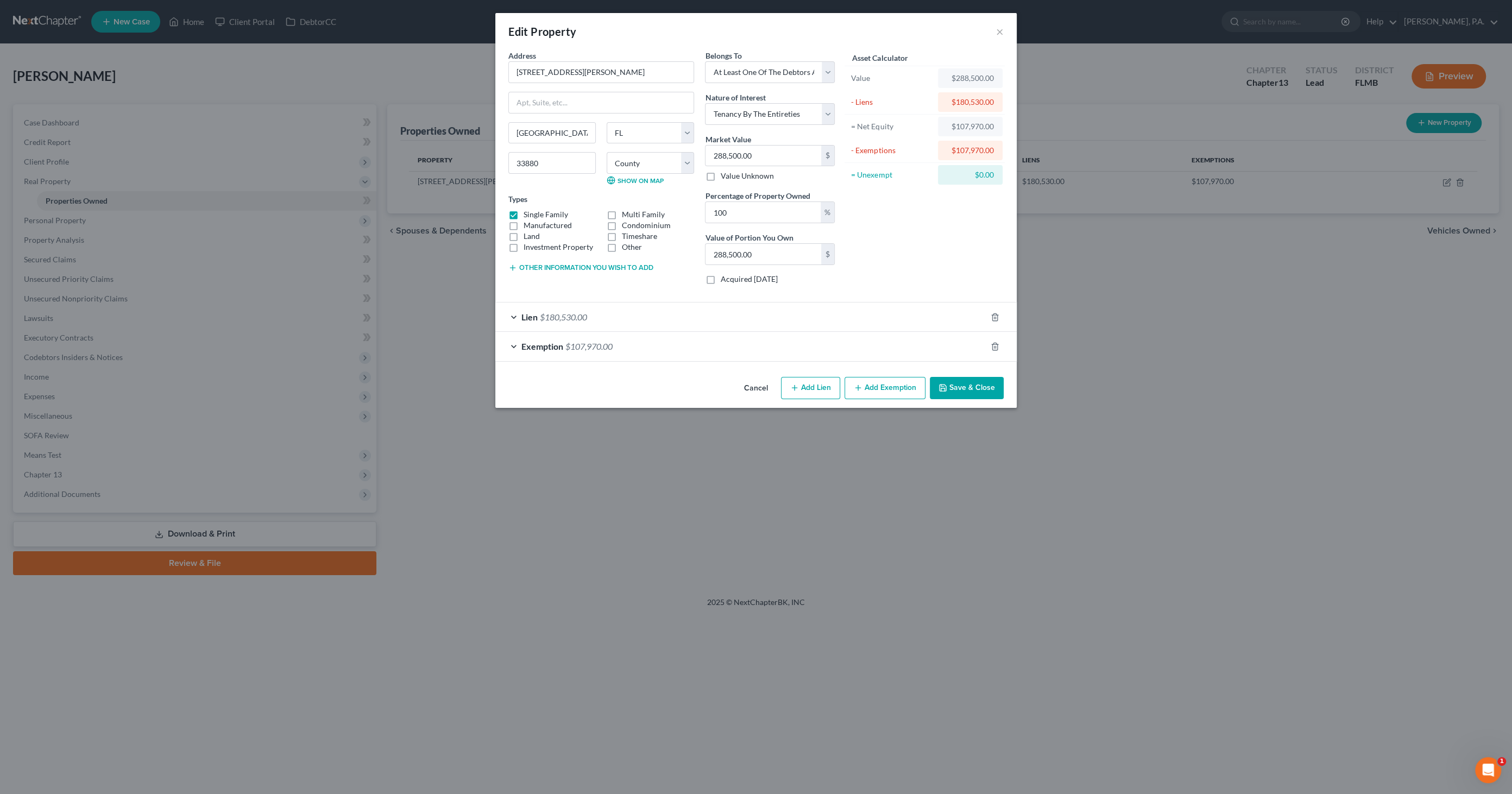
click at [752, 385] on button "Cancel" at bounding box center [756, 388] width 41 height 22
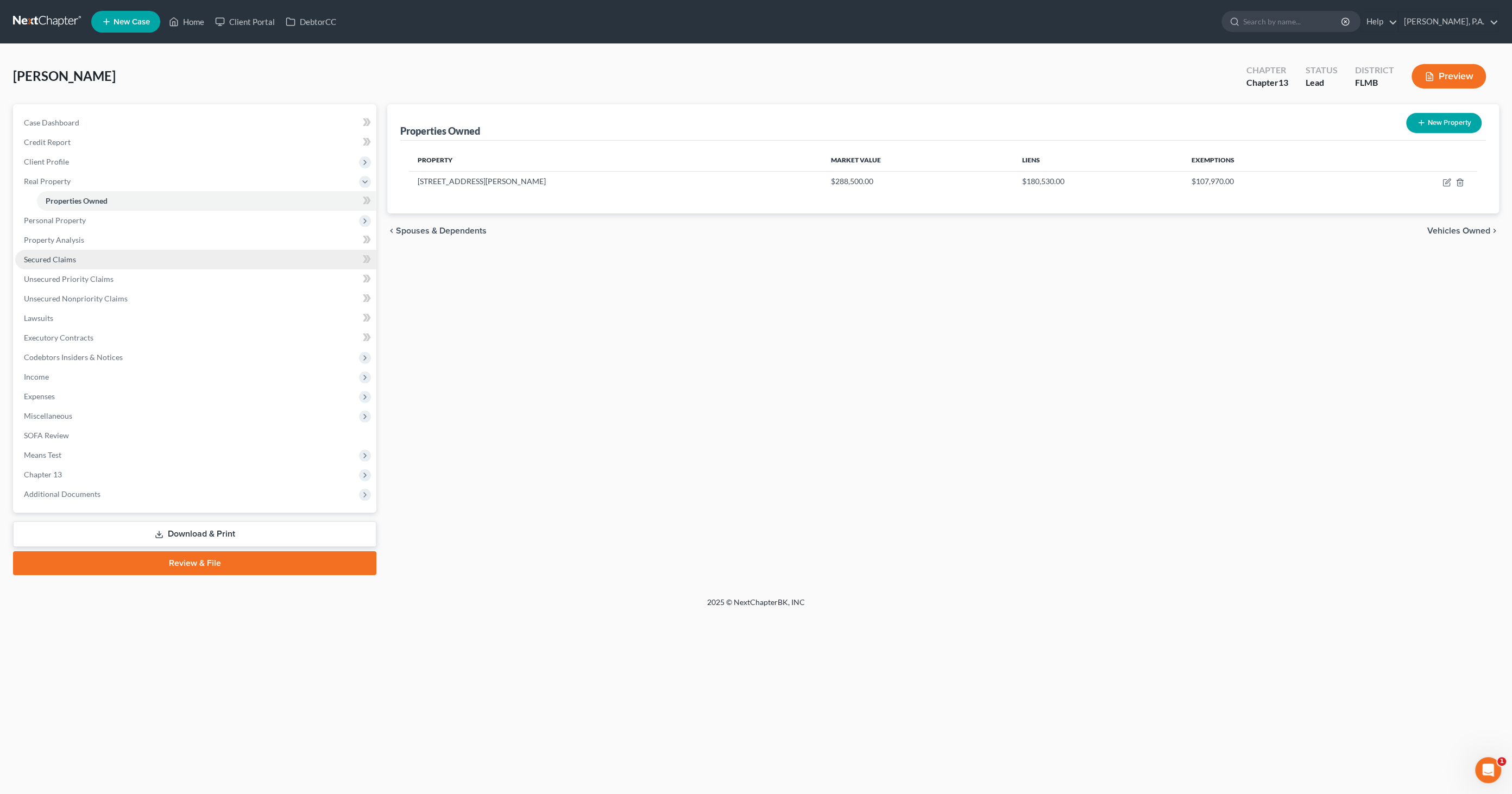
click at [56, 260] on span "Secured Claims" at bounding box center [49, 259] width 52 height 10
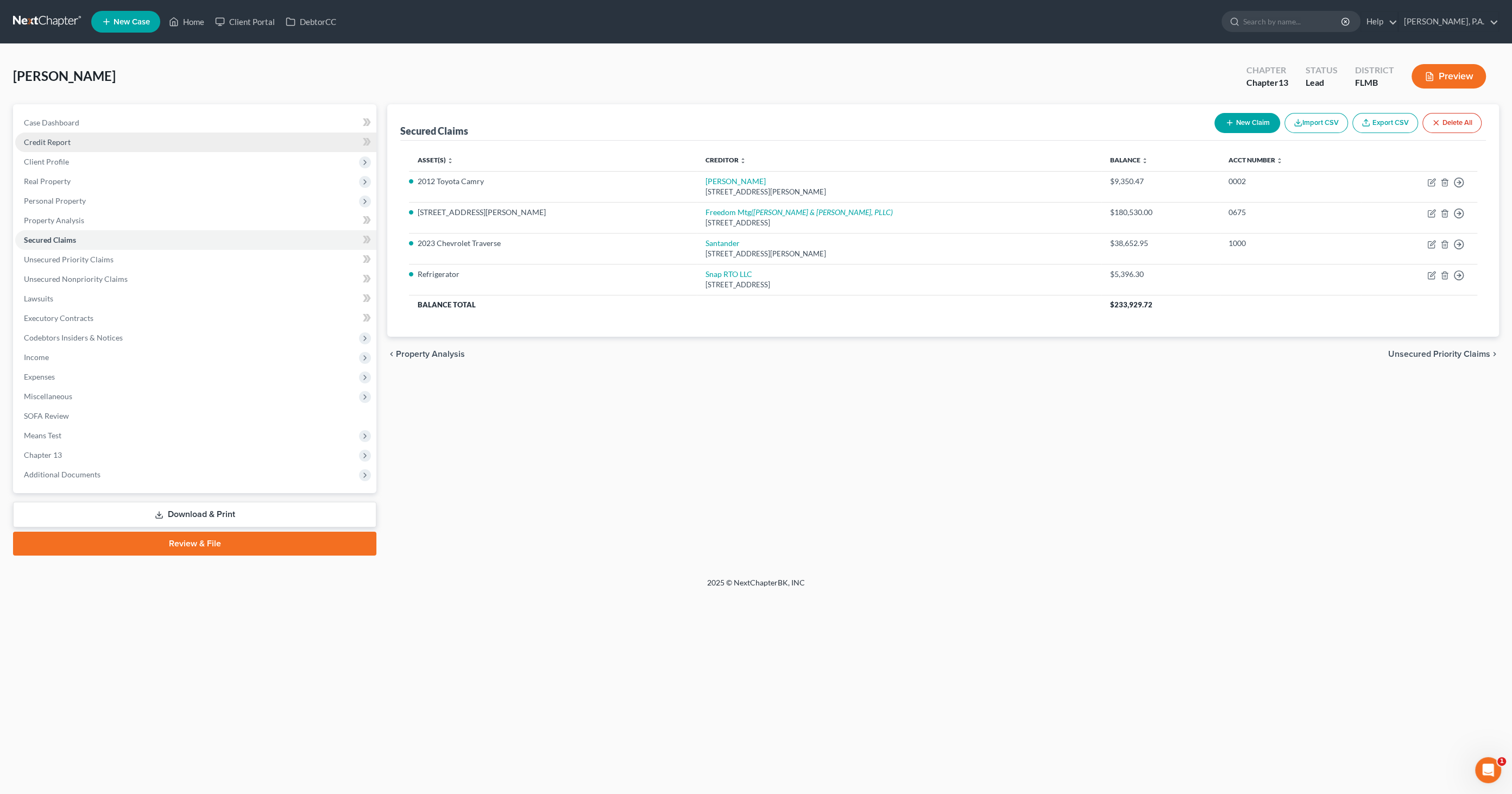
click at [47, 139] on span "Credit Report" at bounding box center [46, 142] width 46 height 10
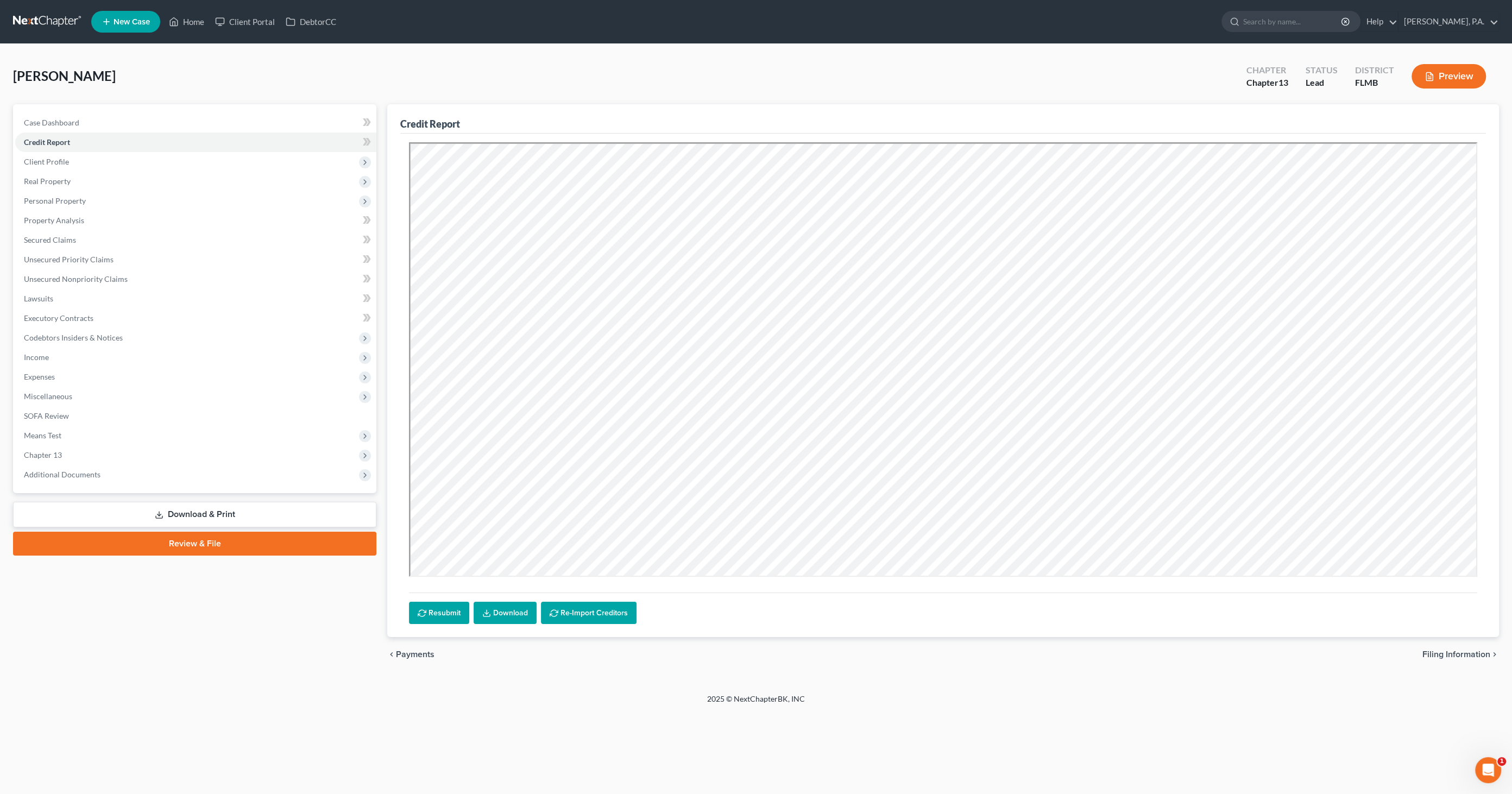
click at [519, 385] on link "Download" at bounding box center [505, 613] width 63 height 23
click at [60, 243] on span "Secured Claims" at bounding box center [49, 239] width 52 height 10
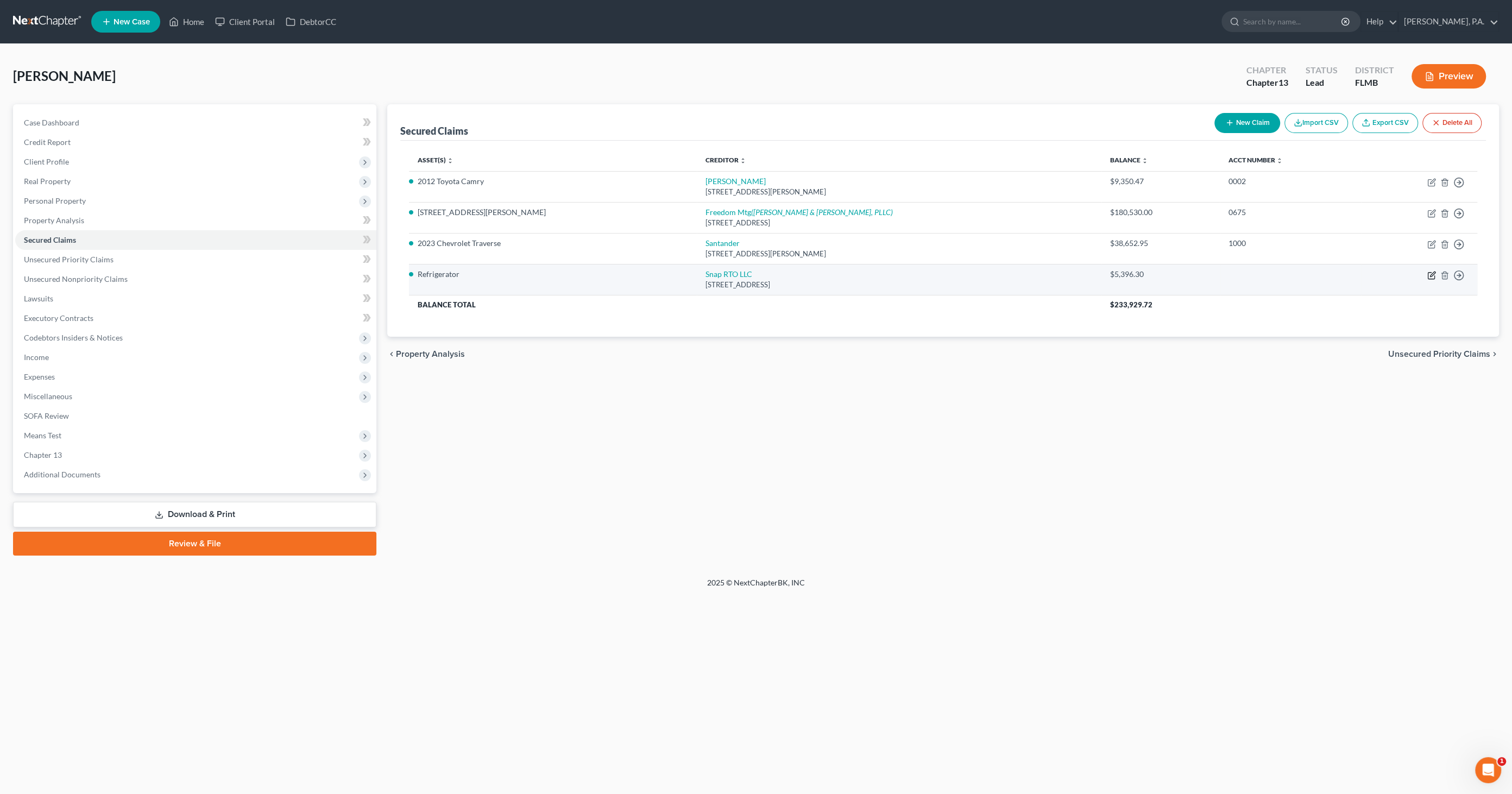
click at [752, 273] on icon "button" at bounding box center [1432, 275] width 9 height 9
select select "46"
select select "10"
select select "2"
select select "0"
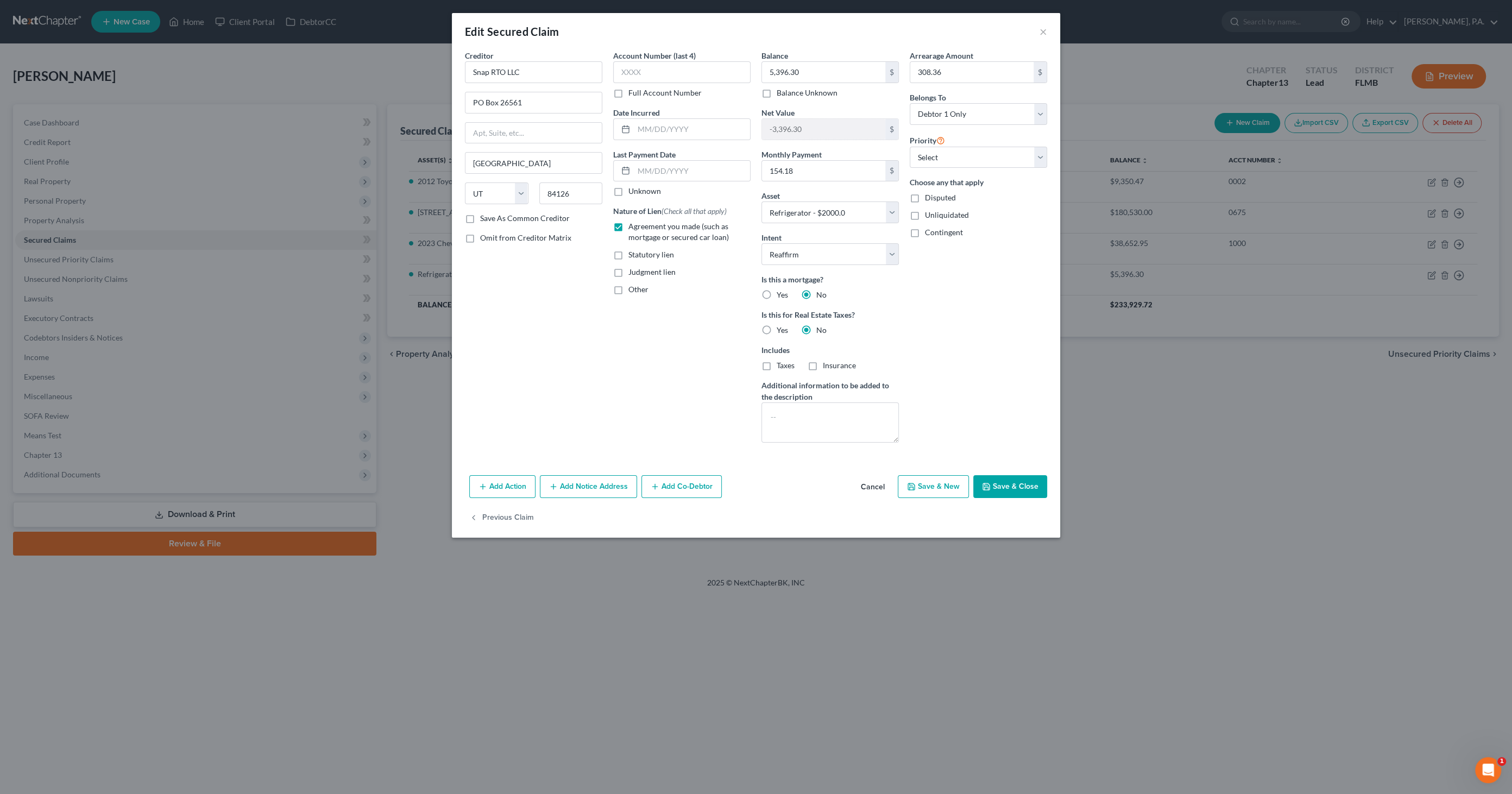
click at [752, 385] on button "Cancel" at bounding box center [872, 487] width 41 height 22
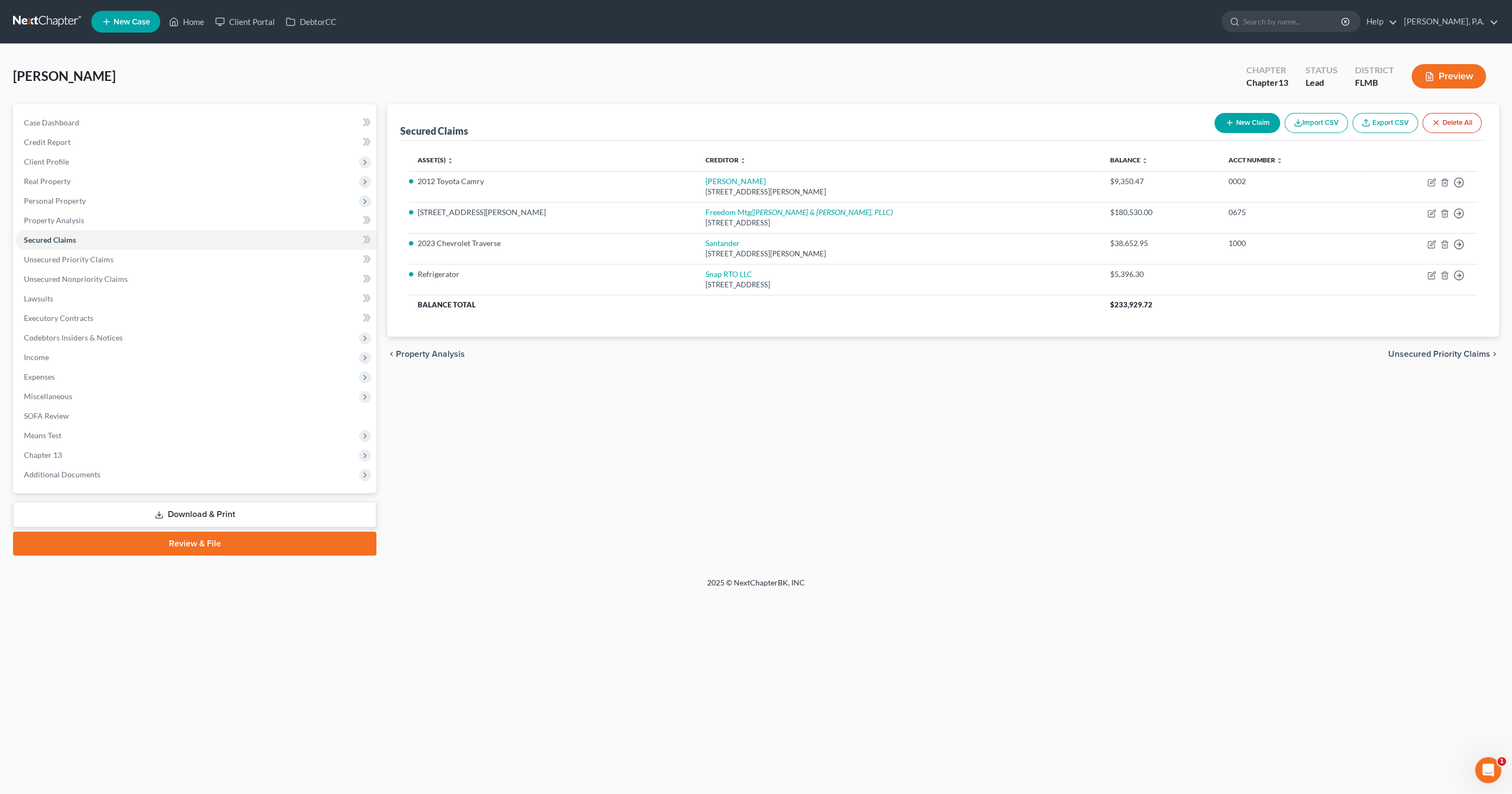
click at [176, 385] on link "Download & Print" at bounding box center [195, 514] width 364 height 25
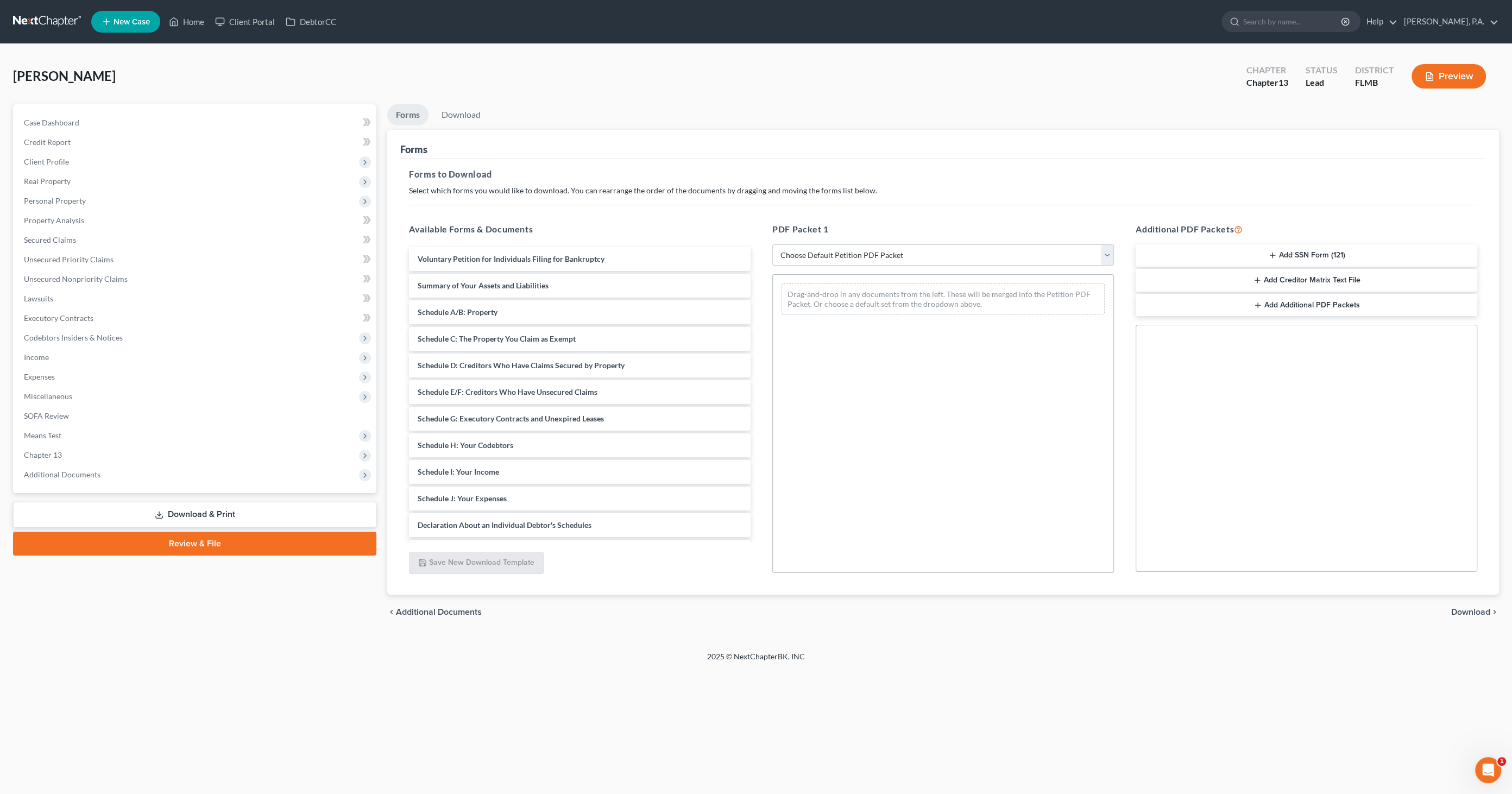
click at [752, 245] on button "Add SSN Form (121)" at bounding box center [1307, 256] width 342 height 23
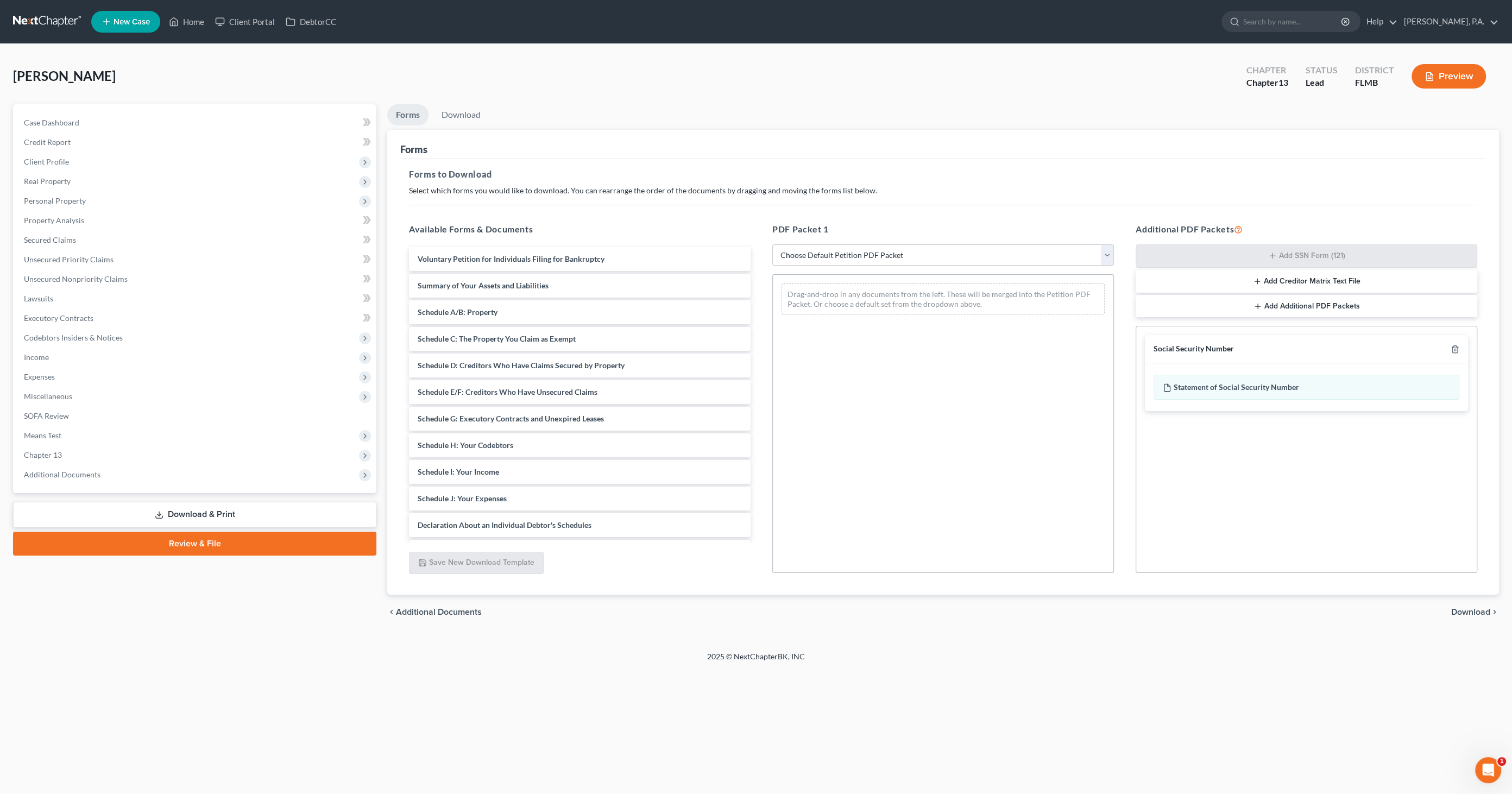
click at [752, 385] on span "Download" at bounding box center [1471, 613] width 39 height 9
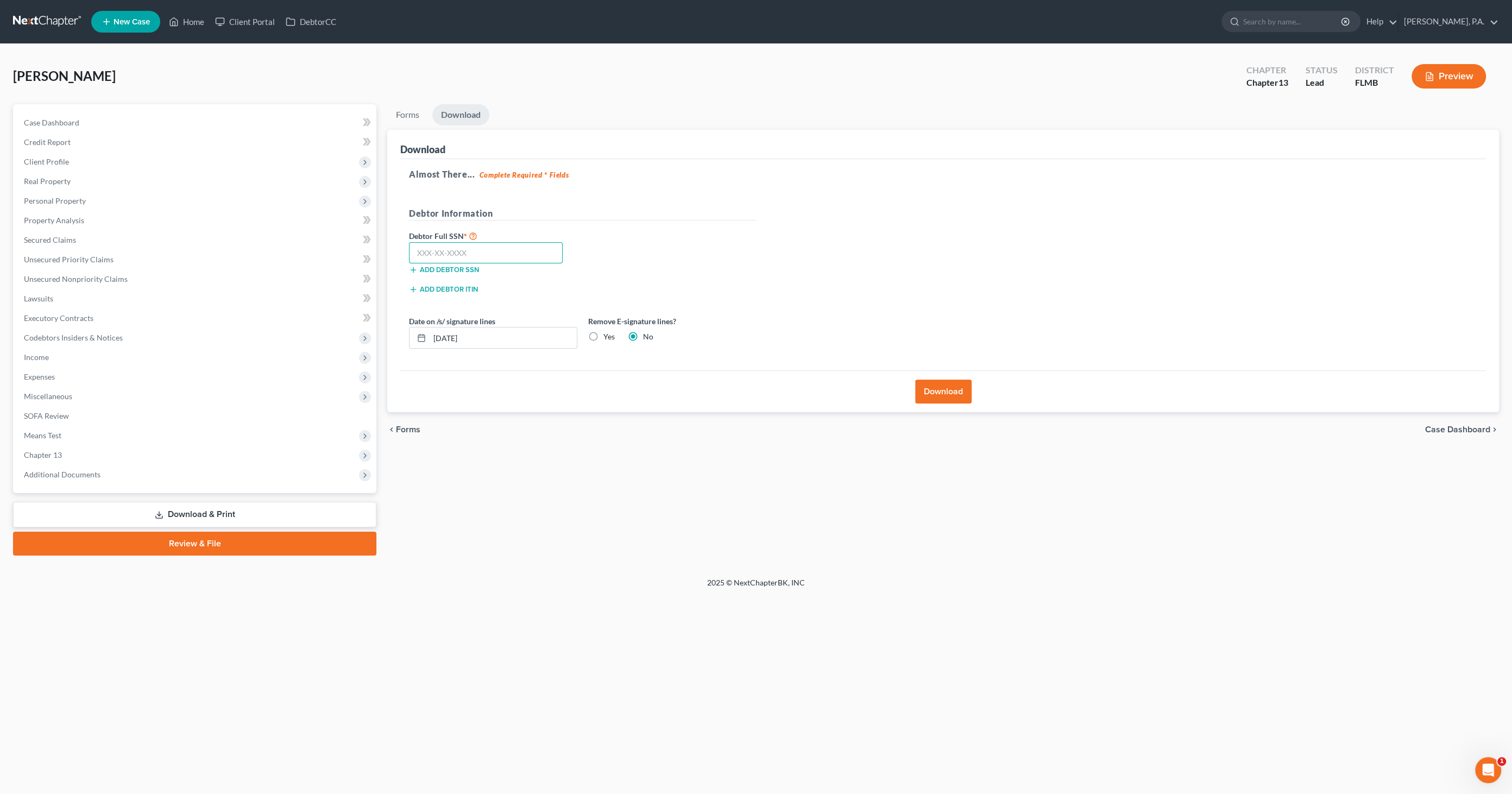
click at [502, 246] on input "text" at bounding box center [486, 252] width 153 height 22
type input "590-03-6222"
click at [604, 334] on label "Yes" at bounding box center [609, 337] width 11 height 11
click at [608, 334] on input "Yes" at bounding box center [612, 335] width 7 height 7
radio input "true"
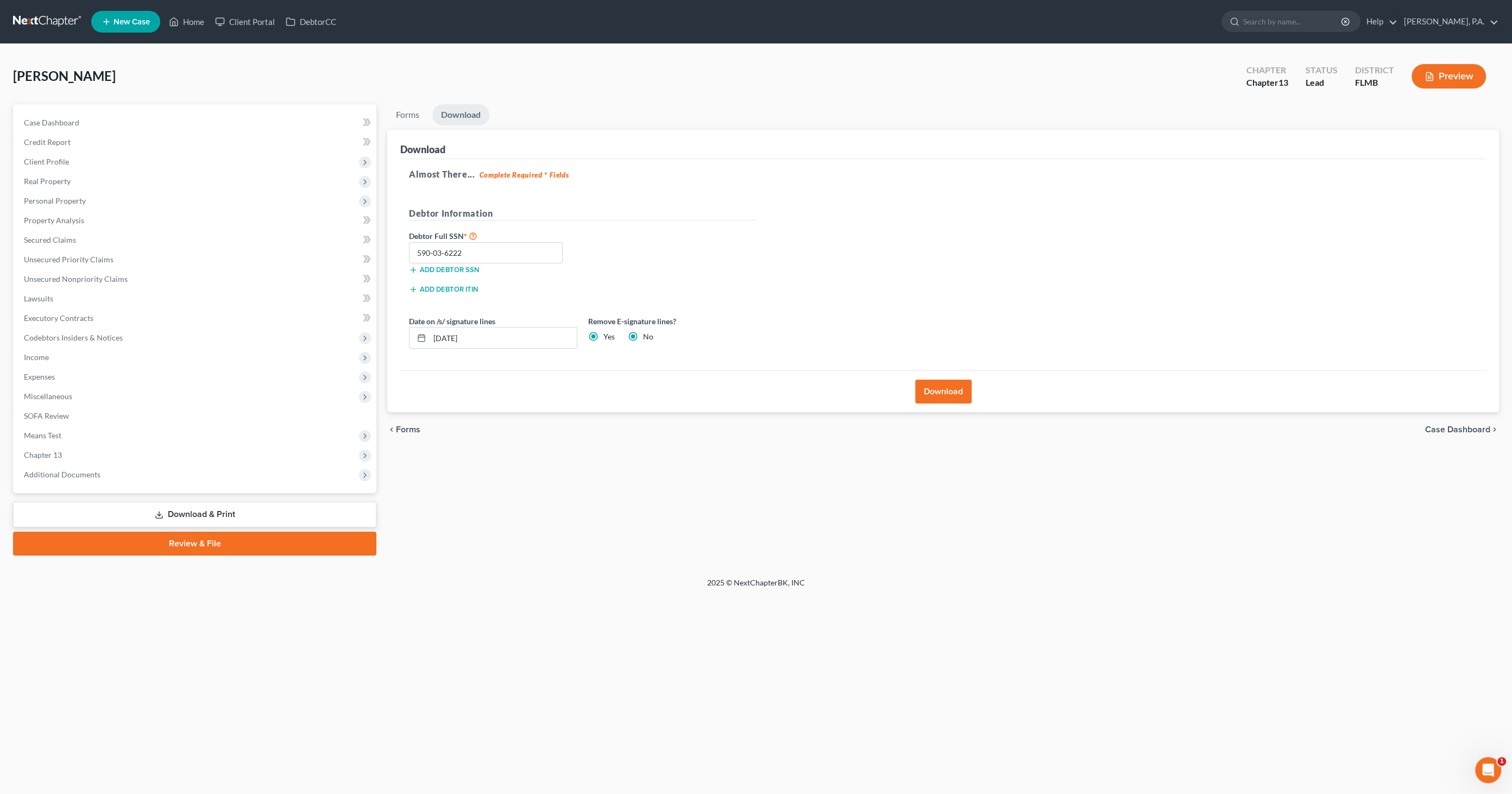
radio input "false"
click at [752, 382] on button "Download" at bounding box center [943, 391] width 56 height 24
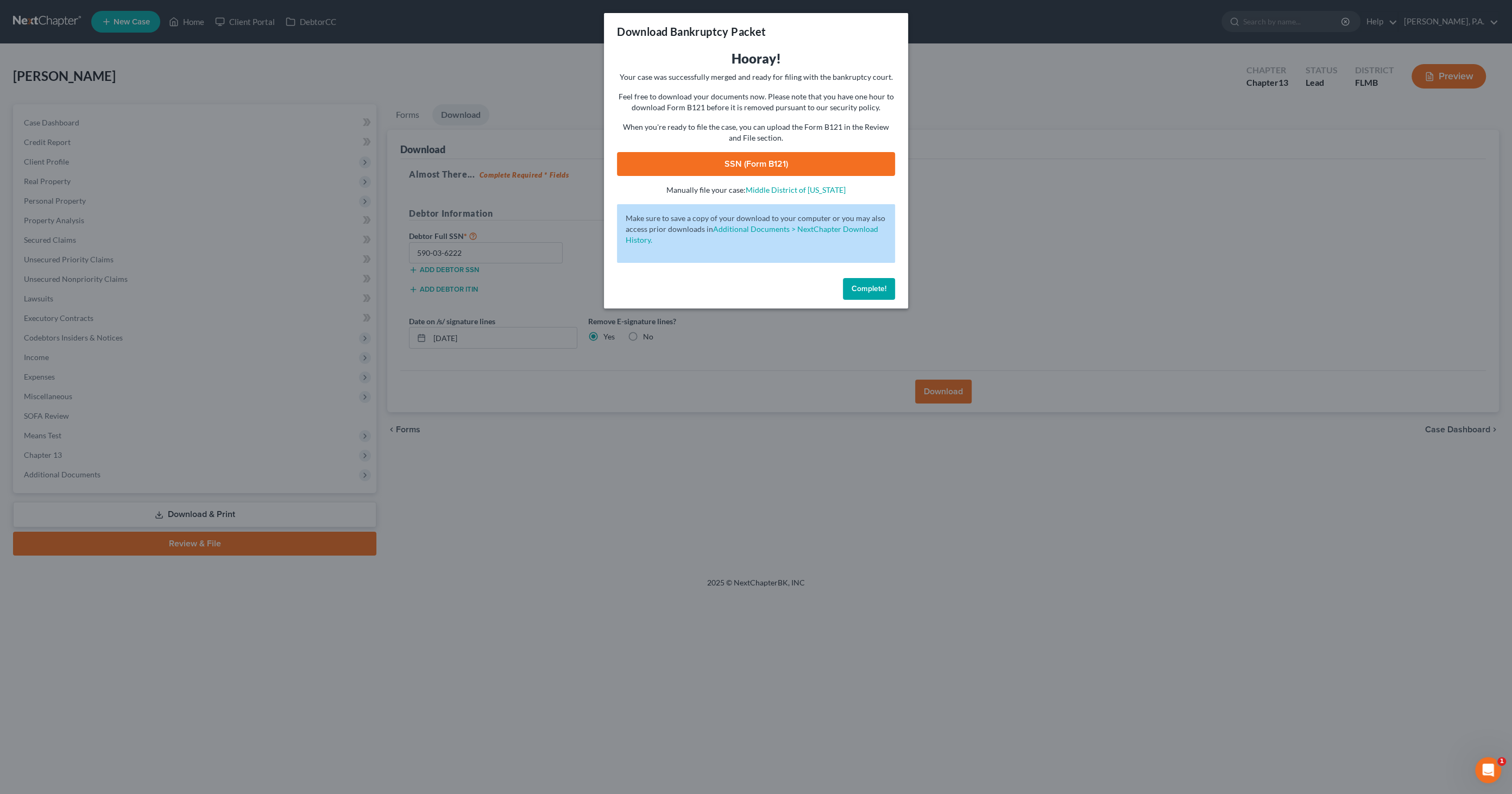
click at [752, 176] on div "Hooray! Your case was successfully merged and ready for filing with the bankrup…" at bounding box center [756, 123] width 278 height 145
click at [752, 160] on link "SSN (Form B121)" at bounding box center [756, 164] width 278 height 24
drag, startPoint x: 875, startPoint y: 290, endPoint x: 829, endPoint y: 284, distance: 46.4
click at [752, 290] on span "Complete!" at bounding box center [870, 288] width 35 height 10
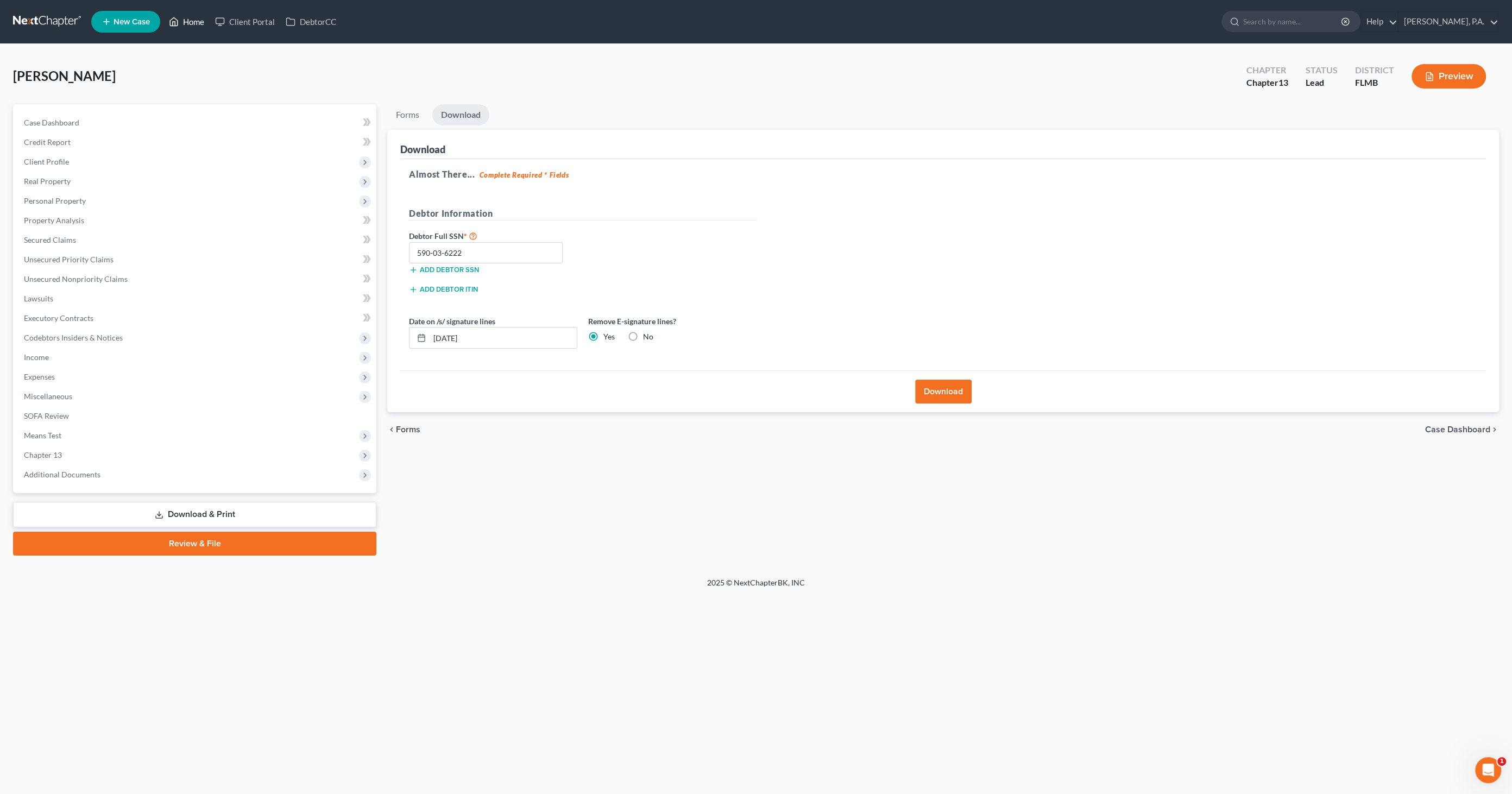
click at [195, 24] on link "Home" at bounding box center [187, 22] width 46 height 19
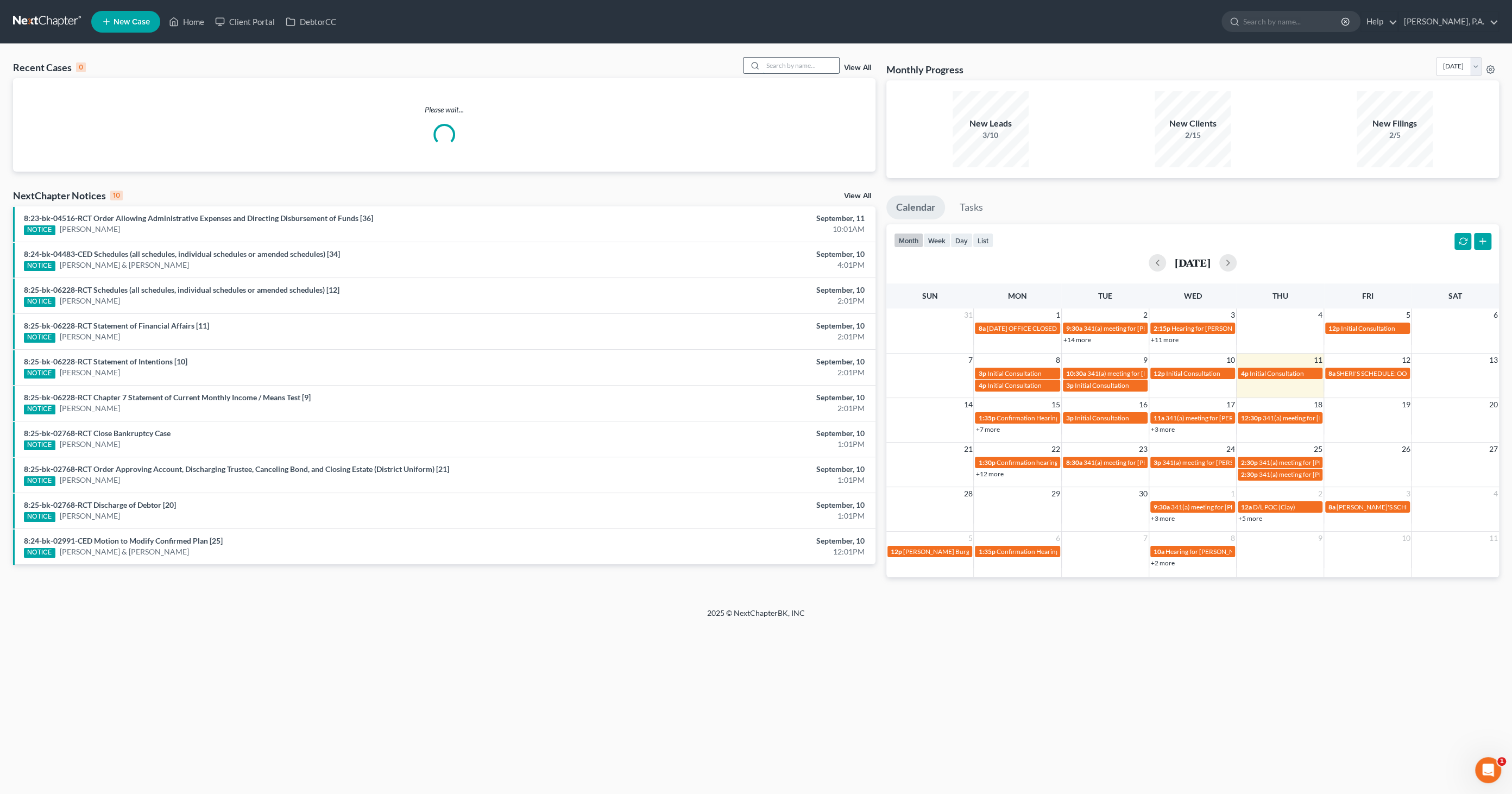
click at [752, 68] on input "search" at bounding box center [801, 66] width 76 height 16
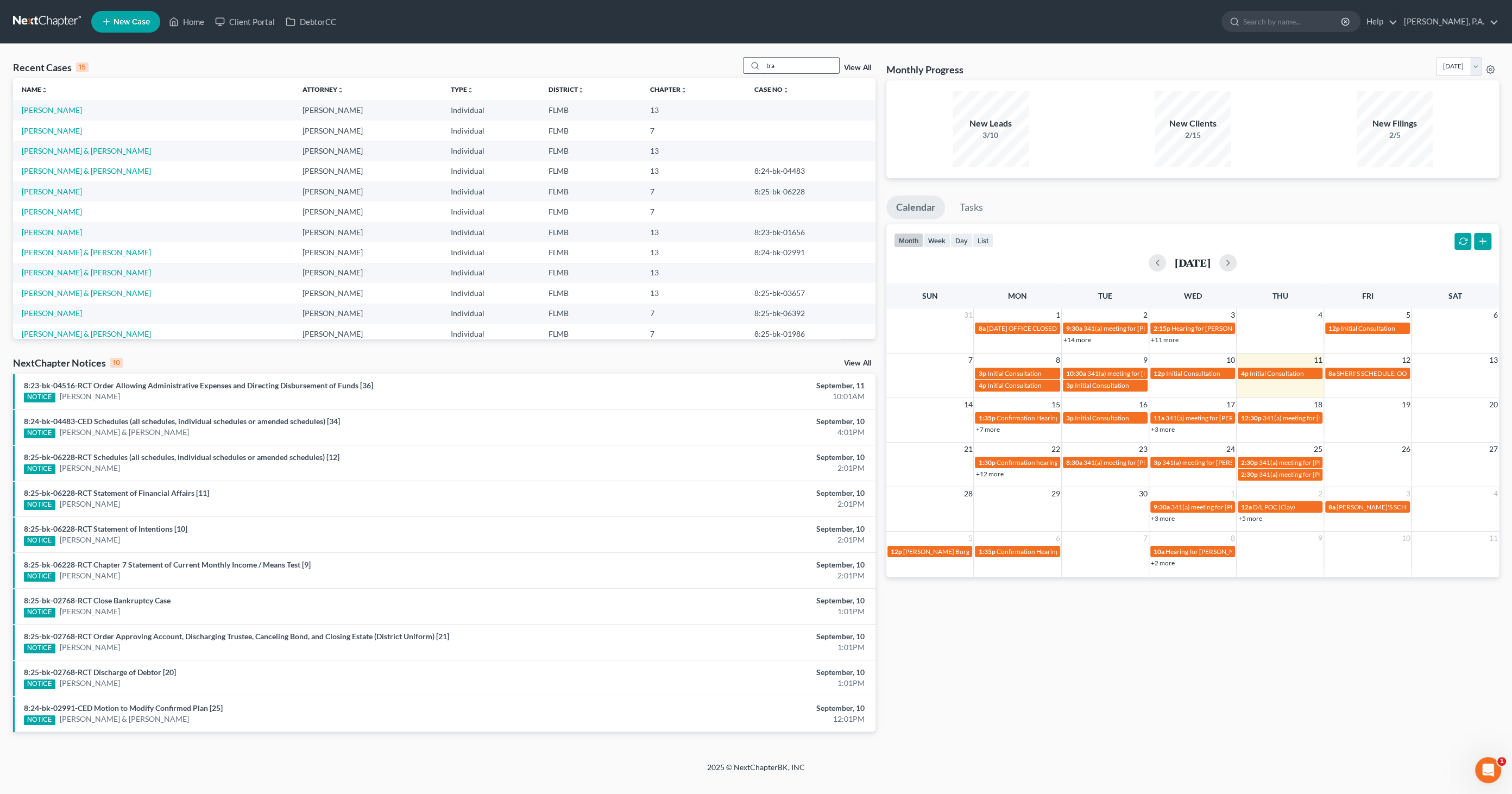
type input "trag"
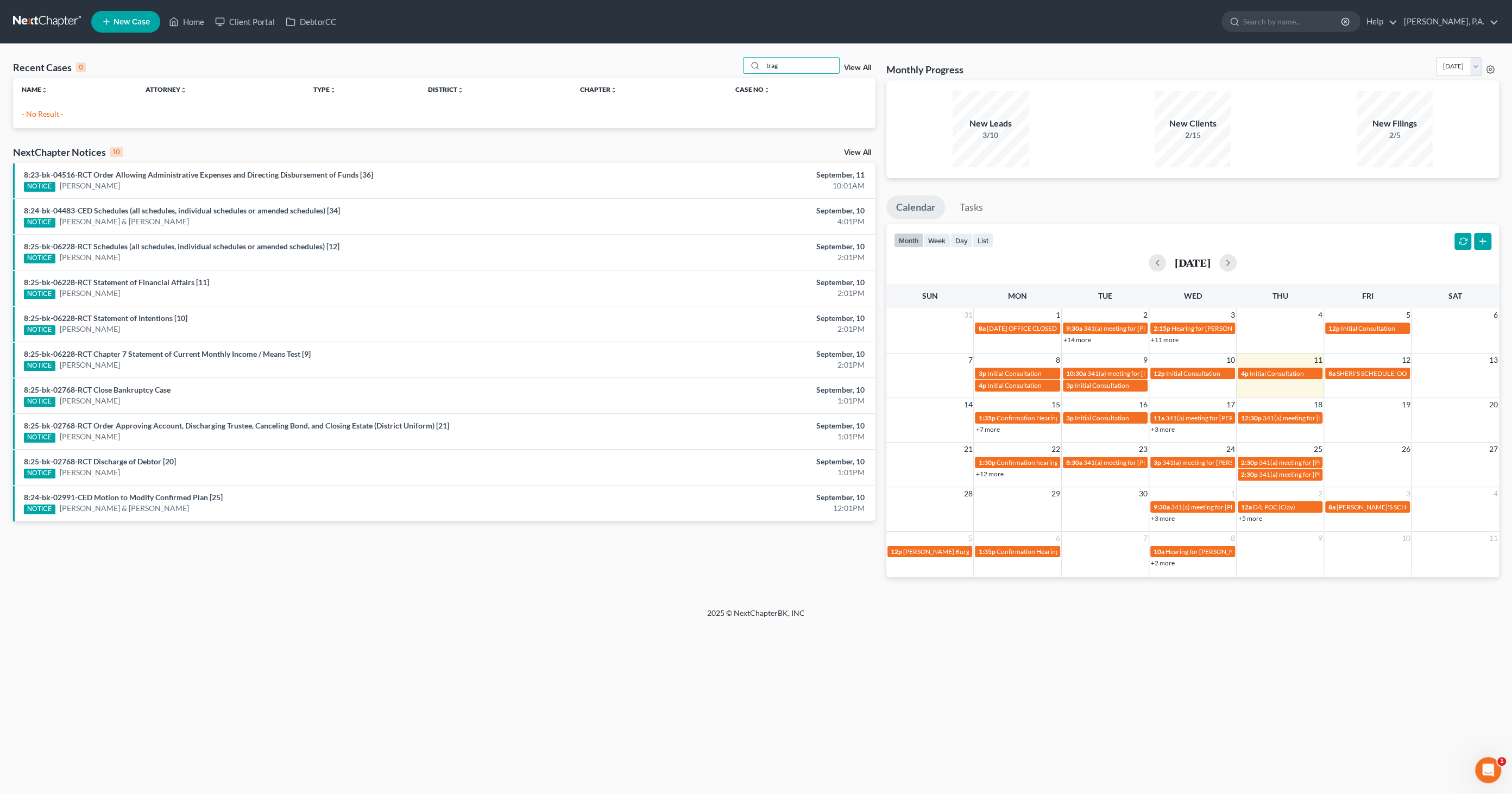
drag, startPoint x: 765, startPoint y: 63, endPoint x: 711, endPoint y: 58, distance: 54.2
click at [711, 60] on div "Recent Cases 0 trag View All" at bounding box center [444, 67] width 862 height 21
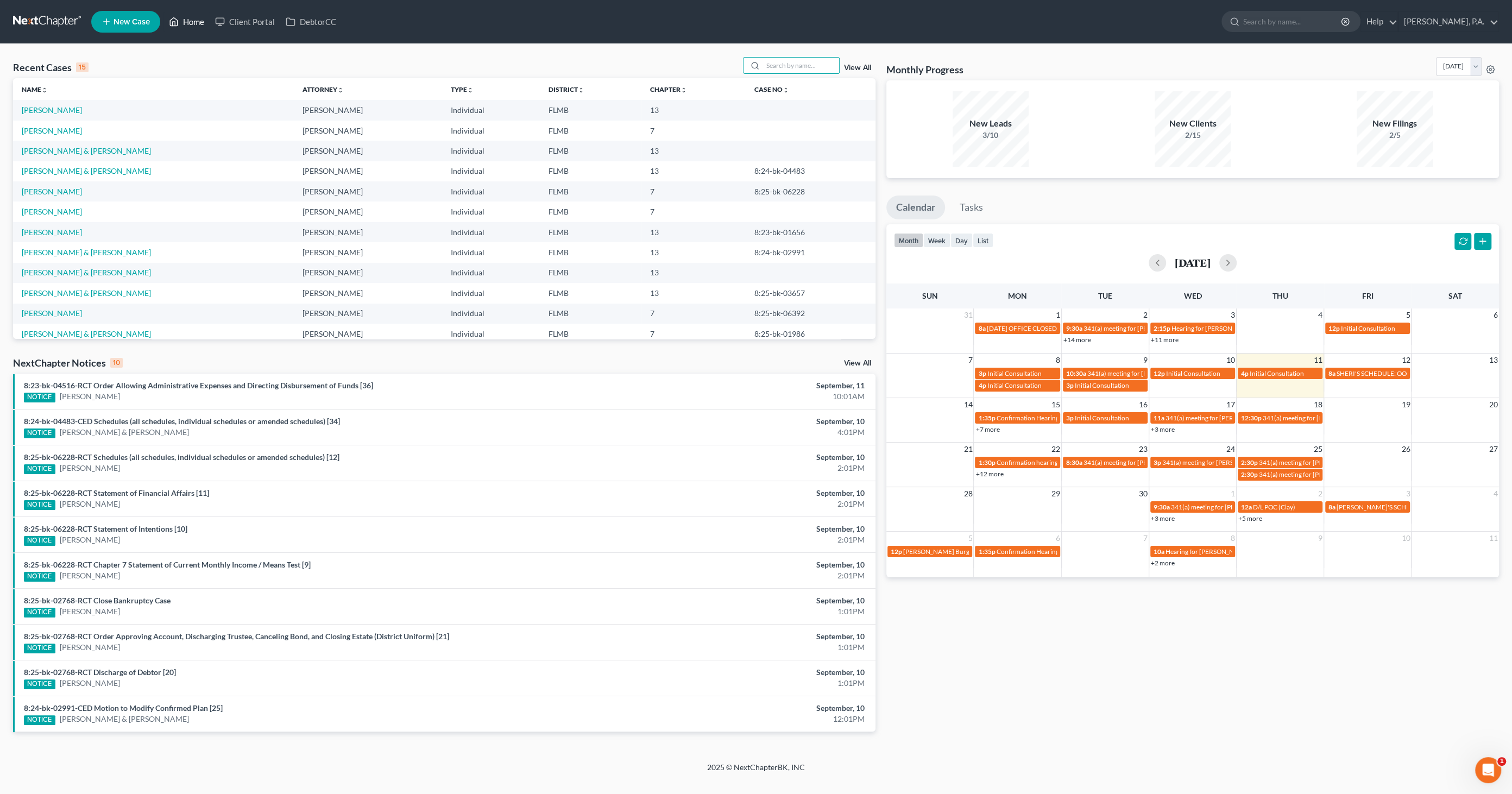
click at [199, 24] on link "Home" at bounding box center [187, 22] width 46 height 19
click at [752, 62] on input "search" at bounding box center [801, 66] width 76 height 16
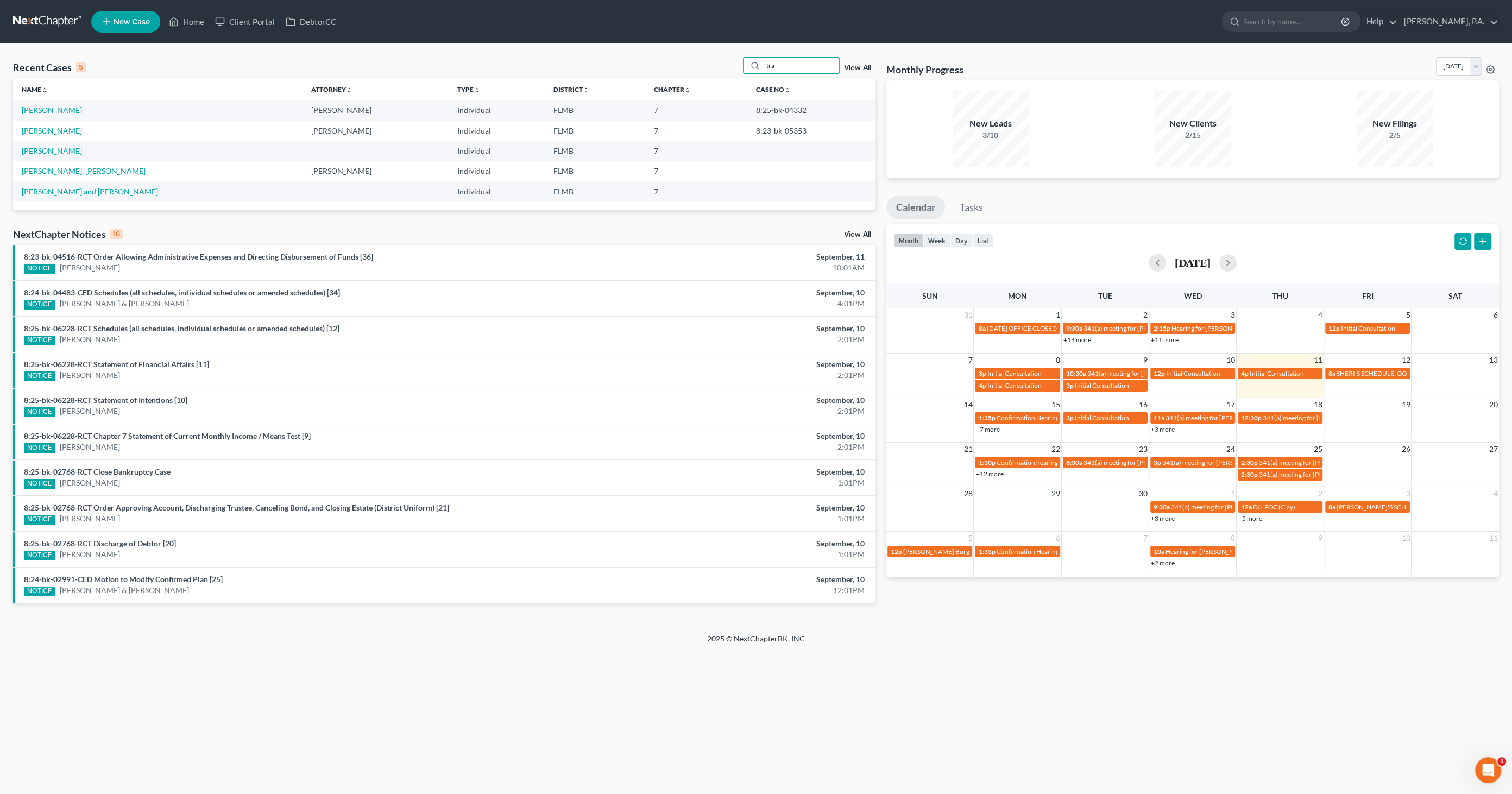
type input "tra"
click at [138, 20] on span "New Case" at bounding box center [132, 21] width 37 height 8
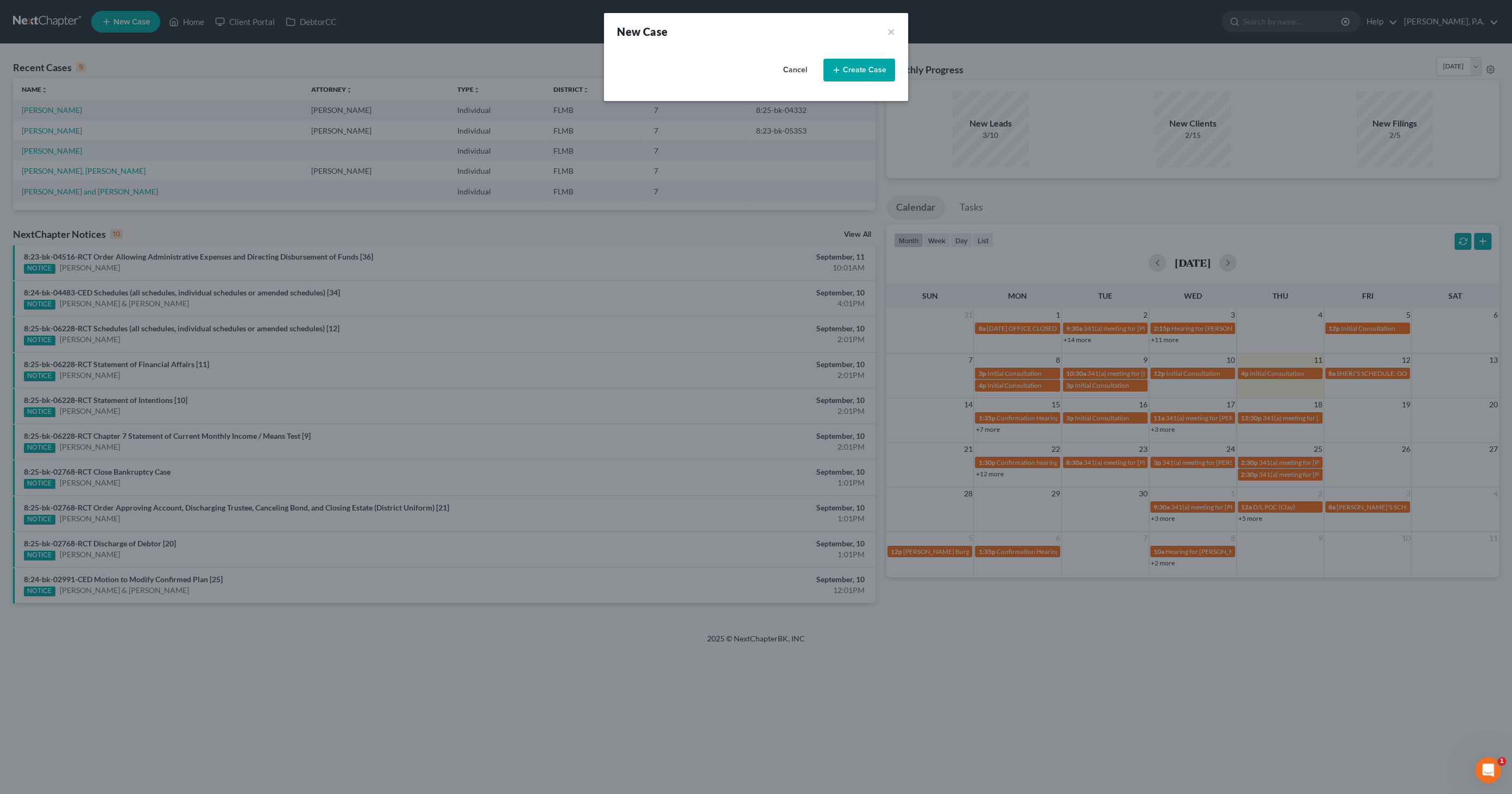
select select "15"
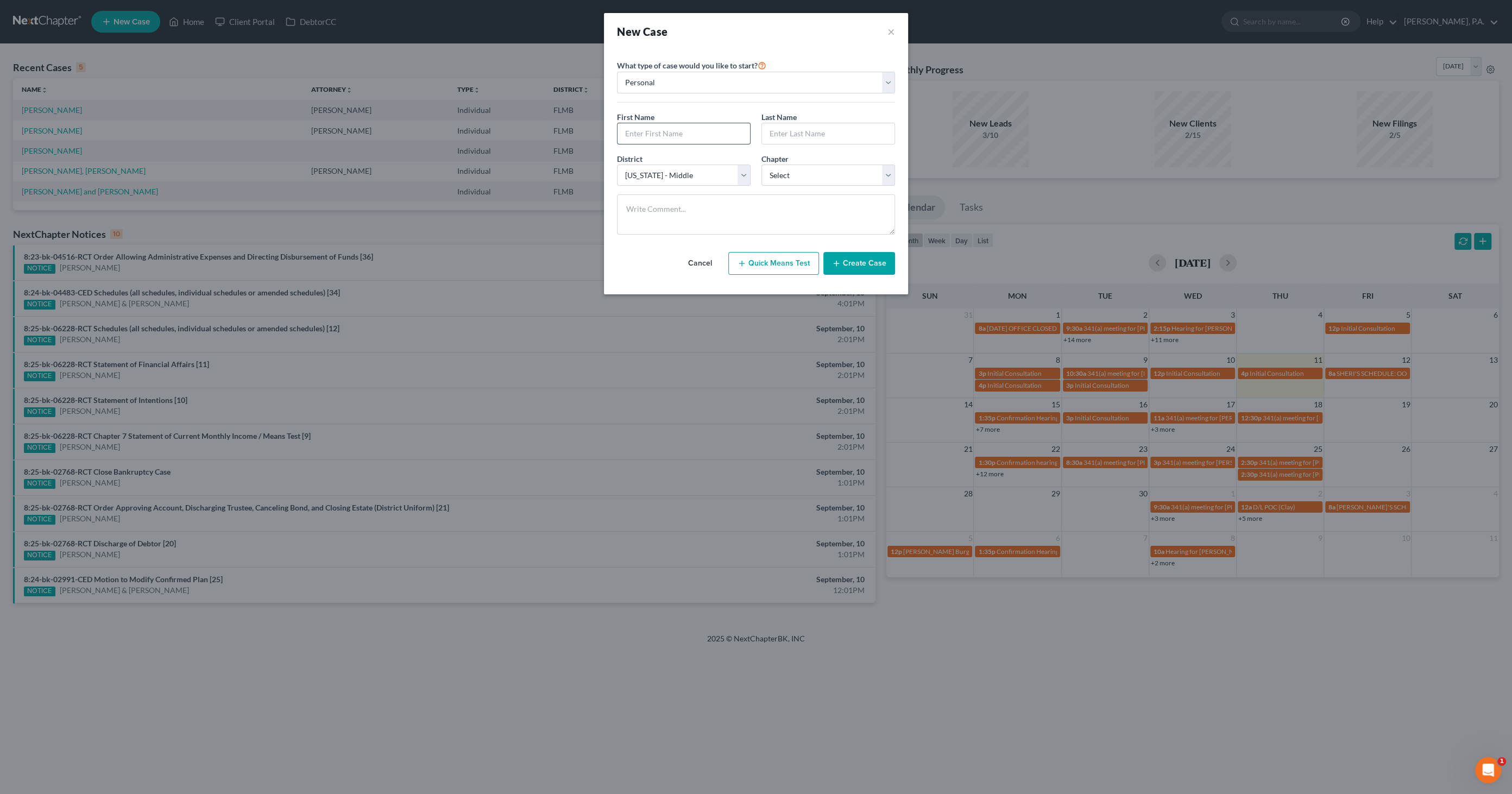
click at [666, 132] on input "text" at bounding box center [684, 134] width 132 height 21
type input "Thomas"
type input "Trago"
click at [752, 173] on select "Select 7 11 12 13" at bounding box center [828, 175] width 133 height 22
select select "0"
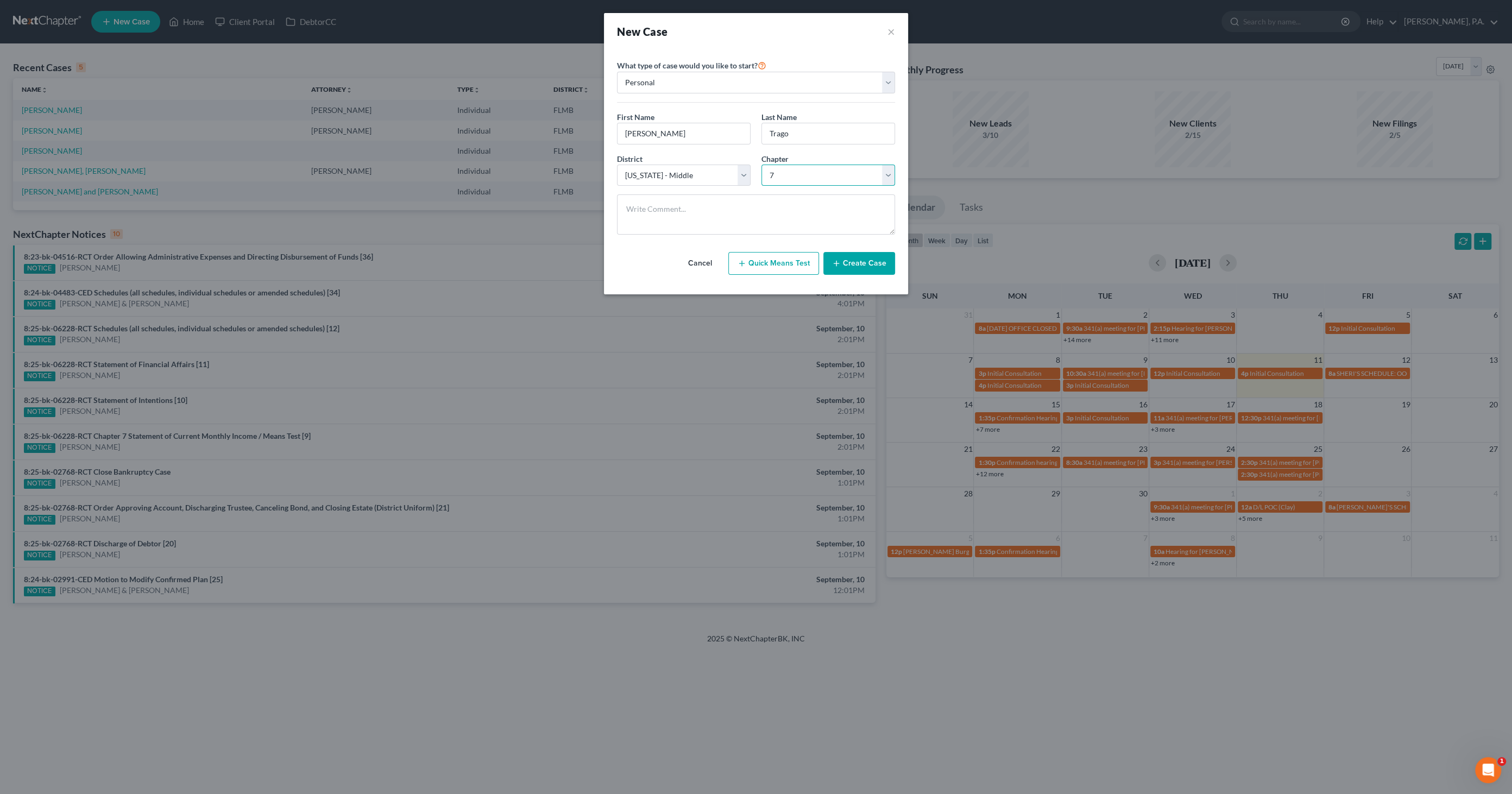
click at [752, 165] on select "Select 7 11 12 13" at bounding box center [828, 175] width 133 height 22
click at [752, 260] on button "Create Case" at bounding box center [860, 264] width 72 height 23
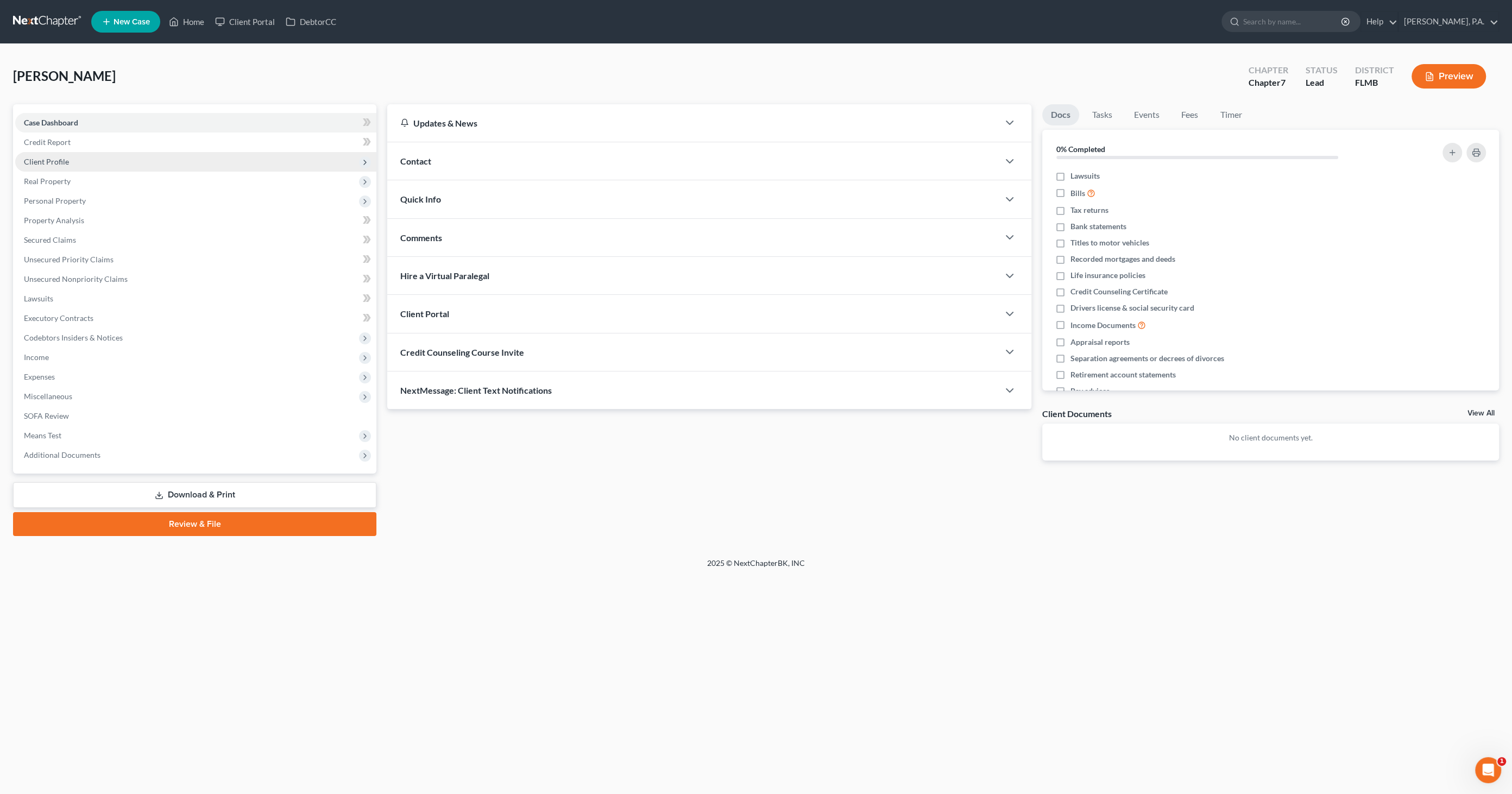
click at [31, 160] on span "Client Profile" at bounding box center [46, 161] width 45 height 10
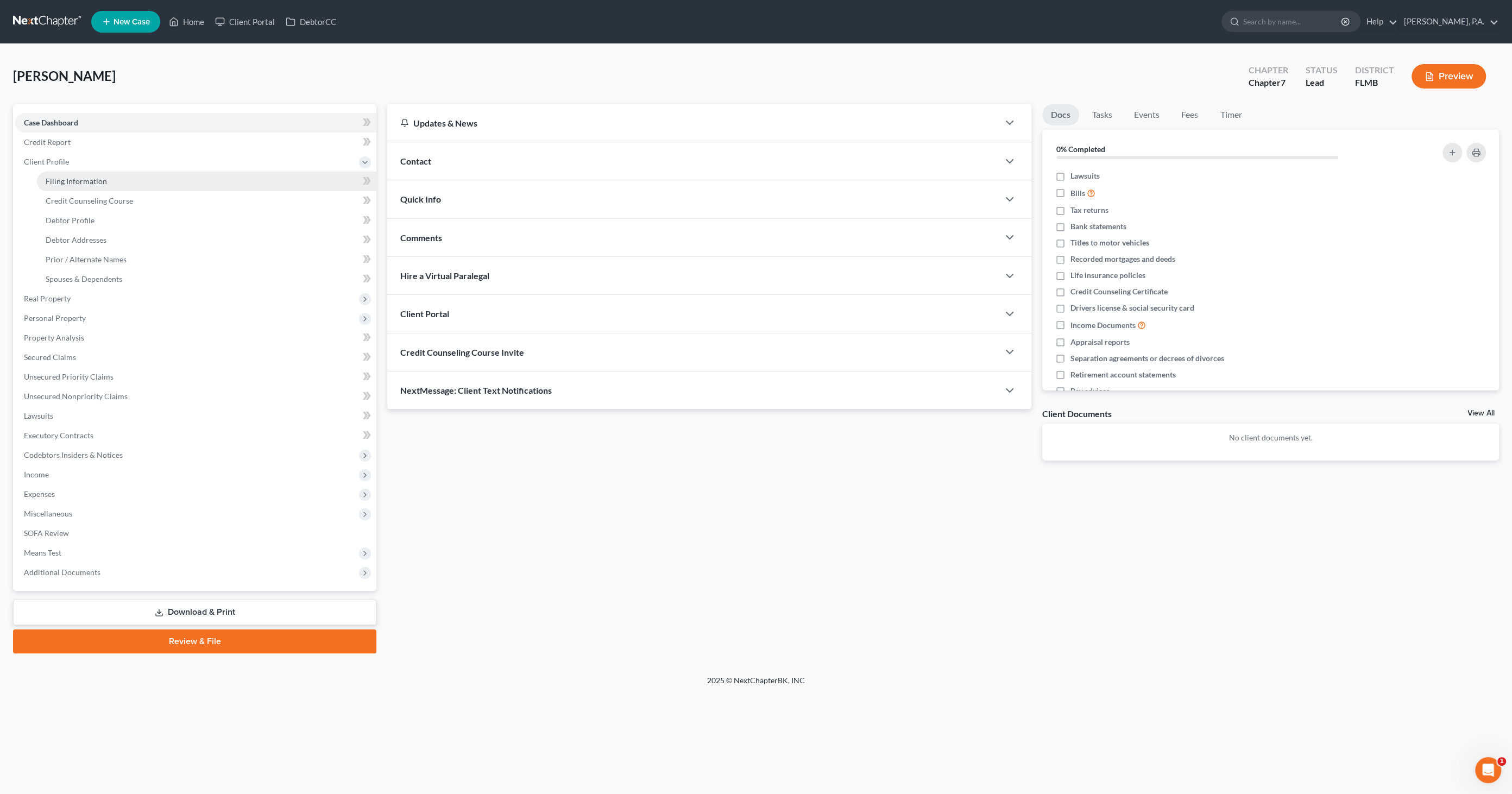
click at [82, 179] on span "Filing Information" at bounding box center [76, 181] width 61 height 10
select select "1"
select select "0"
select select "15"
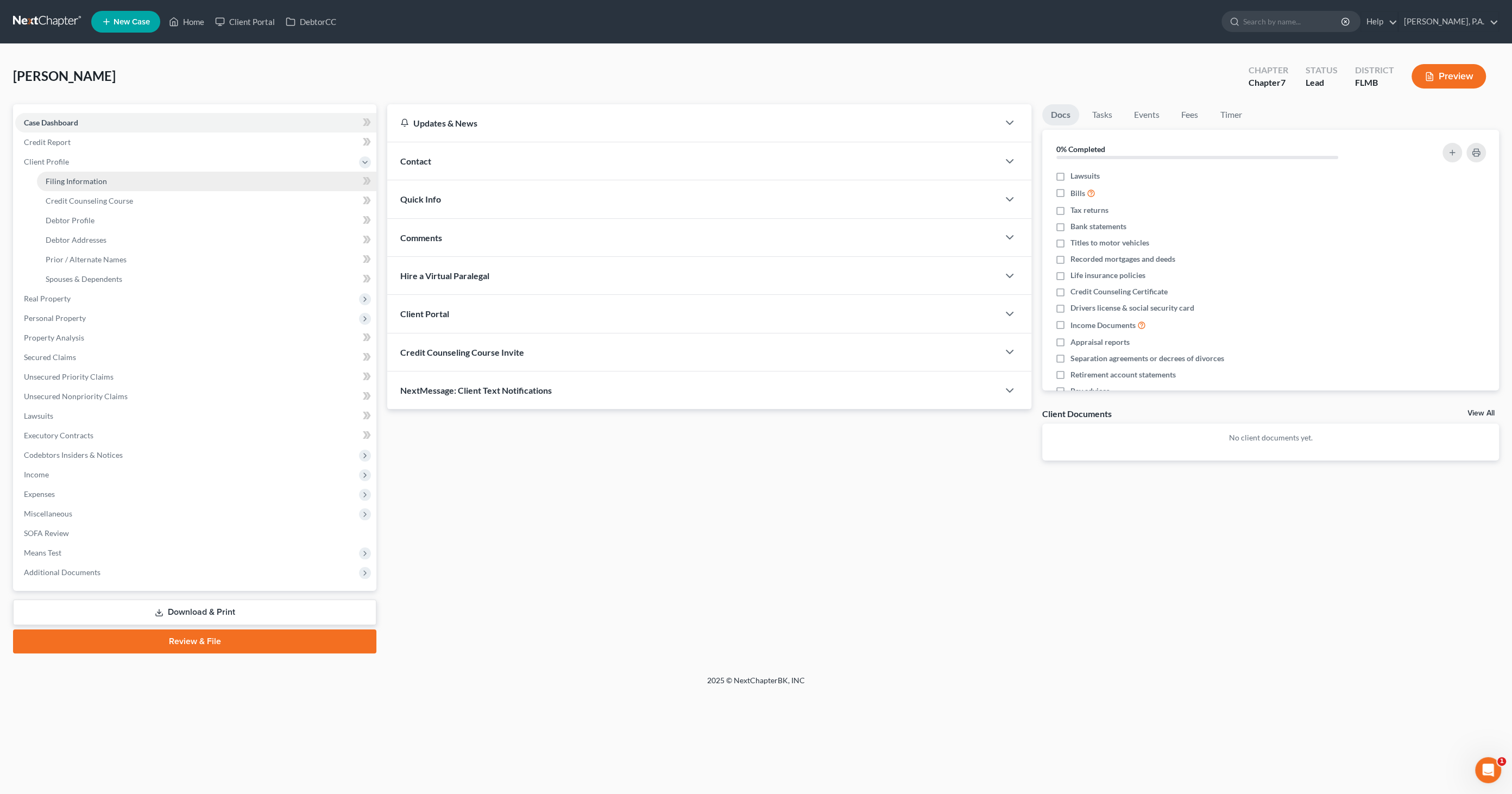
select select "0"
select select "9"
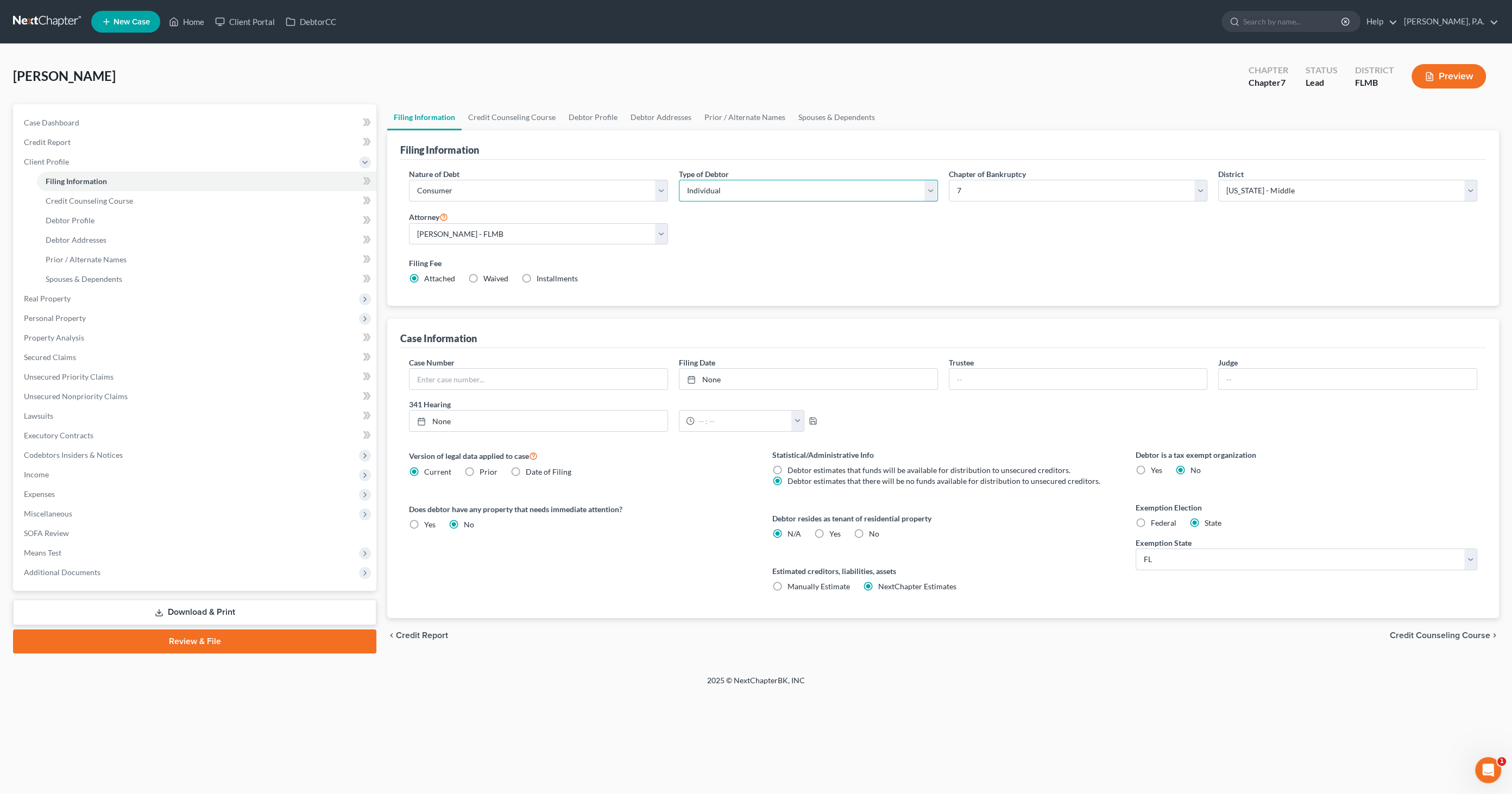
click at [713, 189] on select "Select Individual Joint" at bounding box center [809, 190] width 259 height 22
select select "1"
click at [679, 180] on select "Select Individual Joint" at bounding box center [809, 190] width 259 height 22
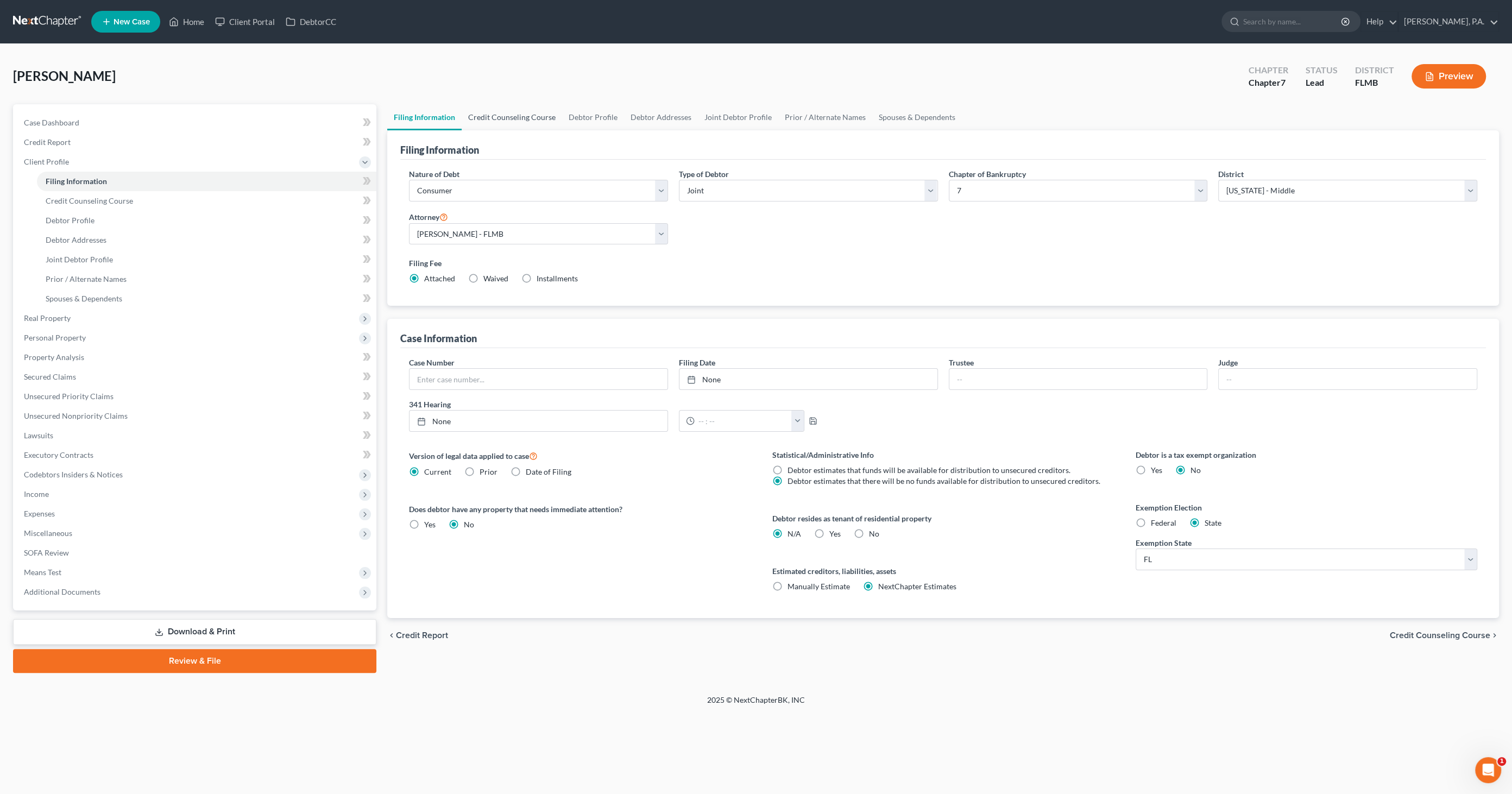
click at [514, 112] on link "Credit Counseling Course" at bounding box center [512, 117] width 101 height 26
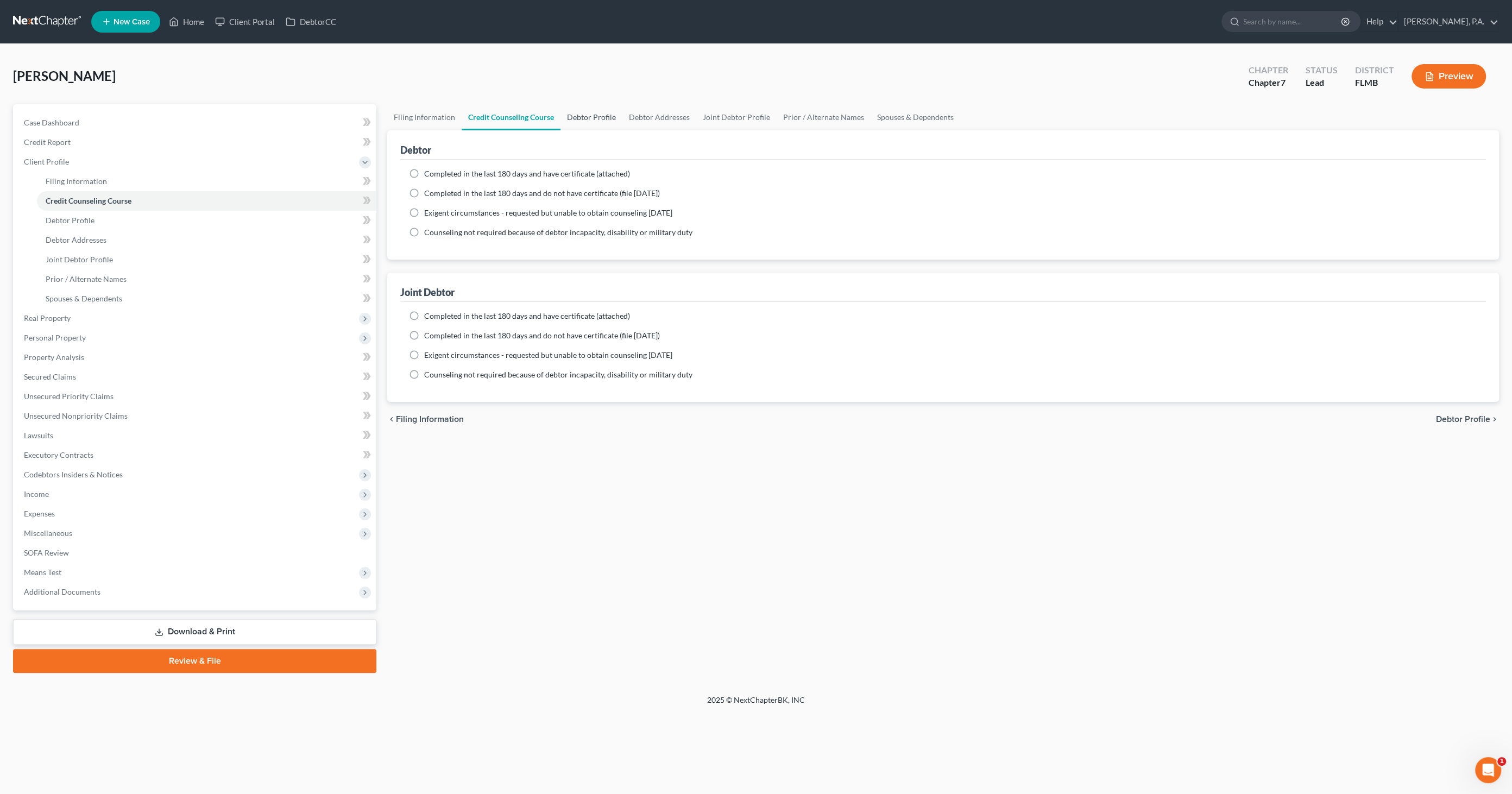
click at [581, 117] on link "Debtor Profile" at bounding box center [592, 117] width 62 height 26
select select "1"
select select "0"
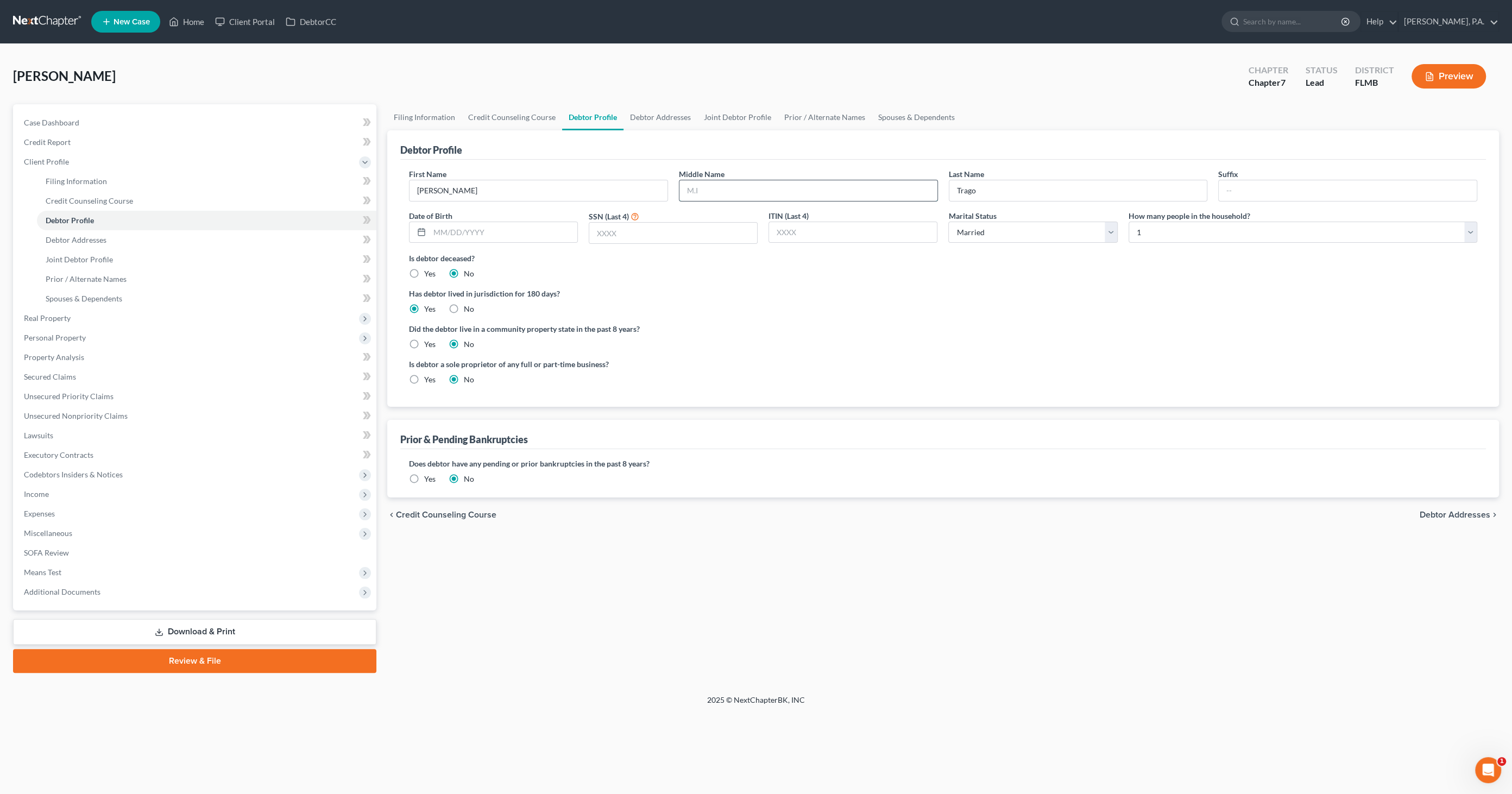
click at [713, 190] on input "text" at bounding box center [808, 191] width 258 height 21
type input "Benjamin"
click at [483, 230] on input "text" at bounding box center [503, 232] width 148 height 21
type input "10/04/1944"
click at [640, 232] on input "text" at bounding box center [673, 233] width 168 height 21
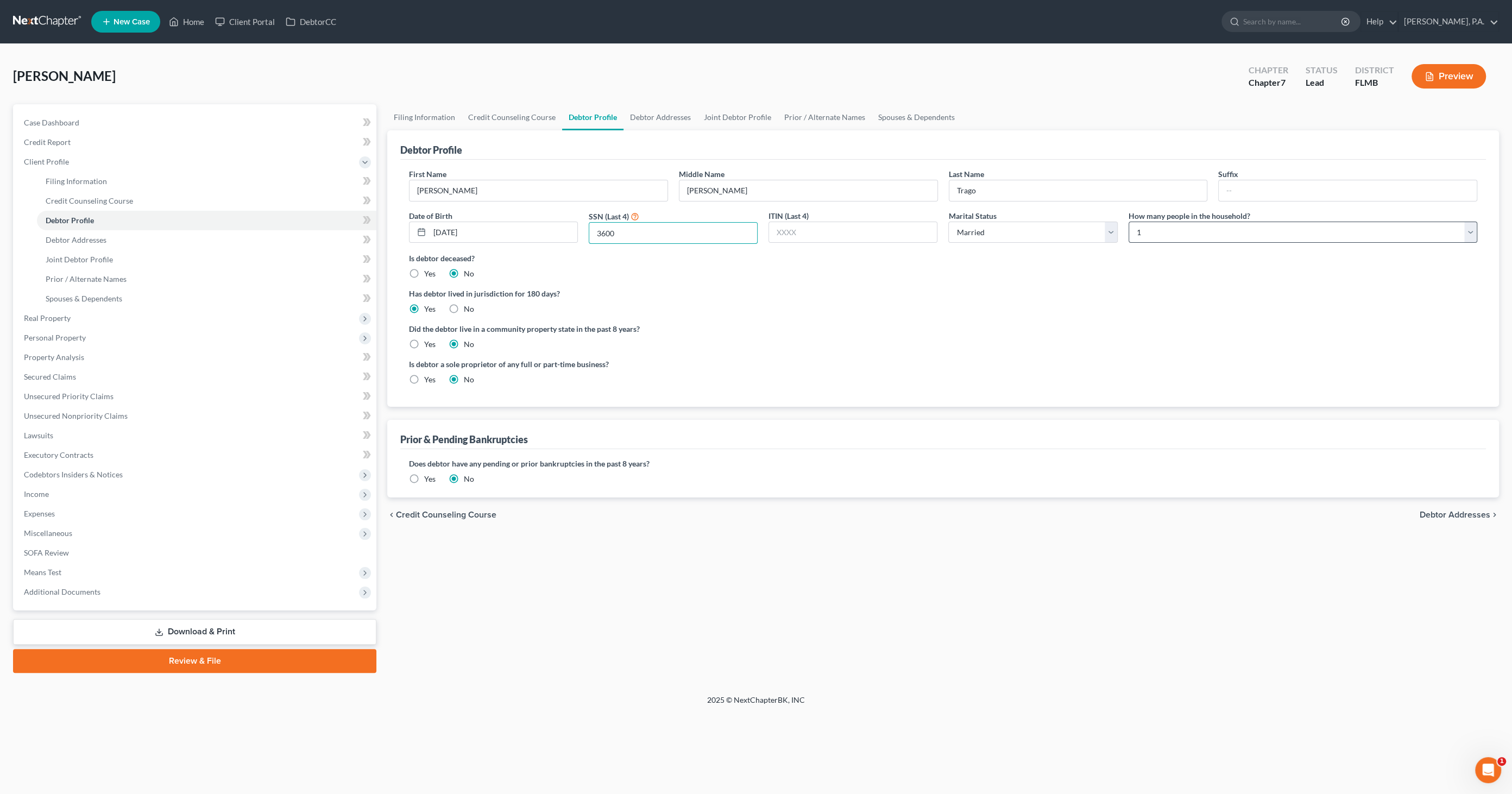
type input "3600"
click at [752, 224] on select "Select 1 2 3 4 5 6 7 8 9 10 11 12 13 14 15 16 17 18 19 20" at bounding box center [1303, 232] width 349 height 22
select select "1"
click at [752, 222] on select "Select 1 2 3 4 5 6 7 8 9 10 11 12 13 14 15 16 17 18 19 20" at bounding box center [1303, 232] width 349 height 22
click at [636, 117] on link "Debtor Addresses" at bounding box center [661, 117] width 74 height 26
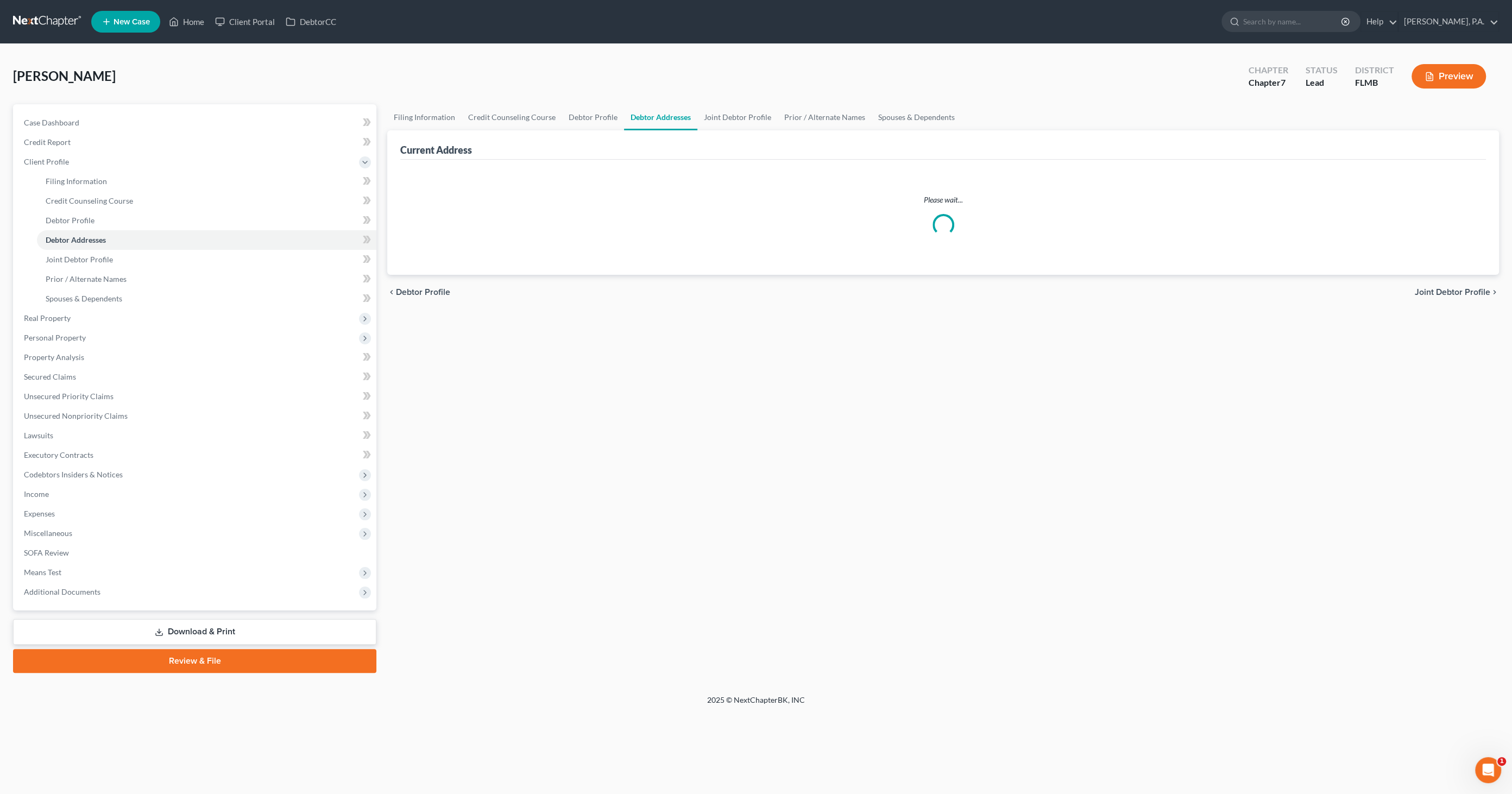
select select "0"
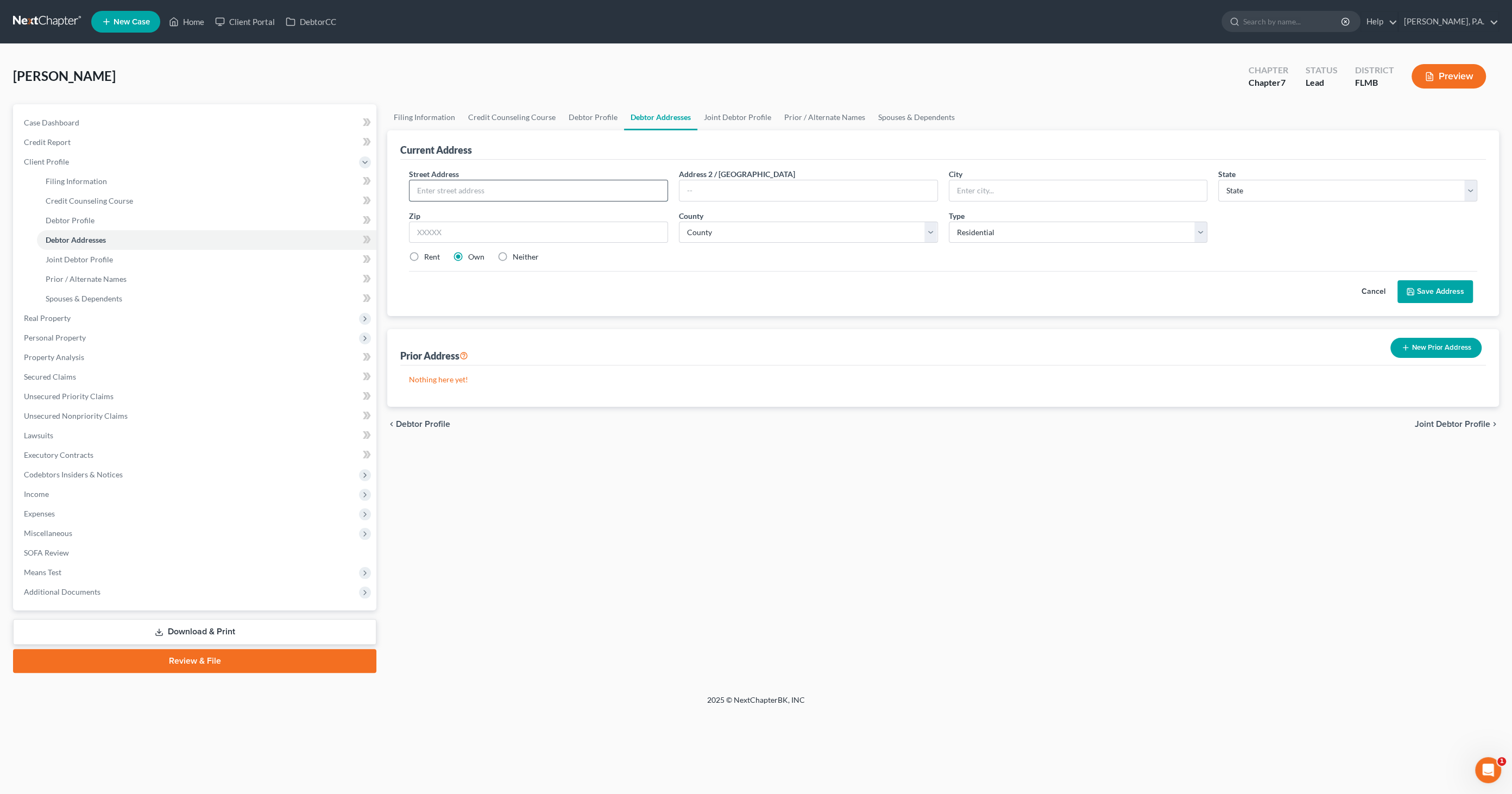
click at [523, 187] on input "text" at bounding box center [538, 191] width 258 height 21
type input "110 Bonny Shores Drive"
type input "Lakeland"
select select "9"
type input "33801"
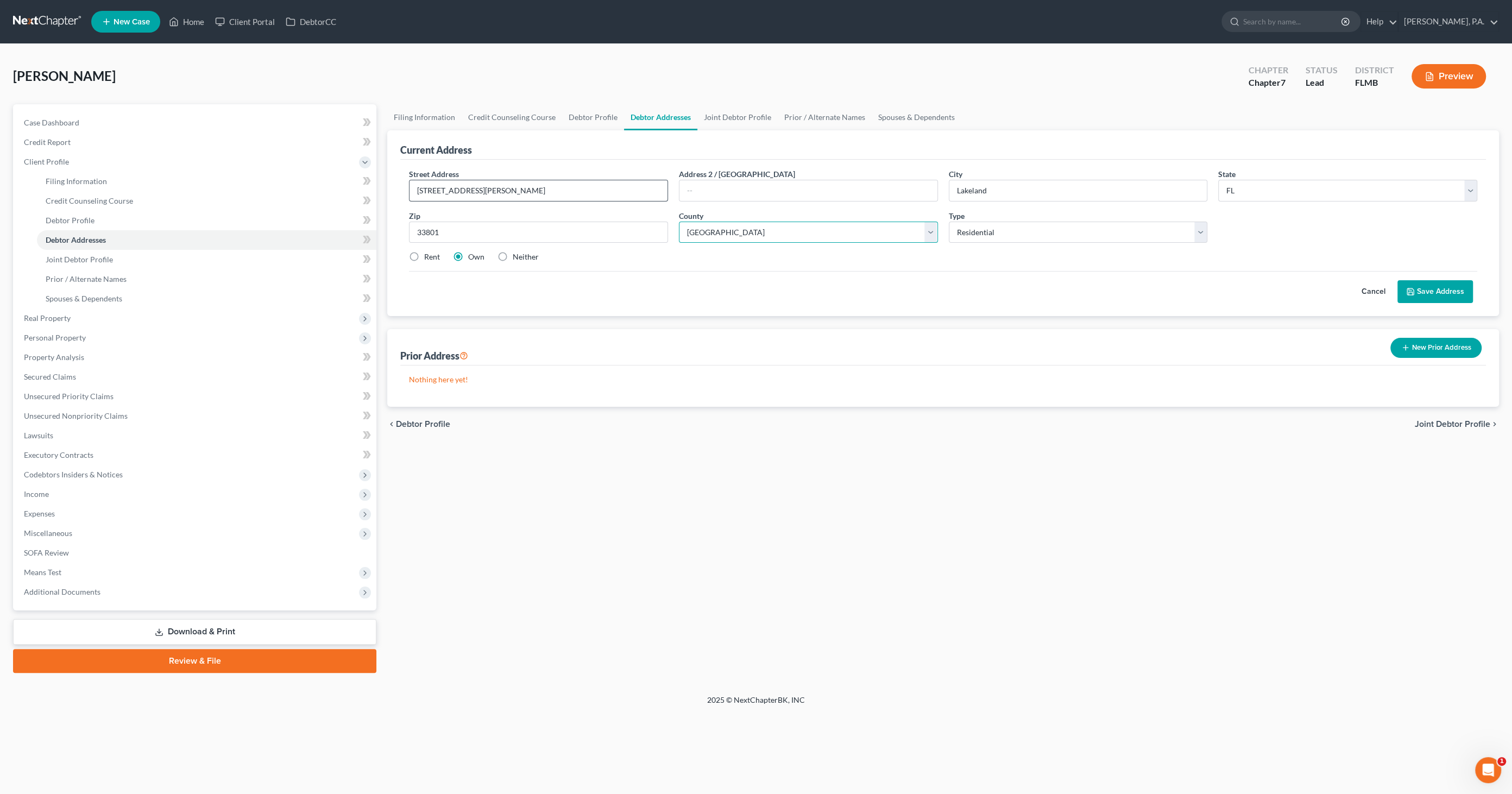
select select "52"
click at [752, 287] on button "Save Address" at bounding box center [1436, 292] width 75 height 23
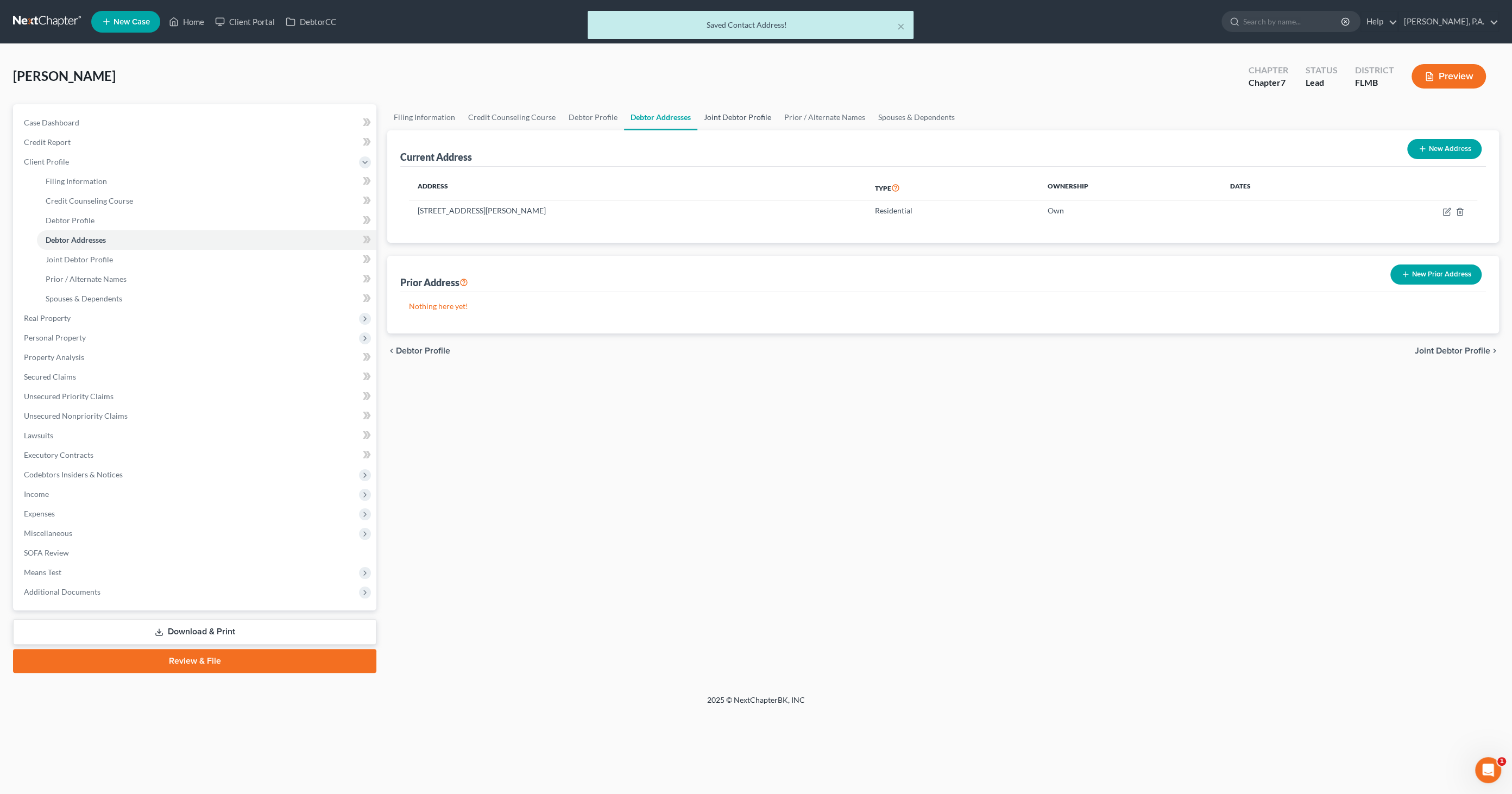
click at [720, 110] on link "Joint Debtor Profile" at bounding box center [738, 117] width 81 height 26
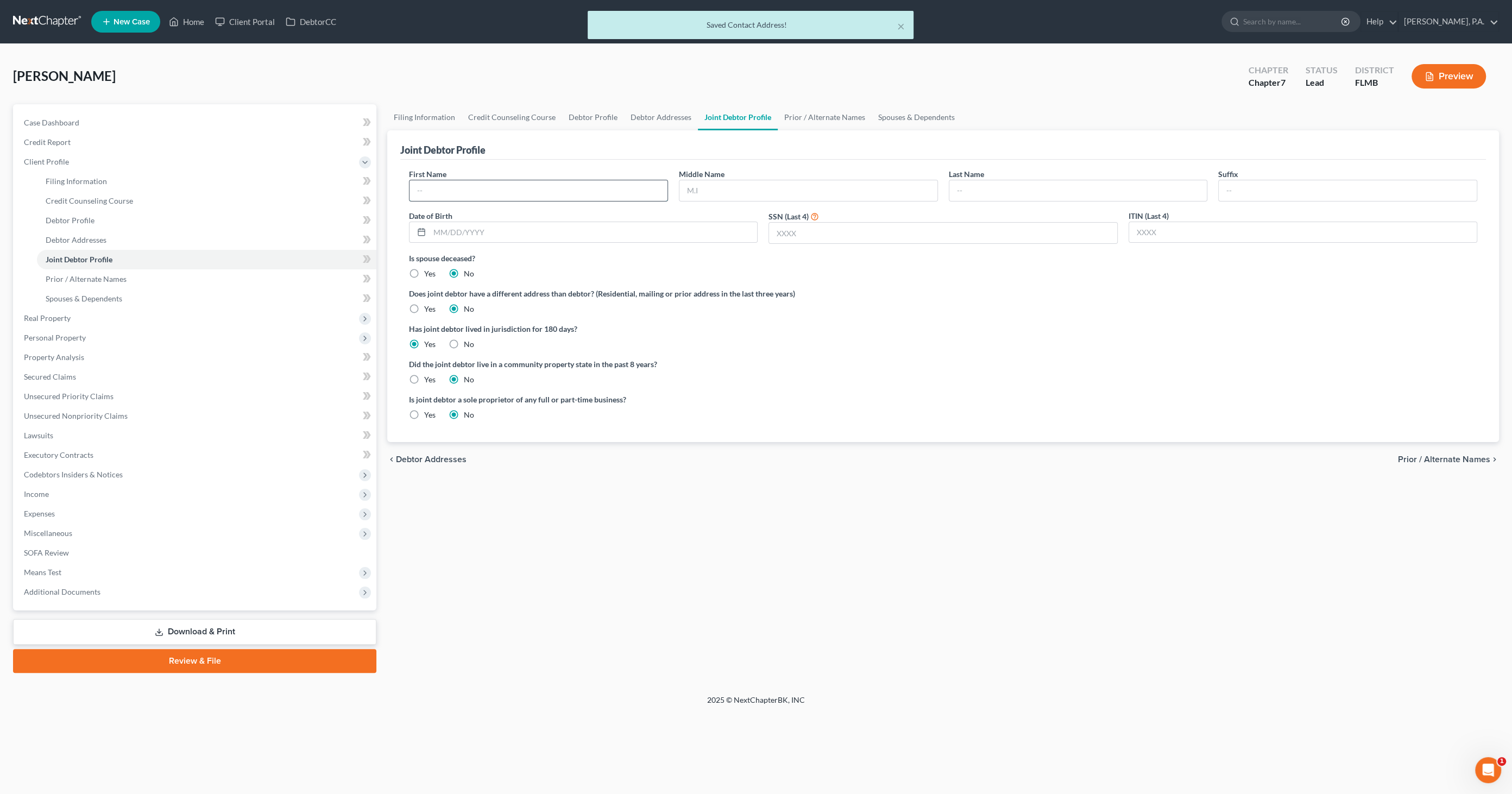
click at [483, 188] on input "text" at bounding box center [538, 191] width 258 height 21
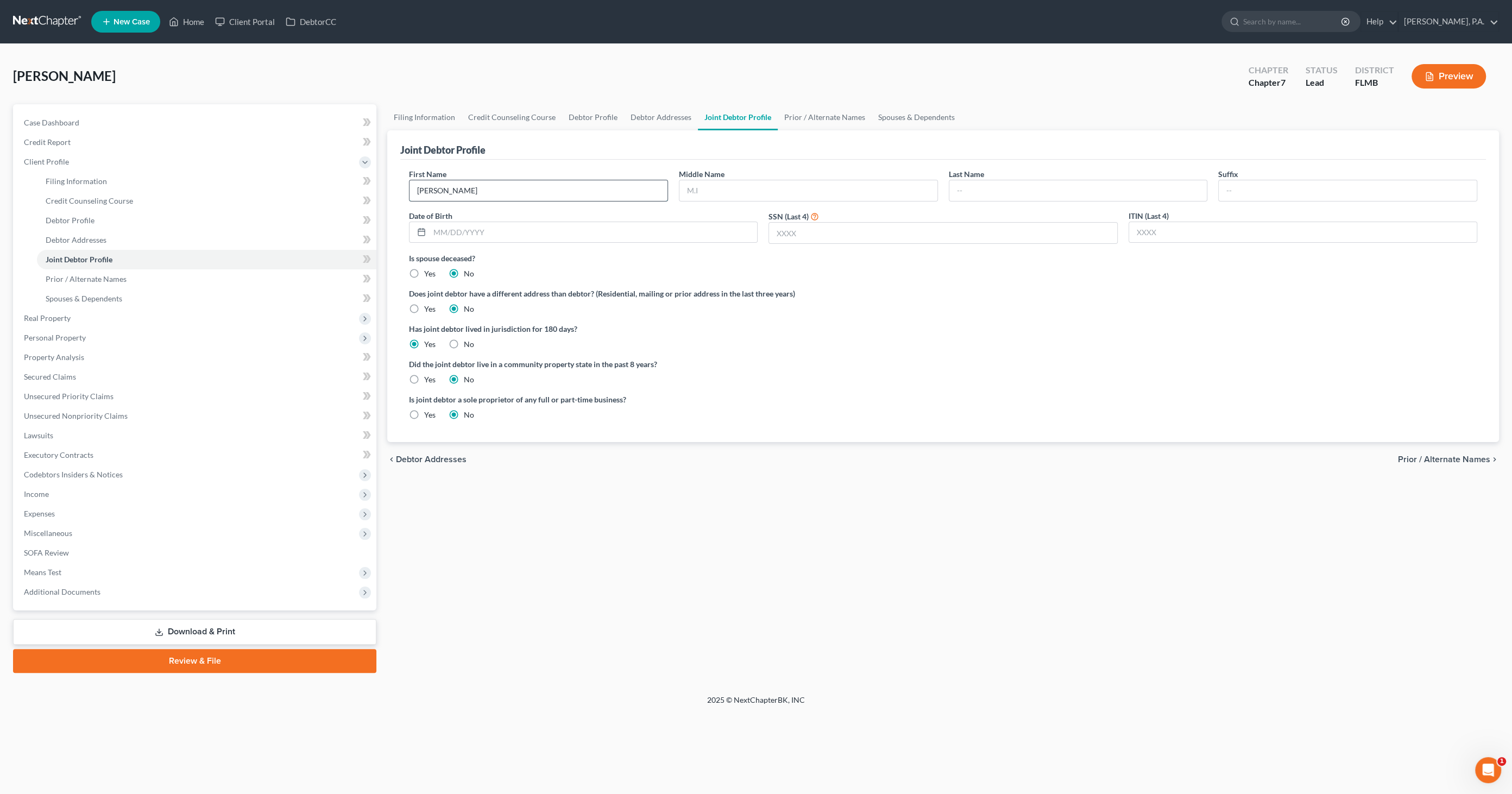
type input "Joan"
type input "Trago"
type input "0"
type input "02/06/1946"
click at [752, 230] on input "text" at bounding box center [943, 233] width 348 height 21
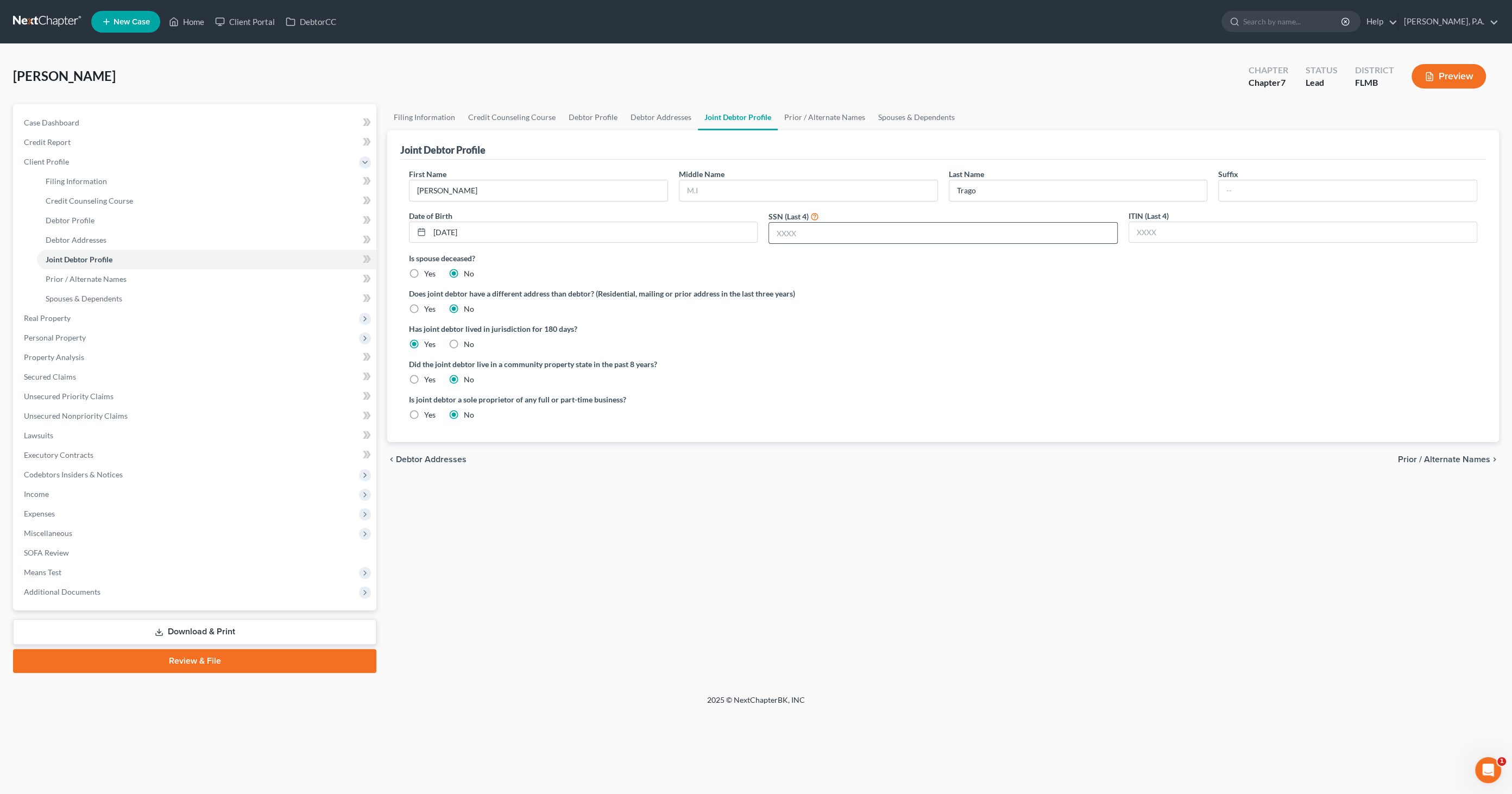
type input "2"
type input "3239"
click at [752, 114] on link "Prior / Alternate Names" at bounding box center [825, 117] width 94 height 26
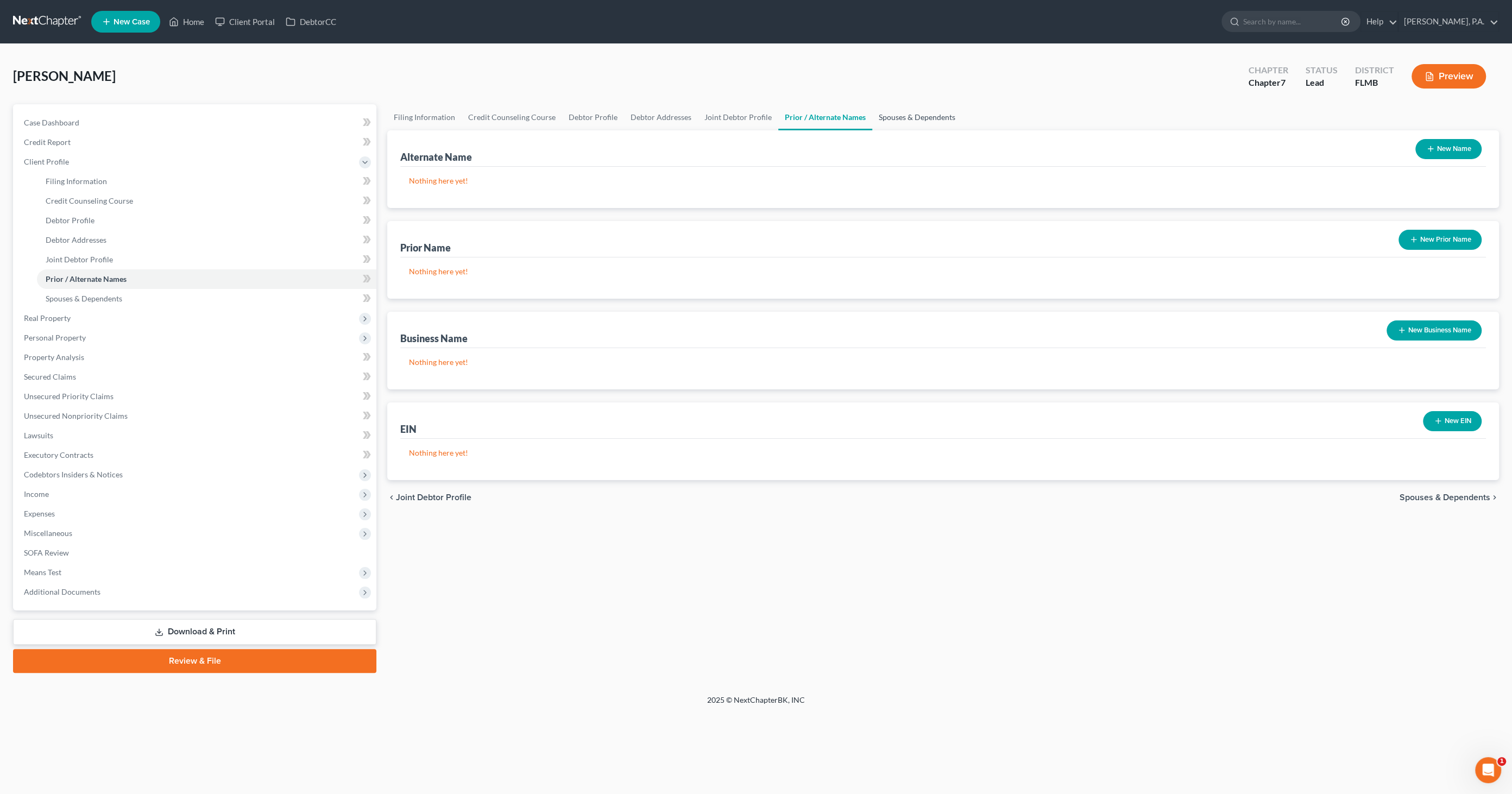
click at [752, 113] on link "Spouses & Dependents" at bounding box center [917, 117] width 89 height 26
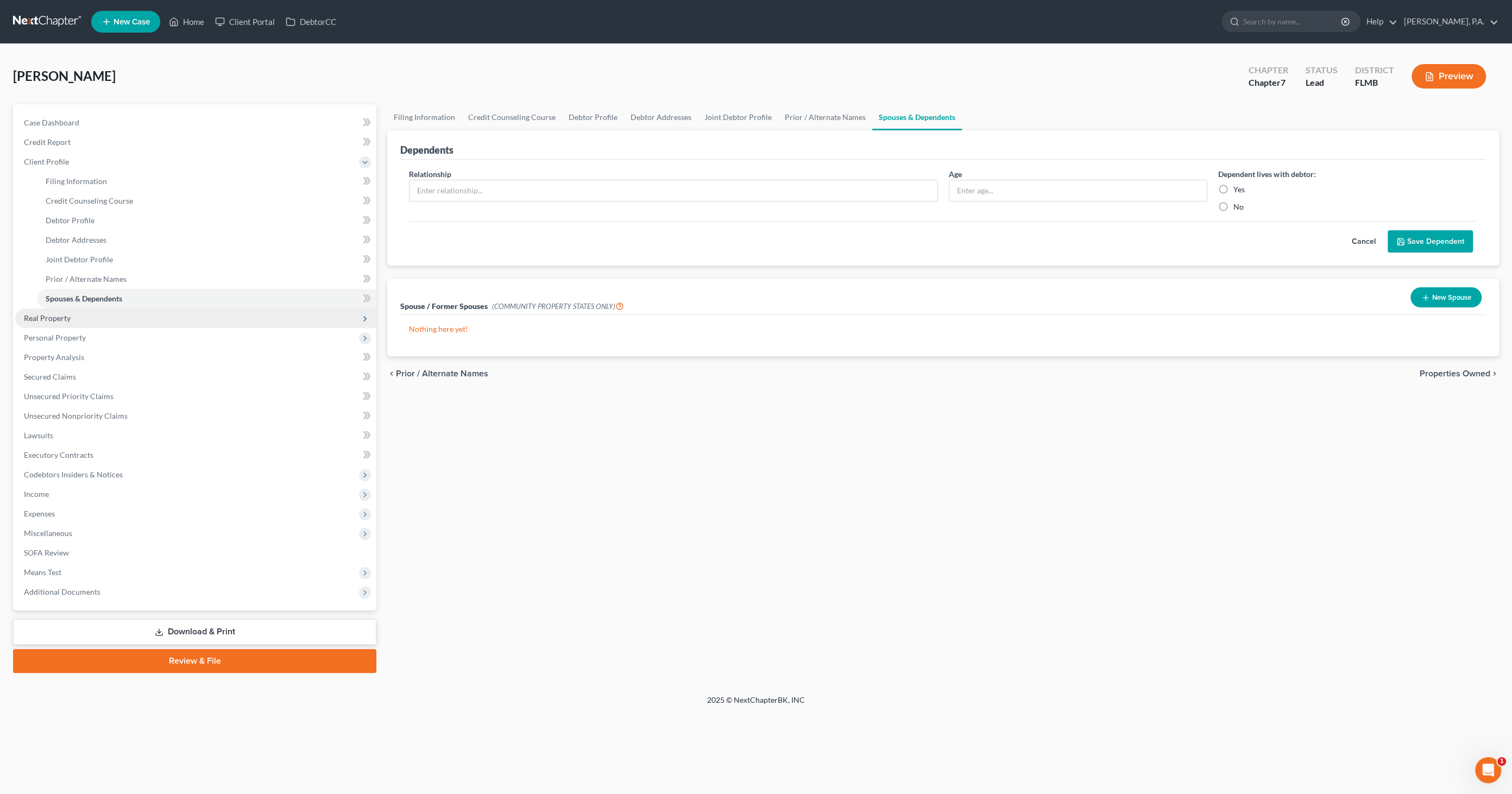
click at [58, 314] on span "Real Property" at bounding box center [46, 318] width 46 height 10
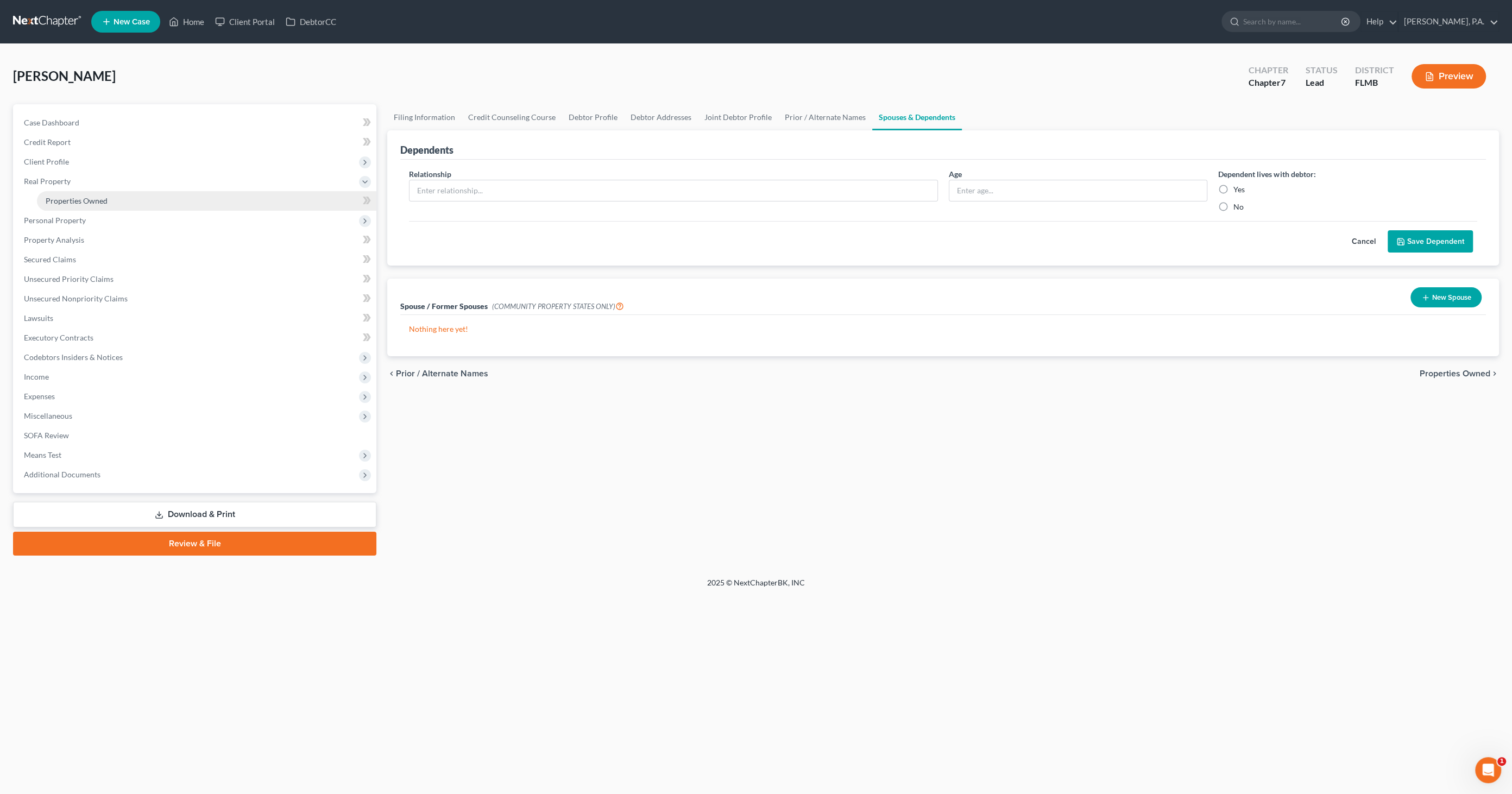
click at [66, 203] on span "Properties Owned" at bounding box center [76, 201] width 62 height 10
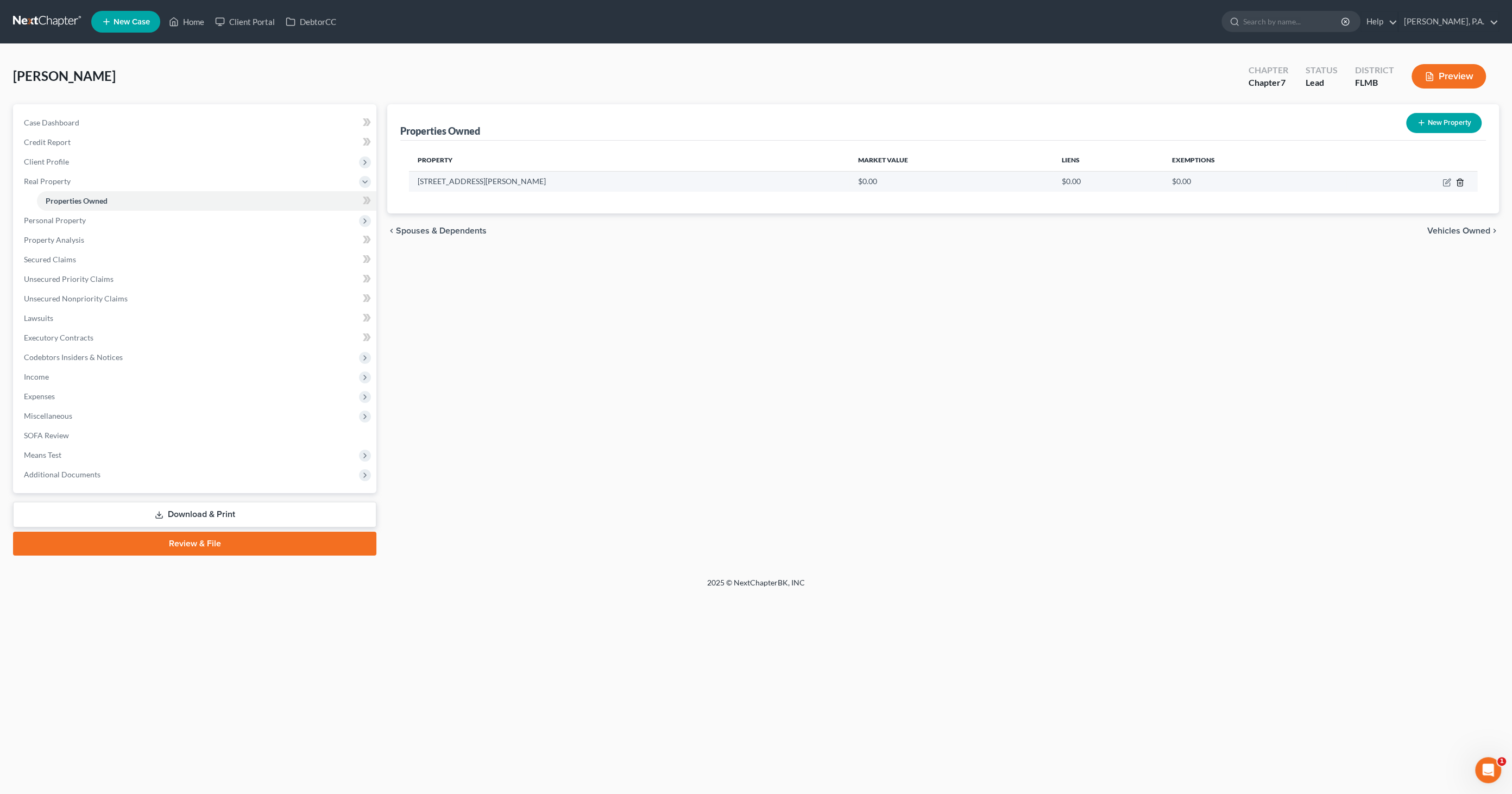
click at [752, 181] on icon "button" at bounding box center [1460, 182] width 9 height 9
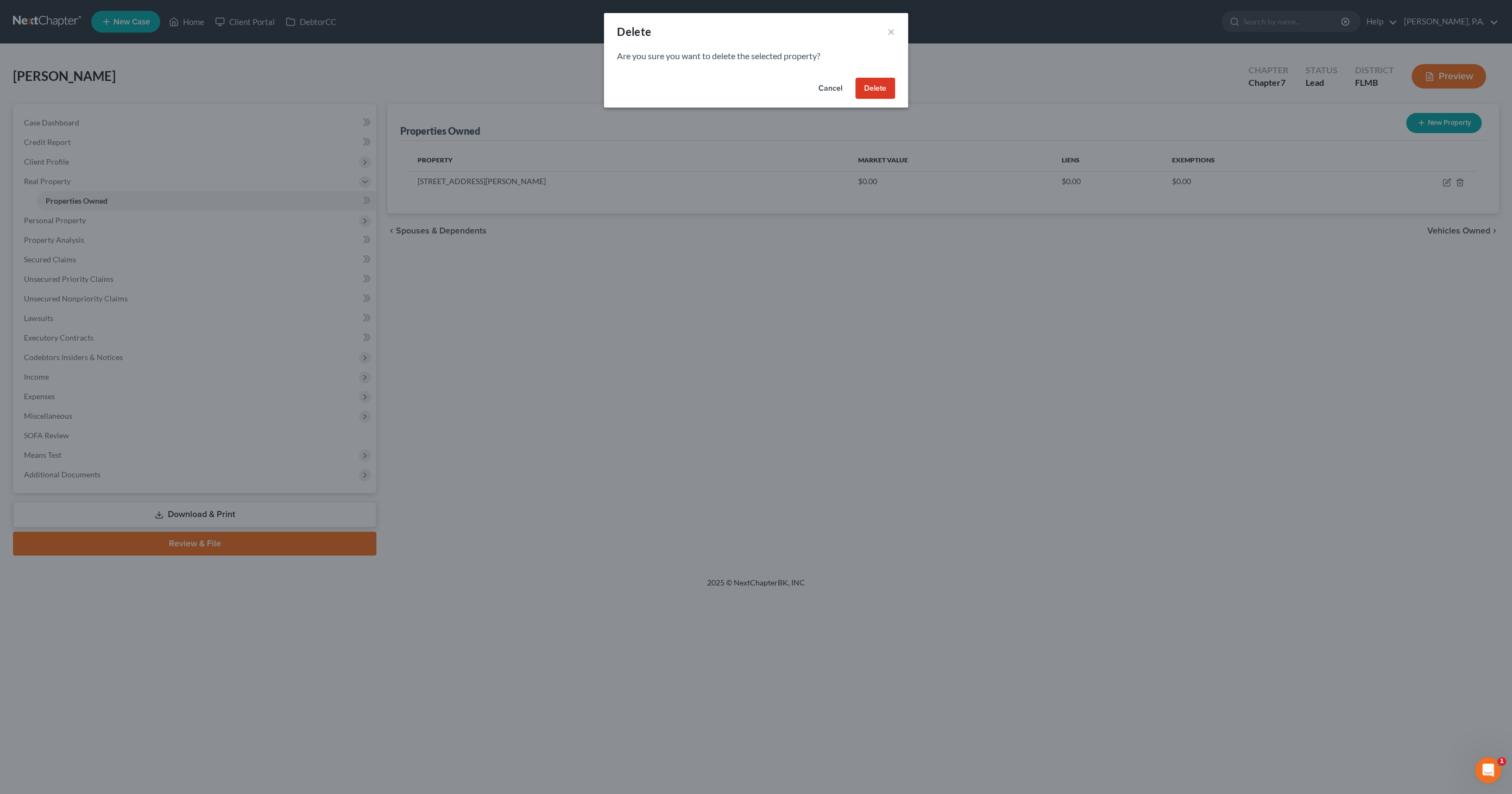
click at [752, 93] on button "Delete" at bounding box center [875, 89] width 39 height 22
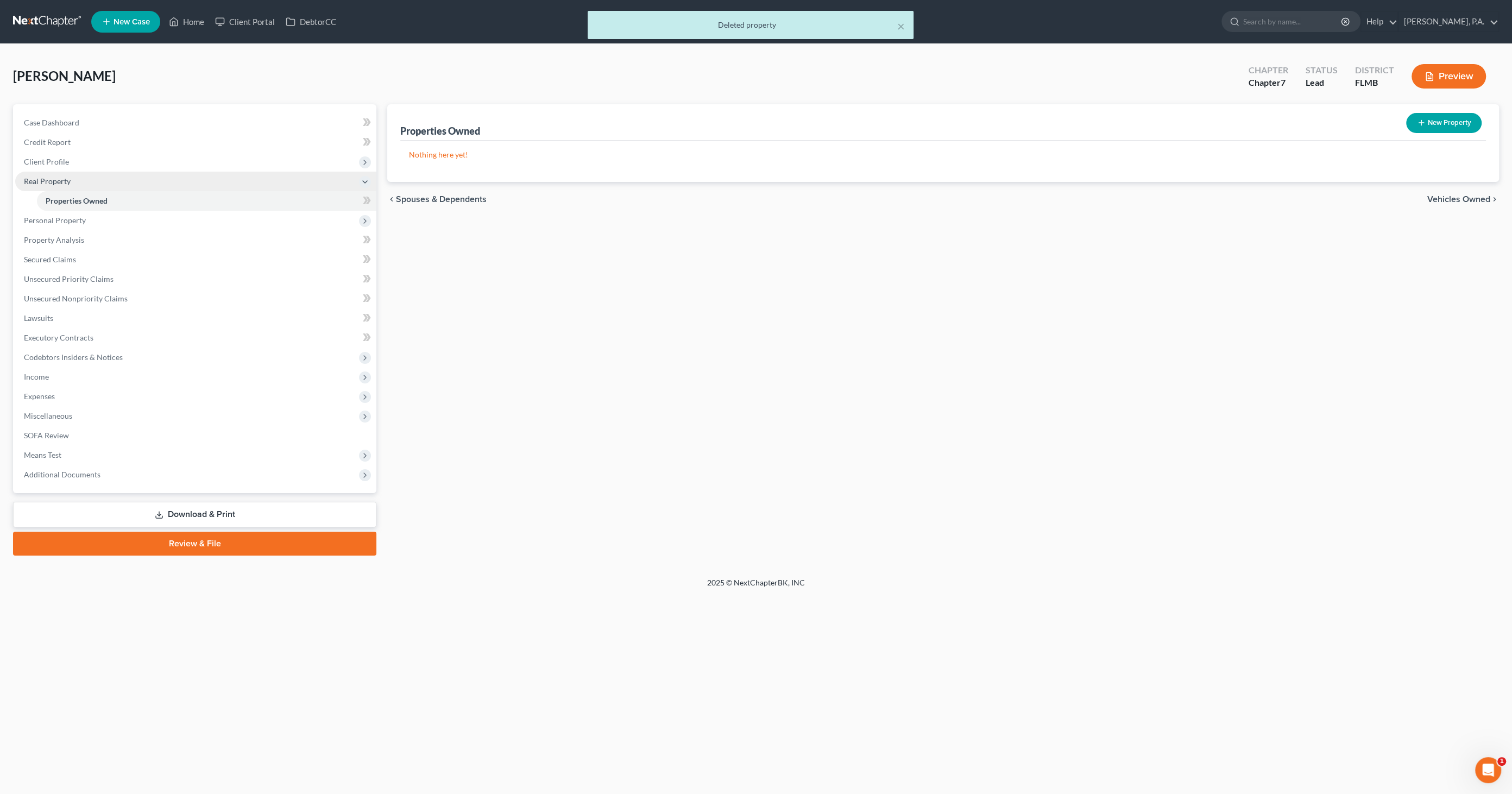
click at [53, 180] on span "Real Property" at bounding box center [46, 181] width 46 height 10
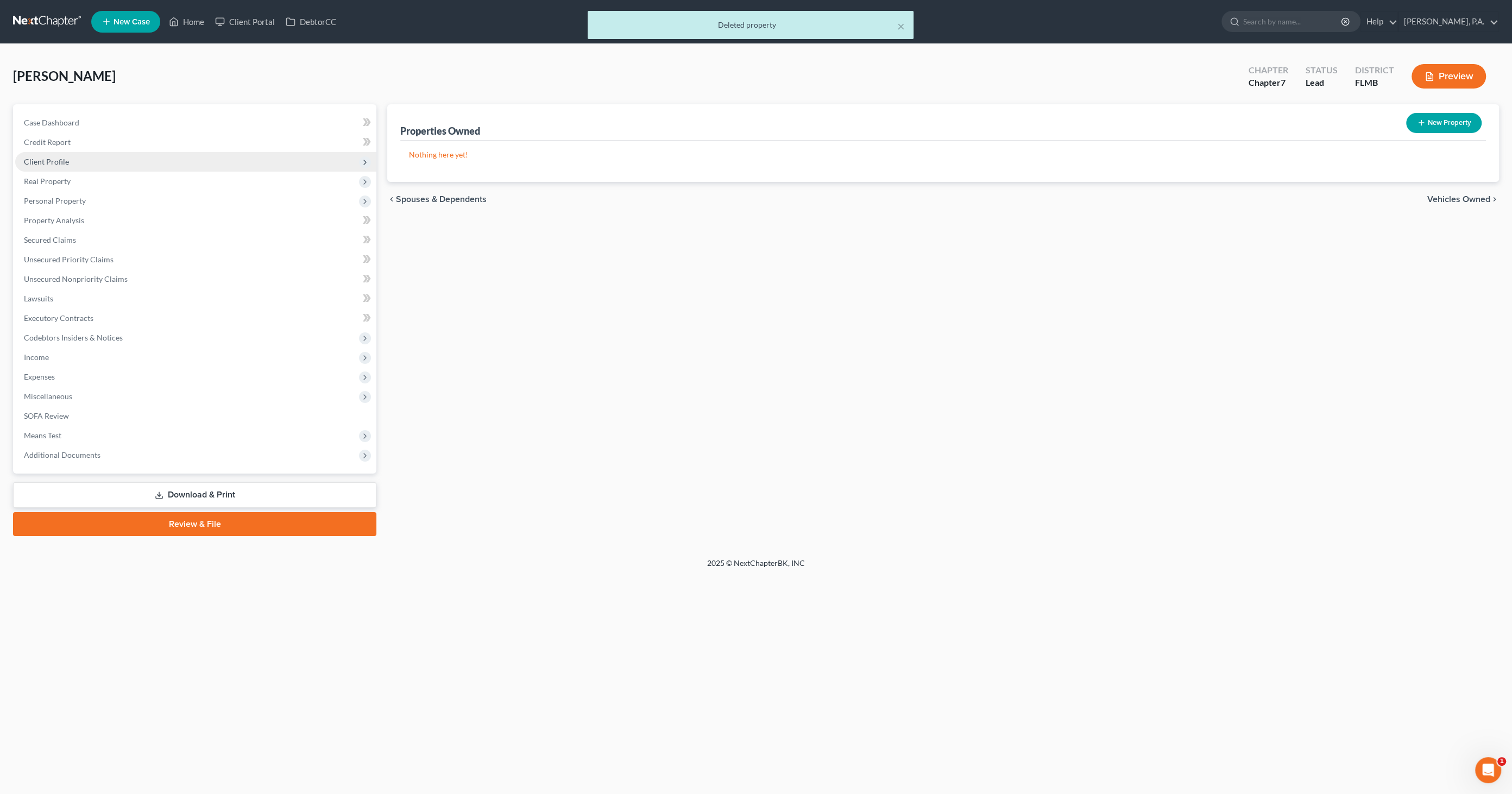
click at [58, 161] on span "Client Profile" at bounding box center [46, 161] width 45 height 10
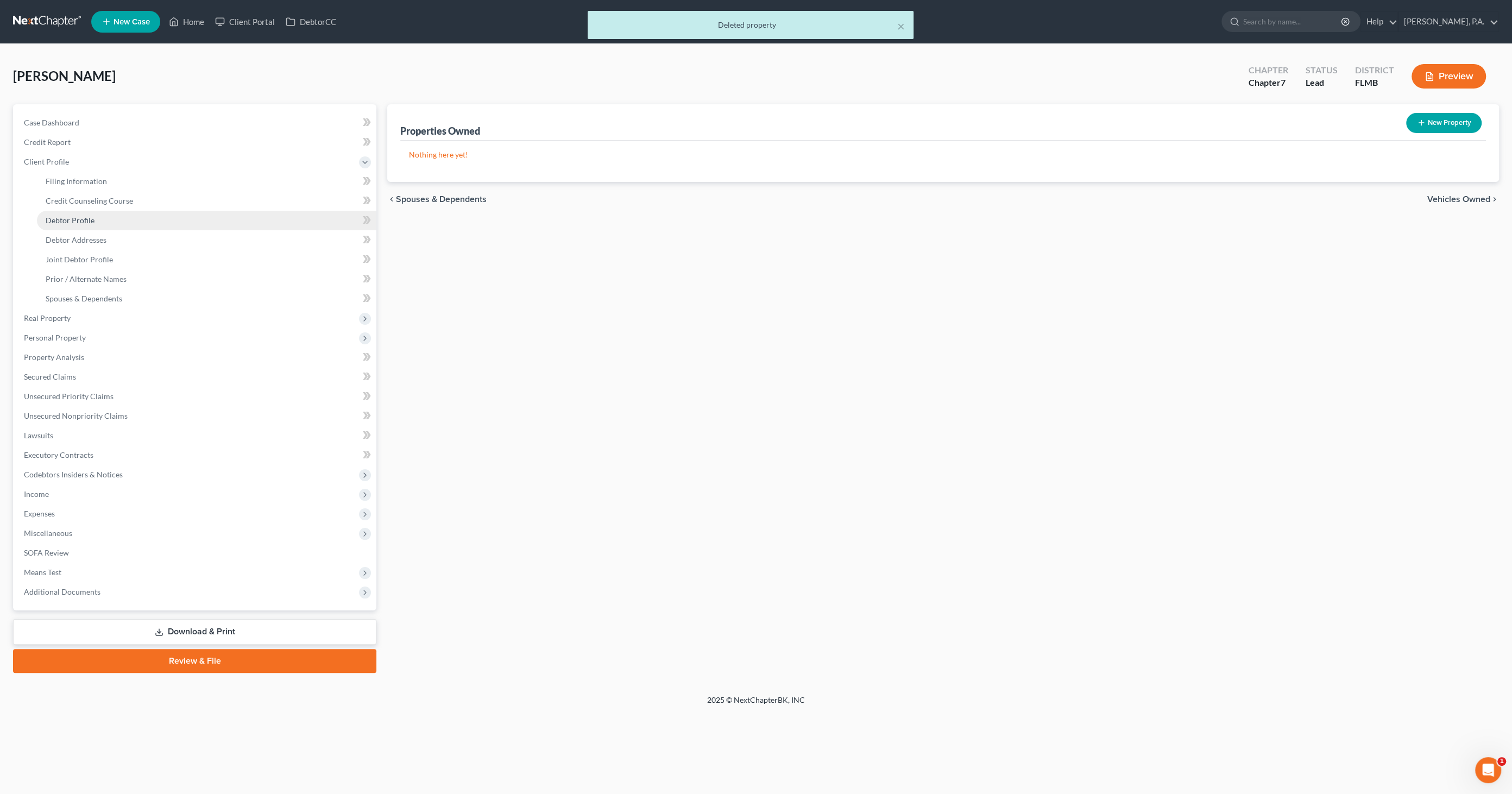
click at [67, 223] on span "Debtor Profile" at bounding box center [70, 220] width 49 height 10
select select "1"
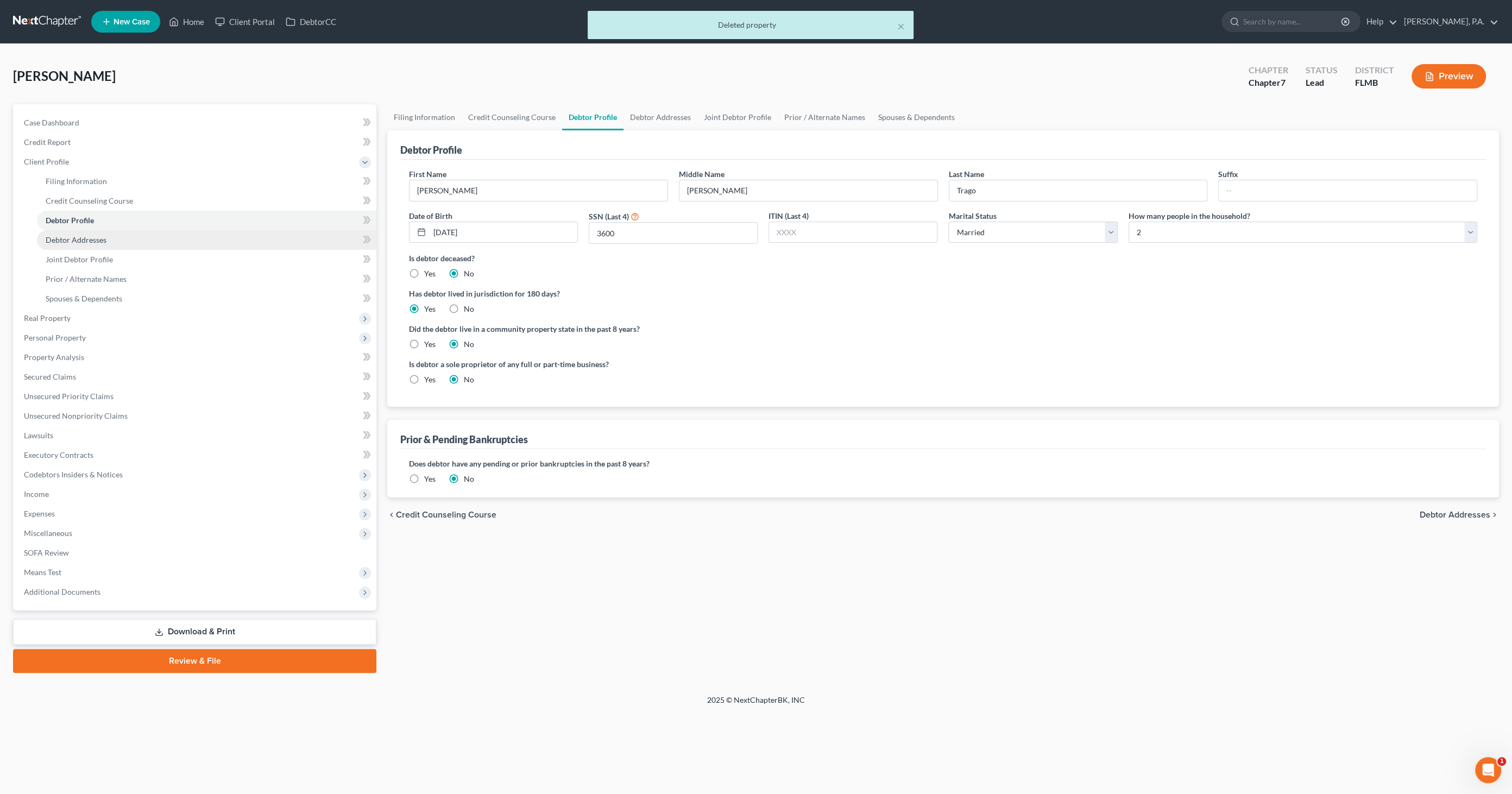
click at [69, 239] on span "Debtor Addresses" at bounding box center [75, 239] width 60 height 10
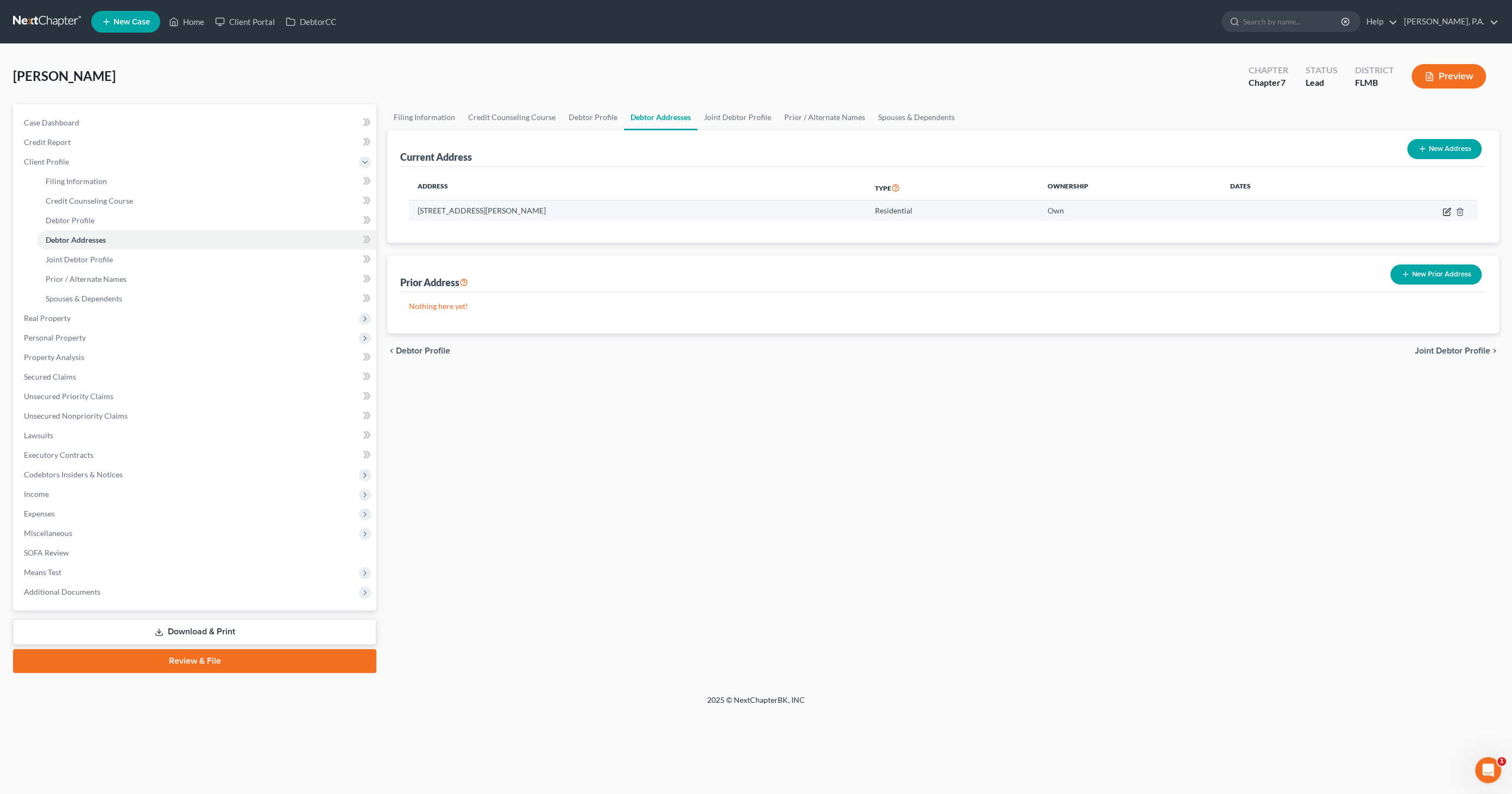
click at [752, 212] on icon "button" at bounding box center [1447, 212] width 9 height 9
select select "9"
select select "52"
select select "0"
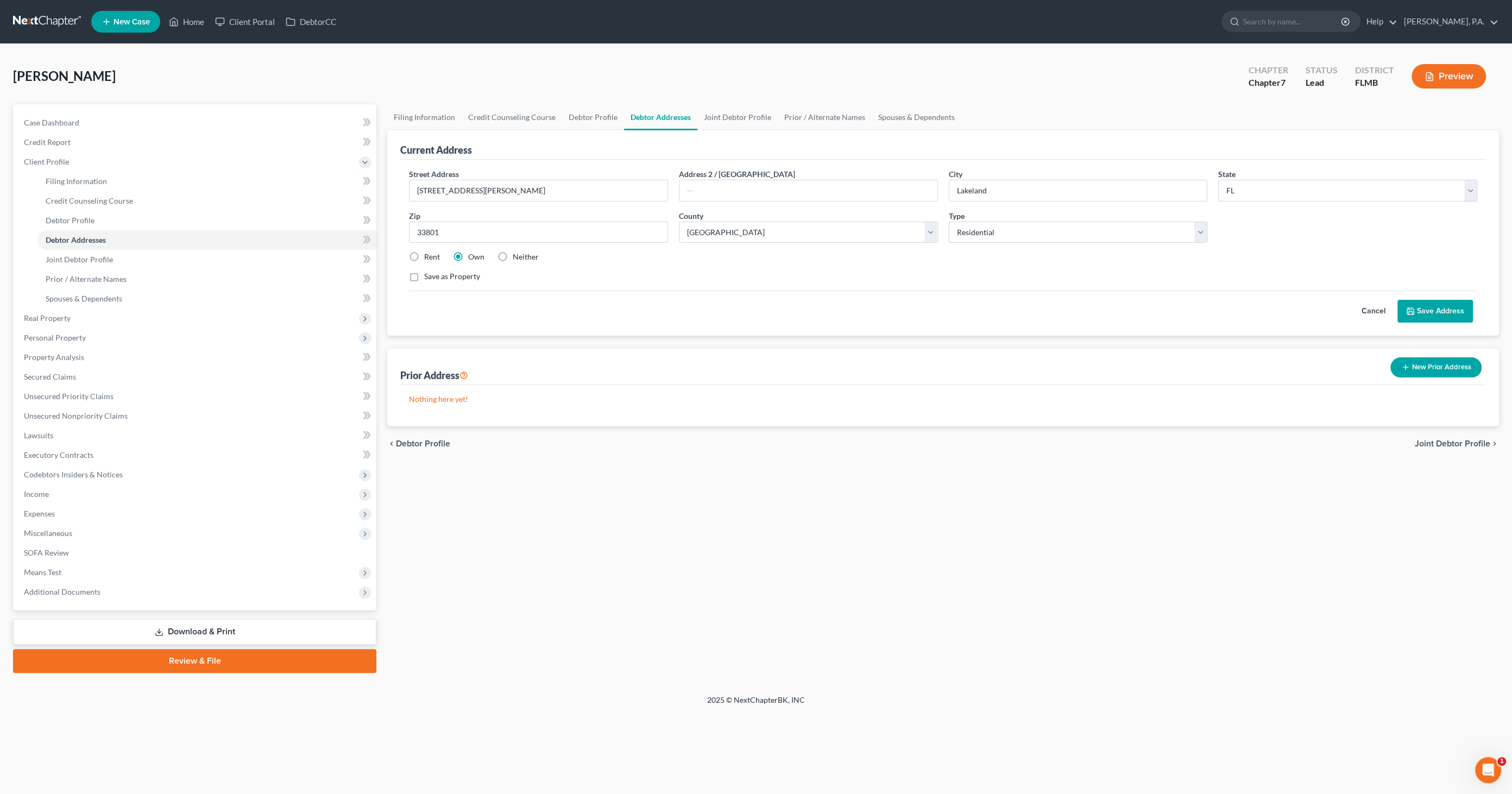
click at [426, 258] on label "Rent" at bounding box center [432, 257] width 16 height 11
click at [429, 258] on input "Rent" at bounding box center [432, 255] width 7 height 7
radio input "true"
click at [752, 314] on button "Save Address" at bounding box center [1436, 311] width 75 height 23
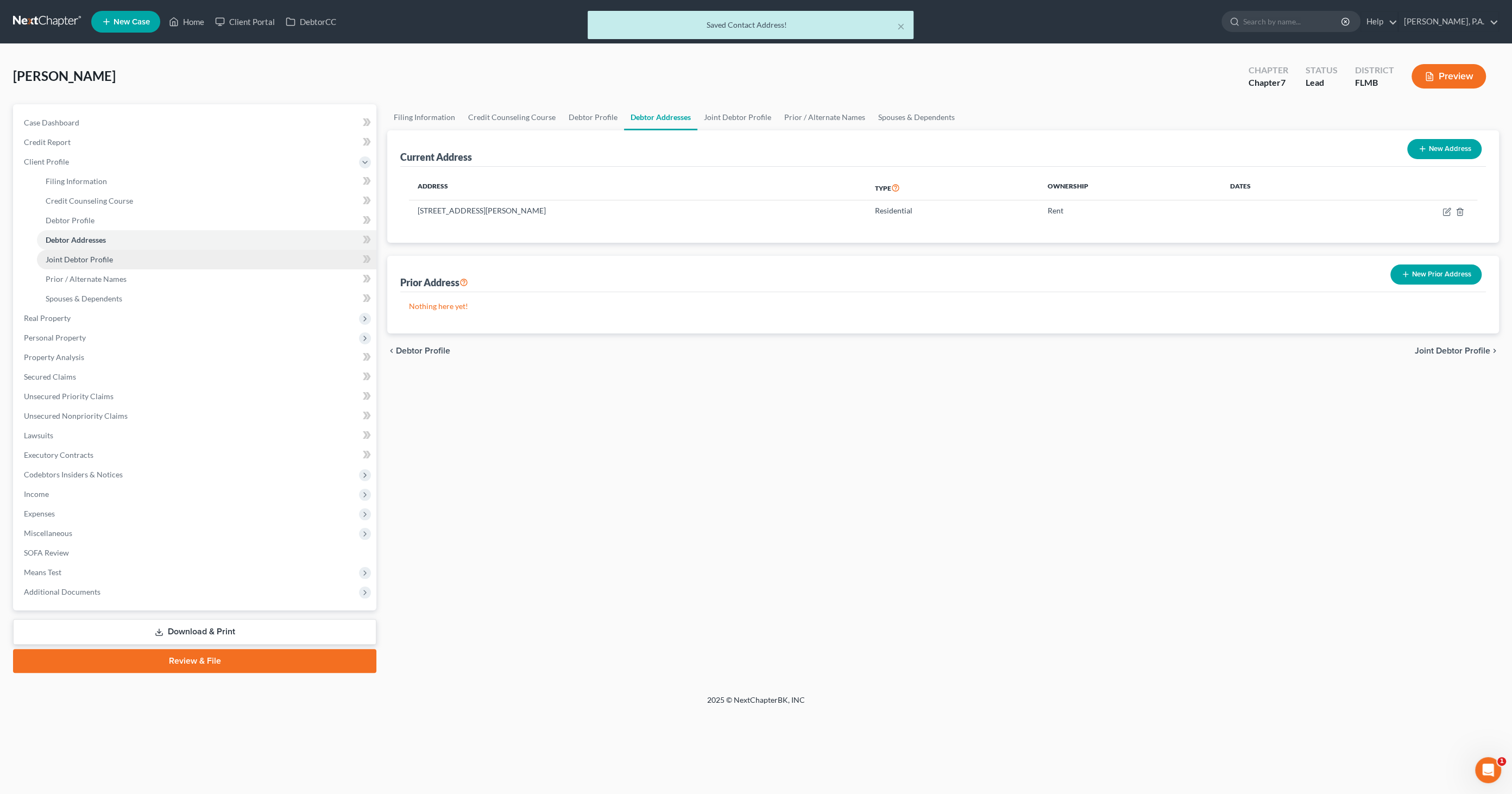
click at [110, 255] on span "Joint Debtor Profile" at bounding box center [79, 259] width 67 height 10
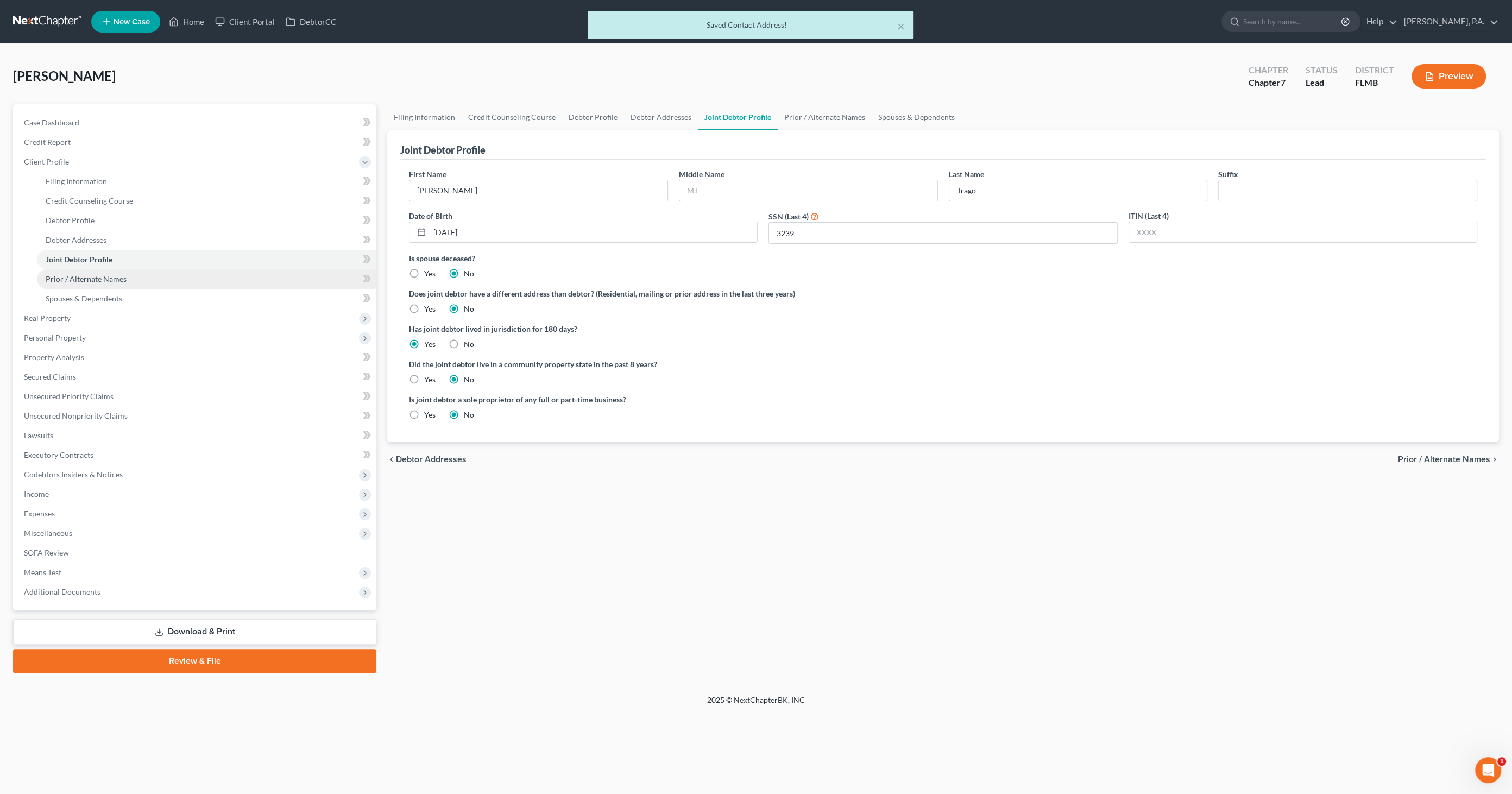
click at [95, 282] on span "Prior / Alternate Names" at bounding box center [86, 279] width 81 height 10
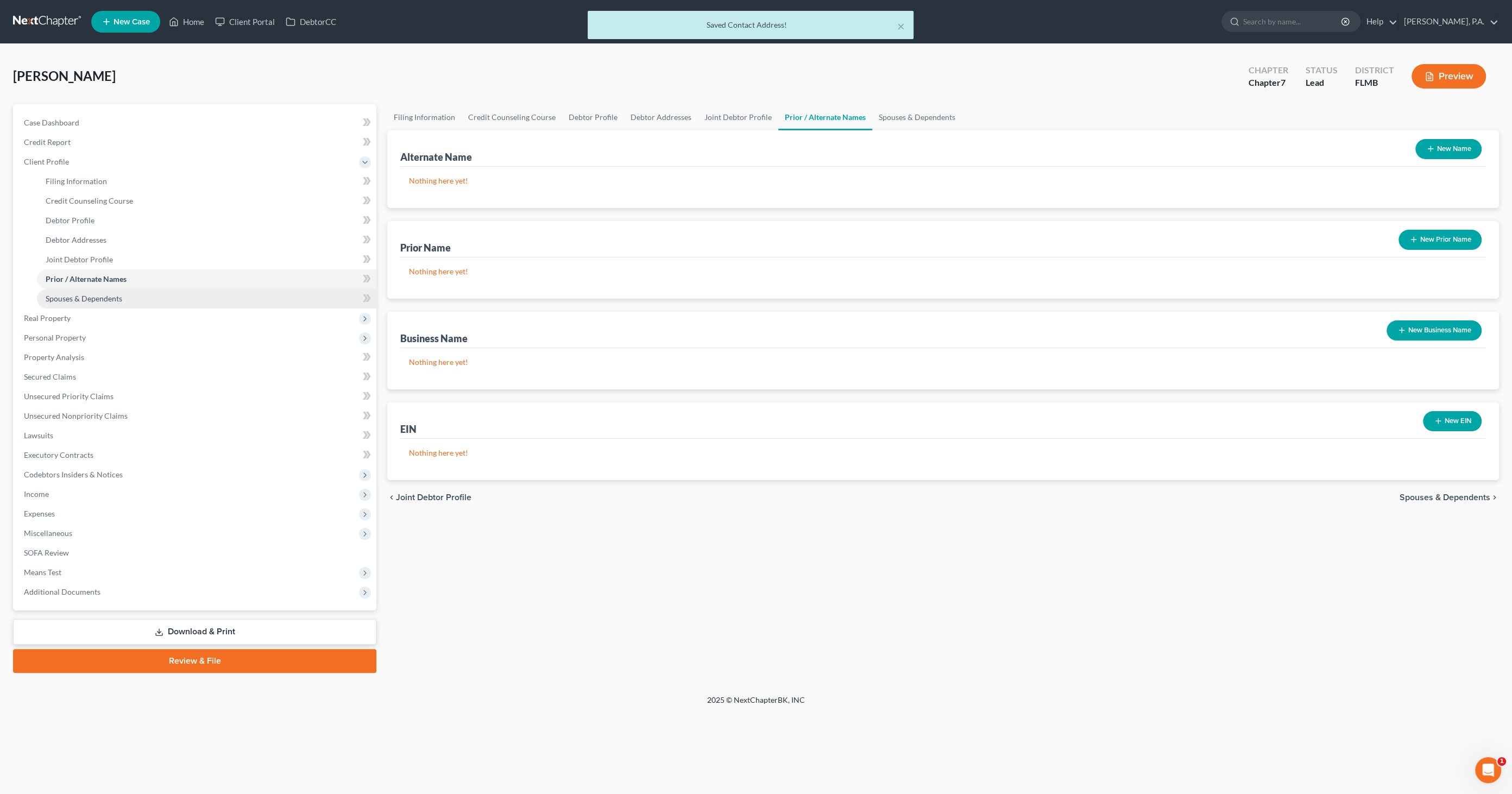
click at [94, 296] on span "Spouses & Dependents" at bounding box center [83, 298] width 76 height 10
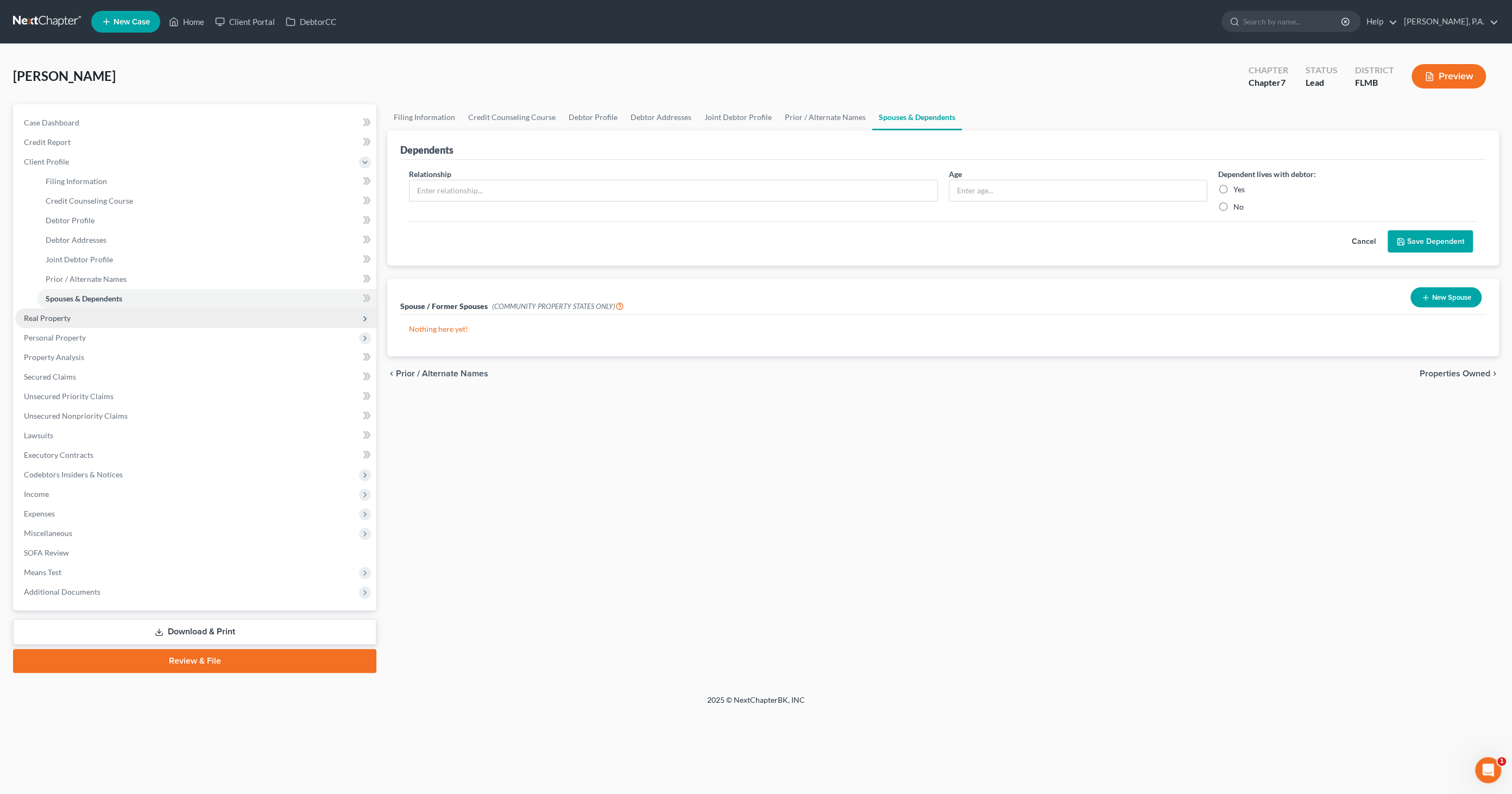
click at [76, 316] on span "Real Property" at bounding box center [195, 318] width 361 height 19
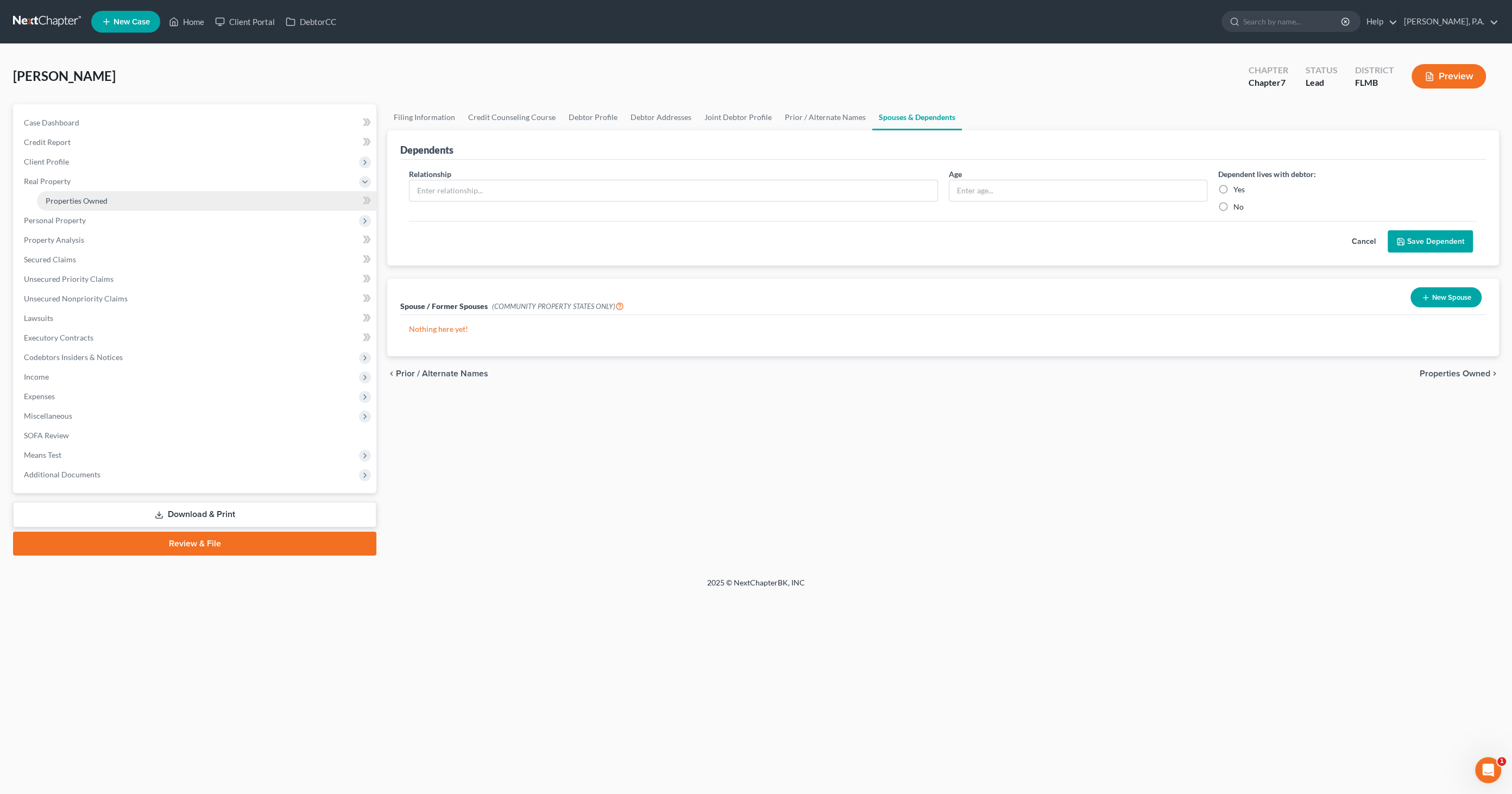
click at [62, 203] on span "Properties Owned" at bounding box center [76, 201] width 62 height 10
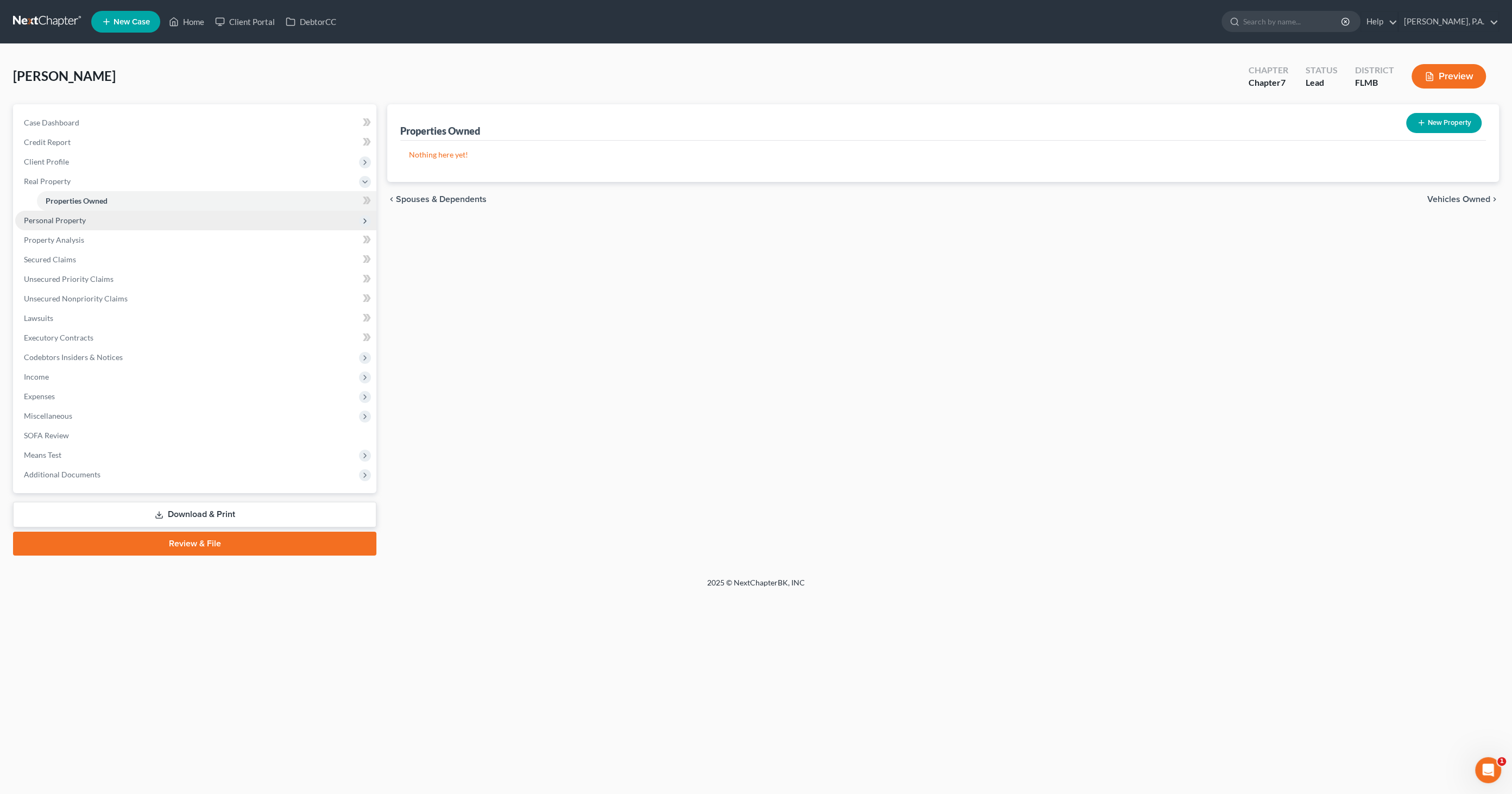
click at [62, 221] on span "Personal Property" at bounding box center [54, 220] width 62 height 10
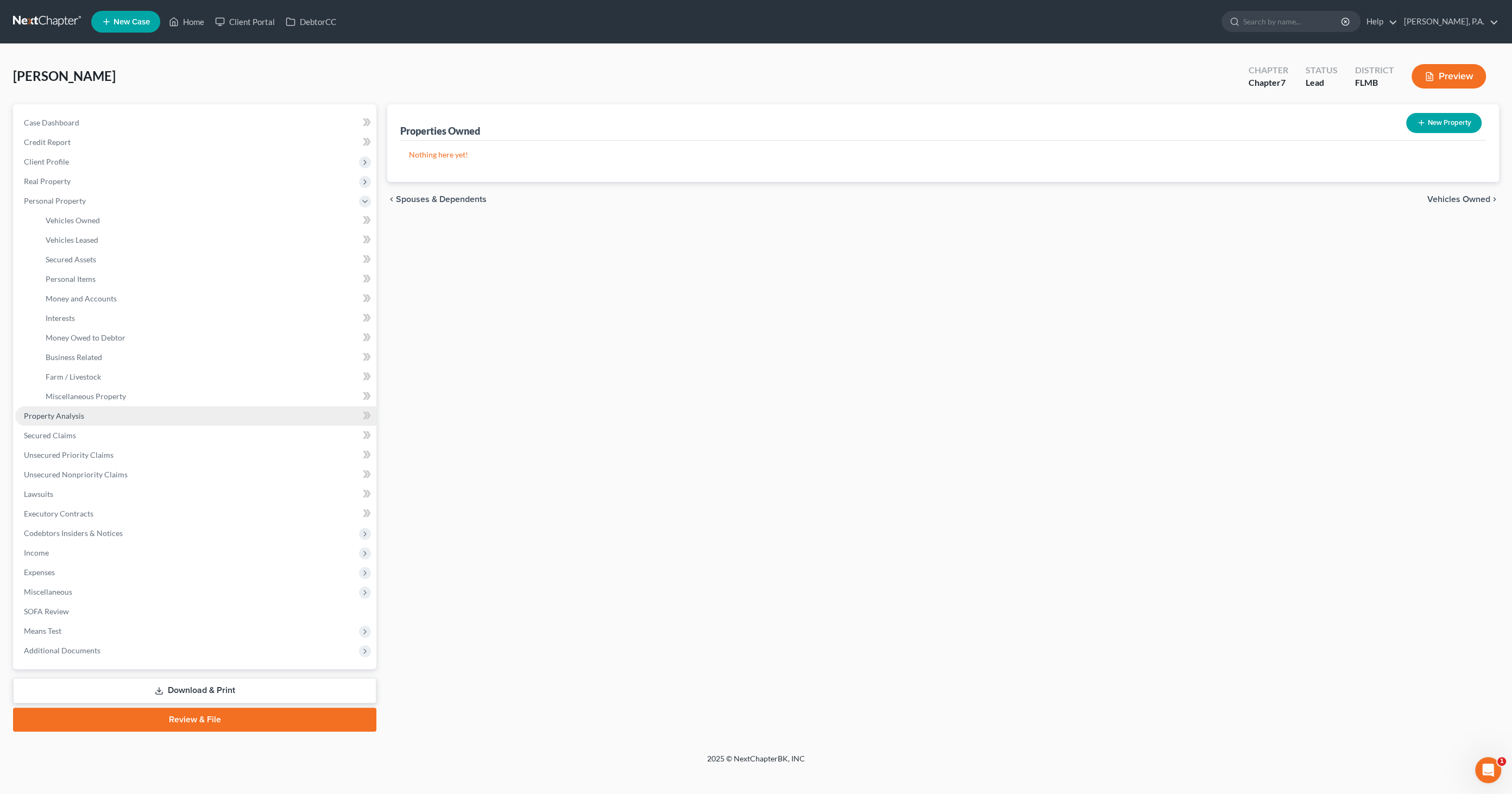
click at [75, 385] on span "Property Analysis" at bounding box center [53, 415] width 60 height 10
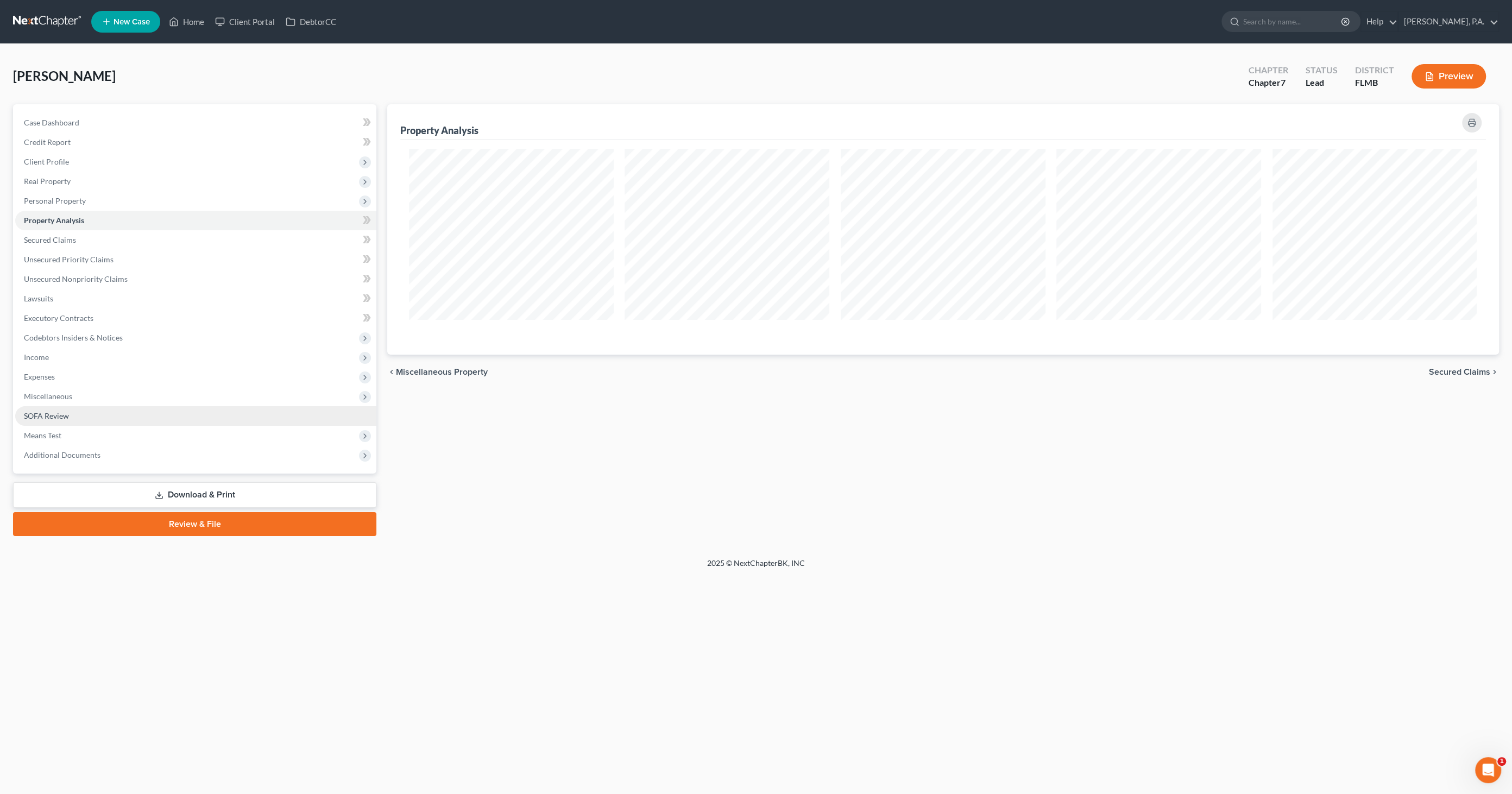
scroll to position [250, 1111]
click at [71, 281] on span "Unsecured Nonpriority Claims" at bounding box center [75, 279] width 103 height 10
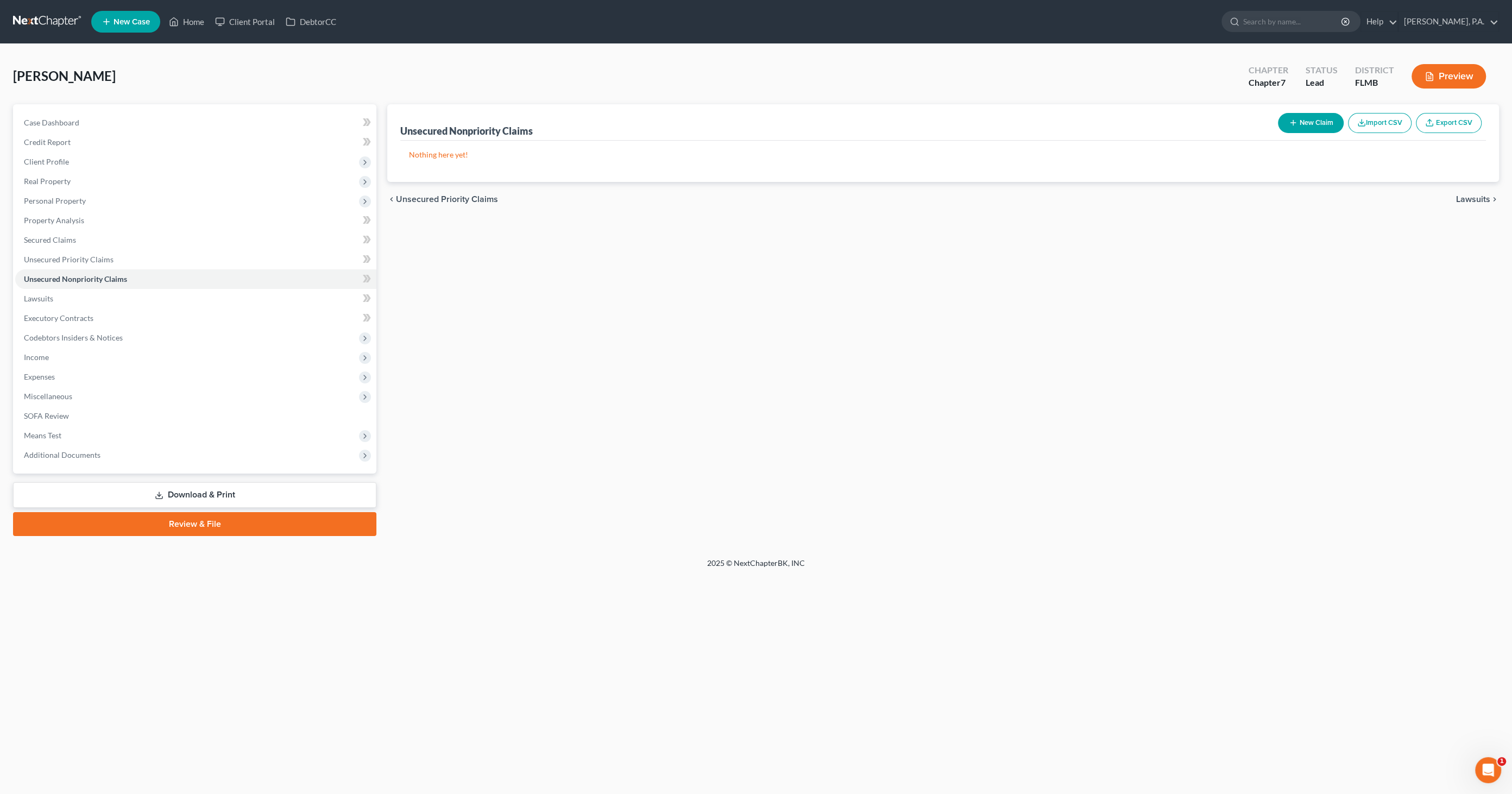
click at [752, 121] on button "New Claim" at bounding box center [1310, 123] width 66 height 20
select select "2"
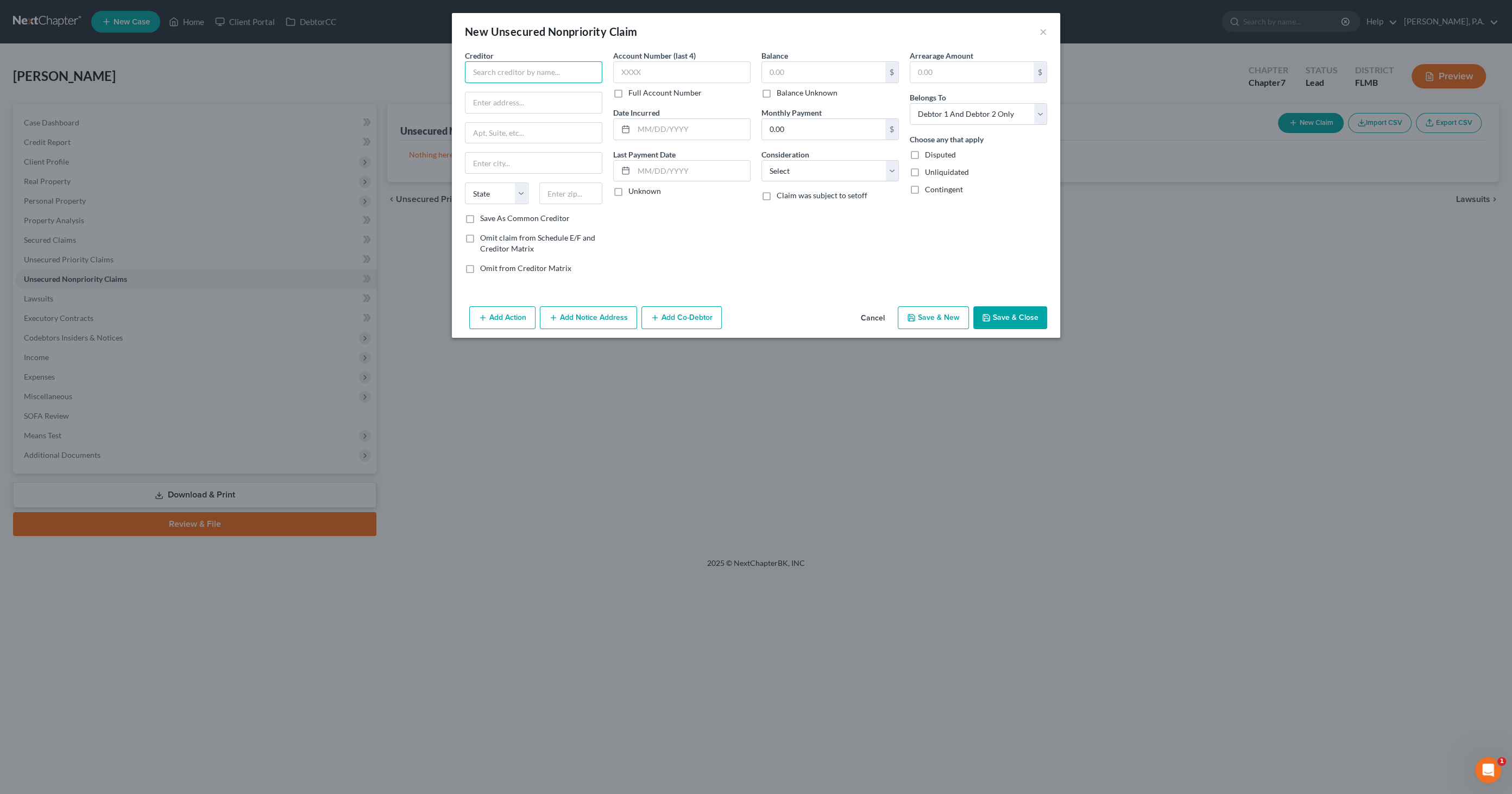
click at [513, 70] on input "text" at bounding box center [534, 72] width 138 height 22
type input "Legacy Communities"
type input "8800 E Raintree Dr. #330"
type input "Scottsdale"
click at [494, 187] on select "State AL AK AR AZ CA CO CT DE DC FL GA GU HI ID IL IN IA KS KY LA ME MD MA MI M…" at bounding box center [497, 193] width 64 height 22
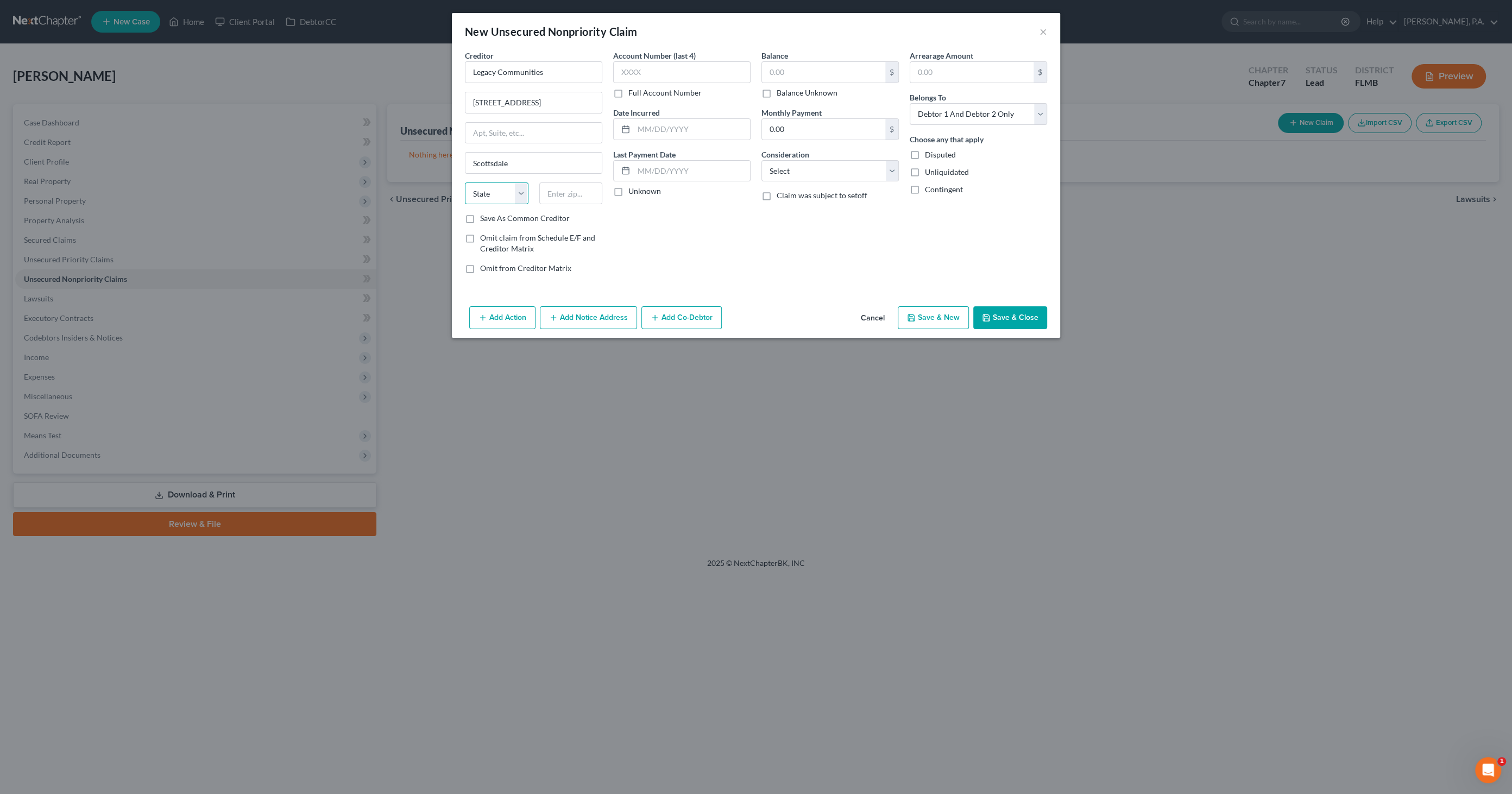
select select "3"
click at [465, 182] on select "State AL AK AR AZ CA CO CT DE DC FL GA GU HI ID IL IN IA KS KY LA ME MD MA MI M…" at bounding box center [497, 193] width 64 height 22
click at [554, 191] on input "text" at bounding box center [571, 193] width 64 height 22
type input "85260"
click at [752, 71] on input "text" at bounding box center [824, 73] width 124 height 21
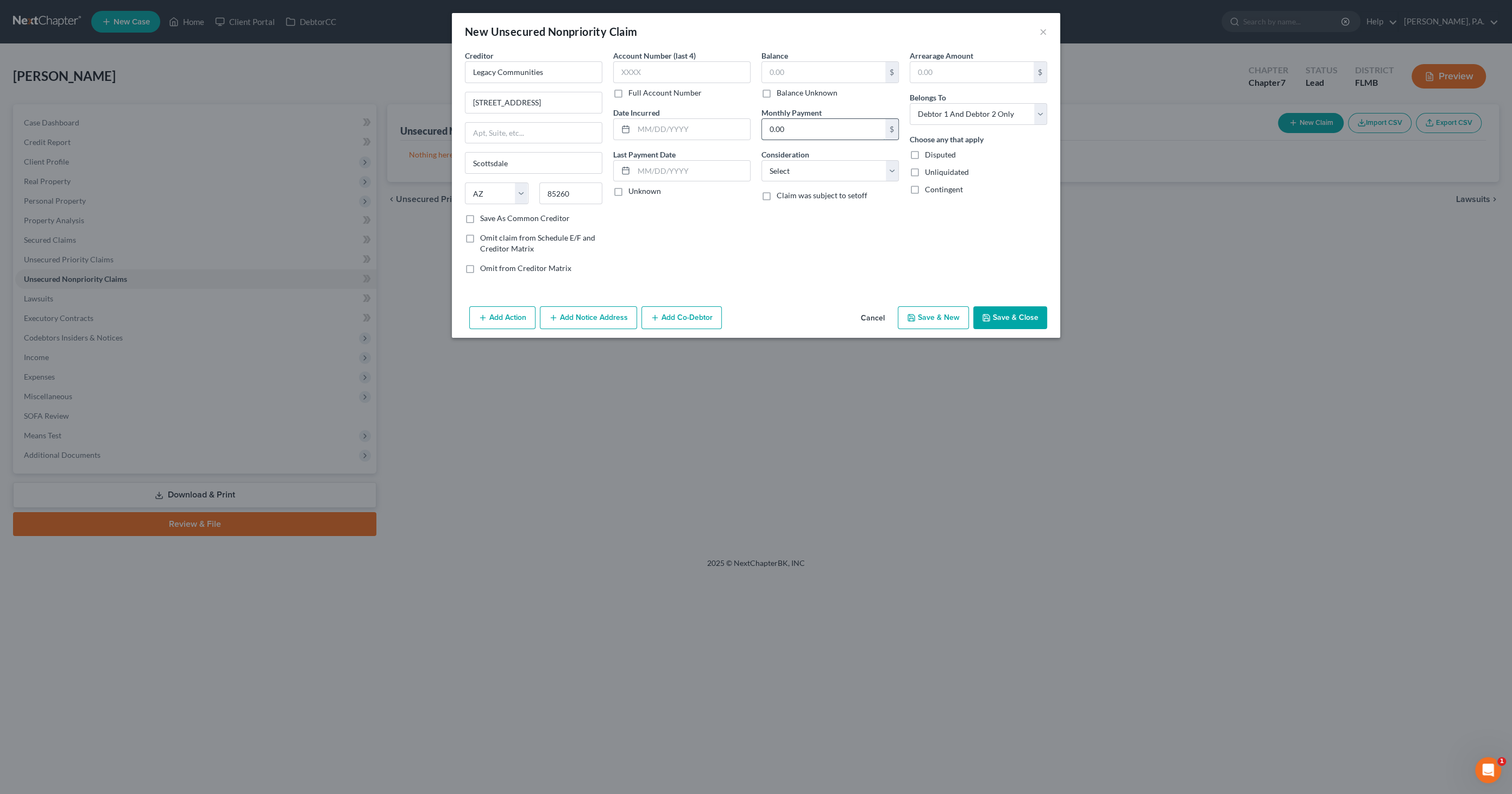
click at [752, 124] on input "0.00" at bounding box center [824, 130] width 124 height 21
type input "690.35"
click at [752, 164] on select "Select Cable / Satellite Services Collection Agency Credit Card Debt Debt Couns…" at bounding box center [830, 171] width 138 height 22
select select "14"
click at [752, 160] on select "Select Cable / Satellite Services Collection Agency Credit Card Debt Debt Couns…" at bounding box center [830, 171] width 138 height 22
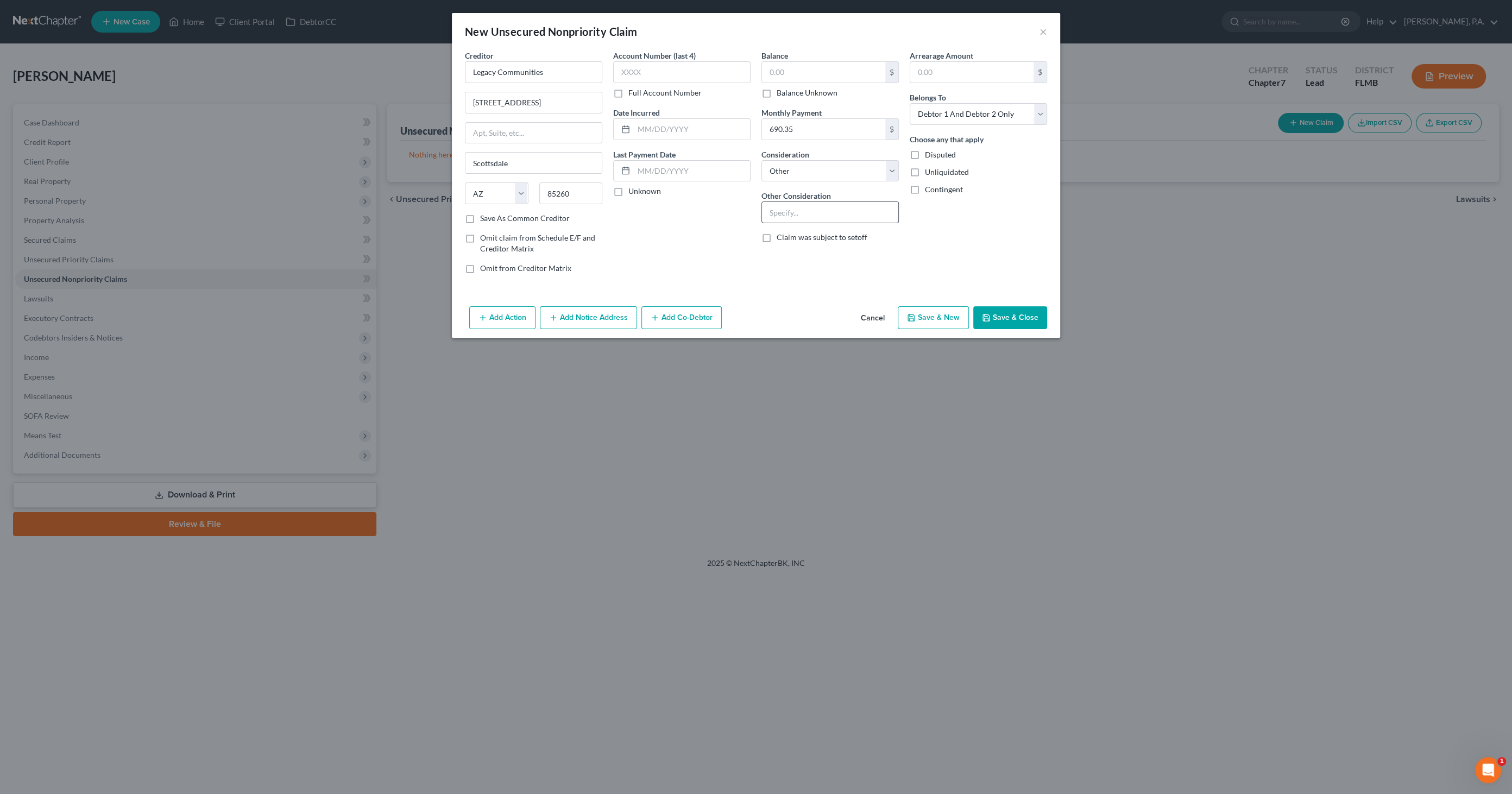
click at [752, 220] on input "text" at bounding box center [831, 213] width 137 height 21
type input "Lot Rent"
click at [658, 169] on input "text" at bounding box center [692, 171] width 117 height 21
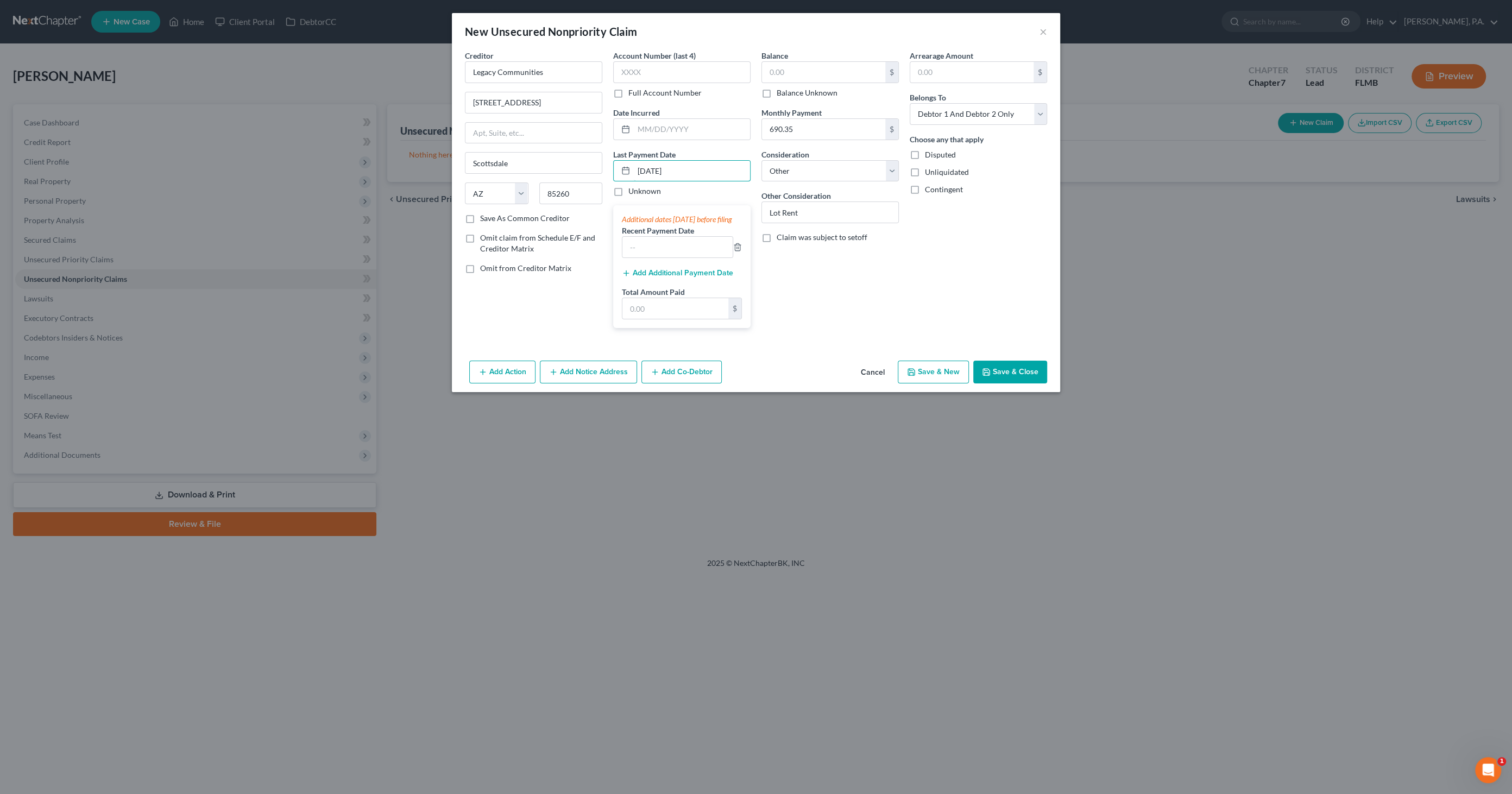
type input "09/01/2025"
click at [672, 221] on div "Additional dates within 90 days before filing" at bounding box center [682, 219] width 120 height 11
click at [654, 258] on input "text" at bounding box center [678, 247] width 110 height 21
type input "Regular Monthly Payments"
click at [645, 319] on input "text" at bounding box center [675, 308] width 106 height 21
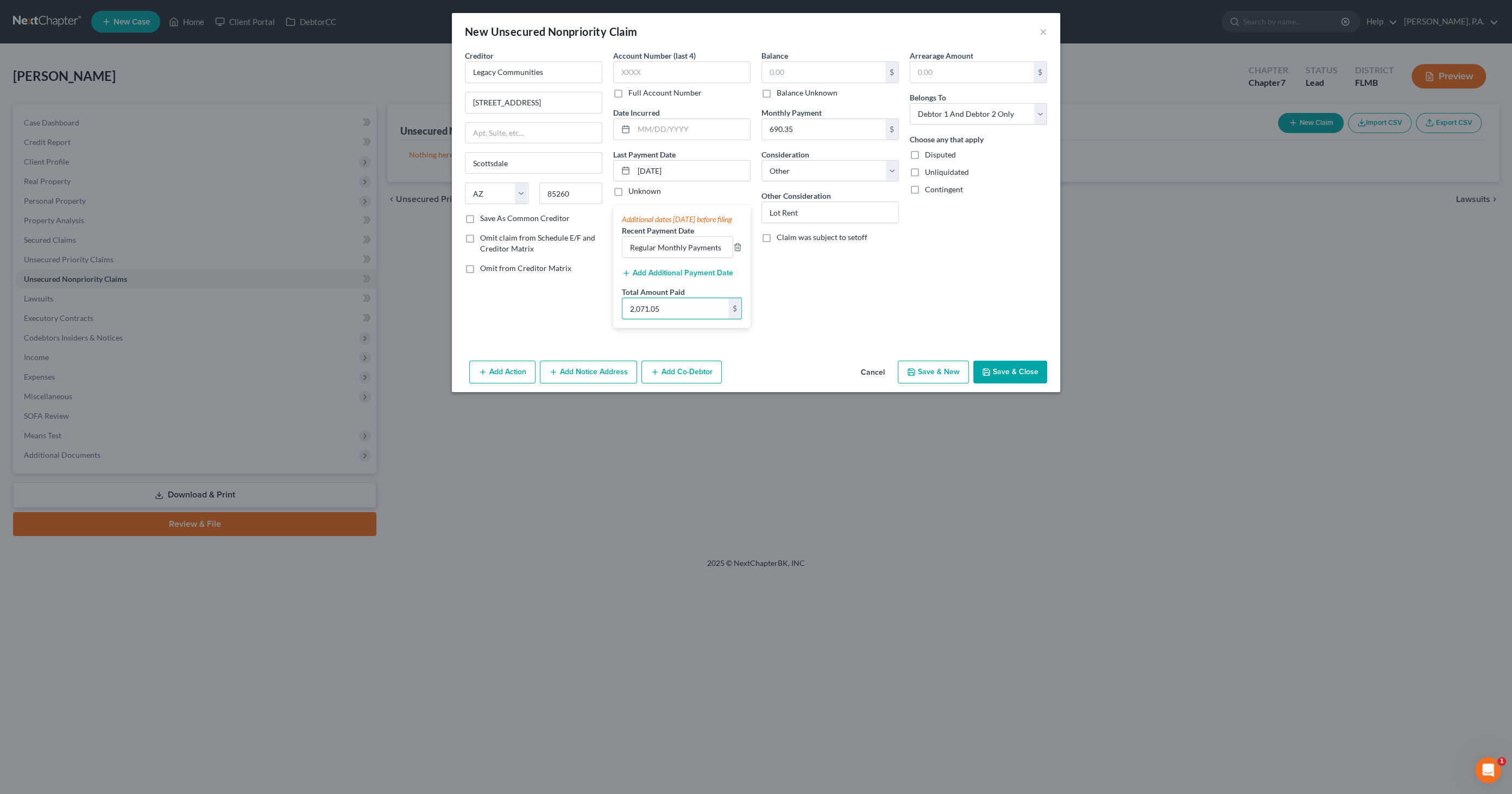
type input "2,071.05"
click at [489, 237] on span "Omit claim from Schedule E/F and Creditor Matrix" at bounding box center [537, 243] width 115 height 20
click at [489, 237] on input "Omit claim from Schedule E/F and Creditor Matrix" at bounding box center [488, 236] width 7 height 7
checkbox input "true"
click at [485, 268] on span "Omit from Creditor Matrix" at bounding box center [526, 268] width 91 height 10
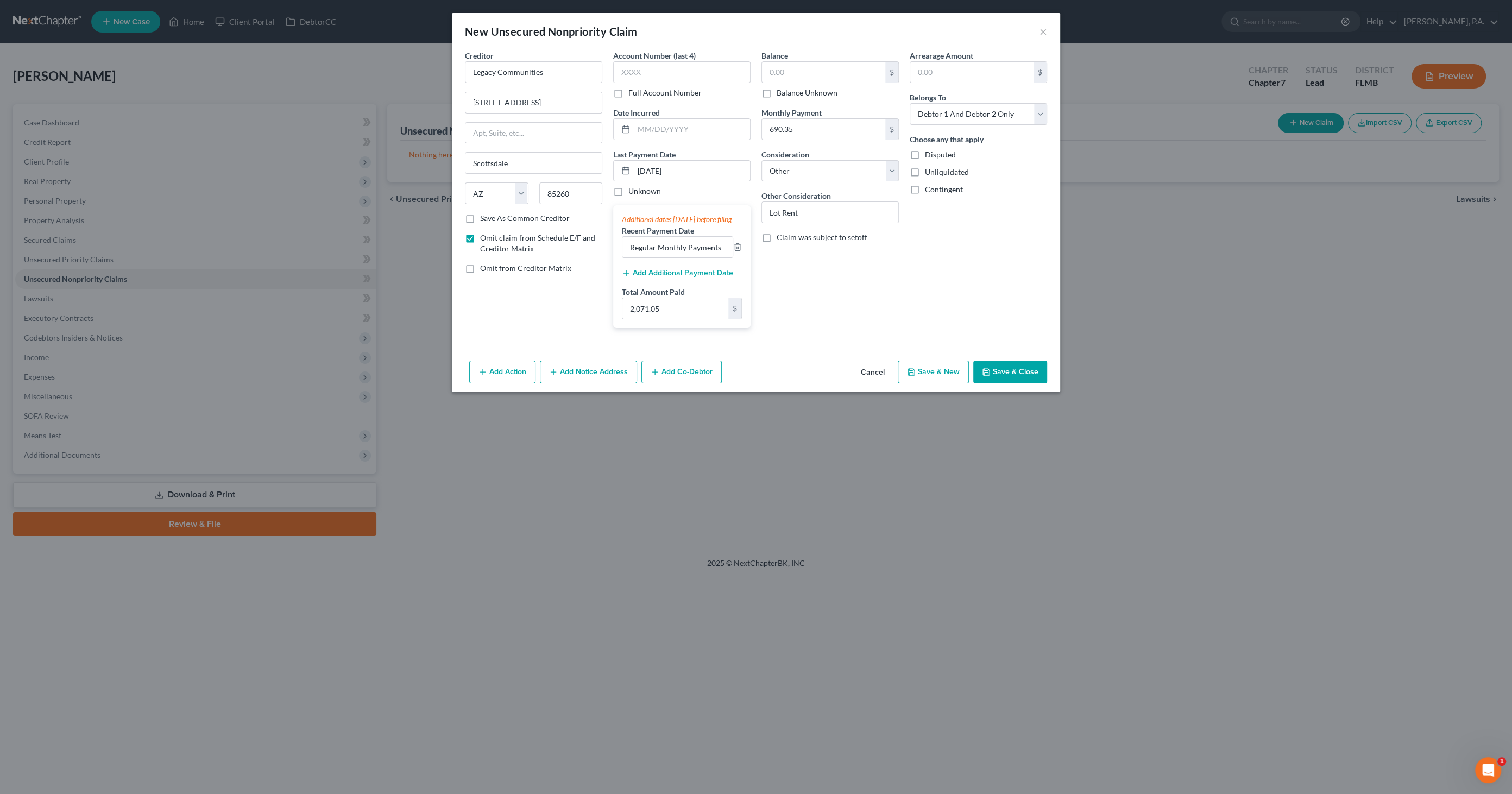
click at [485, 268] on input "Omit from Creditor Matrix" at bounding box center [488, 266] width 7 height 7
checkbox input "true"
click at [752, 380] on button "Save & Close" at bounding box center [1011, 372] width 74 height 23
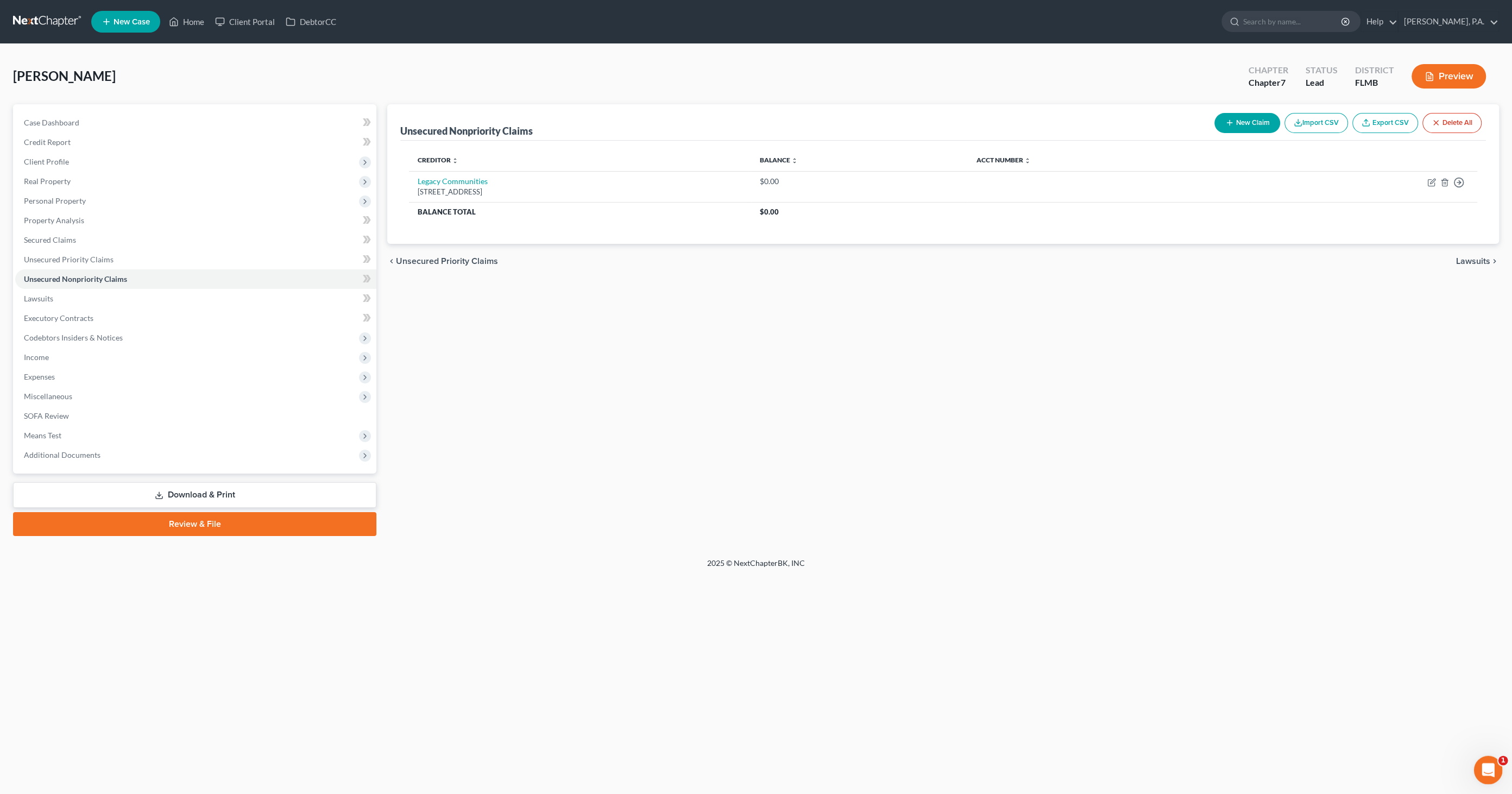
click at [752, 385] on icon "Open Intercom Messenger" at bounding box center [1487, 769] width 18 height 18
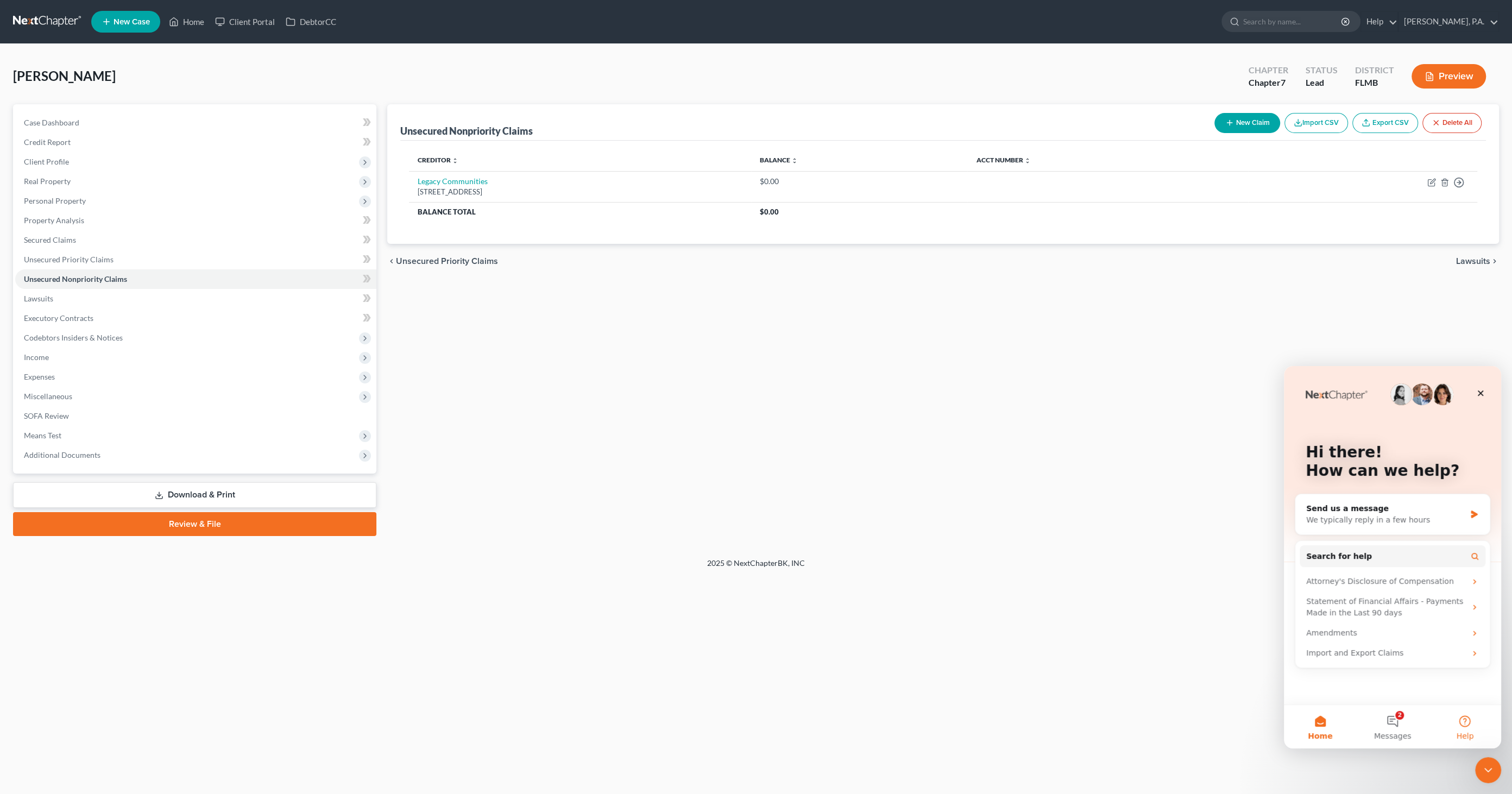
click at [752, 385] on button "Help" at bounding box center [1466, 727] width 72 height 44
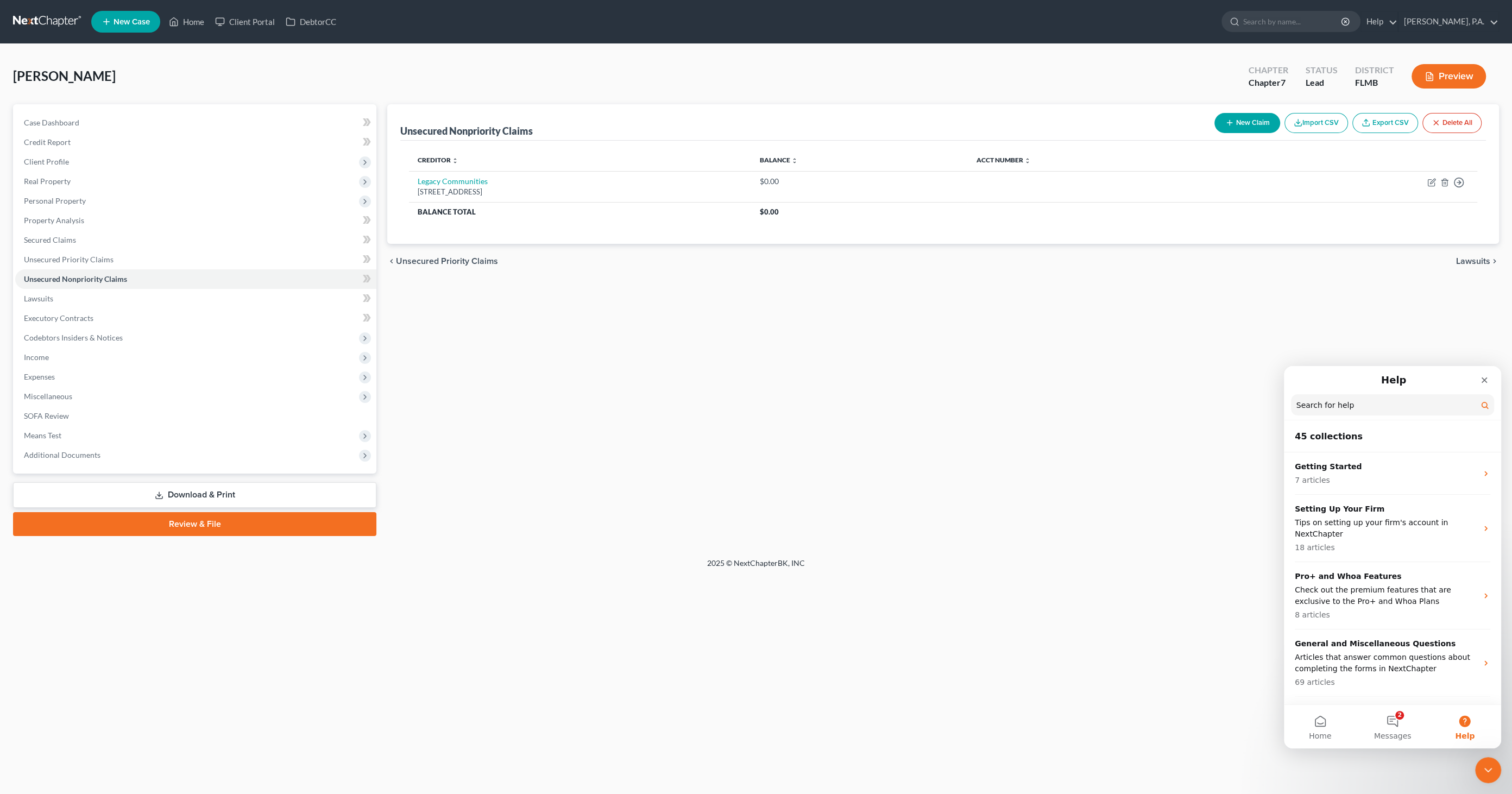
click at [752, 385] on input "Search for help" at bounding box center [1393, 405] width 203 height 21
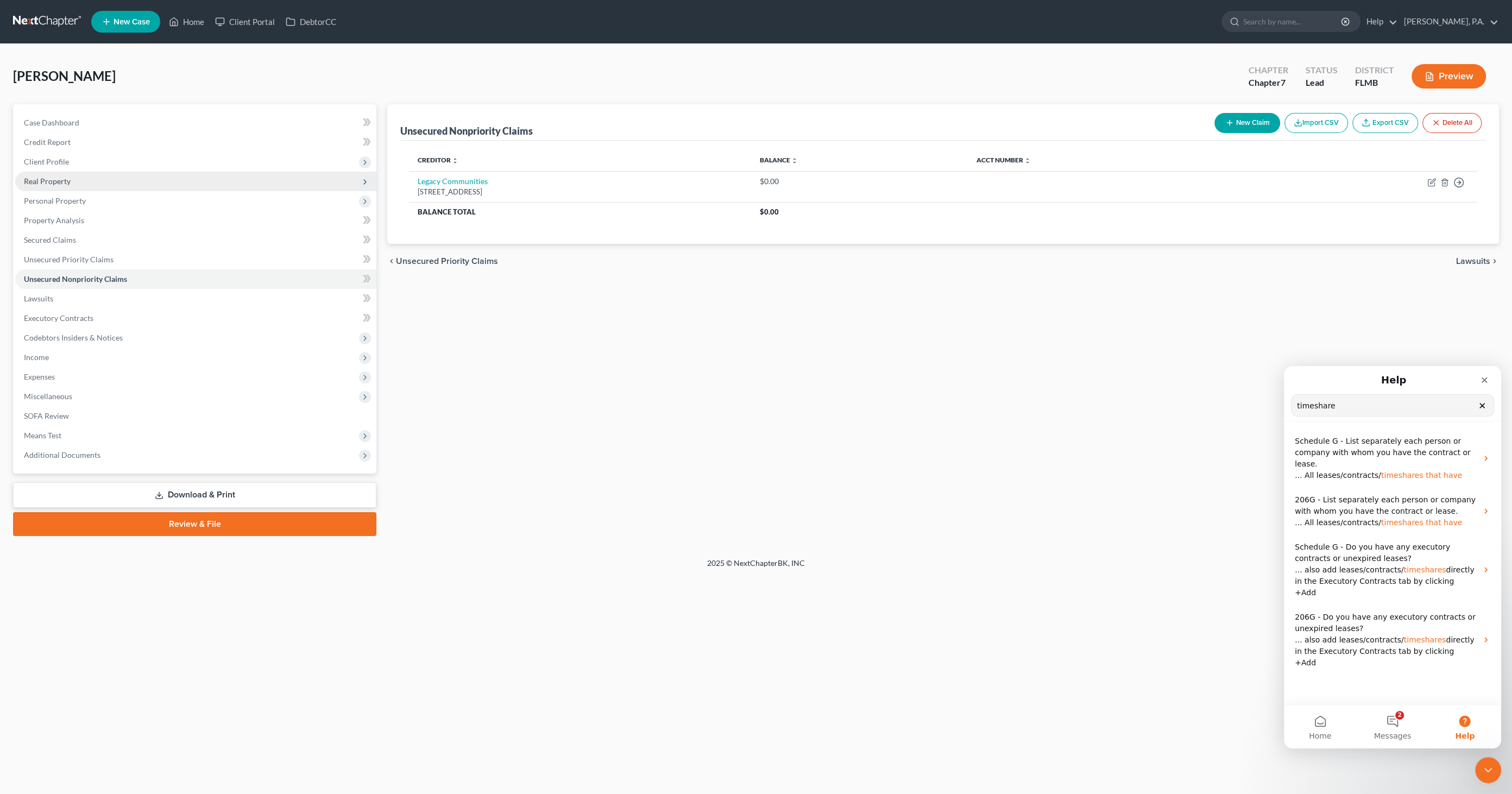
type input "timeshare"
click at [67, 185] on span "Real Property" at bounding box center [46, 181] width 46 height 10
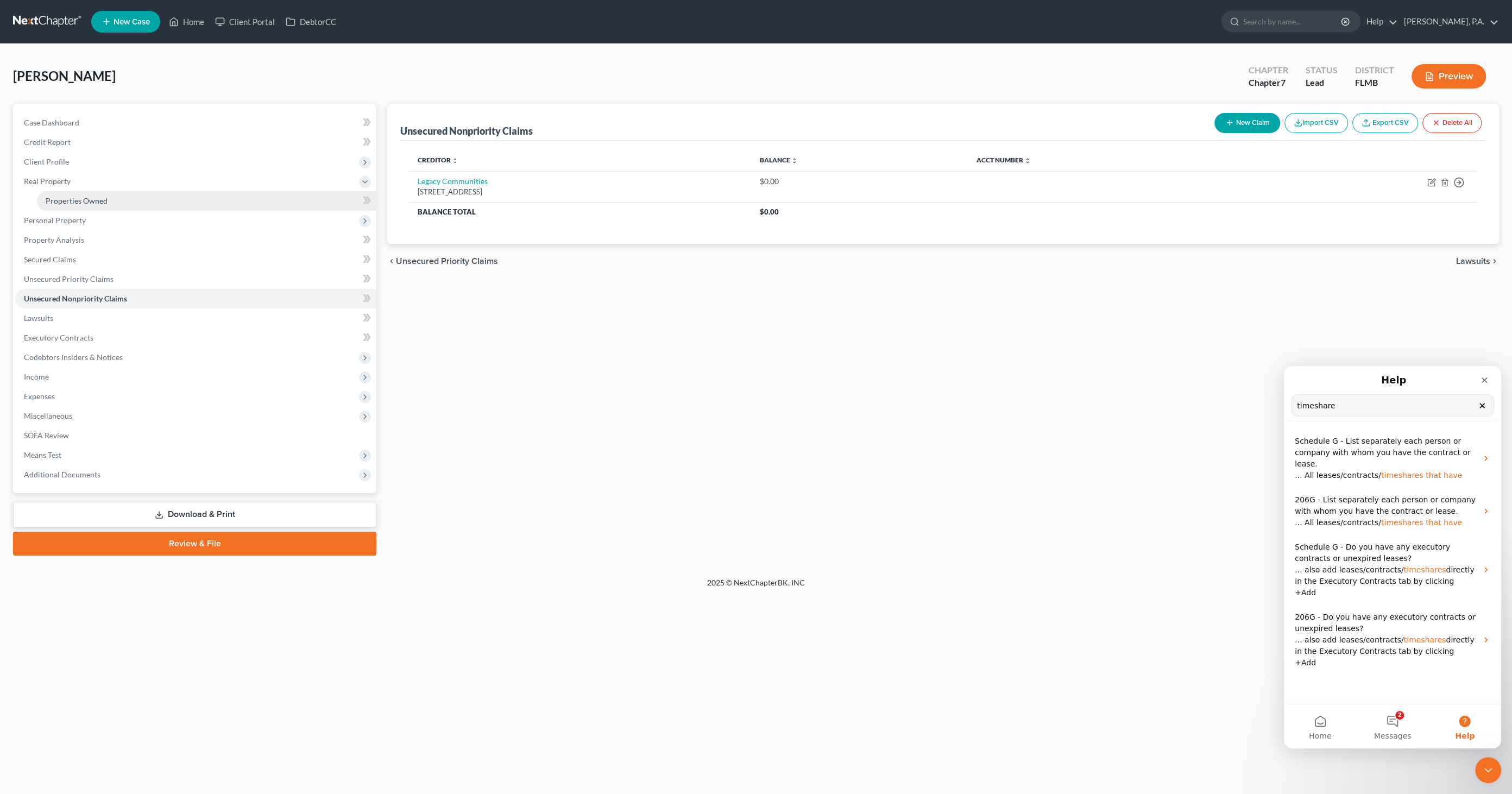
click at [72, 203] on span "Properties Owned" at bounding box center [76, 201] width 62 height 10
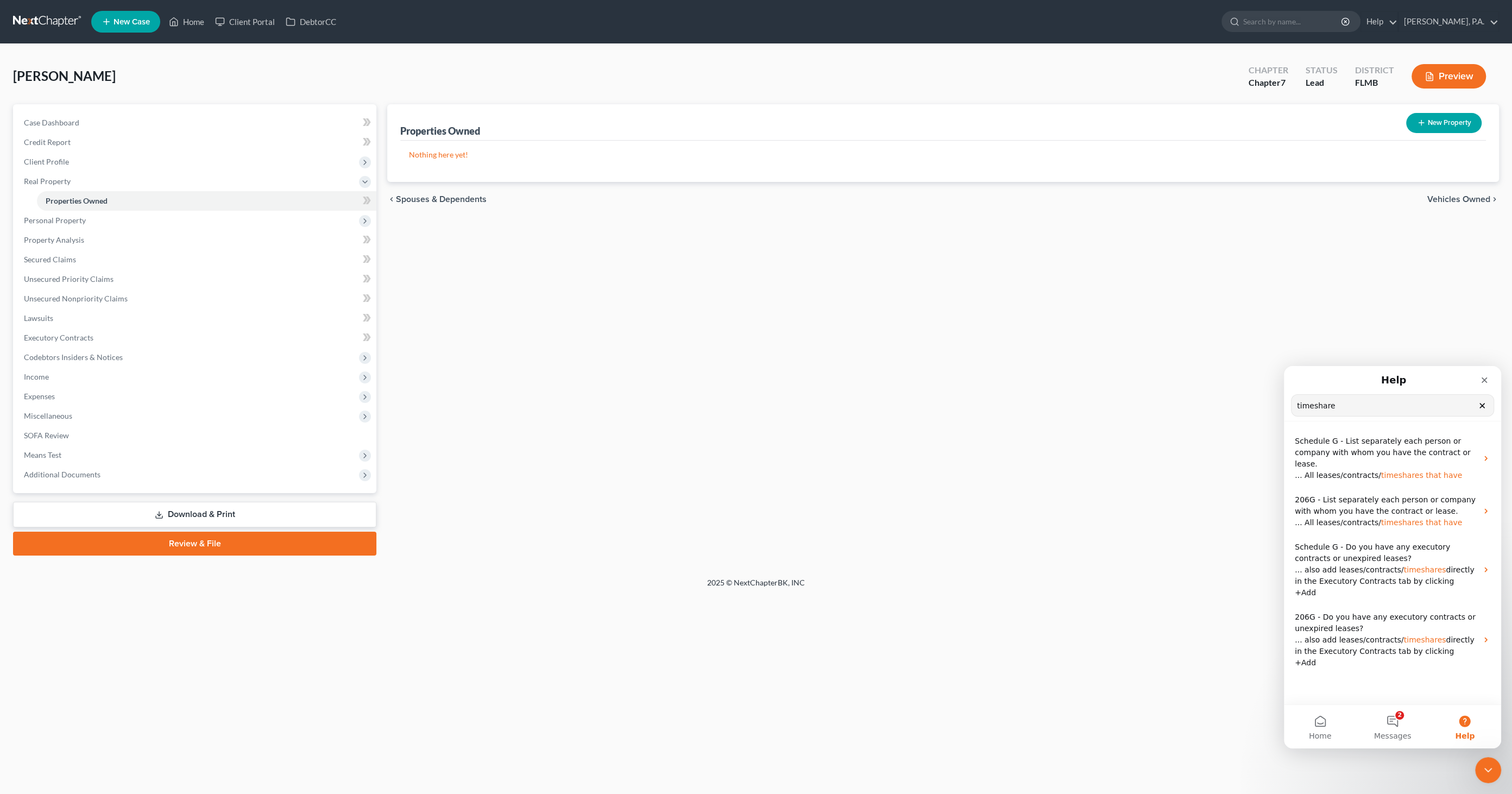
click at [752, 126] on button "New Property" at bounding box center [1445, 123] width 75 height 20
select select "9"
select select "52"
select select "2"
select select "0"
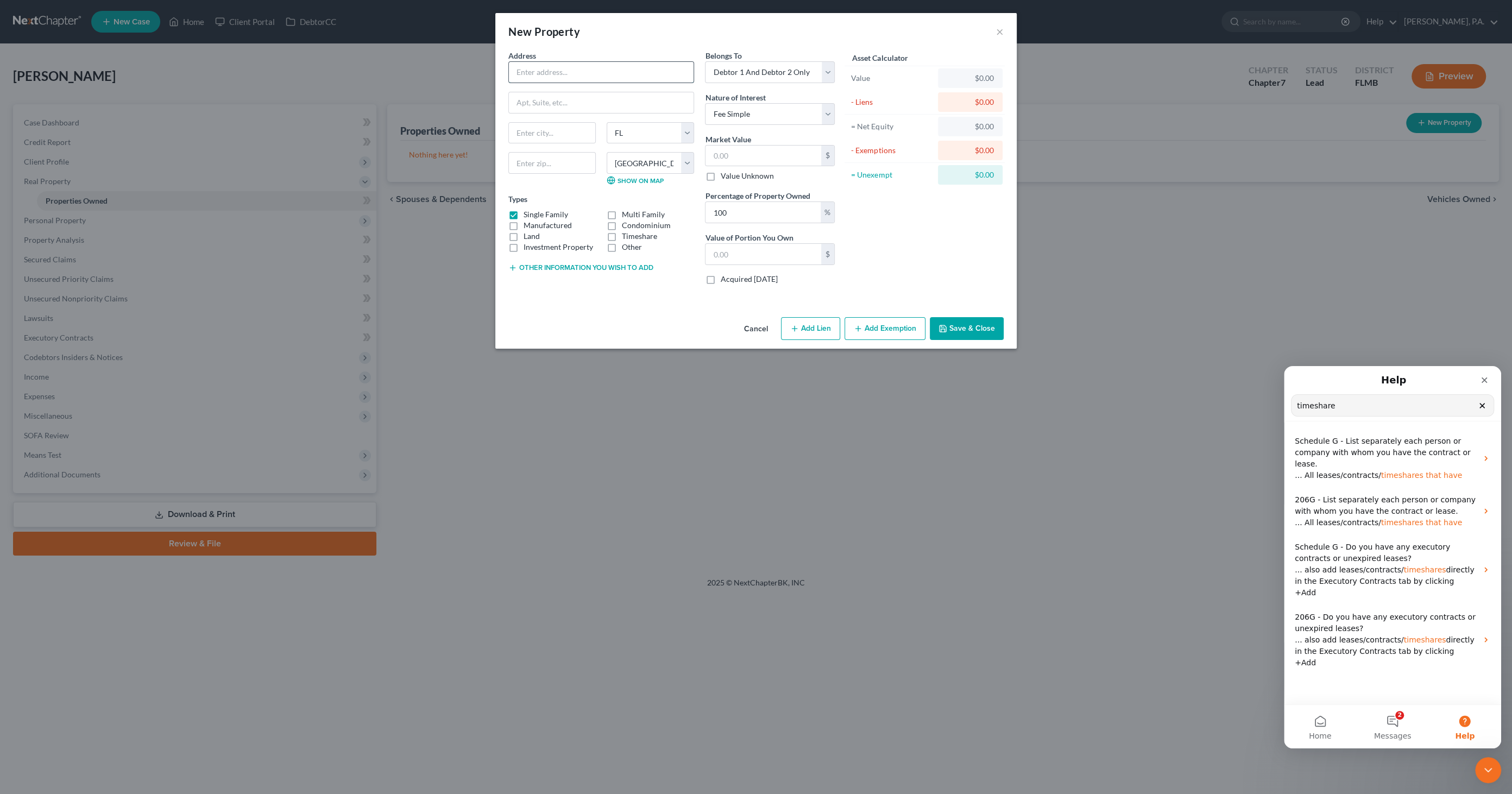
click at [534, 69] on input "text" at bounding box center [601, 73] width 185 height 21
type input "Timeshare"
click at [589, 96] on input "17350 Gulf Blvd" at bounding box center [601, 103] width 185 height 21
type input "17350 Gulf Blvd"
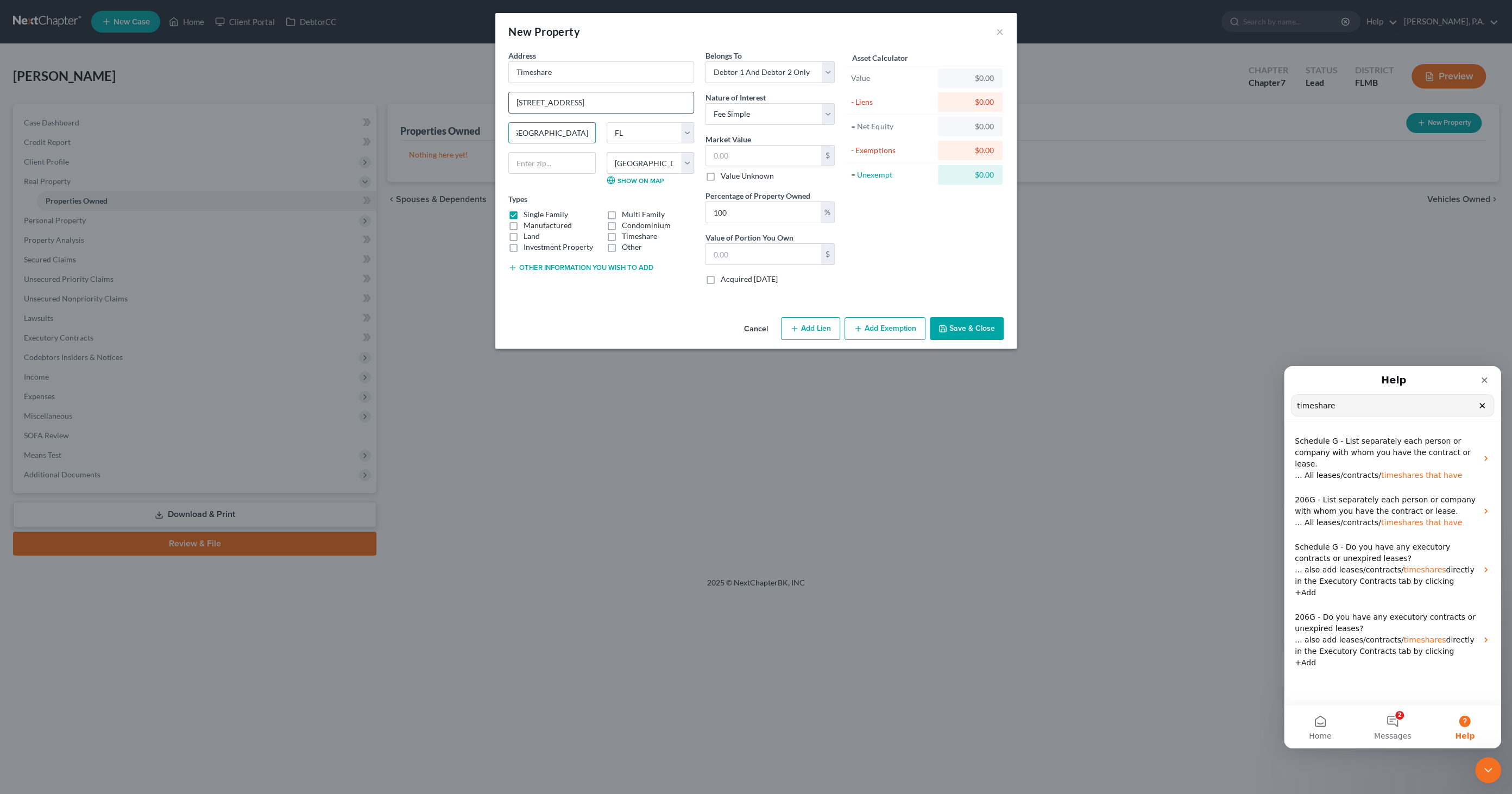
type input "North Redington Beach"
type input "33708"
type input "Saint Petersburg"
click at [631, 161] on select "County Alachua County Baker County Bay County Bradford County Brevard County Br…" at bounding box center [650, 163] width 88 height 22
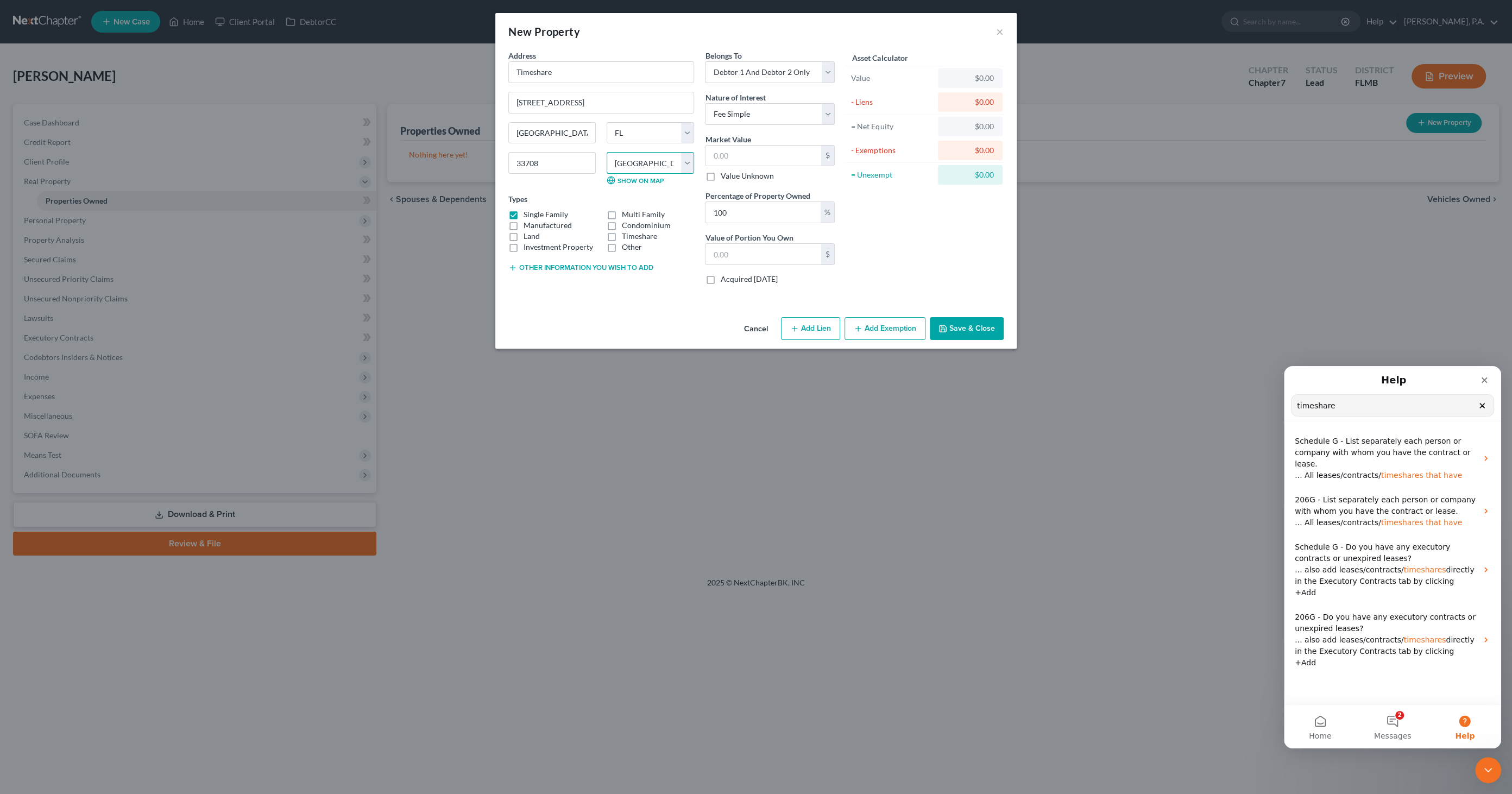
select select "51"
click at [607, 152] on select "County Alachua County Baker County Bay County Bradford County Brevard County Br…" at bounding box center [650, 163] width 88 height 22
click at [622, 235] on label "Timeshare" at bounding box center [640, 236] width 35 height 11
click at [627, 235] on input "Timeshare" at bounding box center [630, 234] width 7 height 7
checkbox input "true"
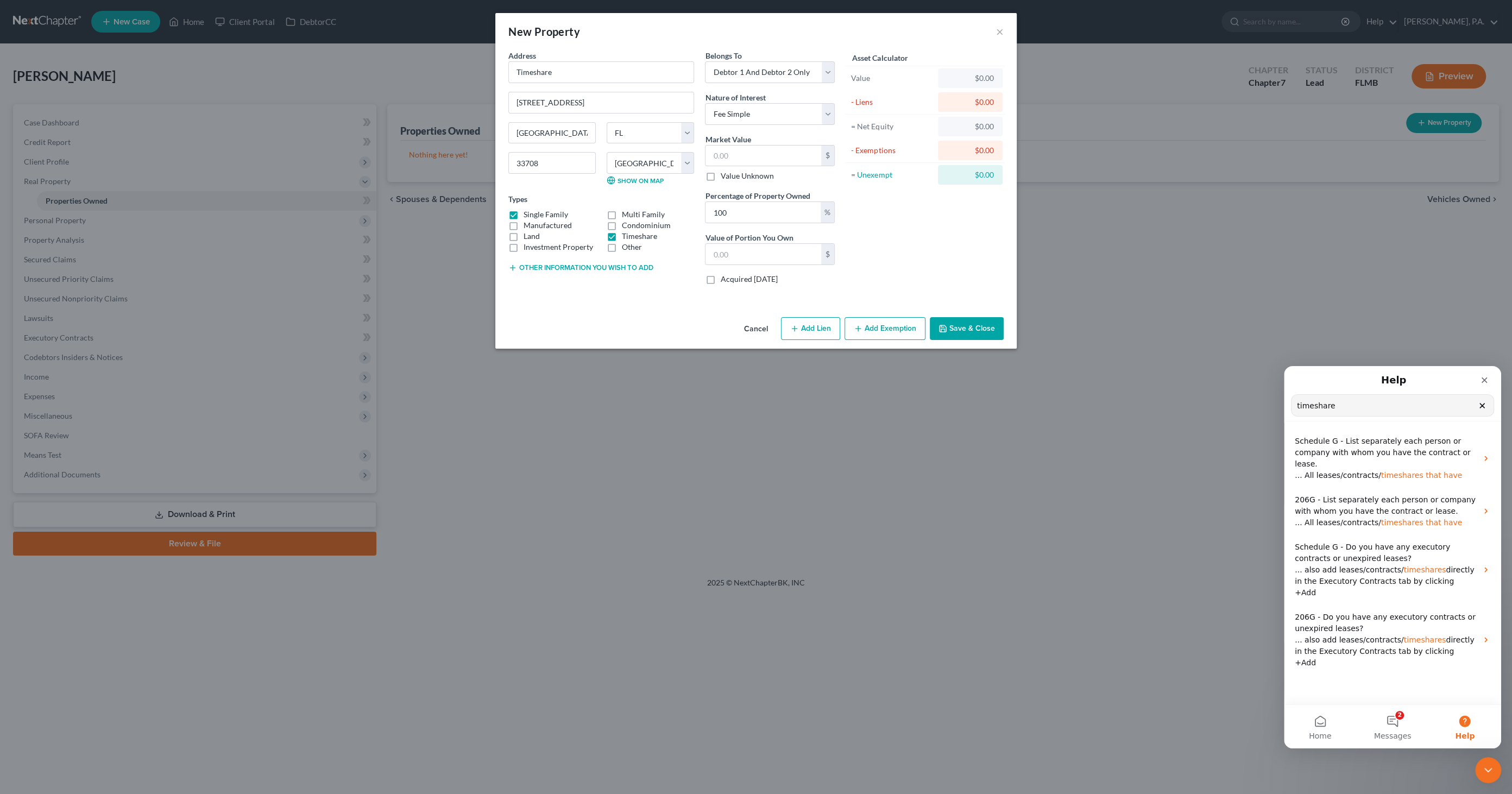
click at [523, 211] on label "Single Family" at bounding box center [545, 215] width 45 height 11
click at [528, 211] on input "Single Family" at bounding box center [531, 213] width 7 height 7
checkbox input "false"
click at [752, 117] on select "Select Fee Simple Joint Tenant Life Estate Equitable Interest Future Interest T…" at bounding box center [770, 114] width 130 height 22
select select "7"
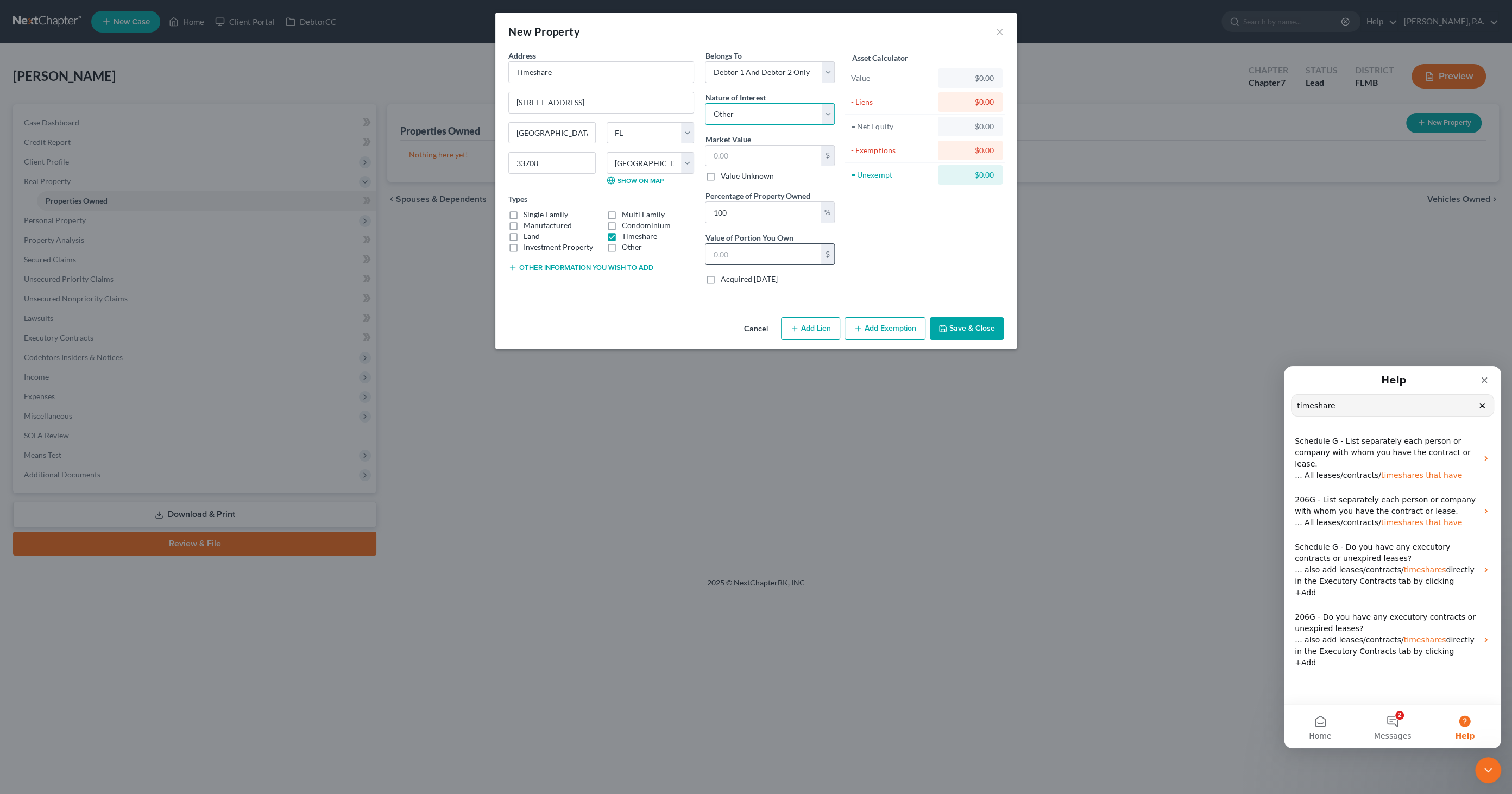
click at [705, 103] on select "Select Fee Simple Joint Tenant Life Estate Equitable Interest Future Interest T…" at bounding box center [770, 114] width 130 height 22
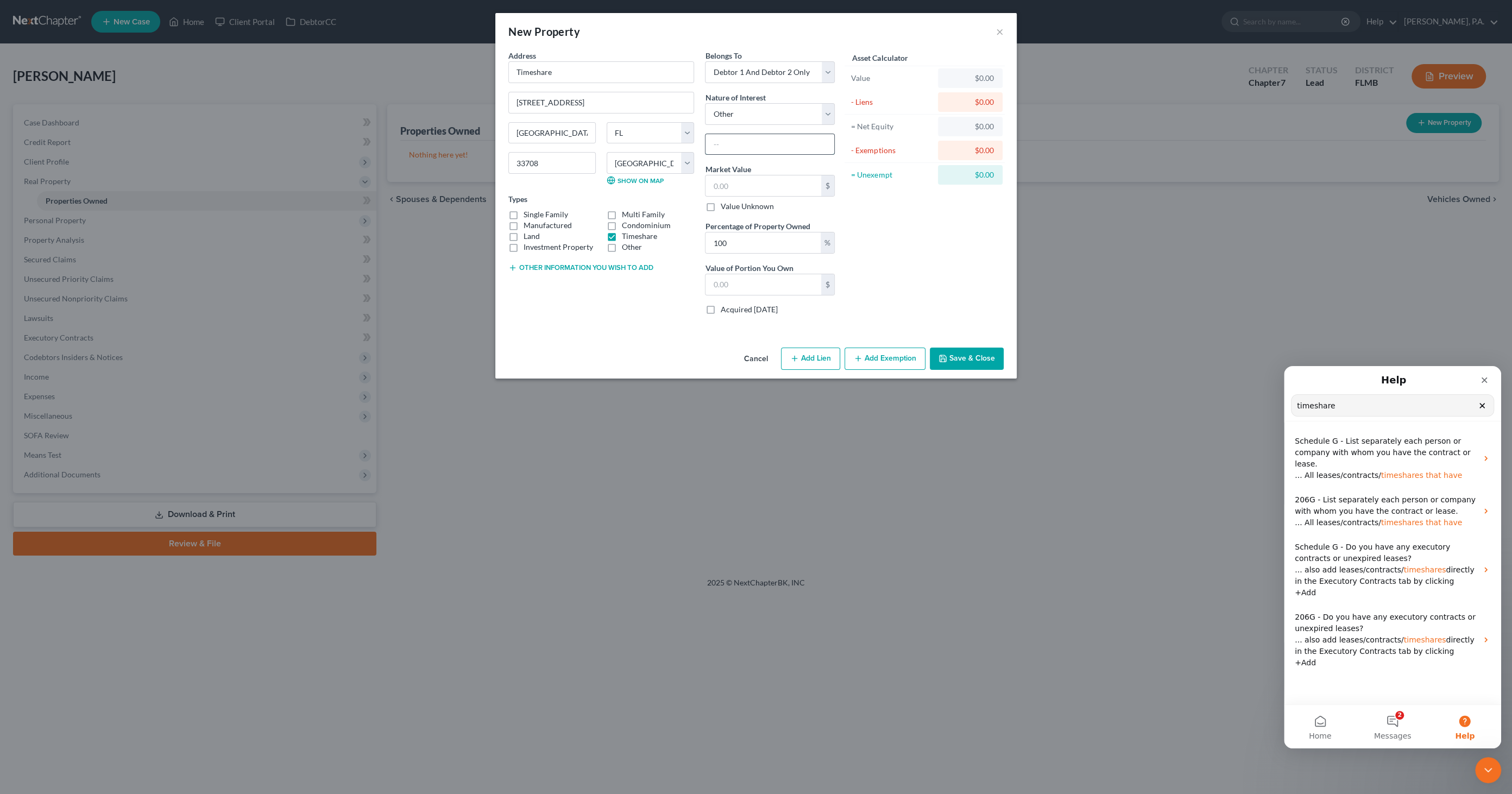
click at [734, 142] on input "text" at bounding box center [770, 145] width 129 height 21
type input "Timeshare"
click at [752, 189] on input "text" at bounding box center [763, 186] width 116 height 21
type input "1"
type input "1.00"
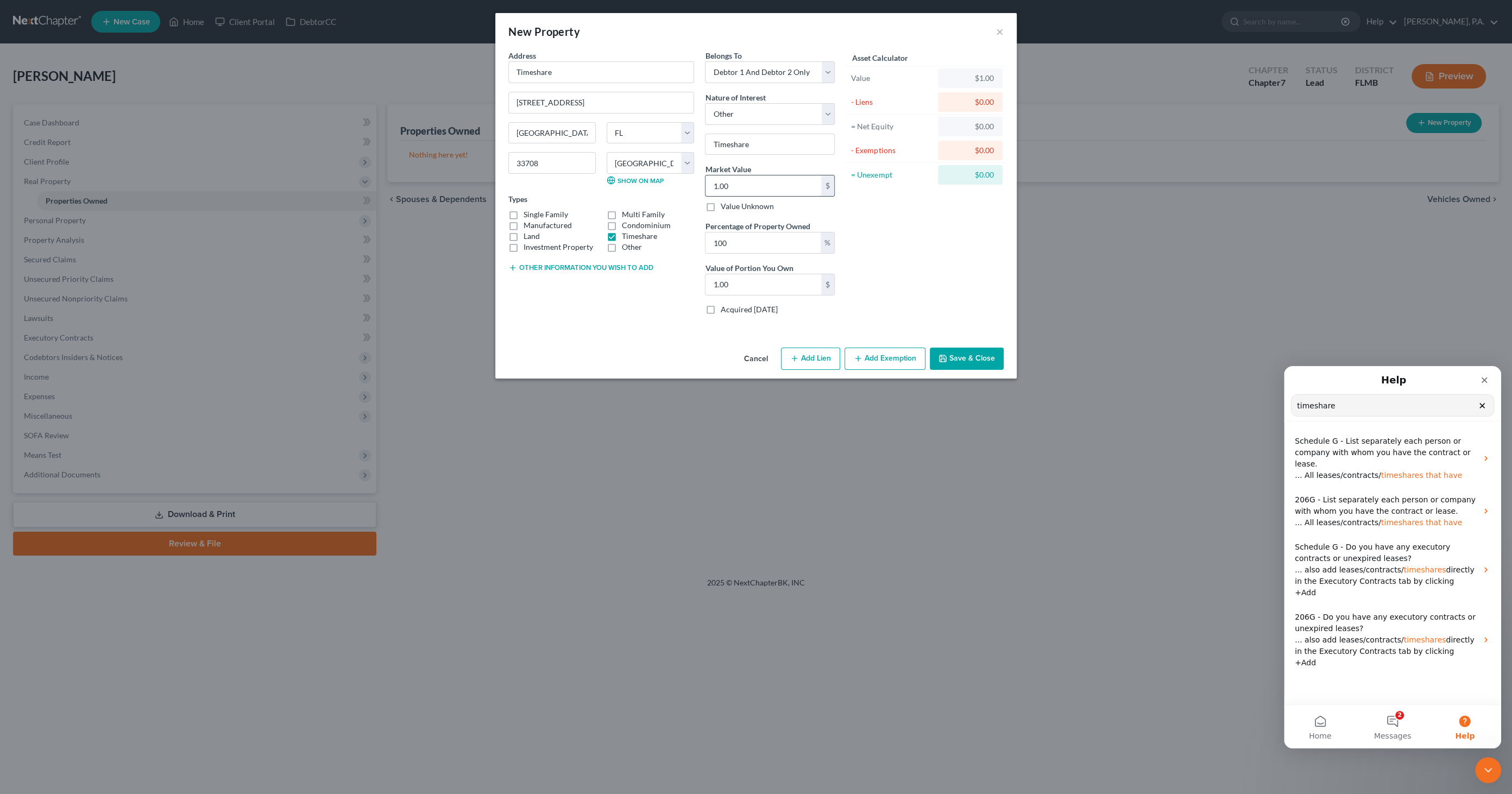
type input "1.00"
click at [752, 352] on button "Save & Close" at bounding box center [967, 359] width 74 height 23
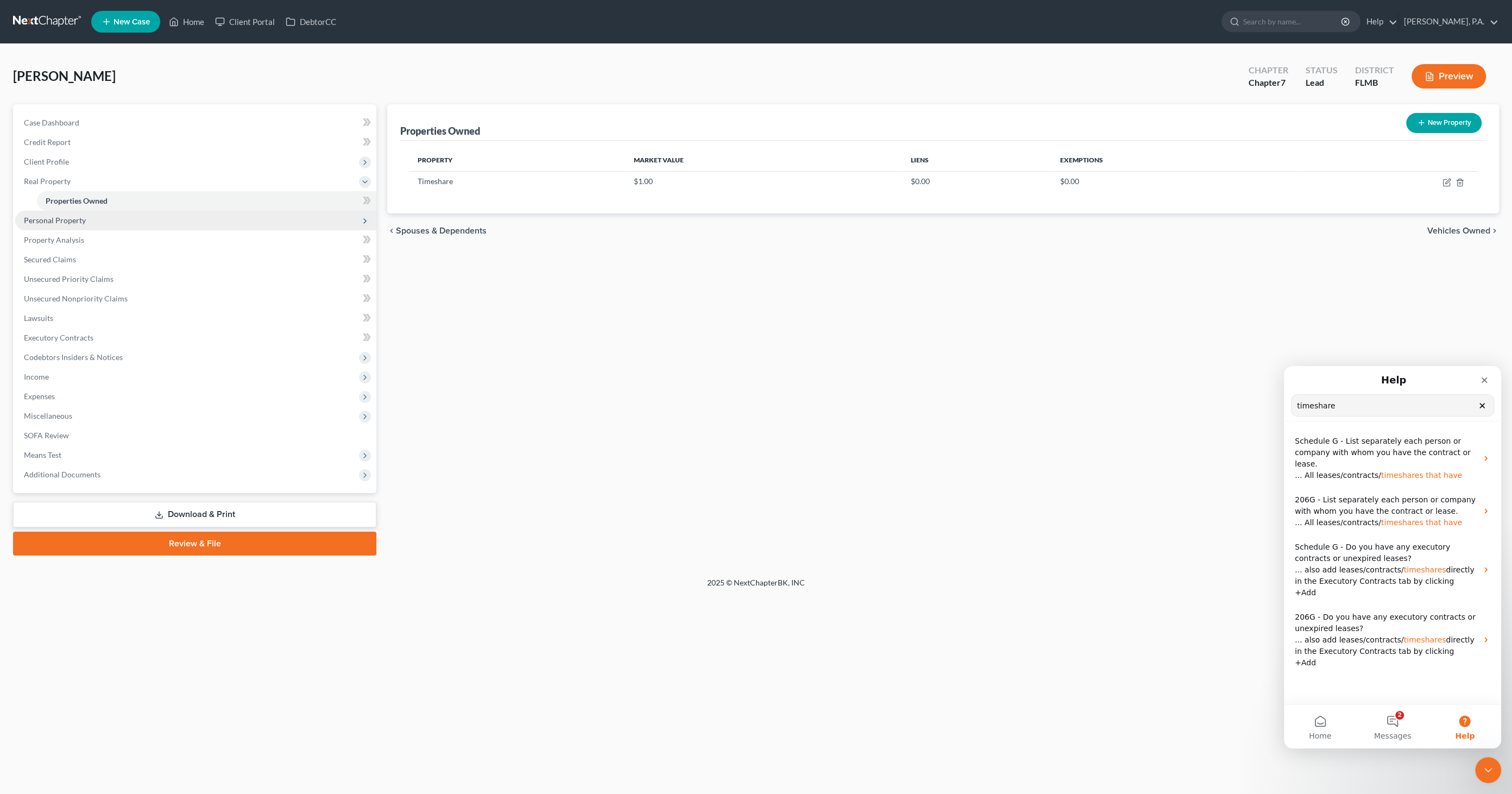
click at [76, 214] on span "Personal Property" at bounding box center [195, 220] width 361 height 19
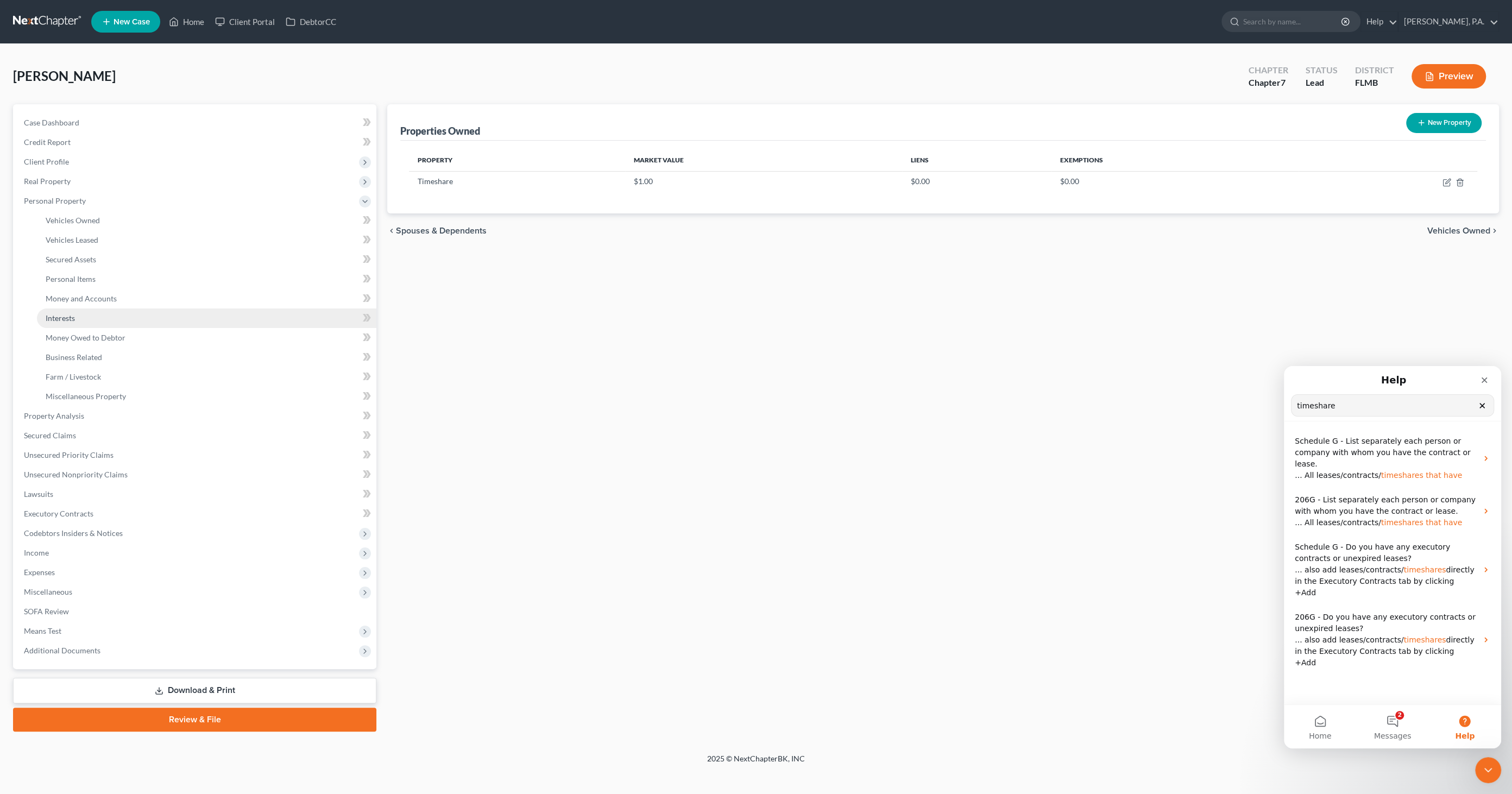
click at [84, 312] on link "Interests" at bounding box center [206, 318] width 339 height 19
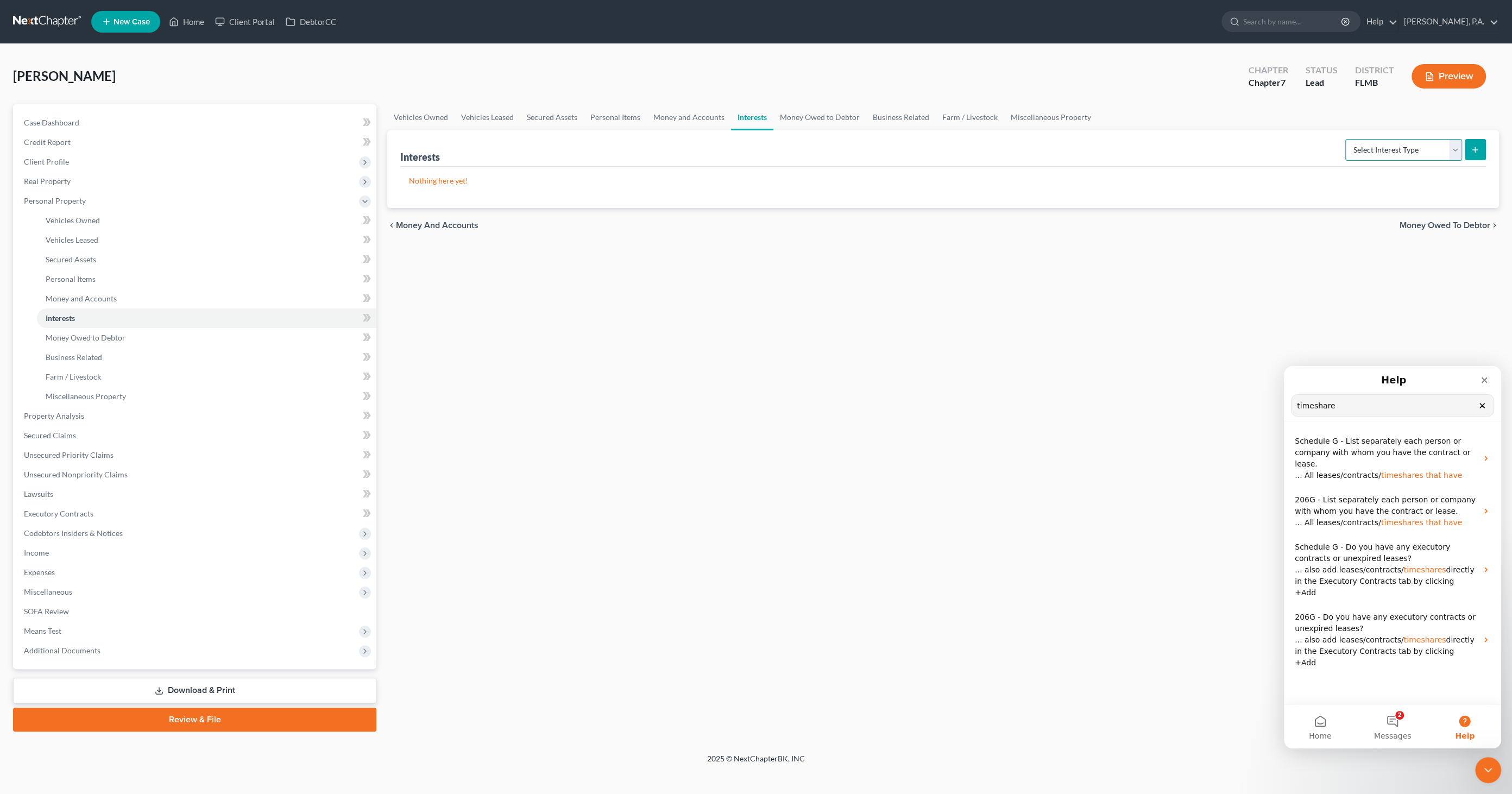
click at [752, 149] on select "Select Interest Type 401K Annuity Bond Education IRA Government Bond Government…" at bounding box center [1403, 150] width 117 height 22
select select "term_life_insurance"
click at [752, 139] on select "Select Interest Type 401K Annuity Bond Education IRA Government Bond Government…" at bounding box center [1403, 150] width 117 height 22
click at [752, 152] on button "submit" at bounding box center [1476, 150] width 21 height 21
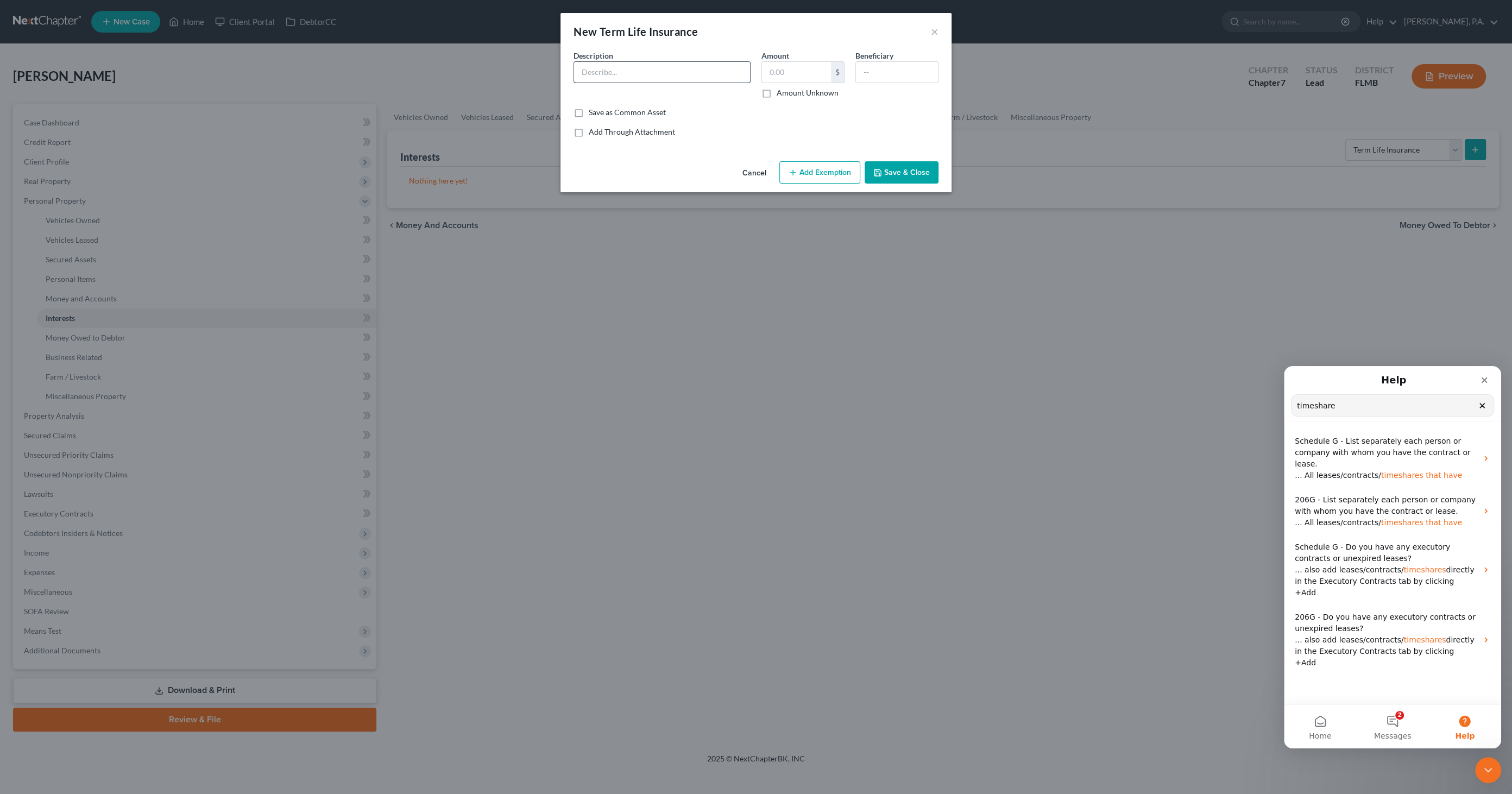
click at [600, 74] on input "text" at bounding box center [662, 73] width 176 height 21
type input "New York Life Insurance"
click at [752, 89] on label "Amount Unknown" at bounding box center [807, 93] width 62 height 11
click at [752, 89] on input "Amount Unknown" at bounding box center [784, 91] width 7 height 7
checkbox input "true"
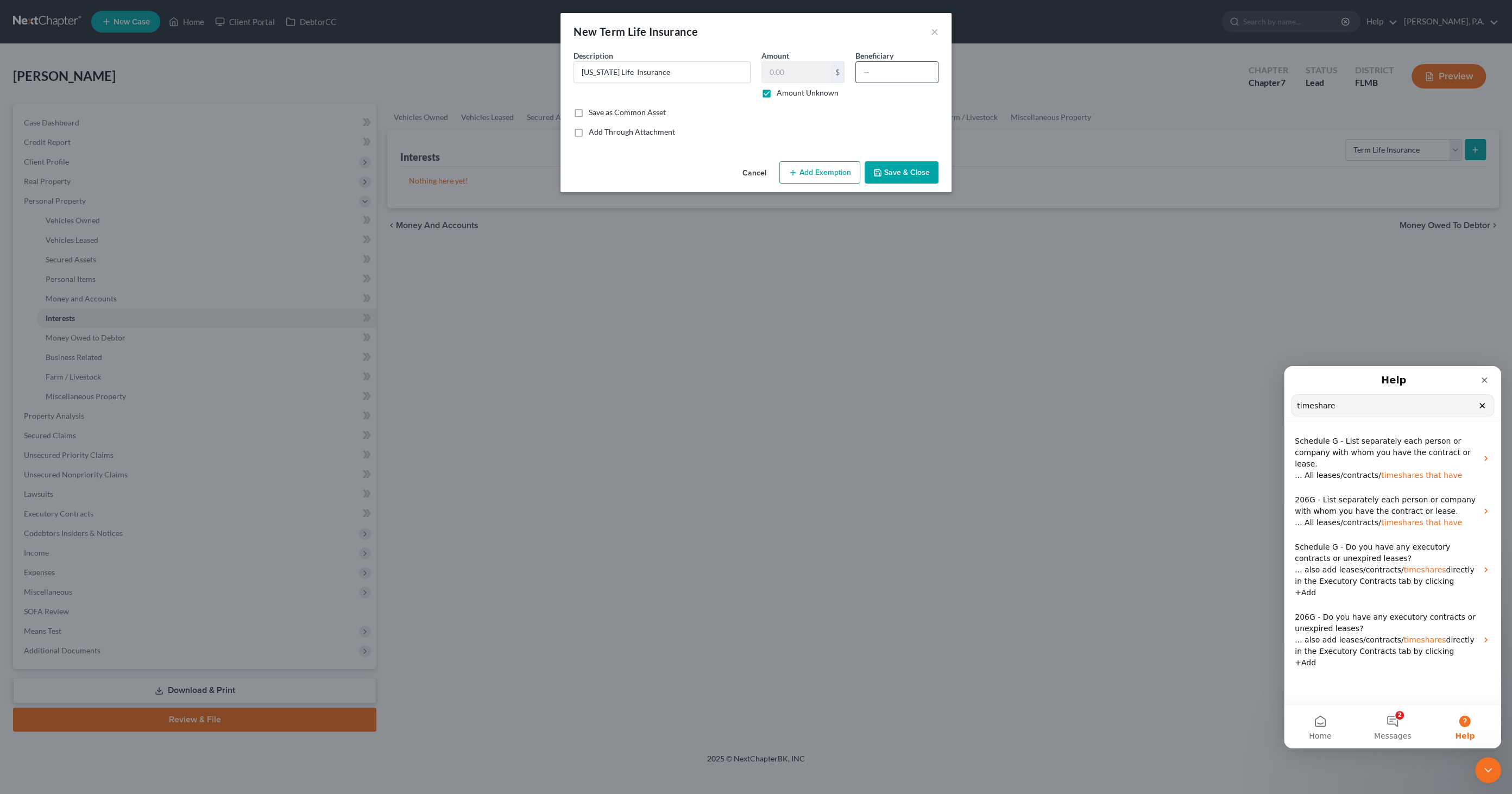
click at [752, 74] on input "text" at bounding box center [898, 73] width 82 height 21
click at [698, 80] on input "New York Life Insurance" at bounding box center [662, 73] width 176 height 21
type input "New York Life Insurance #5928"
click at [752, 72] on input "text" at bounding box center [898, 73] width 82 height 21
type input "Joan Trago"
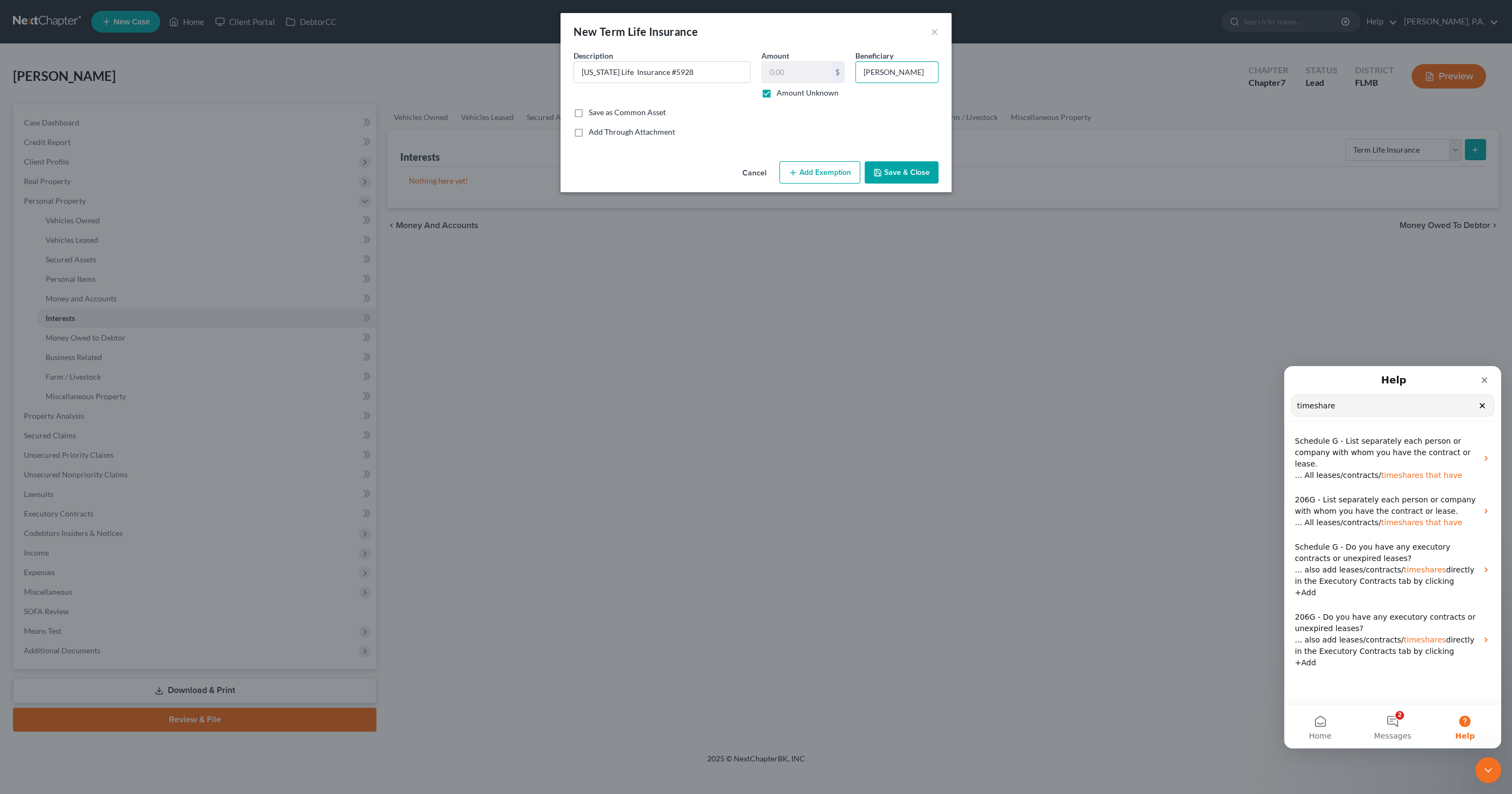
click at [752, 171] on icon "button" at bounding box center [877, 172] width 6 height 6
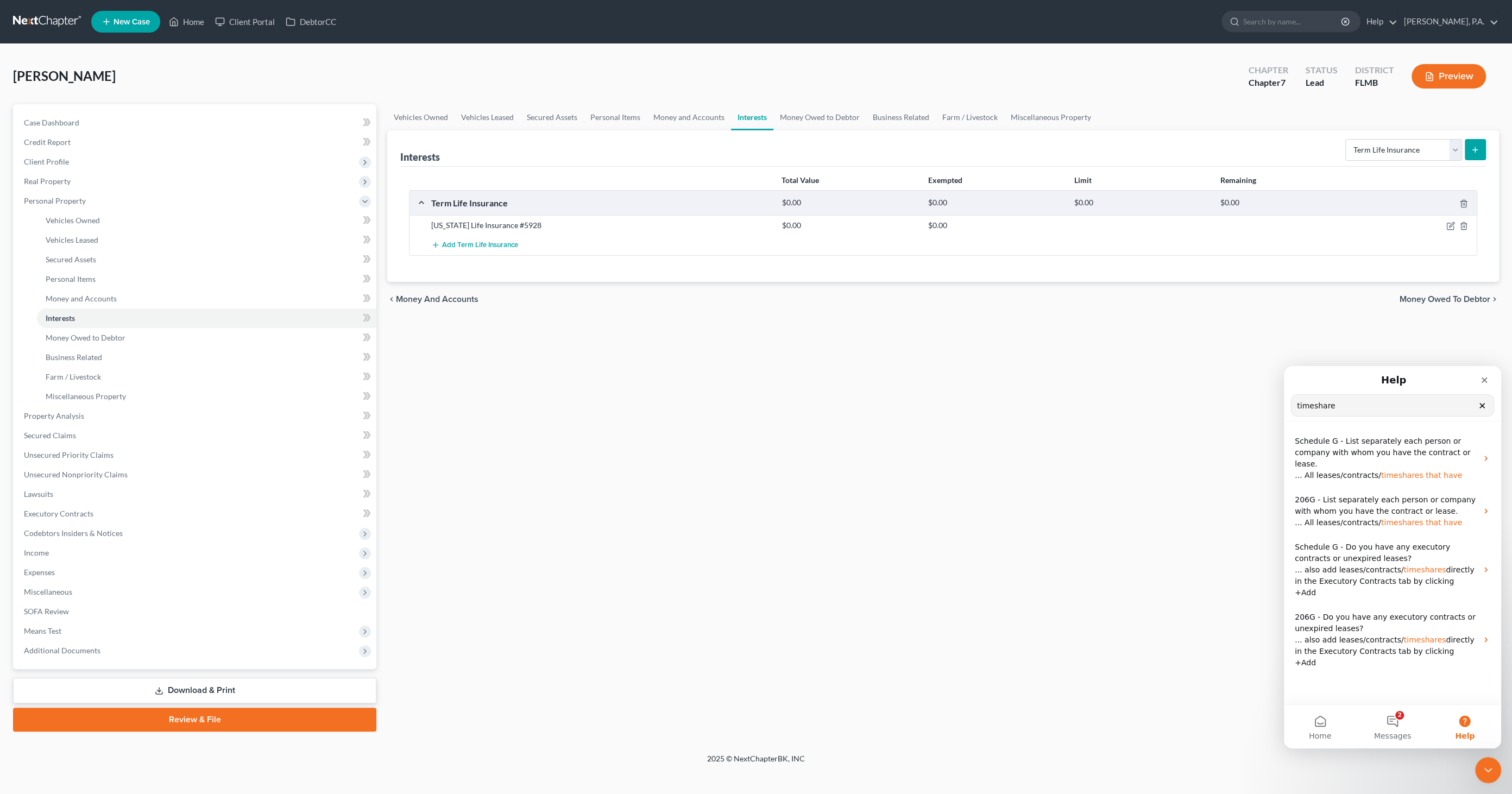
click at [752, 147] on line "submit" at bounding box center [1475, 150] width 0 height 5
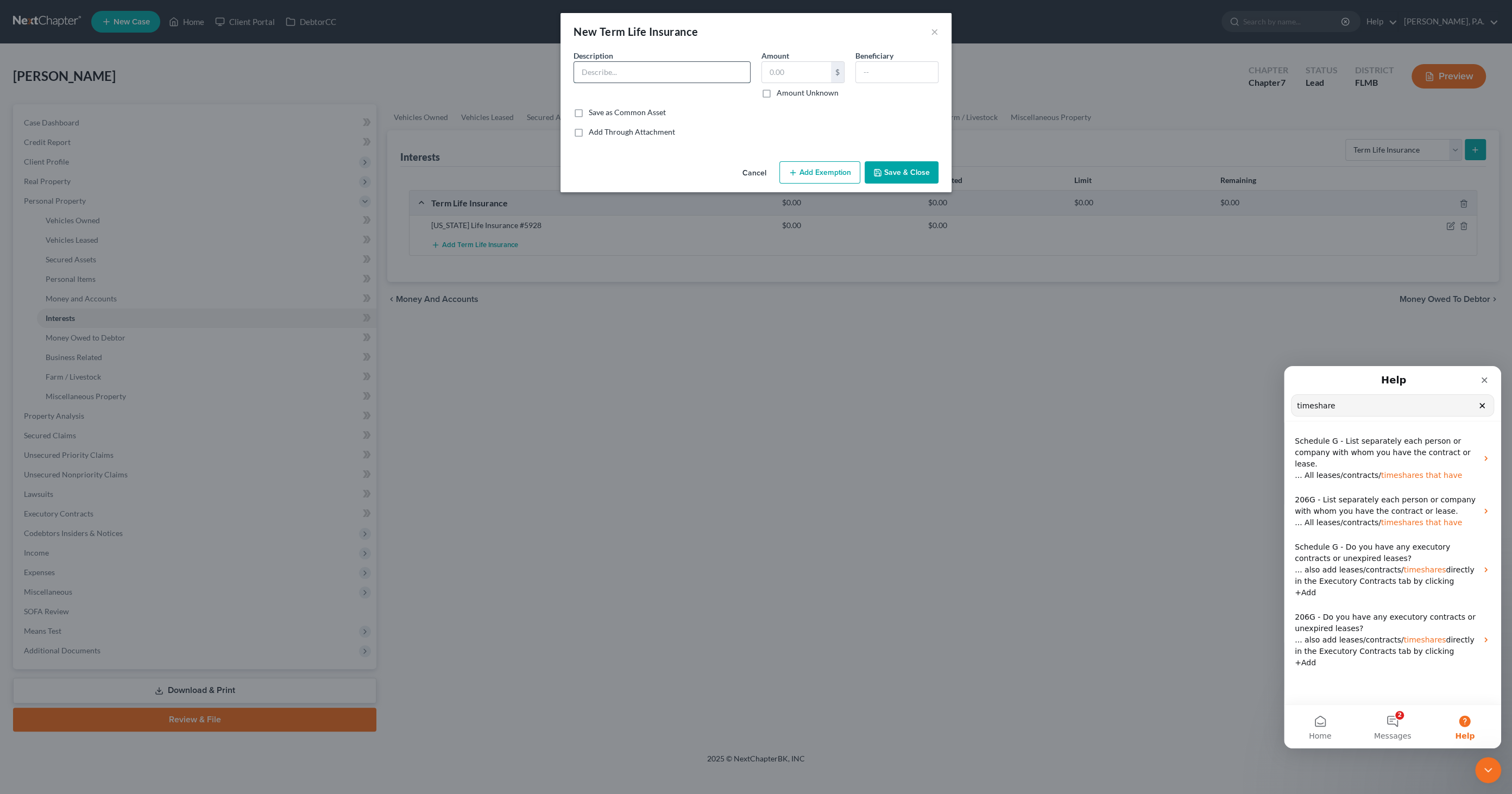
click at [642, 77] on input "text" at bounding box center [662, 73] width 176 height 21
click at [701, 74] on input "New York Life Insurance #5928" at bounding box center [662, 73] width 176 height 21
type input "New York Life Insurance #1270"
click at [752, 92] on label "Amount Unknown" at bounding box center [807, 93] width 62 height 11
click at [752, 92] on input "Amount Unknown" at bounding box center [784, 91] width 7 height 7
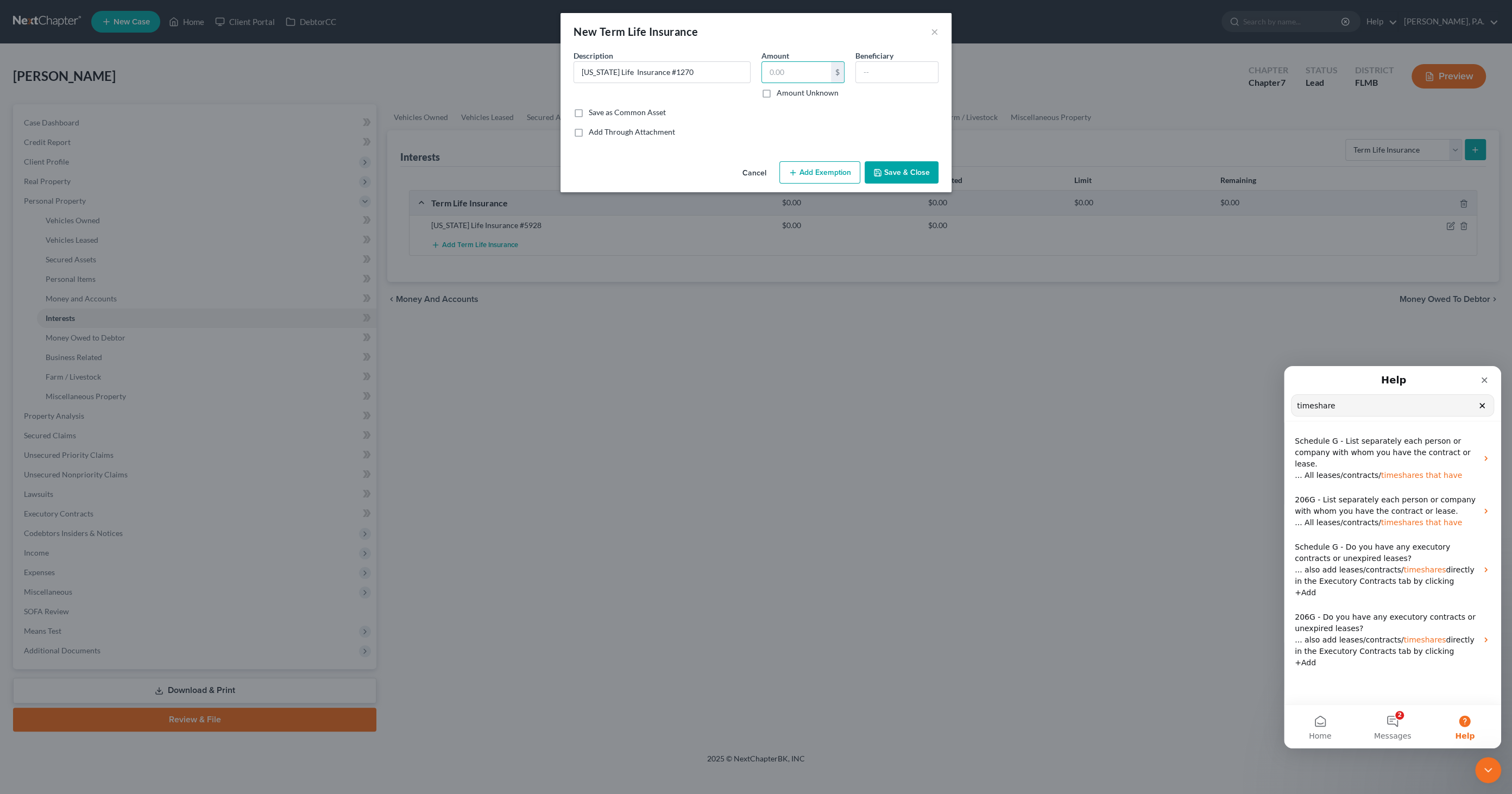
checkbox input "true"
click at [752, 72] on input "text" at bounding box center [898, 73] width 82 height 21
type input "Thomas B Trago"
click at [752, 167] on button "Save & Close" at bounding box center [902, 173] width 74 height 23
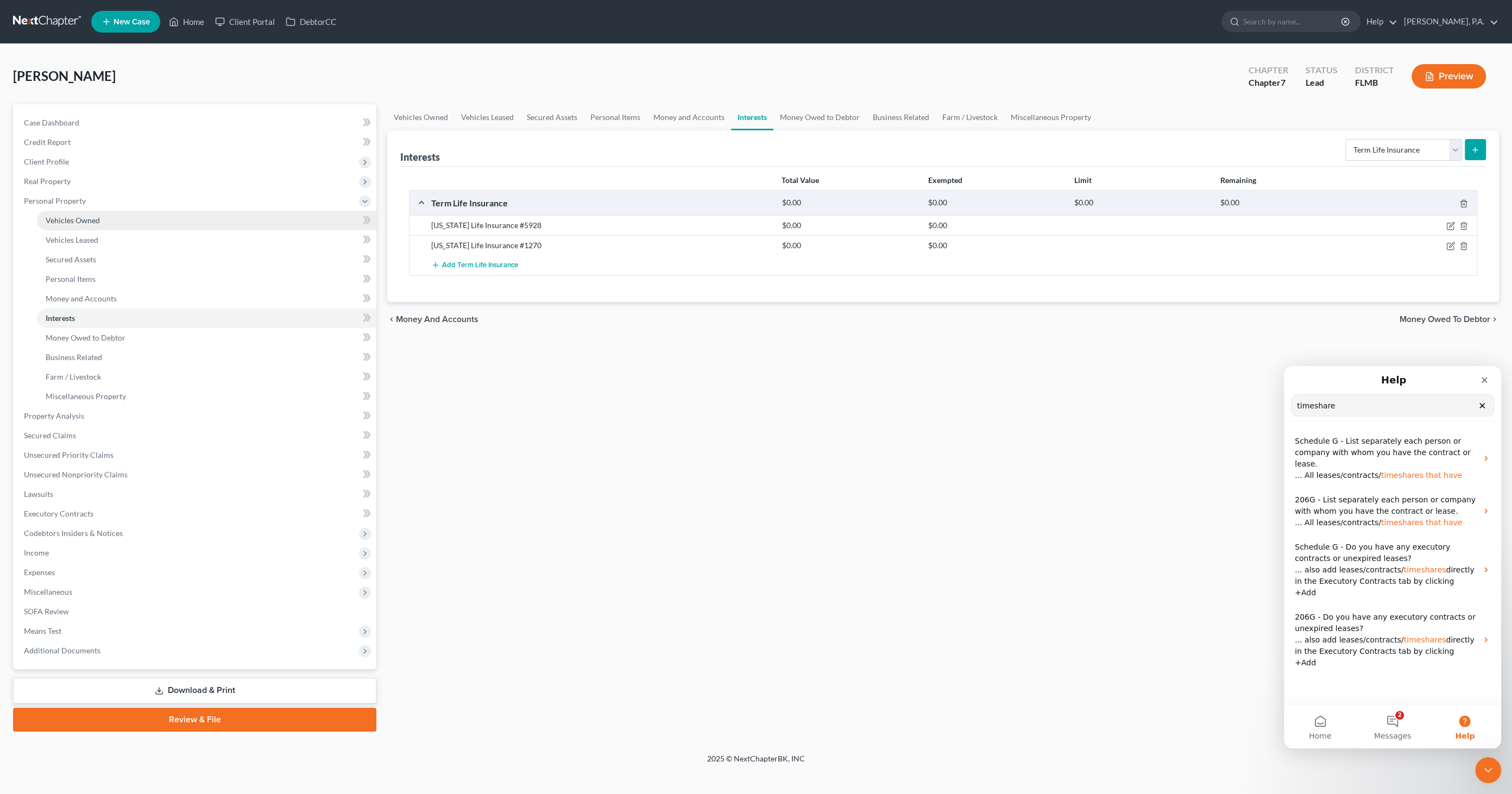
click at [78, 220] on span "Vehicles Owned" at bounding box center [73, 220] width 54 height 10
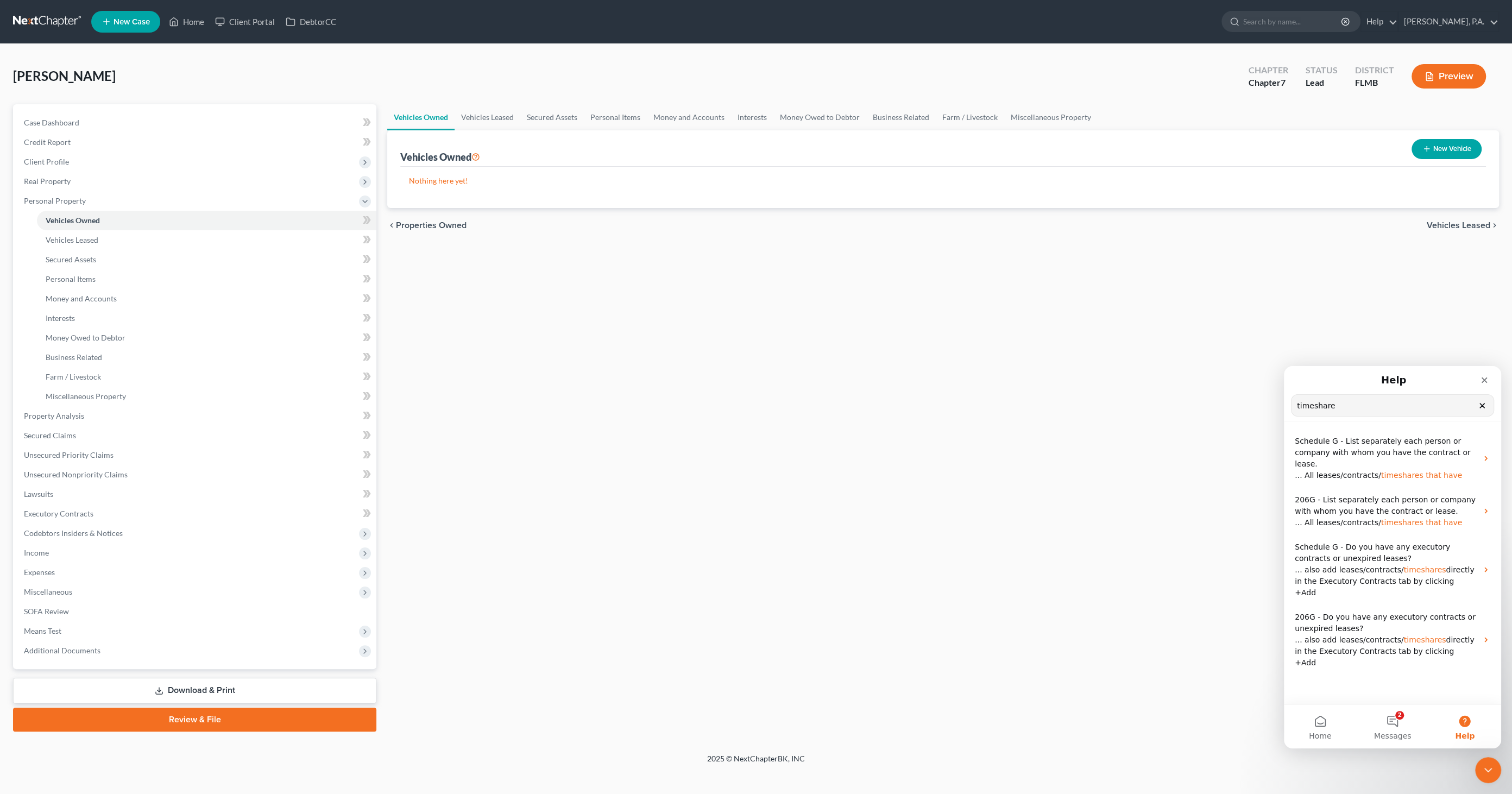
click at [752, 146] on button "New Vehicle" at bounding box center [1447, 149] width 70 height 20
select select "0"
select select "2"
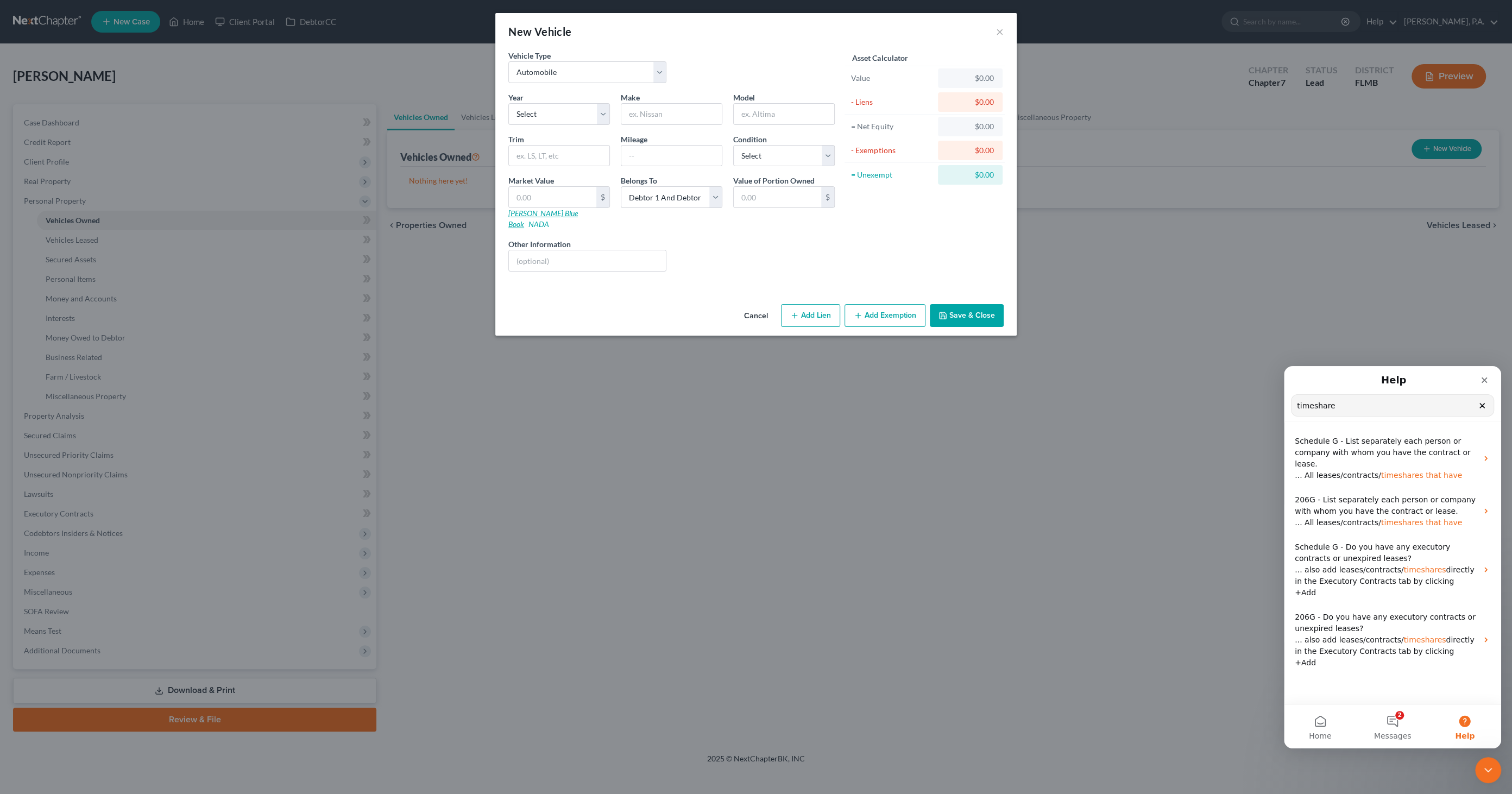
click at [528, 212] on link "Kelly Blue Book" at bounding box center [543, 218] width 69 height 20
click at [550, 117] on select "Select 2026 2025 2024 2023 2022 2021 2020 2019 2018 2017 2016 2015 2014 2013 20…" at bounding box center [559, 114] width 102 height 22
select select "3"
click at [508, 103] on select "Select 2026 2025 2024 2023 2022 2021 2020 2019 2018 2017 2016 2015 2014 2013 20…" at bounding box center [559, 114] width 102 height 22
click at [665, 115] on input "text" at bounding box center [671, 114] width 101 height 21
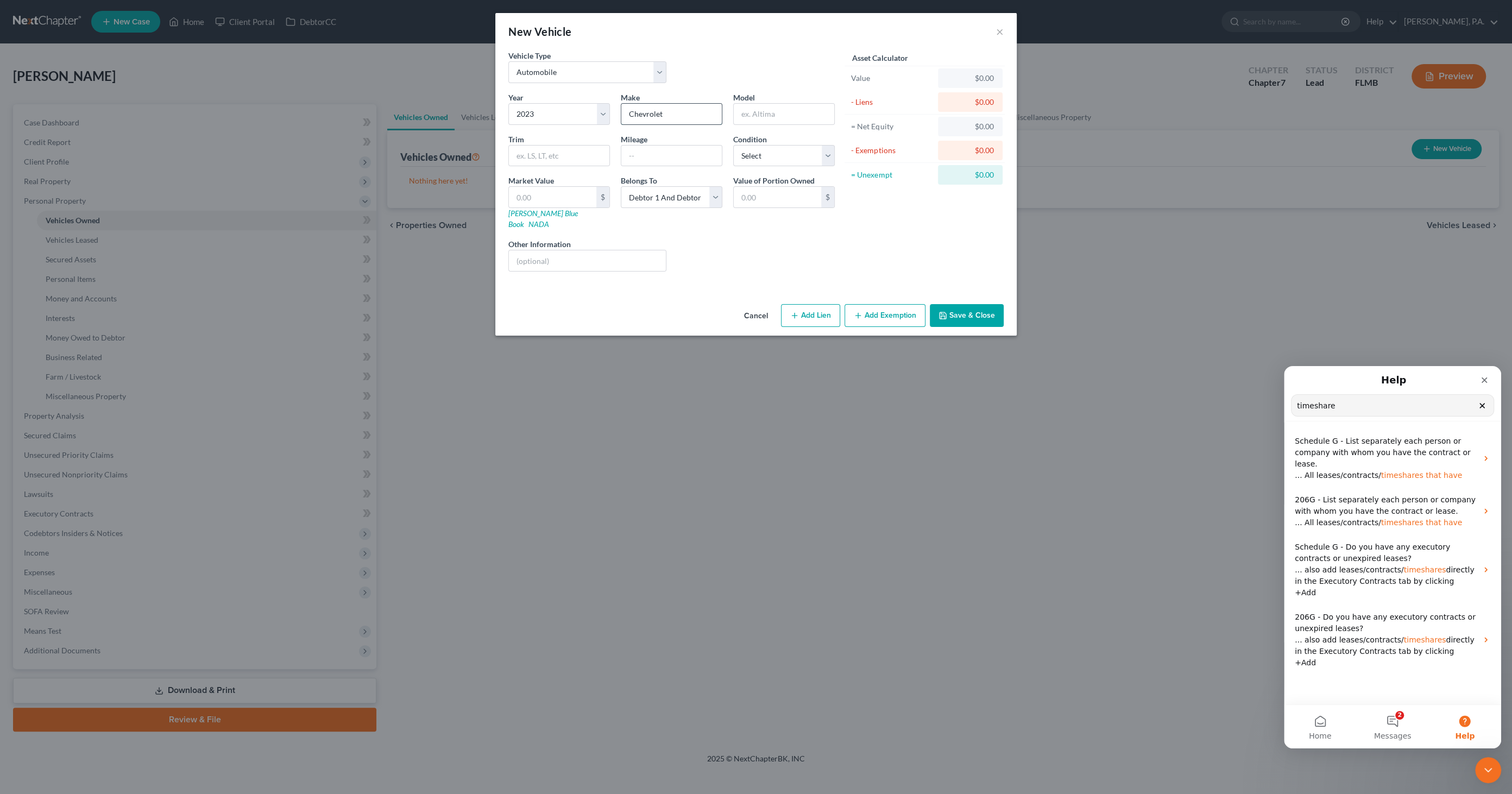
type input "Chevrolet"
type input "Traverse"
type input "LT Sport Utility"
type input "47900"
click at [752, 153] on select "Select Excellent Very Good Good Fair Poor" at bounding box center [784, 155] width 102 height 22
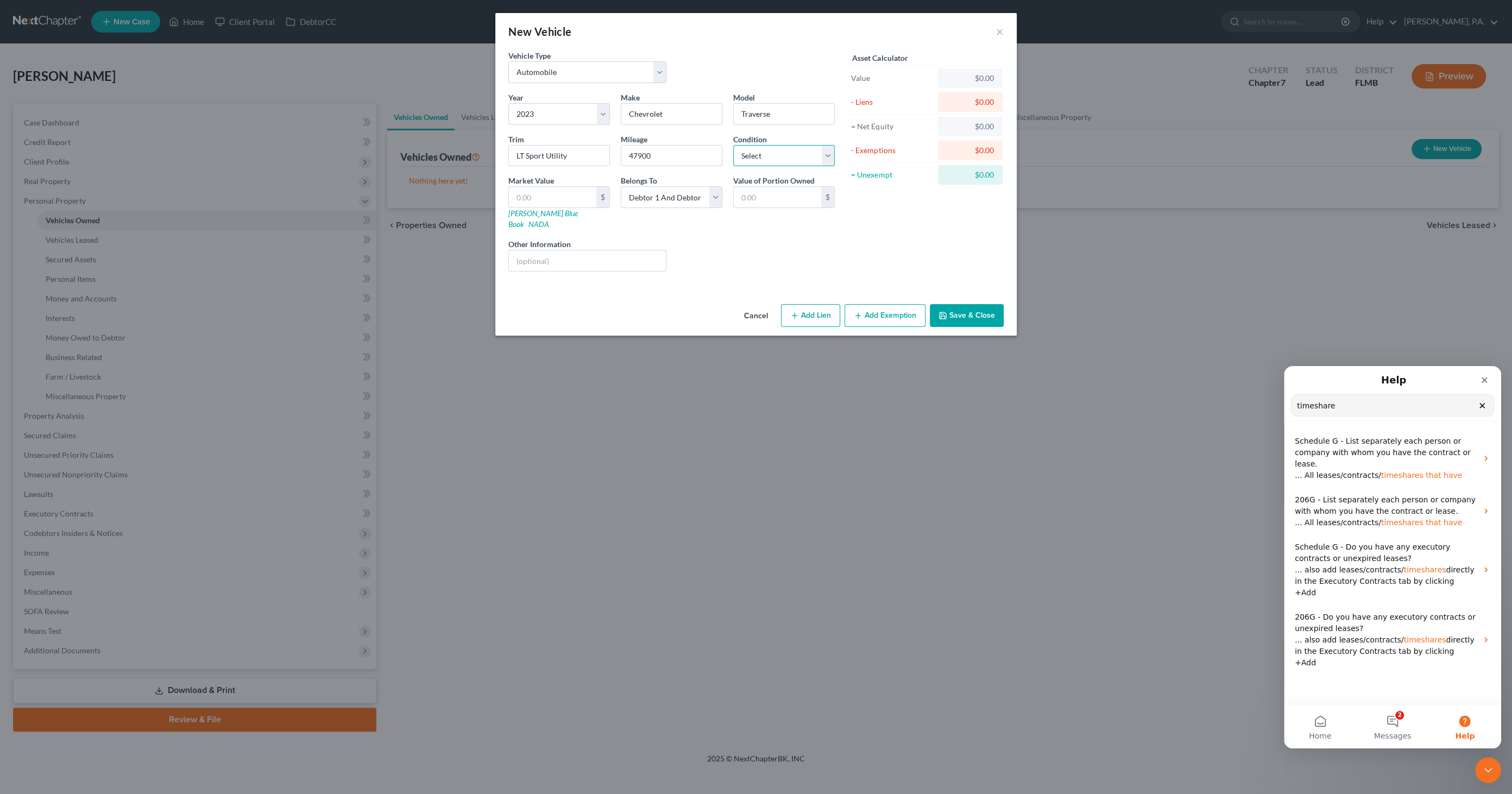
select select "2"
click at [734, 145] on select "Select Excellent Very Good Good Fair Poor" at bounding box center [784, 155] width 102 height 22
click at [550, 201] on input "text" at bounding box center [553, 197] width 88 height 21
type input "2"
type input "2.00"
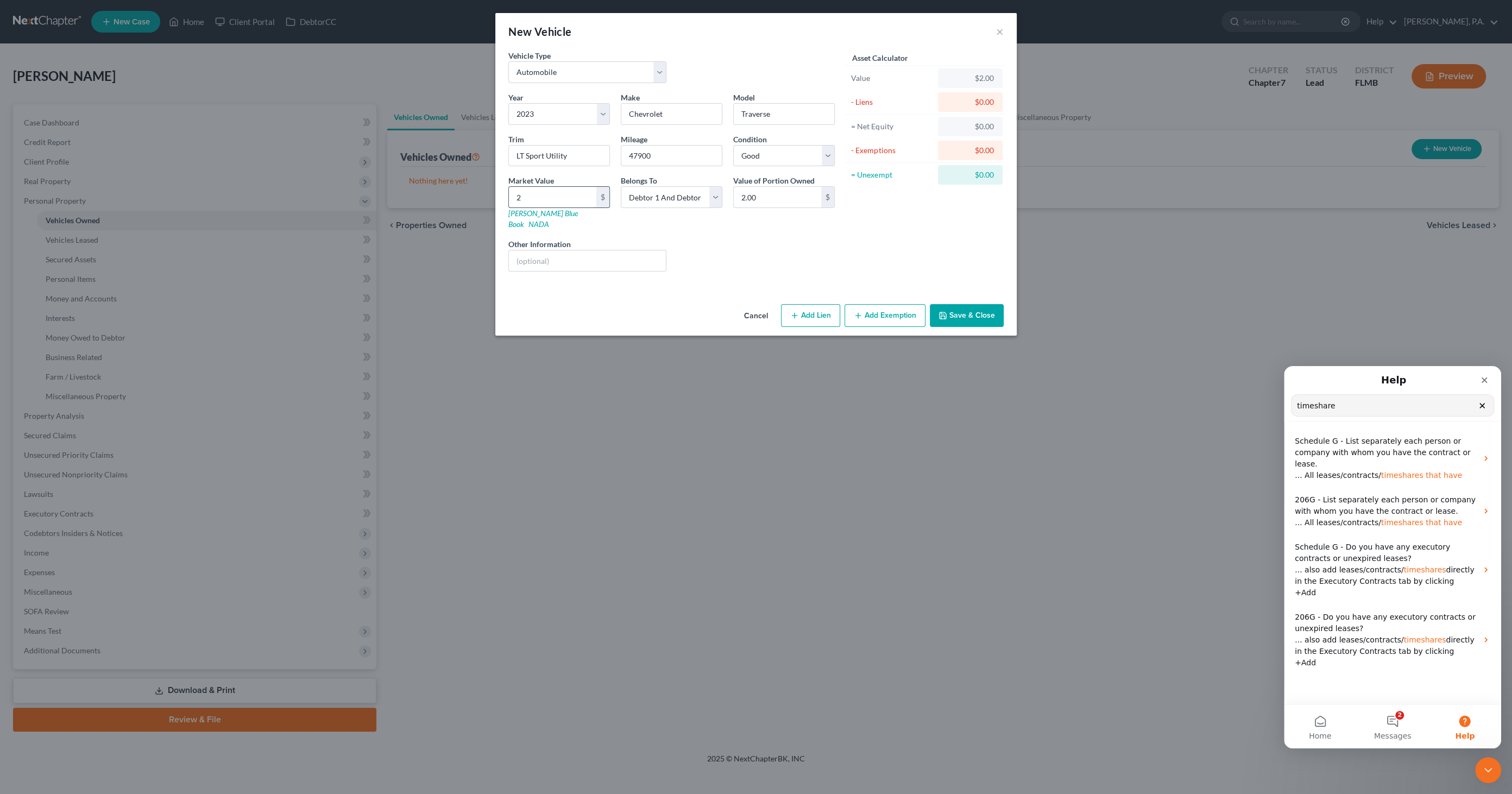
type input "27"
type input "27.00"
type input "272"
type input "272.00"
type input "2723"
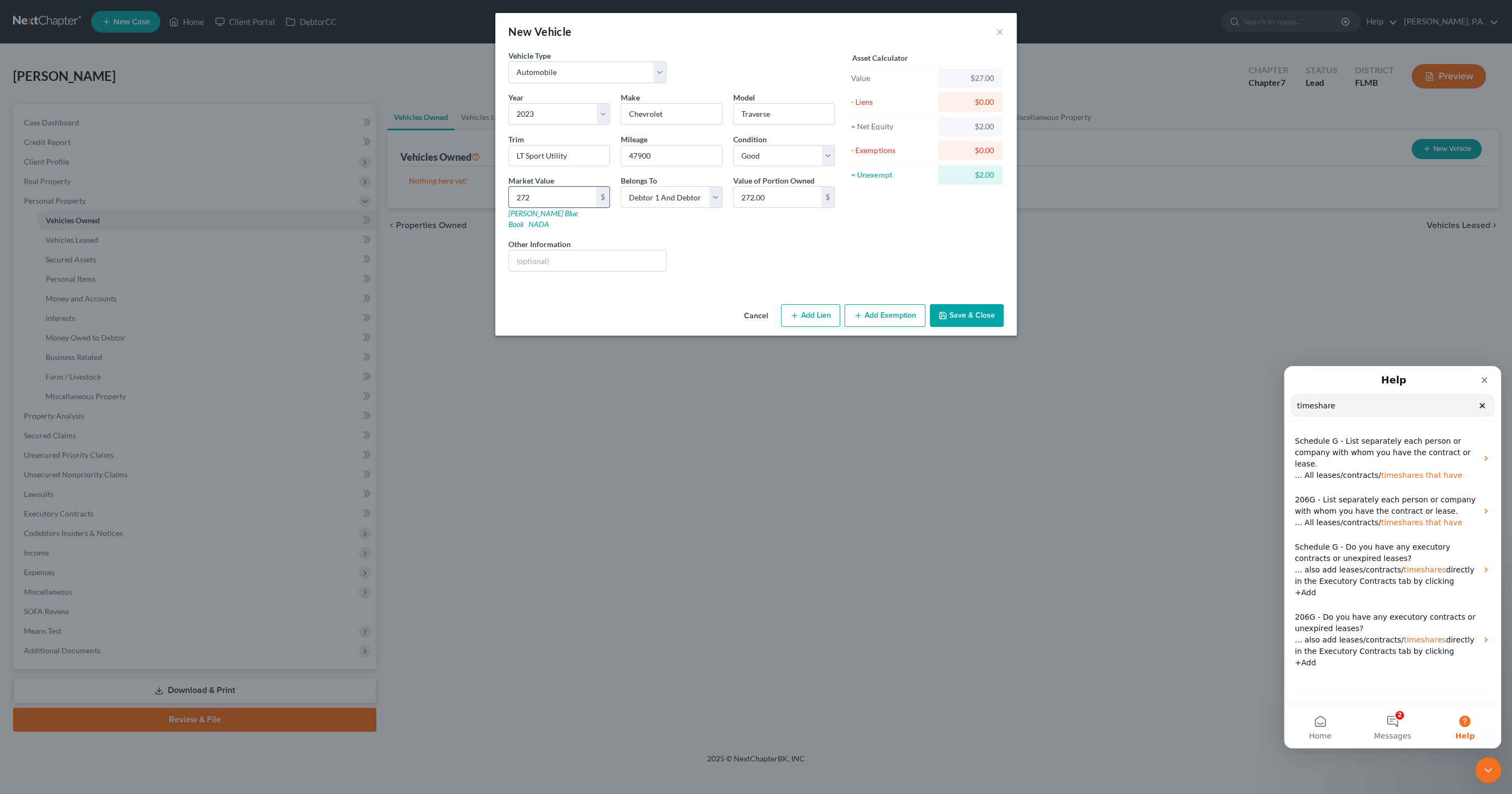
type input "2,723.00"
type input "2,7232"
type input "27,232.00"
click at [545, 251] on input "text" at bounding box center [587, 261] width 157 height 21
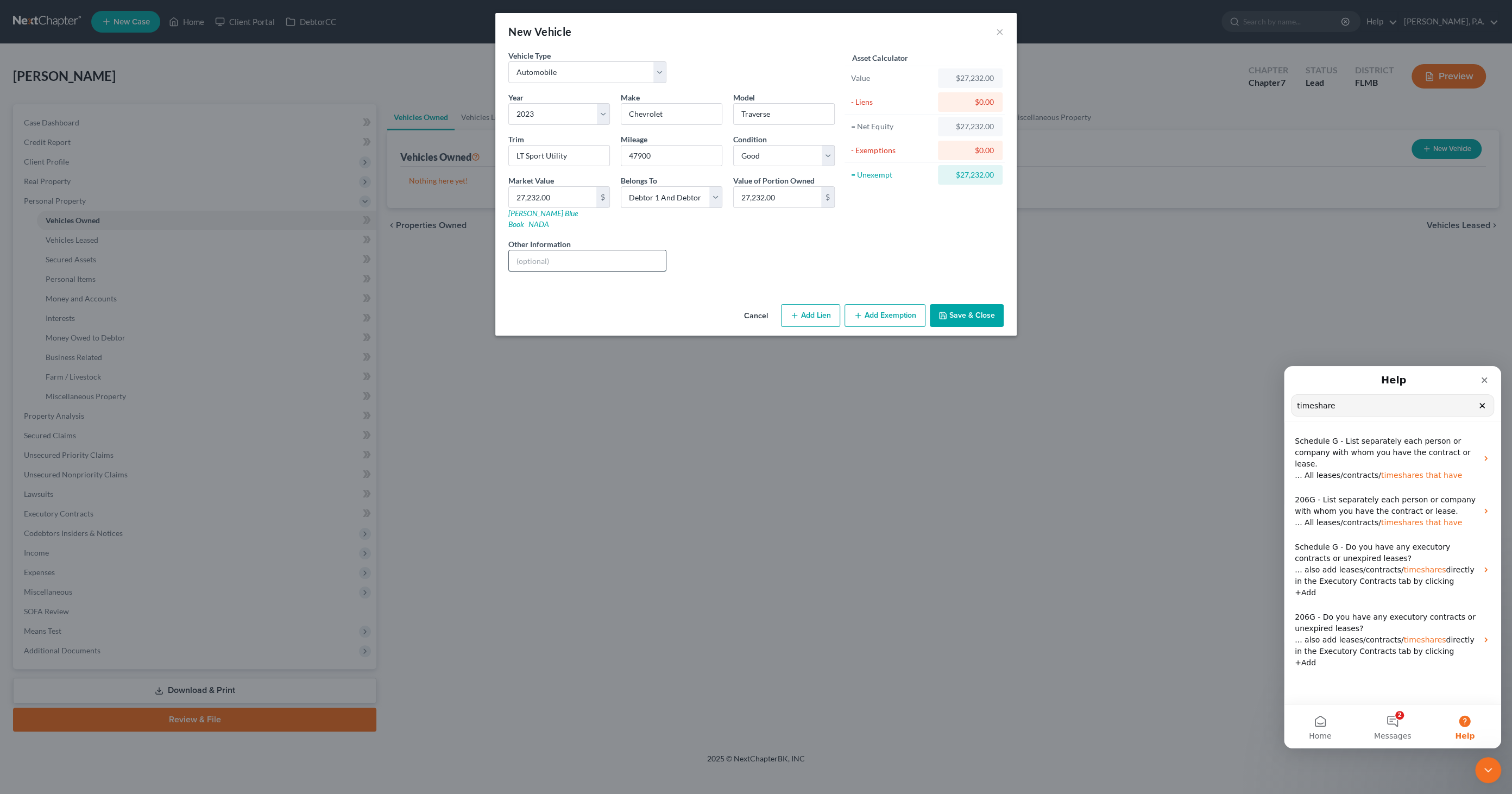
type input "Kelly Blue Book Private Party Value"
click at [752, 304] on button "Save & Close" at bounding box center [967, 315] width 74 height 23
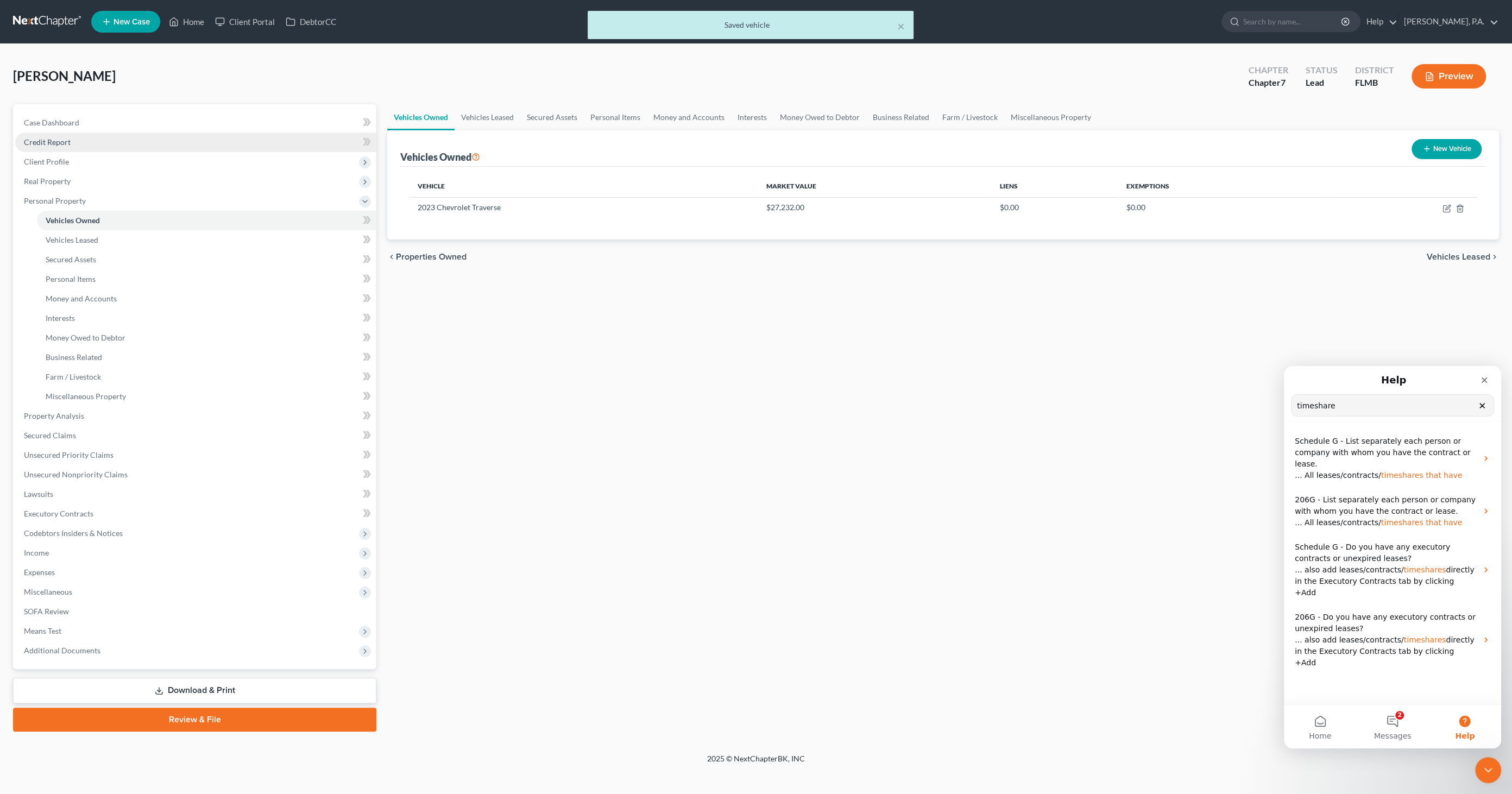
click at [55, 140] on span "Credit Report" at bounding box center [46, 142] width 46 height 10
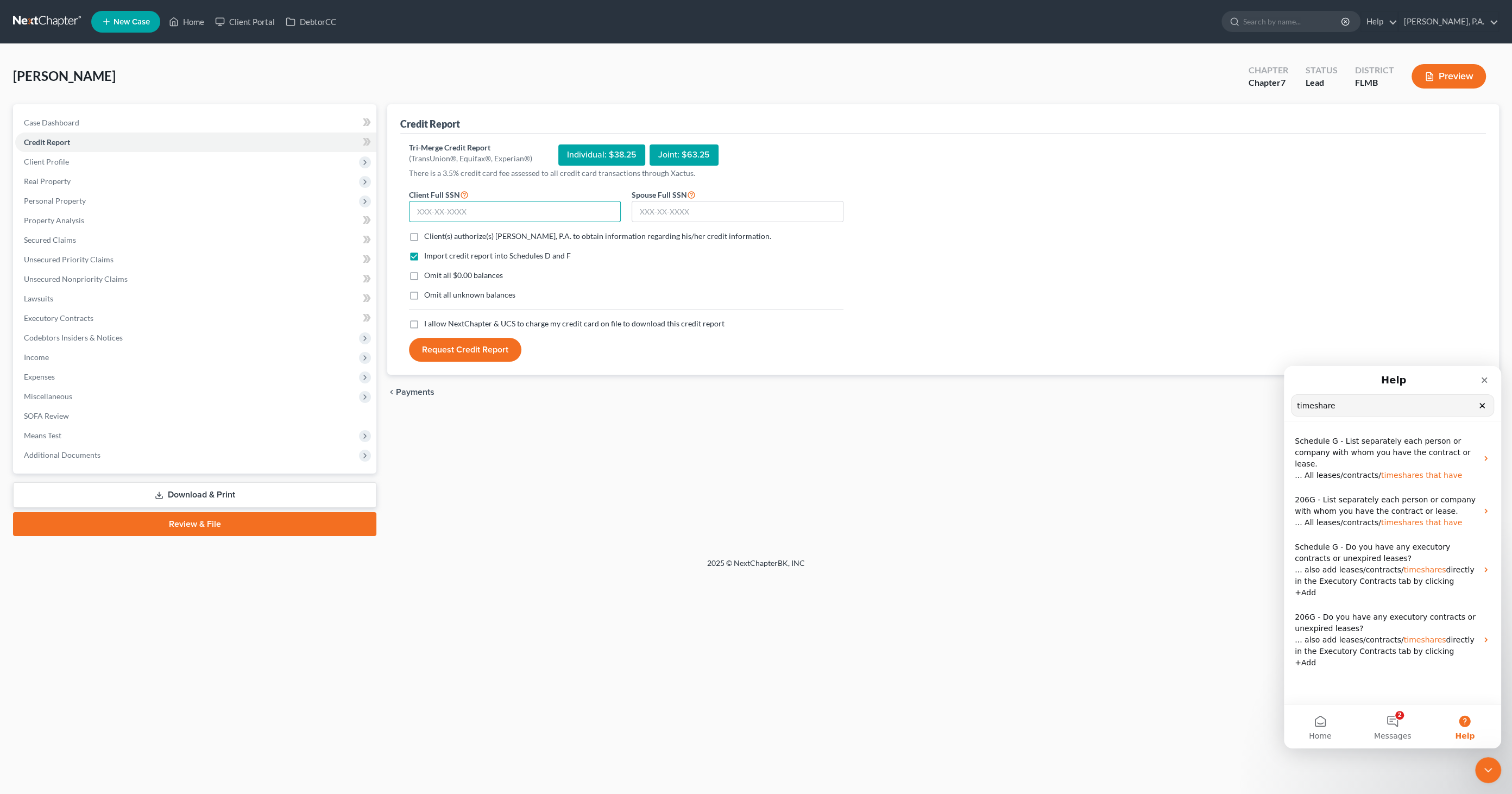
click at [432, 209] on input "text" at bounding box center [515, 211] width 212 height 22
type input "277-40-3600"
click at [650, 214] on input "text" at bounding box center [738, 211] width 212 height 22
type input "285-40-3239"
click at [424, 238] on label "Client(s) authorize(s) Eva Donohue, P.A. to obtain information regarding his/he…" at bounding box center [598, 236] width 347 height 11
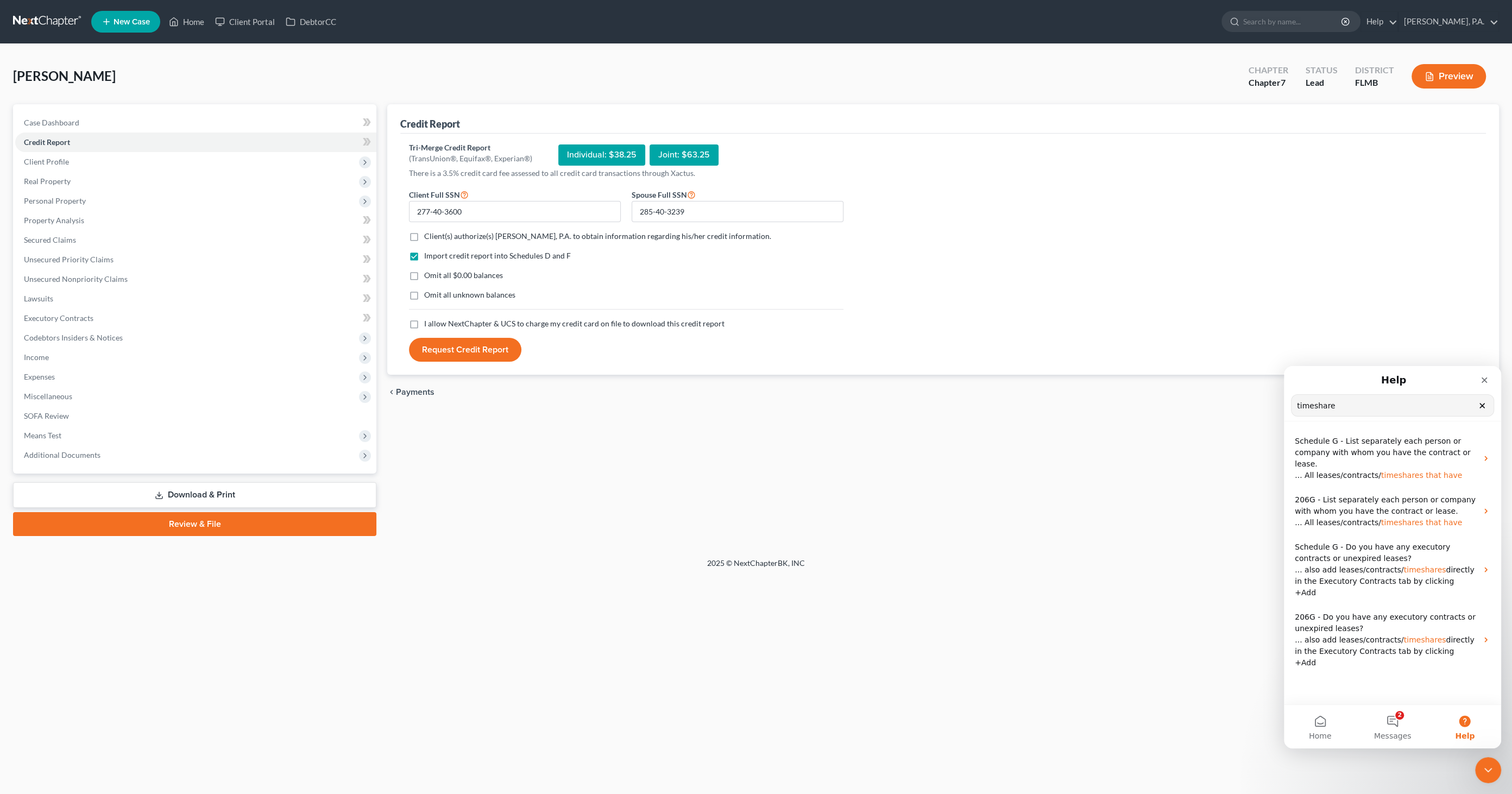
click at [429, 237] on input "Client(s) authorize(s) Eva Donohue, P.A. to obtain information regarding his/he…" at bounding box center [432, 234] width 7 height 7
checkbox input "true"
click at [424, 274] on label "Omit all $0.00 balances" at bounding box center [464, 275] width 79 height 11
click at [429, 274] on input "Omit all $0.00 balances" at bounding box center [432, 273] width 7 height 7
checkbox input "true"
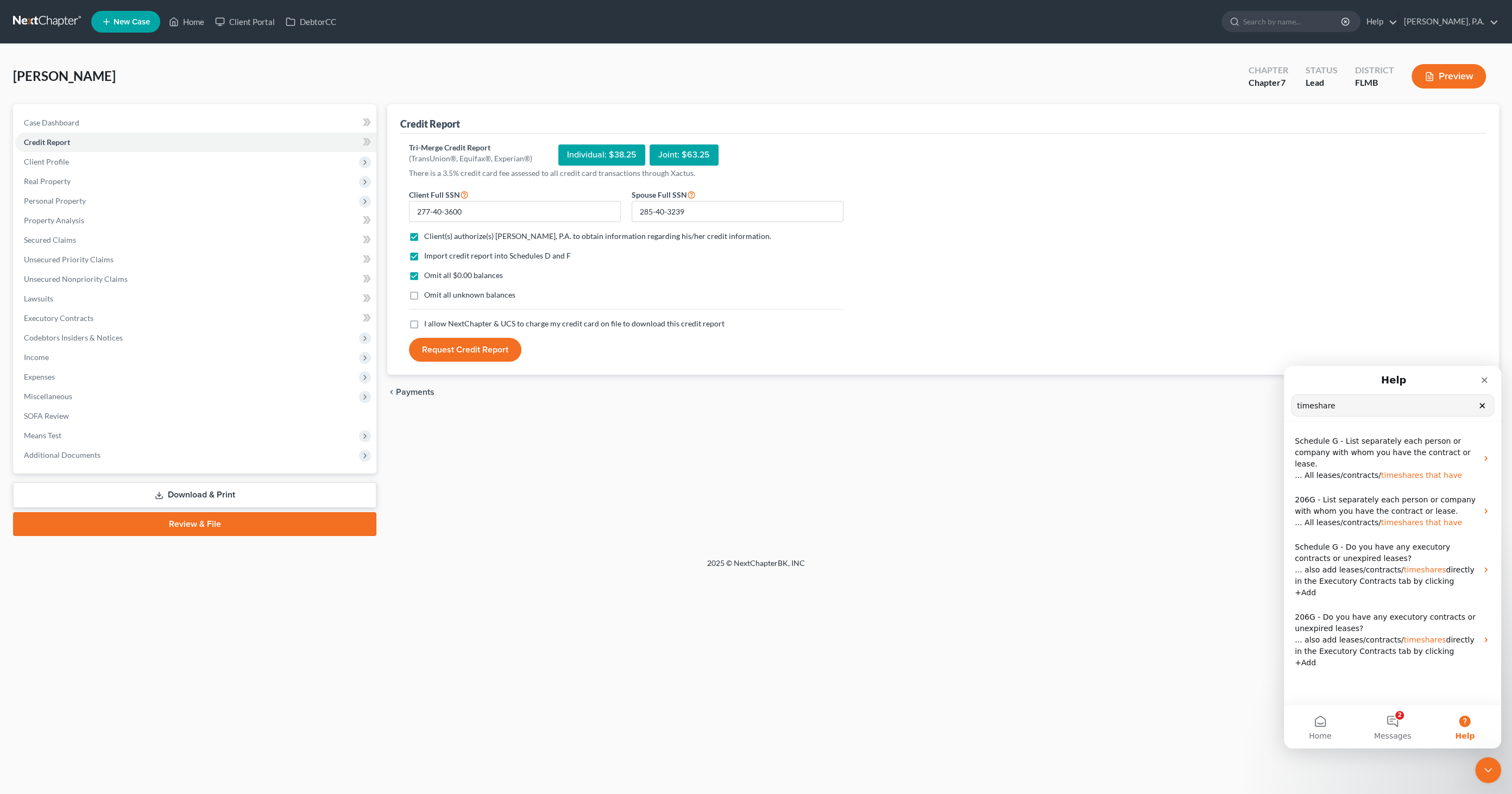
click at [424, 290] on label "Omit all unknown balances" at bounding box center [470, 294] width 91 height 11
click at [429, 290] on input "Omit all unknown balances" at bounding box center [432, 293] width 7 height 7
checkbox input "true"
click at [424, 323] on label "I allow NextChapter & UCS to charge my credit card on file to download this cre…" at bounding box center [574, 323] width 301 height 11
click at [429, 323] on input "I allow NextChapter & UCS to charge my credit card on file to download this cre…" at bounding box center [432, 322] width 7 height 7
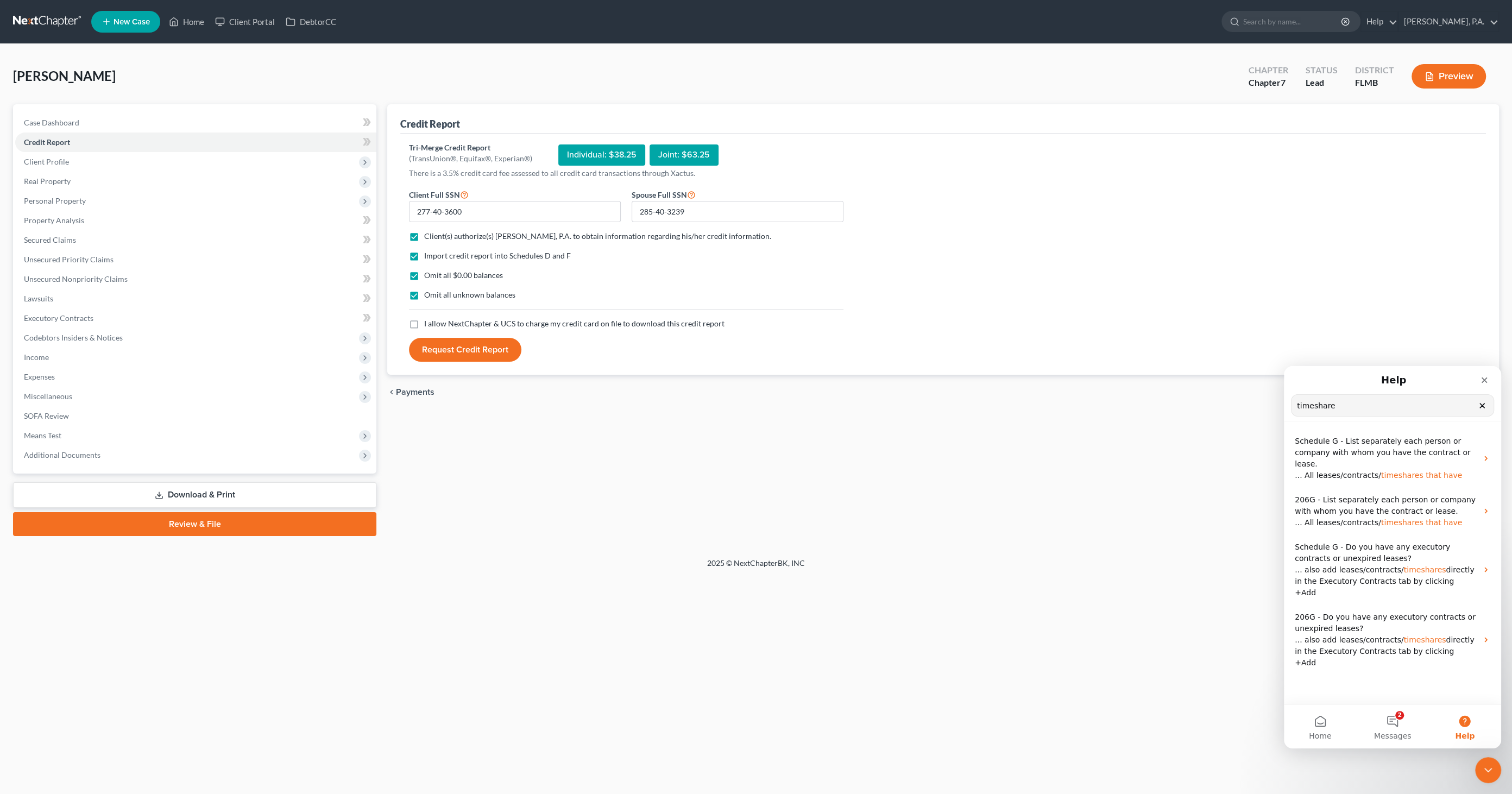
checkbox input "true"
click at [437, 344] on button "Request Credit Report" at bounding box center [465, 350] width 112 height 24
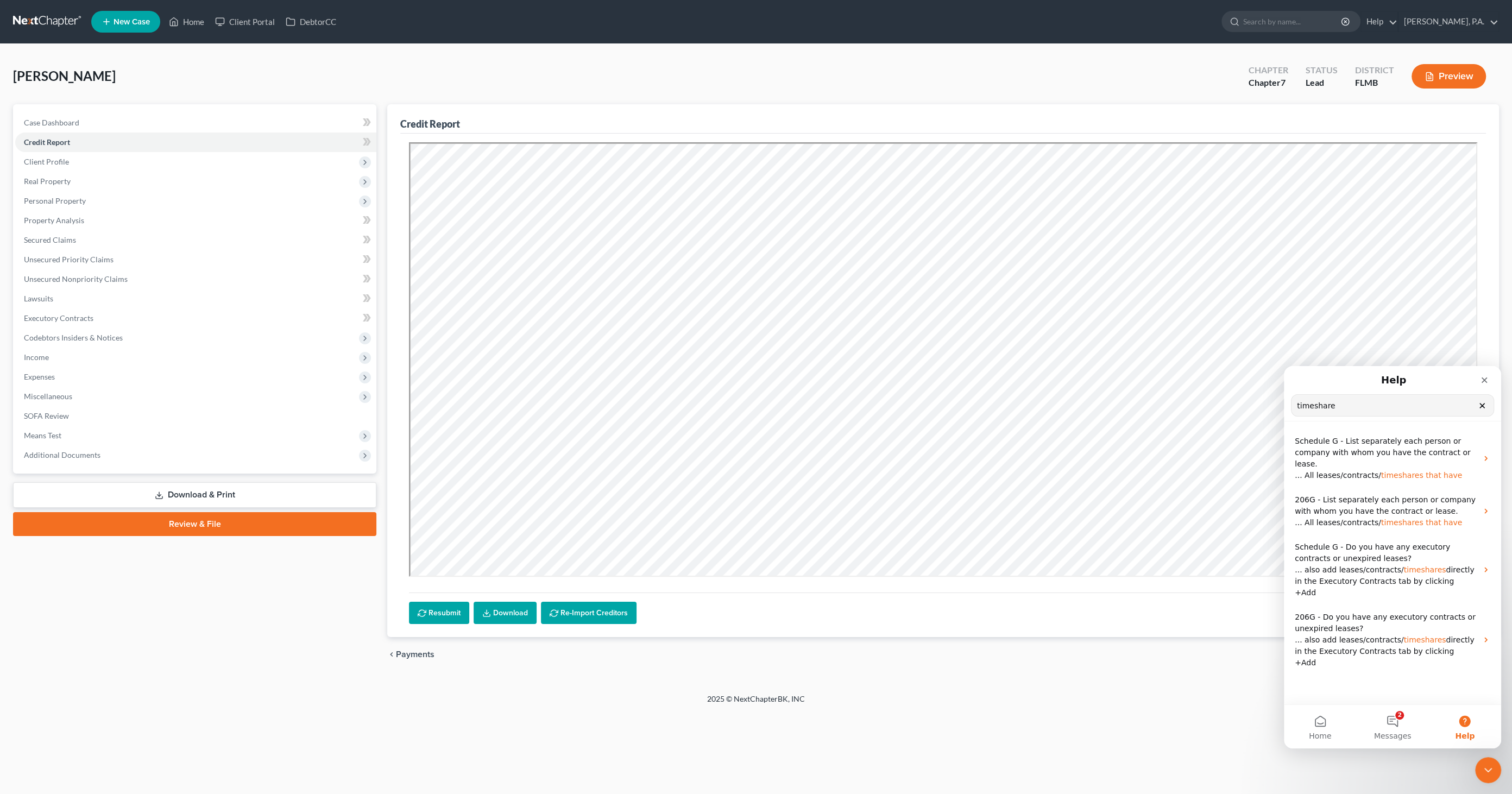
click at [500, 385] on link "Download" at bounding box center [505, 613] width 63 height 23
click at [59, 242] on span "Secured Claims" at bounding box center [49, 239] width 52 height 10
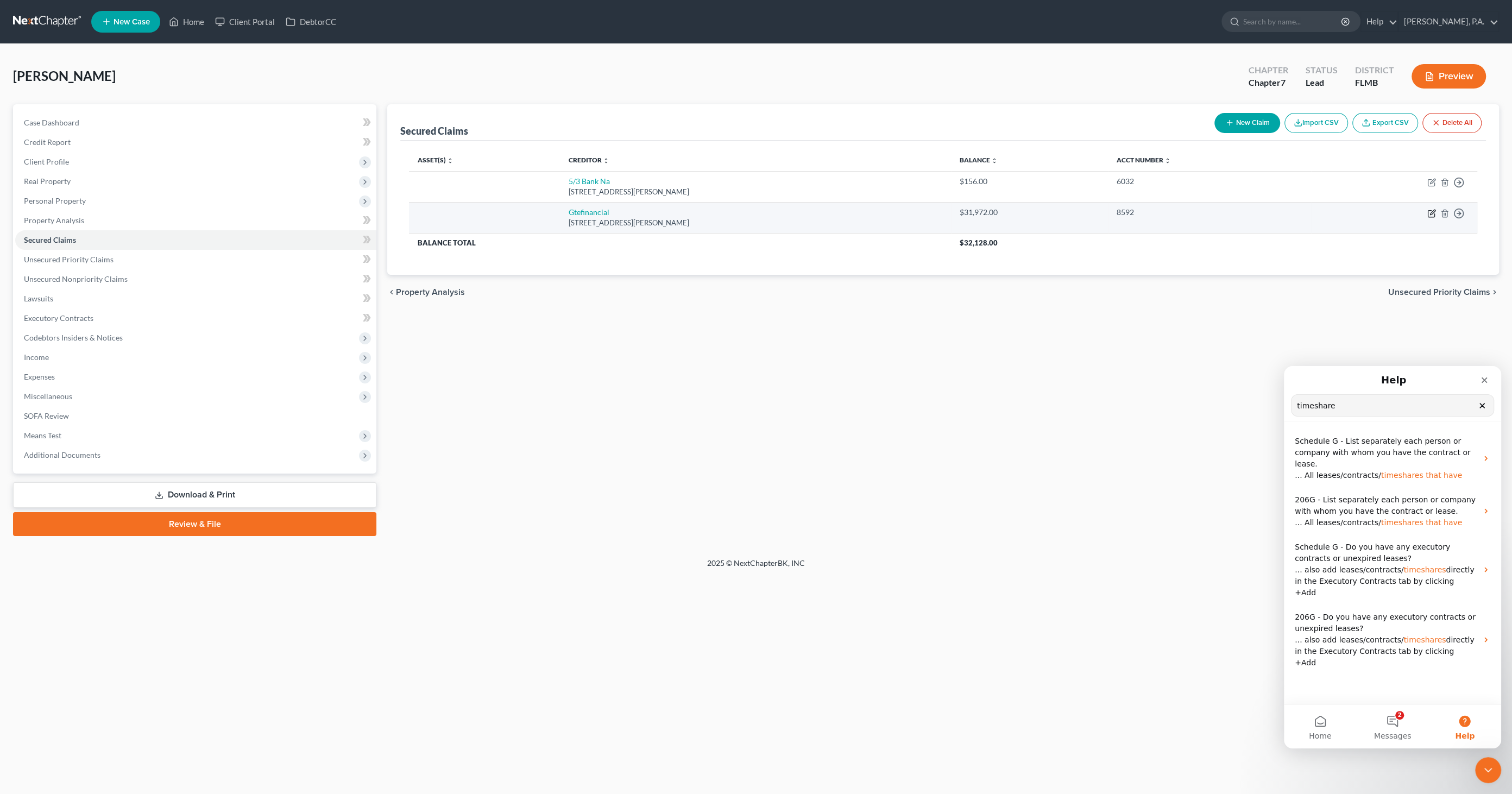
click at [752, 210] on icon "button" at bounding box center [1432, 214] width 9 height 9
select select "9"
select select "2"
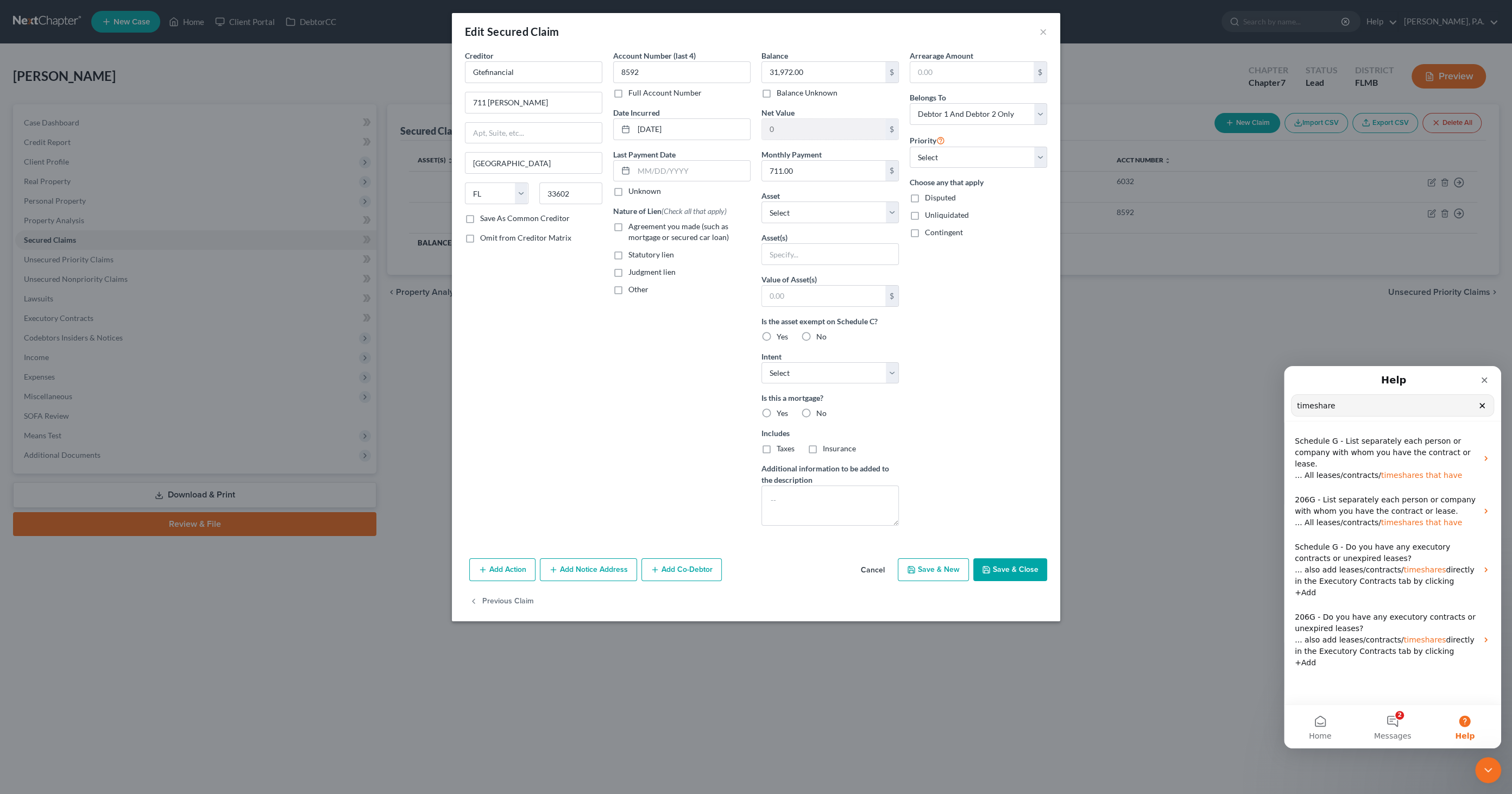
click at [650, 228] on span "Agreement you made (such as mortgage or secured car loan)" at bounding box center [678, 231] width 101 height 20
click at [640, 228] on input "Agreement you made (such as mortgage or secured car loan)" at bounding box center [636, 224] width 7 height 7
checkbox input "true"
click at [752, 214] on select "Select Other Multiple Assets New York Life Insurance #5928 - $0.0 Timeshare - $…" at bounding box center [830, 212] width 138 height 22
select select "5"
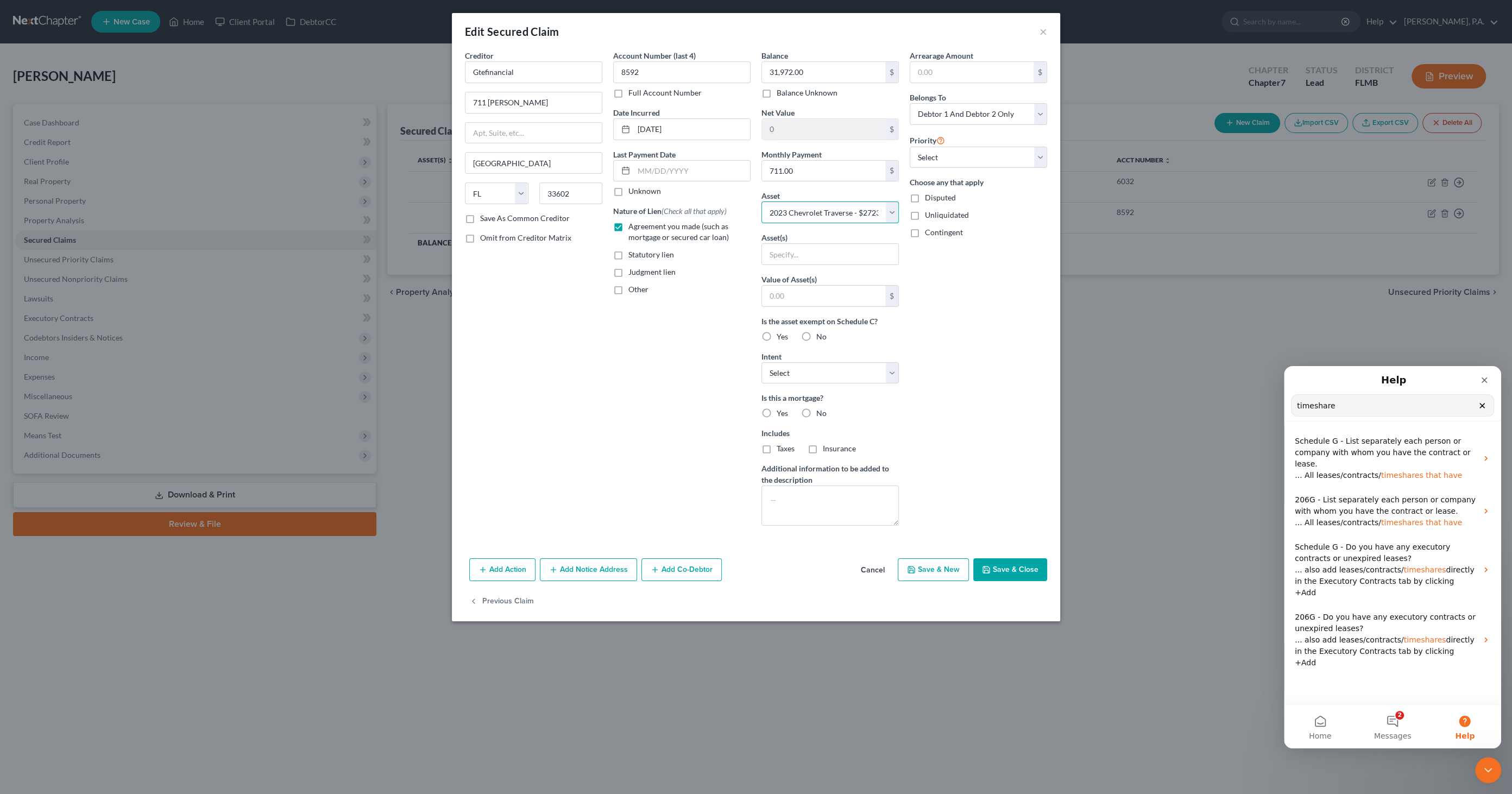
click at [752, 202] on select "Select Other Multiple Assets New York Life Insurance #5928 - $0.0 Timeshare - $…" at bounding box center [830, 212] width 138 height 22
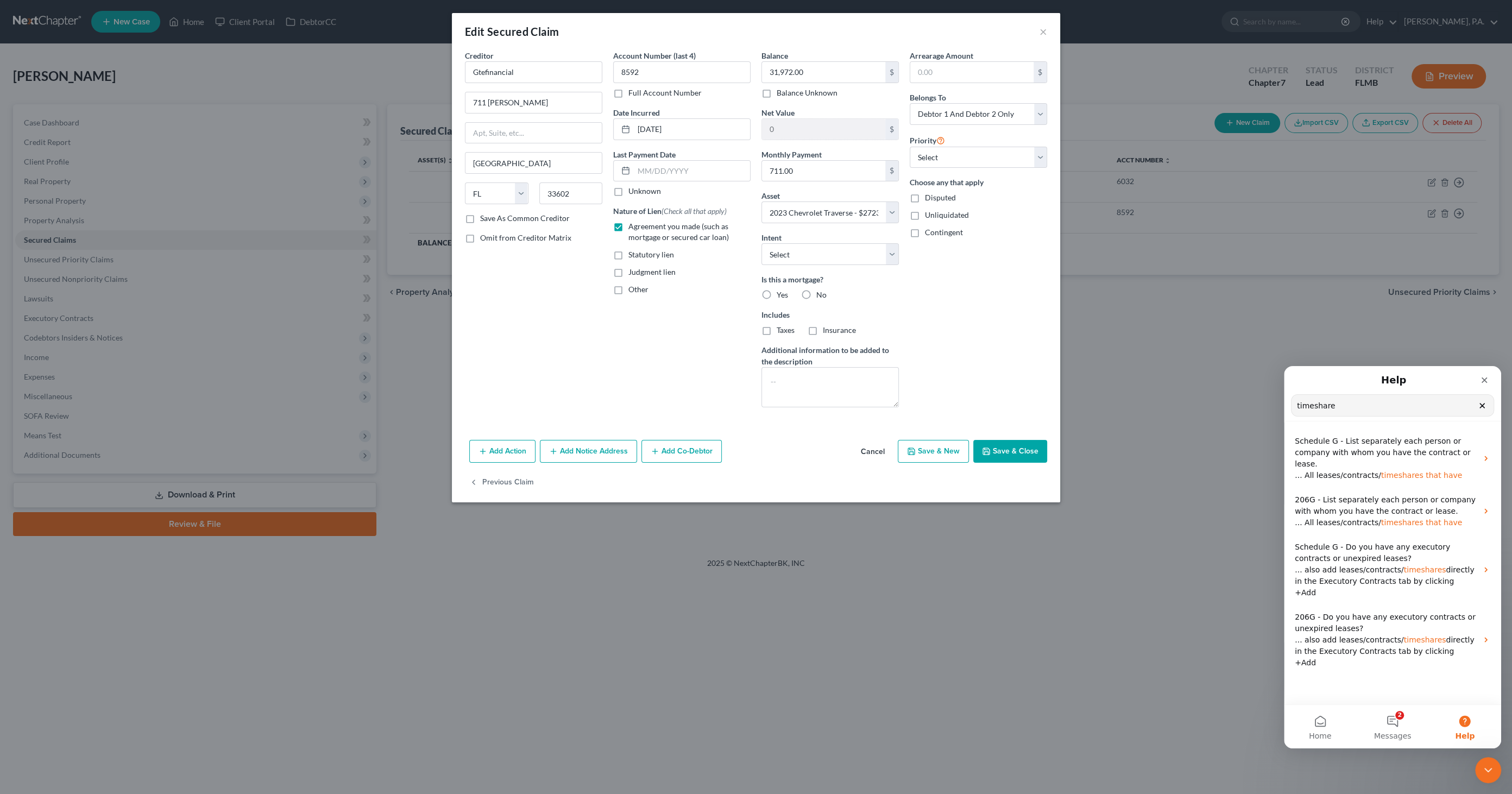
click at [752, 291] on label "No" at bounding box center [822, 294] width 11 height 11
click at [752, 291] on input "No" at bounding box center [825, 293] width 7 height 7
radio input "true"
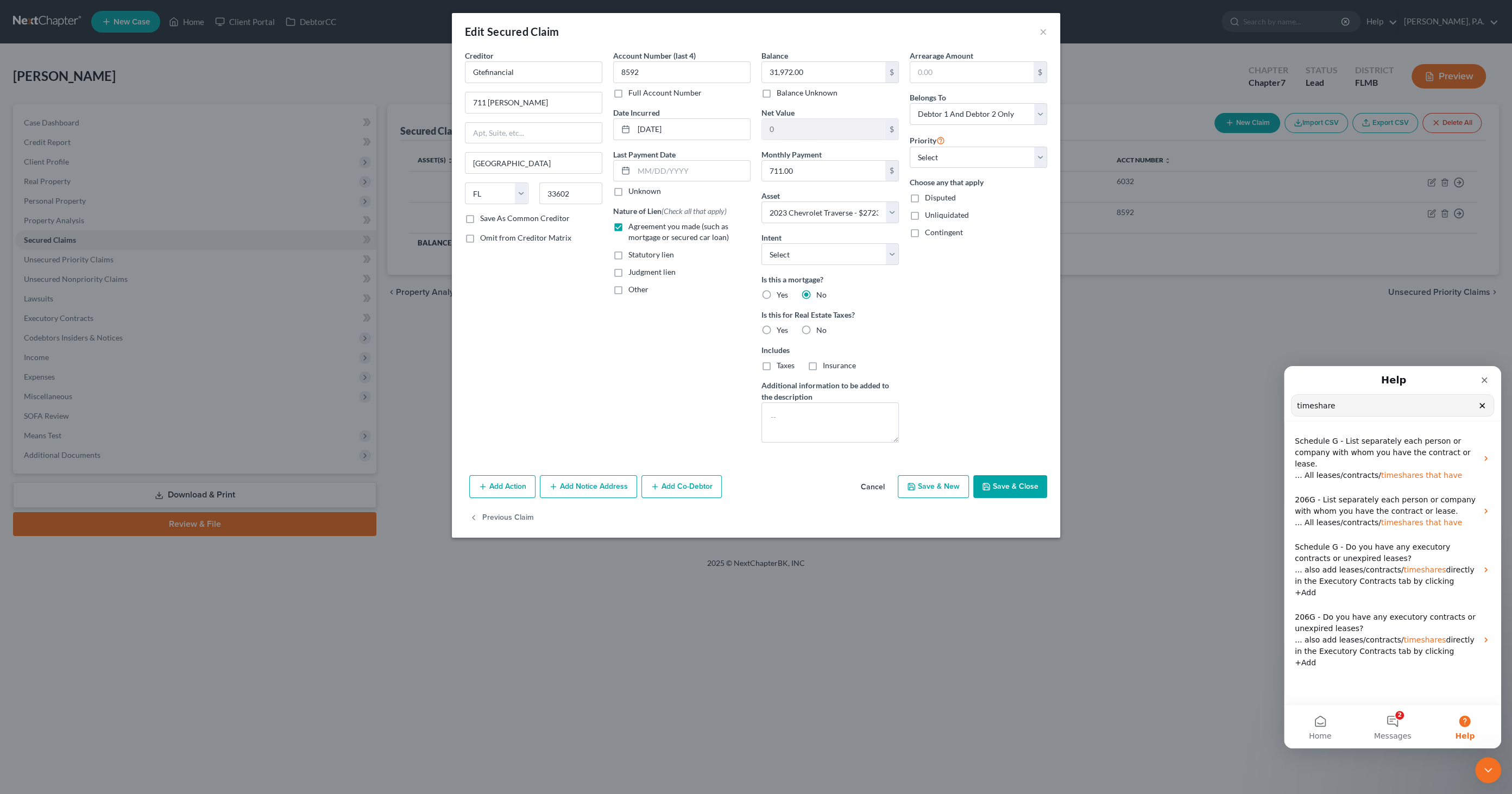
click at [752, 325] on label "No" at bounding box center [822, 330] width 11 height 11
click at [752, 325] on input "No" at bounding box center [825, 329] width 7 height 7
radio input "true"
click at [752, 385] on button "Save & Close" at bounding box center [1011, 486] width 74 height 23
select select
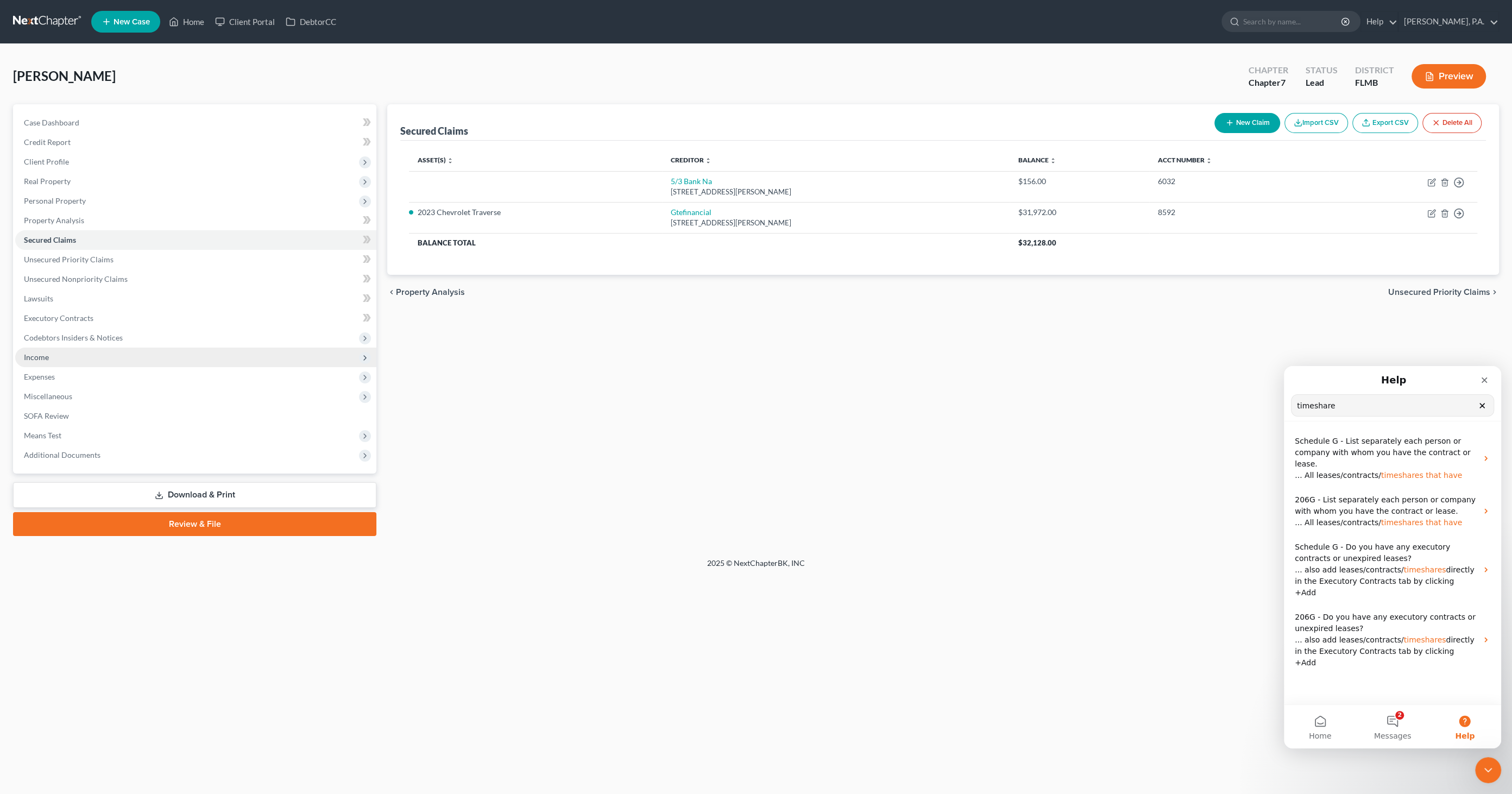
click at [37, 356] on span "Income" at bounding box center [36, 357] width 25 height 10
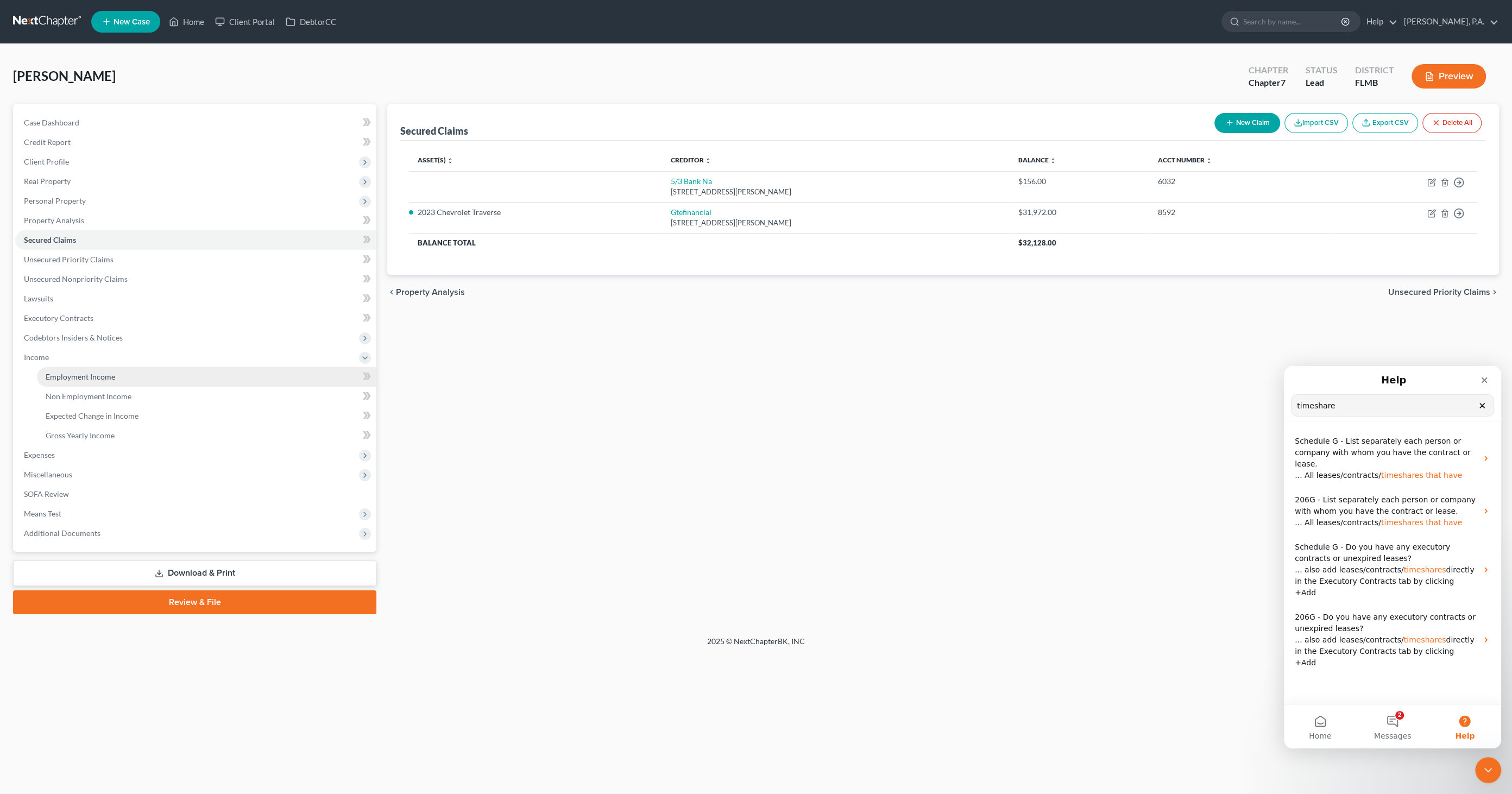
click at [60, 374] on span "Employment Income" at bounding box center [80, 377] width 69 height 10
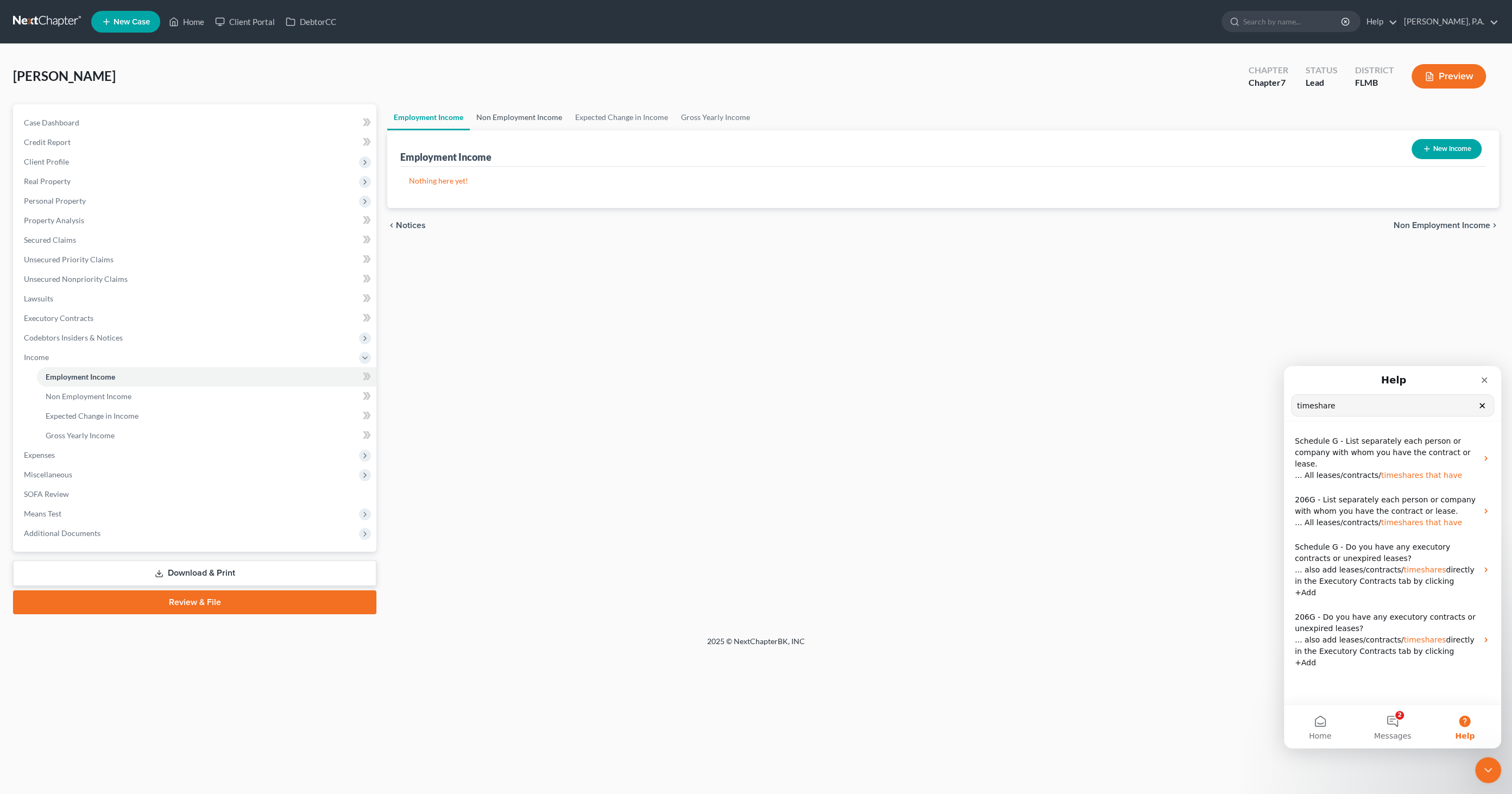
click at [507, 117] on link "Non Employment Income" at bounding box center [519, 117] width 99 height 26
click at [752, 148] on icon "button" at bounding box center [1427, 149] width 9 height 9
select select "0"
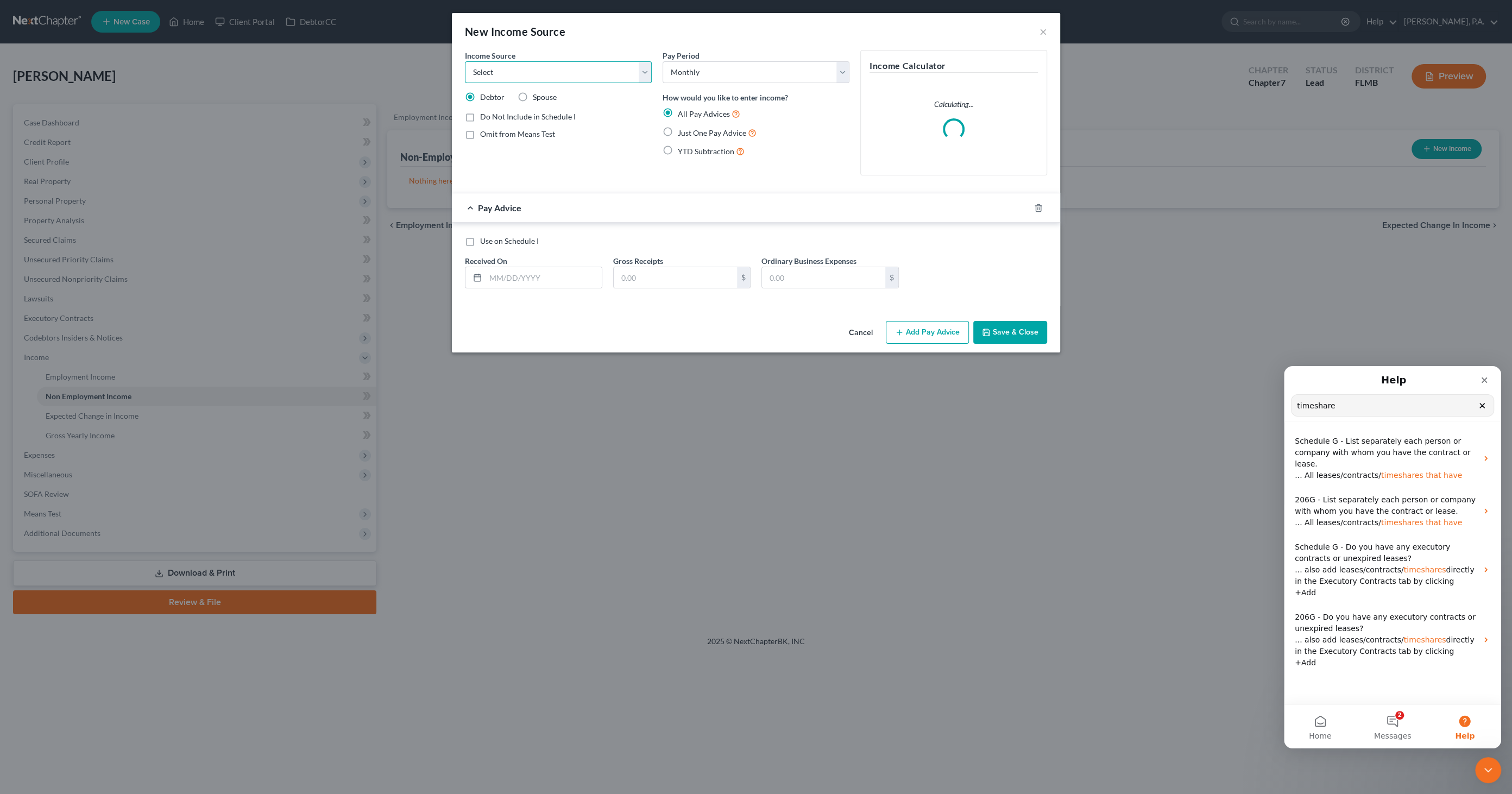
click at [543, 67] on select "Select Unemployment Disability (from employer) Pension Retirement Social Securi…" at bounding box center [558, 72] width 187 height 22
select select "4"
click at [465, 61] on select "Select Unemployment Disability (from employer) Pension Retirement Social Securi…" at bounding box center [558, 72] width 187 height 22
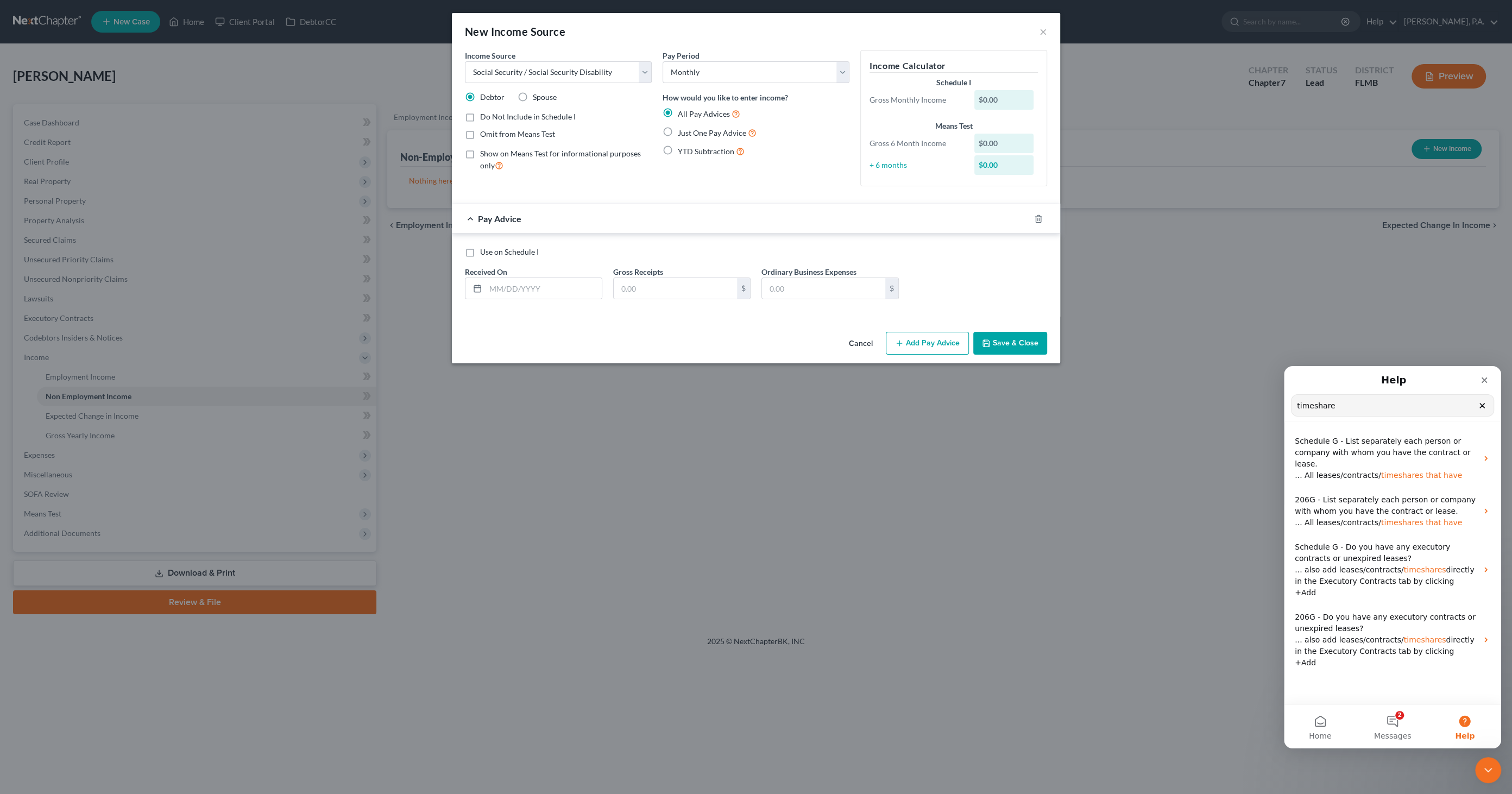
click at [705, 134] on span "Just One Pay Advice" at bounding box center [712, 132] width 68 height 10
click at [690, 133] on input "Just One Pay Advice" at bounding box center [685, 130] width 7 height 7
radio input "true"
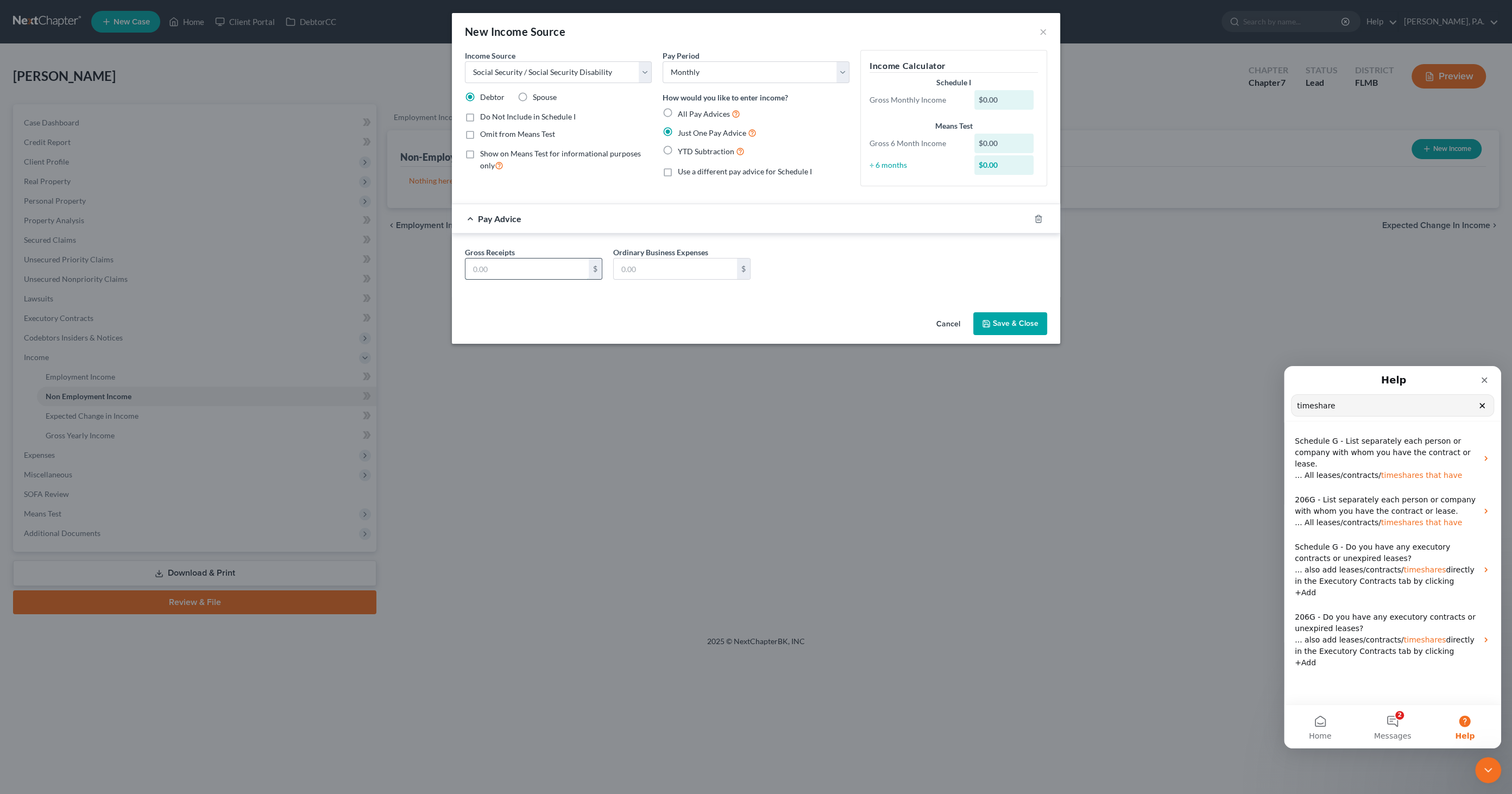
click at [551, 270] on input "text" at bounding box center [527, 269] width 124 height 21
type input "2,300.00"
click at [752, 318] on button "Save & Close" at bounding box center [1011, 323] width 74 height 23
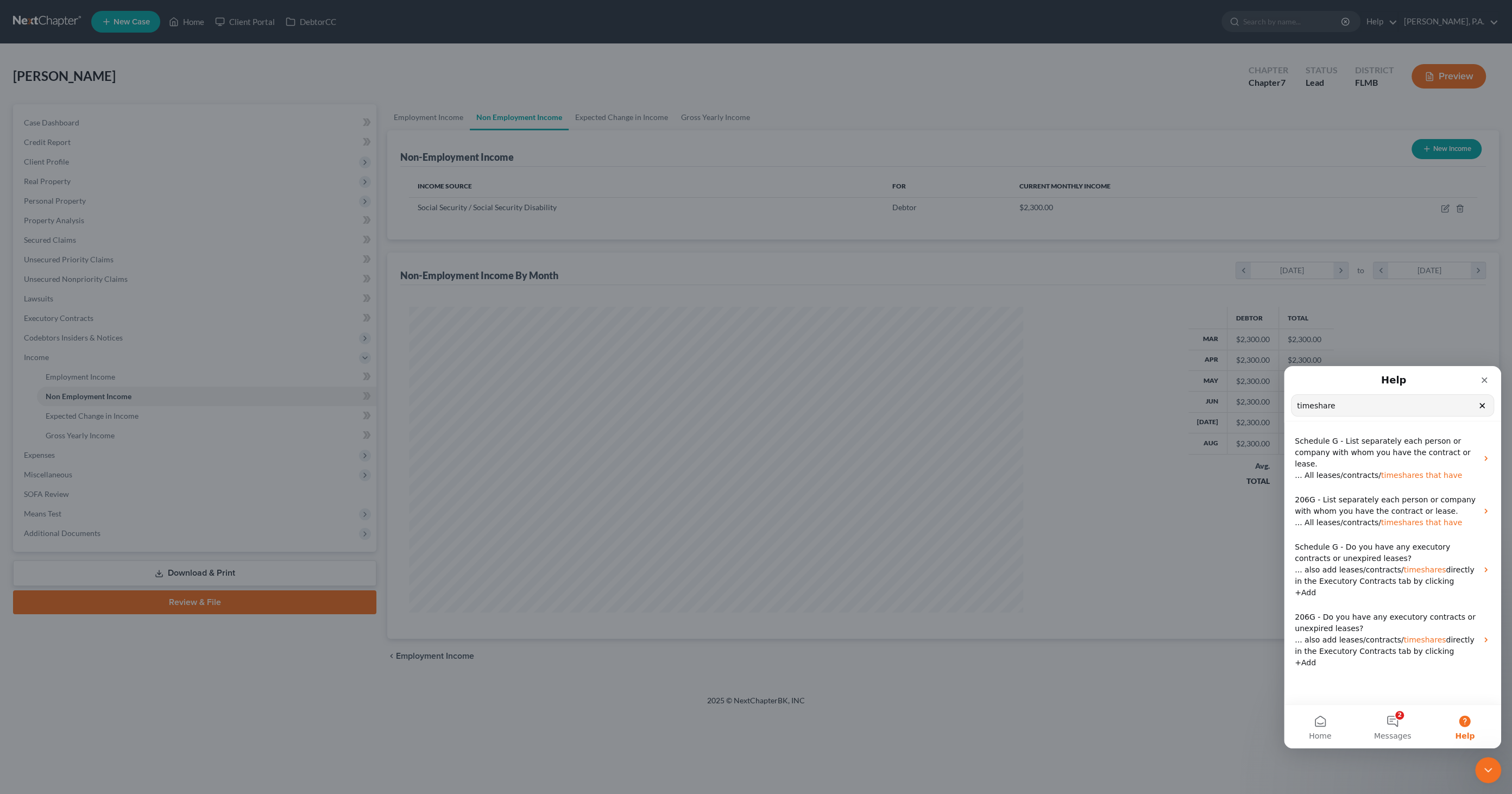
scroll to position [305, 636]
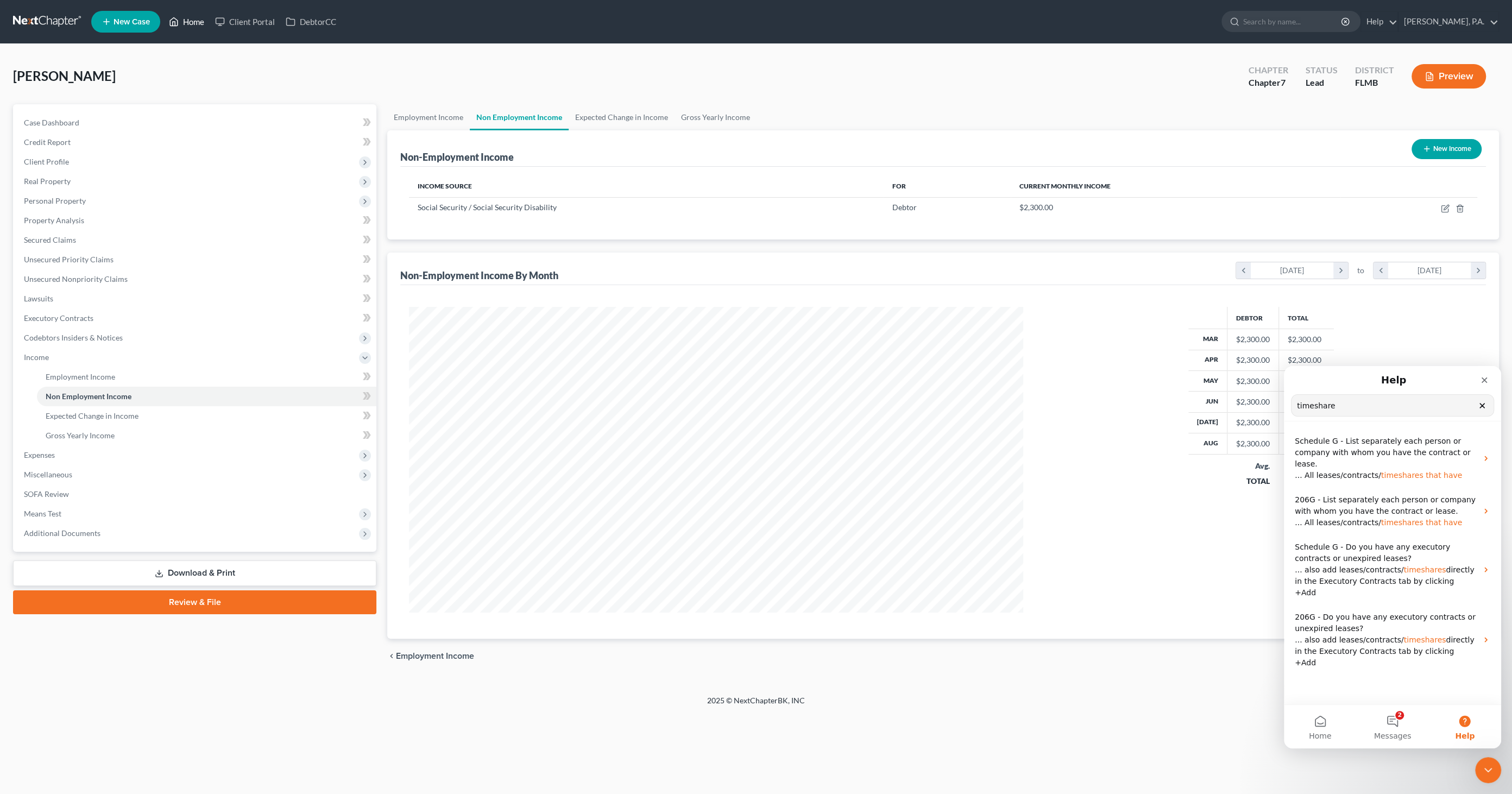
drag, startPoint x: 198, startPoint y: 24, endPoint x: 199, endPoint y: 14, distance: 10.0
click at [197, 24] on link "Home" at bounding box center [187, 22] width 46 height 19
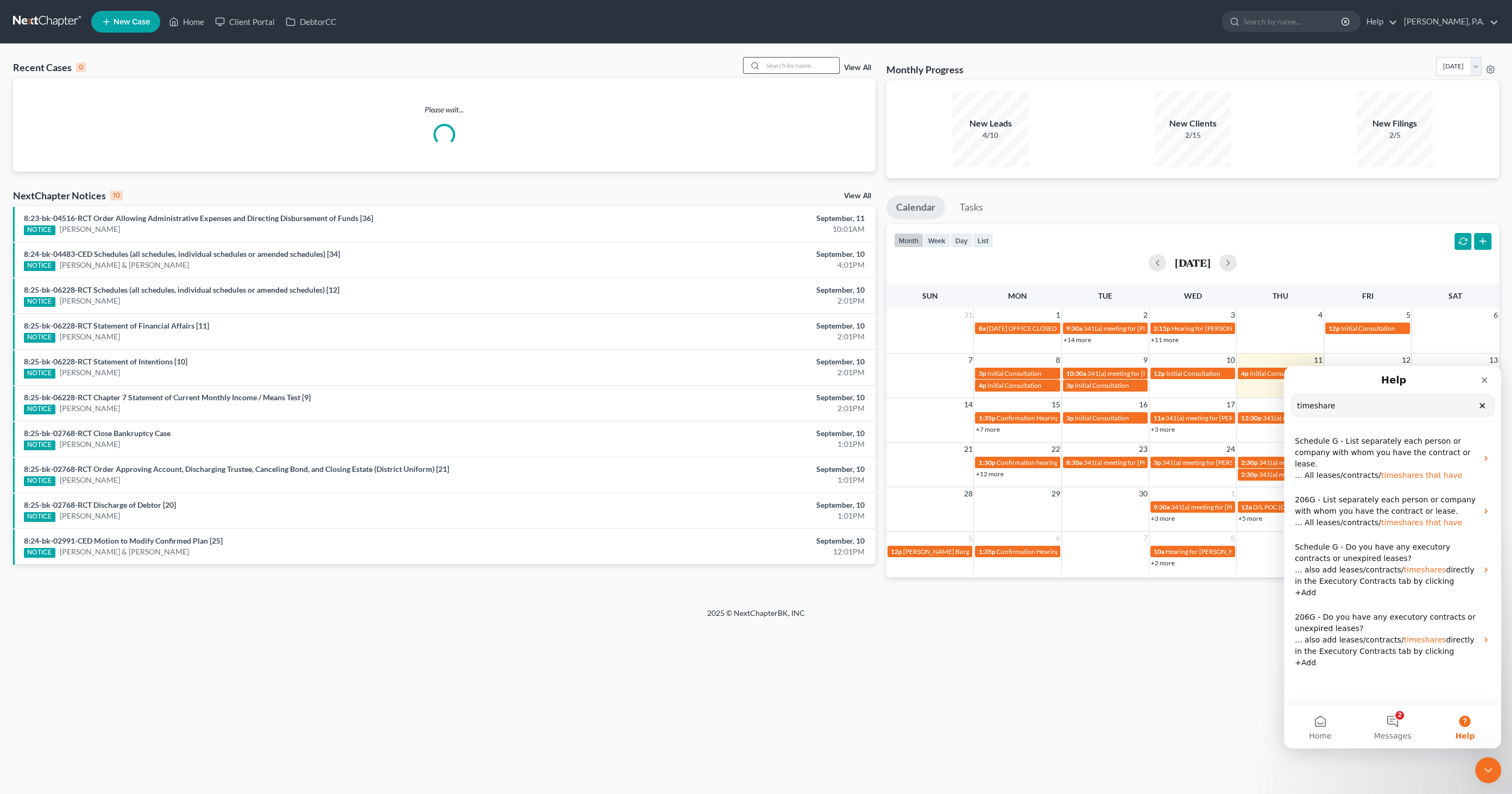
click at [752, 62] on input "search" at bounding box center [801, 66] width 76 height 16
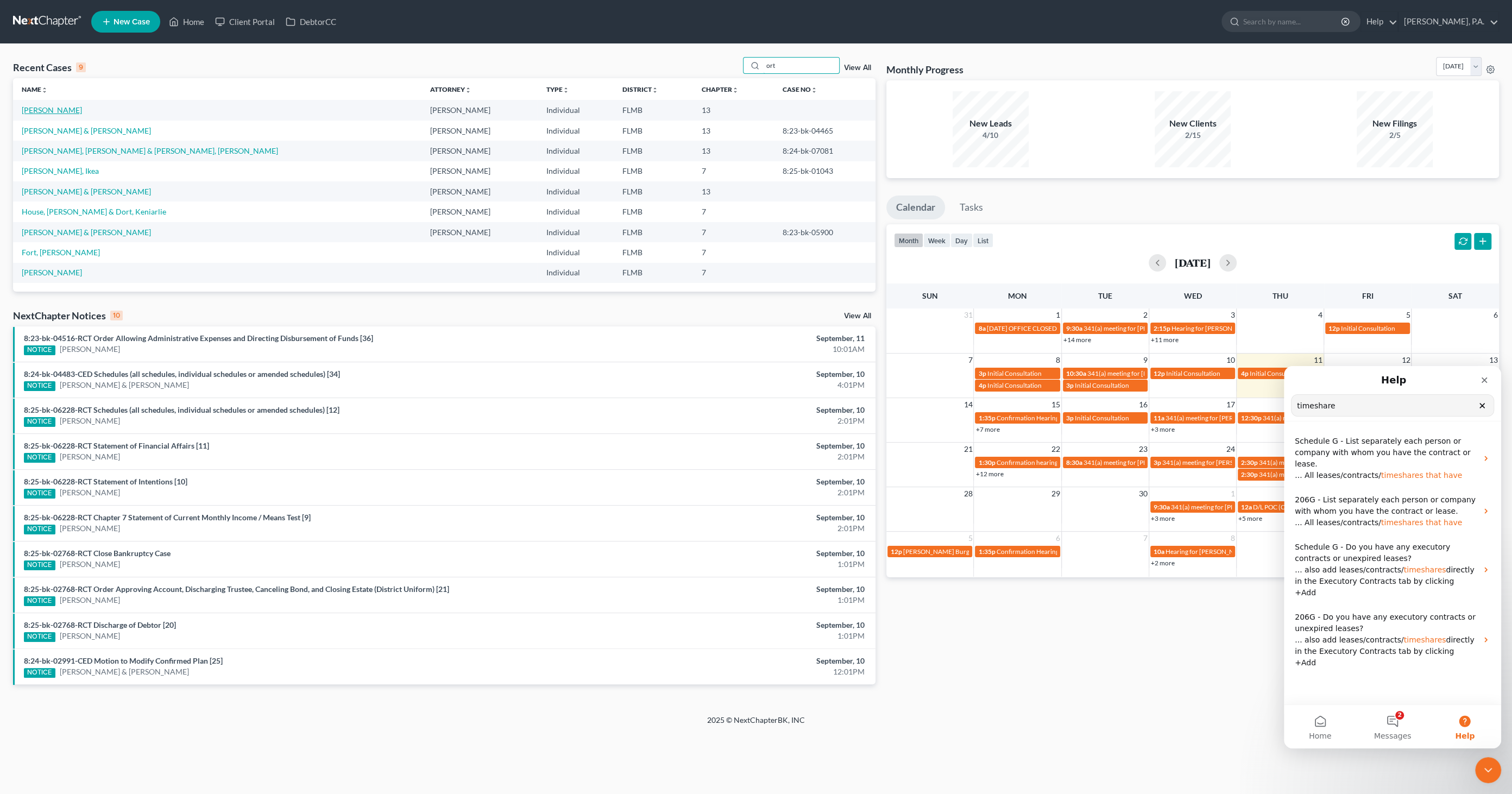
type input "ort"
click at [51, 110] on link "[PERSON_NAME]" at bounding box center [52, 110] width 60 height 10
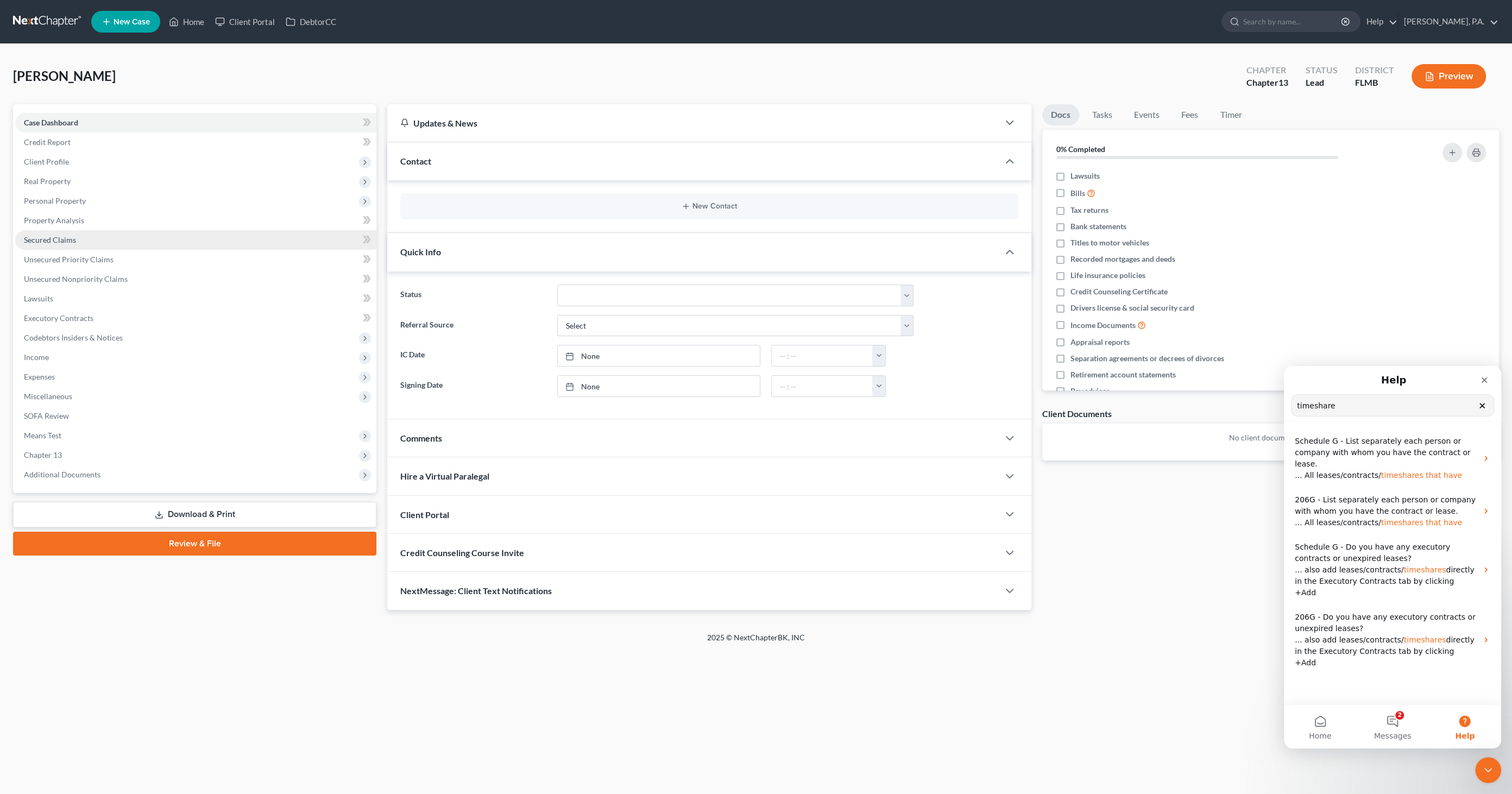
click at [40, 239] on span "Secured Claims" at bounding box center [49, 239] width 52 height 10
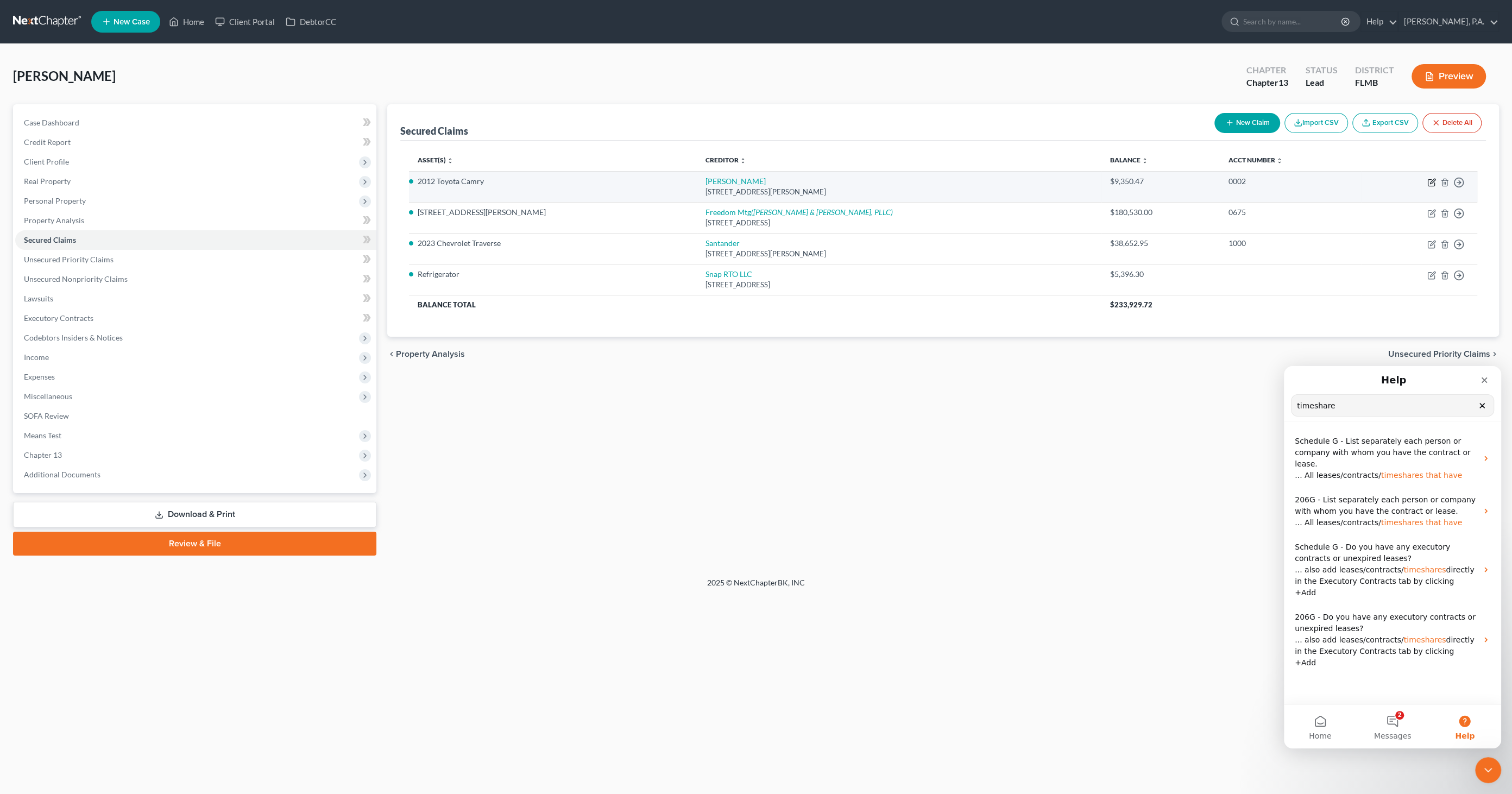
click at [752, 180] on icon "button" at bounding box center [1432, 182] width 9 height 9
select select "14"
select select "2"
select select "0"
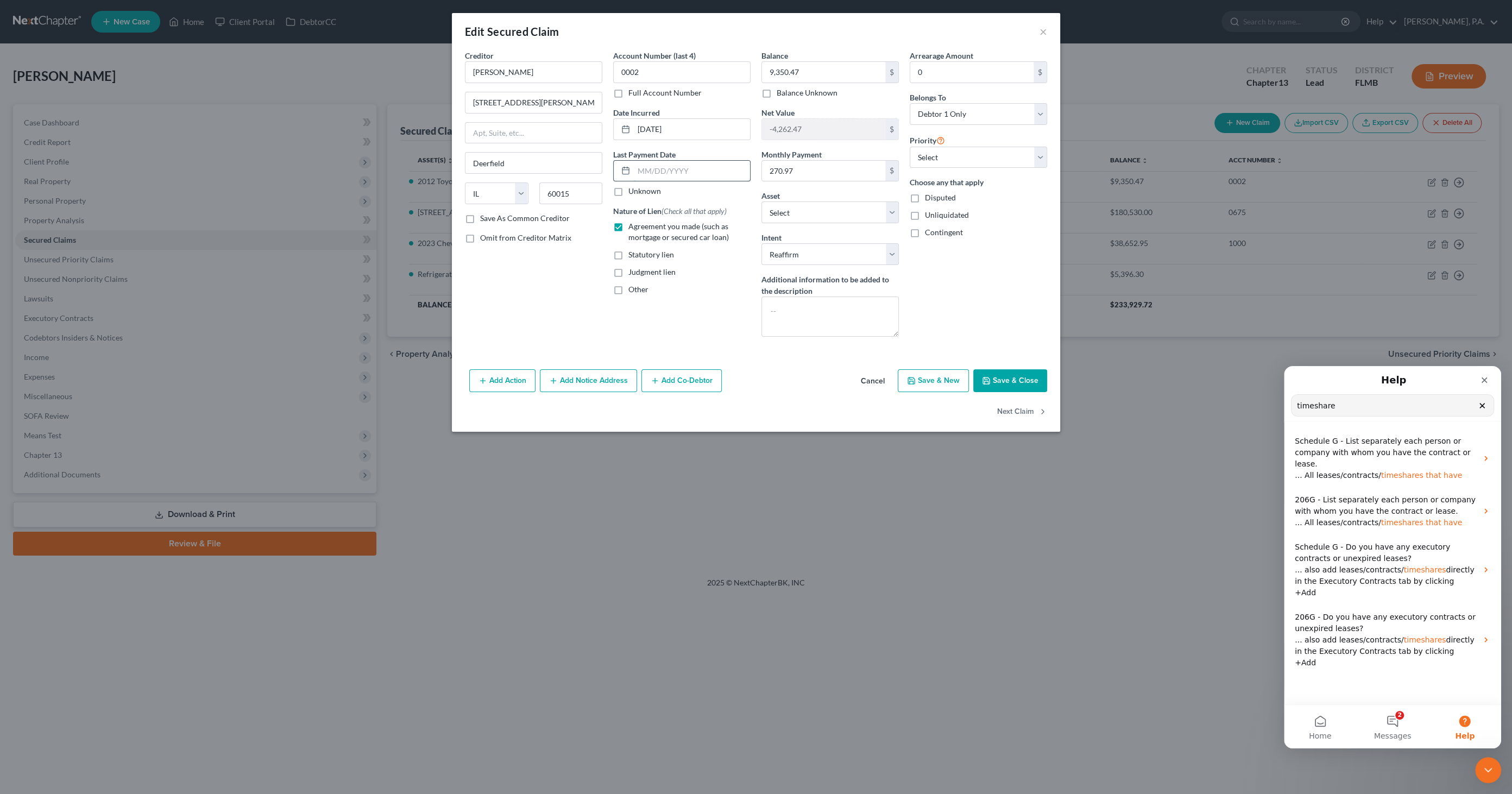
click at [646, 171] on input "text" at bounding box center [692, 171] width 117 height 21
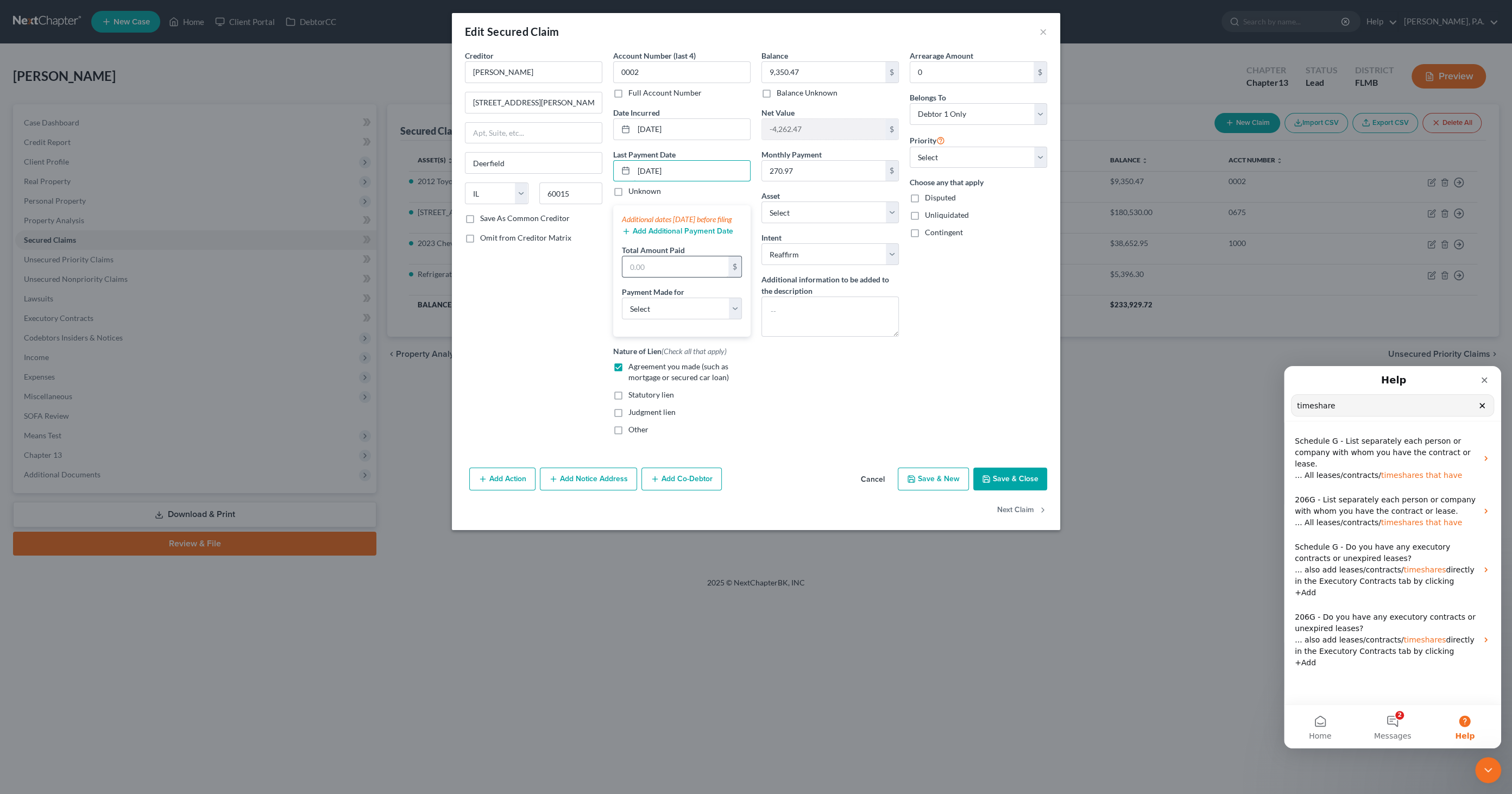
type input "07/11/2025"
click at [666, 274] on input "text" at bounding box center [675, 267] width 106 height 21
type input "541.00"
drag, startPoint x: 671, startPoint y: 315, endPoint x: 691, endPoint y: 323, distance: 21.5
click at [671, 315] on select "Select Car Credit Card Loan Repayment Mortgage Other Suppliers Or Vendors" at bounding box center [682, 308] width 120 height 22
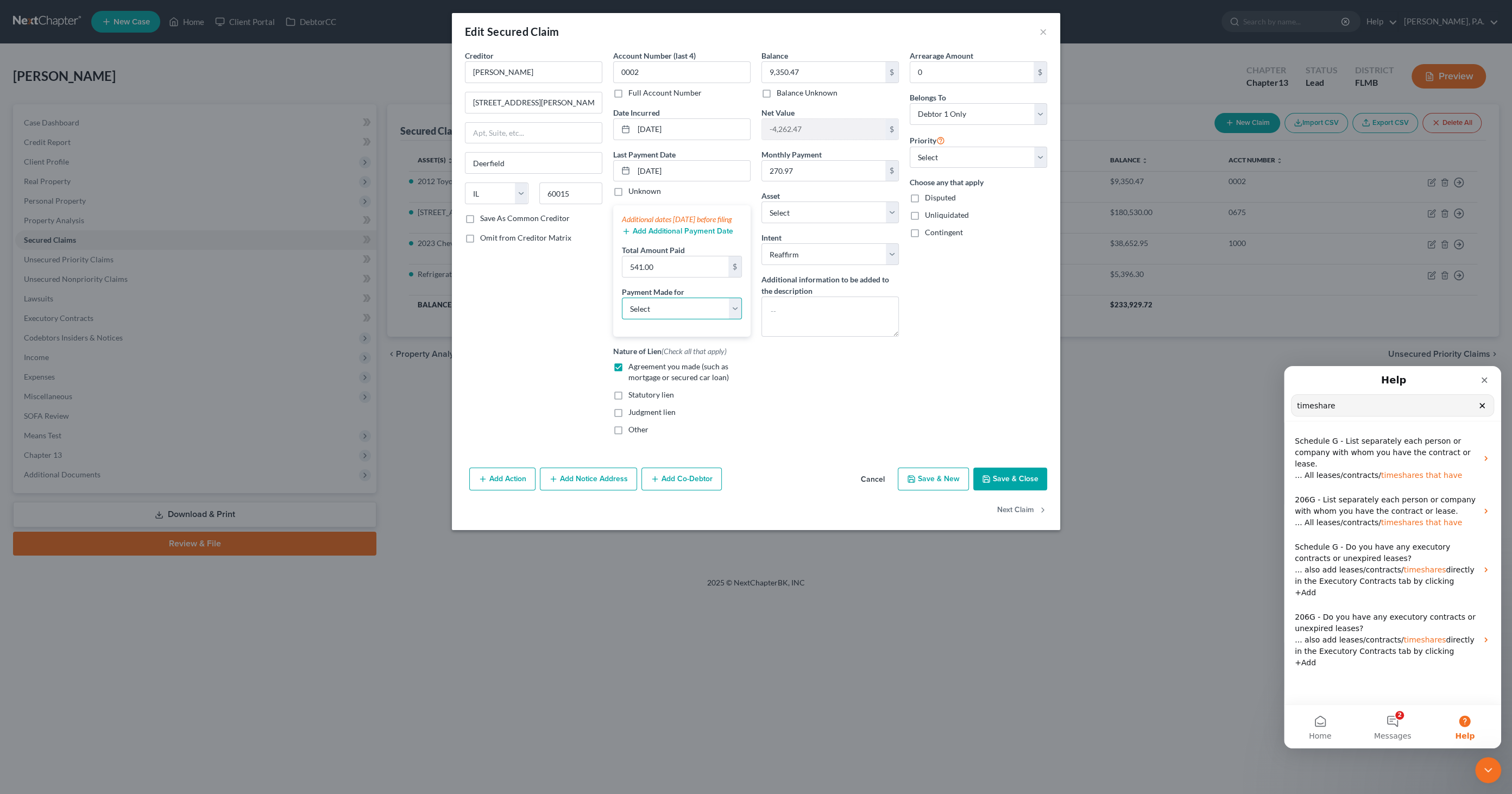
select select "0"
click at [622, 307] on select "Select Car Credit Card Loan Repayment Mortgage Other Suppliers Or Vendors" at bounding box center [682, 308] width 120 height 22
drag, startPoint x: 1003, startPoint y: 486, endPoint x: 1005, endPoint y: 477, distance: 9.2
click at [752, 385] on button "Save & Close" at bounding box center [1011, 479] width 74 height 23
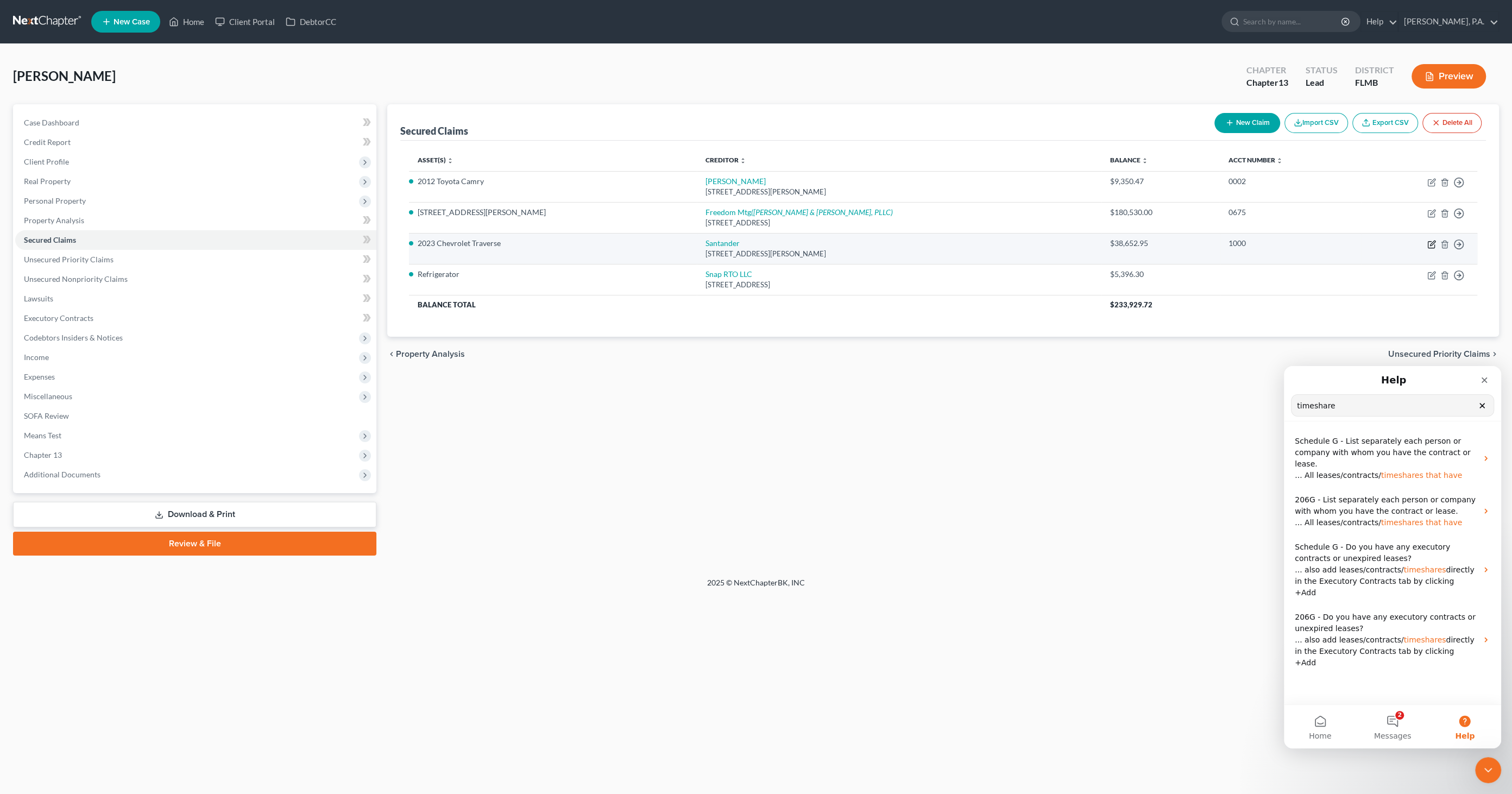
click at [752, 241] on icon "button" at bounding box center [1433, 244] width 5 height 5
select select "45"
select select "2"
select select "0"
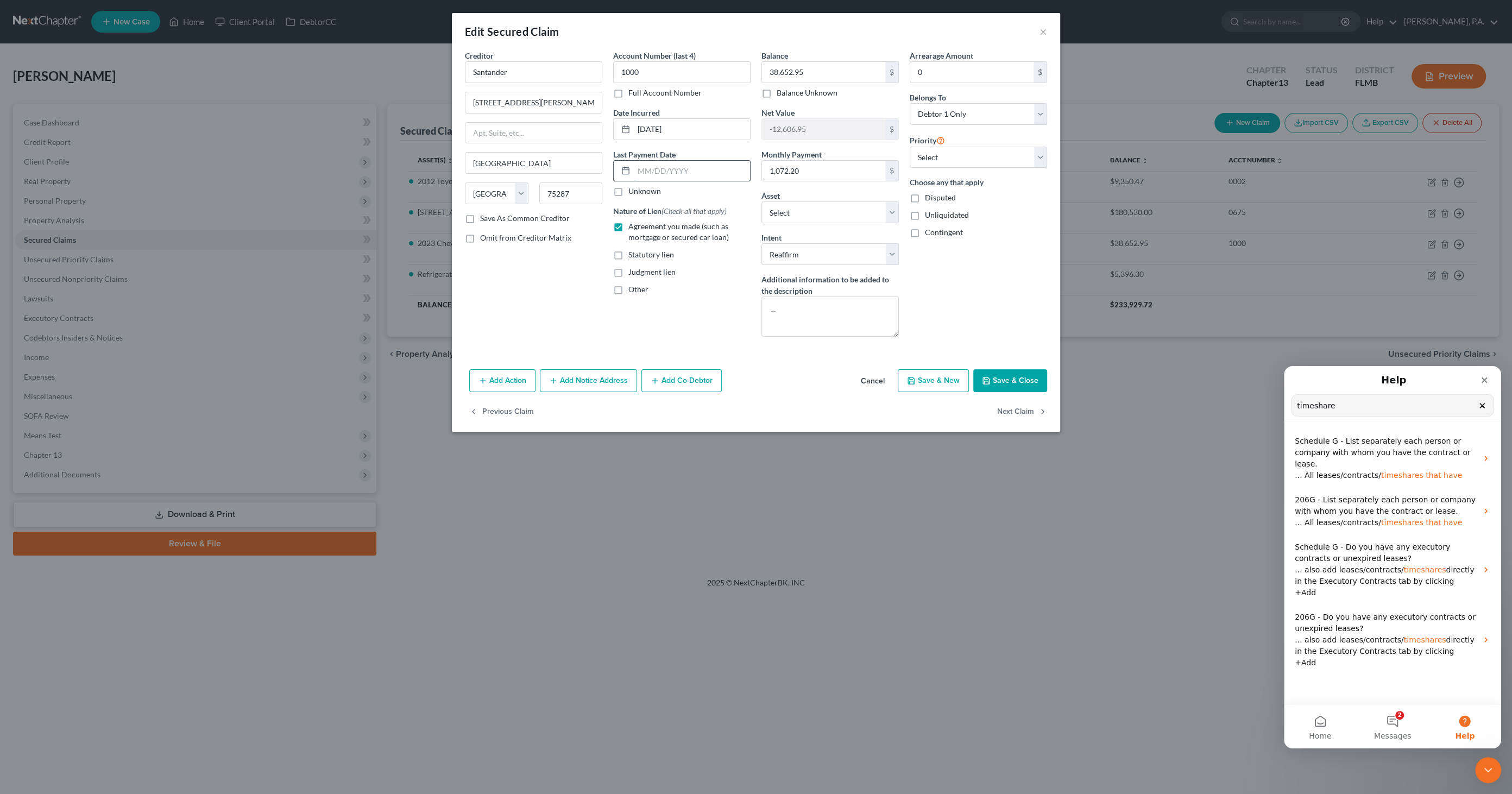
click at [716, 167] on input "text" at bounding box center [692, 171] width 117 height 21
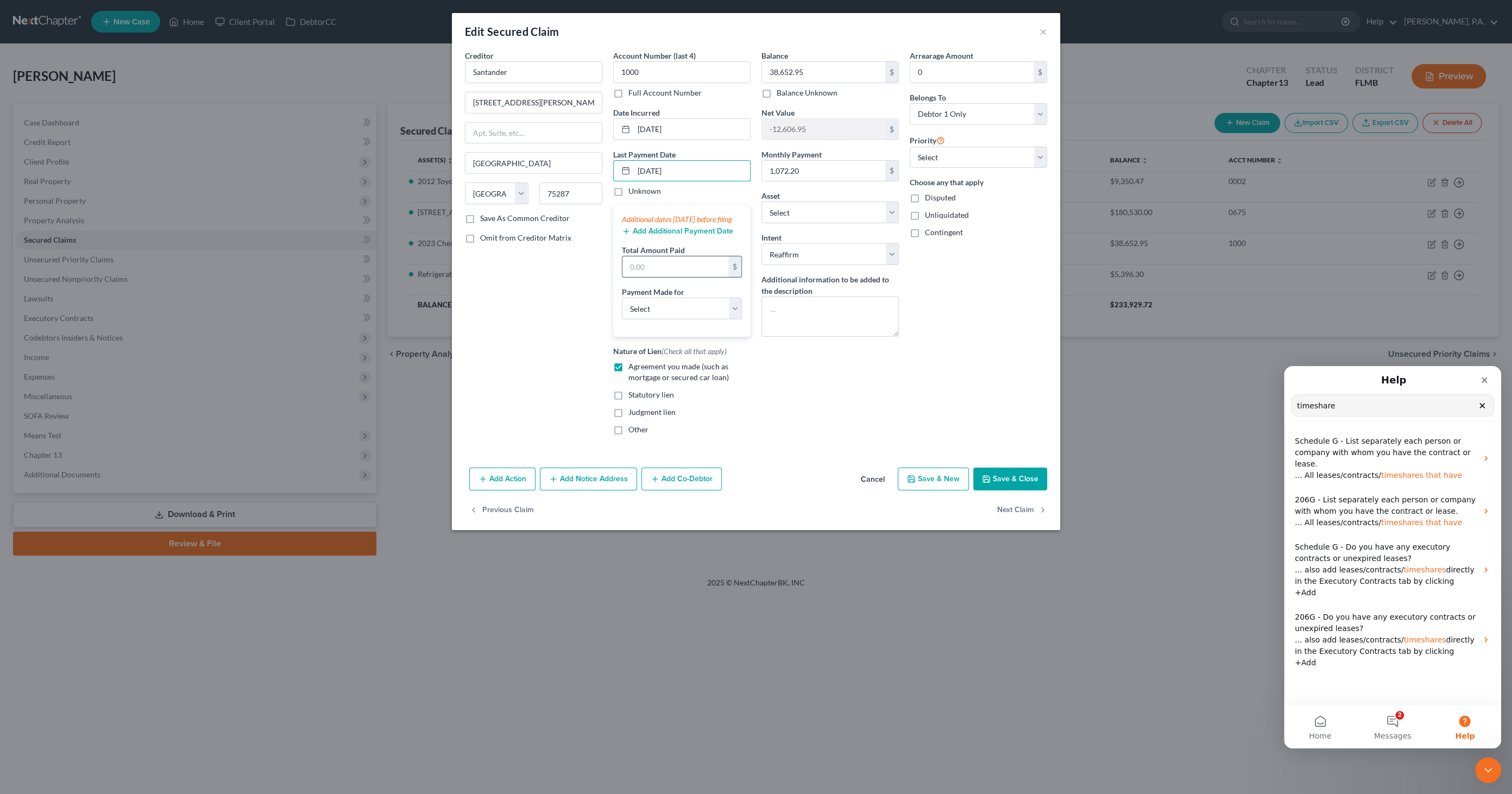
type input "09/11/2025"
click at [664, 277] on input "text" at bounding box center [675, 267] width 106 height 21
type input "600.00"
click at [752, 372] on div "Balance 38,652.95 $ Balance Unknown Balance Undetermined 38,652.95 $ Balance Un…" at bounding box center [830, 246] width 148 height 393
click at [654, 236] on button "Add Additional Payment Date" at bounding box center [678, 231] width 111 height 9
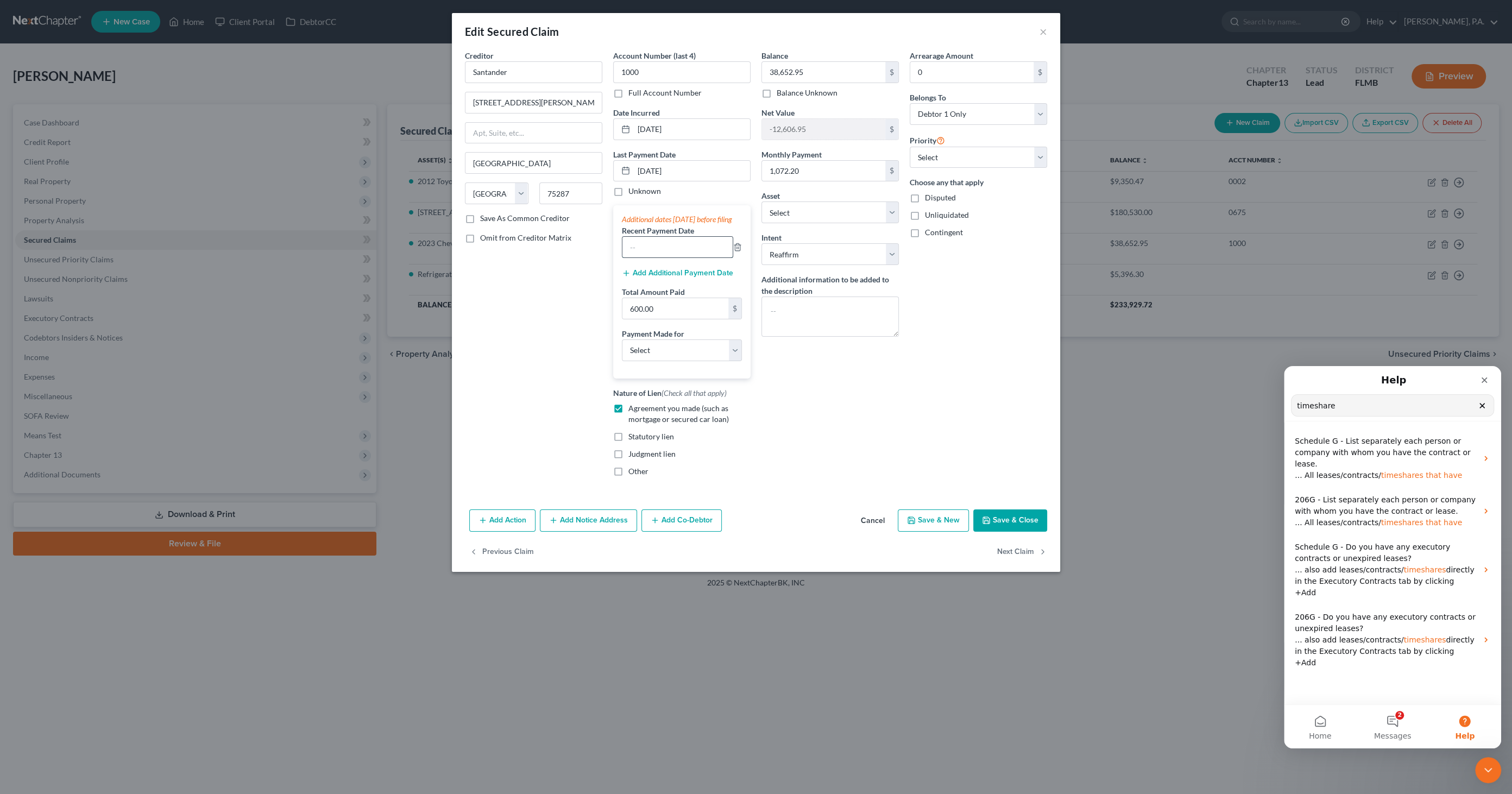
click at [658, 258] on input "text" at bounding box center [678, 247] width 110 height 21
type input "08/28/2025"
click at [752, 385] on button "Save & Close" at bounding box center [1011, 521] width 74 height 23
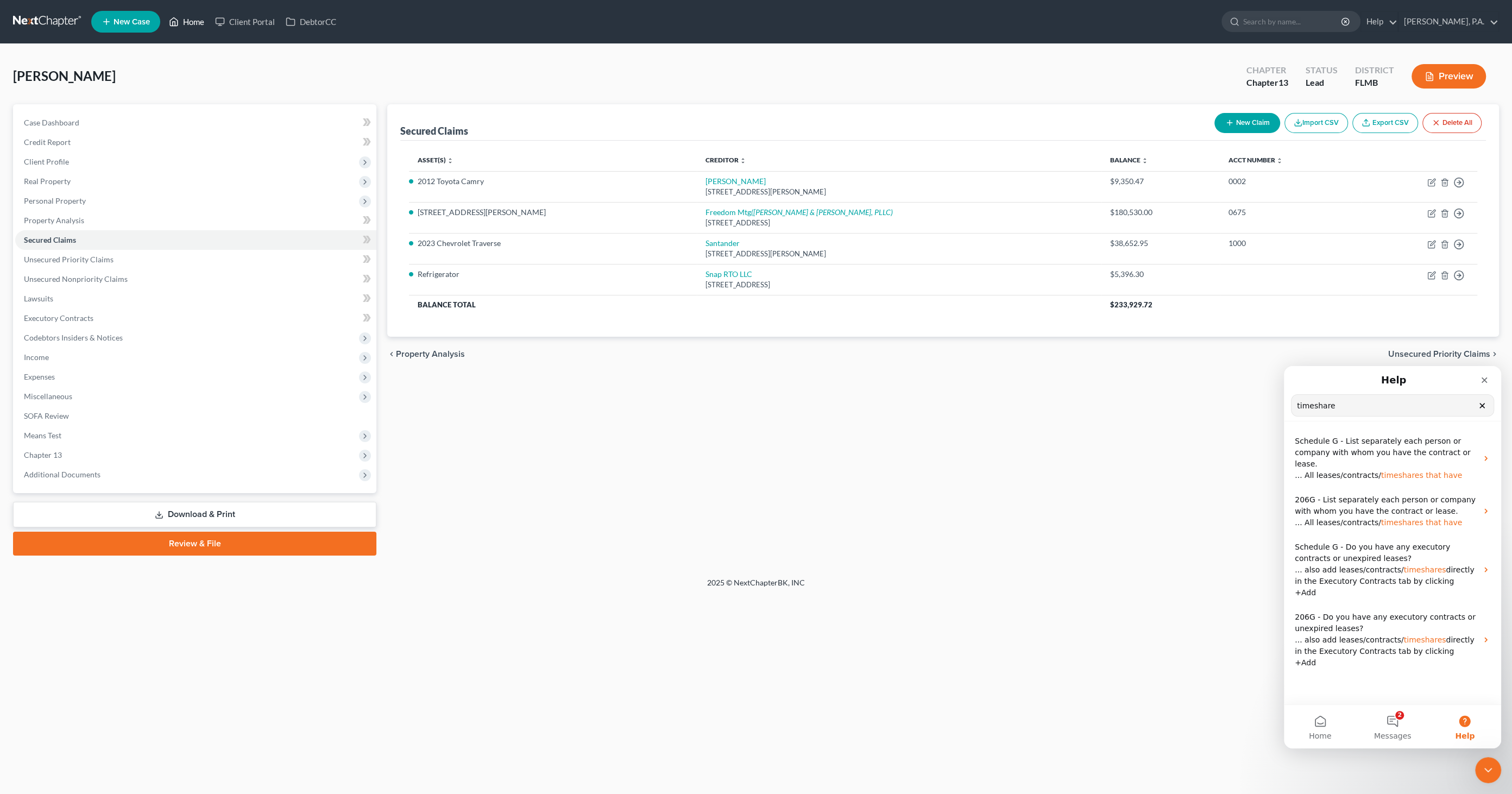
click at [196, 23] on link "Home" at bounding box center [187, 22] width 46 height 19
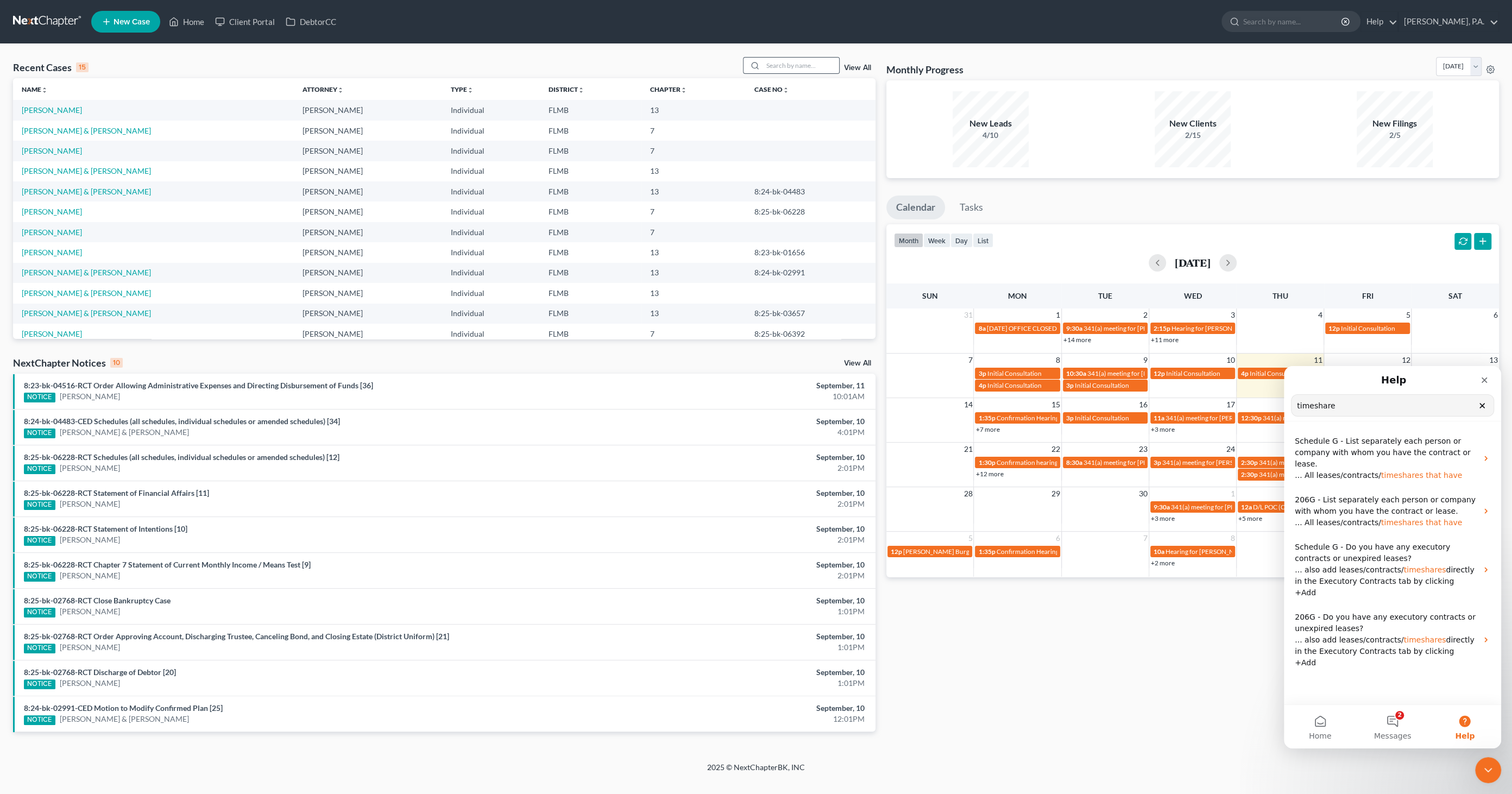
click at [752, 74] on div at bounding box center [791, 65] width 96 height 17
click at [752, 69] on input "search" at bounding box center [801, 66] width 76 height 16
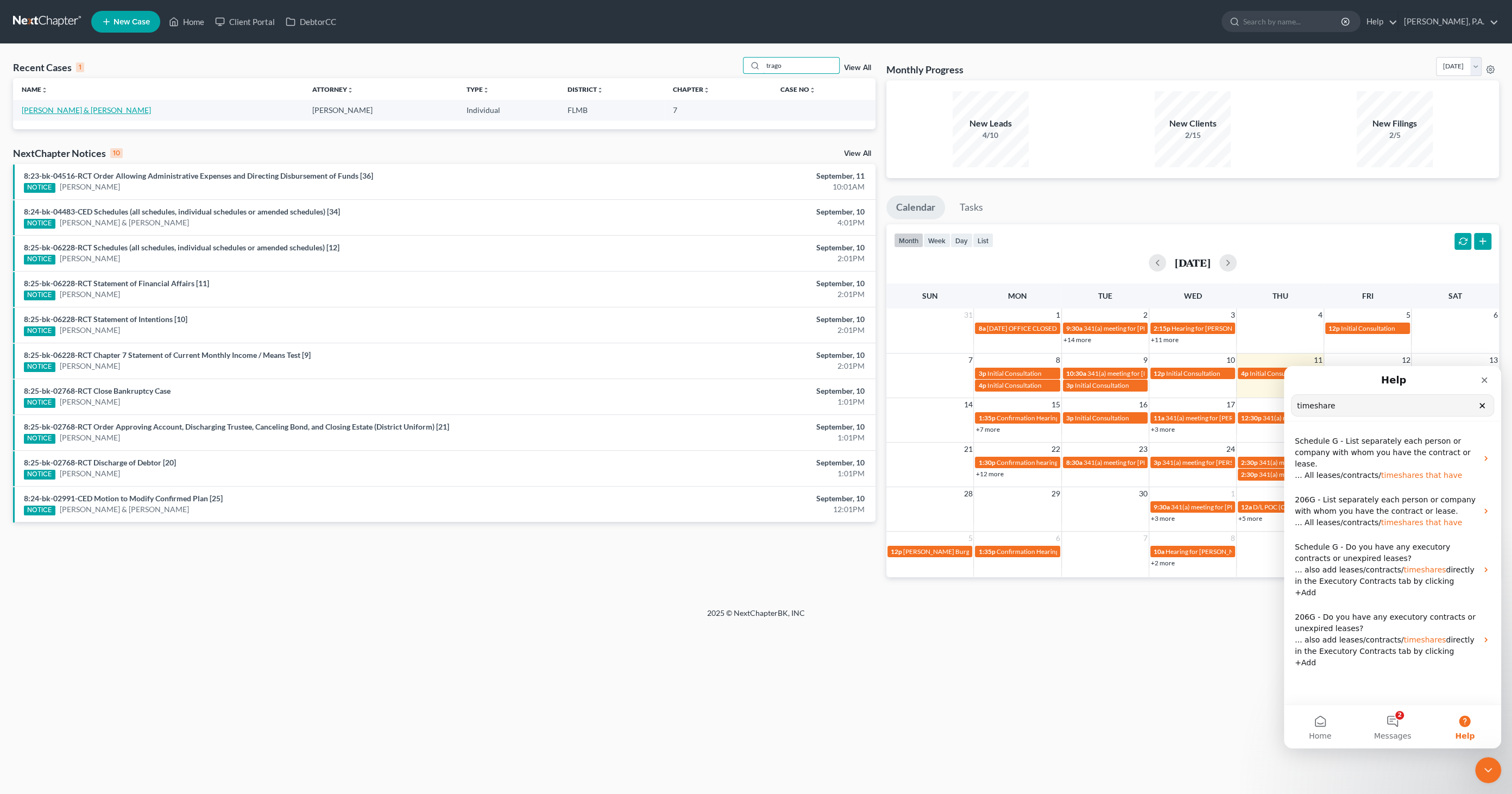
type input "trago"
click at [88, 107] on link "[PERSON_NAME] & [PERSON_NAME]" at bounding box center [87, 110] width 130 height 10
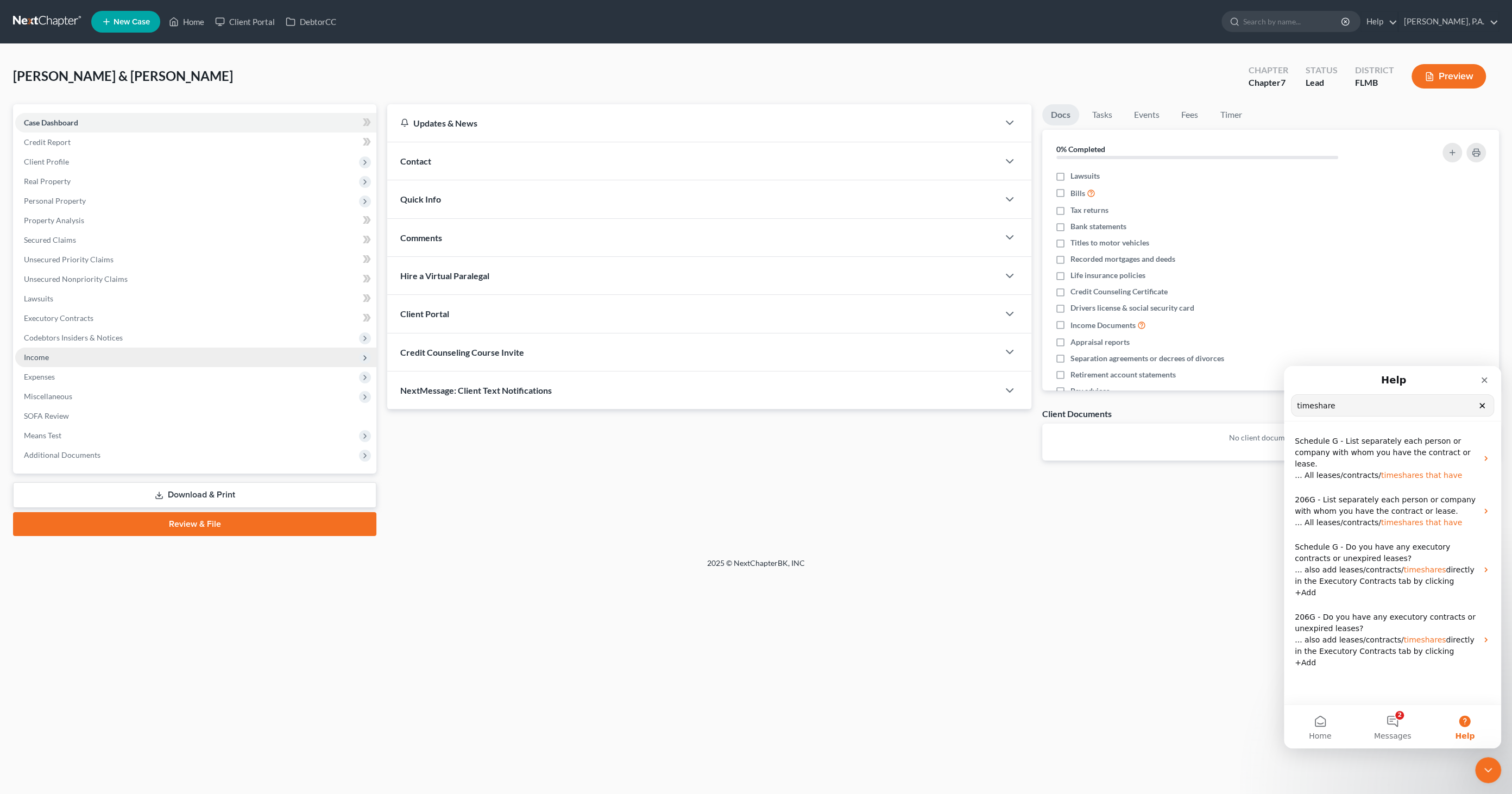
click at [67, 358] on span "Income" at bounding box center [195, 358] width 361 height 19
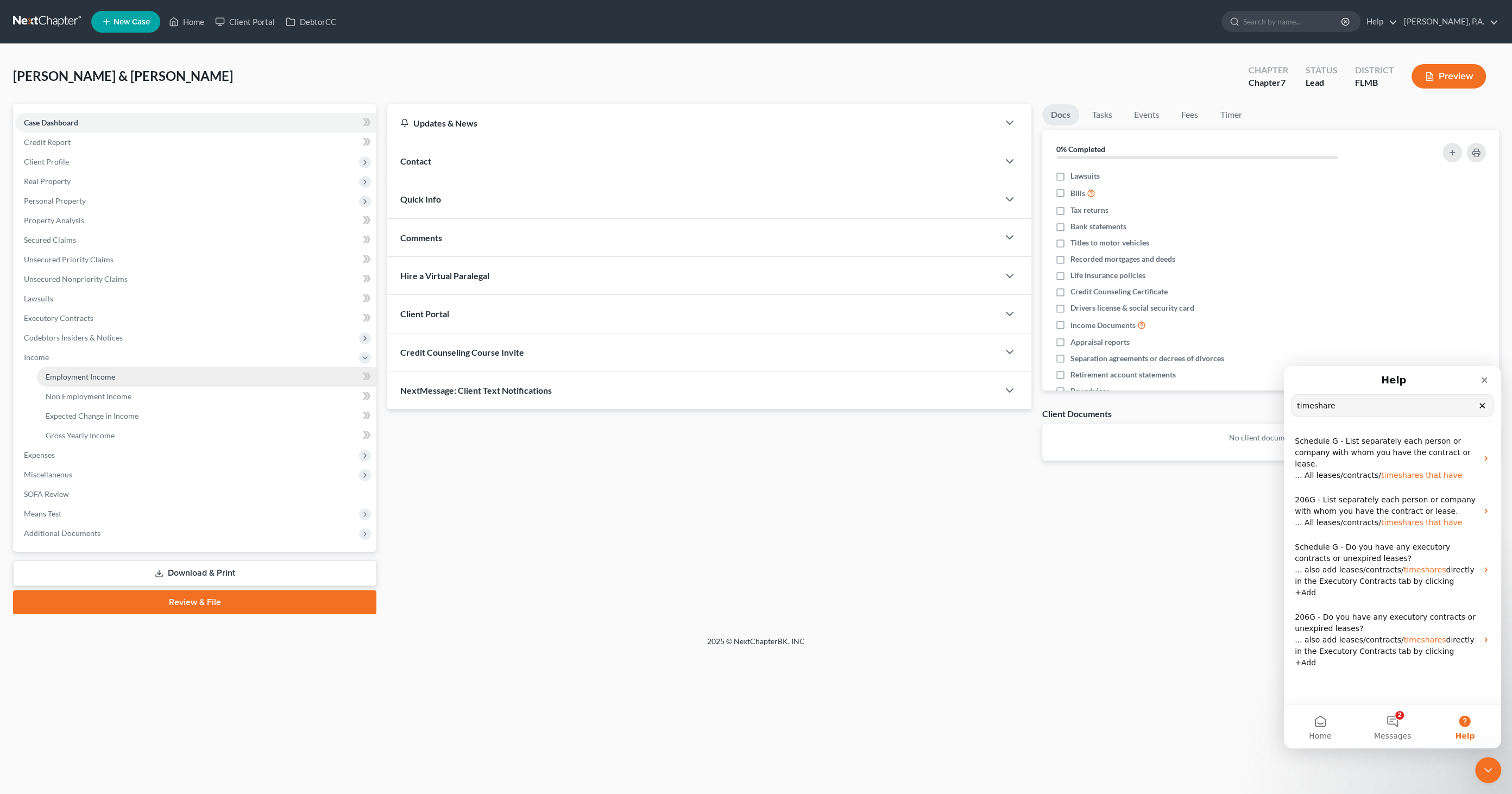
click at [67, 377] on span "Employment Income" at bounding box center [80, 377] width 69 height 10
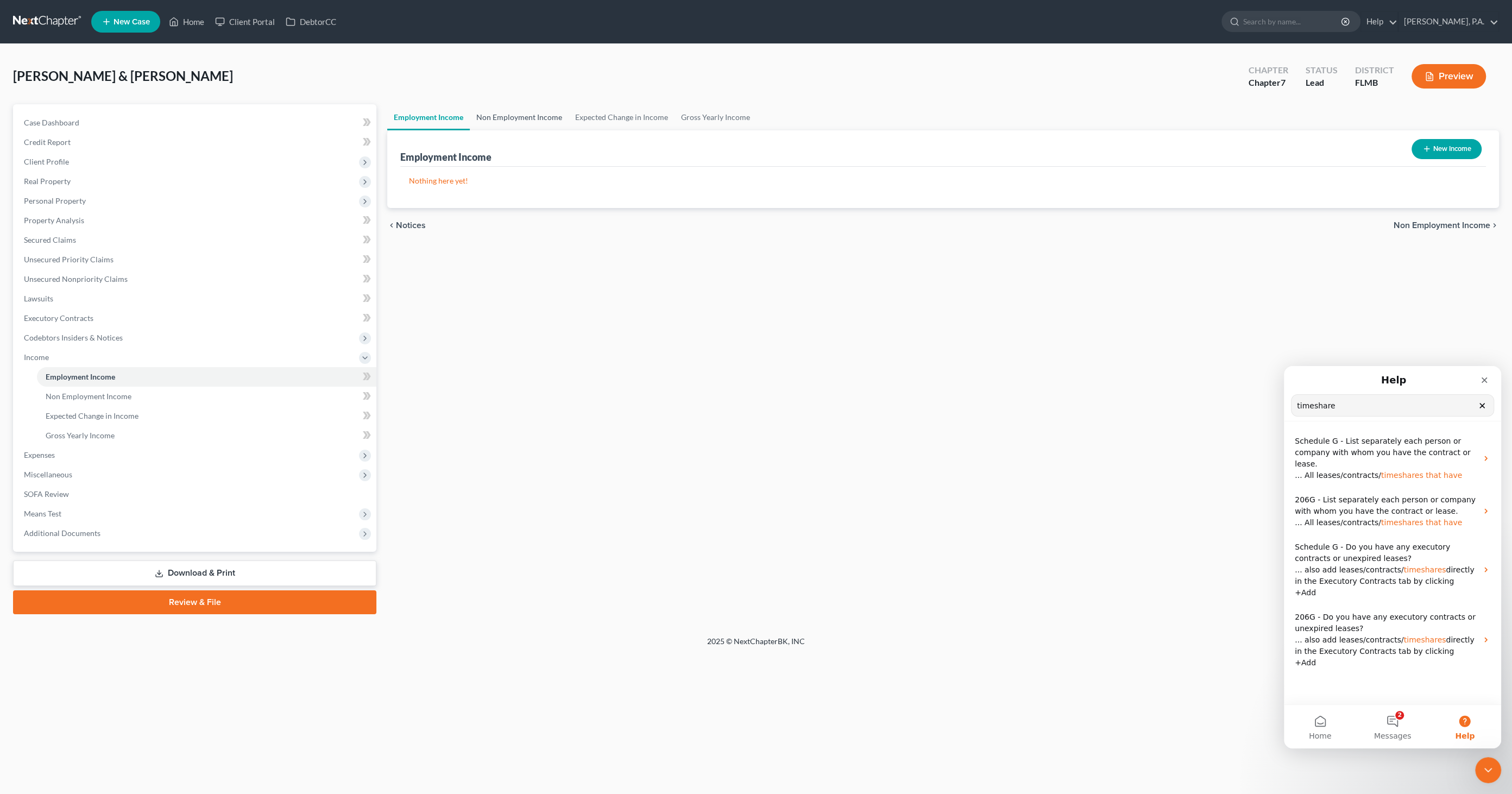
click at [545, 115] on link "Non Employment Income" at bounding box center [519, 117] width 99 height 26
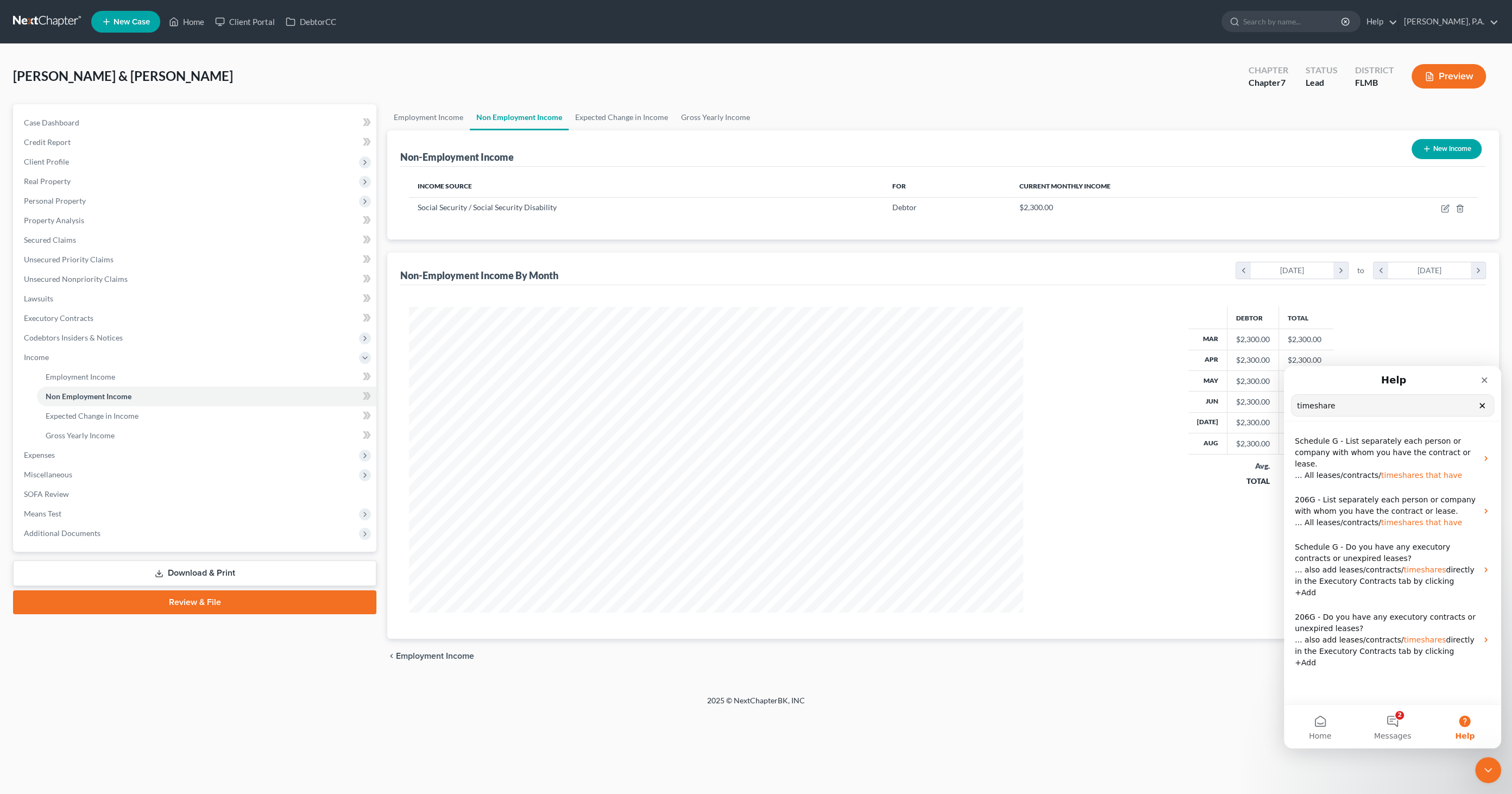
scroll to position [305, 636]
click at [752, 148] on button "New Income" at bounding box center [1447, 149] width 70 height 20
select select "0"
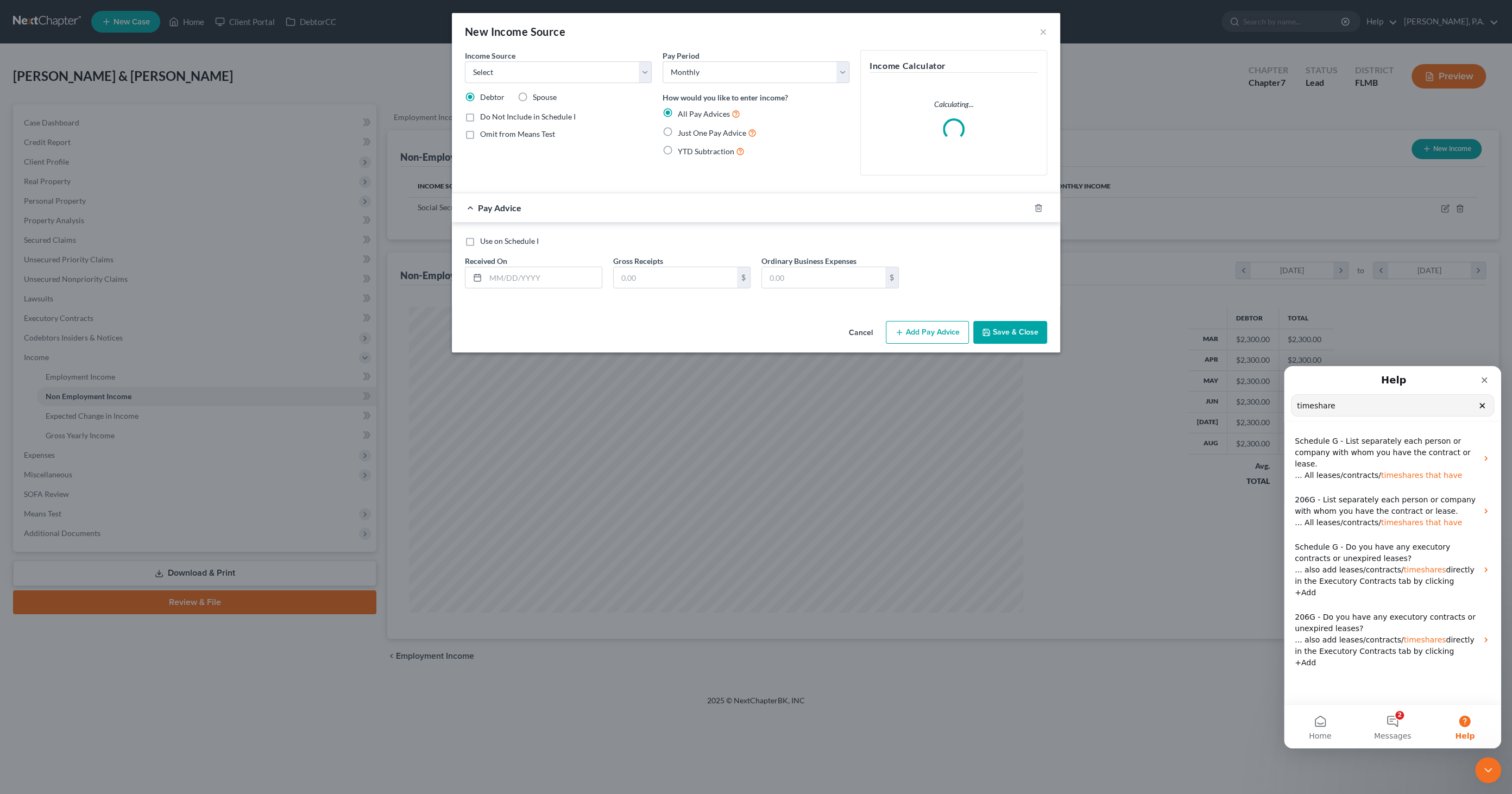
click at [533, 94] on span "Spouse" at bounding box center [544, 96] width 24 height 10
click at [537, 94] on input "Spouse" at bounding box center [541, 96] width 7 height 7
radio input "true"
click at [525, 74] on select "Select Unemployment Disability (from employer) Pension Retirement Social Securi…" at bounding box center [558, 72] width 187 height 22
select select "4"
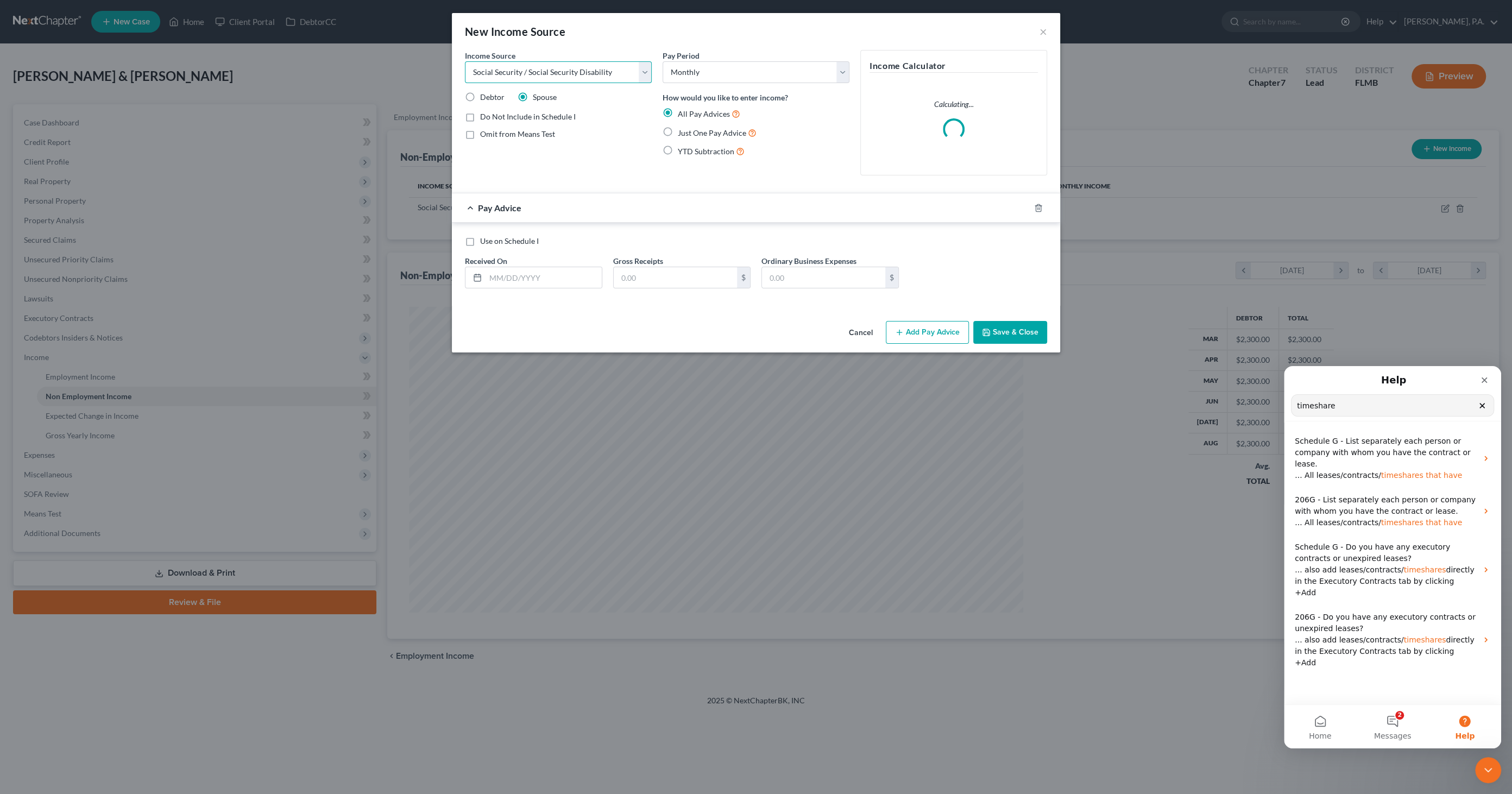
click at [465, 61] on select "Select Unemployment Disability (from employer) Pension Retirement Social Securi…" at bounding box center [558, 72] width 187 height 22
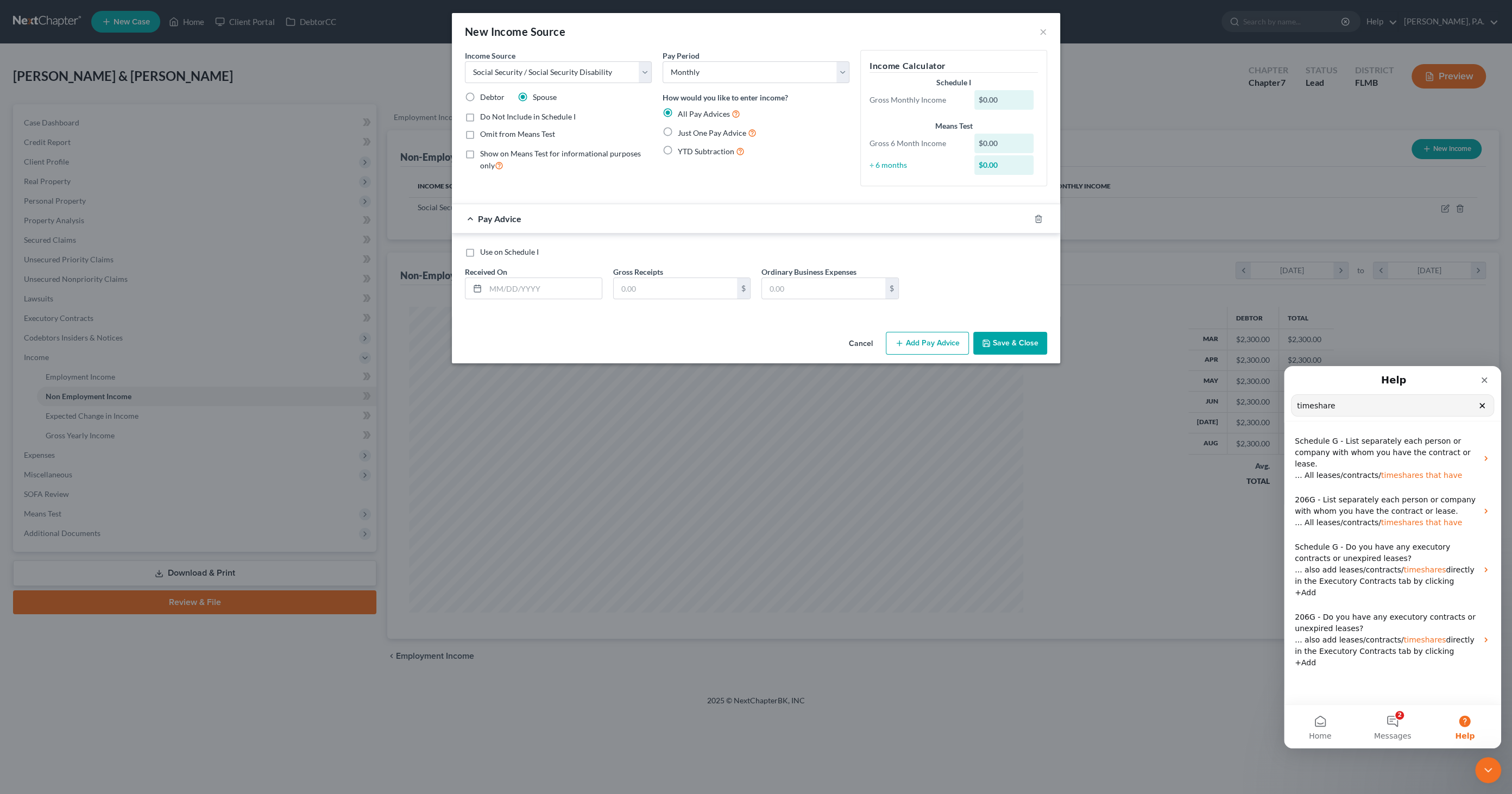
click at [701, 133] on span "Just One Pay Advice" at bounding box center [712, 132] width 68 height 10
click at [690, 133] on input "Just One Pay Advice" at bounding box center [685, 130] width 7 height 7
radio input "true"
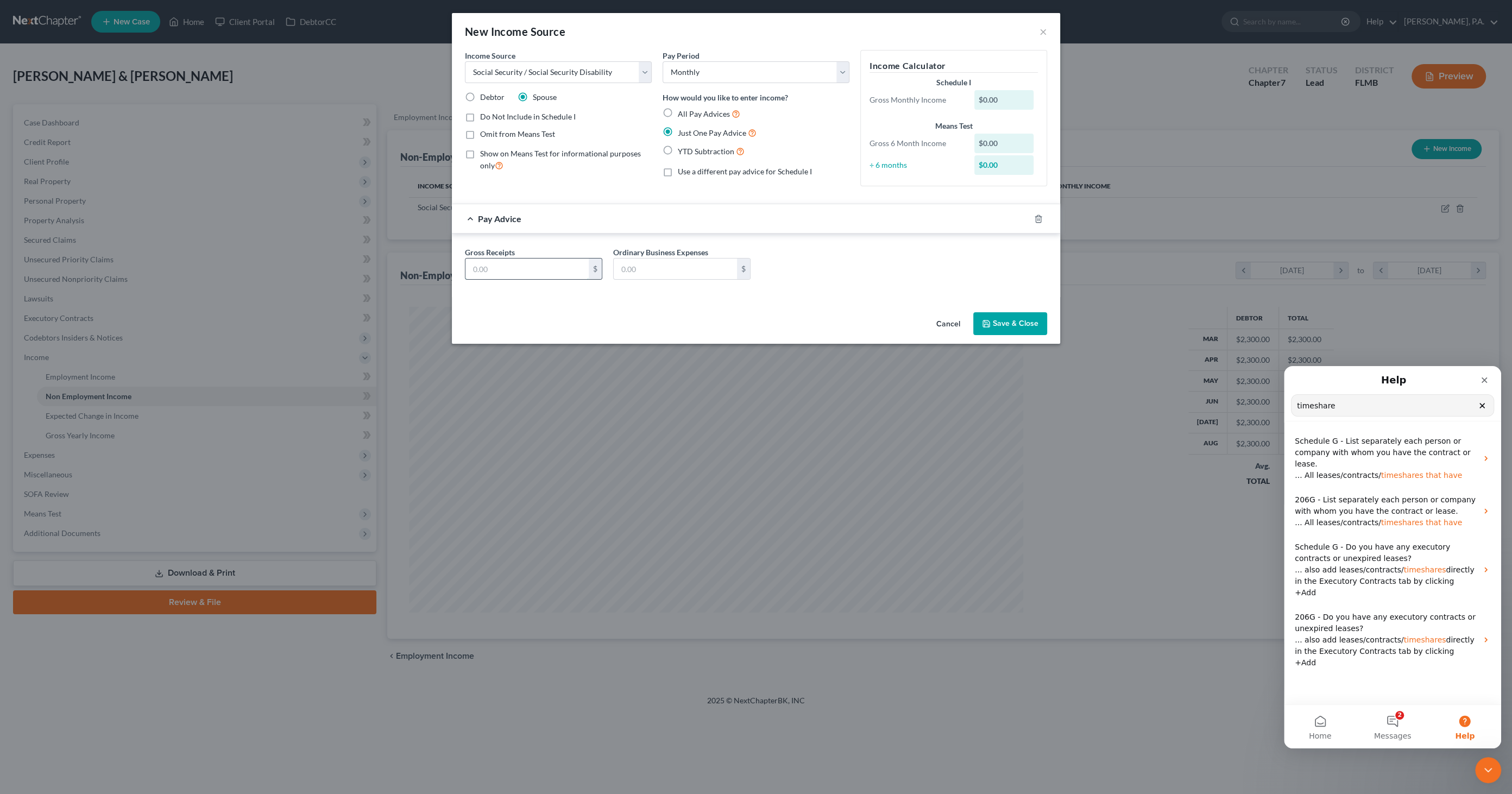
click at [531, 274] on input "text" at bounding box center [527, 269] width 124 height 21
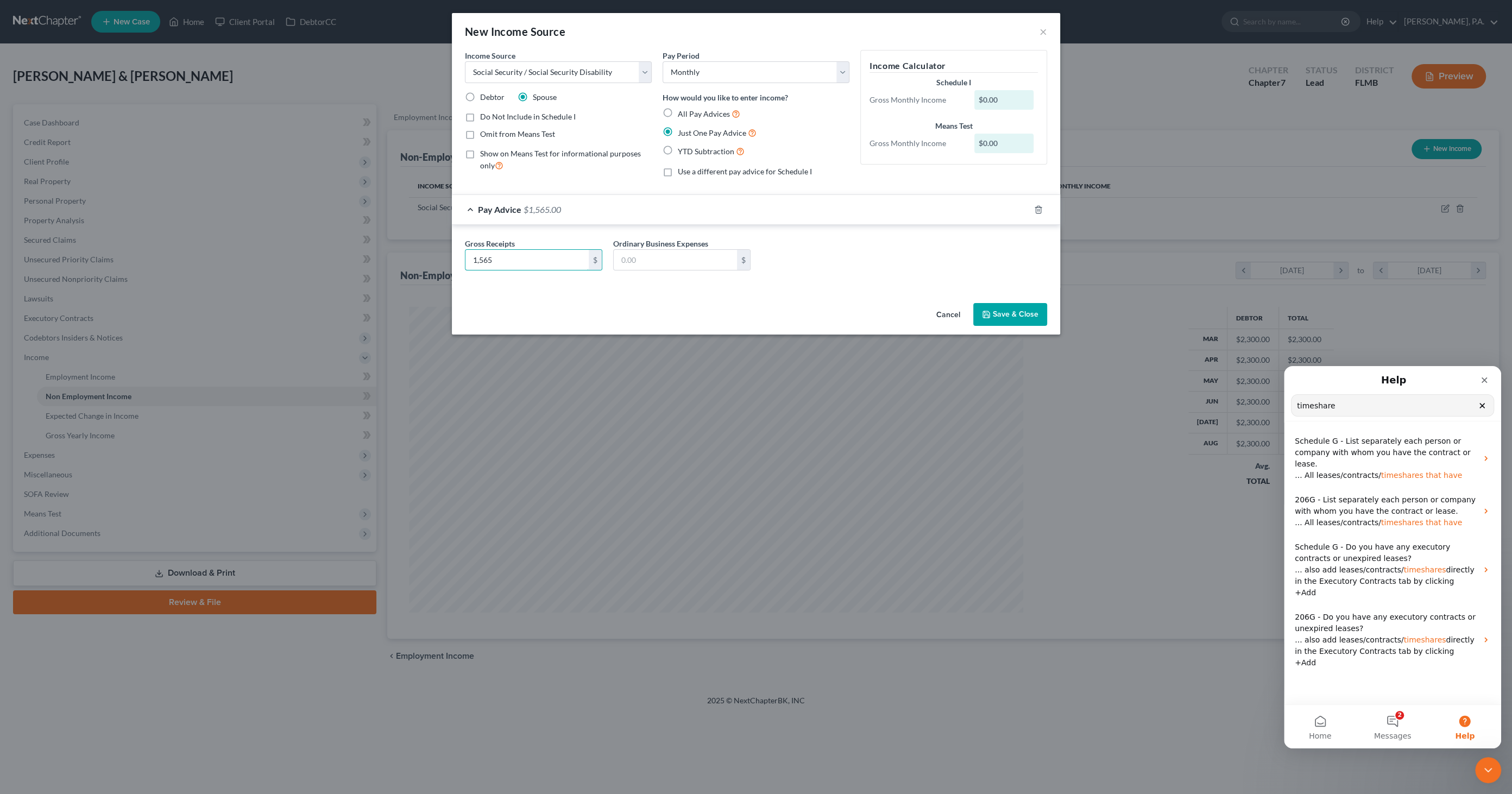
type input "1,565"
click at [752, 303] on button "Save & Close" at bounding box center [1011, 315] width 74 height 23
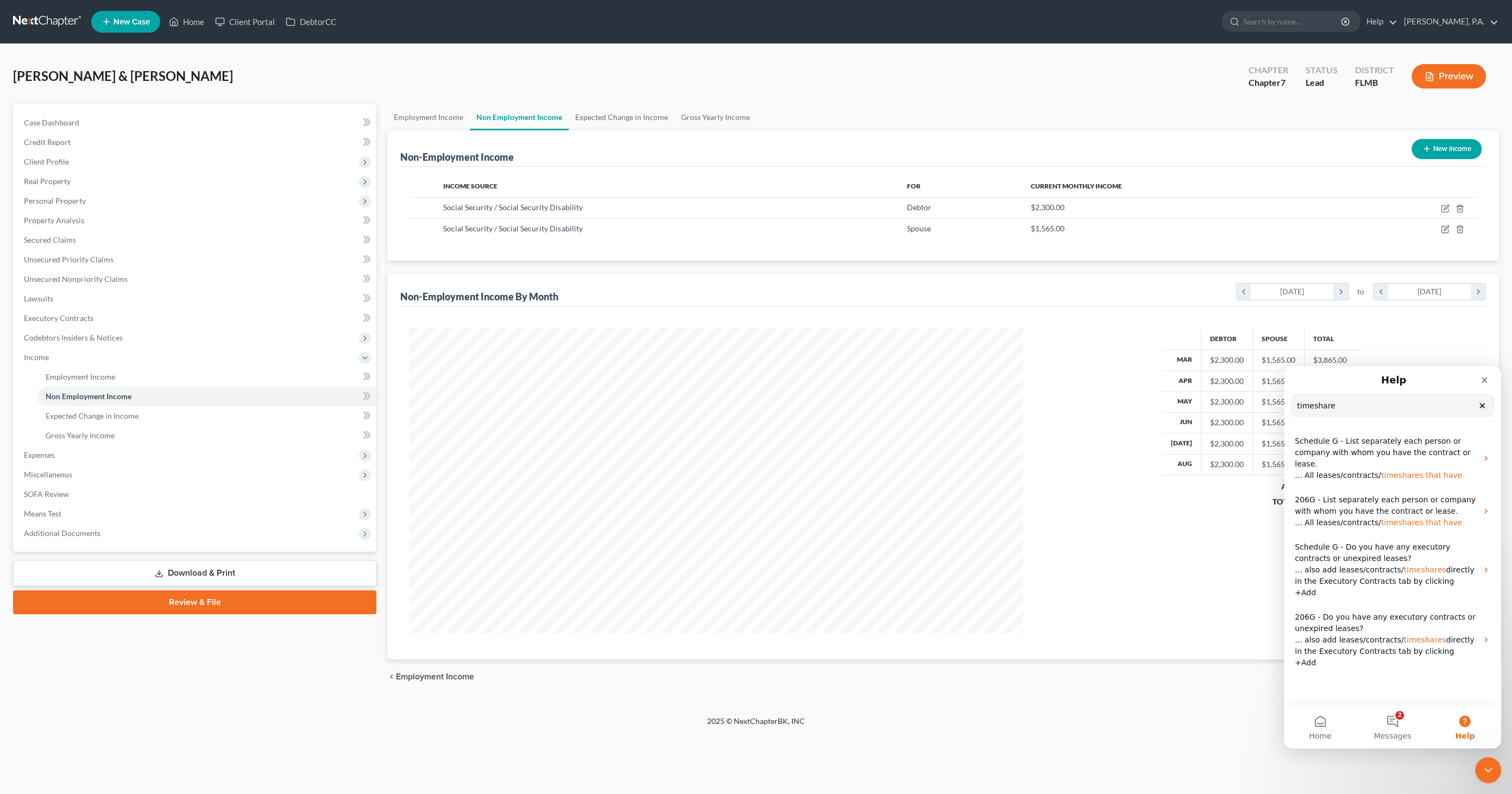
click at [752, 149] on button "New Income" at bounding box center [1447, 149] width 70 height 20
select select "0"
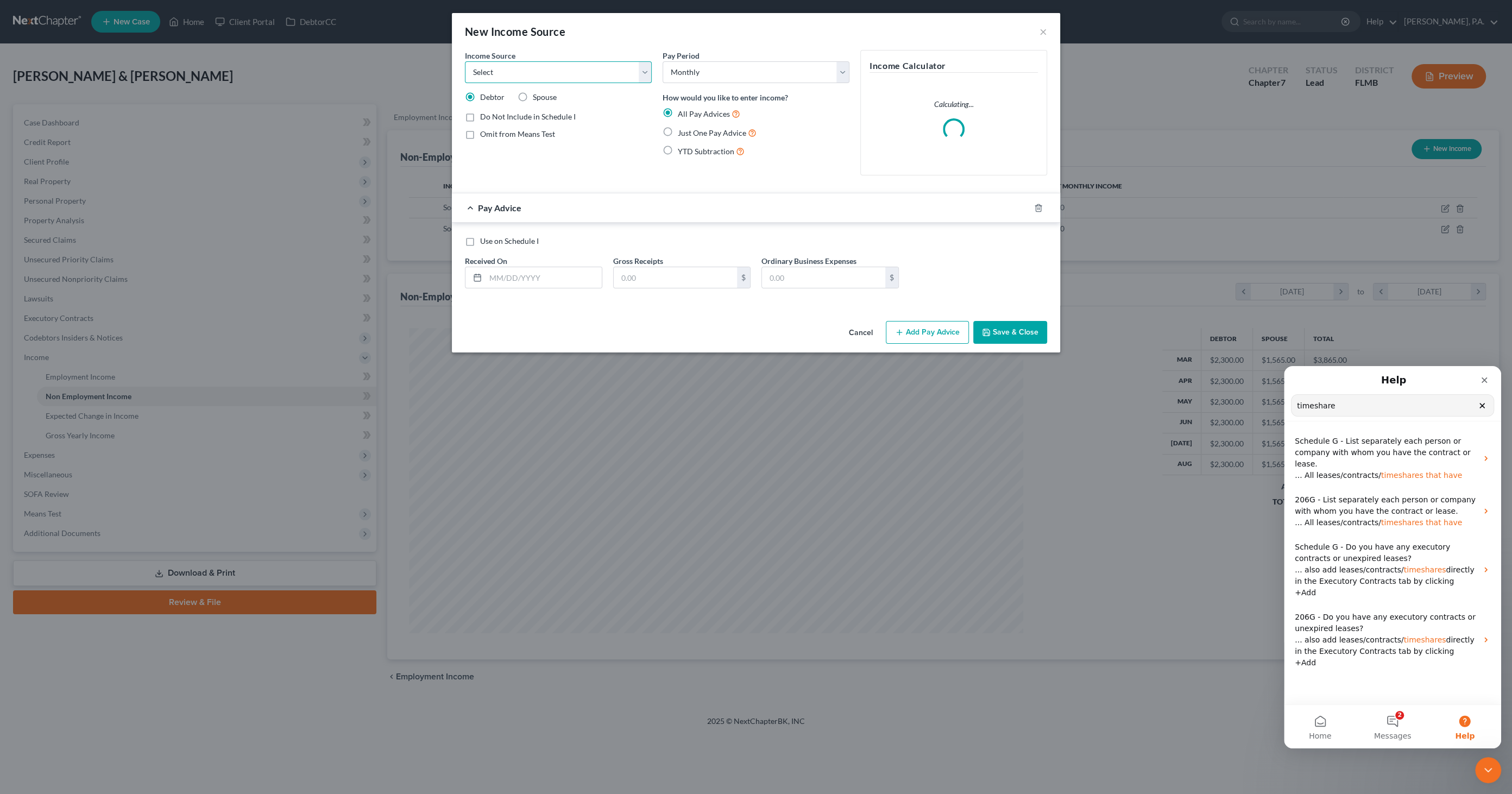
click at [501, 74] on select "Select Unemployment Disability (from employer) Pension Retirement Social Securi…" at bounding box center [558, 72] width 187 height 22
select select "2"
click at [465, 61] on select "Select Unemployment Disability (from employer) Pension Retirement Social Securi…" at bounding box center [558, 72] width 187 height 22
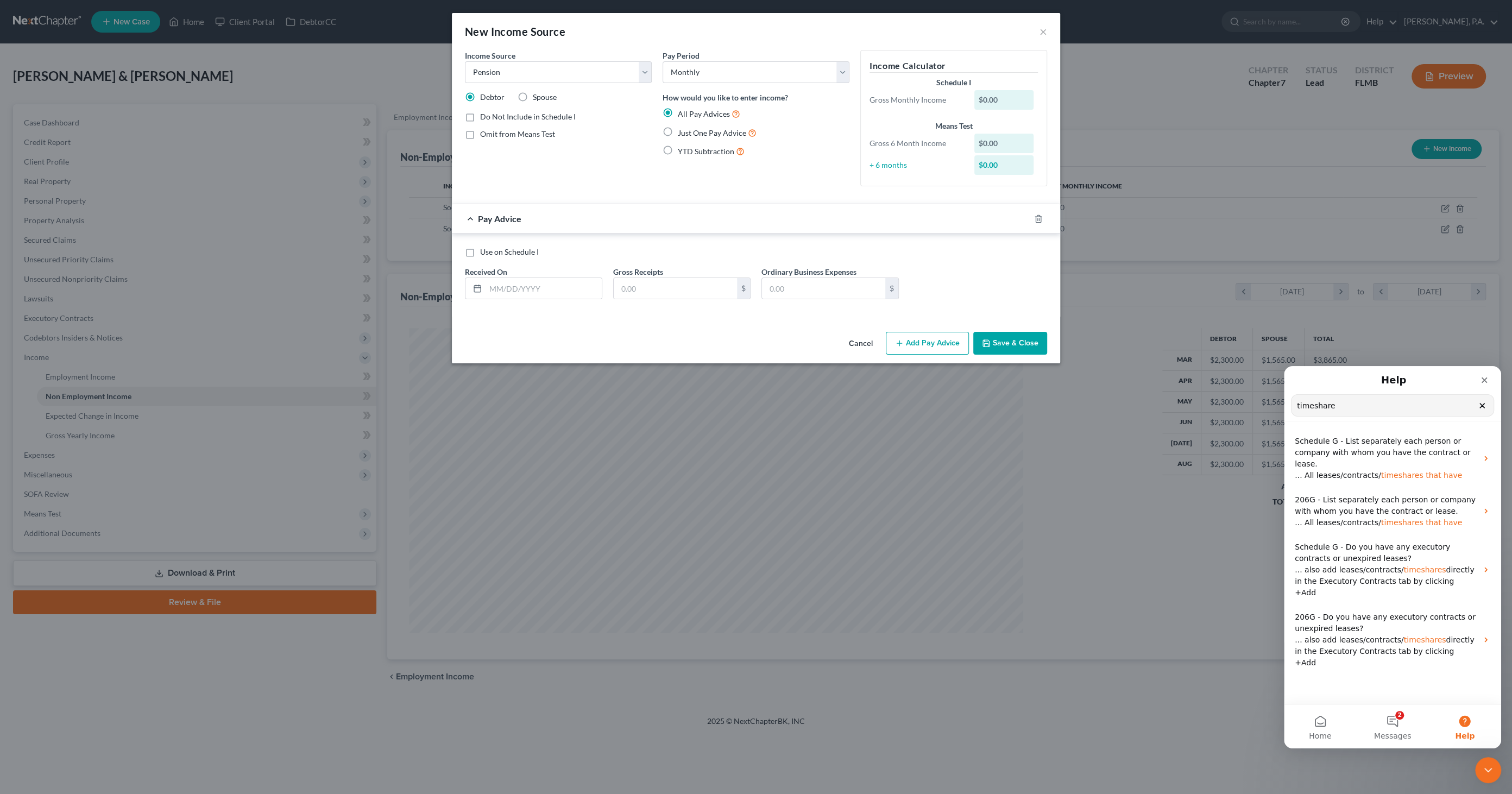
click at [711, 135] on span "Just One Pay Advice" at bounding box center [712, 132] width 68 height 10
click at [690, 133] on input "Just One Pay Advice" at bounding box center [685, 130] width 7 height 7
radio input "true"
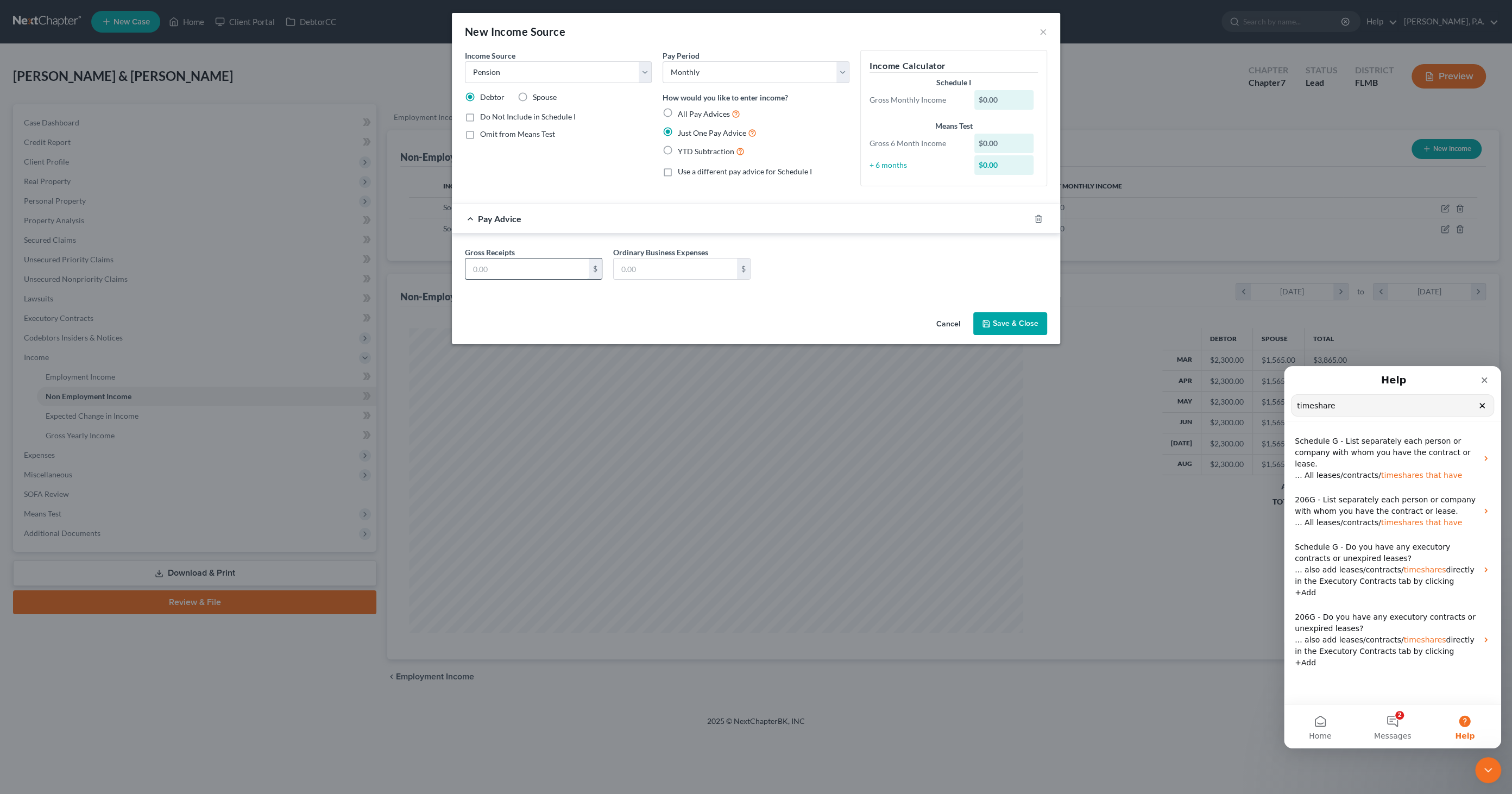
click at [540, 272] on input "text" at bounding box center [527, 269] width 124 height 21
type input "205.64"
click at [752, 321] on button "Save & Close" at bounding box center [1011, 323] width 74 height 23
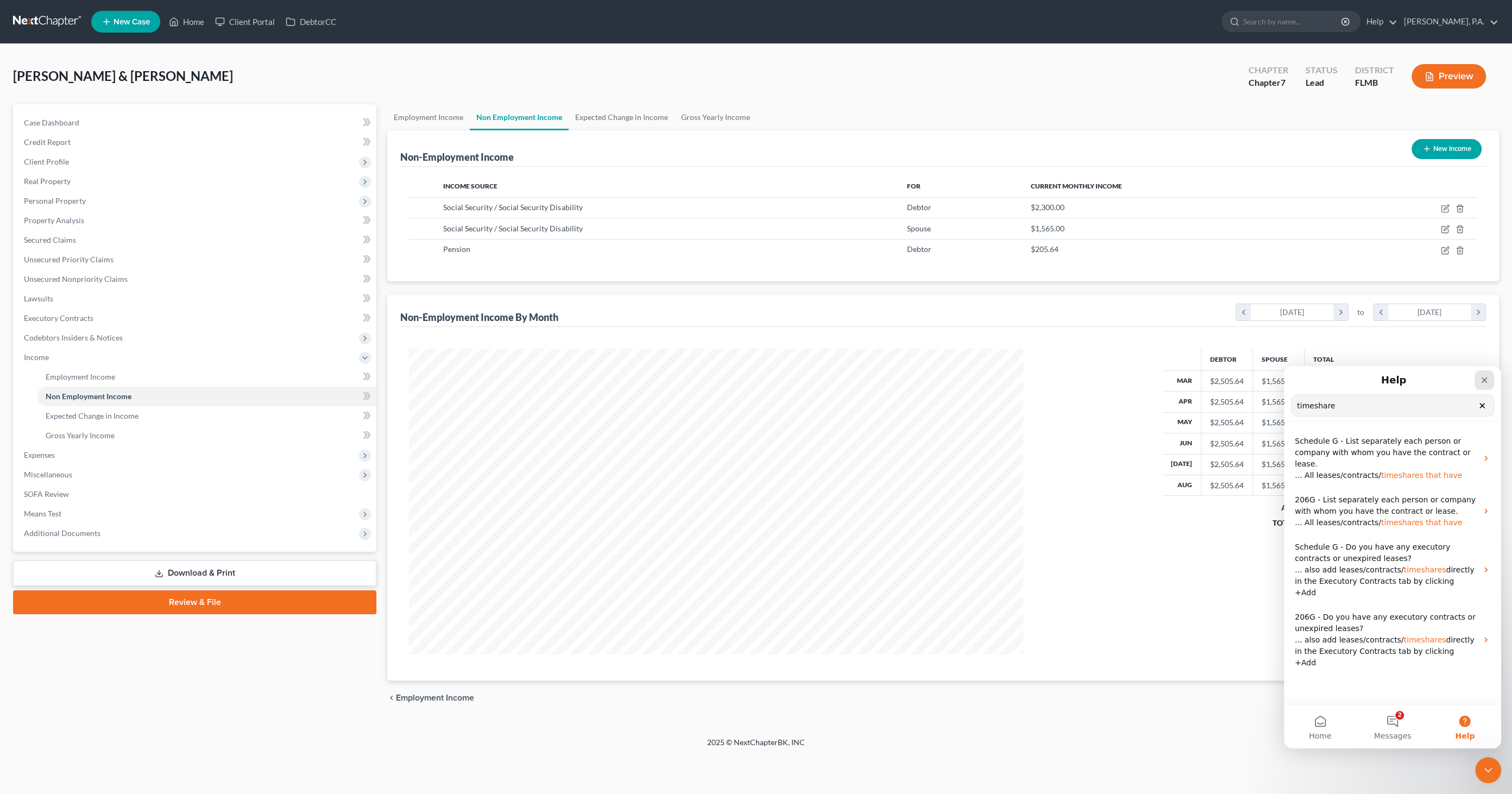
click at [752, 377] on icon "Close" at bounding box center [1485, 380] width 9 height 9
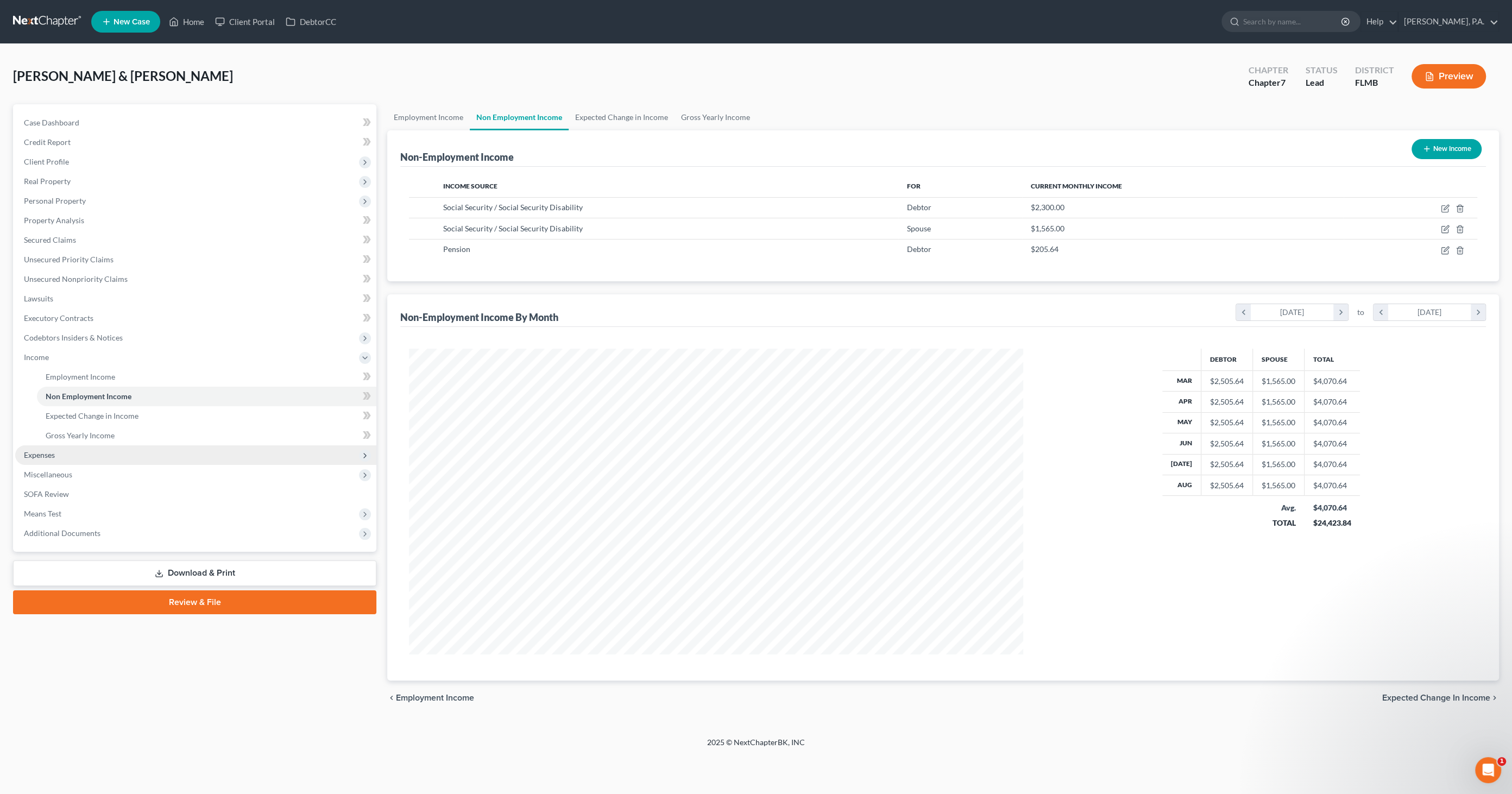
click at [57, 385] on span "Expenses" at bounding box center [195, 455] width 361 height 19
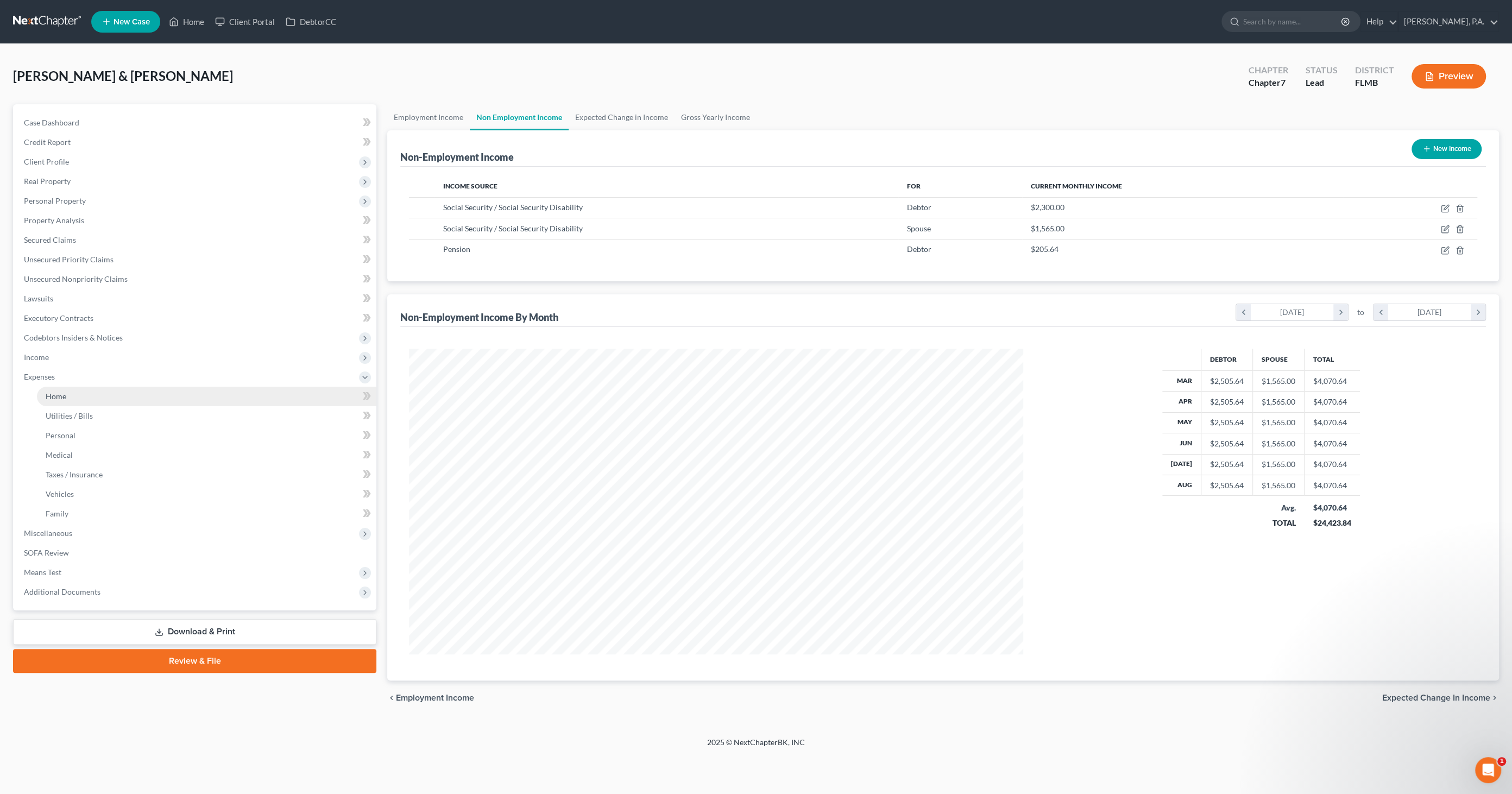
click at [84, 385] on link "Home" at bounding box center [206, 396] width 339 height 19
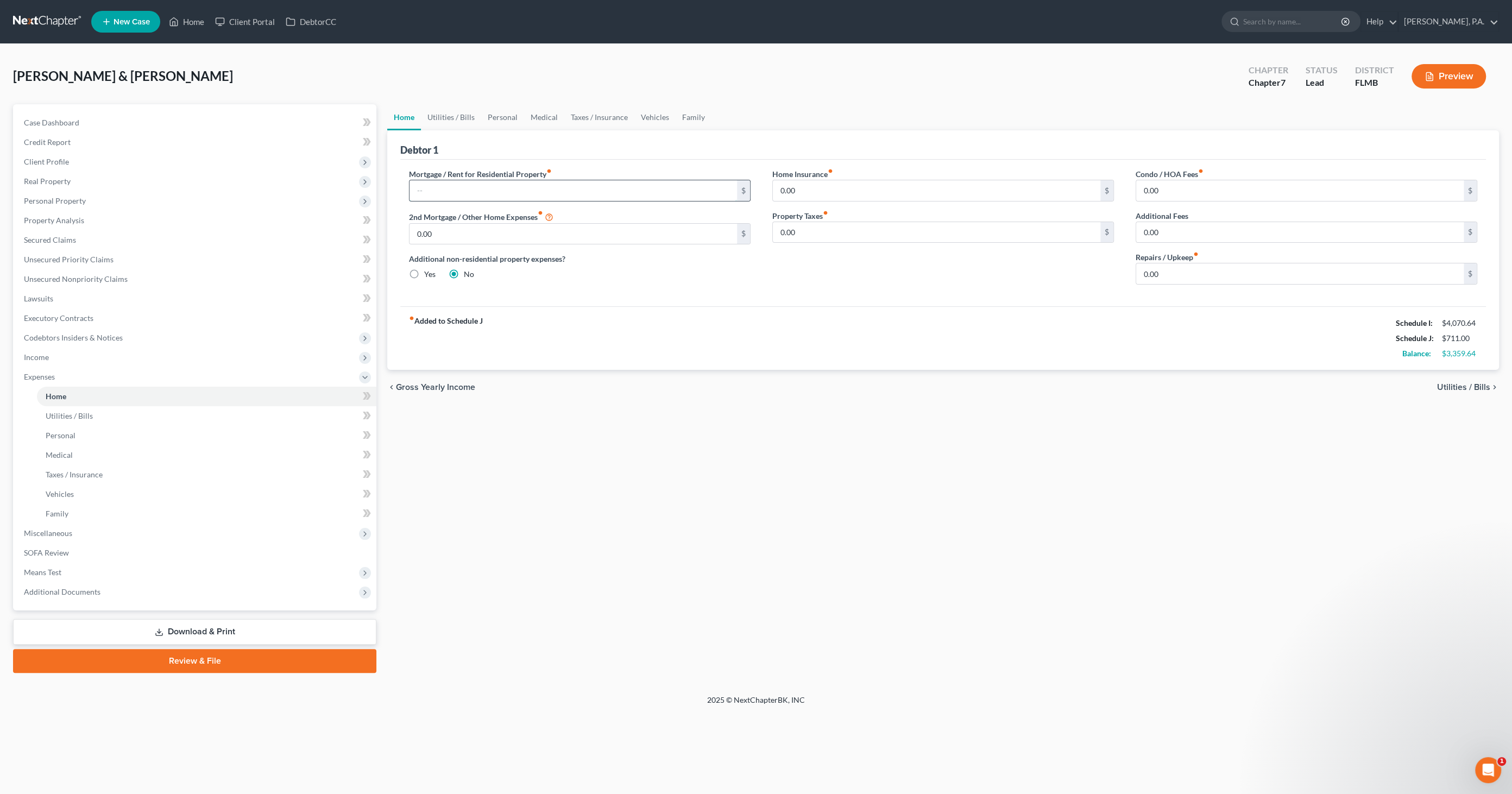
click at [486, 188] on input "text" at bounding box center [573, 191] width 328 height 21
type input "620.00"
click at [752, 235] on input "0.00" at bounding box center [937, 232] width 328 height 21
type input "27.20"
click at [752, 271] on input "0.00" at bounding box center [1301, 274] width 328 height 21
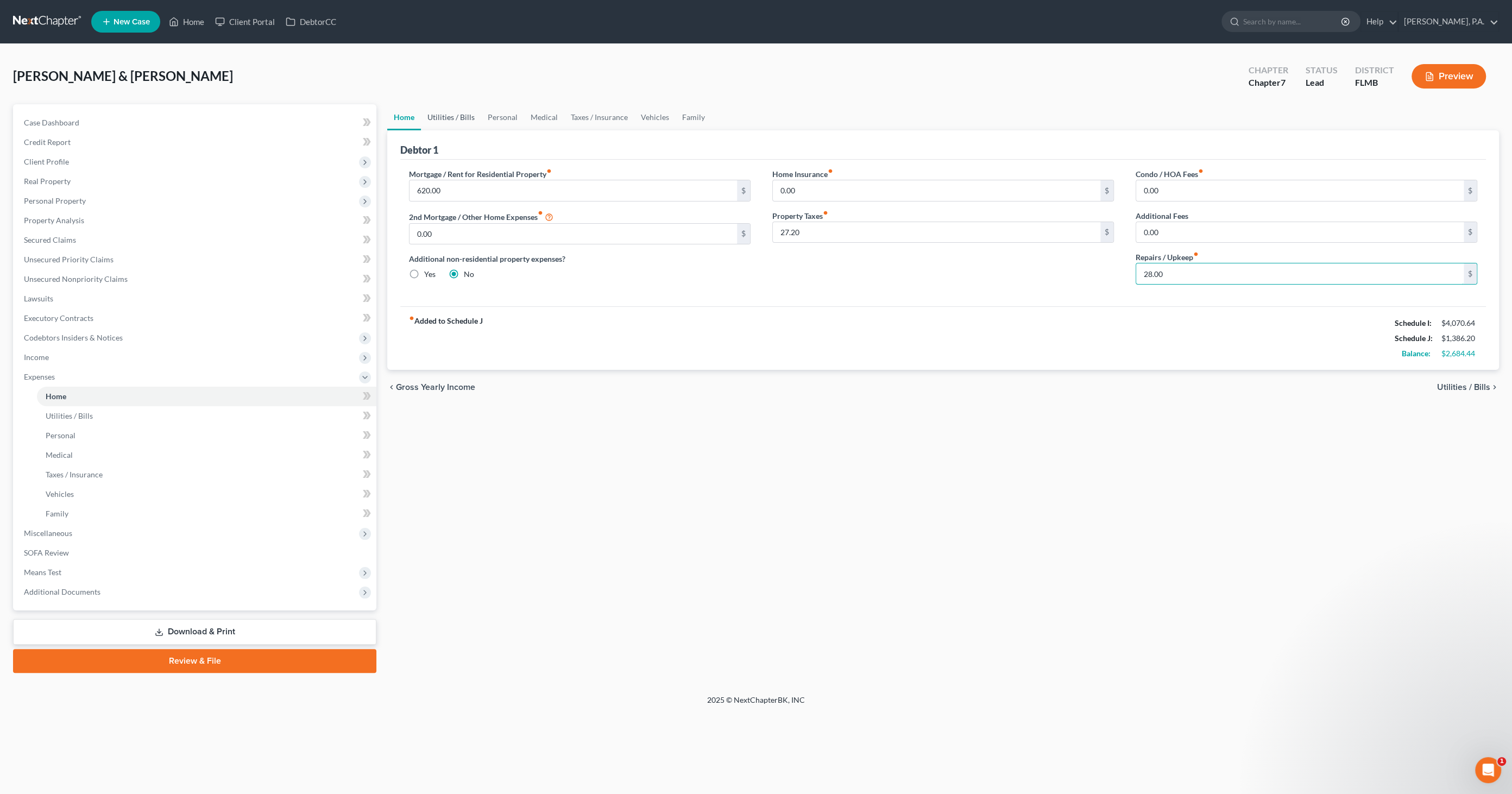
type input "28.00"
click at [458, 115] on link "Utilities / Bills" at bounding box center [451, 117] width 60 height 26
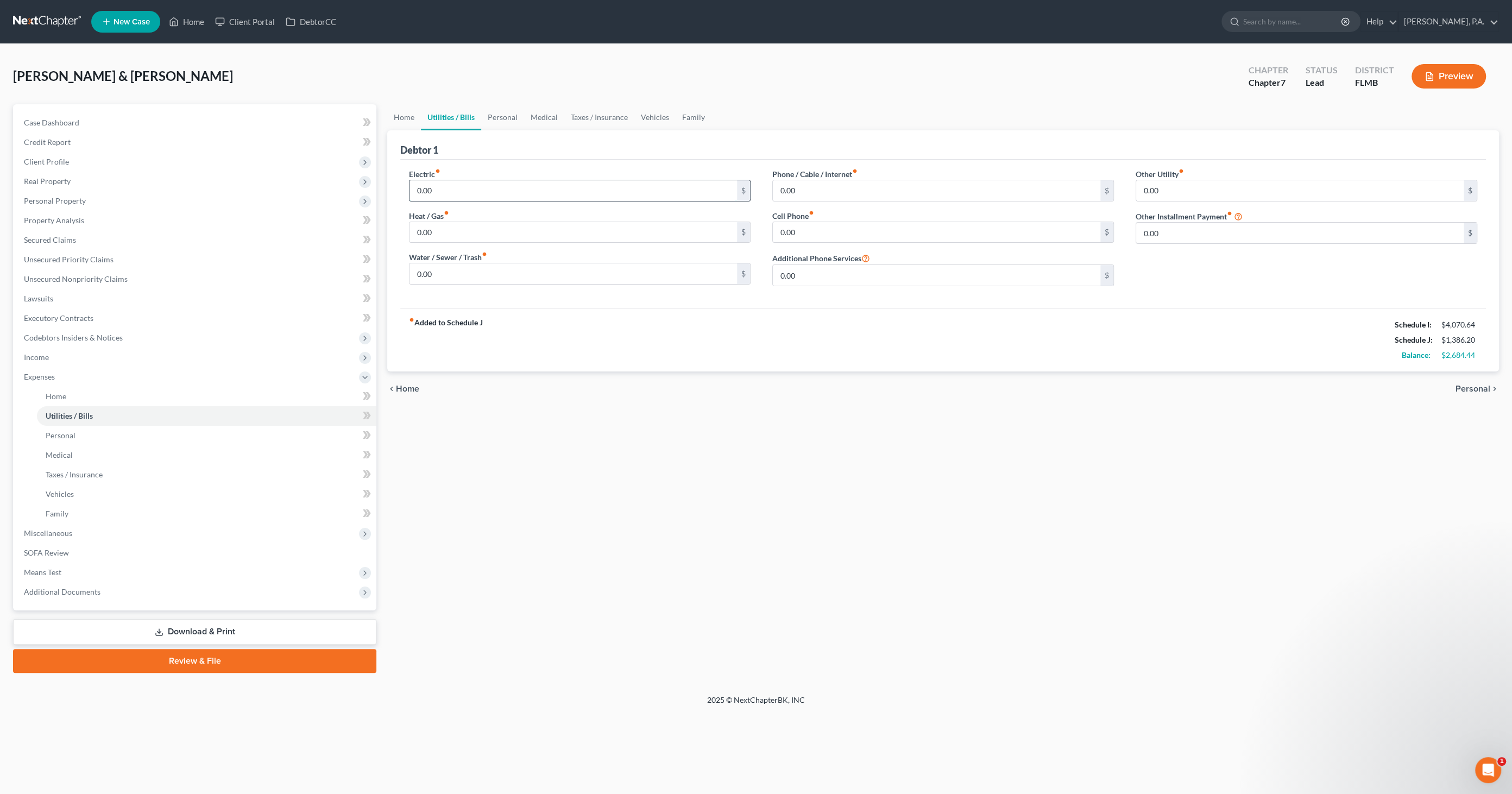
click at [455, 196] on input "0.00" at bounding box center [573, 191] width 328 height 21
click at [446, 276] on input "0.00" at bounding box center [573, 274] width 328 height 21
click at [752, 187] on input "0.00" at bounding box center [937, 191] width 328 height 21
click at [752, 231] on input "0.00" at bounding box center [937, 232] width 328 height 21
click at [504, 115] on link "Personal" at bounding box center [502, 117] width 43 height 26
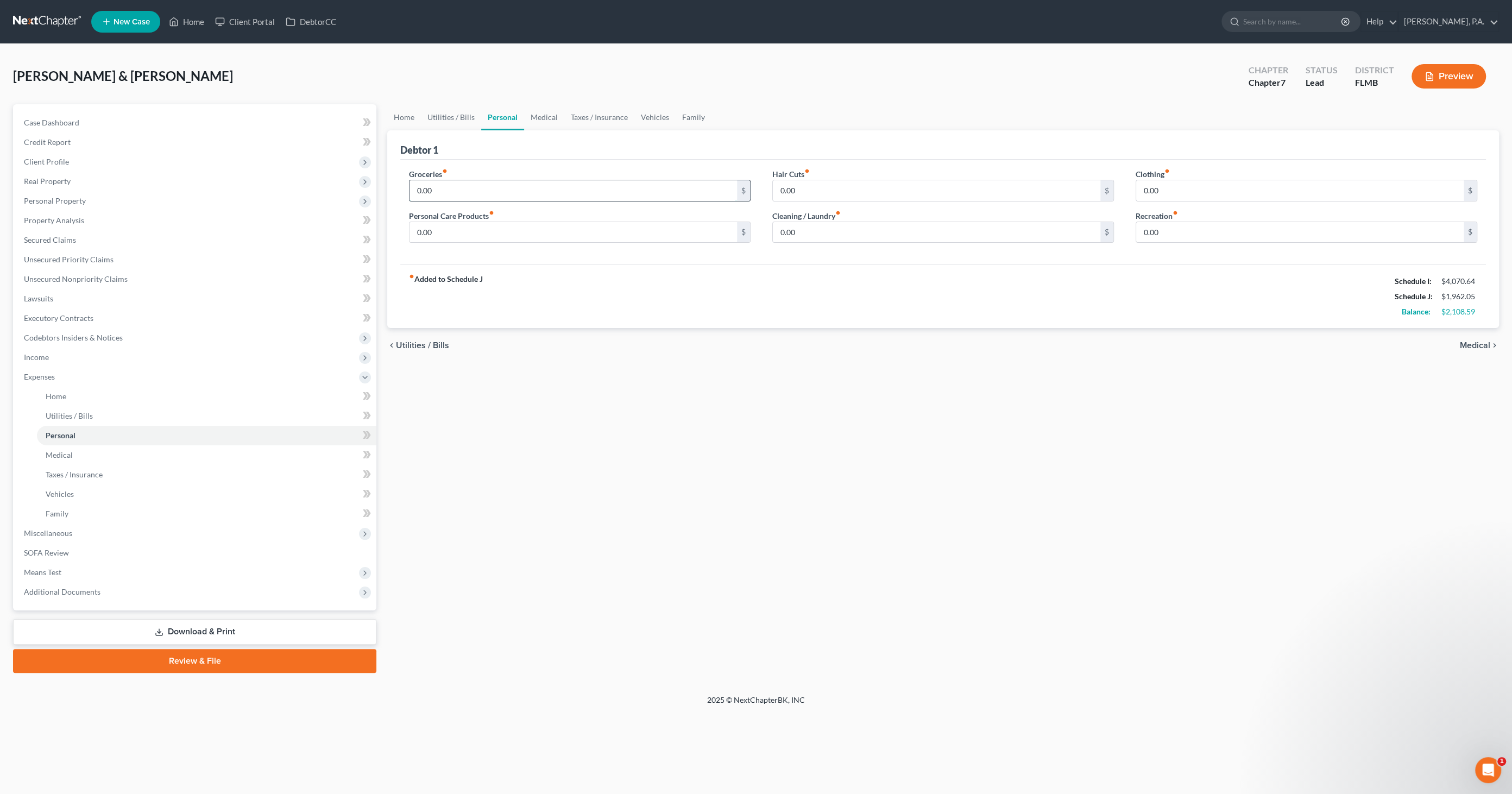
click at [450, 192] on input "0.00" at bounding box center [573, 191] width 328 height 21
click at [752, 191] on input "0.00" at bounding box center [937, 191] width 328 height 21
click at [752, 185] on input "0.00" at bounding box center [1301, 191] width 328 height 21
click at [498, 230] on input "0.00" at bounding box center [573, 232] width 328 height 21
click at [752, 237] on input "0.00" at bounding box center [937, 232] width 328 height 21
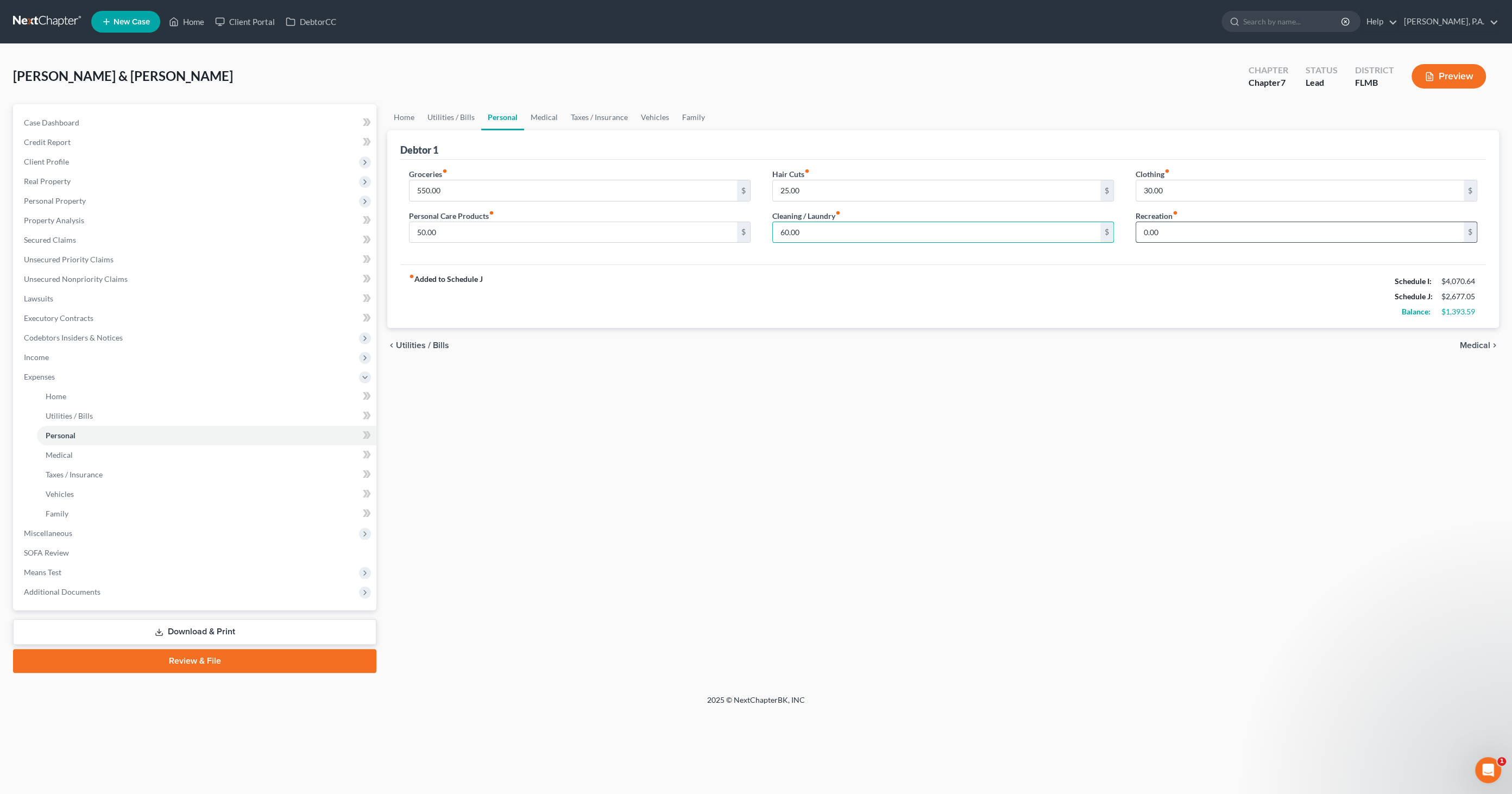
click at [752, 237] on input "0.00" at bounding box center [1301, 232] width 328 height 21
click at [540, 109] on link "Medical" at bounding box center [544, 117] width 40 height 26
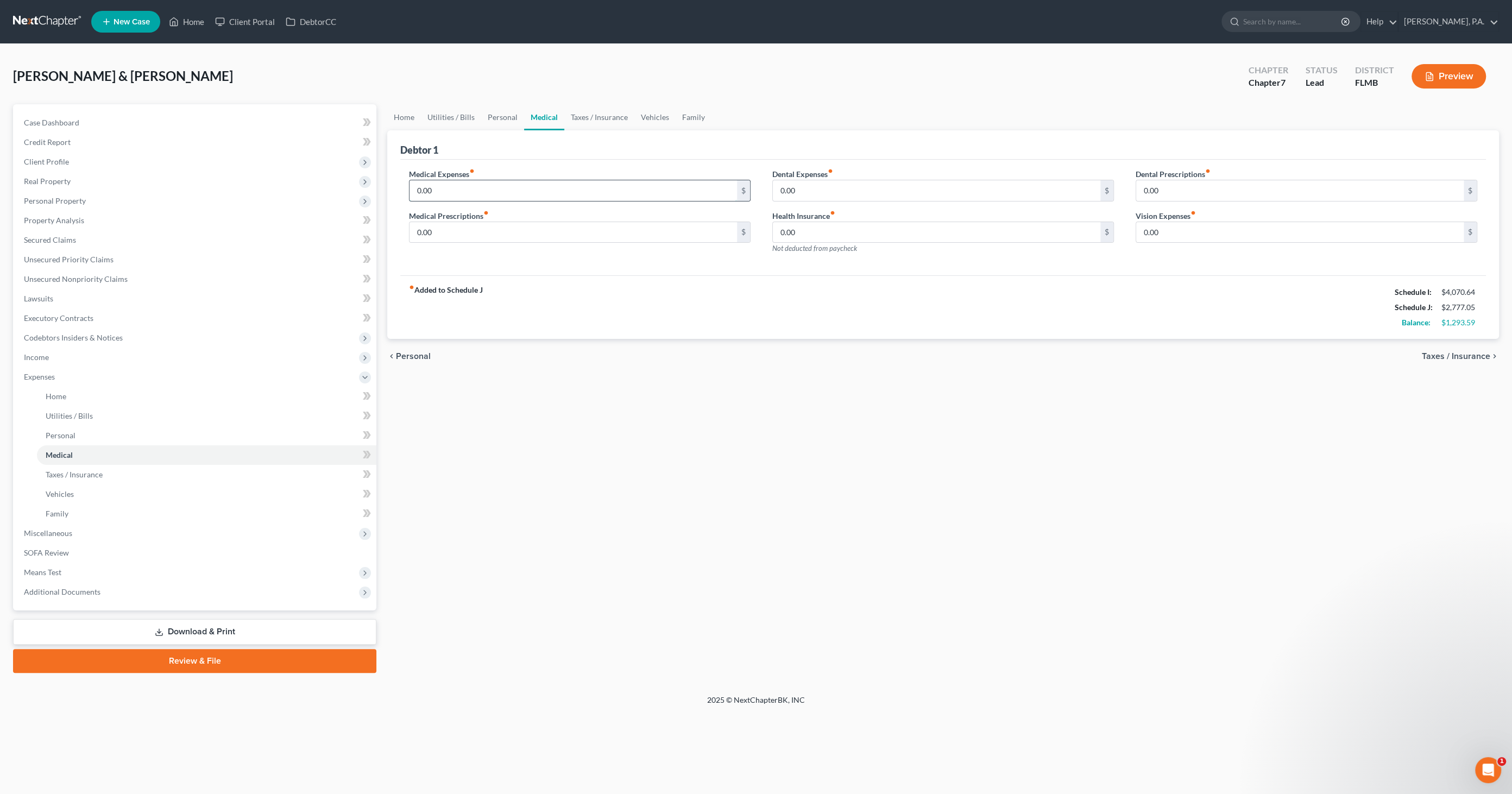
click at [465, 188] on input "0.00" at bounding box center [573, 191] width 328 height 21
click at [498, 233] on input "0.00" at bounding box center [573, 232] width 328 height 21
click at [752, 232] on input "0.00" at bounding box center [1301, 232] width 328 height 21
click at [600, 112] on link "Taxes / Insurance" at bounding box center [600, 117] width 70 height 26
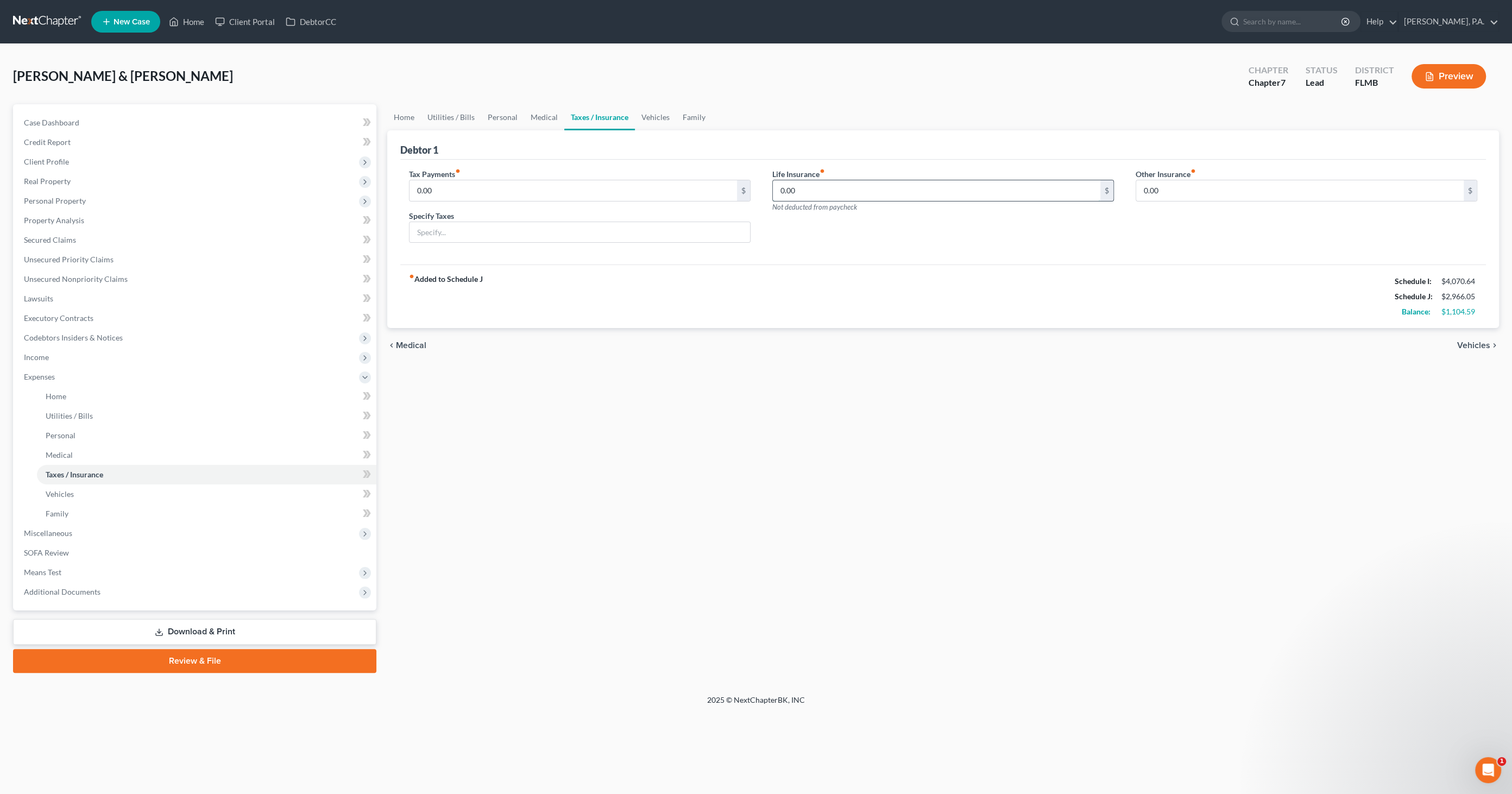
click at [752, 192] on input "0.00" at bounding box center [937, 191] width 328 height 21
click at [650, 119] on link "Vehicles" at bounding box center [656, 117] width 41 height 26
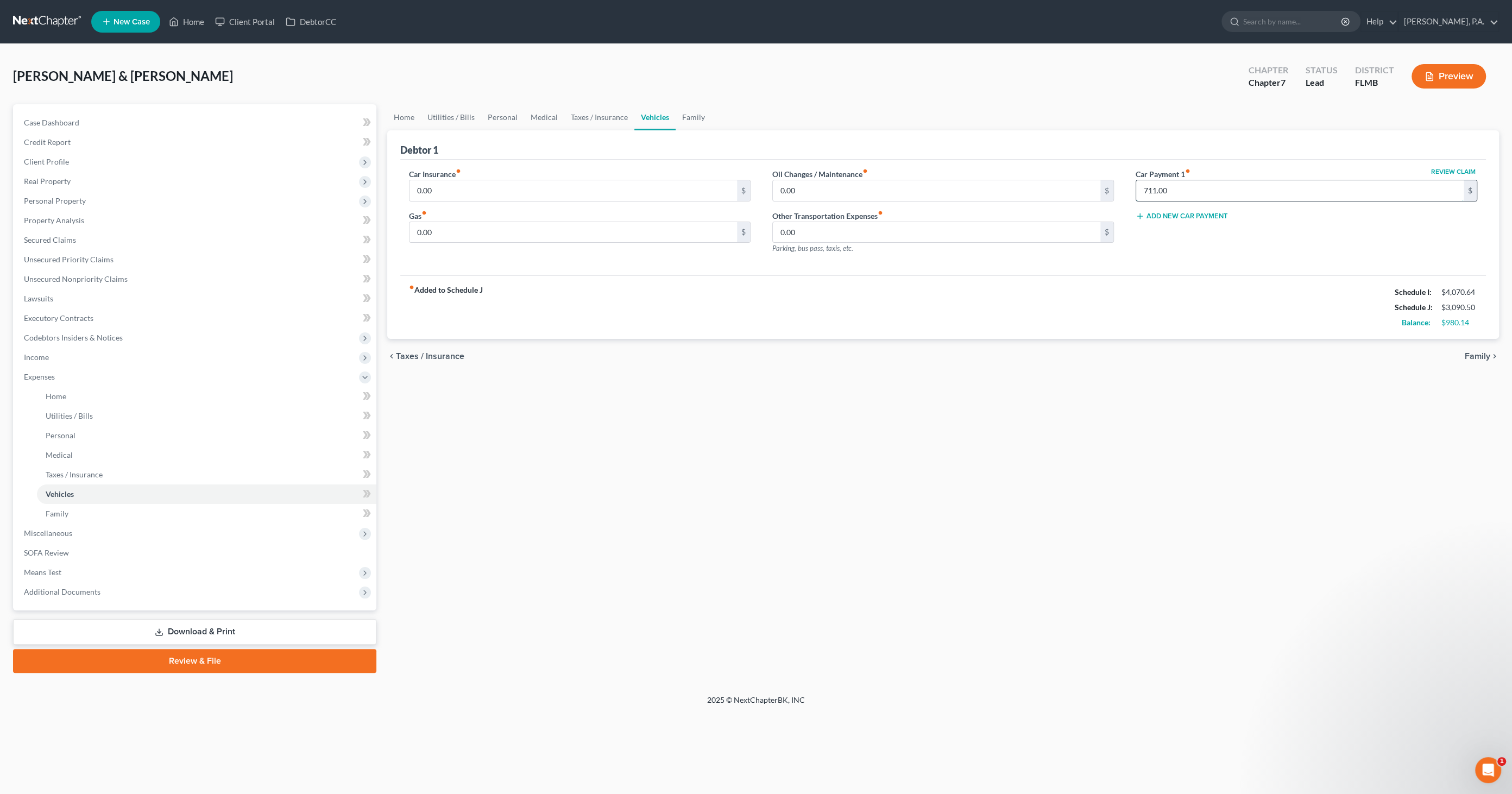
click at [752, 185] on input "711.00" at bounding box center [1301, 191] width 328 height 21
click at [752, 187] on input "711.00" at bounding box center [1301, 191] width 328 height 21
click at [505, 188] on input "0.00" at bounding box center [573, 191] width 328 height 21
click at [752, 187] on input "0.00" at bounding box center [937, 191] width 328 height 21
click at [548, 235] on input "0.00" at bounding box center [573, 232] width 328 height 21
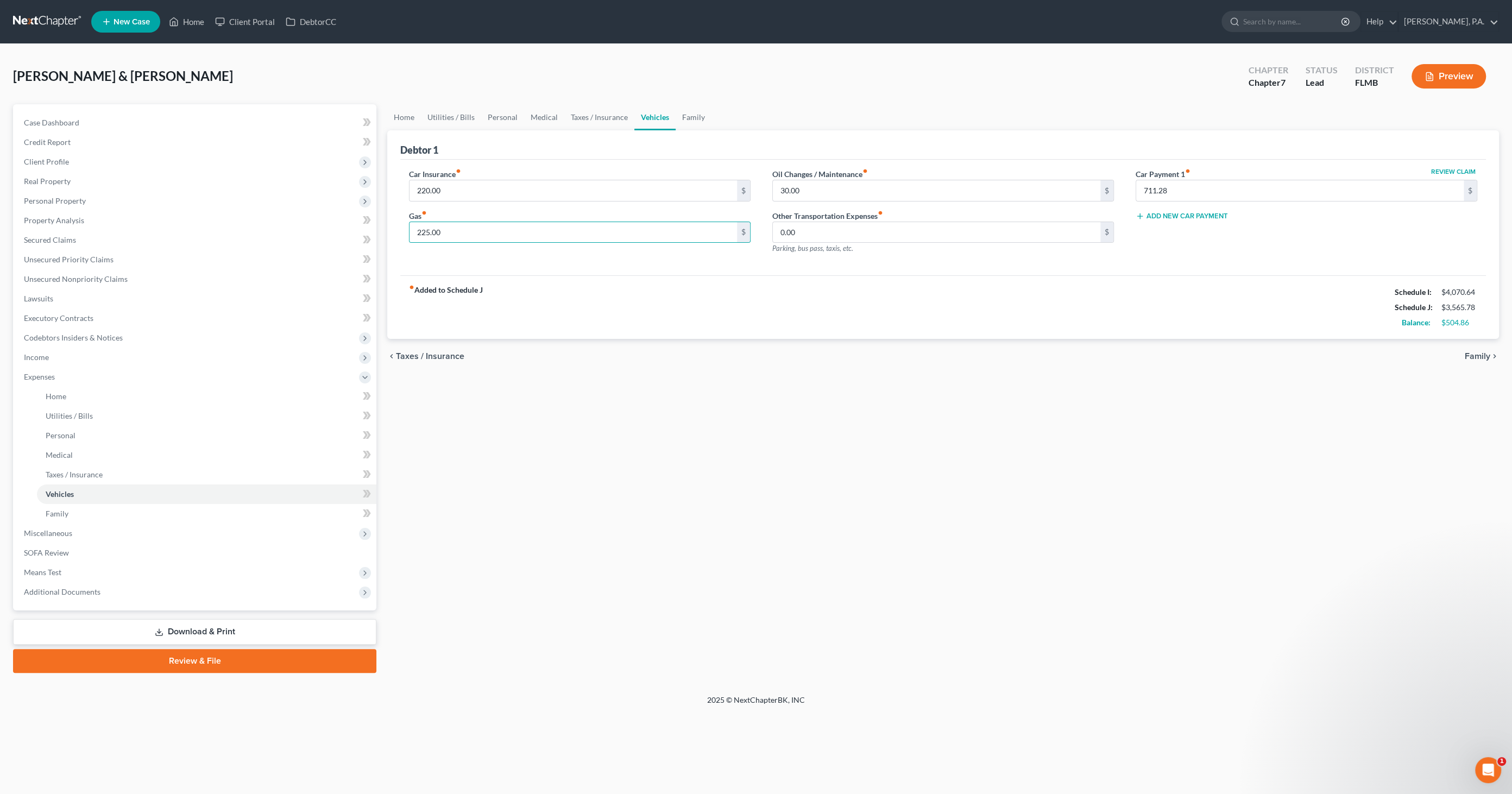
click at [731, 288] on div "fiber_manual_record Added to Schedule J Schedule I: $4,070.64 Schedule J: $3,56…" at bounding box center [943, 307] width 1086 height 64
click at [68, 385] on link "Family" at bounding box center [206, 514] width 339 height 19
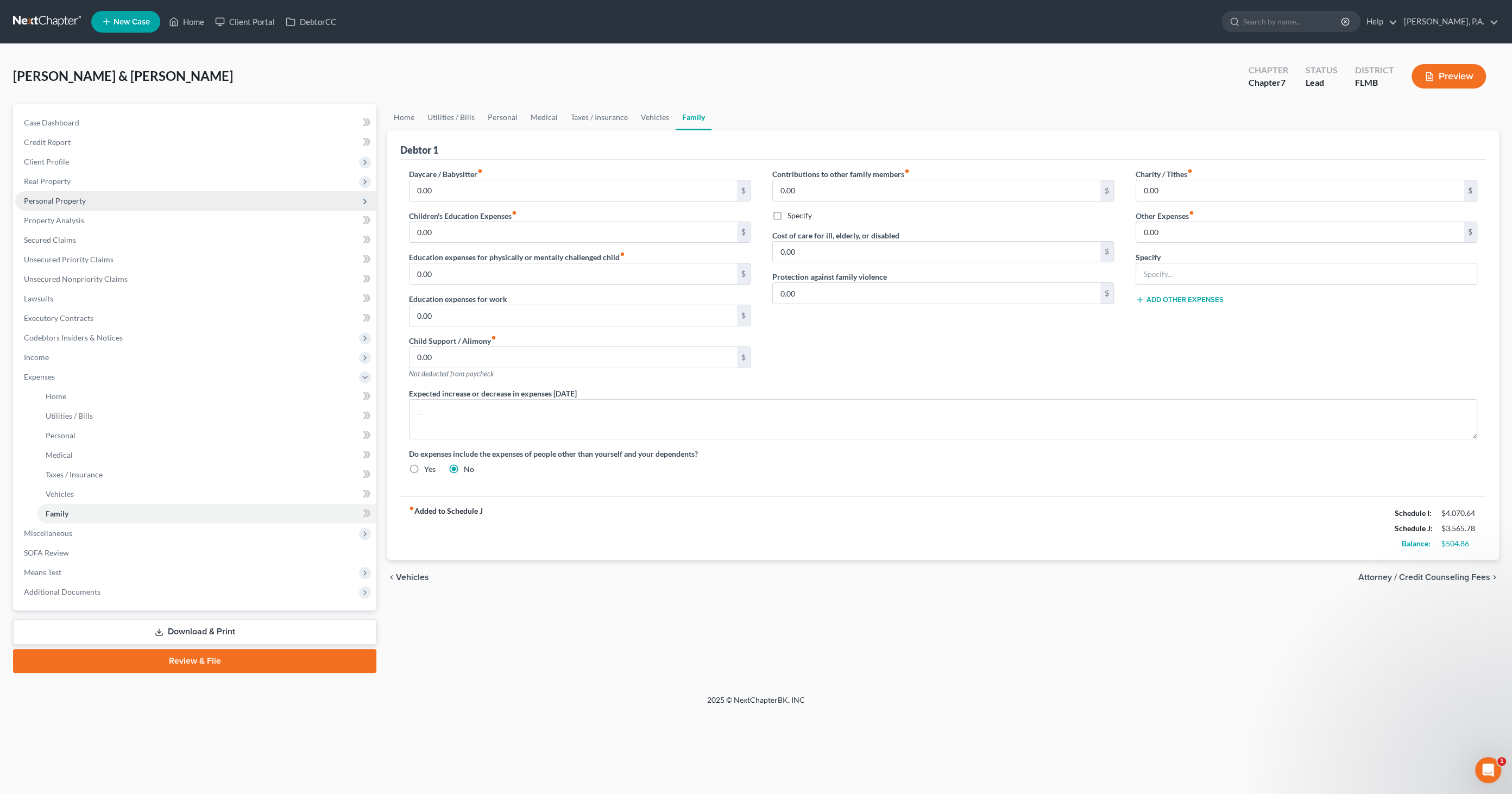
click at [68, 200] on span "Personal Property" at bounding box center [54, 201] width 62 height 10
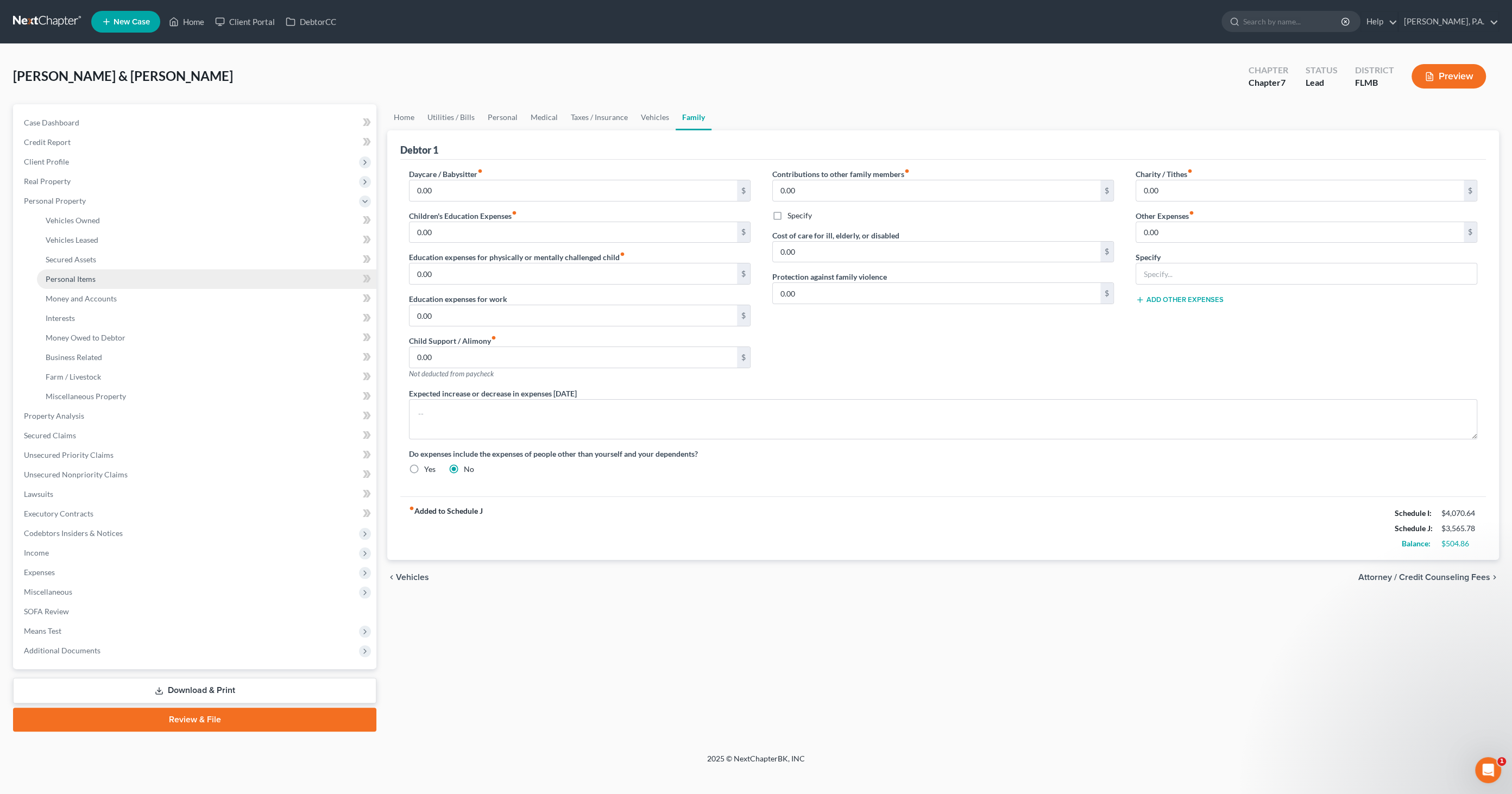
click at [71, 274] on span "Personal Items" at bounding box center [70, 279] width 50 height 10
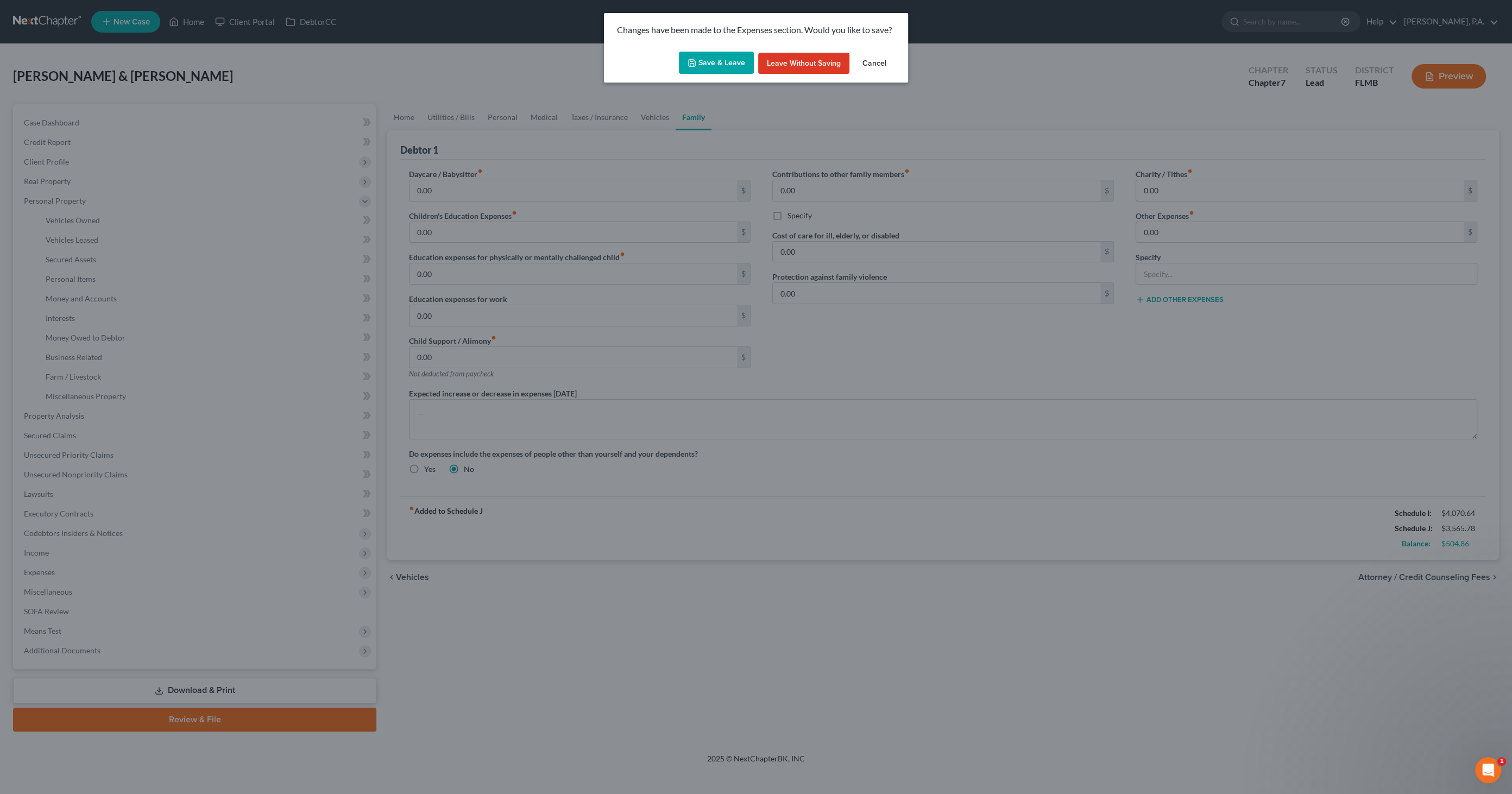
click at [720, 63] on button "Save & Leave" at bounding box center [717, 63] width 75 height 23
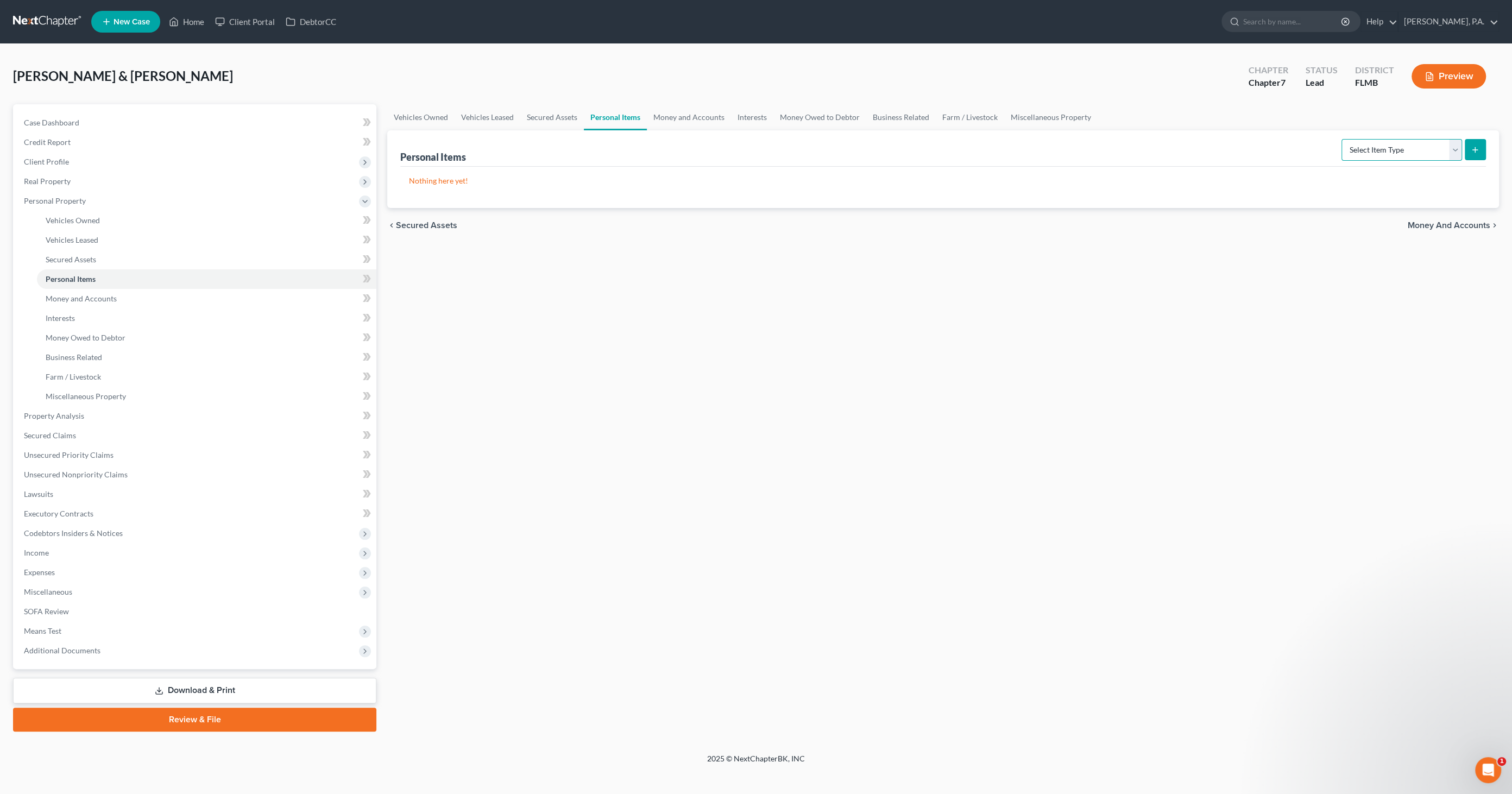
click at [752, 152] on select "Select Item Type Clothing Collectibles Of Value Electronics Firearms Household …" at bounding box center [1402, 150] width 121 height 22
click at [752, 139] on select "Select Item Type Clothing Collectibles Of Value Electronics Firearms Household …" at bounding box center [1402, 150] width 121 height 22
click at [752, 152] on button "submit" at bounding box center [1476, 150] width 21 height 21
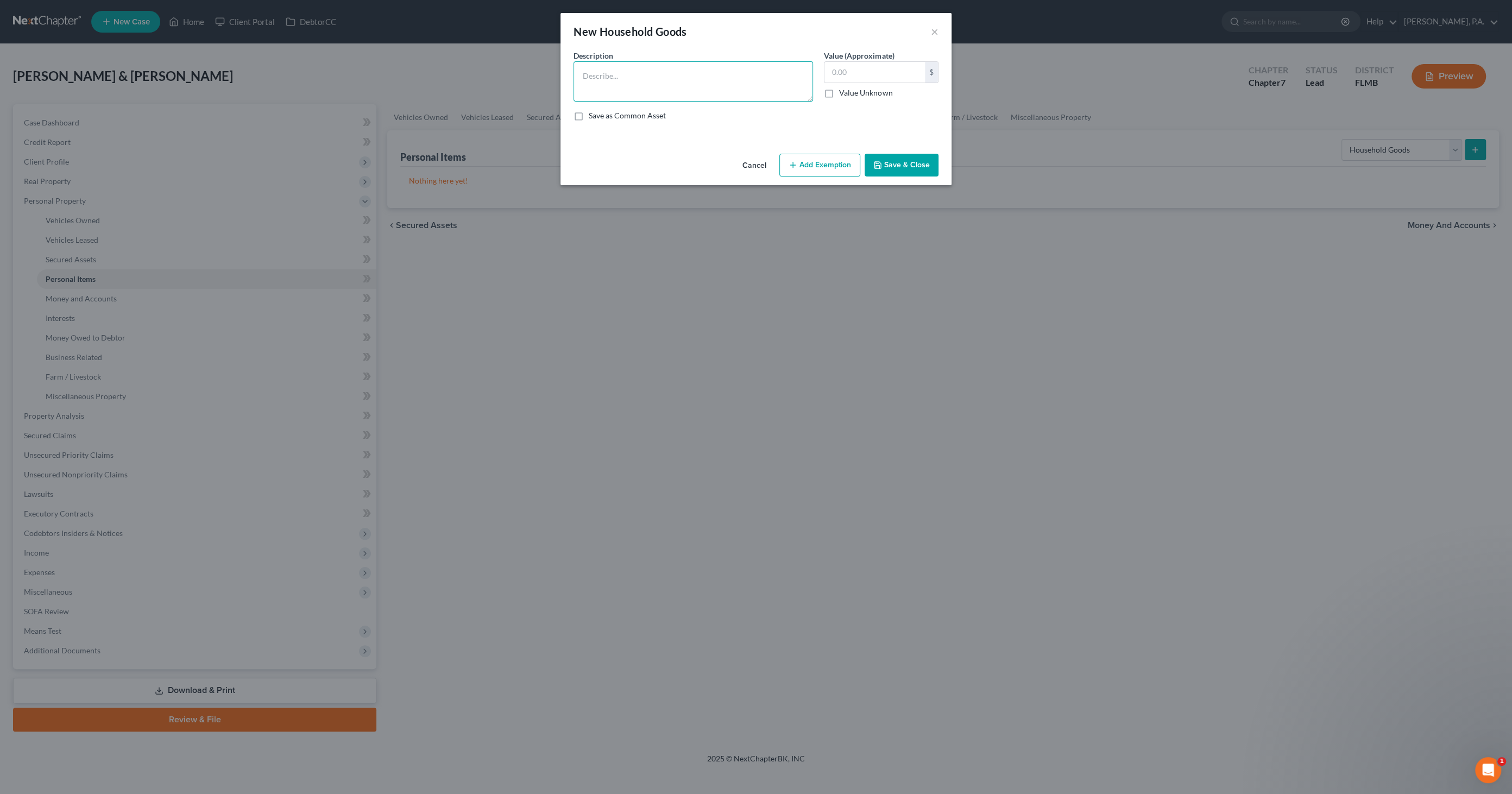
click at [637, 81] on textarea at bounding box center [692, 82] width 239 height 40
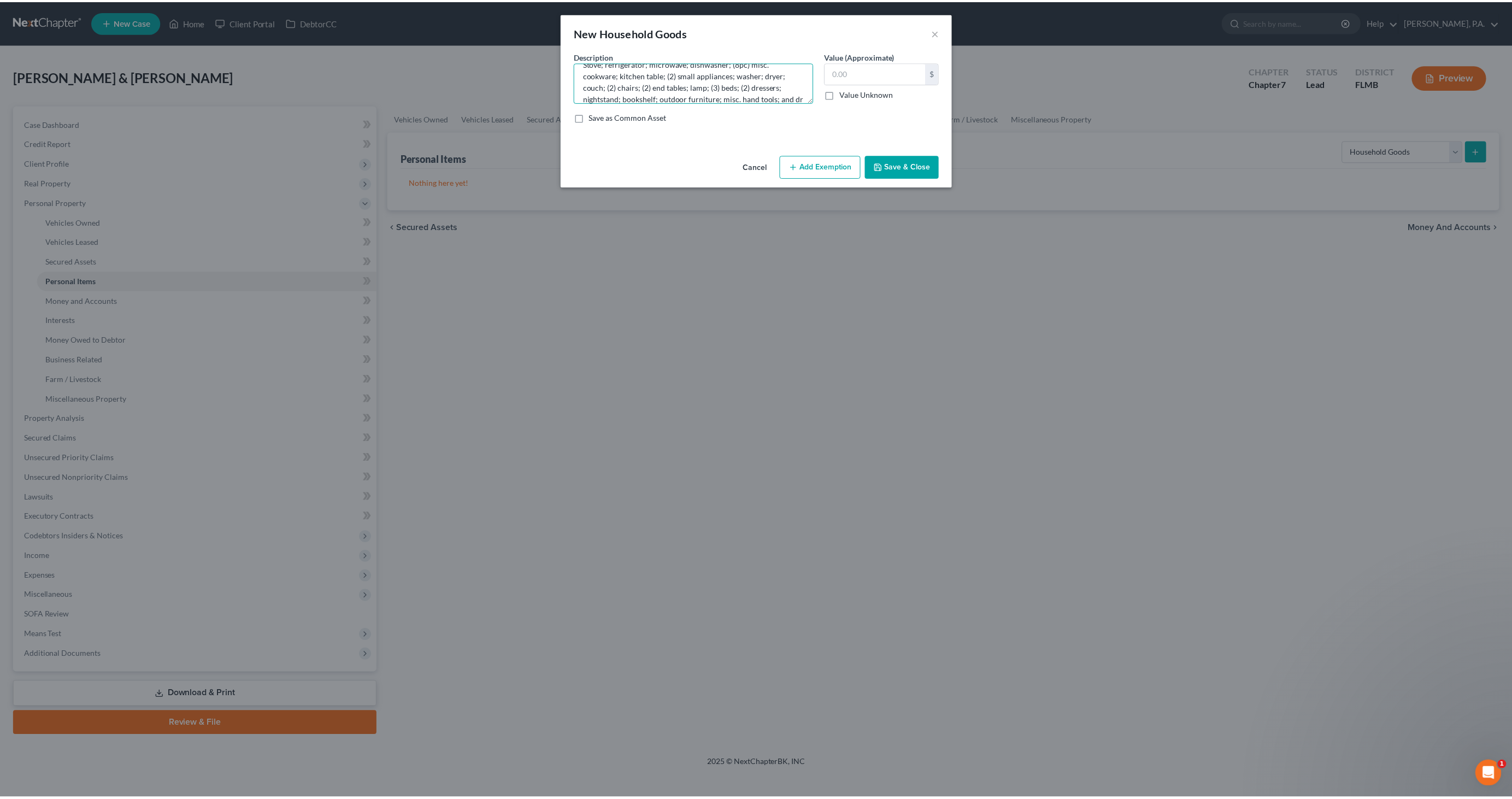
scroll to position [25, 0]
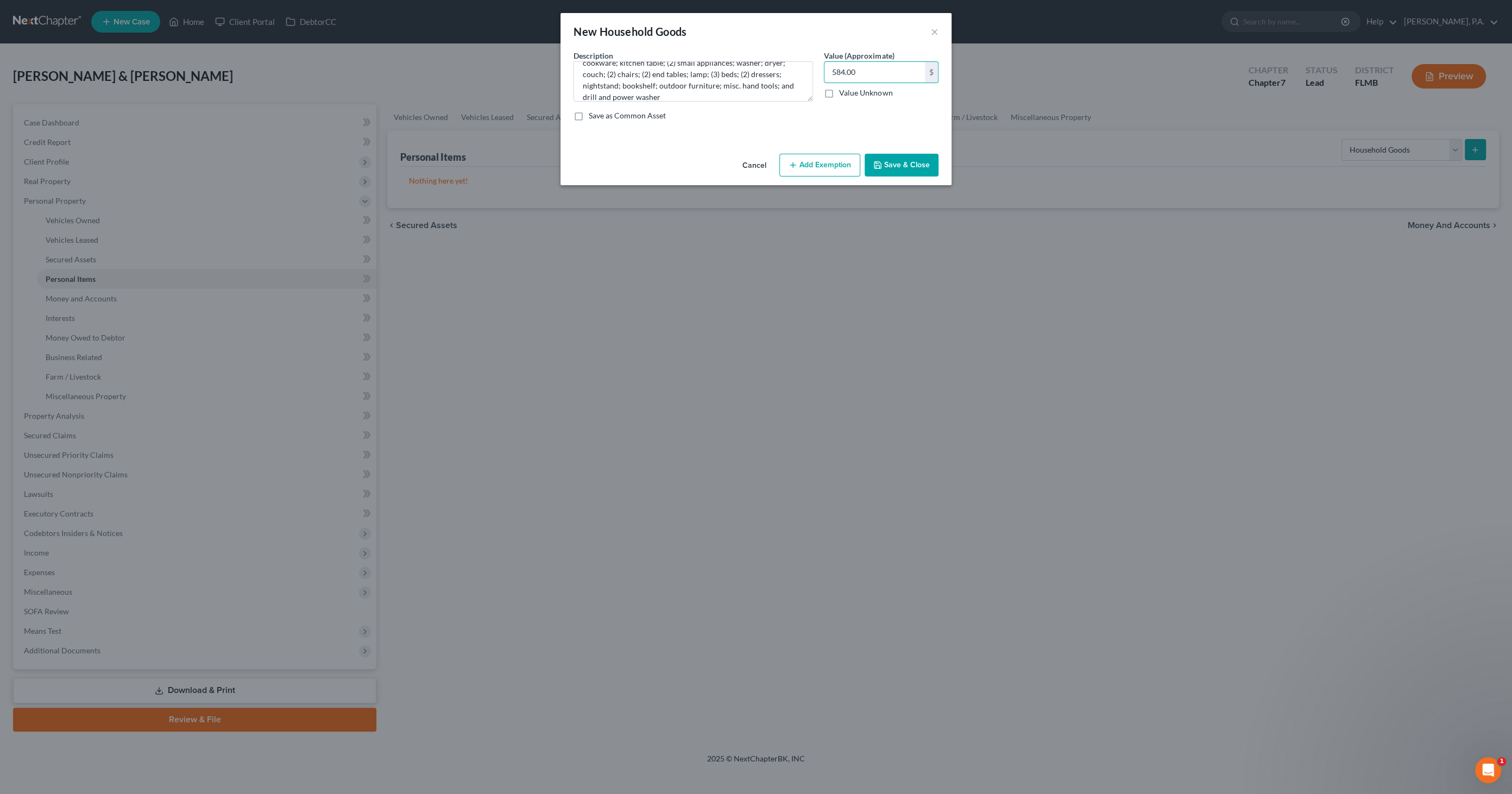
click at [752, 168] on button "Save & Close" at bounding box center [902, 165] width 74 height 23
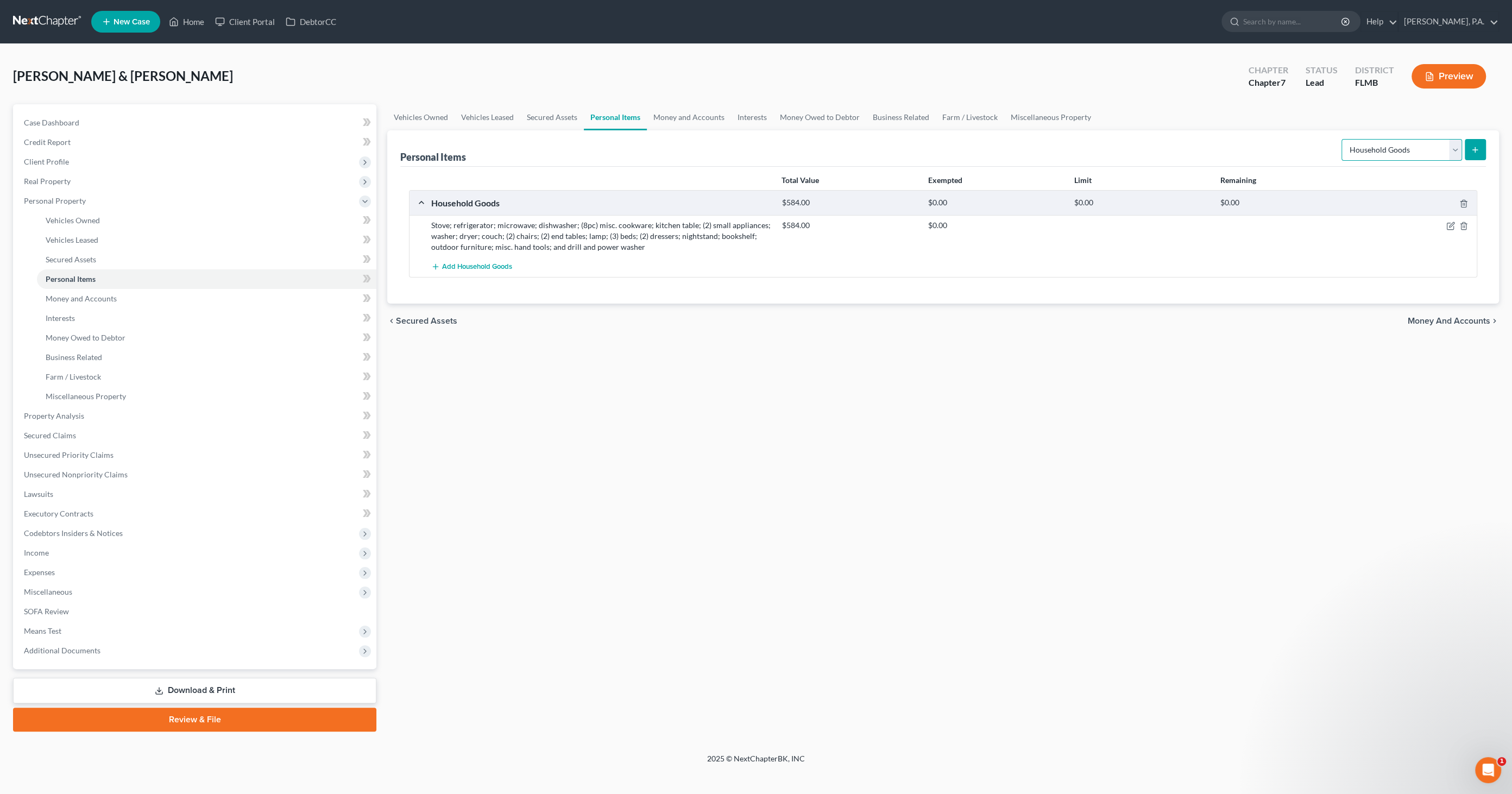
click at [752, 149] on select "Select Item Type Clothing Collectibles Of Value Electronics Firearms Household …" at bounding box center [1402, 150] width 121 height 22
click at [752, 139] on select "Select Item Type Clothing Collectibles Of Value Electronics Firearms Household …" at bounding box center [1402, 150] width 121 height 22
click at [752, 147] on icon "submit" at bounding box center [1475, 150] width 9 height 9
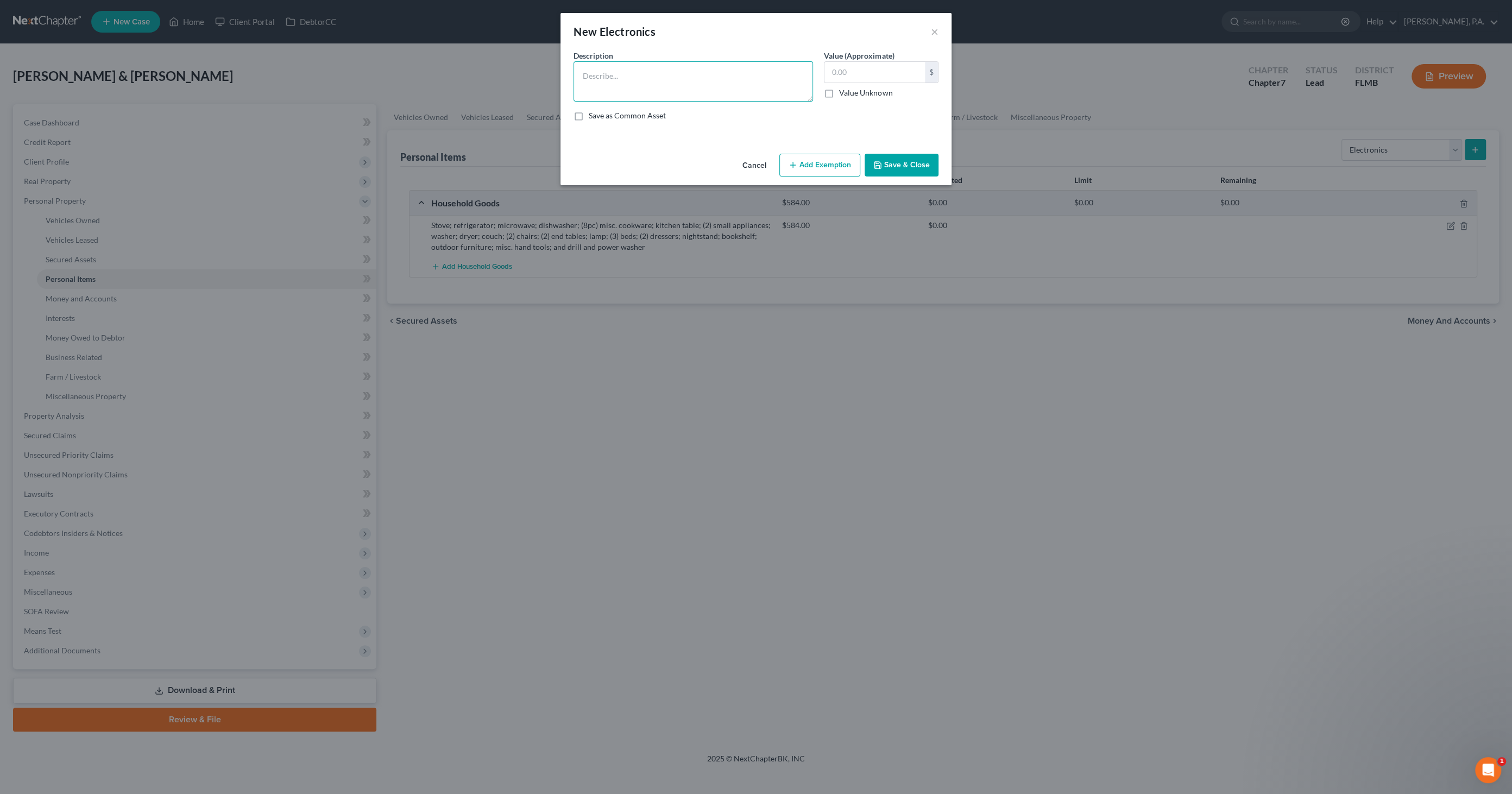
click at [720, 83] on textarea at bounding box center [692, 82] width 239 height 40
click at [752, 163] on button "Save & Close" at bounding box center [902, 165] width 74 height 23
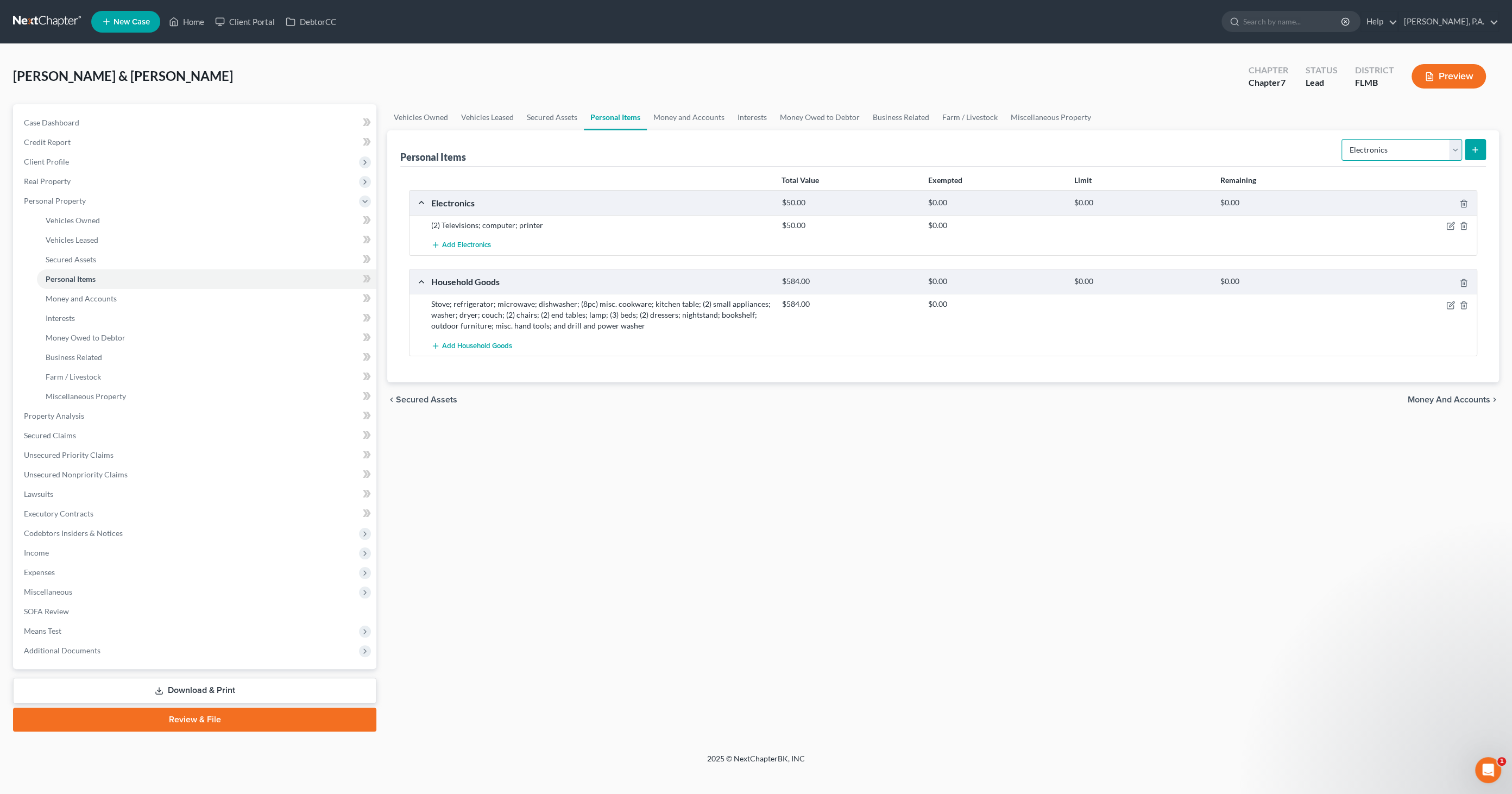
click at [752, 152] on select "Select Item Type Clothing Collectibles Of Value Electronics Firearms Household …" at bounding box center [1402, 150] width 121 height 22
click at [752, 139] on select "Select Item Type Clothing Collectibles Of Value Electronics Firearms Household …" at bounding box center [1402, 150] width 121 height 22
click at [752, 144] on button "submit" at bounding box center [1476, 150] width 21 height 21
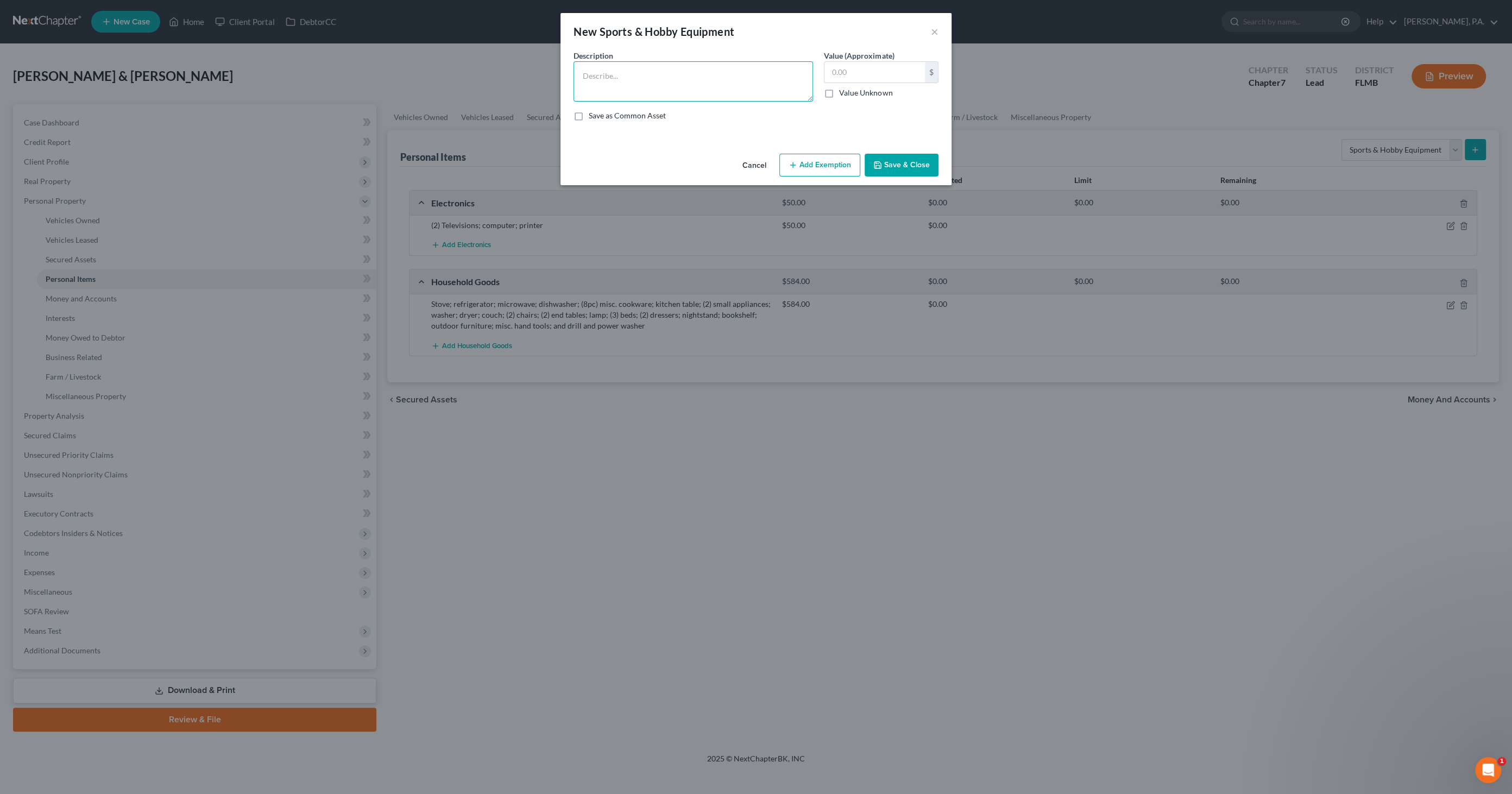
click at [706, 71] on textarea at bounding box center [692, 82] width 239 height 40
click at [752, 70] on input "text" at bounding box center [875, 73] width 101 height 21
click at [752, 158] on button "Save & Close" at bounding box center [902, 165] width 74 height 23
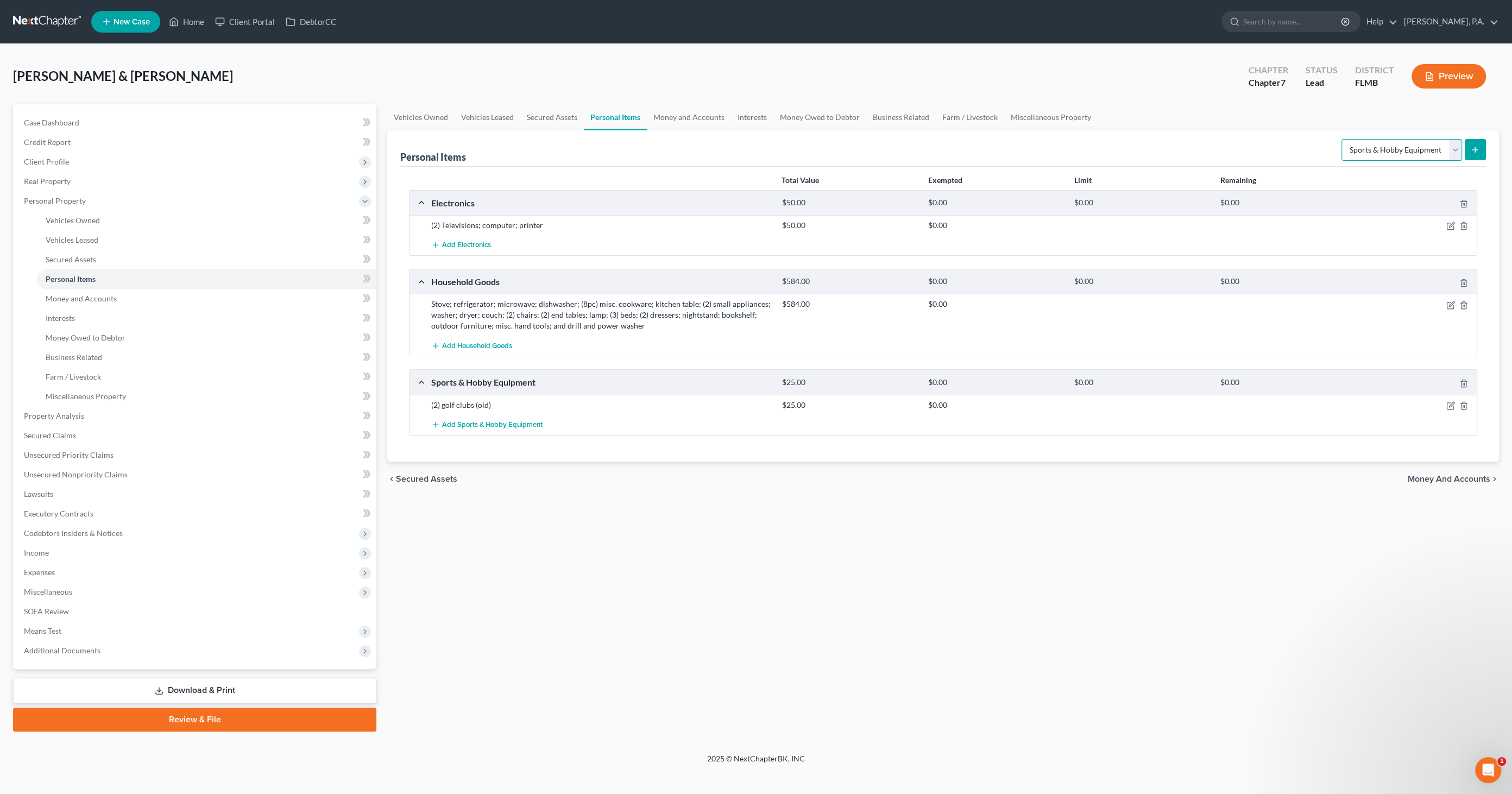
click at [752, 147] on select "Select Item Type Clothing Collectibles Of Value Electronics Firearms Household …" at bounding box center [1402, 150] width 121 height 22
click at [752, 139] on select "Select Item Type Clothing Collectibles Of Value Electronics Firearms Household …" at bounding box center [1402, 150] width 121 height 22
click at [752, 150] on button "submit" at bounding box center [1476, 150] width 21 height 21
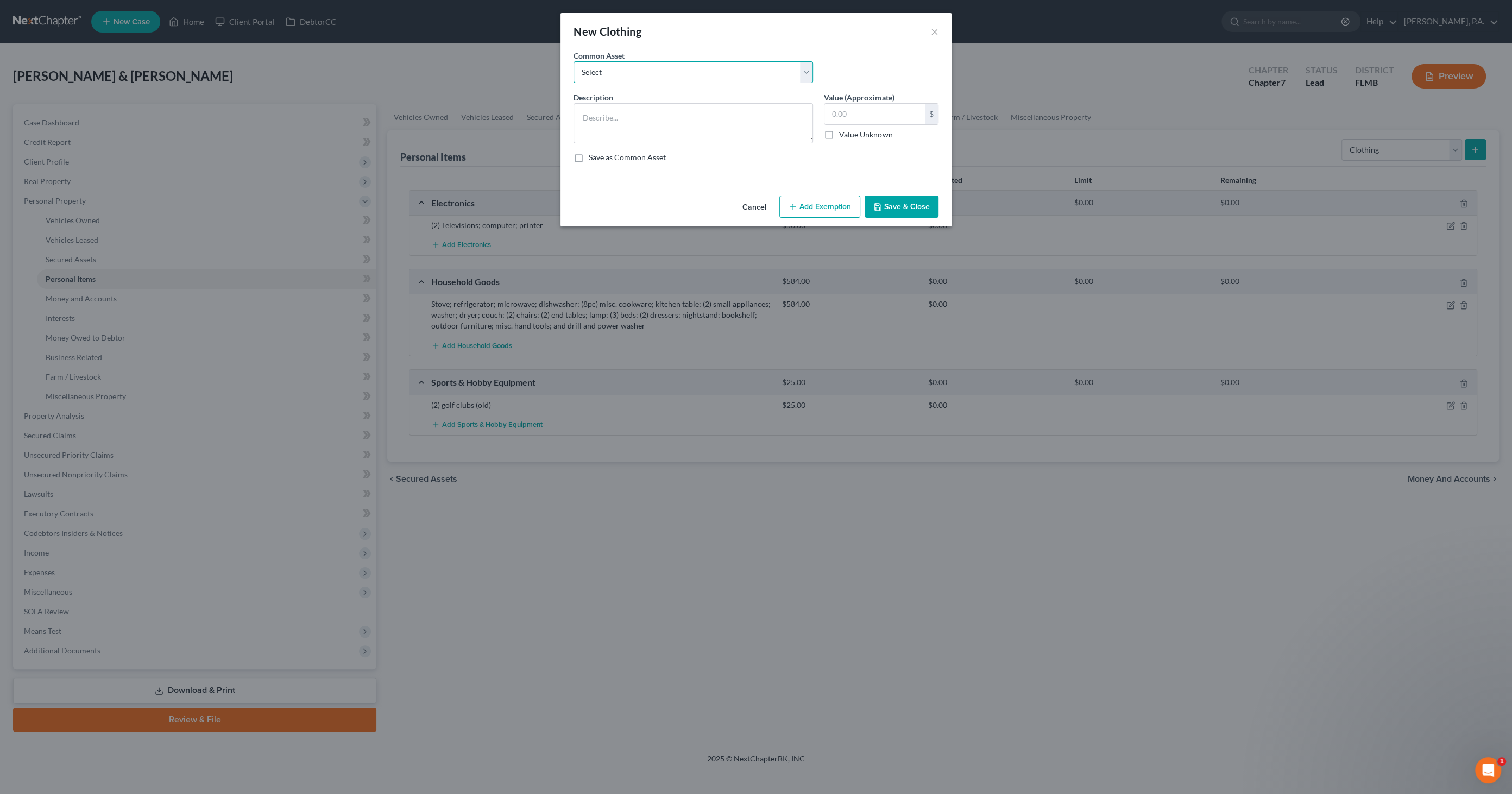
click at [611, 74] on select "Select Normal Misc. Wearing Apparel" at bounding box center [692, 72] width 239 height 22
click at [573, 61] on select "Select Normal Misc. Wearing Apparel" at bounding box center [692, 72] width 239 height 22
click at [752, 112] on input "50.00" at bounding box center [875, 114] width 101 height 21
drag, startPoint x: 798, startPoint y: 110, endPoint x: 754, endPoint y: 111, distance: 44.0
click at [752, 114] on div "Description * Normal Misc. Wearing Apparel Value (Approximate) 100.00 $ Value U…" at bounding box center [756, 131] width 376 height 80
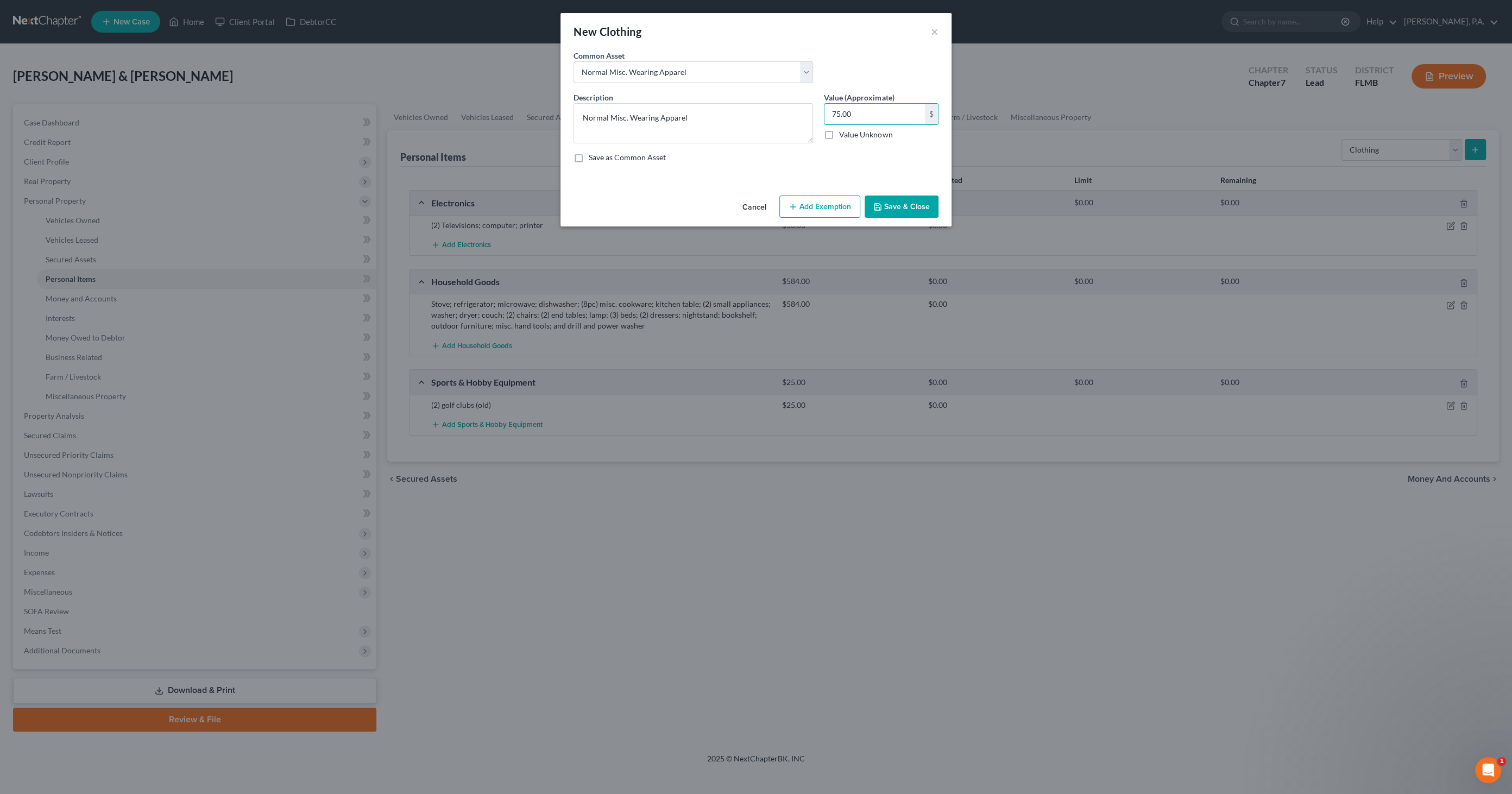
click at [752, 208] on button "Save & Close" at bounding box center [902, 207] width 74 height 23
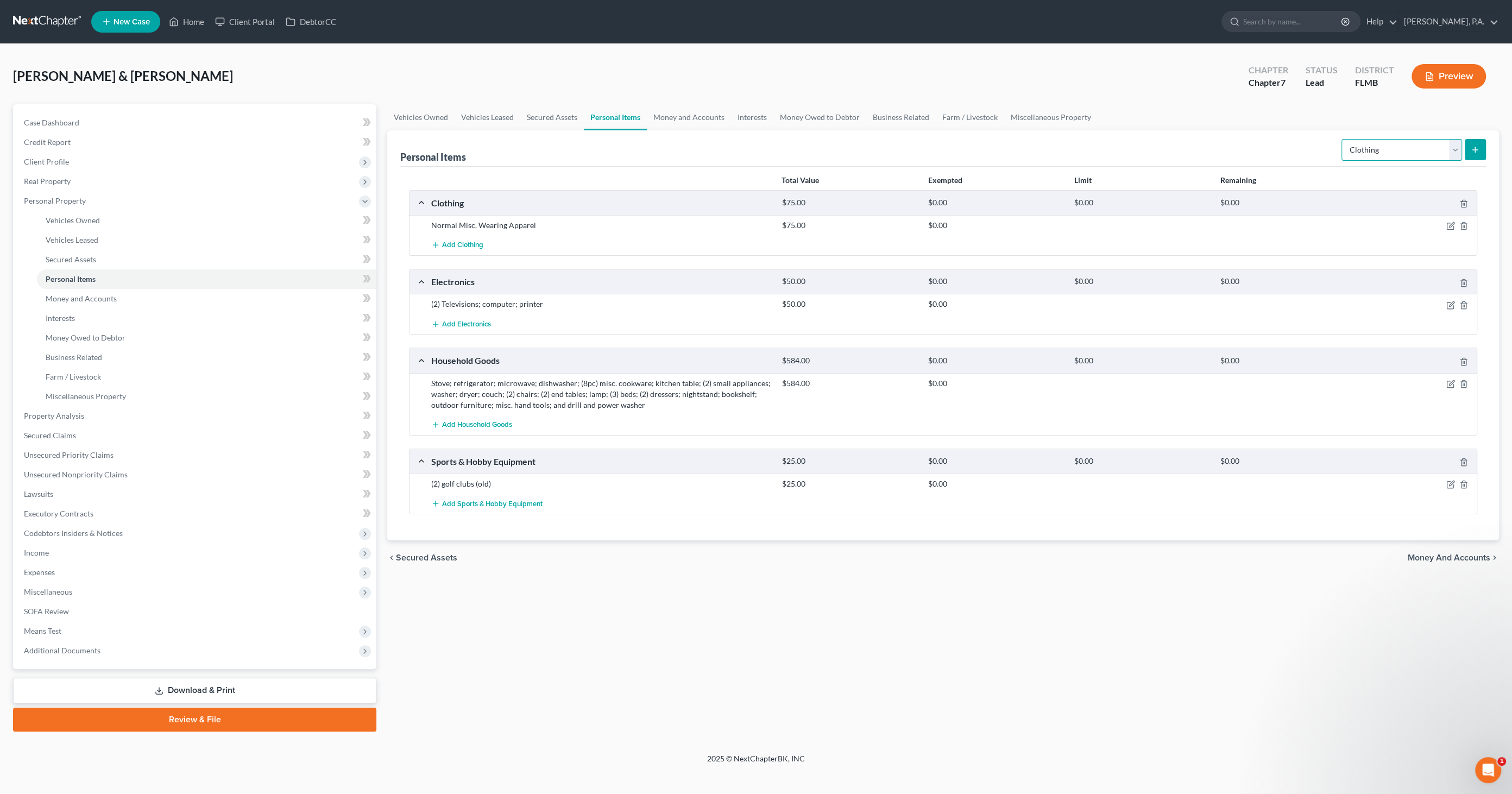
click at [752, 151] on select "Select Item Type Clothing Collectibles Of Value Electronics Firearms Household …" at bounding box center [1402, 150] width 121 height 22
click at [752, 139] on select "Select Item Type Clothing Collectibles Of Value Electronics Firearms Household …" at bounding box center [1402, 150] width 121 height 22
click at [752, 154] on button "submit" at bounding box center [1476, 150] width 21 height 21
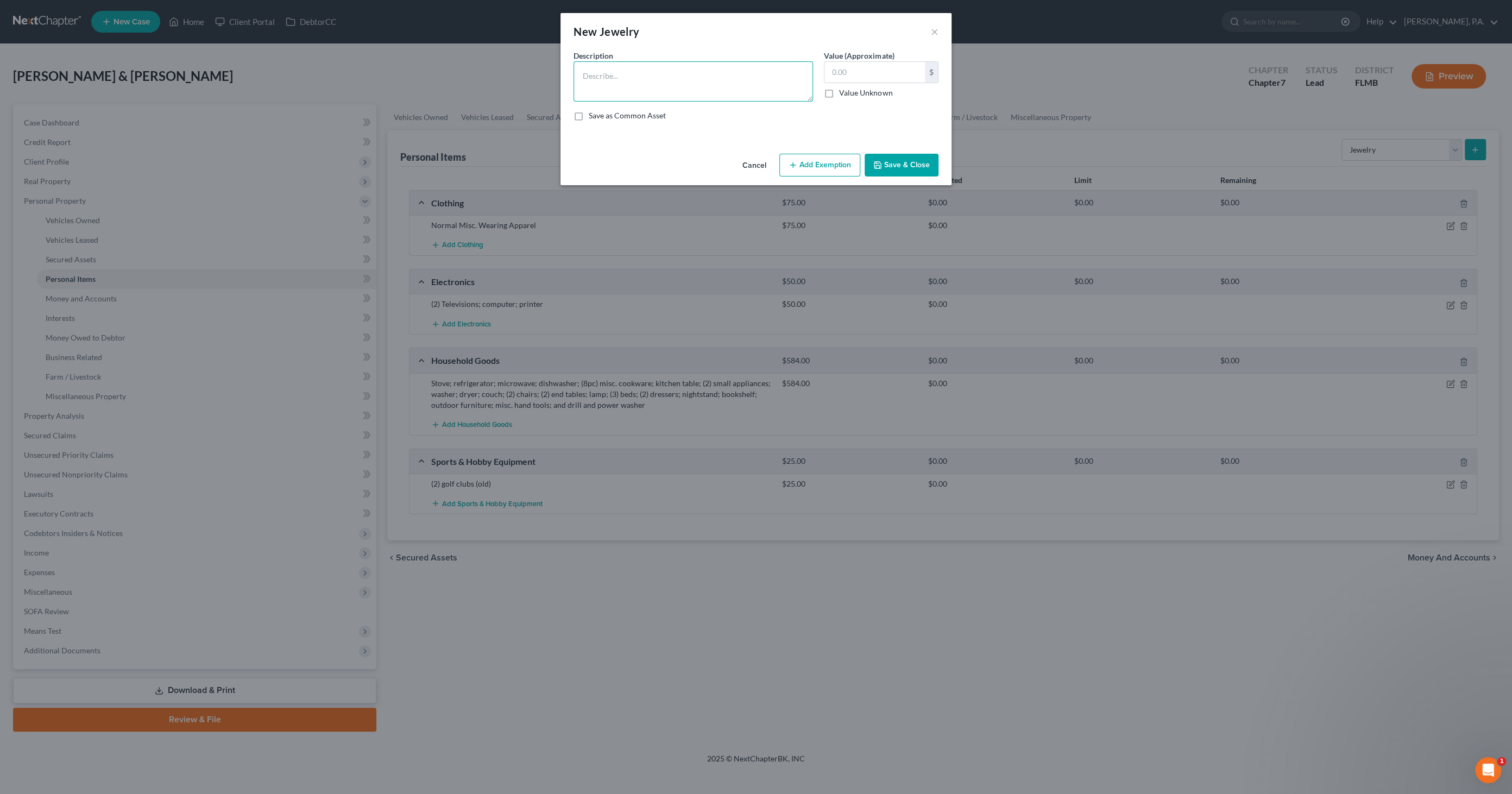
click at [617, 82] on textarea at bounding box center [692, 82] width 239 height 40
click at [721, 75] on textarea "wedding band/ring with diamonds; (2) anniversy rings with diamond chips;" at bounding box center [692, 82] width 239 height 40
click at [685, 88] on textarea "wedding band/ring with diamonds; (2) anniversery rings with diamond chips;" at bounding box center [692, 82] width 239 height 40
click at [666, 91] on textarea "wedding band/ring with diamonds; (2) anniversary rings with diamond chips;" at bounding box center [692, 82] width 239 height 40
click at [752, 72] on input "text" at bounding box center [875, 73] width 101 height 21
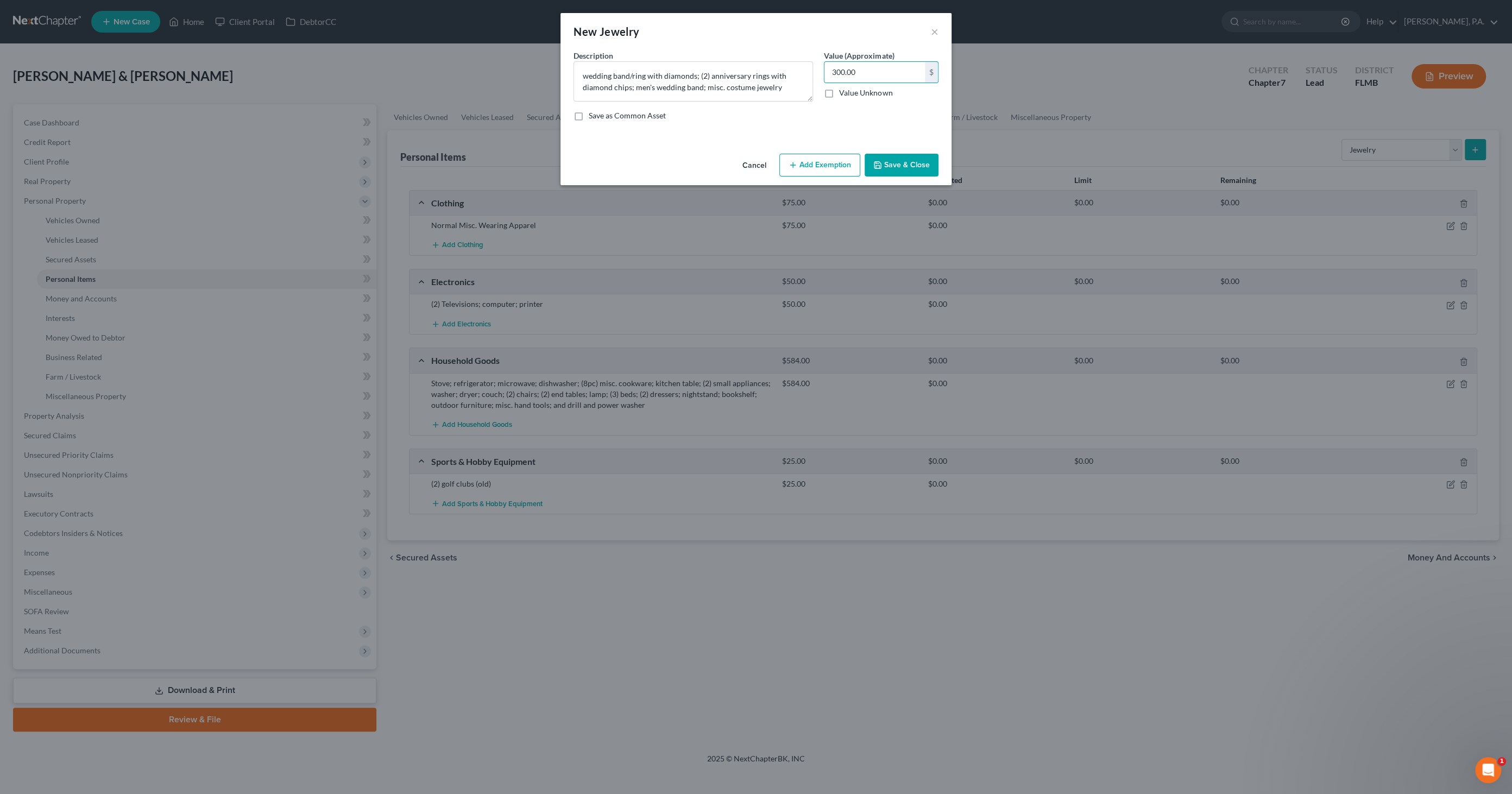
click at [752, 161] on button "Save & Close" at bounding box center [902, 165] width 74 height 23
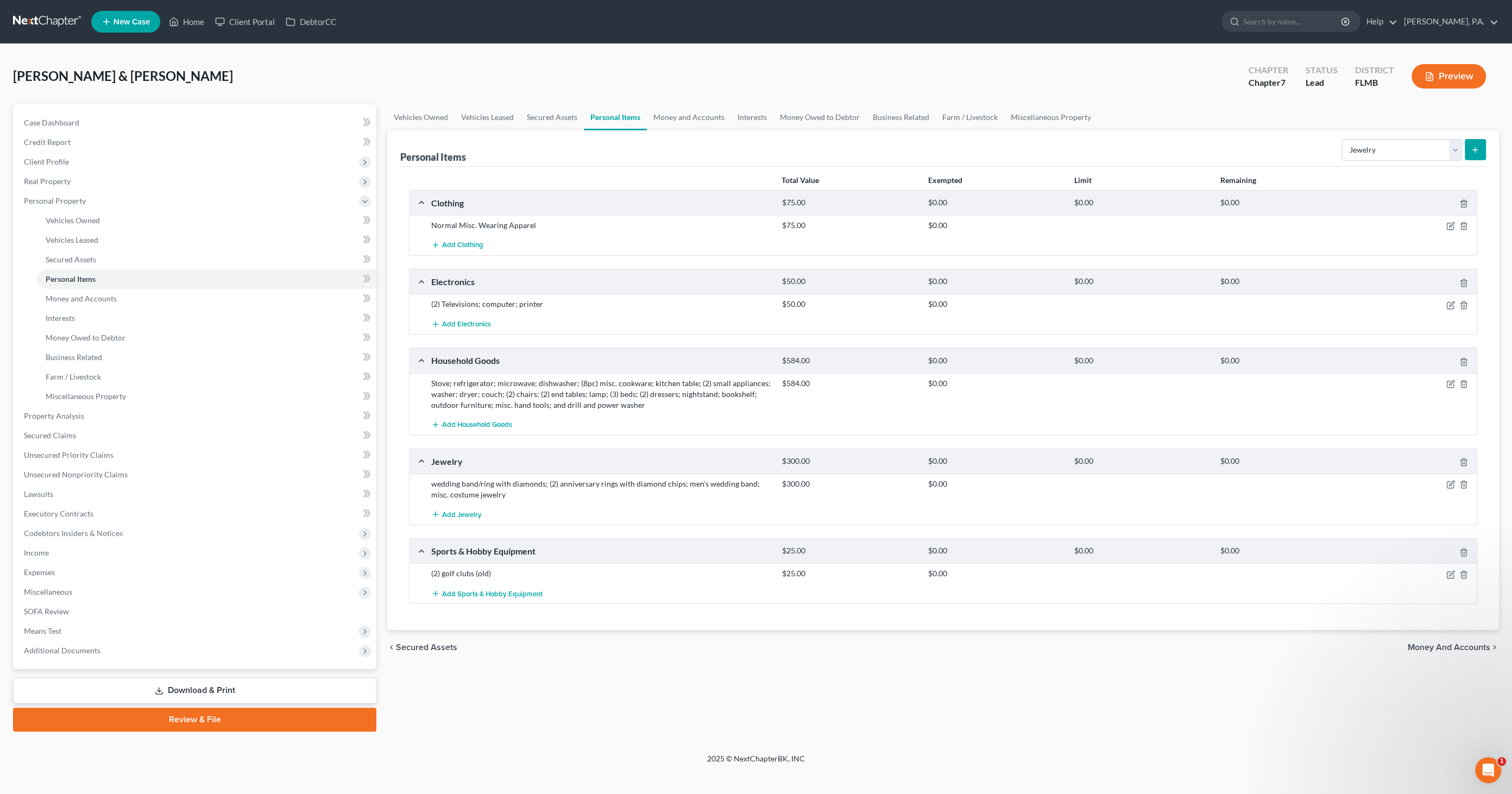
click at [543, 385] on div "wedding band/ring with diamonds; (2) anniversary rings with diamond chips; men'…" at bounding box center [601, 489] width 351 height 22
drag, startPoint x: 541, startPoint y: 482, endPoint x: 550, endPoint y: 486, distance: 9.8
click at [542, 385] on div "wedding band/ring with diamonds; (2) anniversary rings with diamond chips; men'…" at bounding box center [601, 489] width 351 height 22
click at [752, 385] on icon "button" at bounding box center [1452, 485] width 9 height 9
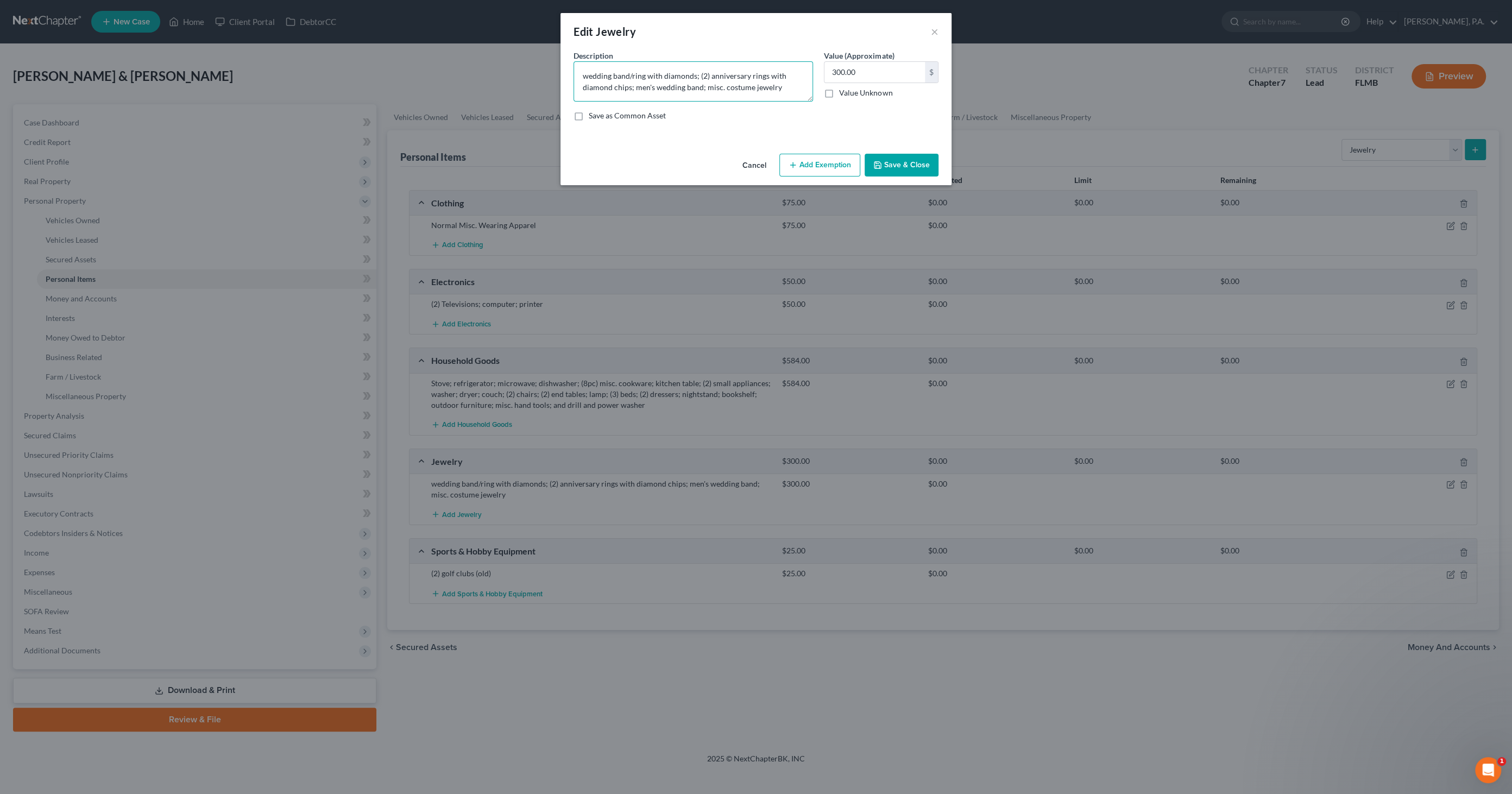
click at [695, 76] on textarea "wedding band/ring with diamonds; (2) anniversary rings with diamond chips; men'…" at bounding box center [692, 82] width 239 height 40
click at [752, 164] on button "Save & Close" at bounding box center [902, 165] width 74 height 23
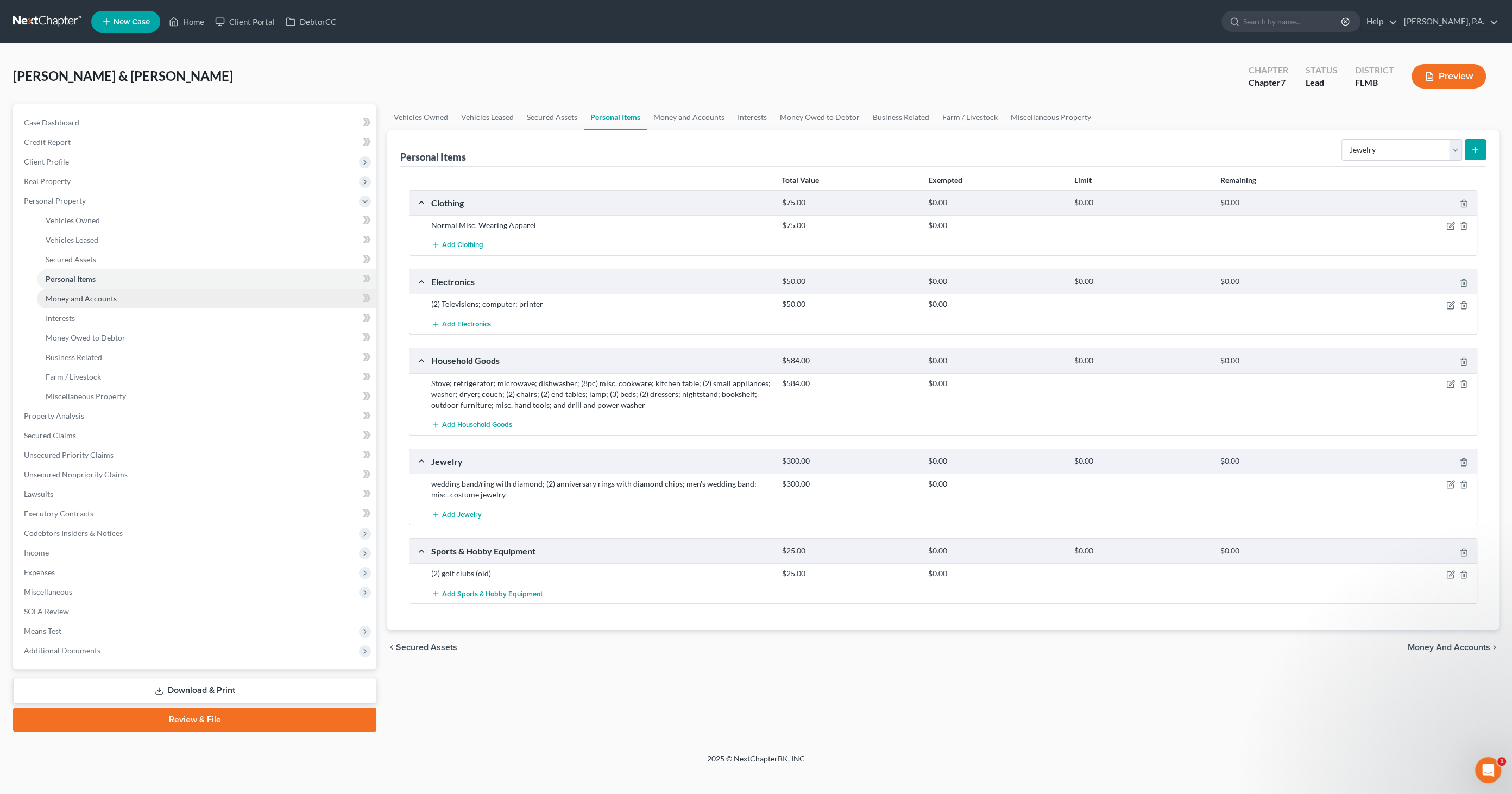
click at [98, 295] on span "Money and Accounts" at bounding box center [81, 298] width 71 height 10
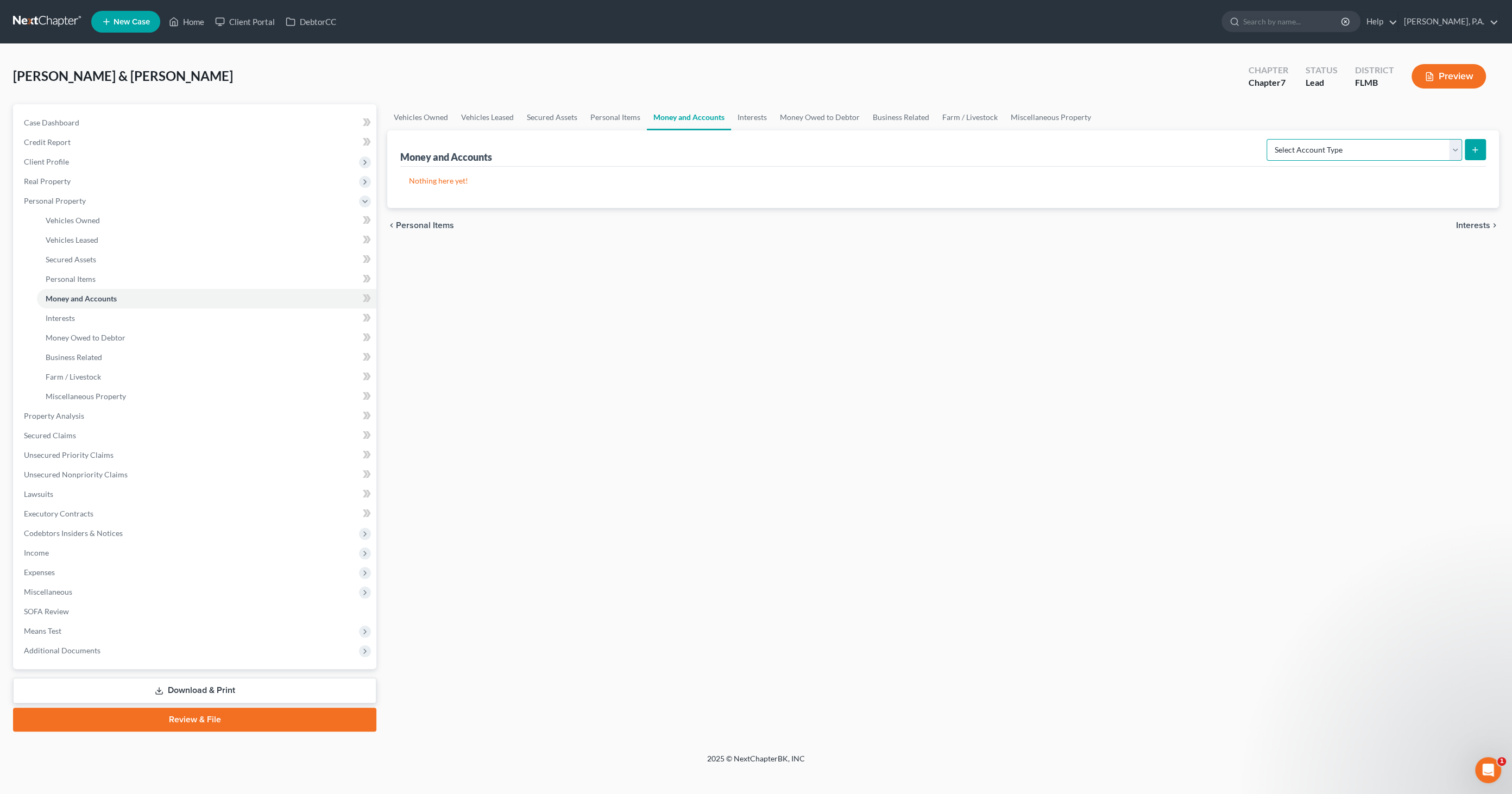
click at [752, 142] on select "Select Account Type Brokerage Cash on Hand Certificates of Deposit Checking Acc…" at bounding box center [1364, 150] width 195 height 22
click at [752, 139] on select "Select Account Type Brokerage Cash on Hand Certificates of Deposit Checking Acc…" at bounding box center [1364, 150] width 195 height 22
click at [752, 151] on icon "submit" at bounding box center [1475, 150] width 9 height 9
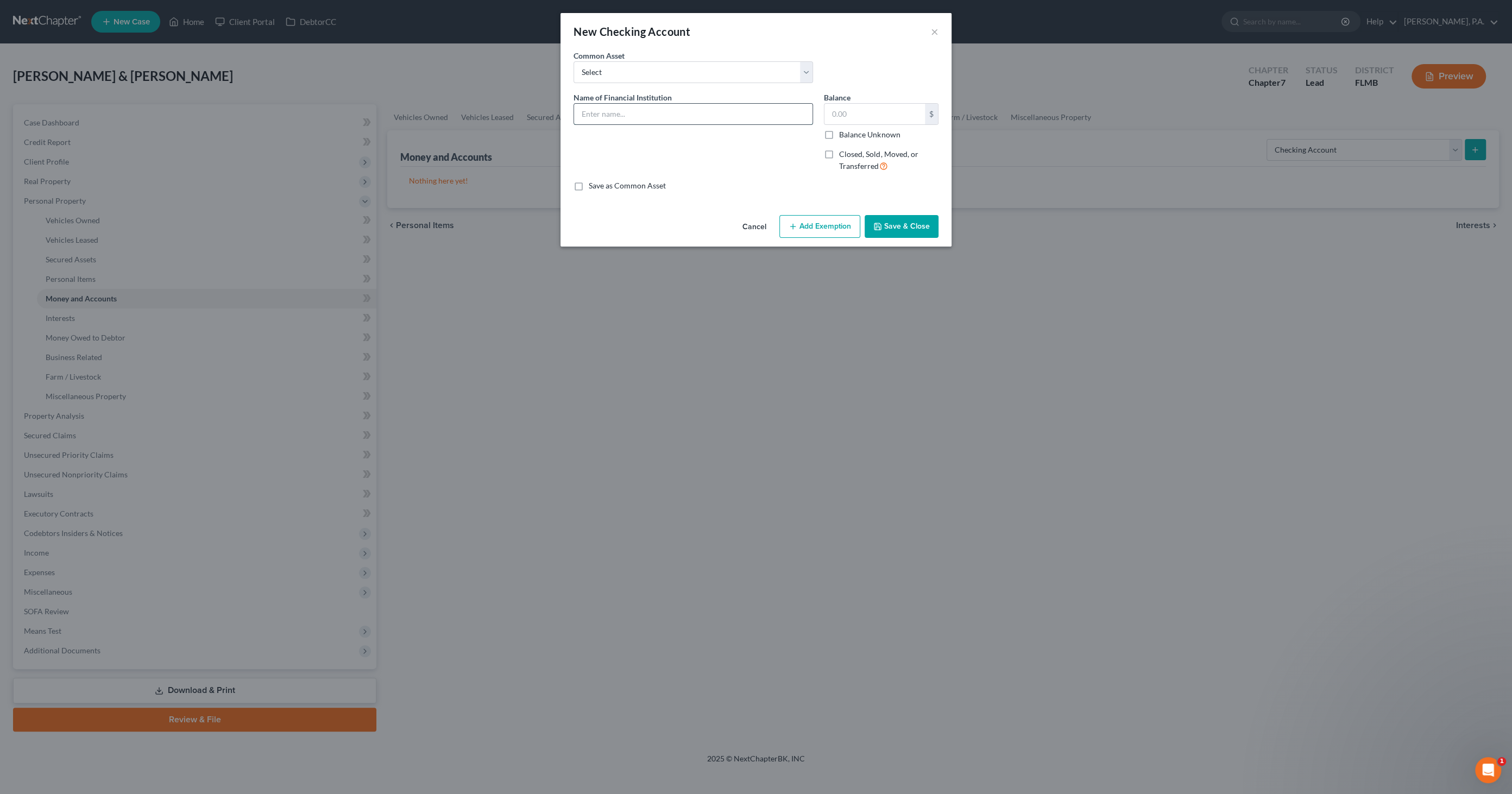
click at [607, 114] on input "text" at bounding box center [693, 114] width 238 height 21
click at [752, 228] on button "Save & Close" at bounding box center [902, 226] width 74 height 23
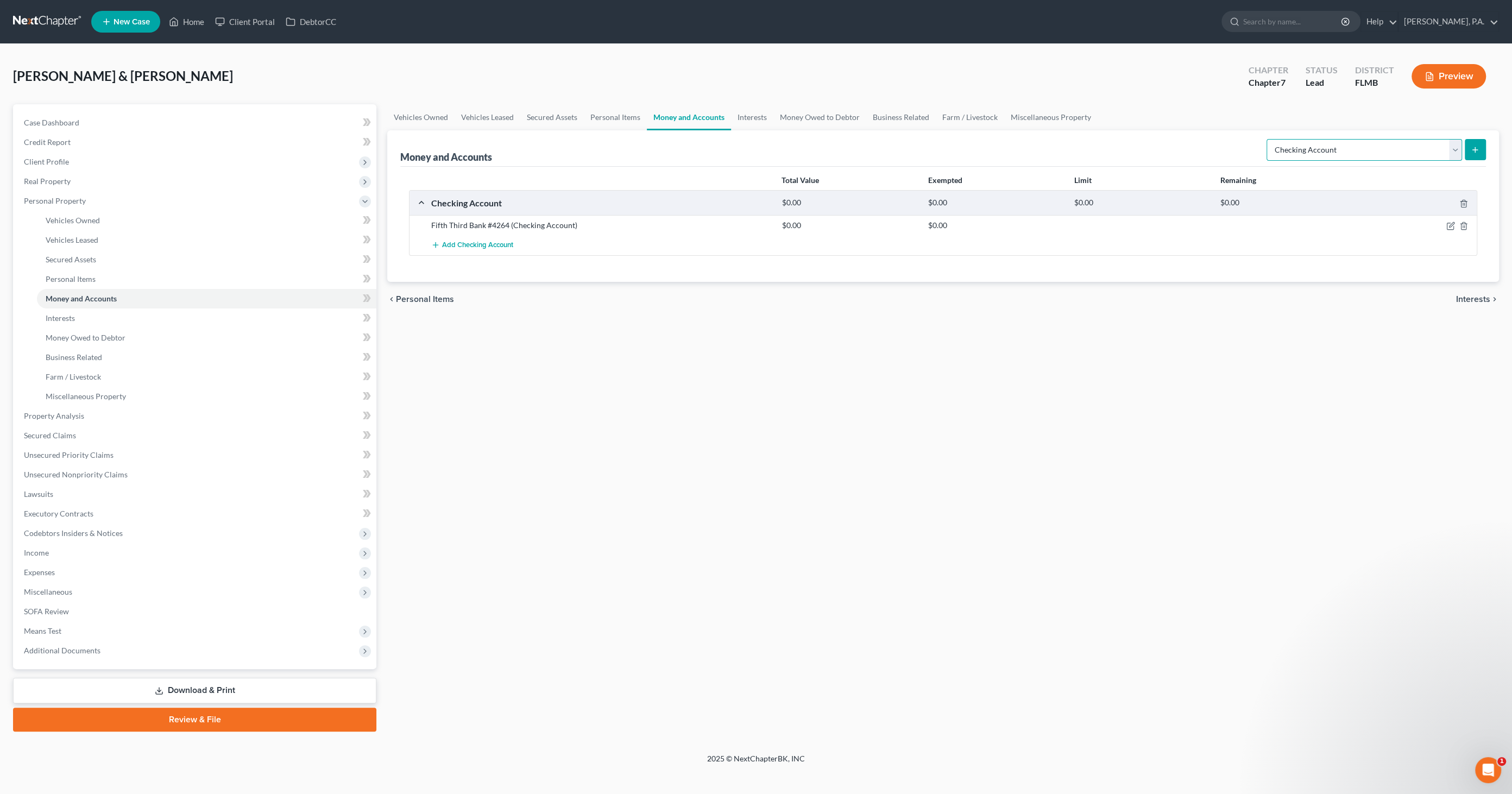
click at [752, 145] on select "Select Account Type Brokerage Cash on Hand Certificates of Deposit Checking Acc…" at bounding box center [1364, 150] width 195 height 22
click at [752, 139] on select "Select Account Type Brokerage Cash on Hand Certificates of Deposit Checking Acc…" at bounding box center [1364, 150] width 195 height 22
click at [752, 144] on button "submit" at bounding box center [1476, 150] width 21 height 21
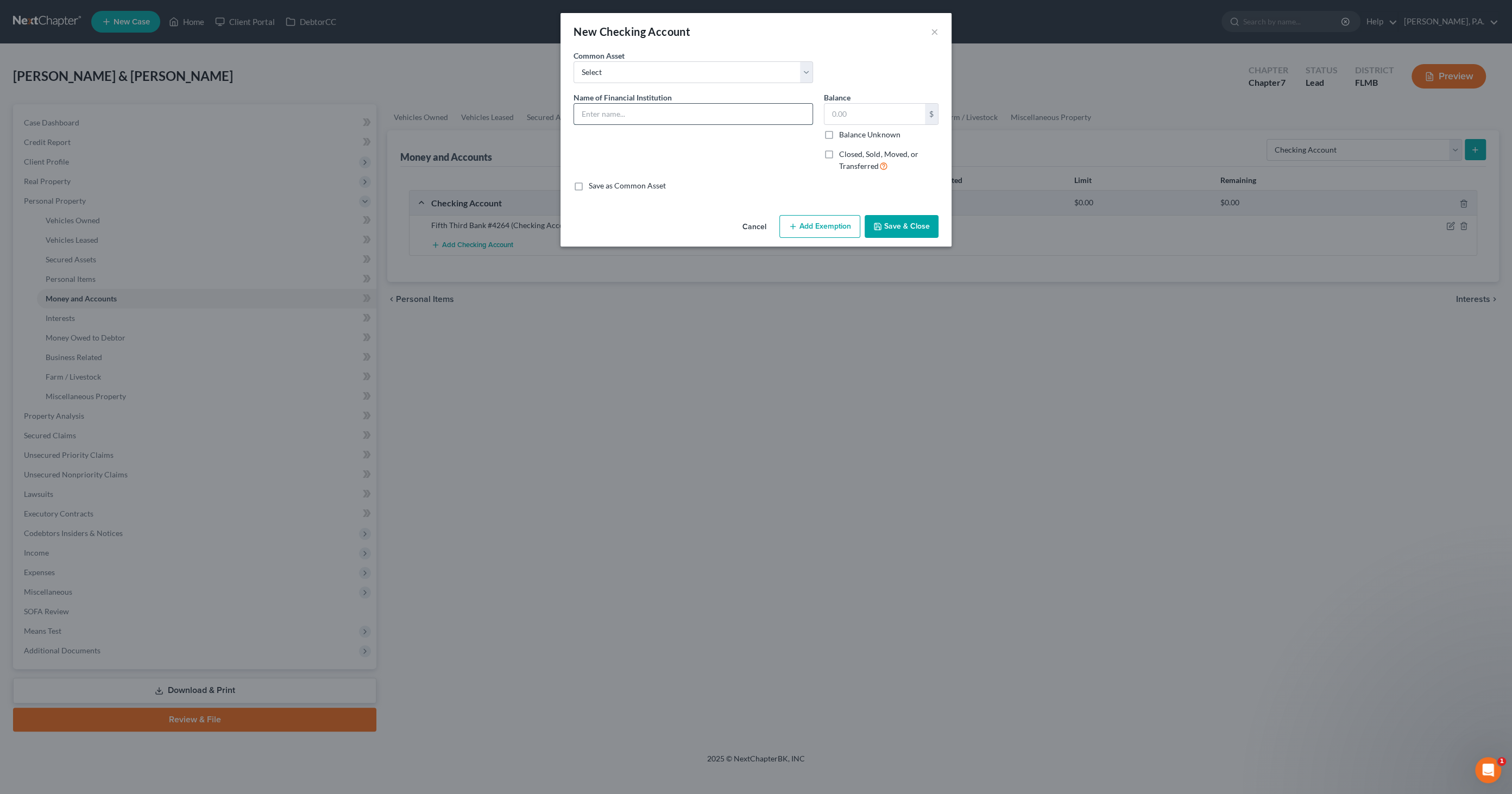
click at [590, 117] on input "text" at bounding box center [693, 114] width 238 height 21
click at [752, 230] on button "Save & Close" at bounding box center [902, 226] width 74 height 23
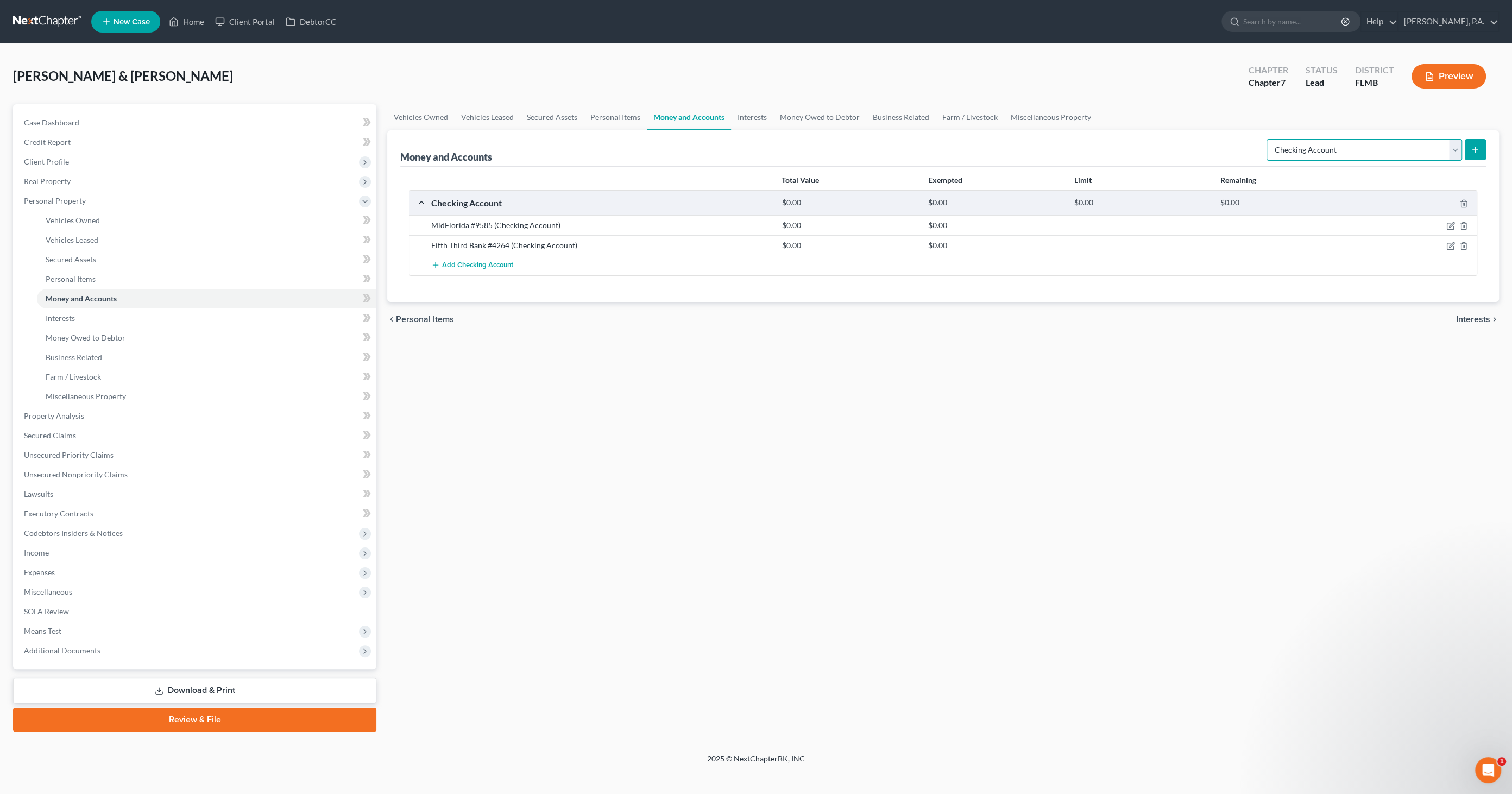
click at [752, 145] on select "Select Account Type Brokerage Cash on Hand Certificates of Deposit Checking Acc…" at bounding box center [1364, 150] width 195 height 22
click at [752, 139] on select "Select Account Type Brokerage Cash on Hand Certificates of Deposit Checking Acc…" at bounding box center [1364, 150] width 195 height 22
click at [752, 145] on icon "submit" at bounding box center [1475, 150] width 9 height 9
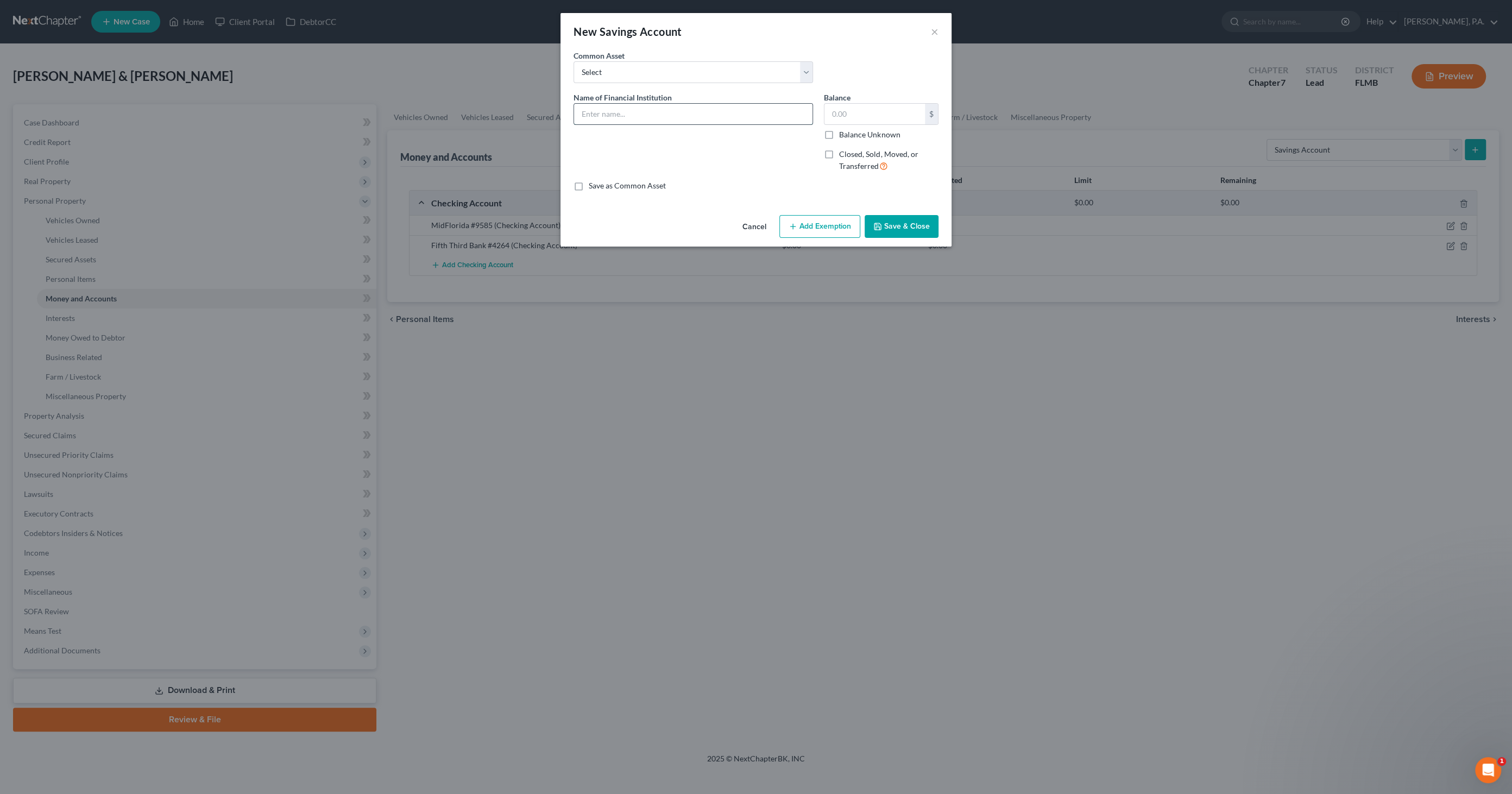
click at [634, 115] on input "text" at bounding box center [693, 114] width 238 height 21
click at [752, 216] on button "Save & Close" at bounding box center [902, 226] width 74 height 23
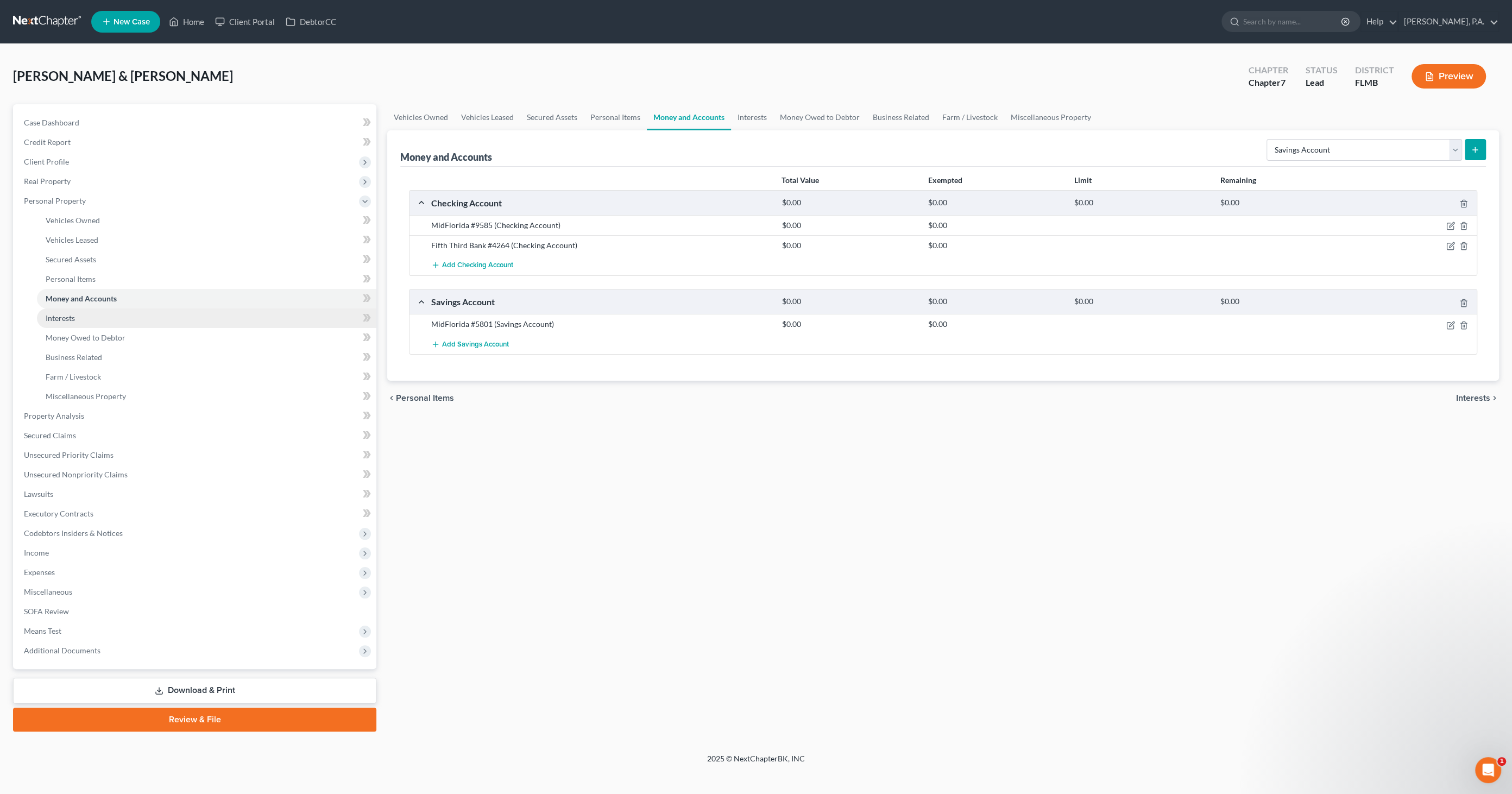
click at [76, 312] on link "Interests" at bounding box center [206, 318] width 339 height 19
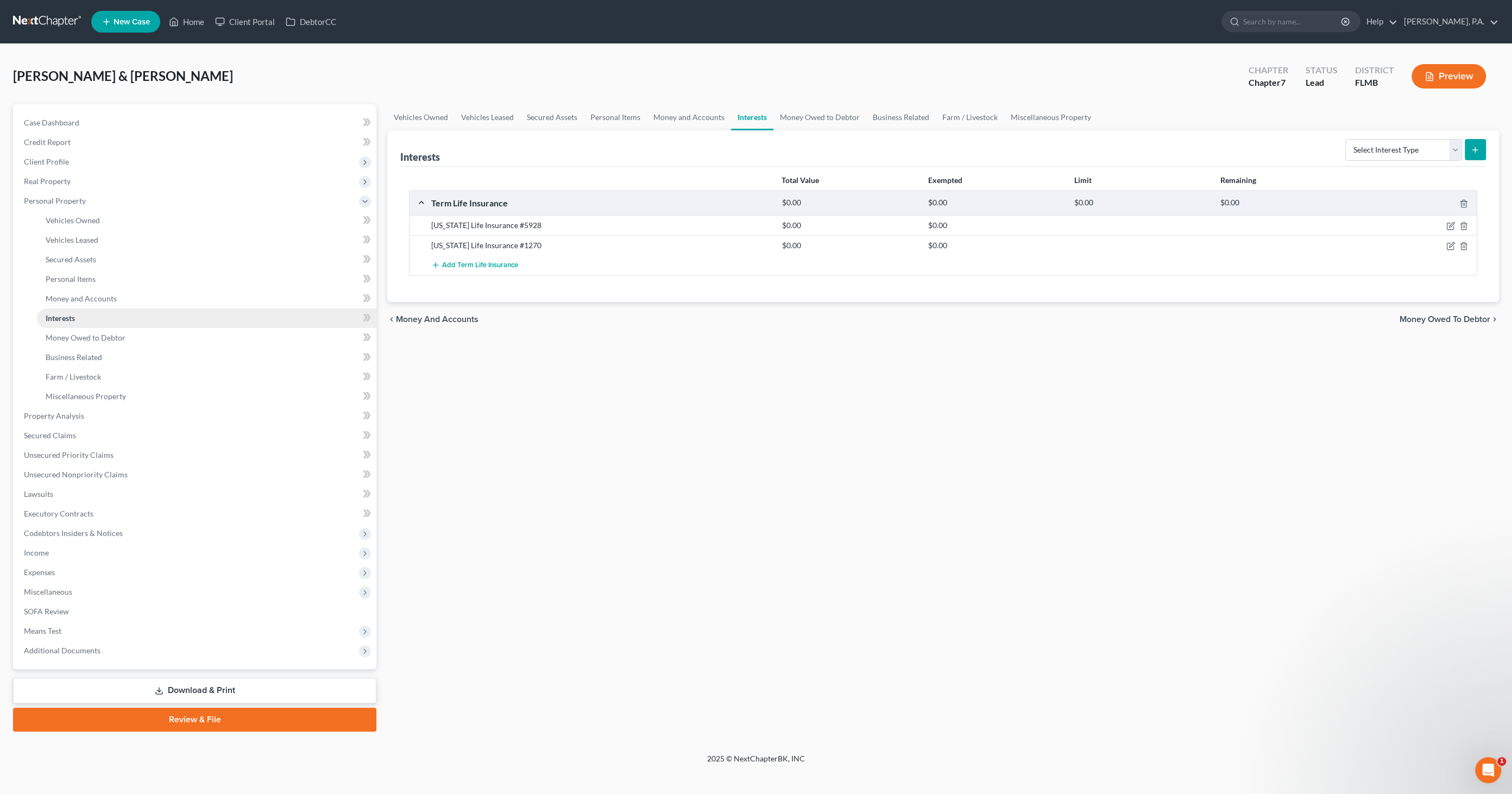
click at [78, 326] on link "Interests" at bounding box center [206, 318] width 339 height 19
click at [82, 335] on span "Money Owed to Debtor" at bounding box center [85, 337] width 80 height 10
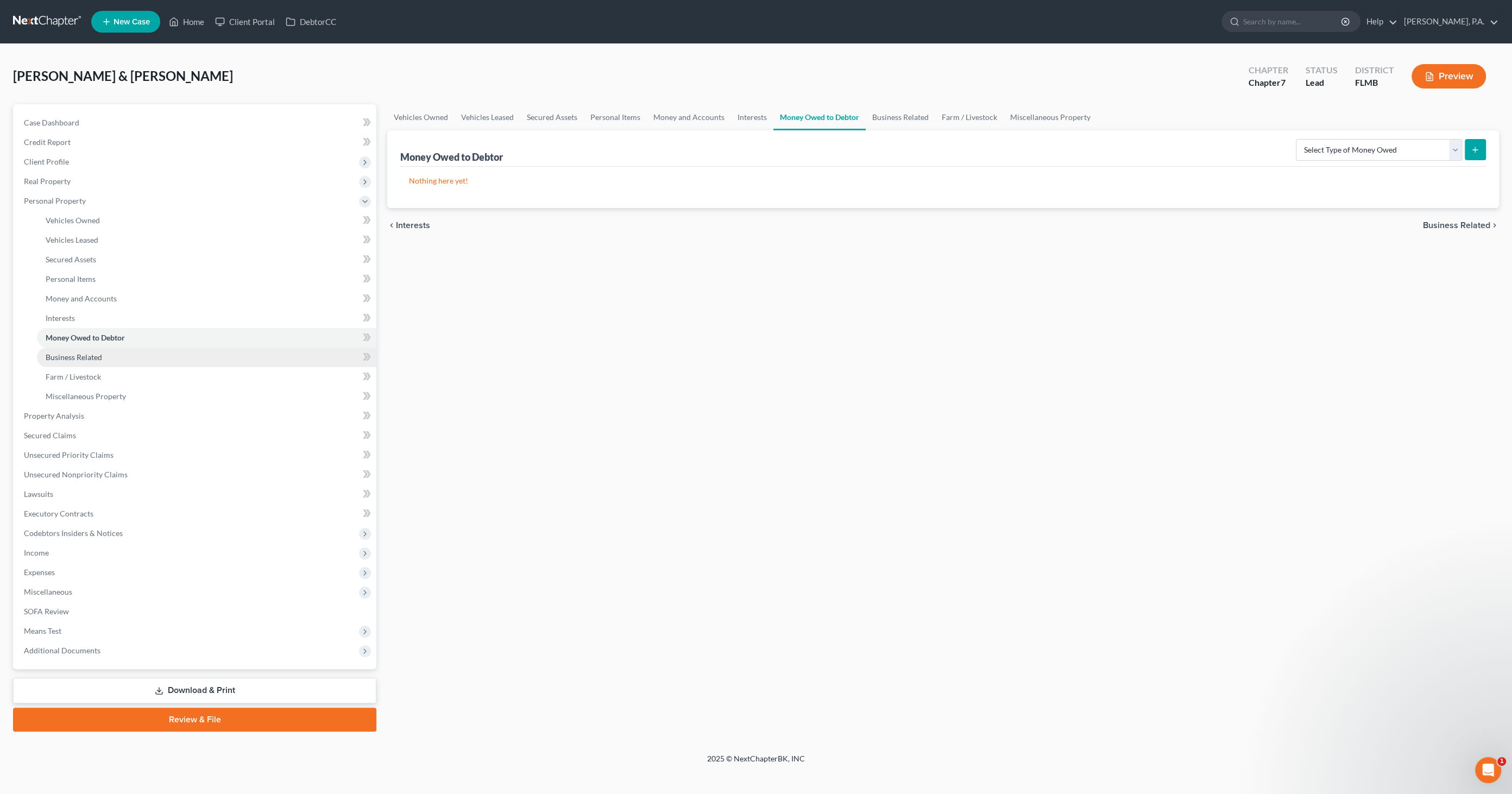
click at [78, 354] on span "Business Related" at bounding box center [74, 357] width 56 height 10
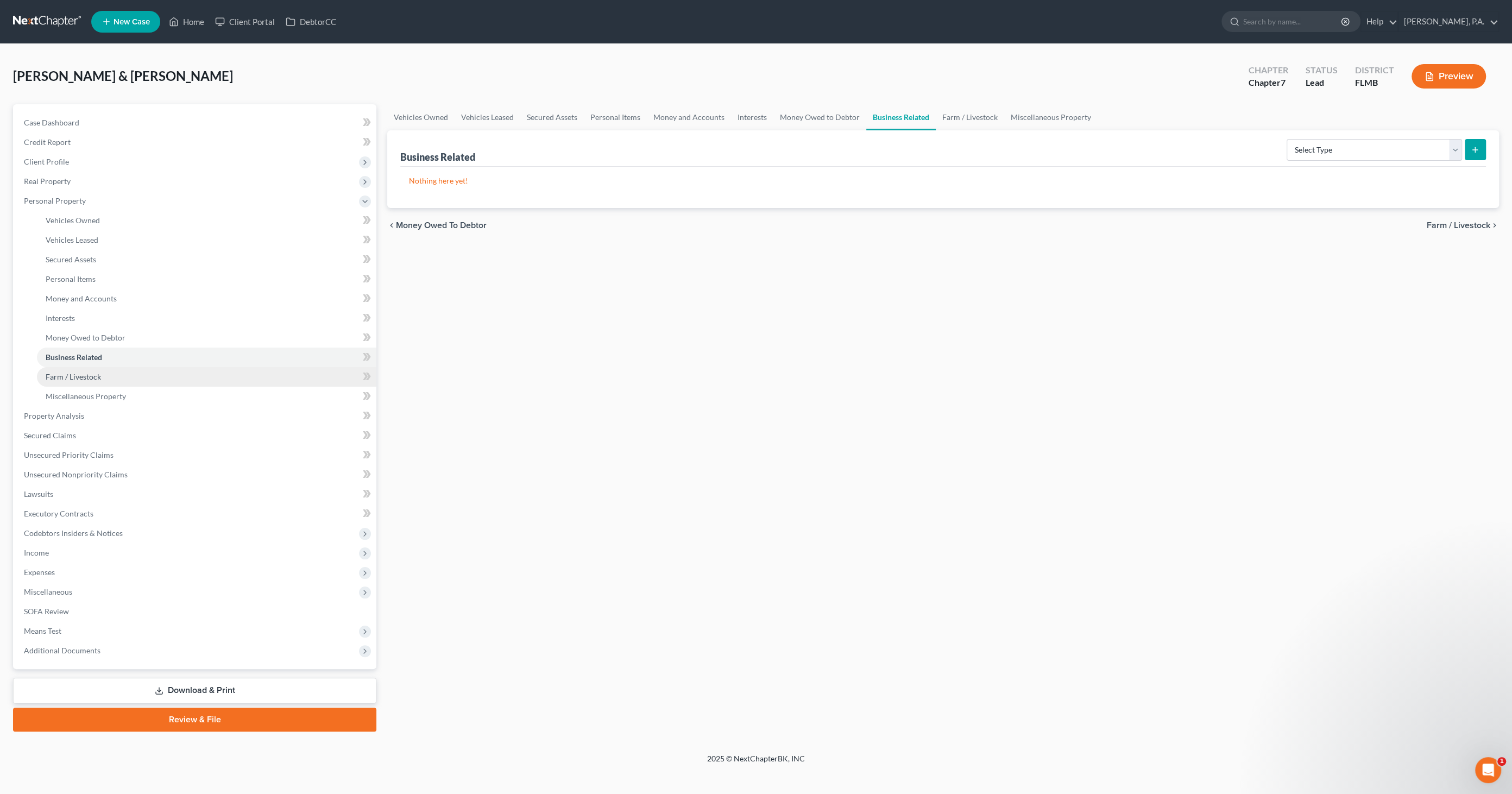
click at [75, 368] on link "Farm / Livestock" at bounding box center [206, 377] width 339 height 19
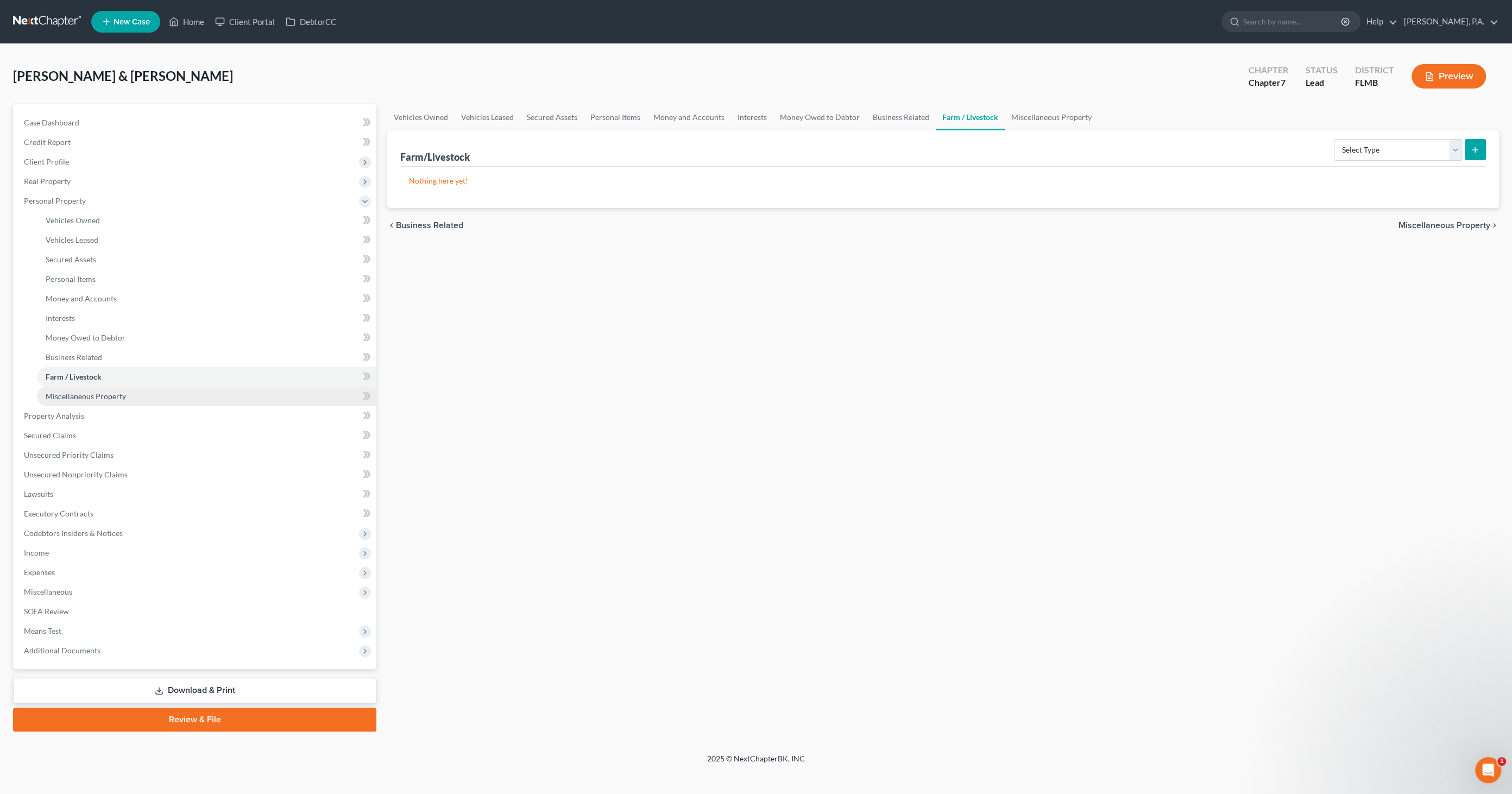
click at [74, 385] on span "Miscellaneous Property" at bounding box center [86, 396] width 81 height 10
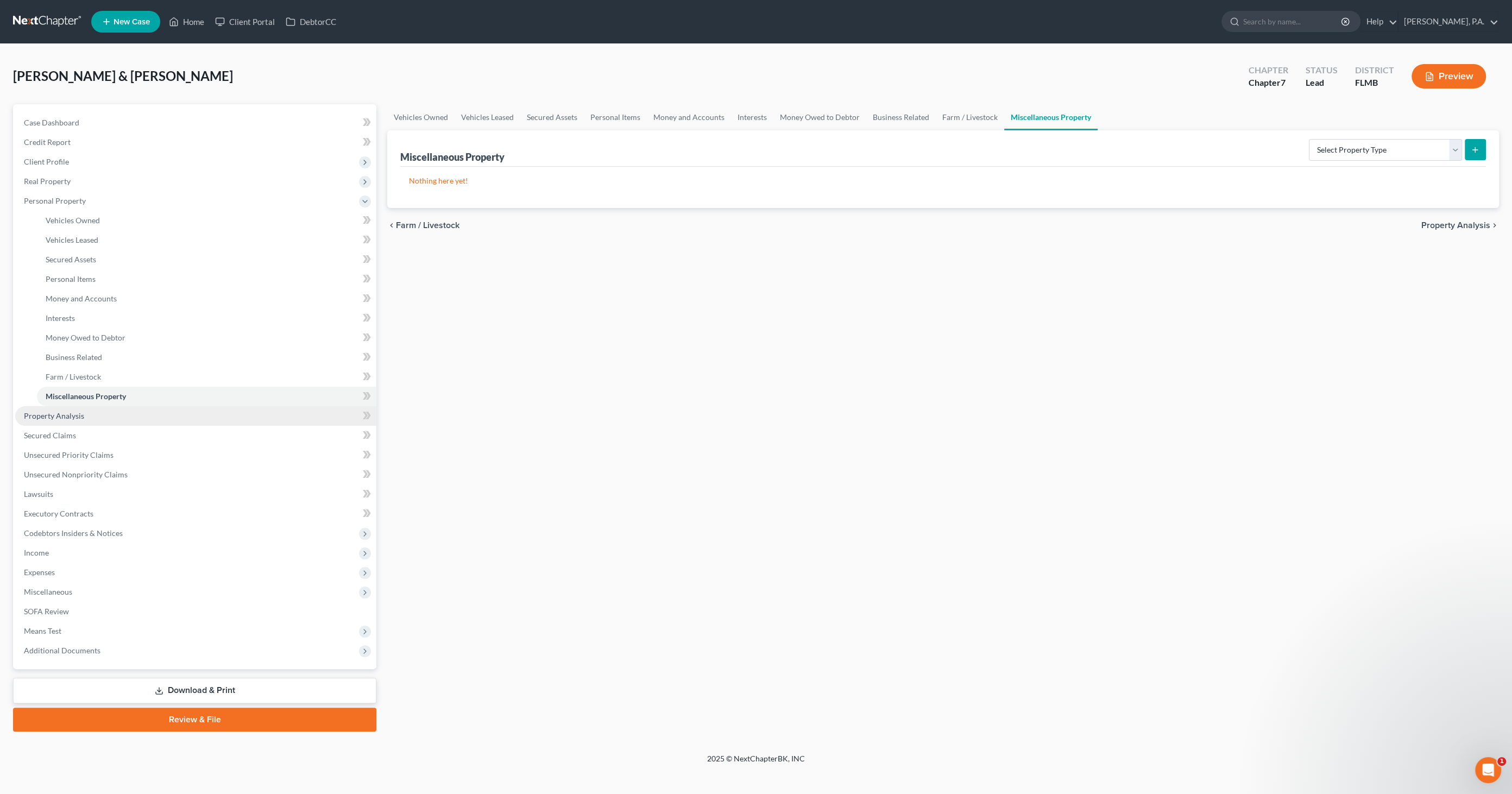
click at [68, 385] on span "Property Analysis" at bounding box center [53, 415] width 60 height 10
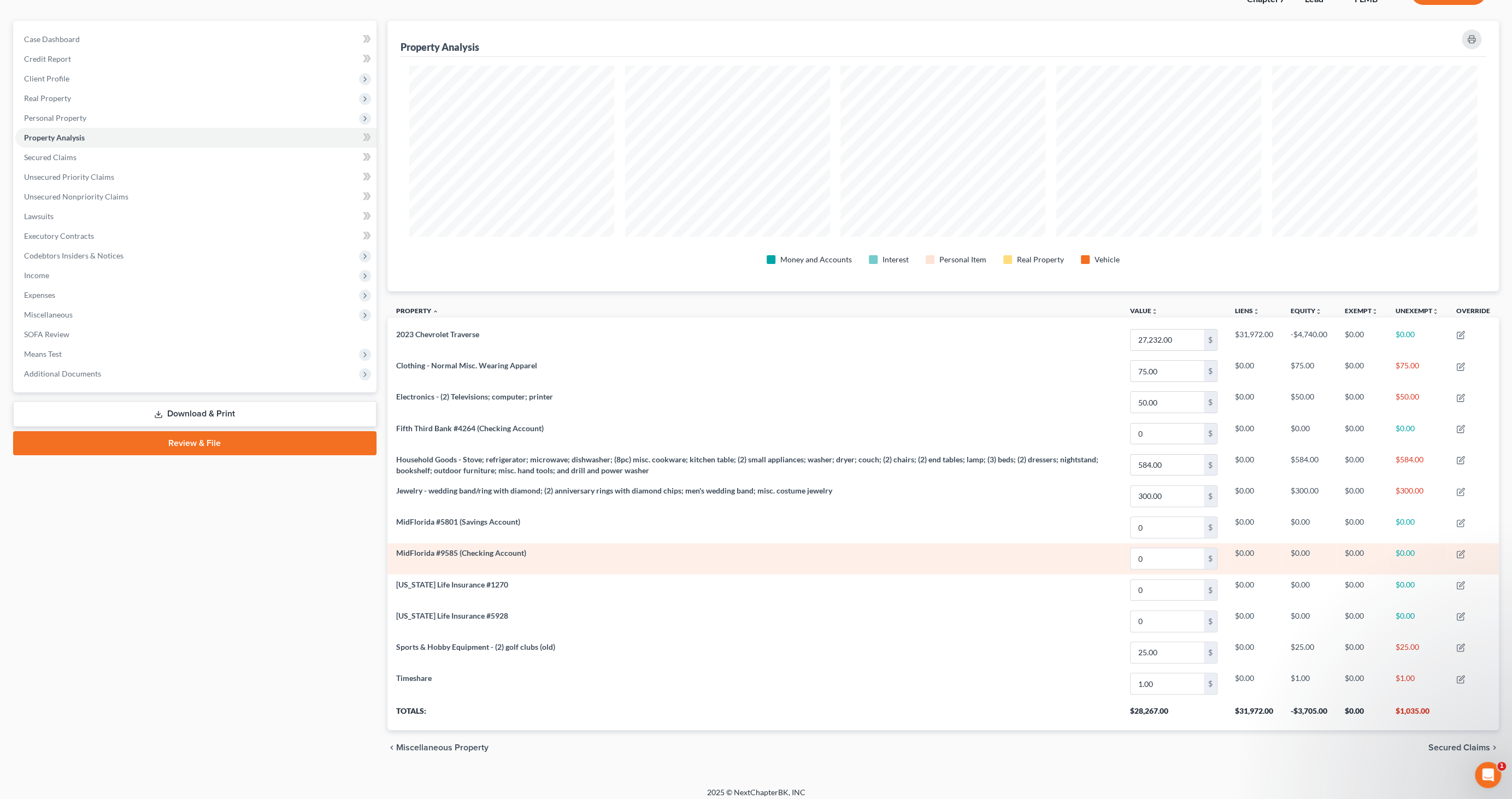
scroll to position [87, 0]
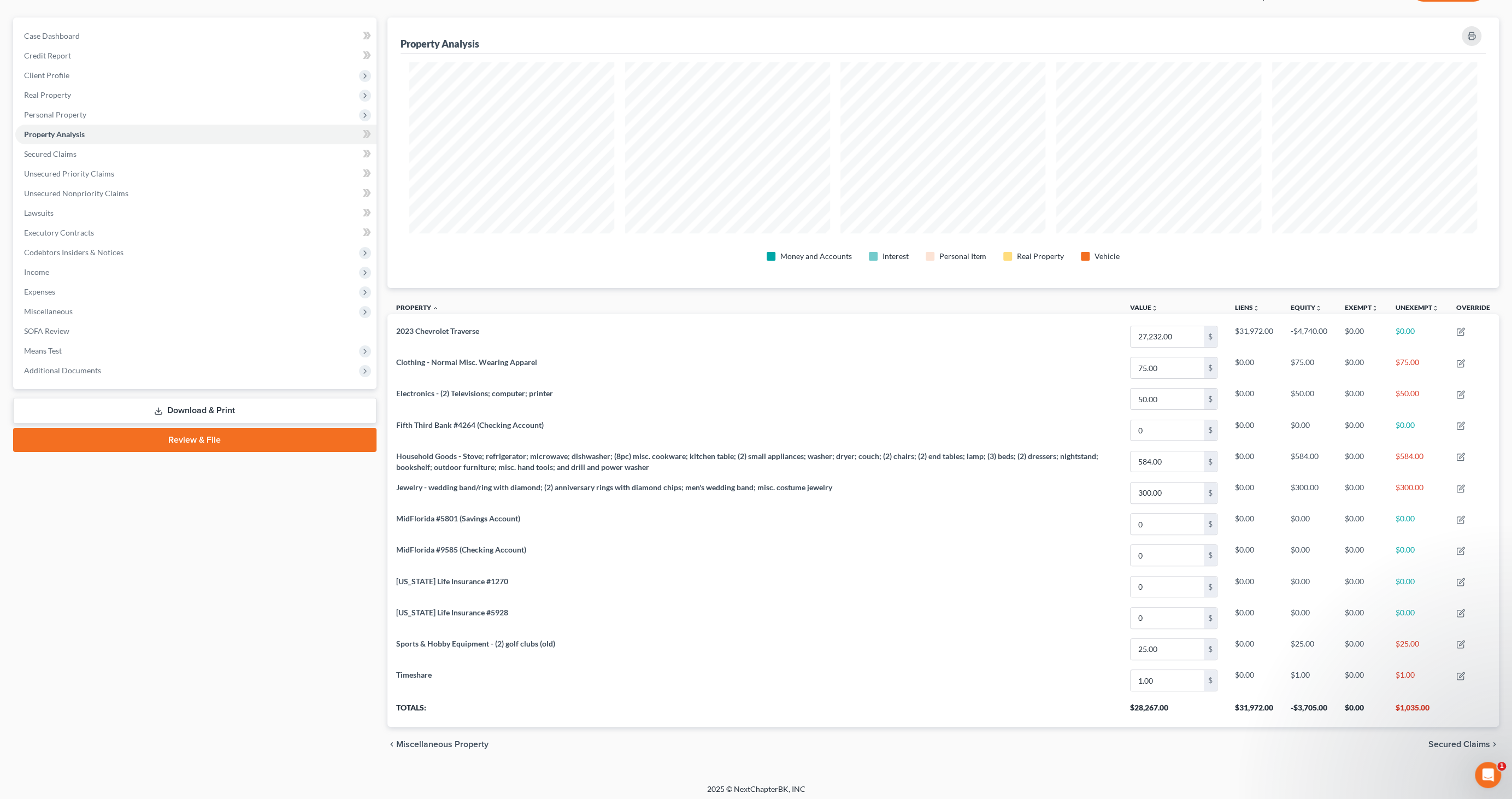
click at [190, 387] on link "Download & Print" at bounding box center [195, 410] width 363 height 26
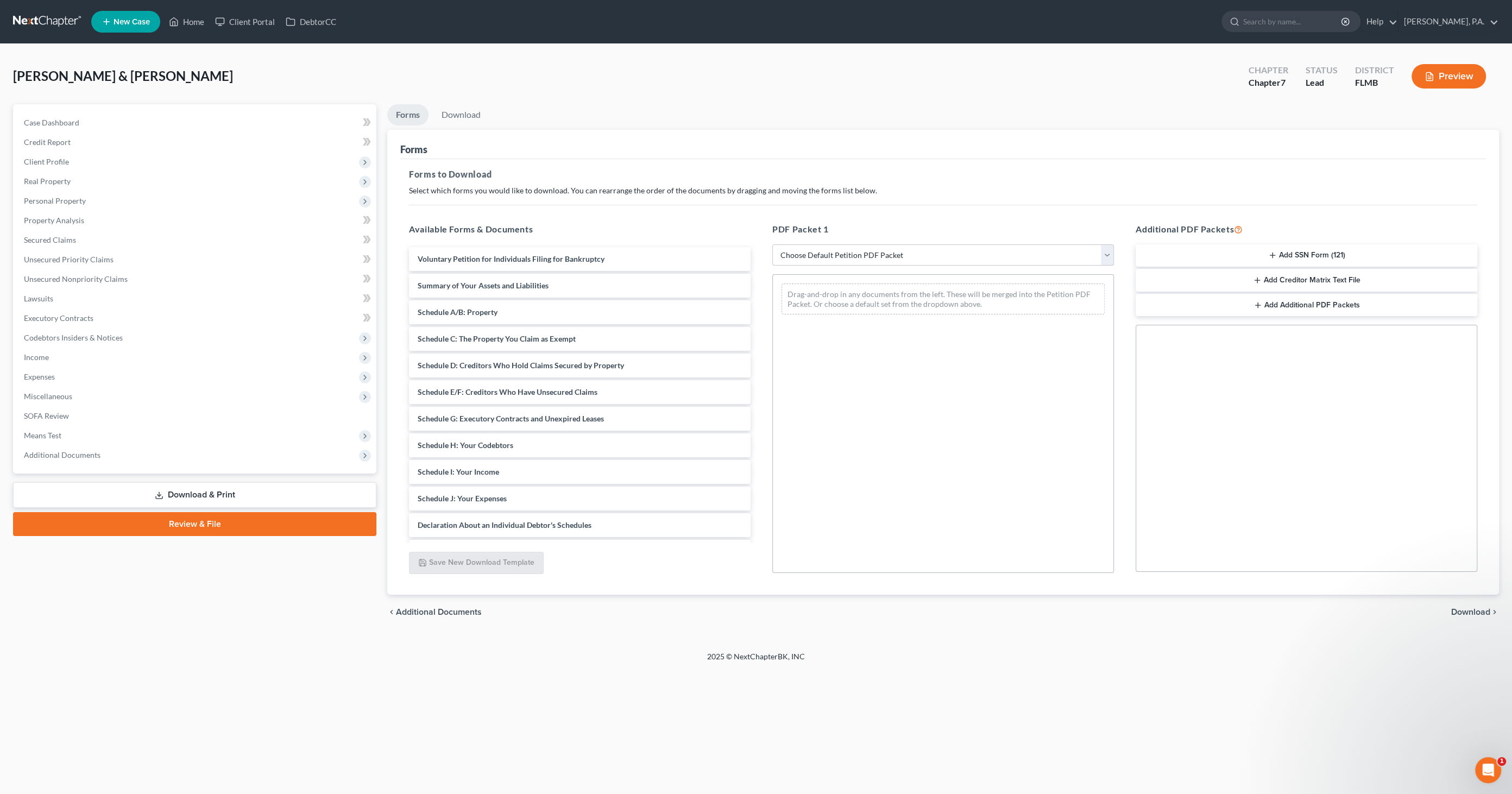
click at [752, 252] on select "Choose Default Petition PDF Packet Complete Bankruptcy Petition (all forms and …" at bounding box center [943, 255] width 342 height 22
click at [752, 245] on select "Choose Default Petition PDF Packet Complete Bankruptcy Petition (all forms and …" at bounding box center [943, 255] width 342 height 22
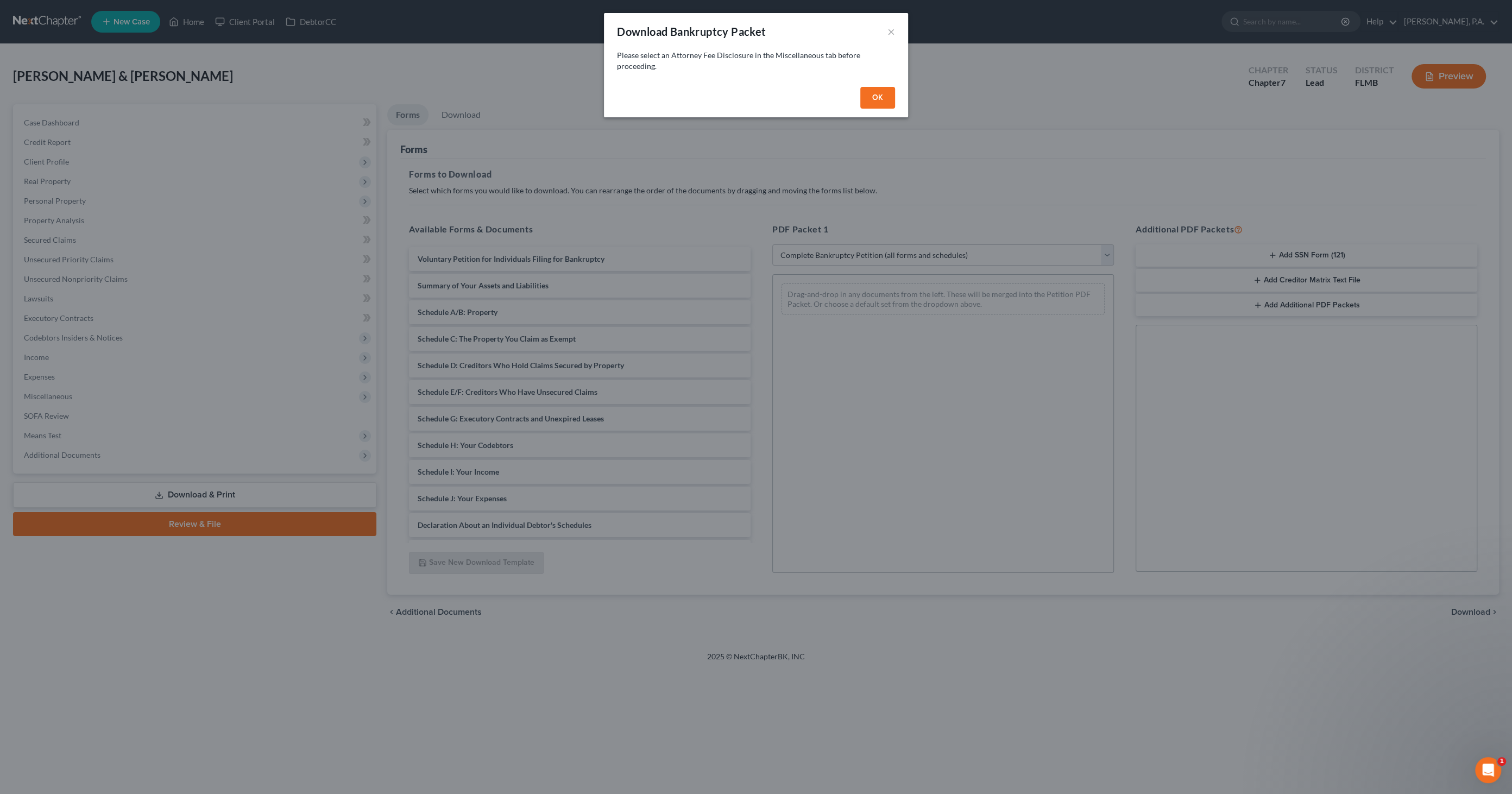
click at [752, 98] on button "OK" at bounding box center [878, 97] width 35 height 22
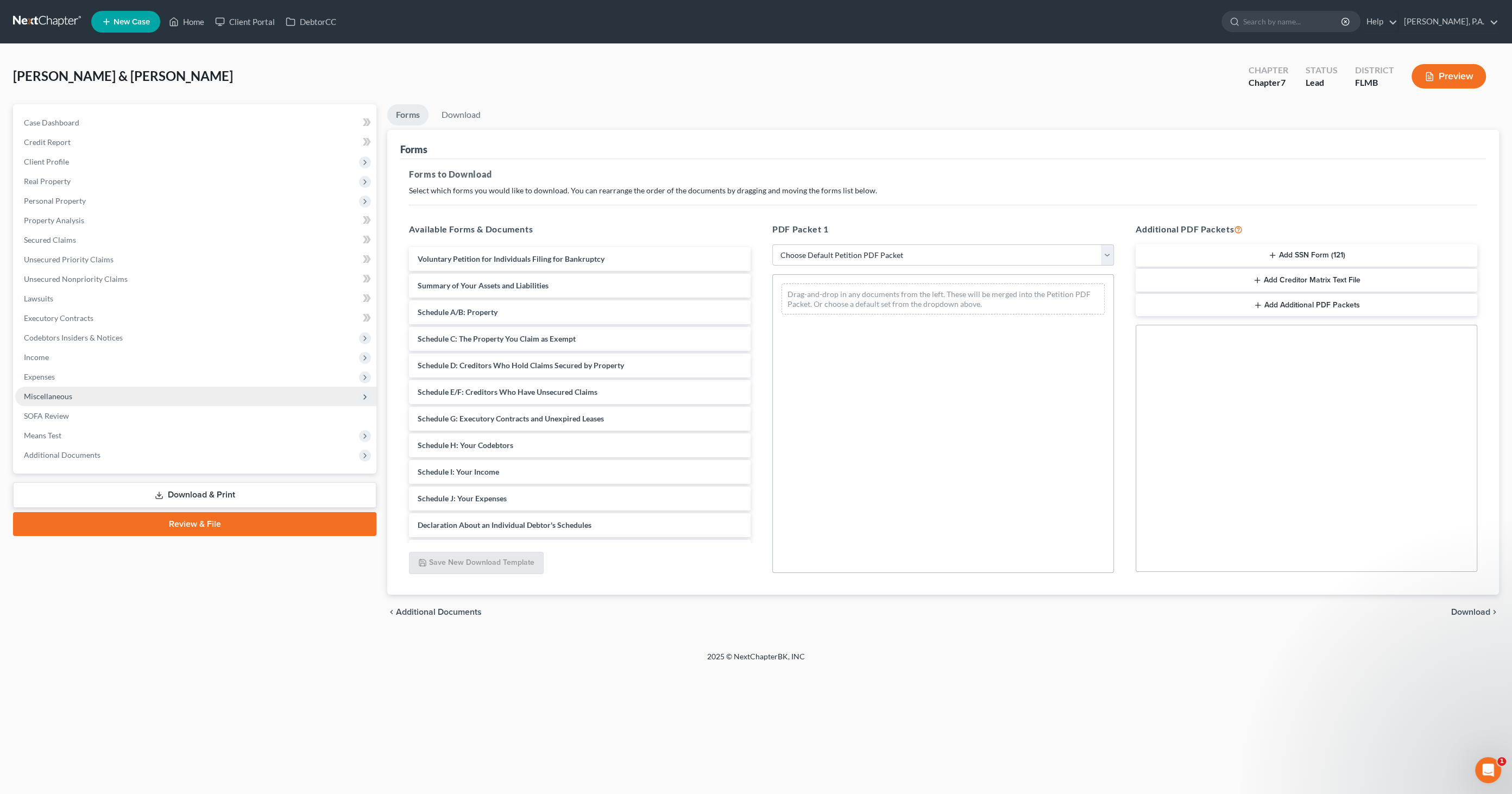
click at [71, 385] on span "Miscellaneous" at bounding box center [47, 396] width 48 height 10
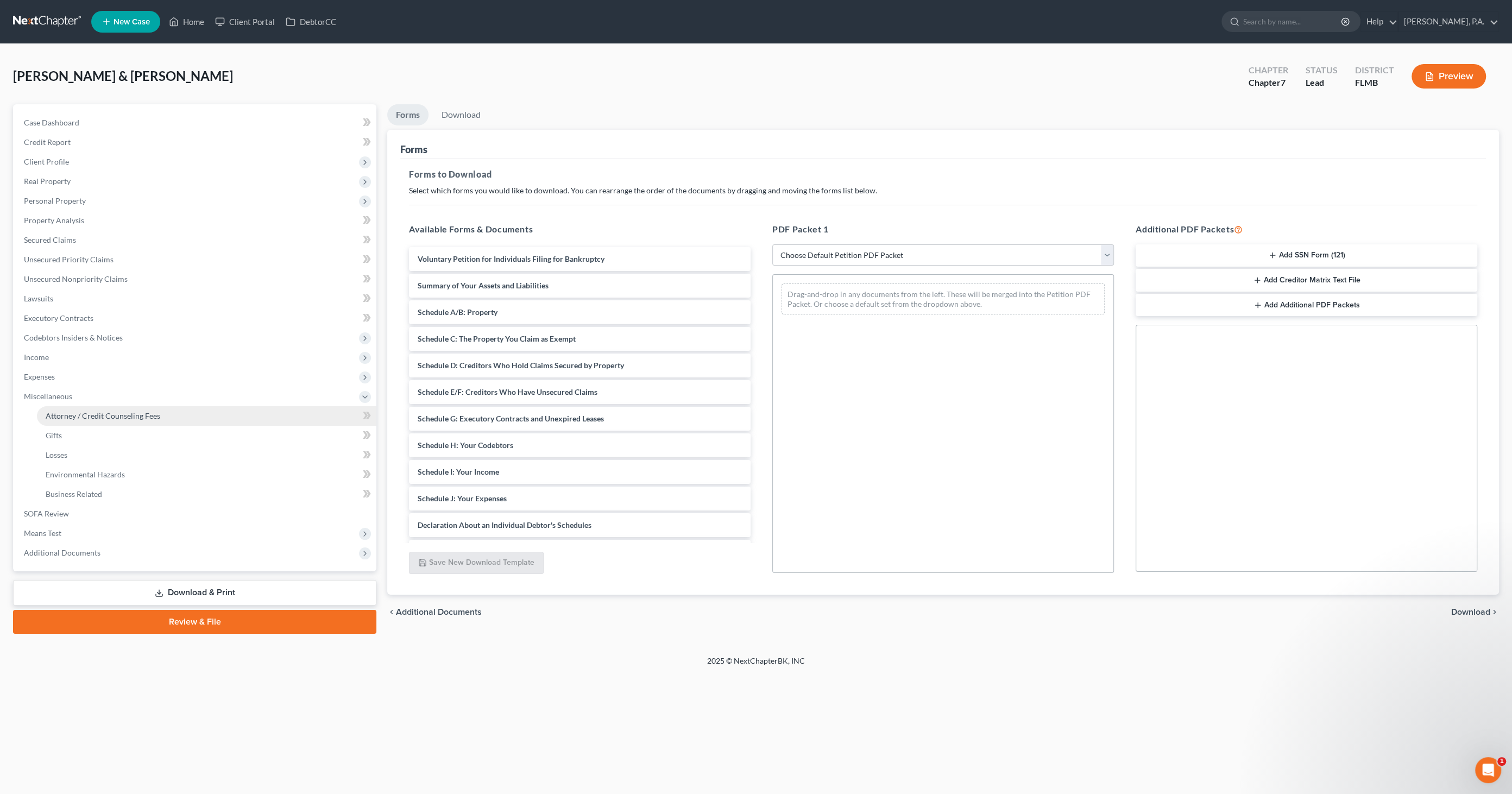
click at [91, 385] on span "Attorney / Credit Counseling Fees" at bounding box center [103, 415] width 115 height 10
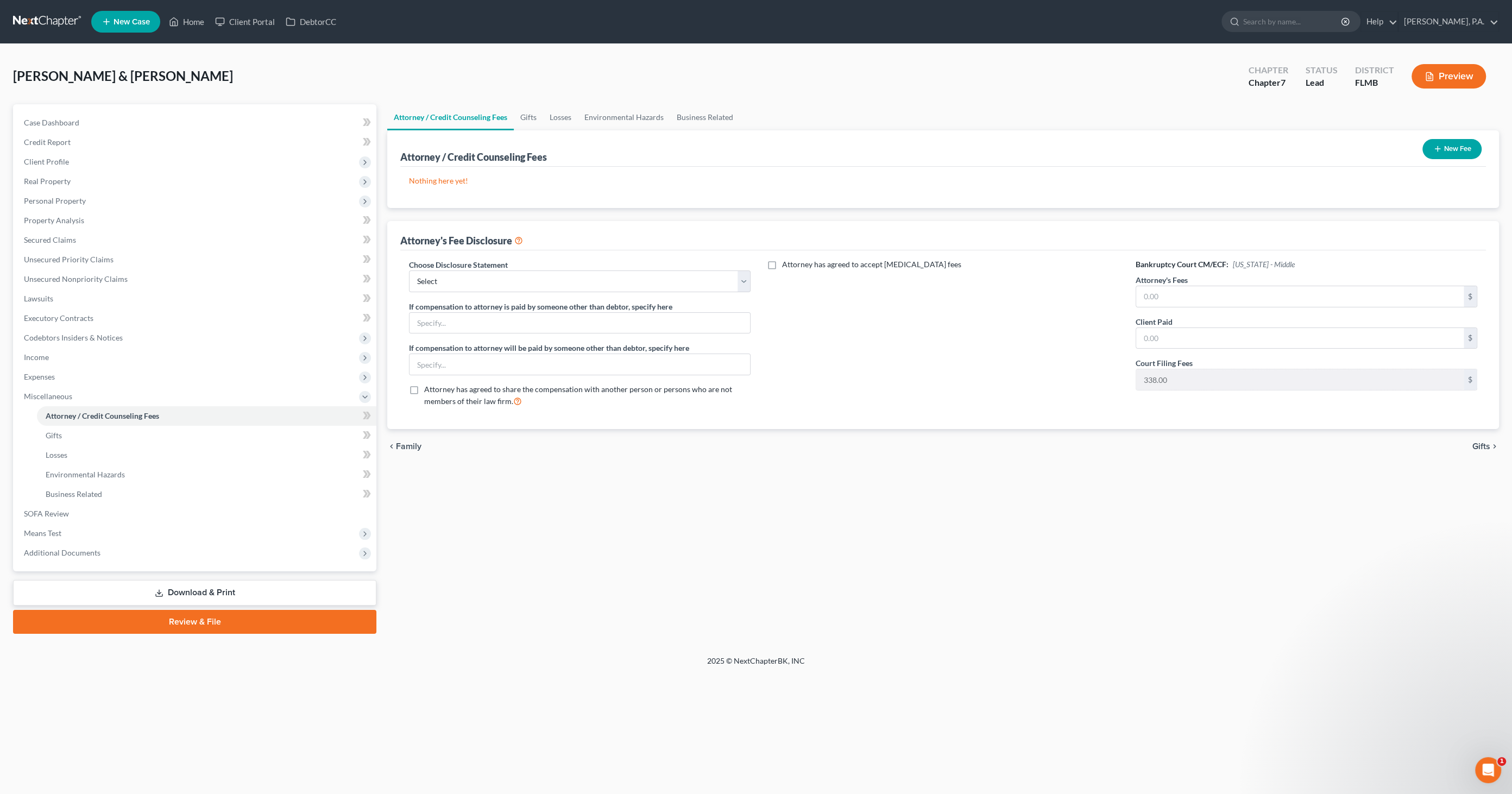
click at [752, 145] on button "New Fee" at bounding box center [1452, 149] width 60 height 20
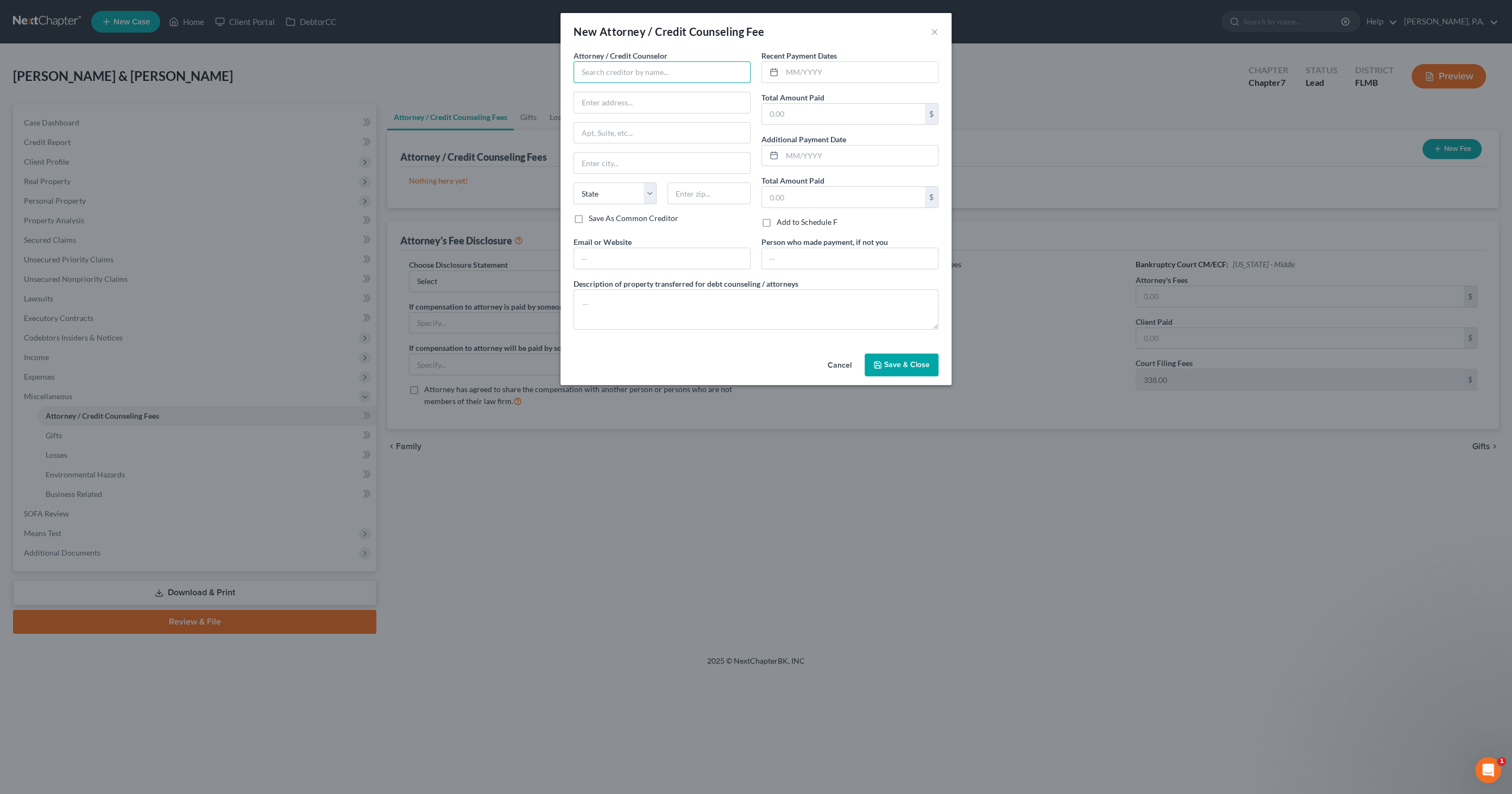
click at [647, 62] on input "text" at bounding box center [662, 72] width 177 height 22
click at [621, 178] on div "[PERSON_NAME], P.A." at bounding box center [664, 183] width 165 height 11
click at [752, 75] on input "text" at bounding box center [860, 73] width 156 height 21
click at [752, 69] on input "text" at bounding box center [860, 73] width 156 height 21
click at [752, 110] on input "text" at bounding box center [844, 114] width 163 height 21
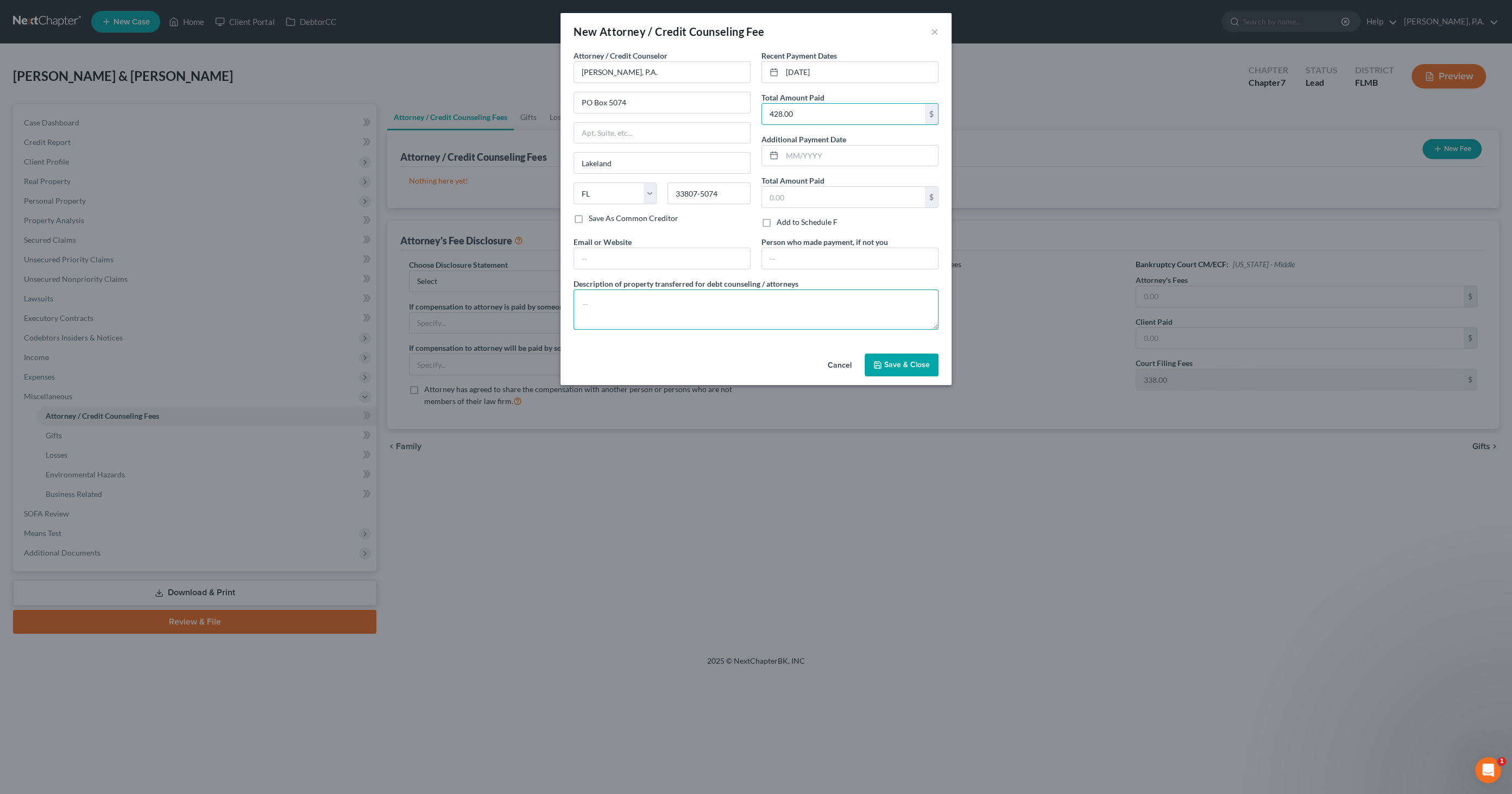
click at [647, 305] on textarea at bounding box center [756, 309] width 365 height 40
click at [752, 357] on button "Save & Close" at bounding box center [902, 365] width 74 height 23
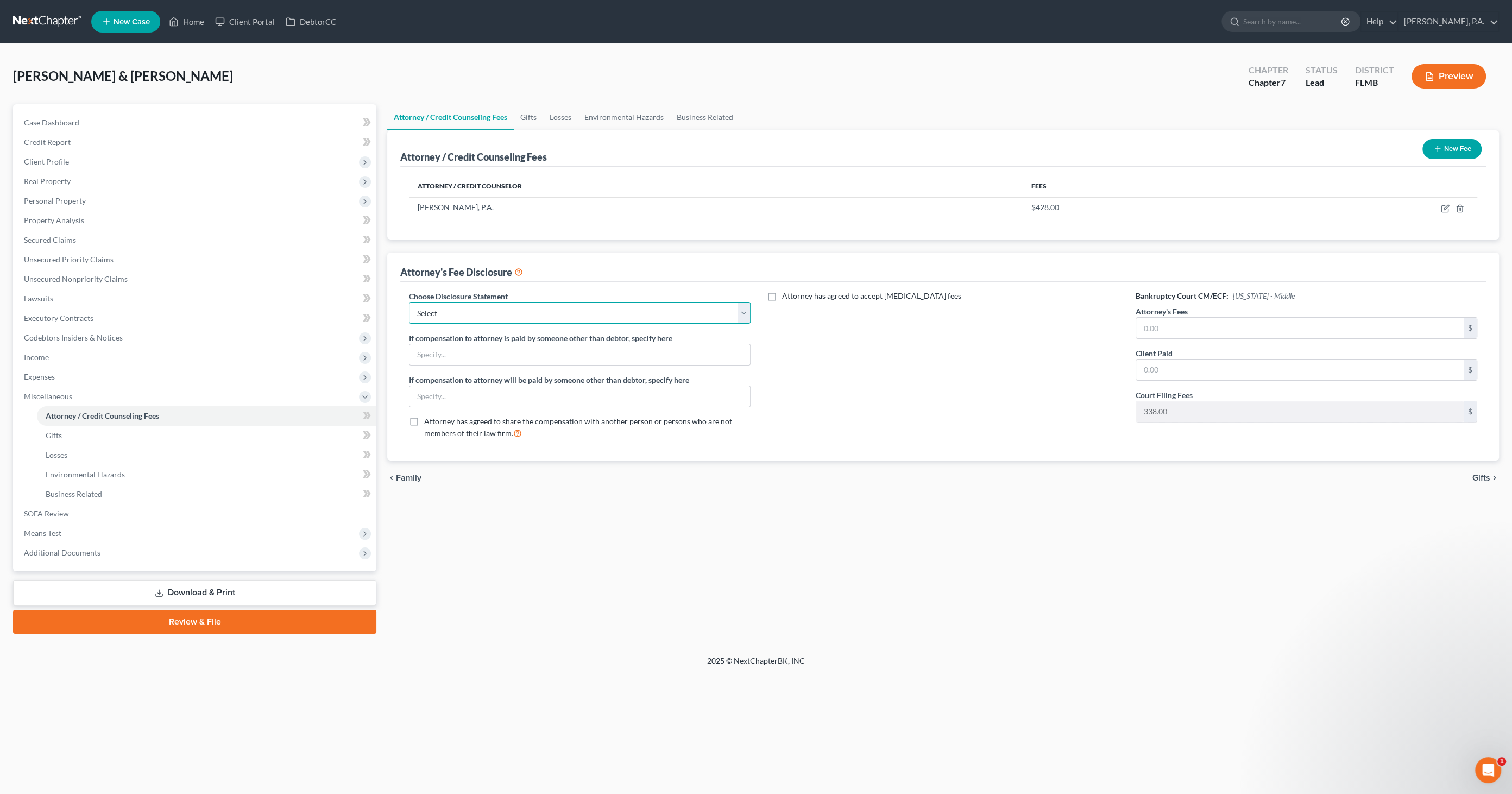
click at [500, 315] on select "Select Full Chapter 7 Fee Chapter 7 - Amended Post-Petition Fee Chapter 7 initi…" at bounding box center [580, 313] width 342 height 22
click at [409, 302] on select "Select Full Chapter 7 Fee Chapter 7 - Amended Post-Petition Fee Chapter 7 initi…" at bounding box center [580, 313] width 342 height 22
click at [752, 323] on input "text" at bounding box center [1301, 329] width 328 height 21
drag, startPoint x: 81, startPoint y: 435, endPoint x: 103, endPoint y: 436, distance: 22.0
click at [81, 385] on link "Gifts" at bounding box center [206, 436] width 339 height 19
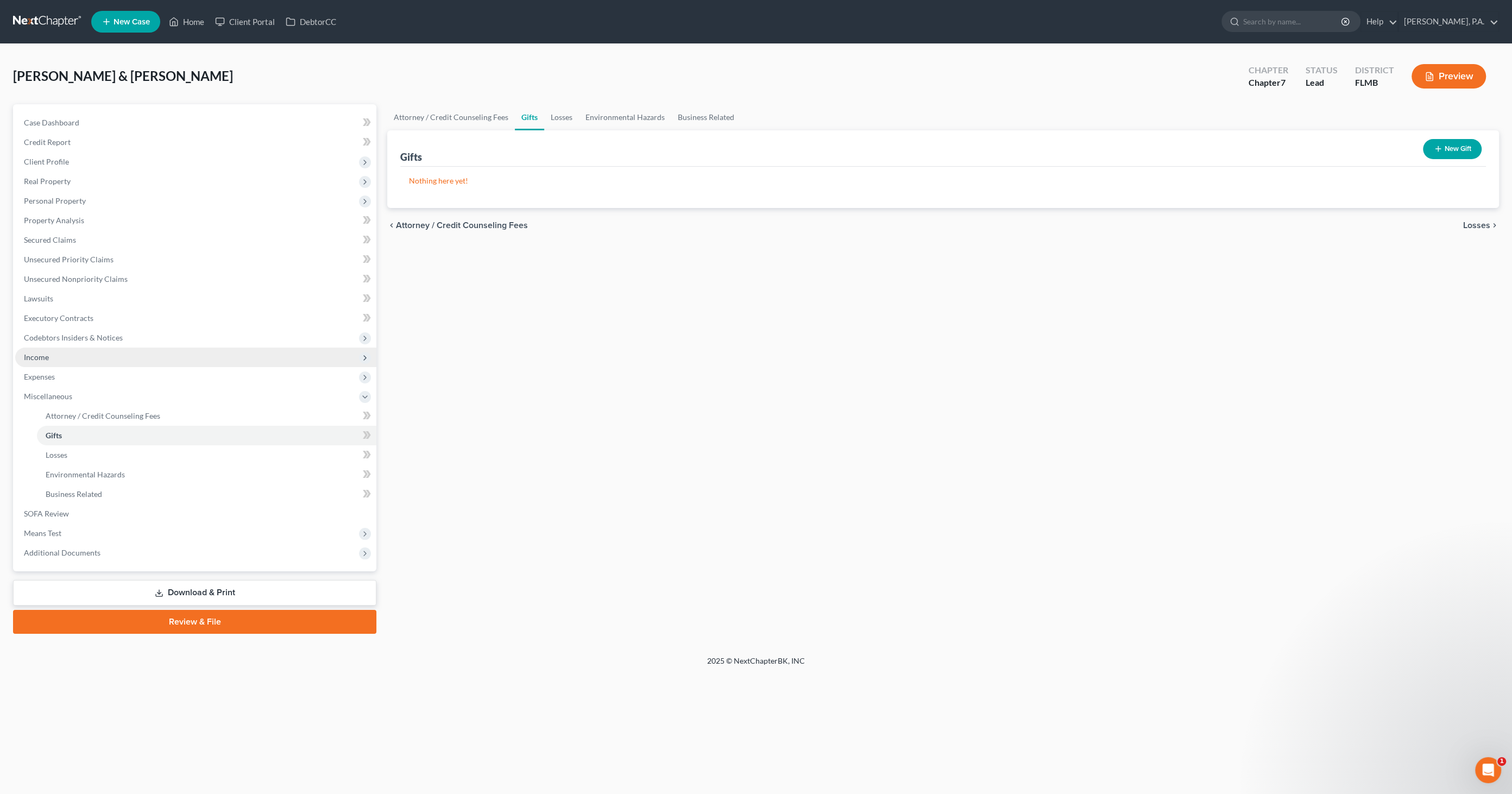
click at [53, 361] on span "Income" at bounding box center [195, 358] width 361 height 19
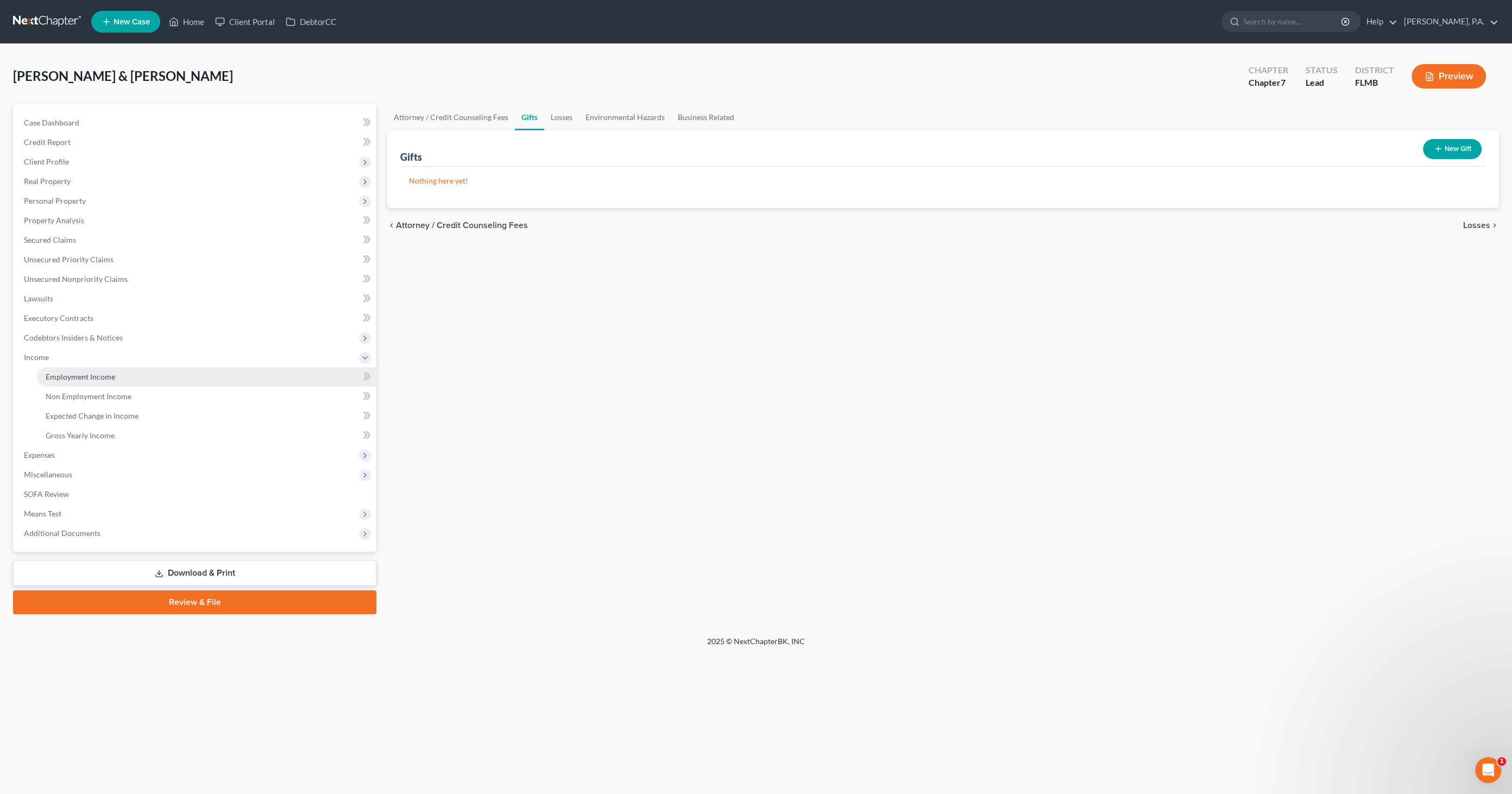
click at [67, 375] on span "Employment Income" at bounding box center [80, 377] width 69 height 10
click at [64, 385] on link "Gross Yearly Income" at bounding box center [206, 436] width 339 height 19
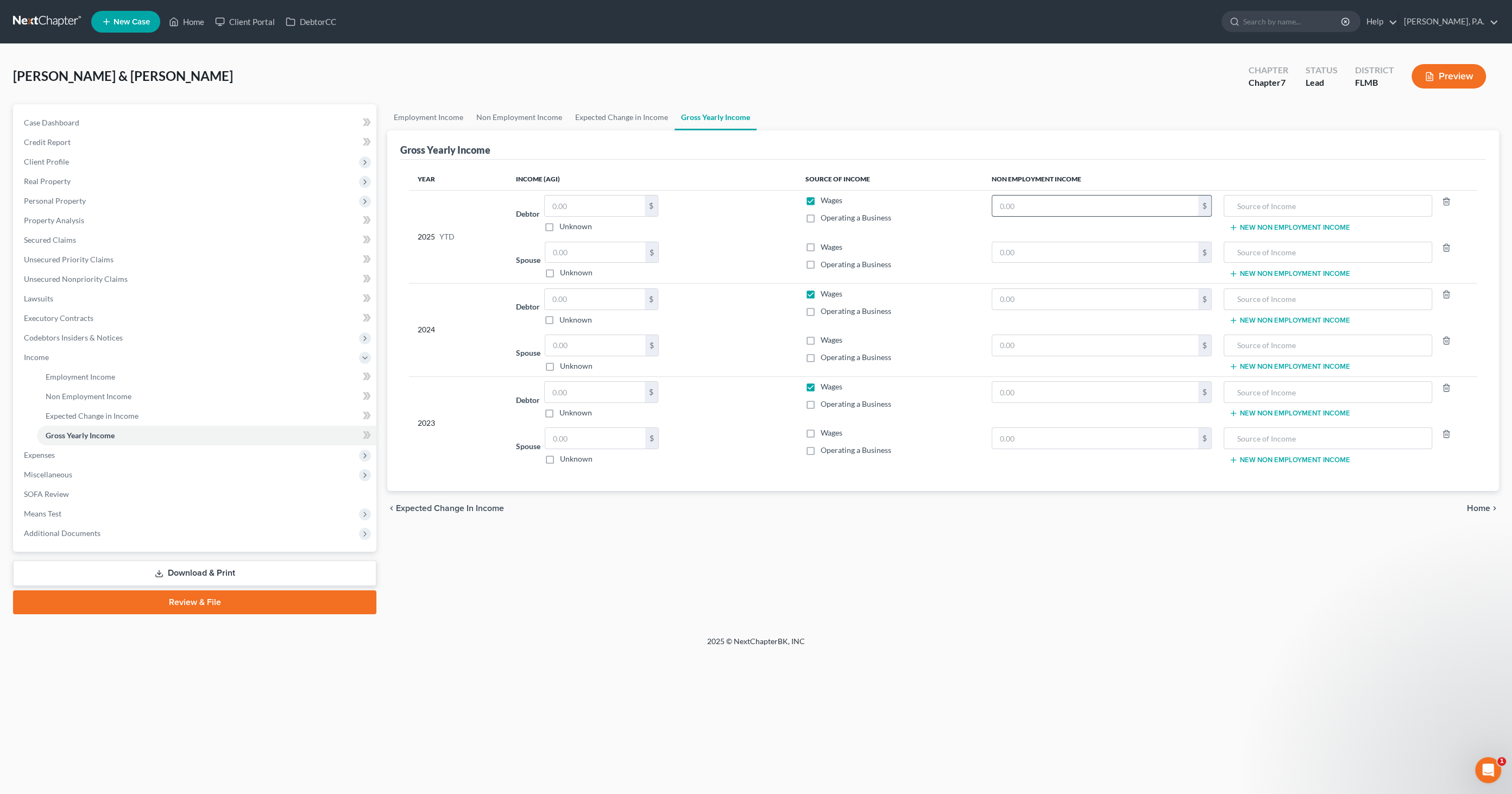
click at [752, 207] on input "text" at bounding box center [1095, 206] width 206 height 21
click at [752, 230] on button "New Non Employment Income" at bounding box center [1290, 228] width 121 height 9
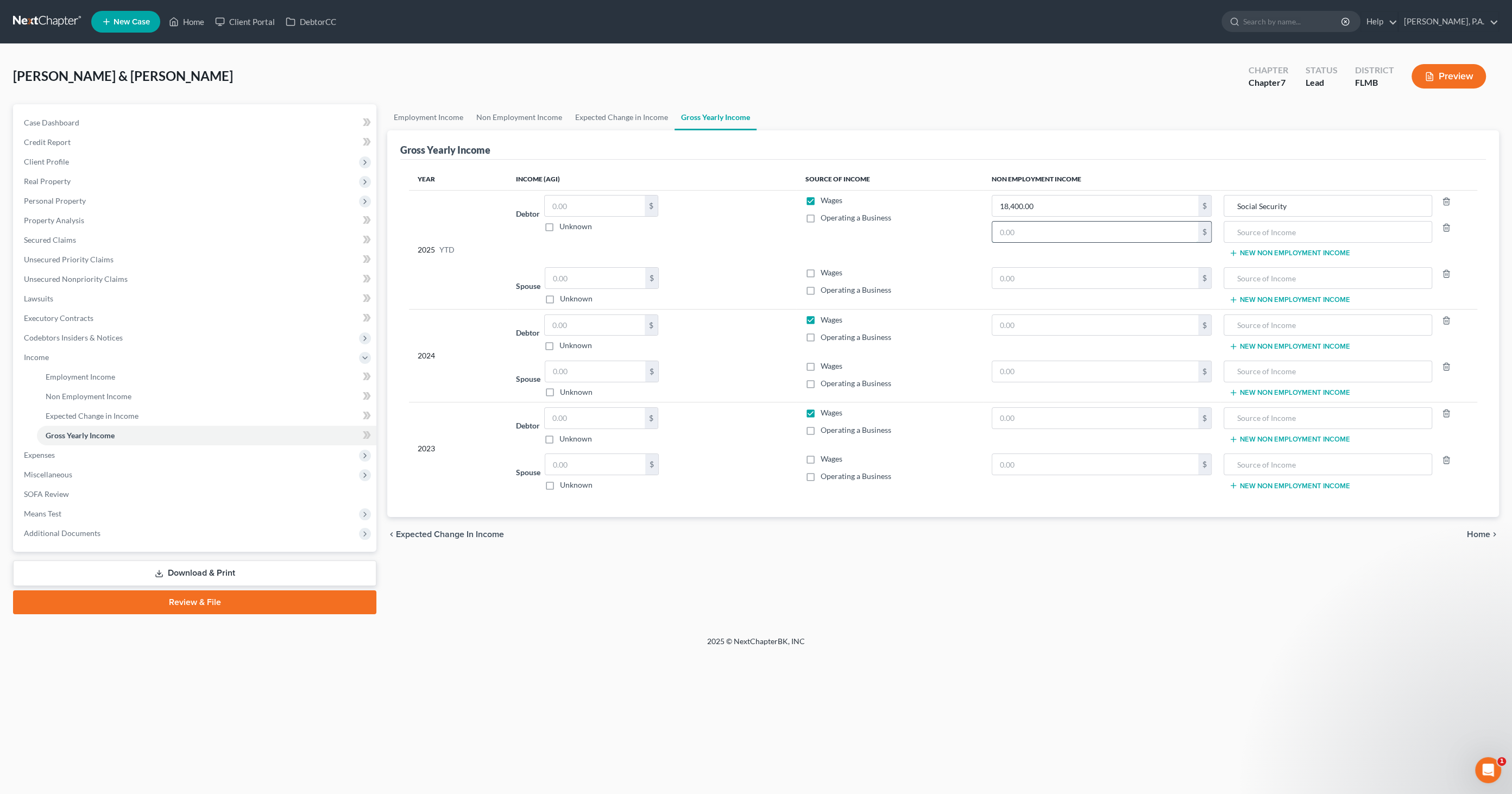
click at [752, 232] on input "text" at bounding box center [1095, 232] width 206 height 21
click at [752, 234] on input "text" at bounding box center [1328, 232] width 196 height 21
click at [752, 281] on input "text" at bounding box center [1095, 279] width 206 height 21
click at [752, 274] on input "text" at bounding box center [1328, 279] width 196 height 21
click at [752, 323] on input "text" at bounding box center [1095, 325] width 206 height 21
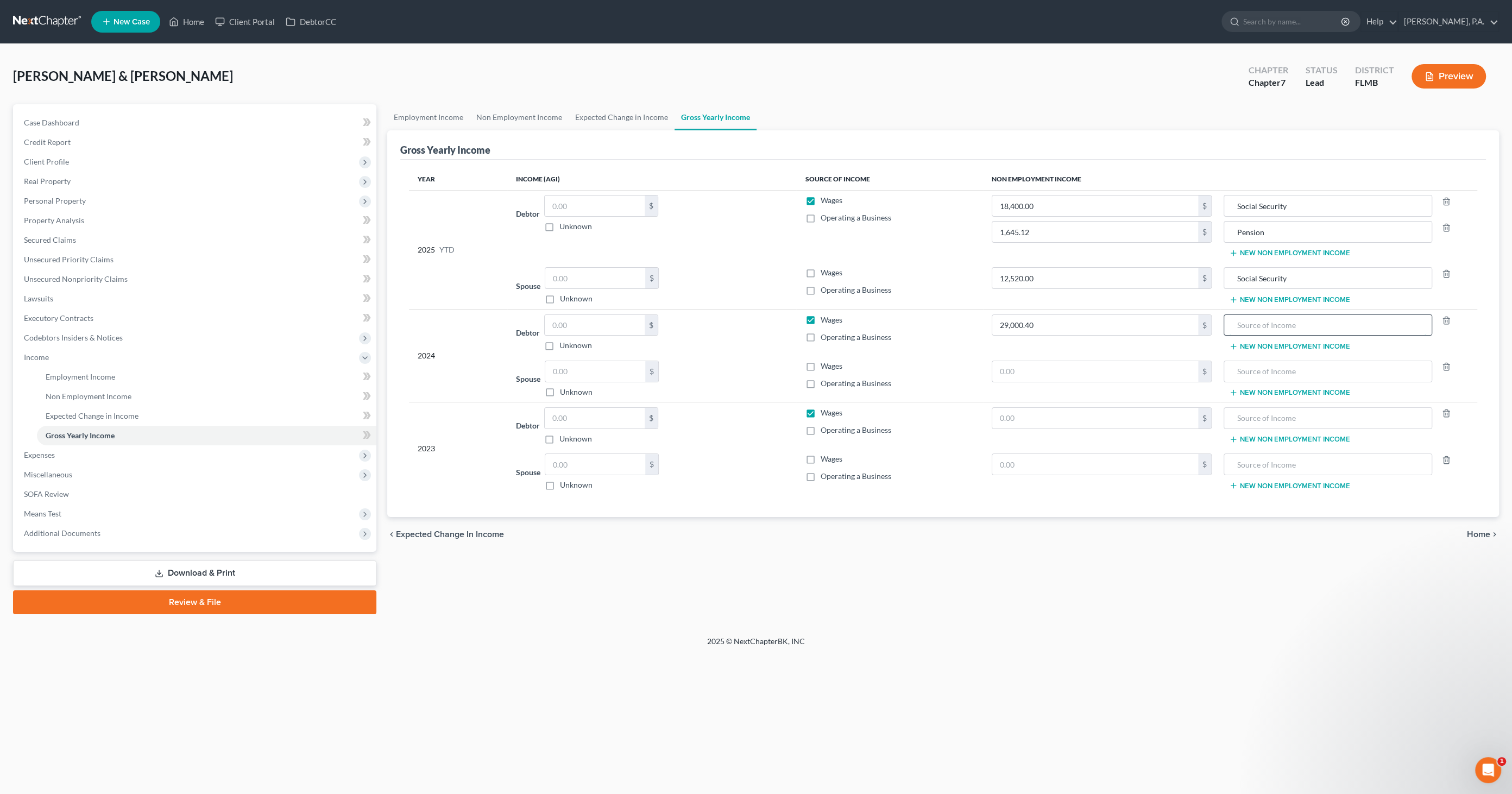
click at [752, 327] on input "text" at bounding box center [1328, 325] width 196 height 21
click at [752, 343] on button "New Non Employment Income" at bounding box center [1290, 346] width 121 height 9
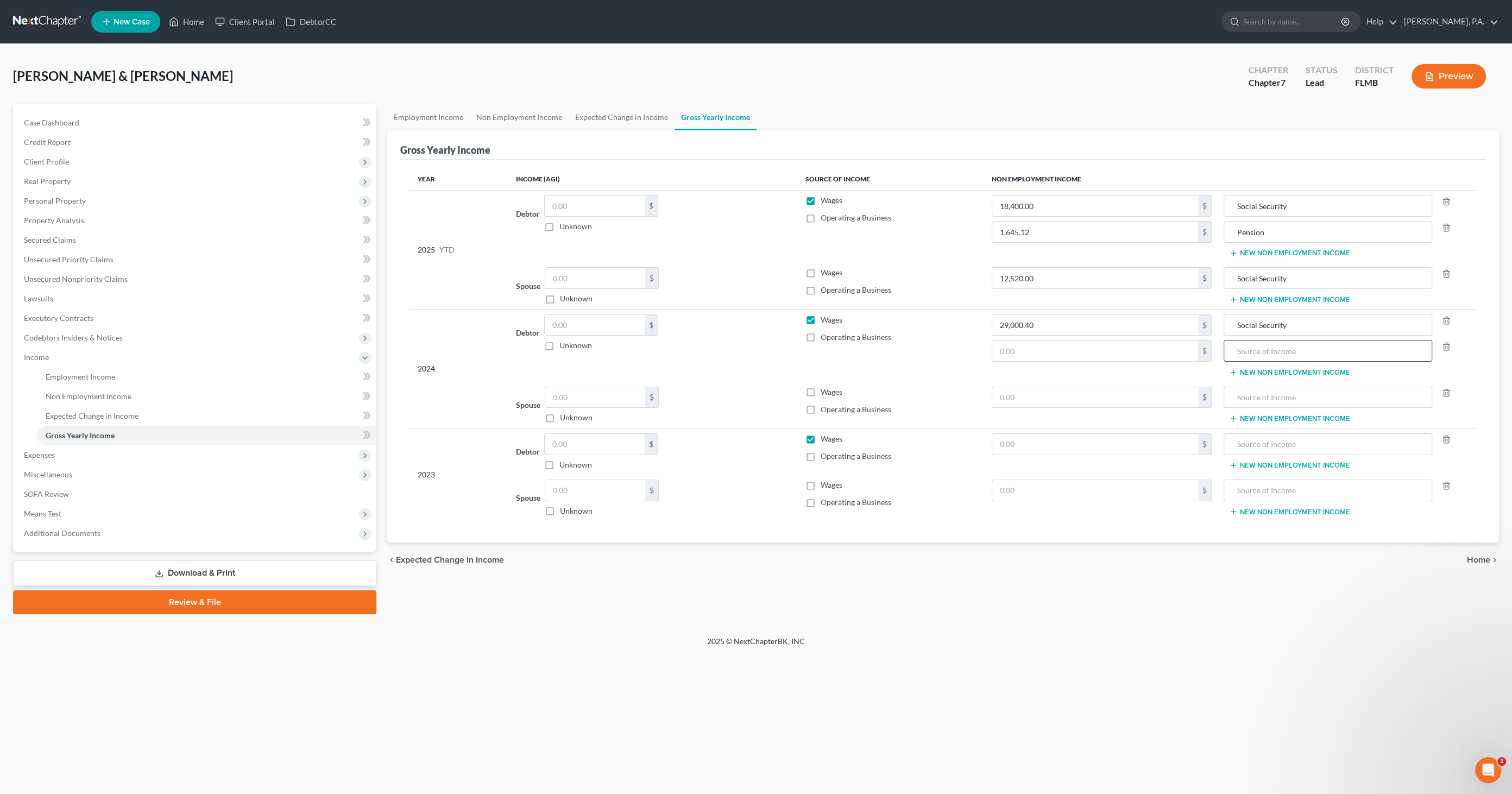
click at [752, 351] on input "text" at bounding box center [1328, 351] width 196 height 21
click at [752, 385] on input "text" at bounding box center [1328, 398] width 196 height 21
click at [752, 385] on input "text" at bounding box center [1095, 398] width 206 height 21
click at [752, 385] on input "text" at bounding box center [1328, 398] width 196 height 21
click at [752, 385] on input "text" at bounding box center [1095, 444] width 206 height 21
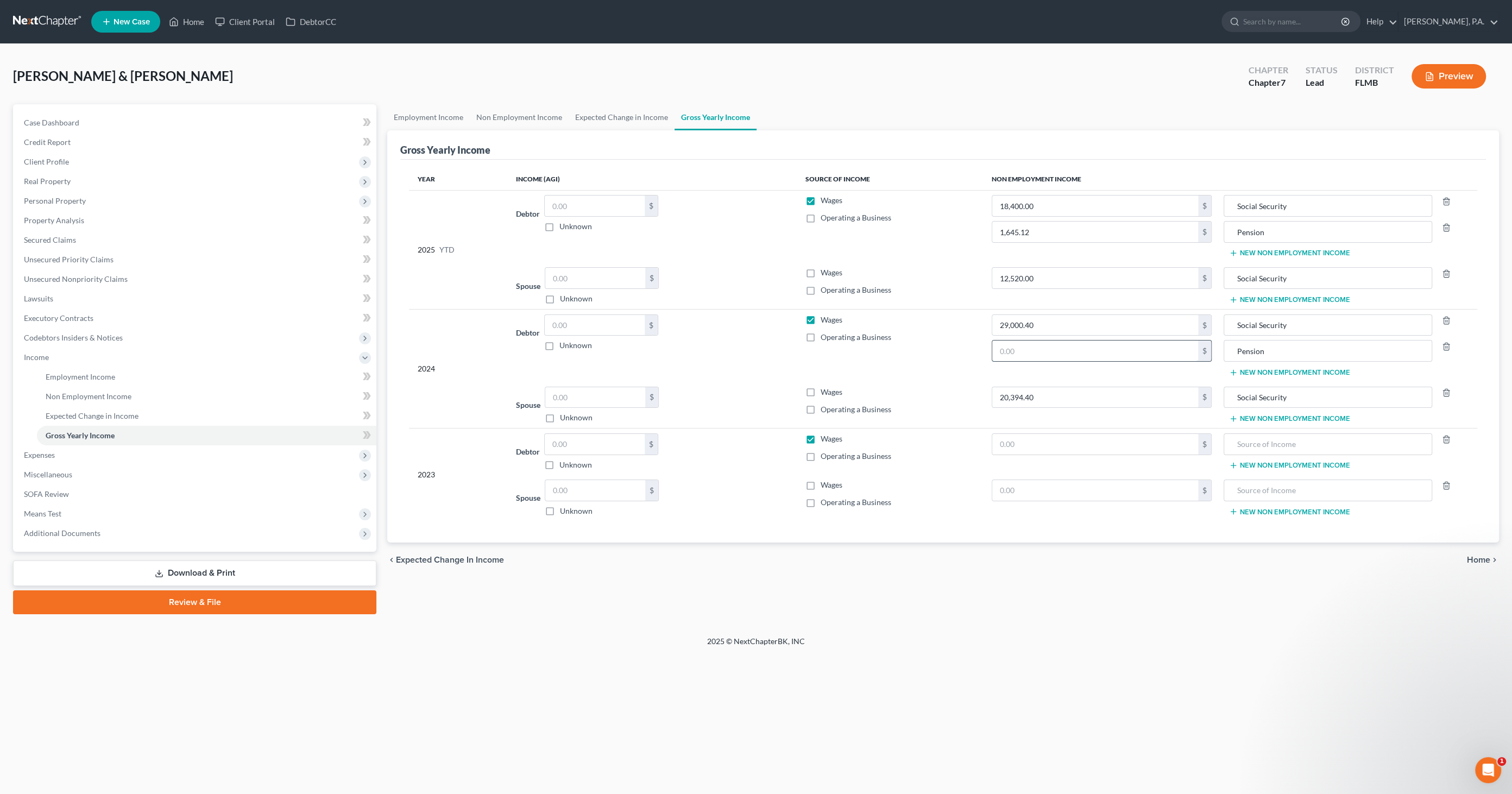
click at [752, 350] on input "text" at bounding box center [1095, 351] width 206 height 21
click at [752, 385] on input "text" at bounding box center [1095, 444] width 206 height 21
click at [752, 385] on input "text" at bounding box center [1328, 444] width 196 height 21
click at [752, 385] on button "New Non Employment Income" at bounding box center [1290, 465] width 121 height 9
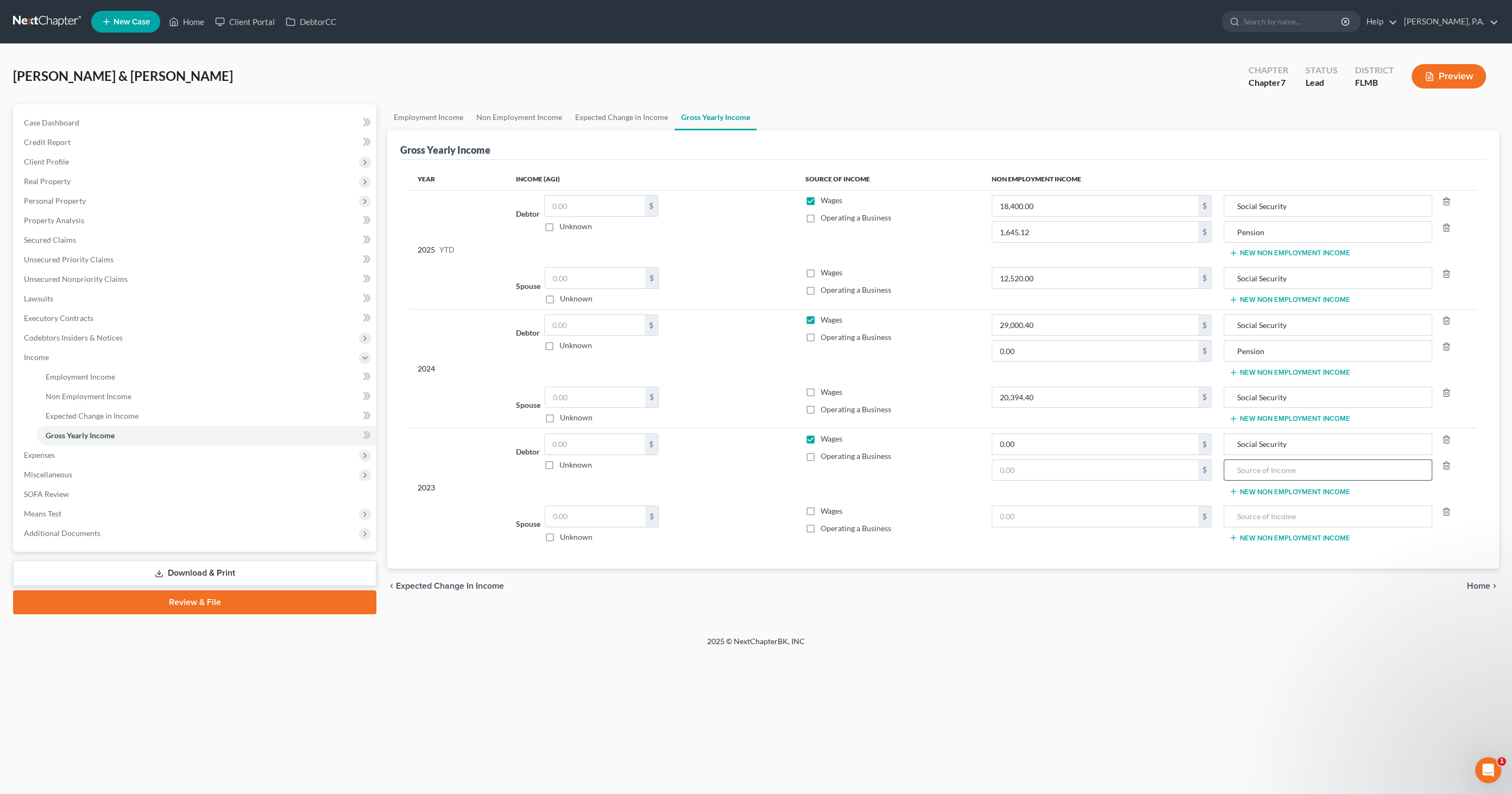
click at [752, 385] on input "text" at bounding box center [1328, 471] width 196 height 21
click at [752, 385] on input "text" at bounding box center [1095, 471] width 206 height 21
click at [752, 385] on input "text" at bounding box center [1328, 517] width 196 height 21
click at [752, 385] on input "text" at bounding box center [1095, 517] width 206 height 21
click at [752, 200] on span "Wages" at bounding box center [831, 200] width 22 height 10
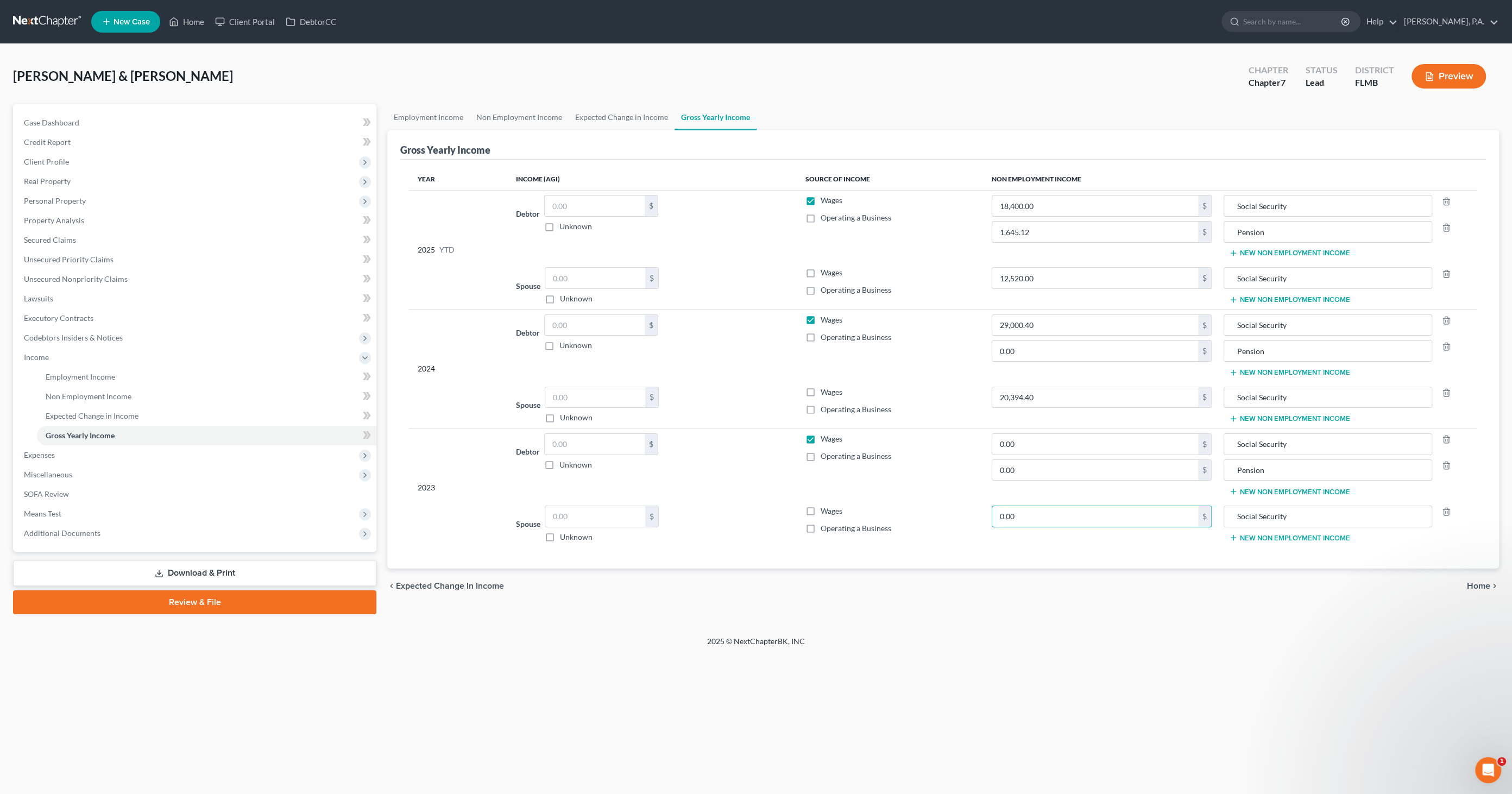
click at [752, 200] on input "Wages" at bounding box center [828, 199] width 7 height 7
click at [752, 320] on label "Wages" at bounding box center [831, 320] width 22 height 11
click at [752, 320] on input "Wages" at bounding box center [828, 318] width 7 height 7
click at [752, 385] on span "Wages" at bounding box center [831, 438] width 22 height 10
click at [752, 385] on input "Wages" at bounding box center [828, 437] width 7 height 7
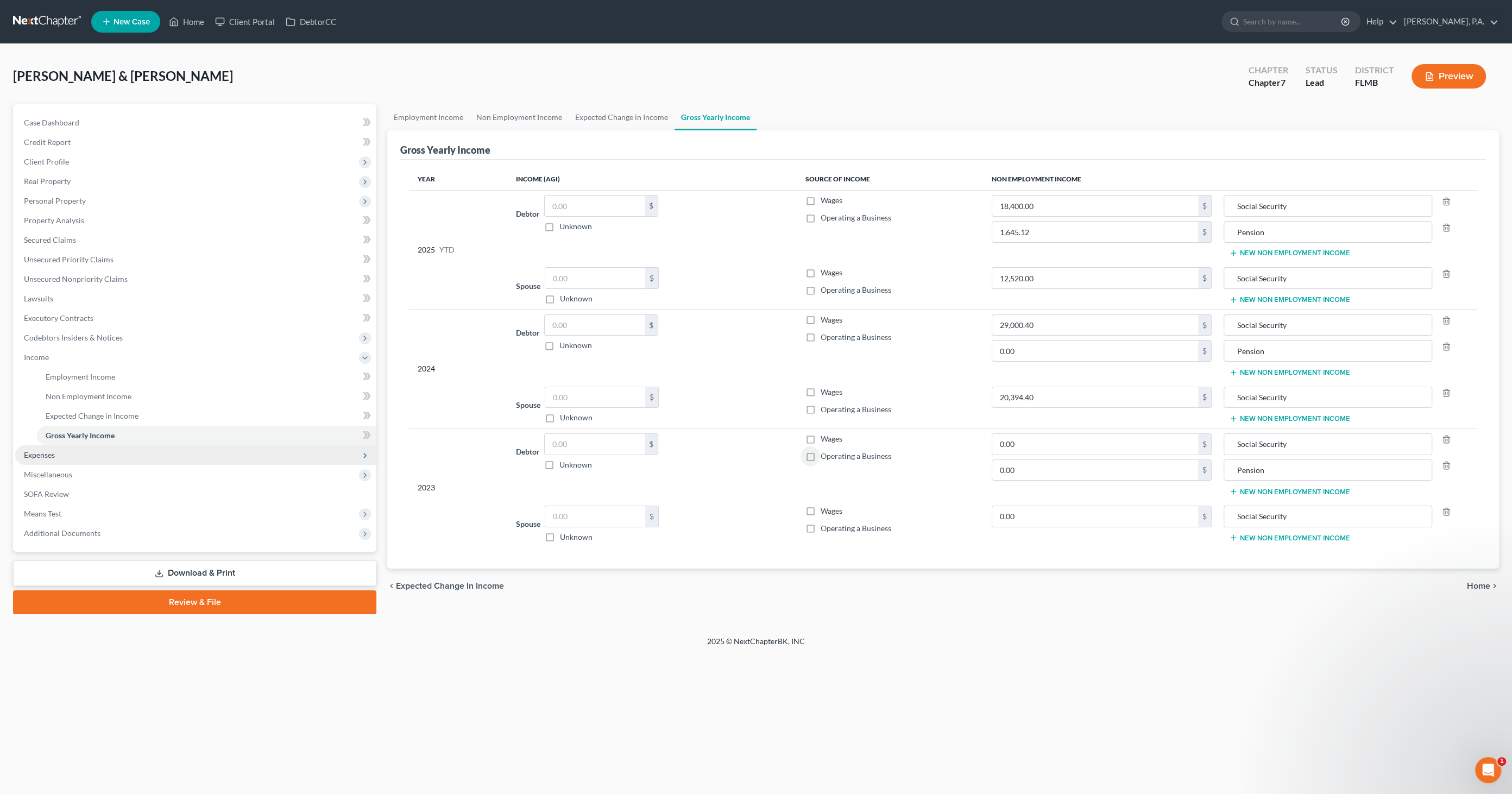
click at [52, 385] on span "Expenses" at bounding box center [39, 455] width 31 height 10
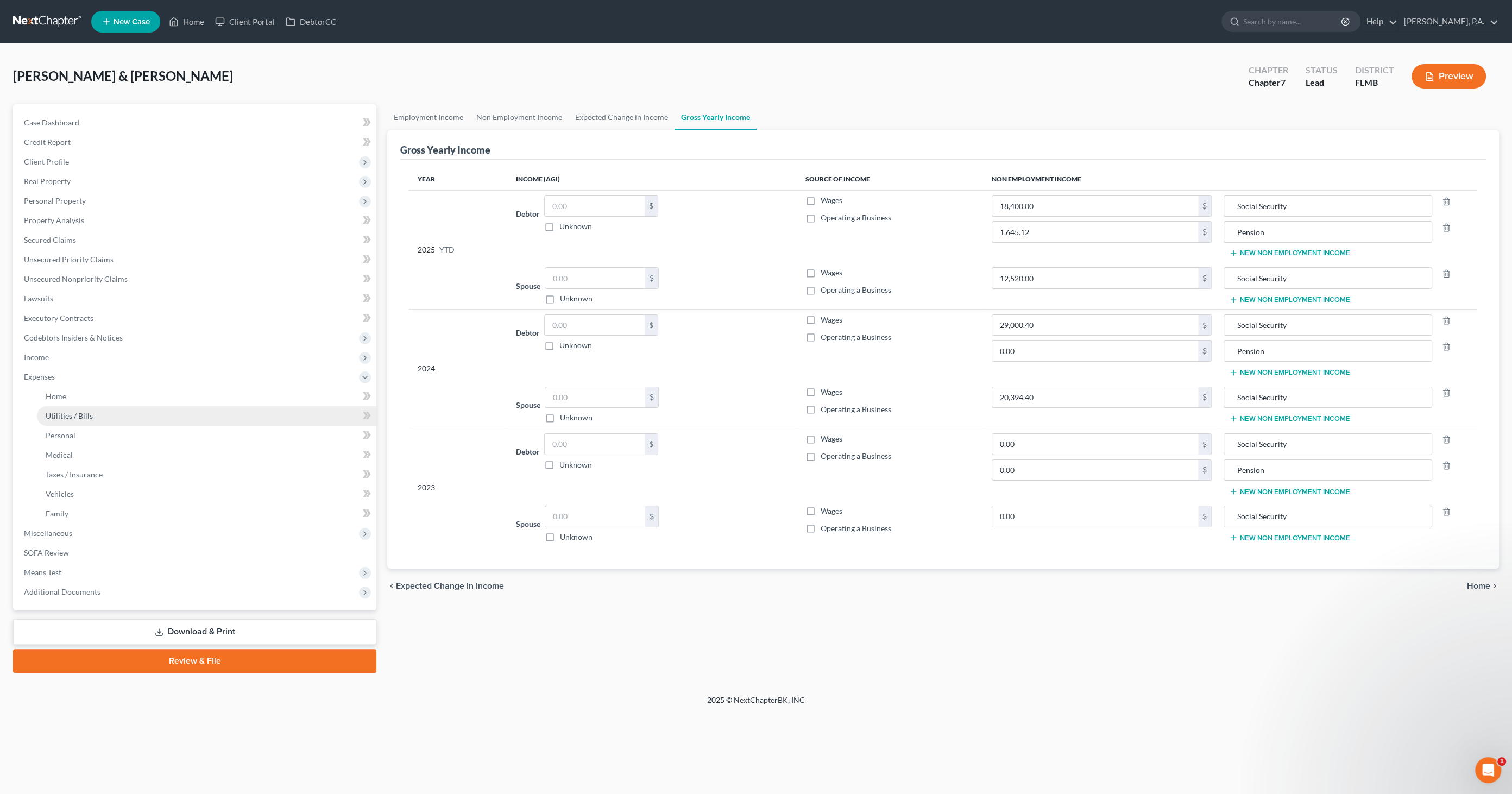
click at [53, 385] on span "Utilities / Bills" at bounding box center [69, 415] width 47 height 10
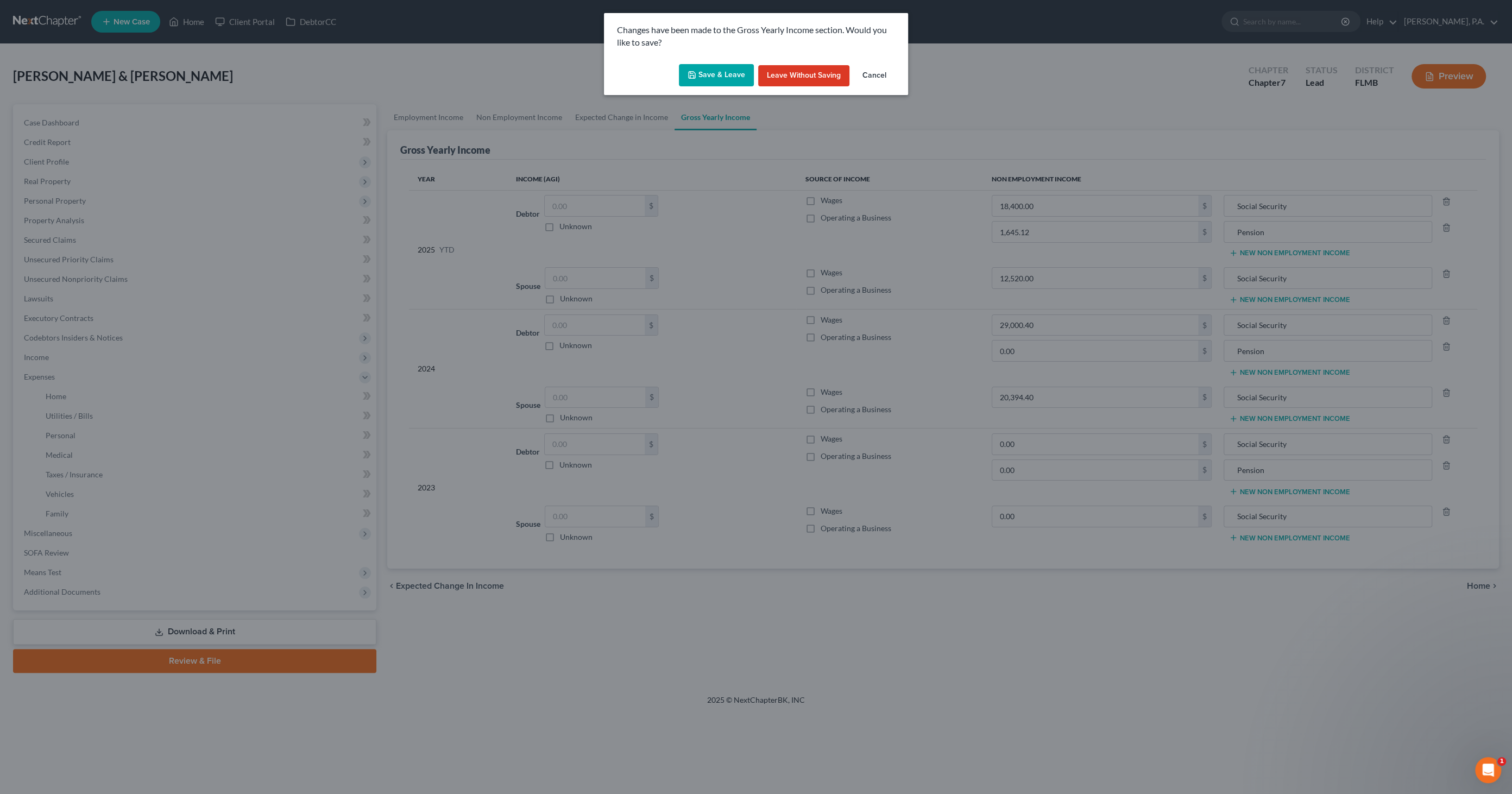
click at [715, 78] on button "Save & Leave" at bounding box center [717, 75] width 75 height 23
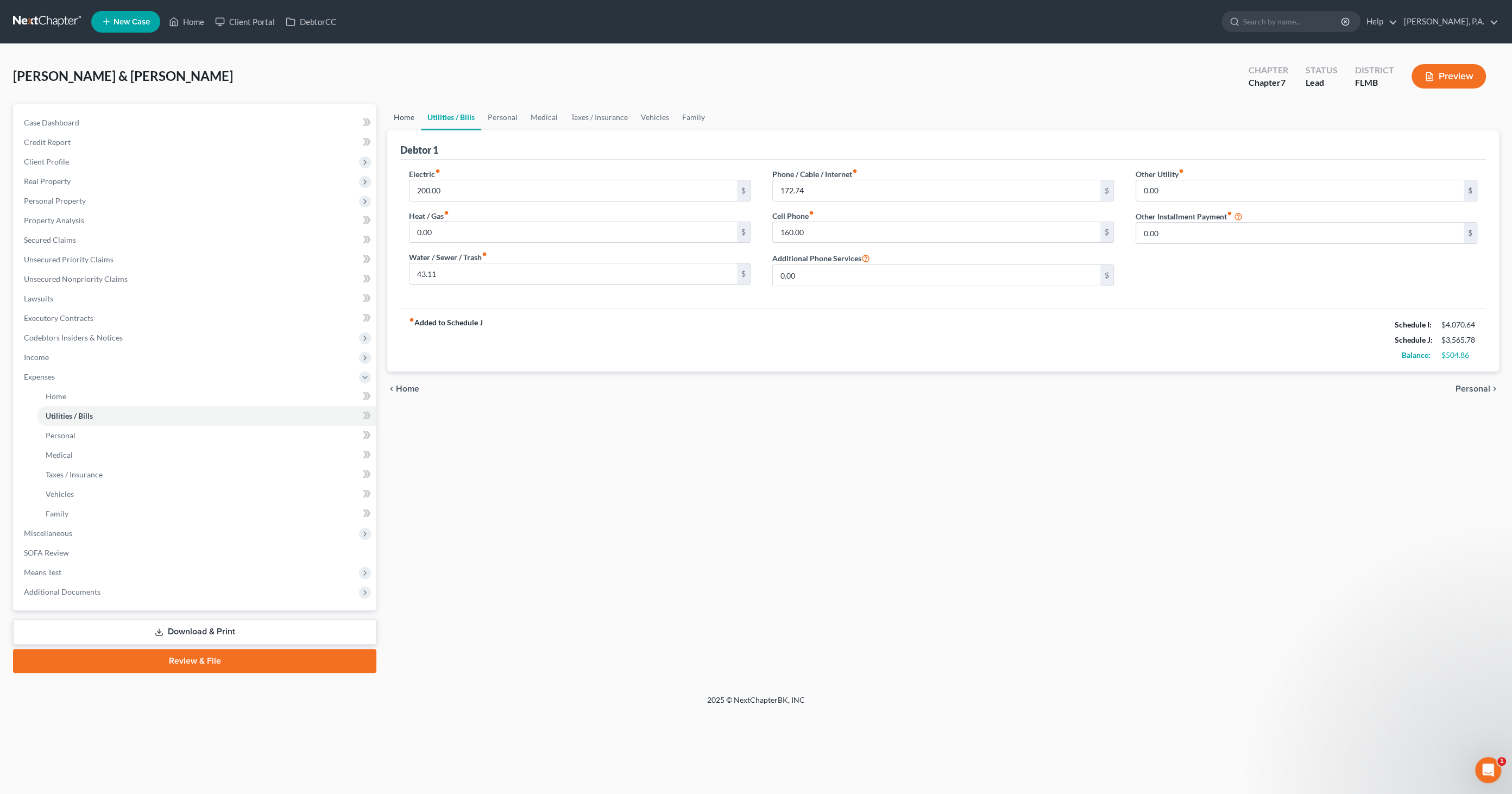
click at [411, 117] on link "Home" at bounding box center [404, 117] width 33 height 26
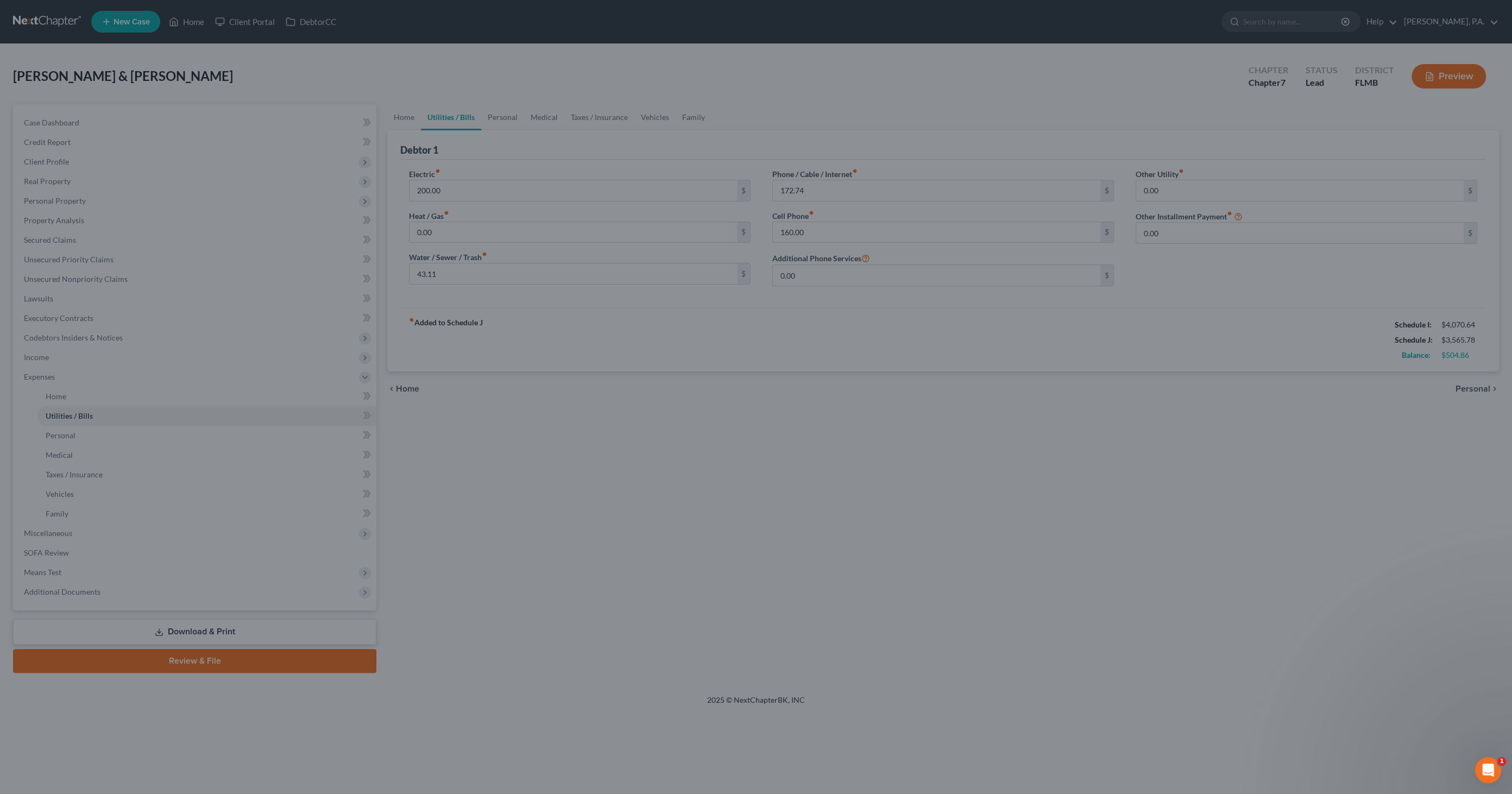
click at [46, 131] on div at bounding box center [756, 397] width 1512 height 794
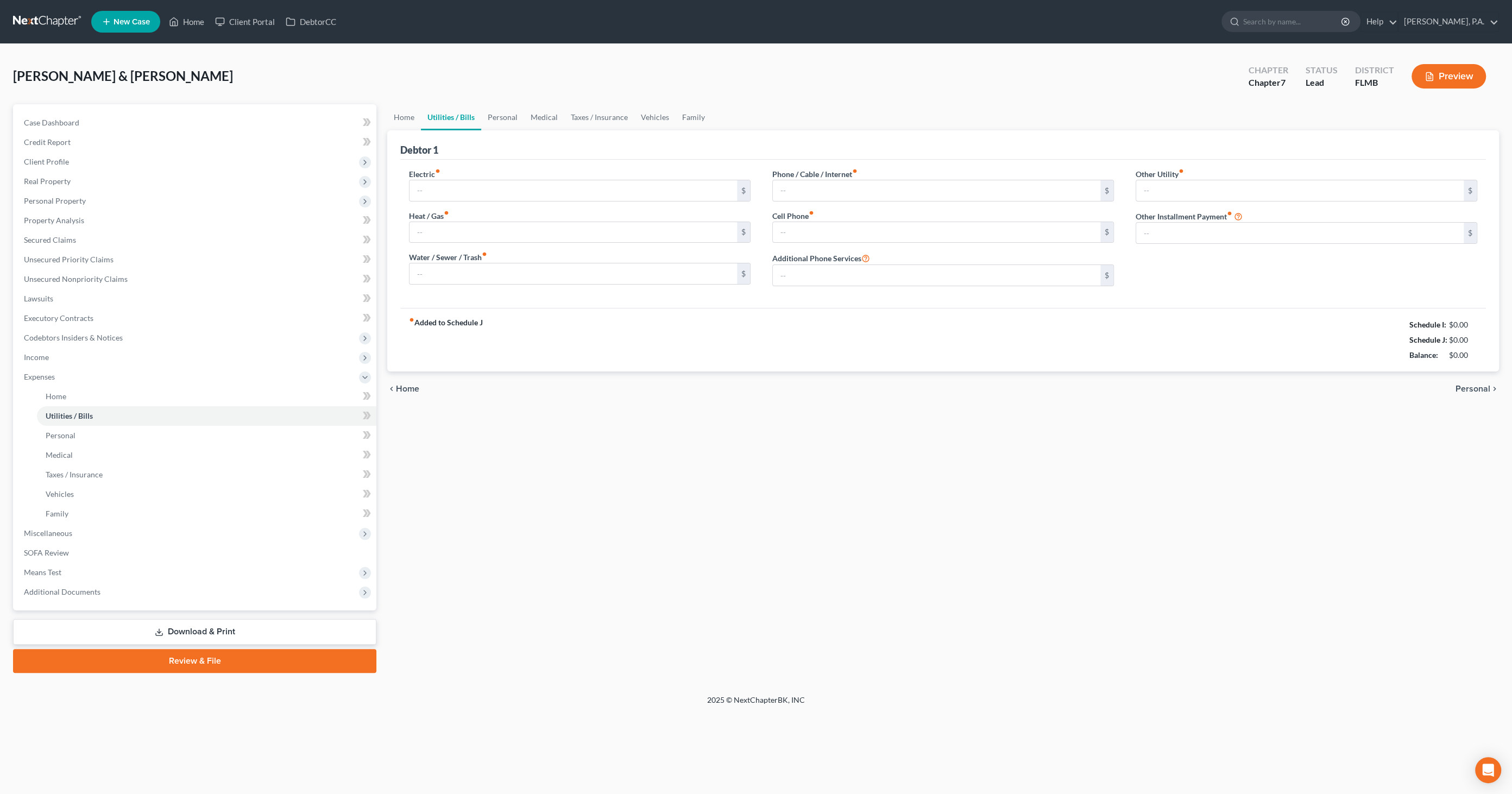
type input "200.00"
type input "0.00"
type input "43.11"
type input "172.74"
type input "160.00"
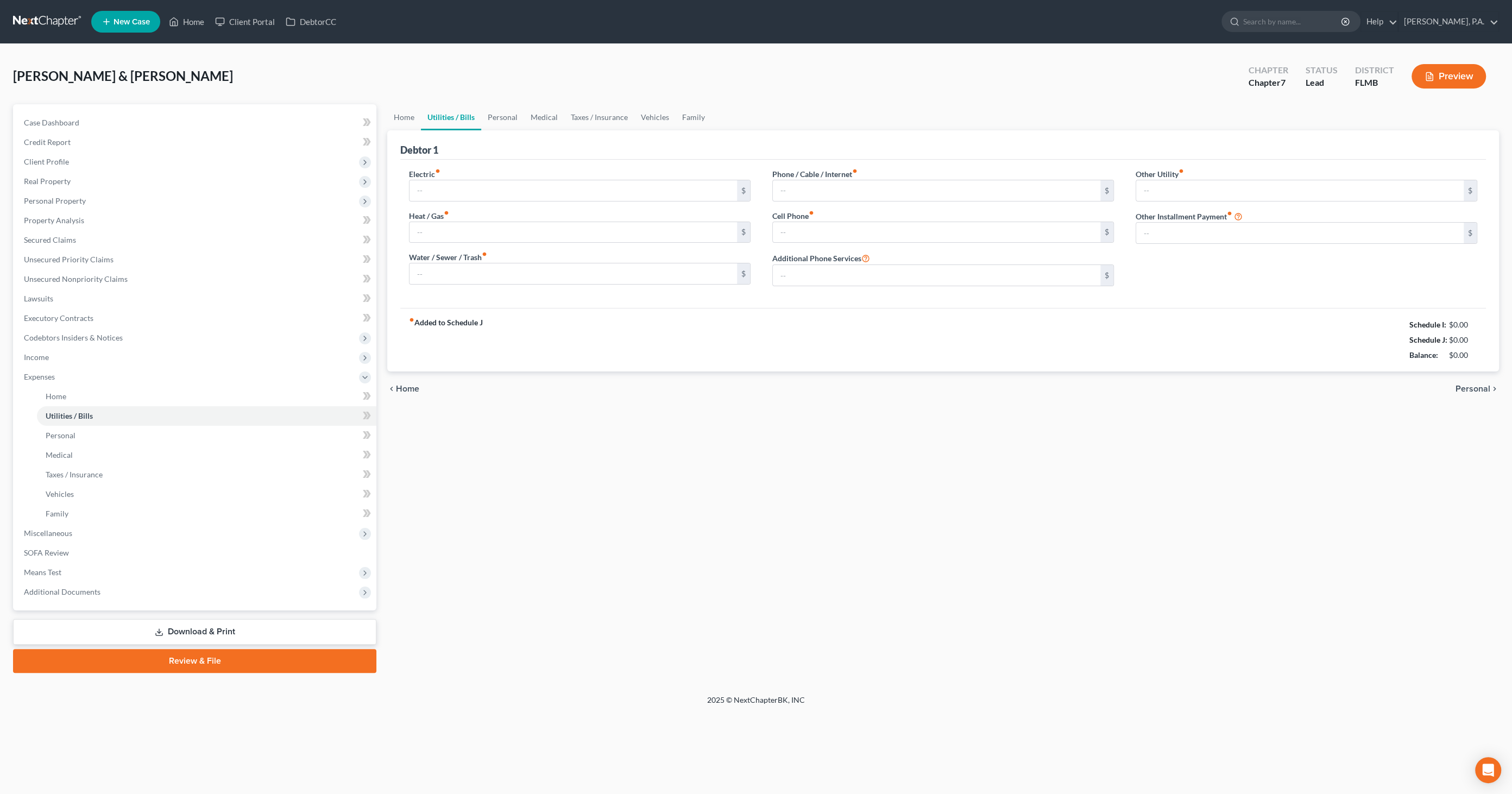
type input "0.00"
click at [408, 115] on link "Home" at bounding box center [404, 117] width 33 height 26
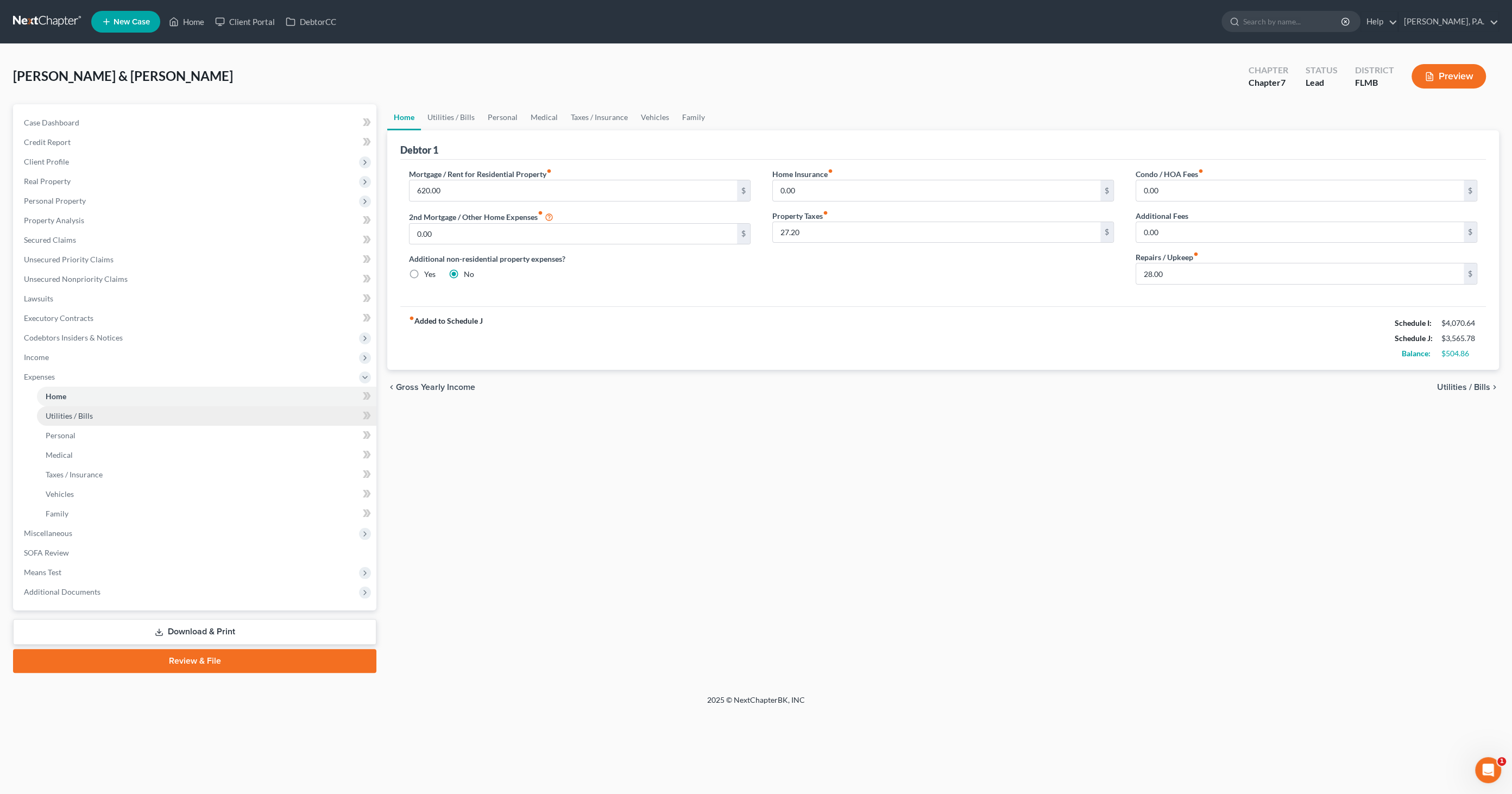
click at [67, 419] on span "Utilities / Bills" at bounding box center [69, 415] width 47 height 10
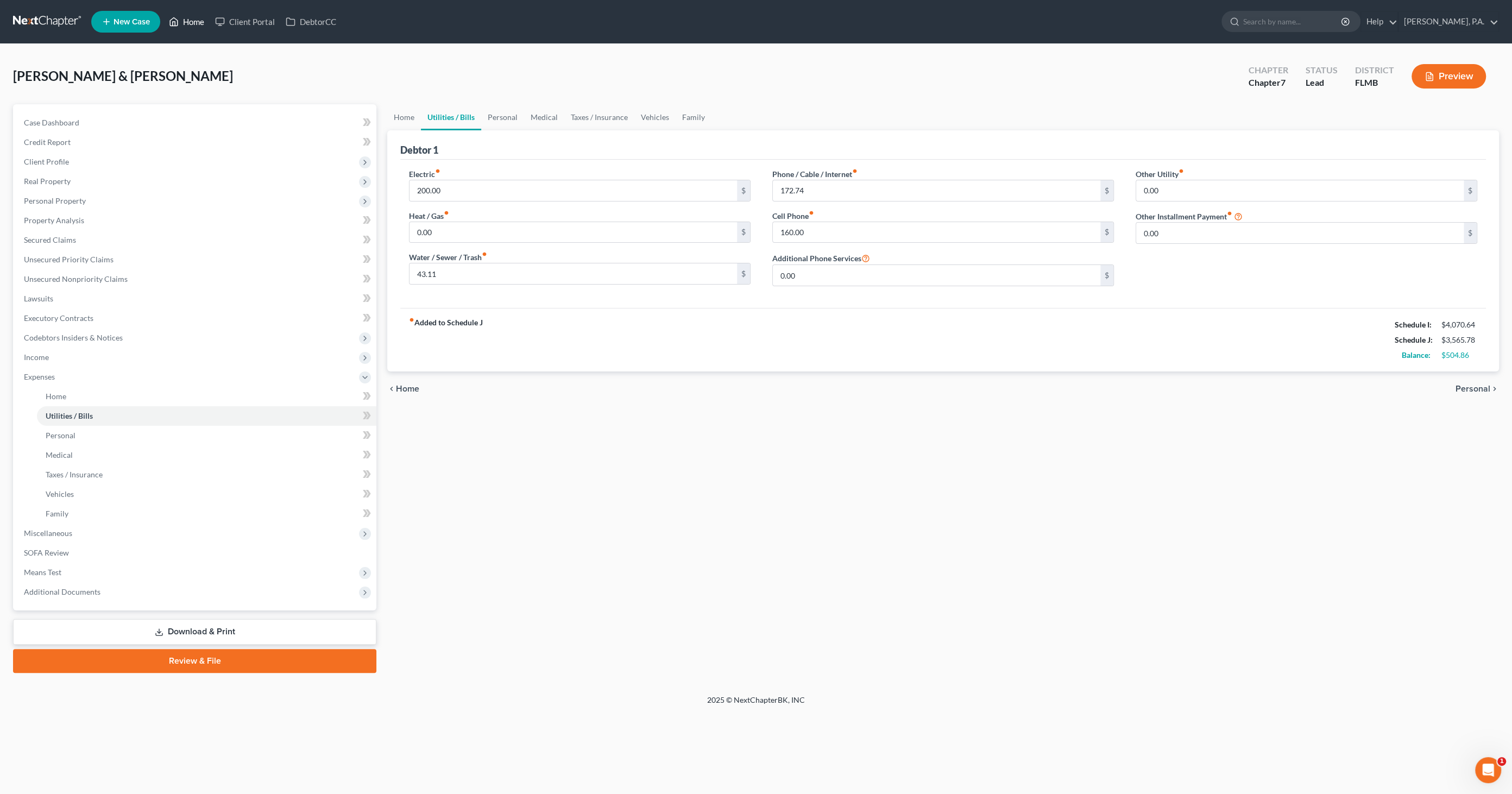
click at [196, 25] on link "Home" at bounding box center [187, 22] width 46 height 19
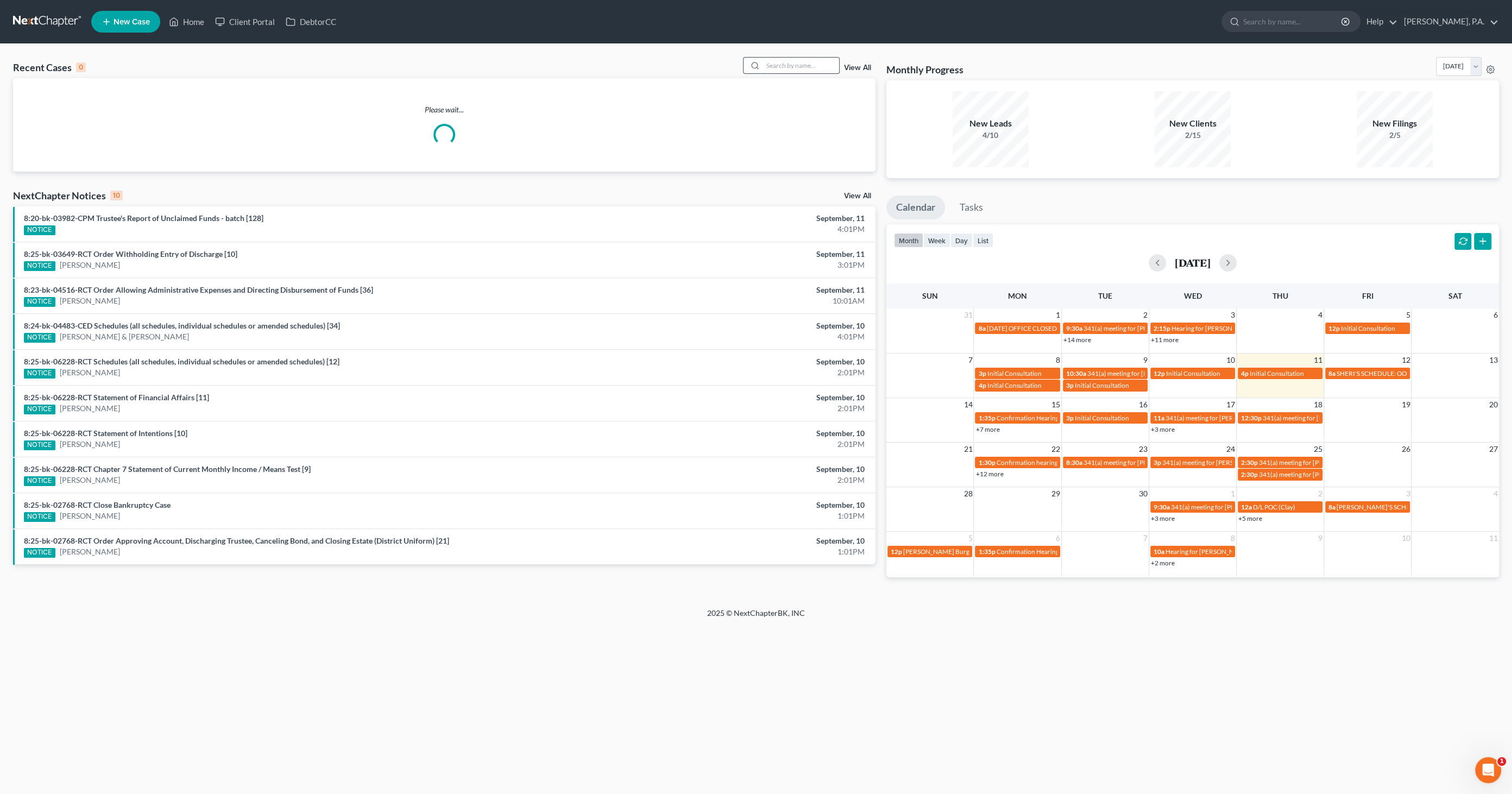
click at [782, 65] on input "search" at bounding box center [801, 66] width 76 height 16
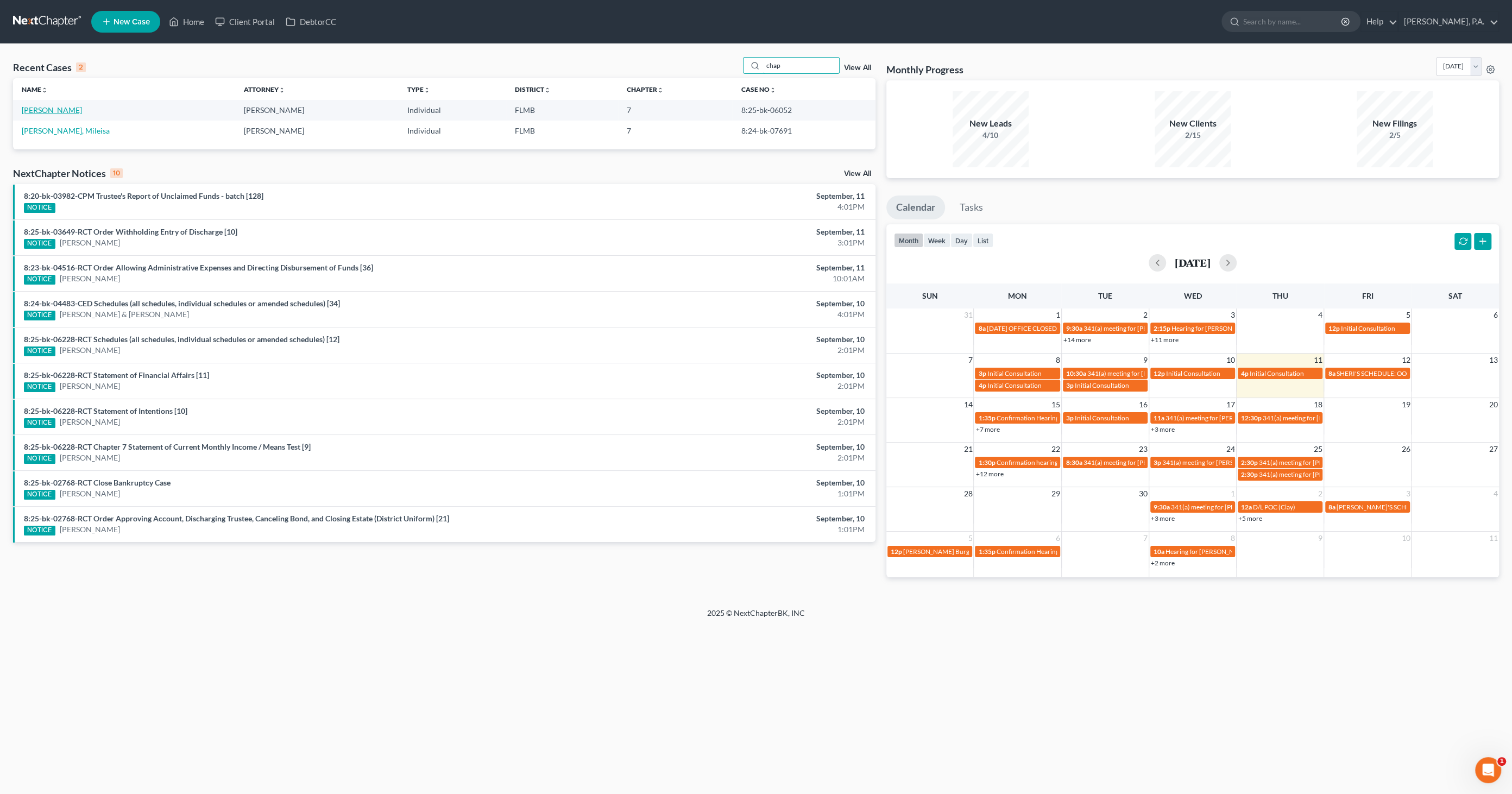
type input "chap"
click at [77, 113] on link "[PERSON_NAME]" at bounding box center [52, 110] width 60 height 10
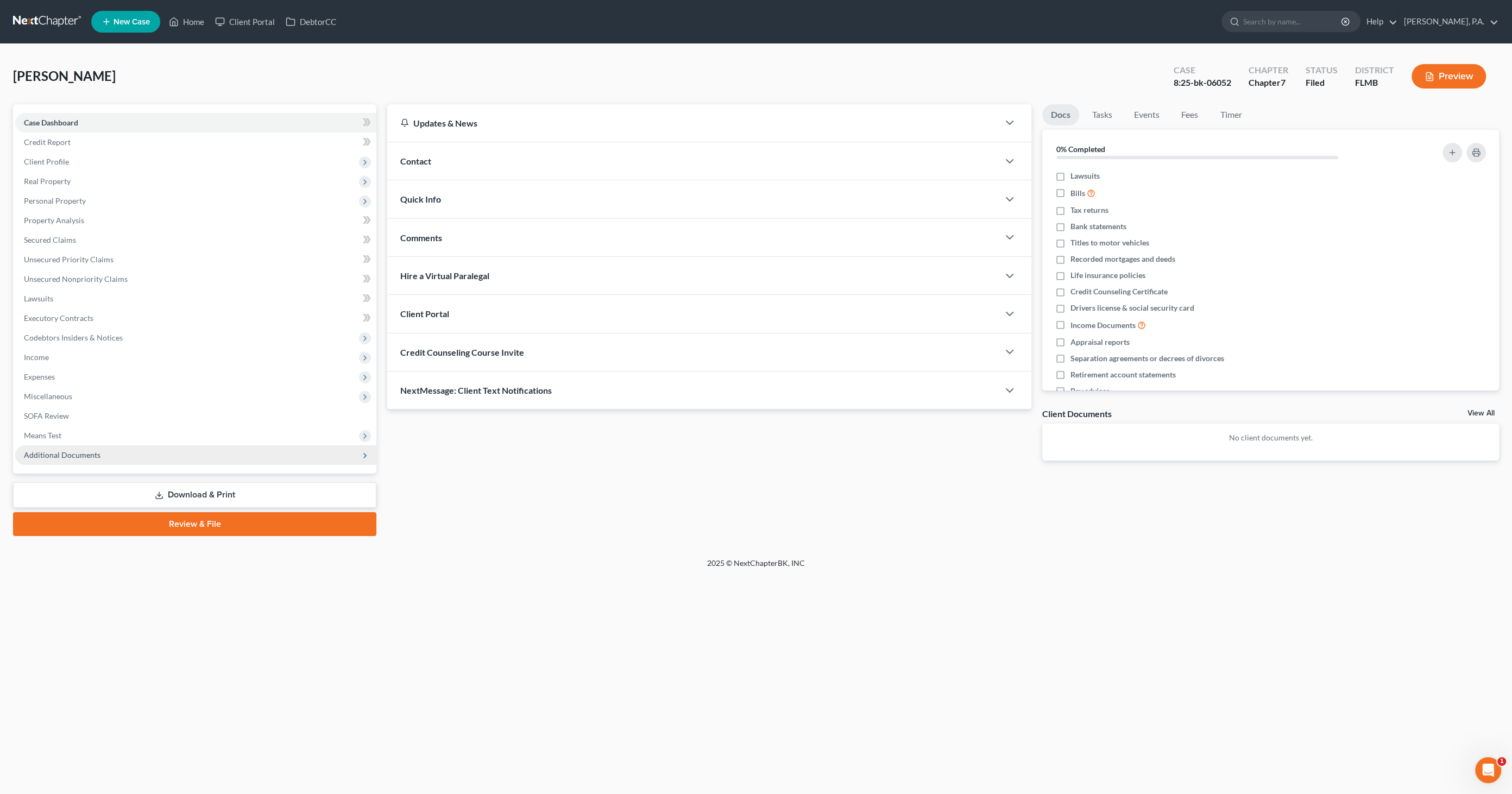
click at [105, 461] on span "Additional Documents" at bounding box center [195, 455] width 361 height 19
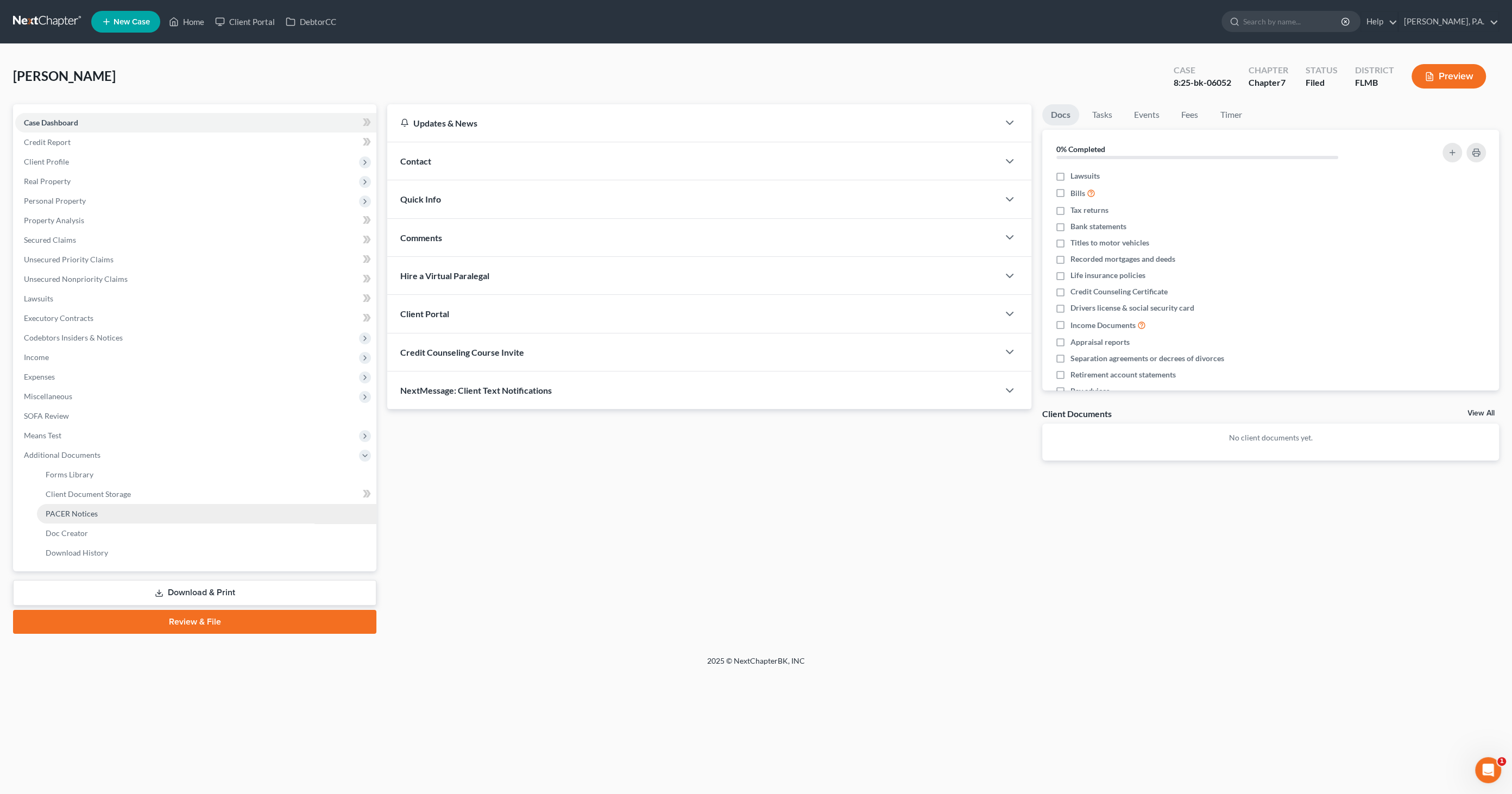
click at [83, 511] on span "PACER Notices" at bounding box center [71, 514] width 52 height 10
